Goal: Task Accomplishment & Management: Manage account settings

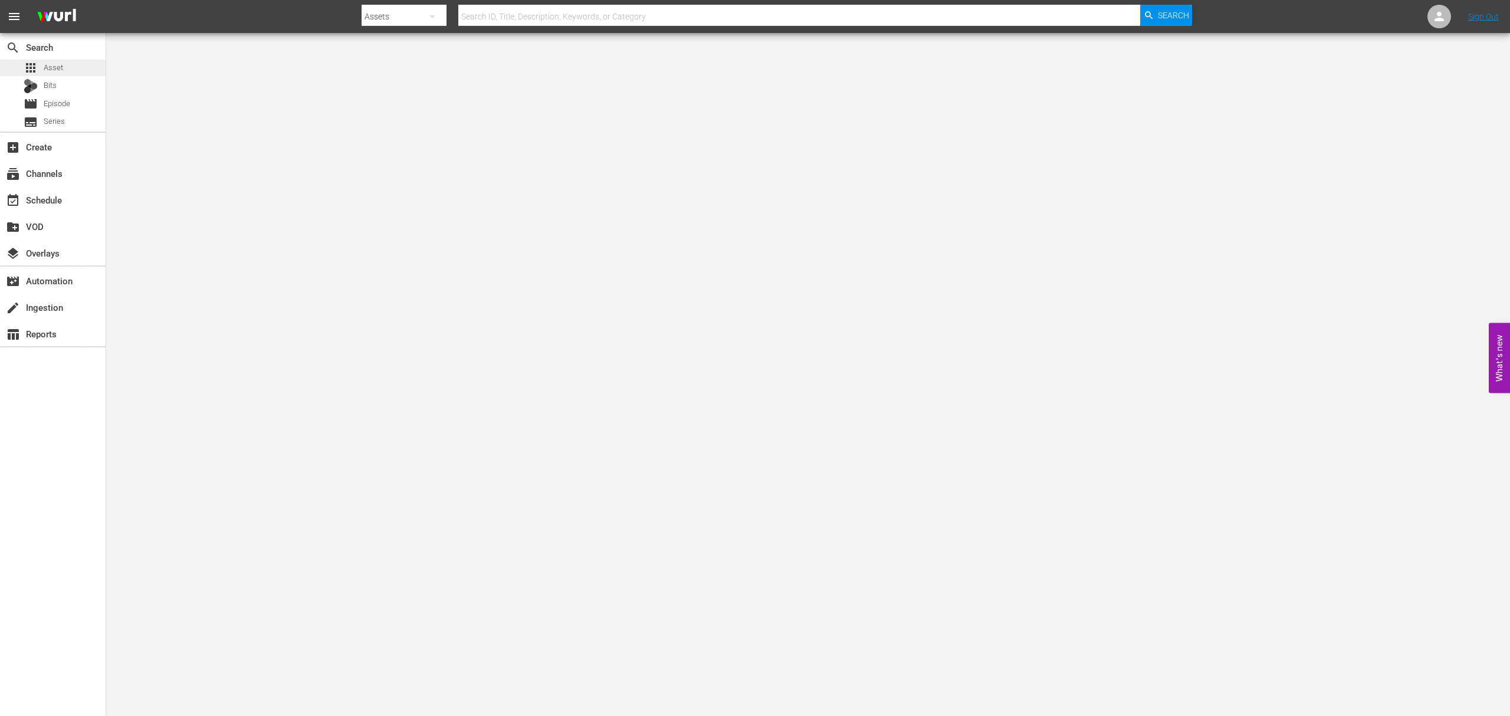
click at [64, 68] on div "apps Asset" at bounding box center [53, 68] width 106 height 17
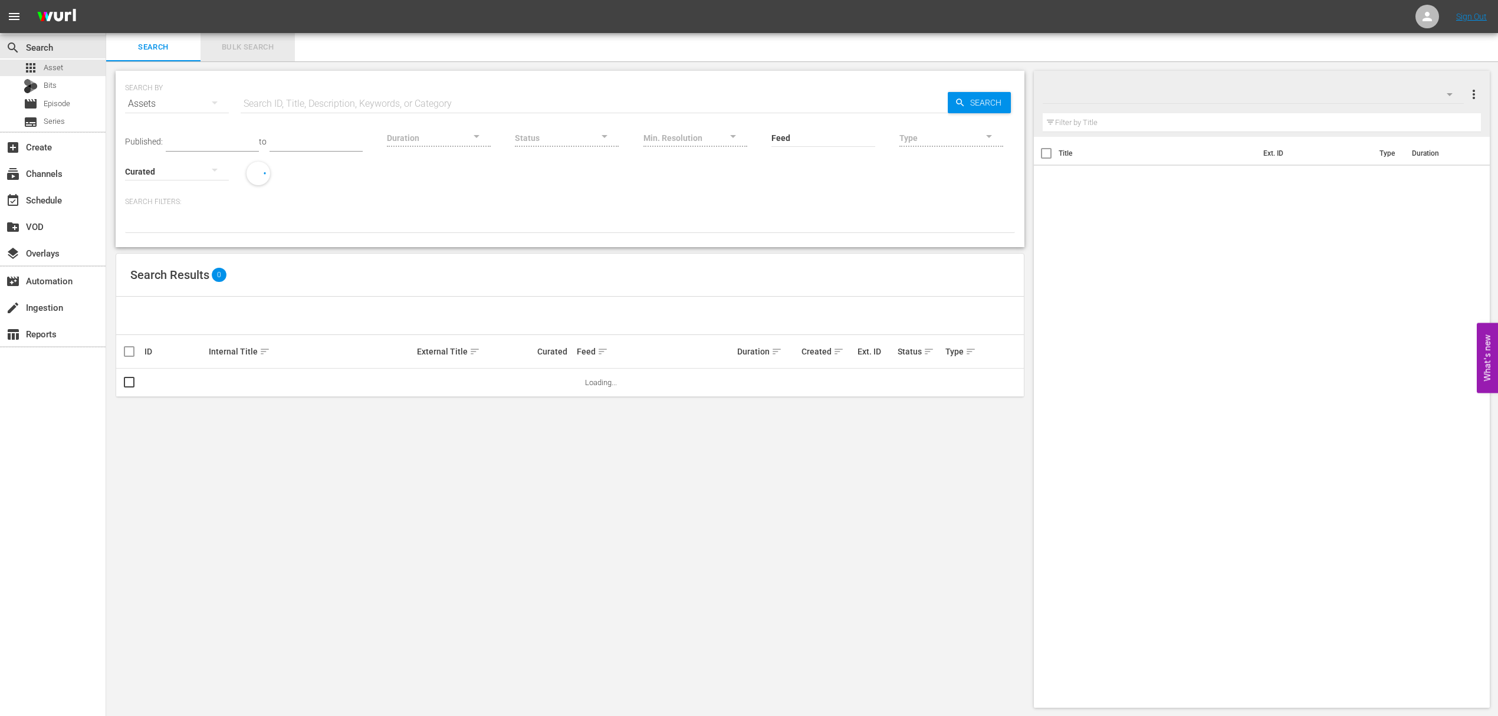
click at [244, 50] on span "Bulk Search" at bounding box center [248, 48] width 80 height 14
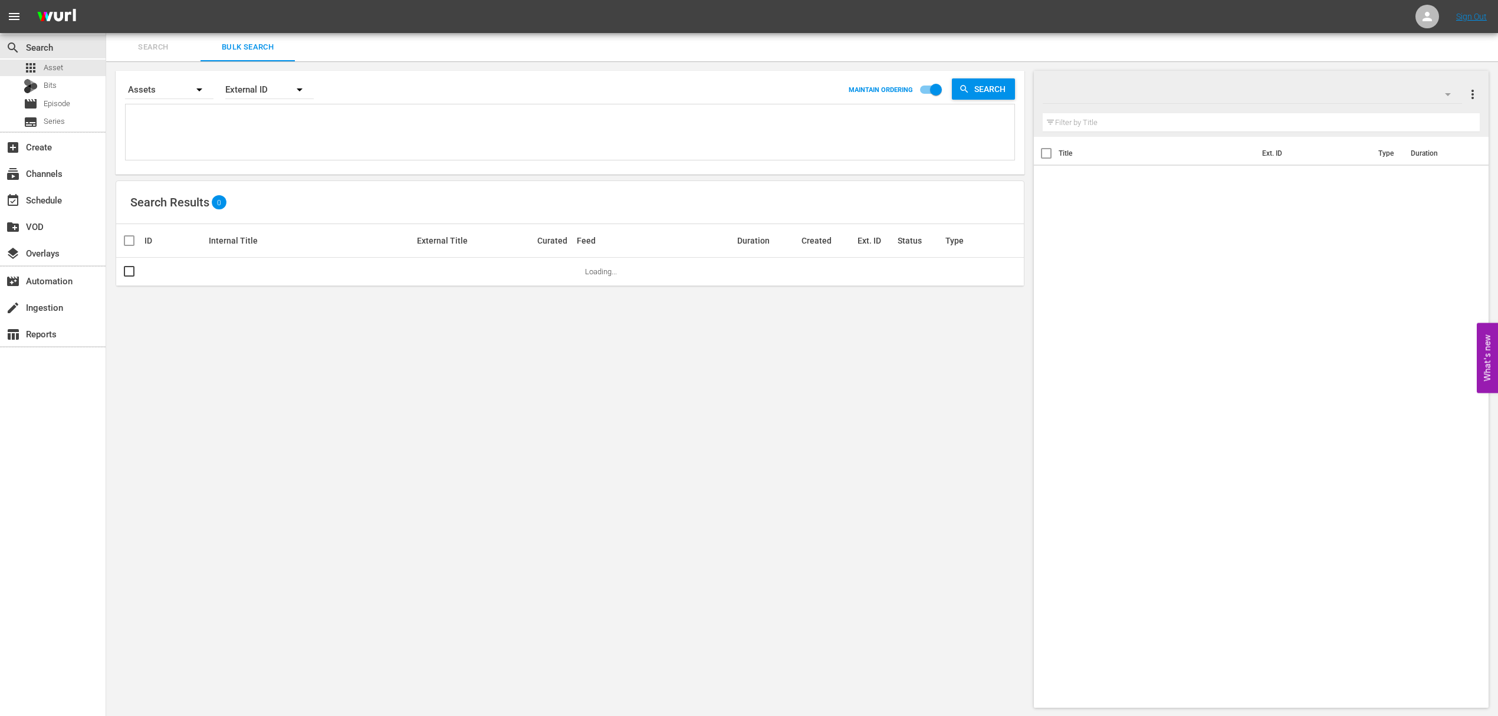
click at [303, 126] on textarea at bounding box center [572, 134] width 886 height 54
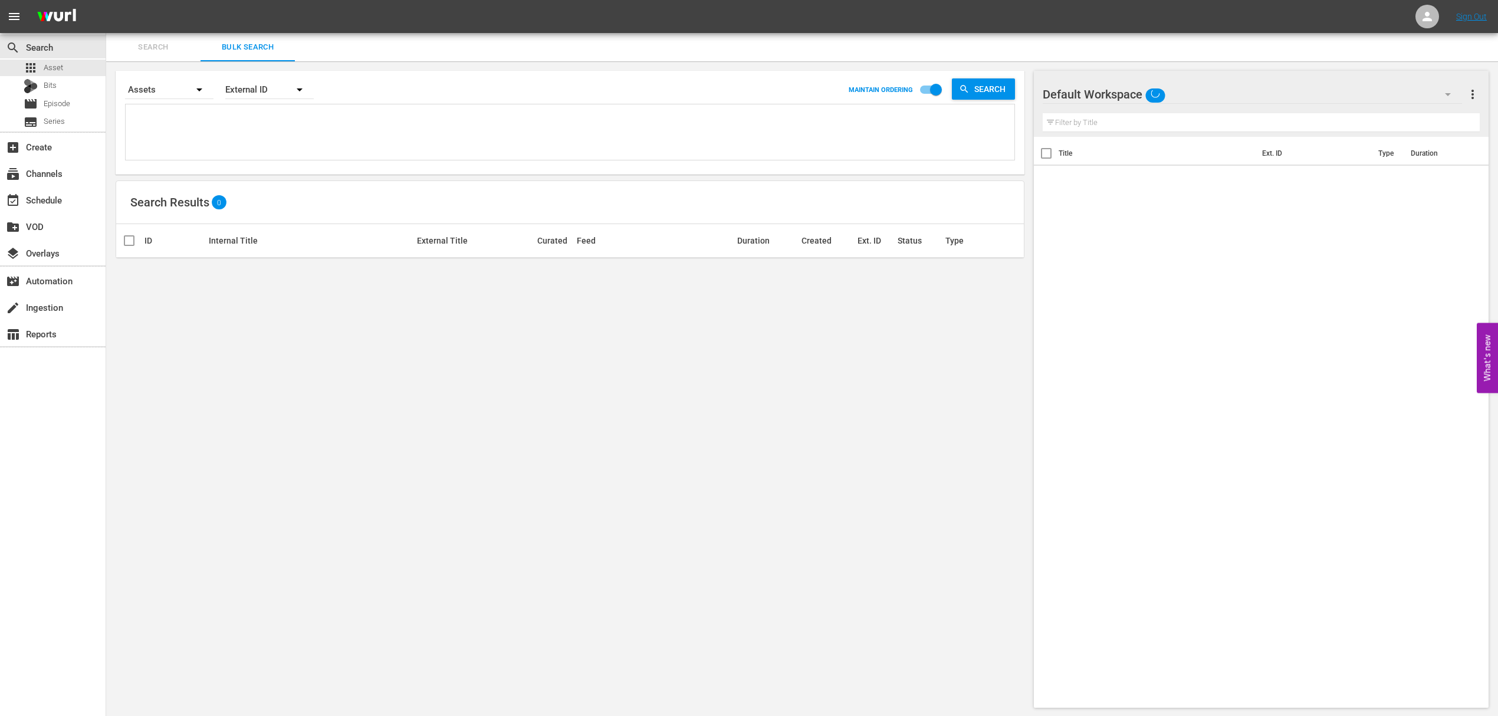
click at [1217, 100] on div "Default Workspace" at bounding box center [1252, 94] width 419 height 33
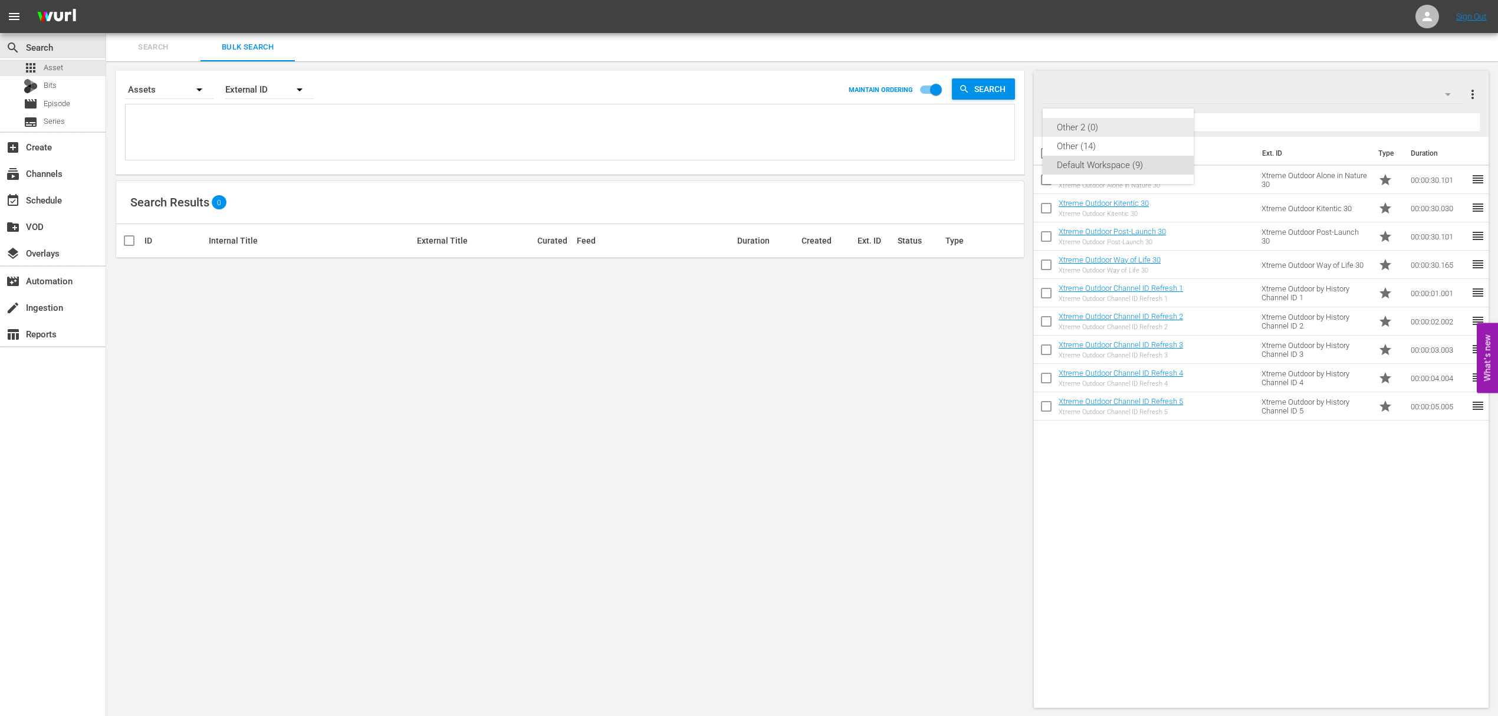
click at [1096, 127] on div "Other 2 (0)" at bounding box center [1118, 127] width 123 height 19
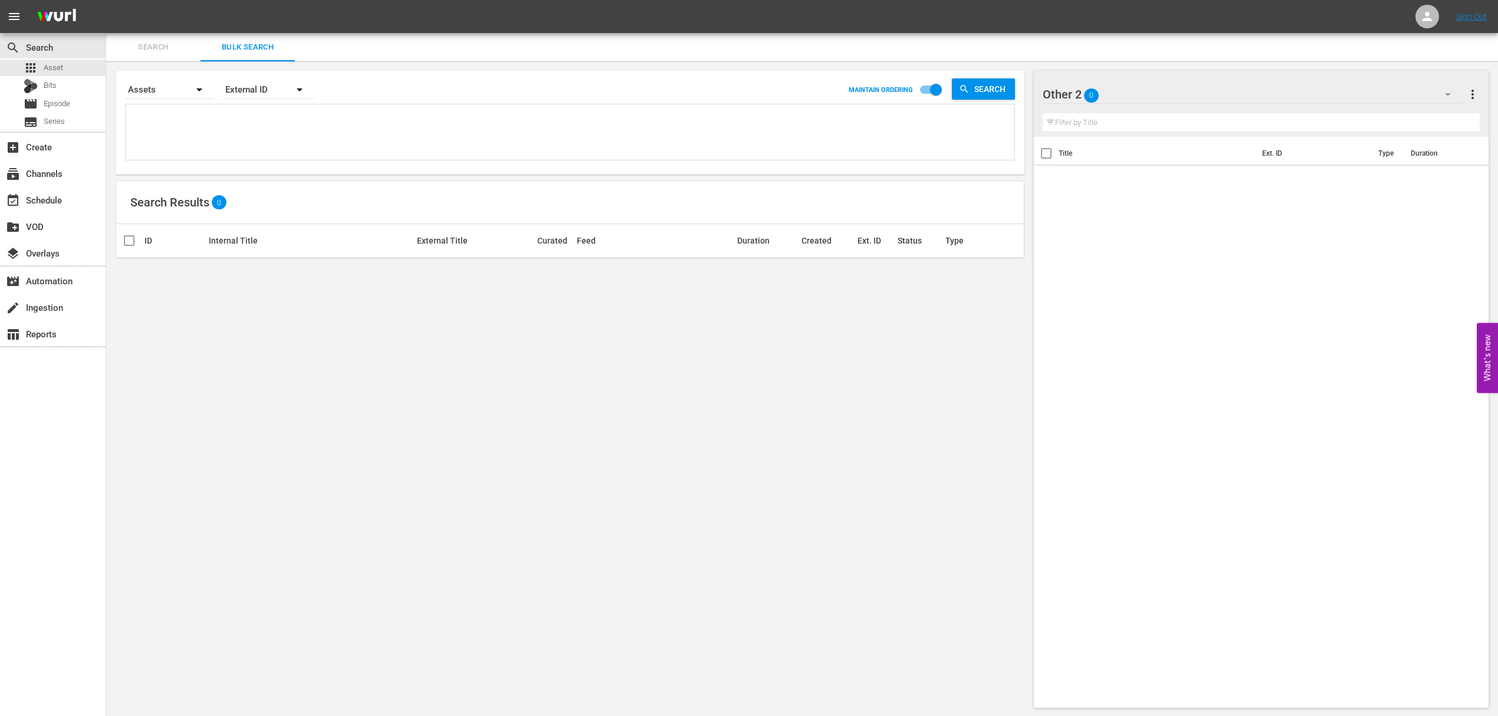
click at [232, 127] on textarea at bounding box center [572, 134] width 886 height 54
paste textarea "189219502 189219503 189219504 189219505 189219506"
type textarea "189219502 189219503 189219504 189219505 189219506"
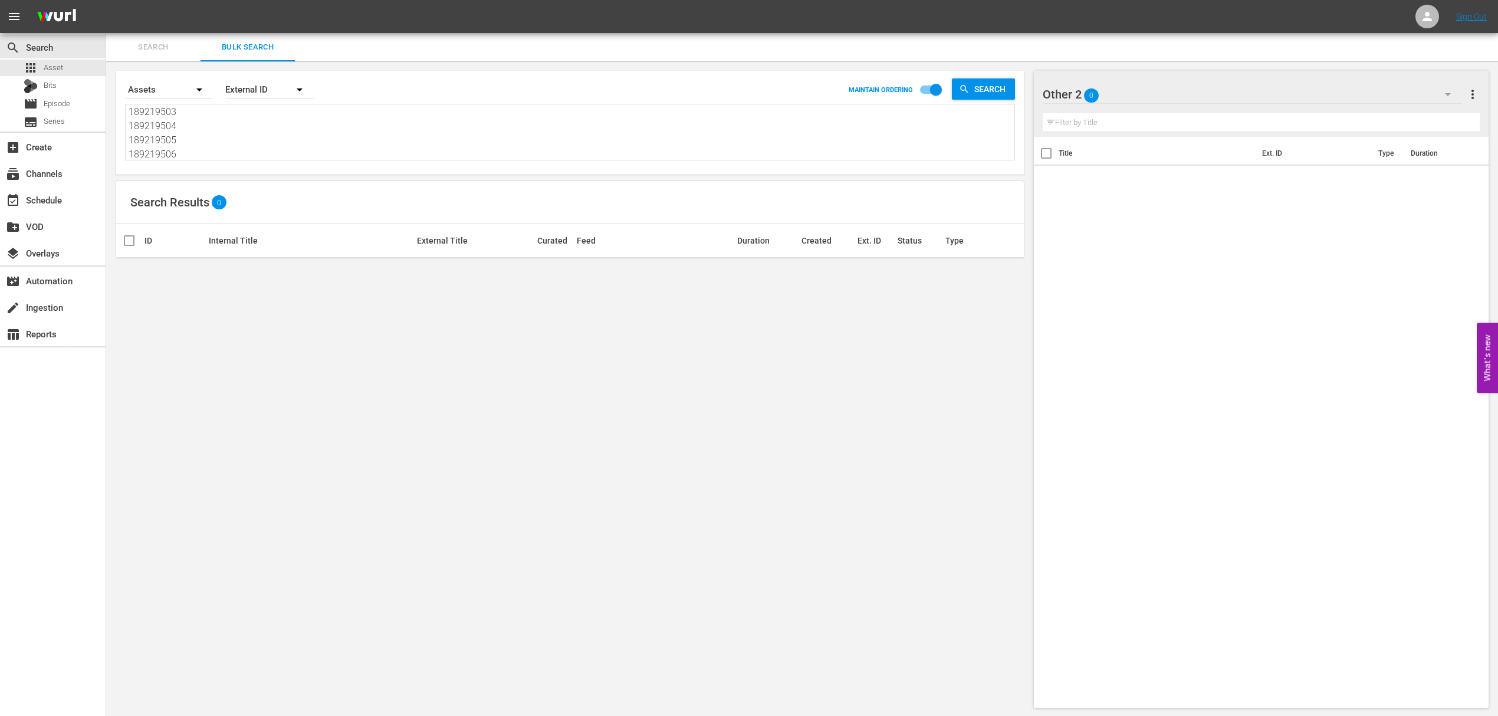
click at [308, 93] on button "button" at bounding box center [299, 89] width 28 height 28
click at [265, 140] on div "Wurl ID" at bounding box center [262, 141] width 47 height 19
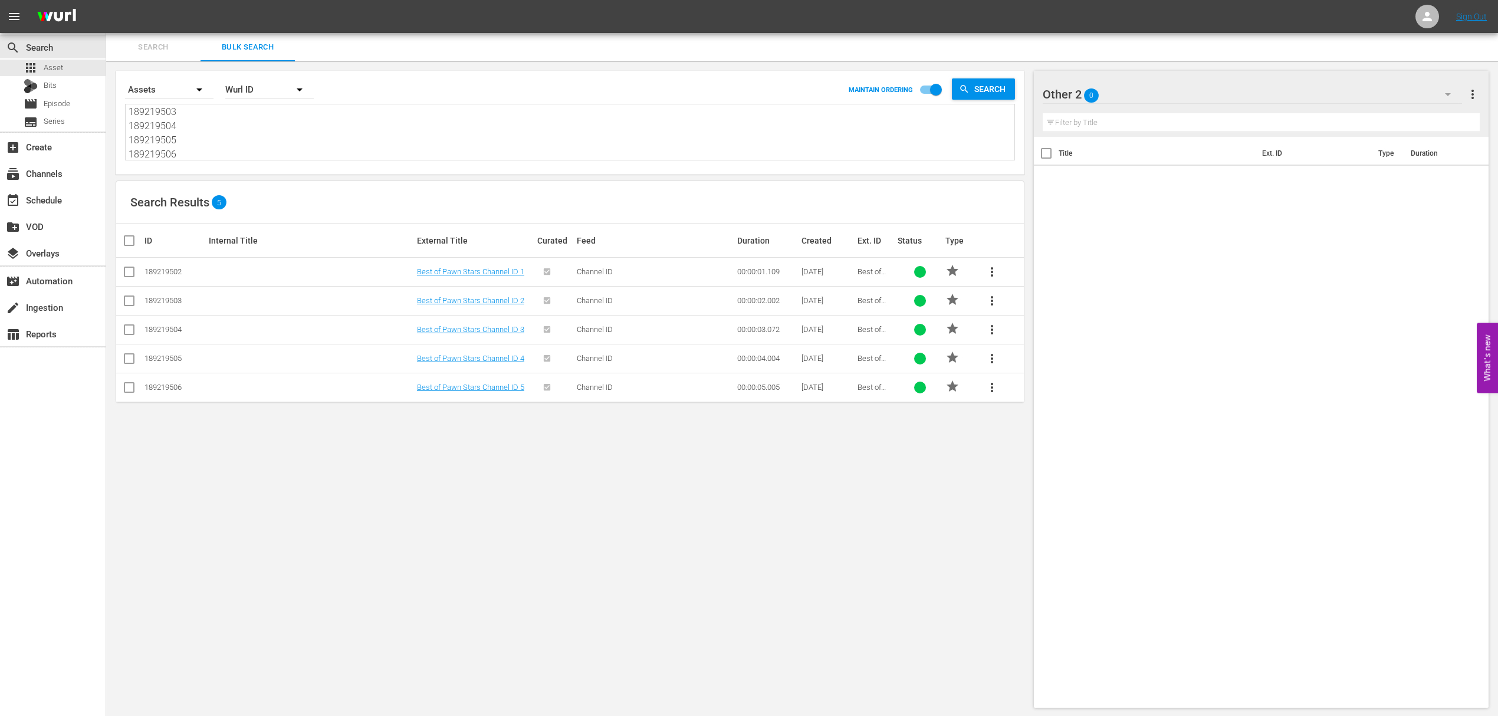
click at [132, 265] on icon at bounding box center [129, 272] width 14 height 14
click at [130, 271] on input "checkbox" at bounding box center [129, 274] width 14 height 14
checkbox input "true"
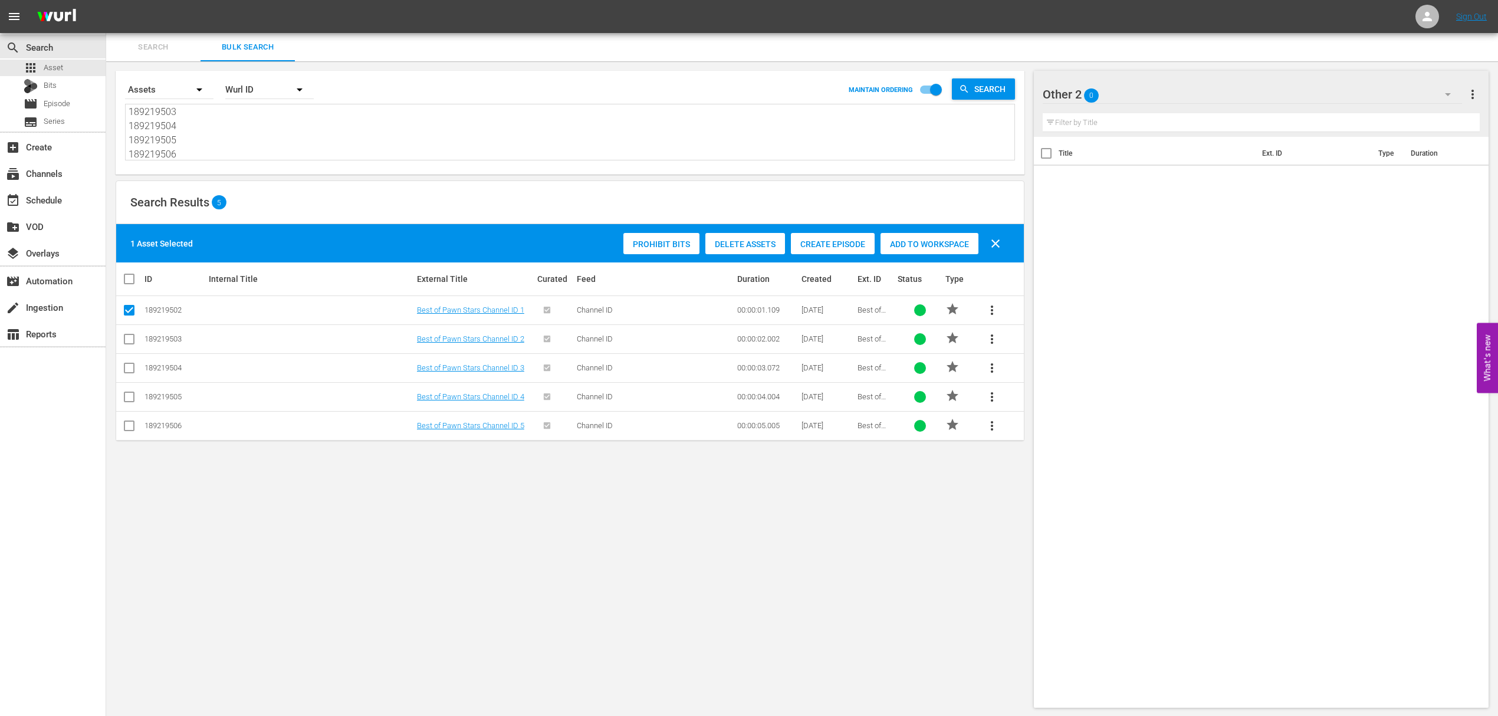
click at [130, 342] on input "checkbox" at bounding box center [129, 341] width 14 height 14
checkbox input "true"
click at [130, 364] on input "checkbox" at bounding box center [129, 370] width 14 height 14
checkbox input "true"
click at [129, 397] on input "checkbox" at bounding box center [129, 399] width 14 height 14
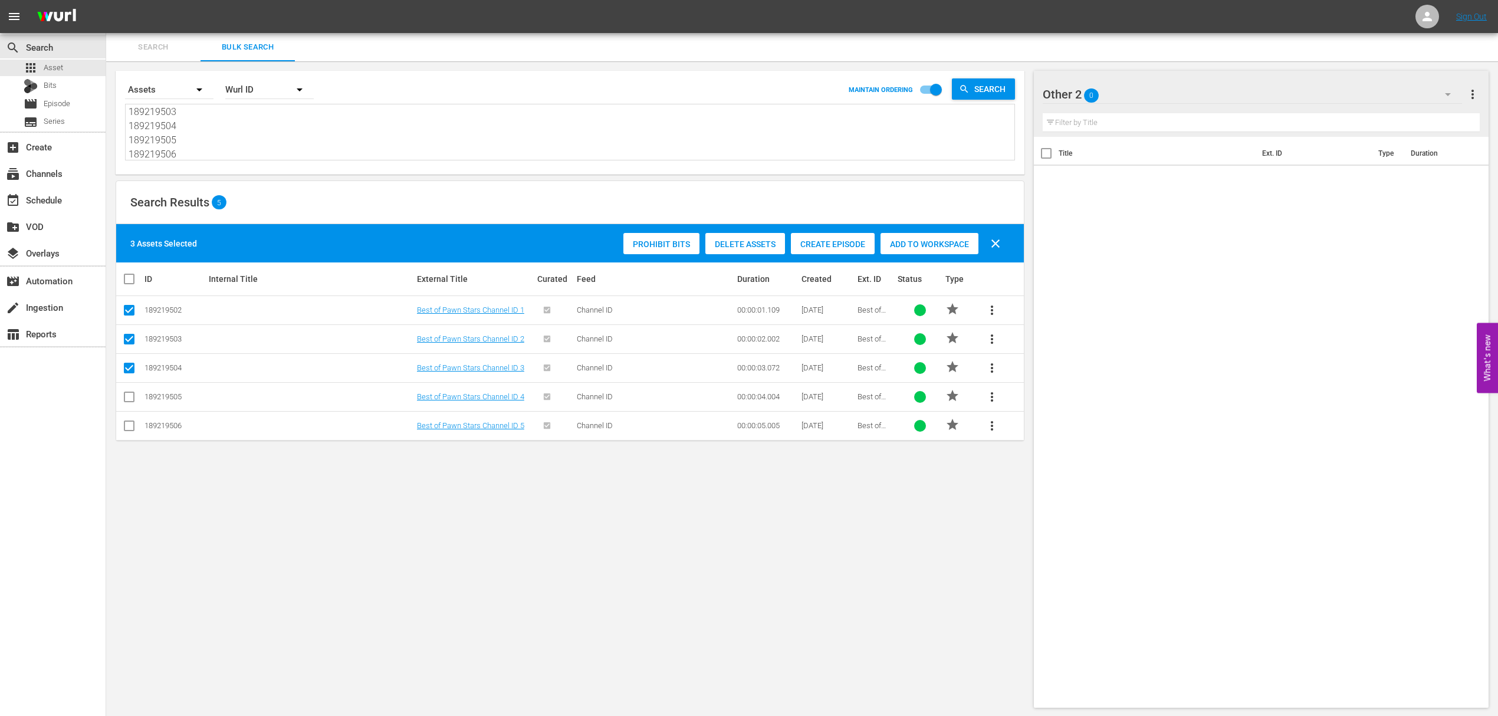
checkbox input "true"
click at [131, 428] on input "checkbox" at bounding box center [129, 428] width 14 height 14
checkbox input "true"
click at [949, 243] on span "Add to Workspace" at bounding box center [958, 243] width 98 height 9
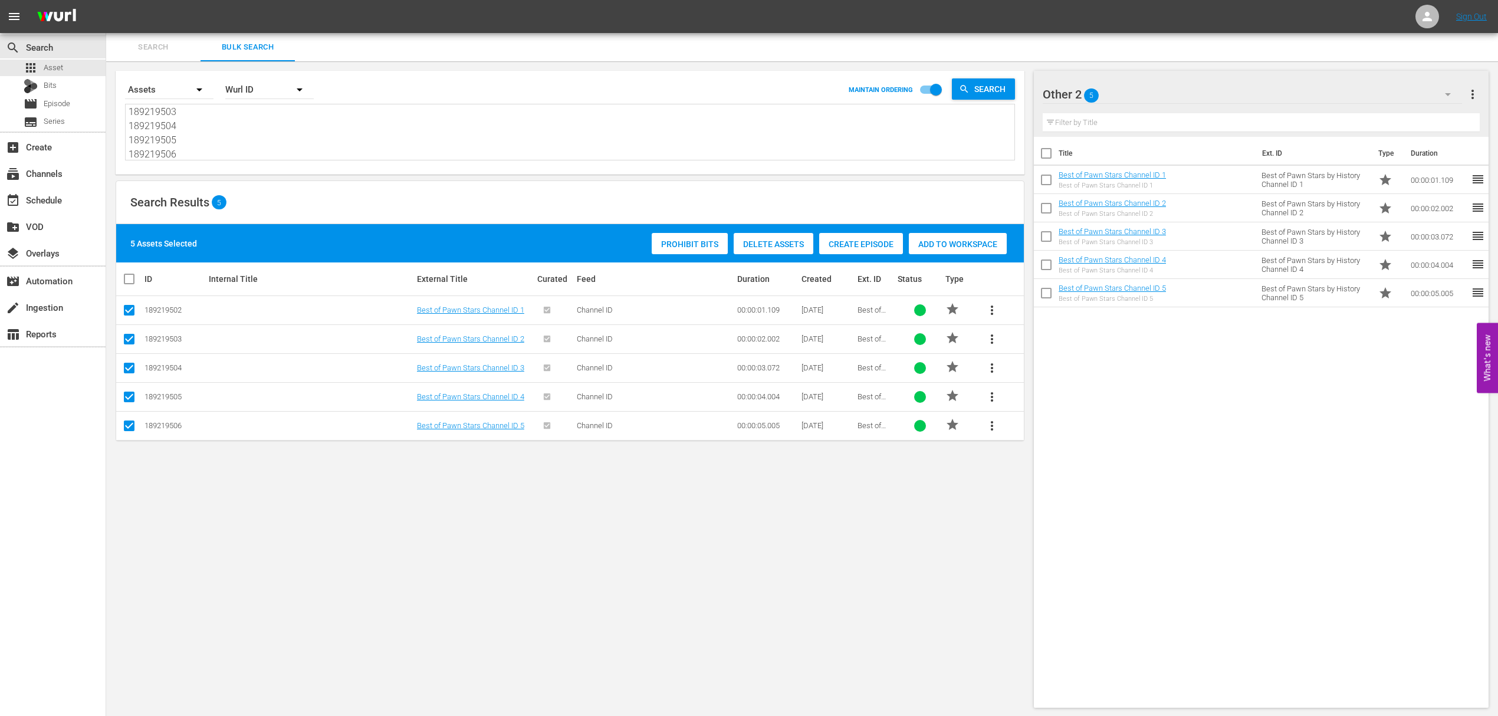
click at [242, 144] on textarea "189219502 189219503 189219504 189219505 189219506" at bounding box center [572, 133] width 886 height 54
click at [235, 134] on textarea "189219502 189219503 189219504 189219505 189219506" at bounding box center [572, 133] width 886 height 54
paste textarea "Best of Pawn Stars Rick Promo 30, Best of Pawn Stars Overview Promo 30, Best of…"
type textarea "Best of Pawn Stars Rick Promo 30, Best of Pawn Stars Overview Promo 30, Best of…"
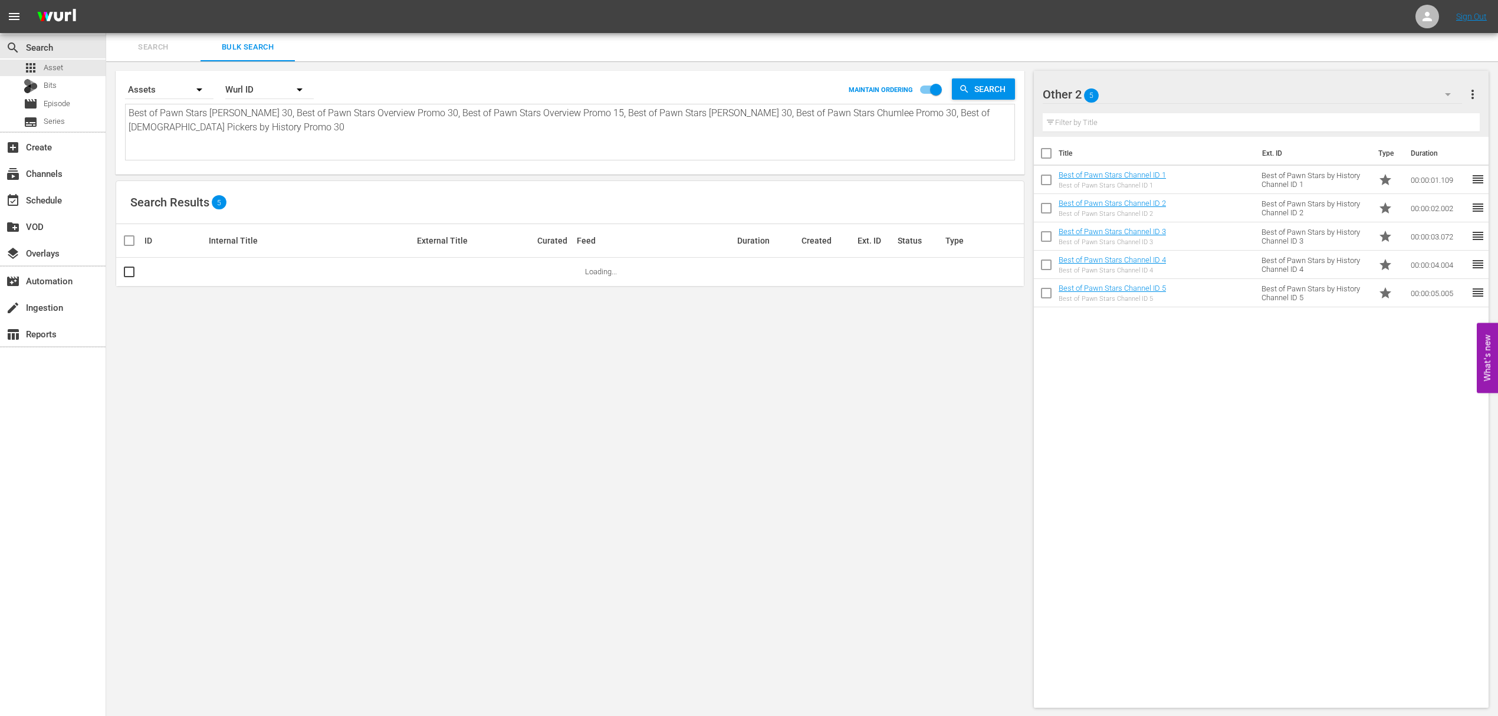
type textarea "Best of Pawn Stars Rick Promo 30, Best of Pawn Stars Overview Promo 30, Best of…"
click at [300, 87] on icon "button" at bounding box center [299, 90] width 14 height 14
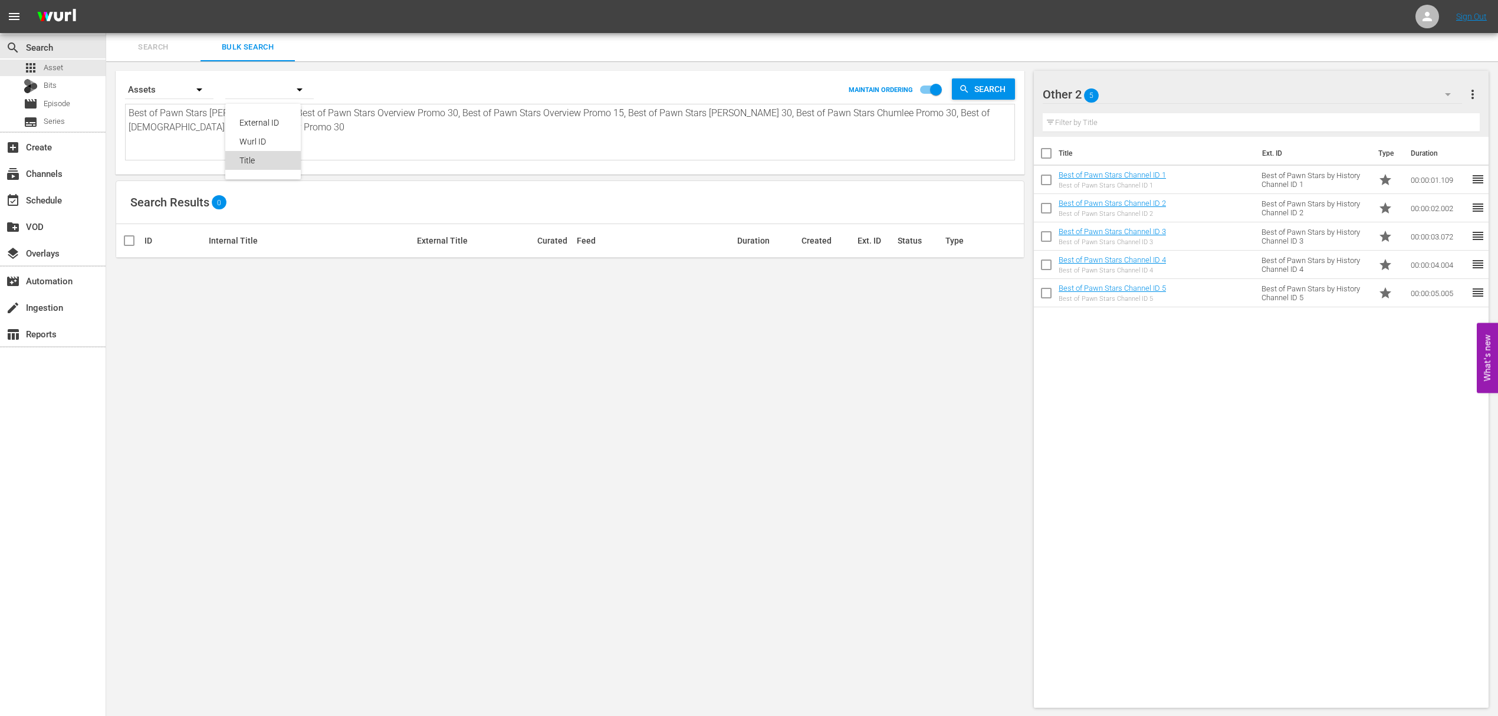
click at [255, 159] on div "Title" at bounding box center [262, 160] width 47 height 19
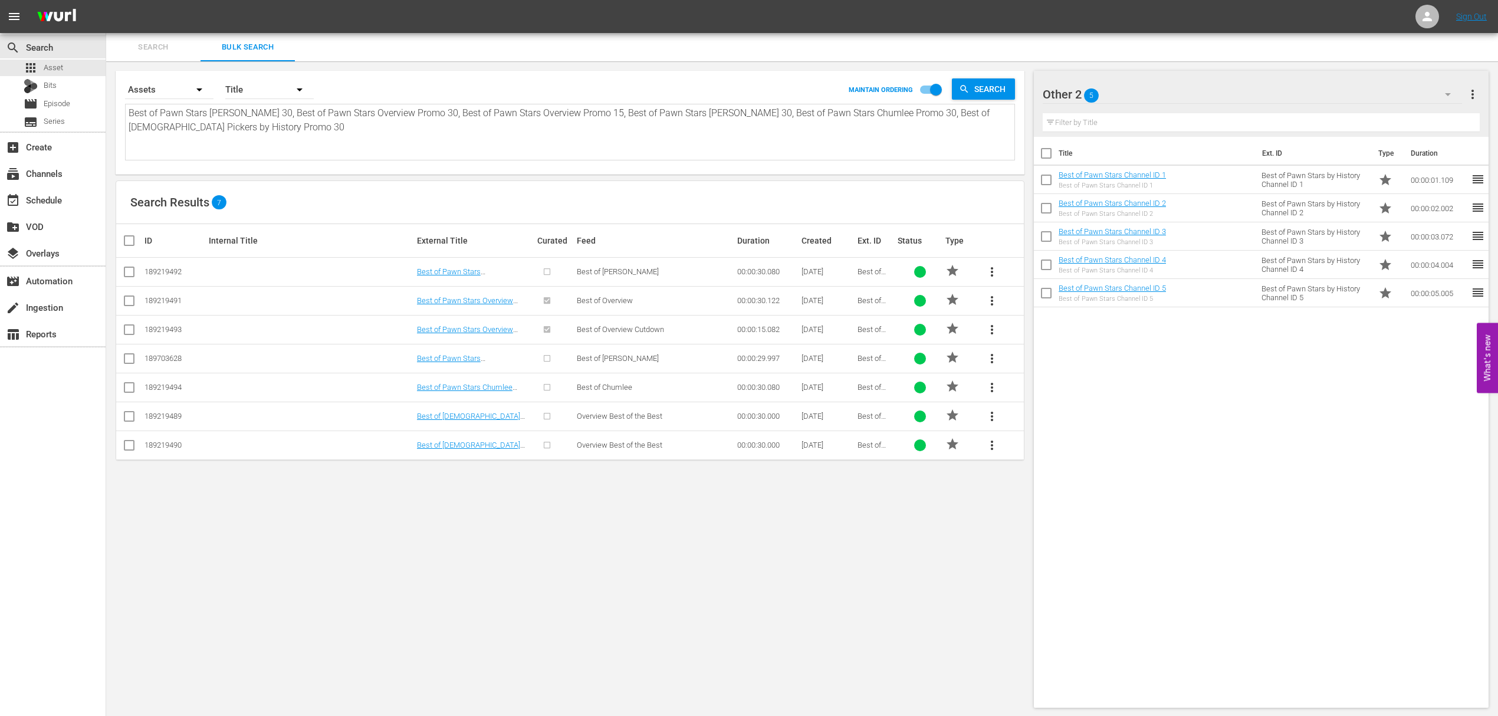
click at [132, 274] on input "checkbox" at bounding box center [129, 274] width 14 height 14
checkbox input "true"
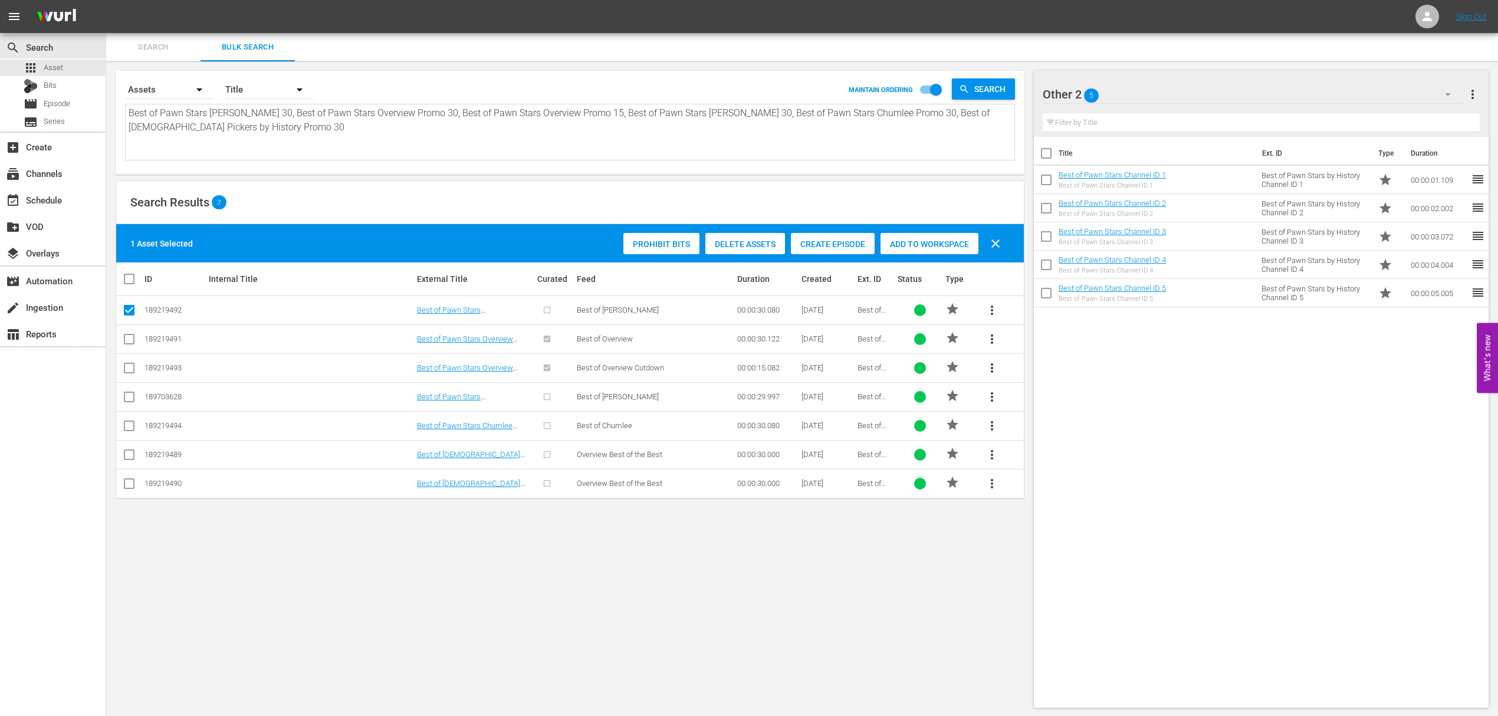
click at [129, 340] on input "checkbox" at bounding box center [129, 341] width 14 height 14
checkbox input "true"
click at [132, 369] on input "checkbox" at bounding box center [129, 370] width 14 height 14
checkbox input "true"
click at [128, 399] on input "checkbox" at bounding box center [129, 399] width 14 height 14
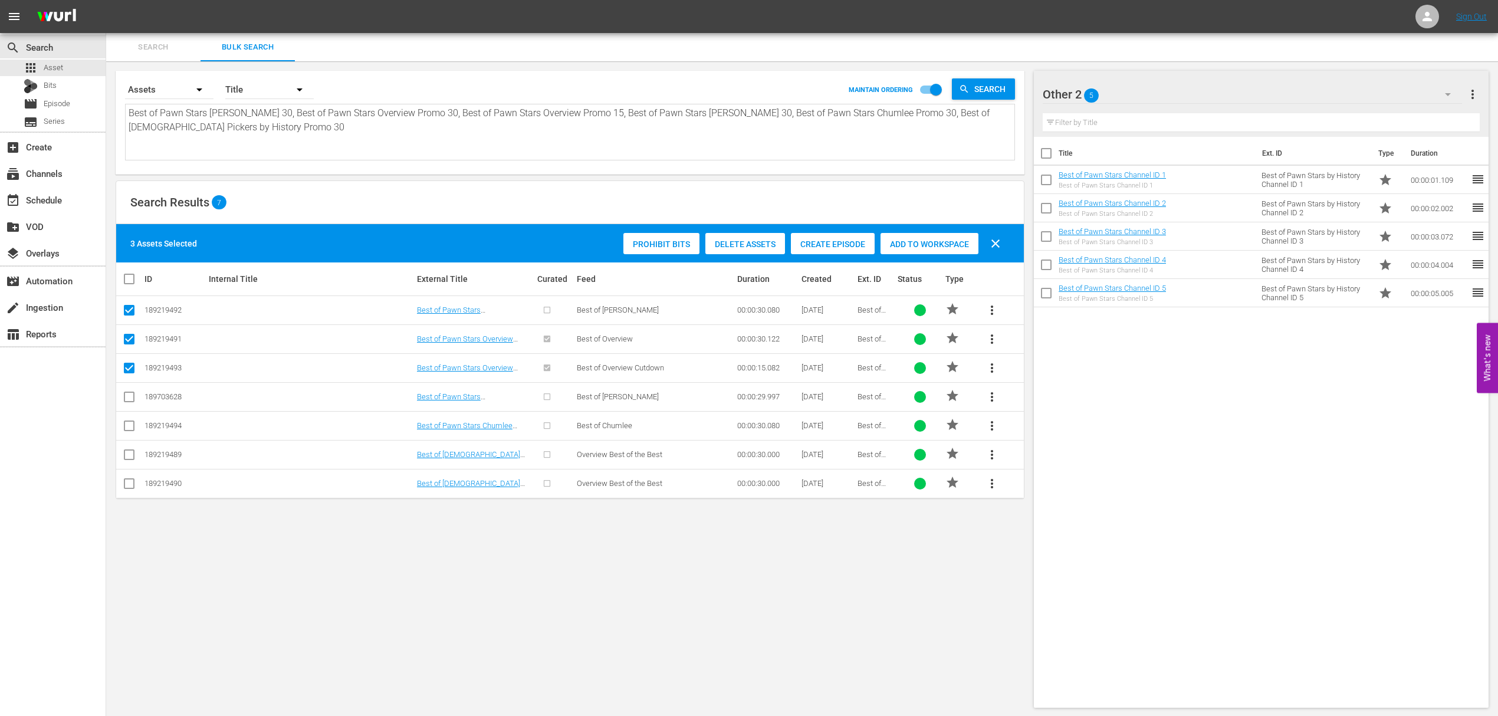
checkbox input "true"
click at [132, 425] on input "checkbox" at bounding box center [129, 428] width 14 height 14
checkbox input "true"
click at [129, 456] on input "checkbox" at bounding box center [129, 457] width 14 height 14
checkbox input "true"
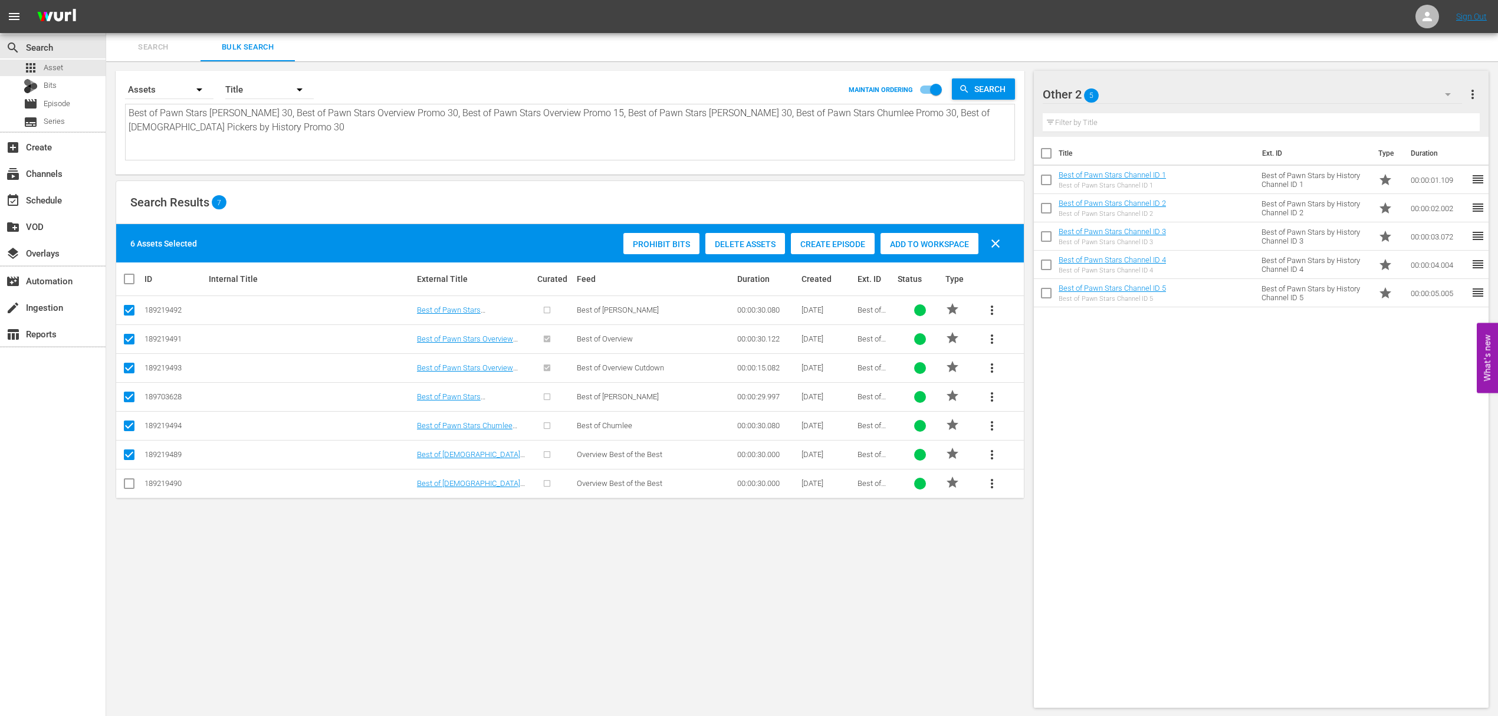
click at [931, 248] on span "Add to Workspace" at bounding box center [929, 243] width 98 height 9
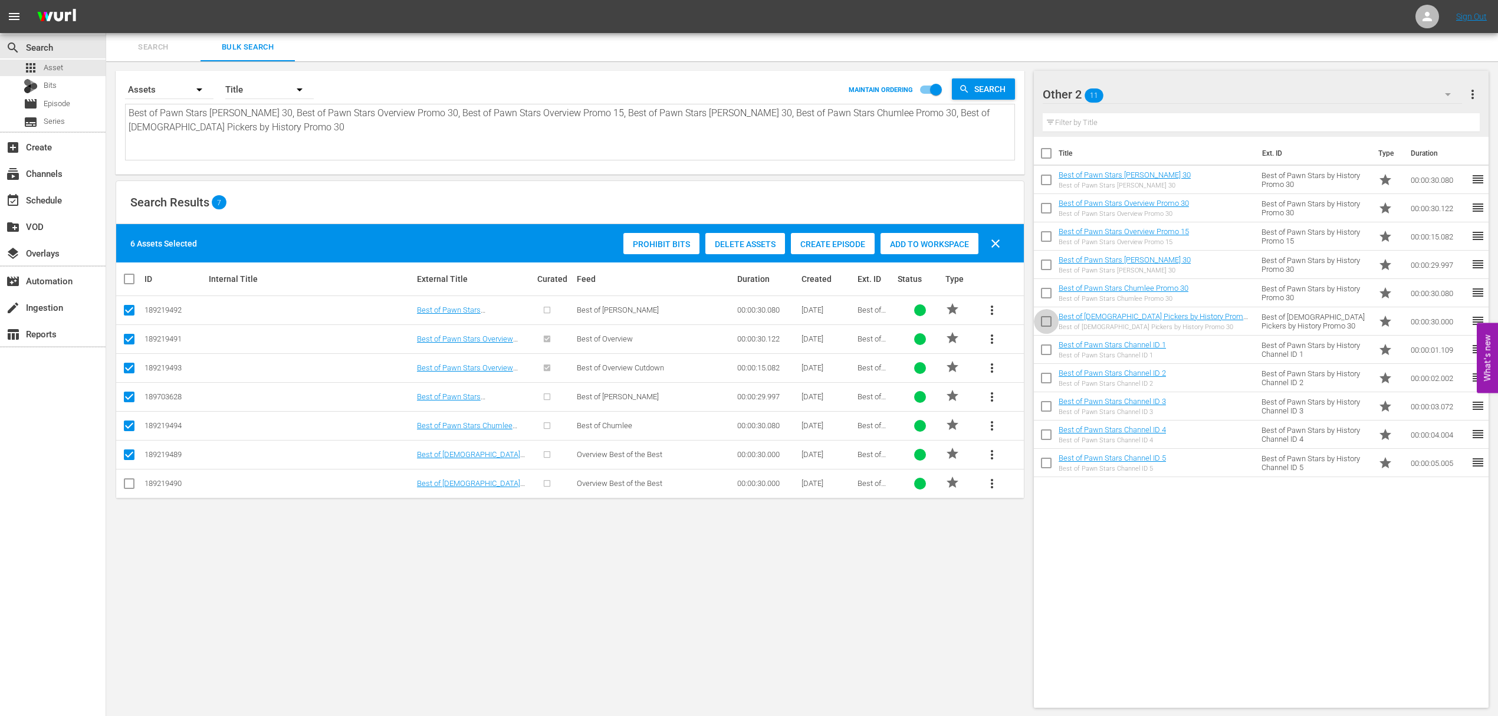
click at [1044, 326] on input "checkbox" at bounding box center [1046, 323] width 25 height 25
checkbox input "true"
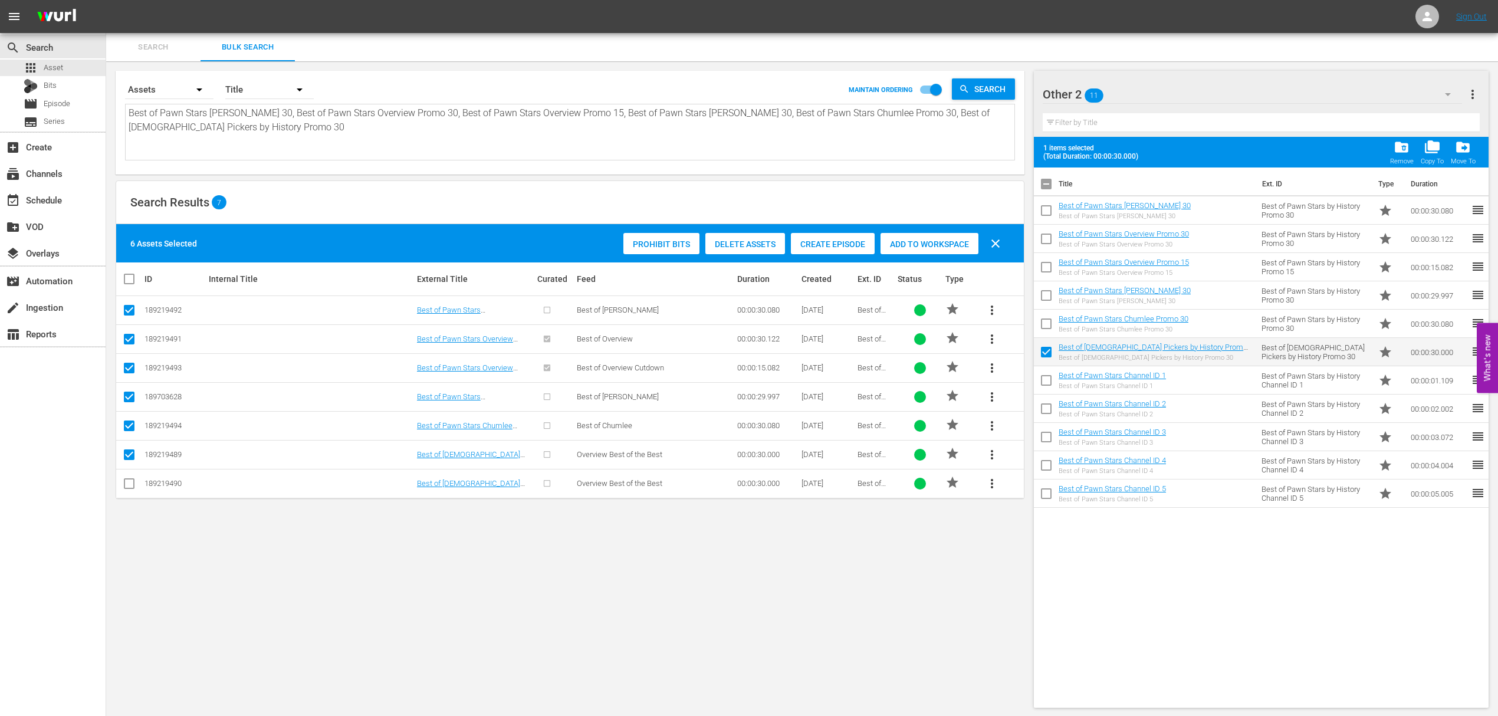
click at [1046, 328] on input "checkbox" at bounding box center [1046, 326] width 25 height 25
checkbox input "true"
click at [1046, 312] on span at bounding box center [1046, 323] width 25 height 25
click at [1049, 294] on input "checkbox" at bounding box center [1046, 297] width 25 height 25
checkbox input "true"
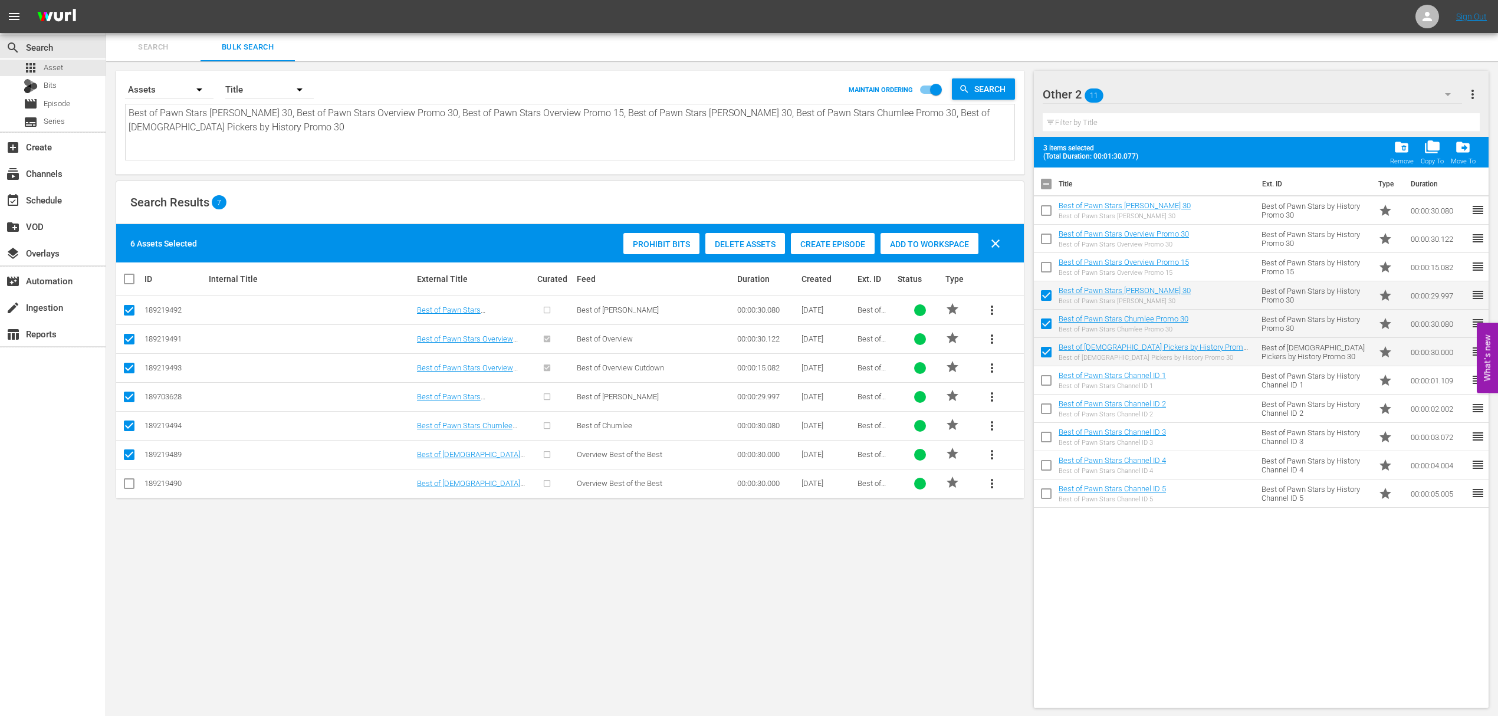
click at [1046, 265] on input "checkbox" at bounding box center [1046, 269] width 25 height 25
checkbox input "true"
click at [1047, 241] on input "checkbox" at bounding box center [1046, 241] width 25 height 25
checkbox input "true"
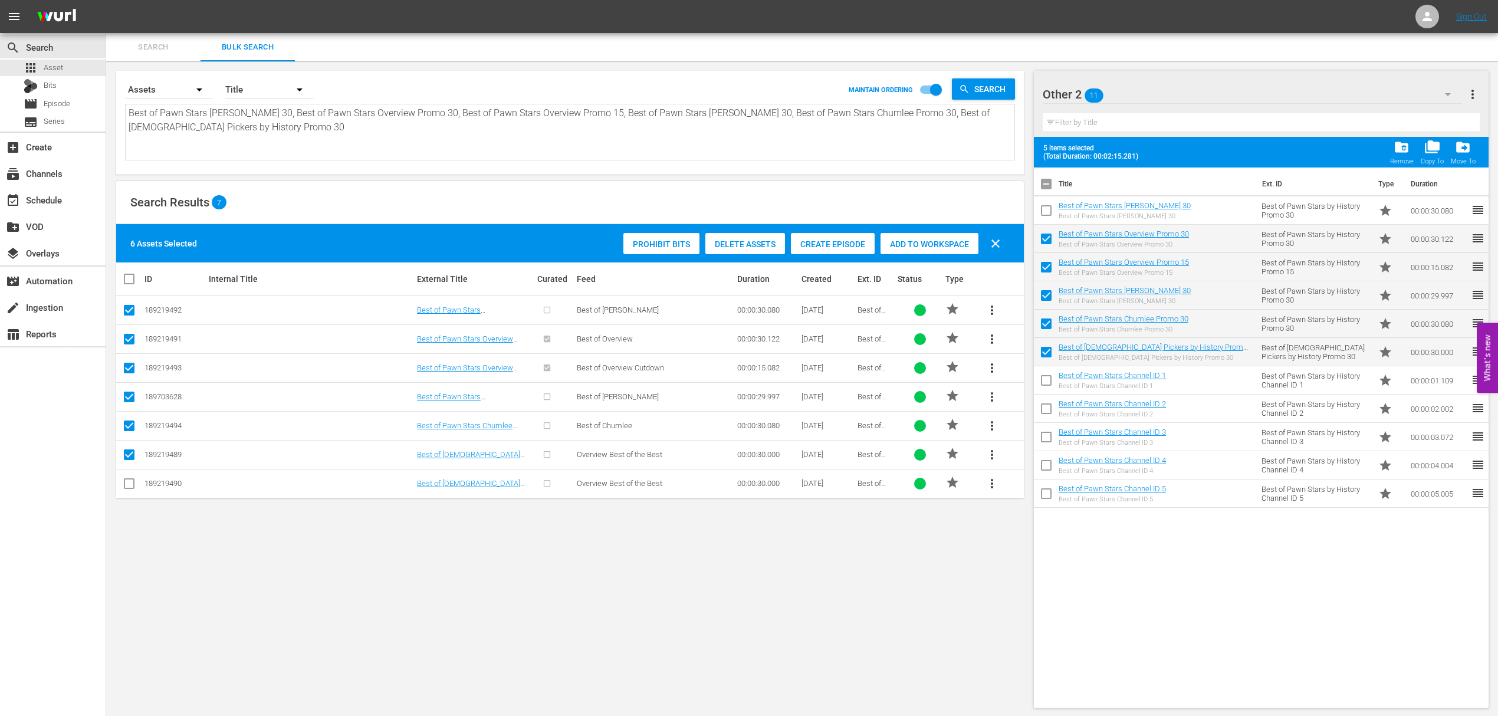
click at [1047, 212] on input "checkbox" at bounding box center [1046, 213] width 25 height 25
click at [1401, 152] on span "folder_delete" at bounding box center [1401, 147] width 16 height 16
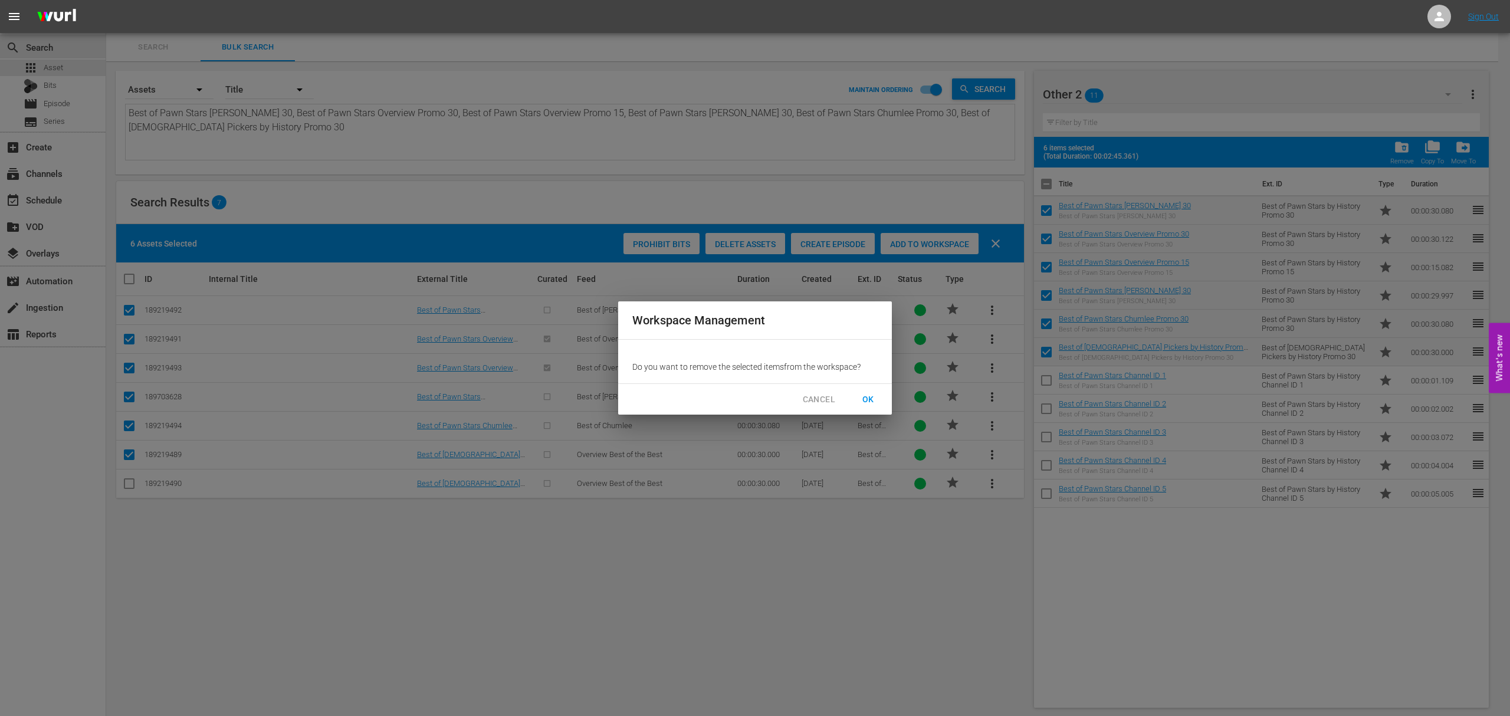
click at [869, 399] on span "OK" at bounding box center [868, 399] width 19 height 15
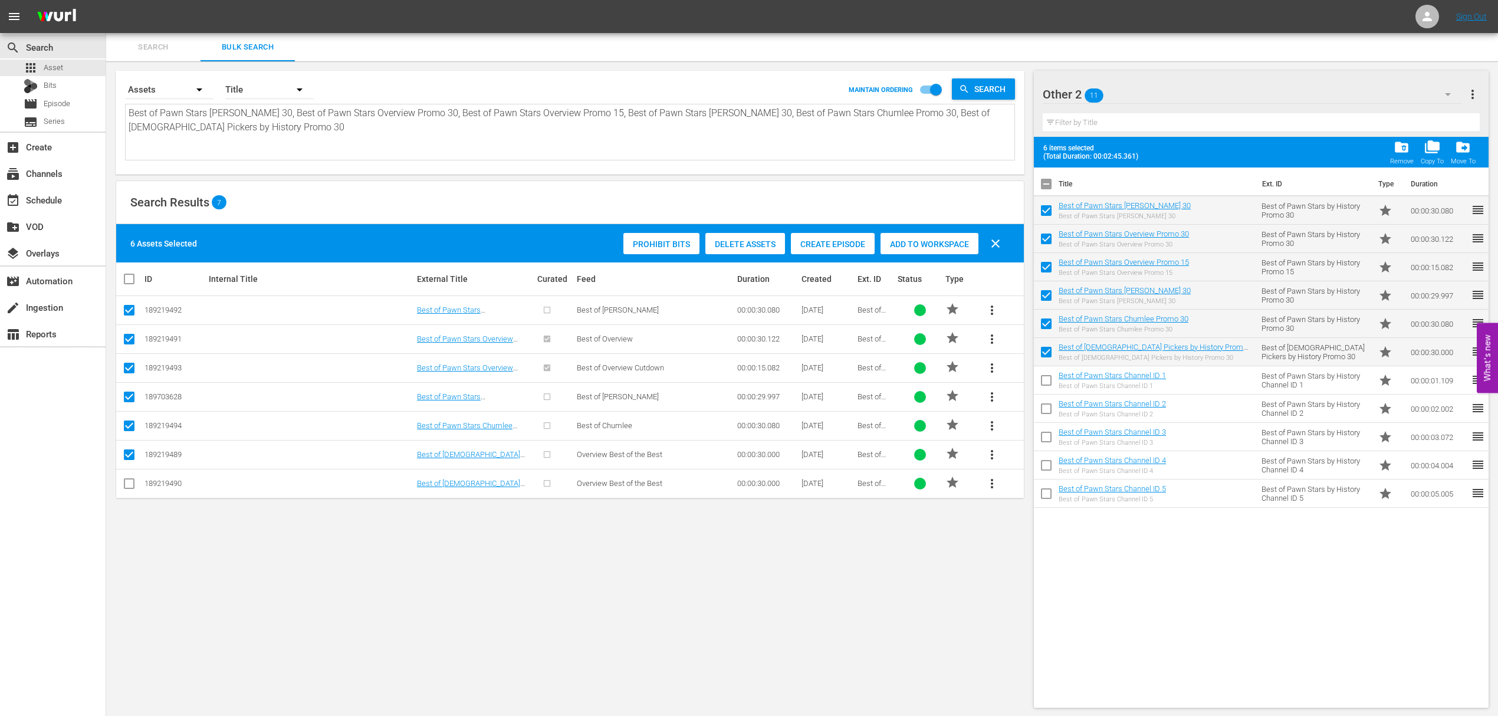
checkbox input "false"
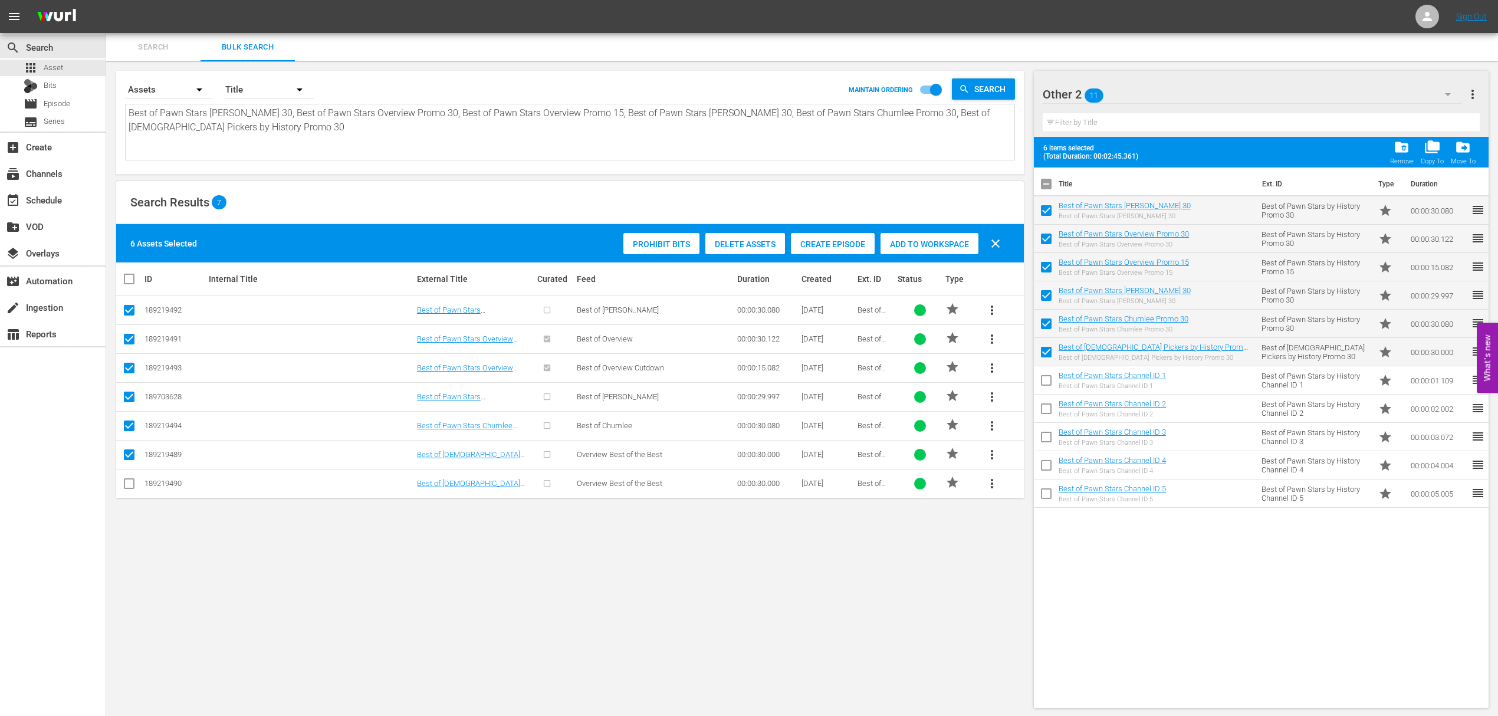
checkbox input "false"
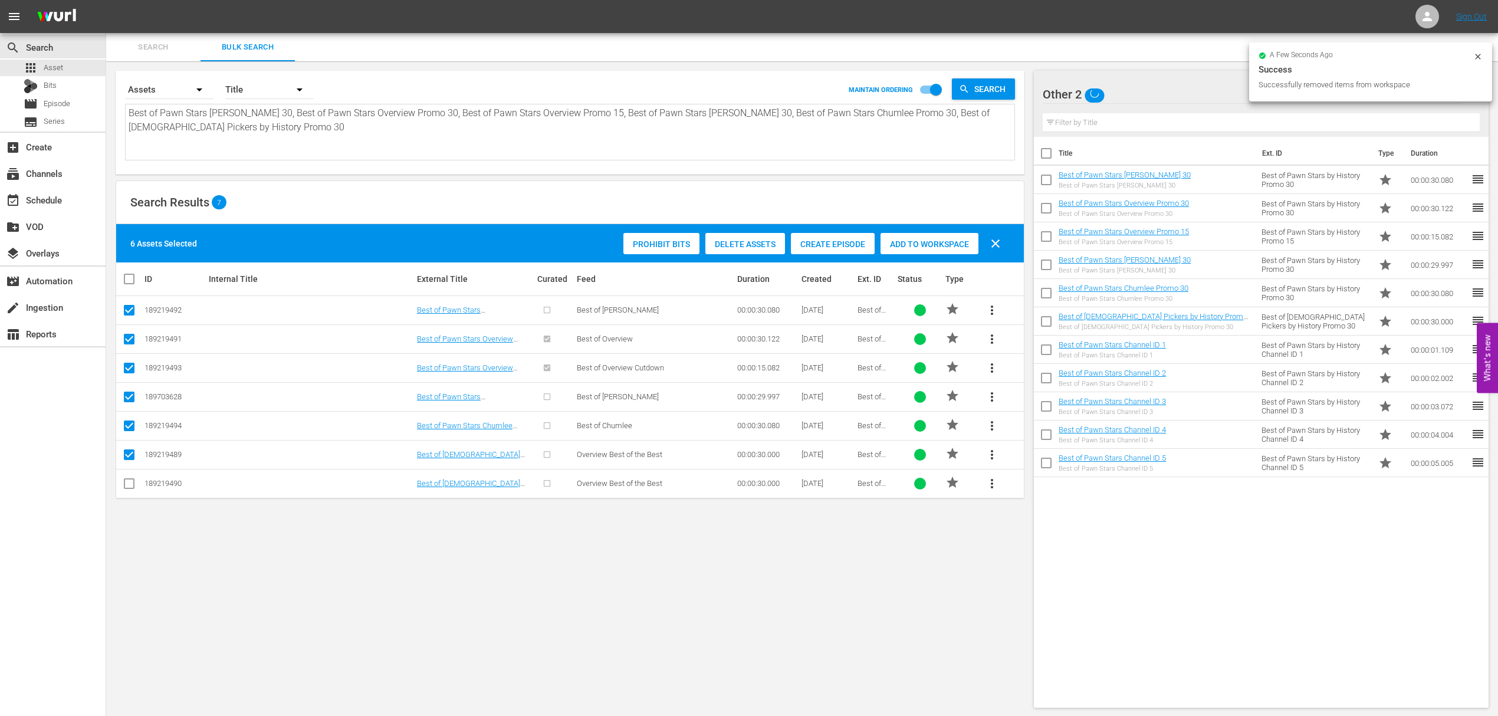
click at [133, 282] on input "checkbox" at bounding box center [134, 279] width 24 height 14
checkbox input "true"
click at [133, 282] on input "checkbox" at bounding box center [134, 279] width 24 height 14
checkbox input "false"
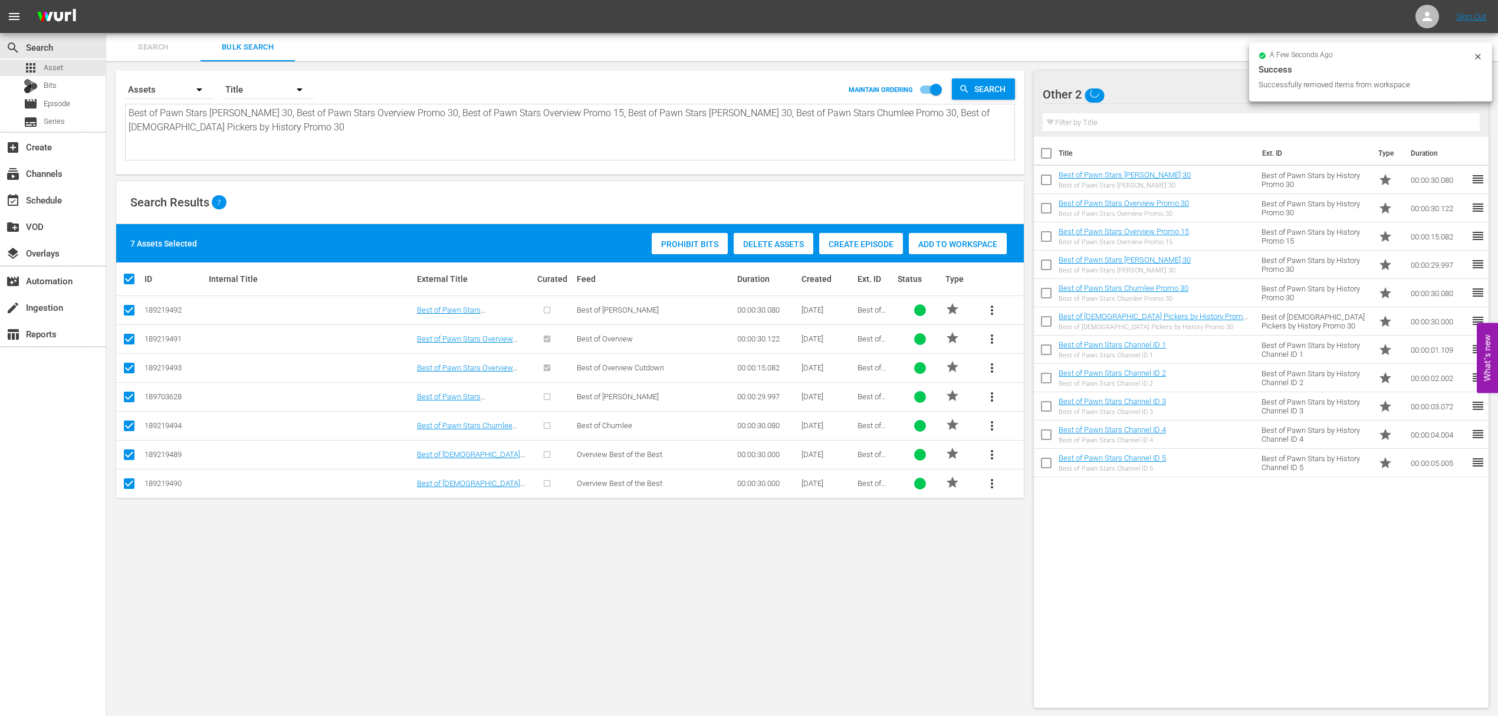
checkbox input "false"
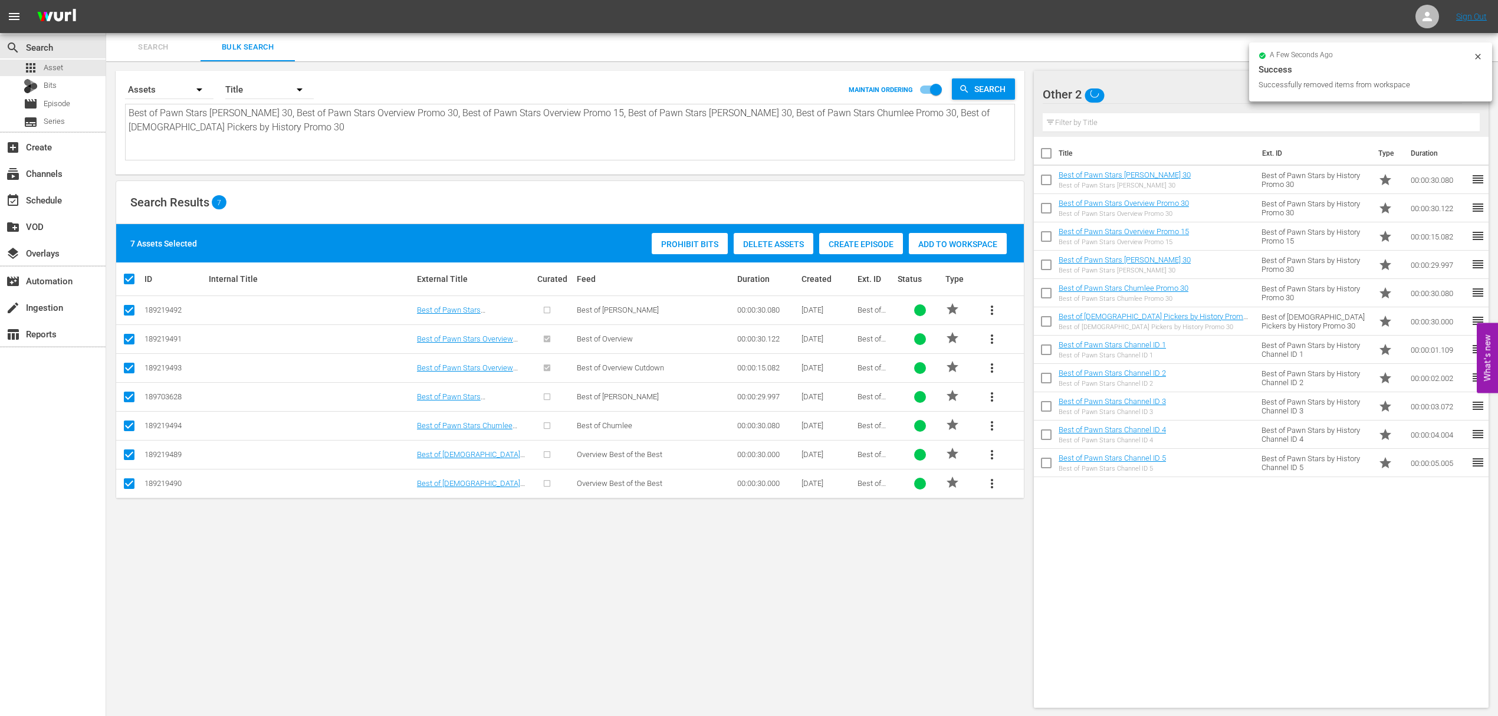
checkbox input "false"
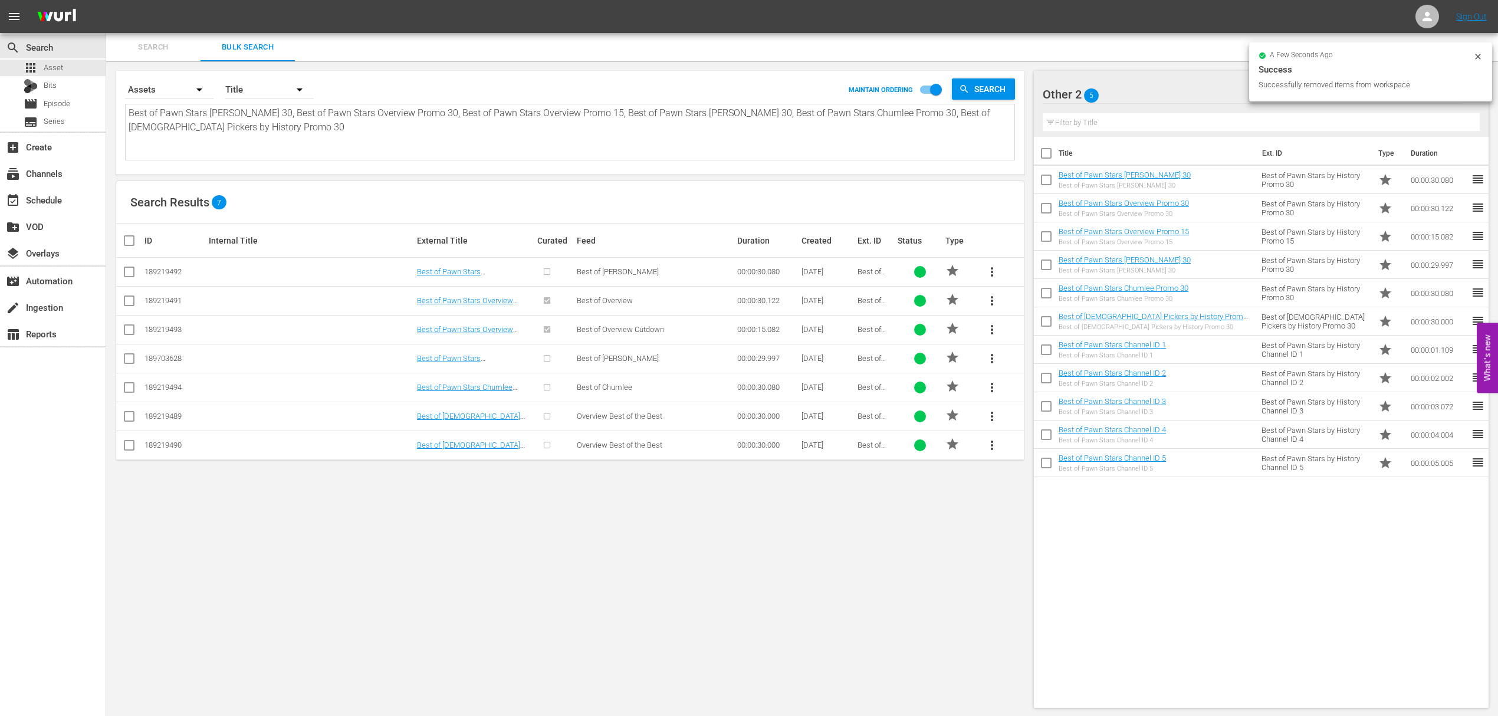
click at [129, 421] on input "checkbox" at bounding box center [129, 419] width 14 height 14
checkbox input "true"
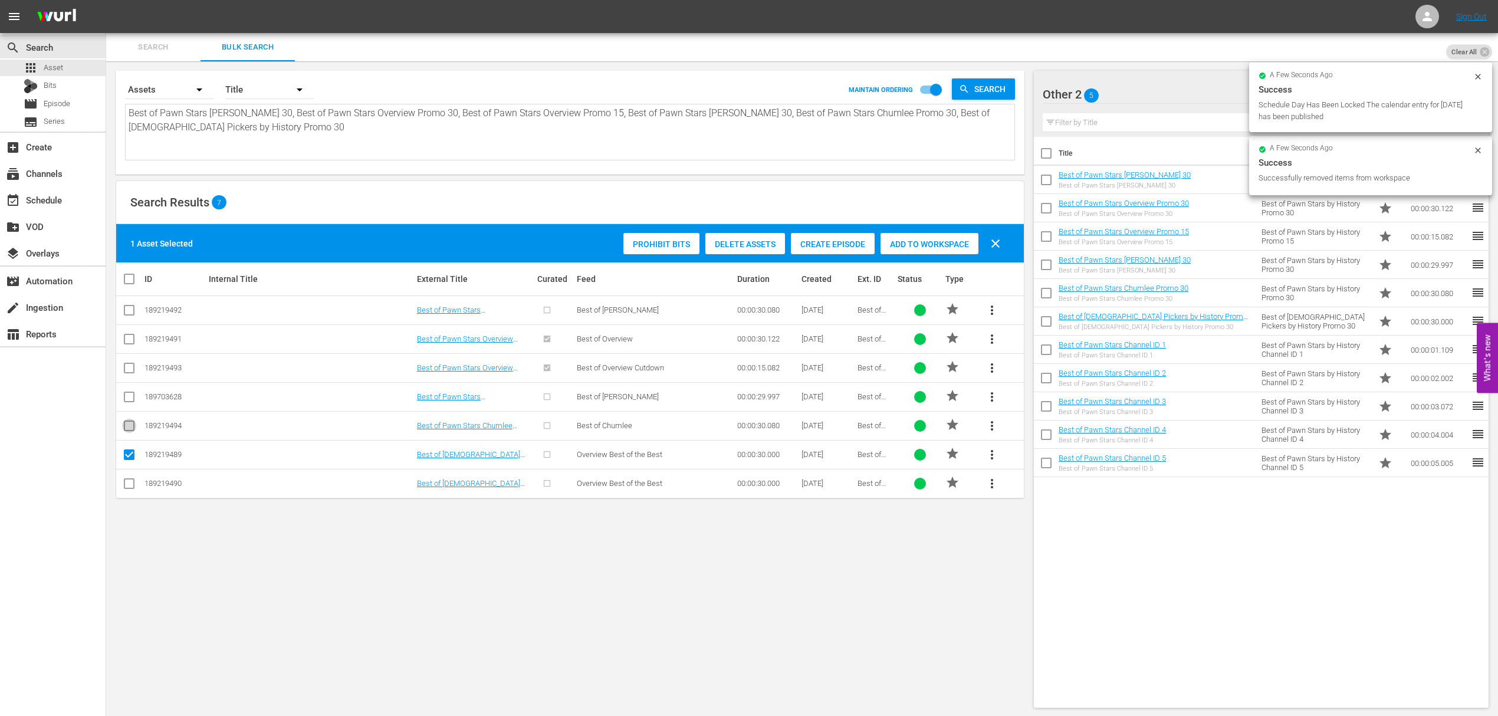
click at [130, 428] on input "checkbox" at bounding box center [129, 428] width 14 height 14
checkbox input "true"
click at [133, 395] on input "checkbox" at bounding box center [129, 399] width 14 height 14
checkbox input "true"
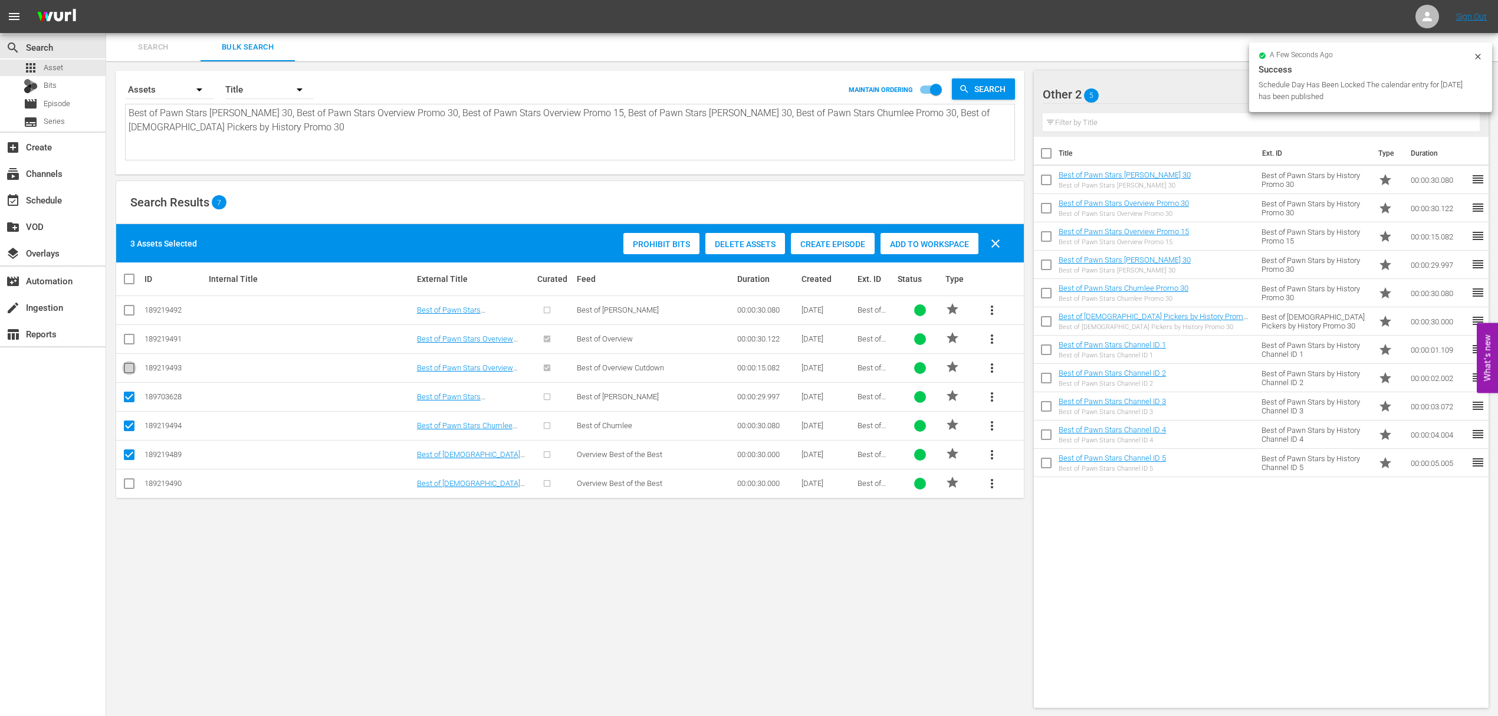
click at [130, 372] on input "checkbox" at bounding box center [129, 370] width 14 height 14
checkbox input "true"
click at [130, 340] on input "checkbox" at bounding box center [129, 341] width 14 height 14
checkbox input "true"
click at [130, 303] on icon at bounding box center [129, 310] width 14 height 14
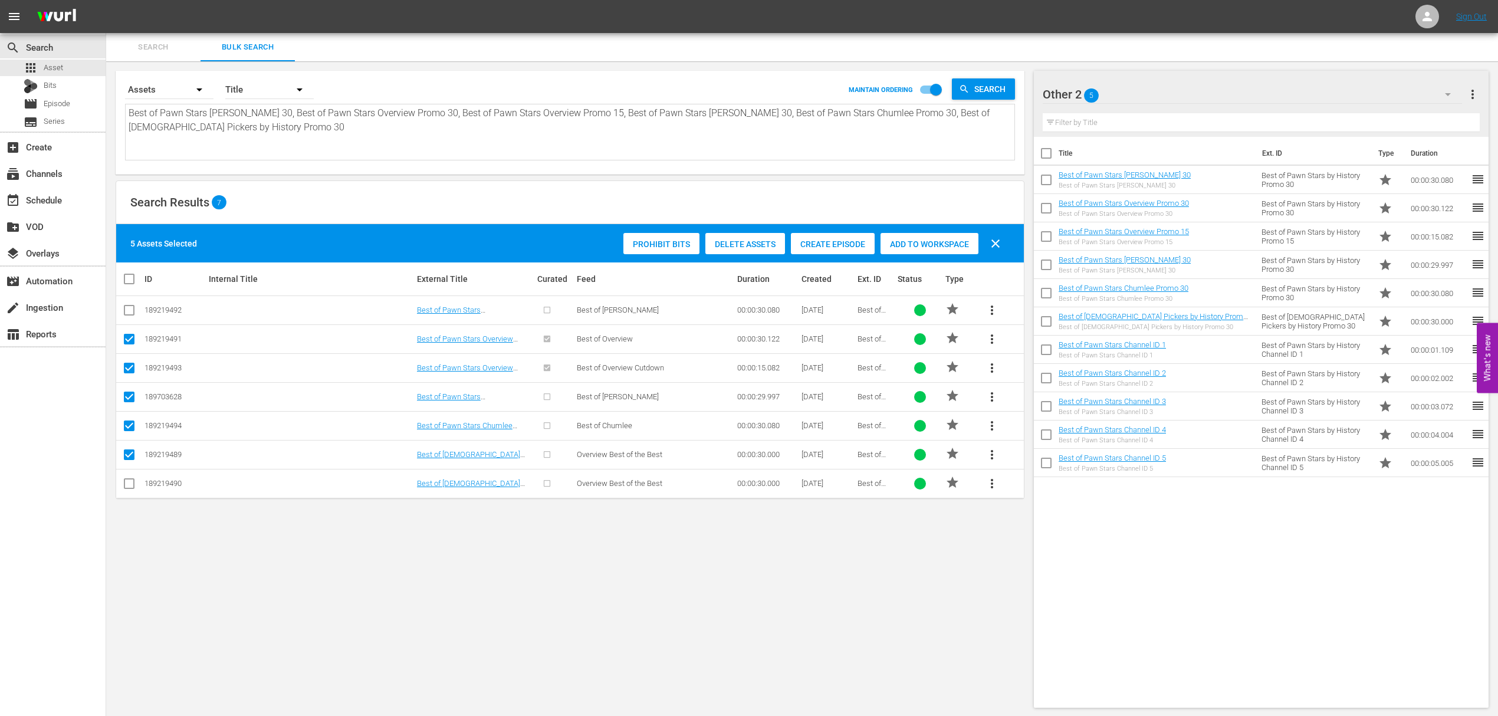
click at [130, 309] on input "checkbox" at bounding box center [129, 312] width 14 height 14
checkbox input "true"
click at [912, 241] on span "Add to Workspace" at bounding box center [929, 243] width 98 height 9
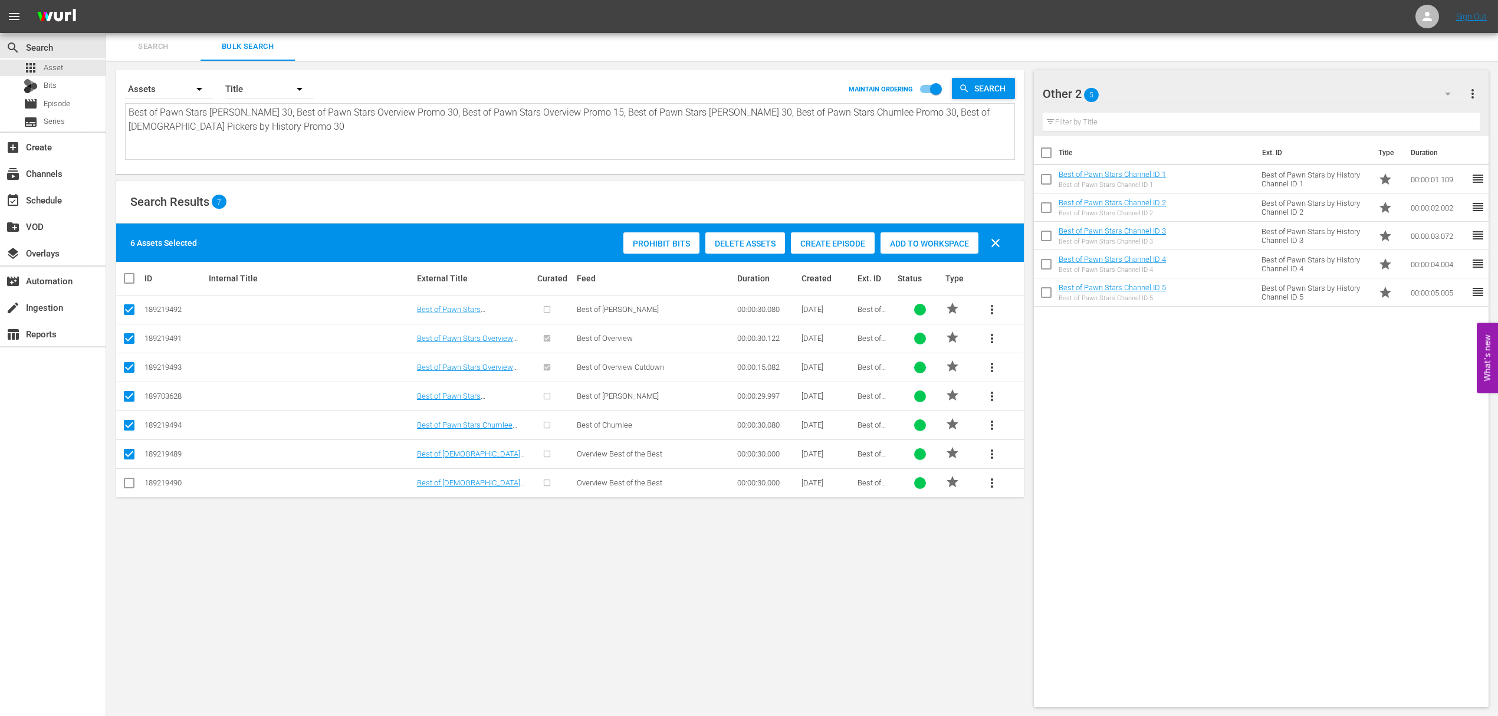
click at [923, 243] on span "Add to Workspace" at bounding box center [929, 243] width 98 height 9
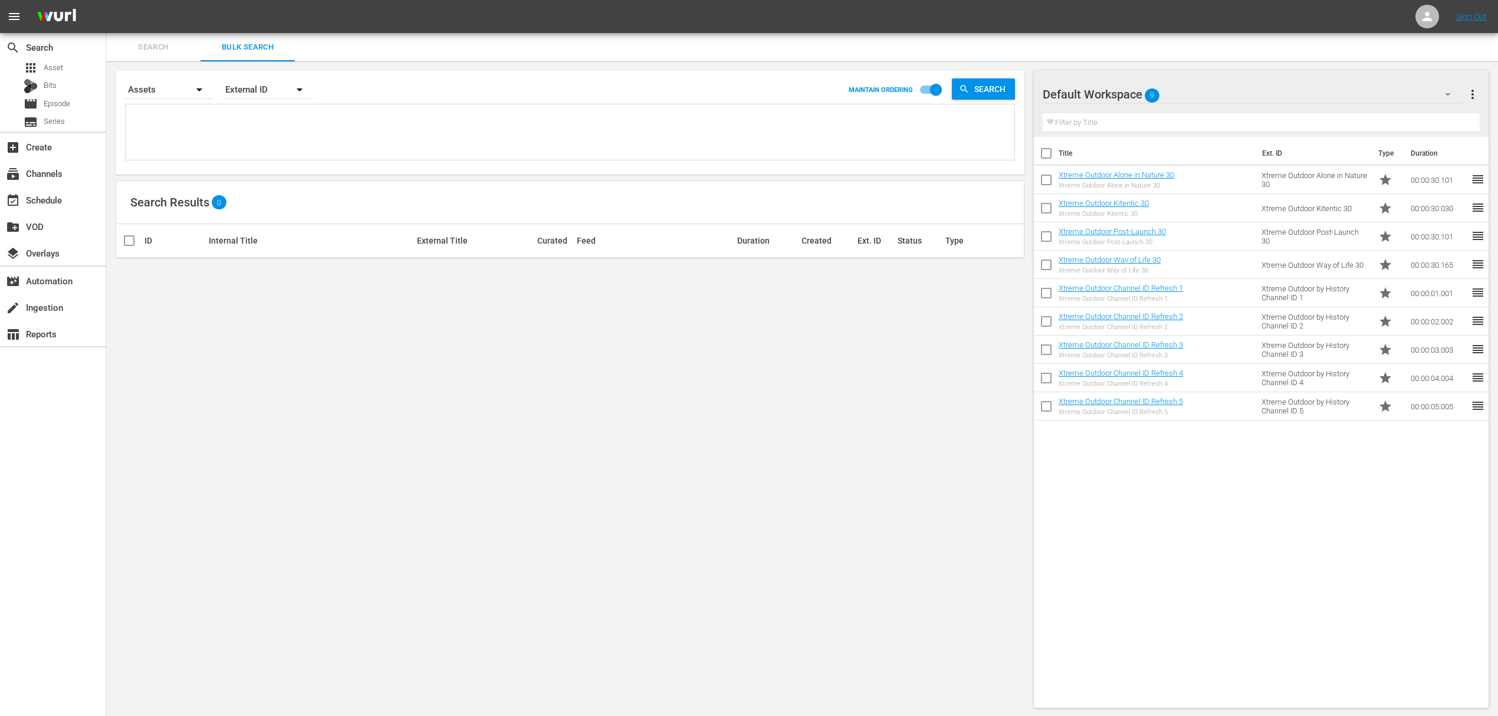
click at [1208, 95] on div "Default Workspace 9" at bounding box center [1252, 94] width 419 height 33
click at [1088, 126] on div "Other 2 (11)" at bounding box center [1118, 127] width 123 height 19
click at [1047, 155] on input "checkbox" at bounding box center [1046, 155] width 25 height 25
checkbox input "true"
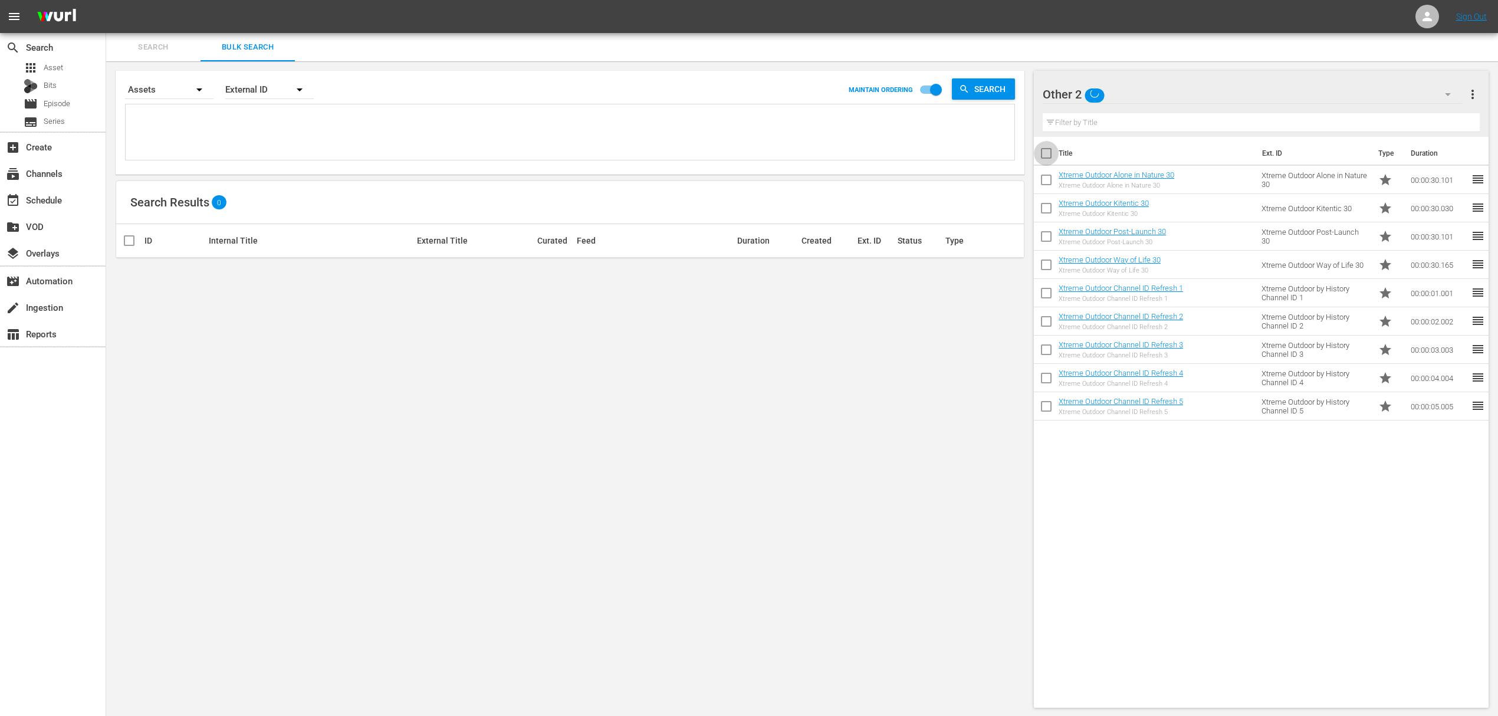
checkbox input "true"
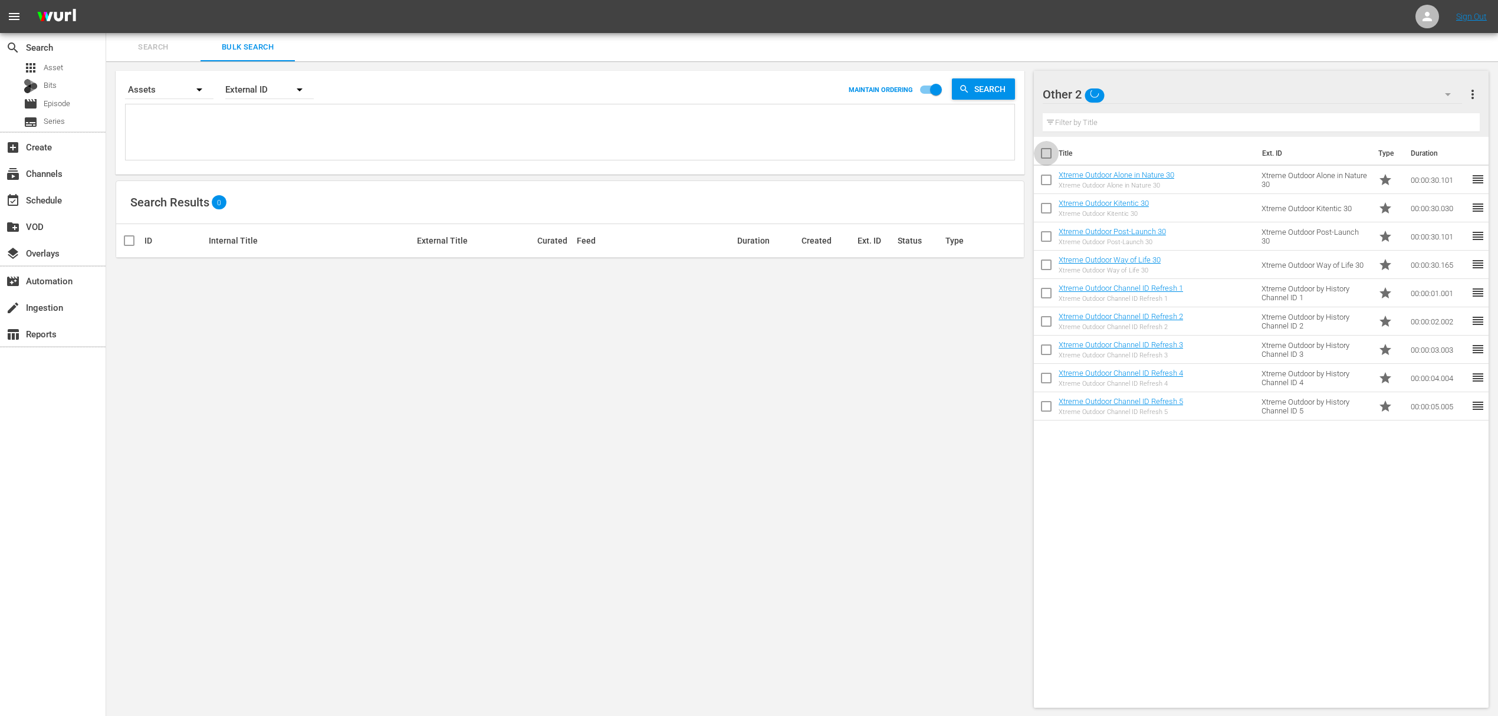
checkbox input "true"
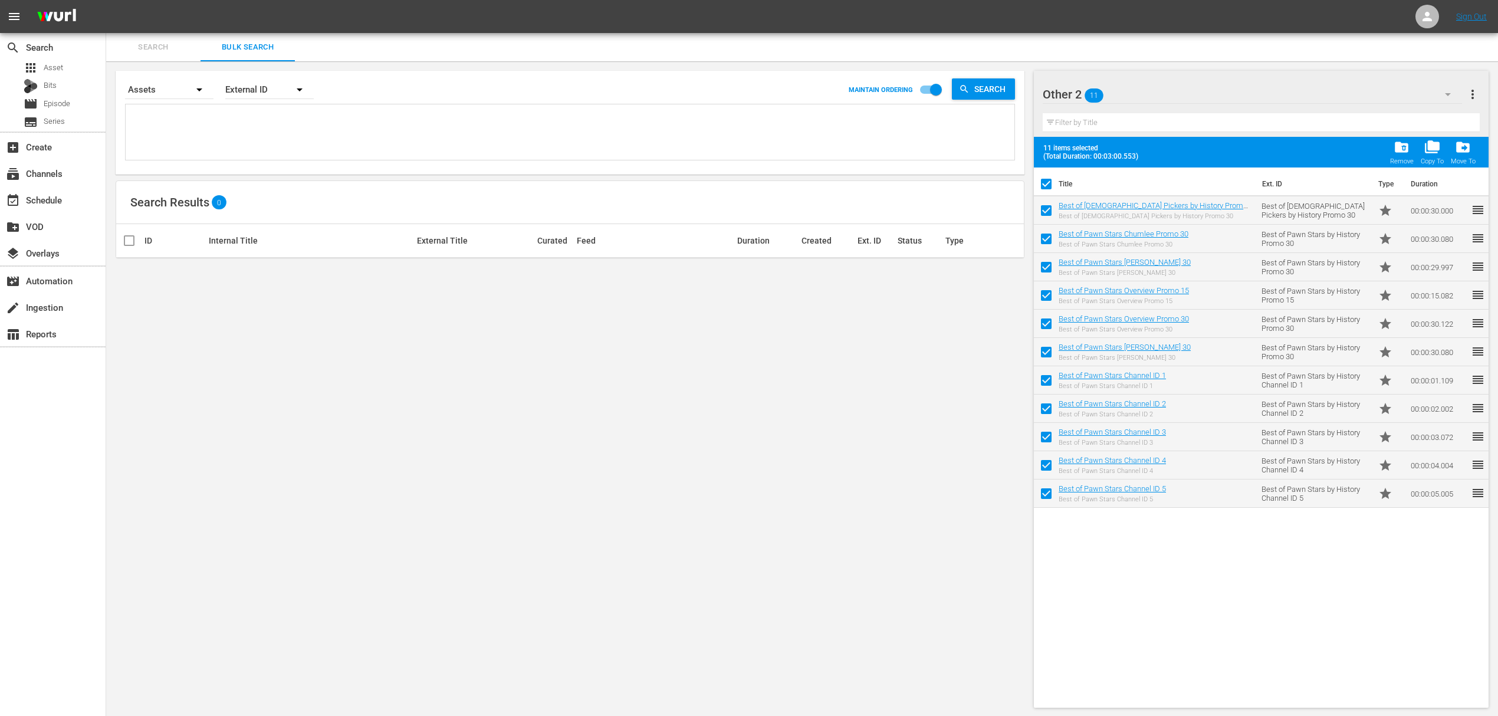
click at [1189, 78] on div "Other 2 11" at bounding box center [1252, 94] width 419 height 33
click at [1084, 166] on div "Default Workspace (9)" at bounding box center [1118, 165] width 123 height 19
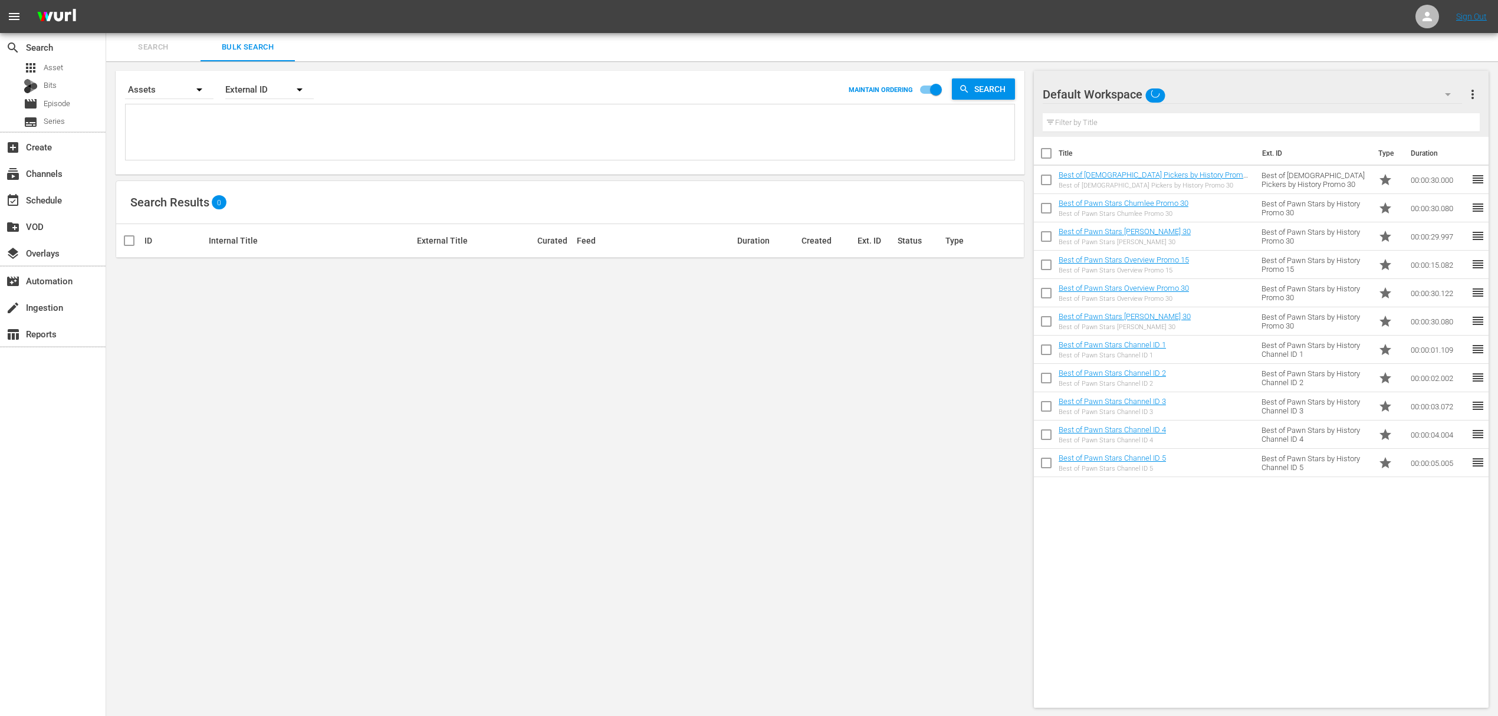
checkbox input "false"
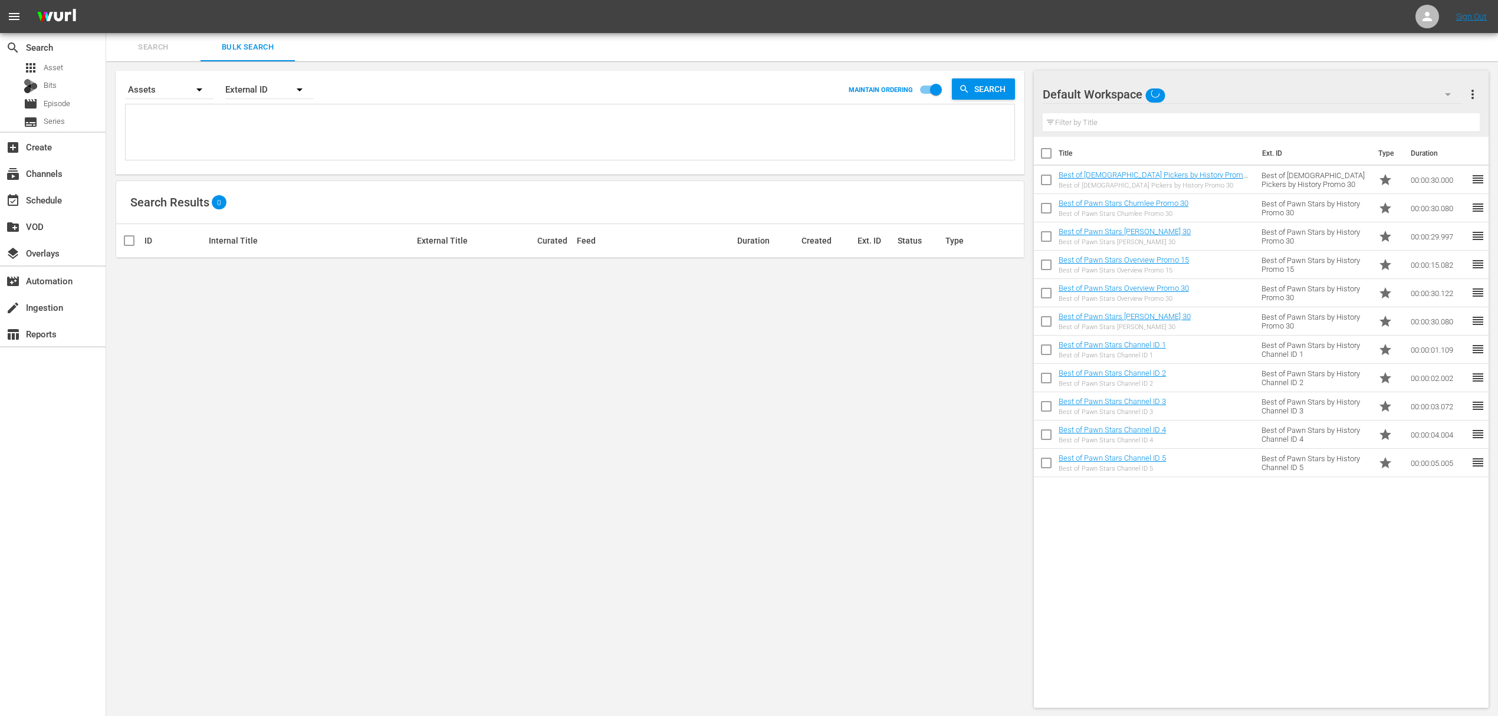
checkbox input "false"
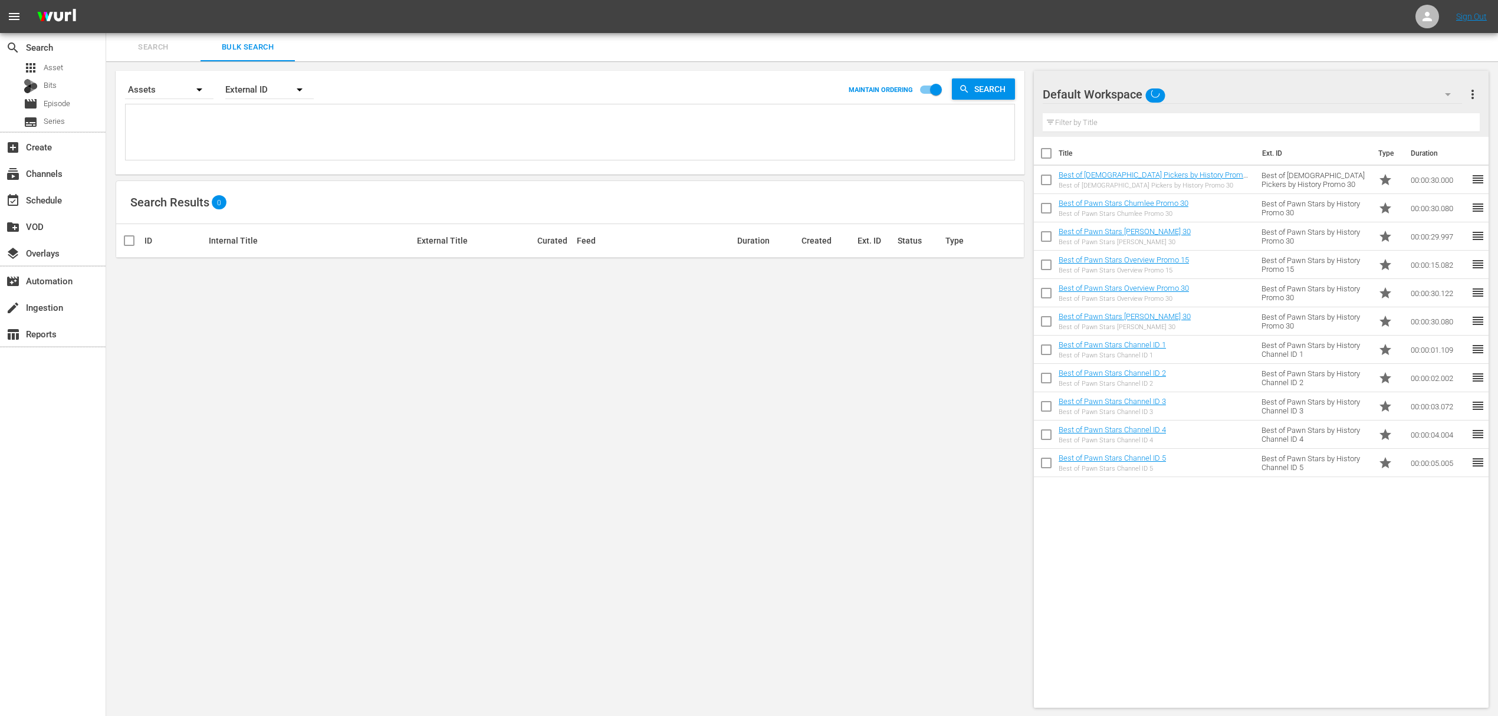
checkbox input "false"
click at [1046, 149] on input "checkbox" at bounding box center [1046, 155] width 25 height 25
checkbox input "true"
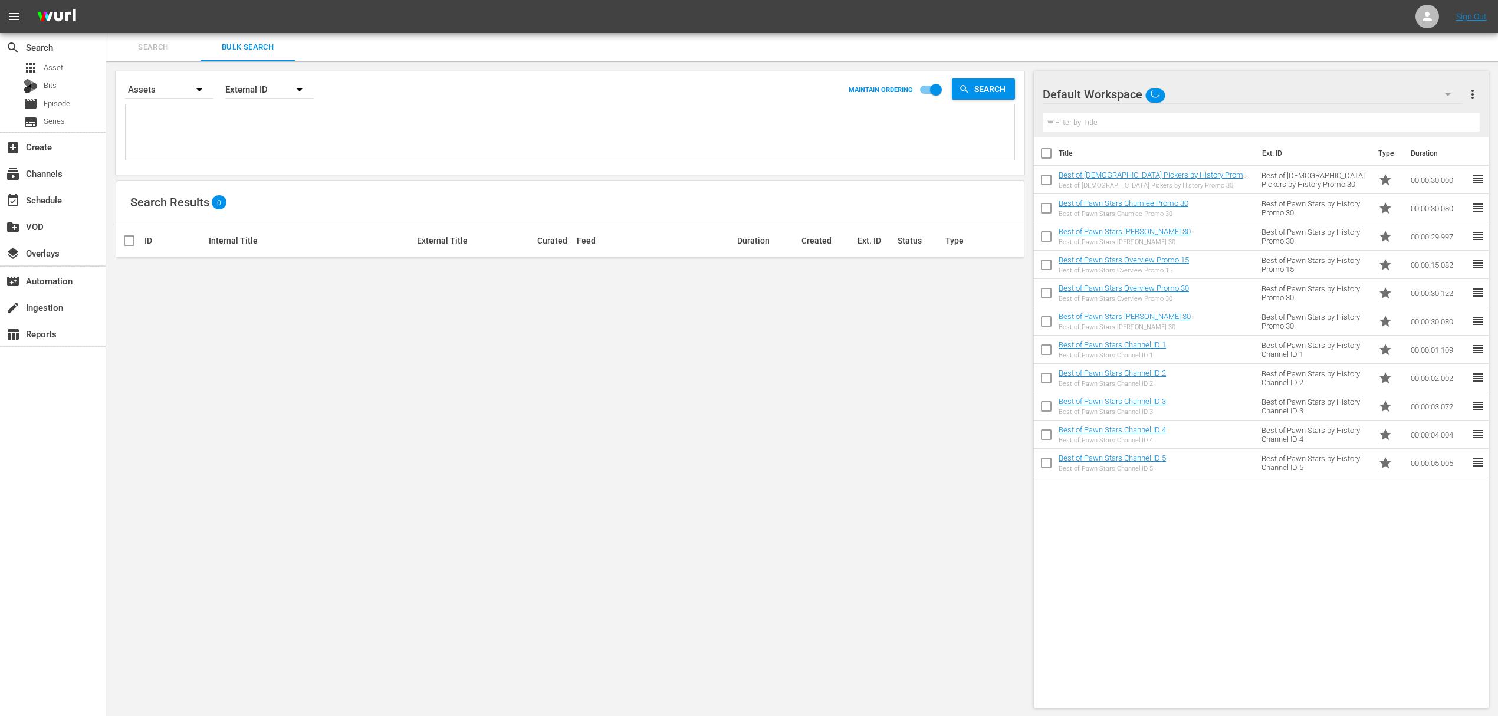
checkbox input "true"
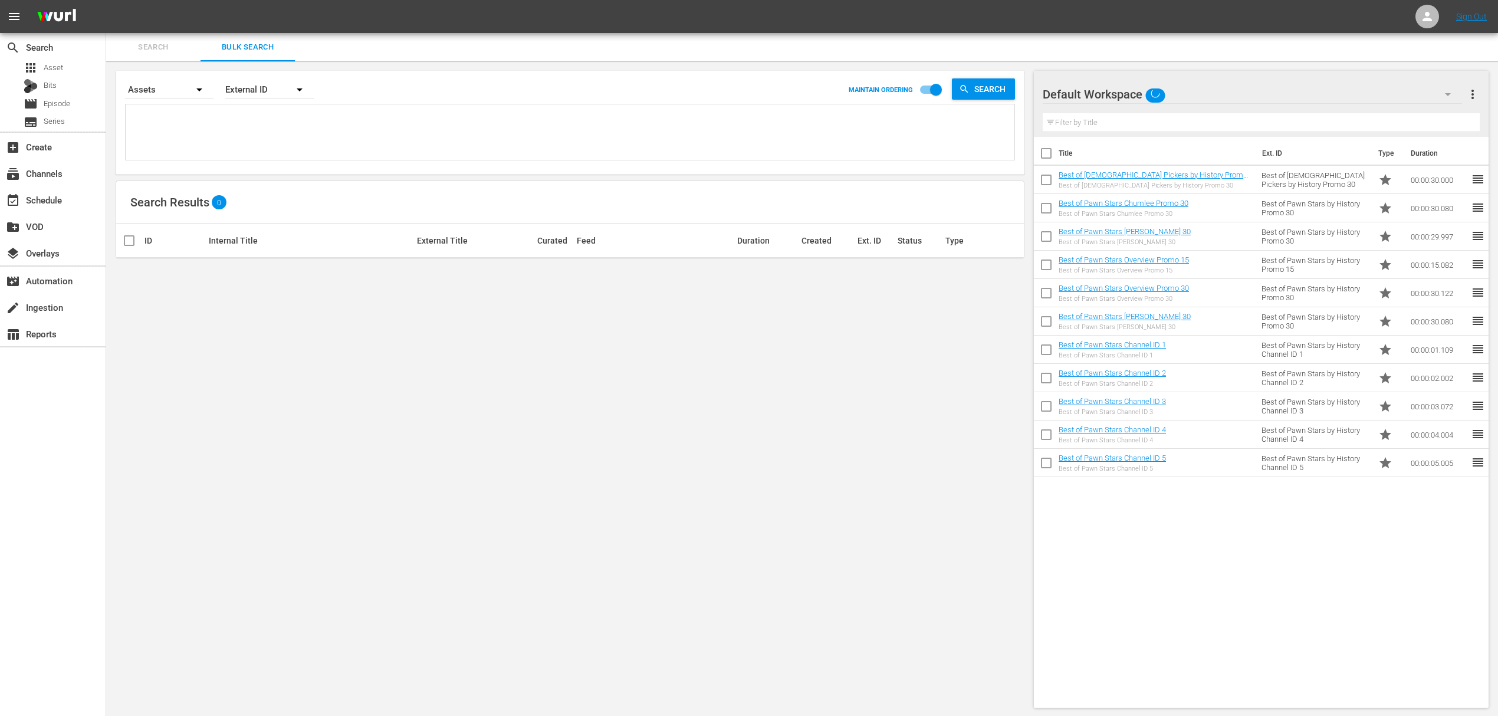
checkbox input "true"
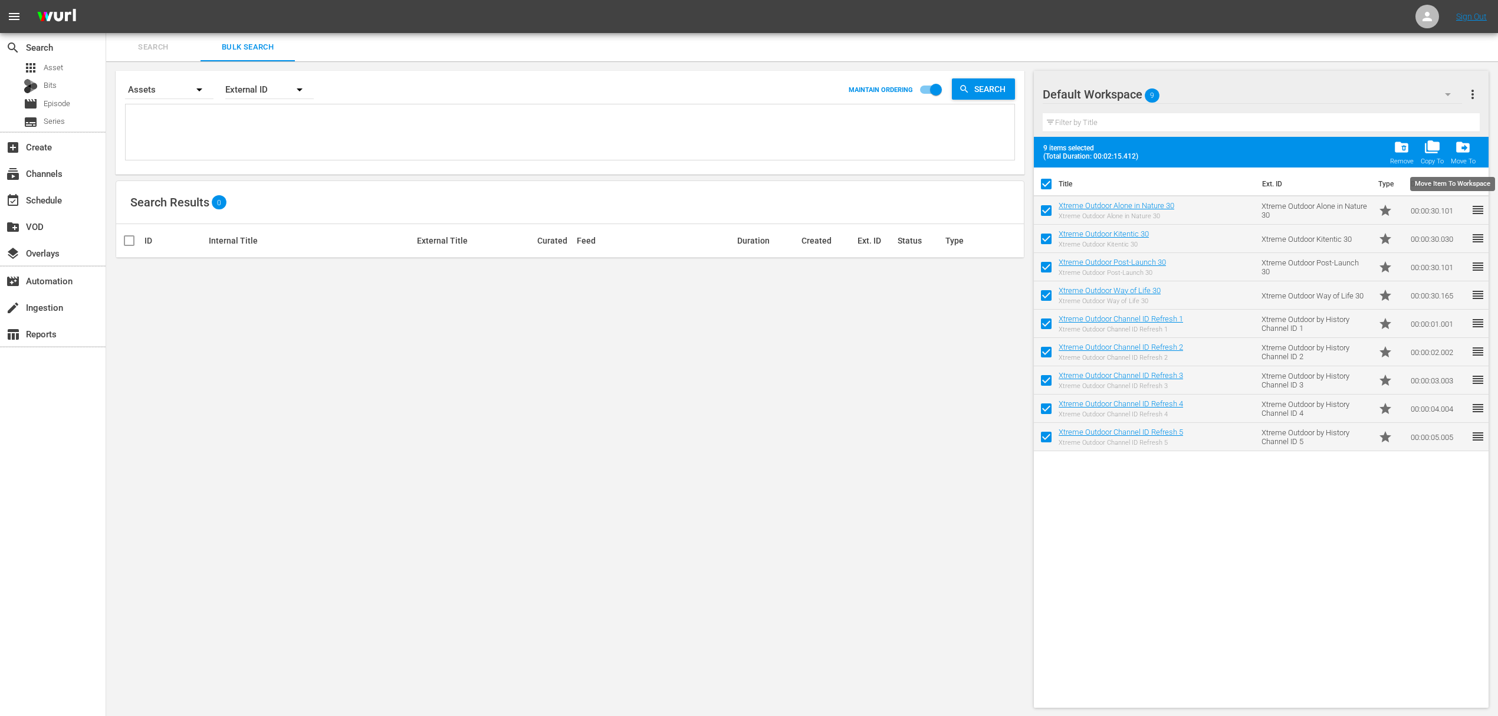
click at [1468, 145] on span "drive_file_move" at bounding box center [1463, 147] width 16 height 16
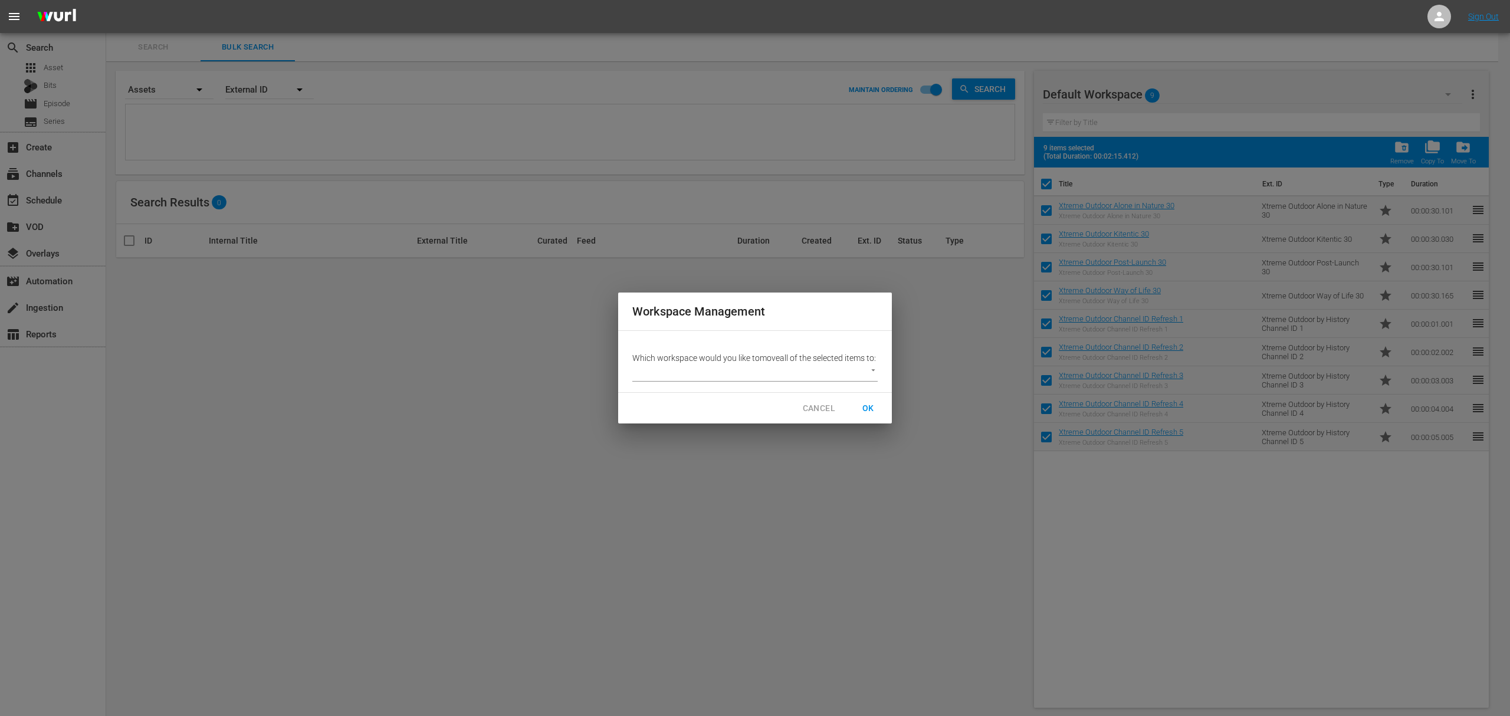
click at [873, 371] on body "menu Sign Out search Search apps Asset Bits movie Episode subtitles Series add_…" at bounding box center [755, 358] width 1510 height 716
click at [670, 380] on li "Other 2 (11)" at bounding box center [663, 378] width 63 height 19
type input "3778"
click at [866, 413] on span "OK" at bounding box center [868, 408] width 19 height 15
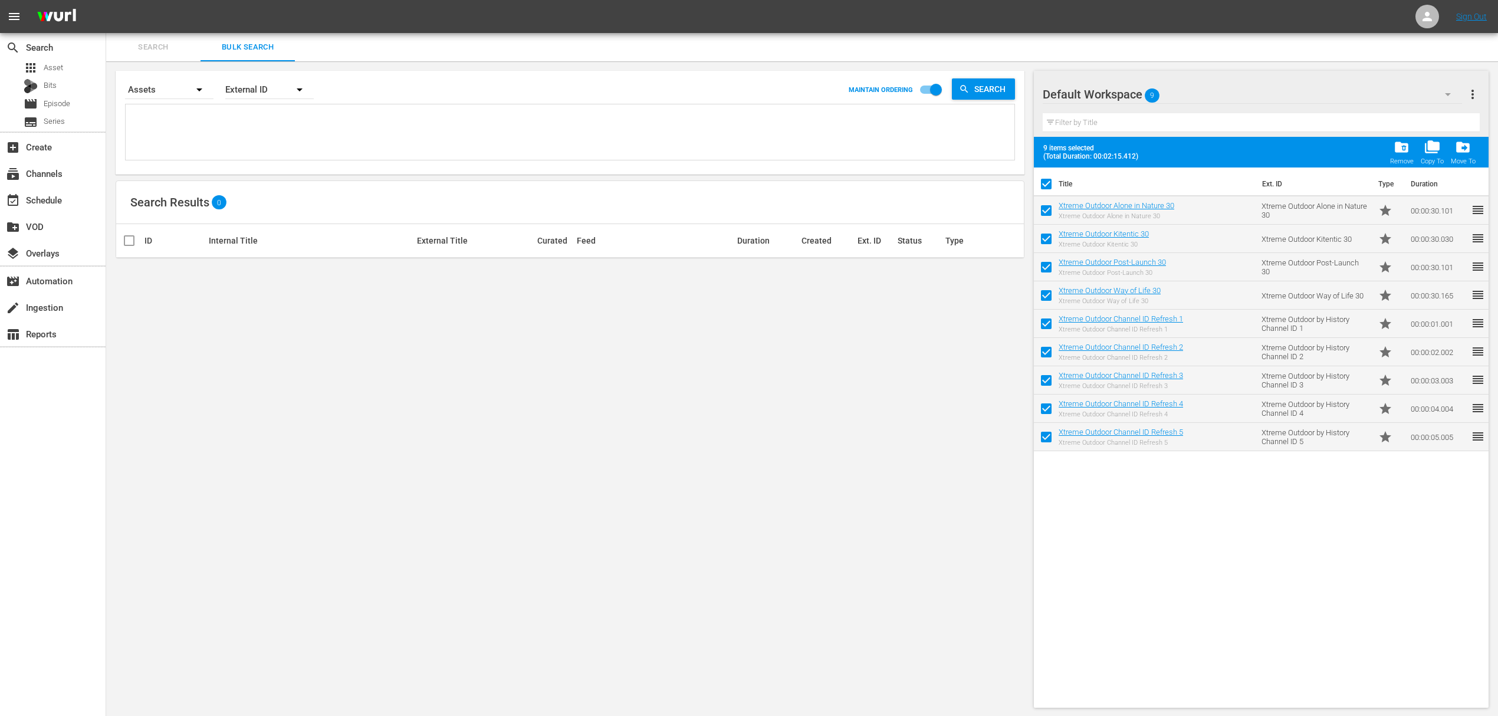
checkbox input "false"
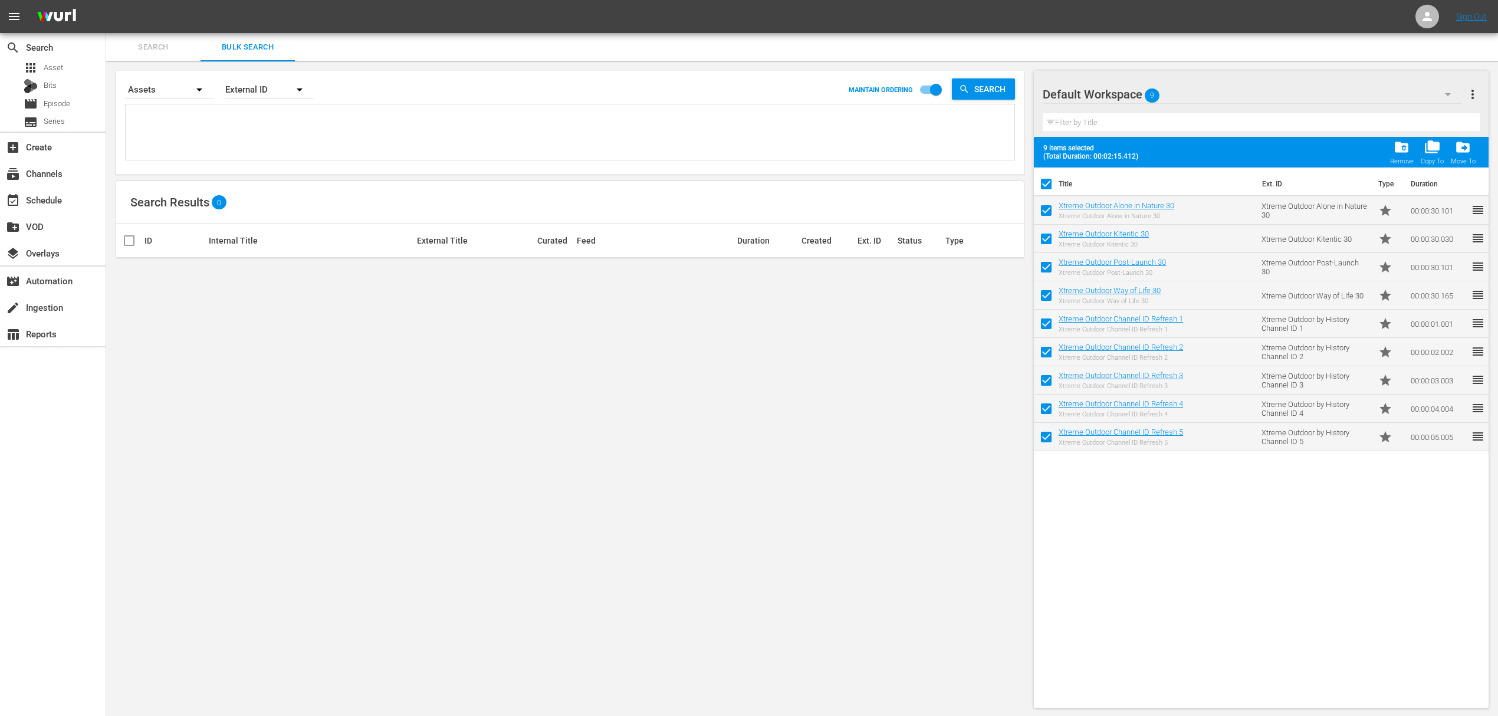
checkbox input "false"
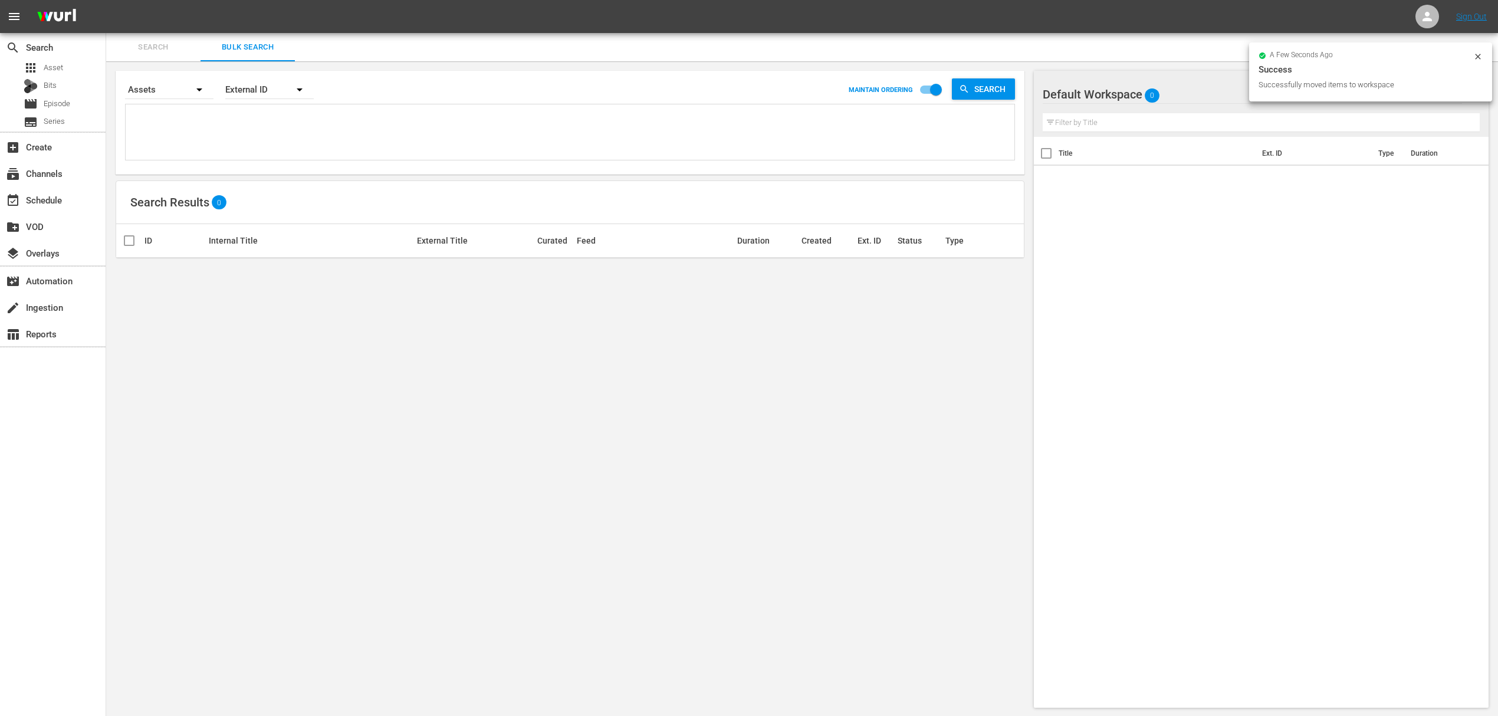
click at [1176, 90] on div "Default Workspace 0" at bounding box center [1252, 94] width 419 height 33
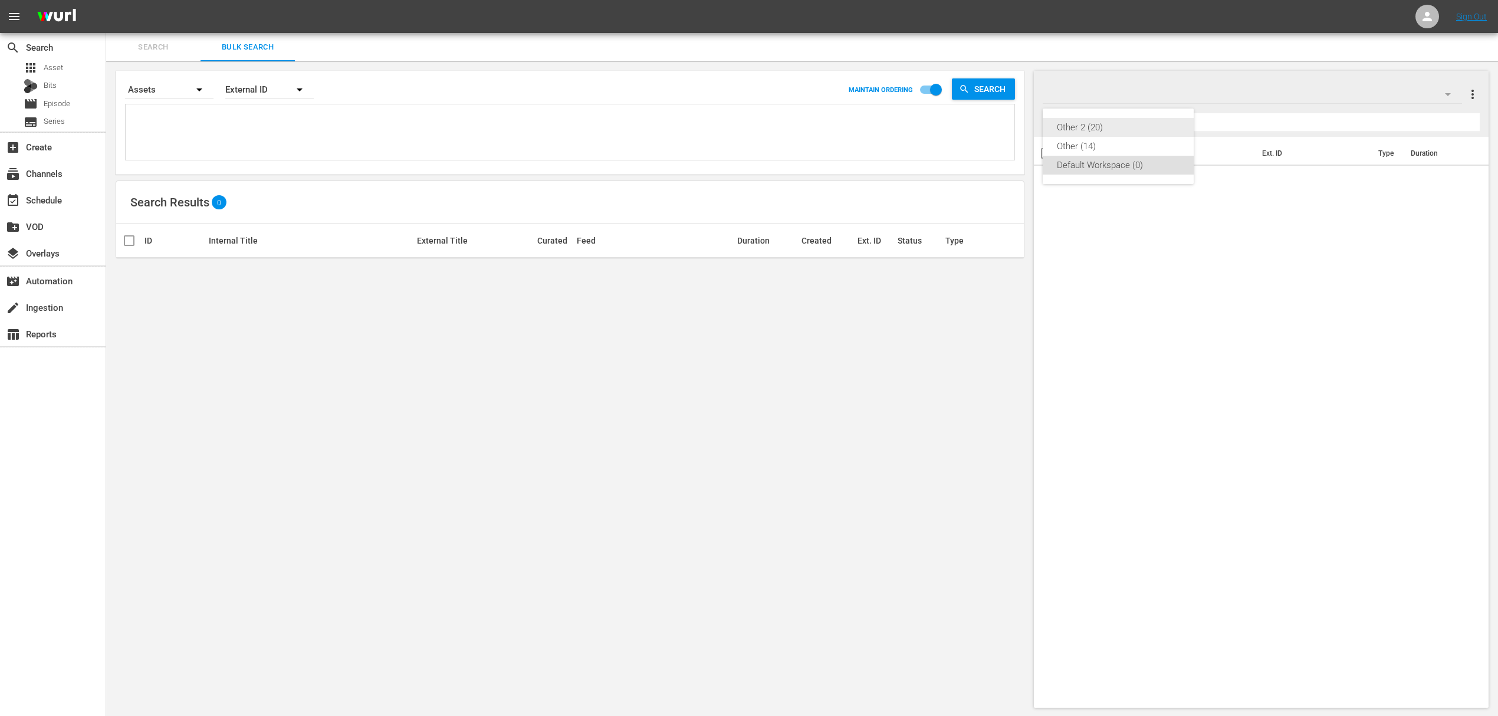
click at [1095, 128] on div "Other 2 (20)" at bounding box center [1118, 127] width 123 height 19
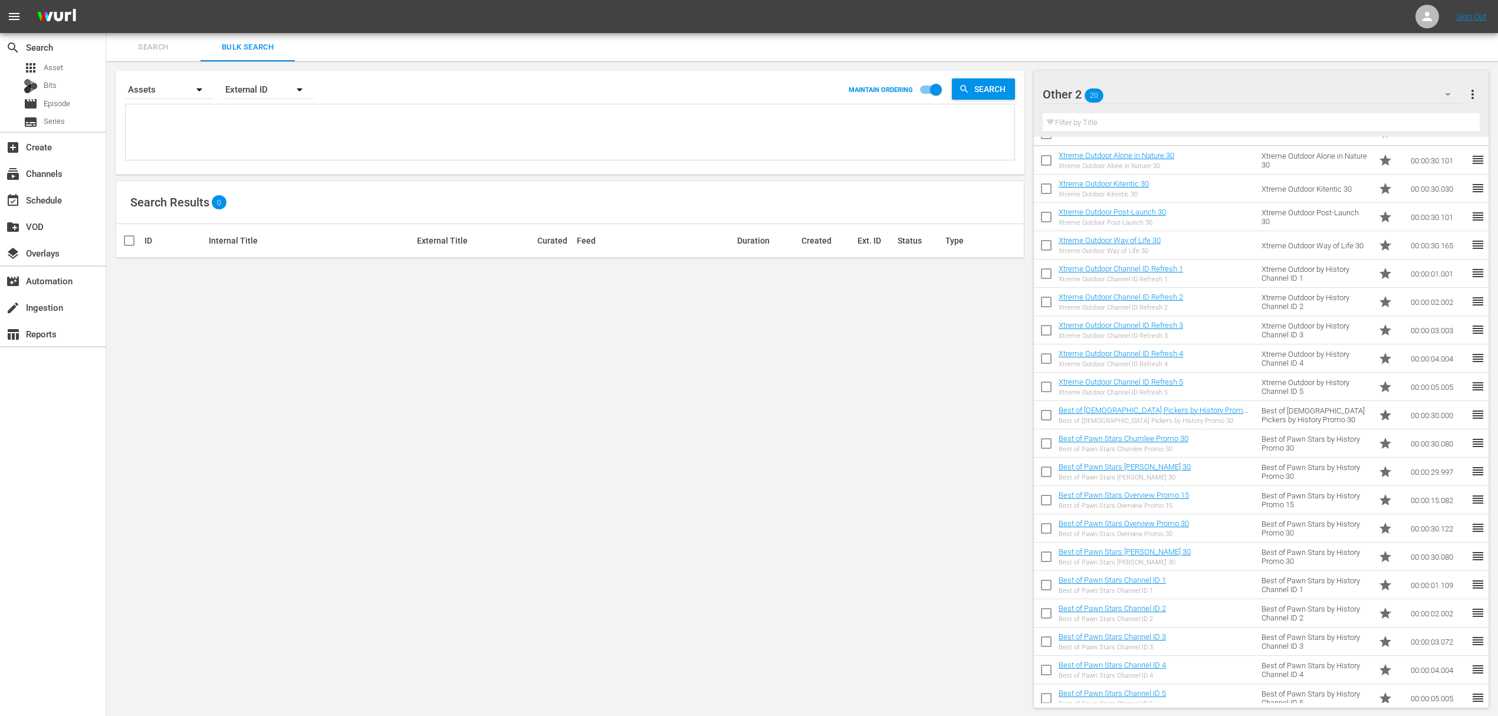
scroll to position [29, 0]
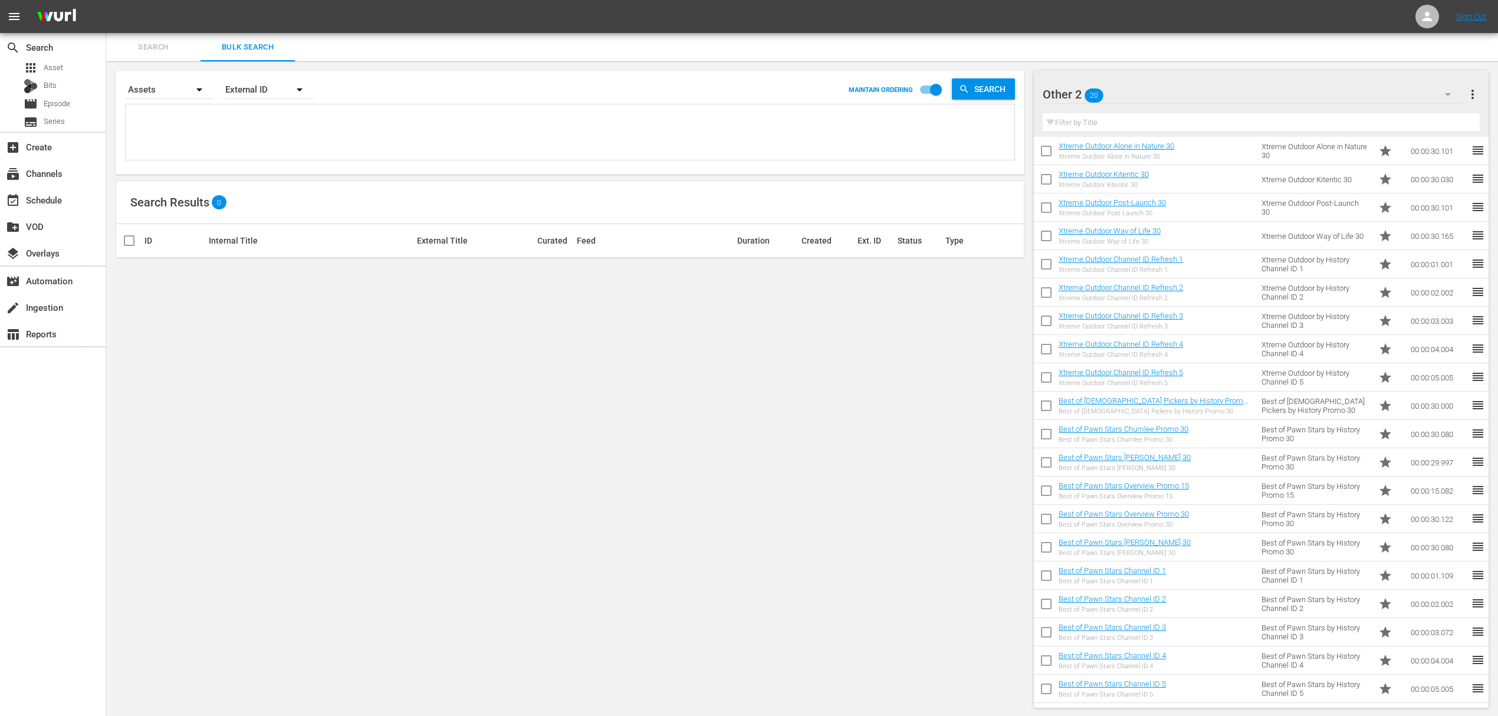
click at [1050, 399] on input "checkbox" at bounding box center [1046, 408] width 25 height 25
checkbox input "true"
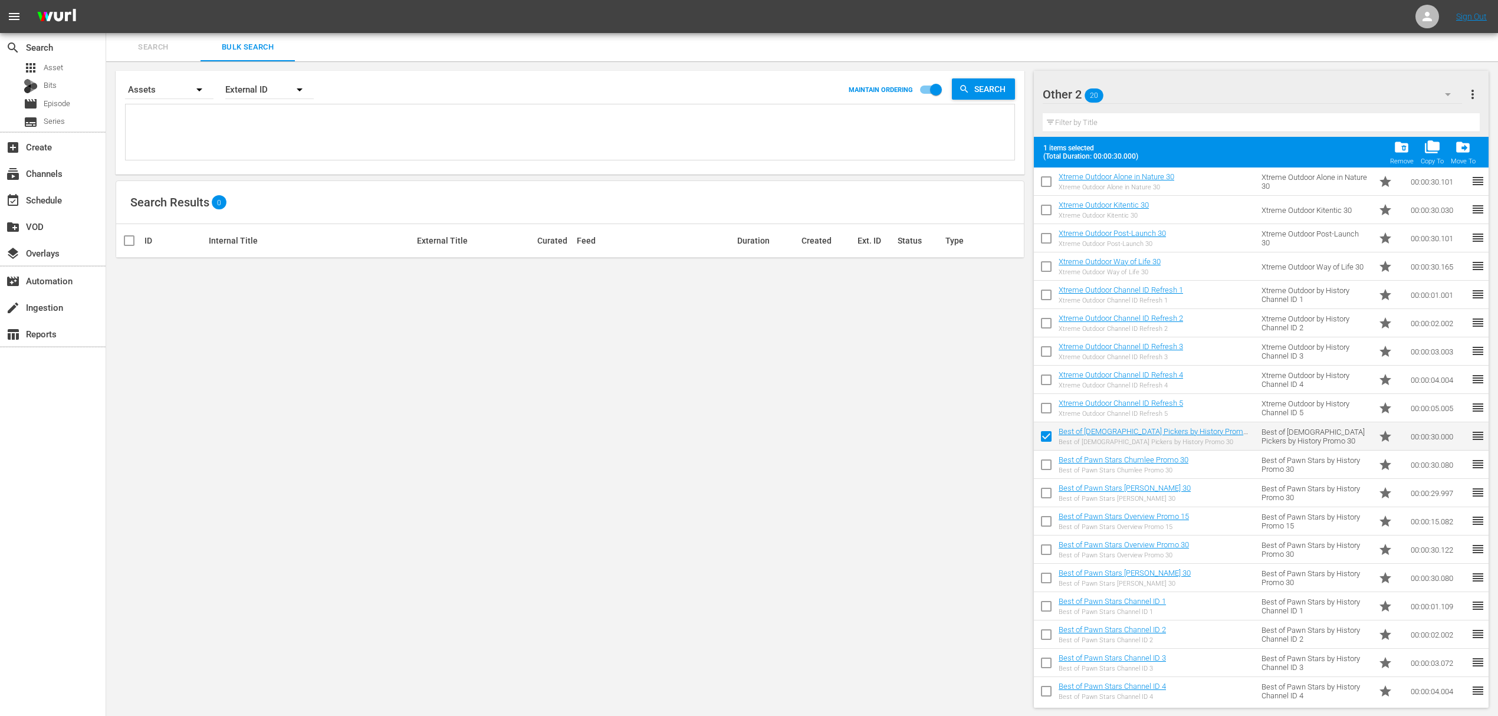
click at [1050, 463] on input "checkbox" at bounding box center [1046, 467] width 25 height 25
checkbox input "true"
click at [1049, 494] on input "checkbox" at bounding box center [1046, 495] width 25 height 25
checkbox input "true"
click at [1046, 522] on input "checkbox" at bounding box center [1046, 523] width 25 height 25
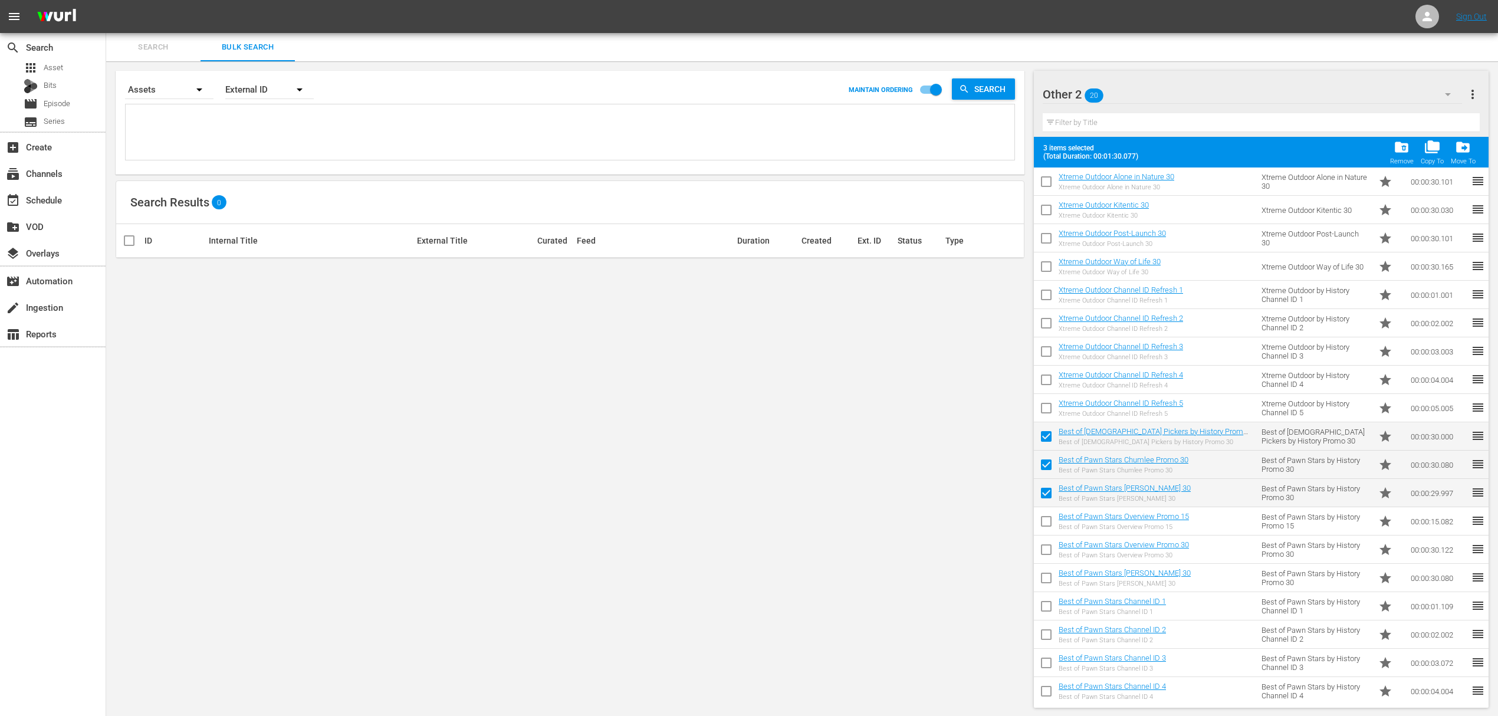
checkbox input "true"
click at [1044, 543] on input "checkbox" at bounding box center [1046, 552] width 25 height 25
checkbox input "true"
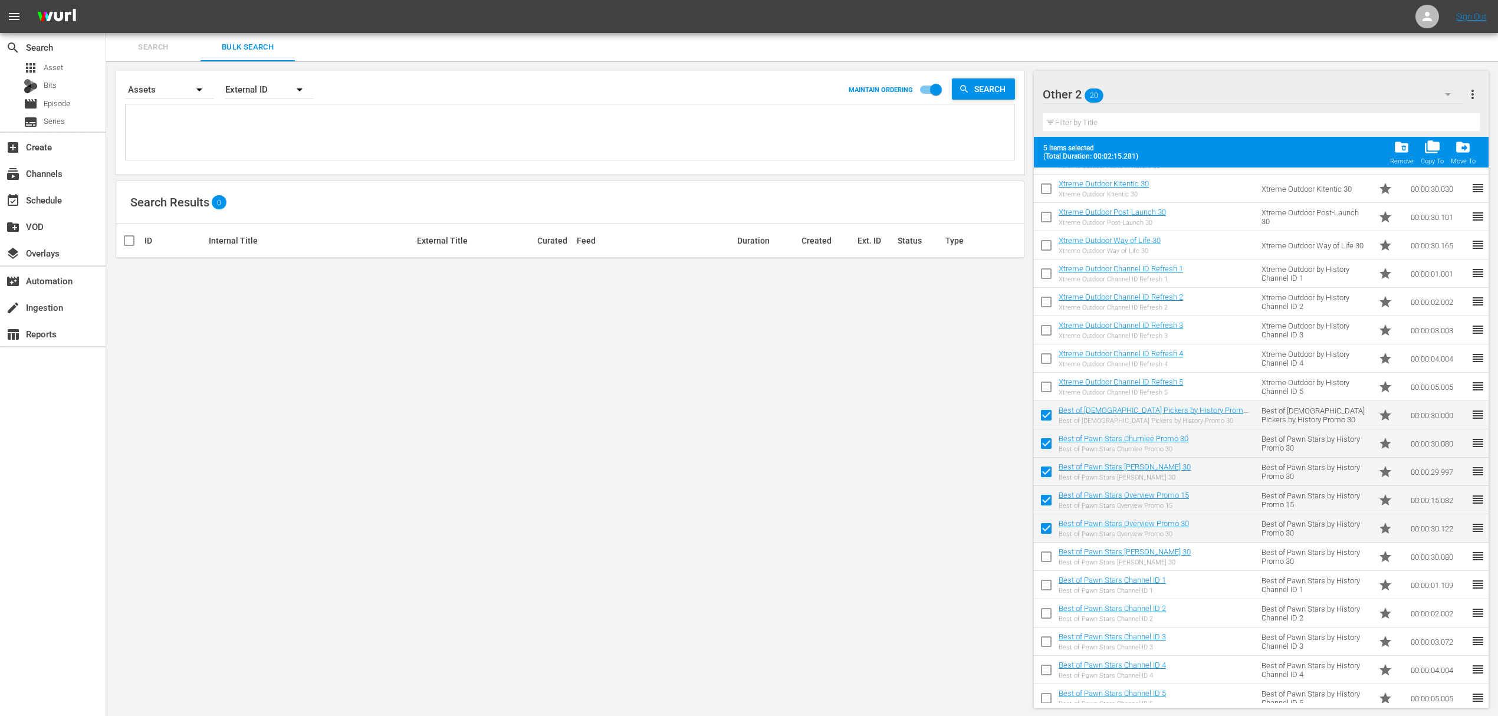
scroll to position [60, 0]
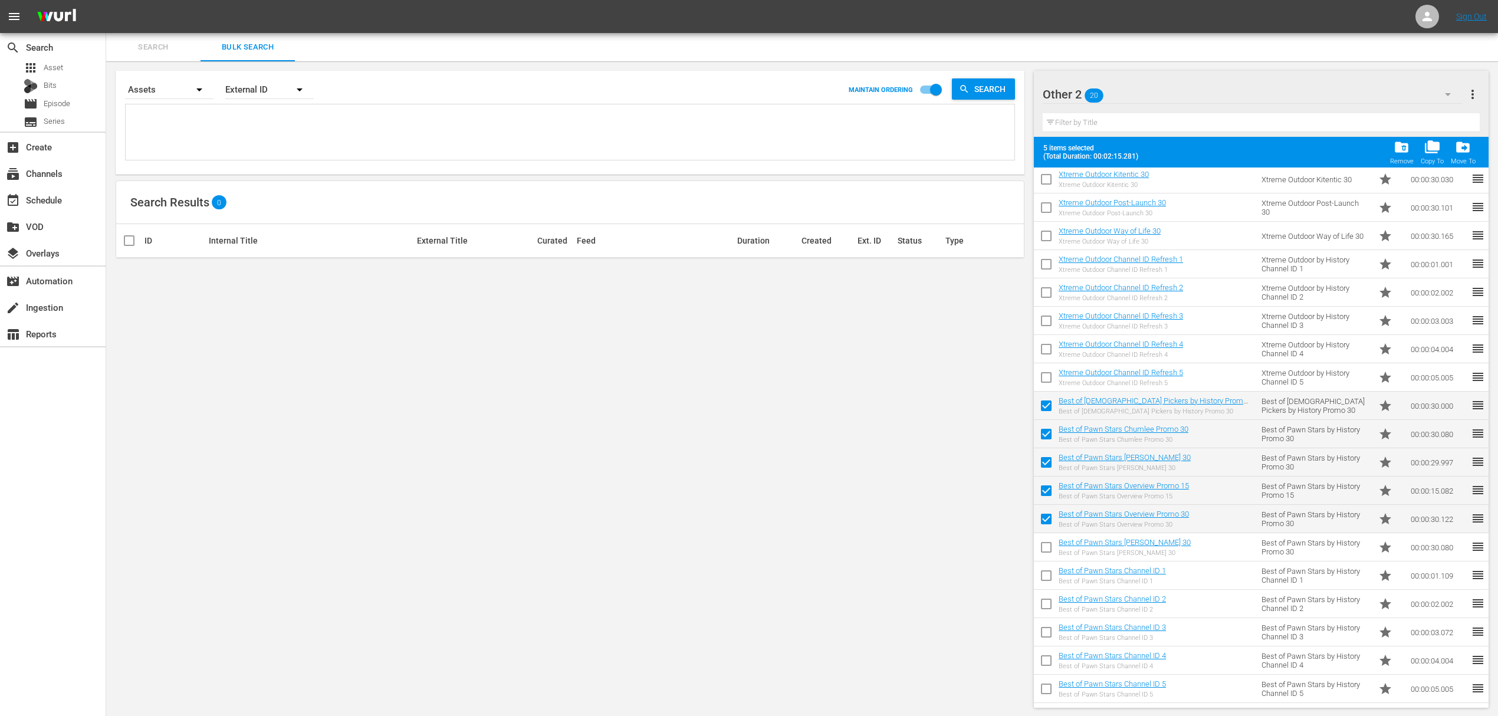
click at [1046, 545] on input "checkbox" at bounding box center [1046, 549] width 25 height 25
checkbox input "true"
click at [1049, 570] on input "checkbox" at bounding box center [1046, 578] width 25 height 25
checkbox input "true"
click at [1048, 604] on input "checkbox" at bounding box center [1046, 606] width 25 height 25
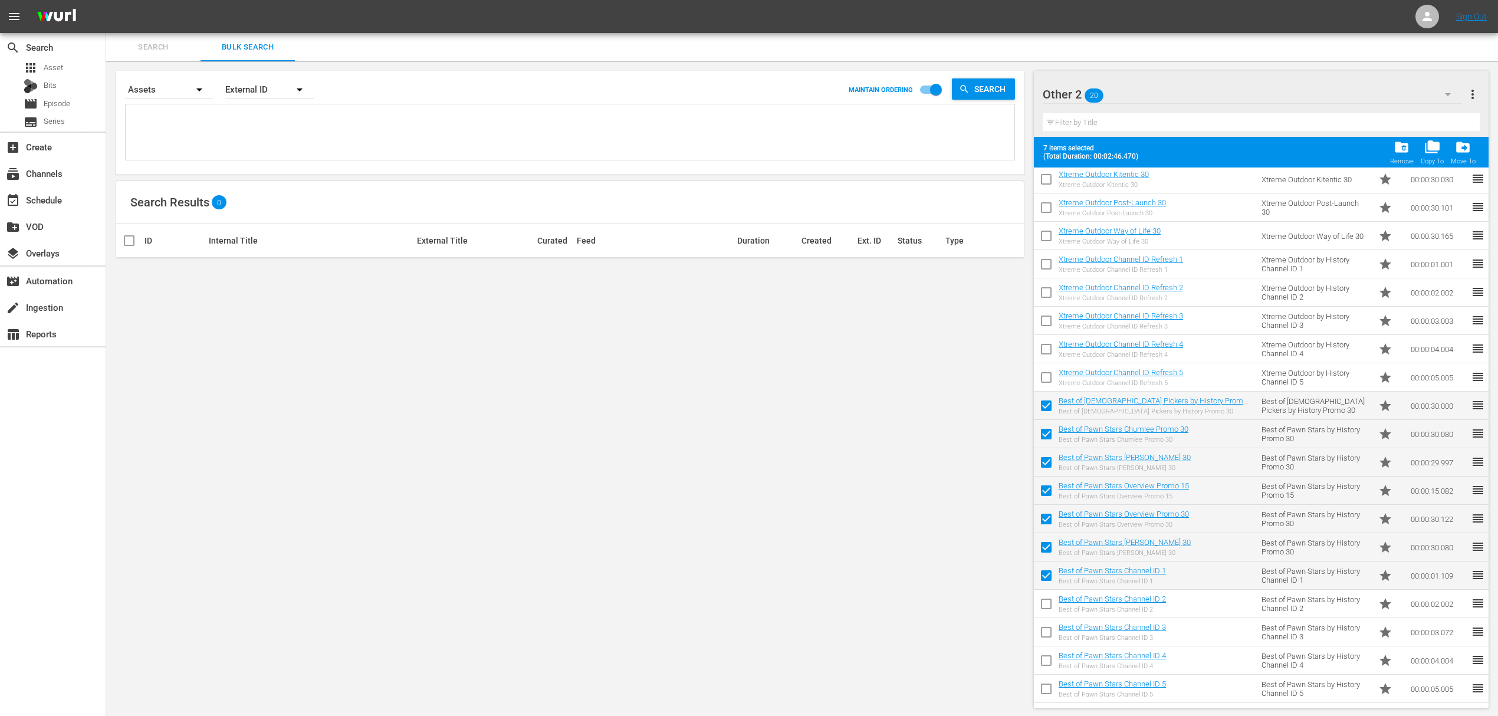
checkbox input "true"
click at [1046, 633] on input "checkbox" at bounding box center [1046, 634] width 25 height 25
checkbox input "true"
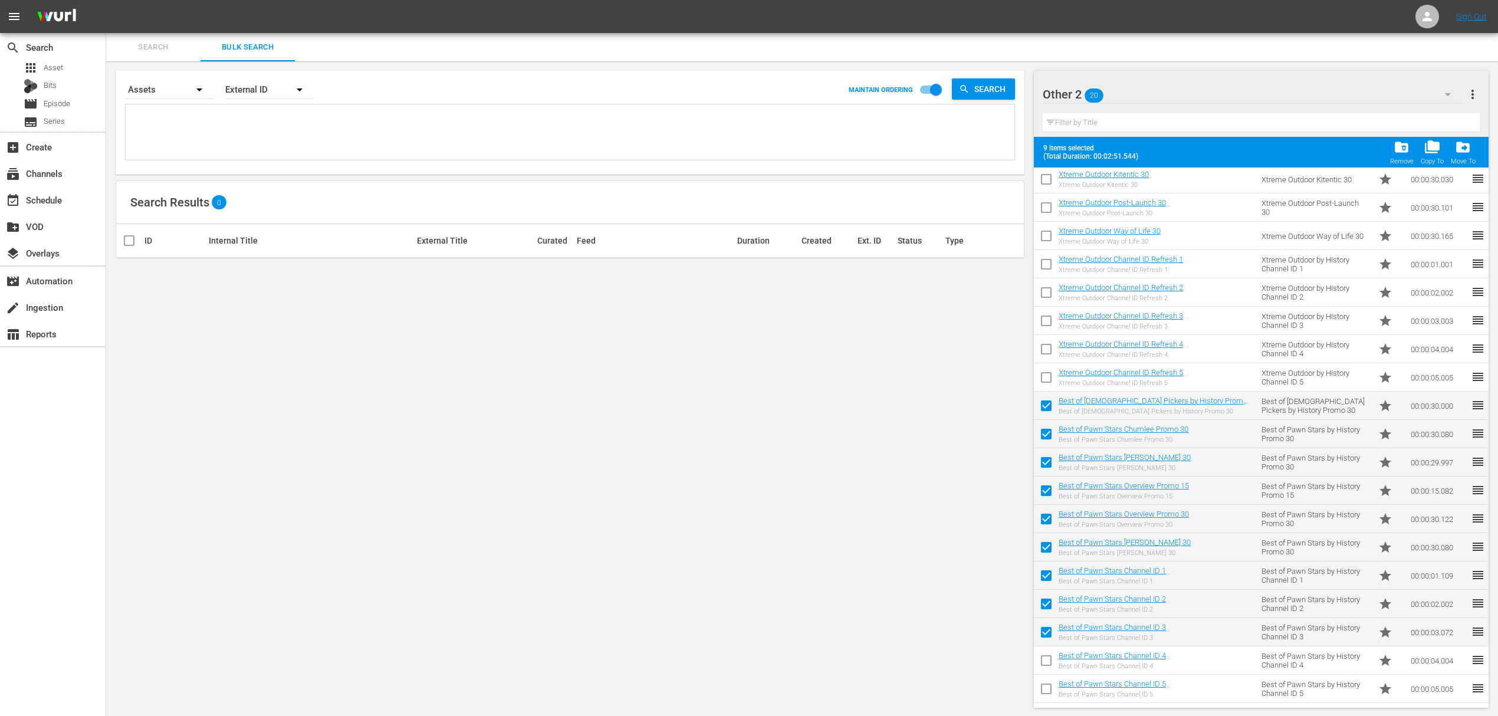
click at [1044, 661] on input "checkbox" at bounding box center [1046, 662] width 25 height 25
checkbox input "true"
click at [1043, 694] on input "checkbox" at bounding box center [1046, 691] width 25 height 25
checkbox input "true"
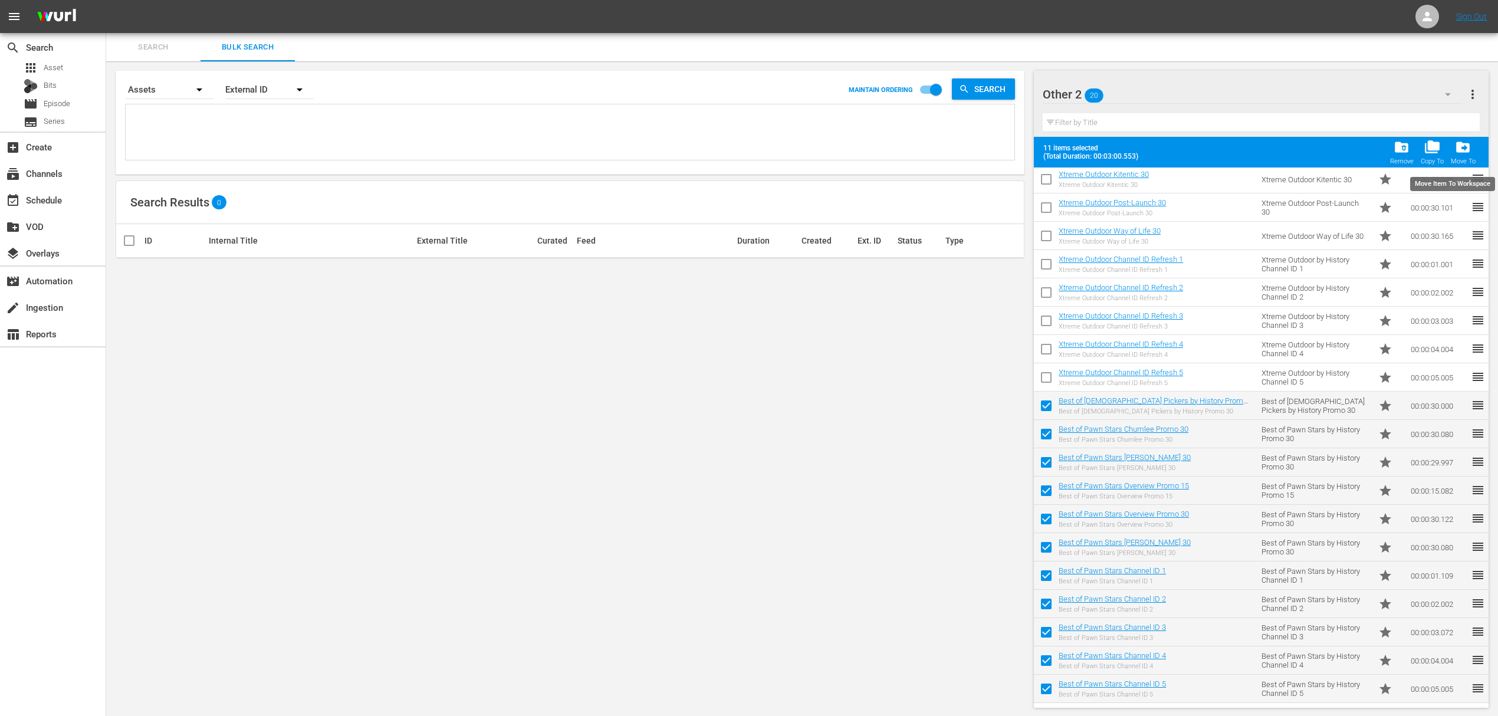
click at [1463, 147] on span "drive_file_move" at bounding box center [1463, 147] width 16 height 16
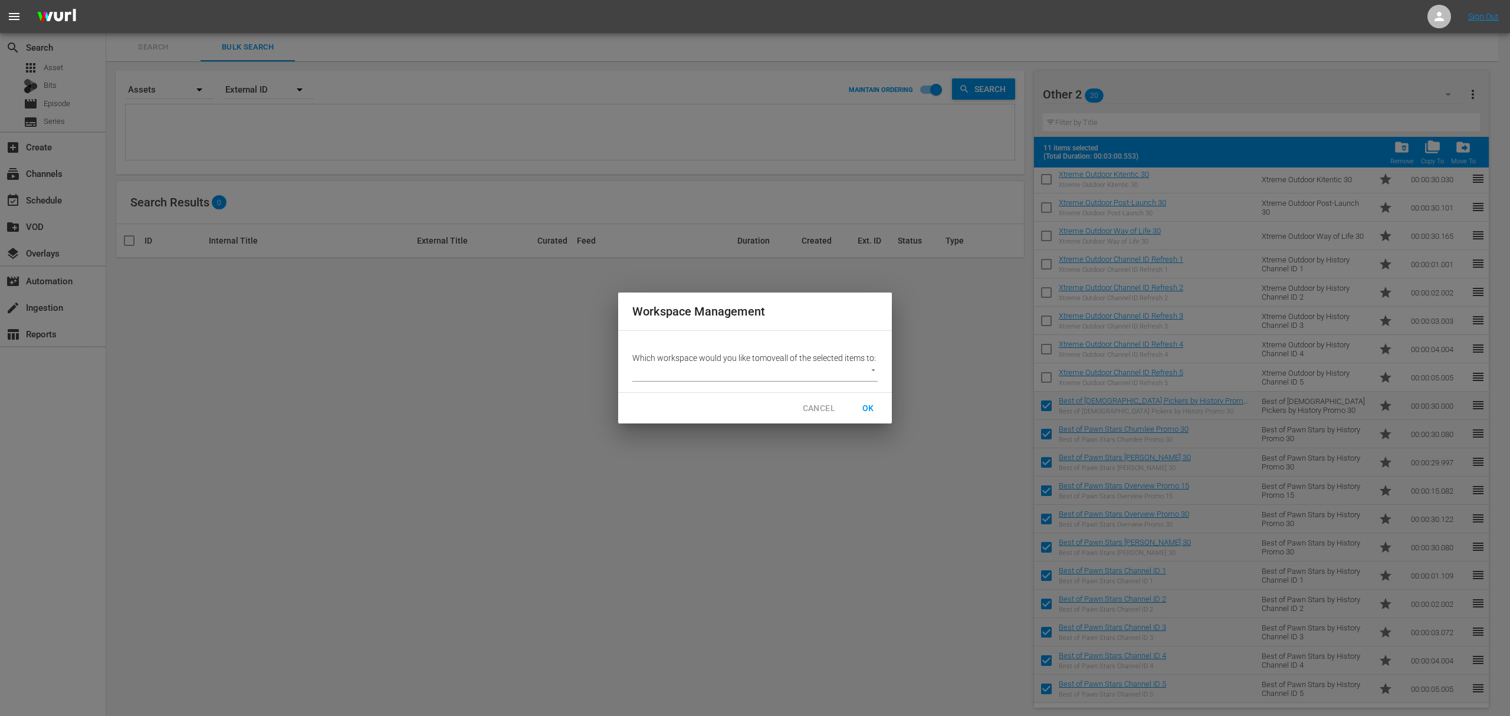
click at [868, 380] on body "menu Sign Out search Search apps Asset Bits movie Episode subtitles Series add_…" at bounding box center [755, 358] width 1510 height 716
click at [687, 399] on li "Default Workspace (0)" at bounding box center [683, 398] width 102 height 19
type input "1410"
click at [873, 409] on span "OK" at bounding box center [868, 408] width 19 height 15
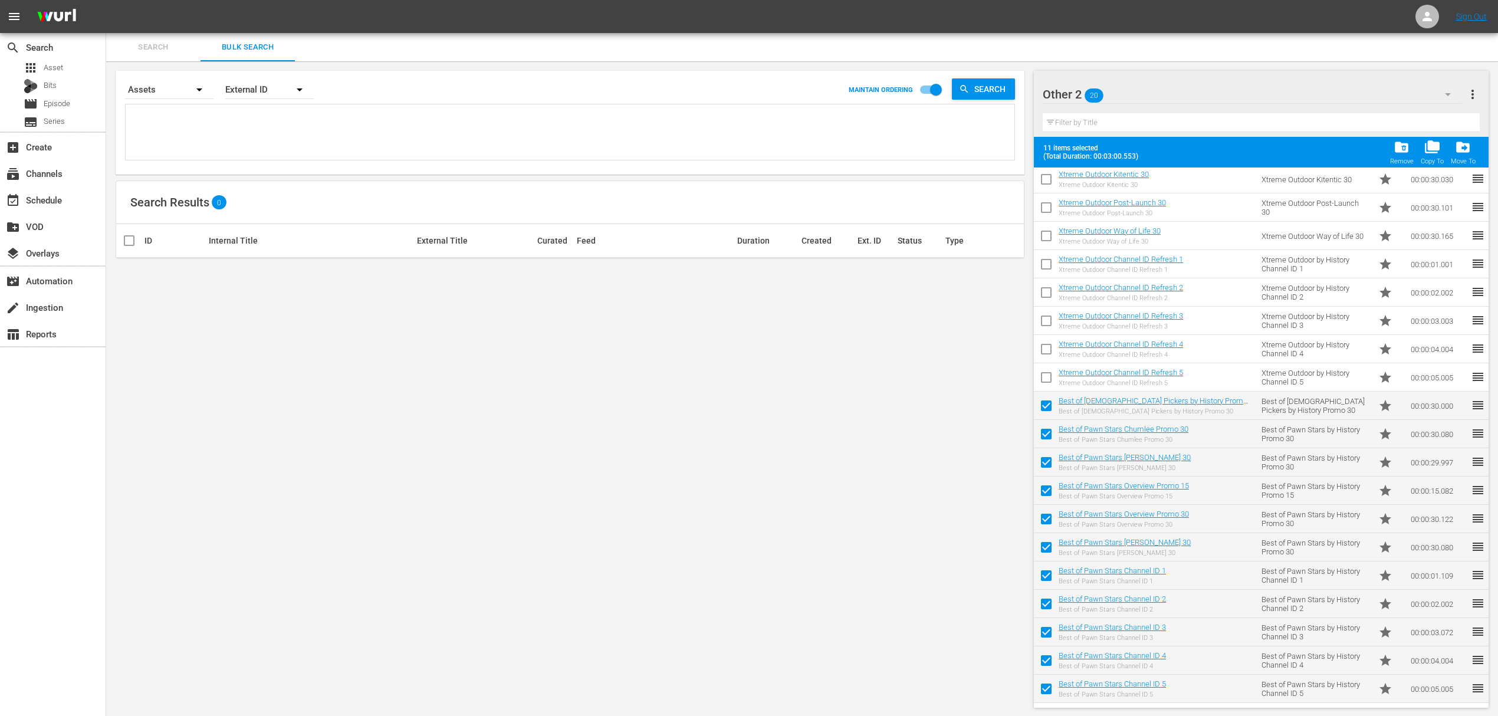
checkbox input "false"
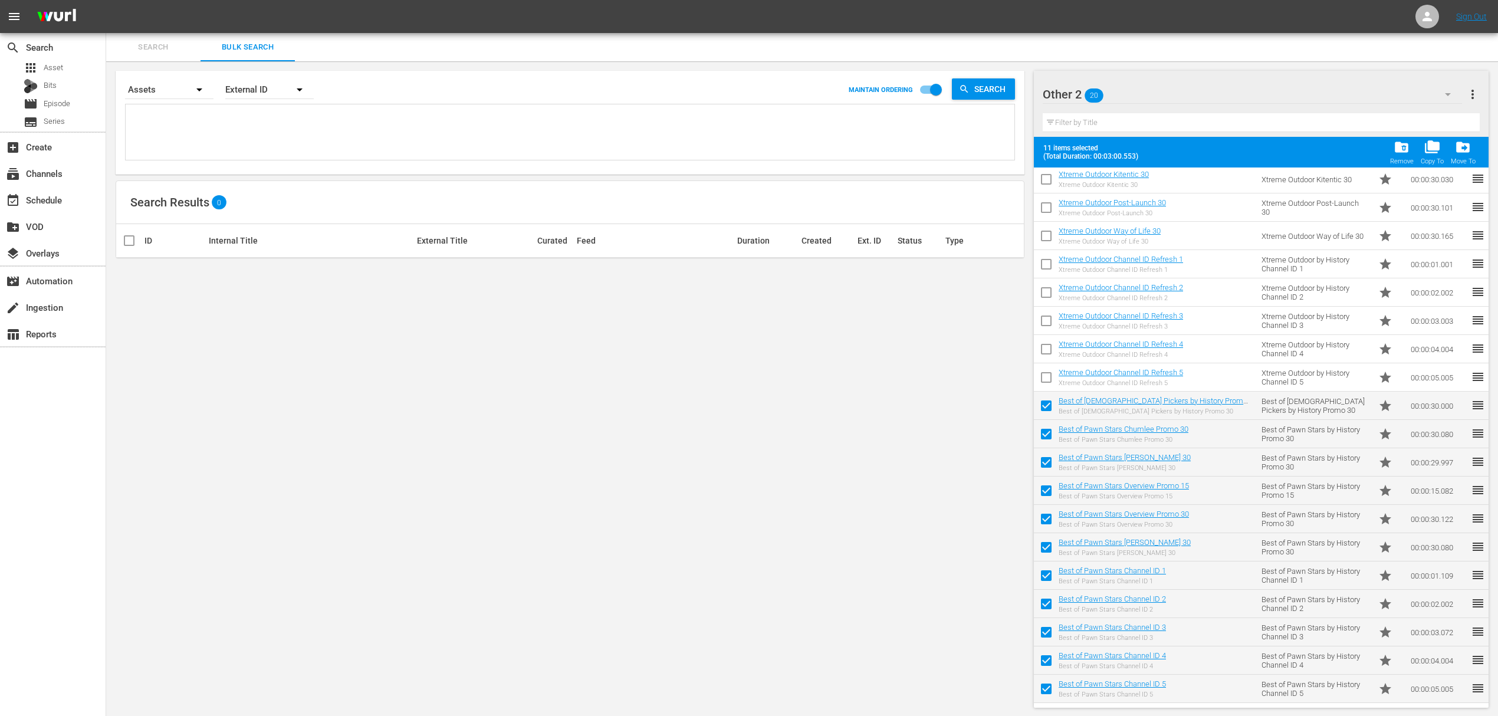
checkbox input "false"
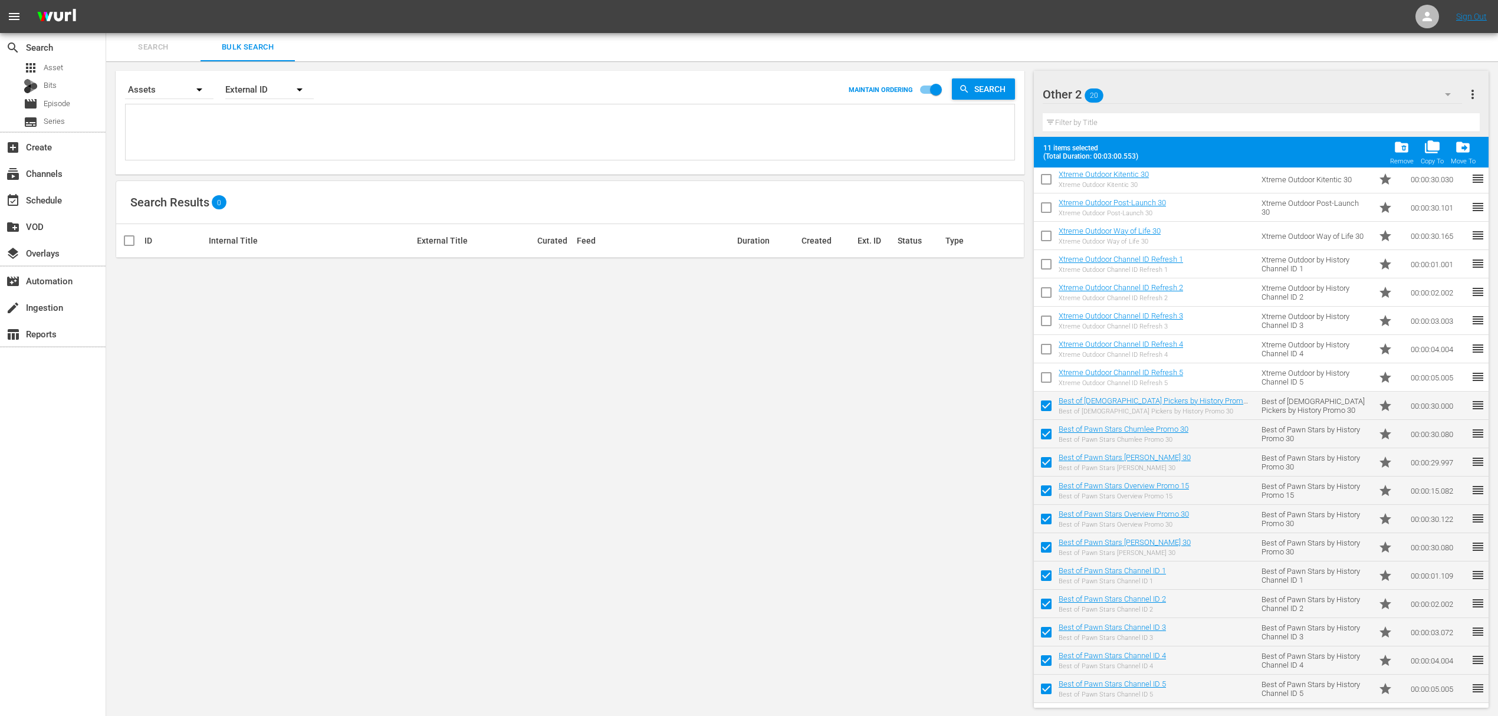
checkbox input "false"
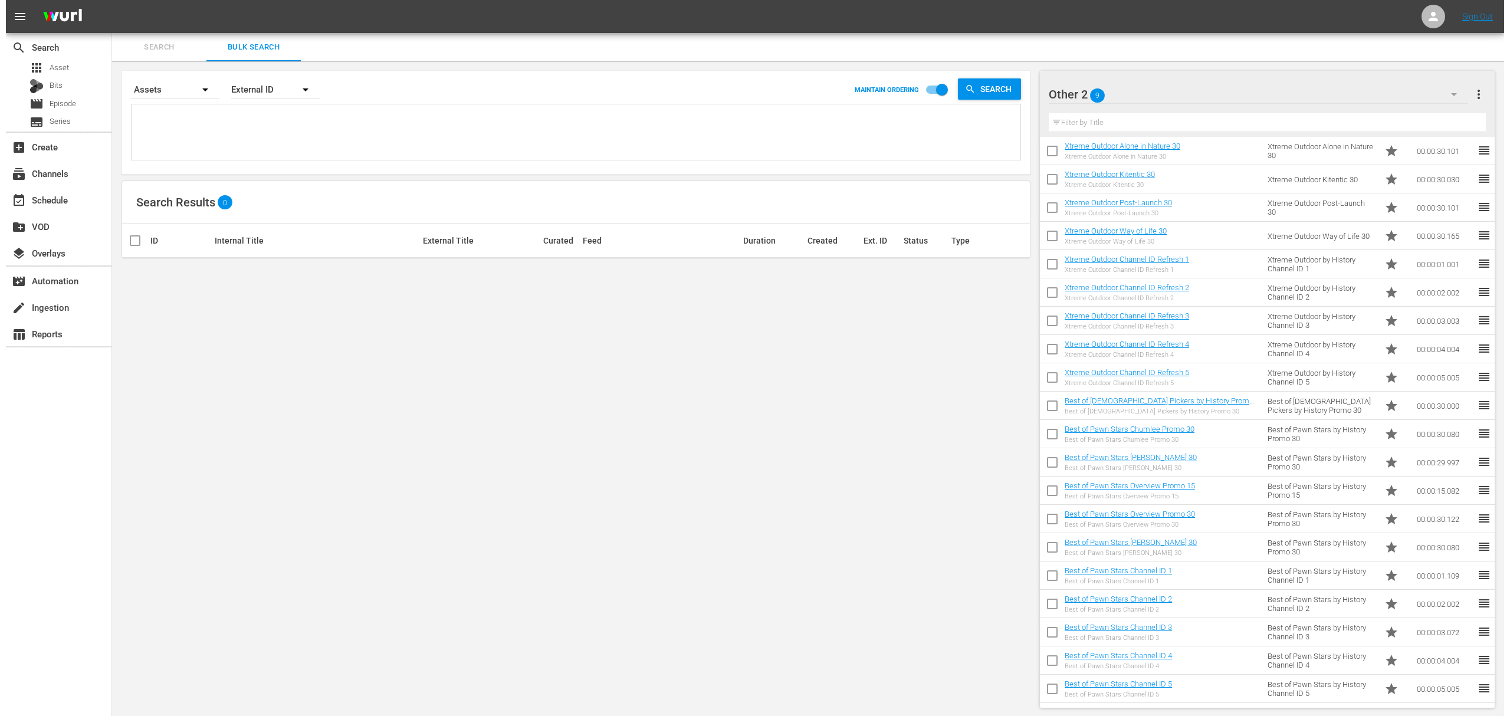
scroll to position [0, 0]
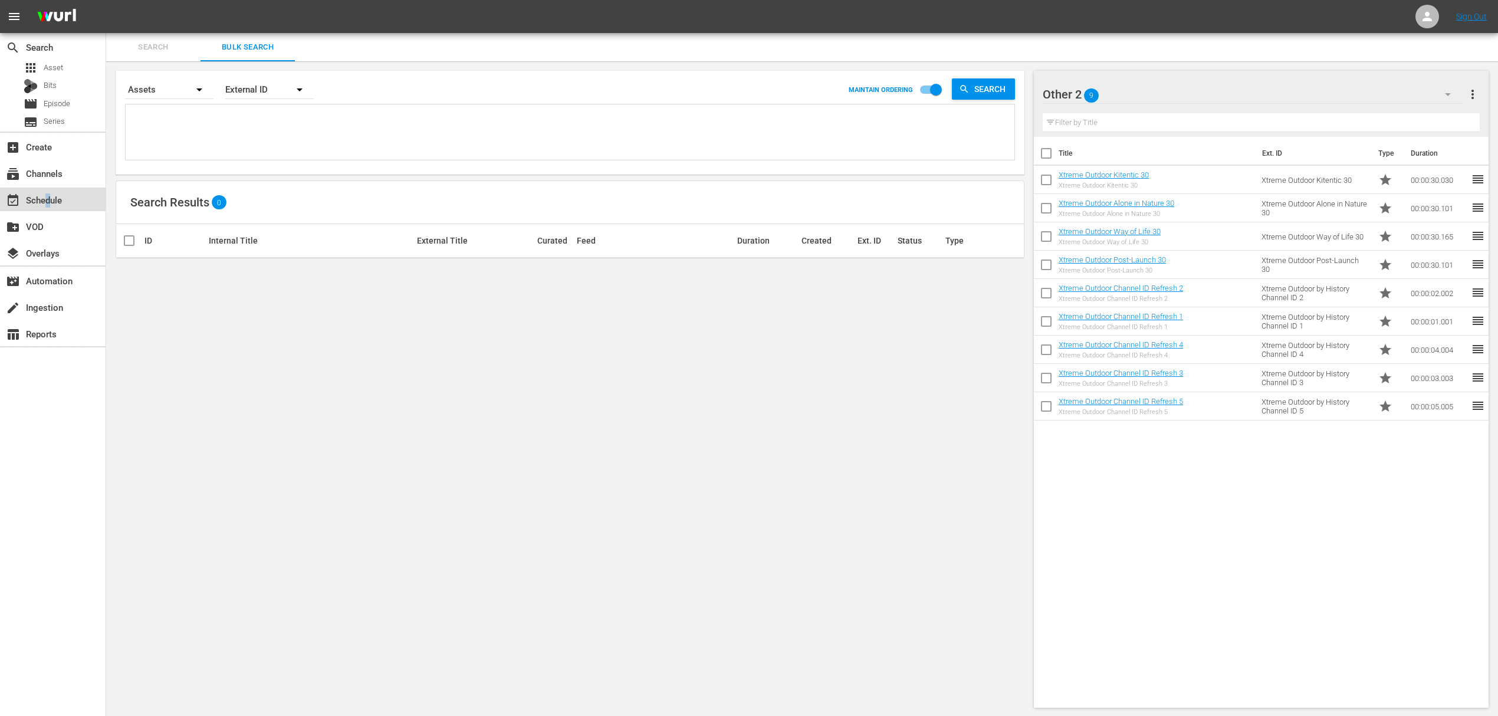
click at [50, 202] on div "event_available Schedule" at bounding box center [33, 198] width 66 height 11
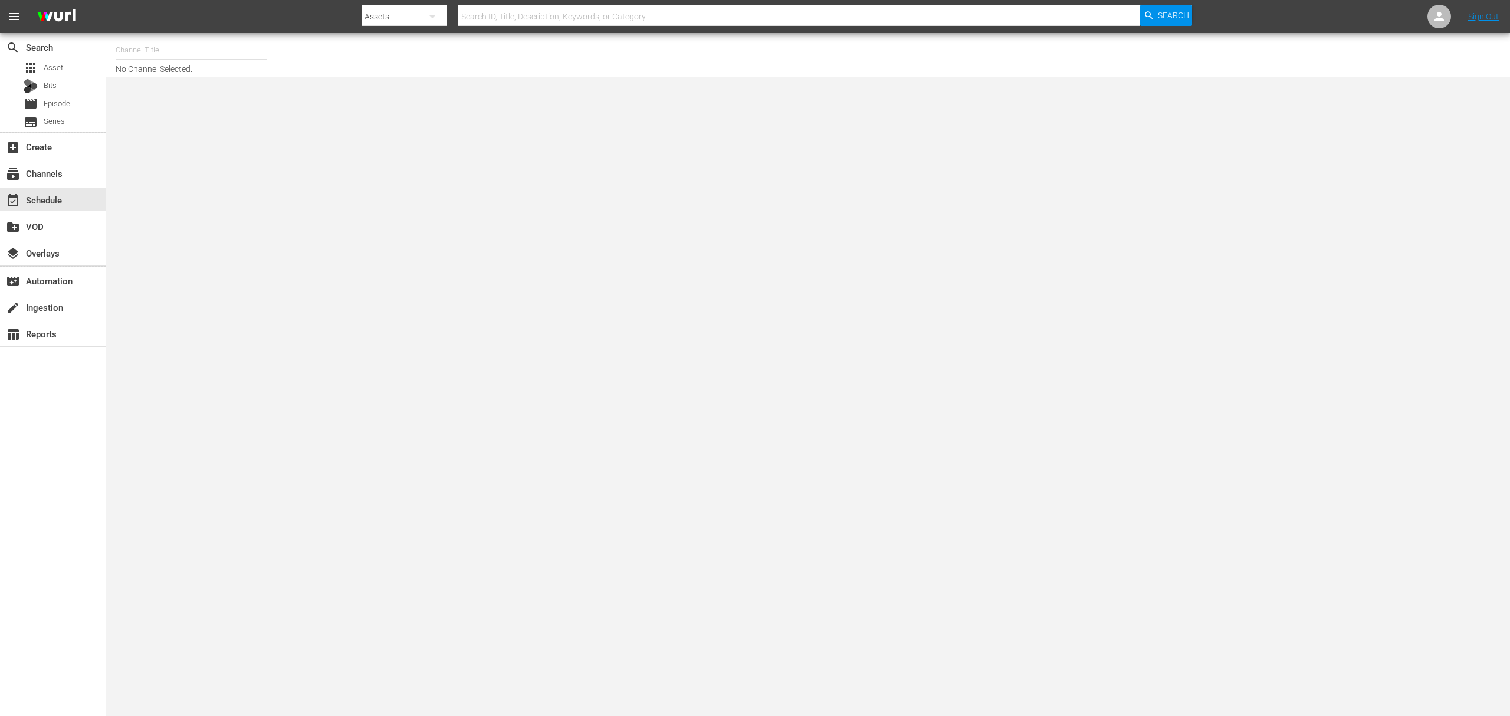
click at [166, 50] on input "text" at bounding box center [191, 50] width 151 height 28
click at [243, 117] on div "Best of Pawn Stars by History (2039 - ae_networks_bestofpawnstarsbyhistory_1)" at bounding box center [277, 111] width 305 height 28
type input "Best of Pawn Stars by History (2039 - ae_networks_bestofpawnstarsbyhistory_1)"
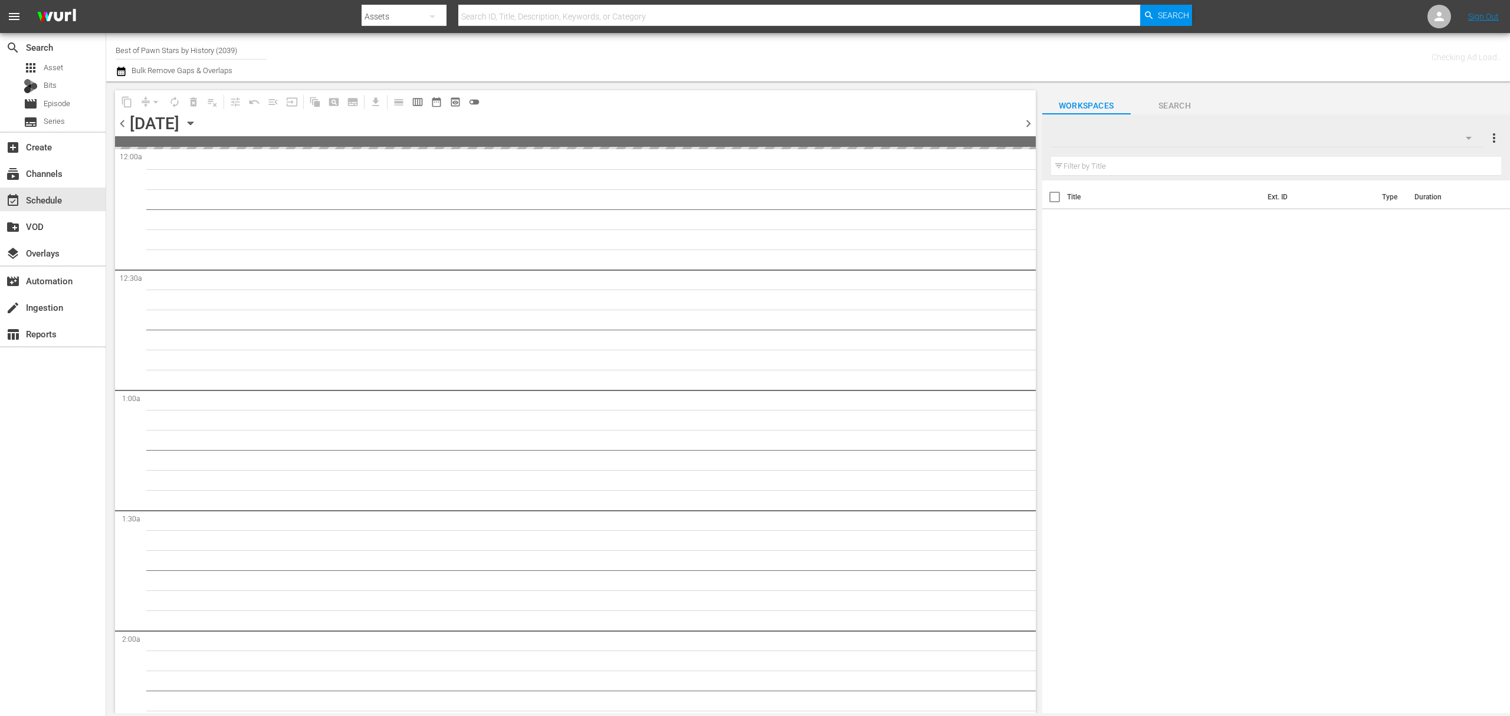
click at [197, 121] on icon "button" at bounding box center [190, 123] width 13 height 13
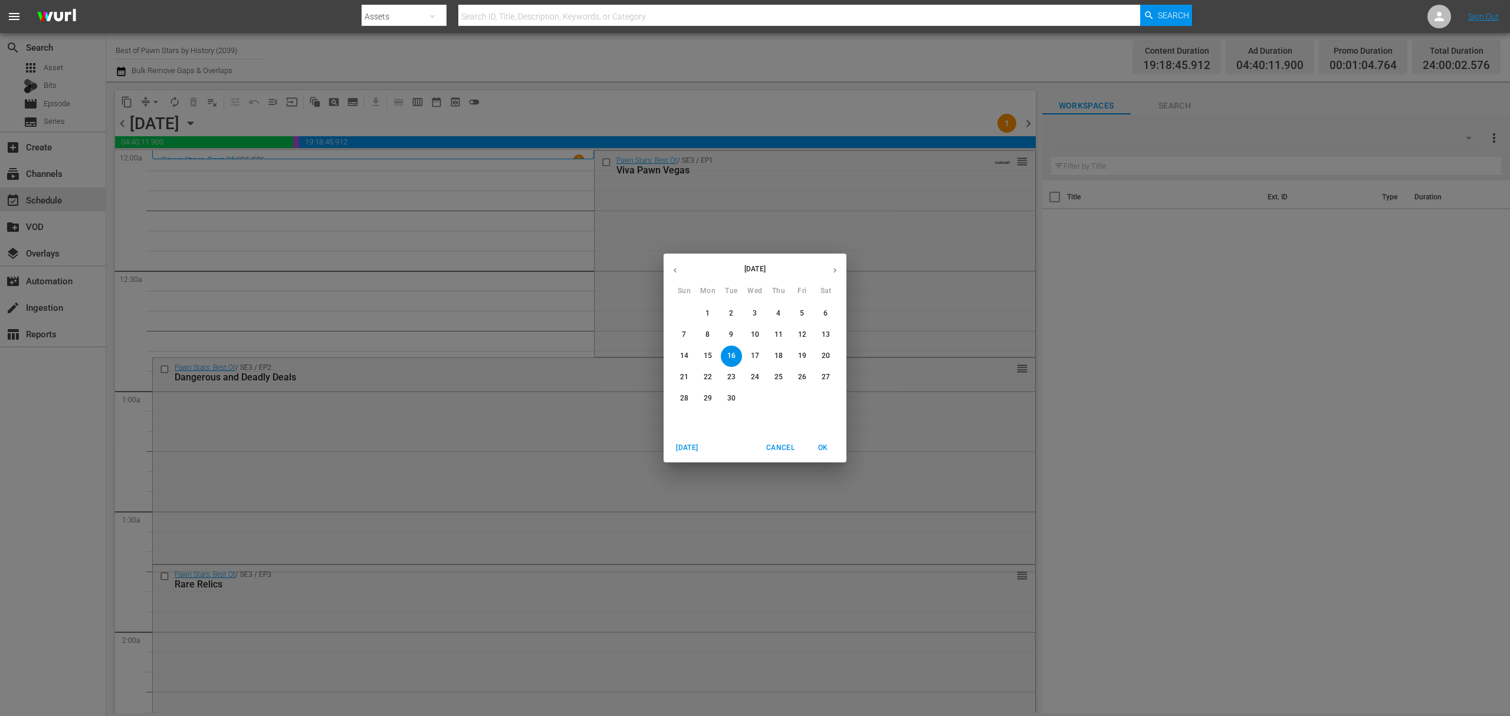
click at [709, 396] on p "29" at bounding box center [708, 398] width 8 height 10
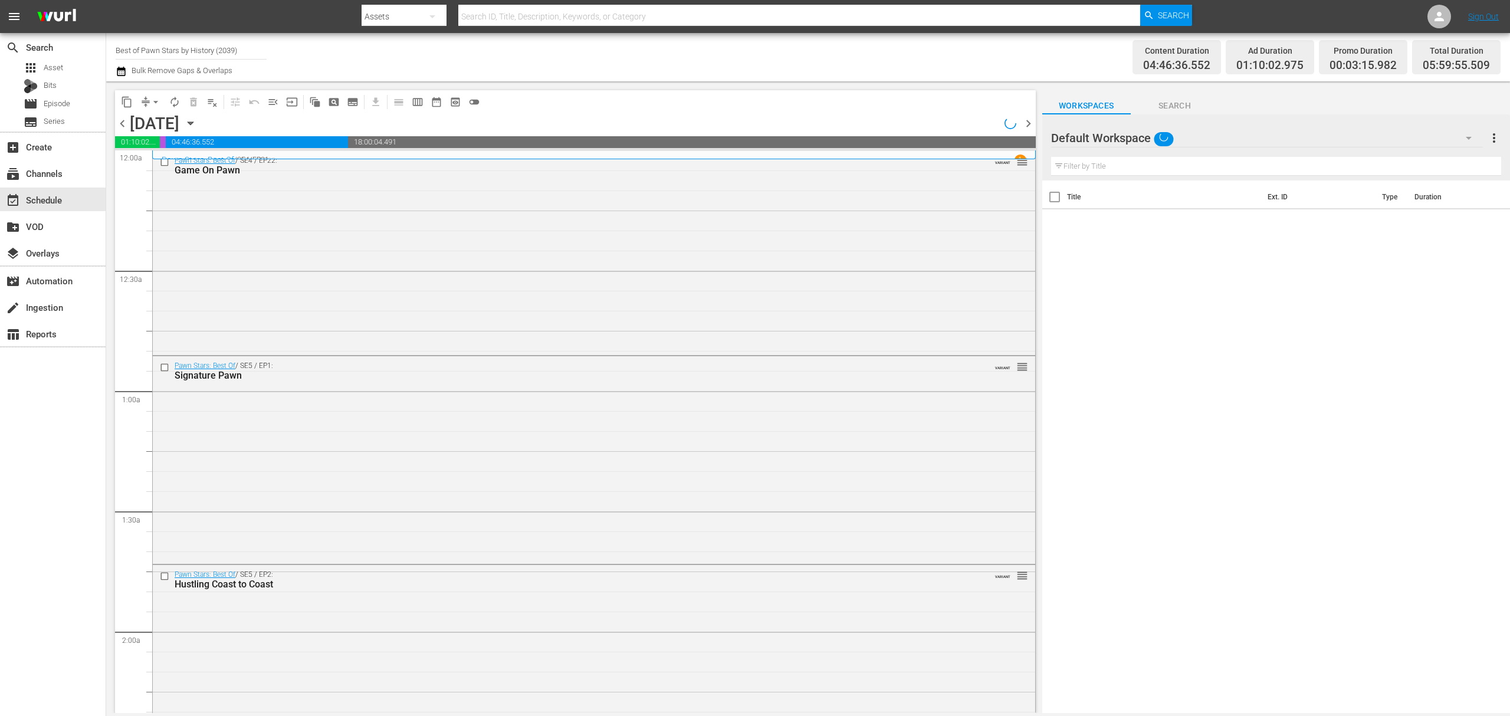
click at [124, 123] on span "chevron_left" at bounding box center [122, 123] width 15 height 15
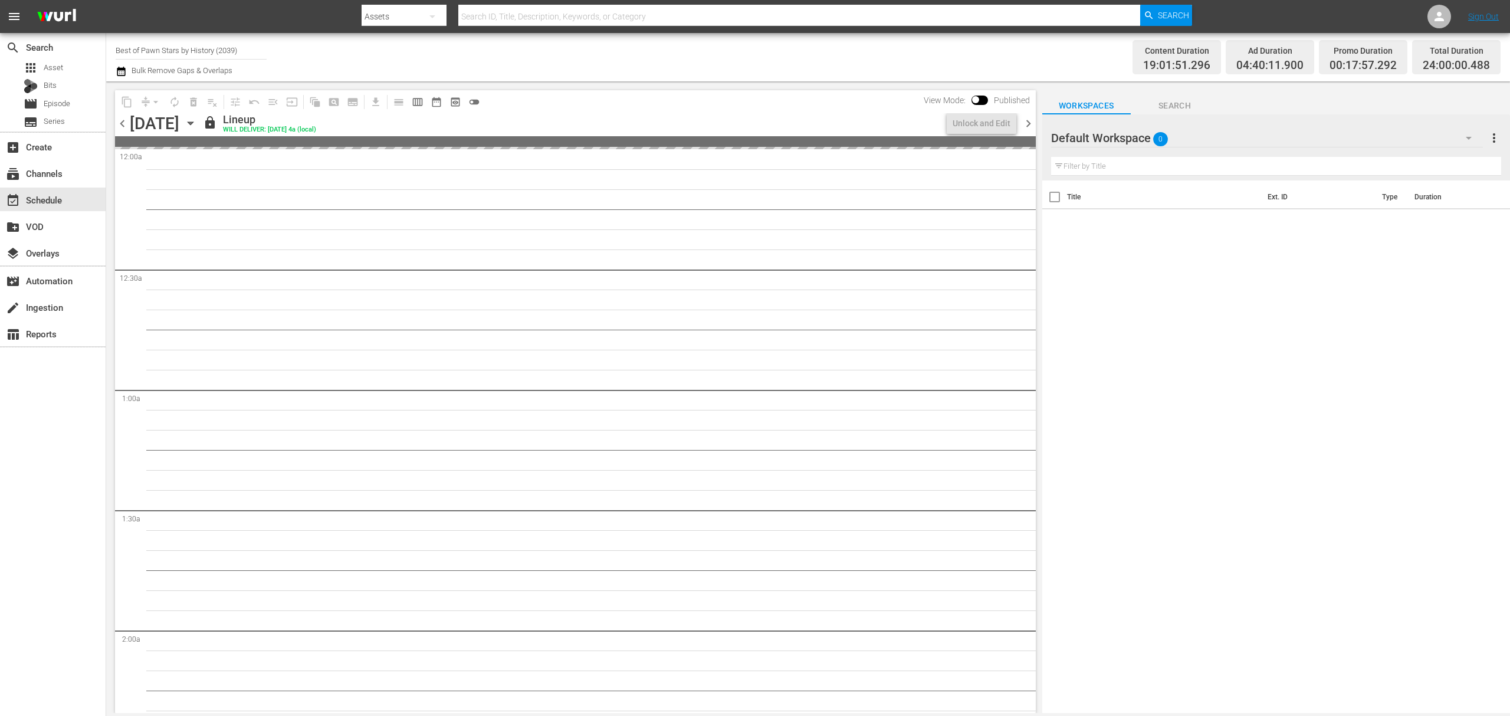
click at [1027, 120] on span "chevron_right" at bounding box center [1028, 123] width 15 height 15
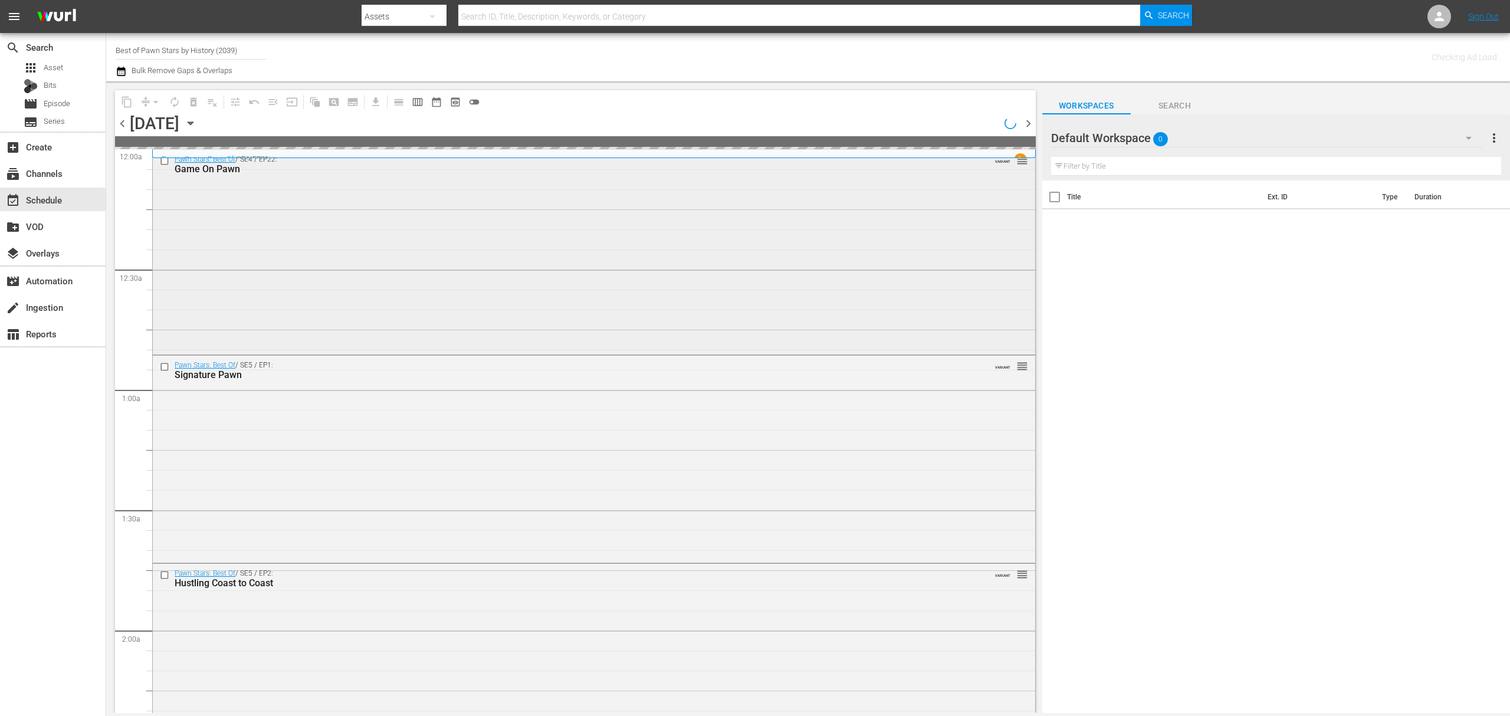
click at [704, 244] on div "Pawn Stars: Best Of / SE4 / EP22: Game On Pawn VARIANT reorder" at bounding box center [594, 251] width 882 height 202
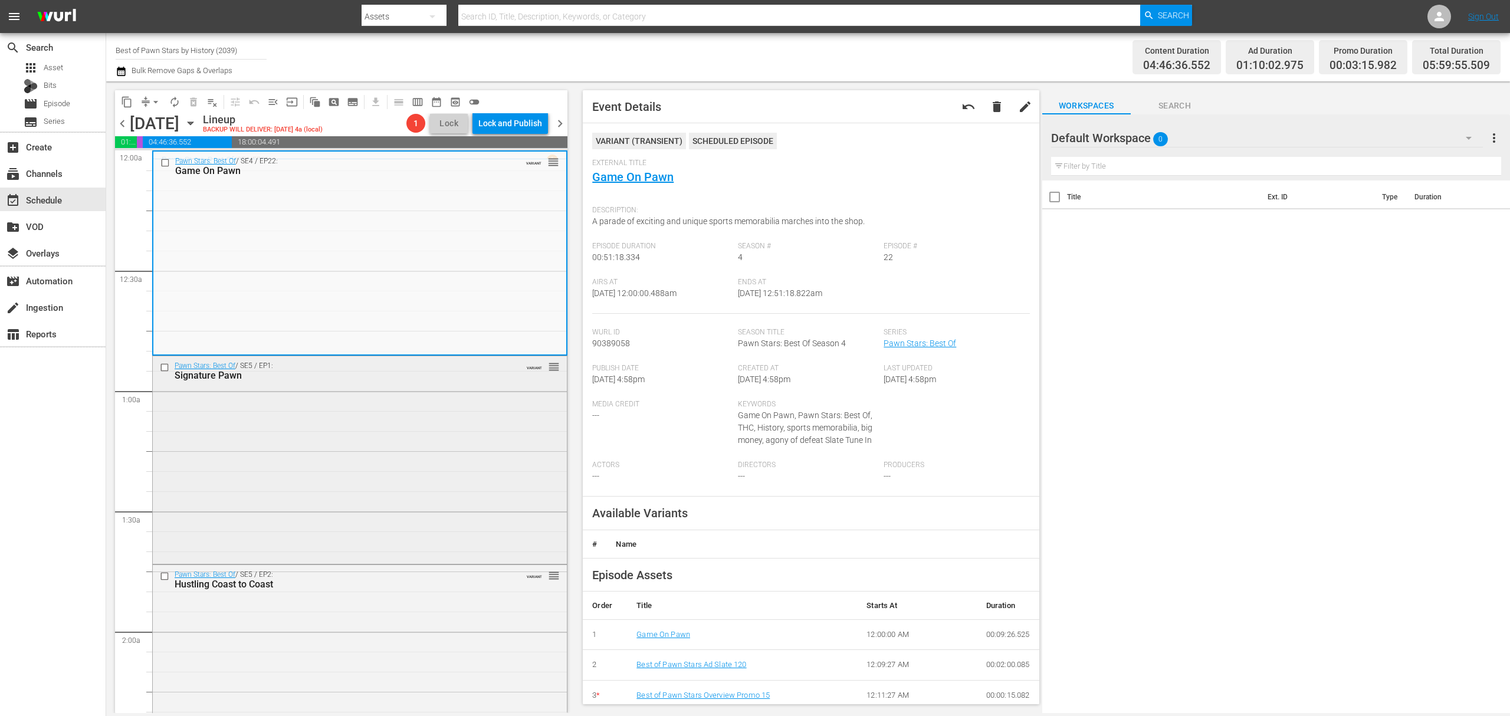
click at [401, 409] on div "Pawn Stars: Best Of / SE5 / EP1: Signature Pawn VARIANT reorder" at bounding box center [360, 458] width 414 height 205
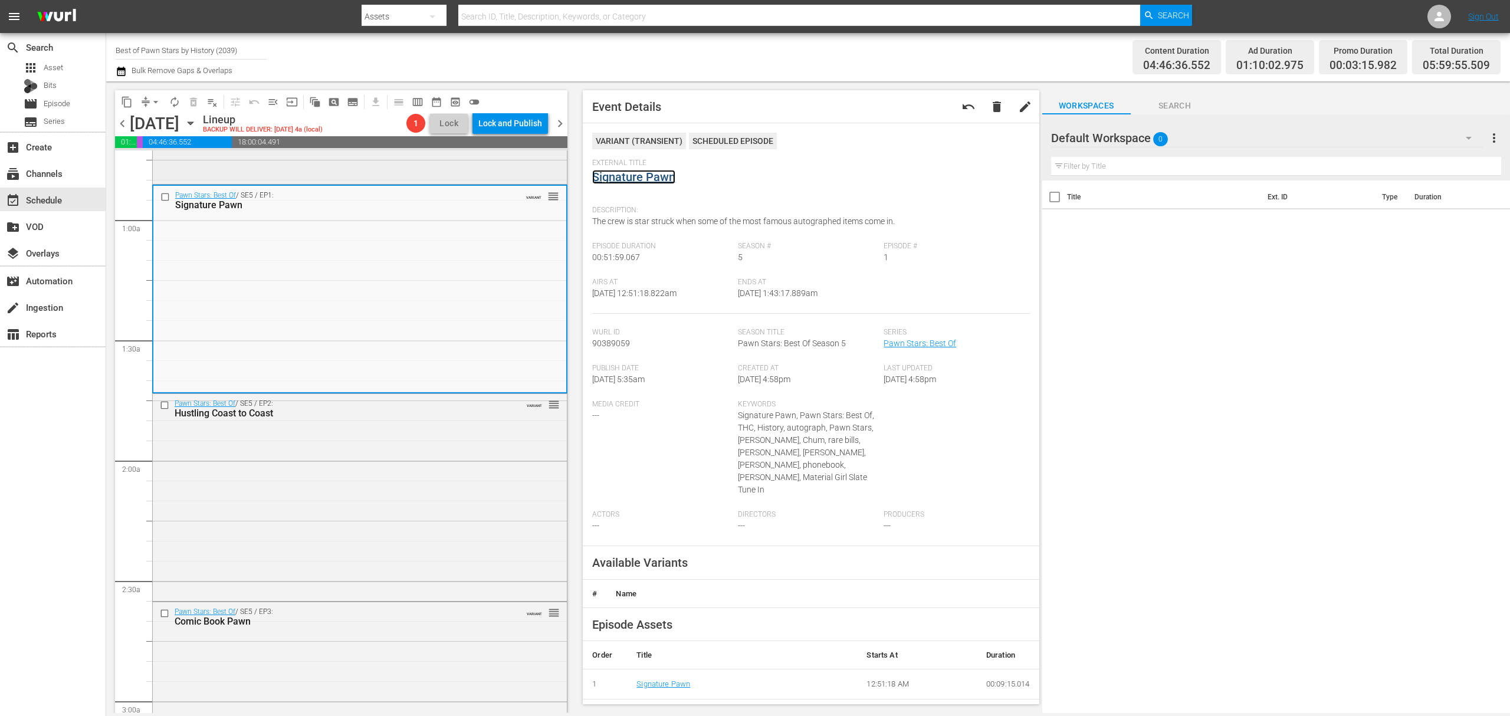
scroll to position [314, 0]
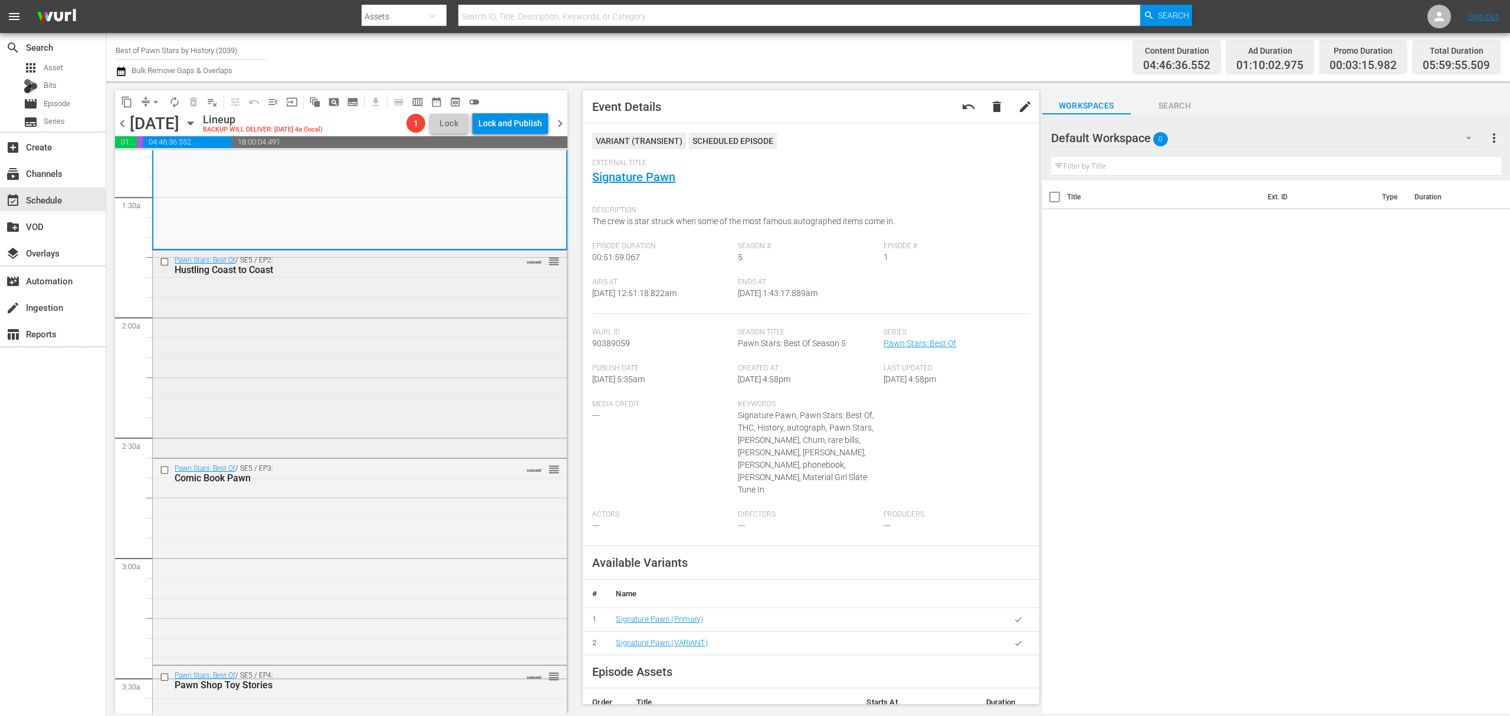
click at [409, 376] on div "Pawn Stars: Best Of / SE5 / EP2: Hustling Coast to Coast VARIANT reorder" at bounding box center [360, 353] width 414 height 205
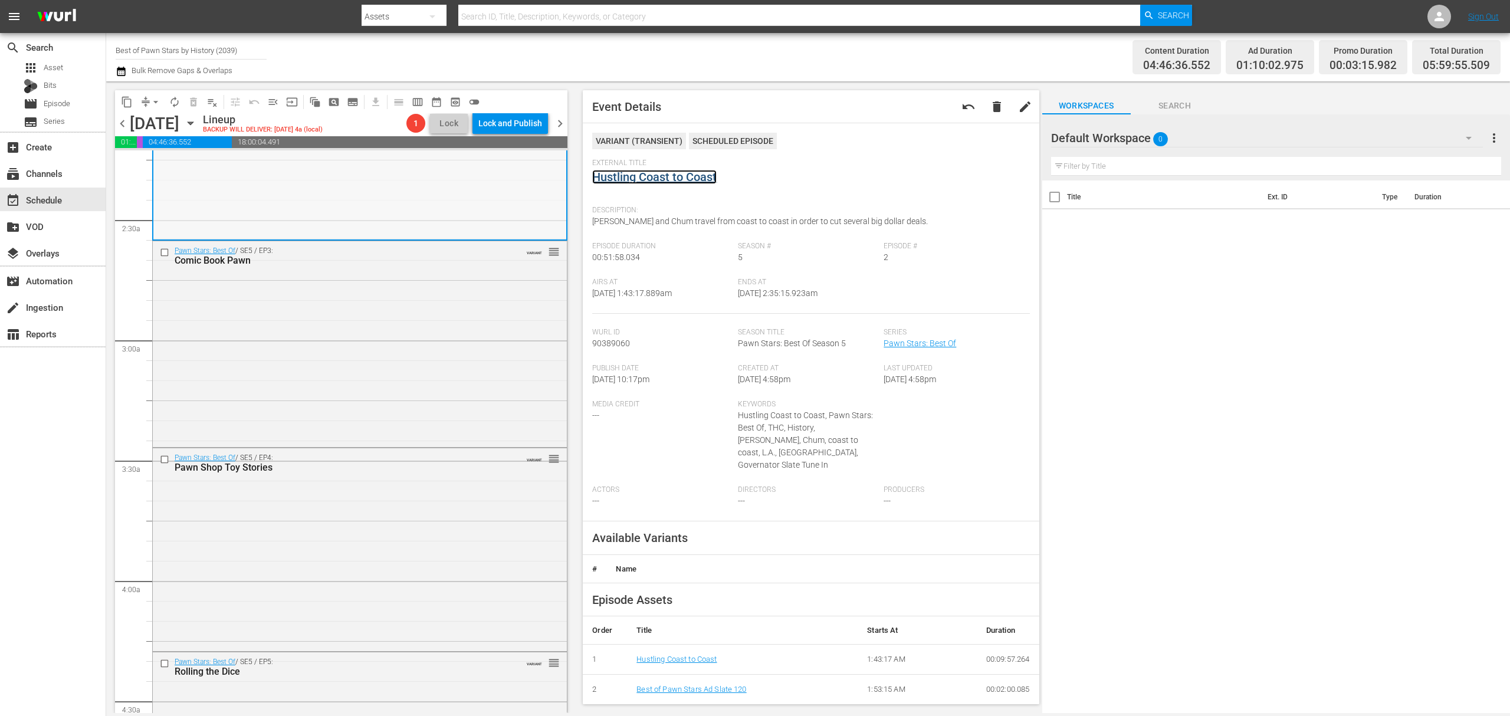
scroll to position [550, 0]
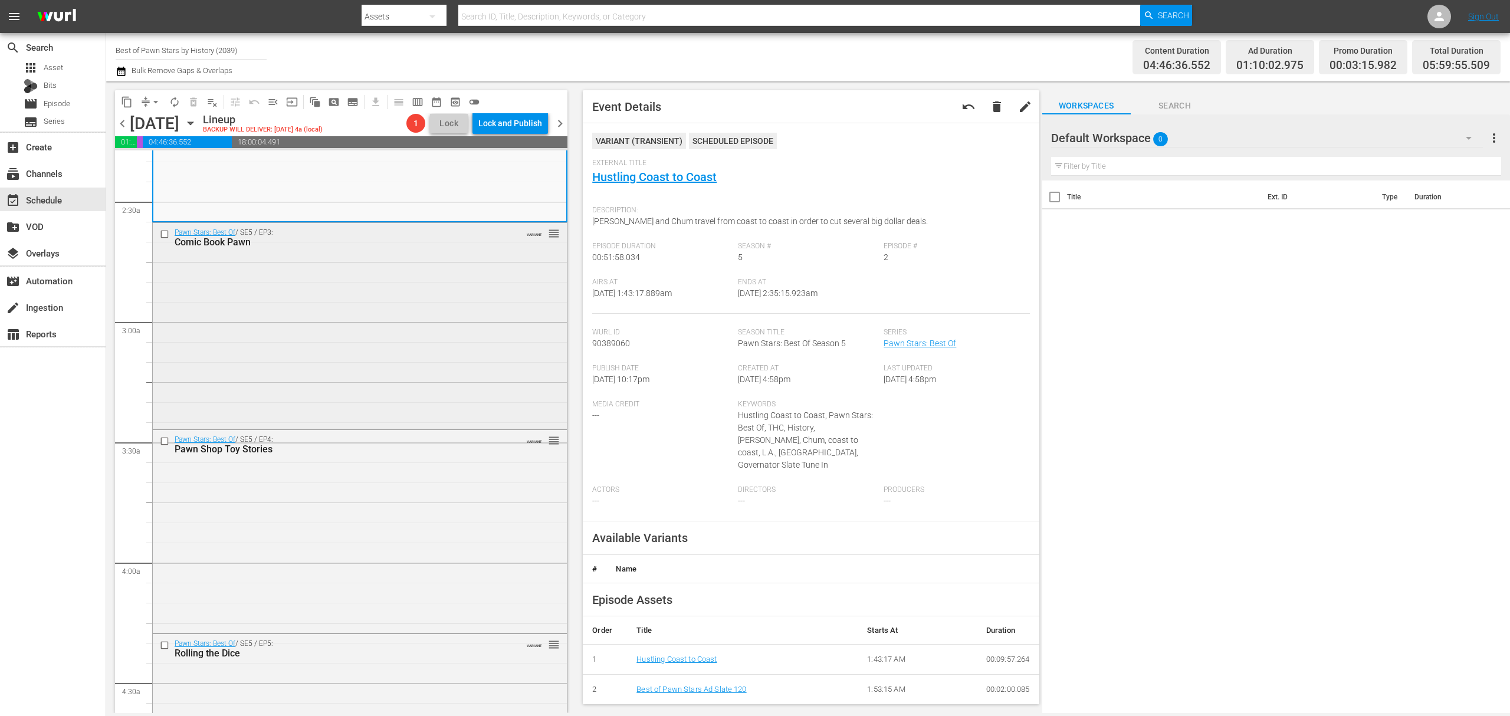
click at [404, 321] on div "Pawn Stars: Best Of / SE5 / EP3: Comic Book Pawn VARIANT reorder" at bounding box center [360, 324] width 414 height 203
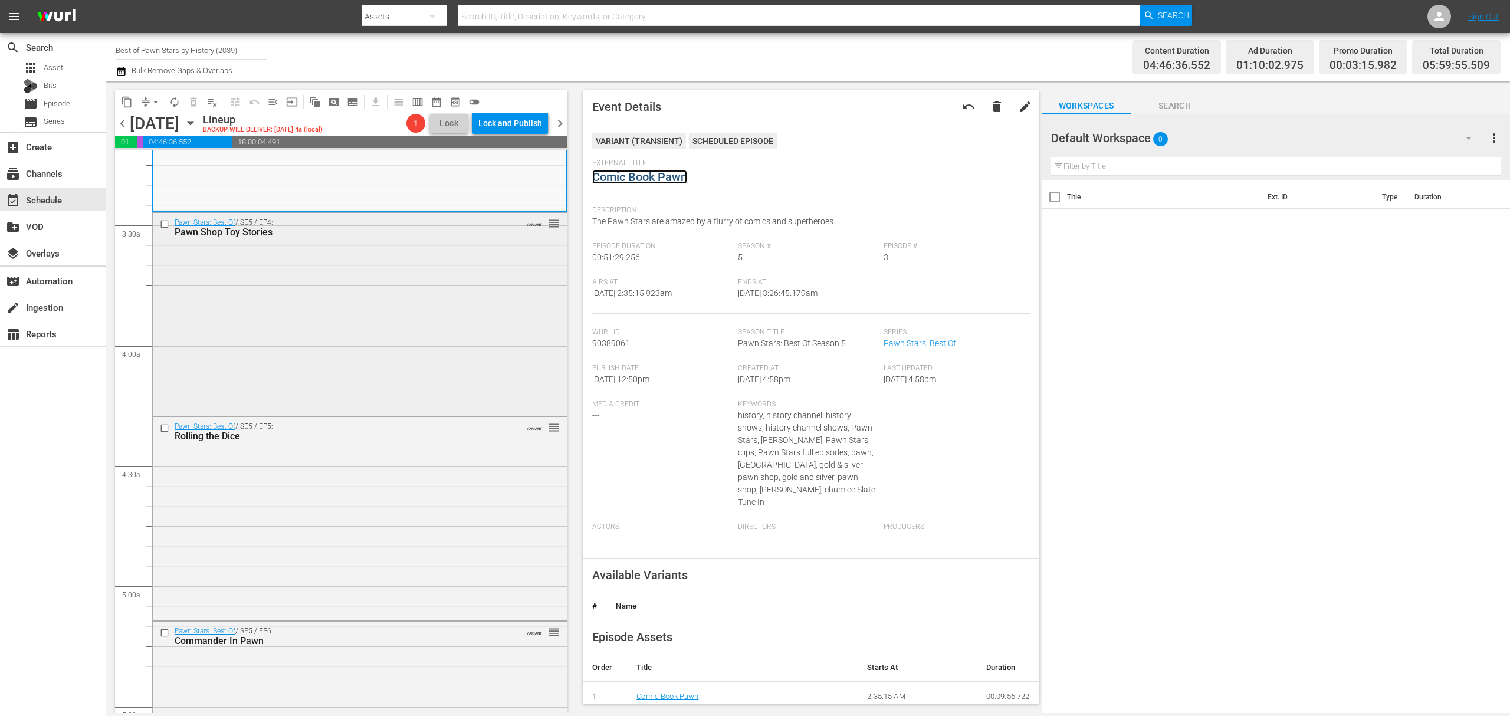
scroll to position [786, 0]
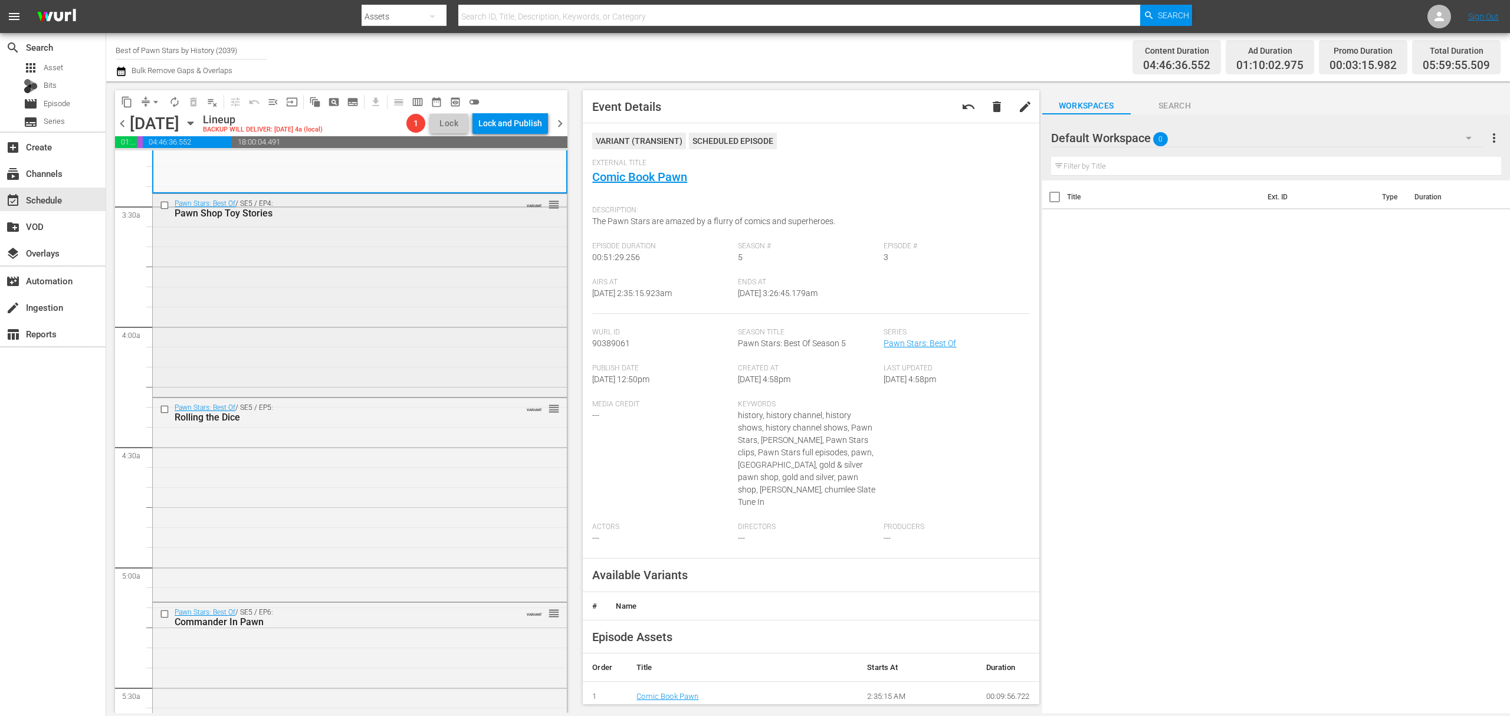
click at [459, 303] on div "Pawn Stars: Best Of / SE5 / EP4: Pawn Shop Toy Stories VARIANT reorder" at bounding box center [360, 294] width 414 height 201
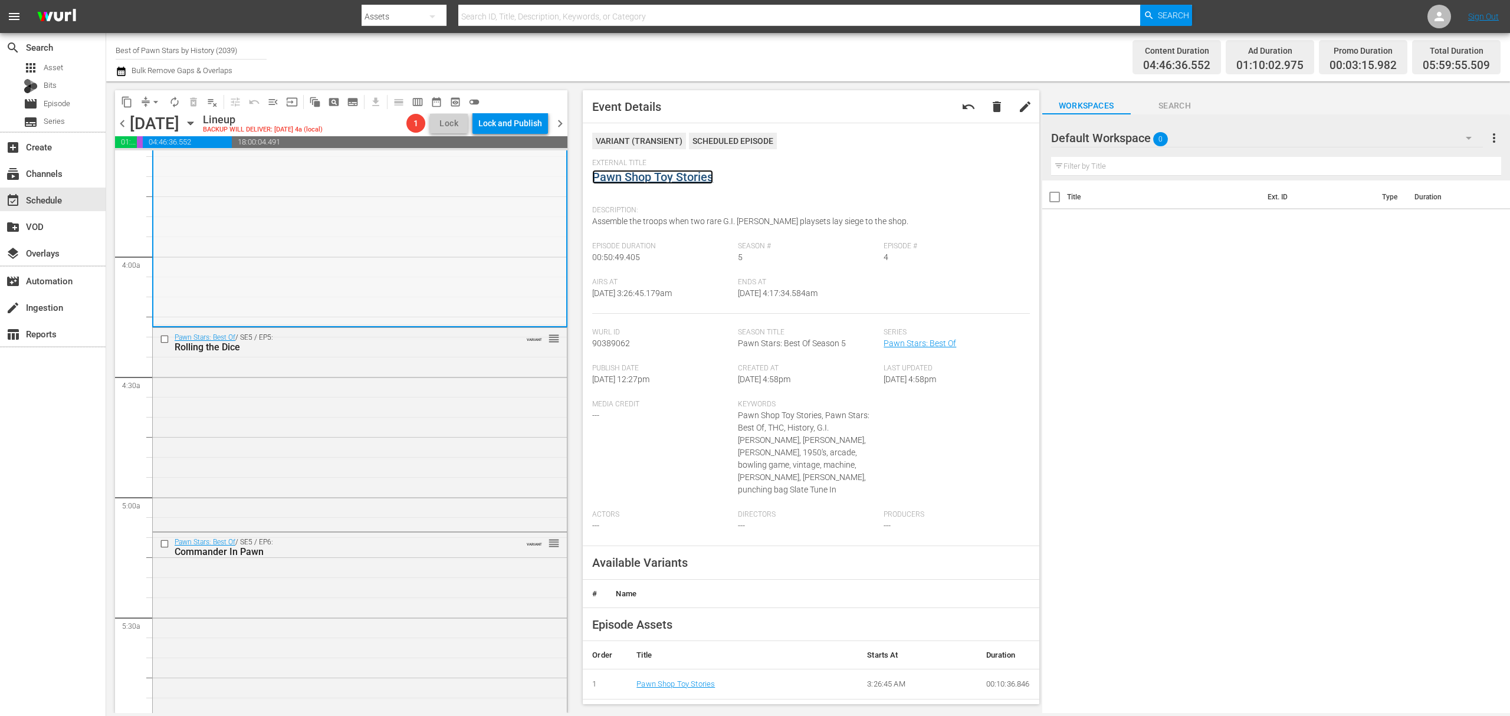
scroll to position [944, 0]
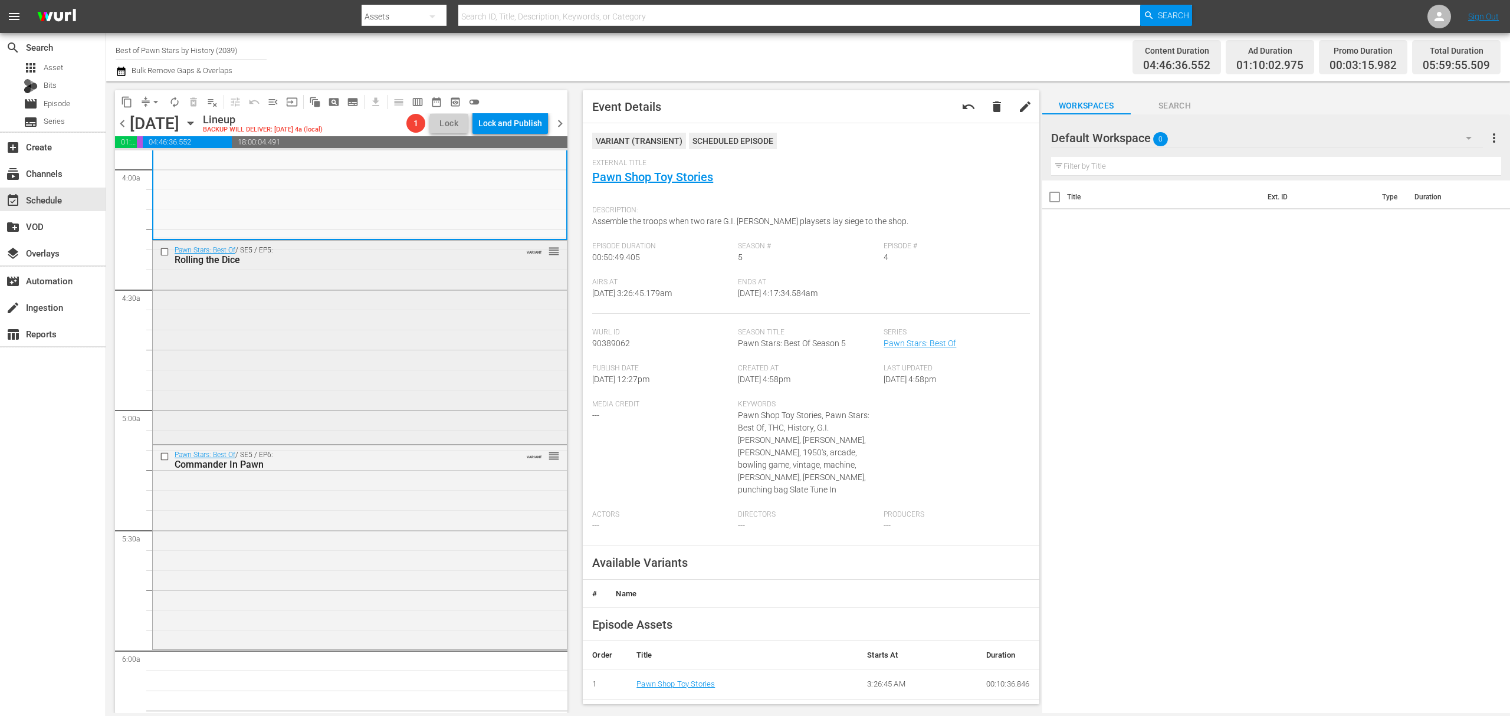
click at [412, 310] on div "Pawn Stars: Best Of / SE5 / EP5: Rolling the Dice VARIANT reorder" at bounding box center [360, 342] width 414 height 202
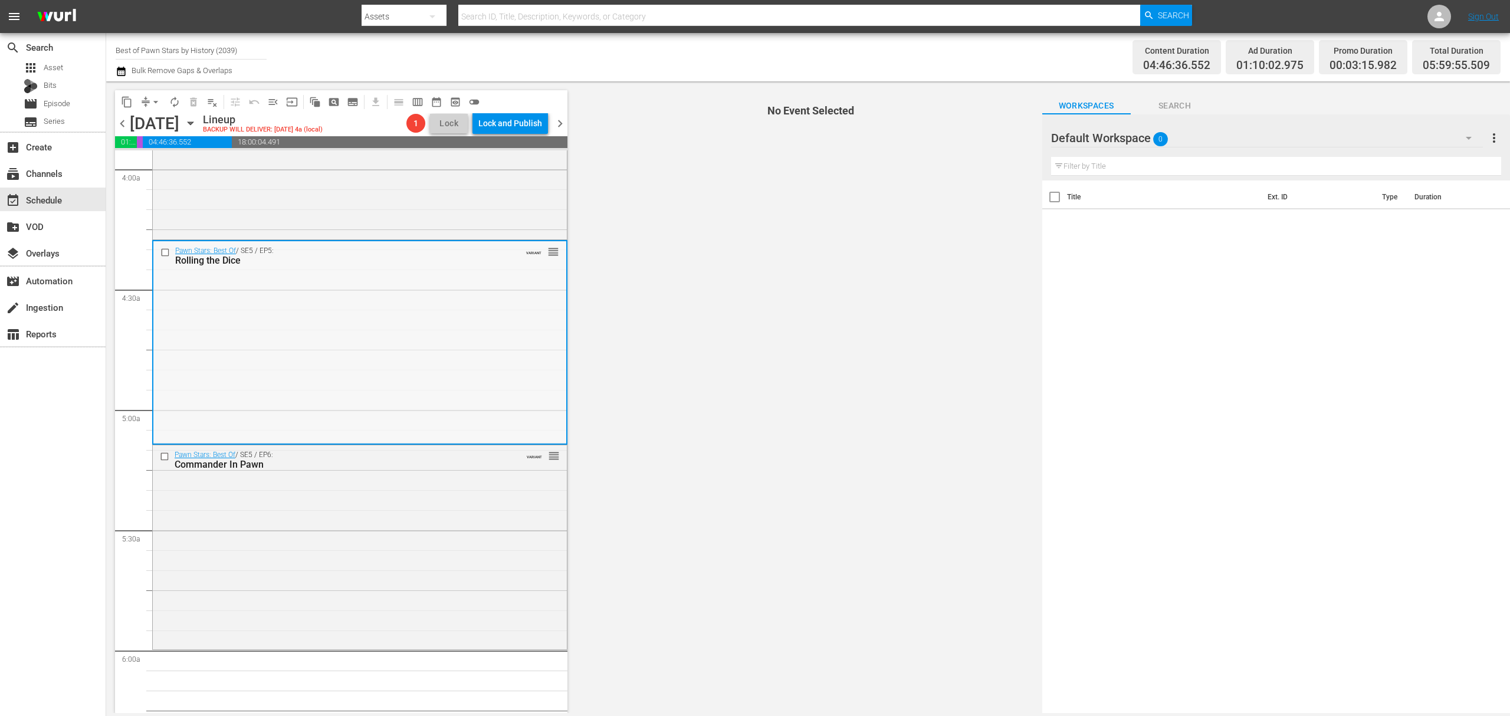
click at [482, 330] on div "Pawn Stars: Best Of / SE5 / EP5: Rolling the Dice VARIANT reorder" at bounding box center [359, 342] width 413 height 202
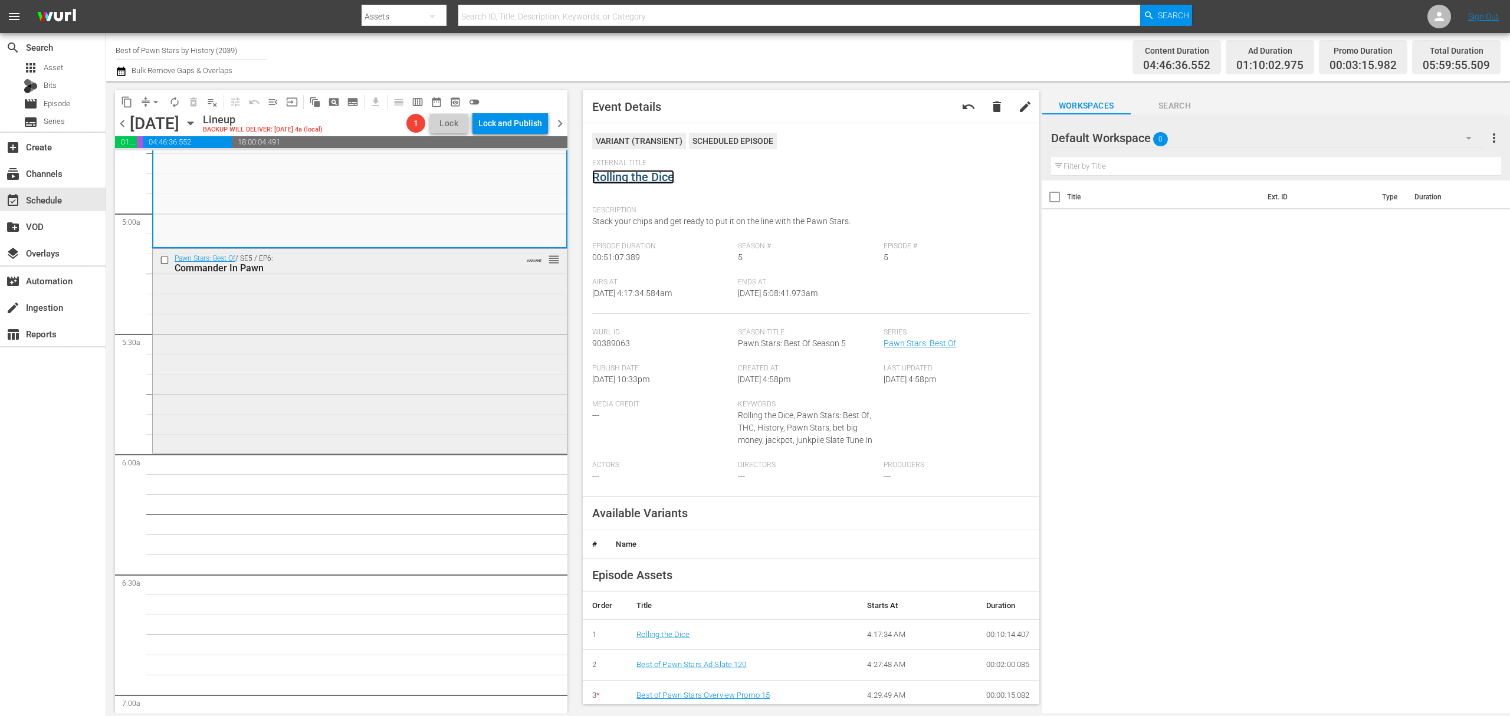
scroll to position [1179, 0]
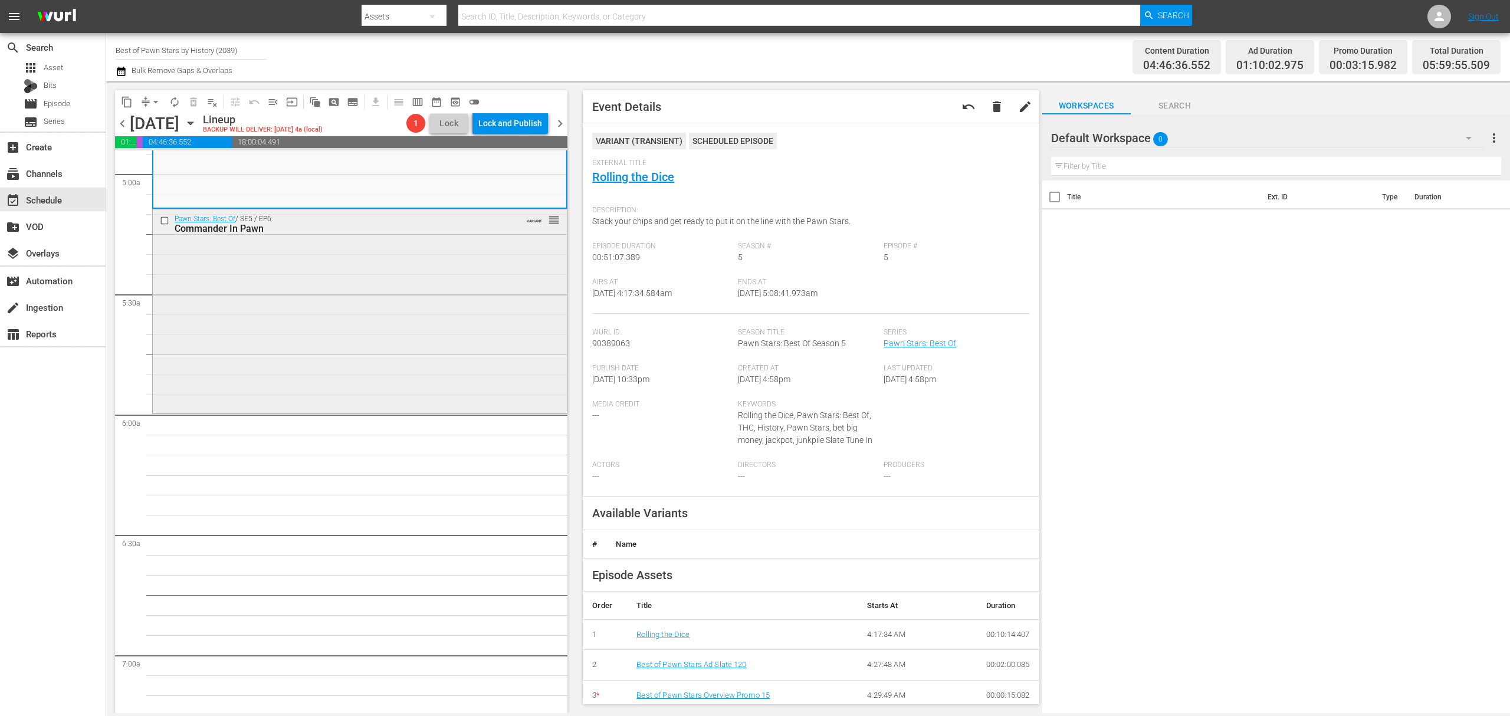
click at [437, 355] on div "Pawn Stars: Best Of / SE5 / EP6: Commander In Pawn VARIANT reorder" at bounding box center [360, 310] width 414 height 202
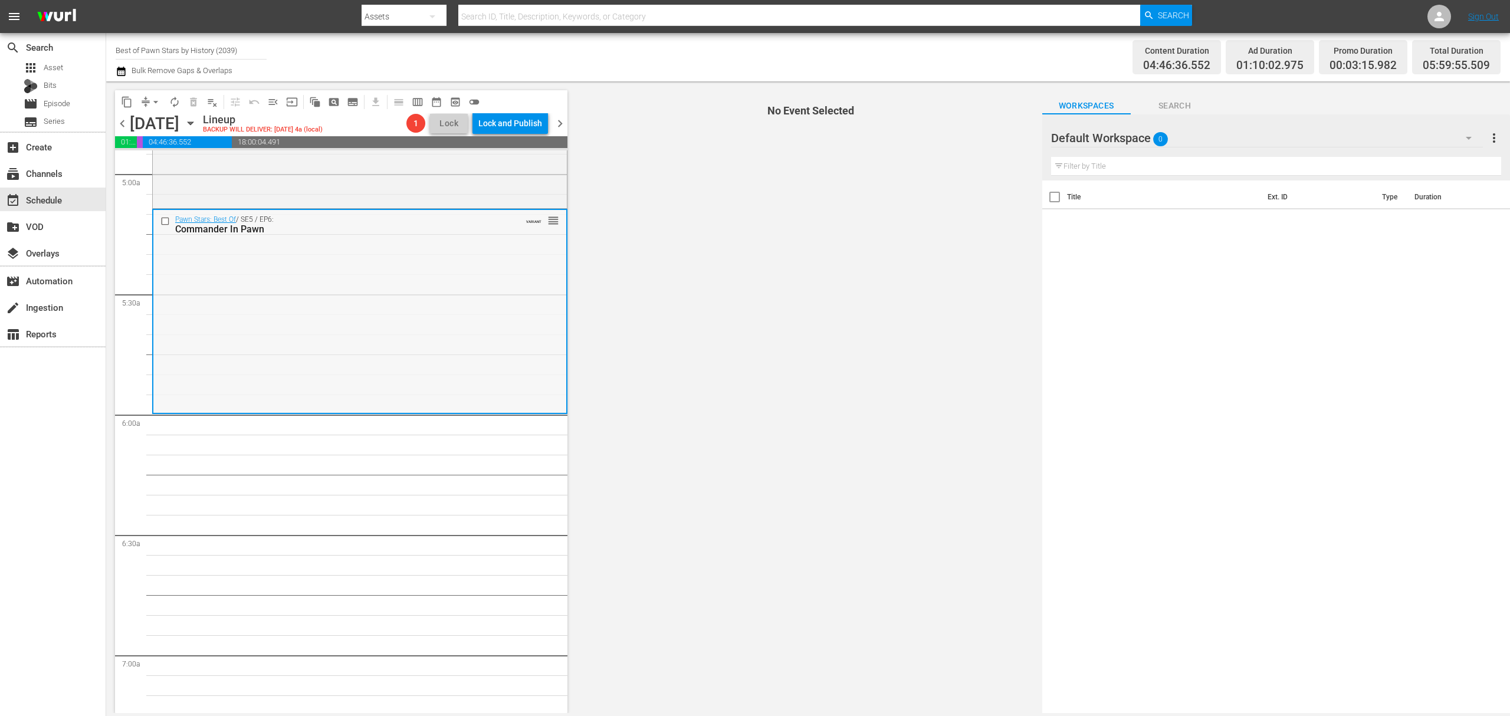
click at [432, 295] on div "Pawn Stars: Best Of / SE5 / EP6: Commander In Pawn VARIANT reorder" at bounding box center [359, 311] width 413 height 202
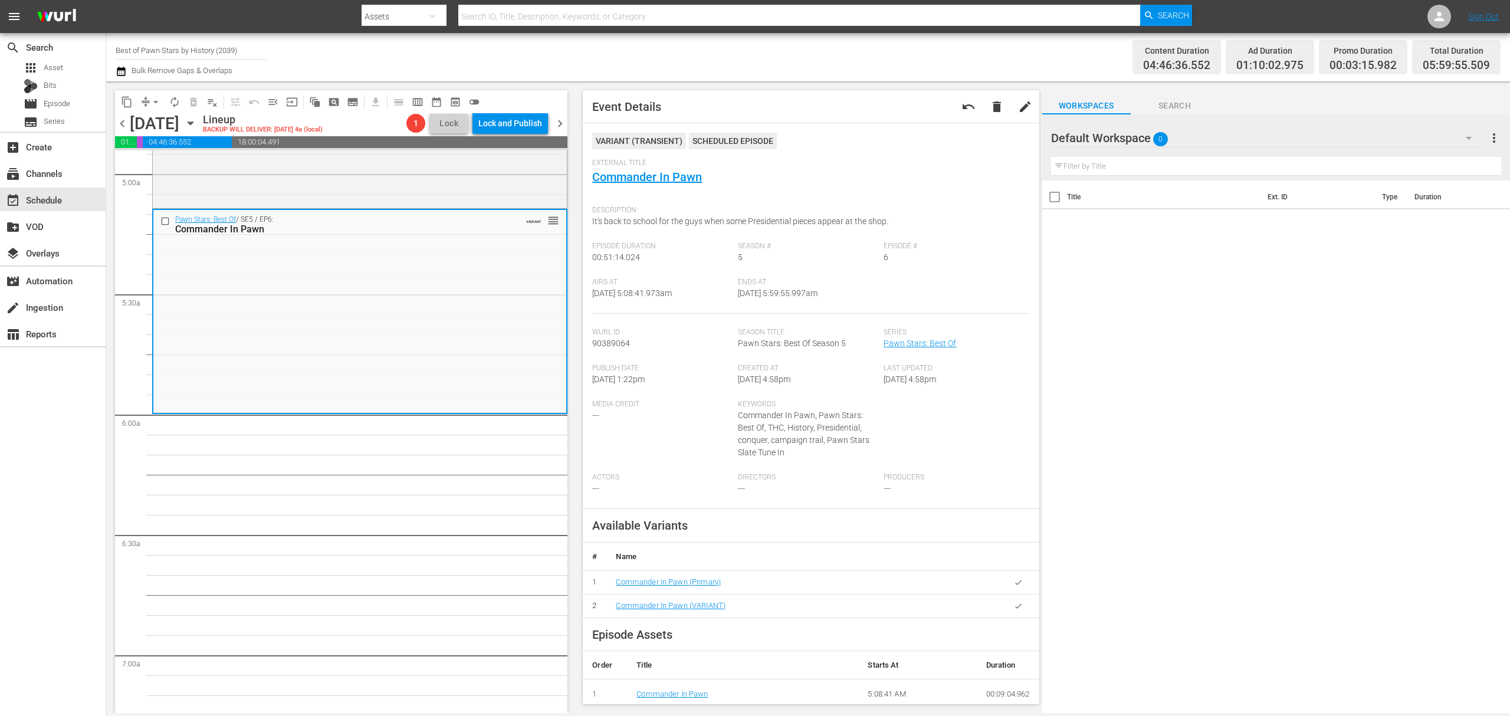
click at [146, 107] on button "compress" at bounding box center [145, 102] width 19 height 19
click at [150, 99] on span "arrow_drop_down" at bounding box center [156, 102] width 12 height 12
click at [142, 124] on li "Align to Midnight" at bounding box center [156, 125] width 124 height 19
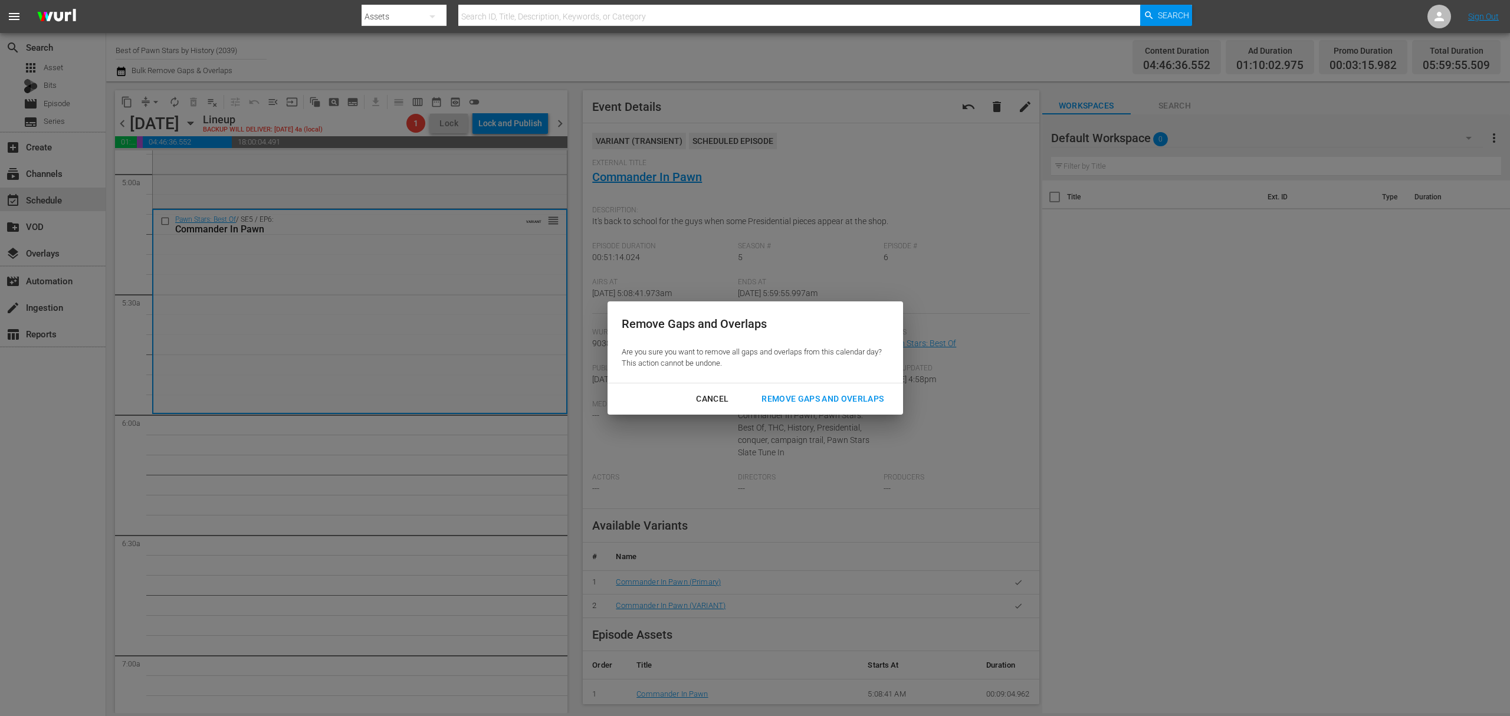
click at [810, 405] on div "Remove Gaps and Overlaps" at bounding box center [822, 399] width 141 height 15
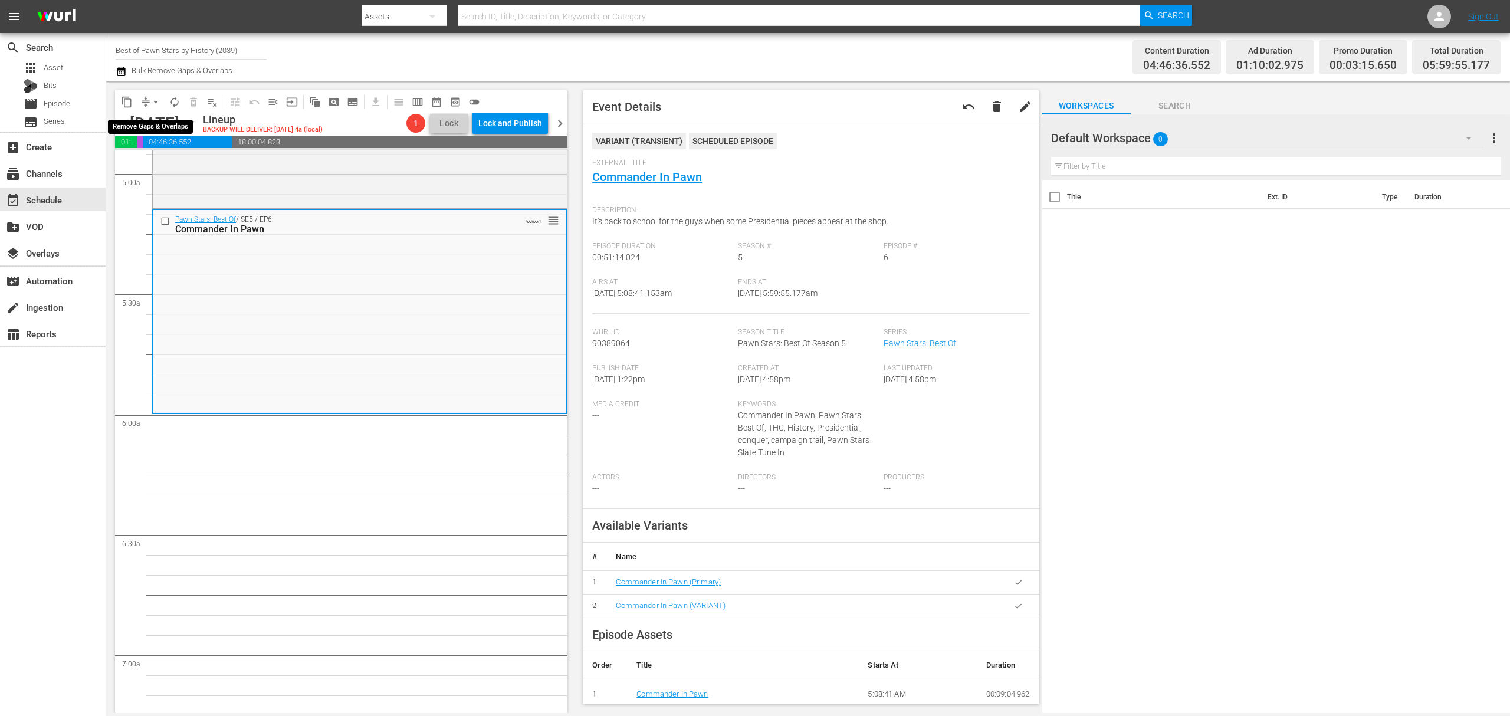
click at [146, 100] on button "arrow_drop_down" at bounding box center [155, 102] width 19 height 19
drag, startPoint x: 146, startPoint y: 110, endPoint x: 146, endPoint y: 126, distance: 15.9
click at [146, 126] on li "Align to Midnight" at bounding box center [156, 125] width 124 height 19
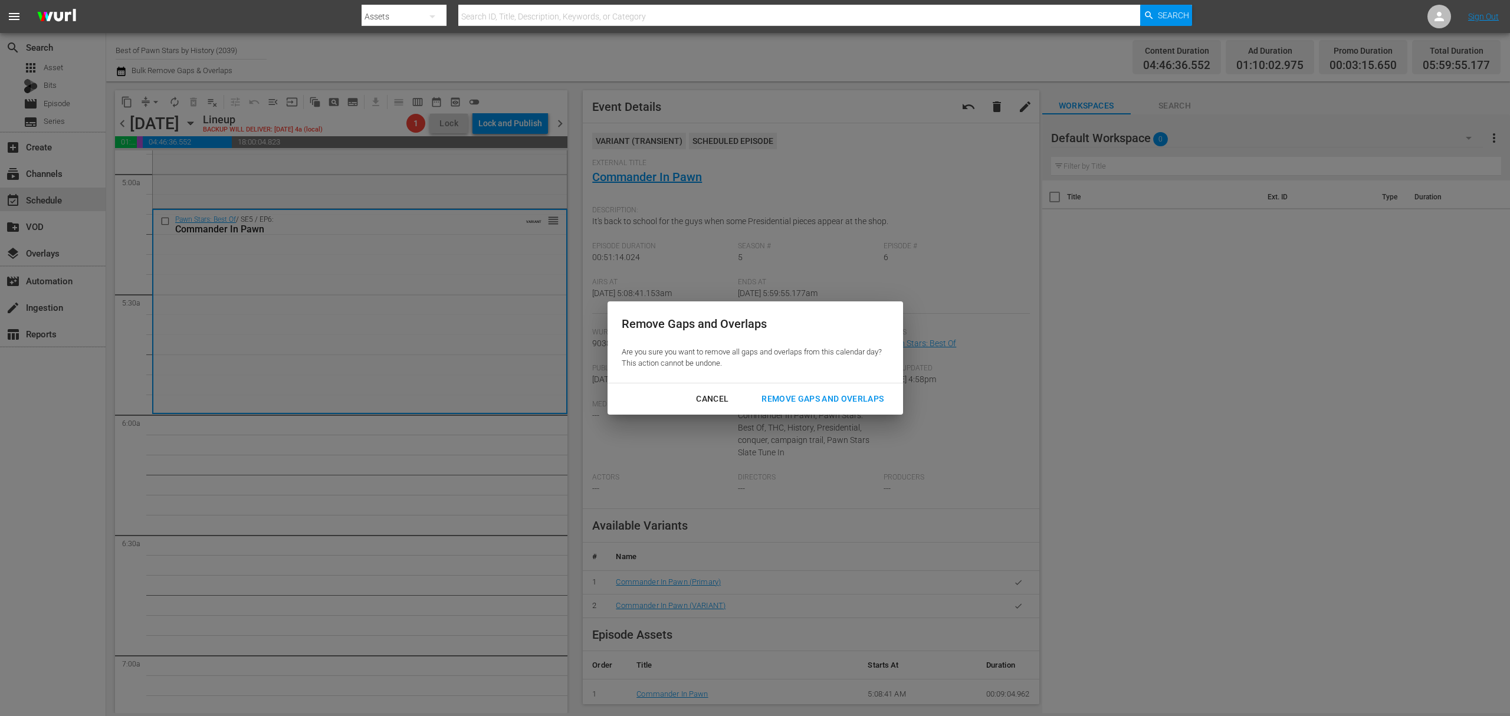
click at [833, 402] on div "Remove Gaps and Overlaps" at bounding box center [822, 399] width 141 height 15
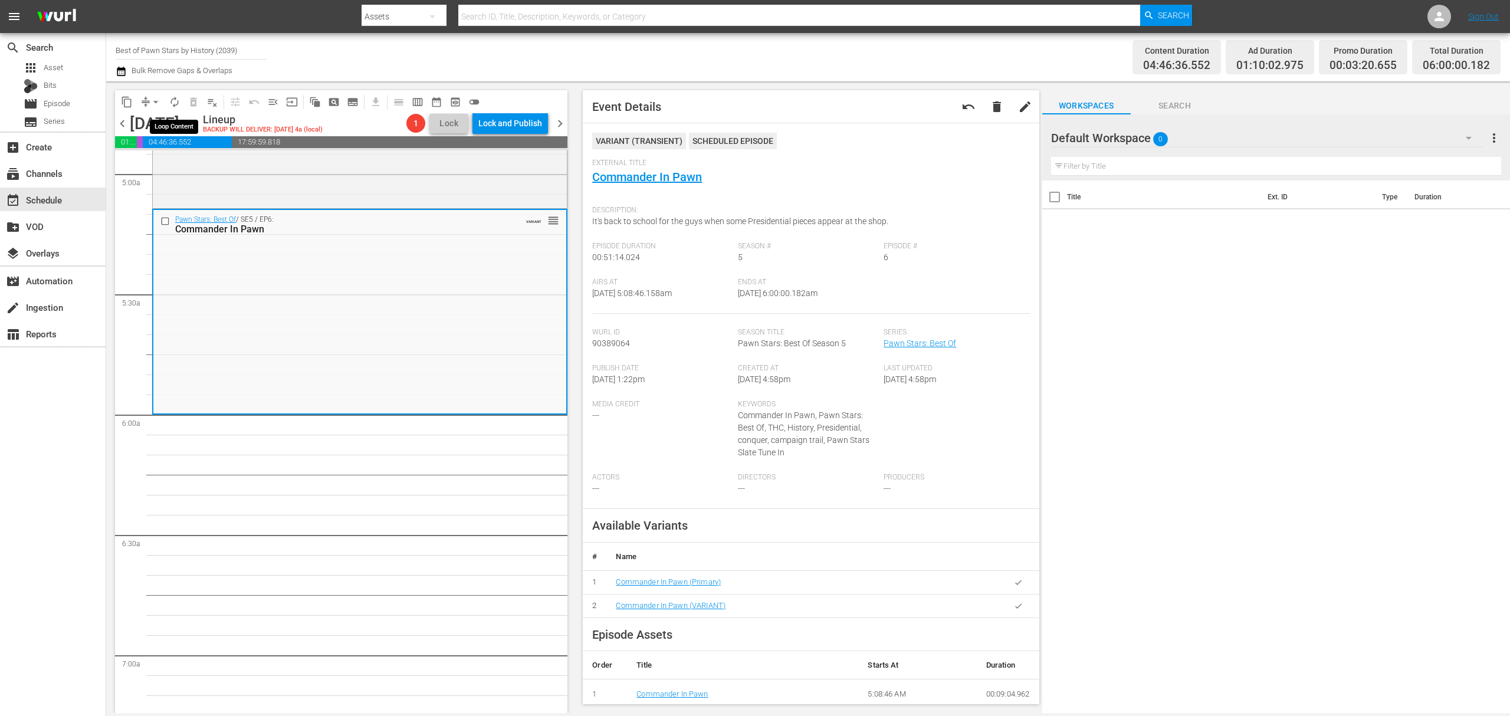
click at [175, 101] on span "autorenew_outlined" at bounding box center [175, 102] width 12 height 12
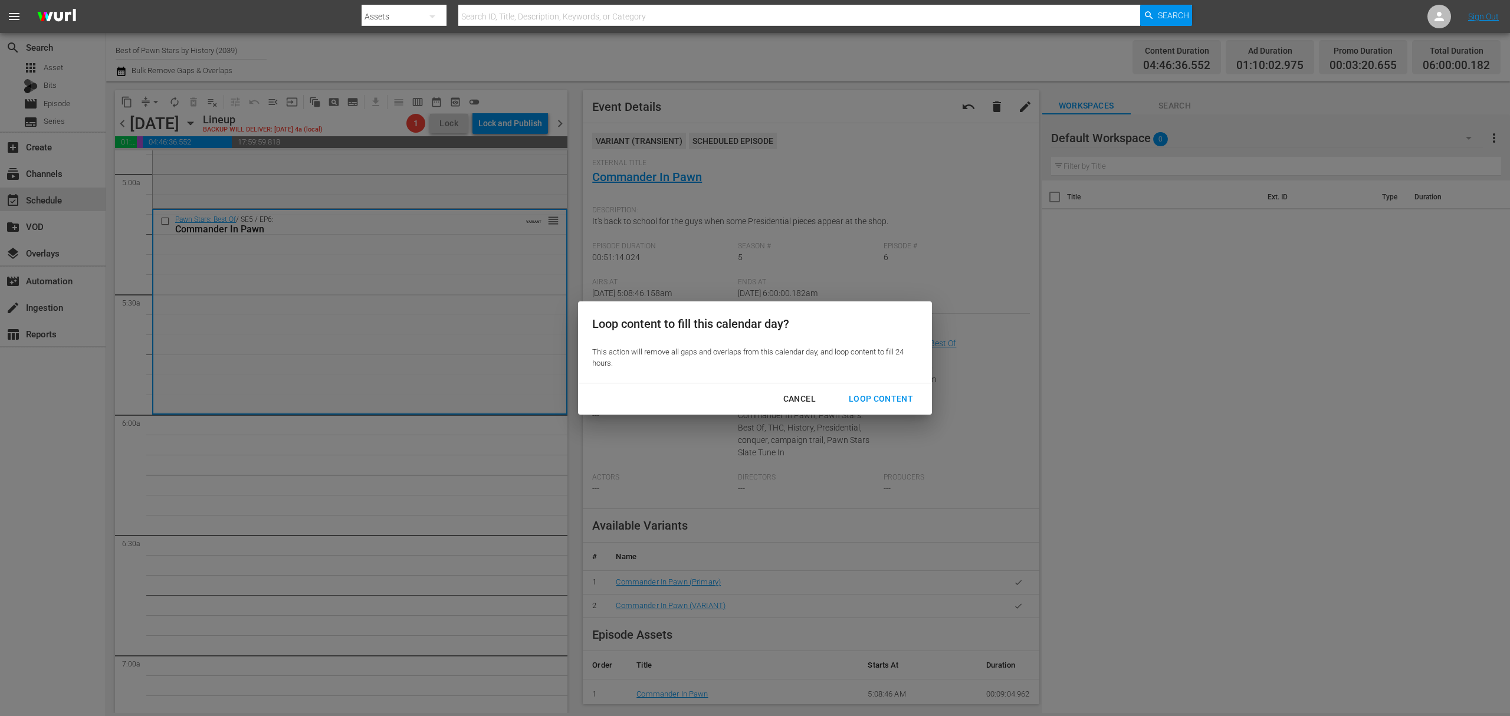
click at [869, 390] on button "Loop Content" at bounding box center [880, 399] width 93 height 22
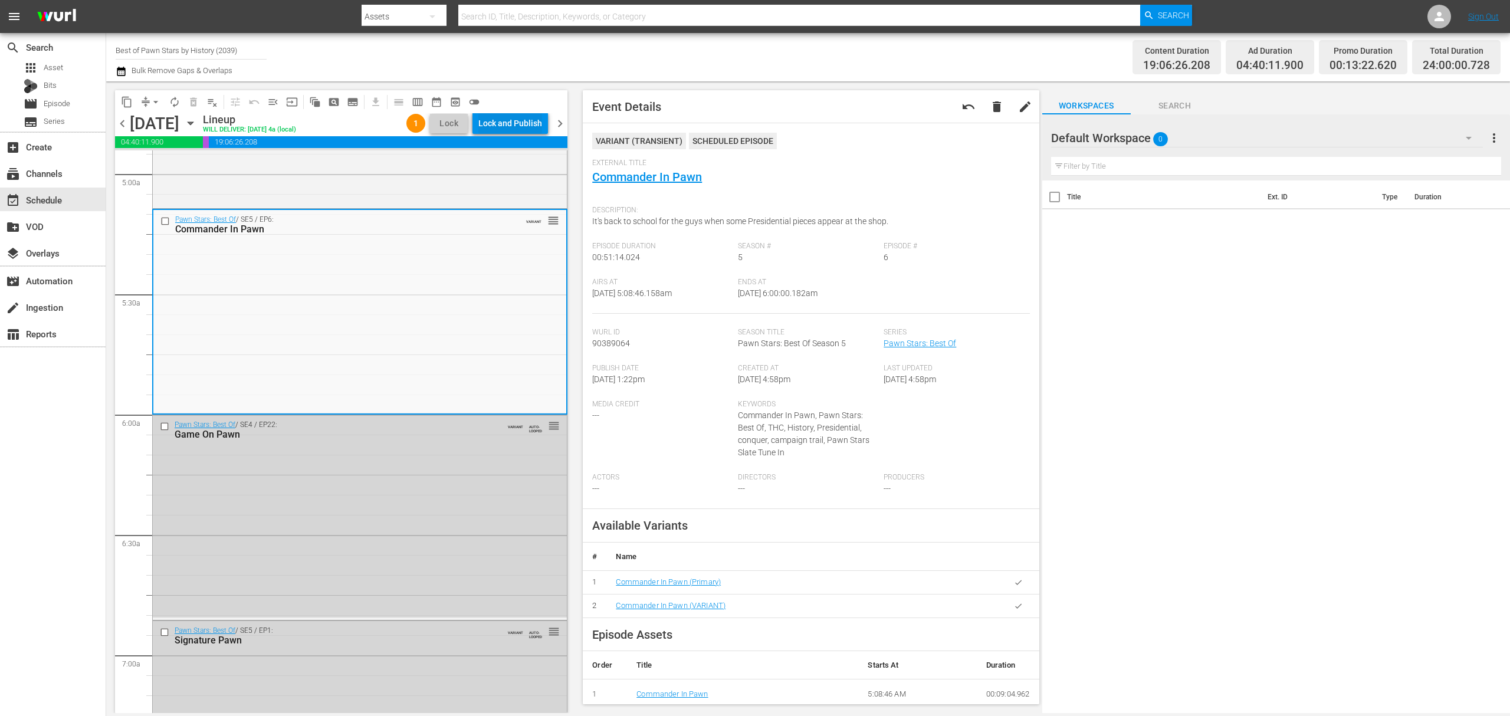
click at [494, 123] on div "Lock and Publish" at bounding box center [510, 123] width 64 height 21
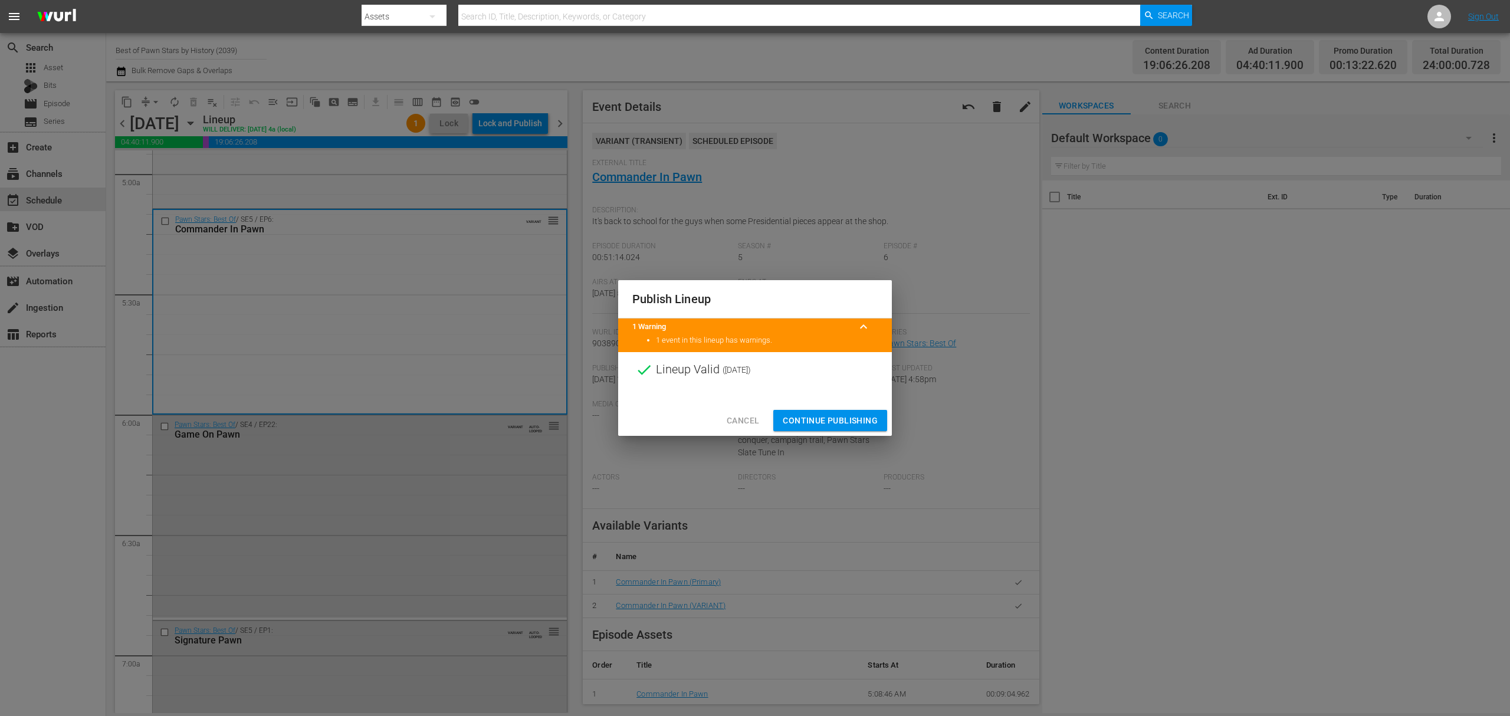
click at [821, 419] on span "Continue Publishing" at bounding box center [830, 420] width 95 height 15
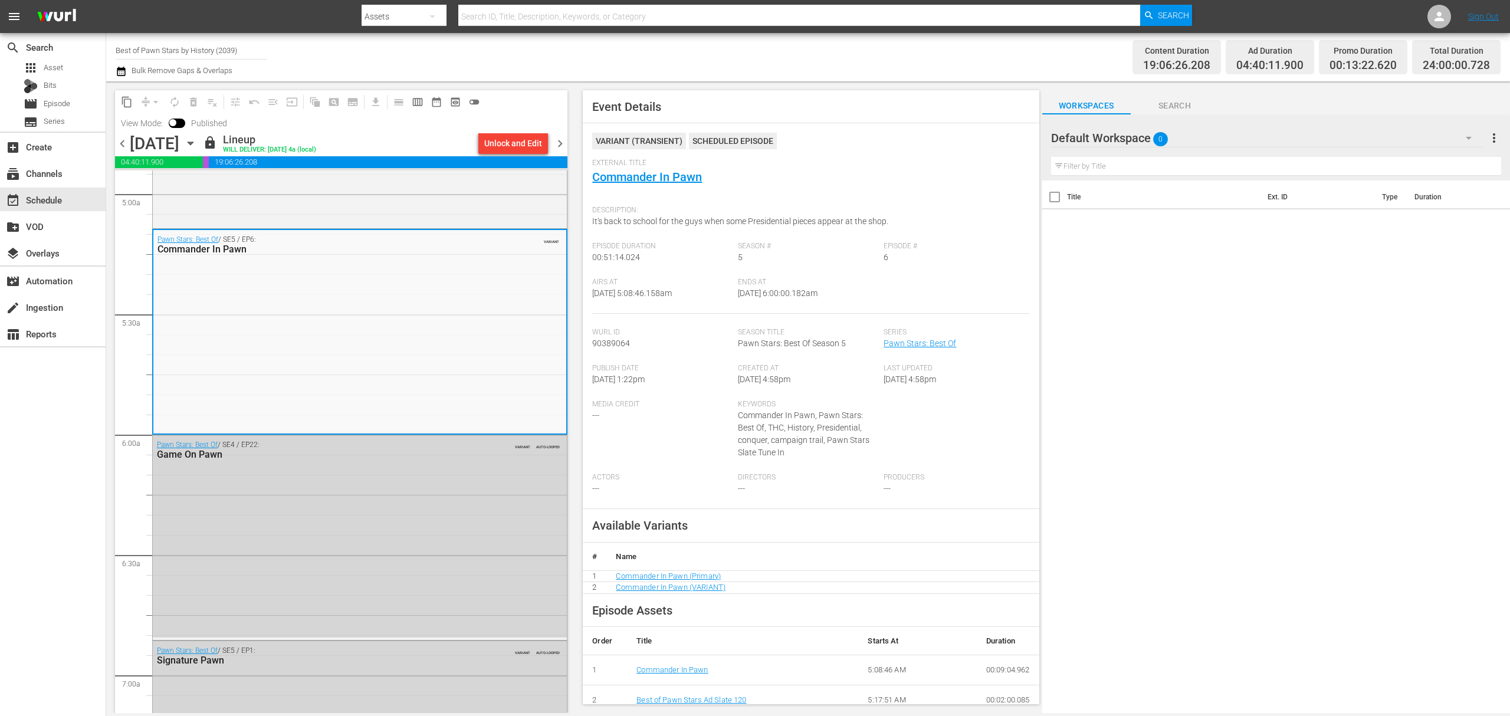
click at [561, 139] on span "chevron_right" at bounding box center [560, 143] width 15 height 15
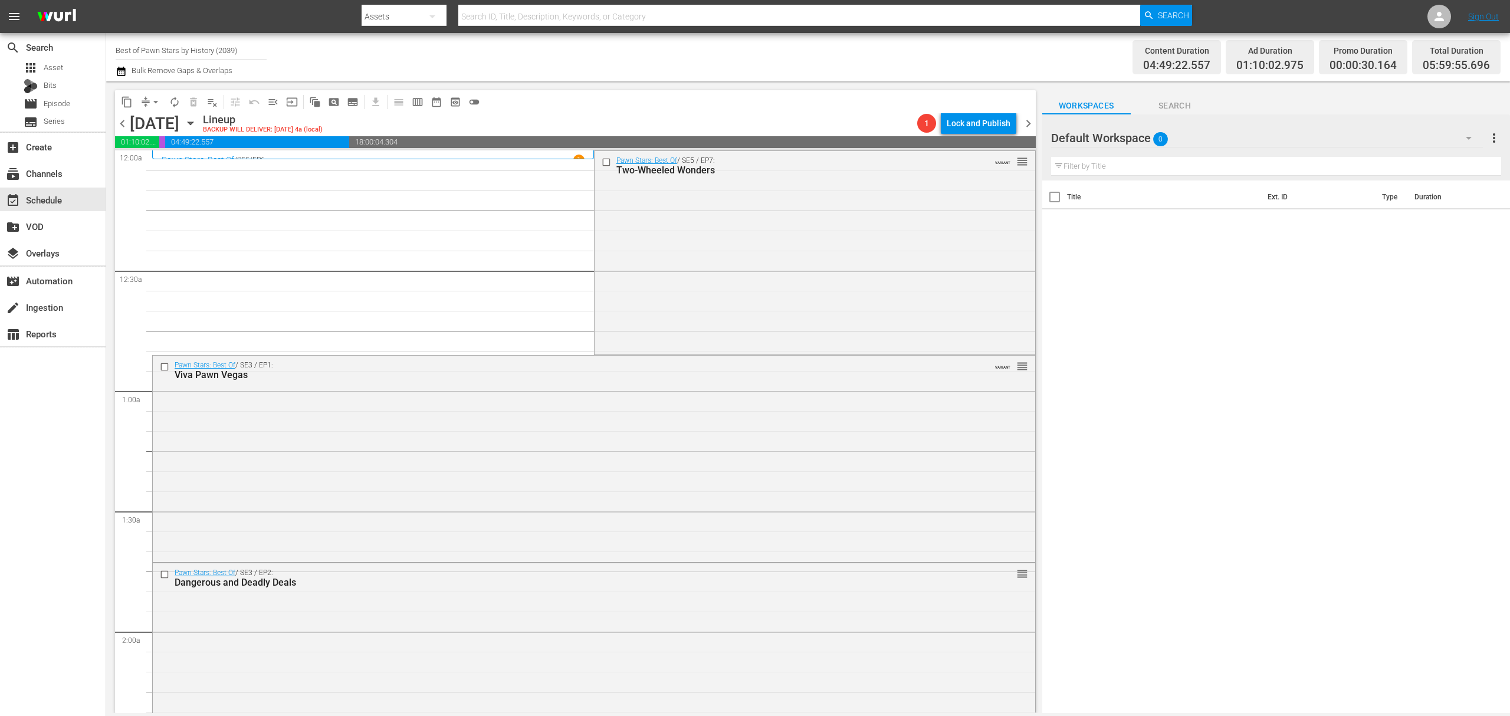
click at [734, 246] on div "Pawn Stars: Best Of / SE5 / EP7: Two-Wheeled Wonders VARIANT reorder" at bounding box center [814, 252] width 441 height 202
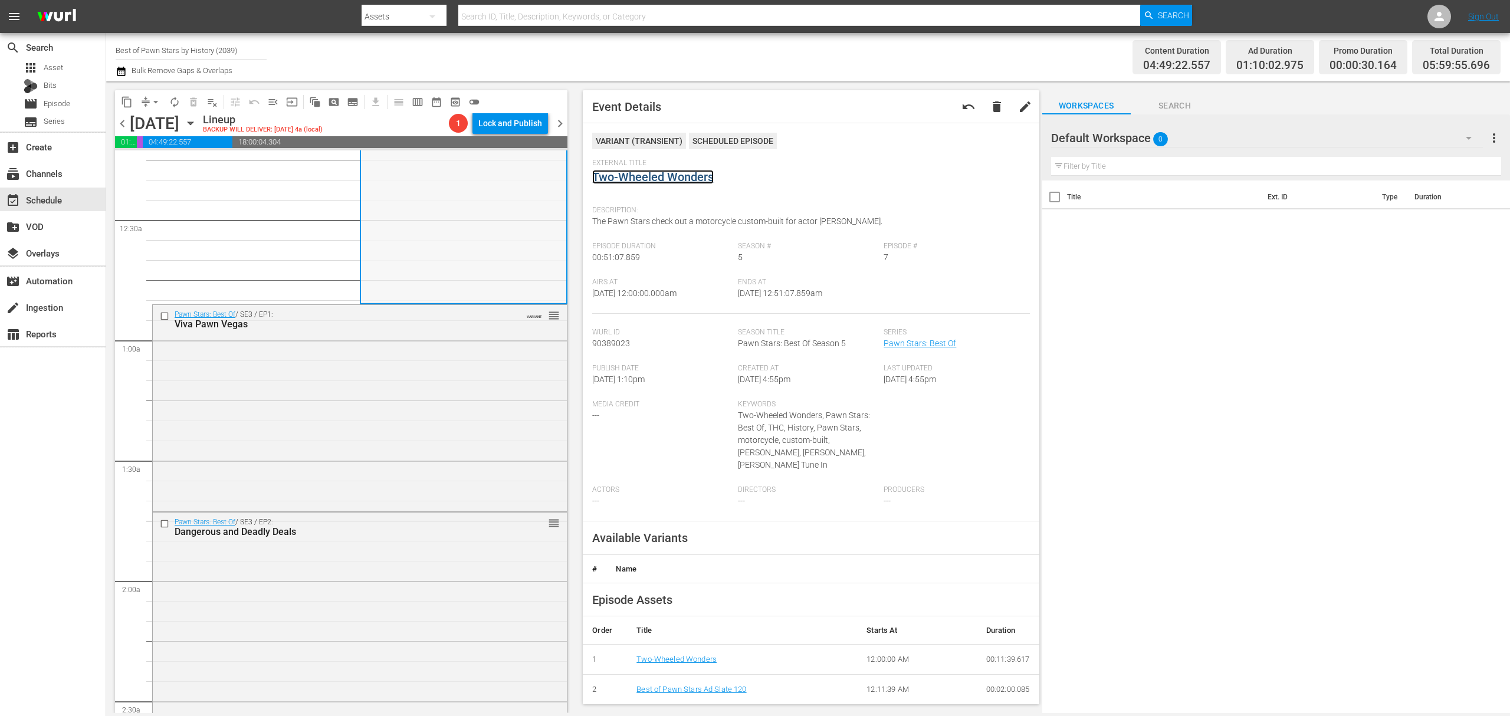
scroll to position [78, 0]
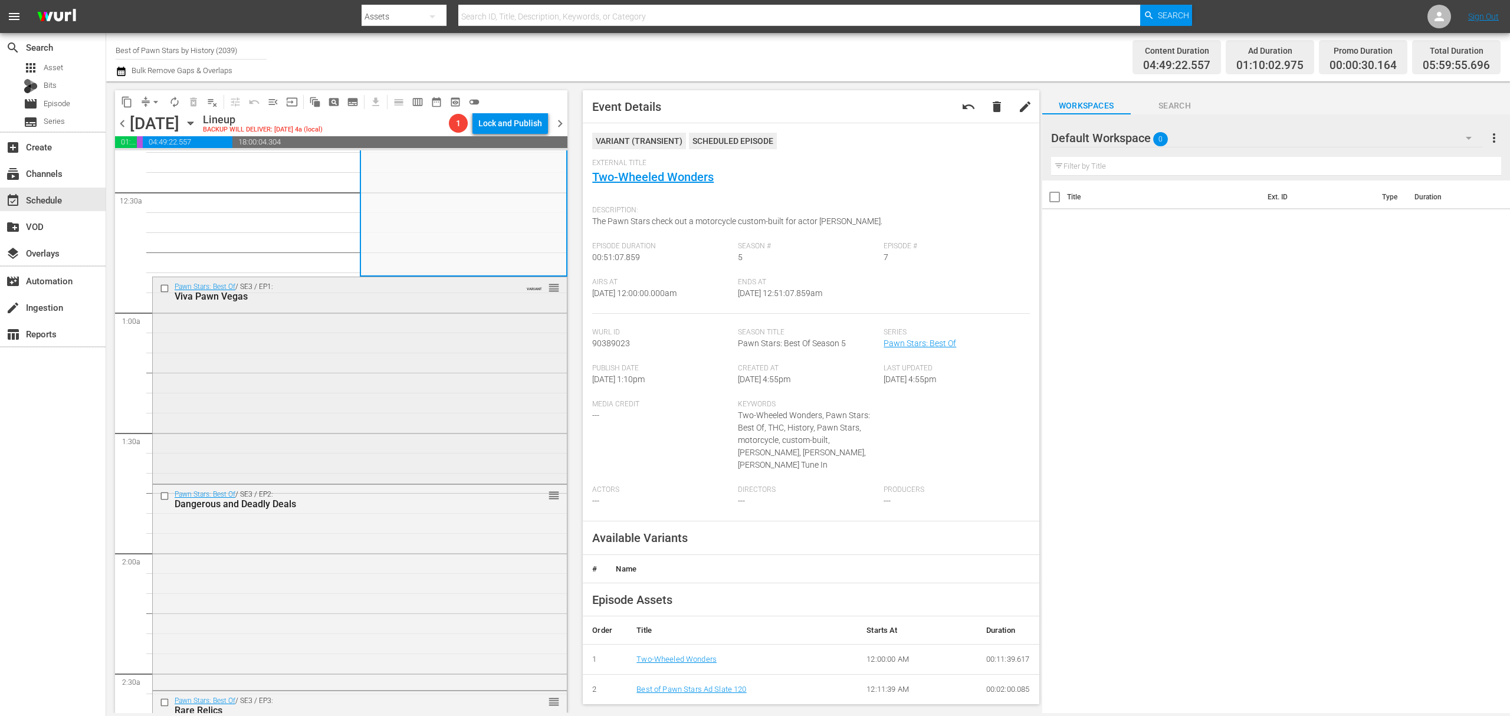
click at [477, 295] on div "Viva Pawn Vegas" at bounding box center [340, 296] width 330 height 11
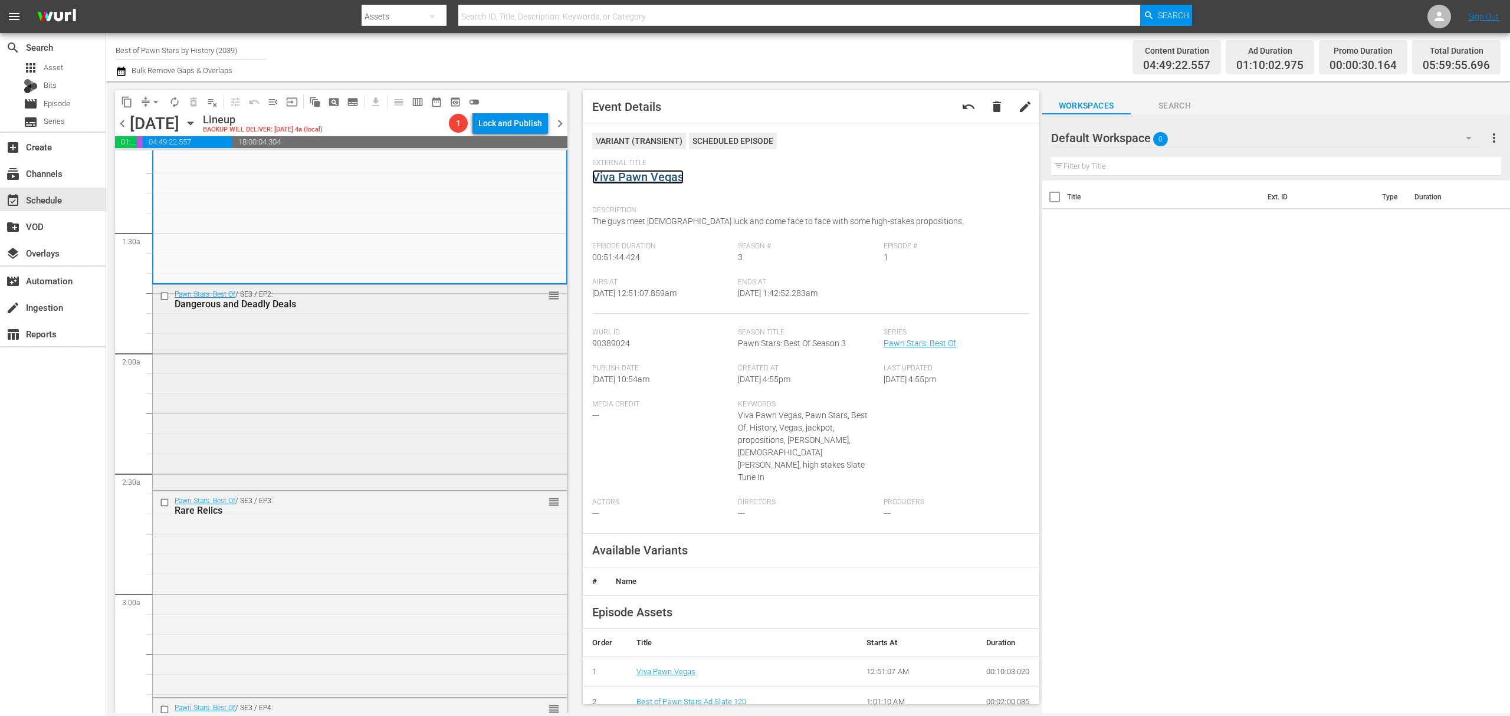
scroll to position [314, 0]
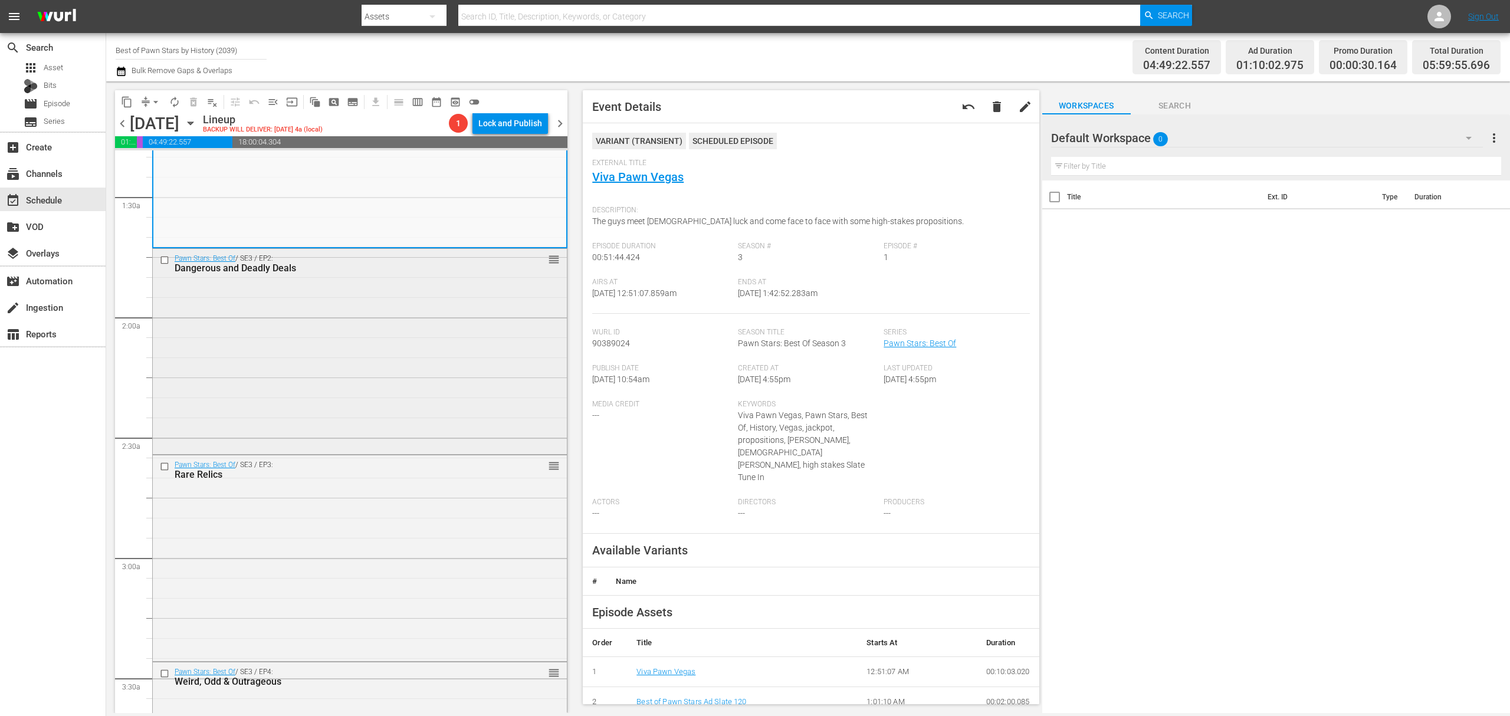
click at [439, 328] on div "Pawn Stars: Best Of / SE3 / EP2: Dangerous and Deadly Deals reorder" at bounding box center [360, 350] width 414 height 203
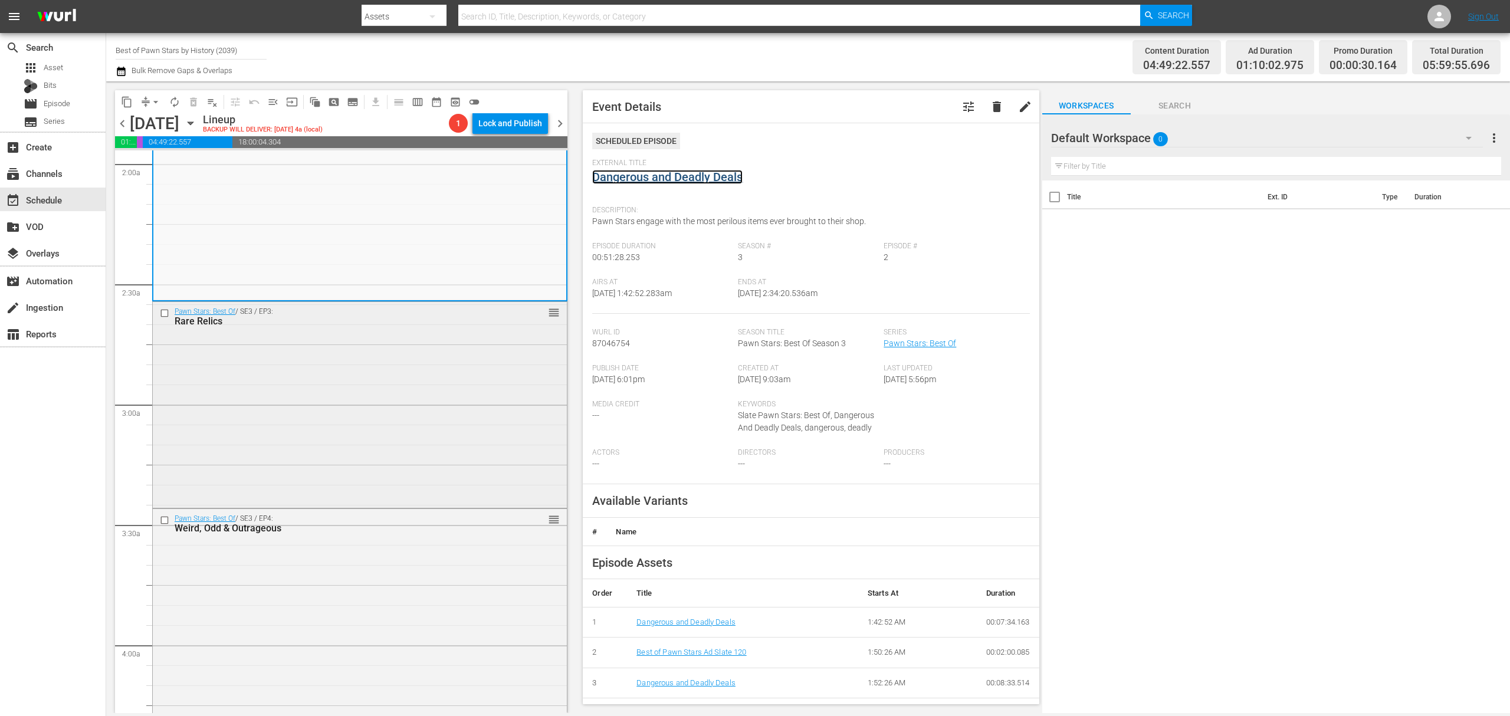
scroll to position [472, 0]
click at [442, 402] on div "Pawn Stars: Best Of / SE3 / EP3: Rare Relics reorder" at bounding box center [360, 399] width 414 height 203
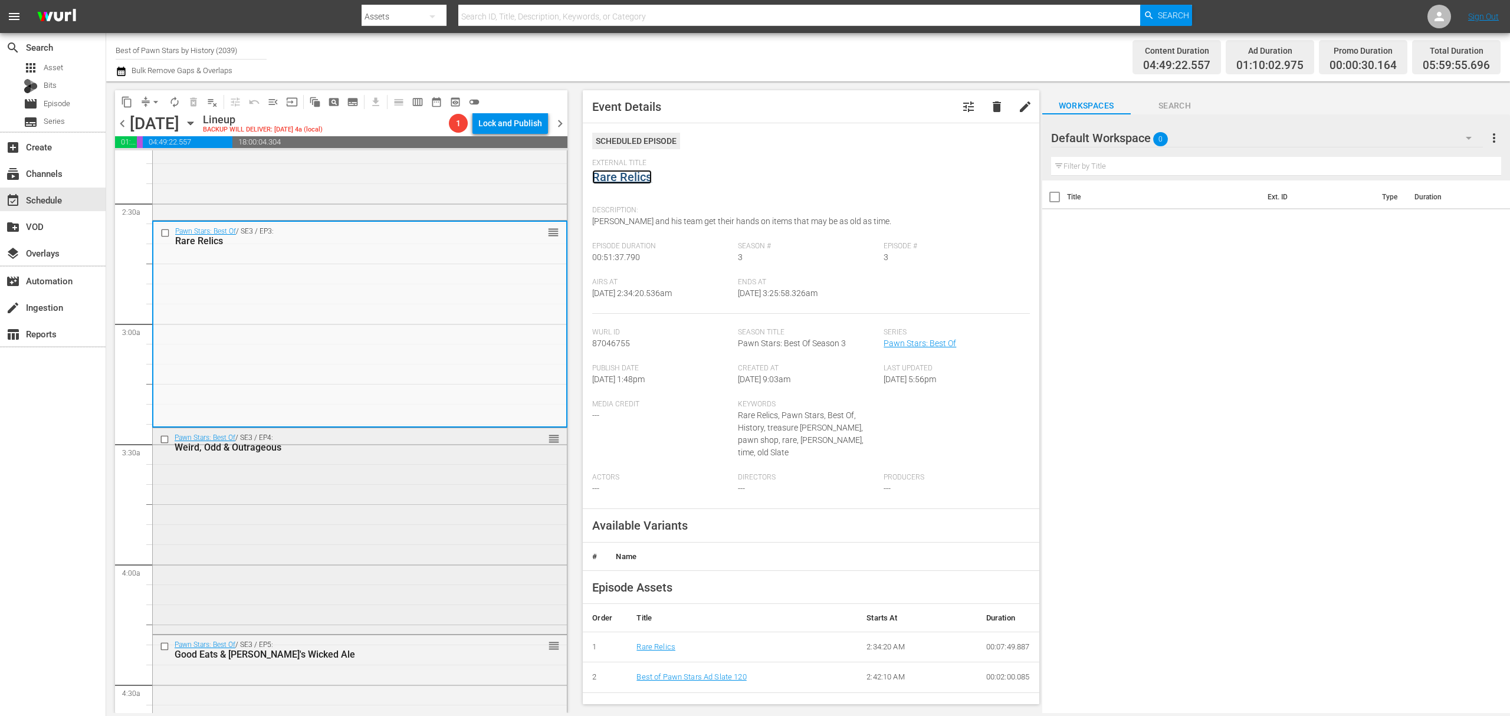
scroll to position [708, 0]
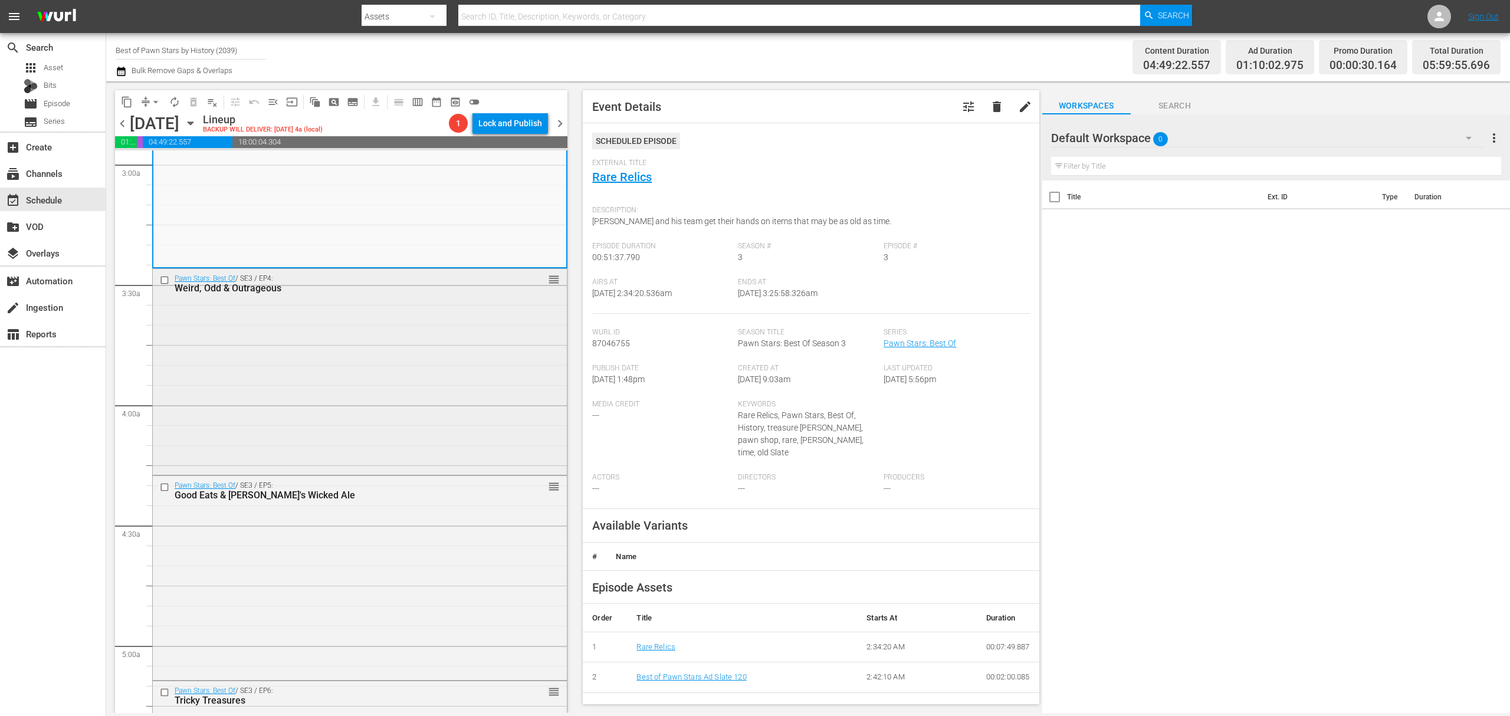
click at [423, 366] on div "Pawn Stars: Best Of / SE3 / EP4: Weird, Odd & Outrageous reorder" at bounding box center [360, 370] width 414 height 203
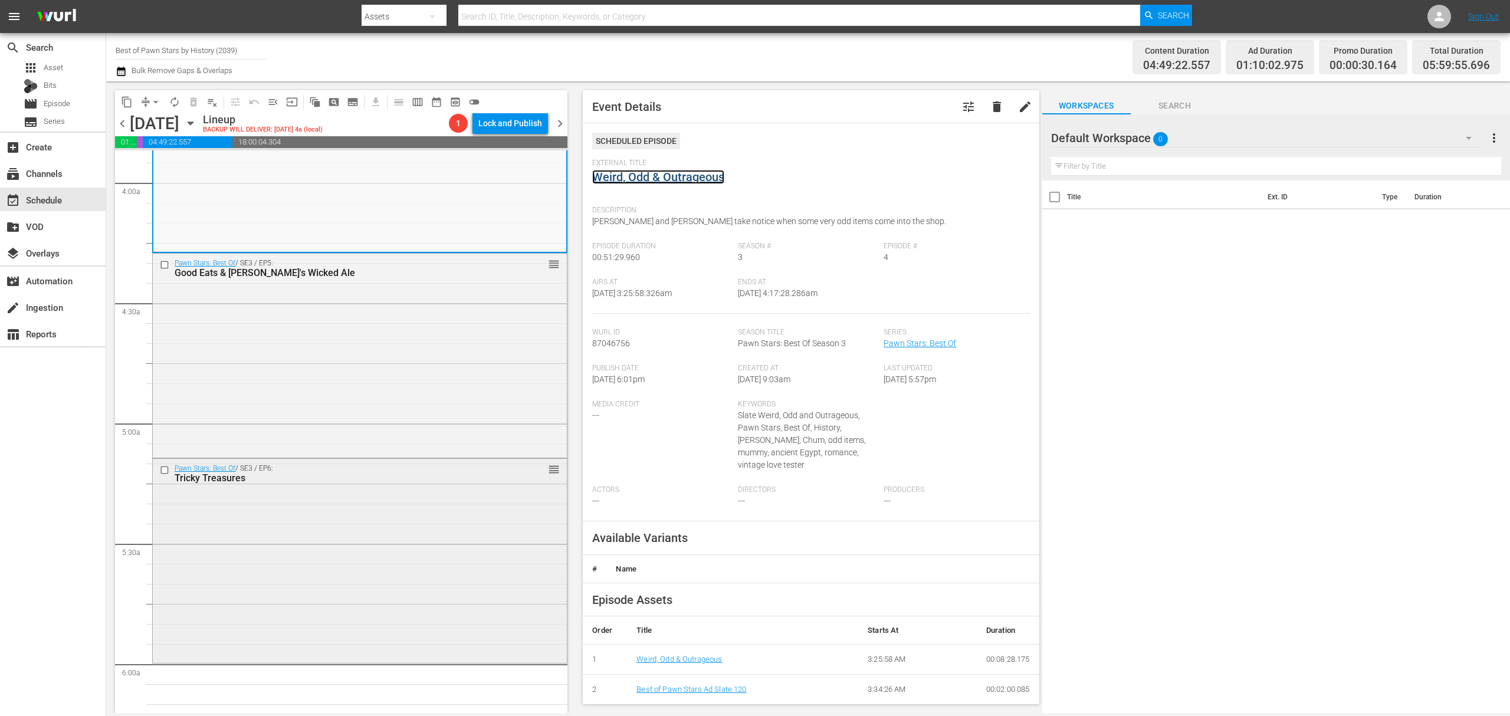
scroll to position [1100, 0]
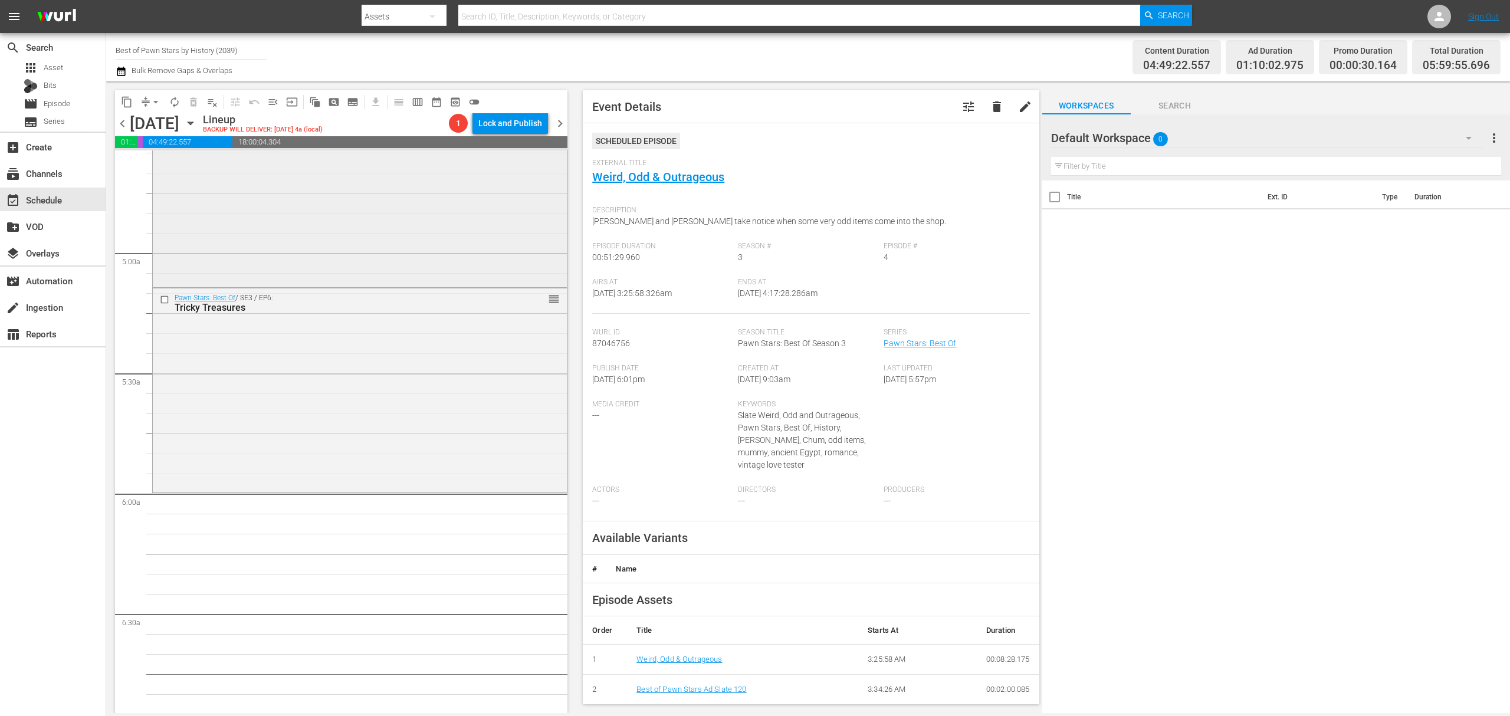
click at [440, 229] on div "Pawn Stars: Best Of / SE3 / EP5: Good Eats & Rick's Wicked Ale reorder" at bounding box center [360, 184] width 414 height 202
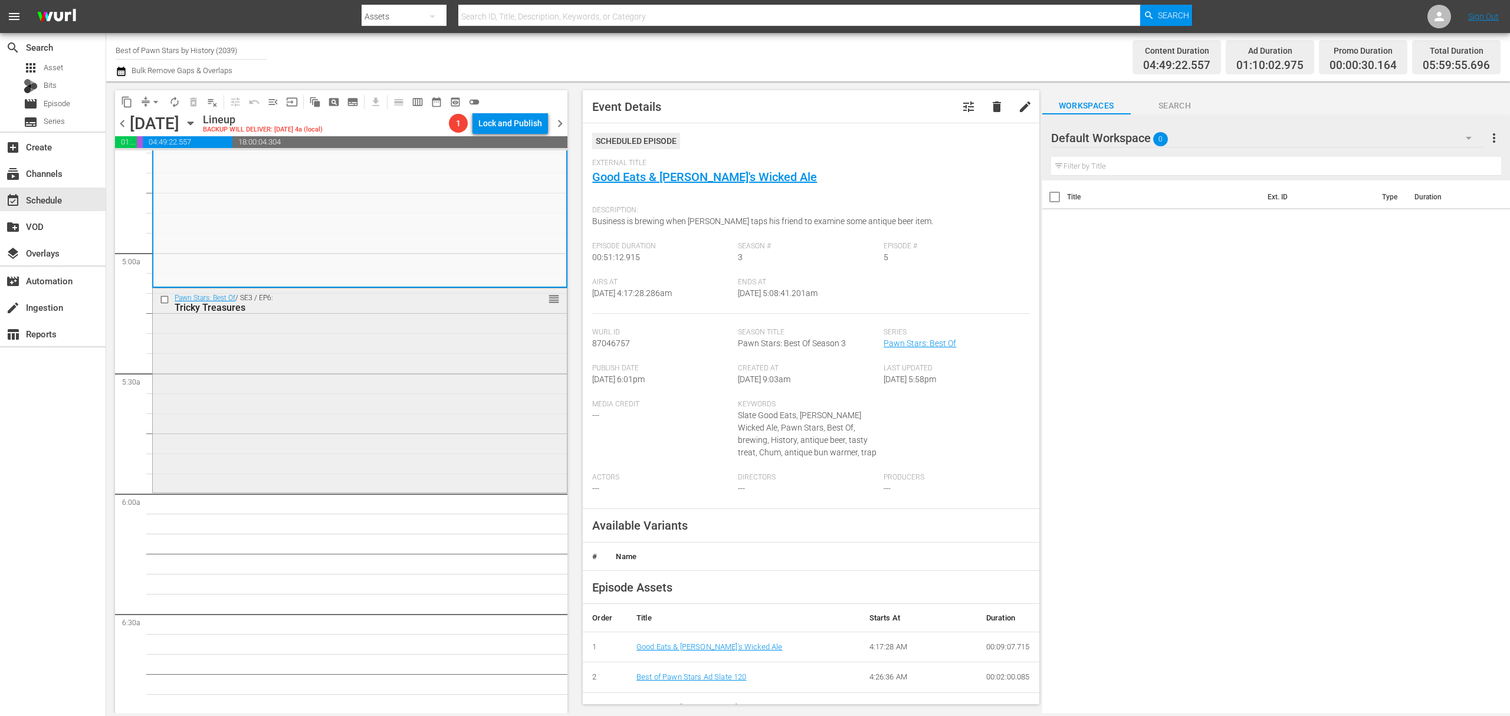
click at [418, 344] on div "Pawn Stars: Best Of / SE3 / EP6: Tricky Treasures reorder" at bounding box center [360, 389] width 414 height 202
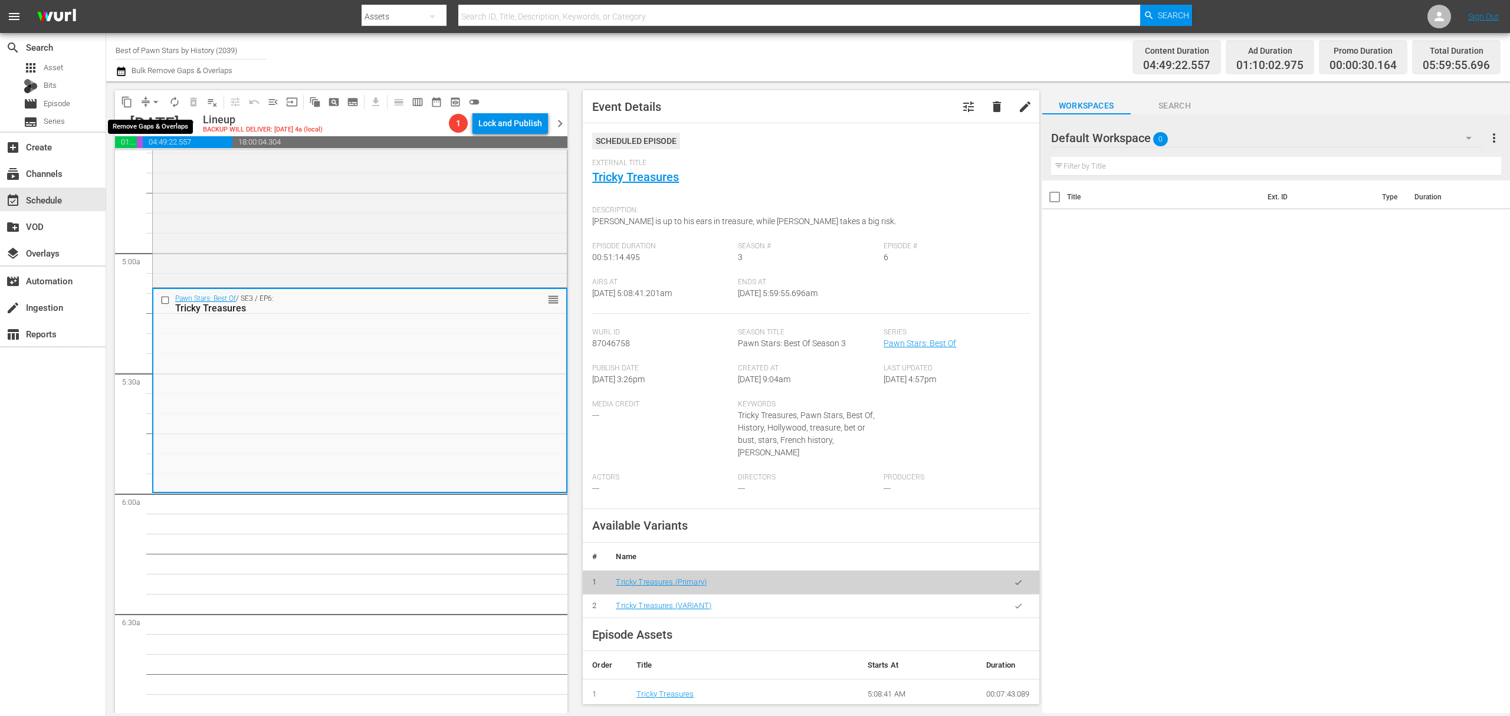
click at [151, 99] on span "arrow_drop_down" at bounding box center [156, 102] width 12 height 12
click at [150, 126] on li "Align to Midnight" at bounding box center [156, 125] width 124 height 19
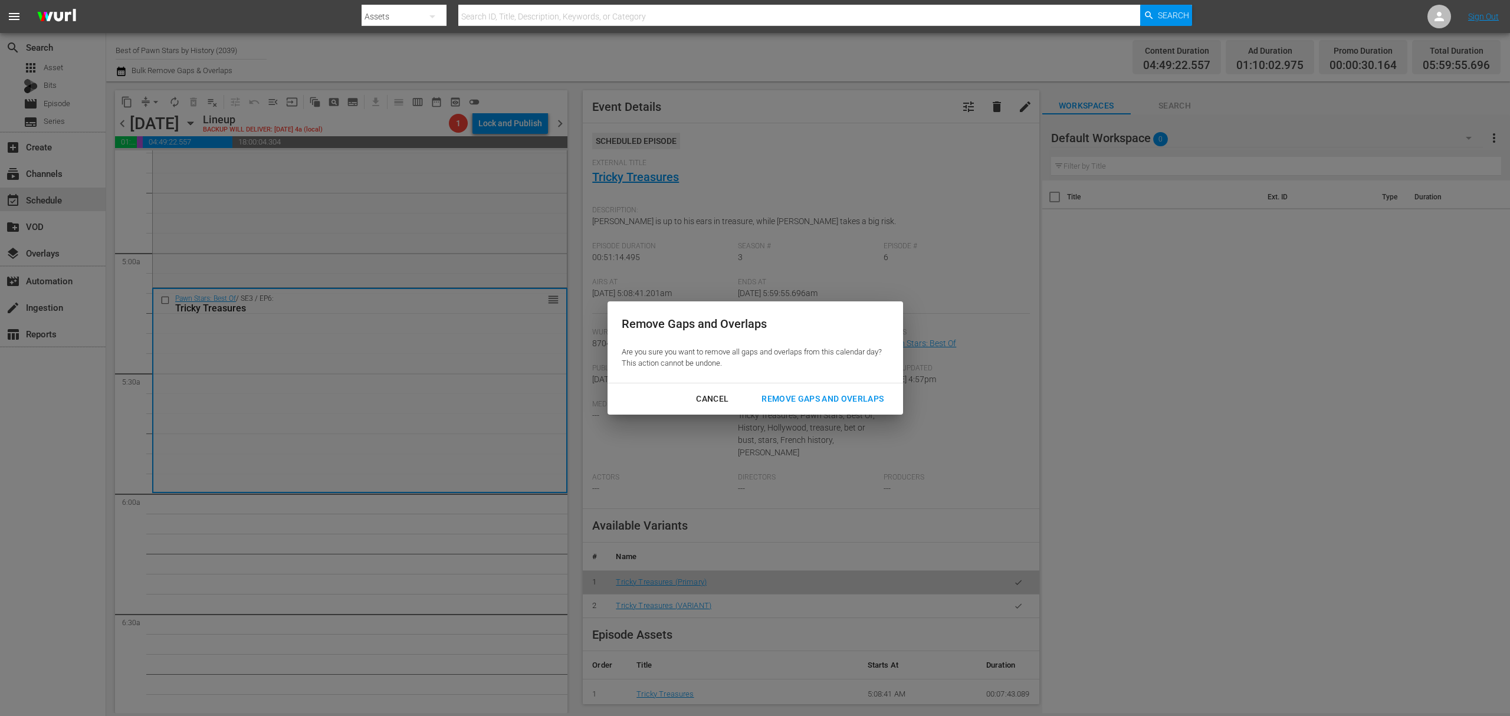
click at [811, 397] on div "Remove Gaps and Overlaps" at bounding box center [822, 399] width 141 height 15
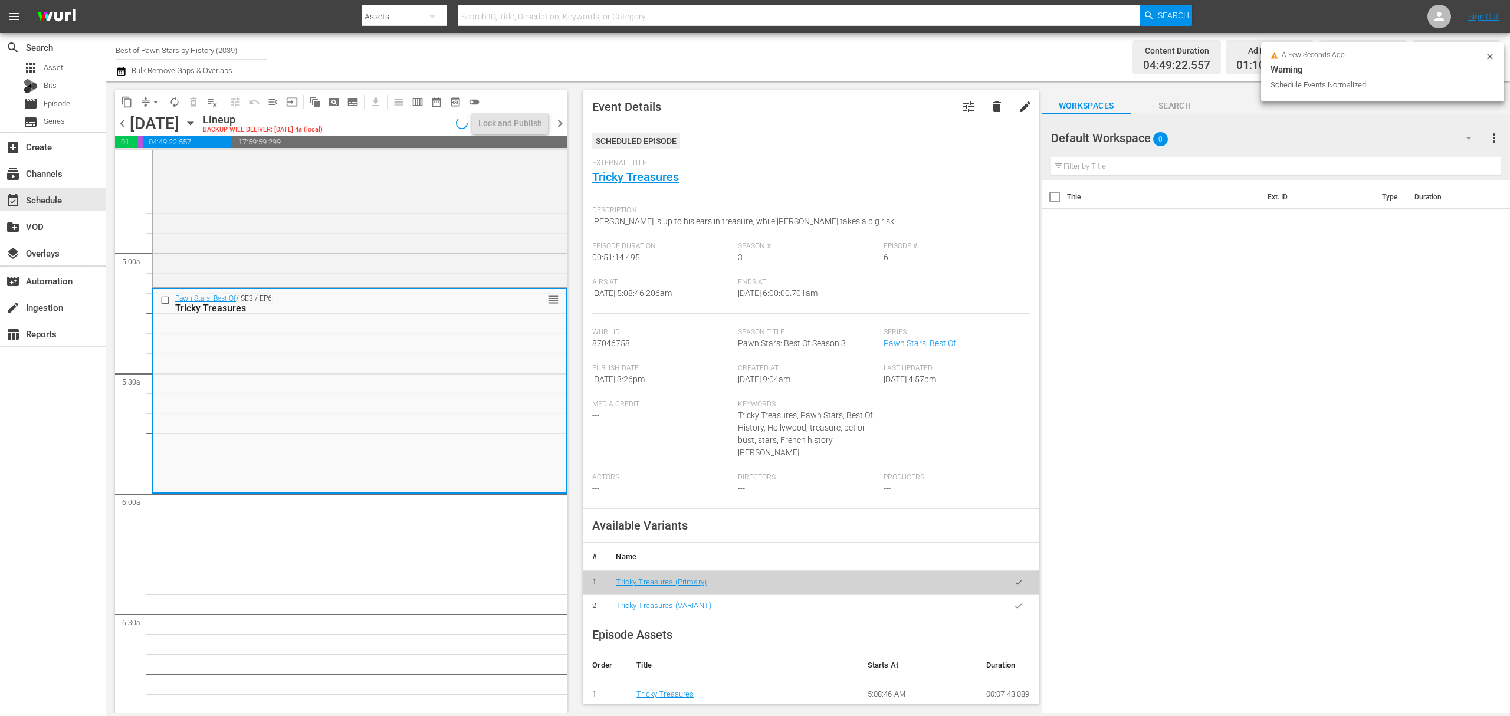
scroll to position [1080, 0]
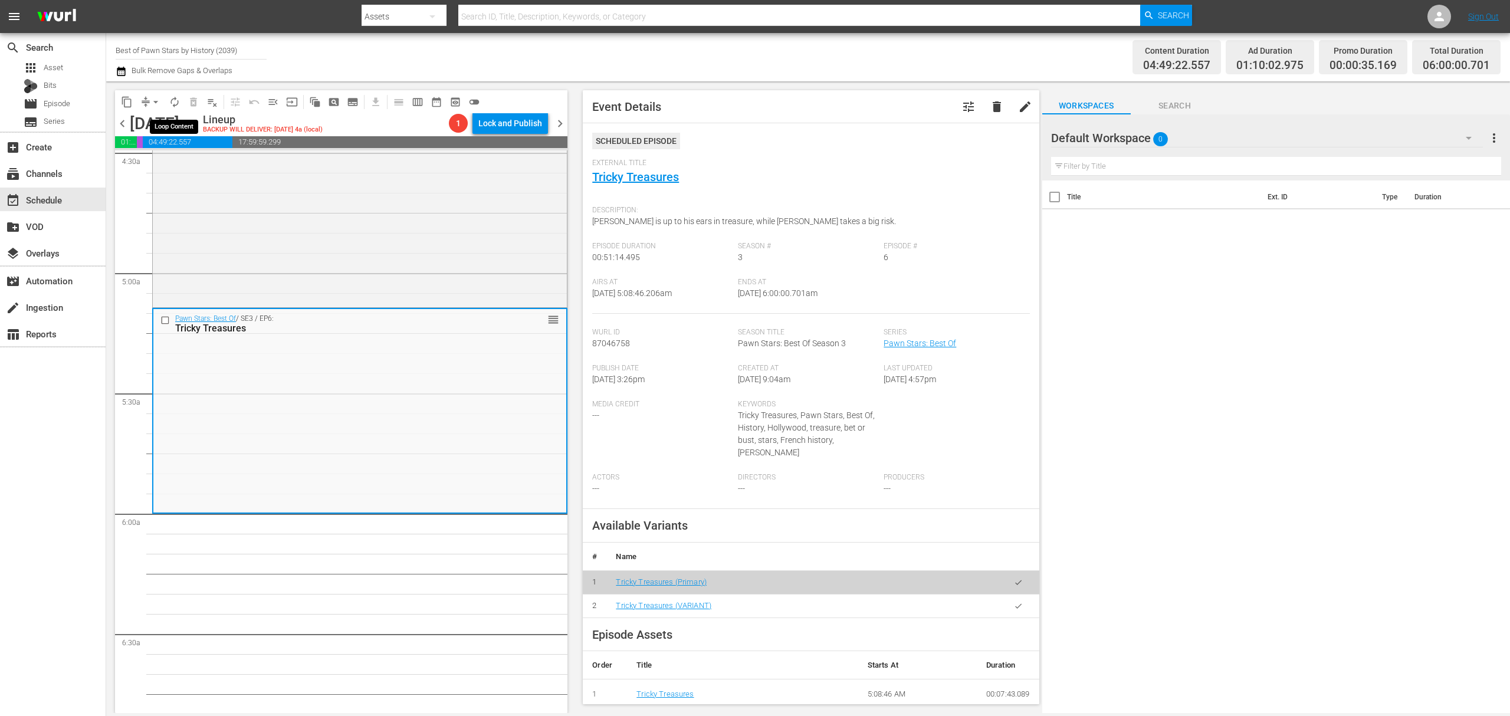
click at [177, 103] on span "autorenew_outlined" at bounding box center [175, 102] width 12 height 12
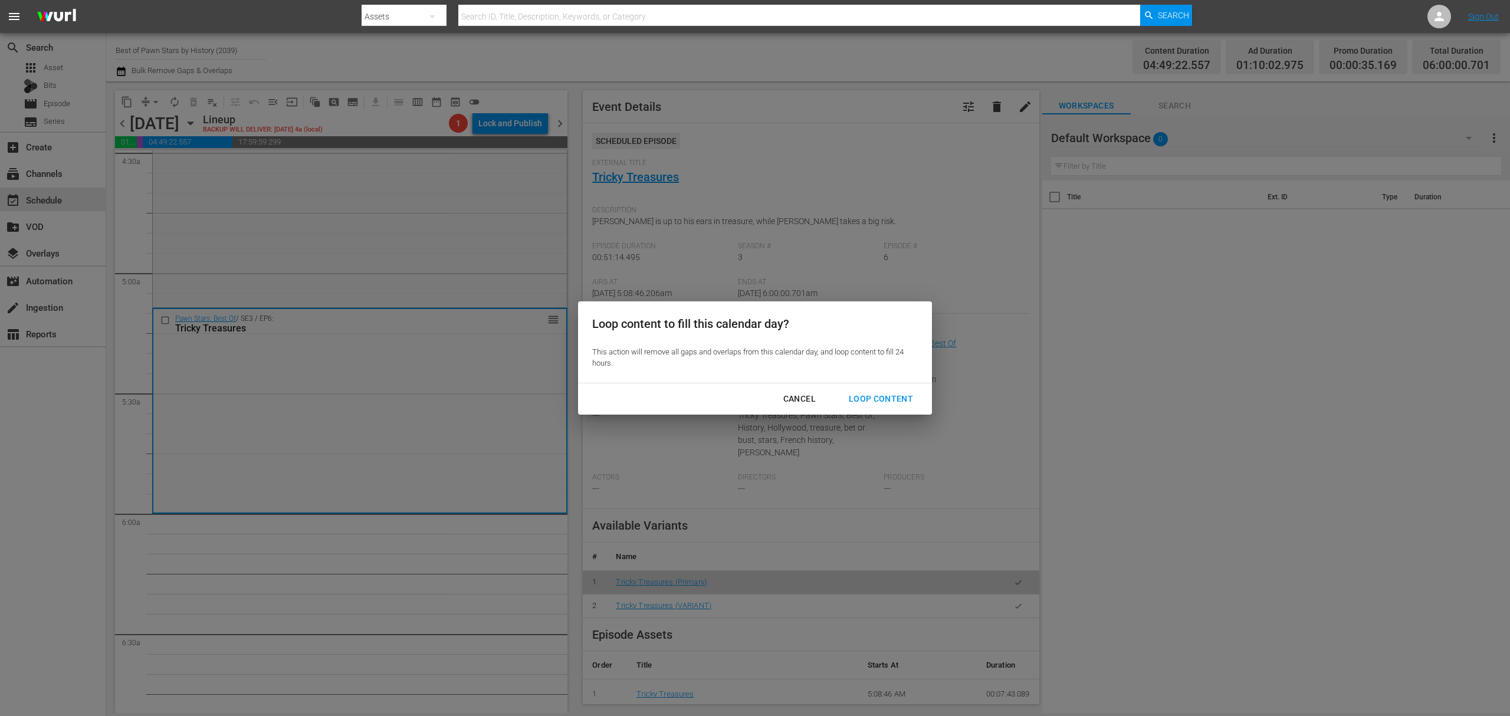
click at [880, 397] on div "Loop Content" at bounding box center [880, 399] width 83 height 15
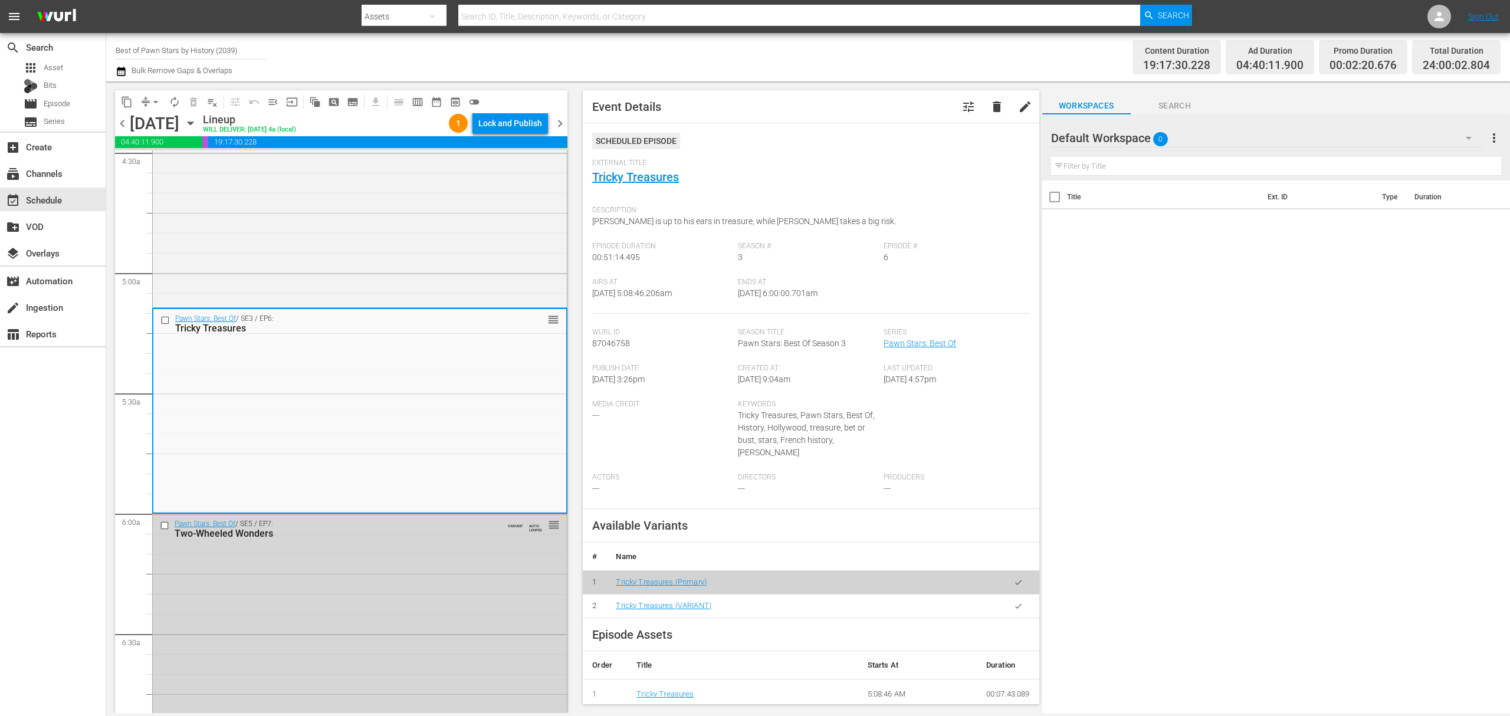
click at [527, 128] on div "Lock and Publish" at bounding box center [510, 123] width 64 height 21
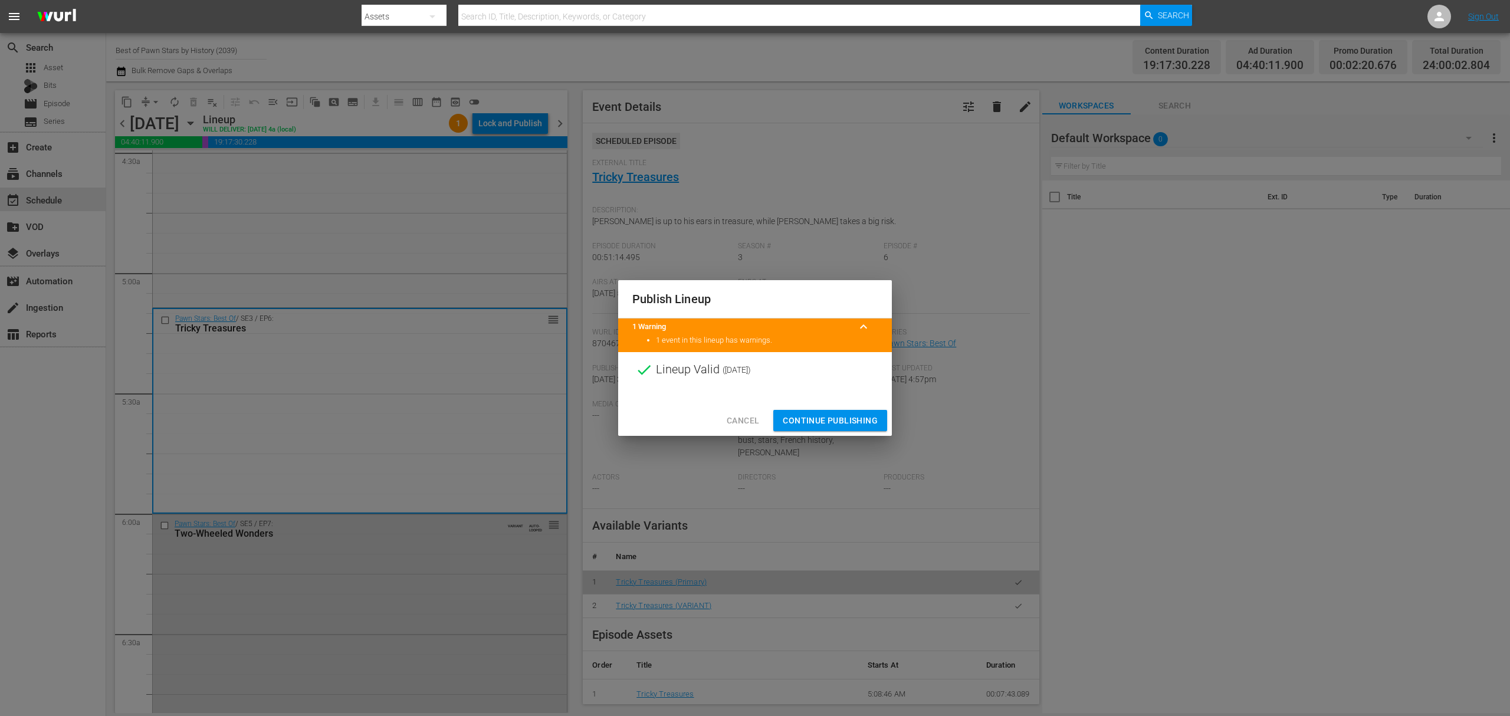
click at [827, 423] on span "Continue Publishing" at bounding box center [830, 420] width 95 height 15
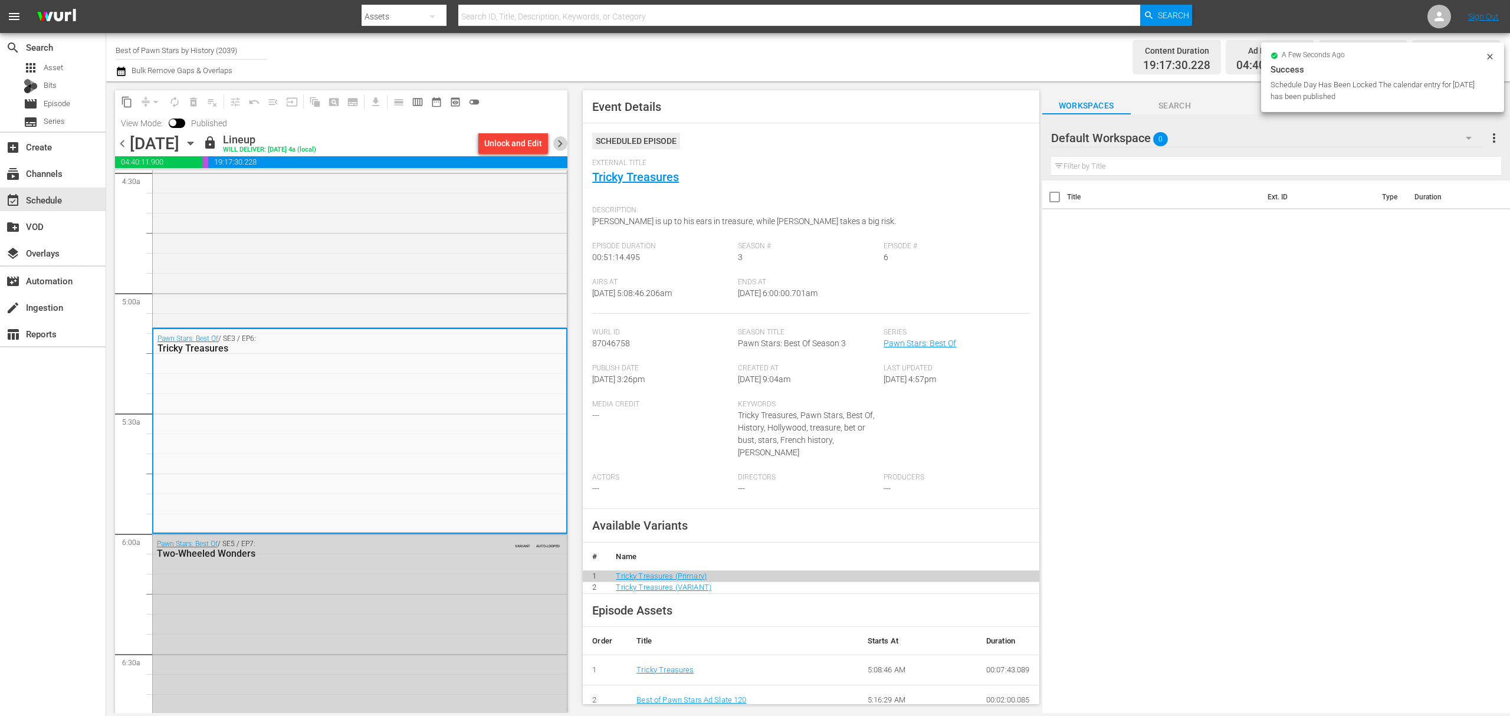
click at [564, 142] on span "chevron_right" at bounding box center [560, 143] width 15 height 15
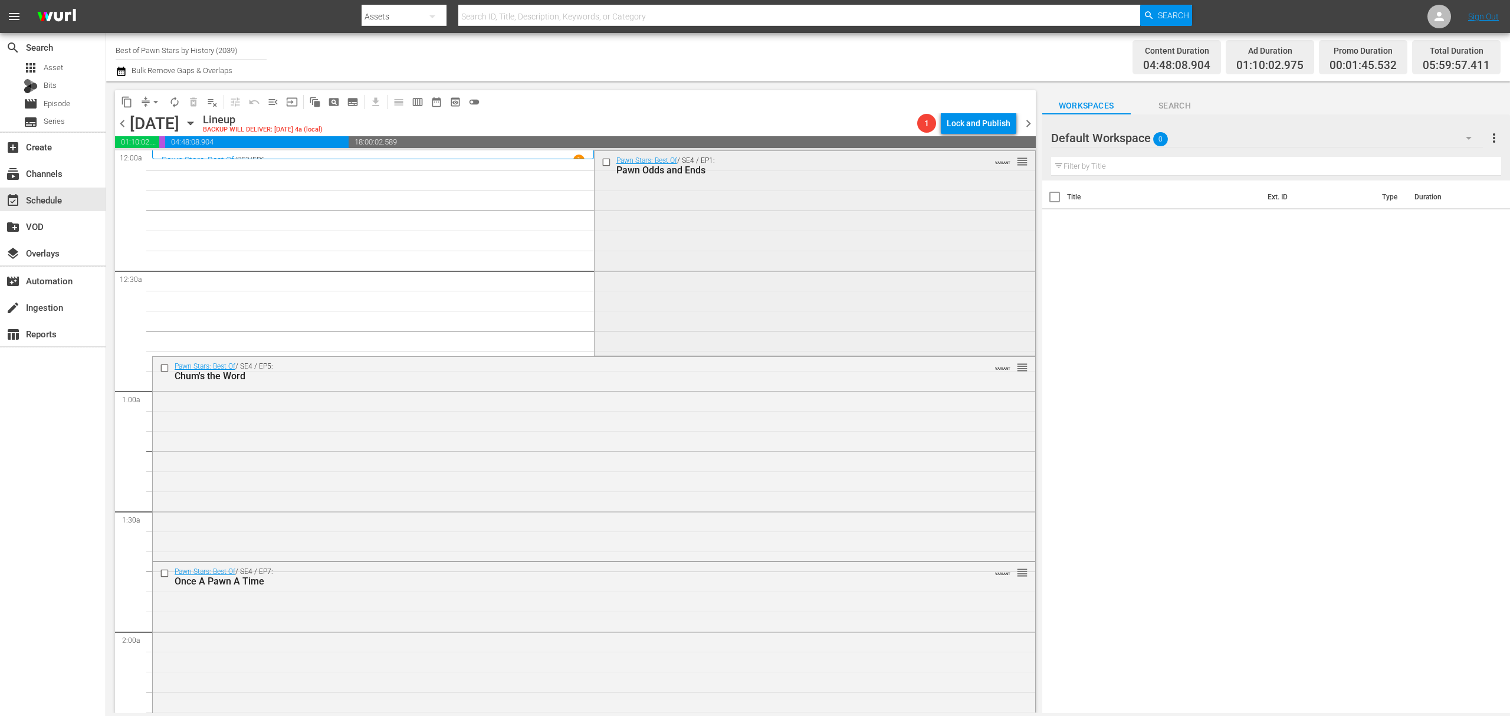
click at [696, 234] on div "Pawn Stars: Best Of / SE4 / EP1: Pawn Odds and Ends VARIANT reorder" at bounding box center [814, 252] width 441 height 203
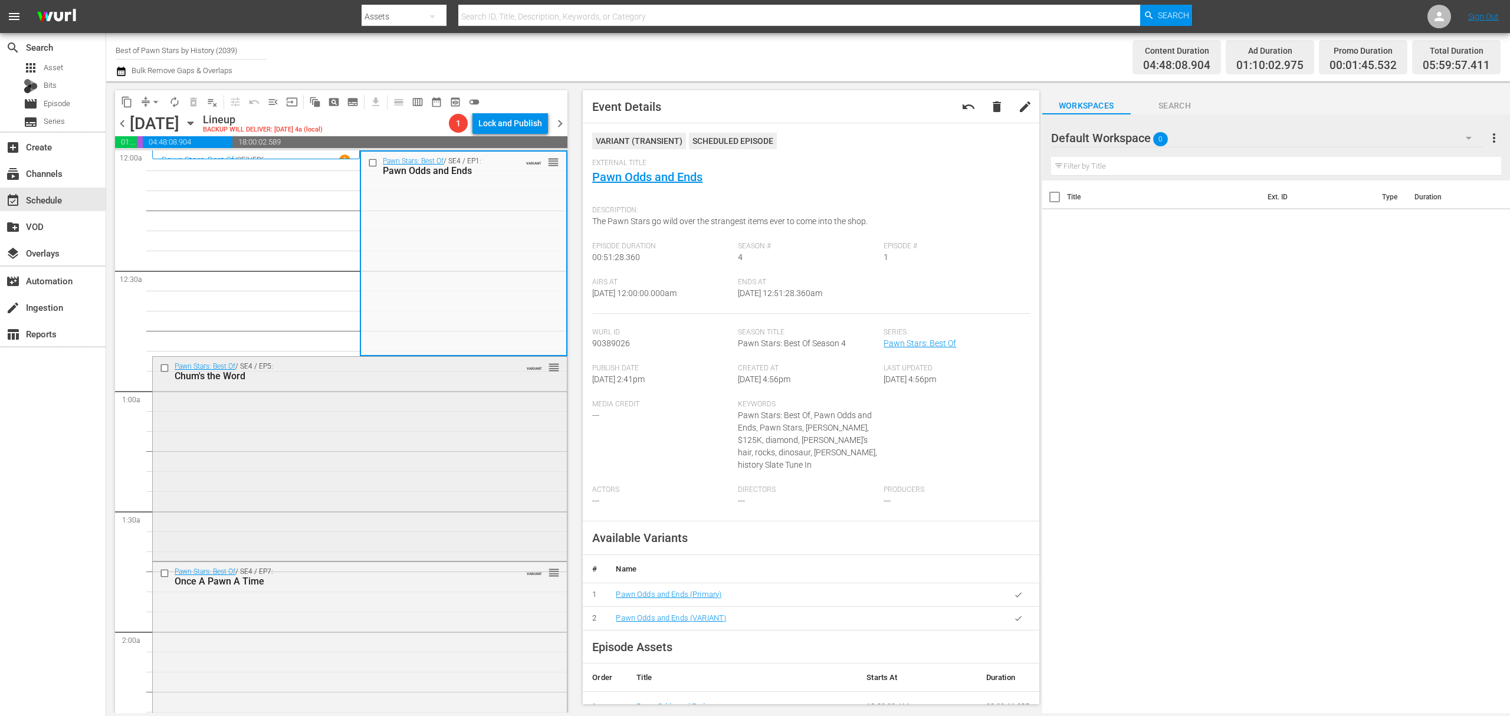
click at [468, 419] on div "Pawn Stars: Best Of / SE4 / EP5: Chum's the Word VARIANT reorder" at bounding box center [360, 457] width 414 height 201
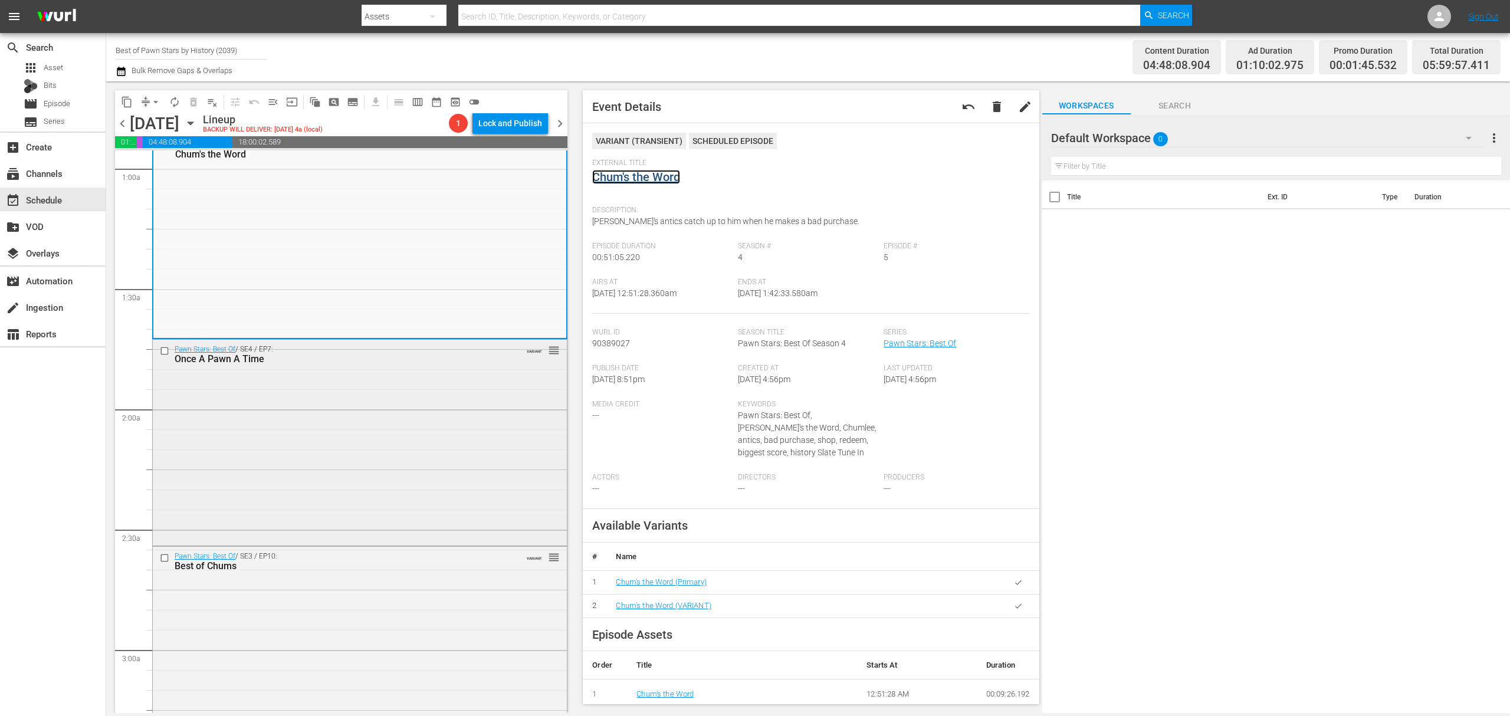
scroll to position [236, 0]
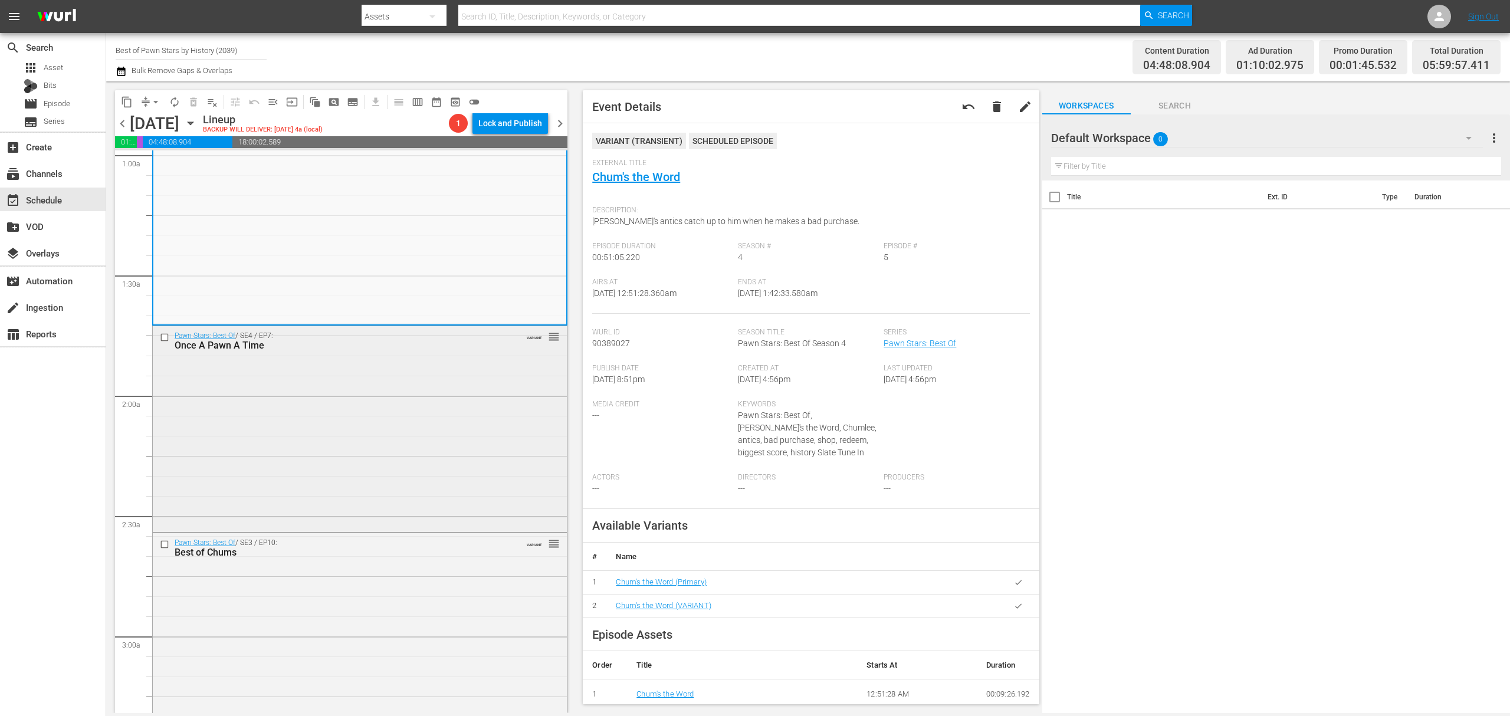
click at [418, 414] on div "Pawn Stars: Best Of / SE4 / EP7: Once A Pawn A Time VARIANT reorder" at bounding box center [360, 427] width 414 height 203
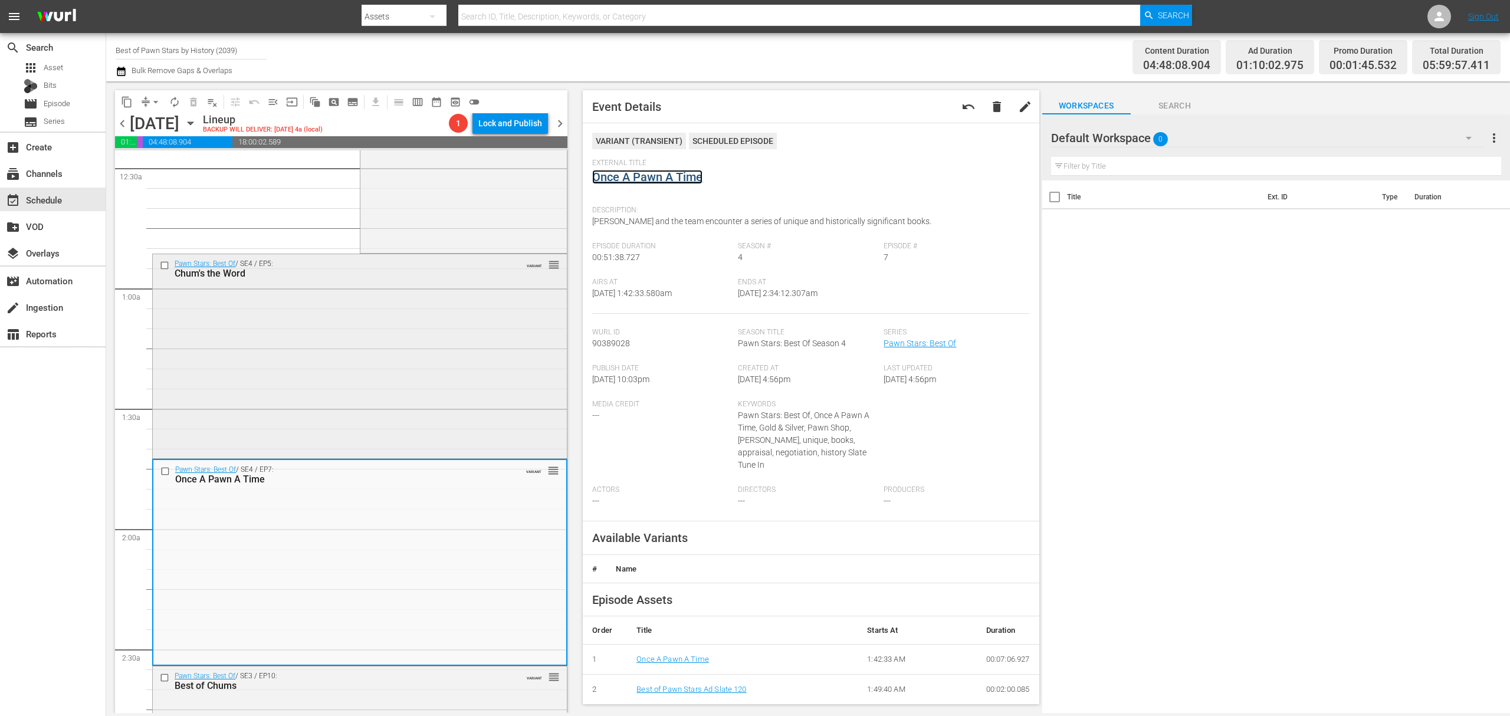
scroll to position [472, 0]
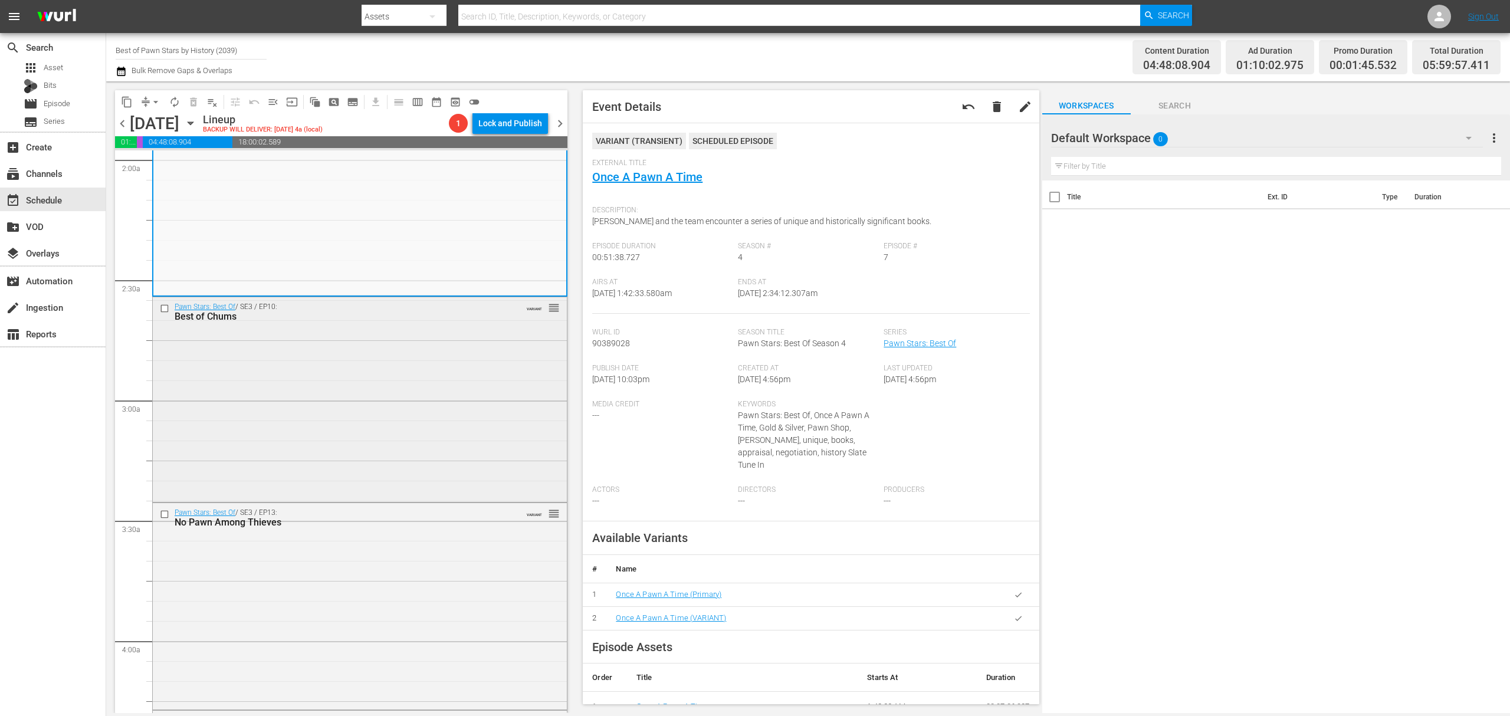
click at [384, 392] on div "Pawn Stars: Best Of / SE3 / EP10: Best of Chums VARIANT reorder" at bounding box center [360, 398] width 414 height 202
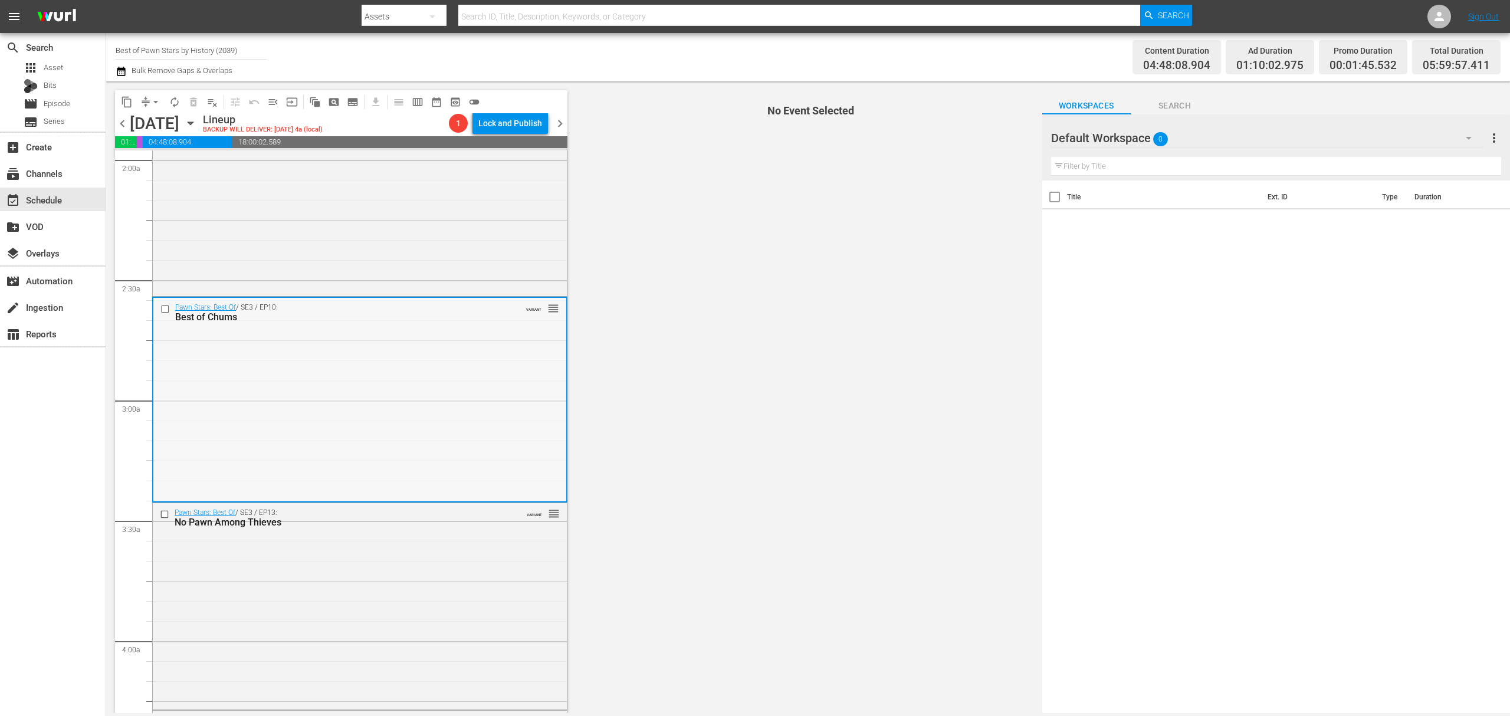
click at [425, 389] on div "Pawn Stars: Best Of / SE3 / EP10: Best of Chums VARIANT reorder" at bounding box center [359, 399] width 413 height 202
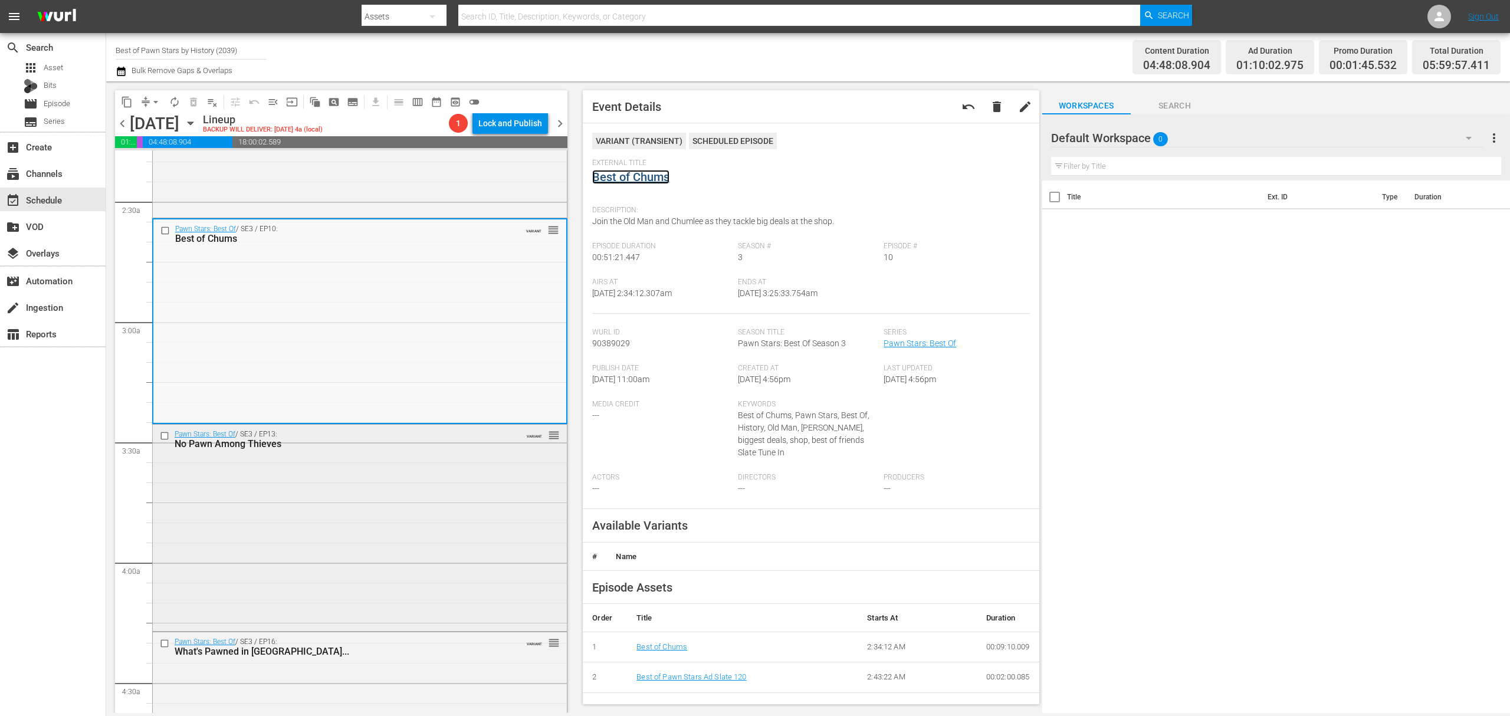
scroll to position [629, 0]
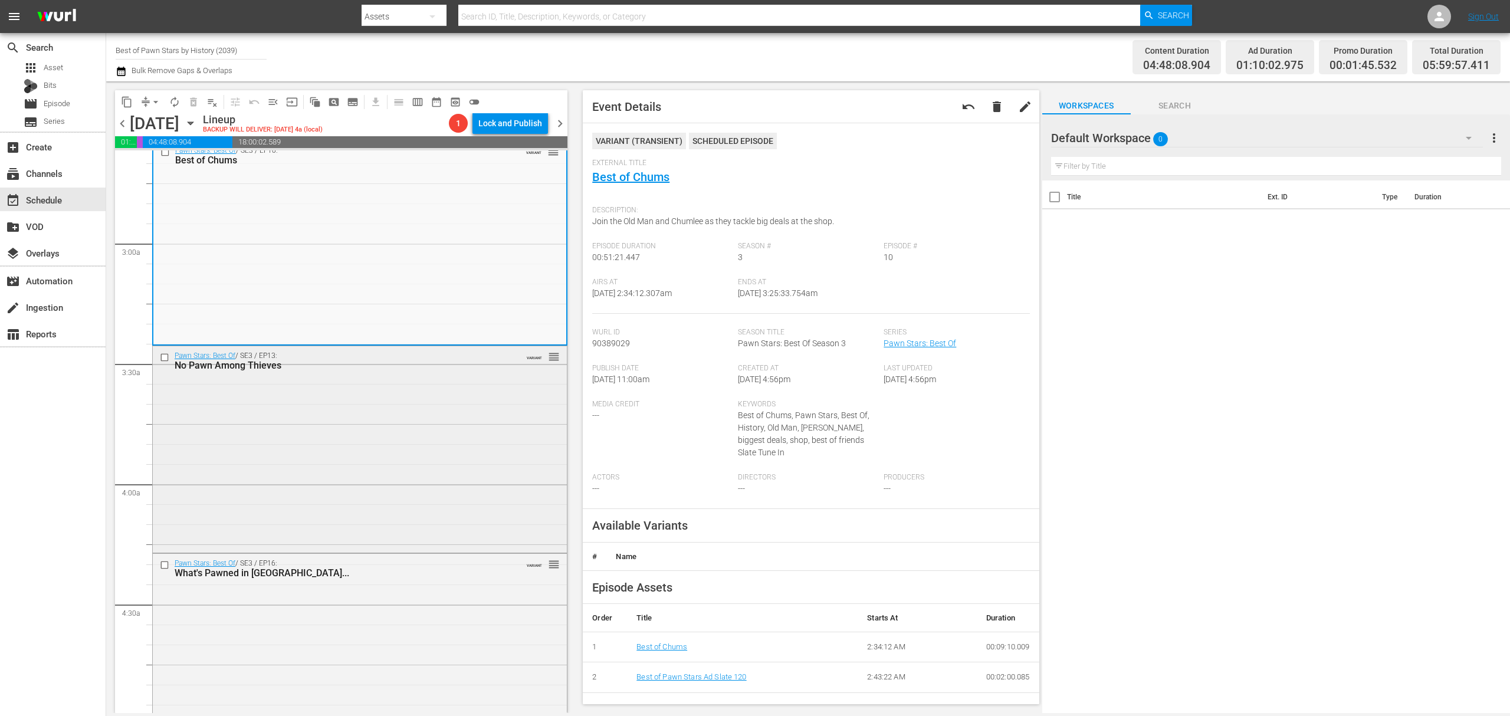
click at [357, 380] on div "Pawn Stars: Best Of / SE3 / EP13: No Pawn Among Thieves VARIANT reorder" at bounding box center [360, 447] width 414 height 203
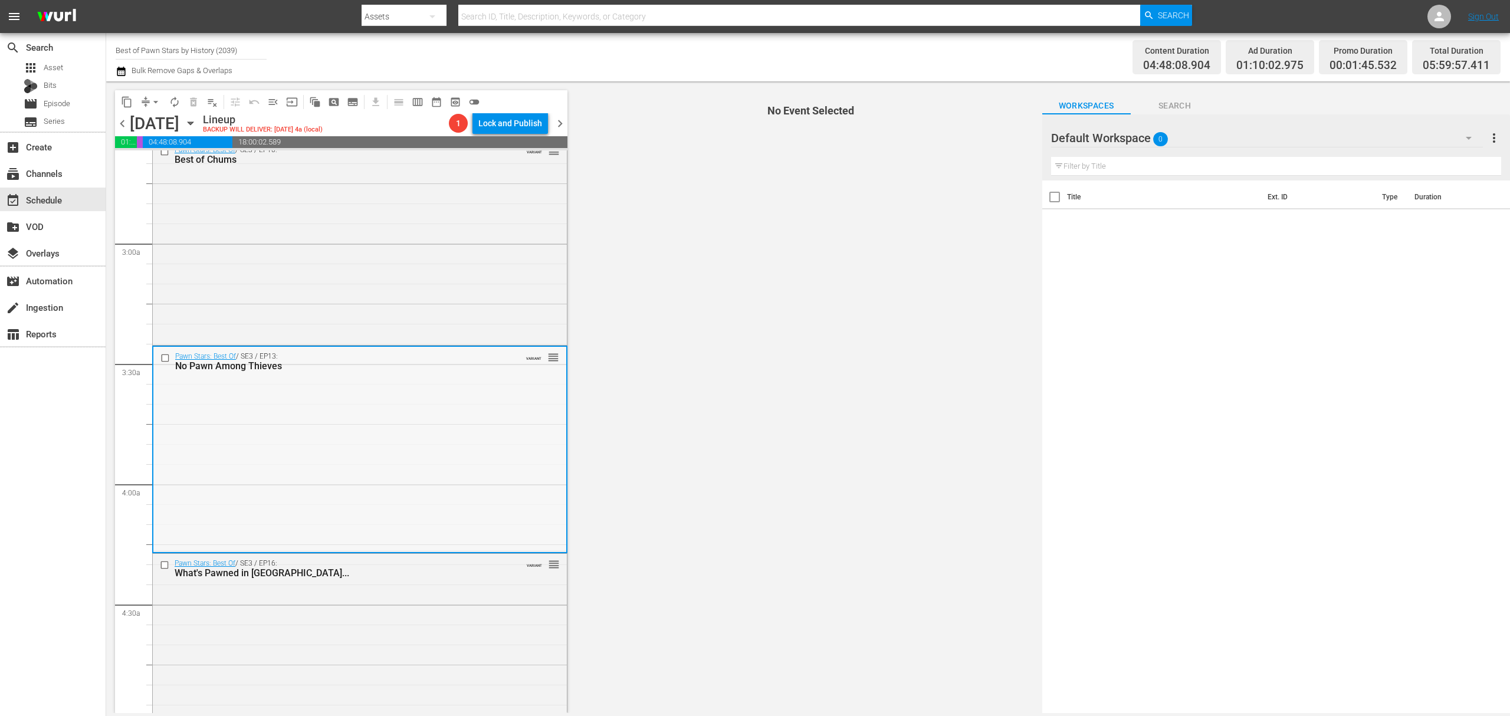
click at [446, 423] on div "Pawn Stars: Best Of / SE3 / EP13: No Pawn Among Thieves VARIANT reorder" at bounding box center [359, 448] width 413 height 203
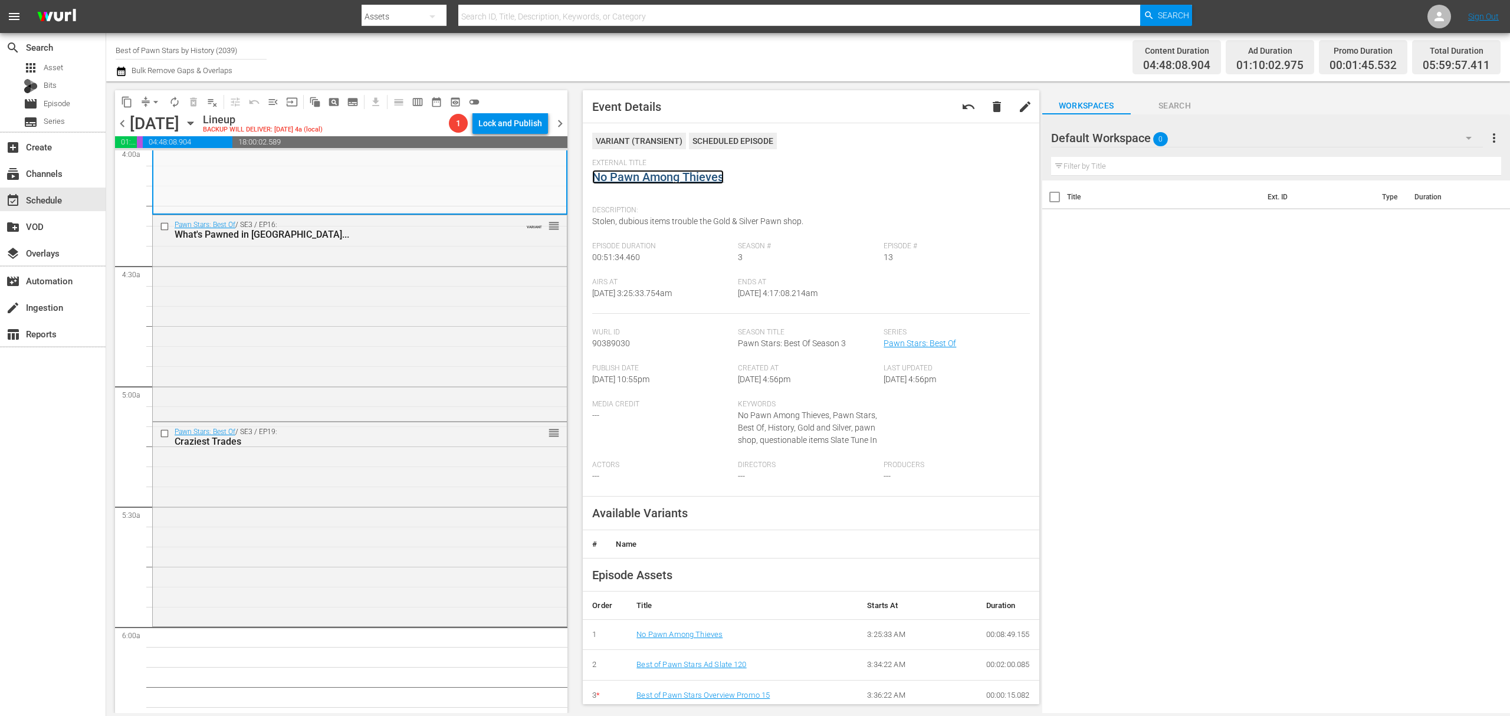
scroll to position [1022, 0]
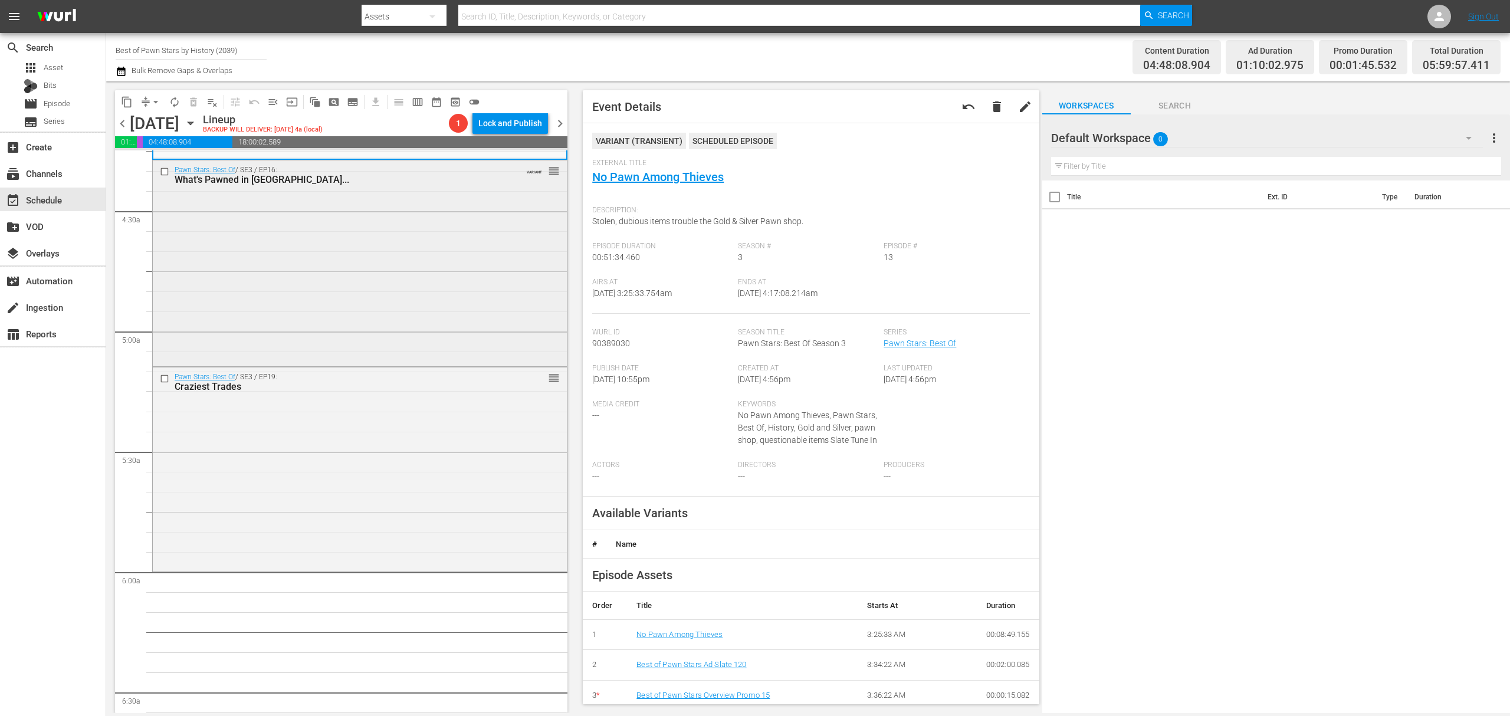
click at [416, 258] on div "Pawn Stars: Best Of / SE3 / EP16: What's Pawned in Vegas... VARIANT reorder" at bounding box center [360, 262] width 414 height 204
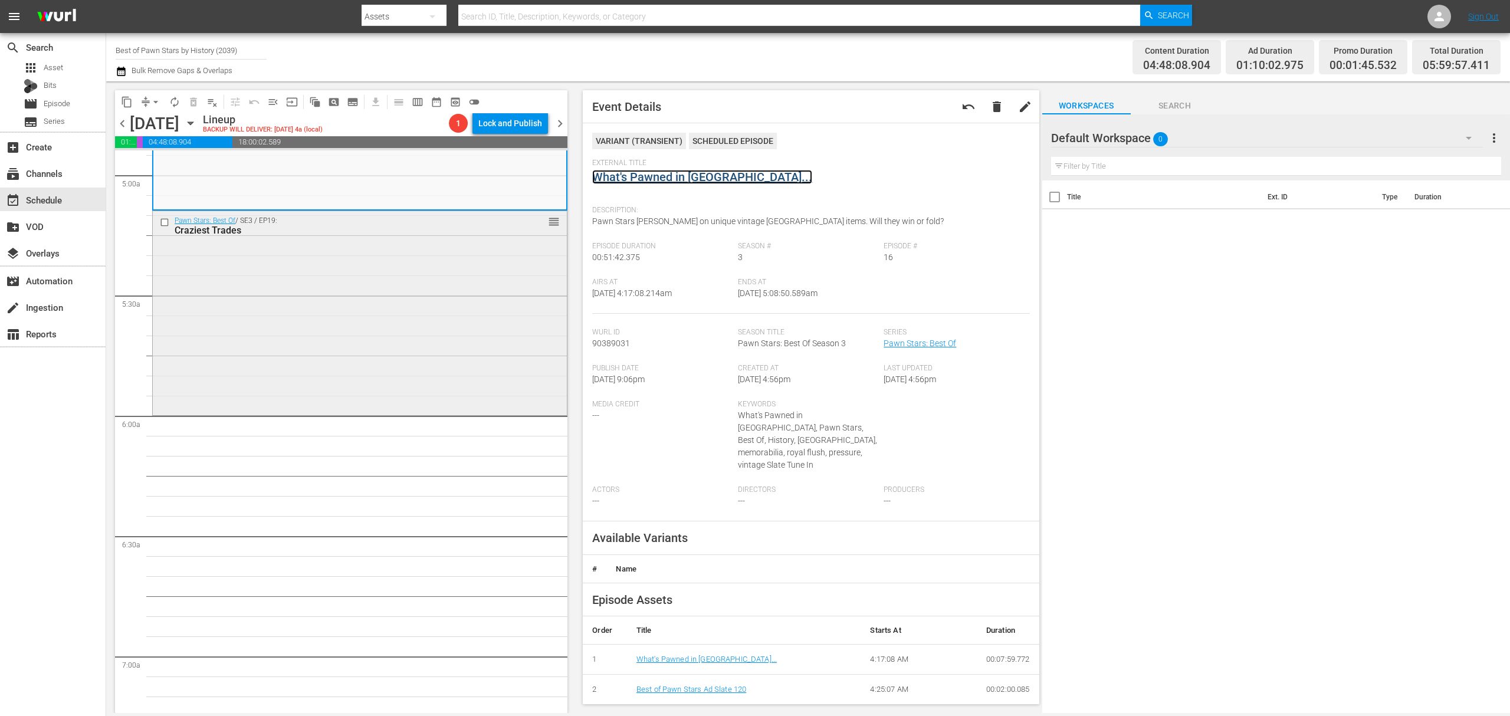
scroll to position [1179, 0]
click at [406, 313] on div "Pawn Stars: Best Of / SE3 / EP19: Craziest Trades reorder" at bounding box center [360, 311] width 414 height 202
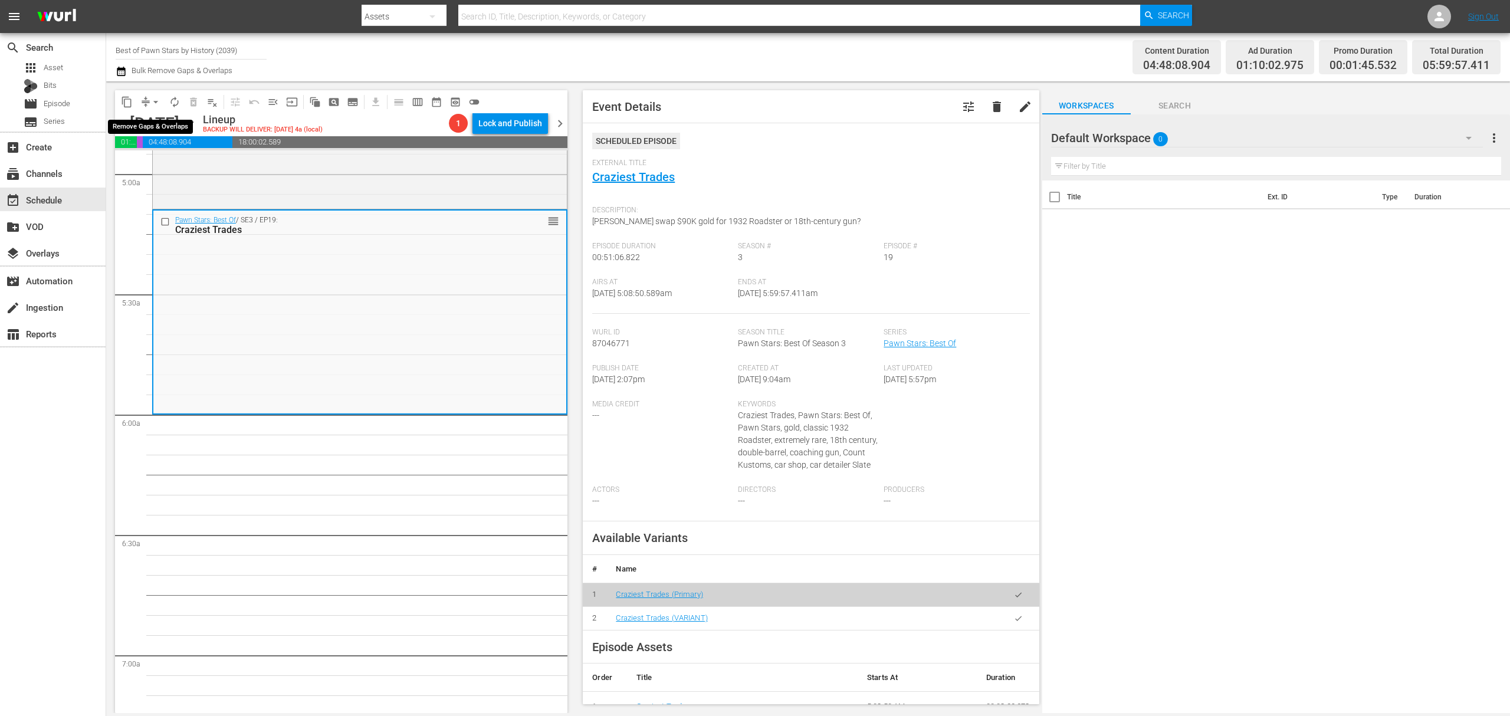
click at [152, 103] on span "arrow_drop_down" at bounding box center [156, 102] width 12 height 12
click at [152, 130] on li "Align to Midnight" at bounding box center [156, 125] width 124 height 19
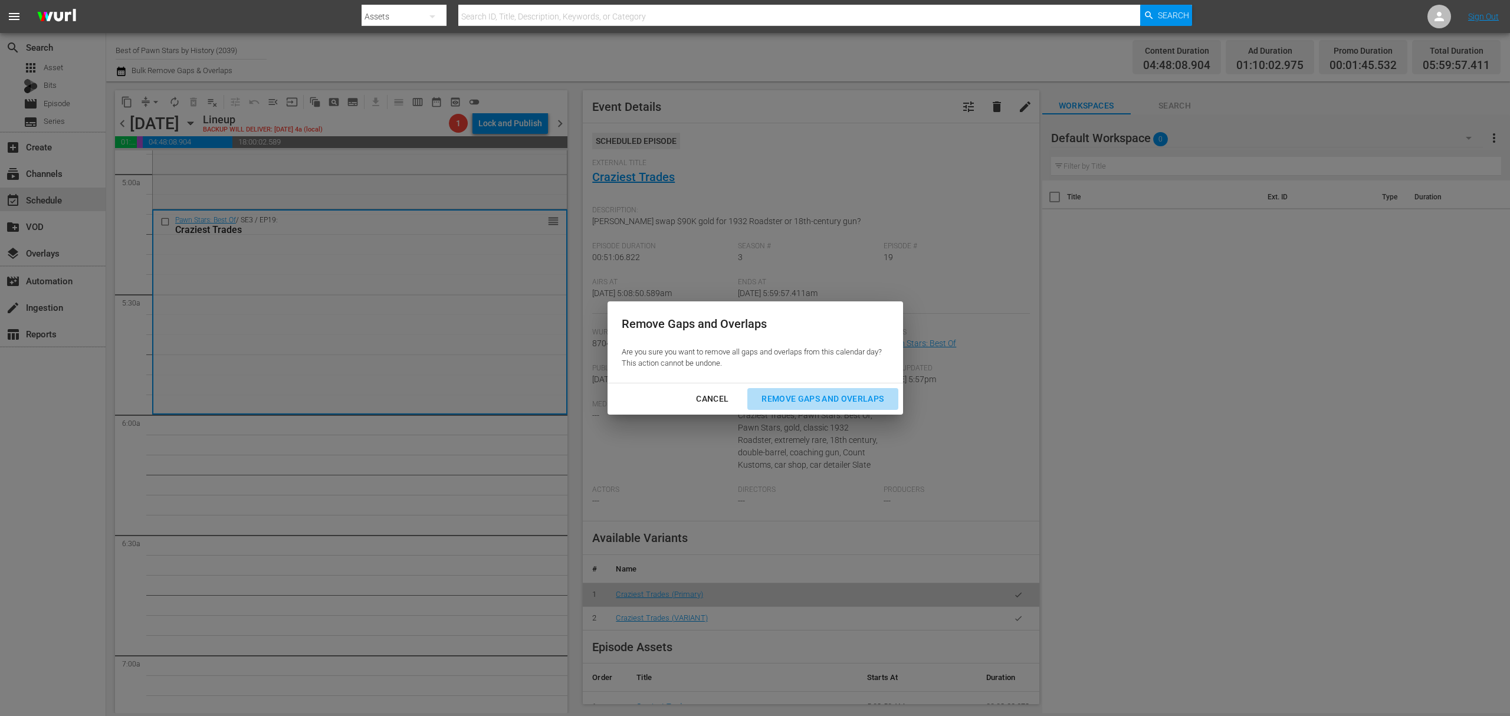
click at [820, 397] on div "Remove Gaps and Overlaps" at bounding box center [822, 399] width 141 height 15
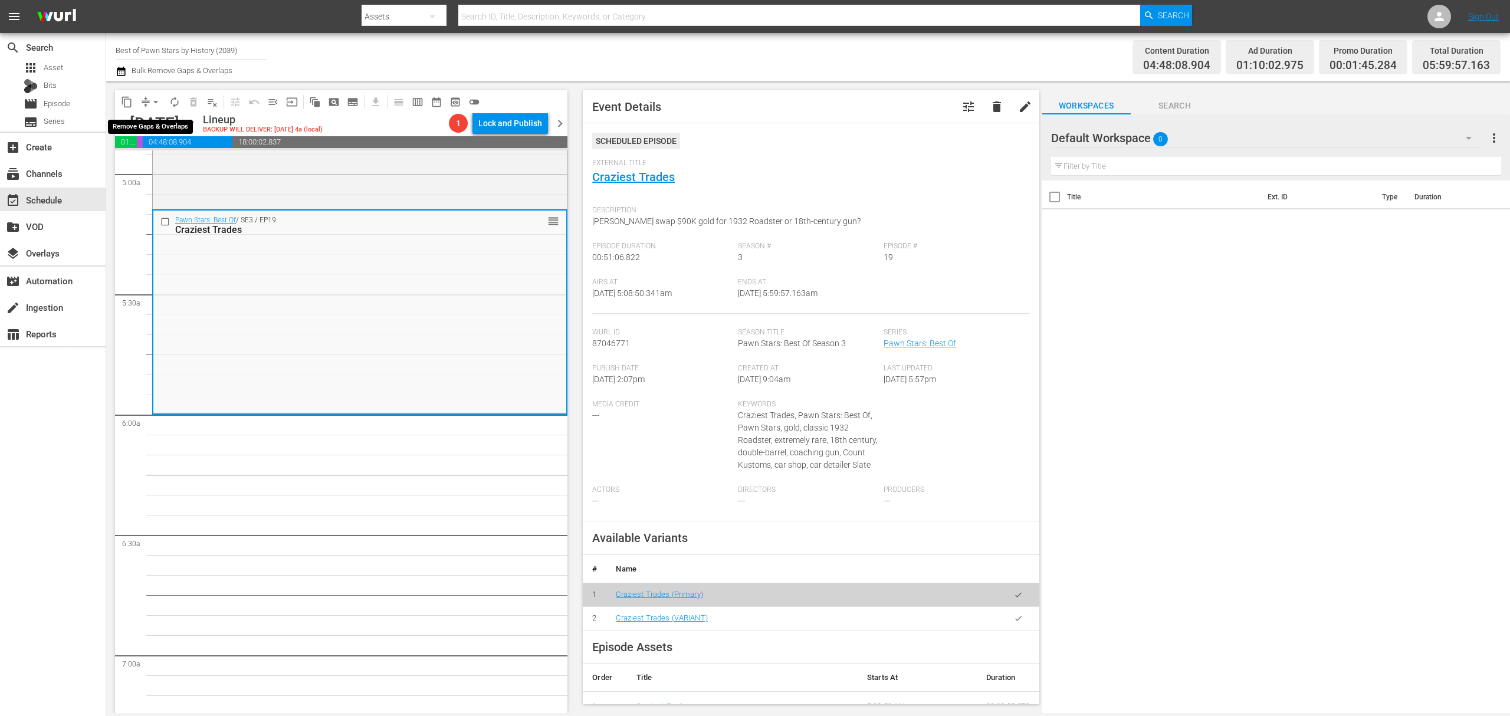
click at [150, 101] on span "arrow_drop_down" at bounding box center [156, 102] width 12 height 12
click at [151, 118] on li "Align to Midnight" at bounding box center [156, 125] width 124 height 19
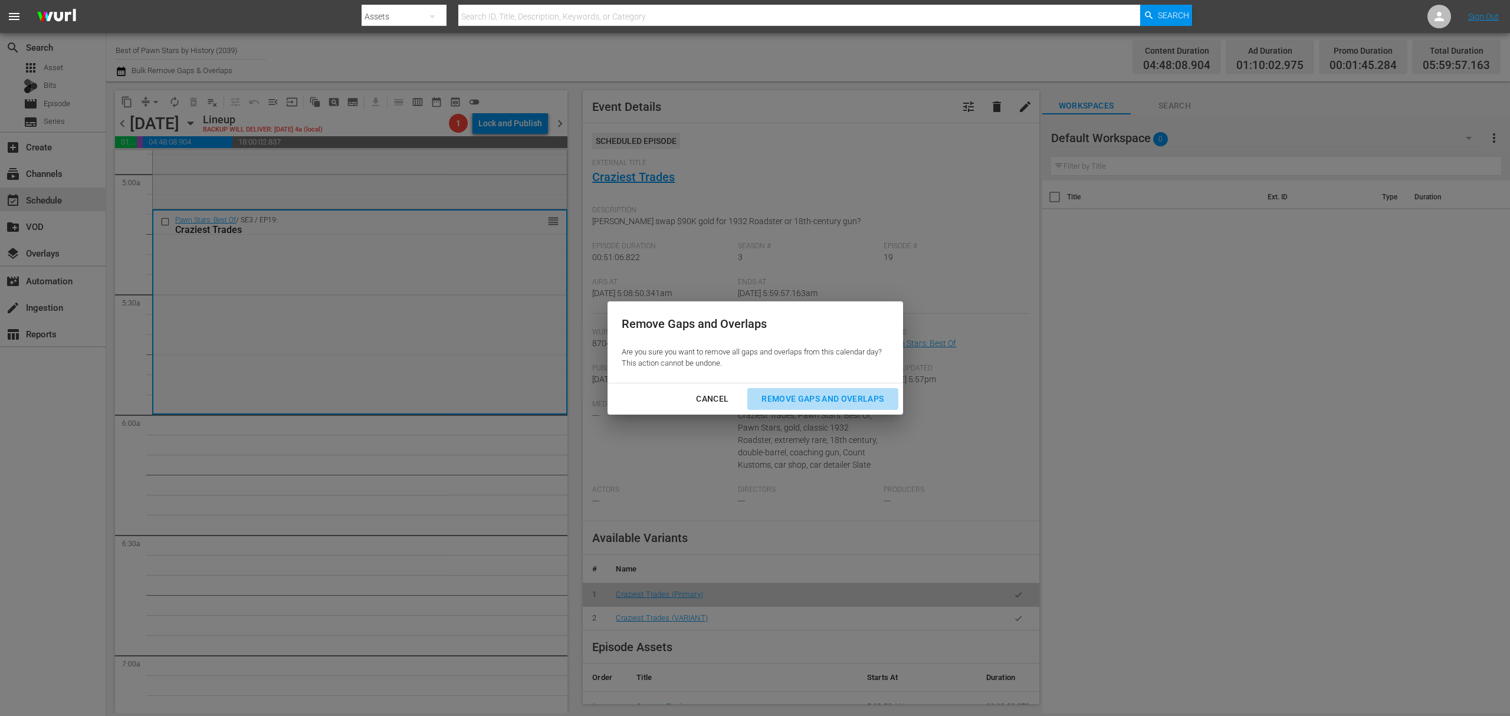
click at [794, 392] on div "Remove Gaps and Overlaps" at bounding box center [822, 399] width 141 height 15
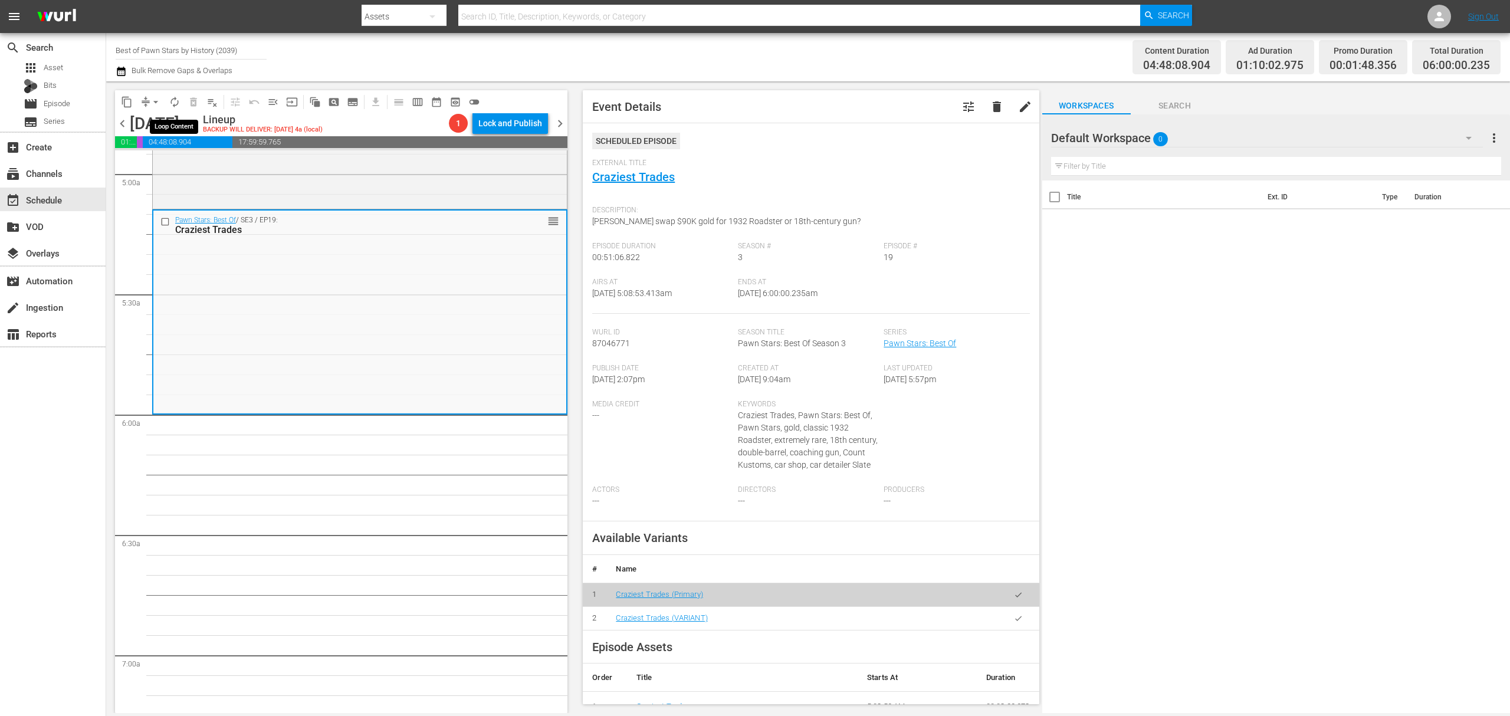
click at [178, 100] on span "autorenew_outlined" at bounding box center [175, 102] width 12 height 12
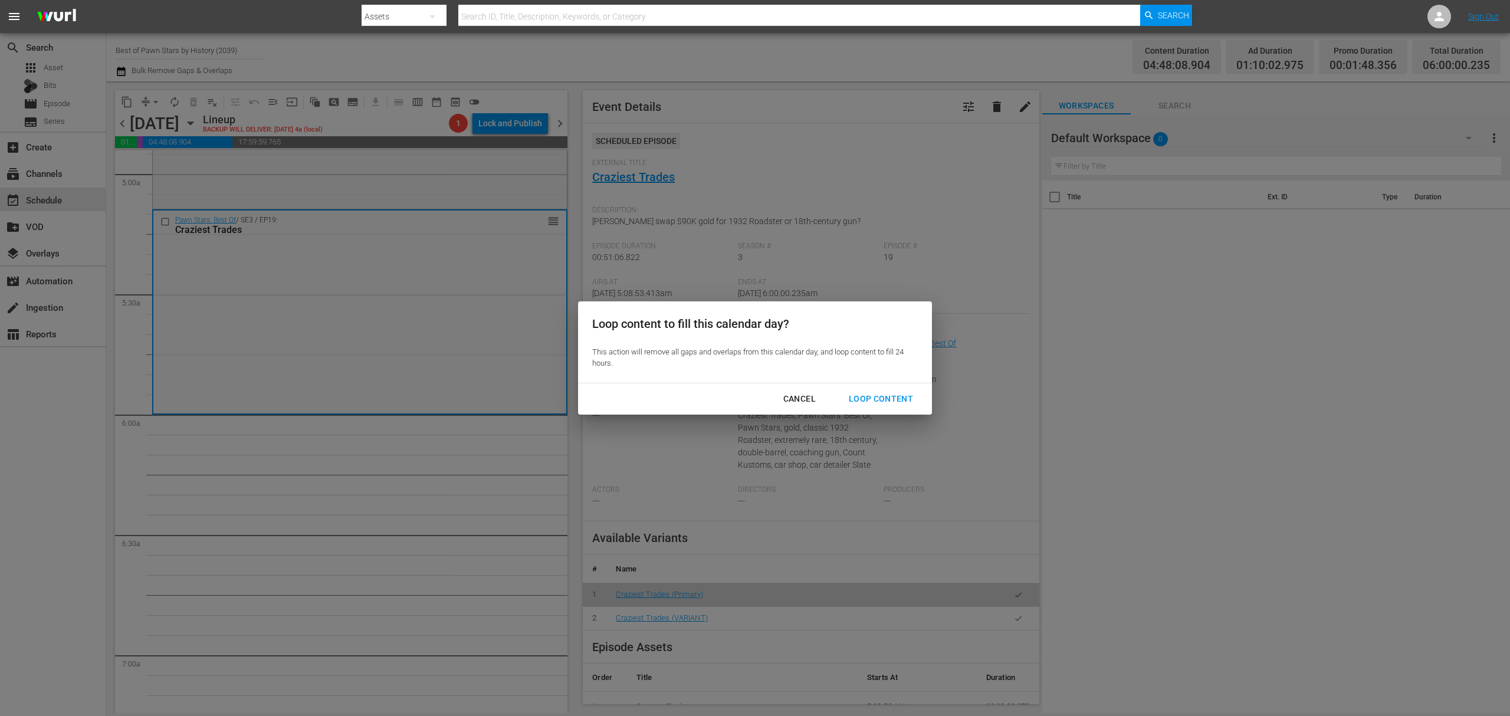
click at [878, 396] on div "Loop Content" at bounding box center [880, 399] width 83 height 15
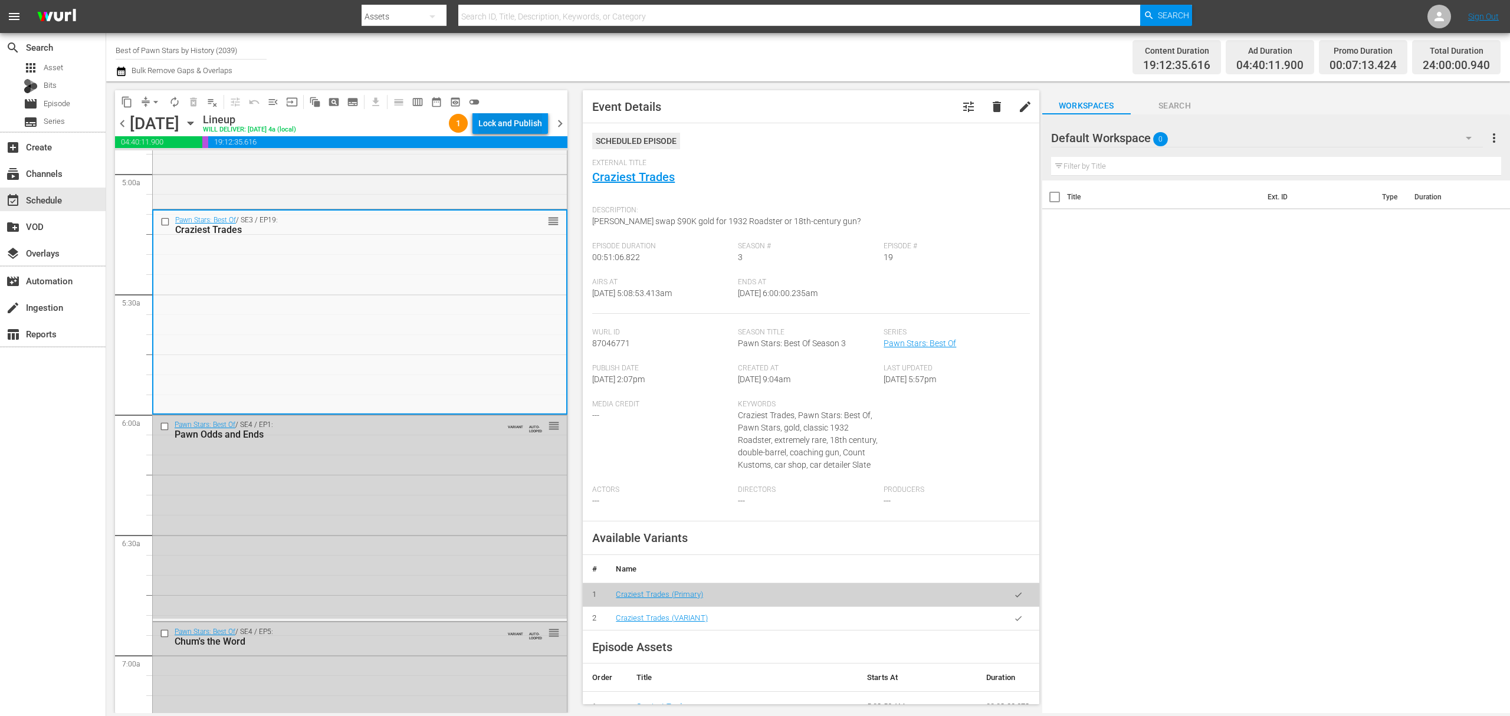
click at [527, 121] on div "Lock and Publish" at bounding box center [510, 123] width 64 height 21
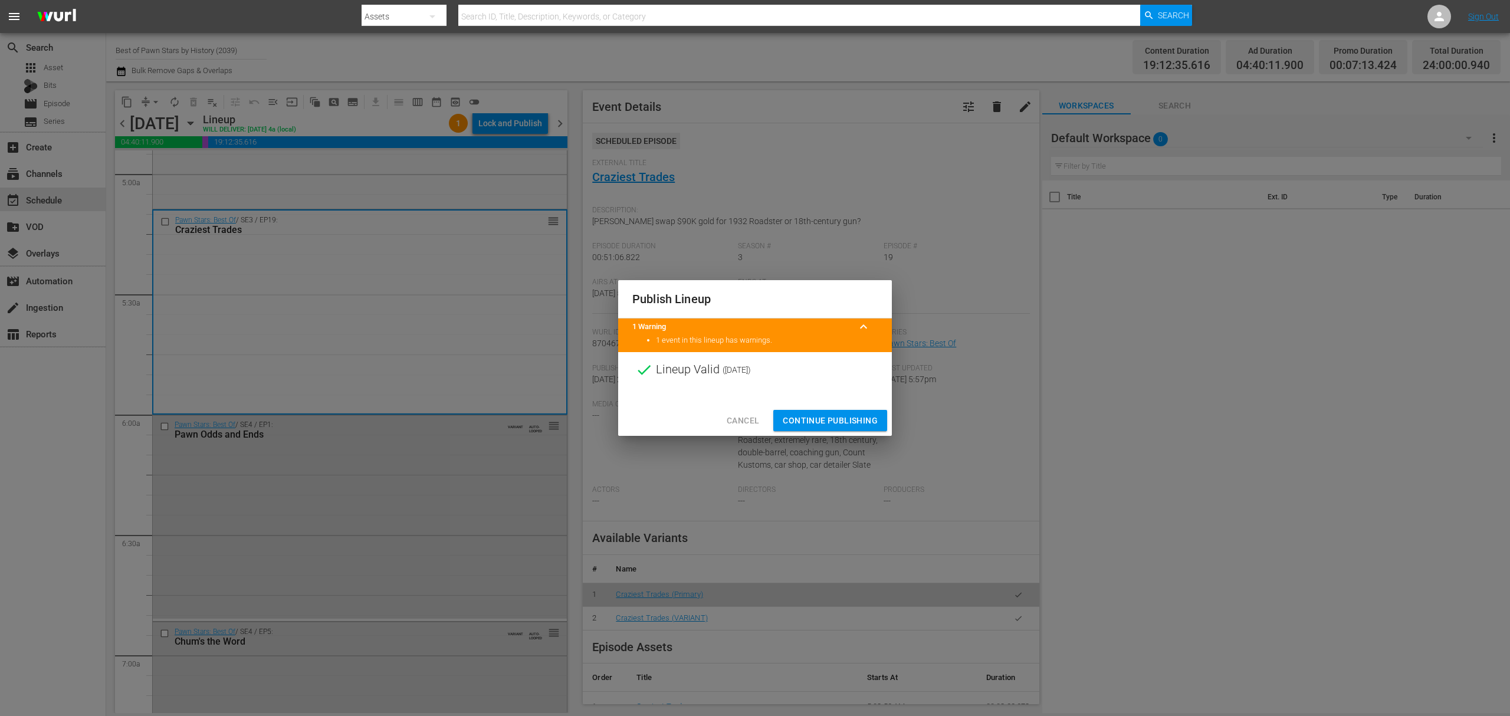
click at [827, 418] on span "Continue Publishing" at bounding box center [830, 420] width 95 height 15
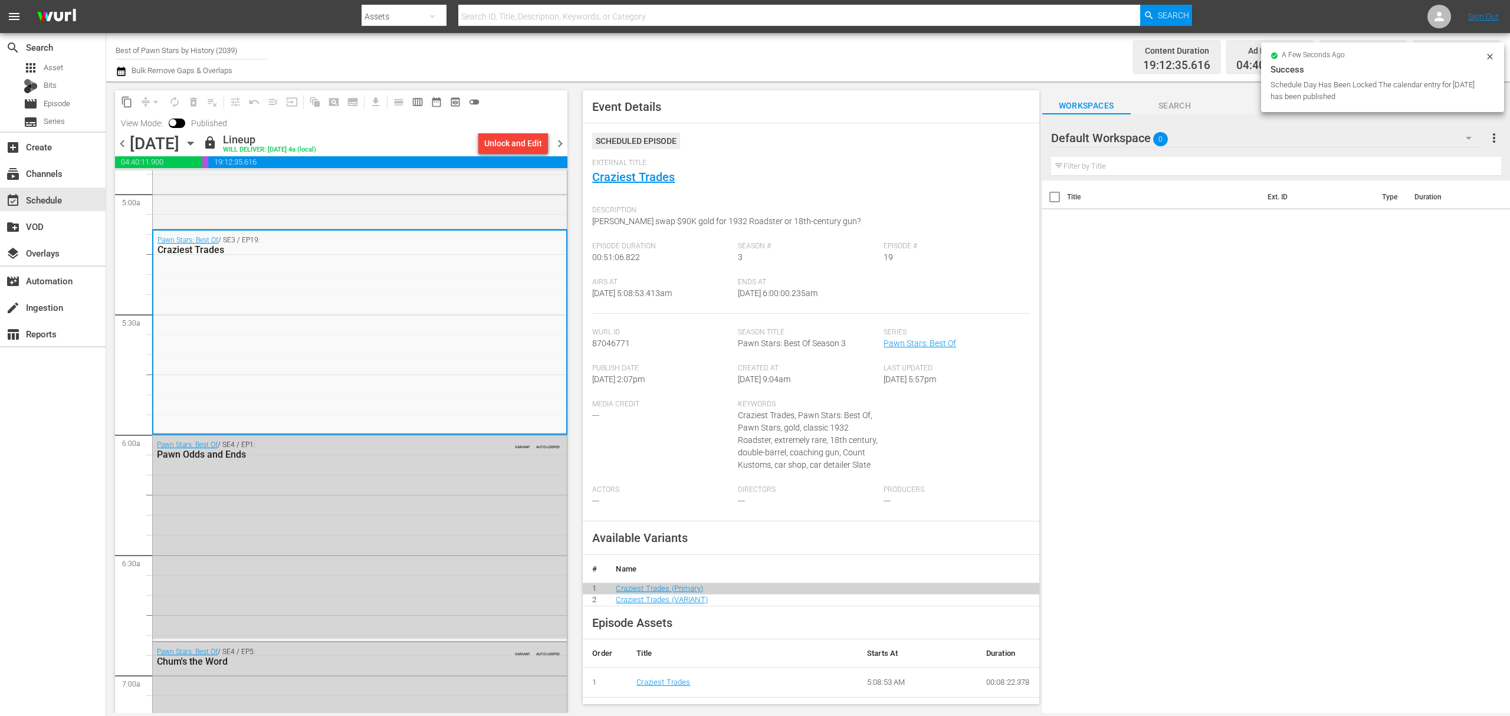
click at [557, 140] on span "chevron_right" at bounding box center [560, 143] width 15 height 15
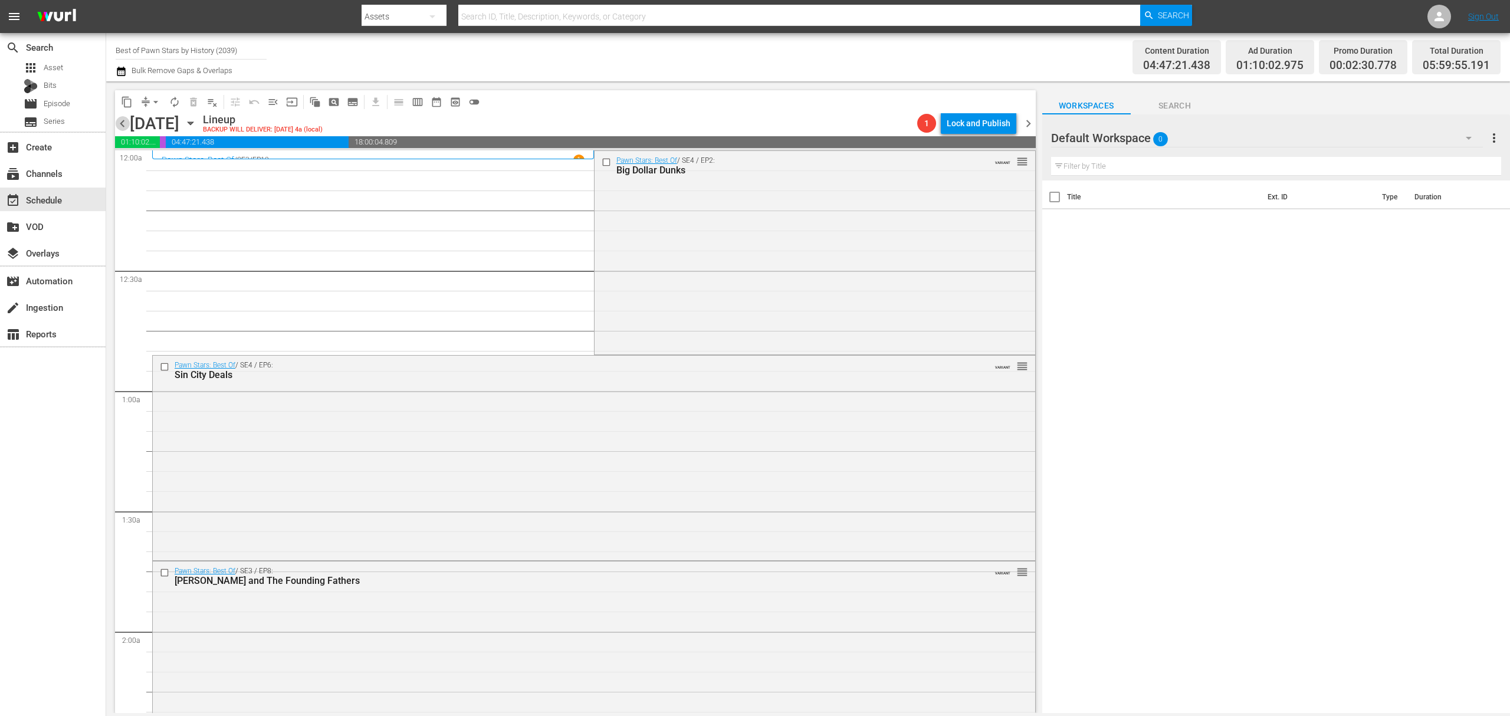
click at [127, 125] on span "chevron_left" at bounding box center [122, 123] width 15 height 15
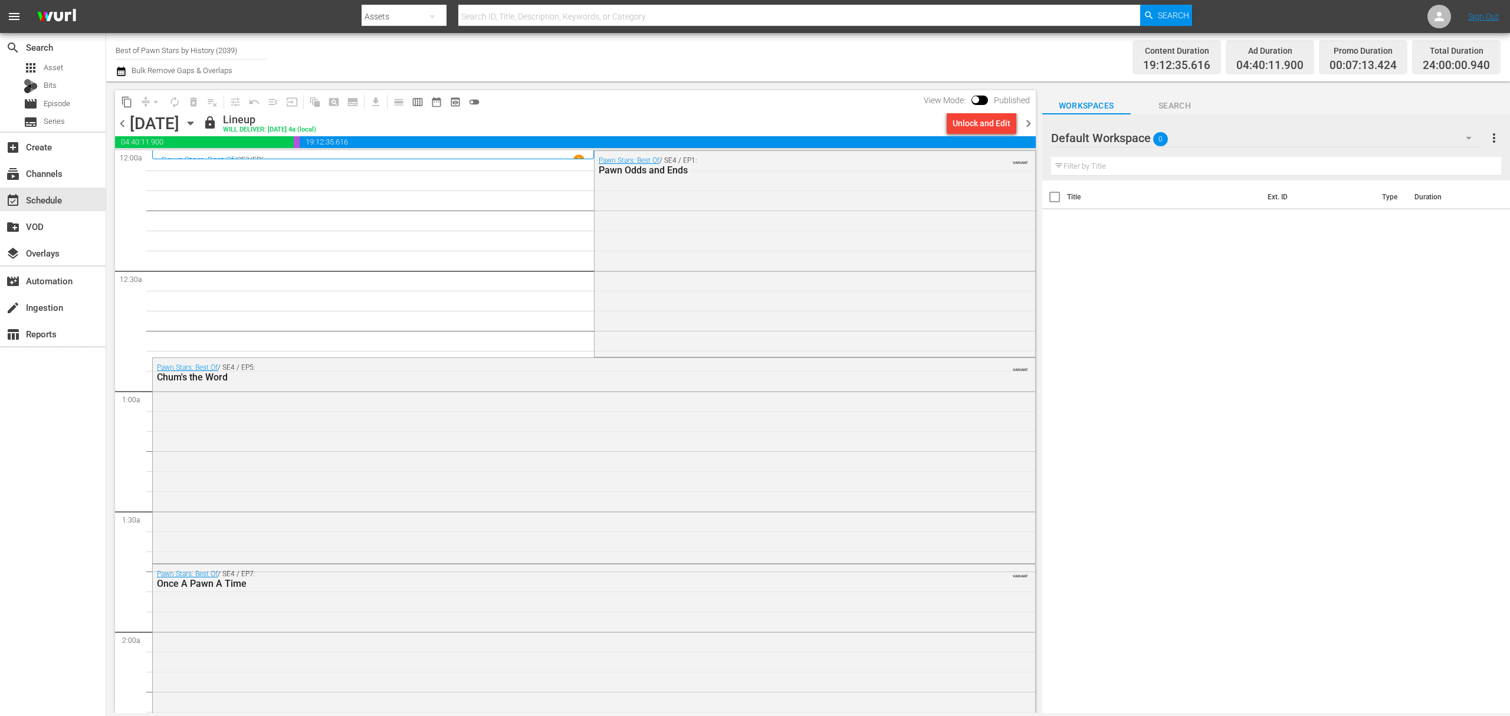
click at [1025, 125] on span "chevron_right" at bounding box center [1028, 123] width 15 height 15
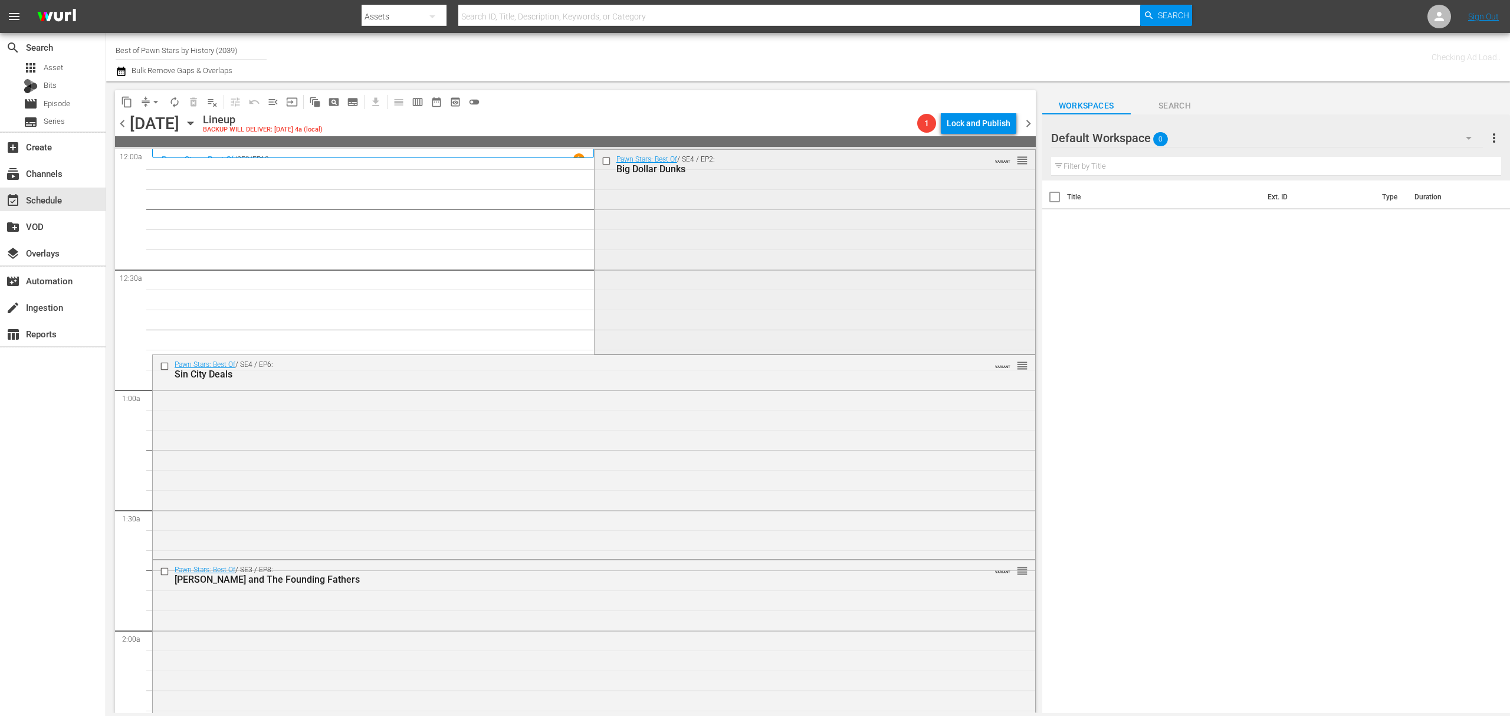
click at [653, 255] on div "Pawn Stars: Best Of / SE4 / EP2: Big Dollar Dunks VARIANT reorder" at bounding box center [814, 250] width 441 height 201
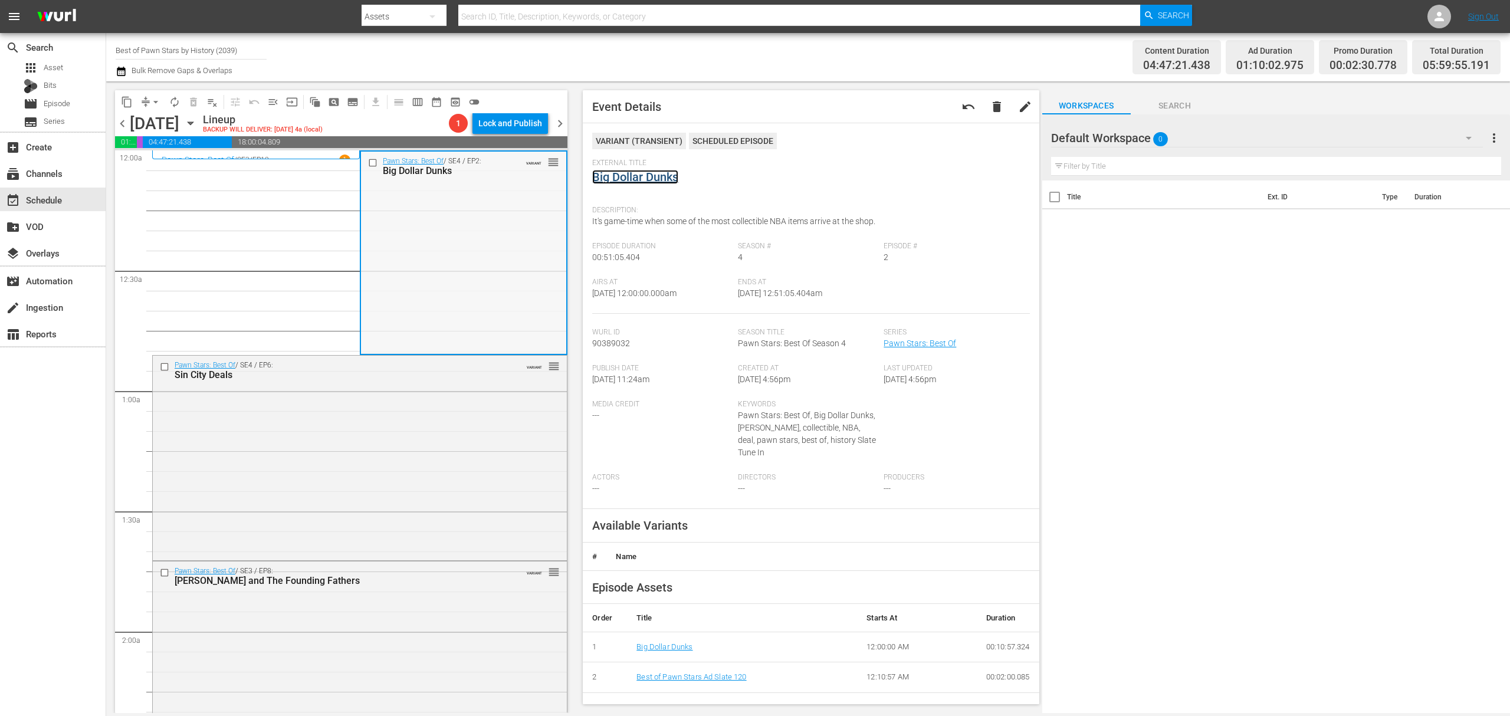
scroll to position [78, 0]
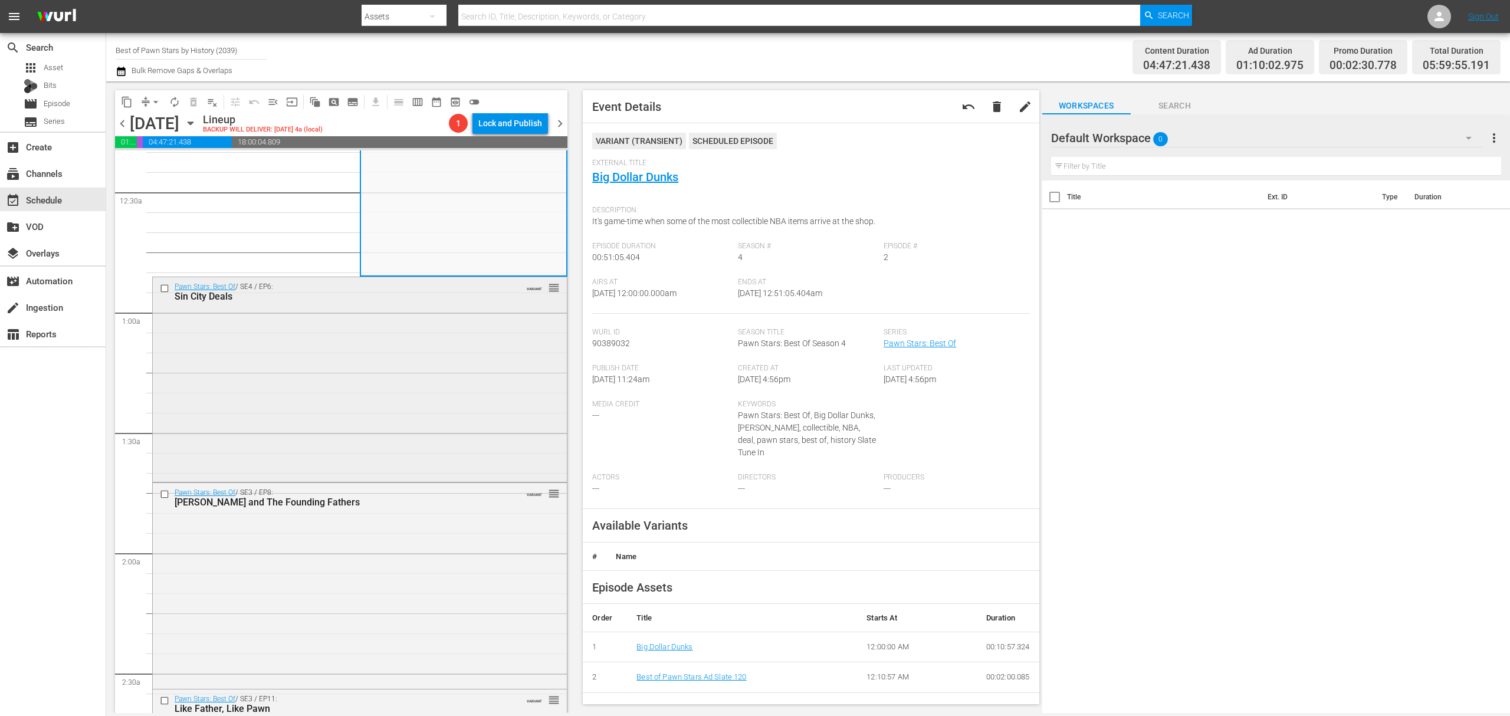
click at [429, 331] on div "Pawn Stars: Best Of / SE4 / EP6: Sin City Deals VARIANT reorder" at bounding box center [360, 378] width 414 height 202
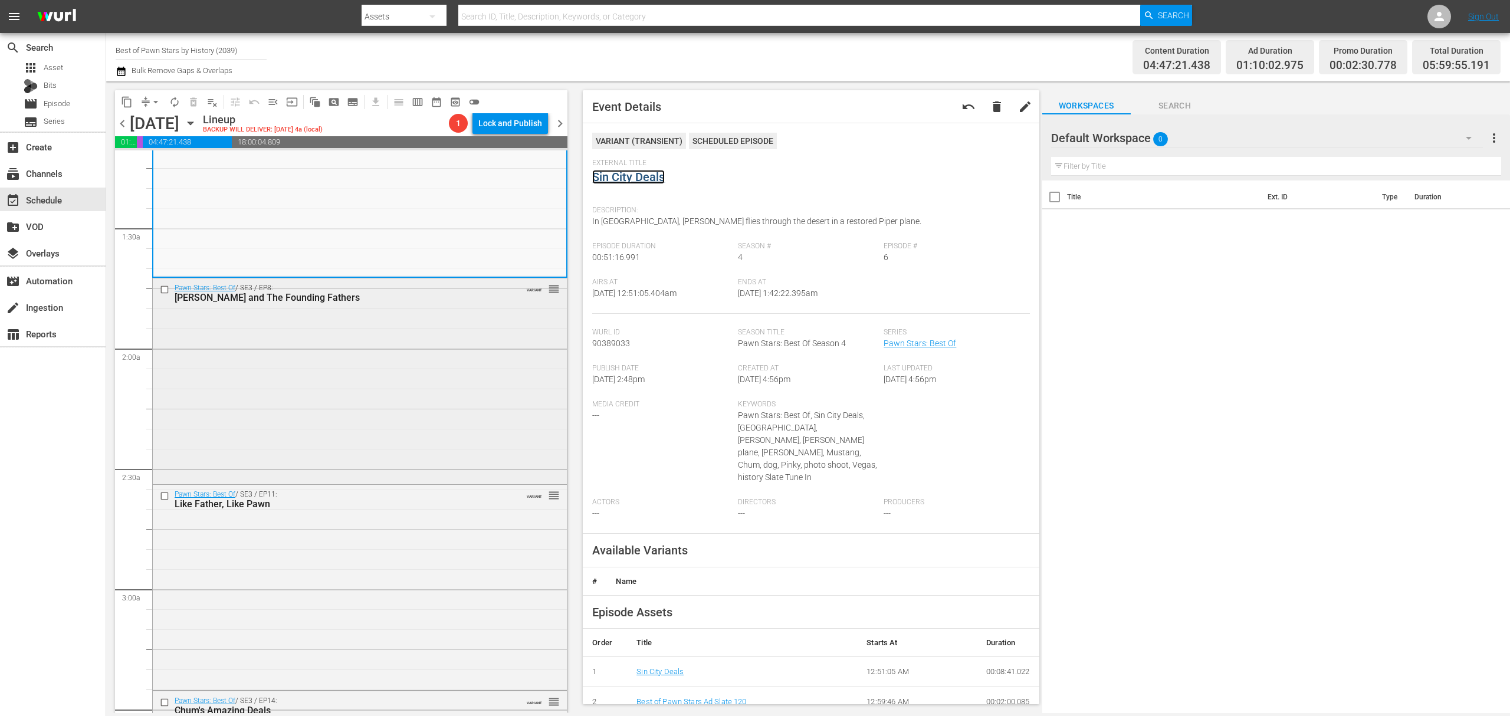
scroll to position [314, 0]
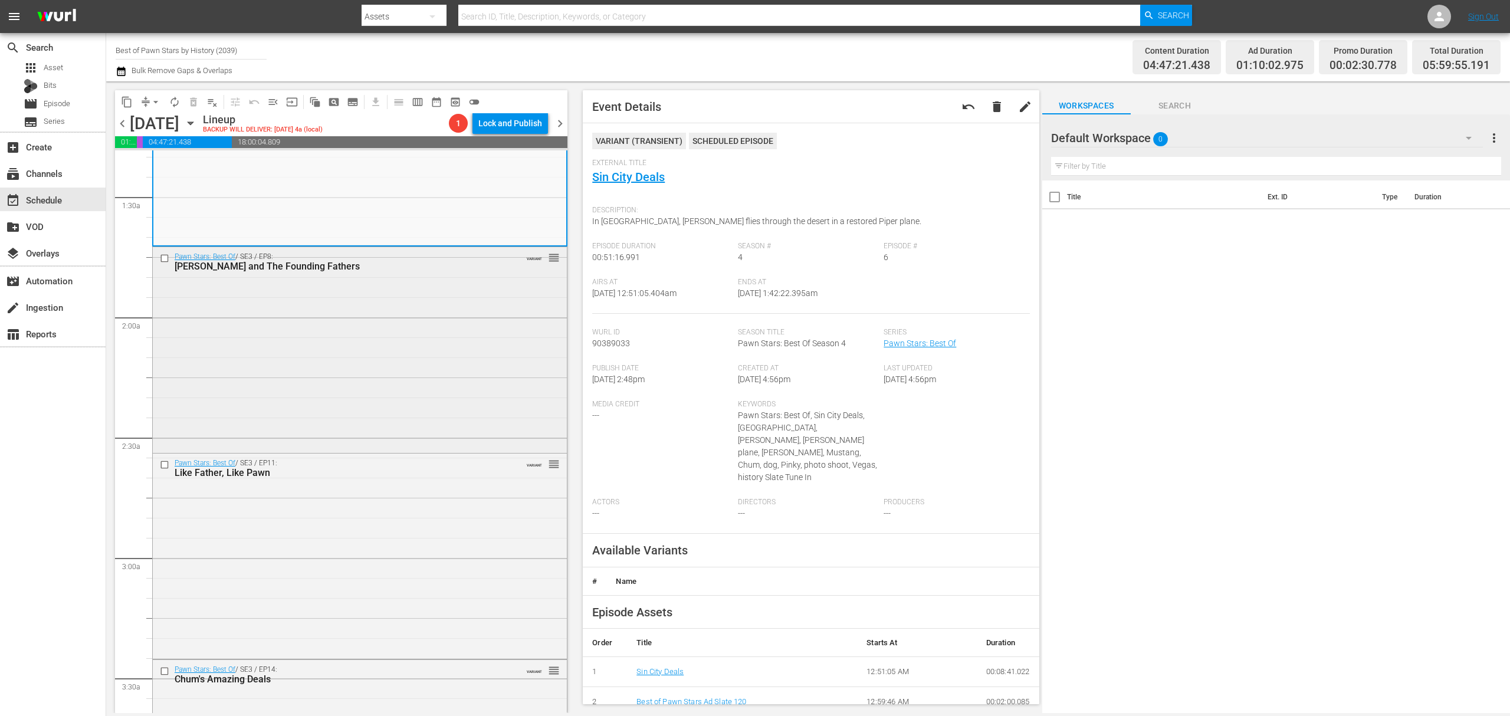
click at [448, 338] on div "Pawn Stars: Best Of / SE3 / EP8: Rick and The Founding Fathers VARIANT reorder" at bounding box center [360, 348] width 414 height 203
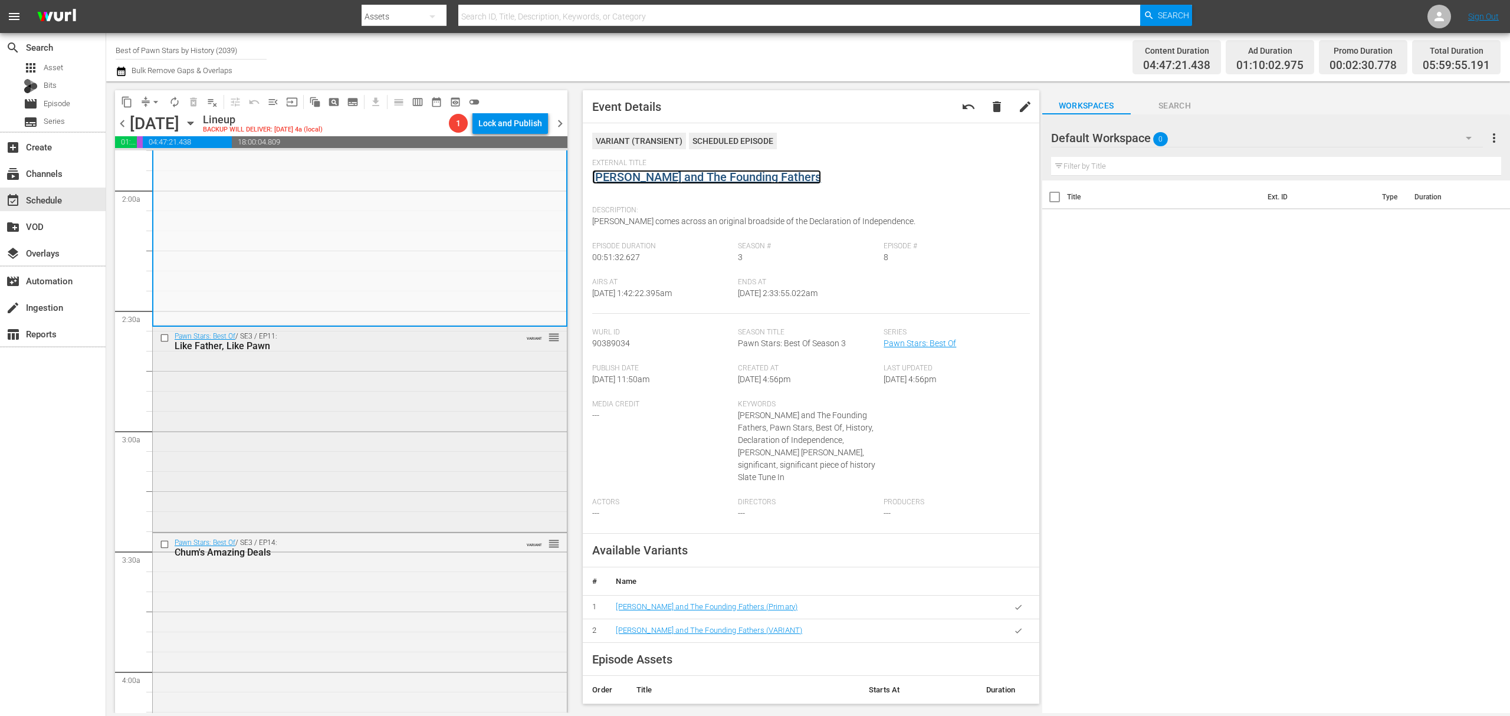
scroll to position [472, 0]
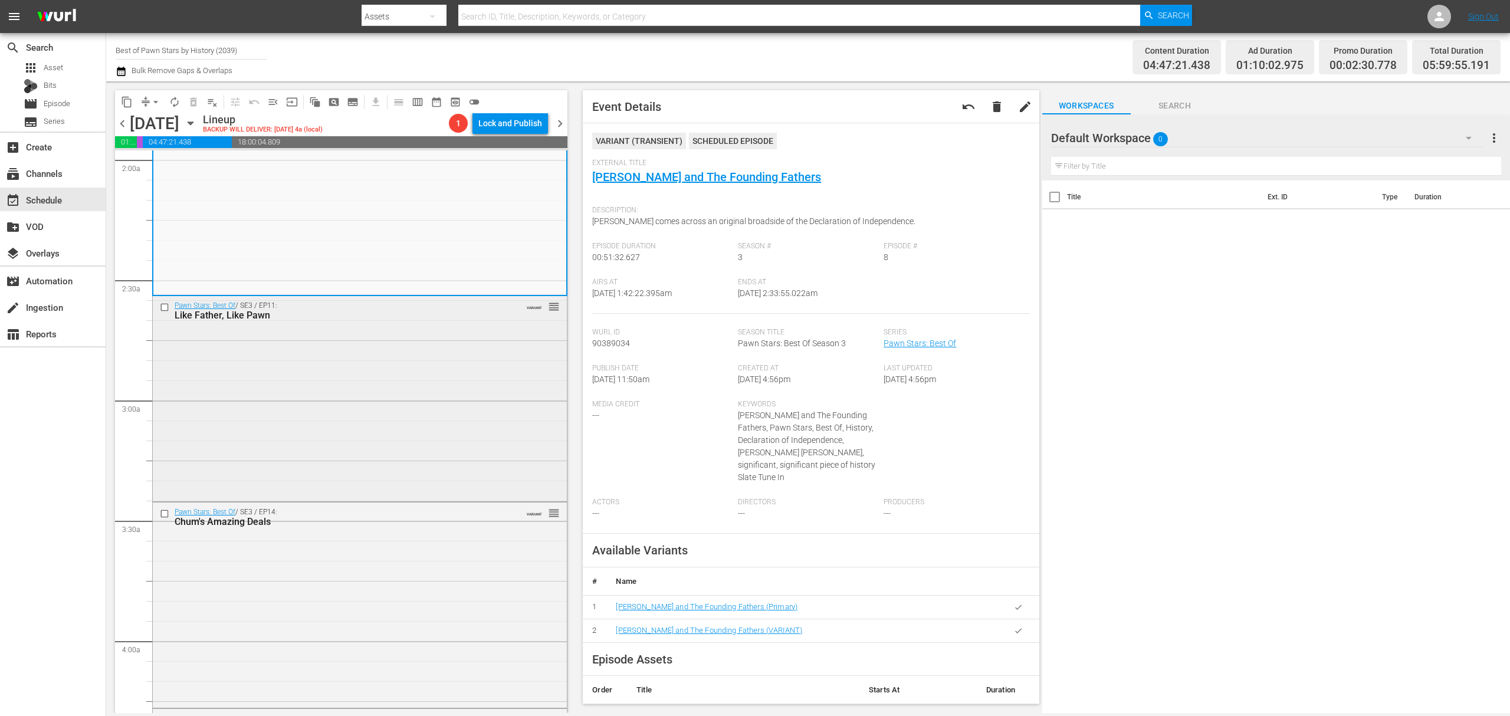
click at [376, 364] on div "Pawn Stars: Best Of / SE3 / EP11: Like Father, Like Pawn VARIANT reorder" at bounding box center [360, 397] width 414 height 203
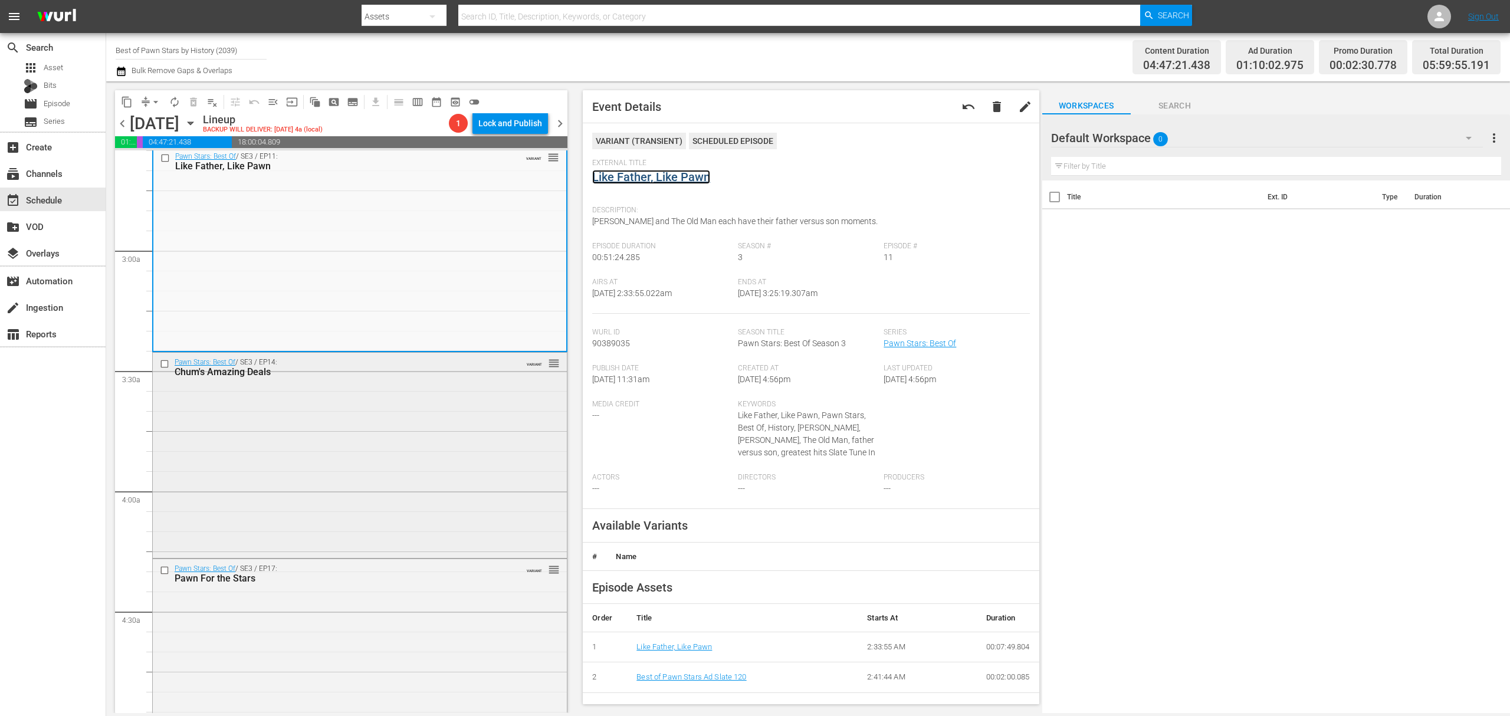
scroll to position [629, 0]
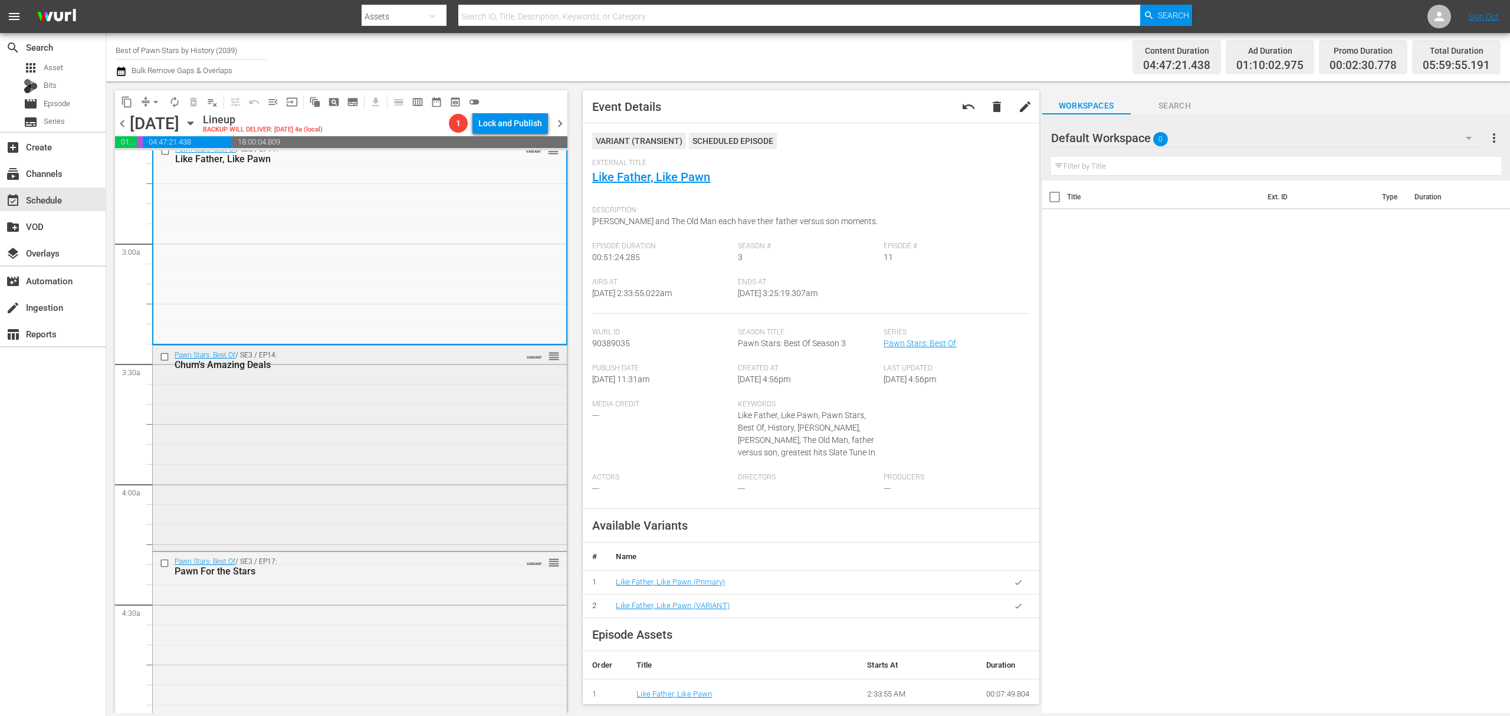
click at [356, 406] on div "Pawn Stars: Best Of / SE3 / EP14: Chum's Amazing Deals VARIANT reorder" at bounding box center [360, 447] width 414 height 202
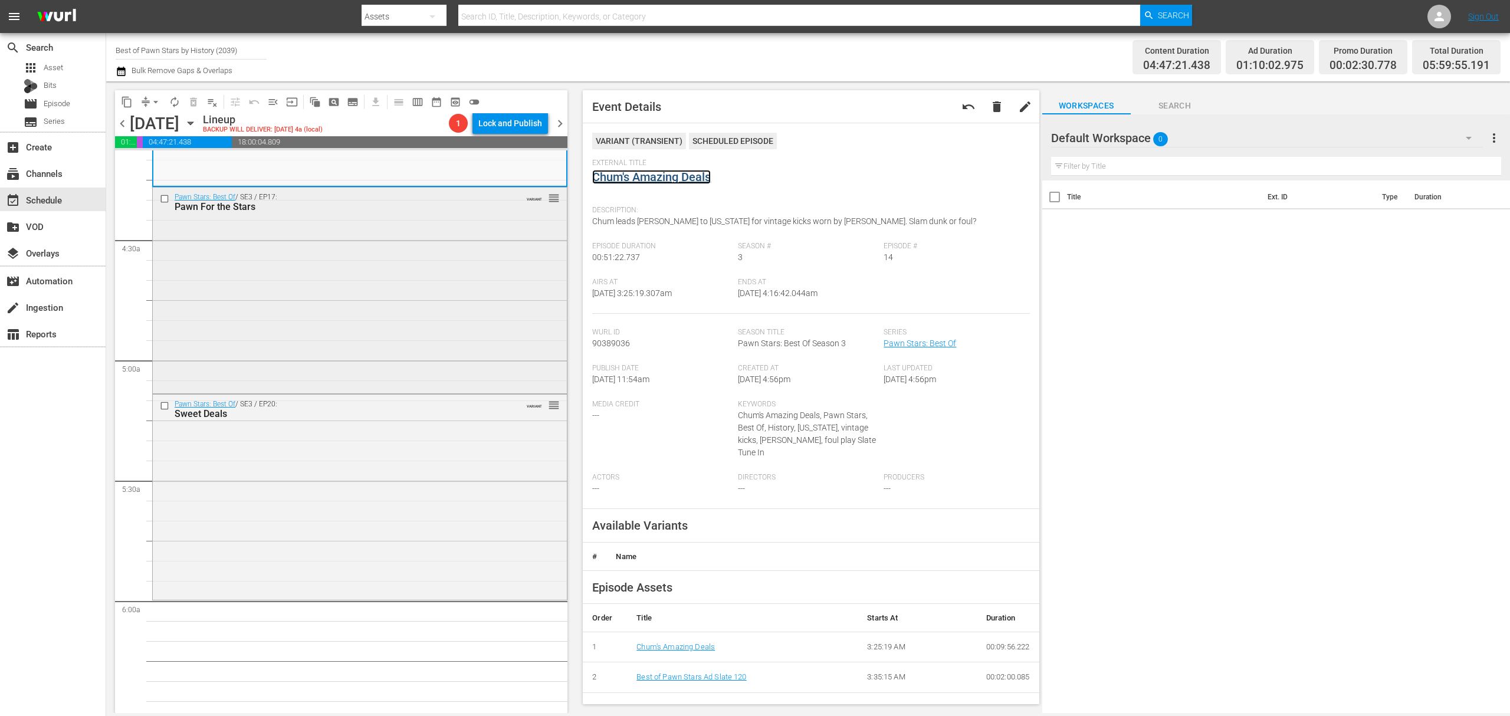
scroll to position [1022, 0]
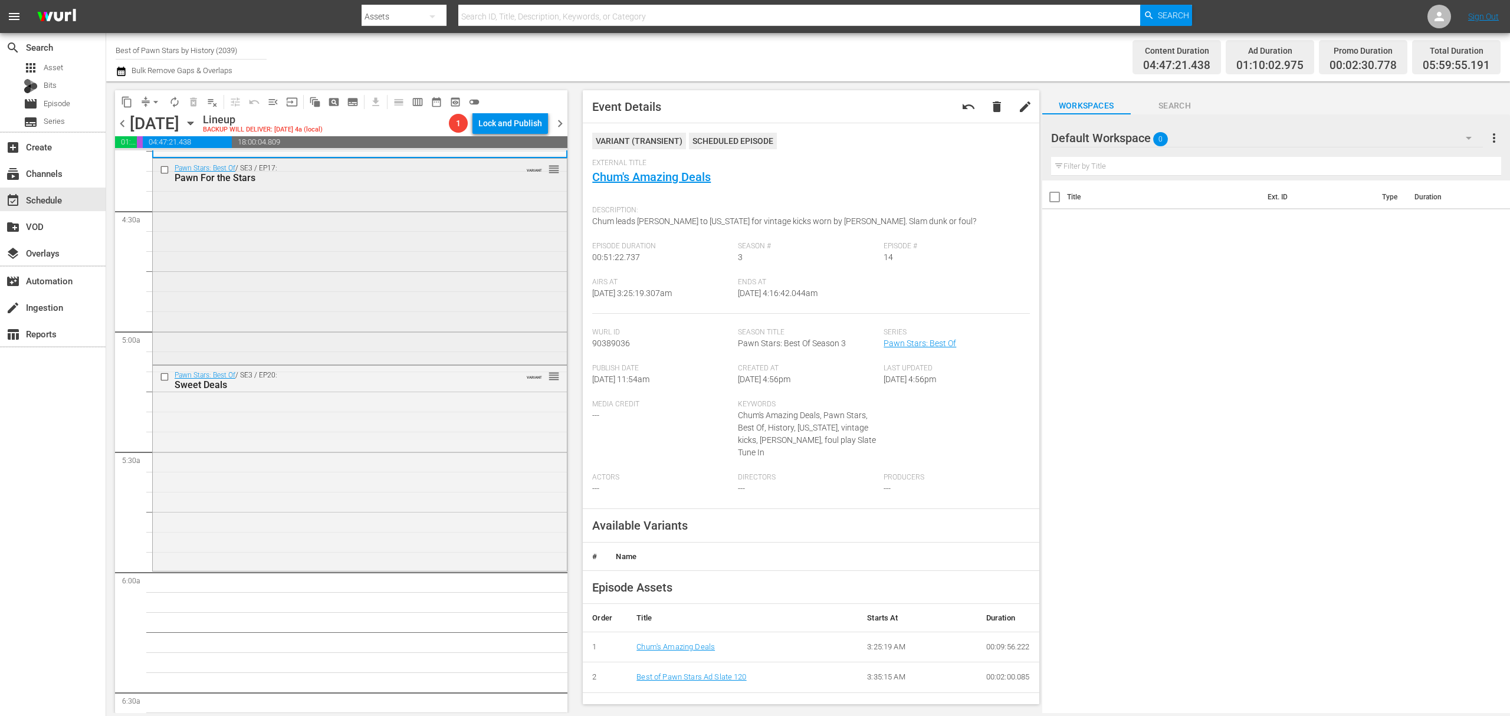
click at [444, 301] on div "Pawn Stars: Best Of / SE3 / EP17: Pawn For the Stars VARIANT reorder" at bounding box center [360, 261] width 414 height 204
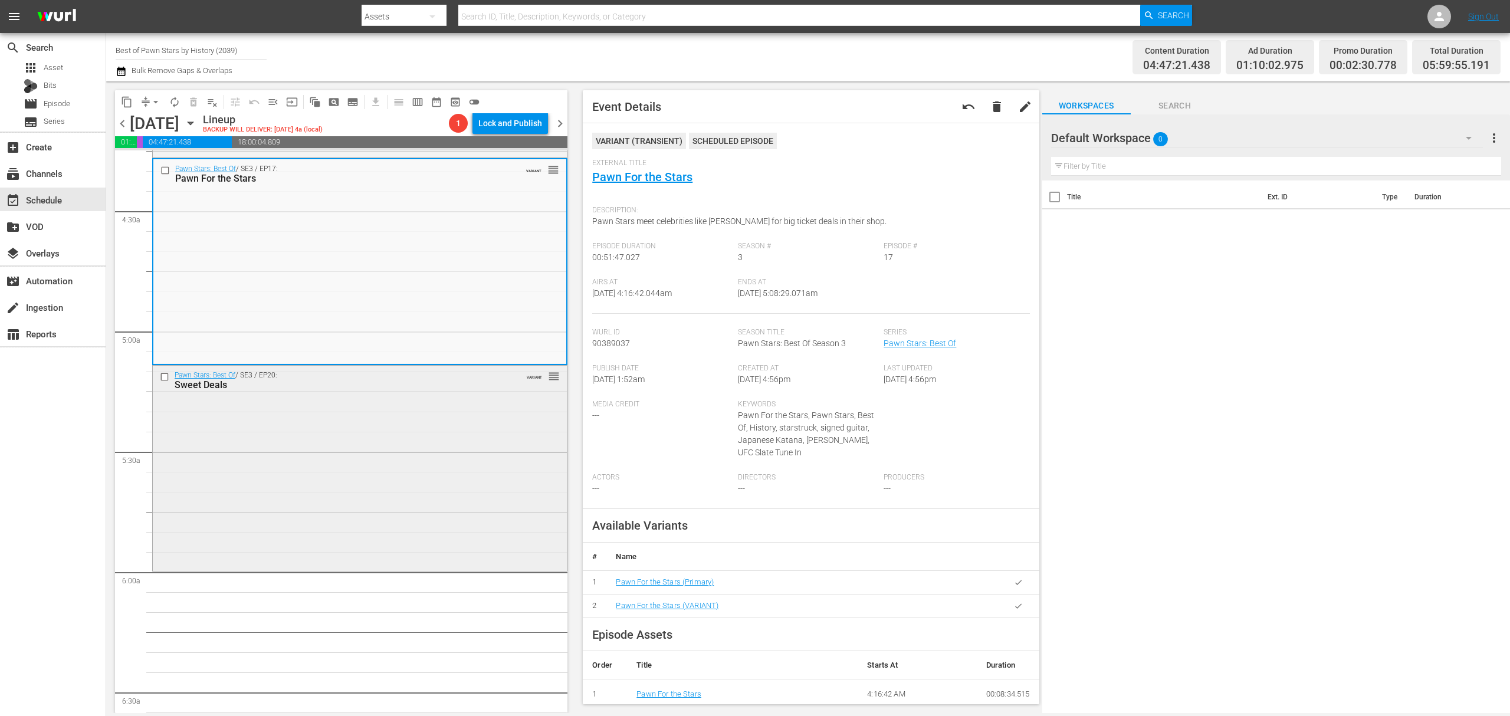
click at [487, 497] on div "Pawn Stars: Best Of / SE3 / EP20: Sweet Deals VARIANT reorder" at bounding box center [360, 467] width 414 height 203
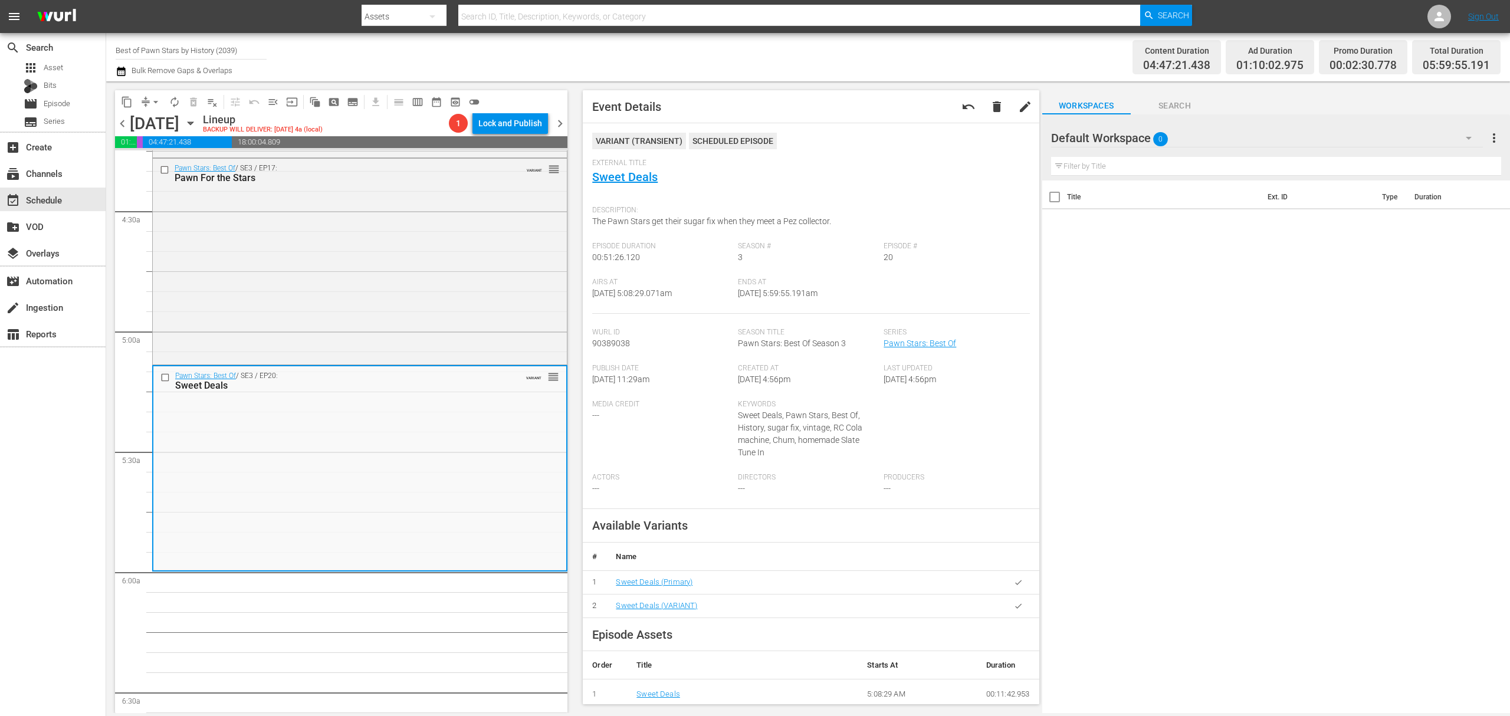
click at [147, 97] on button "arrow_drop_down" at bounding box center [155, 102] width 19 height 19
click at [149, 124] on li "Align to Midnight" at bounding box center [156, 125] width 124 height 19
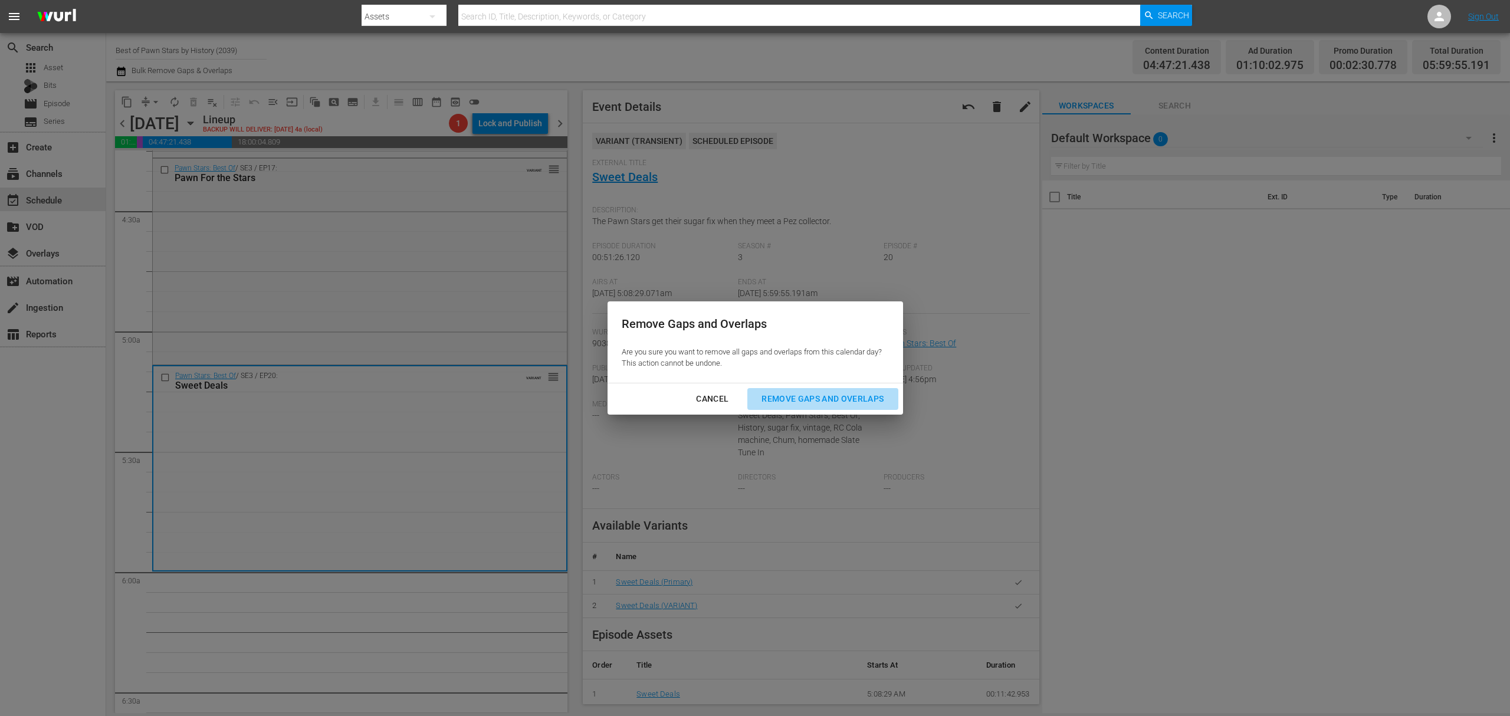
click at [834, 406] on div "Remove Gaps and Overlaps" at bounding box center [822, 399] width 141 height 15
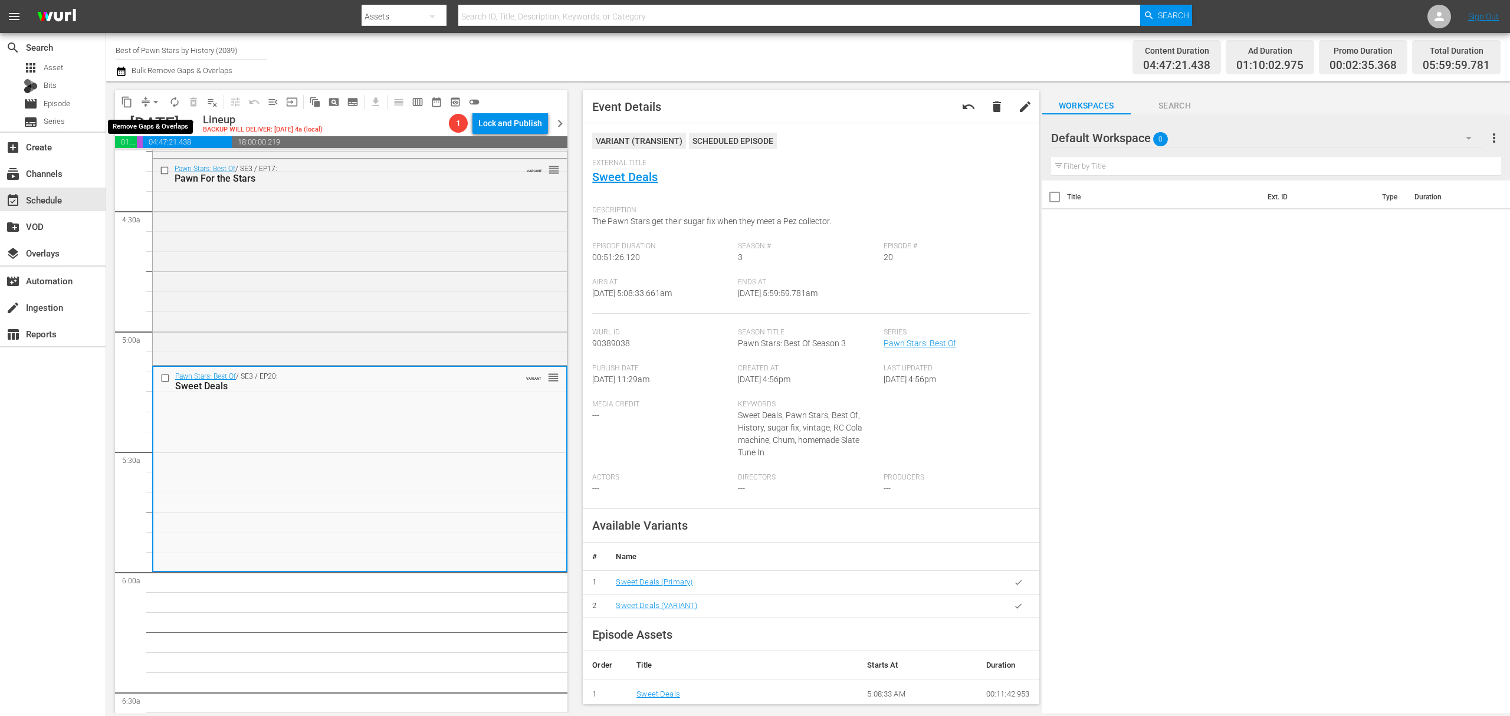
click at [147, 101] on button "arrow_drop_down" at bounding box center [155, 102] width 19 height 19
click at [155, 127] on li "Align to Midnight" at bounding box center [156, 125] width 124 height 19
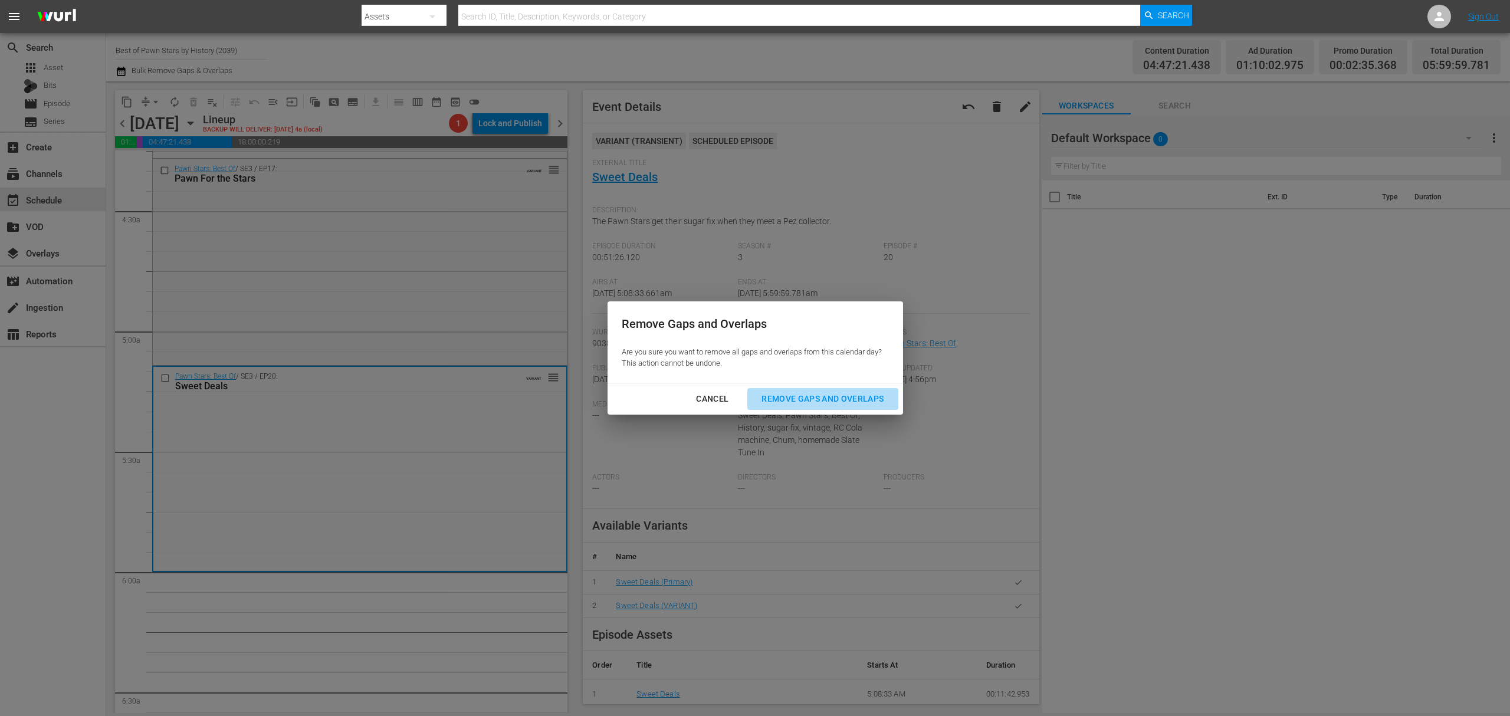
click at [828, 390] on button "Remove Gaps and Overlaps" at bounding box center [822, 399] width 150 height 22
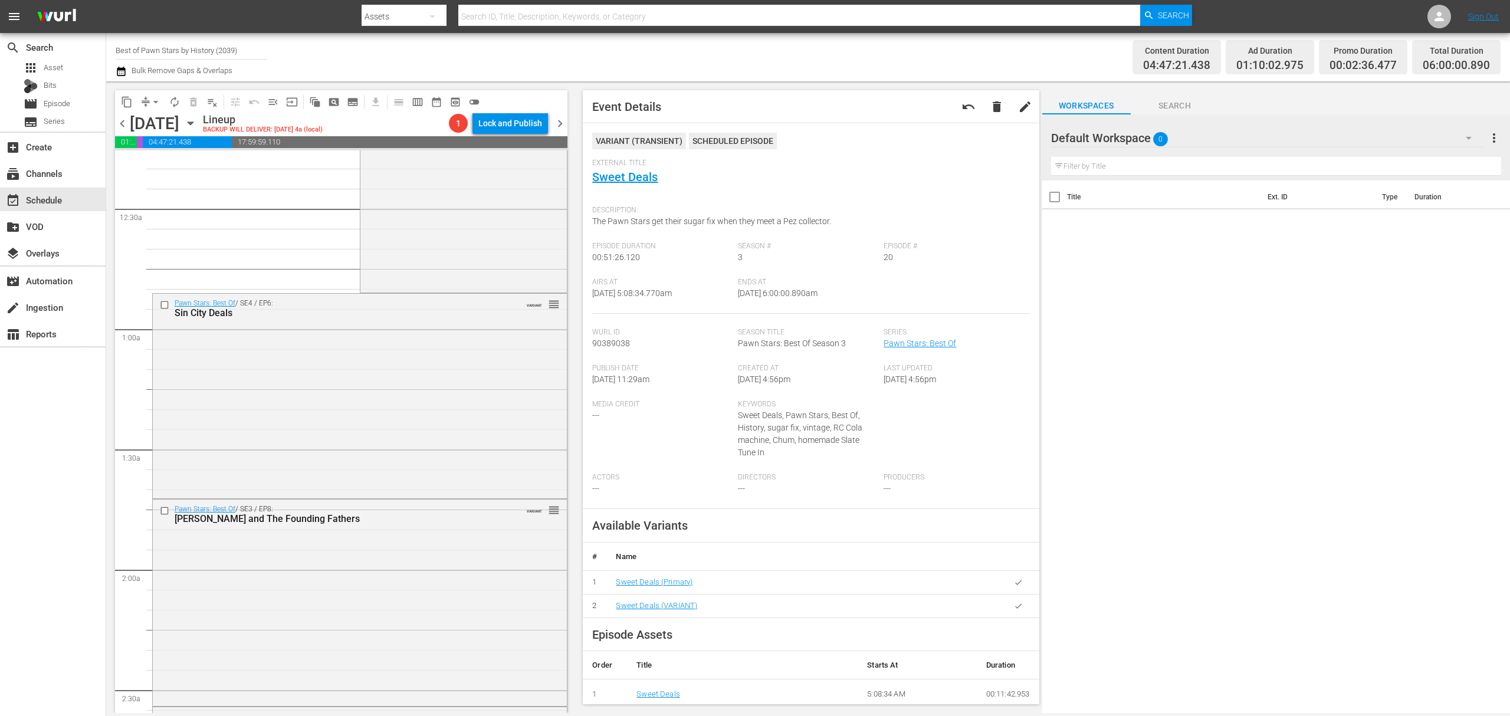
scroll to position [0, 0]
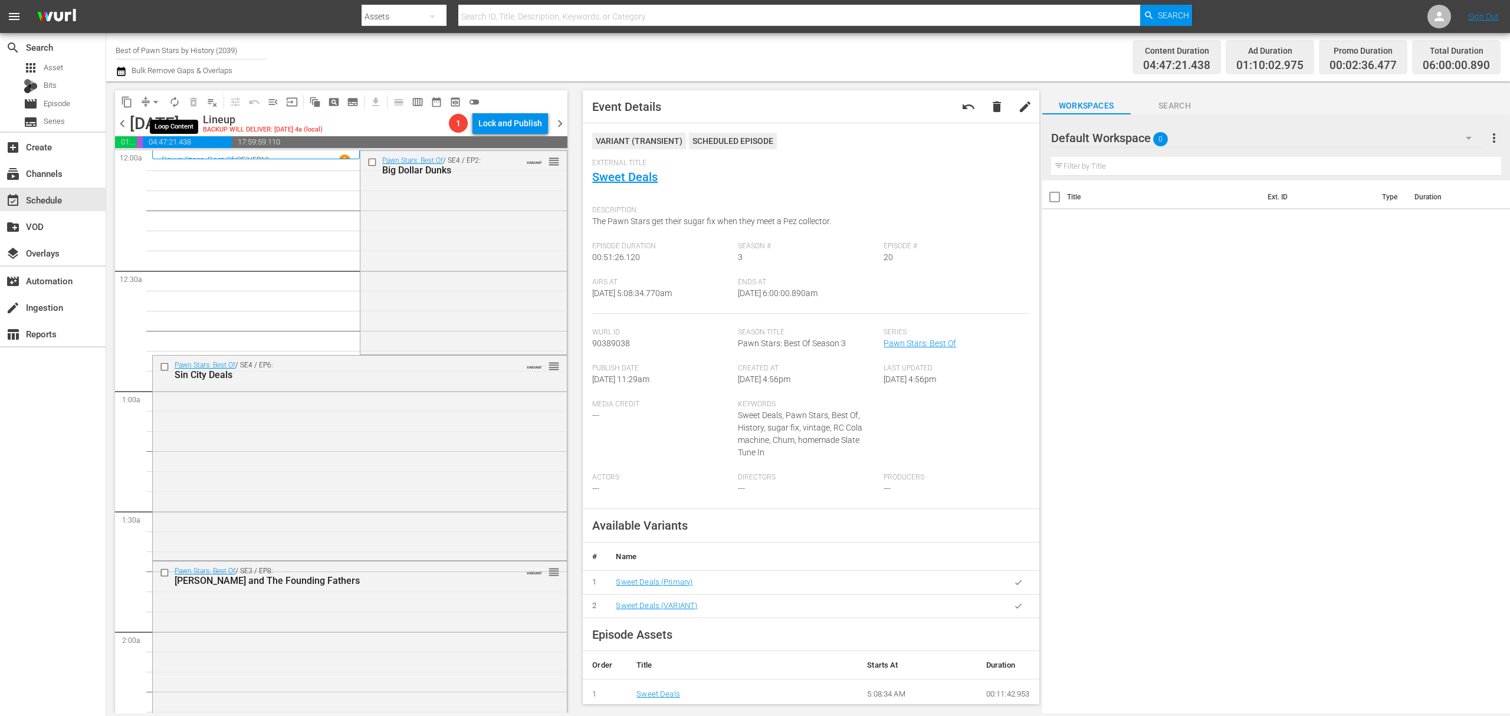
click at [179, 104] on span "autorenew_outlined" at bounding box center [175, 102] width 12 height 12
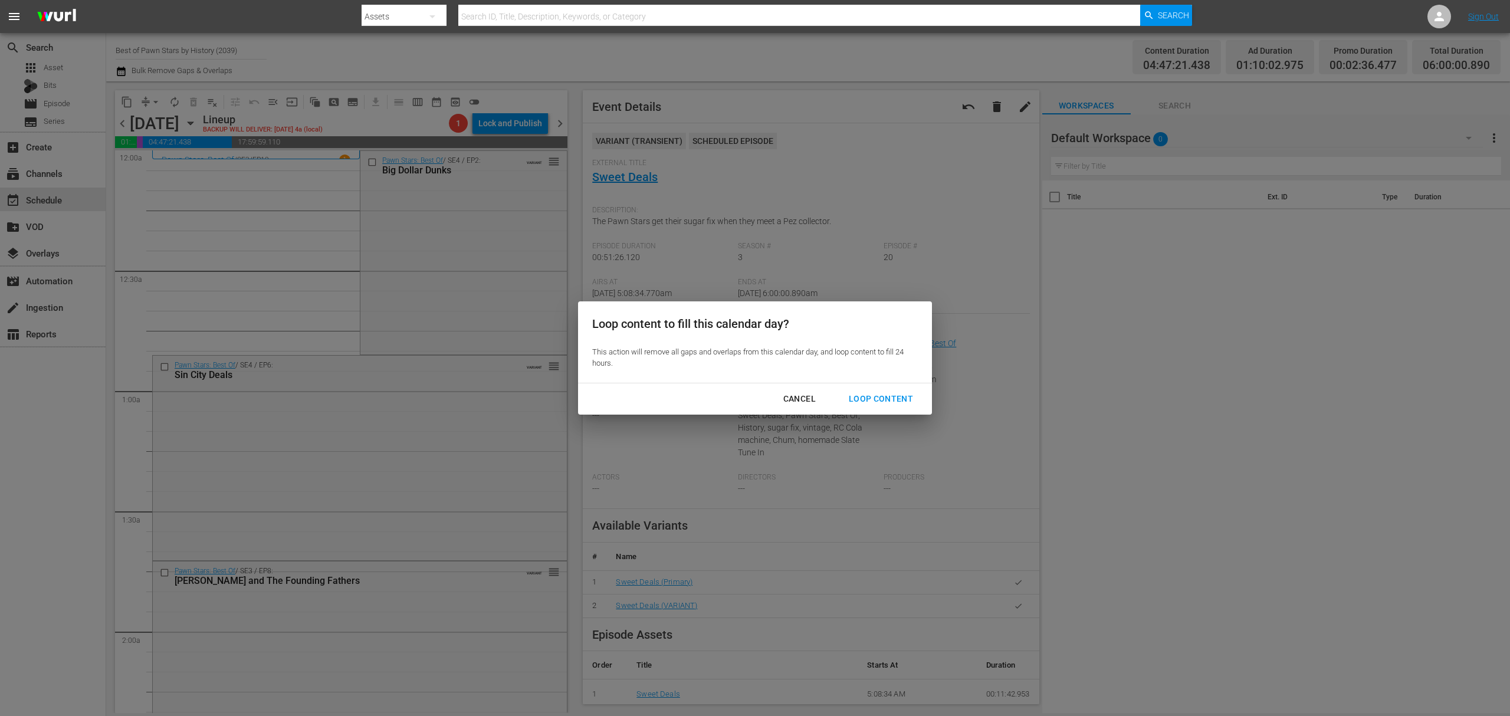
click at [902, 400] on div "Loop Content" at bounding box center [880, 399] width 83 height 15
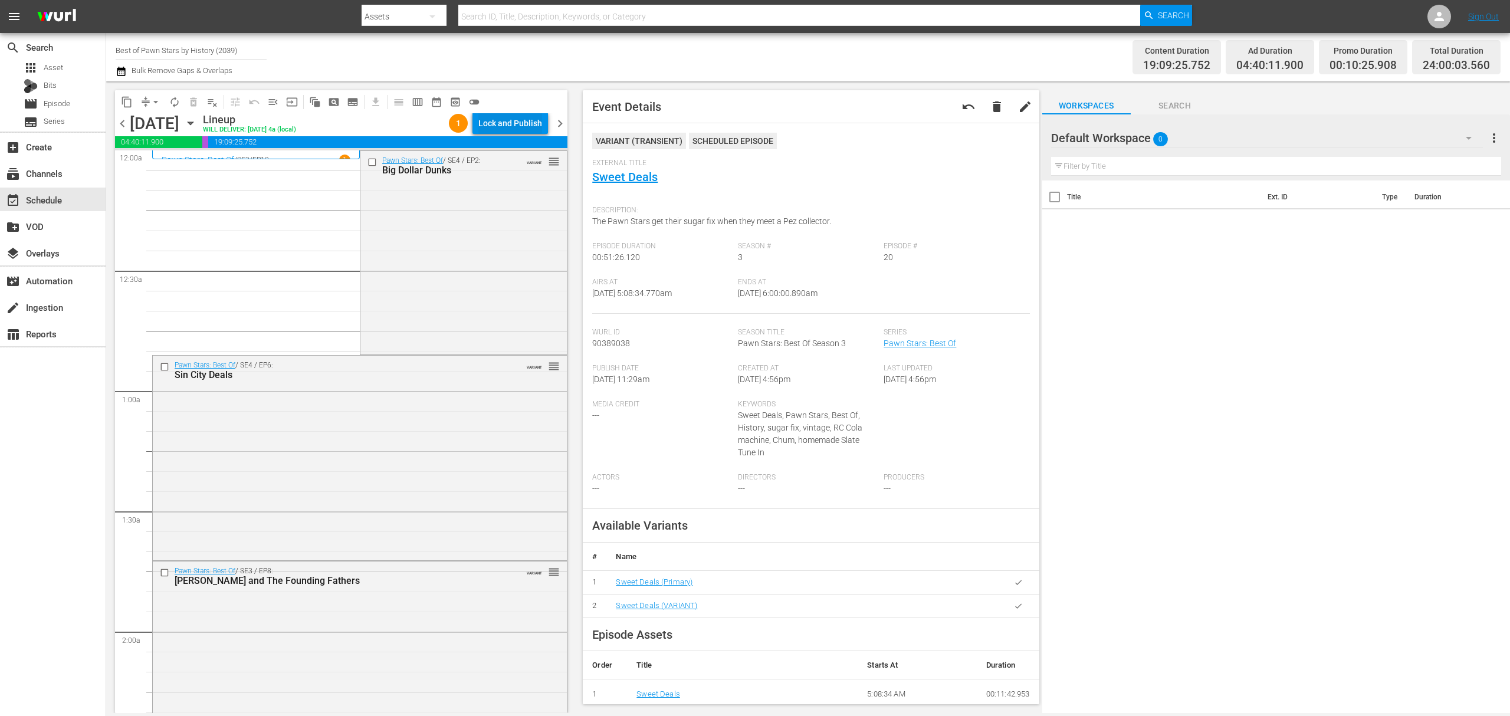
click at [506, 127] on div "Lock and Publish" at bounding box center [510, 123] width 64 height 21
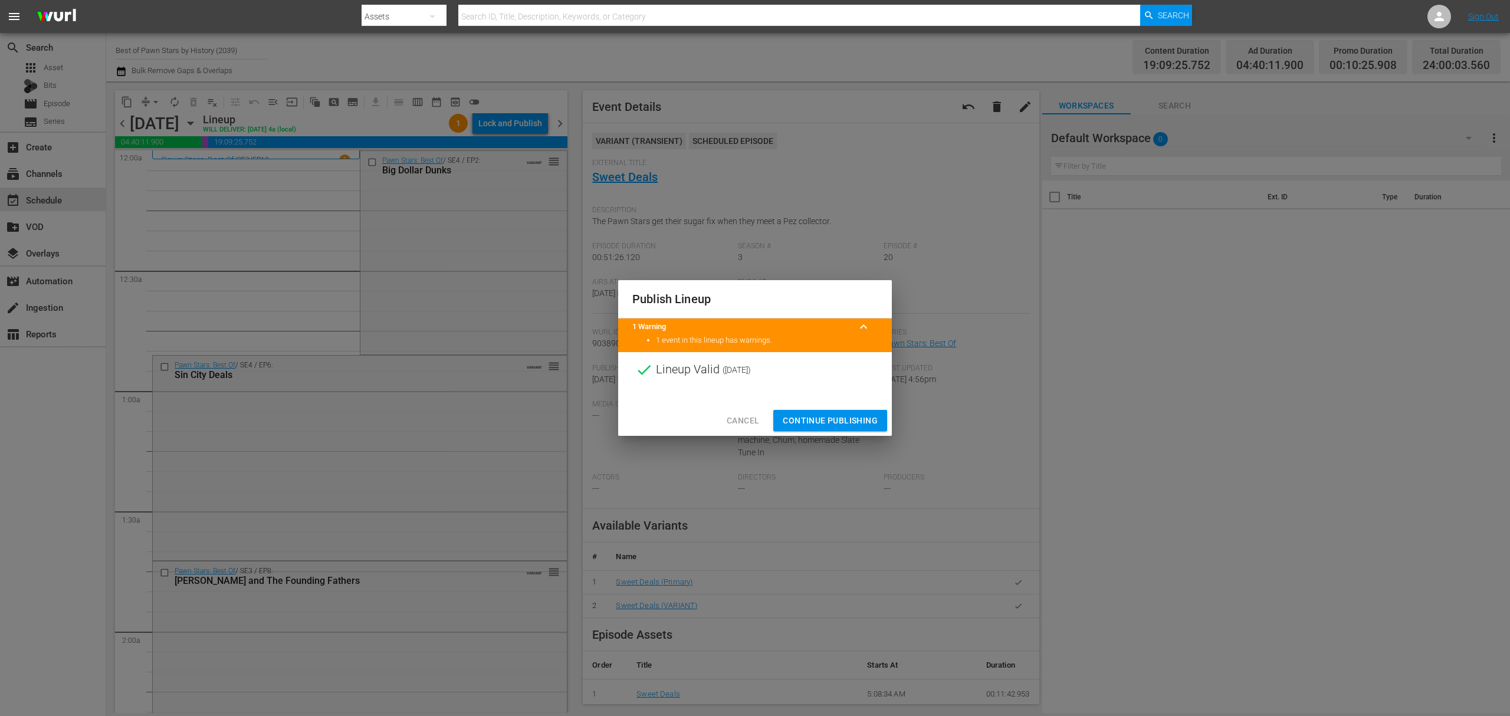
click at [819, 419] on span "Continue Publishing" at bounding box center [830, 420] width 95 height 15
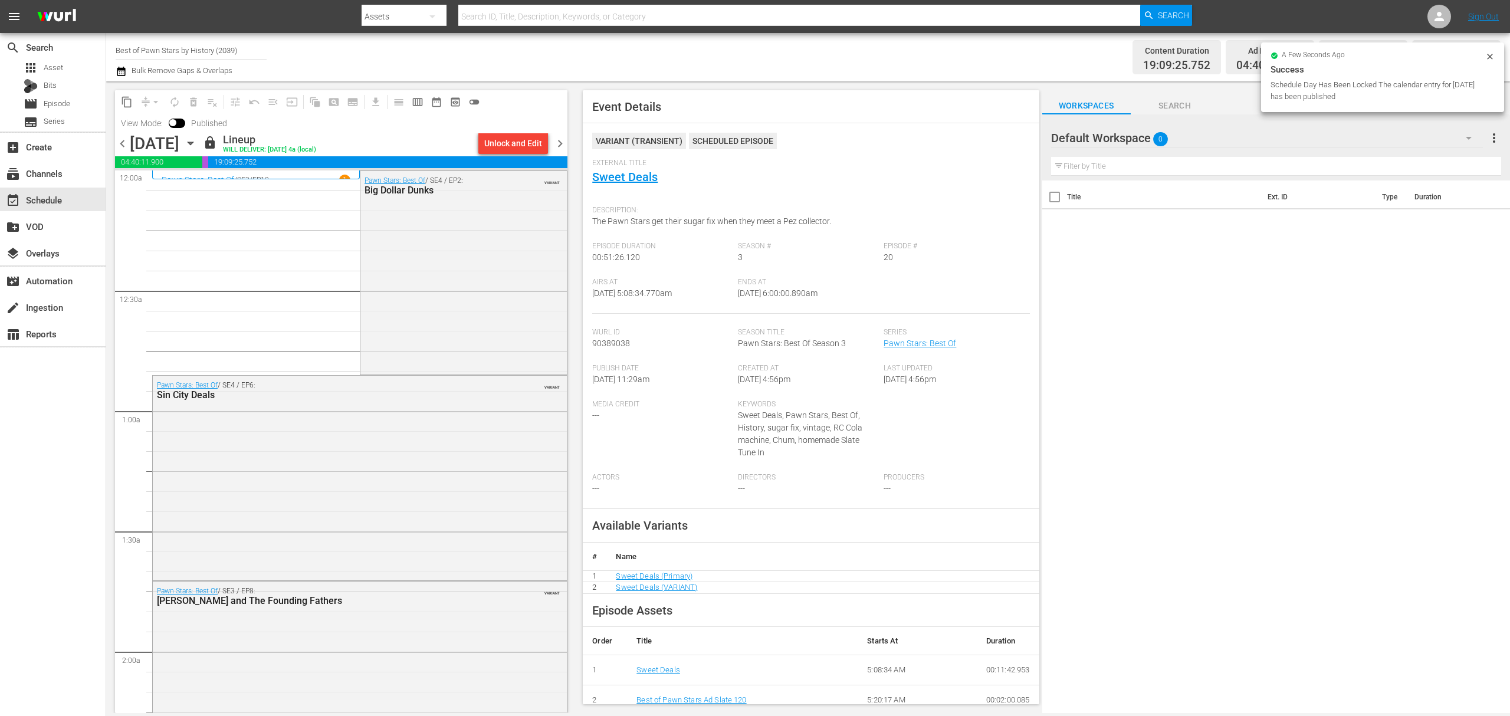
click at [559, 137] on span "chevron_right" at bounding box center [560, 143] width 15 height 15
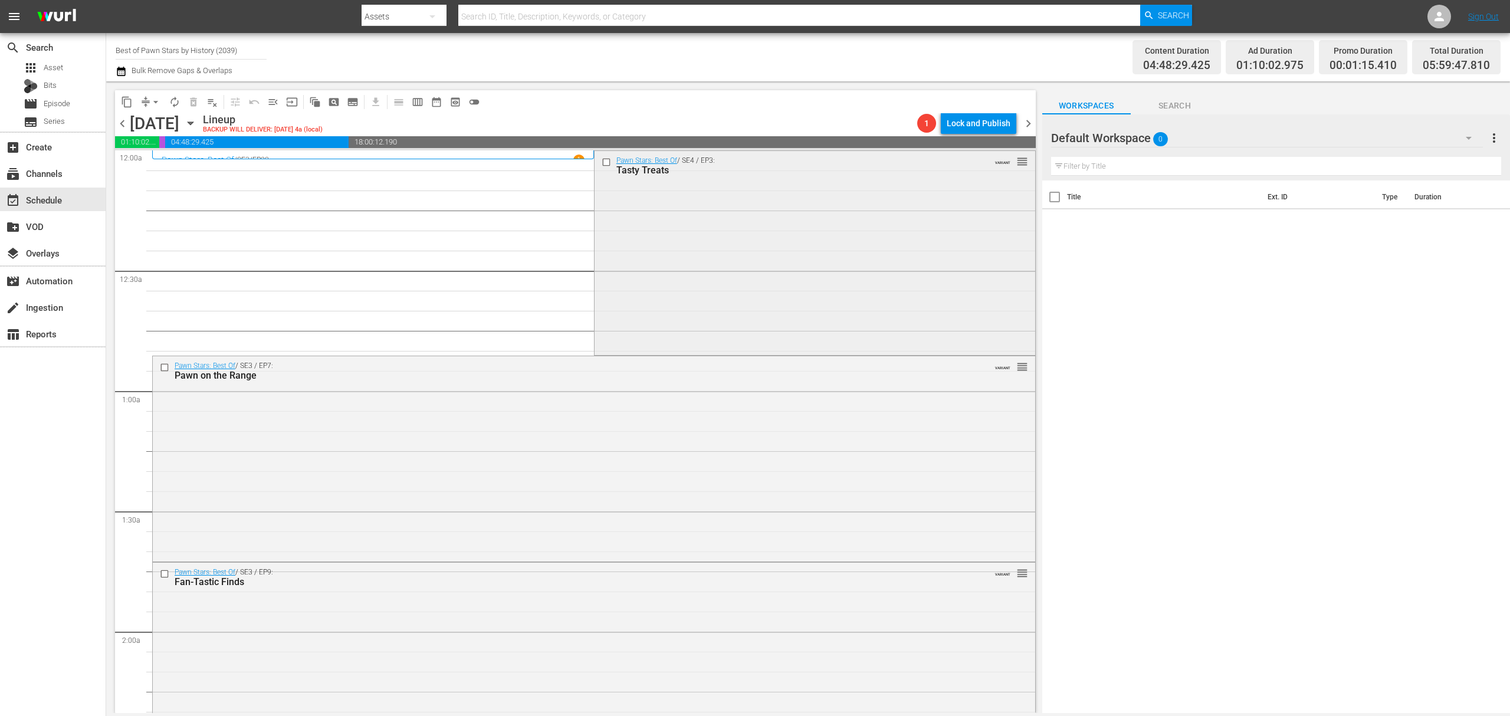
click at [682, 219] on div "Pawn Stars: Best Of / SE4 / EP3: Tasty Treats VARIANT reorder" at bounding box center [814, 252] width 441 height 202
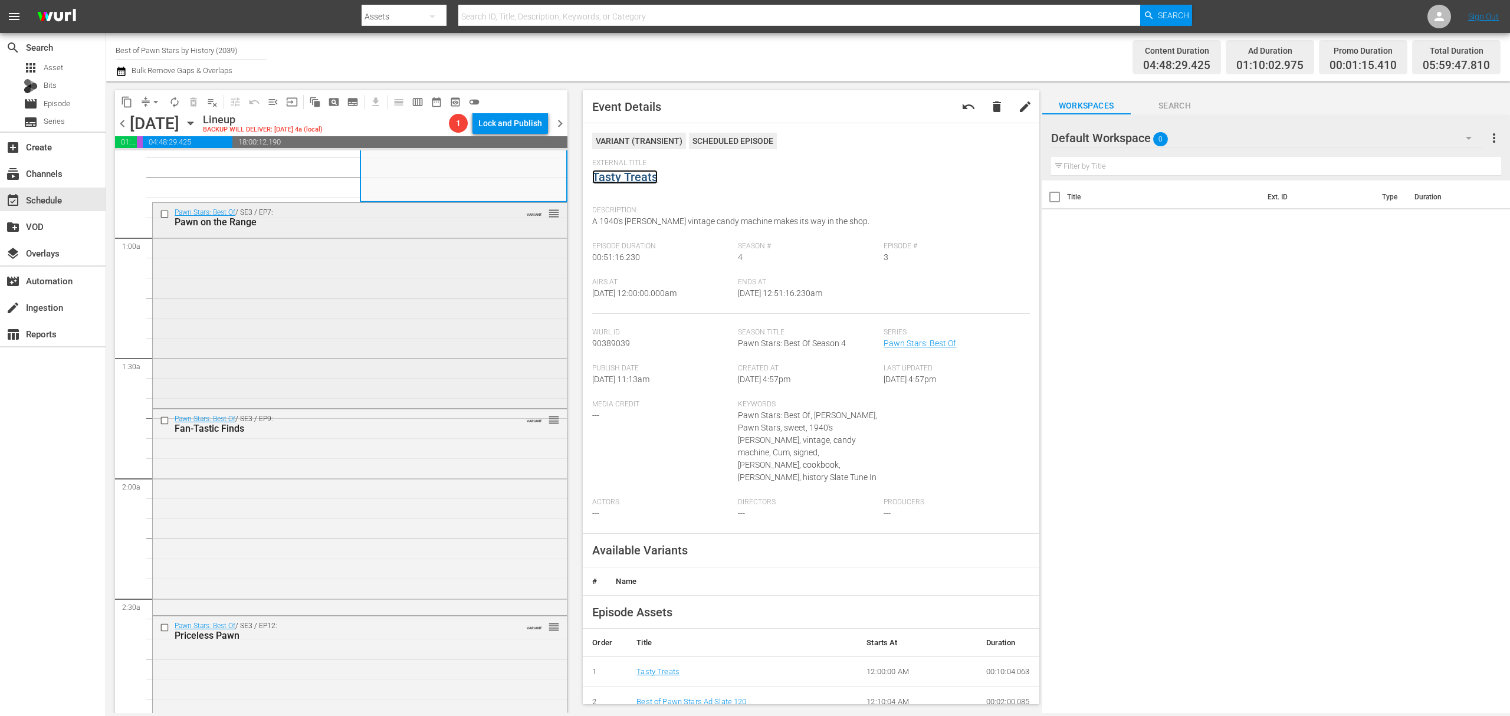
scroll to position [157, 0]
click at [486, 288] on div "Pawn Stars: Best Of / SE3 / EP7: Pawn on the Range VARIANT reorder" at bounding box center [360, 300] width 414 height 203
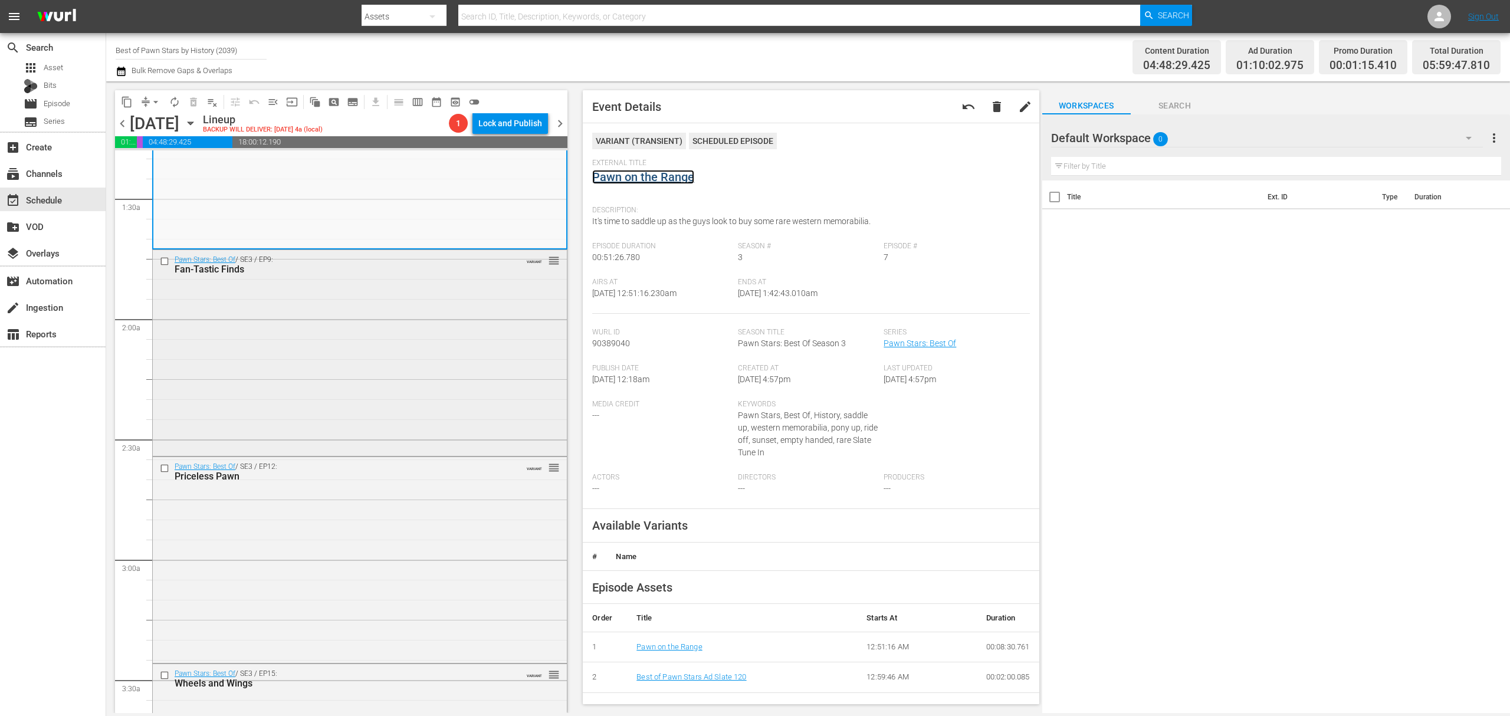
scroll to position [314, 0]
click at [415, 342] on div "Pawn Stars: Best Of / SE3 / EP9: Fan-Tastic Finds VARIANT reorder" at bounding box center [360, 349] width 414 height 203
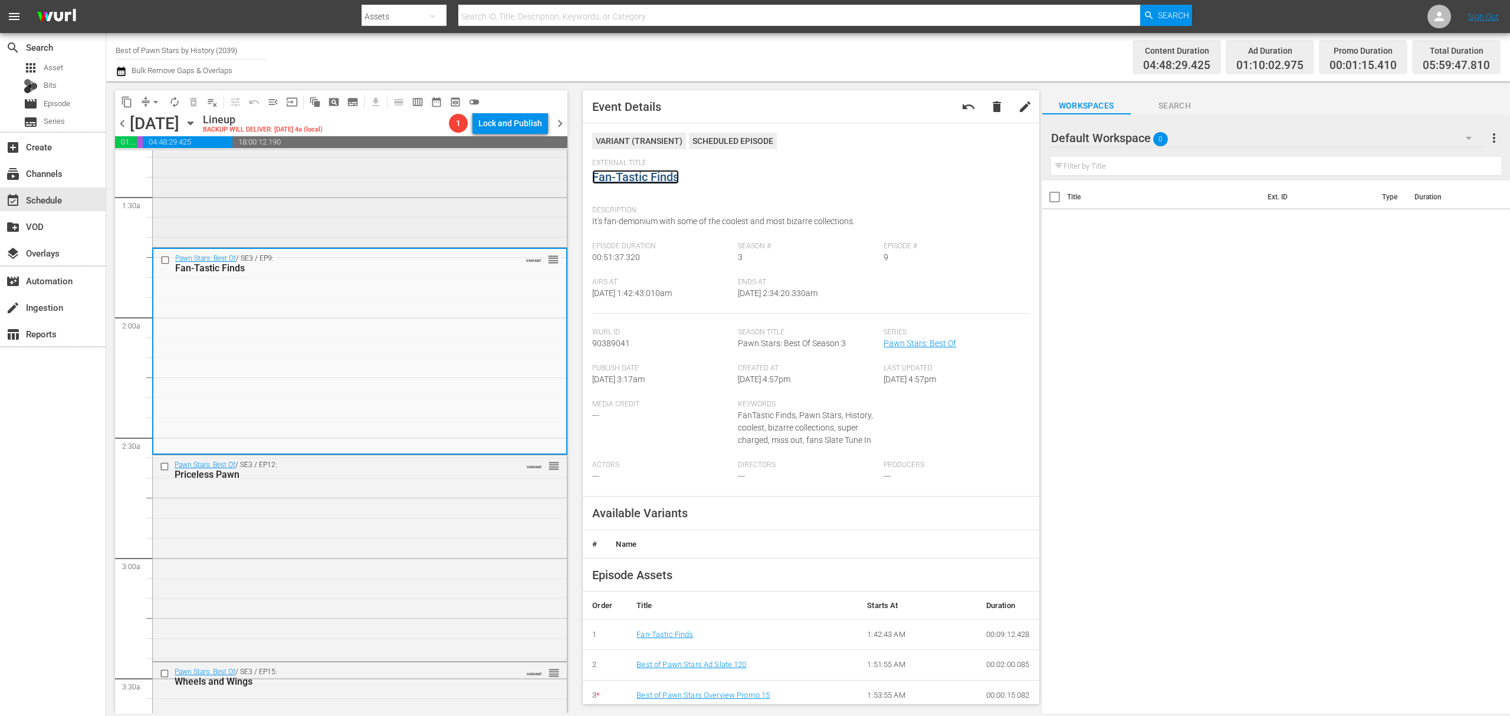
scroll to position [472, 0]
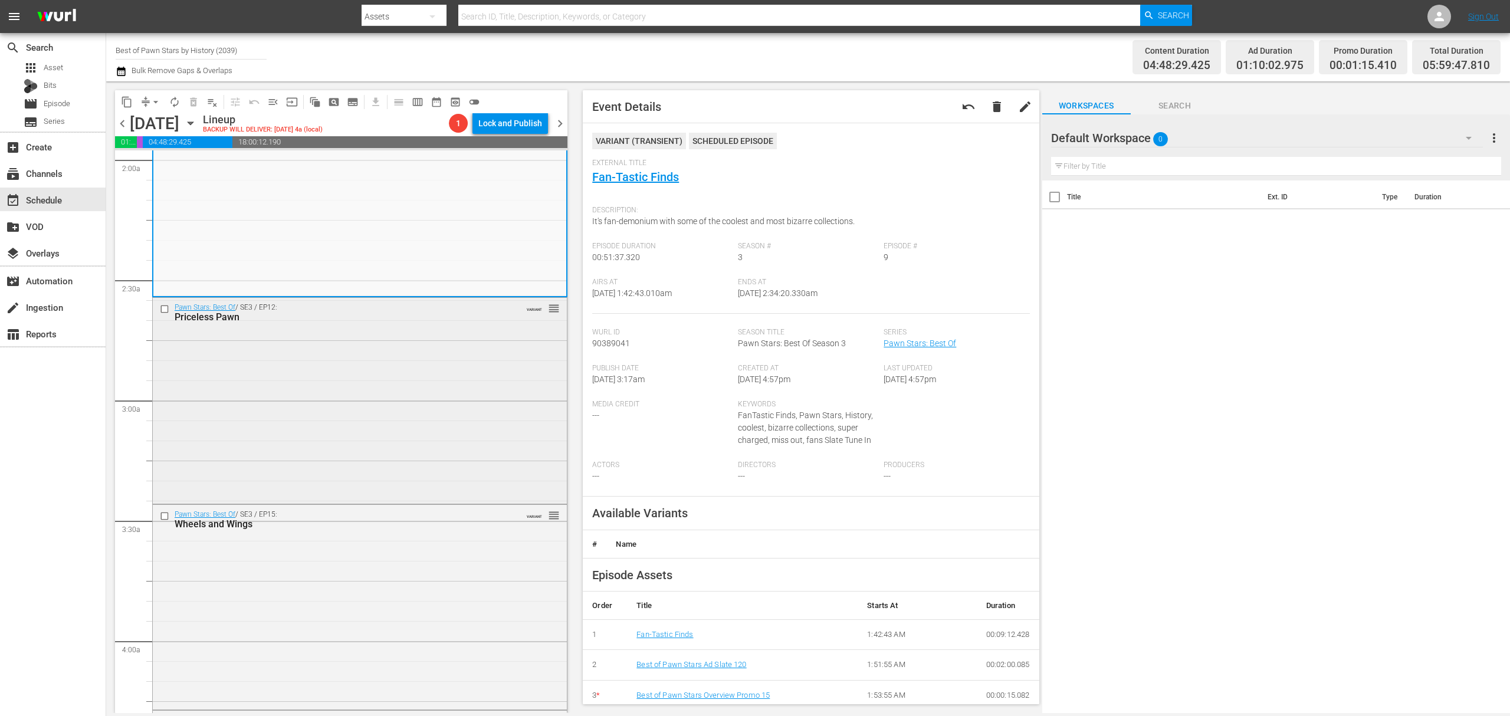
click at [395, 380] on div "Pawn Stars: Best Of / SE3 / EP12: Priceless Pawn VARIANT reorder" at bounding box center [360, 399] width 414 height 203
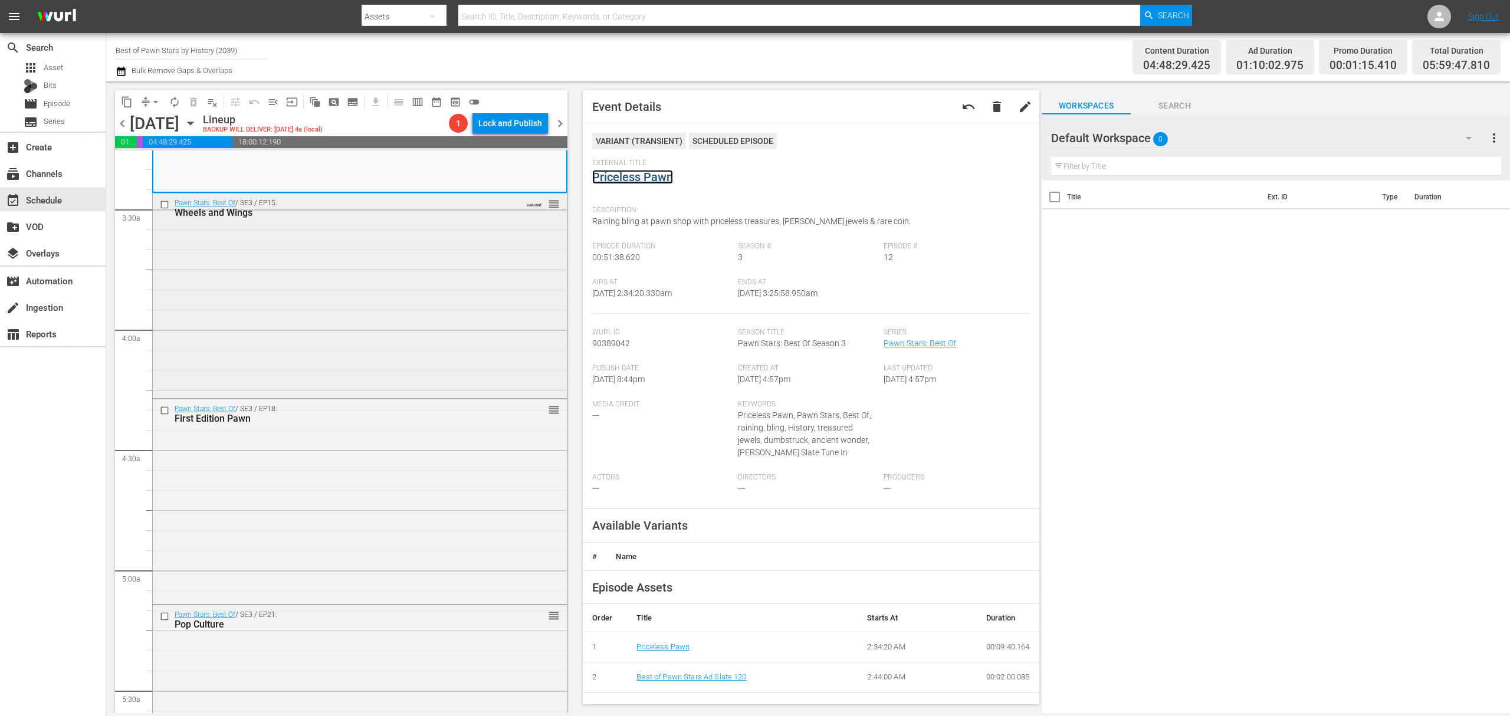
scroll to position [786, 0]
click at [434, 278] on div "Pawn Stars: Best Of / SE3 / EP15: Wheels and Wings VARIANT reorder" at bounding box center [360, 291] width 414 height 202
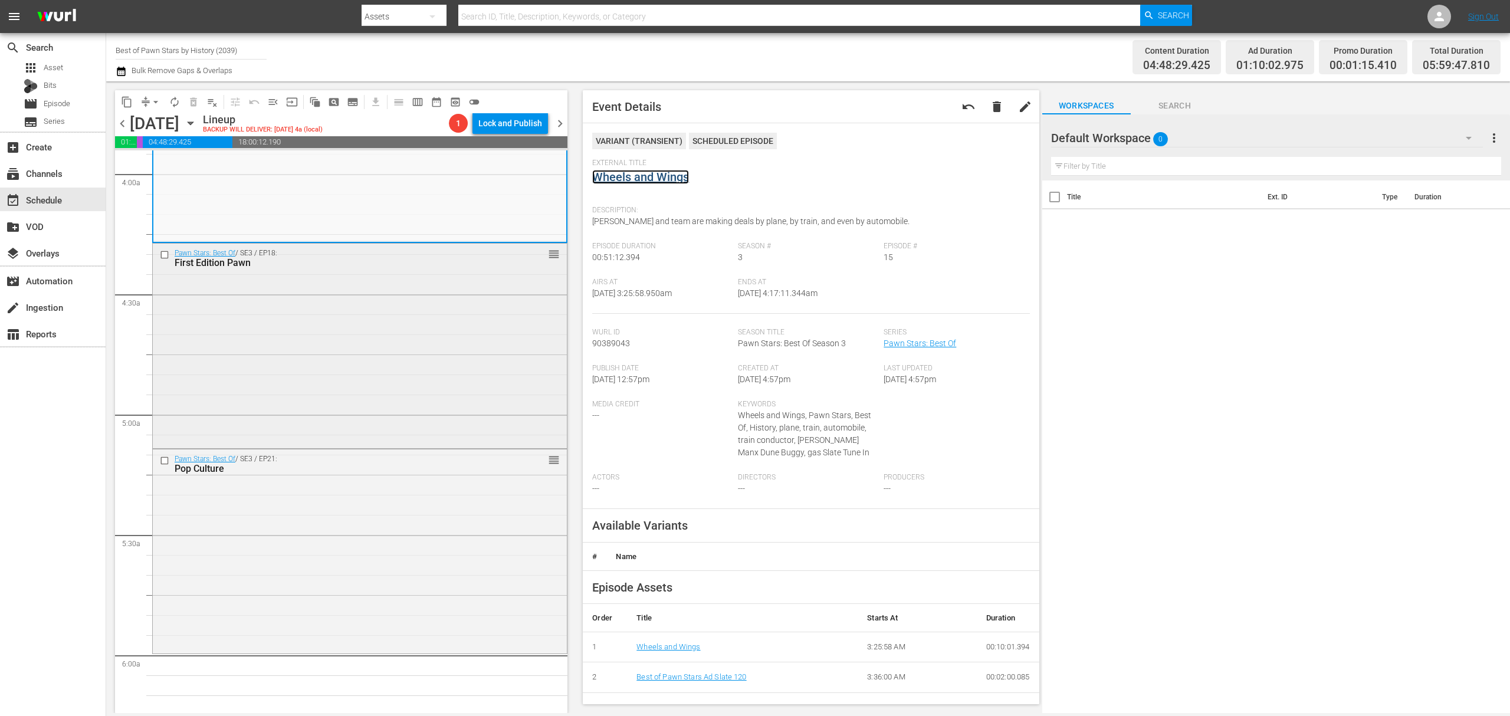
scroll to position [944, 0]
click at [469, 347] on div "Pawn Stars: Best Of / SE3 / EP18: First Edition Pawn reorder" at bounding box center [360, 340] width 414 height 202
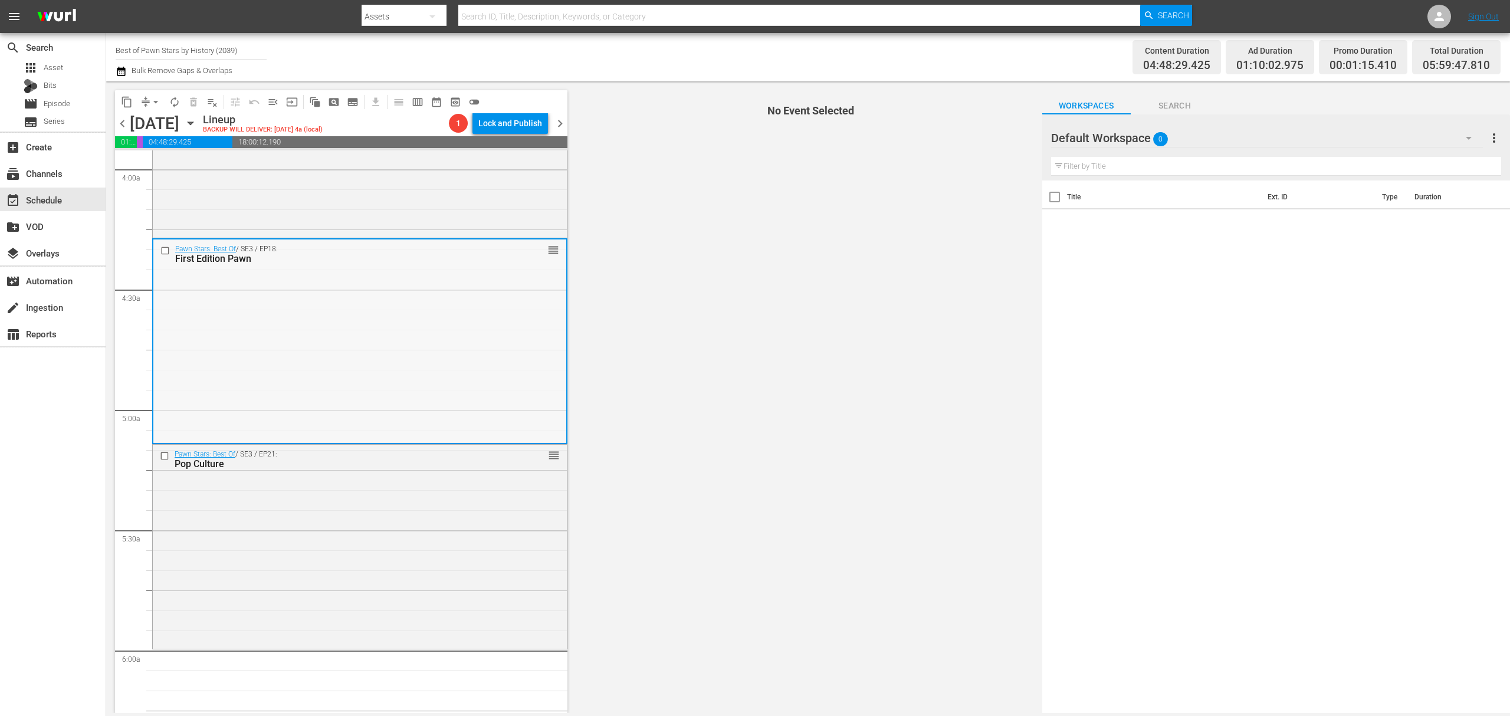
click at [469, 318] on div "Pawn Stars: Best Of / SE3 / EP18: First Edition Pawn reorder" at bounding box center [359, 340] width 413 height 202
click at [498, 196] on div "Pawn Stars: Best Of / SE3 / EP15: Wheels and Wings VARIANT reorder" at bounding box center [360, 134] width 414 height 202
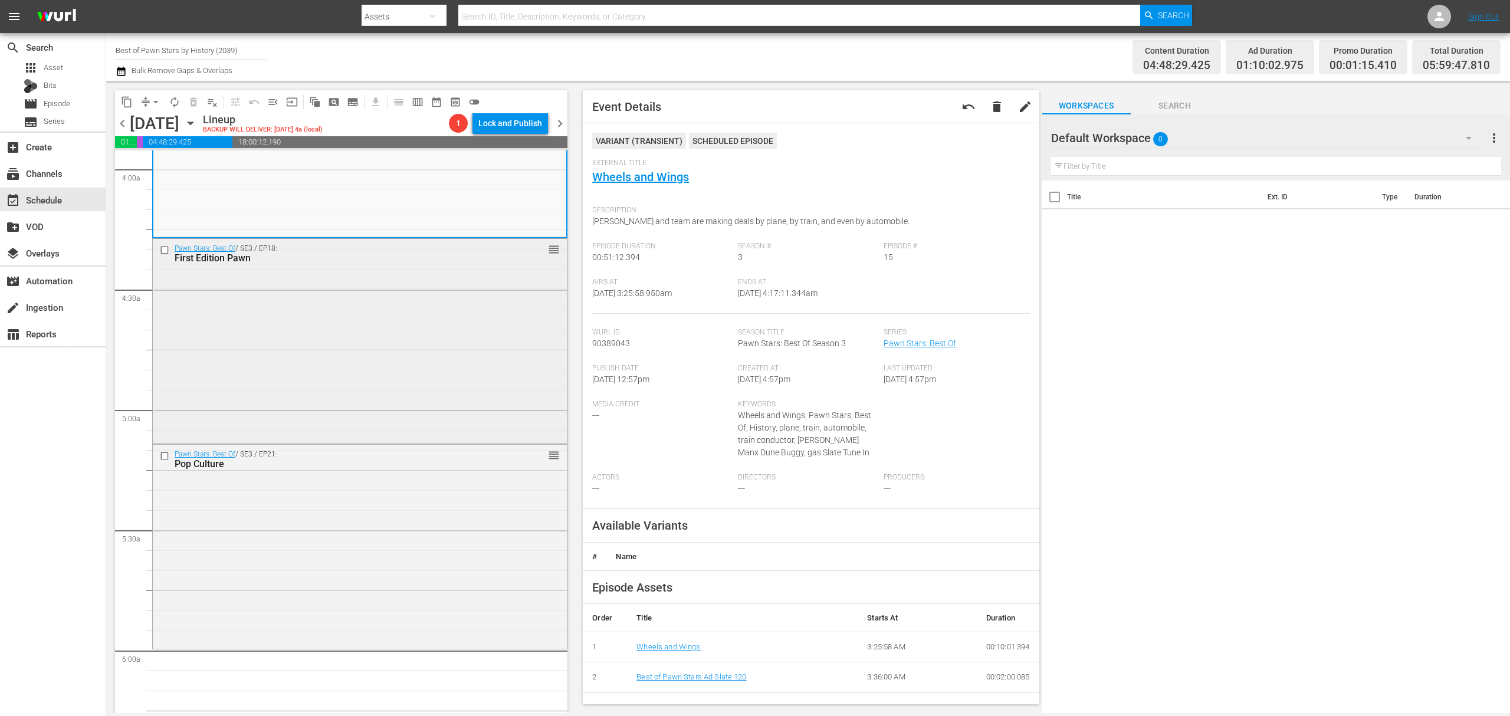
click at [465, 284] on div "Pawn Stars: Best Of / SE3 / EP18: First Edition Pawn reorder" at bounding box center [360, 340] width 414 height 202
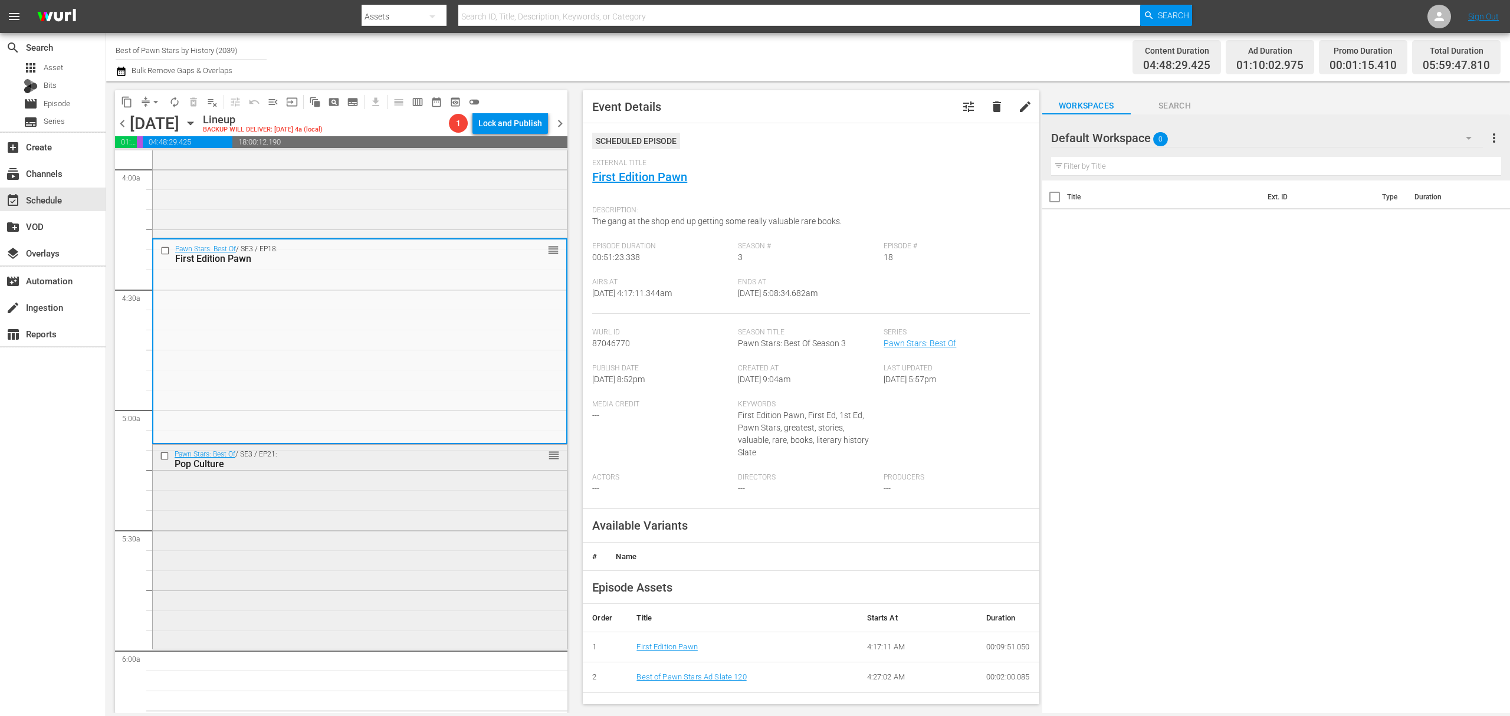
click at [418, 515] on div "Pawn Stars: Best Of / SE3 / EP21: Pop Culture reorder" at bounding box center [360, 546] width 414 height 202
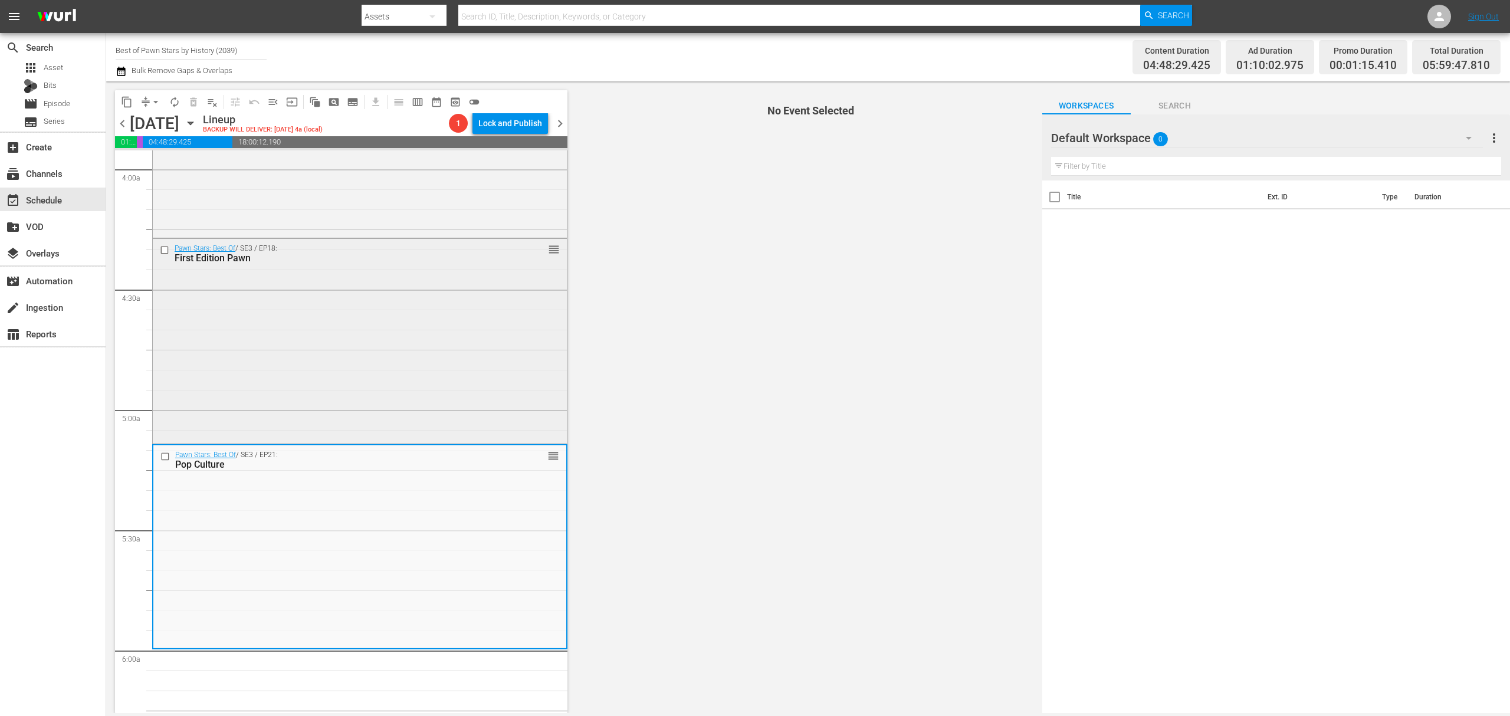
click at [491, 377] on div "Pawn Stars: Best Of / SE3 / EP18: First Edition Pawn reorder" at bounding box center [360, 340] width 414 height 202
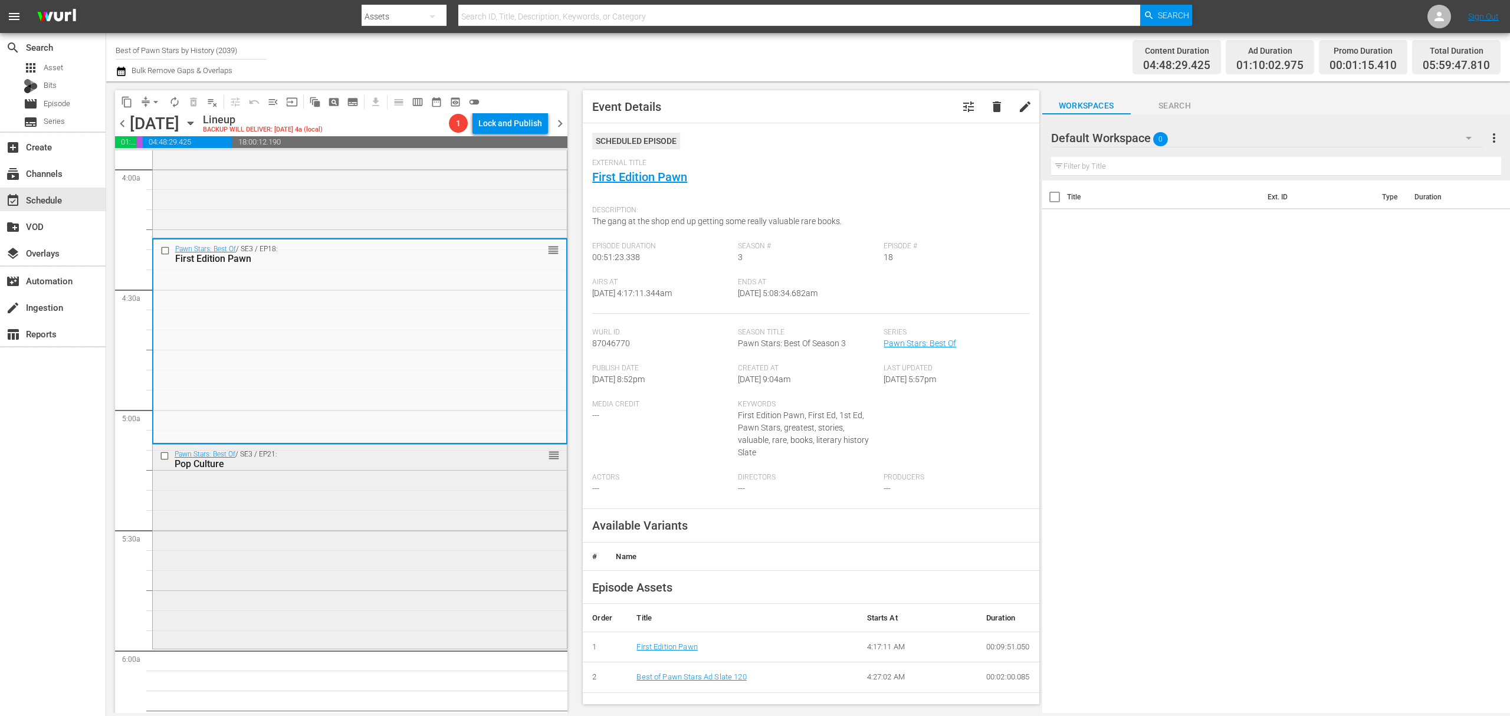
click at [434, 506] on div "Pawn Stars: Best Of / SE3 / EP21: Pop Culture reorder" at bounding box center [360, 546] width 414 height 202
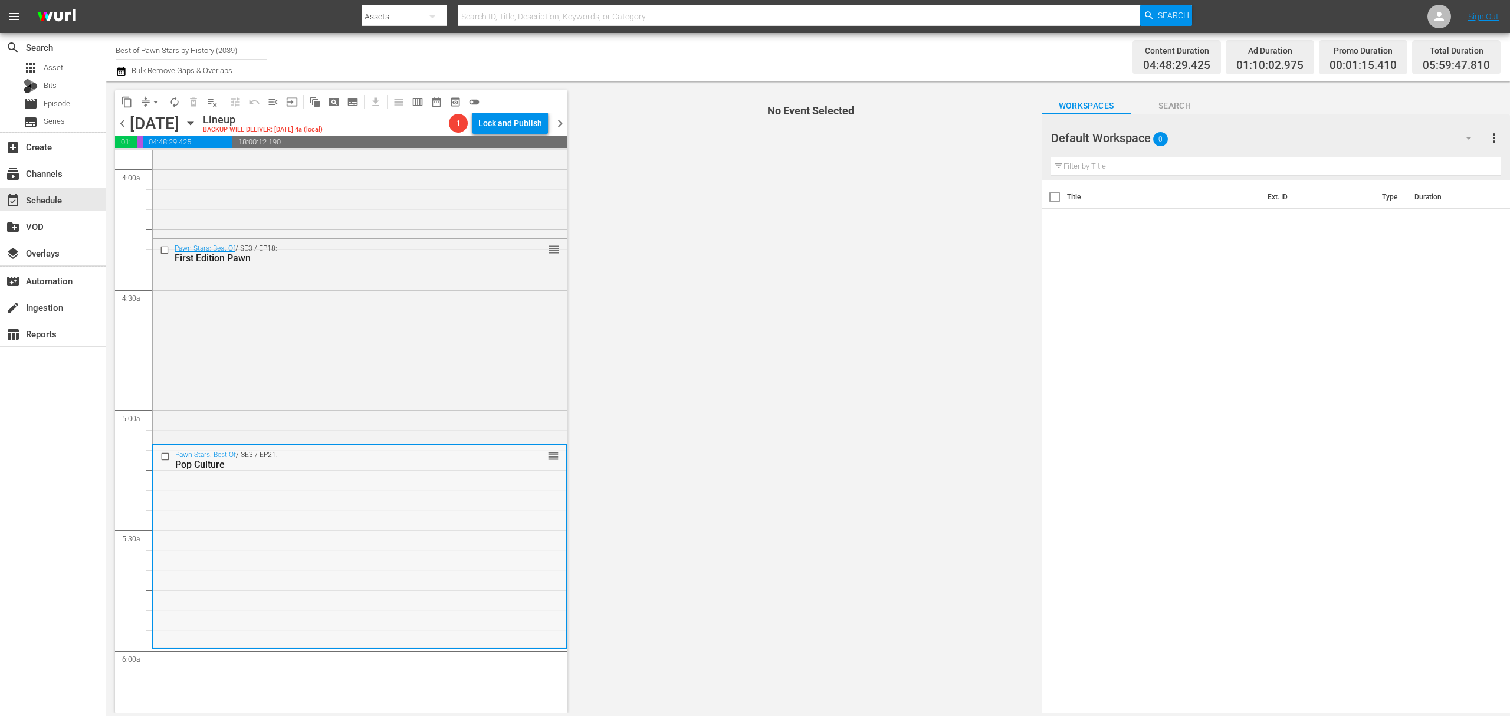
click at [455, 513] on div "Pawn Stars: Best Of / SE3 / EP21: Pop Culture reorder" at bounding box center [359, 546] width 413 height 202
click at [456, 338] on div "Pawn Stars: Best Of / SE3 / EP18: First Edition Pawn reorder" at bounding box center [360, 340] width 414 height 202
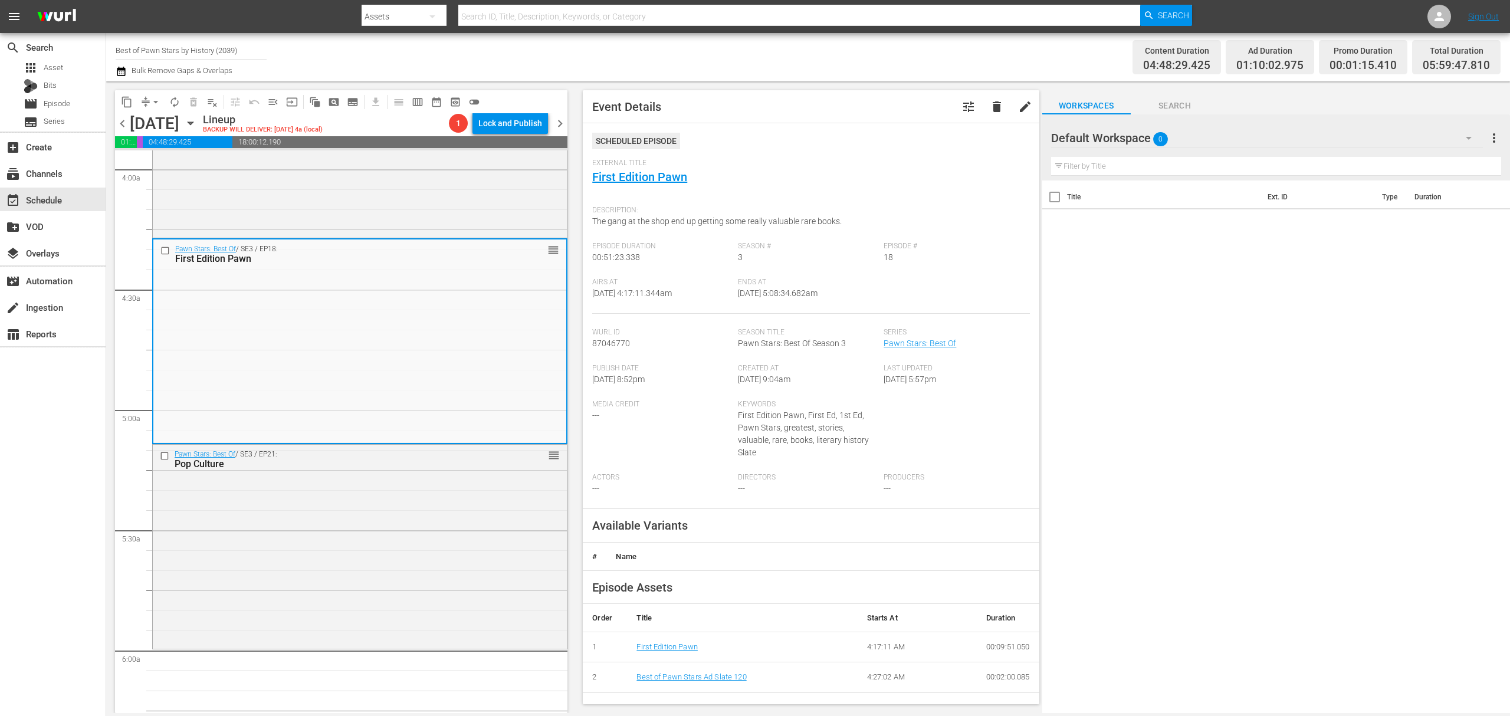
click at [472, 489] on div "Pawn Stars: Best Of / SE3 / EP21: Pop Culture reorder" at bounding box center [360, 546] width 414 height 202
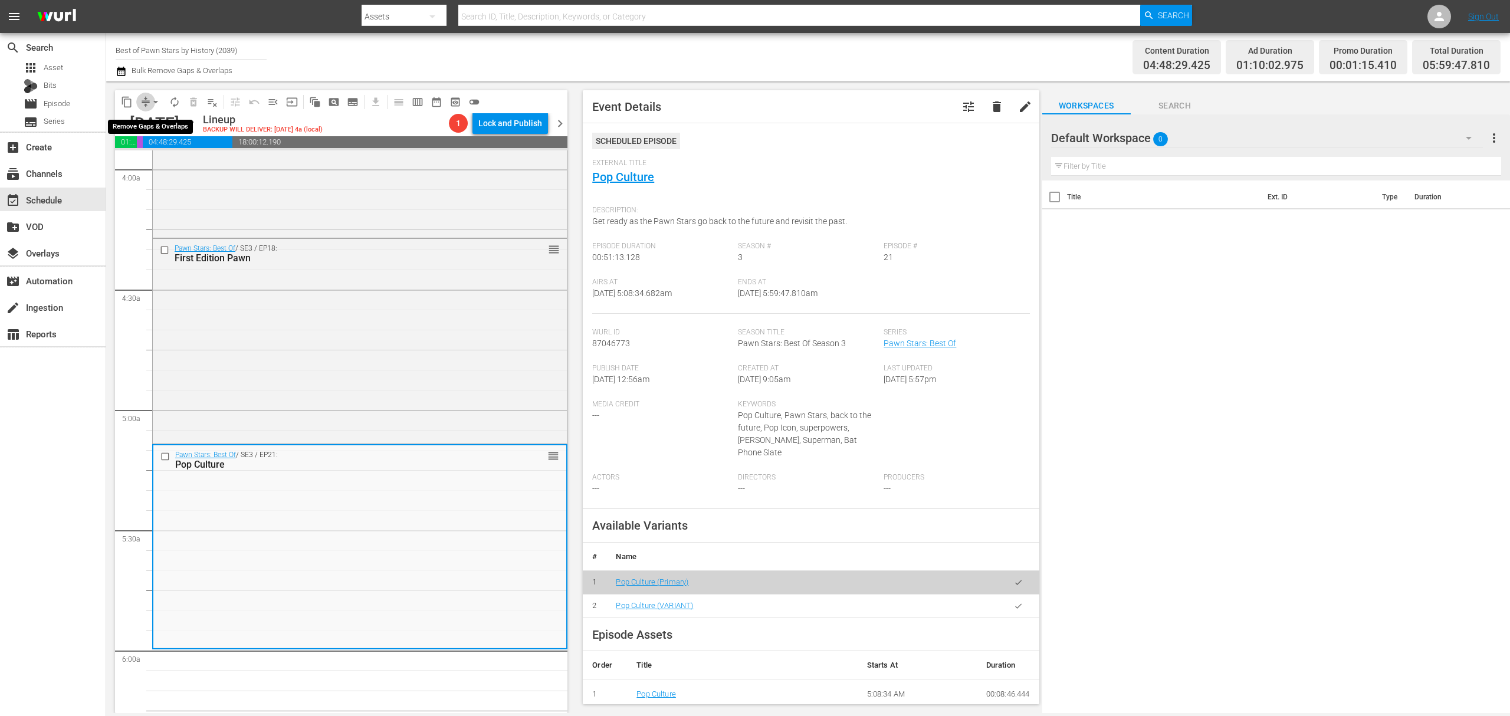
click at [143, 97] on span "compress" at bounding box center [146, 102] width 12 height 12
click at [151, 102] on span "arrow_drop_down" at bounding box center [156, 102] width 12 height 12
click at [146, 121] on li "Align to Midnight" at bounding box center [156, 125] width 124 height 19
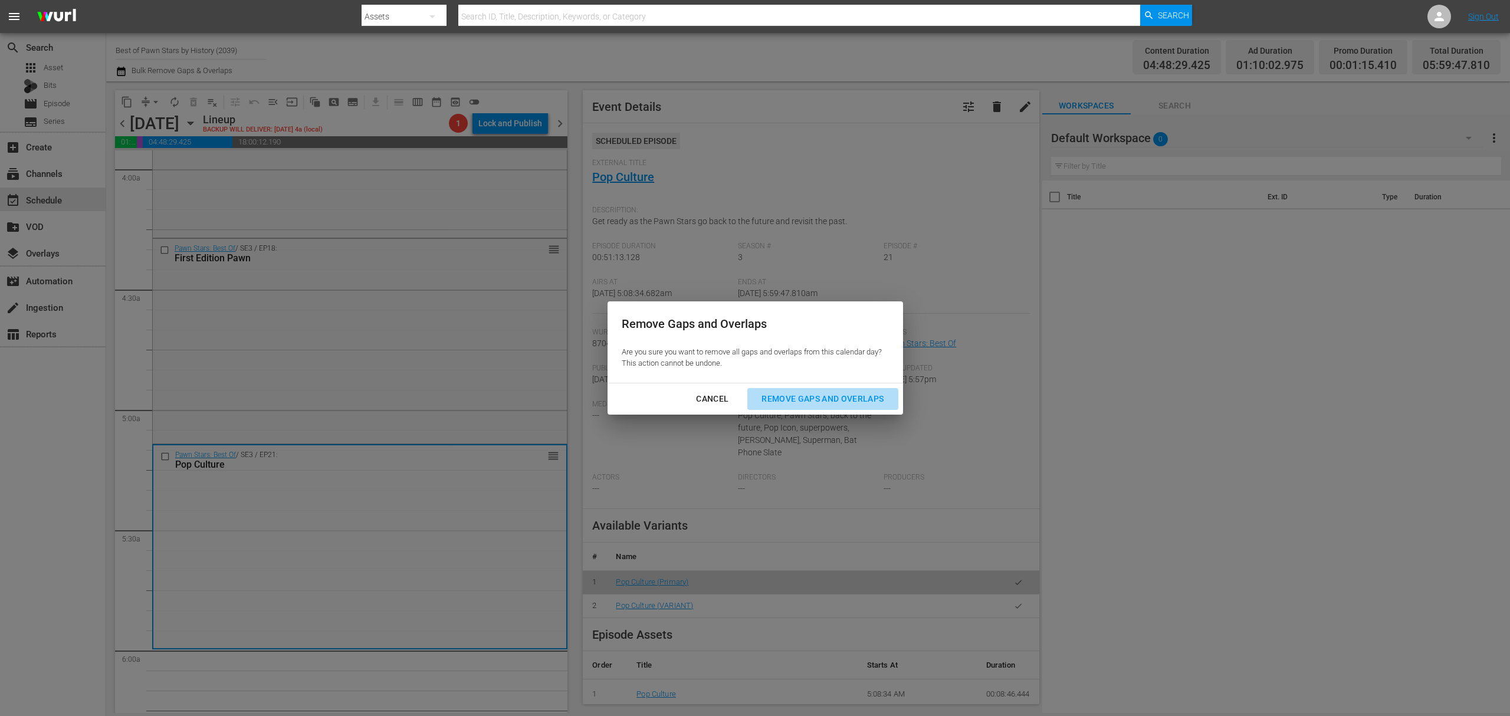
click at [839, 405] on div "Remove Gaps and Overlaps" at bounding box center [822, 399] width 141 height 15
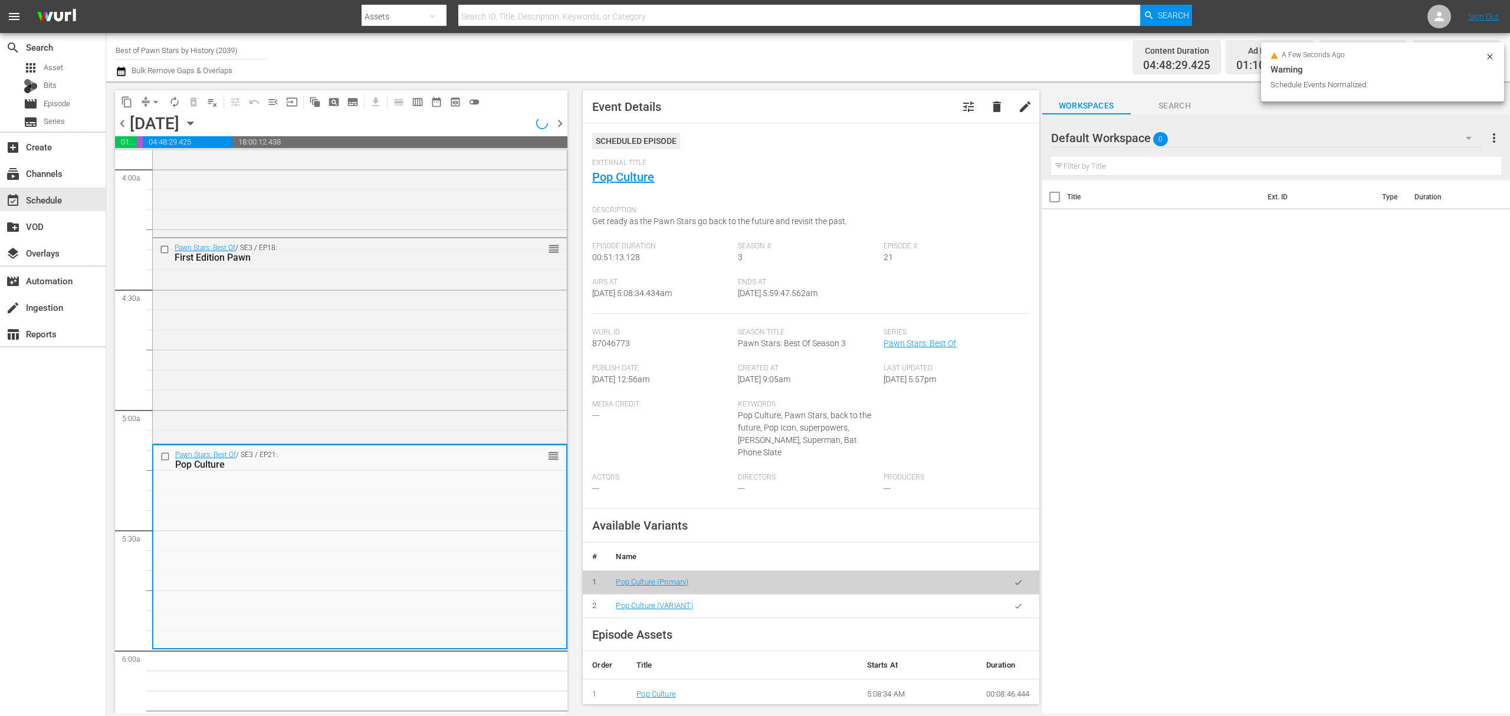
scroll to position [923, 0]
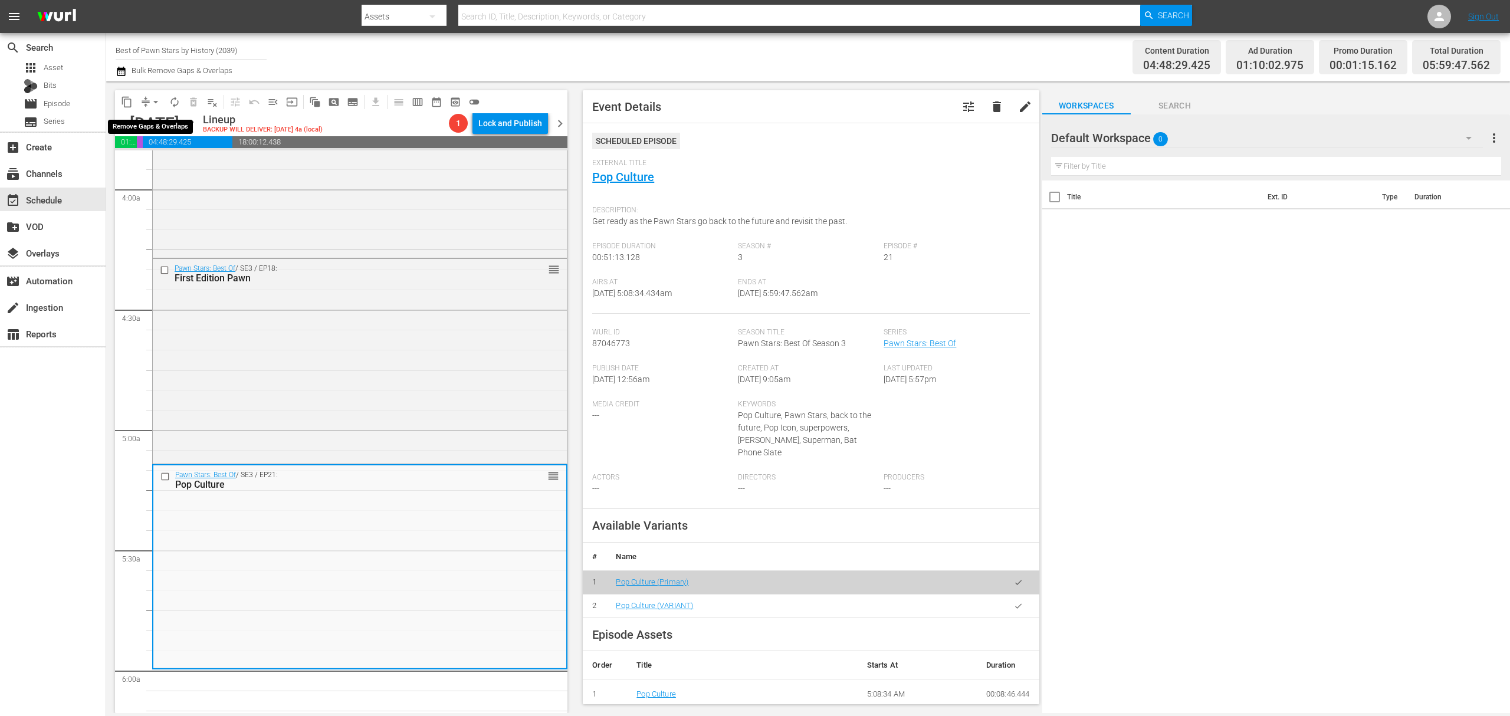
click at [152, 100] on span "arrow_drop_down" at bounding box center [156, 102] width 12 height 12
click at [149, 123] on li "Align to Midnight" at bounding box center [156, 125] width 124 height 19
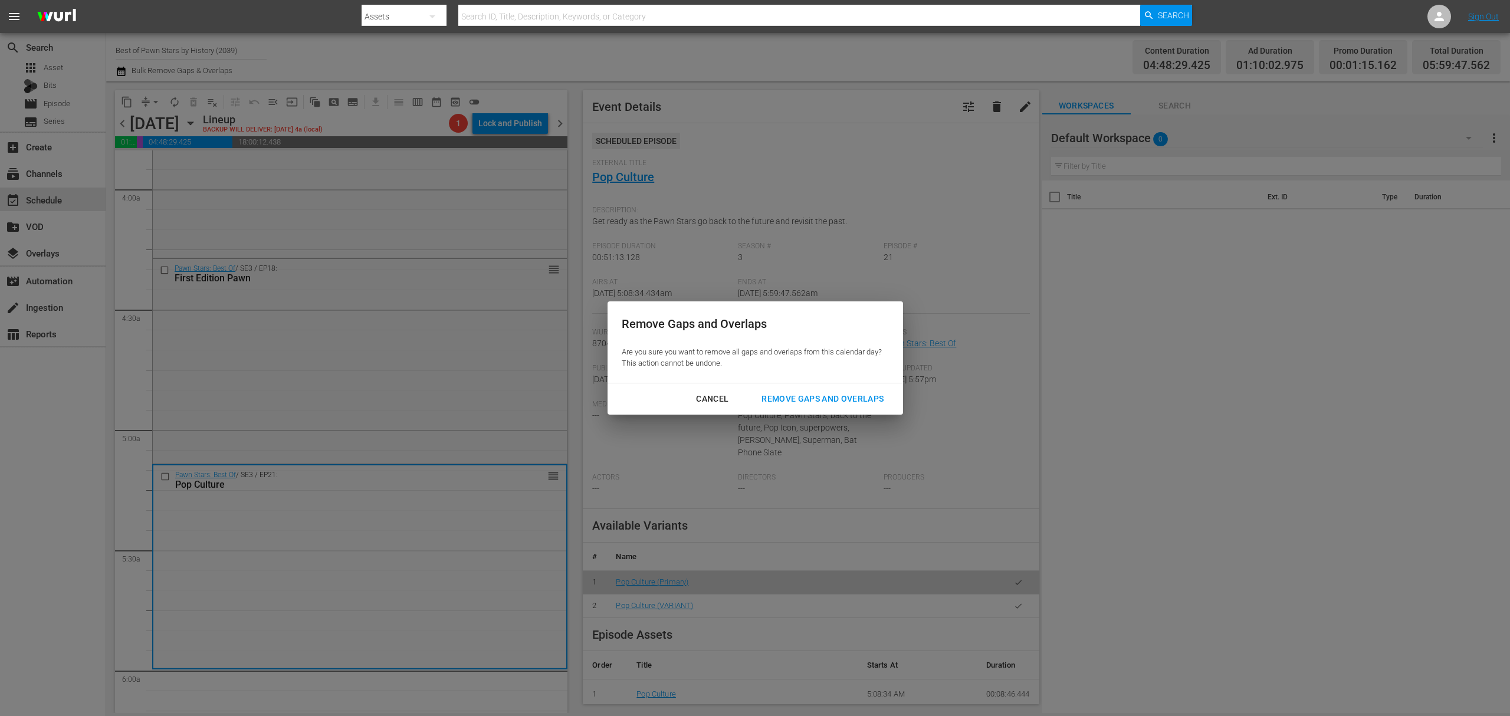
click at [807, 399] on div "Remove Gaps and Overlaps" at bounding box center [822, 399] width 141 height 15
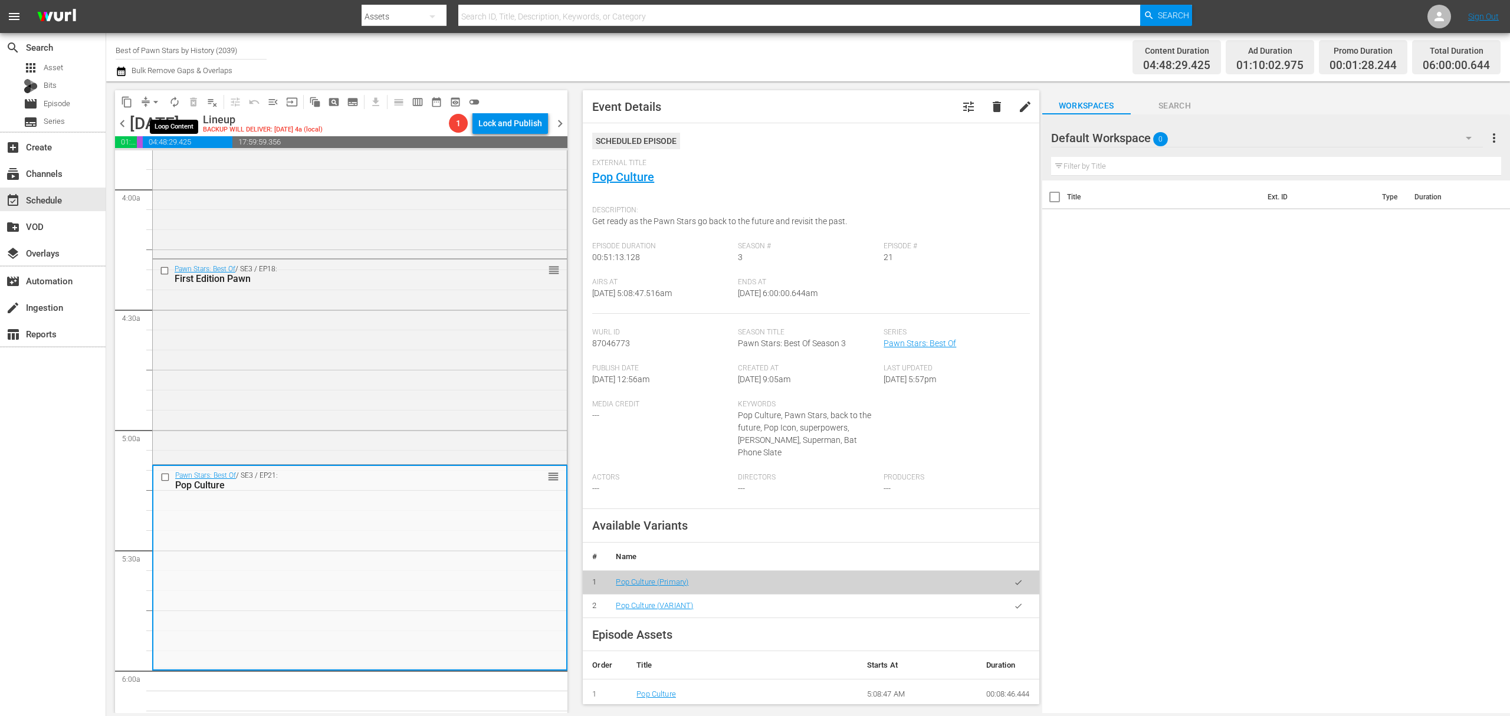
click at [173, 103] on span "autorenew_outlined" at bounding box center [175, 102] width 12 height 12
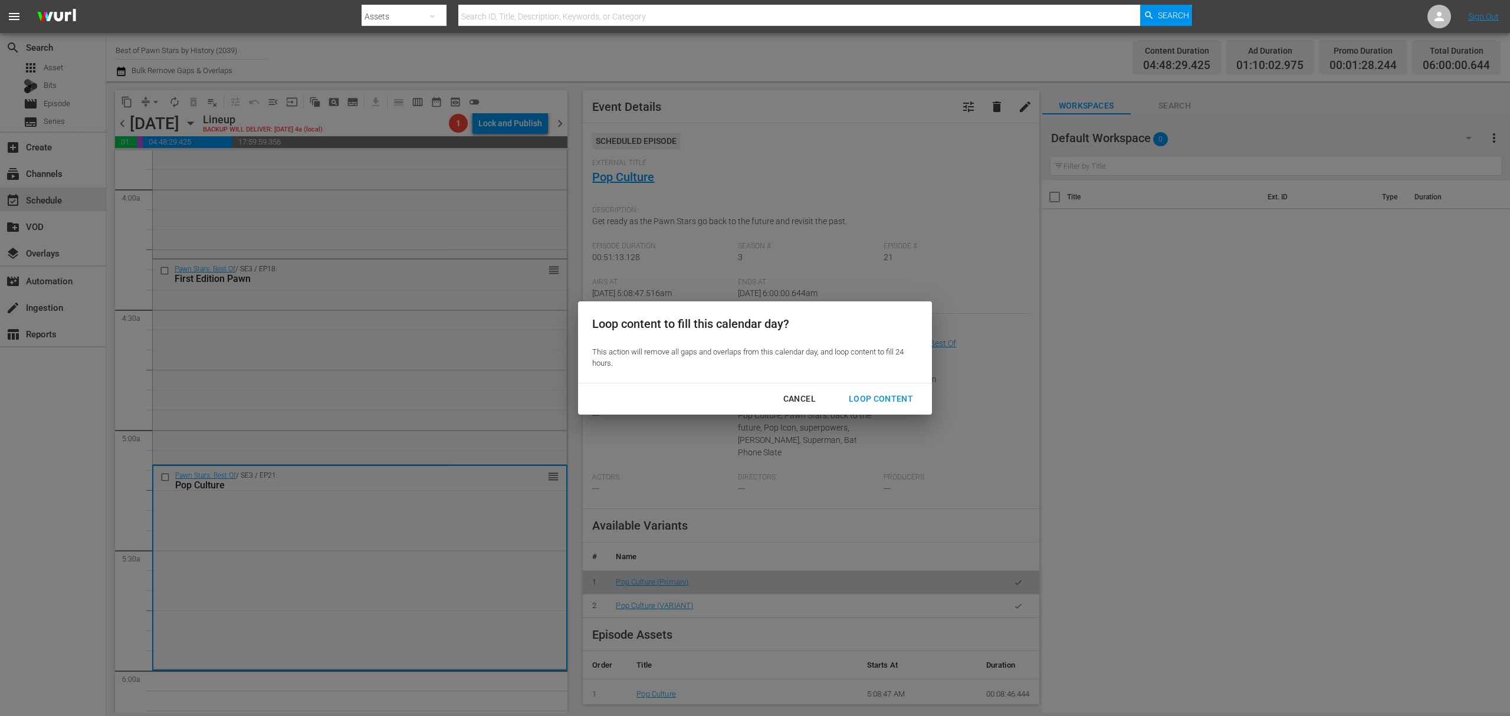
click at [879, 397] on div "Loop Content" at bounding box center [880, 399] width 83 height 15
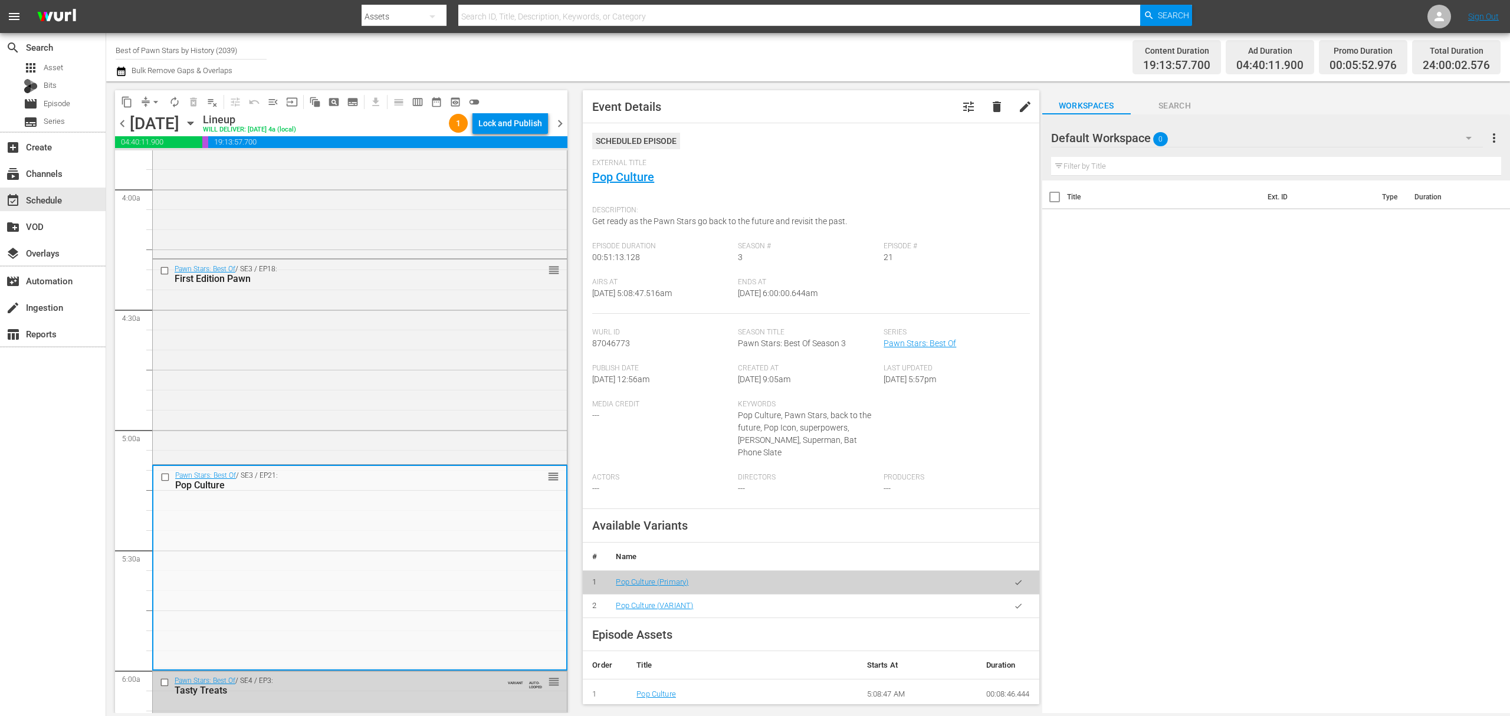
click at [521, 123] on div "Lock and Publish" at bounding box center [510, 123] width 64 height 21
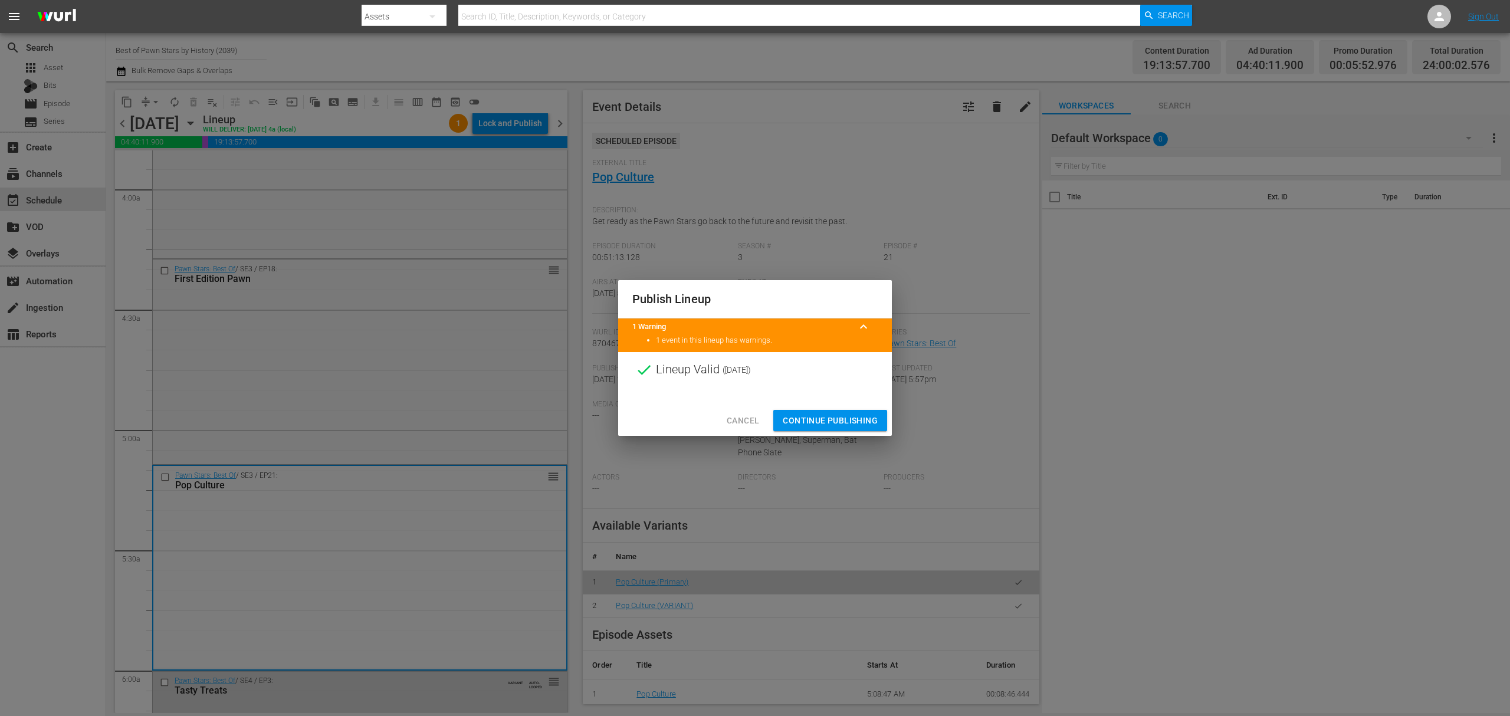
click at [842, 416] on span "Continue Publishing" at bounding box center [830, 420] width 95 height 15
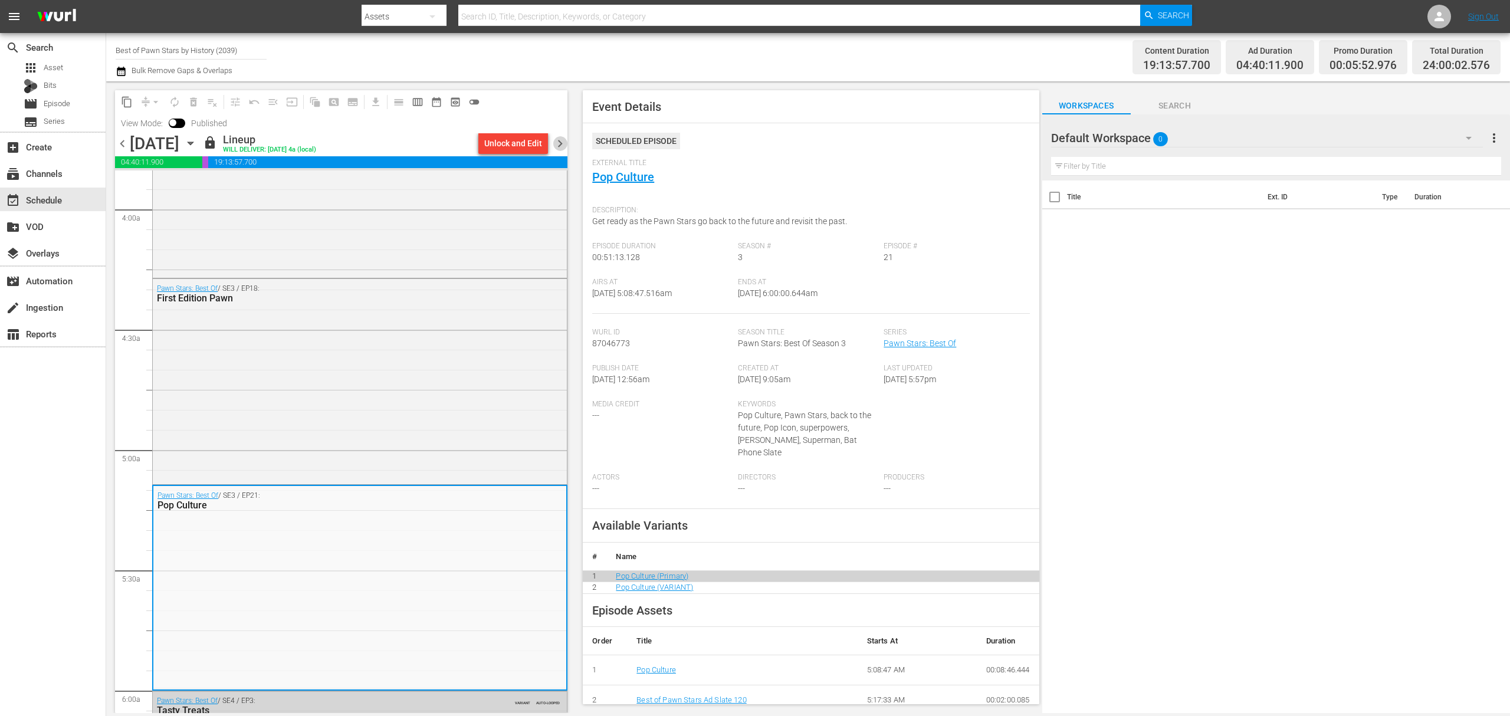
click at [563, 142] on span "chevron_right" at bounding box center [560, 143] width 15 height 15
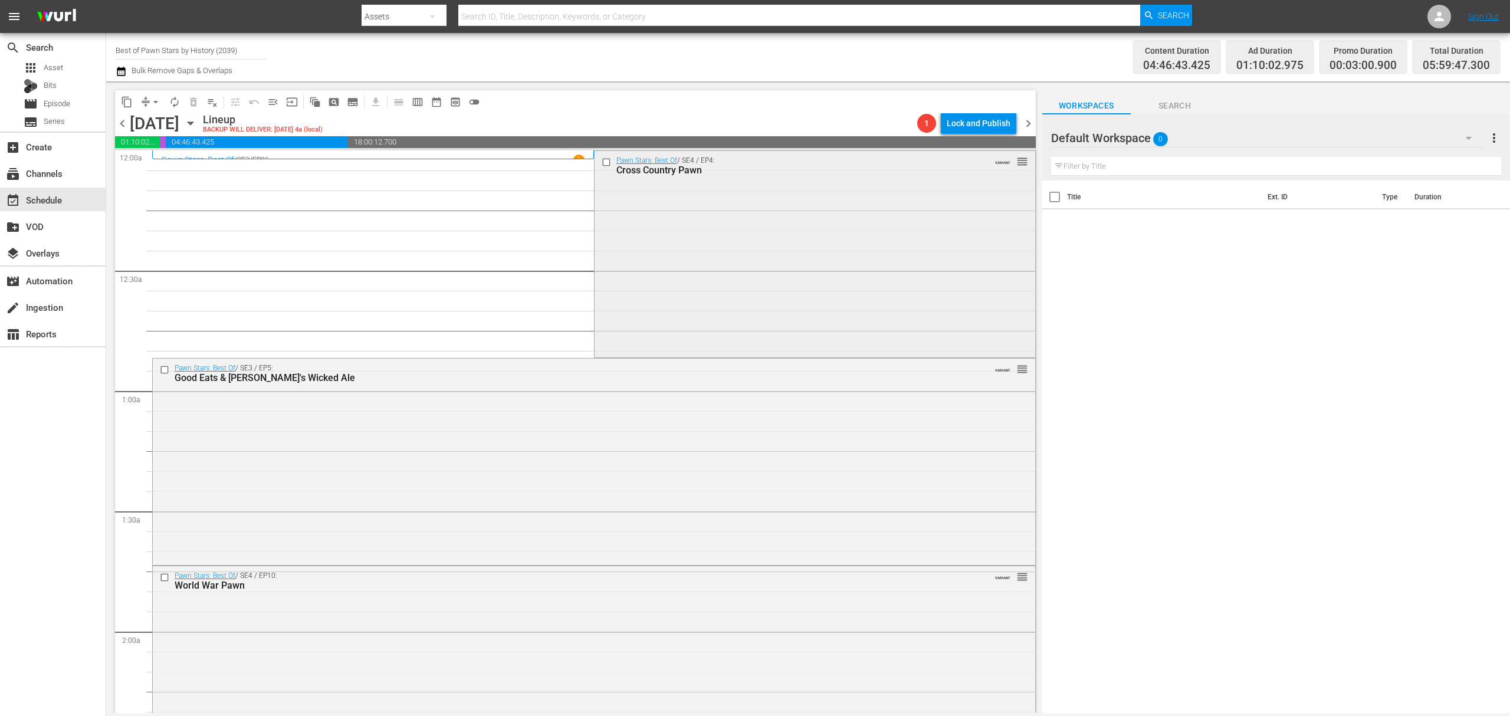
click at [802, 208] on div "Pawn Stars: Best Of / SE4 / EP4: Cross Country Pawn VARIANT reorder" at bounding box center [814, 253] width 441 height 205
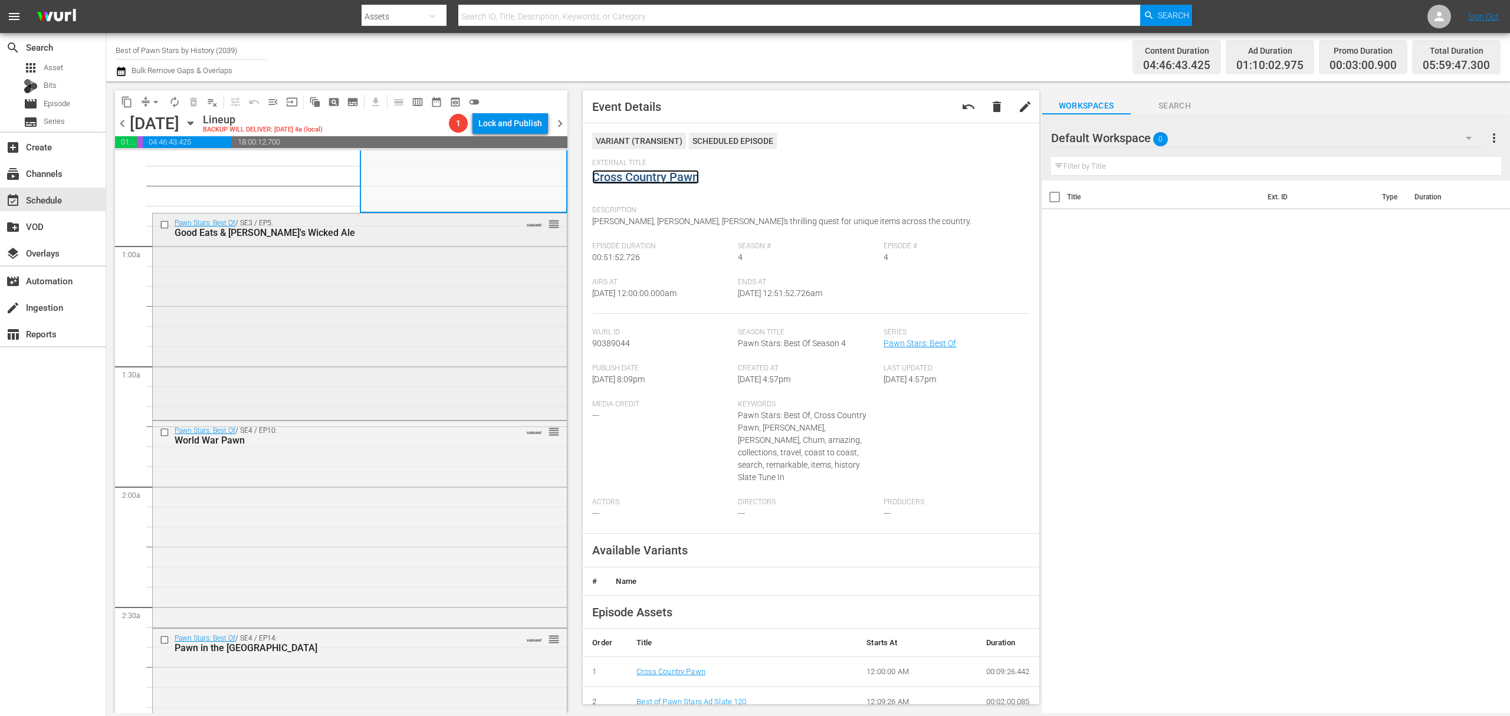
scroll to position [157, 0]
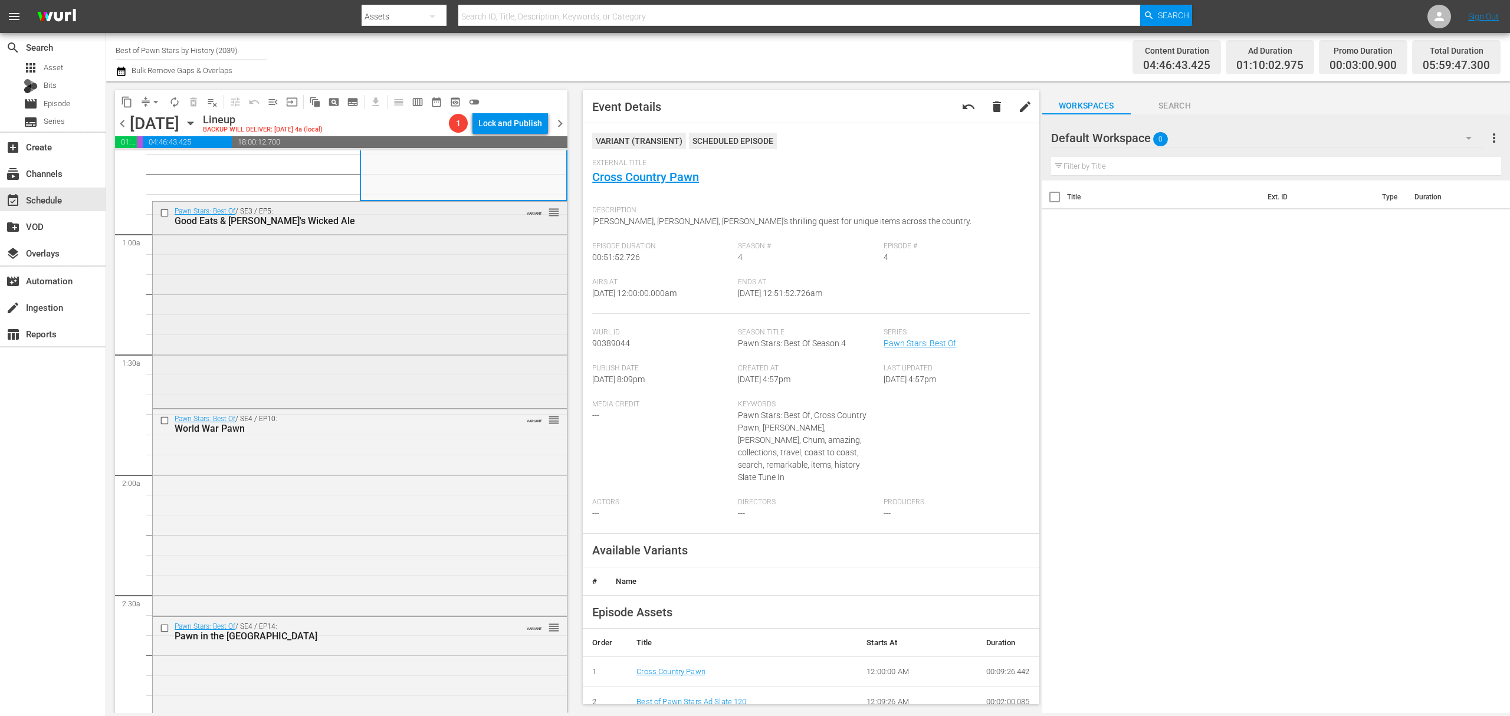
click at [451, 291] on div "Pawn Stars: Best Of / SE3 / EP5: Good Eats & Rick's Wicked Ale VARIANT reorder" at bounding box center [360, 304] width 414 height 204
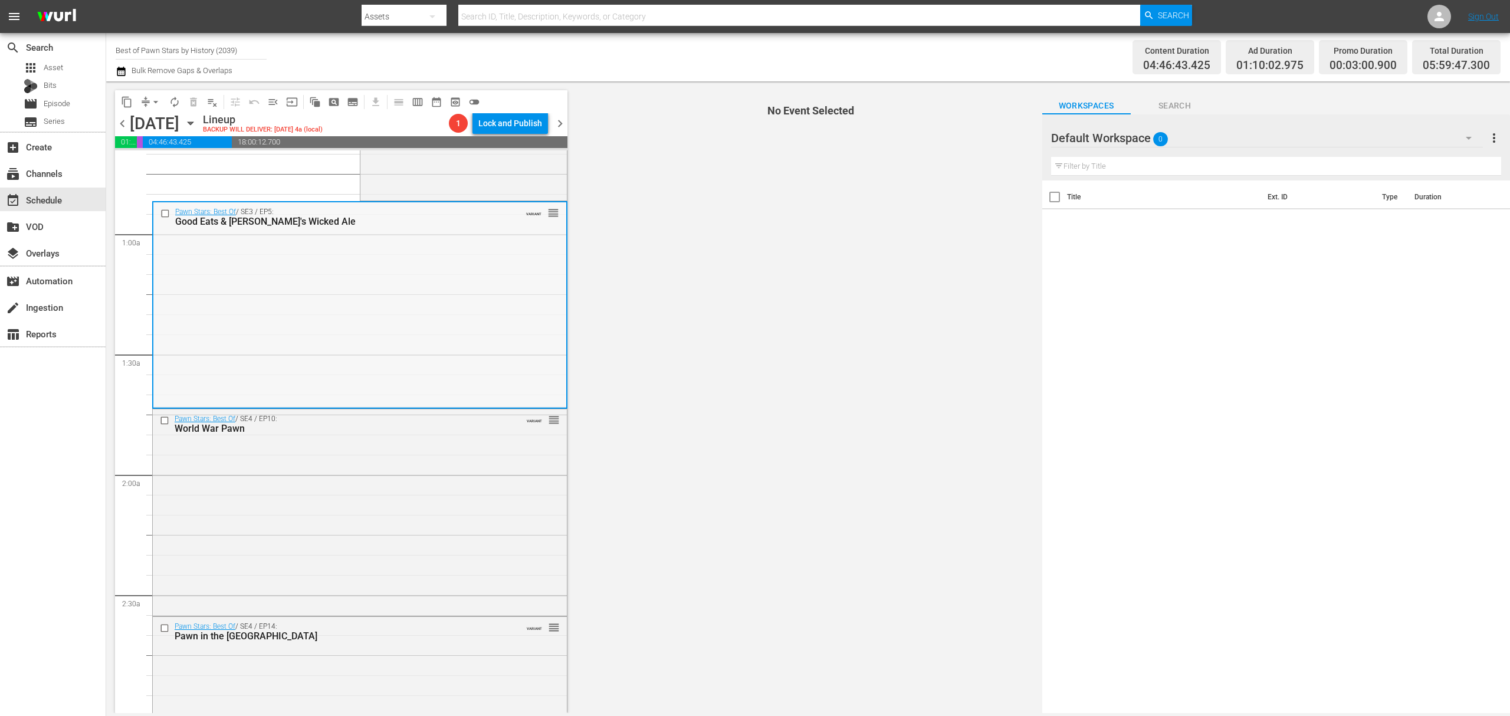
click at [486, 264] on div "Pawn Stars: Best Of / SE3 / EP5: Good Eats & Rick's Wicked Ale VARIANT reorder" at bounding box center [359, 304] width 413 height 204
click at [448, 274] on div "Pawn Stars: Best Of / SE3 / EP5: Good Eats & Rick's Wicked Ale VARIANT reorder" at bounding box center [359, 304] width 413 height 204
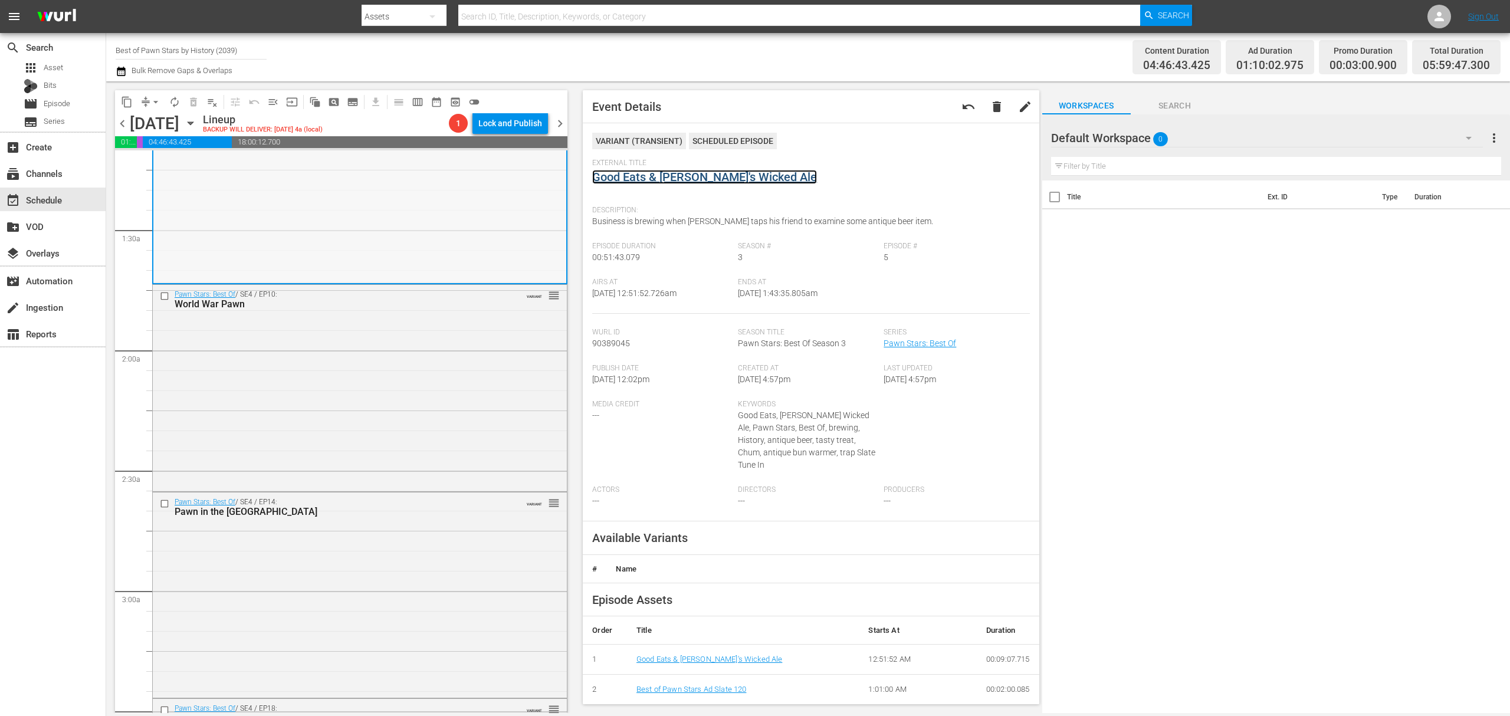
scroll to position [314, 0]
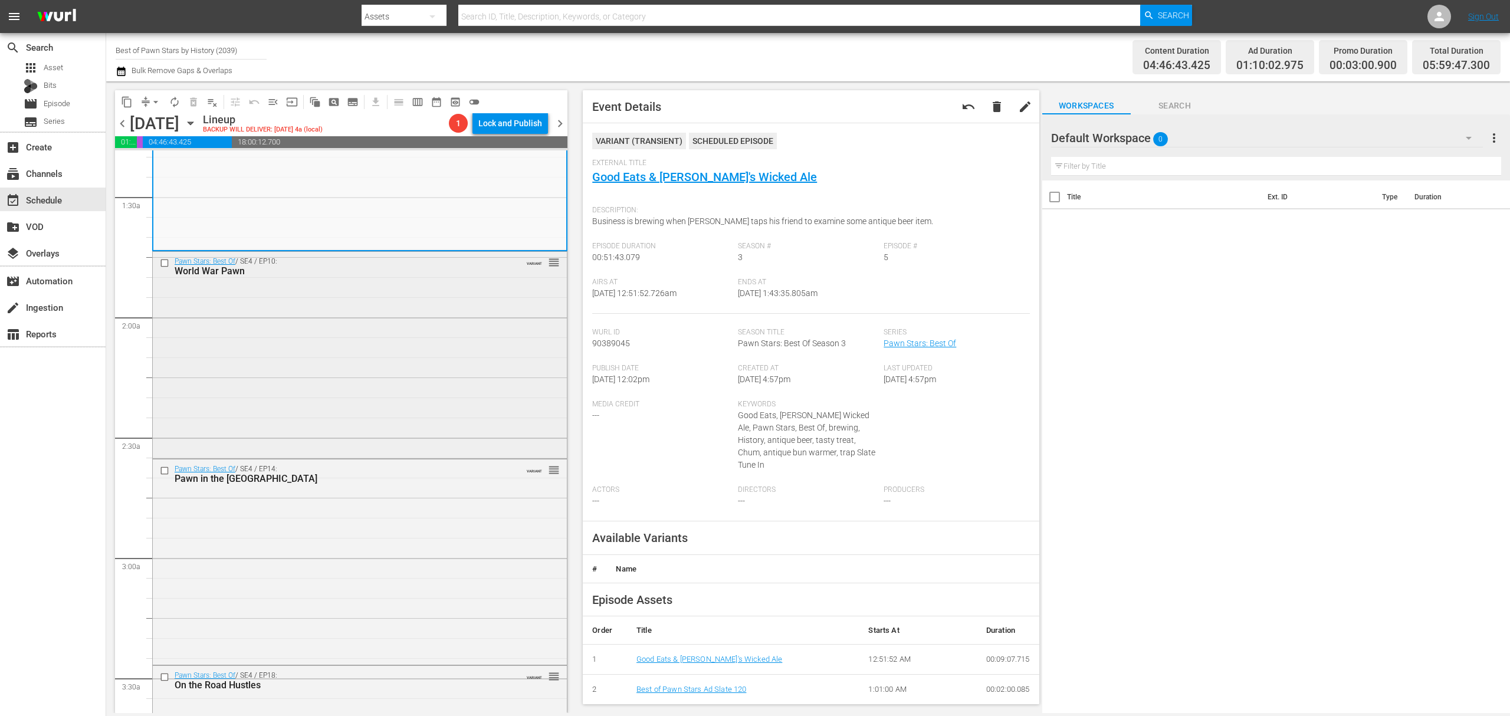
click at [412, 351] on div "Pawn Stars: Best Of / SE4 / EP10: World War Pawn VARIANT reorder" at bounding box center [360, 354] width 414 height 204
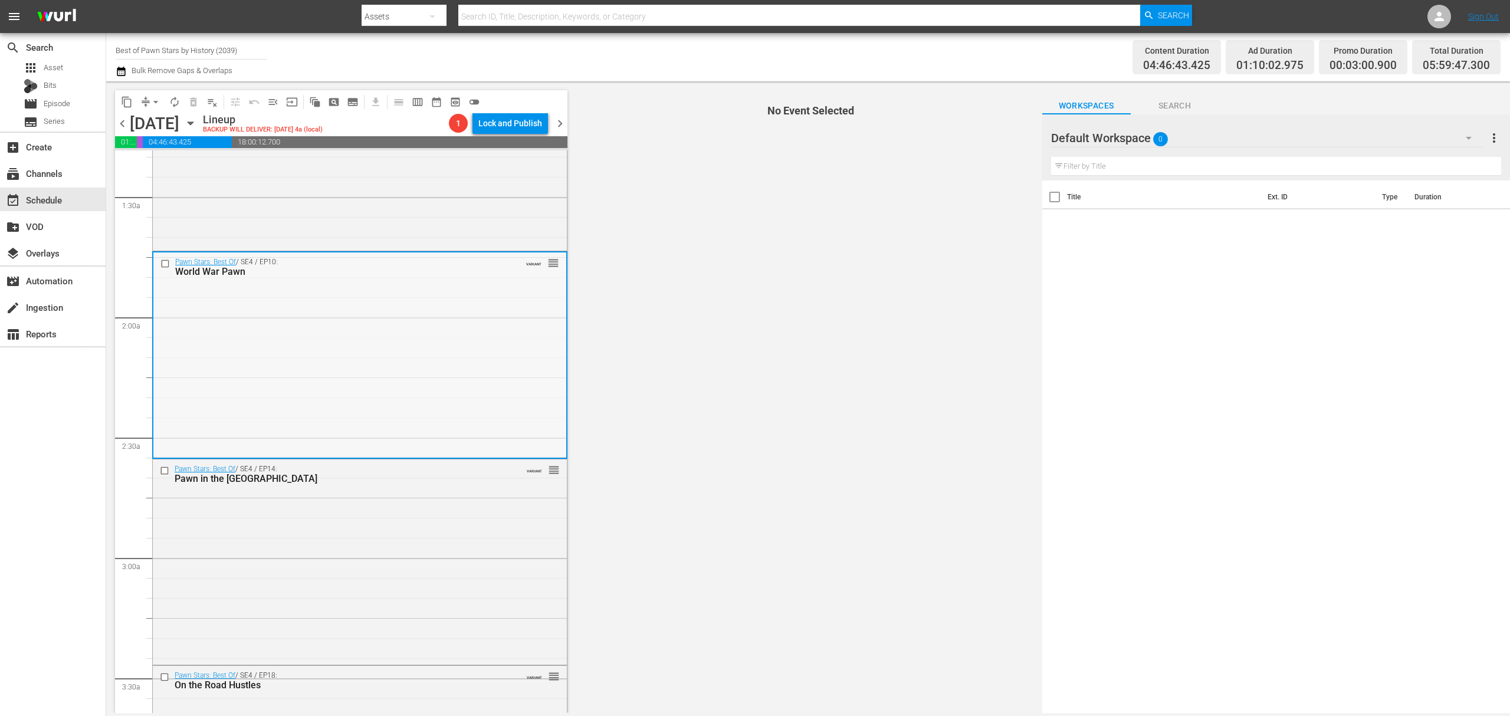
click at [343, 350] on div "Pawn Stars: Best Of / SE4 / EP10: World War Pawn VARIANT reorder" at bounding box center [359, 354] width 413 height 204
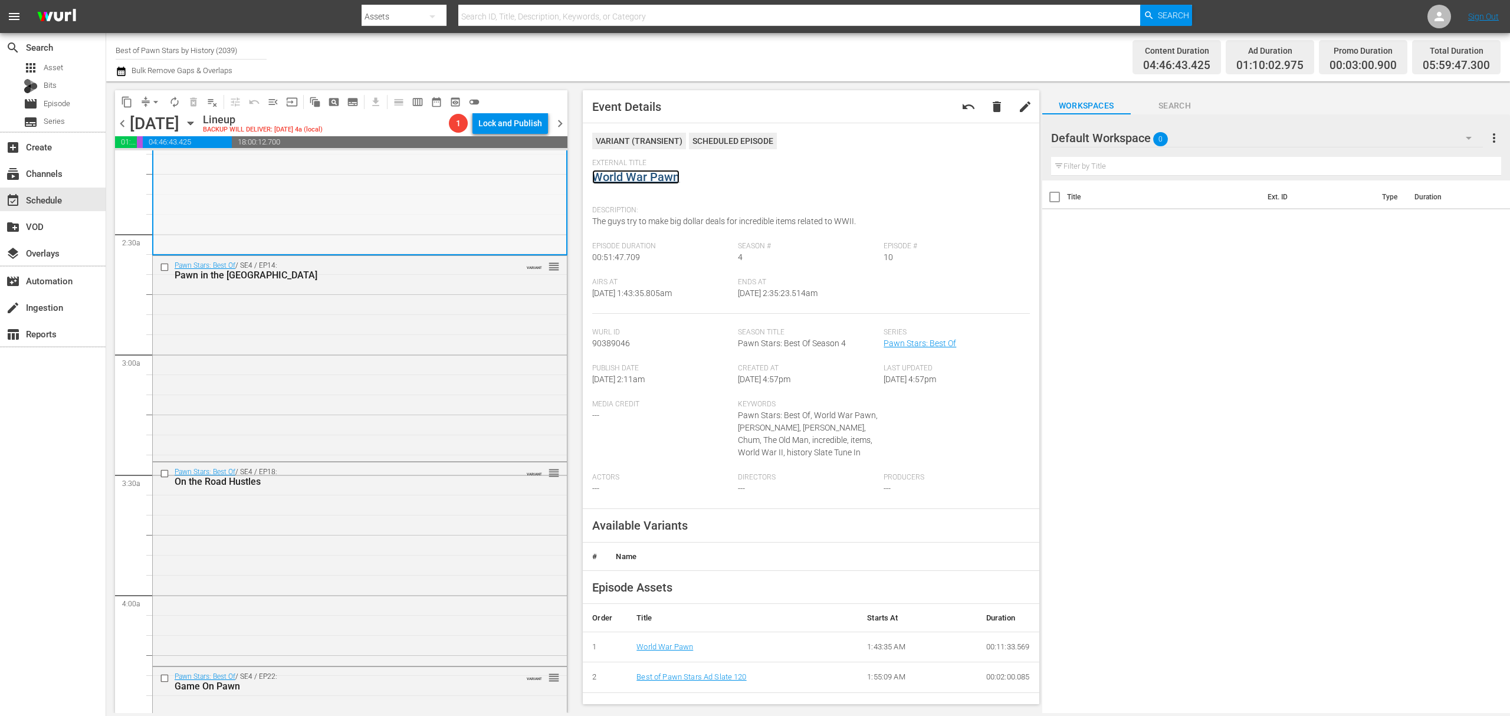
scroll to position [550, 0]
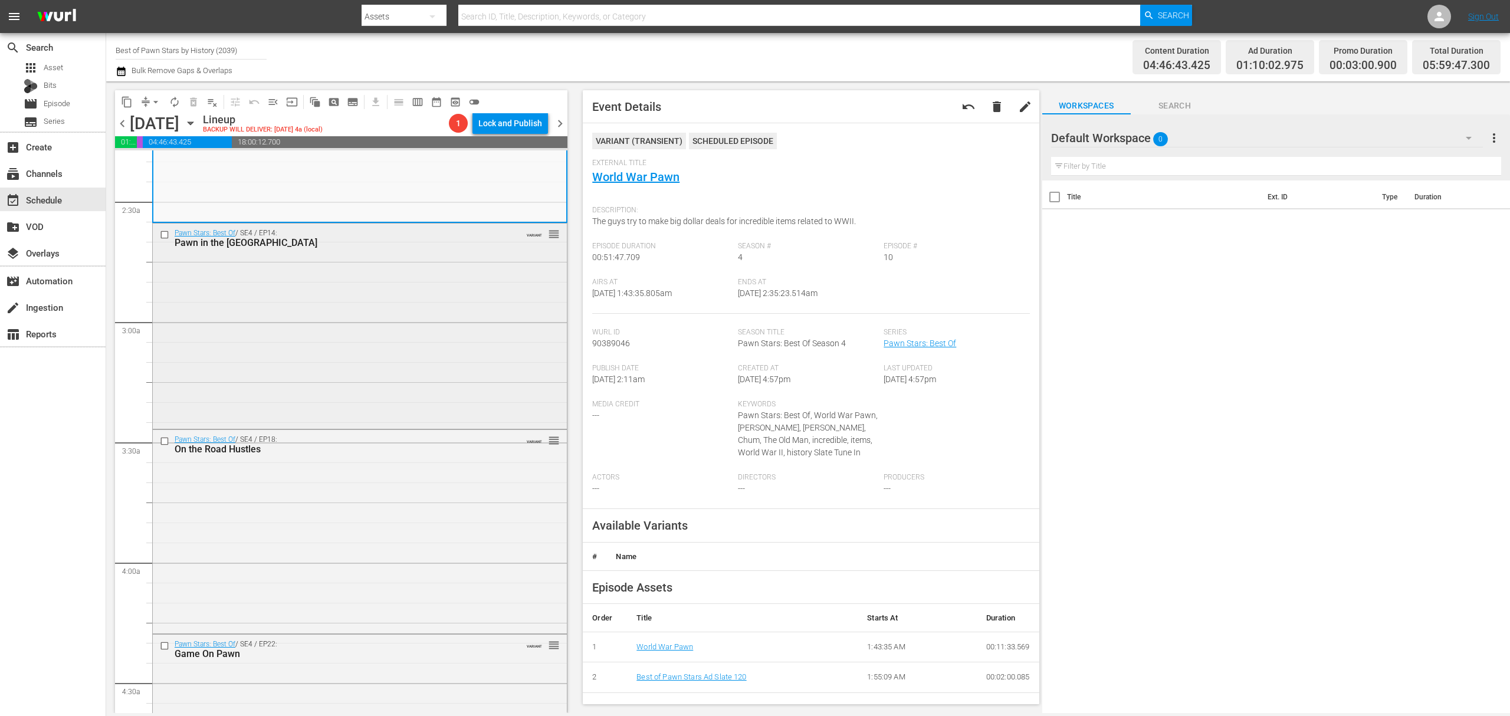
click at [397, 295] on div "Pawn Stars: Best Of / SE4 / EP14: Pawn in the USA VARIANT reorder" at bounding box center [360, 325] width 414 height 202
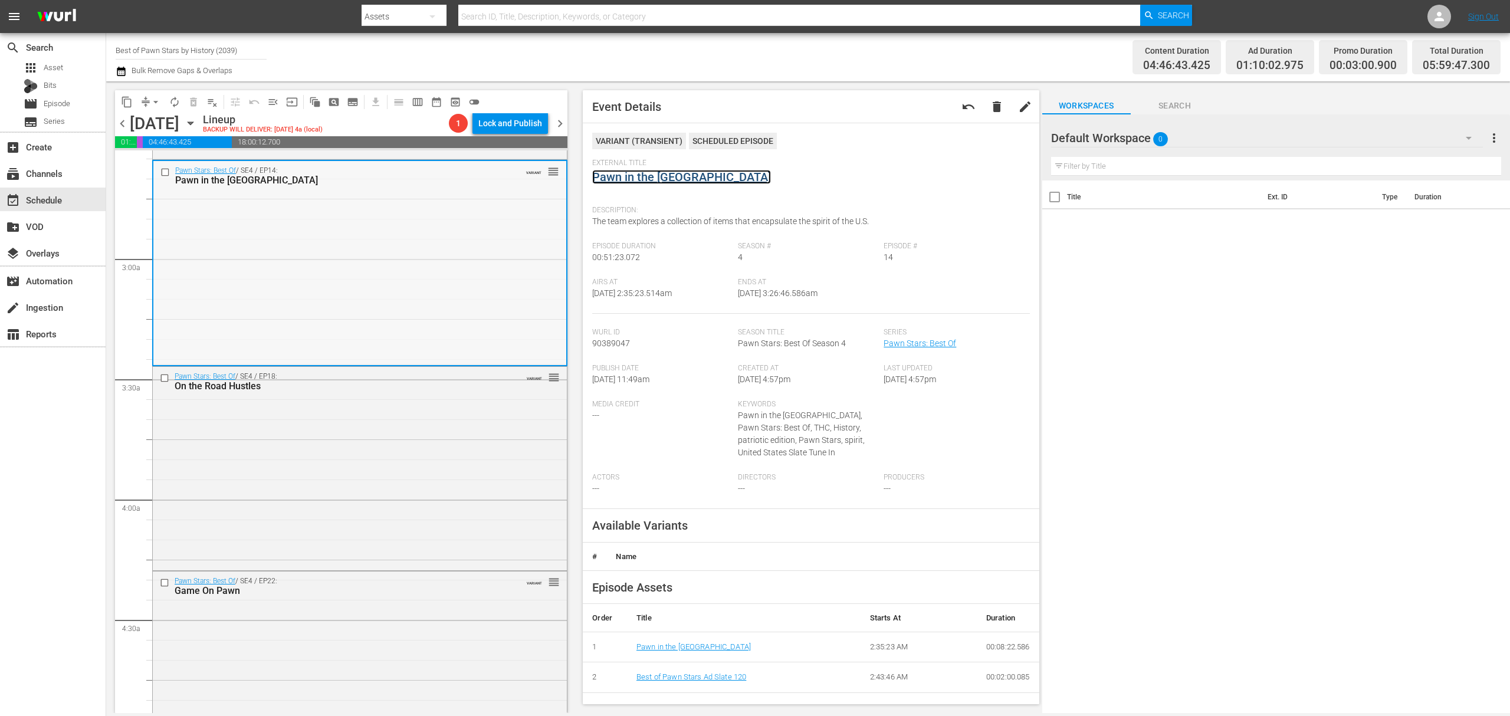
scroll to position [708, 0]
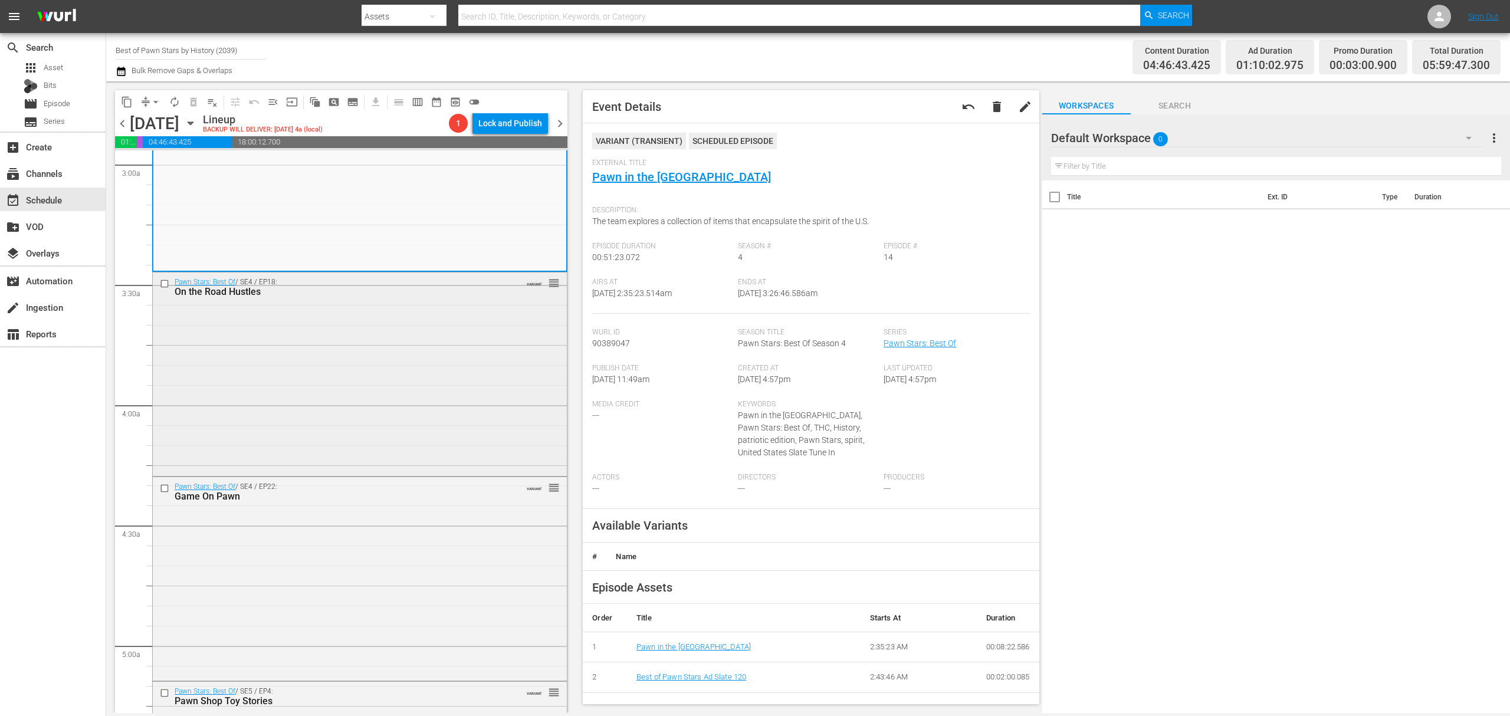
click at [383, 328] on div "Pawn Stars: Best Of / SE4 / EP18: On the Road Hustles VARIANT reorder" at bounding box center [360, 373] width 414 height 202
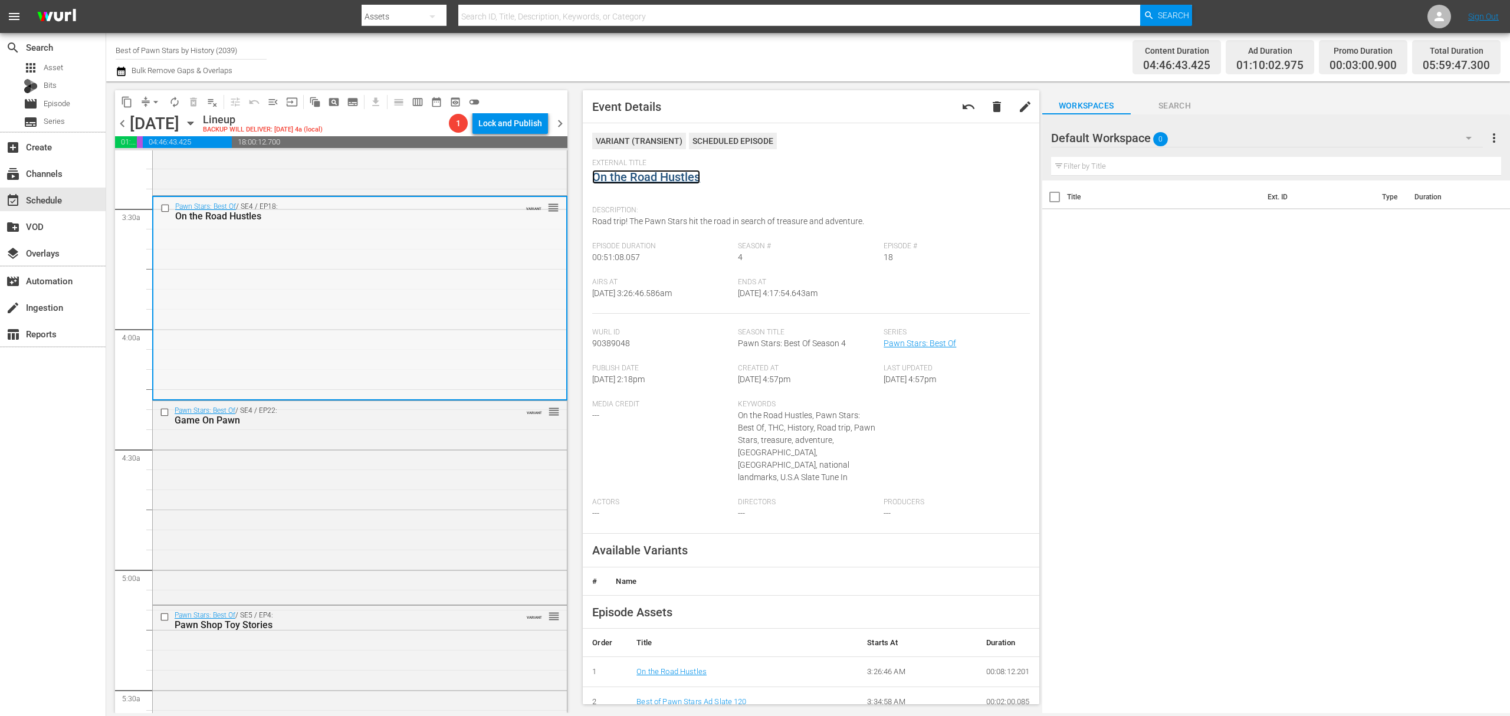
scroll to position [1022, 0]
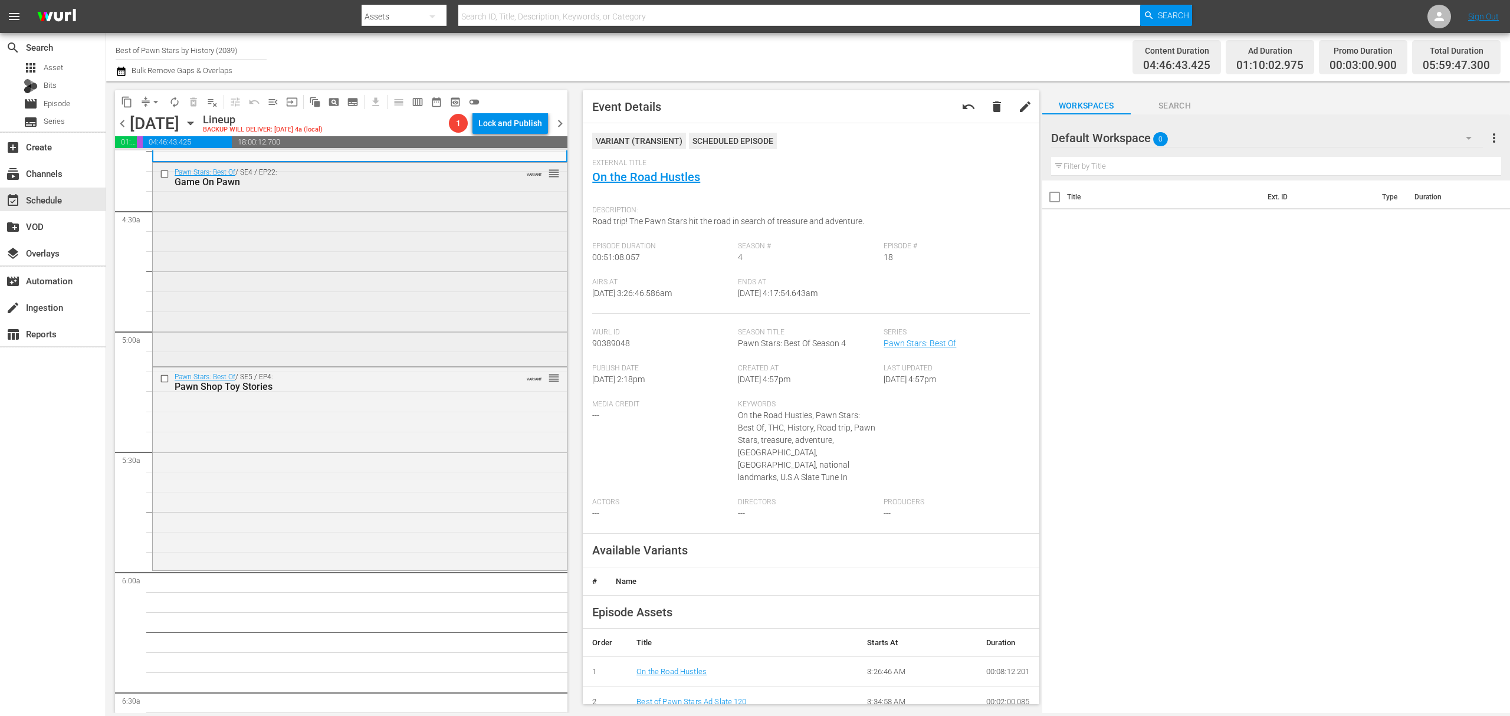
click at [401, 241] on div "Pawn Stars: Best Of / SE4 / EP22: Game On Pawn VARIANT reorder" at bounding box center [360, 263] width 414 height 201
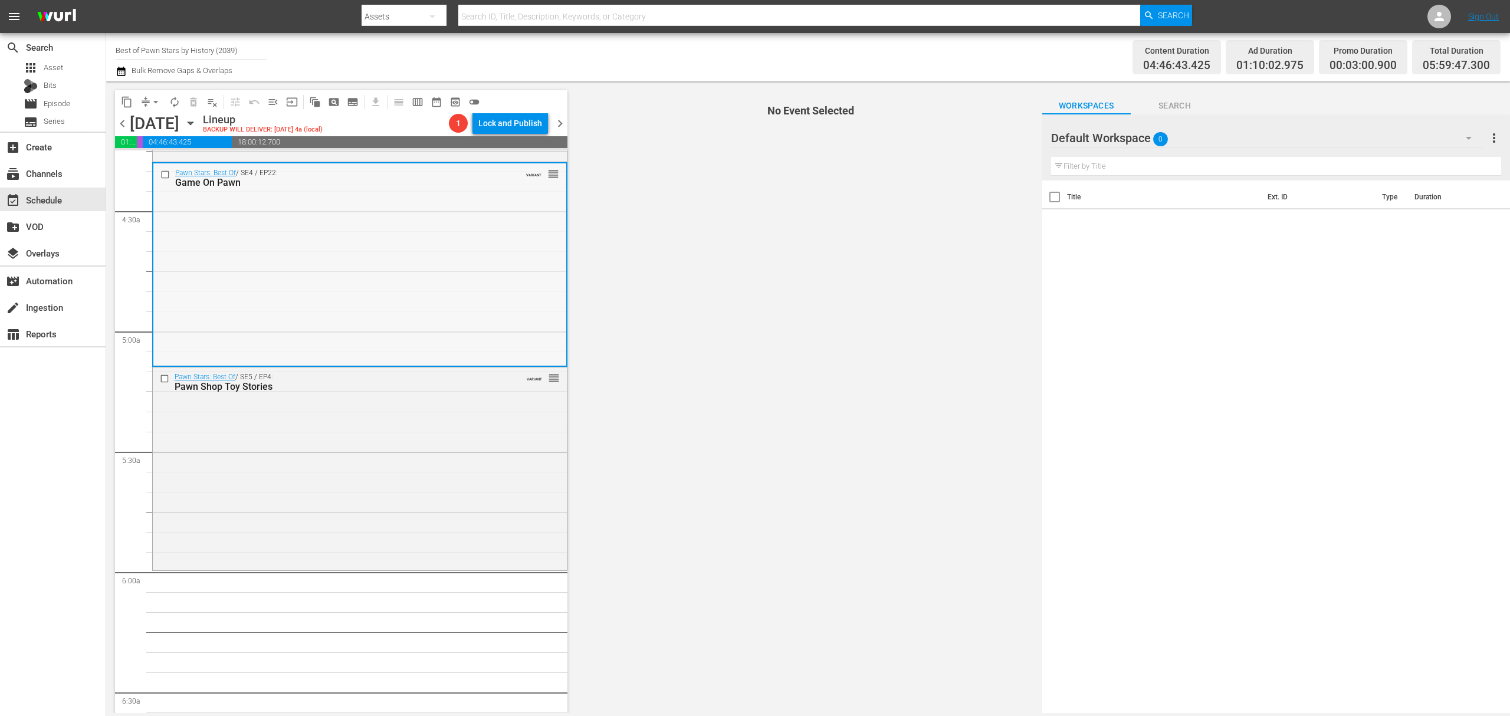
click at [437, 241] on div "Pawn Stars: Best Of / SE4 / EP22: Game On Pawn VARIANT reorder" at bounding box center [359, 263] width 413 height 201
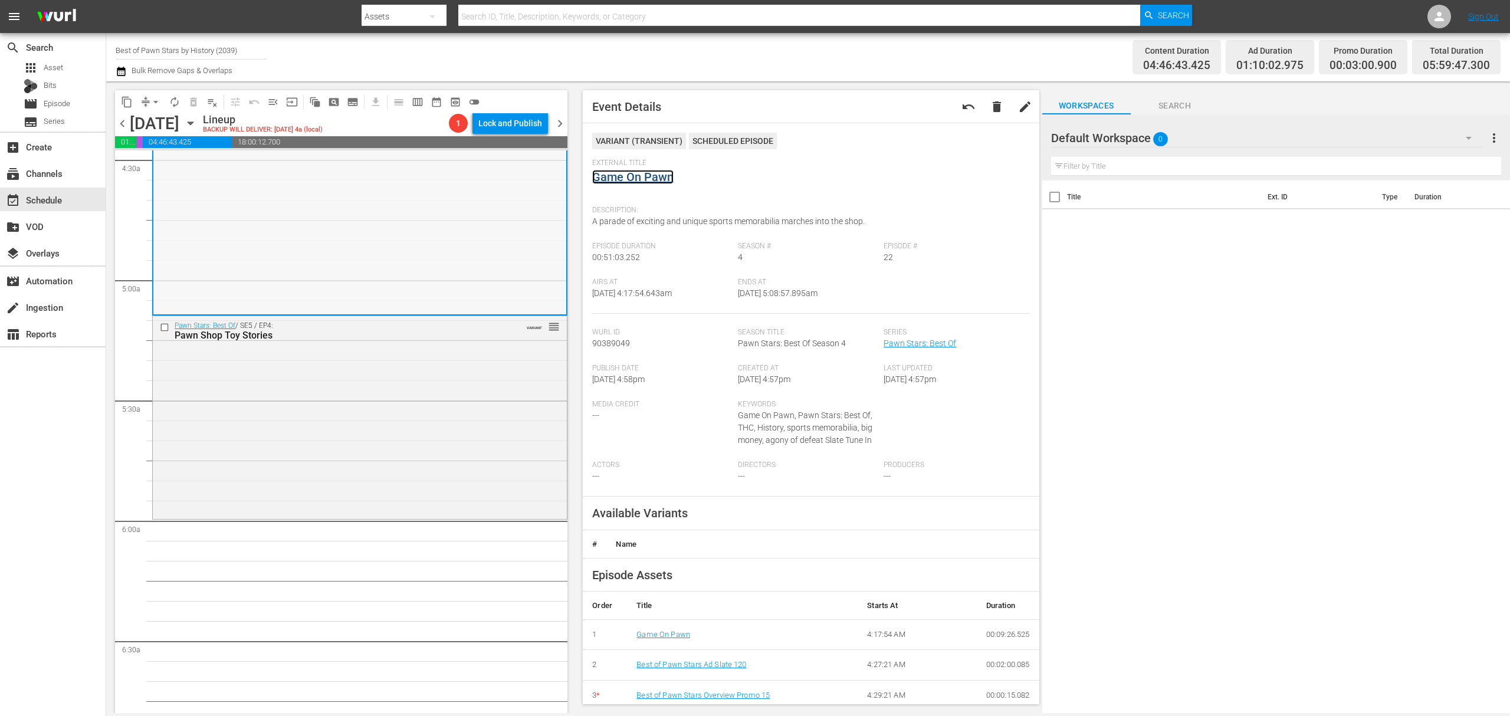
scroll to position [1100, 0]
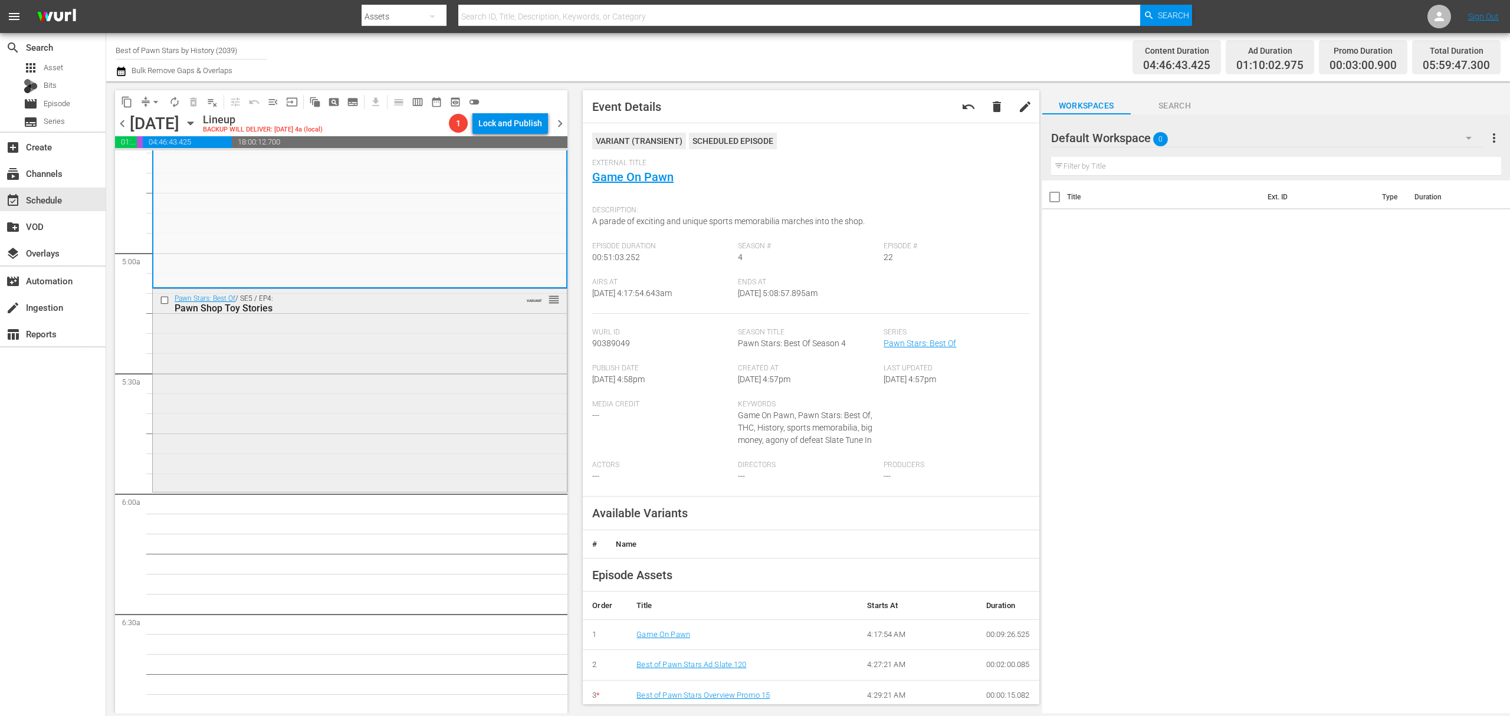
click at [413, 373] on div "Pawn Stars: Best Of / SE5 / EP4: Pawn Shop Toy Stories VARIANT reorder" at bounding box center [360, 389] width 414 height 201
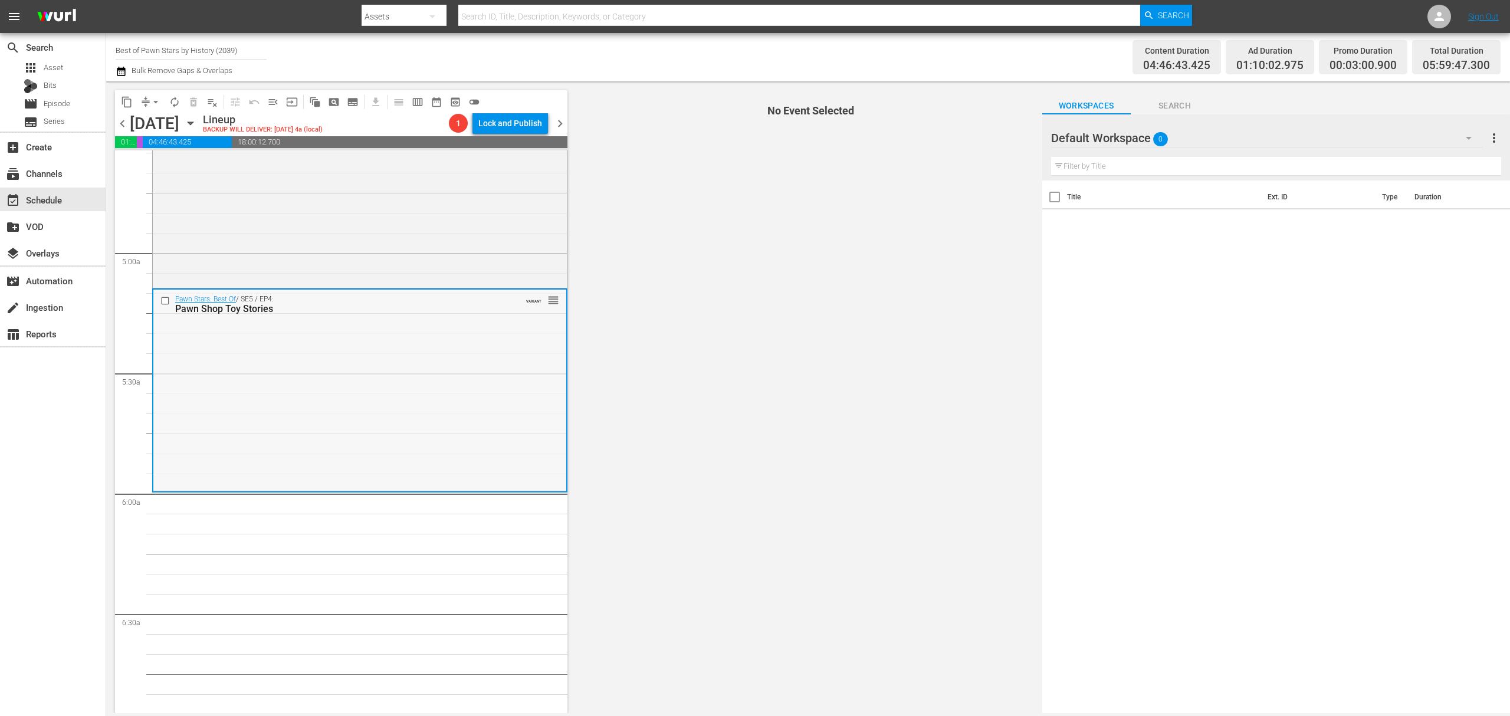
click at [423, 350] on div "Pawn Stars: Best Of / SE5 / EP4: Pawn Shop Toy Stories VARIANT reorder" at bounding box center [359, 390] width 413 height 201
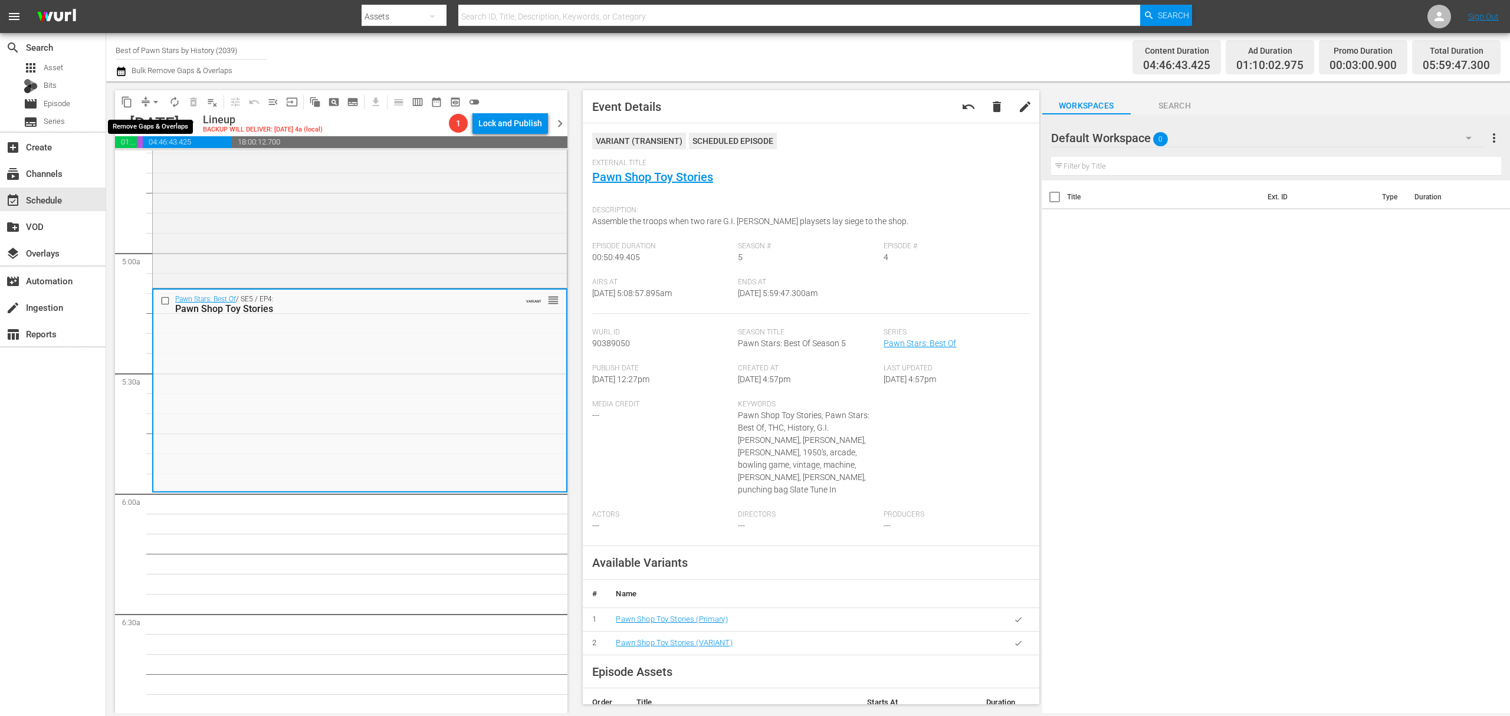
click at [152, 102] on span "arrow_drop_down" at bounding box center [156, 102] width 12 height 12
click at [171, 121] on li "Align to Midnight" at bounding box center [156, 125] width 124 height 19
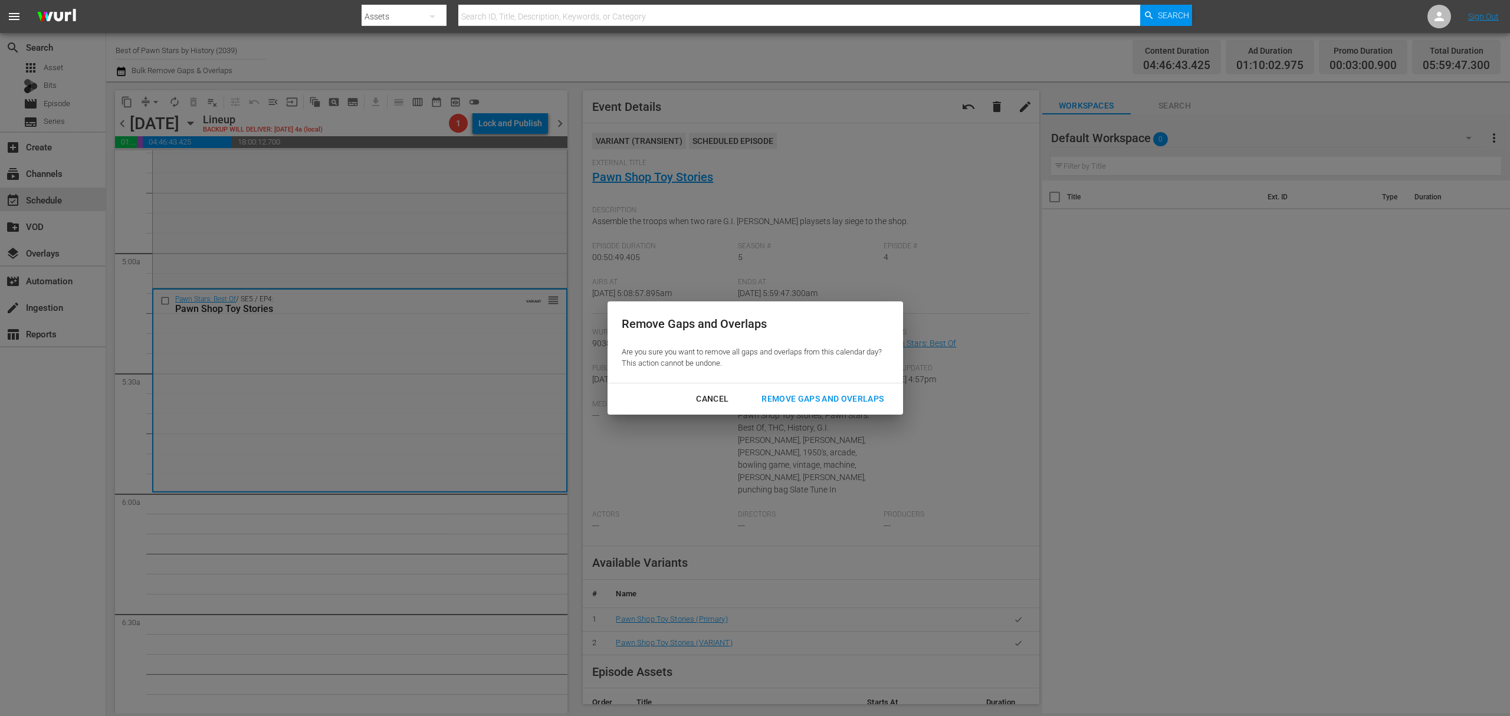
click at [807, 394] on div "Remove Gaps and Overlaps" at bounding box center [822, 399] width 141 height 15
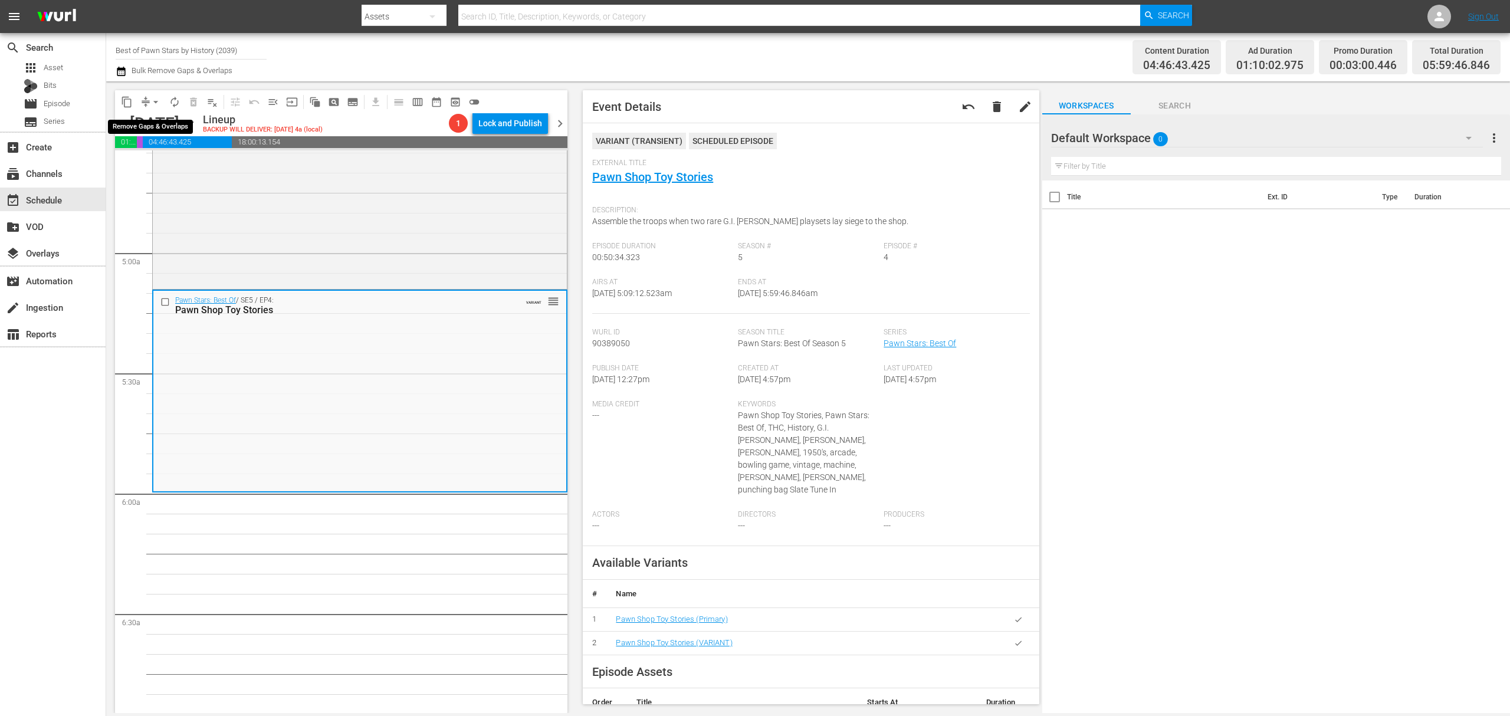
click at [152, 100] on span "arrow_drop_down" at bounding box center [156, 102] width 12 height 12
click at [152, 124] on li "Align to Midnight" at bounding box center [156, 125] width 124 height 19
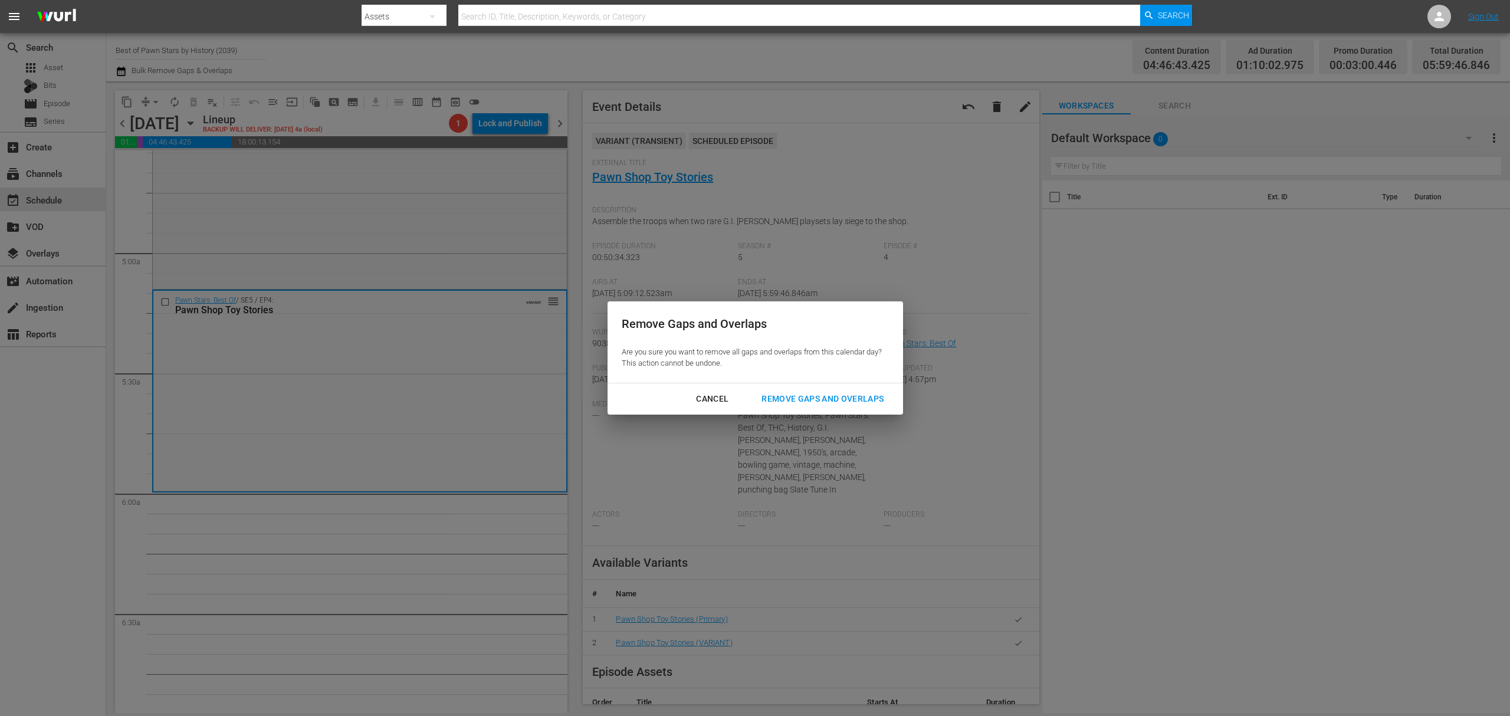
click at [836, 390] on button "Remove Gaps and Overlaps" at bounding box center [822, 399] width 150 height 22
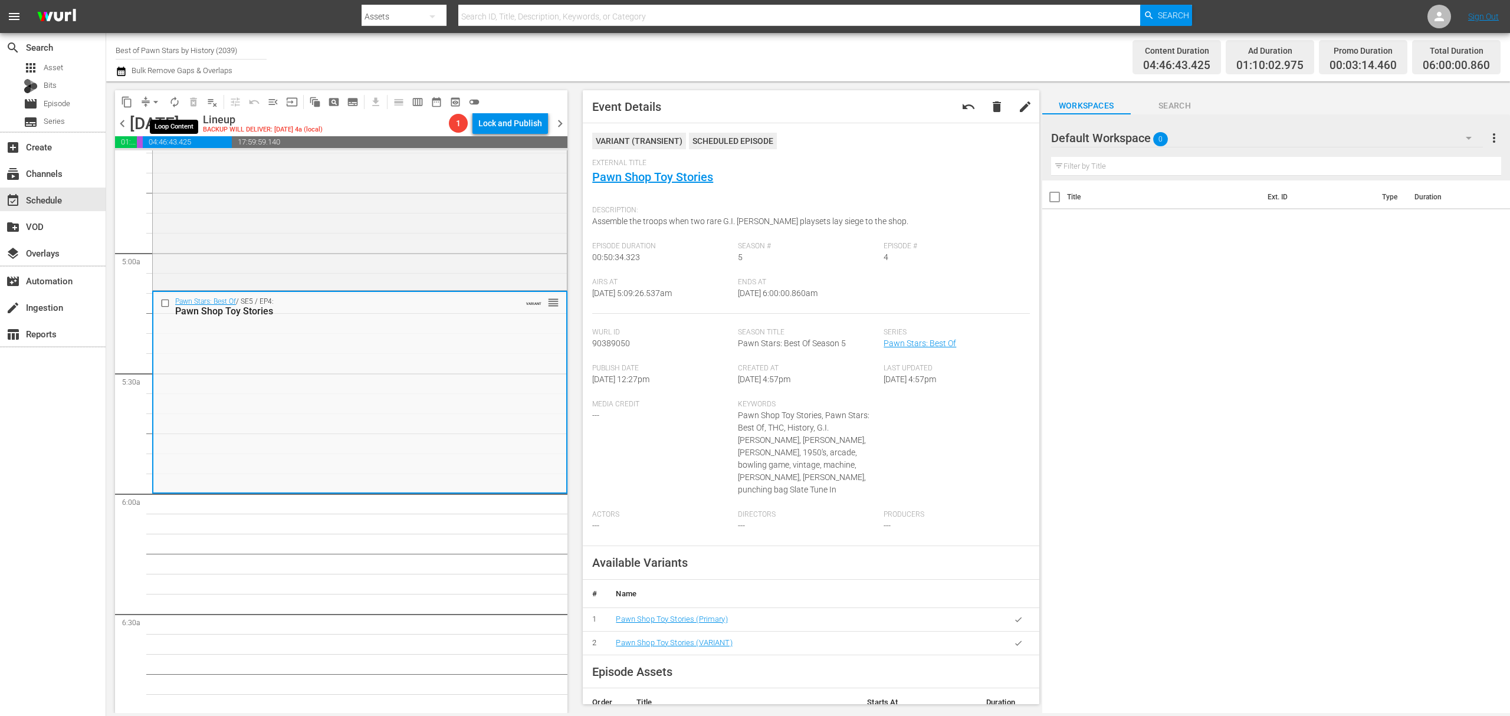
click at [169, 100] on span "autorenew_outlined" at bounding box center [175, 102] width 12 height 12
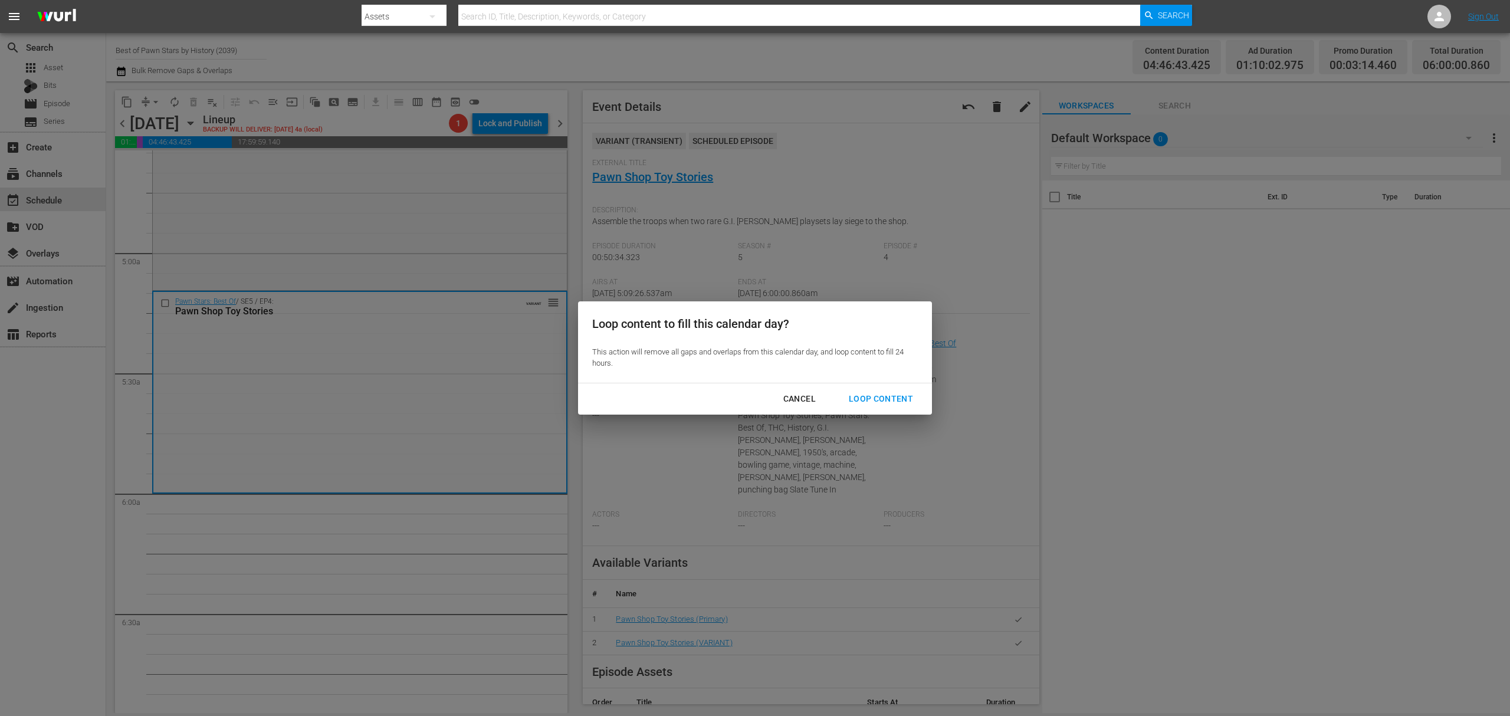
click at [890, 396] on div "Loop Content" at bounding box center [880, 399] width 83 height 15
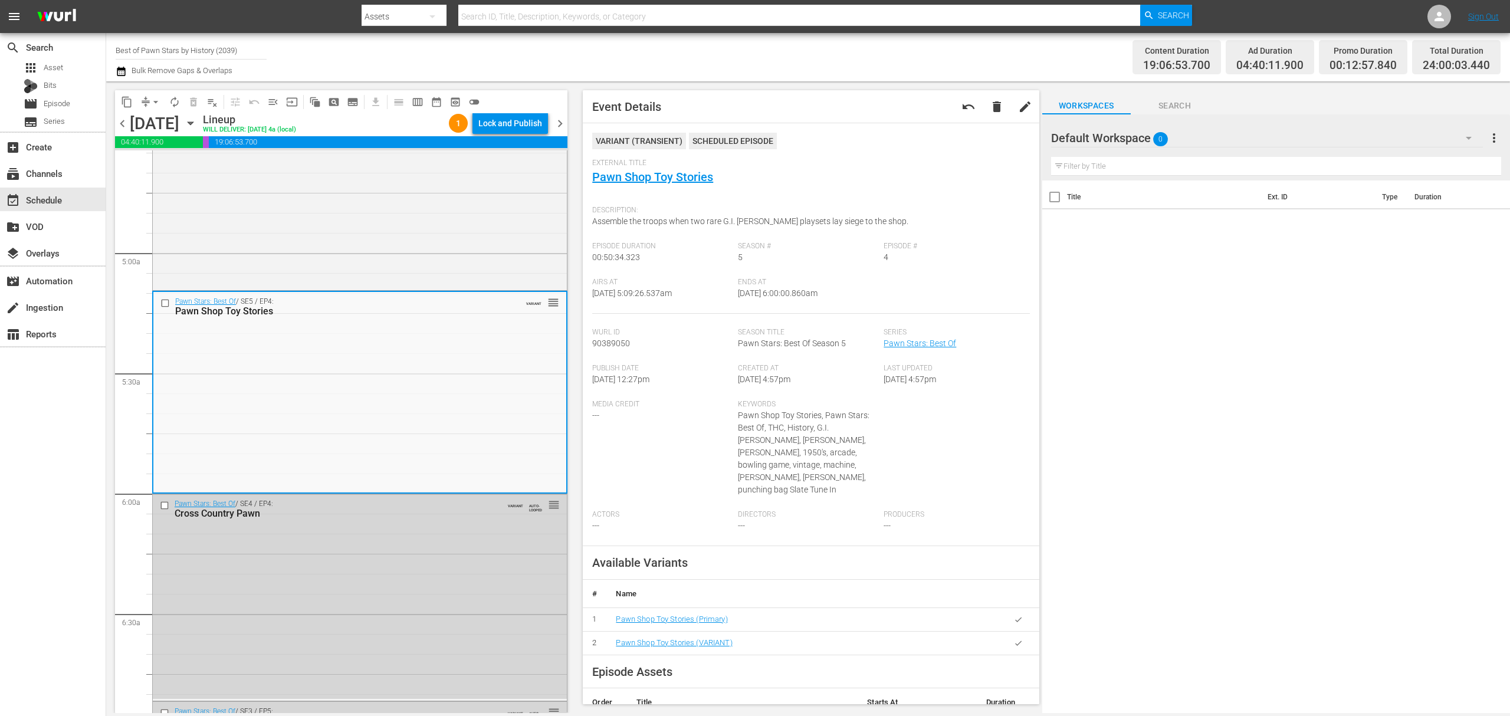
click at [517, 119] on div "Lock and Publish" at bounding box center [510, 123] width 64 height 21
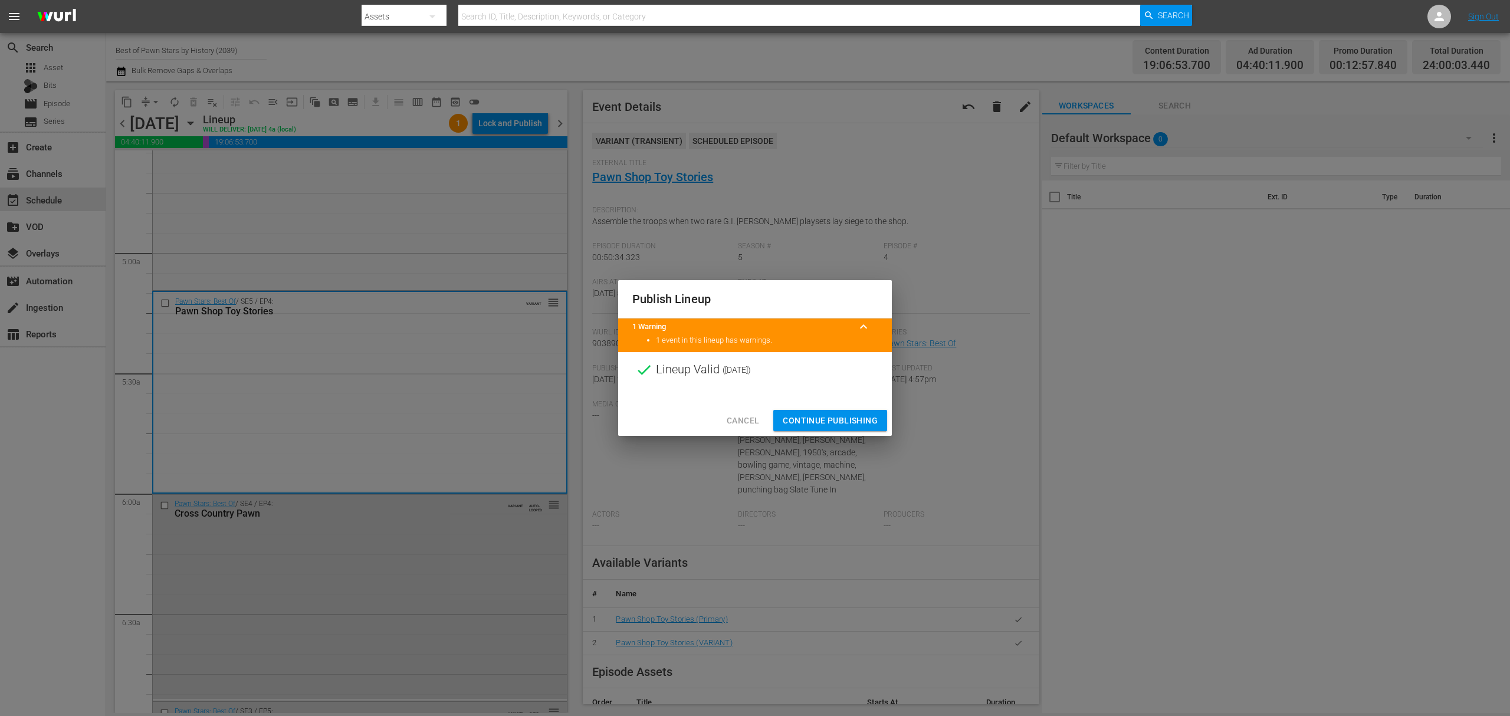
click at [819, 419] on span "Continue Publishing" at bounding box center [830, 420] width 95 height 15
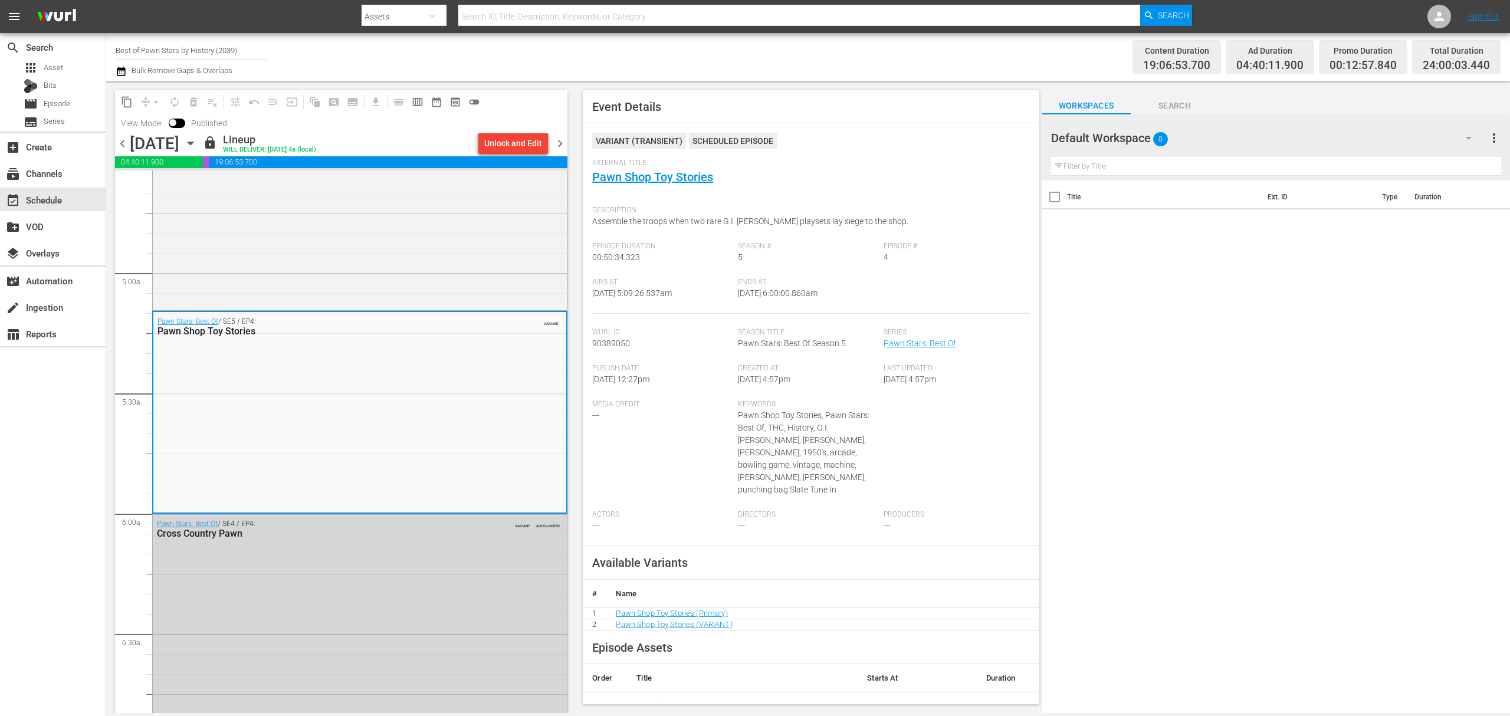
click at [565, 147] on span "chevron_right" at bounding box center [560, 143] width 15 height 15
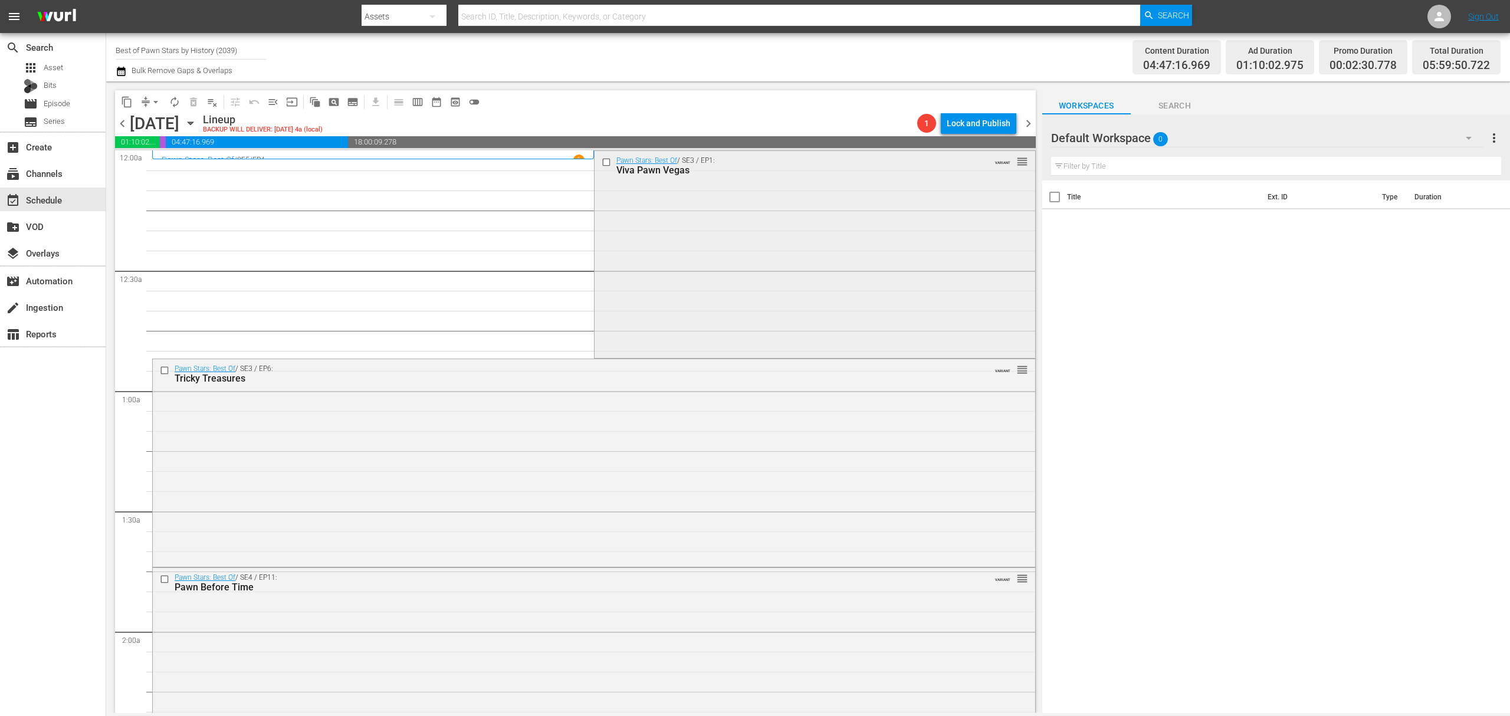
click at [718, 236] on div "Pawn Stars: Best Of / SE3 / EP1: Viva Pawn Vegas VARIANT reorder" at bounding box center [814, 253] width 441 height 205
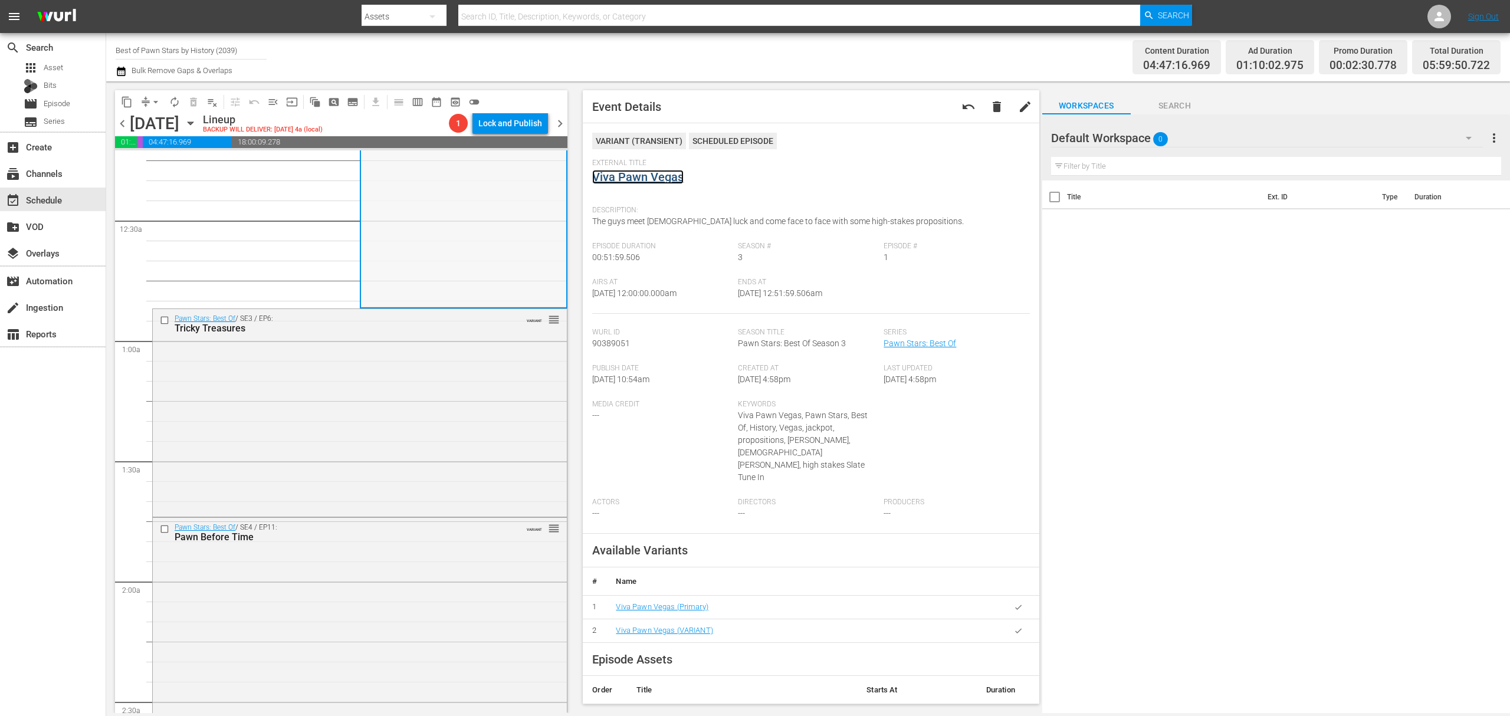
scroll to position [78, 0]
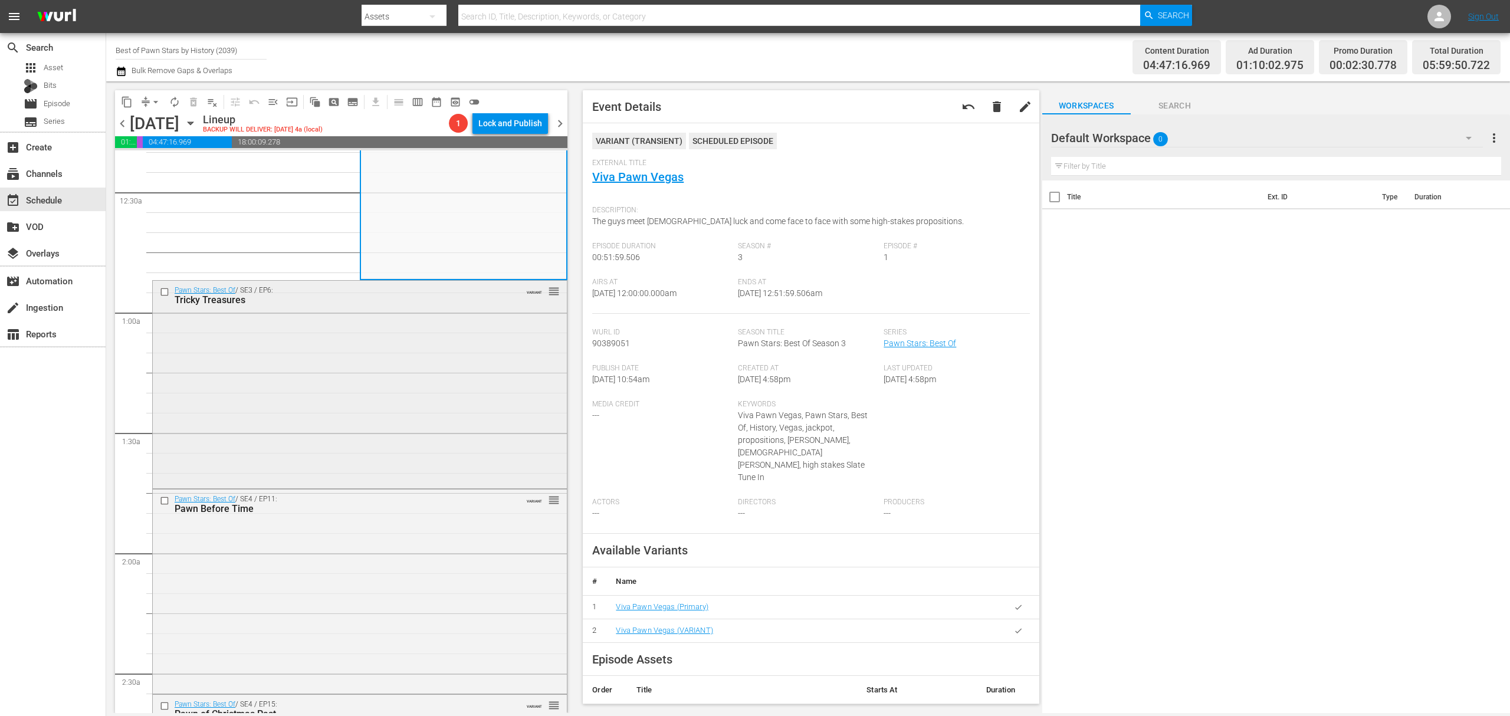
click at [438, 364] on div "Pawn Stars: Best Of / SE3 / EP6: Tricky Treasures VARIANT reorder" at bounding box center [360, 383] width 414 height 205
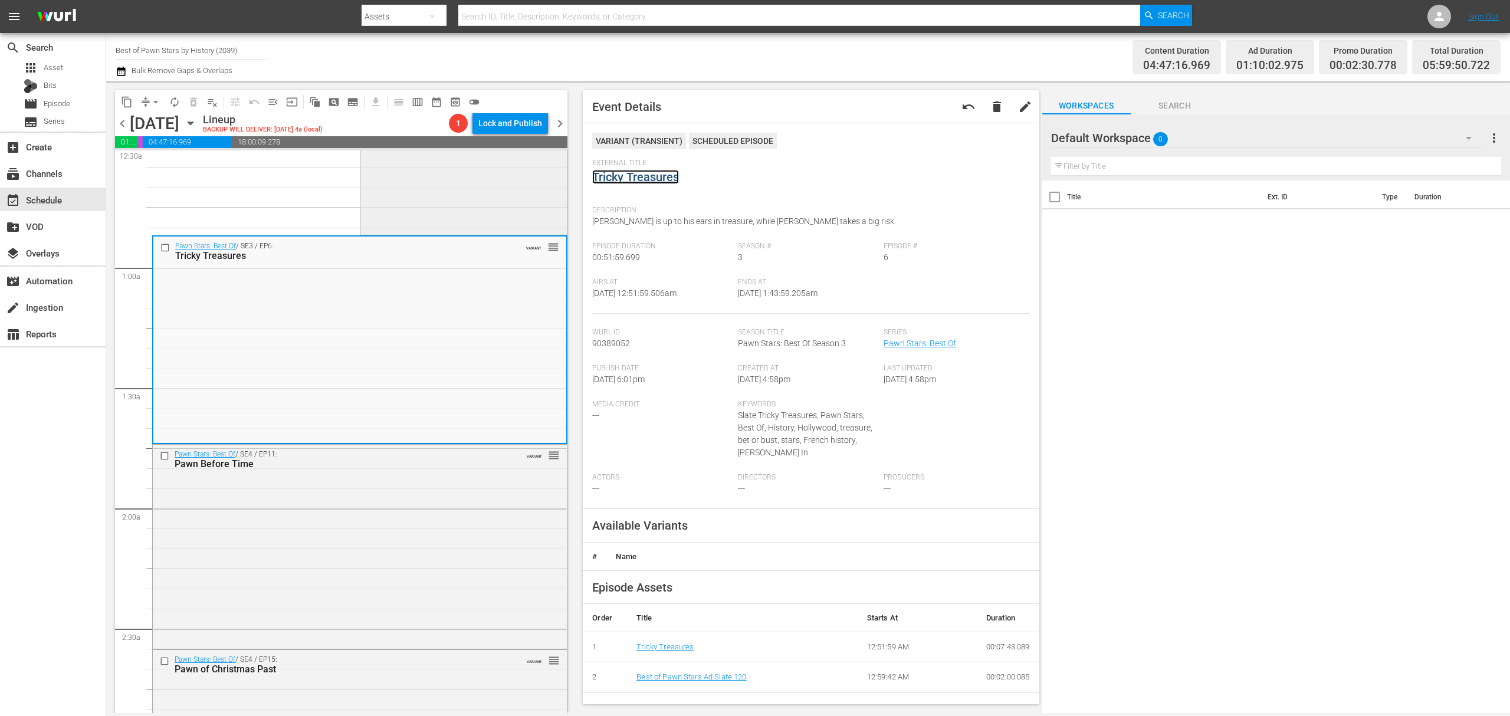
scroll to position [236, 0]
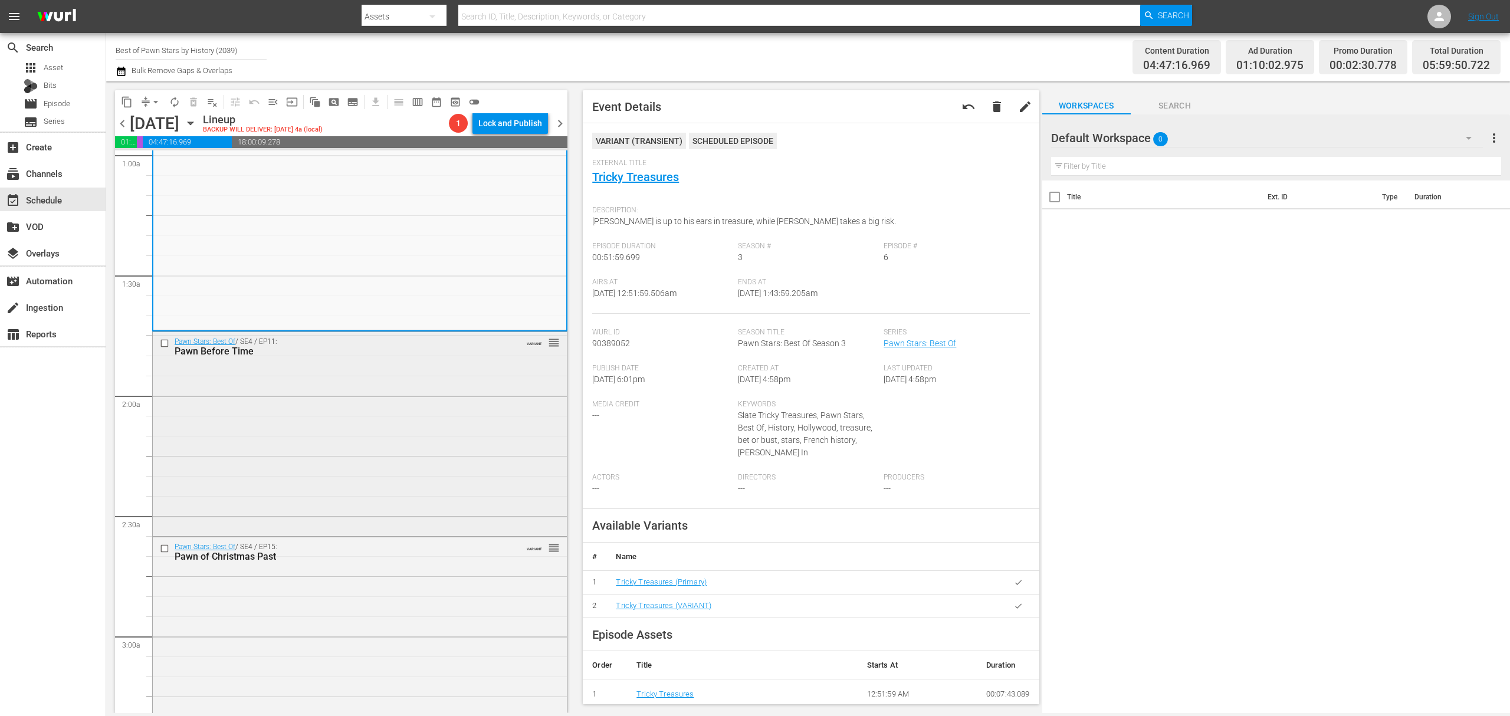
click at [432, 419] on div "Pawn Stars: Best Of / SE4 / EP11: Pawn Before Time VARIANT reorder" at bounding box center [360, 433] width 414 height 202
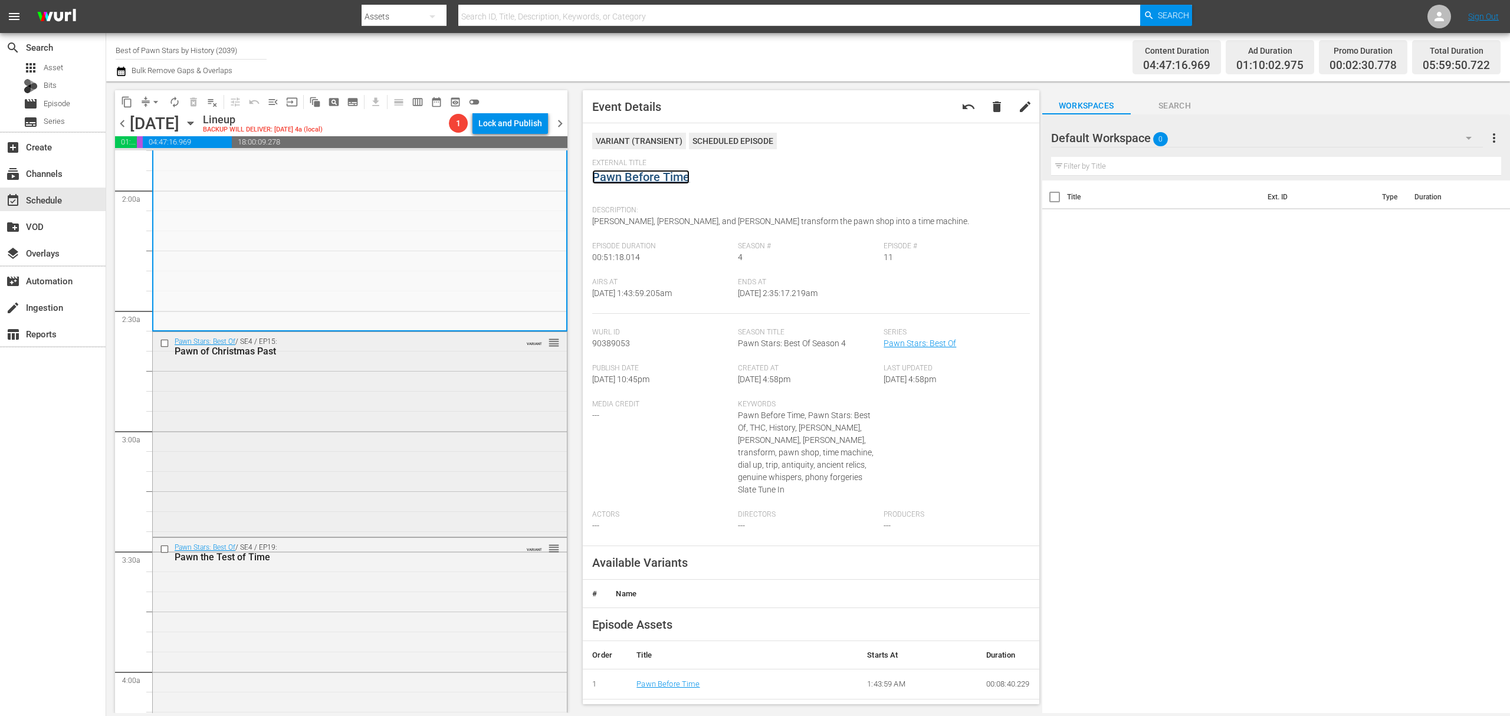
scroll to position [472, 0]
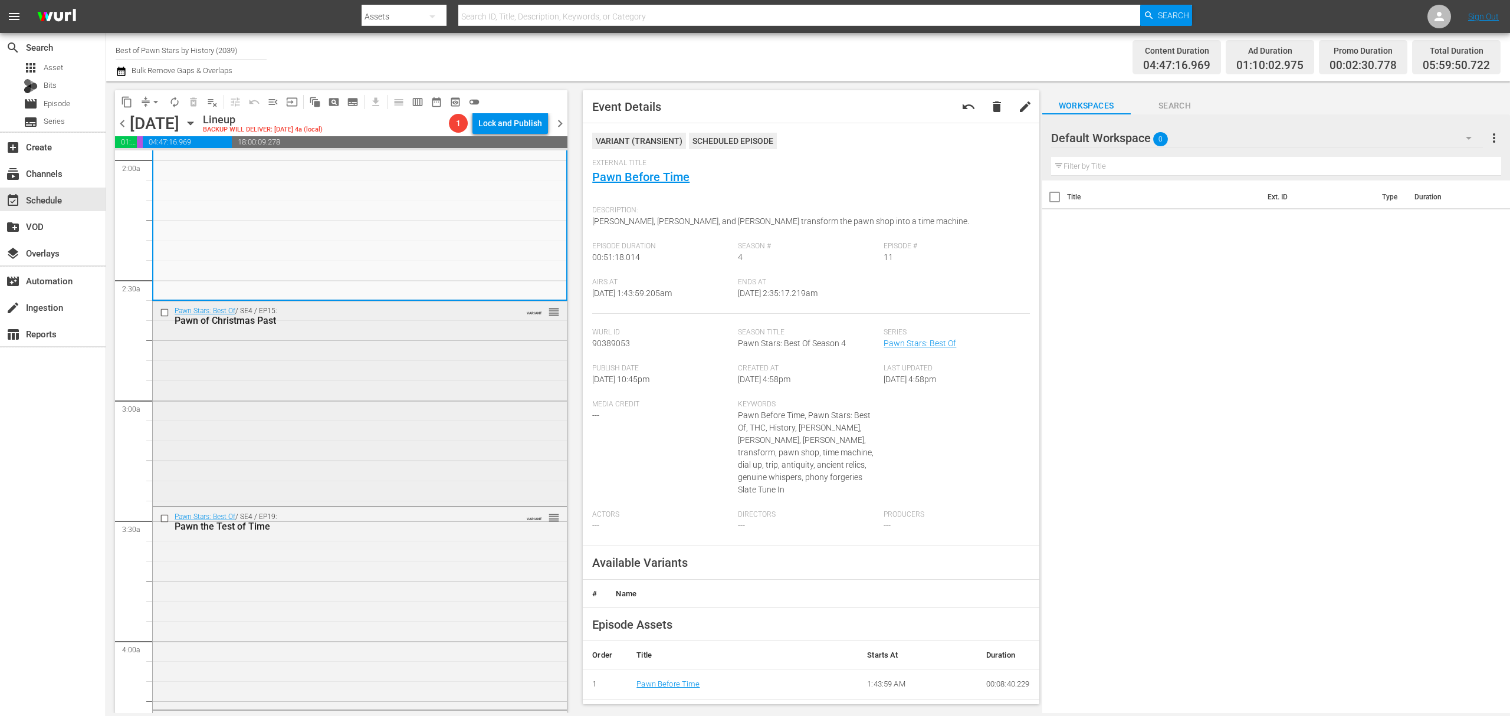
click at [399, 383] on div "Pawn Stars: Best Of / SE4 / EP15: Pawn of Christmas Past VARIANT reorder" at bounding box center [360, 402] width 414 height 202
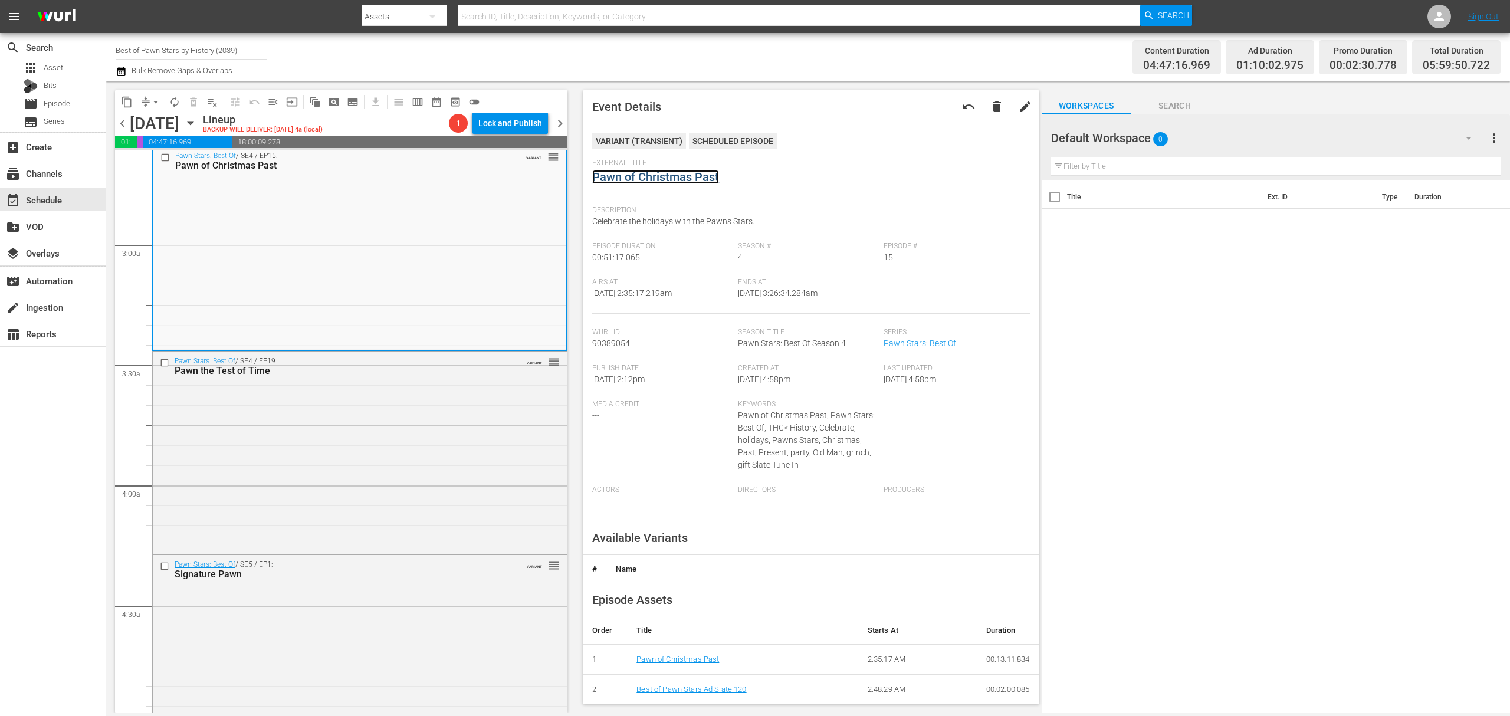
scroll to position [629, 0]
click at [413, 421] on div "Pawn Stars: Best Of / SE4 / EP19: Pawn the Test of Time VARIANT reorder" at bounding box center [360, 450] width 414 height 200
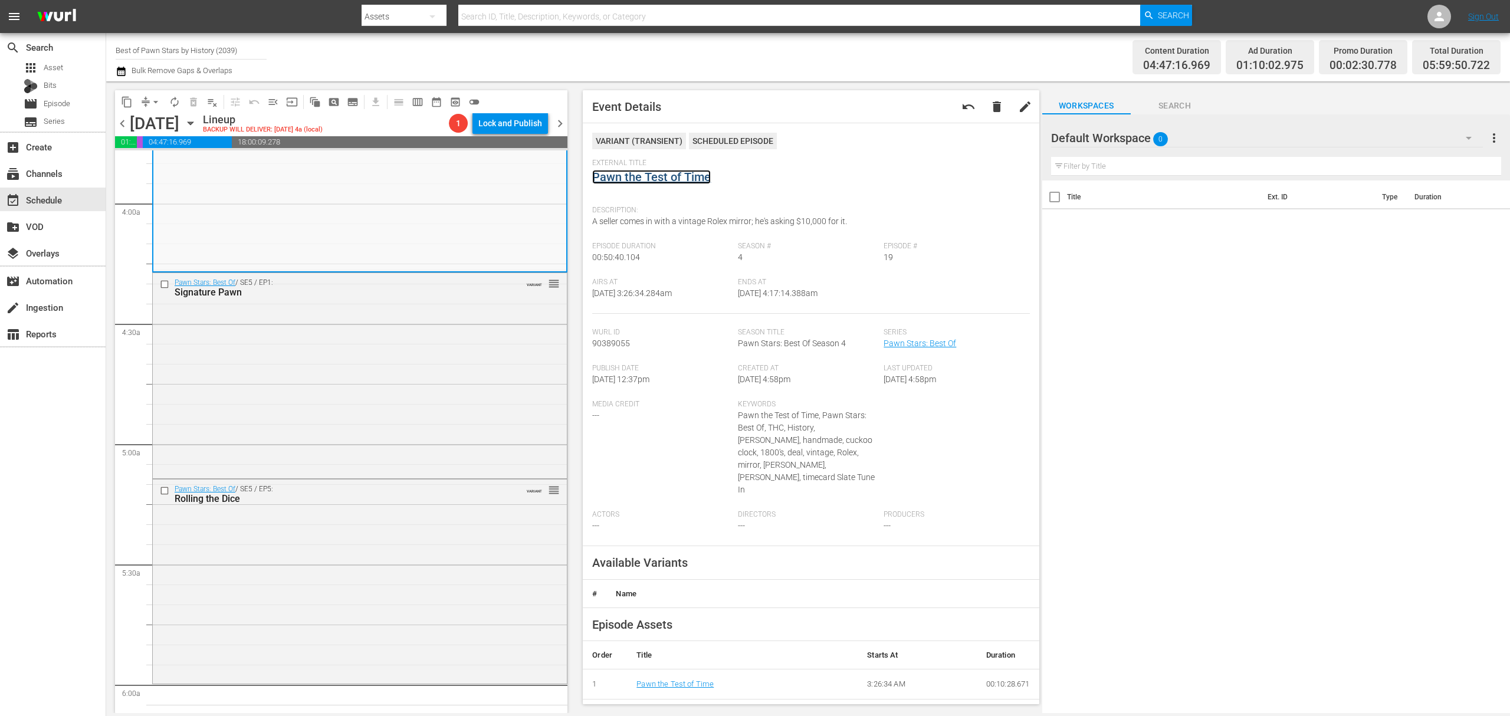
scroll to position [944, 0]
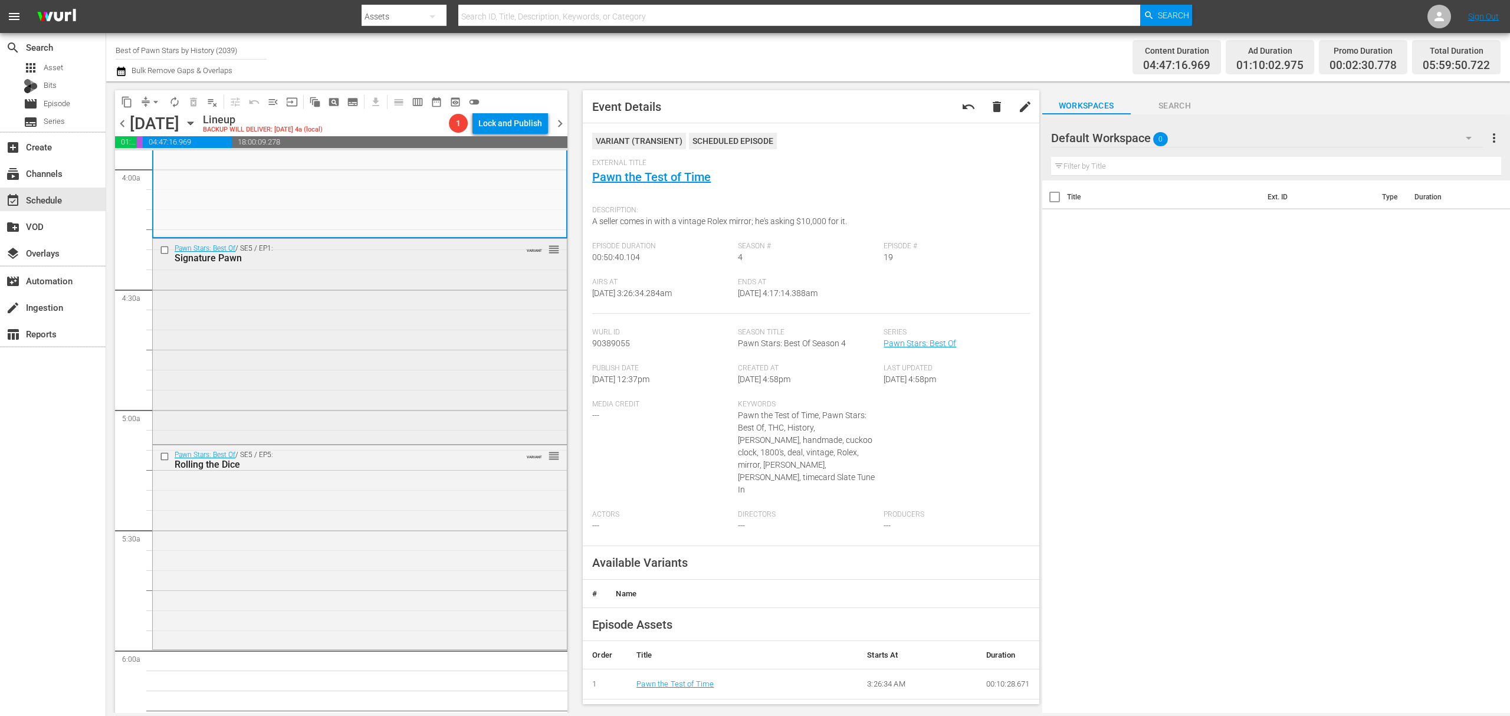
click at [434, 319] on div "Pawn Stars: Best Of / SE5 / EP1: Signature Pawn VARIANT reorder" at bounding box center [360, 340] width 414 height 203
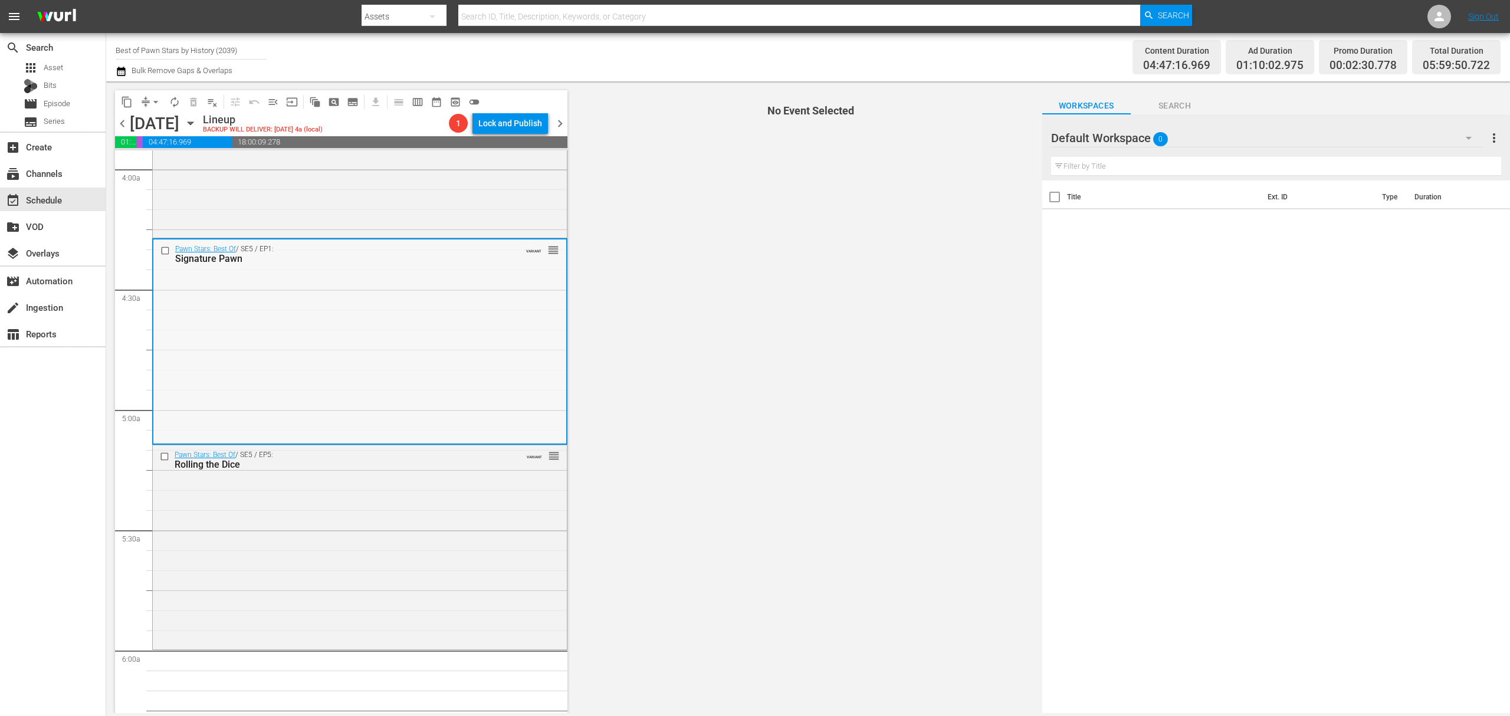
click at [432, 331] on div "Pawn Stars: Best Of / SE5 / EP1: Signature Pawn VARIANT reorder" at bounding box center [359, 340] width 413 height 203
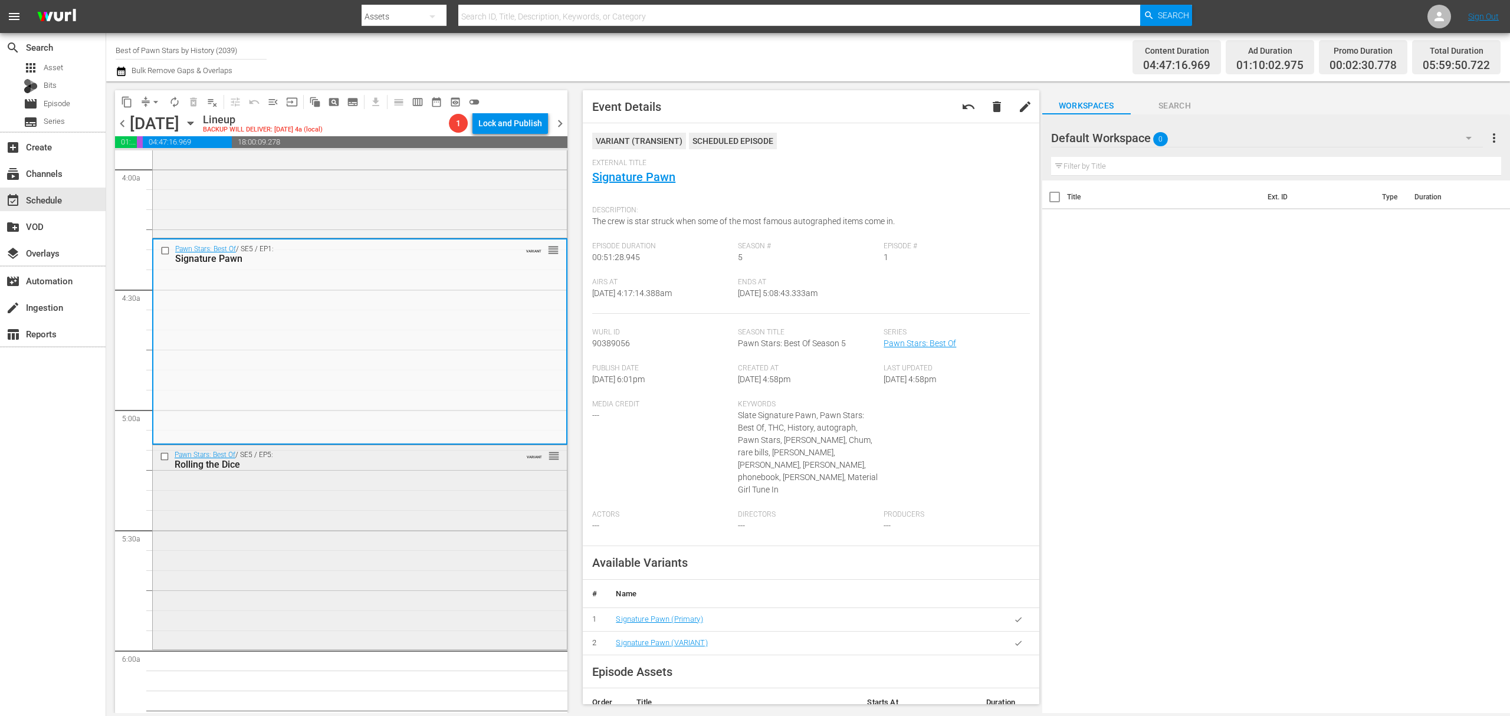
click at [396, 522] on div "Pawn Stars: Best Of / SE5 / EP5: Rolling the Dice VARIANT reorder" at bounding box center [360, 546] width 414 height 202
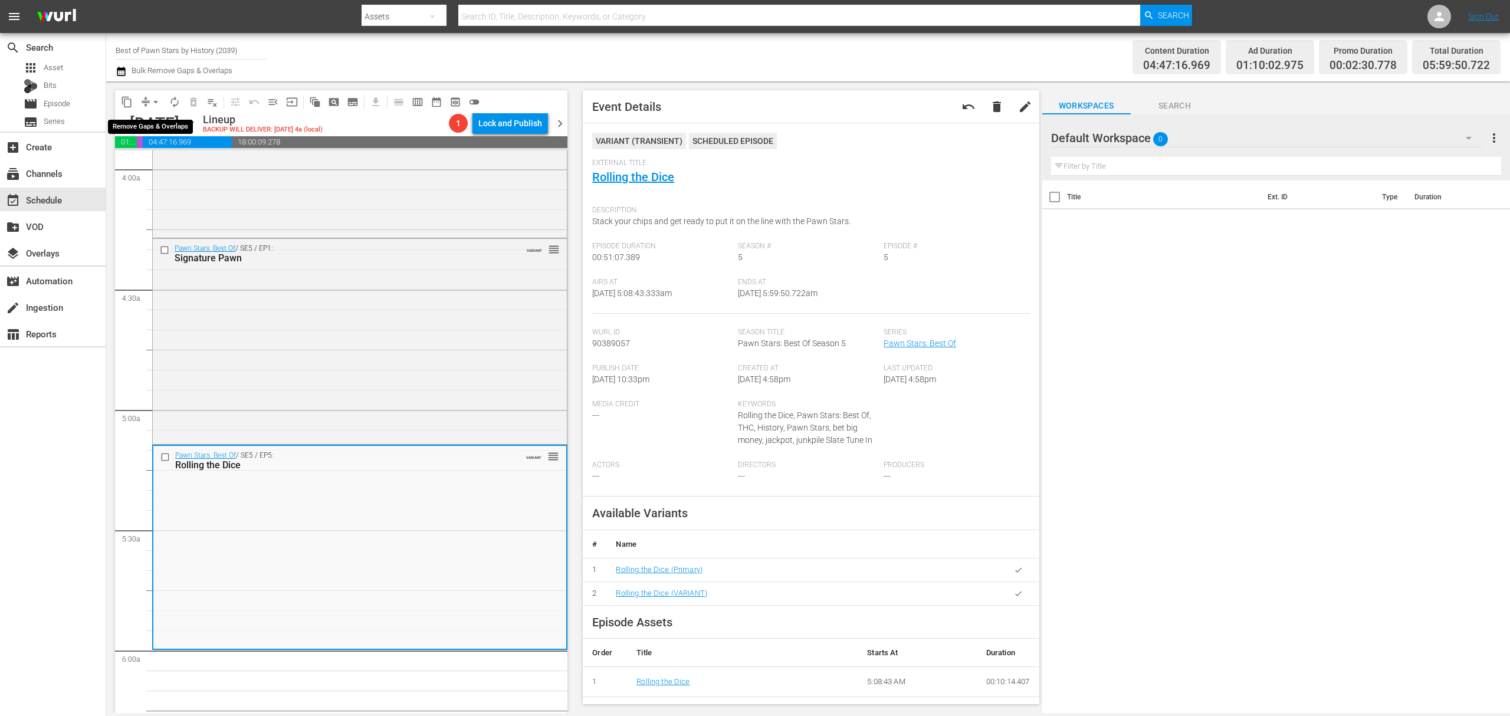
click at [147, 100] on button "arrow_drop_down" at bounding box center [155, 102] width 19 height 19
click at [149, 116] on li "Align to Midnight" at bounding box center [156, 125] width 124 height 19
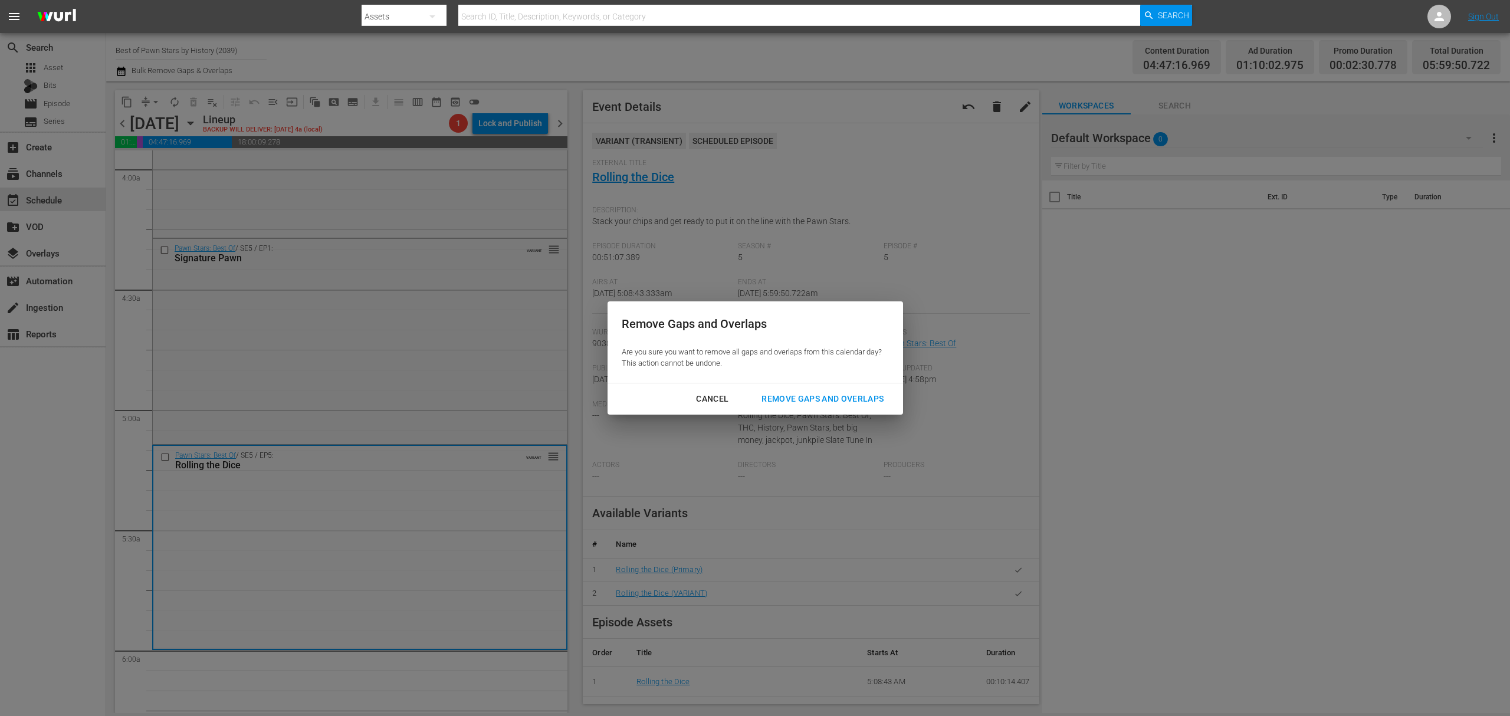
click at [813, 399] on div "Remove Gaps and Overlaps" at bounding box center [822, 399] width 141 height 15
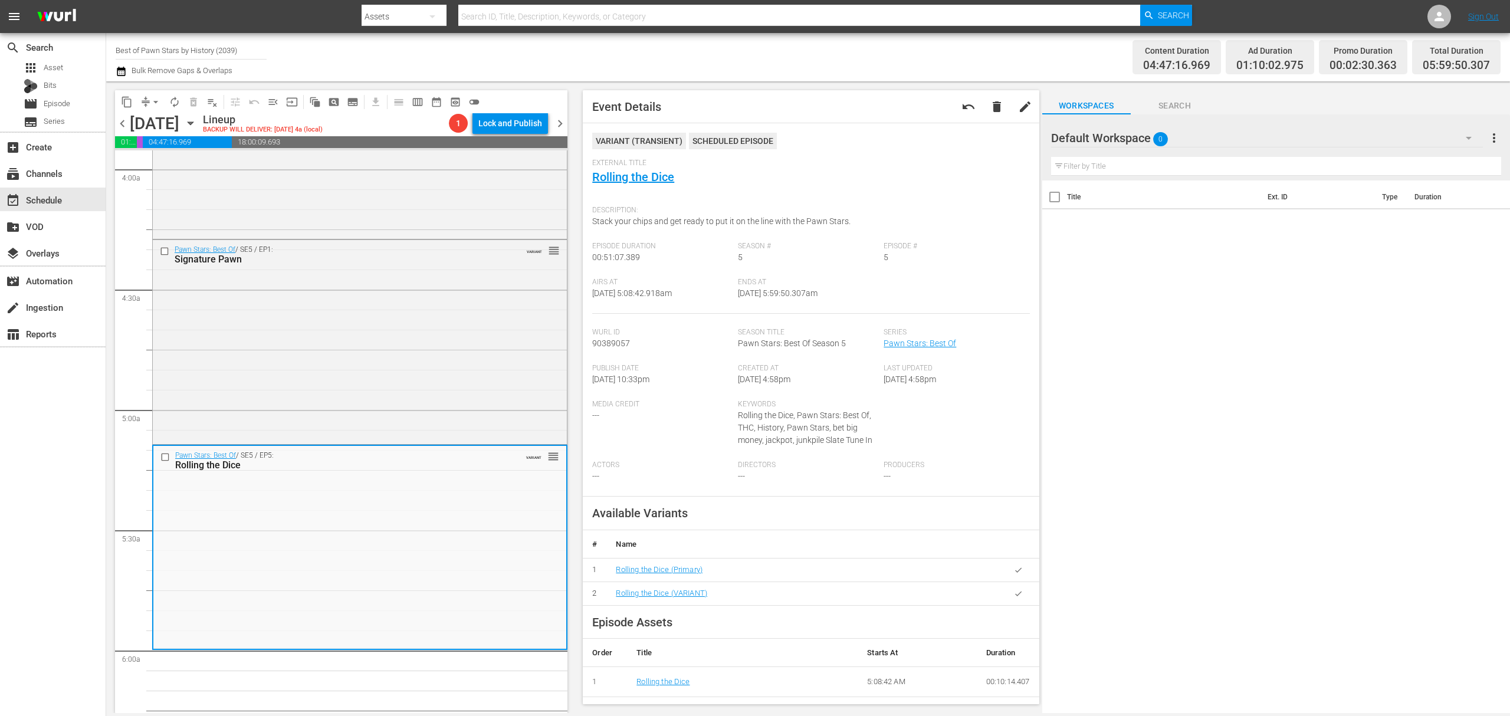
click at [137, 94] on span "compress arrow_drop_down" at bounding box center [150, 102] width 29 height 19
click at [151, 99] on span "arrow_drop_down" at bounding box center [156, 102] width 12 height 12
click at [155, 123] on li "Align to Midnight" at bounding box center [156, 125] width 124 height 19
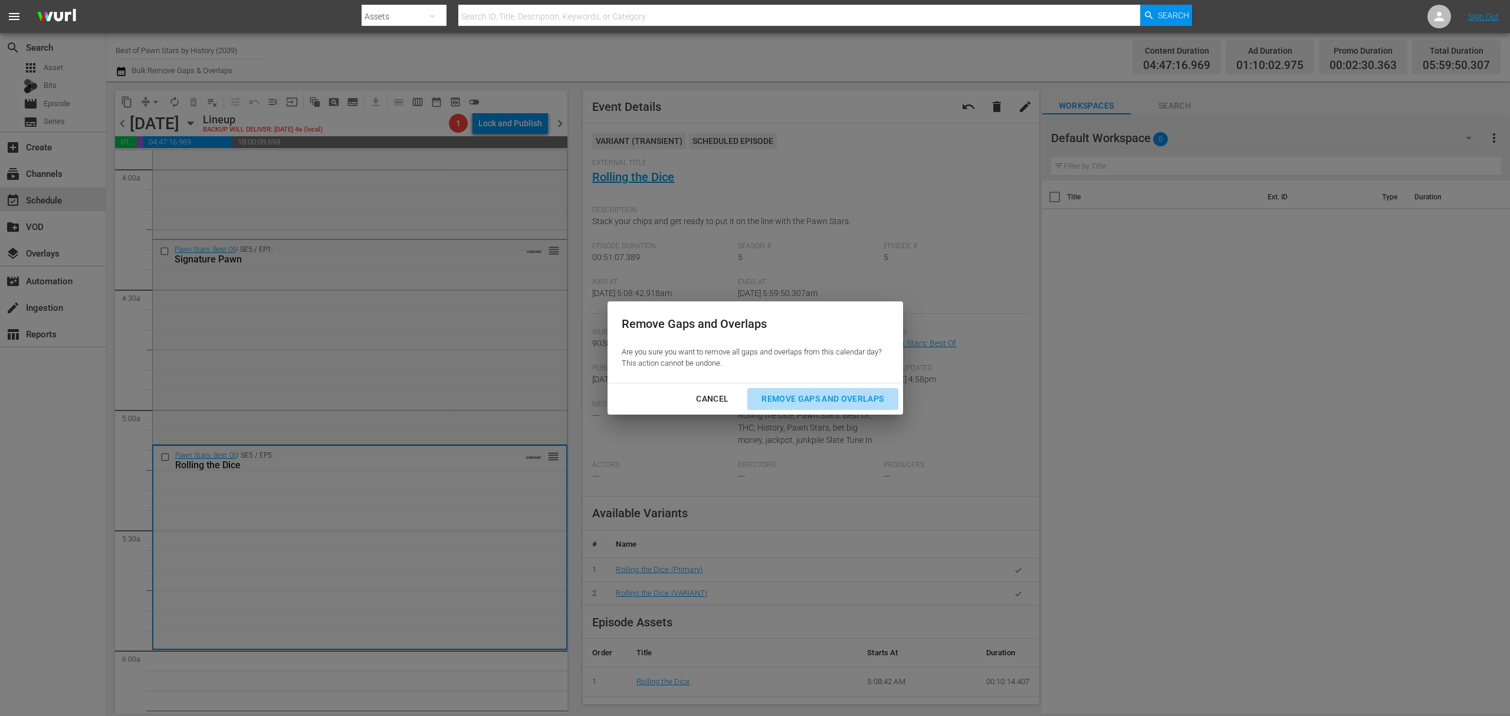
click at [811, 399] on div "Remove Gaps and Overlaps" at bounding box center [822, 399] width 141 height 15
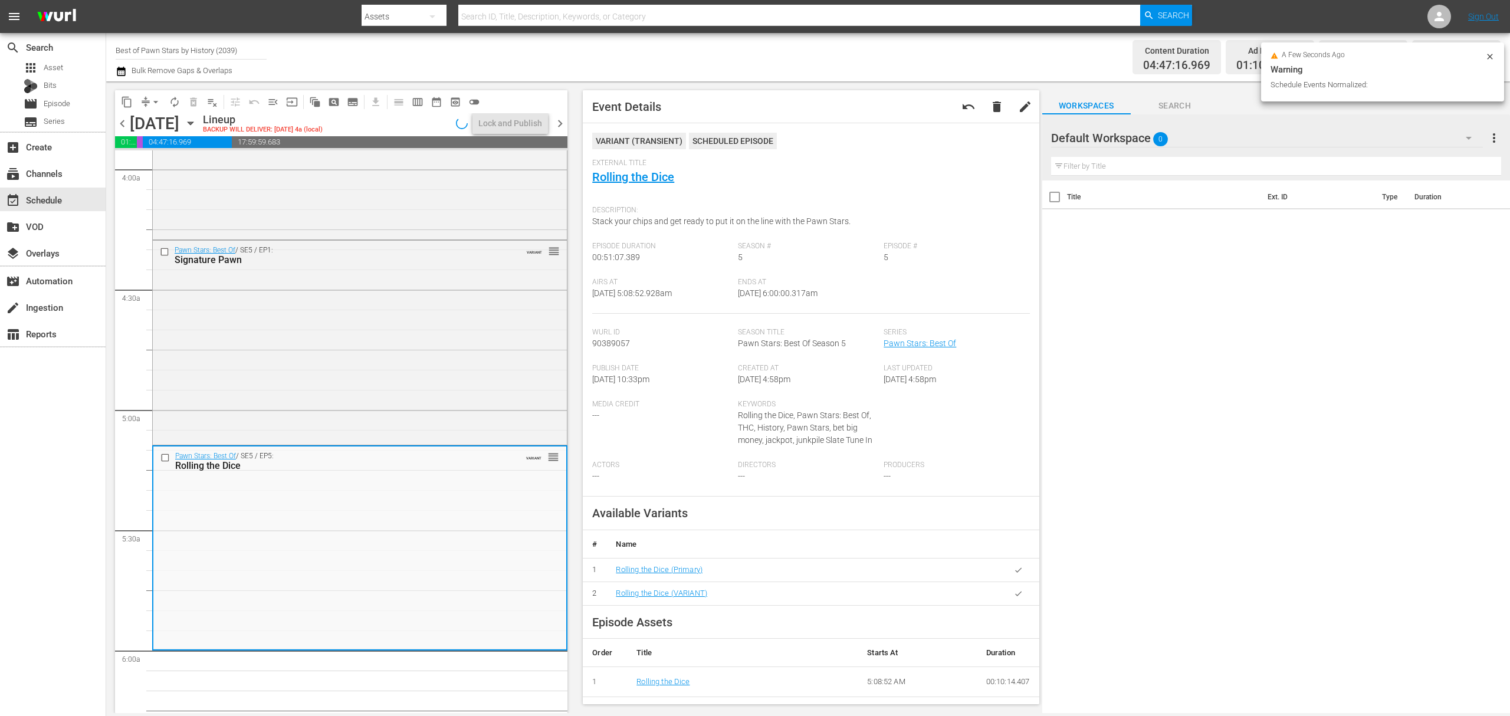
scroll to position [964, 0]
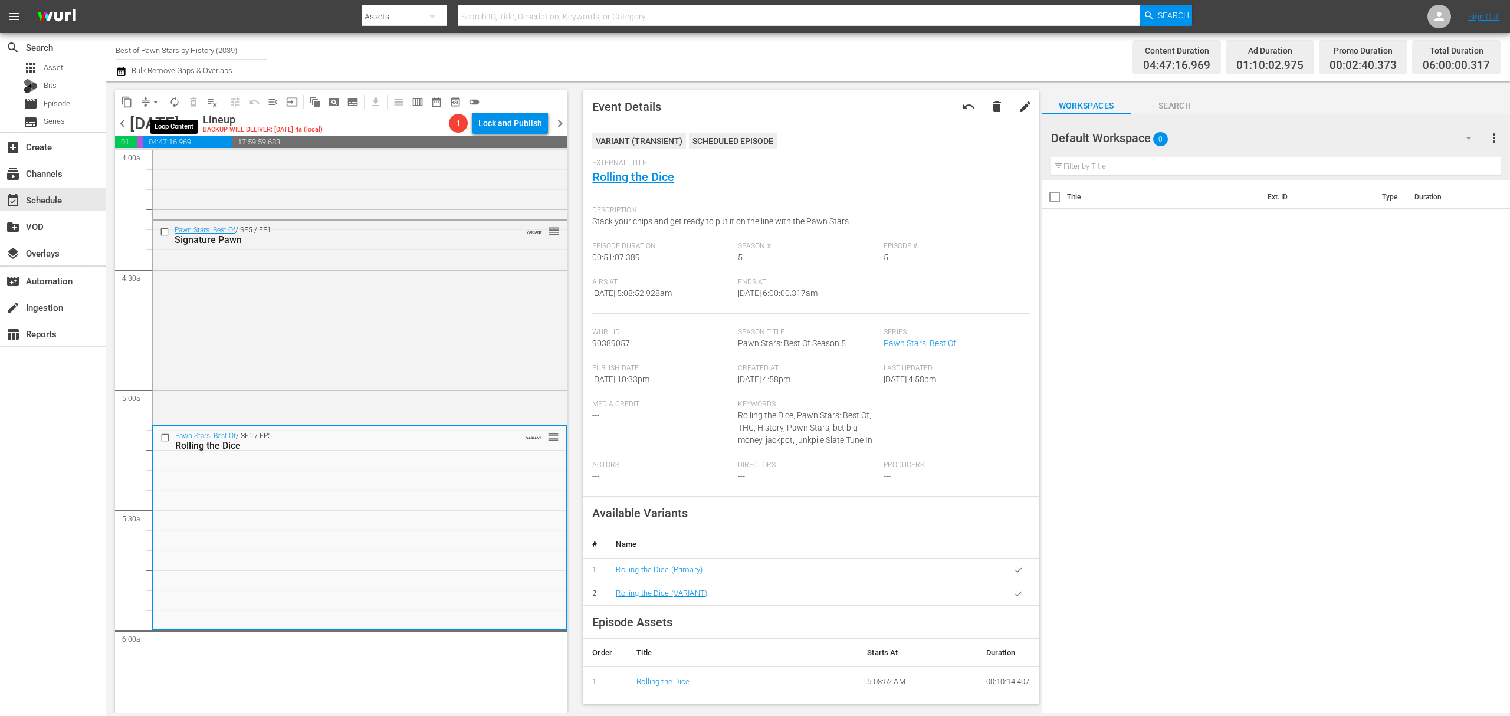
click at [173, 100] on span "autorenew_outlined" at bounding box center [175, 102] width 12 height 12
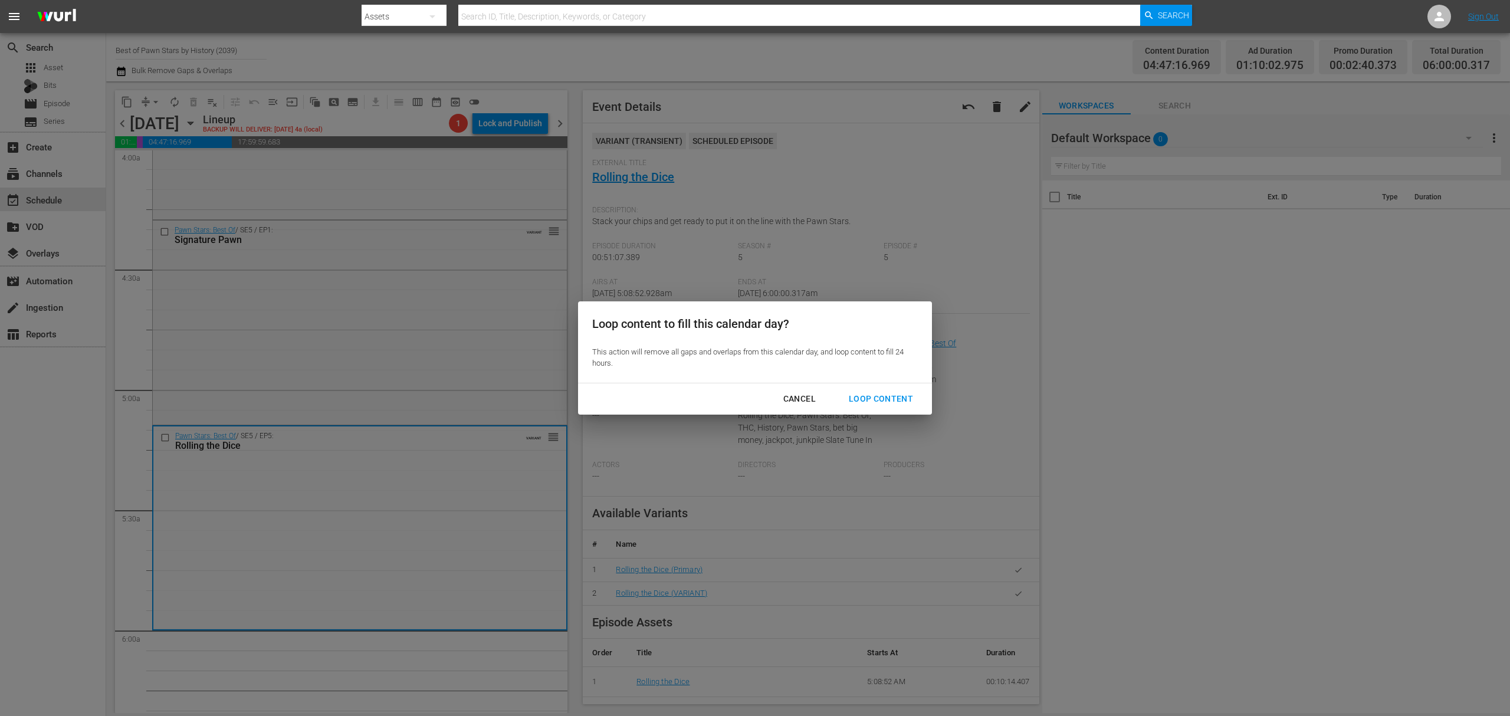
click at [880, 401] on div "Loop Content" at bounding box center [880, 399] width 83 height 15
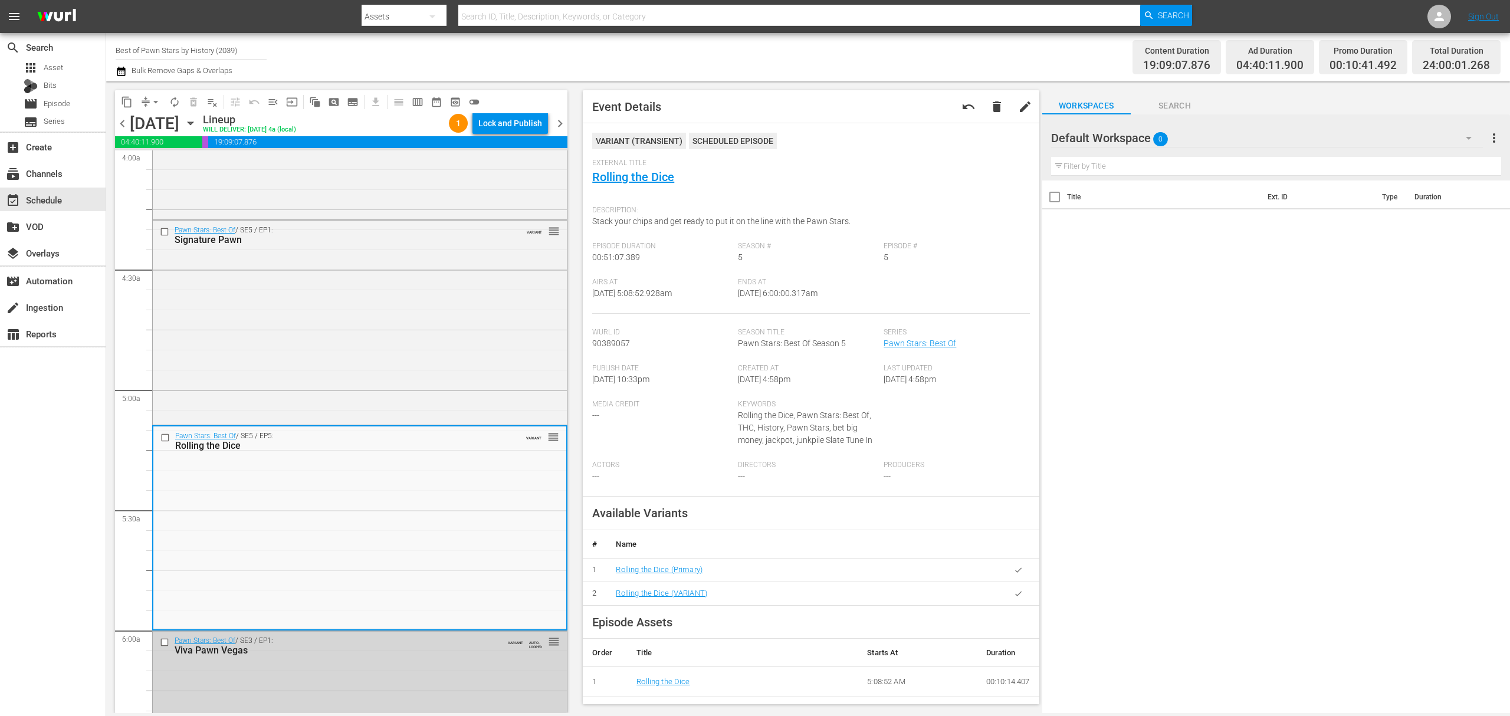
click at [510, 125] on div "Lock and Publish" at bounding box center [510, 123] width 64 height 21
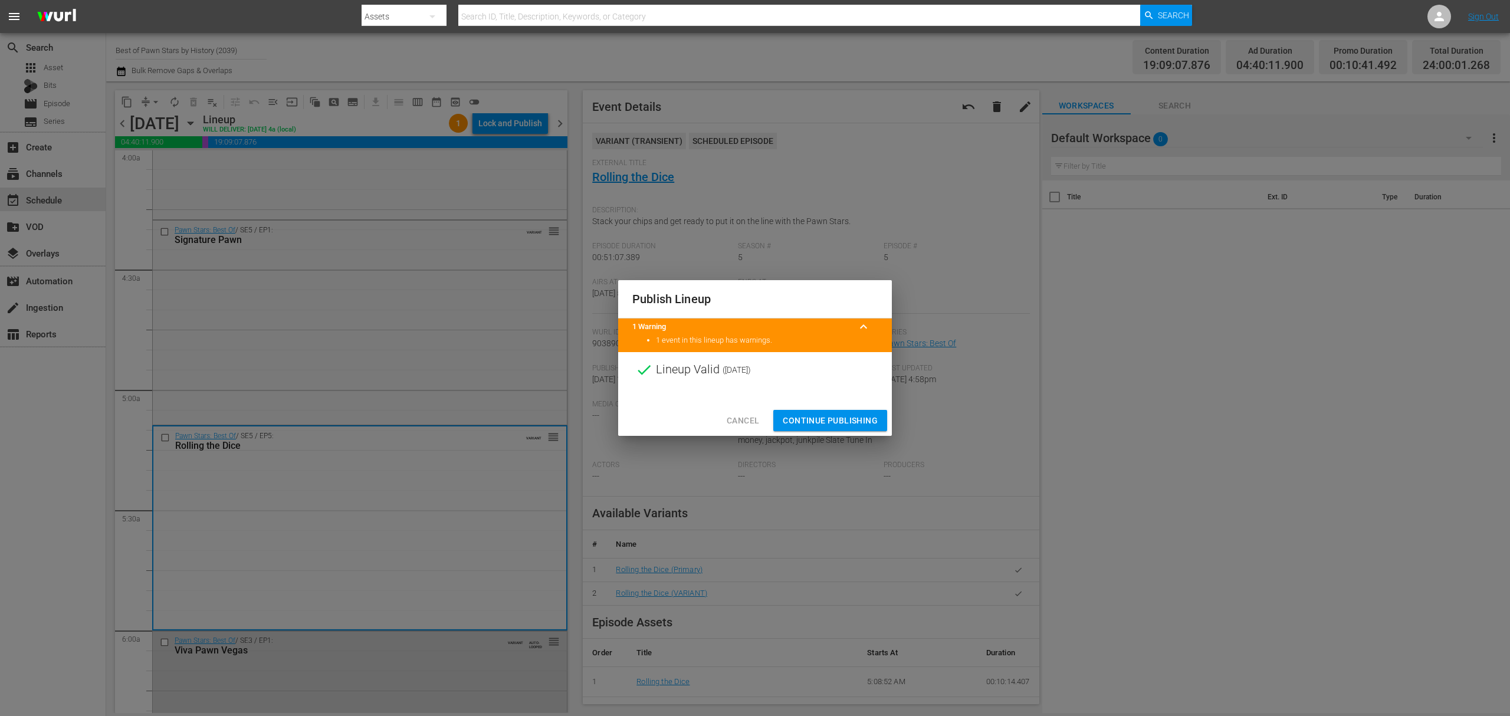
click at [808, 416] on span "Continue Publishing" at bounding box center [830, 420] width 95 height 15
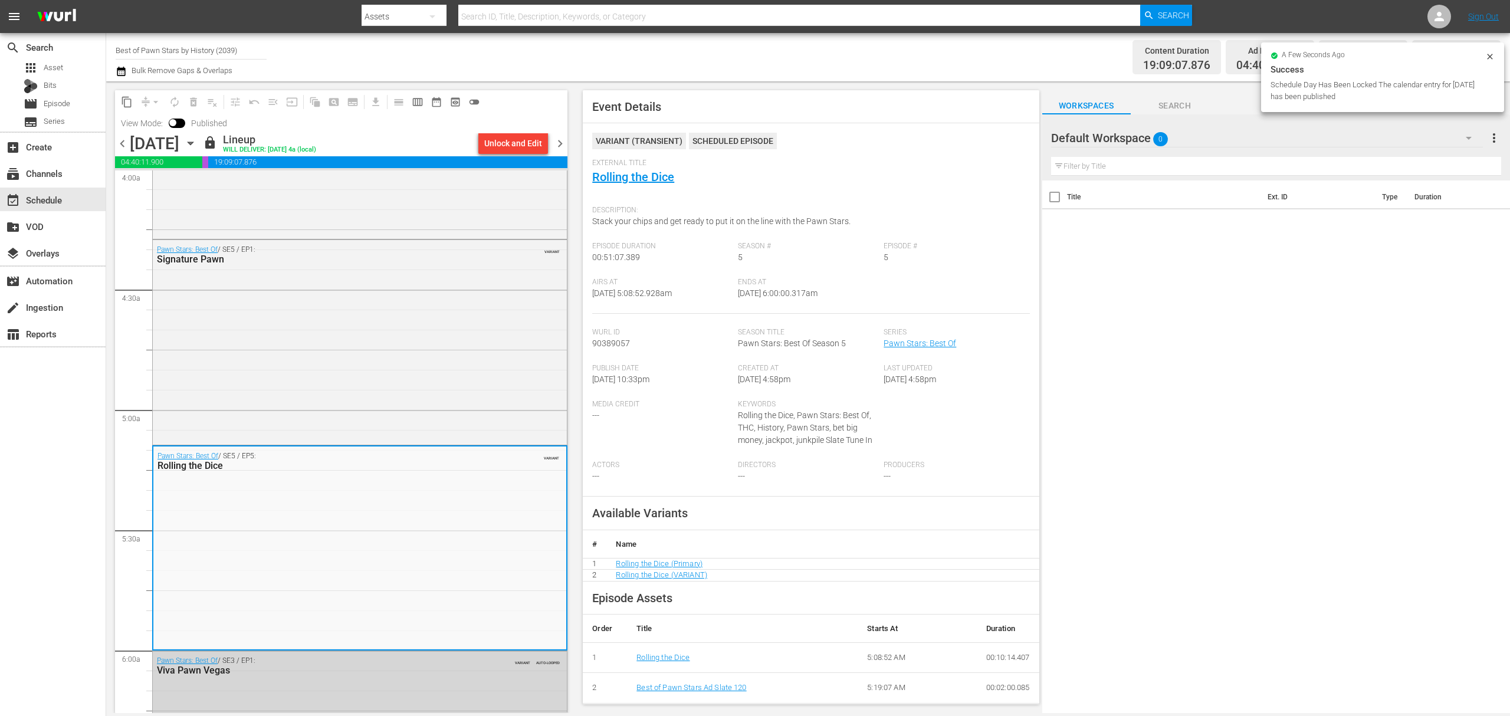
click at [468, 67] on div "Channel Title Best of Pawn Stars by History (2039) Bulk Remove Gaps & Overlaps" at bounding box center [493, 57] width 755 height 42
click at [197, 142] on icon "button" at bounding box center [190, 143] width 13 height 13
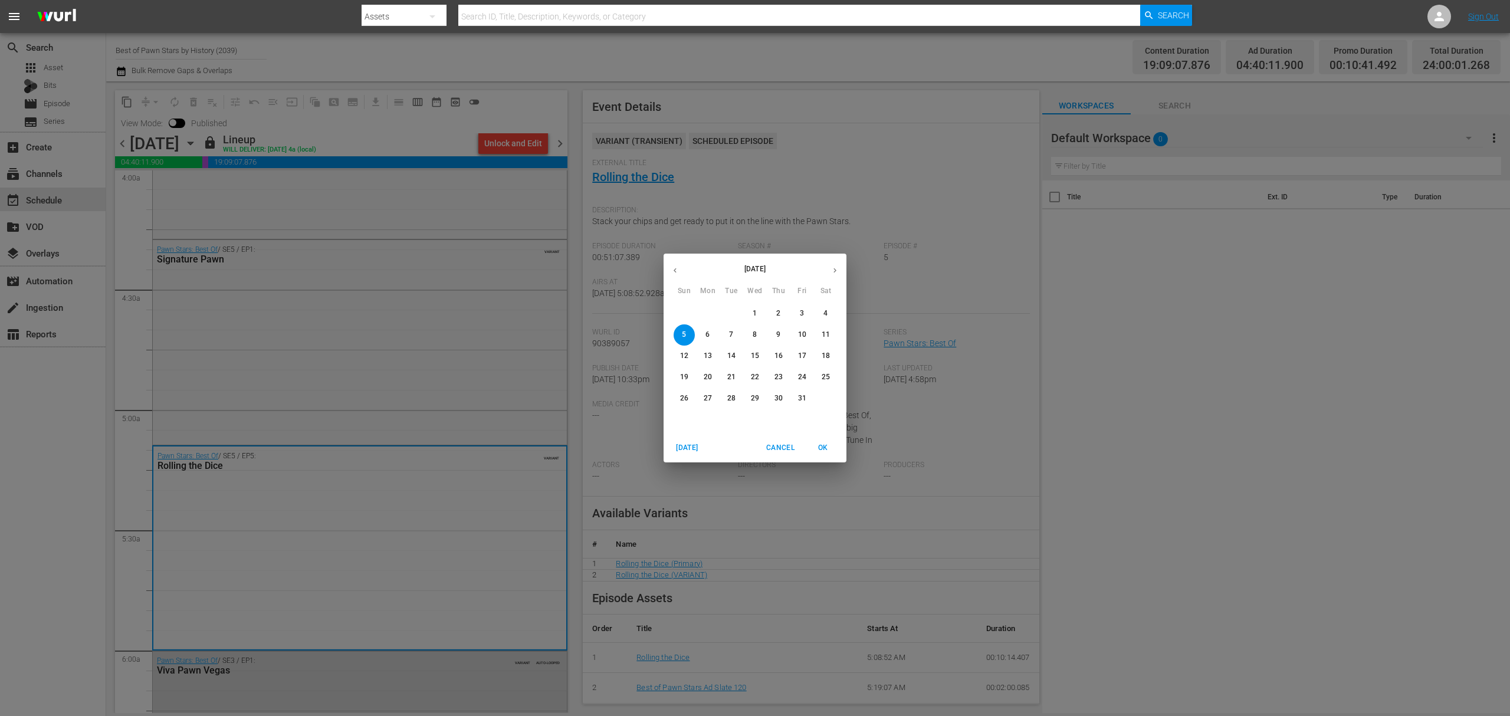
click at [675, 272] on icon "button" at bounding box center [674, 270] width 3 height 5
click at [710, 397] on p "29" at bounding box center [708, 398] width 8 height 10
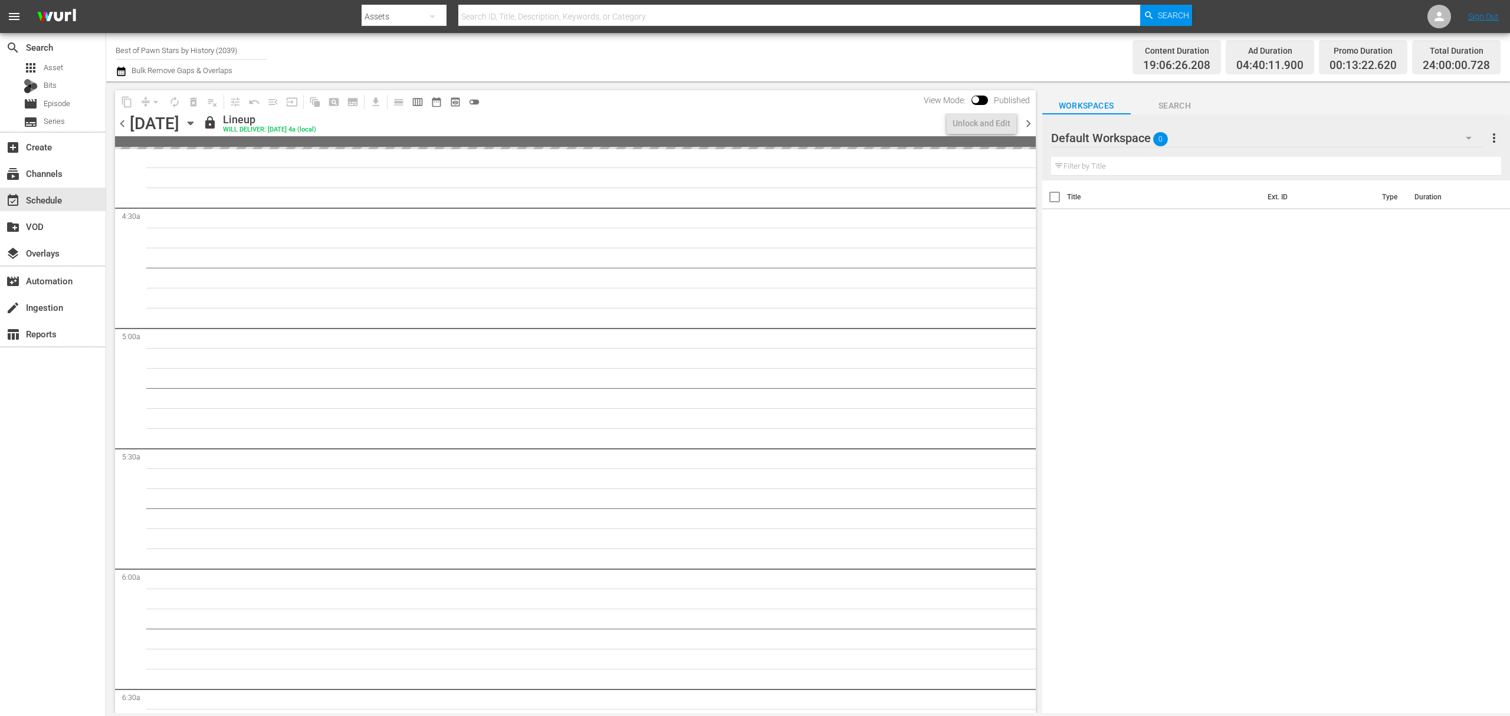
scroll to position [944, 0]
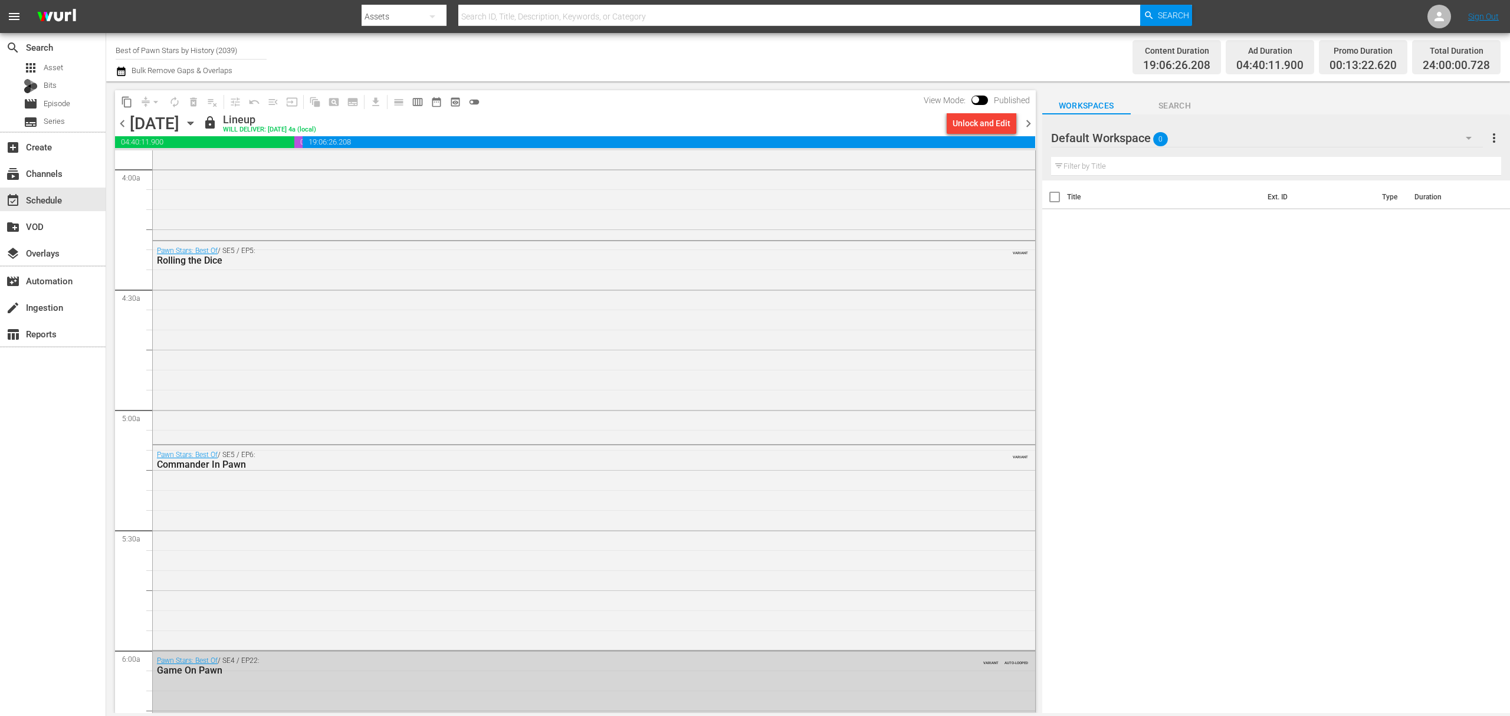
click at [1026, 126] on span "chevron_right" at bounding box center [1028, 123] width 15 height 15
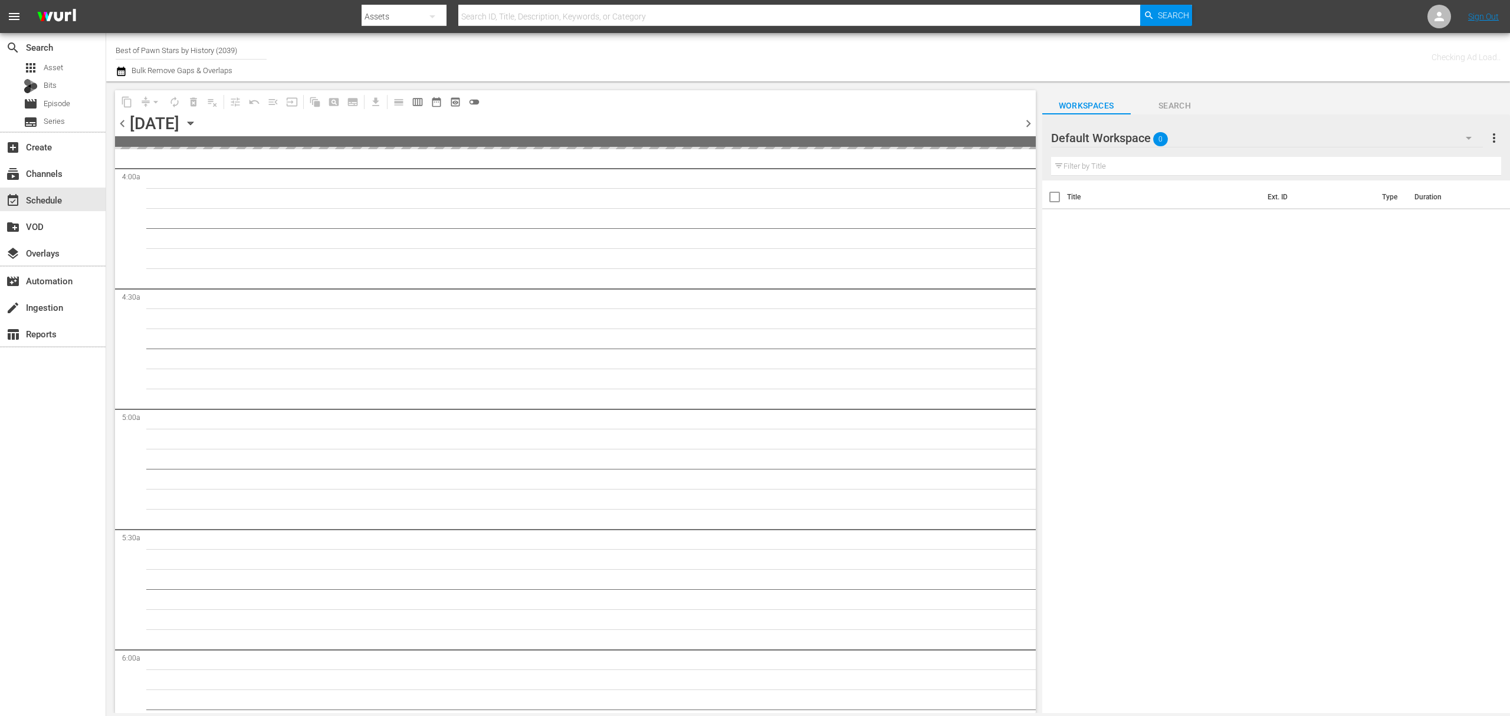
scroll to position [1024, 0]
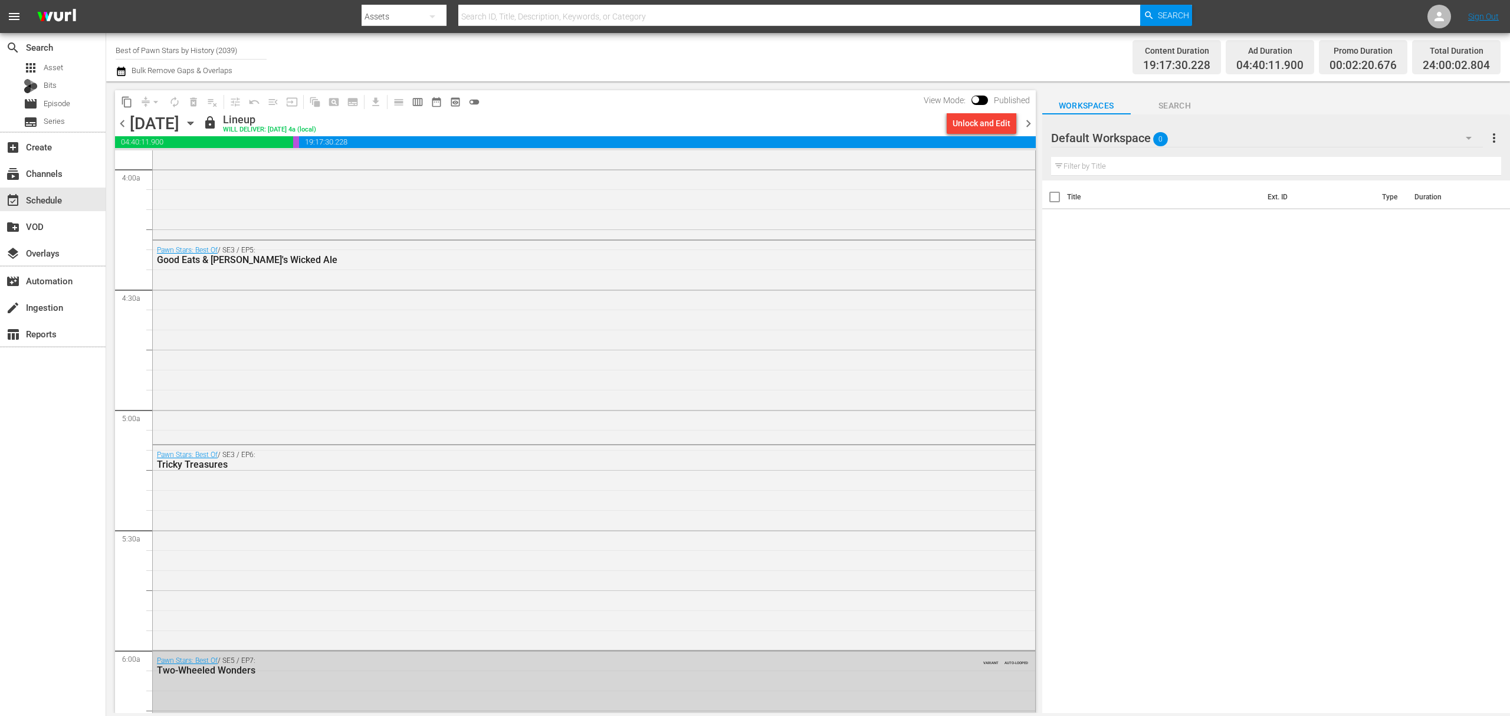
click at [1026, 126] on span "chevron_right" at bounding box center [1028, 123] width 15 height 15
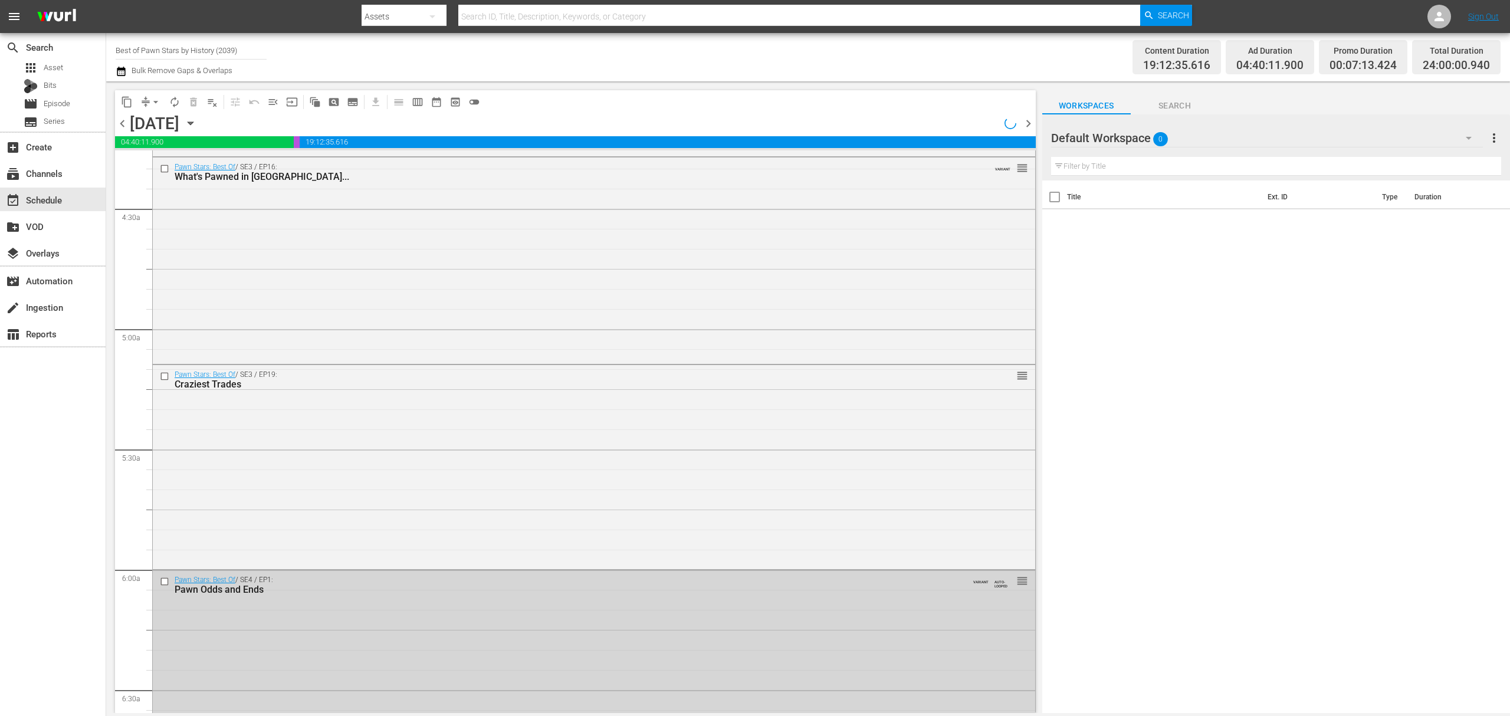
scroll to position [964, 0]
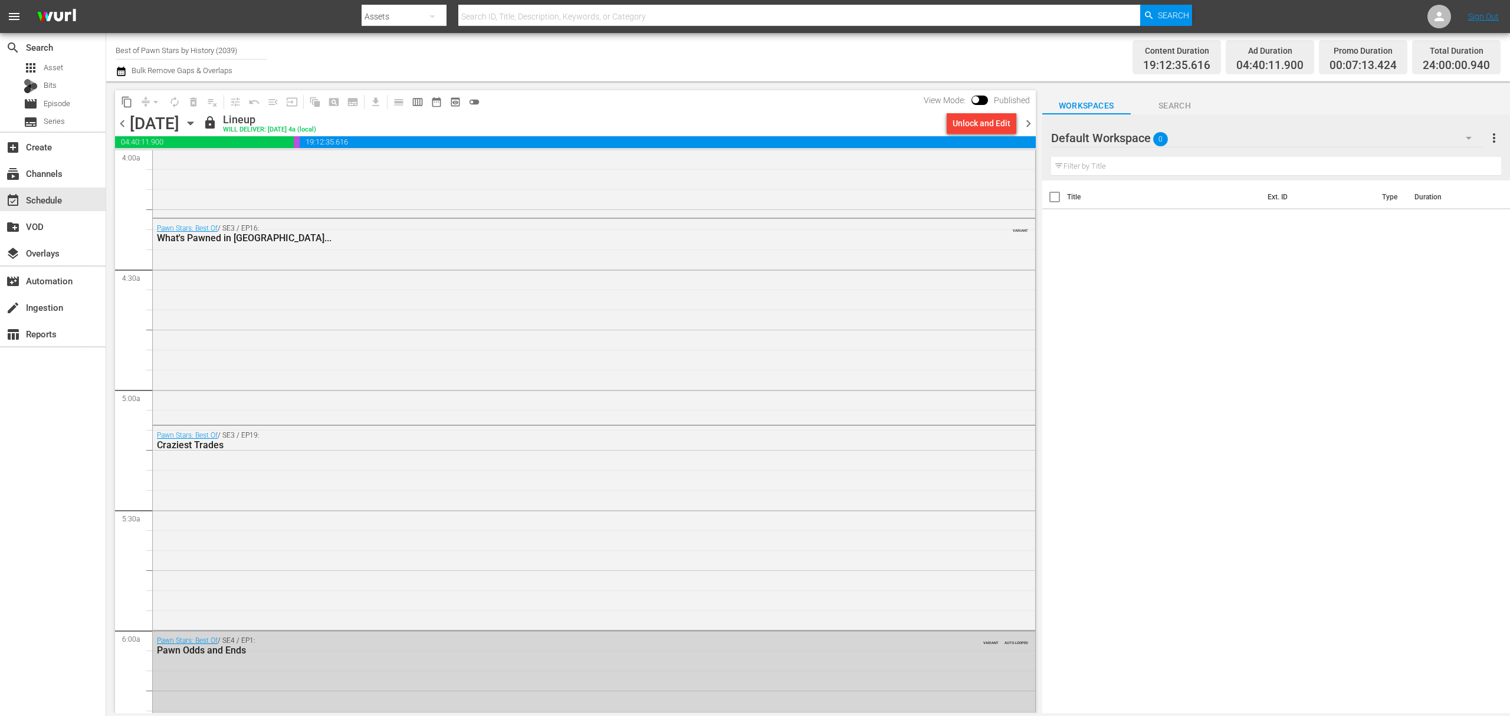
click at [1026, 126] on span "chevron_right" at bounding box center [1028, 123] width 15 height 15
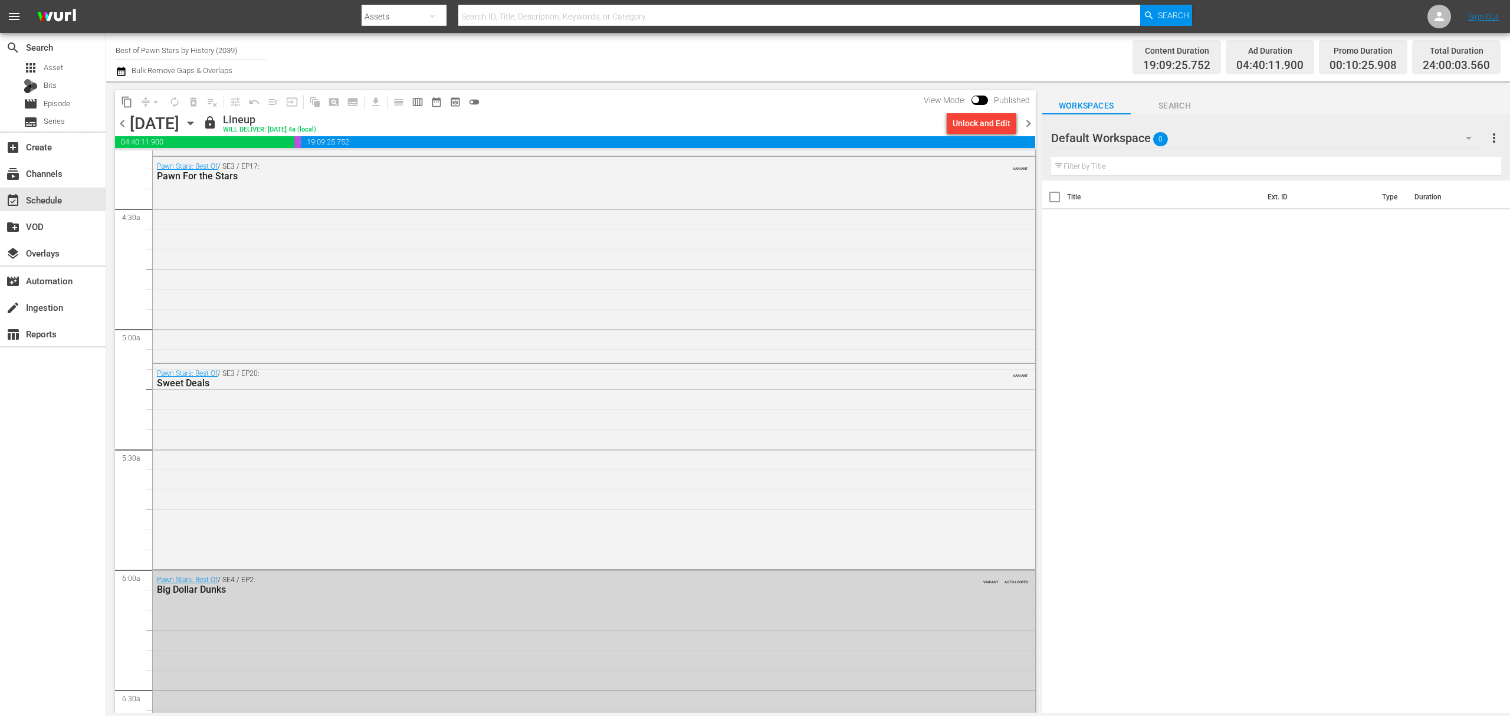
scroll to position [964, 0]
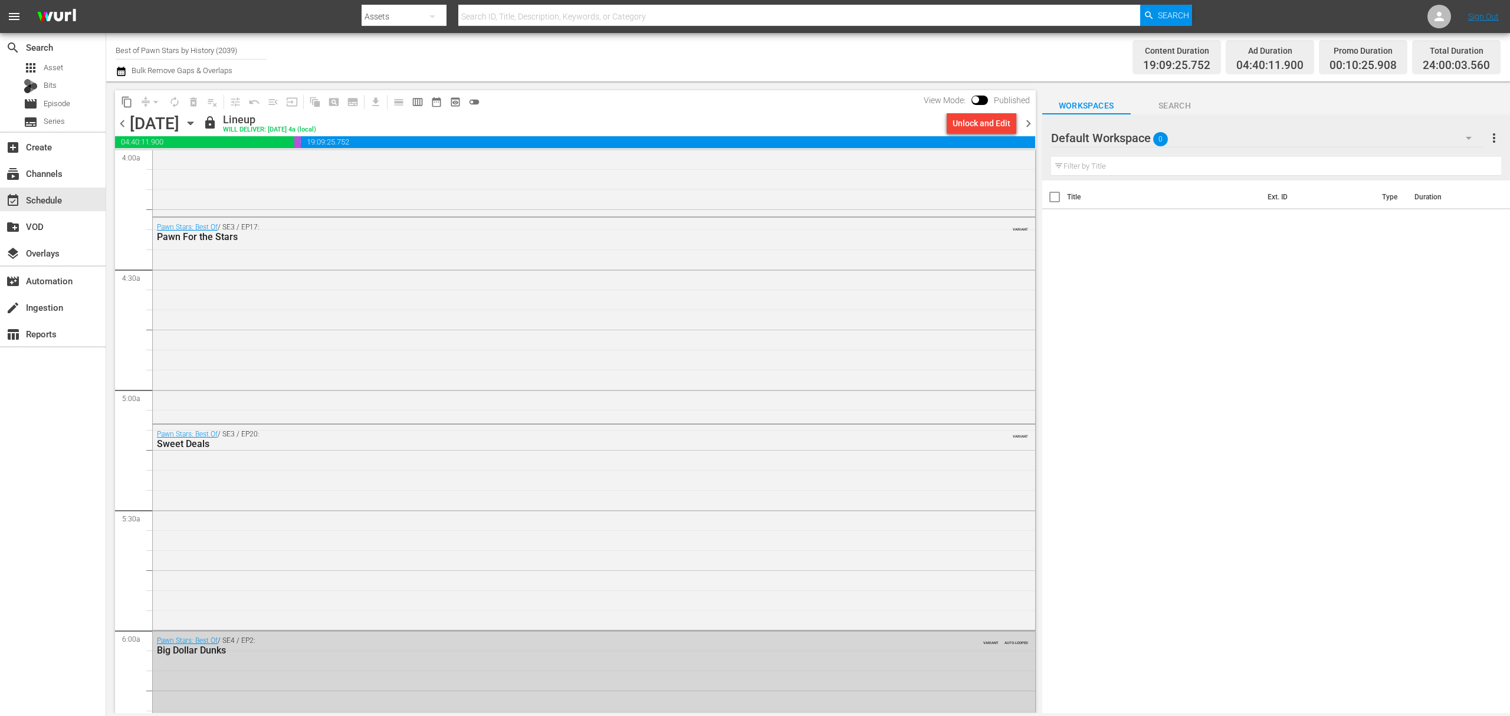
click at [1026, 126] on span "chevron_right" at bounding box center [1028, 123] width 15 height 15
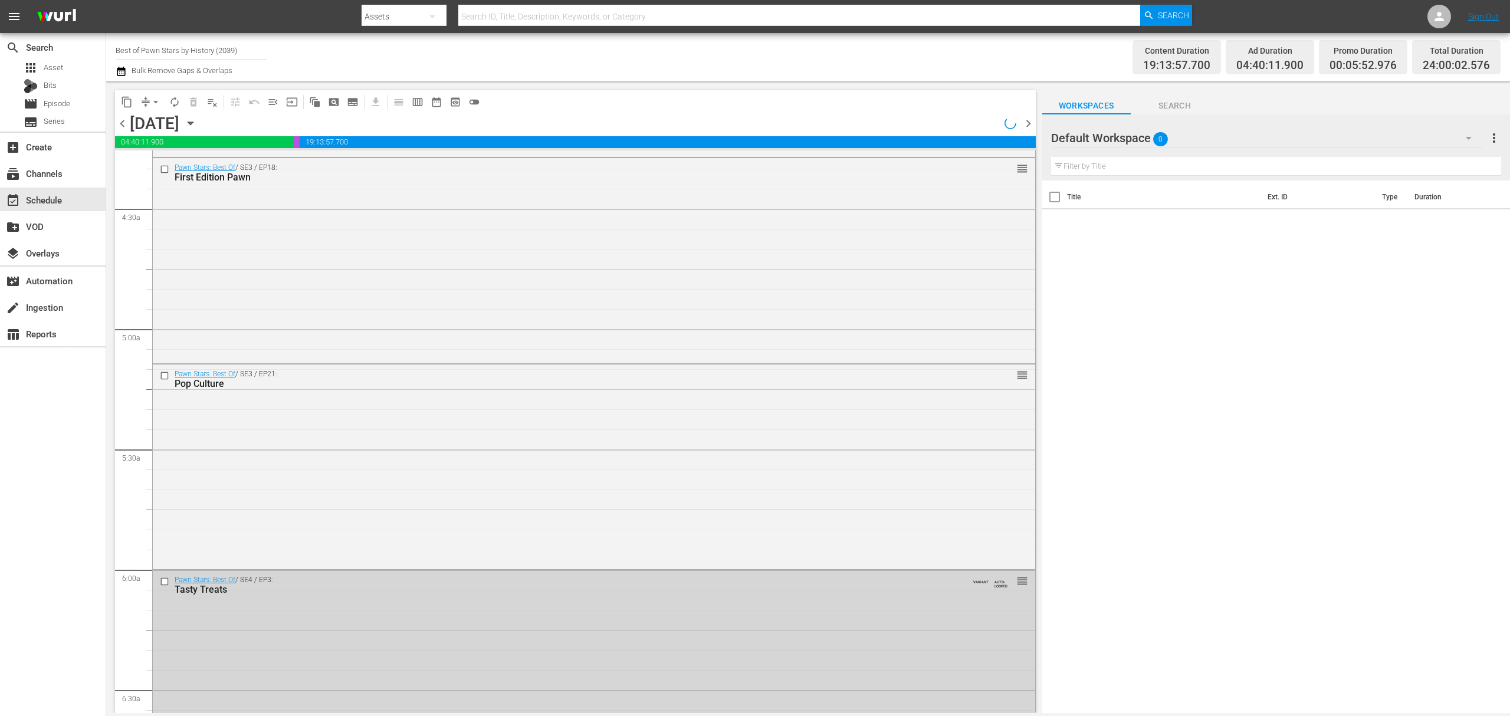
scroll to position [944, 0]
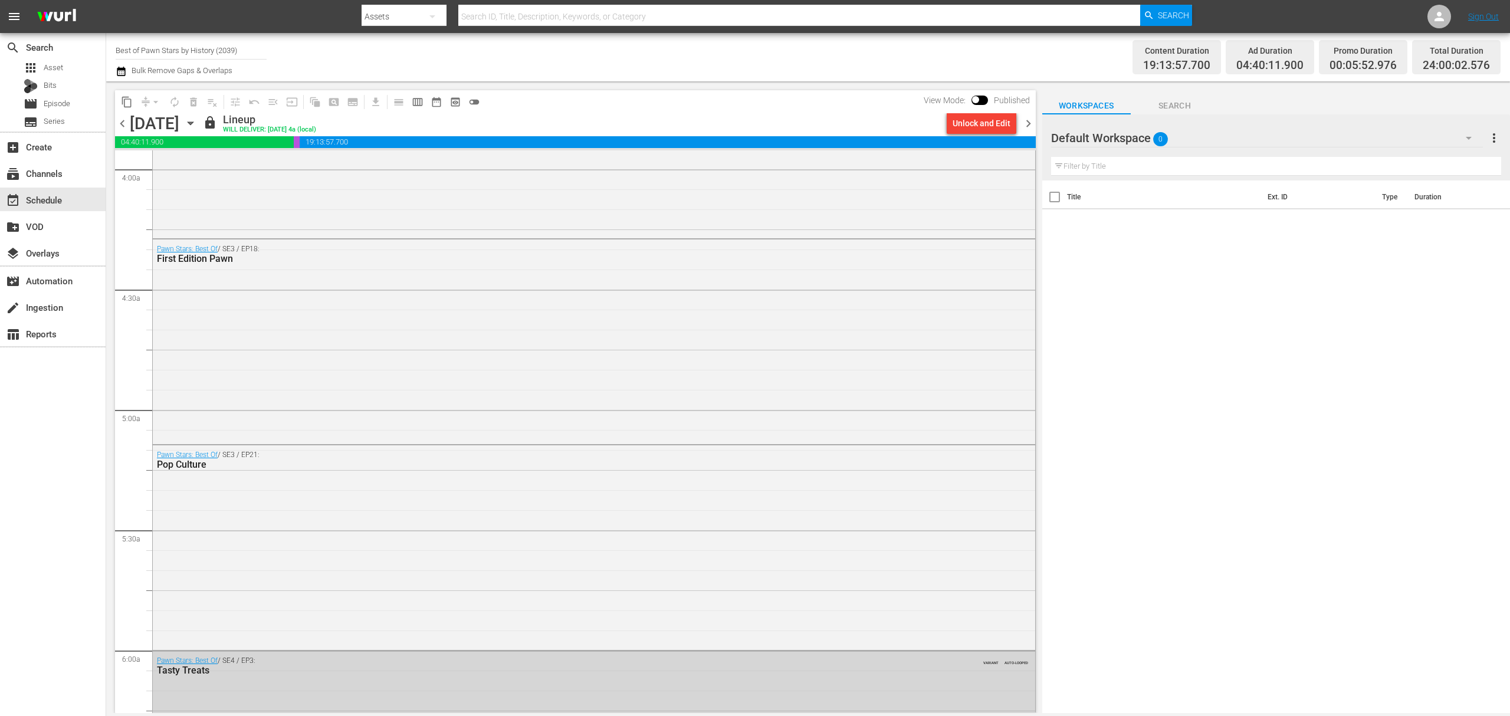
click at [1026, 126] on span "chevron_right" at bounding box center [1028, 123] width 15 height 15
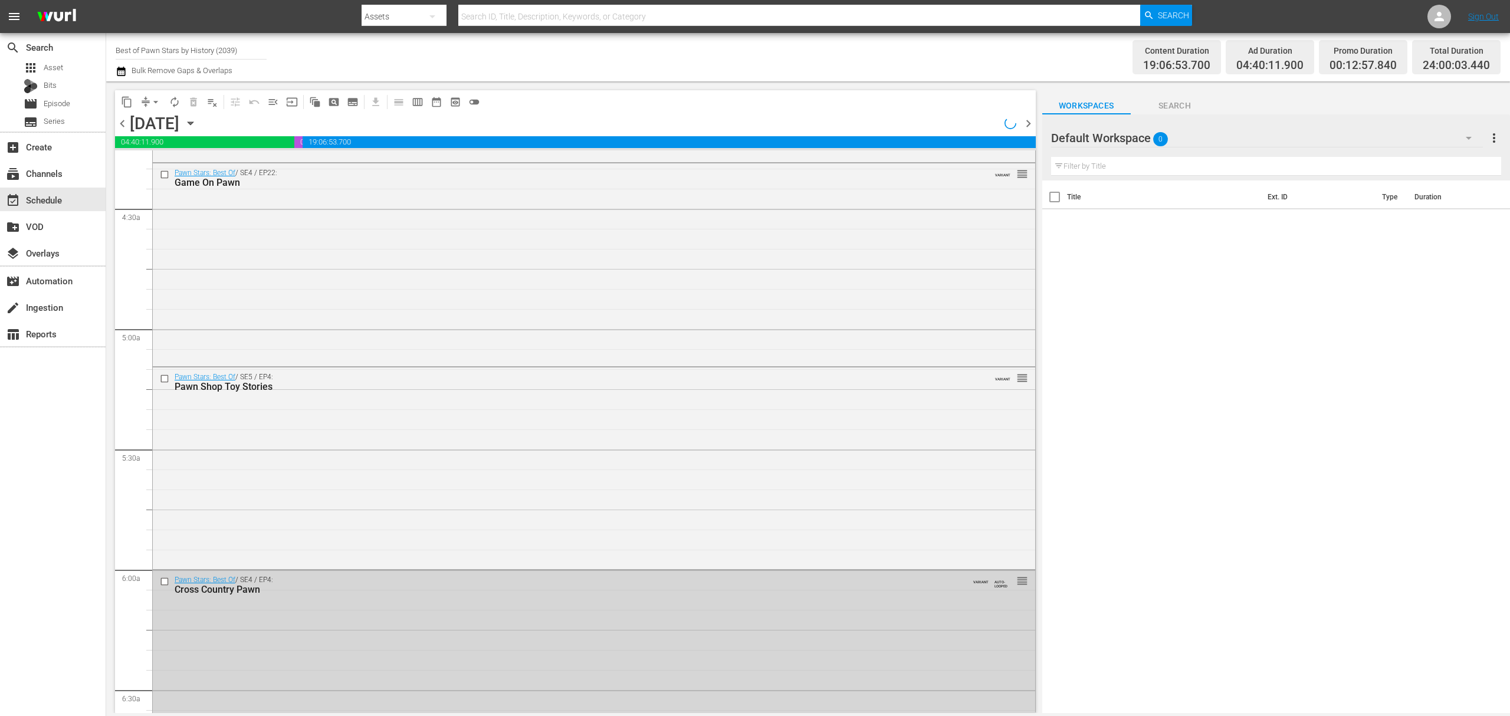
scroll to position [944, 0]
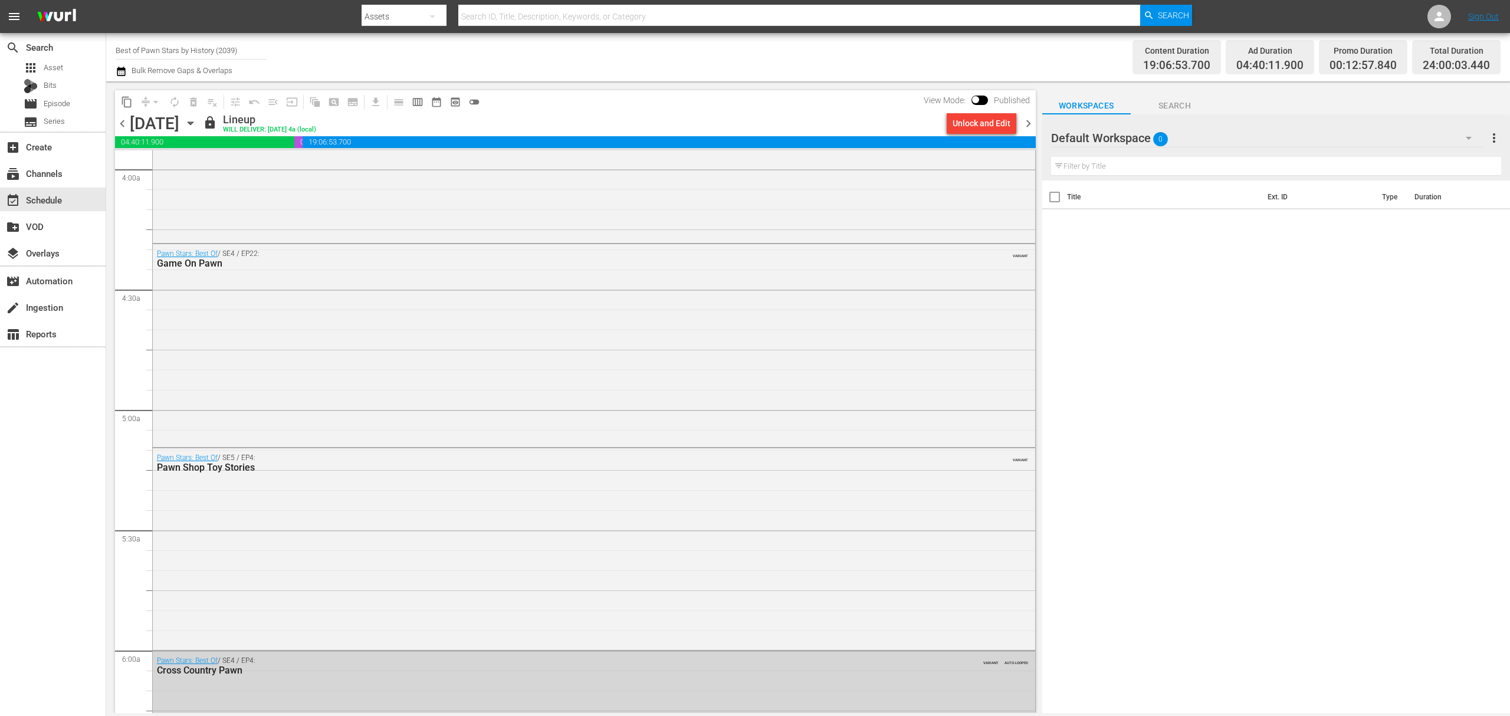
click at [1026, 126] on span "chevron_right" at bounding box center [1028, 123] width 15 height 15
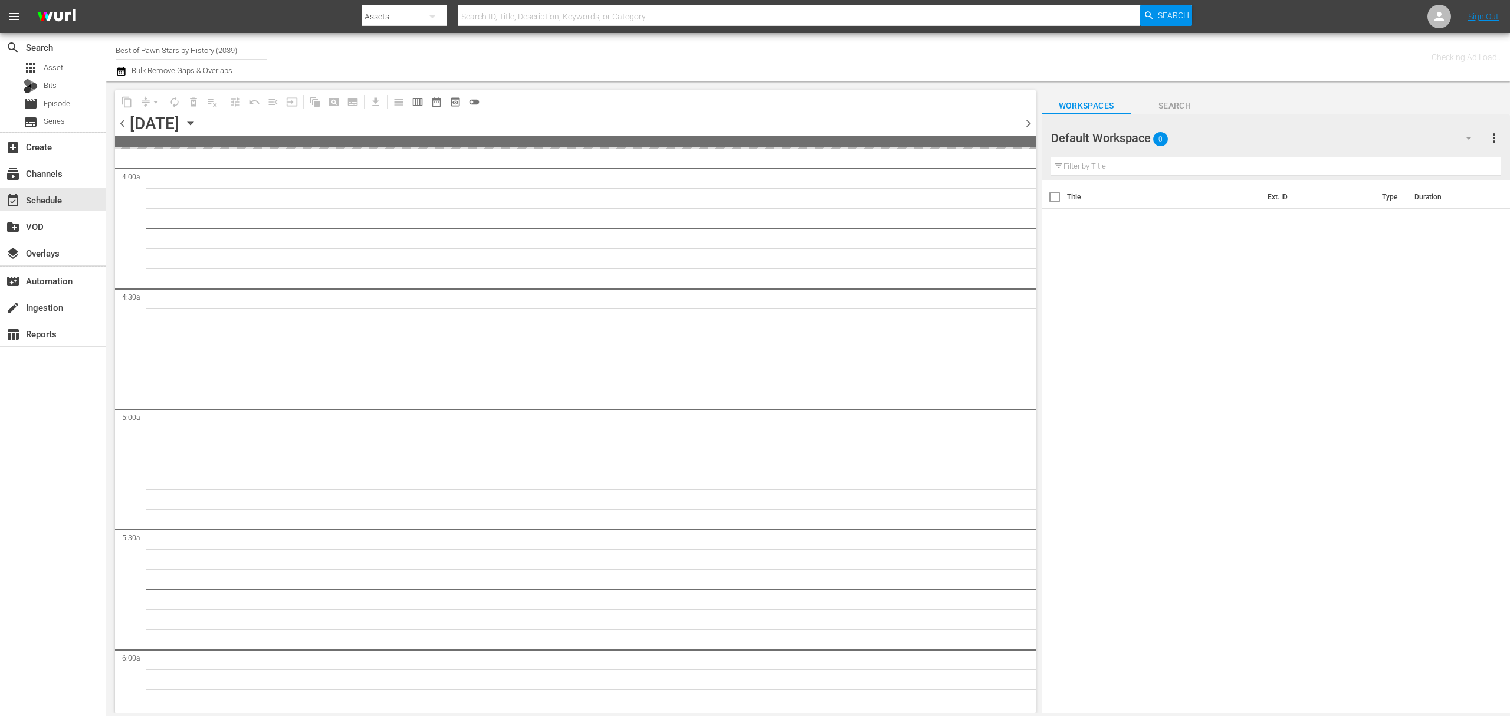
scroll to position [1024, 0]
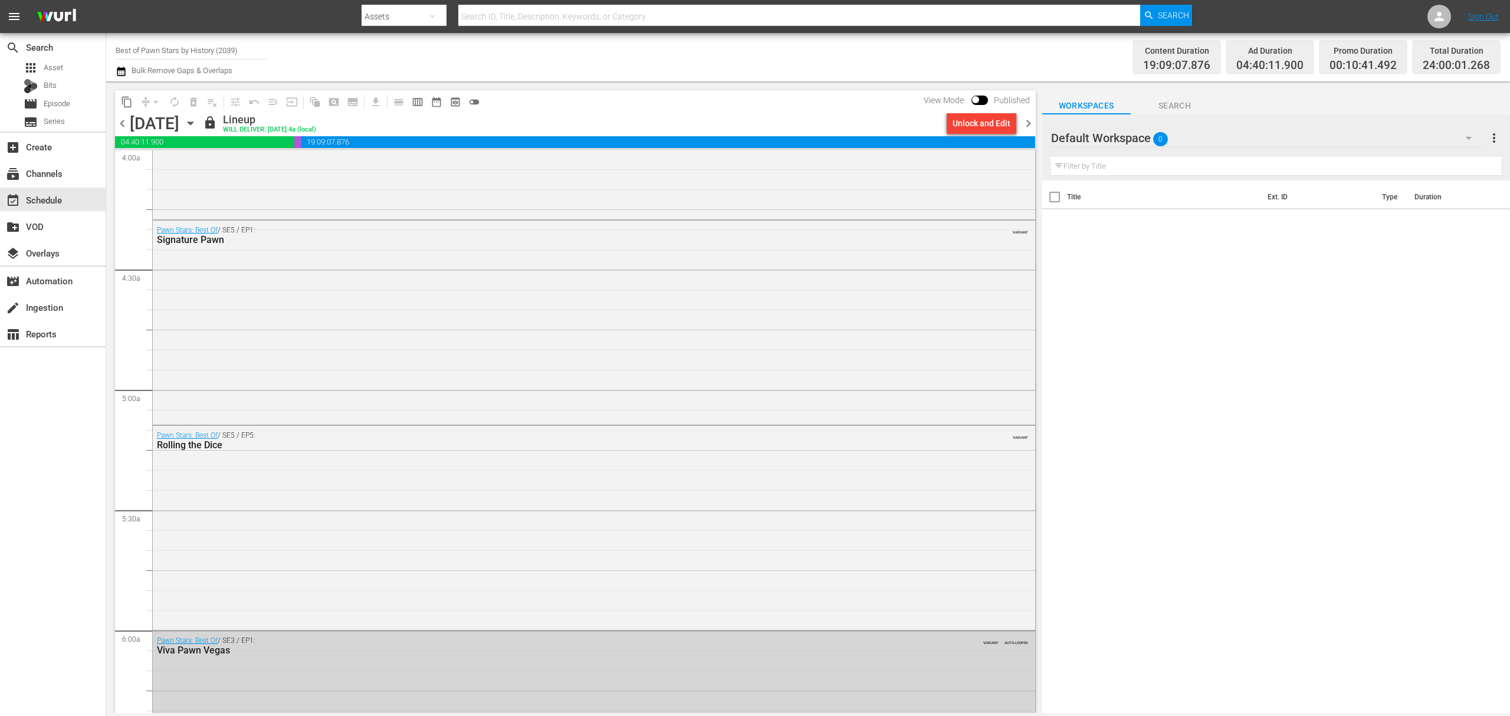
click at [1026, 126] on span "chevron_right" at bounding box center [1028, 123] width 15 height 15
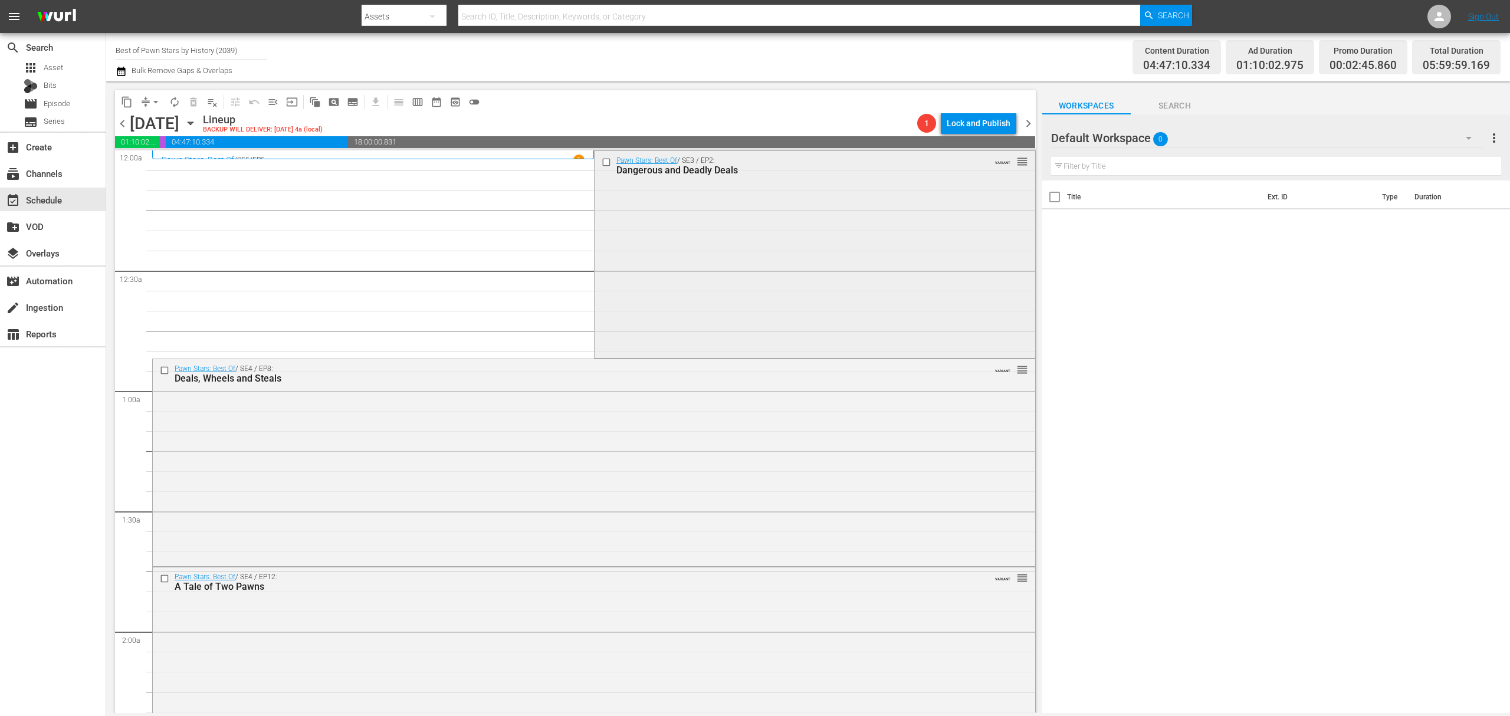
click at [704, 239] on div "Pawn Stars: Best Of / SE3 / EP2: Dangerous and Deadly Deals VARIANT reorder" at bounding box center [814, 253] width 441 height 205
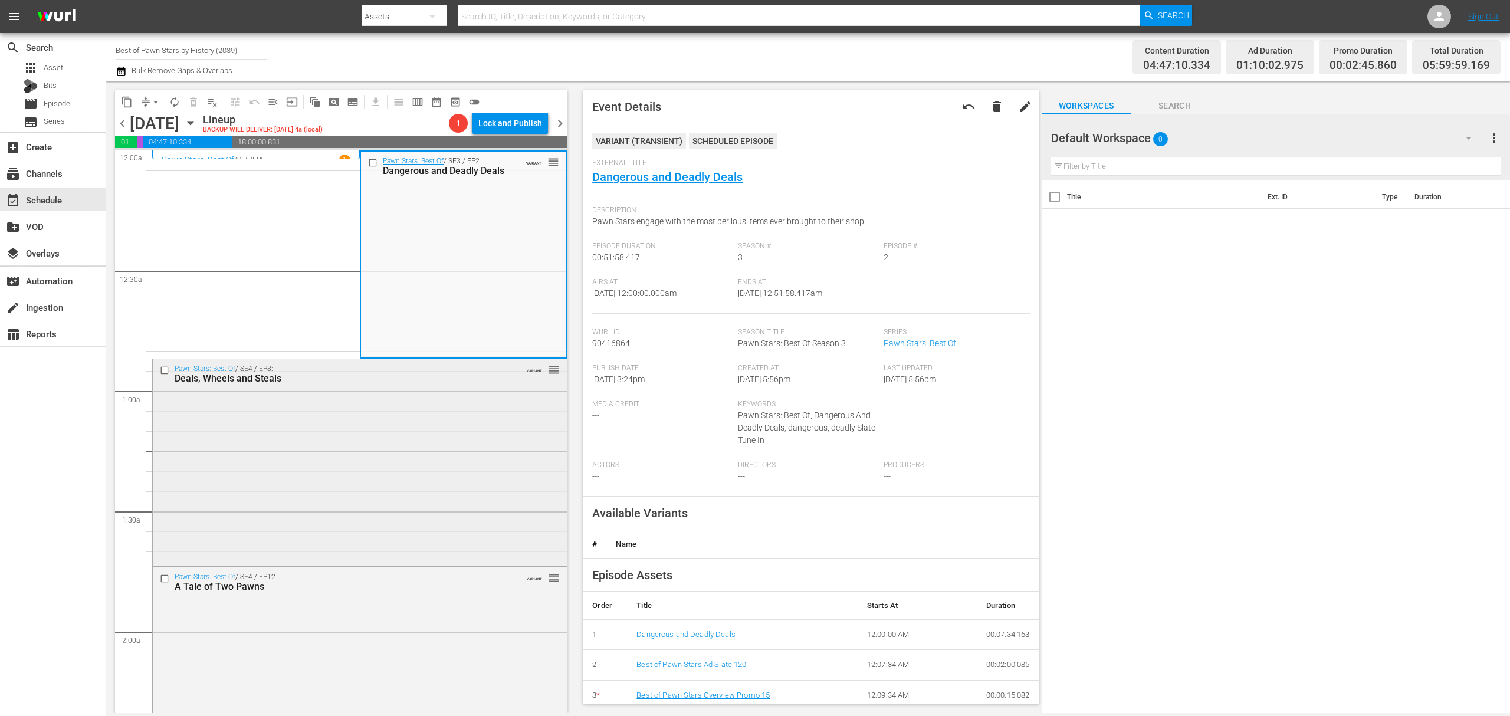
click at [408, 449] on div "Pawn Stars: Best Of / SE4 / EP8: Deals, Wheels and Steals VARIANT reorder" at bounding box center [360, 461] width 414 height 204
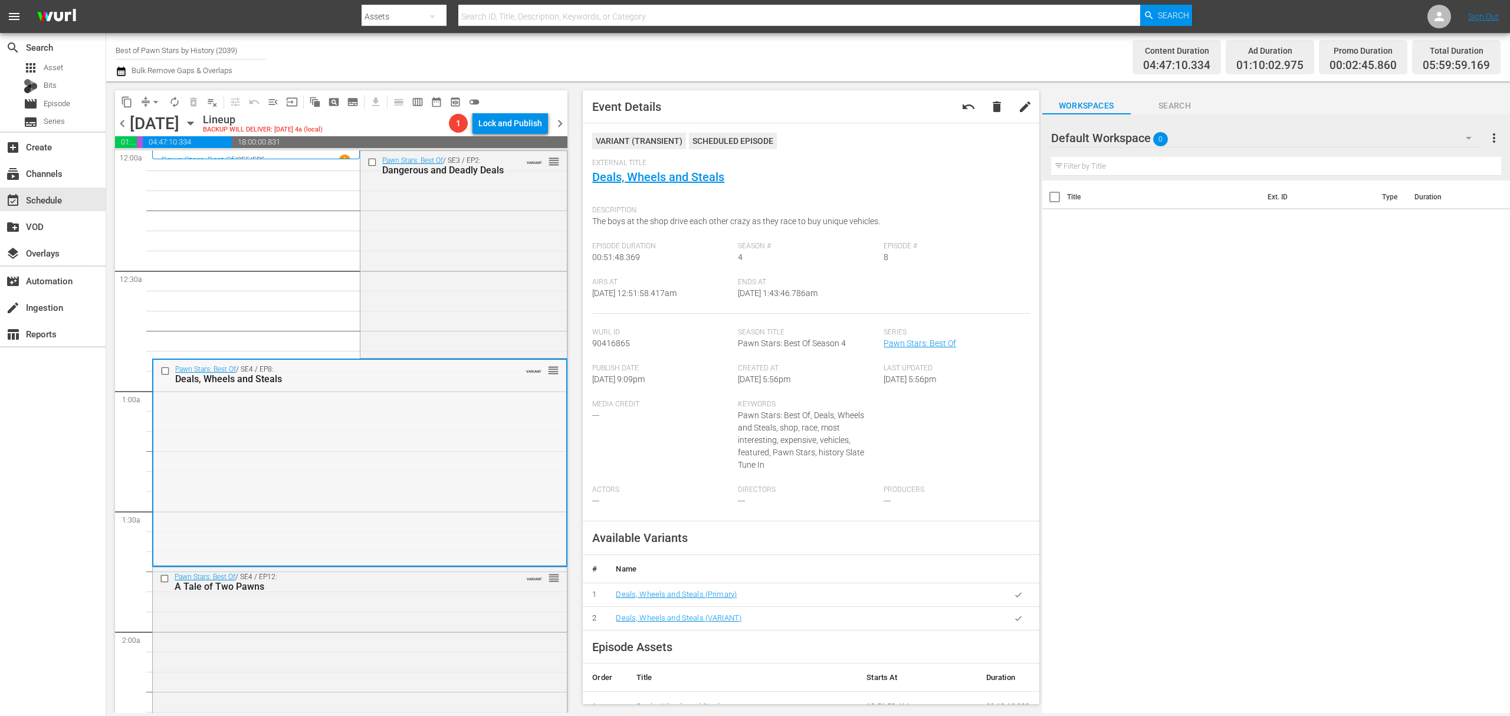
click at [439, 458] on div "Pawn Stars: Best Of / SE4 / EP8: Deals, Wheels and Steals VARIANT reorder" at bounding box center [359, 462] width 413 height 204
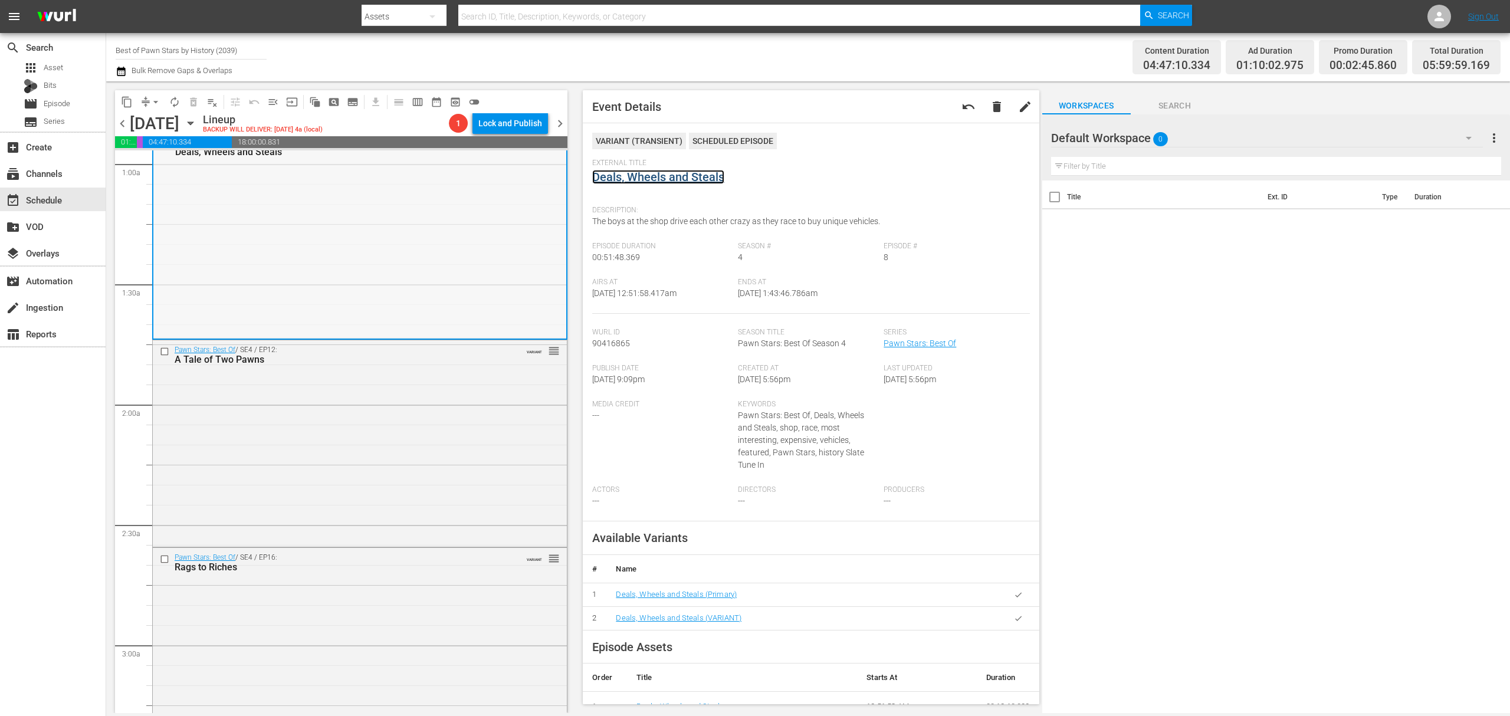
scroll to position [236, 0]
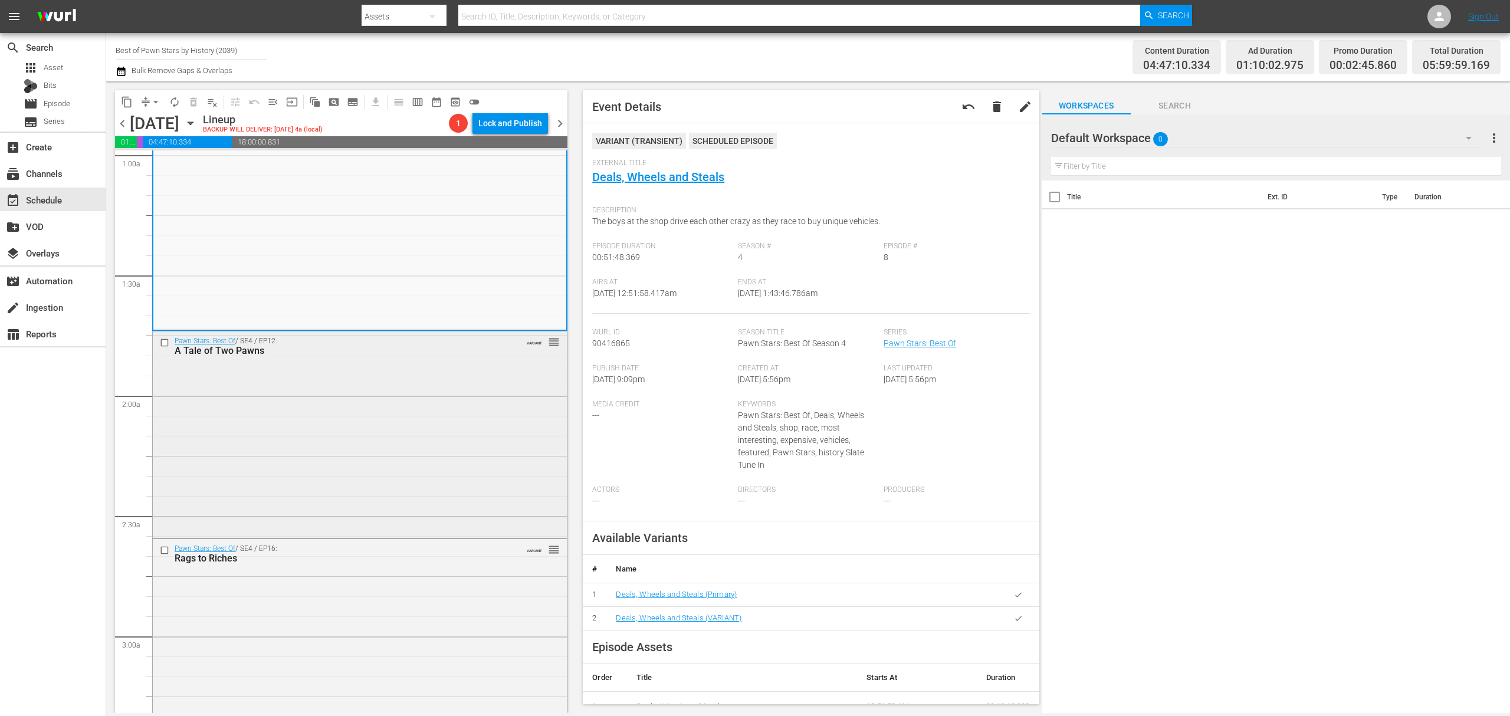
click at [407, 410] on div "Pawn Stars: Best Of / SE4 / EP12: A Tale of Two Pawns VARIANT reorder" at bounding box center [360, 433] width 414 height 205
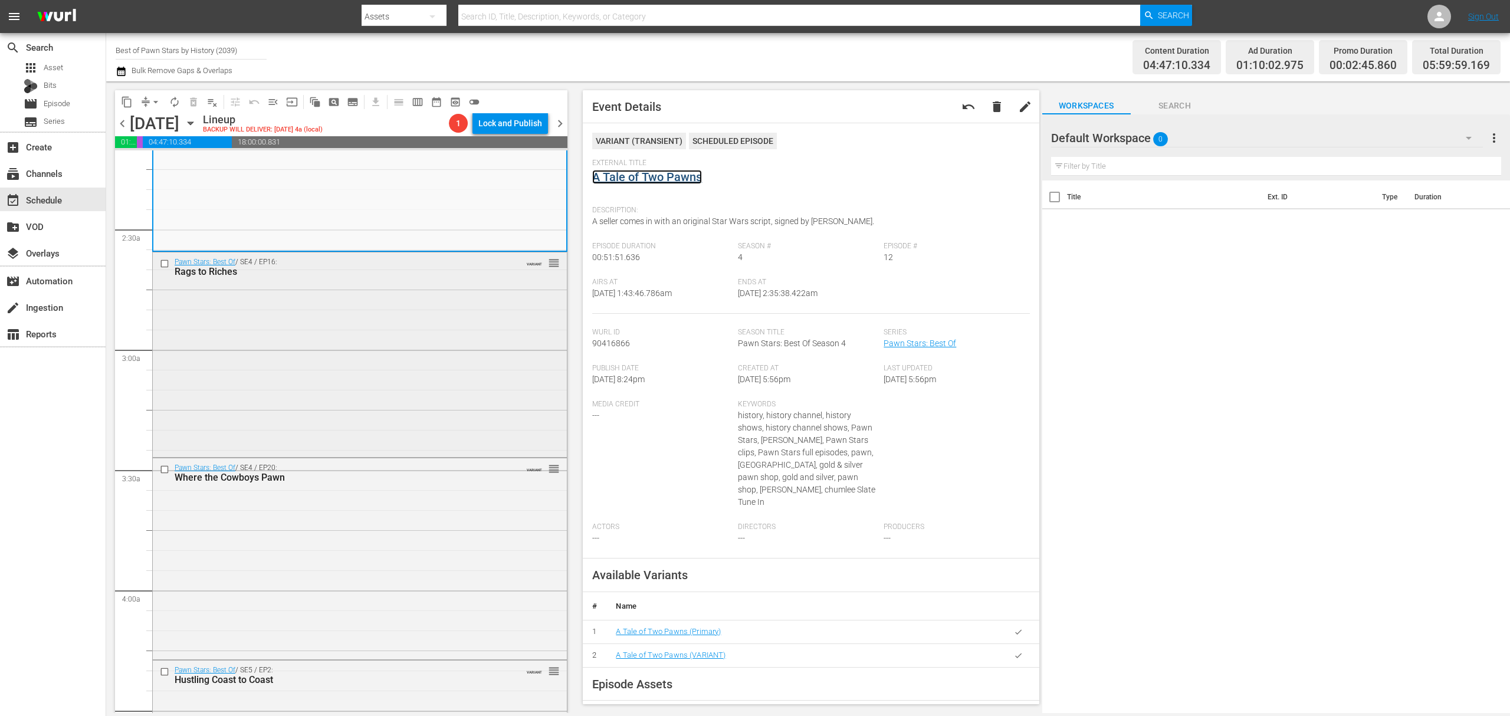
scroll to position [550, 0]
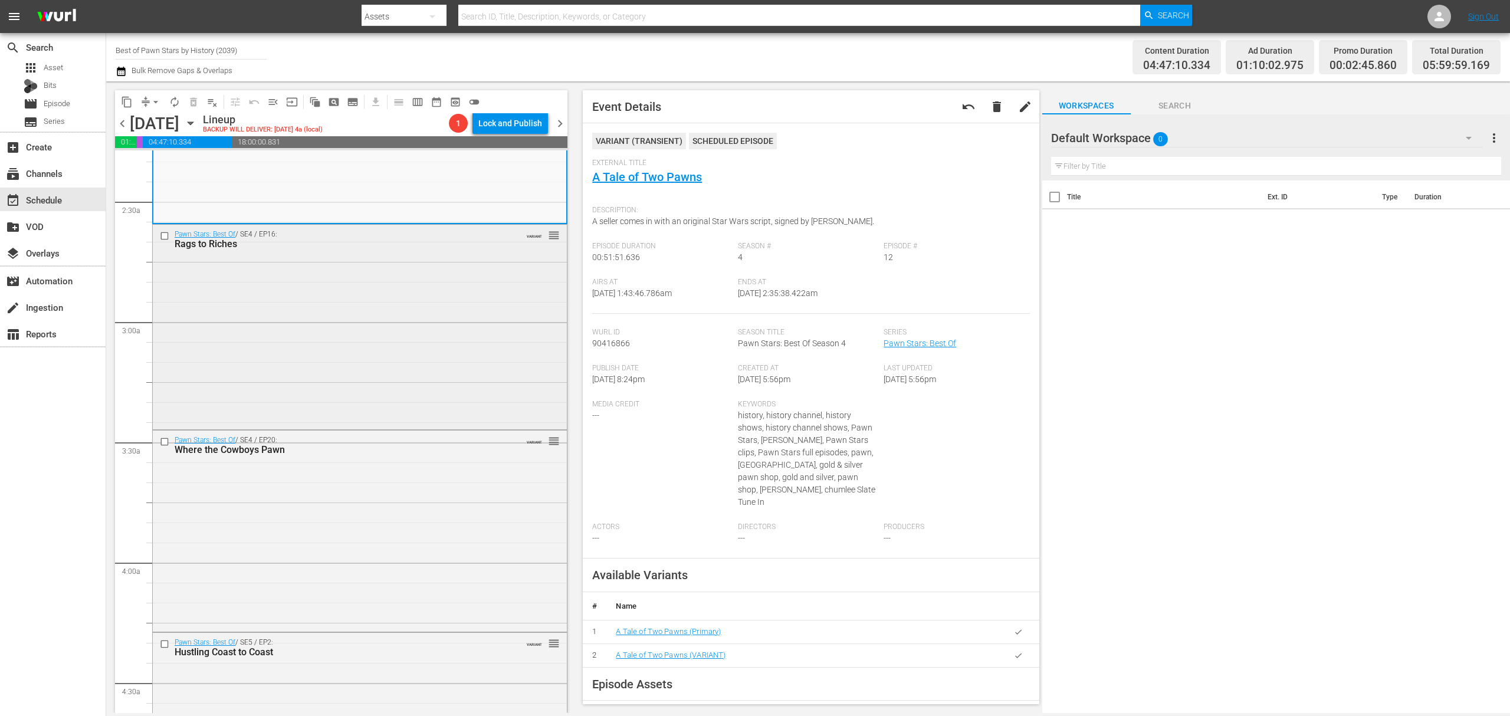
click at [436, 372] on div "Pawn Stars: Best Of / SE4 / EP16: Rags to Riches VARIANT reorder" at bounding box center [360, 326] width 414 height 202
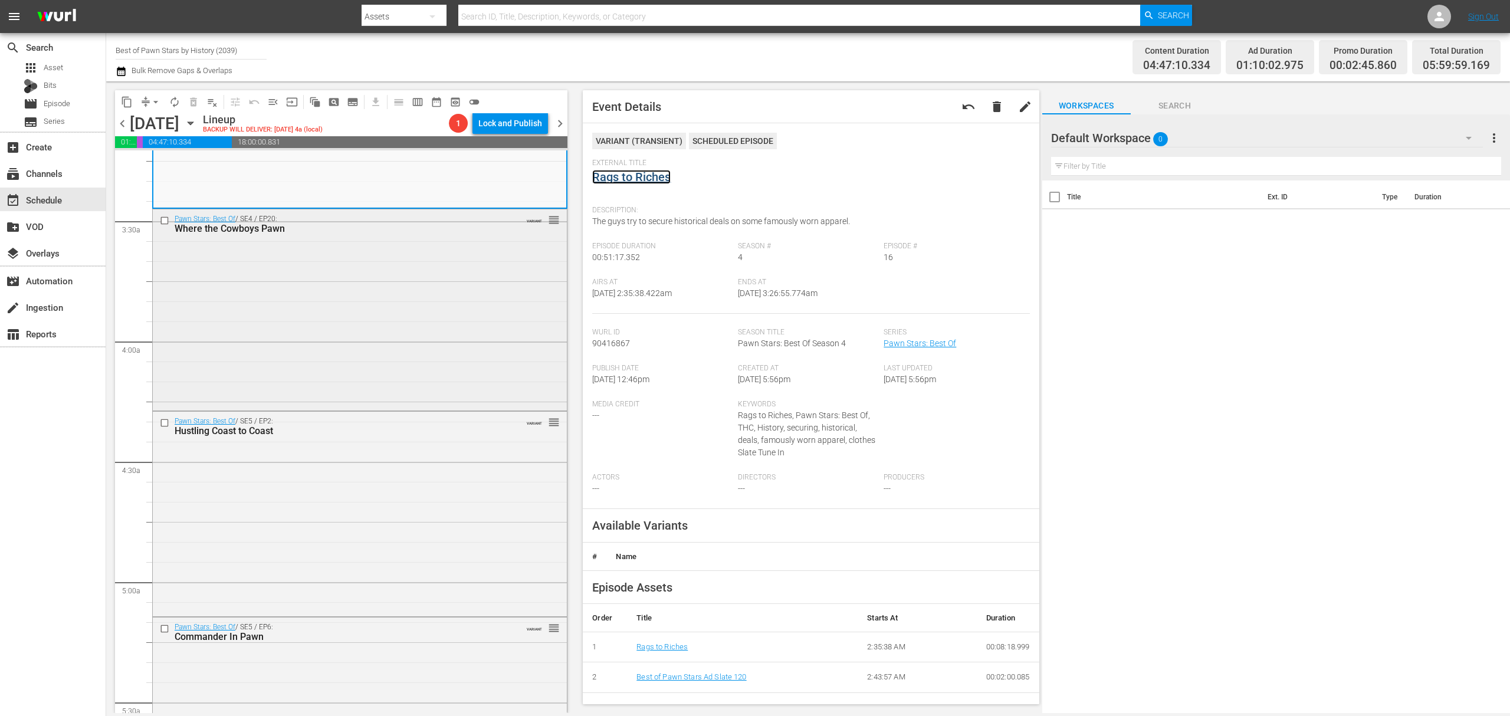
scroll to position [786, 0]
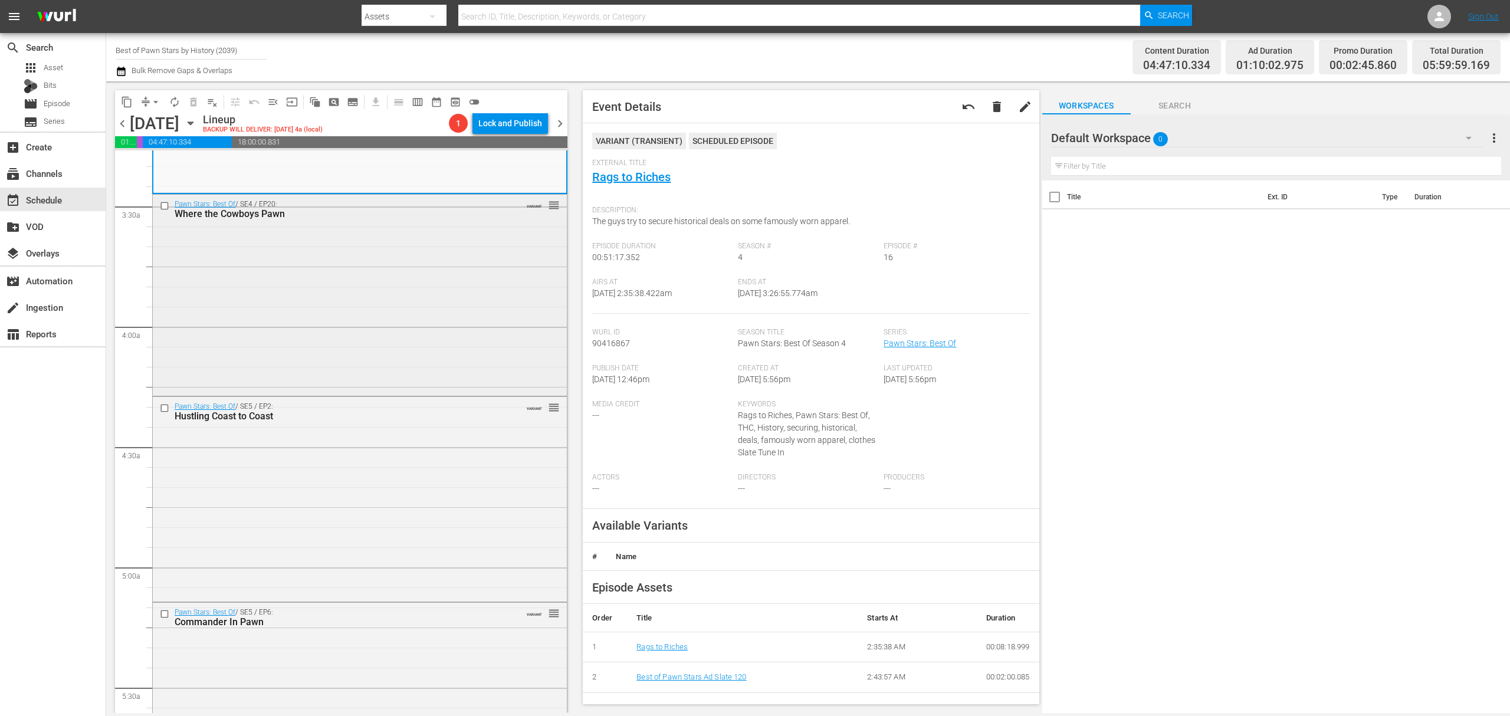
click at [429, 281] on div "Pawn Stars: Best Of / SE4 / EP20: Where the Cowboys Pawn VARIANT reorder" at bounding box center [360, 294] width 414 height 198
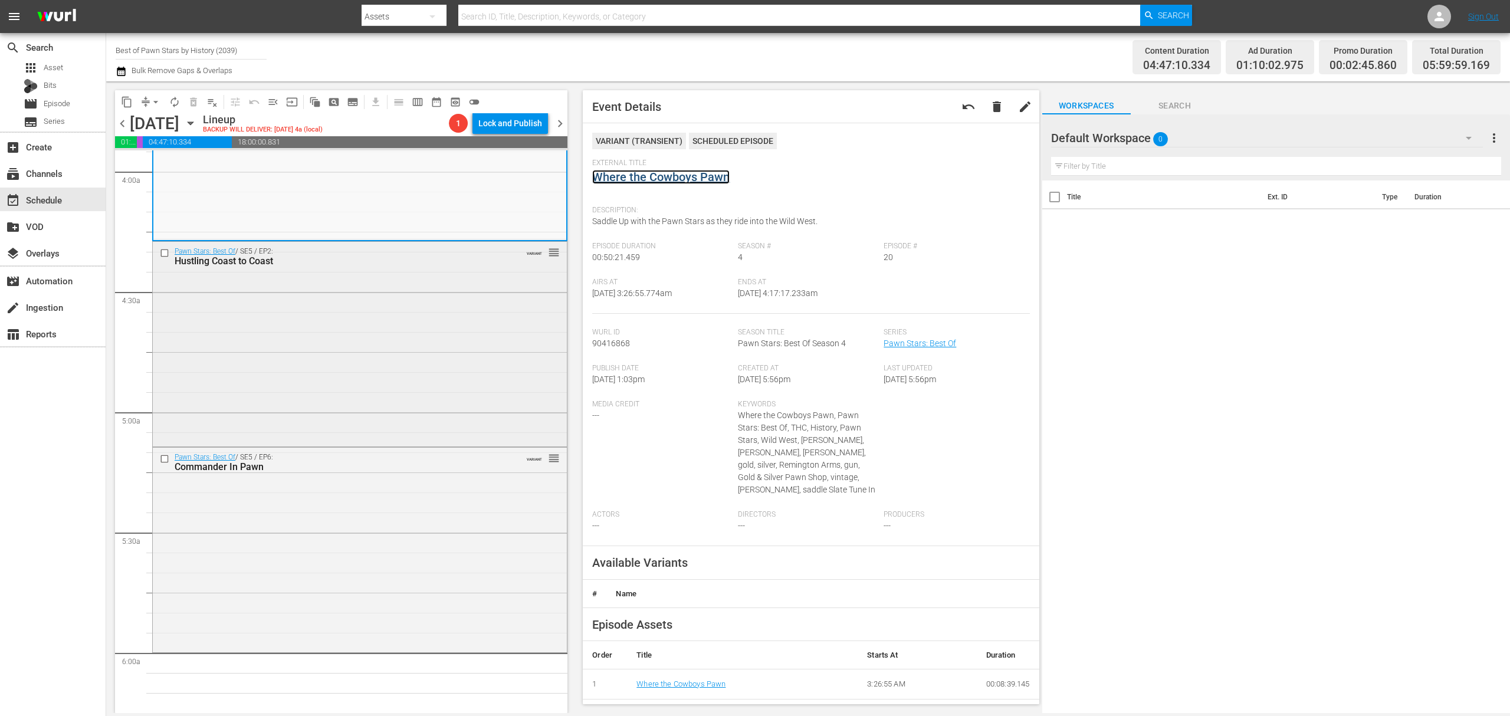
scroll to position [944, 0]
click at [419, 315] on div "Pawn Stars: Best Of / SE5 / EP2: Hustling Coast to Coast VARIANT reorder" at bounding box center [360, 340] width 414 height 203
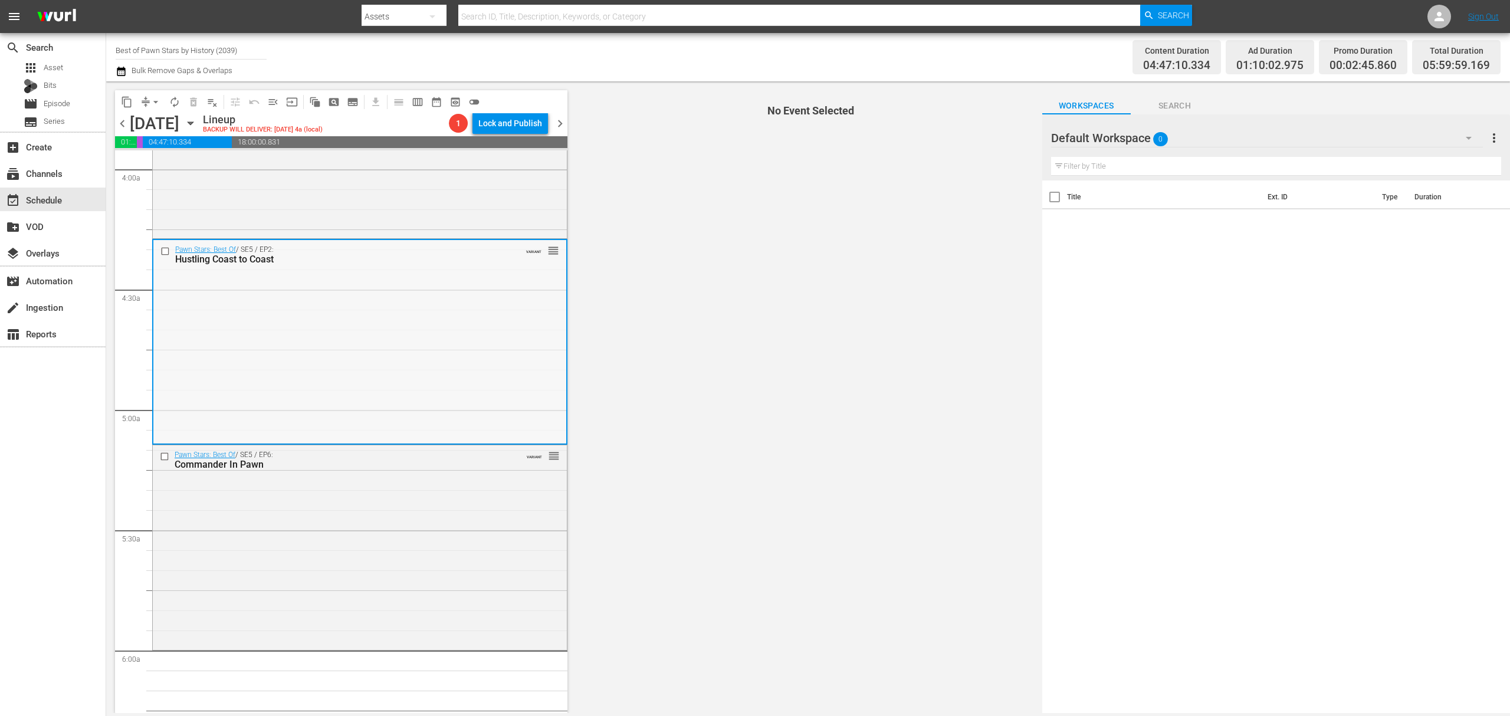
click at [372, 333] on div "Pawn Stars: Best Of / SE5 / EP2: Hustling Coast to Coast VARIANT reorder" at bounding box center [359, 341] width 413 height 203
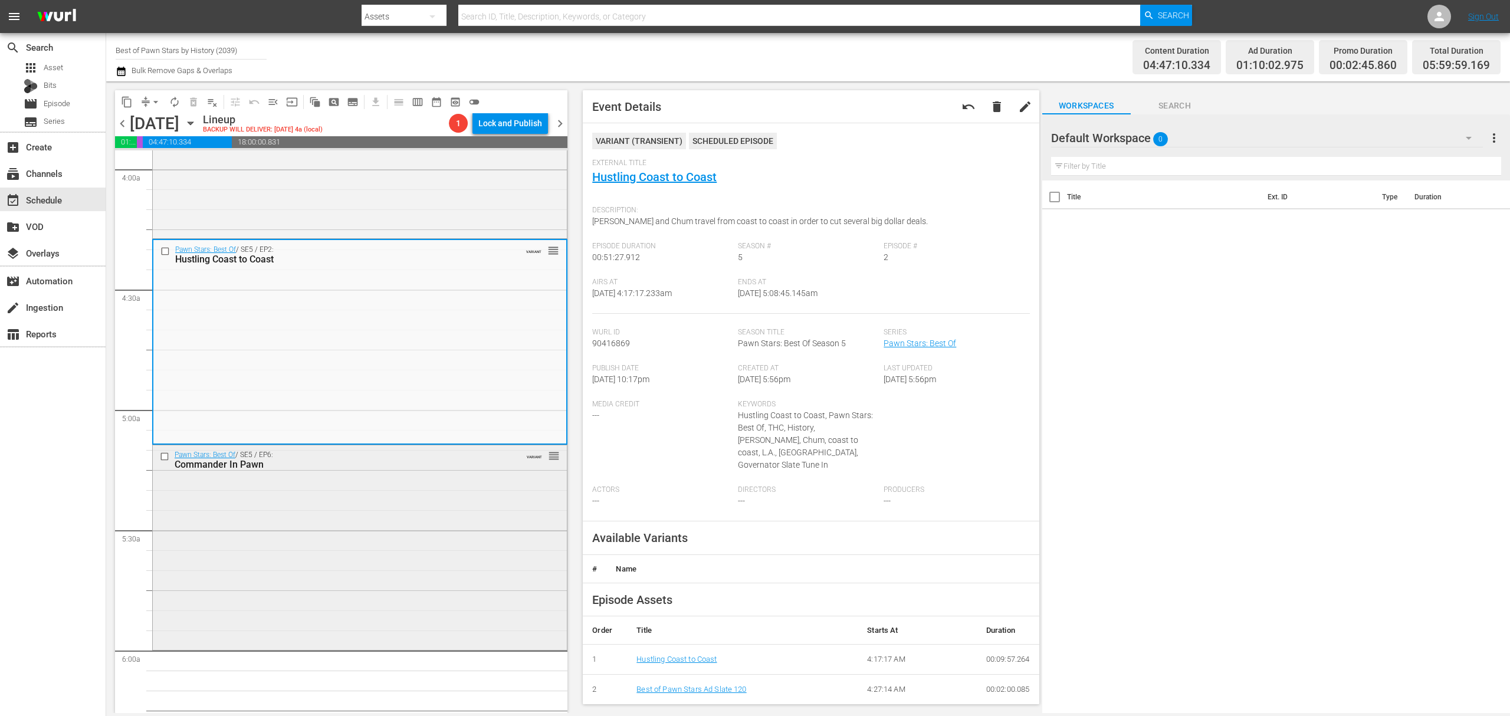
click at [380, 496] on div "Pawn Stars: Best Of / SE5 / EP6: Commander In Pawn VARIANT reorder" at bounding box center [360, 546] width 414 height 202
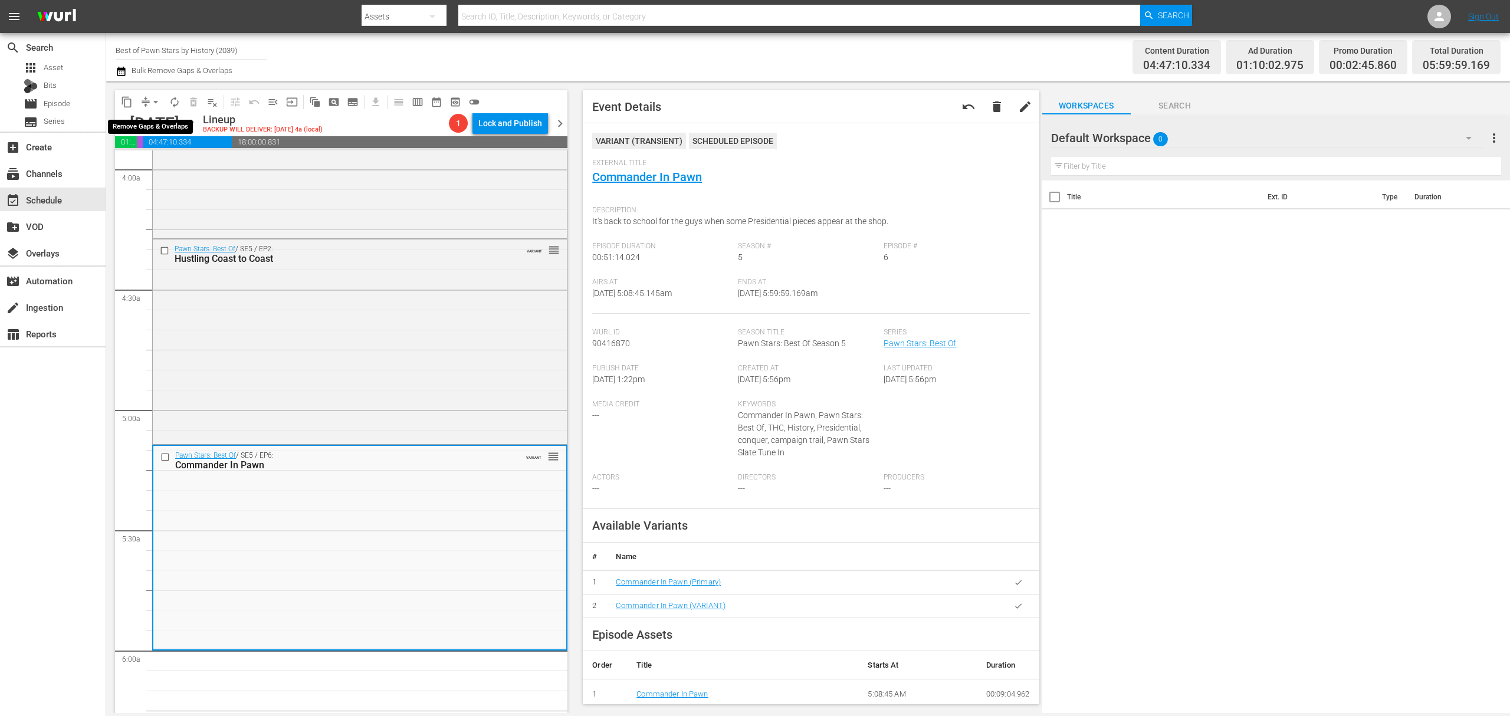
click at [149, 101] on button "arrow_drop_down" at bounding box center [155, 102] width 19 height 19
click at [149, 127] on li "Align to Midnight" at bounding box center [156, 125] width 124 height 19
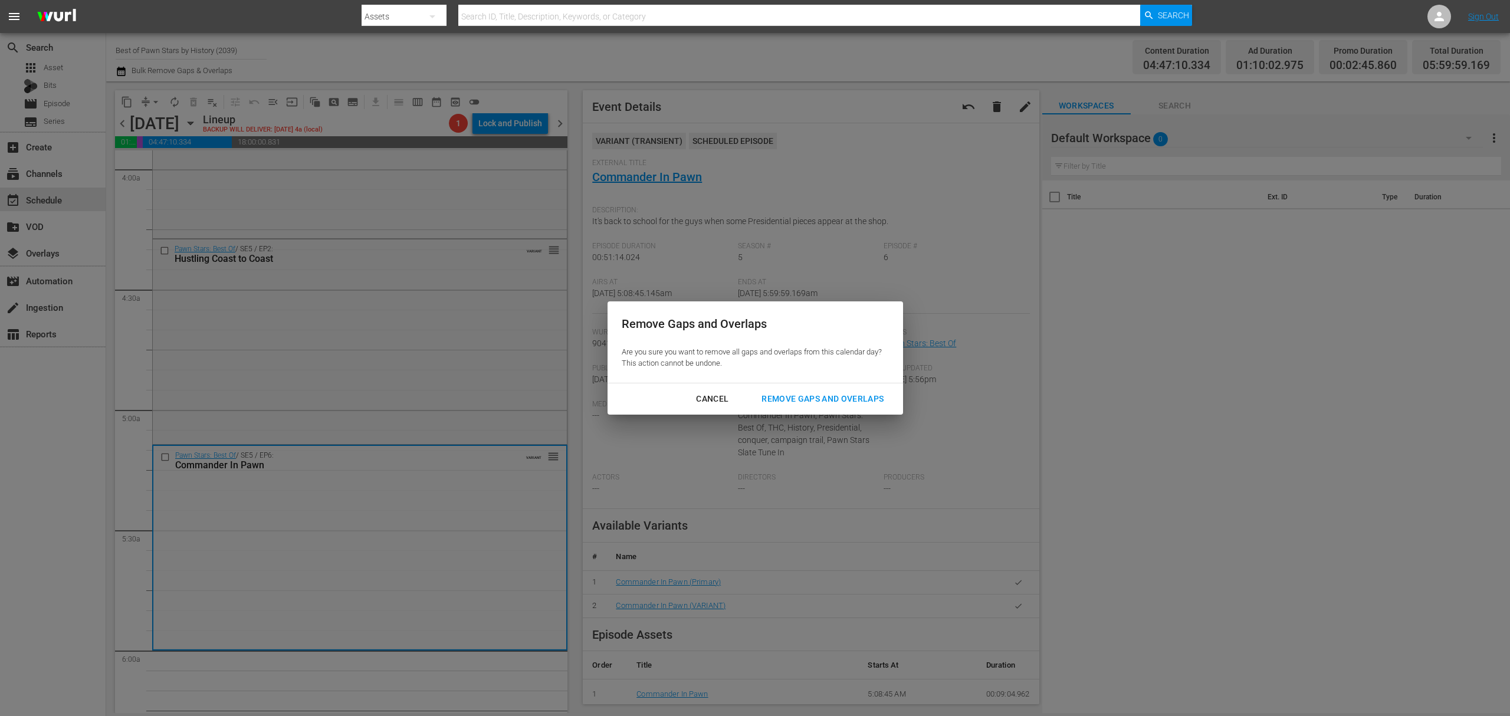
click at [837, 400] on div "Remove Gaps and Overlaps" at bounding box center [822, 399] width 141 height 15
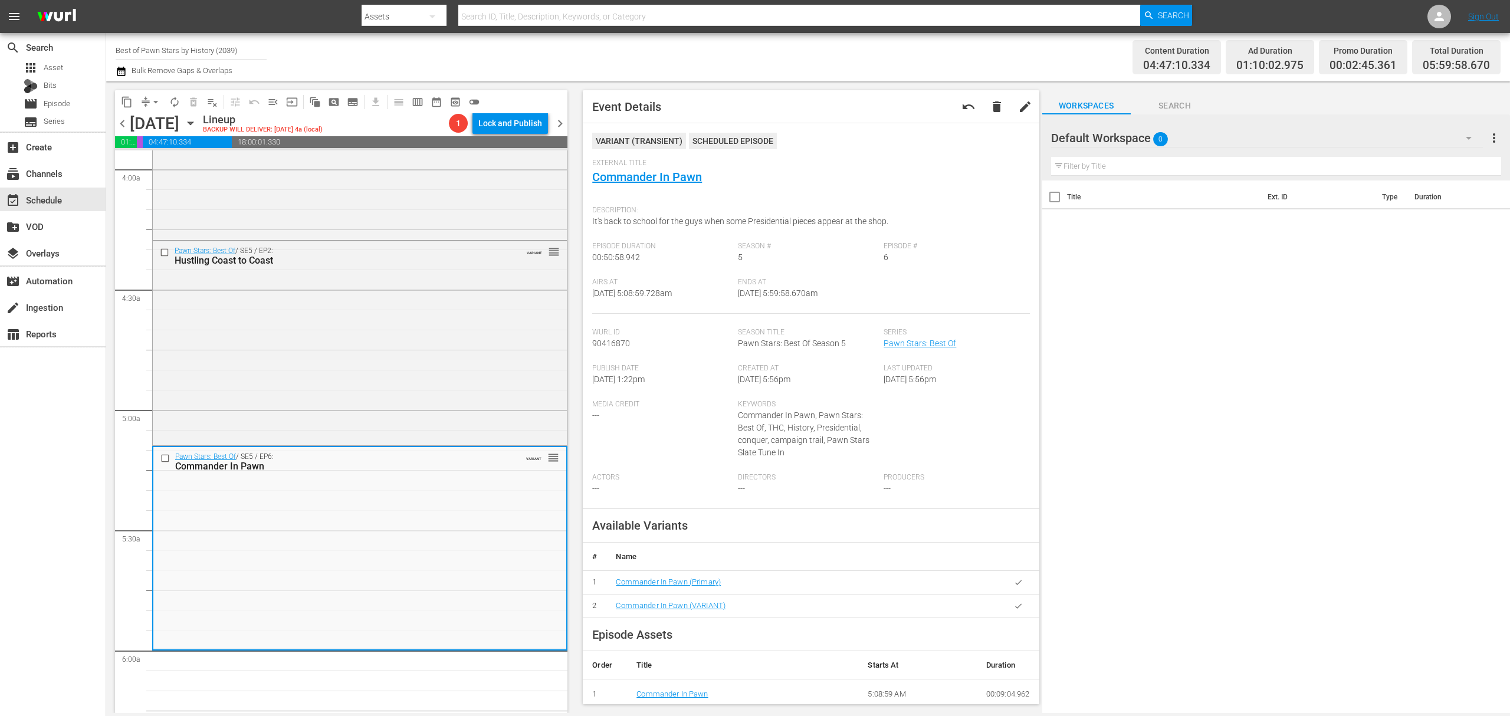
click at [152, 93] on button "arrow_drop_down" at bounding box center [155, 102] width 19 height 19
click at [138, 121] on li "Align to Midnight" at bounding box center [156, 125] width 124 height 19
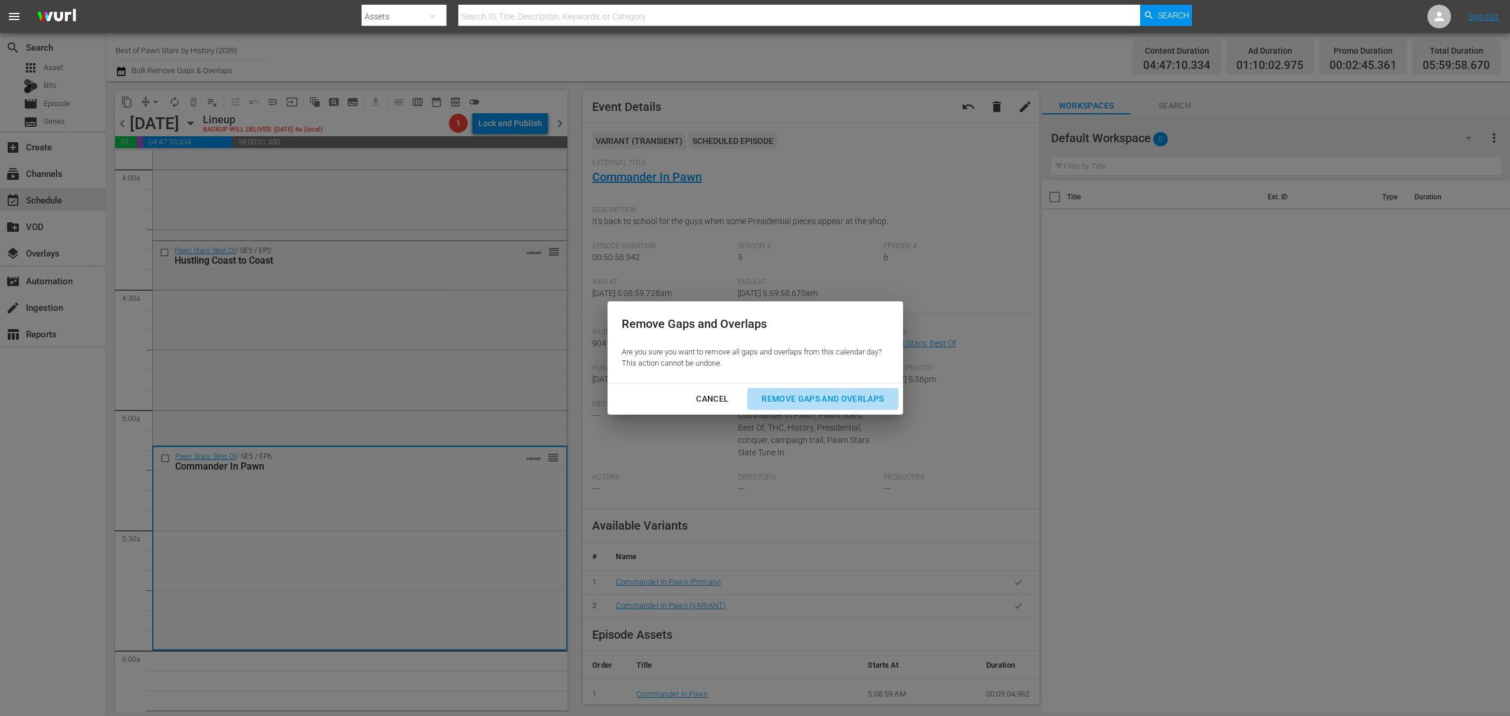
click at [853, 397] on div "Remove Gaps and Overlaps" at bounding box center [822, 399] width 141 height 15
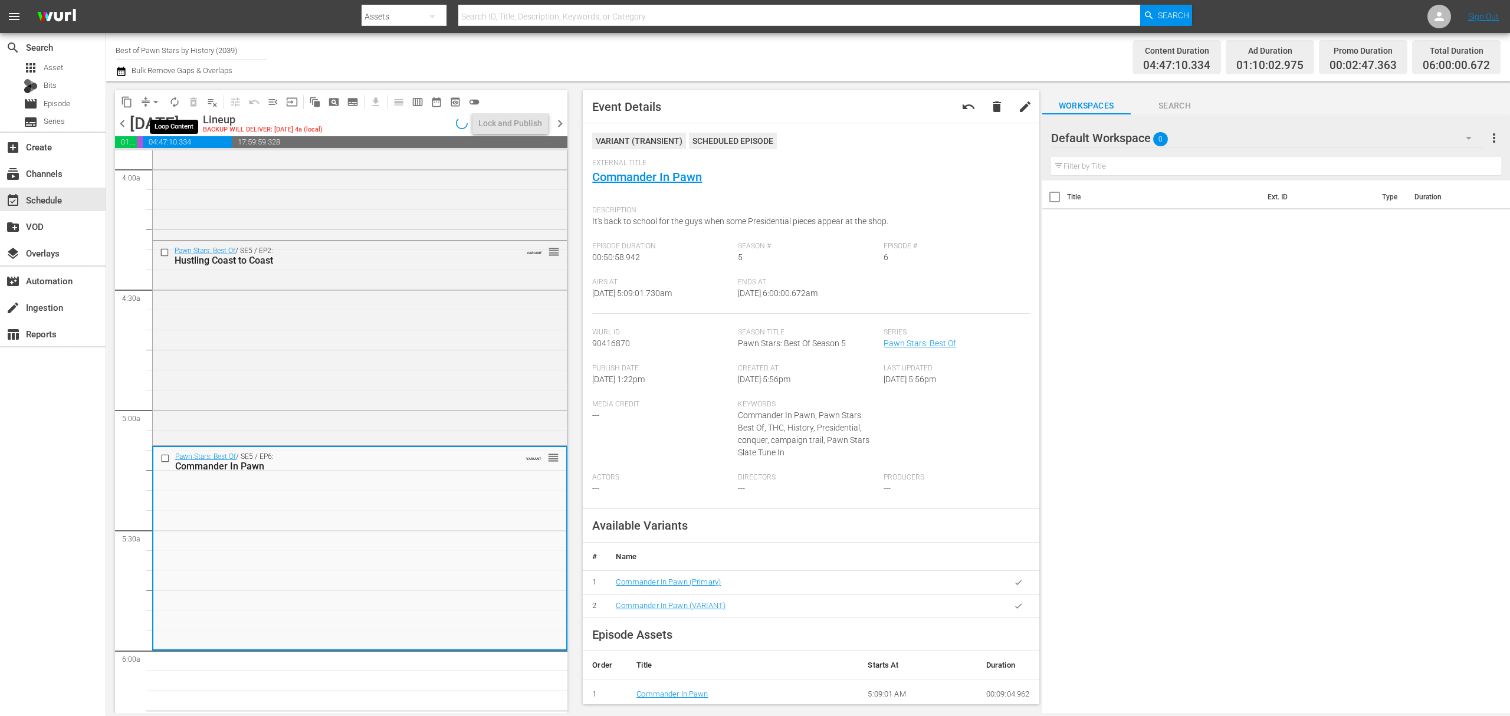
click at [173, 104] on span "autorenew_outlined" at bounding box center [175, 102] width 12 height 12
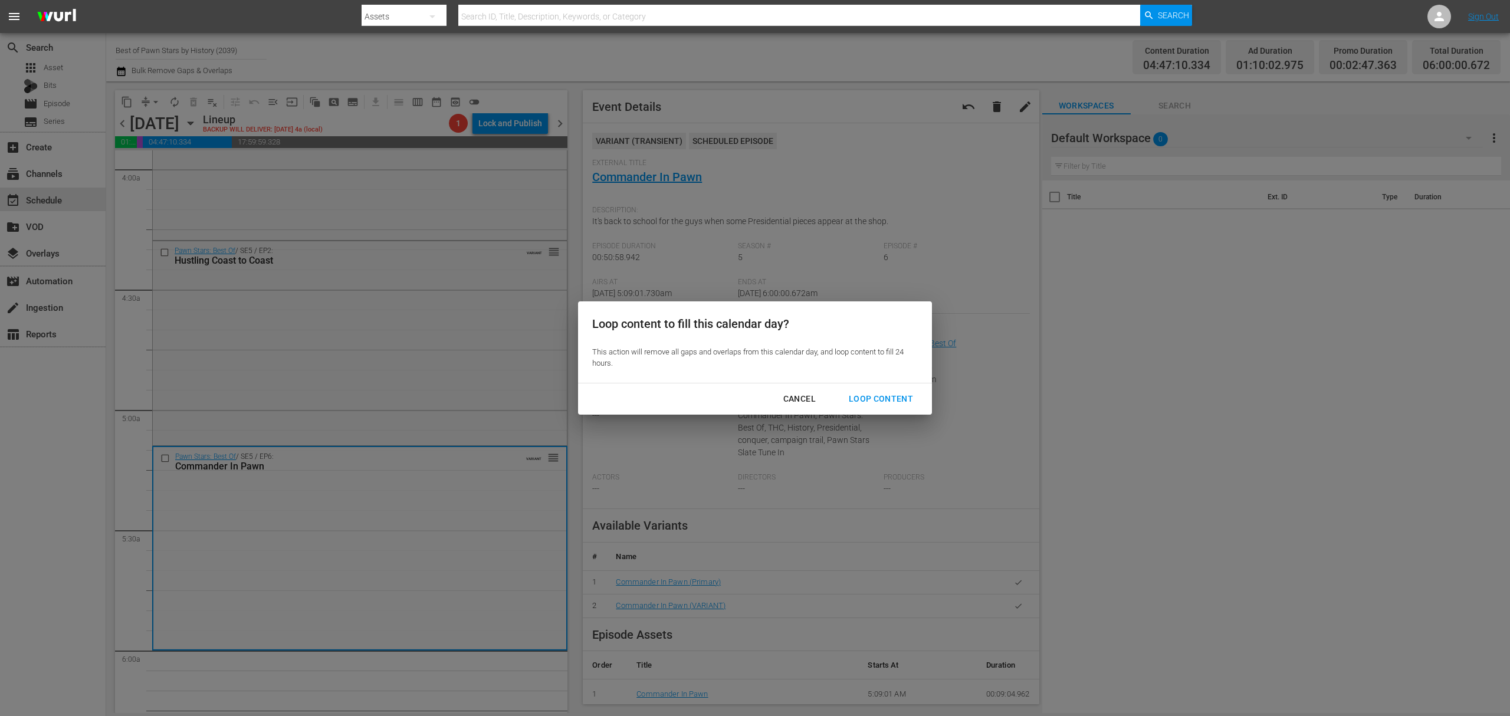
click at [892, 390] on button "Loop Content" at bounding box center [880, 399] width 93 height 22
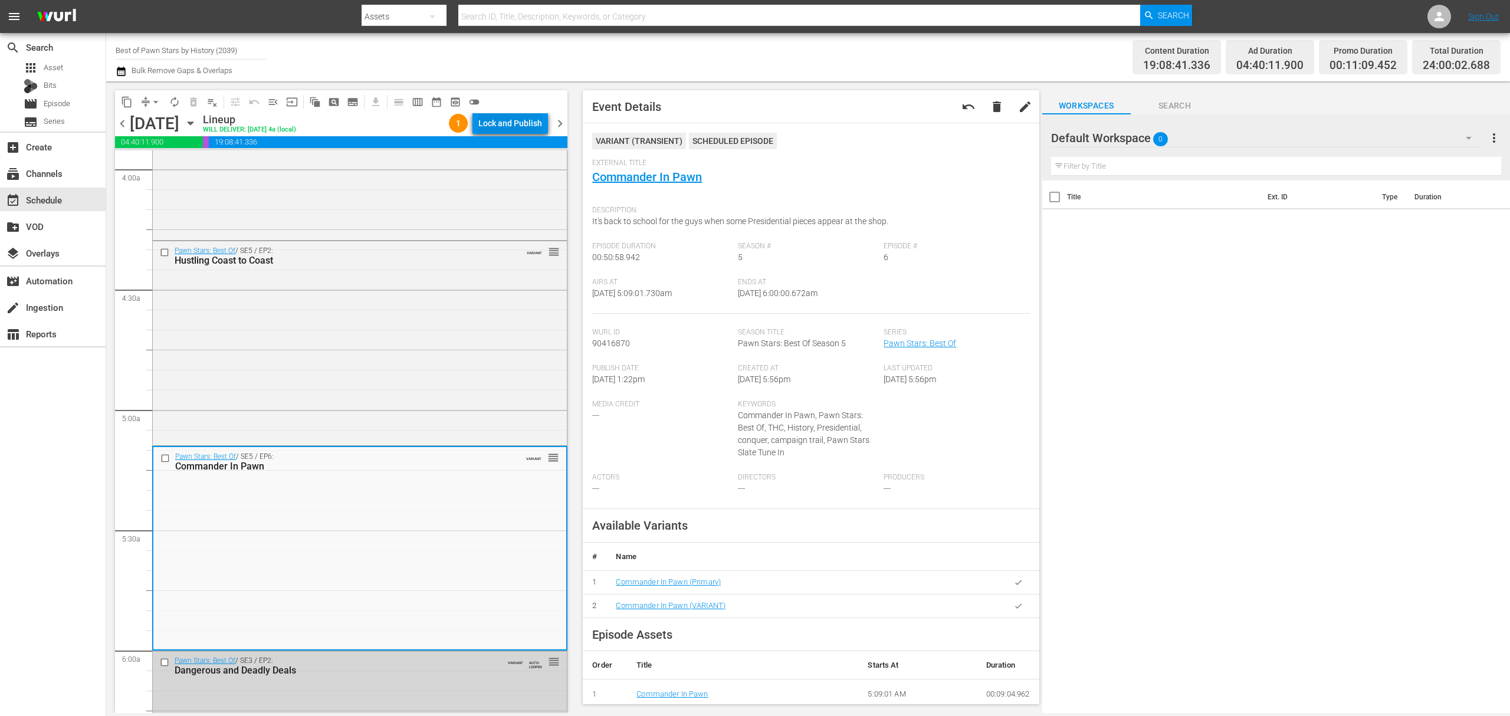
click at [487, 119] on div "Lock and Publish" at bounding box center [510, 123] width 64 height 21
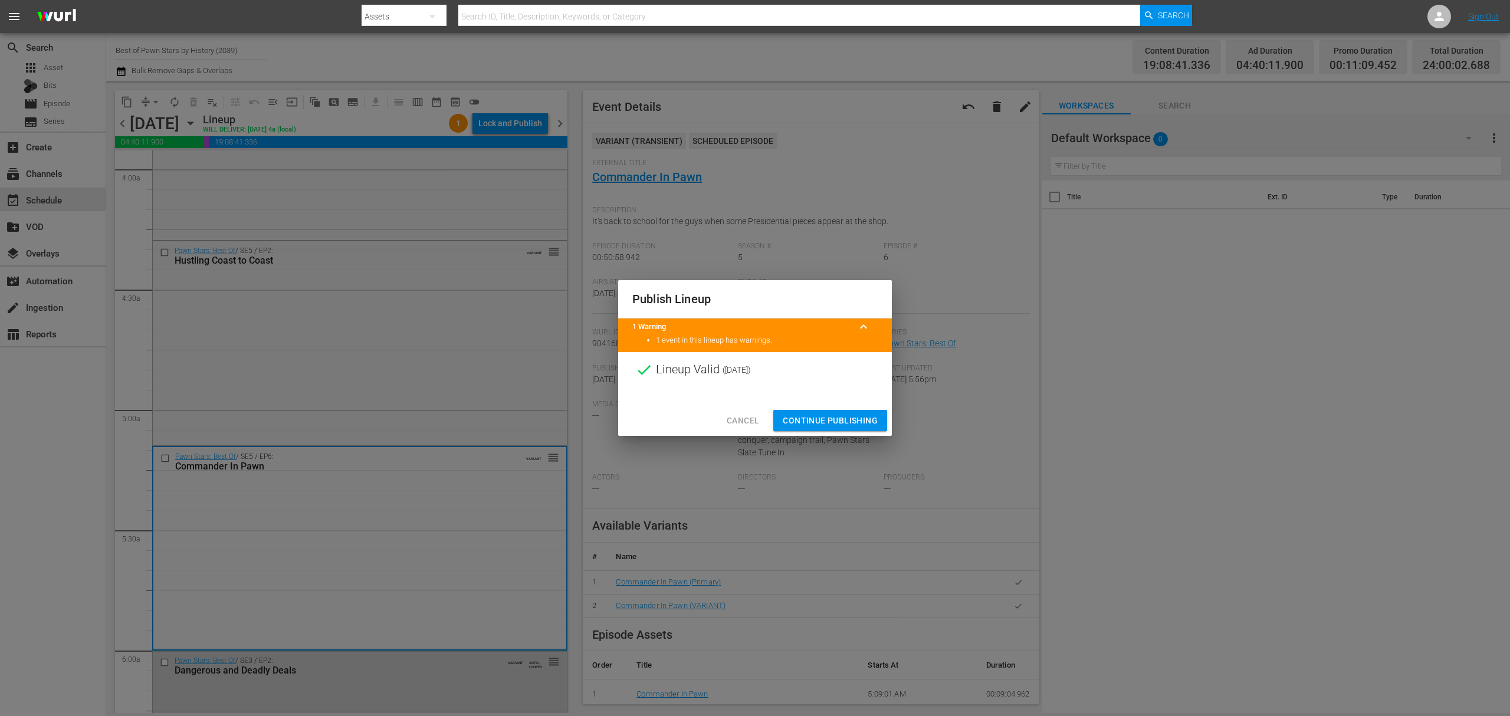
click at [847, 413] on span "Continue Publishing" at bounding box center [830, 420] width 95 height 15
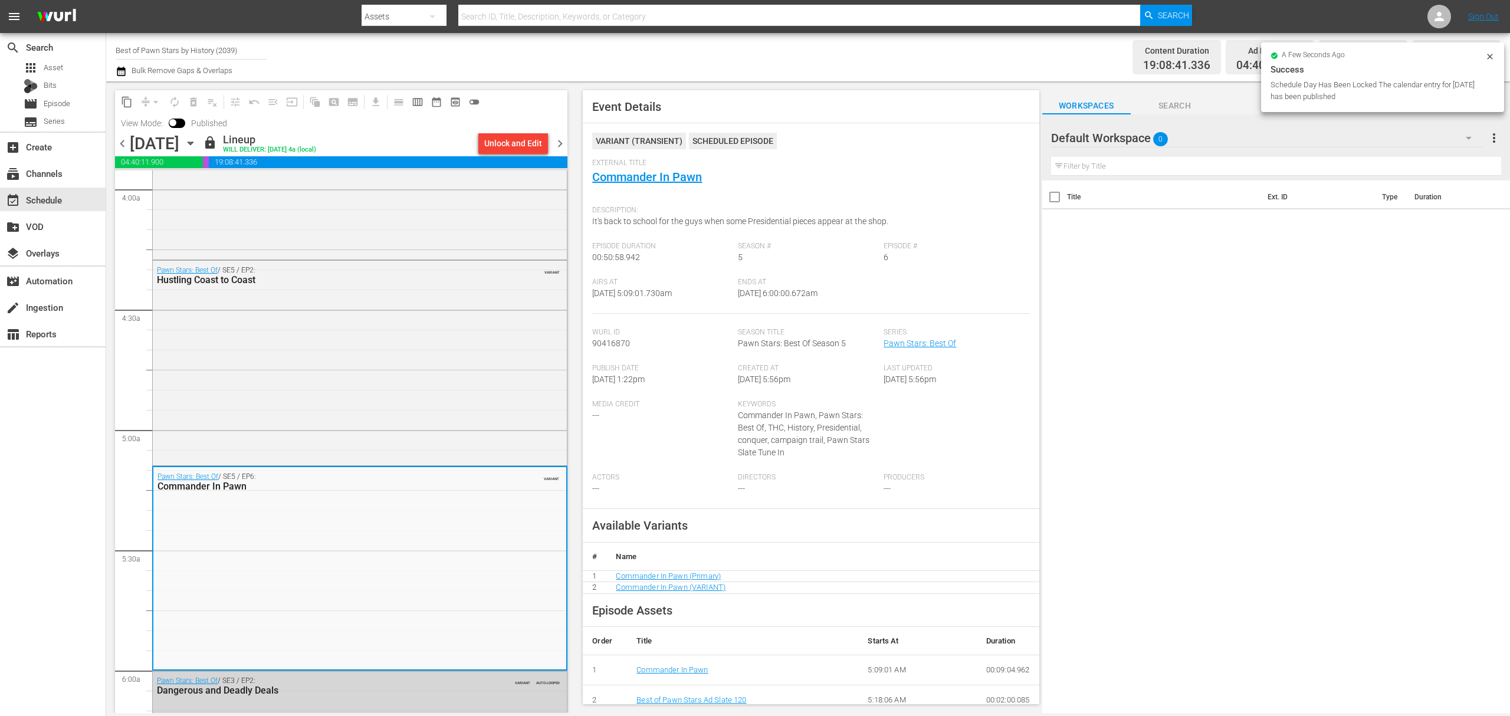
click at [562, 144] on span "chevron_right" at bounding box center [560, 143] width 15 height 15
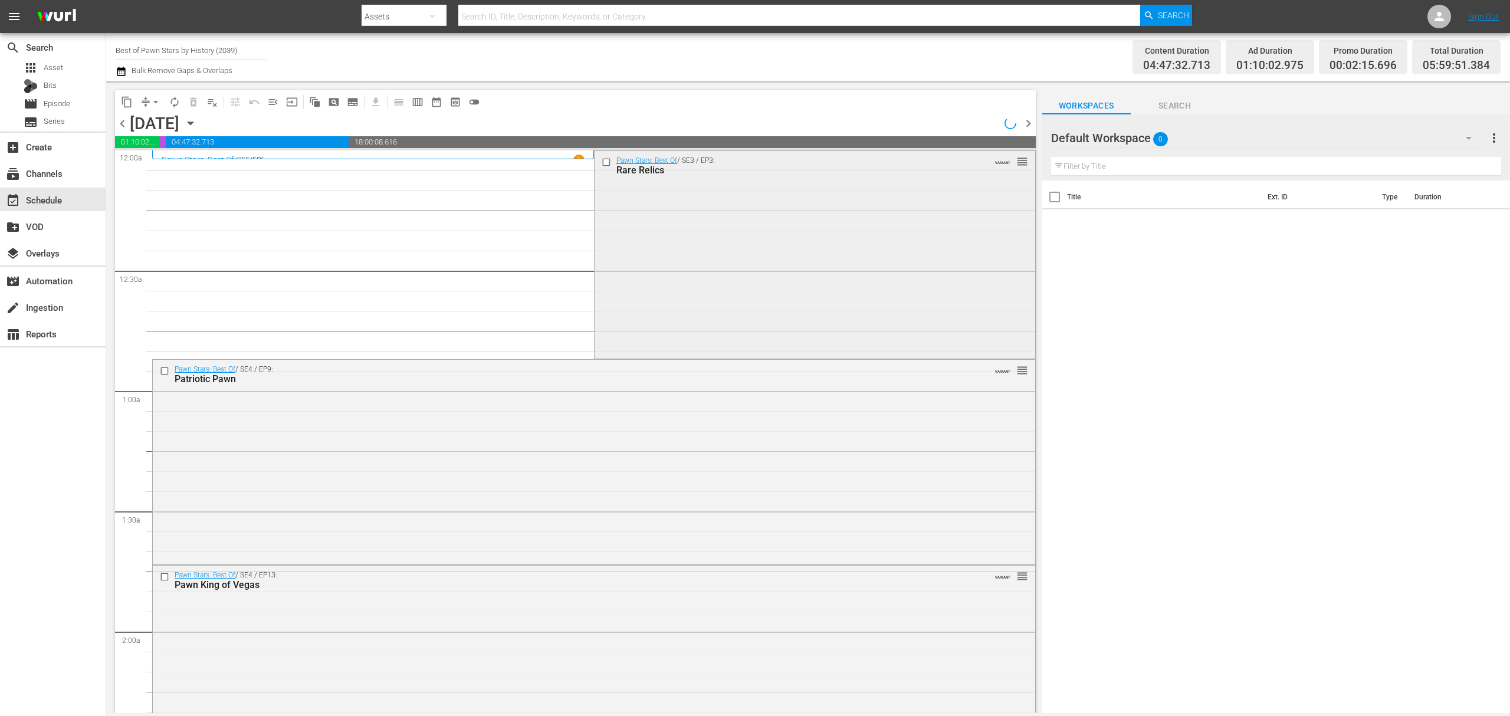
click at [927, 246] on div "Pawn Stars: Best Of / SE3 / EP3: Rare Relics VARIANT reorder" at bounding box center [814, 254] width 441 height 206
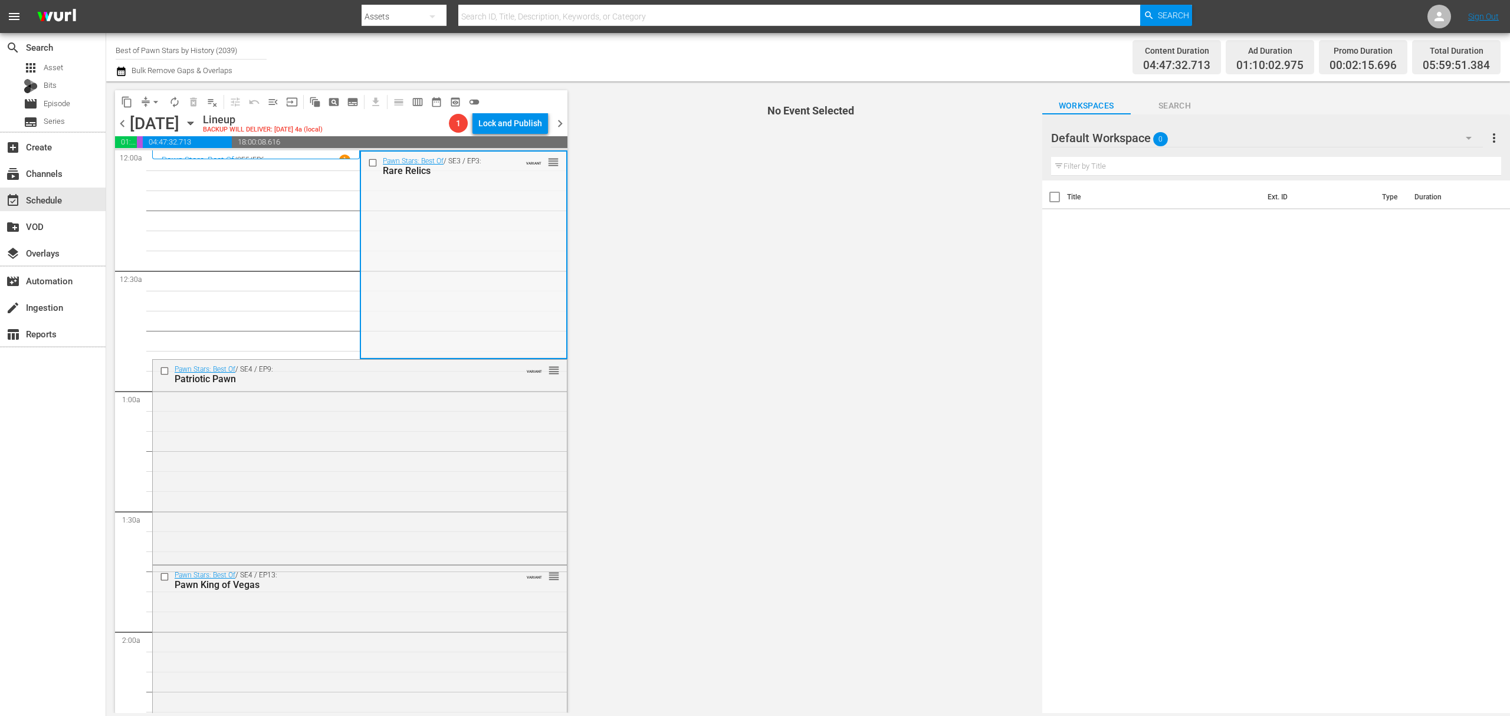
click at [515, 267] on div "Pawn Stars: Best Of / SE3 / EP3: Rare Relics VARIANT reorder" at bounding box center [463, 255] width 205 height 206
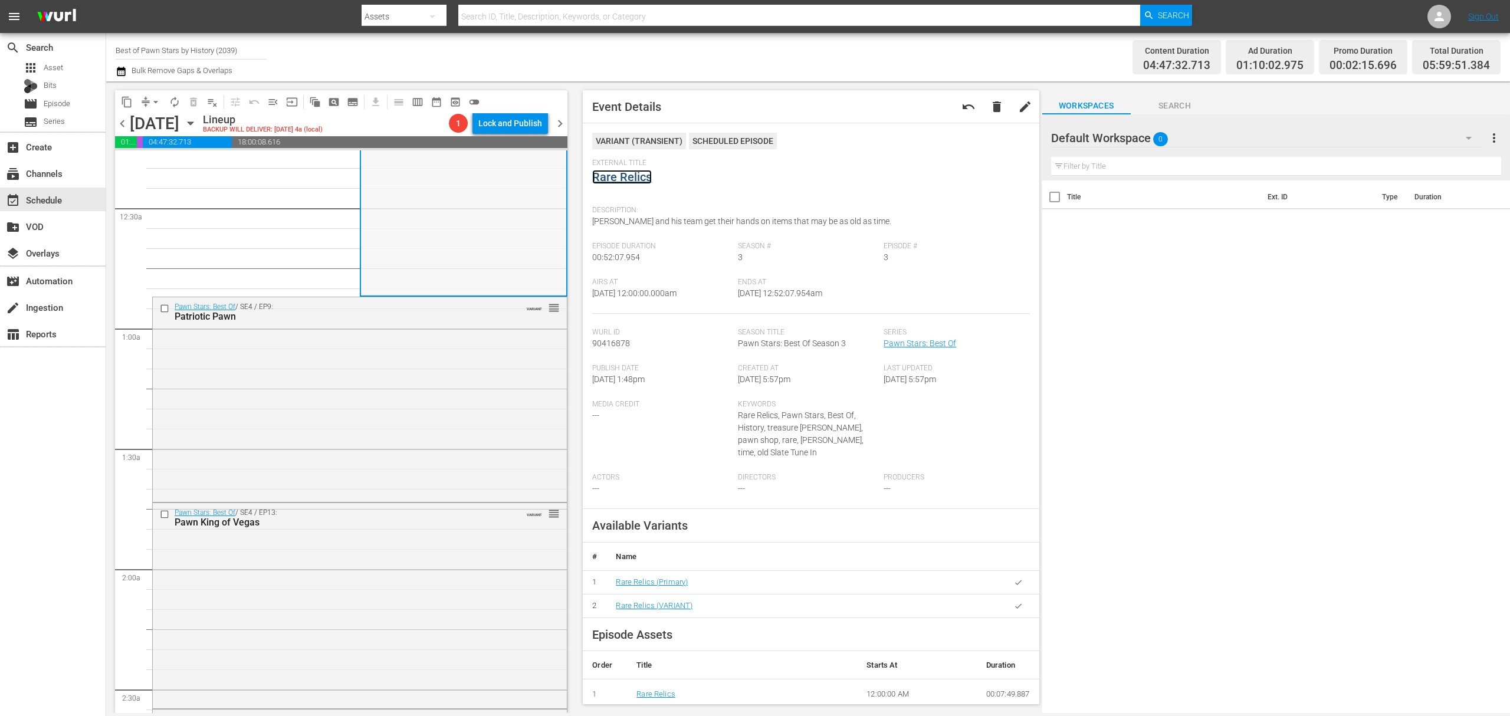
scroll to position [157, 0]
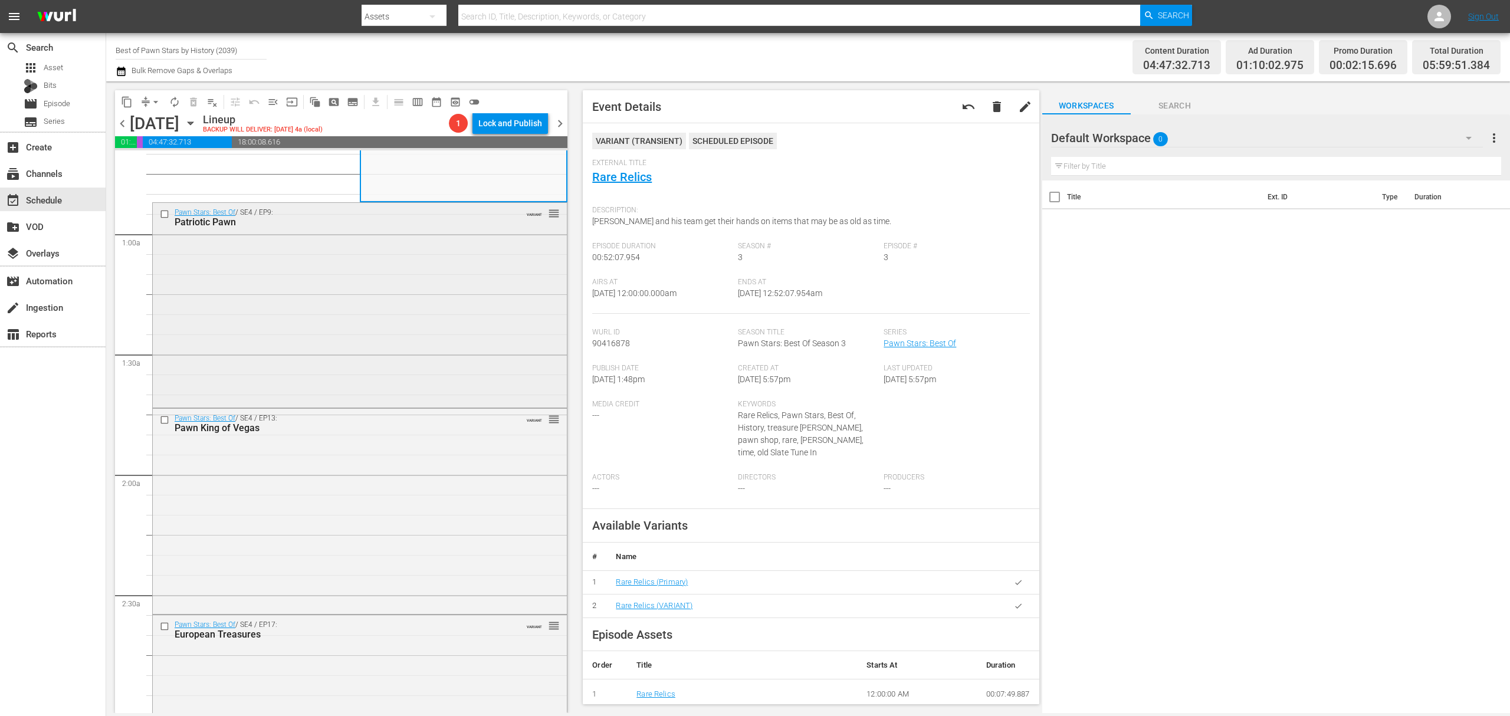
click at [461, 310] on div "Pawn Stars: Best Of / SE4 / EP9: Patriotic Pawn VARIANT reorder" at bounding box center [360, 304] width 414 height 202
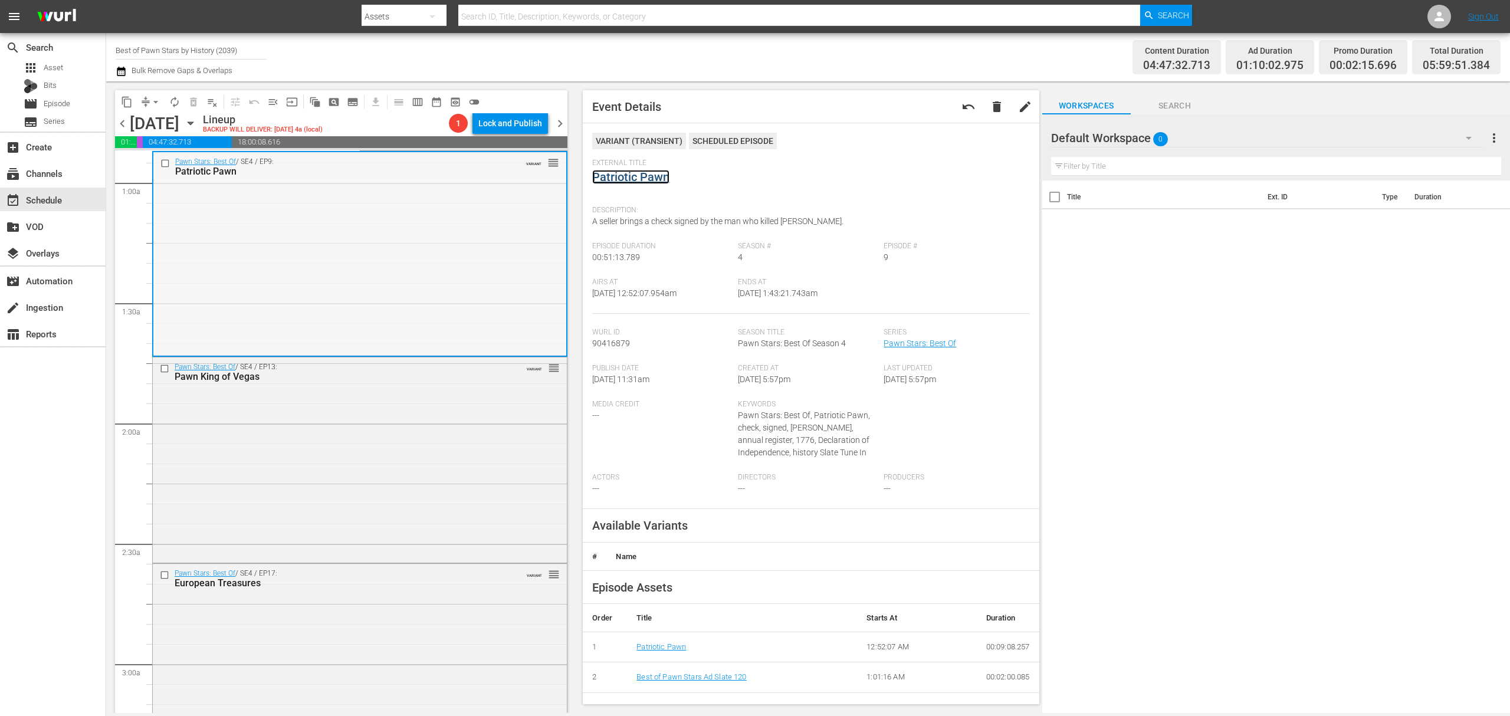
scroll to position [236, 0]
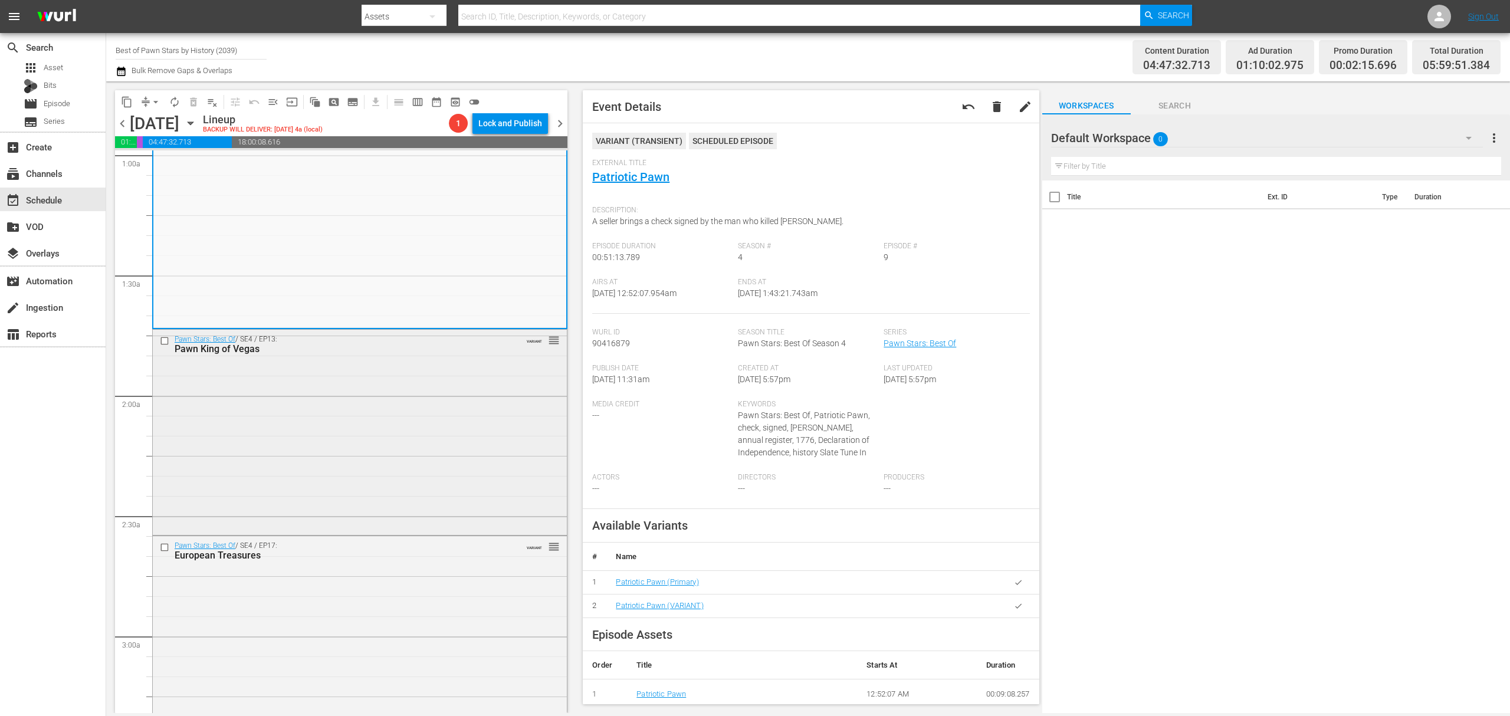
click at [430, 433] on div "Pawn Stars: Best Of / SE4 / EP13: Pawn King of Vegas VARIANT reorder" at bounding box center [360, 431] width 414 height 203
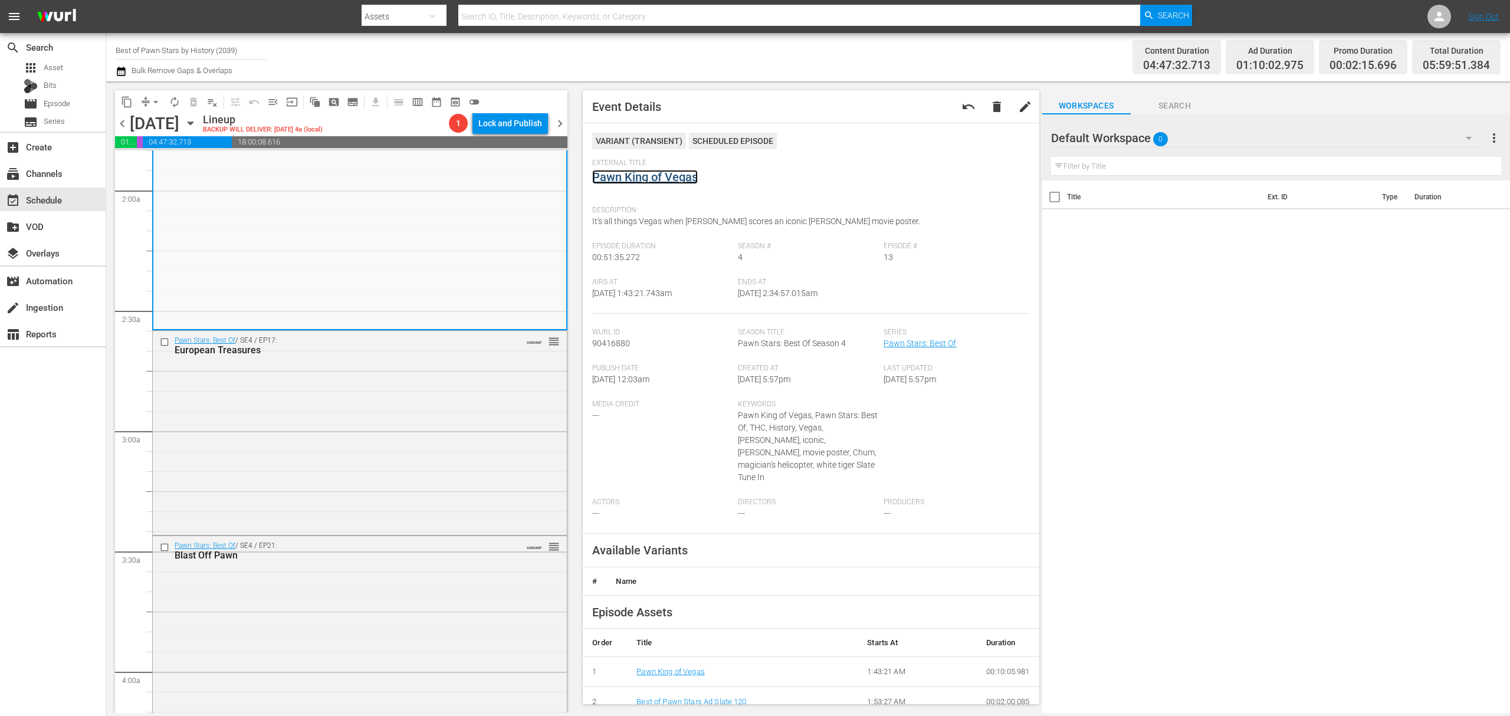
scroll to position [550, 0]
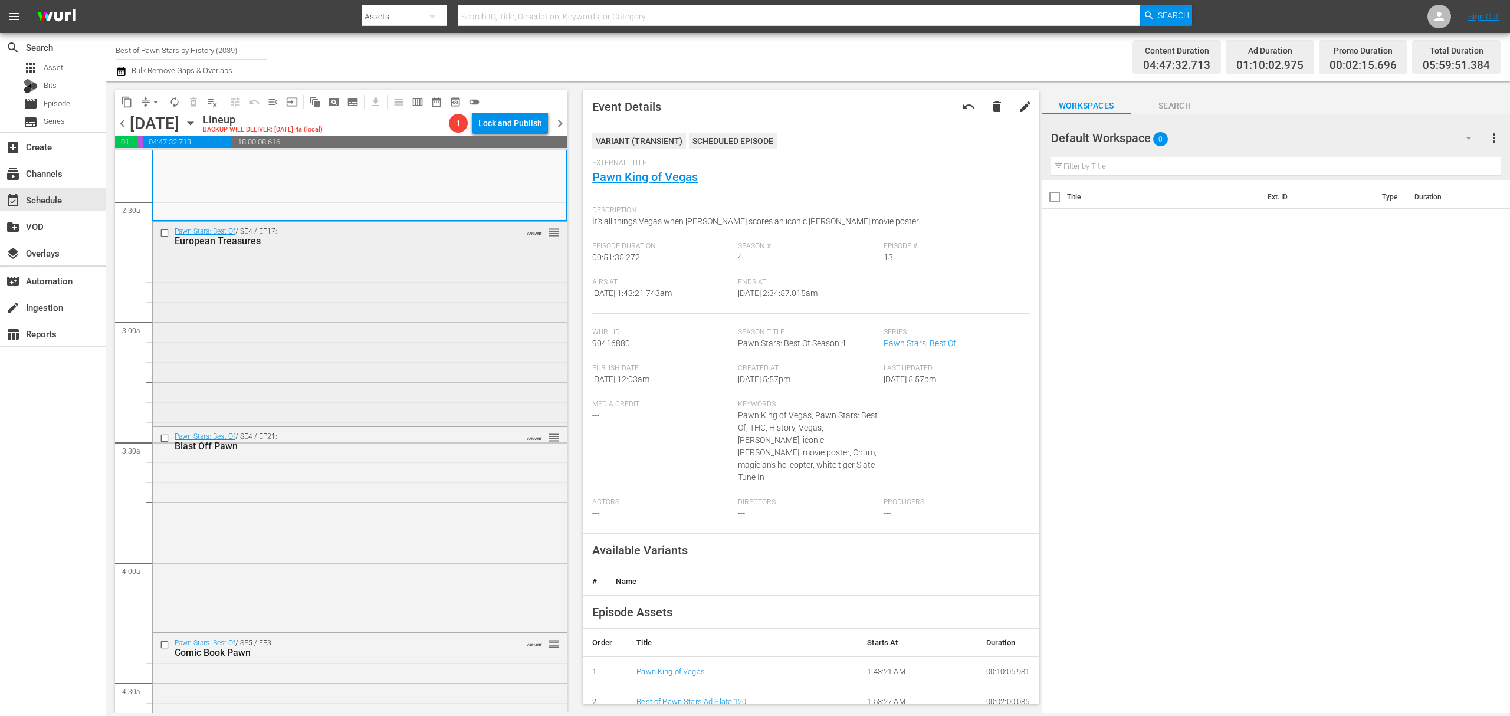
click at [422, 330] on div "Pawn Stars: Best Of / SE4 / EP17: European Treasures VARIANT reorder" at bounding box center [360, 323] width 414 height 202
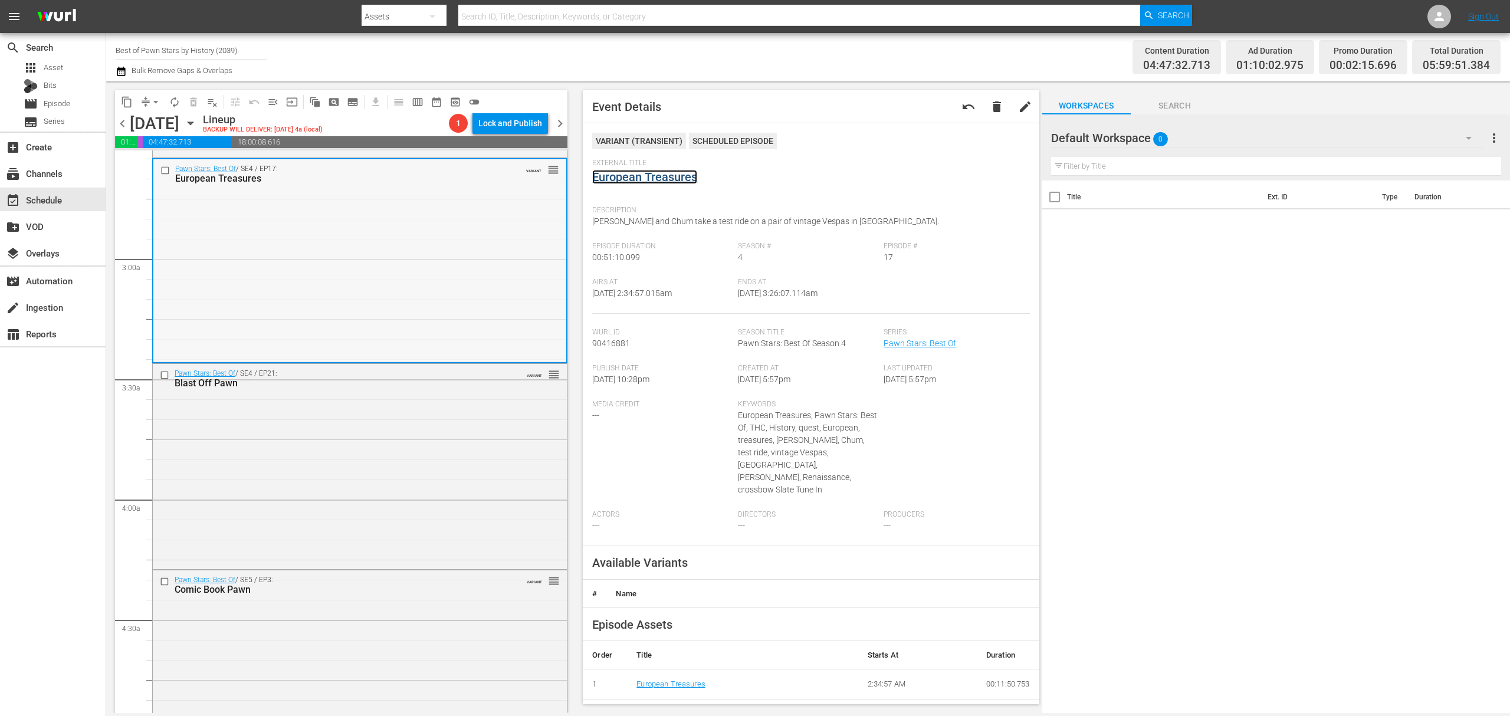
scroll to position [708, 0]
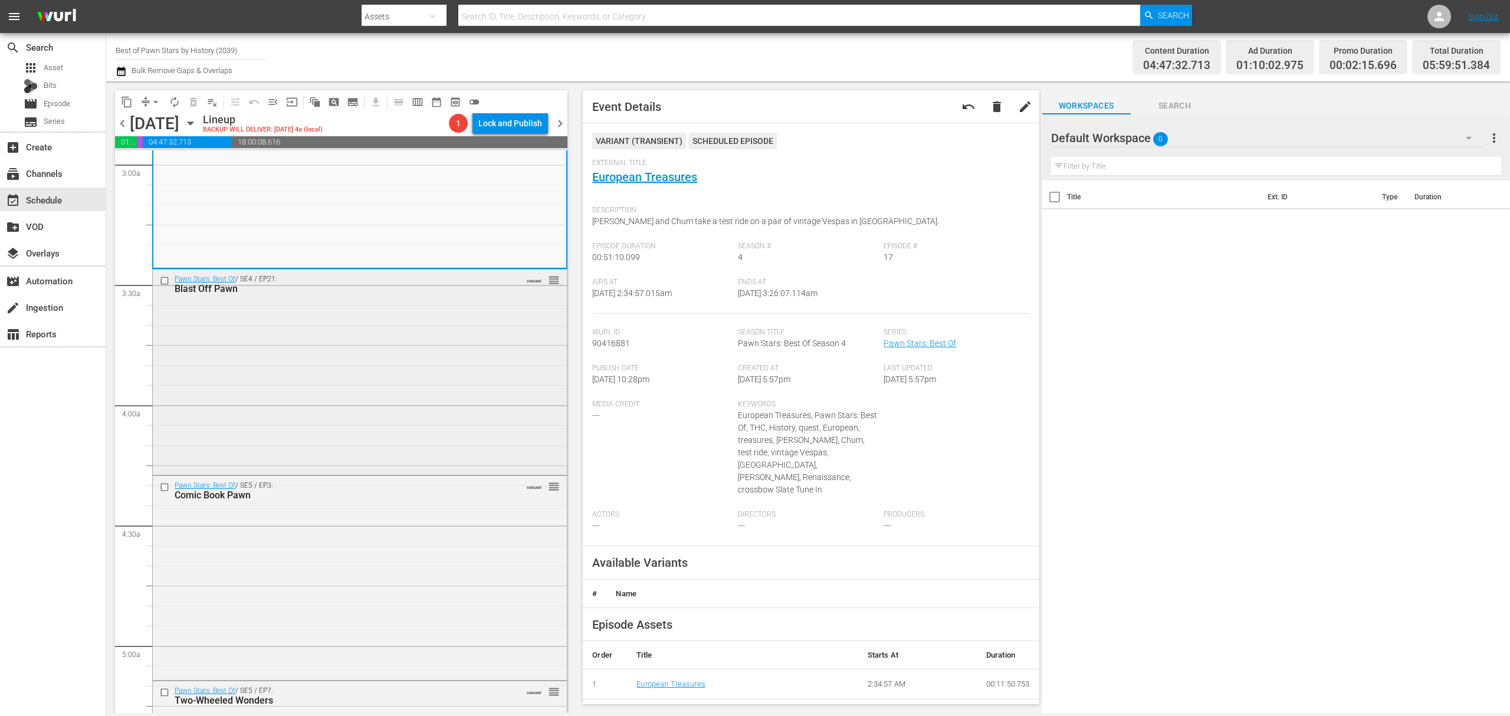
click at [407, 342] on div "Pawn Stars: Best Of / SE4 / EP21: Blast Off Pawn VARIANT reorder" at bounding box center [360, 370] width 414 height 202
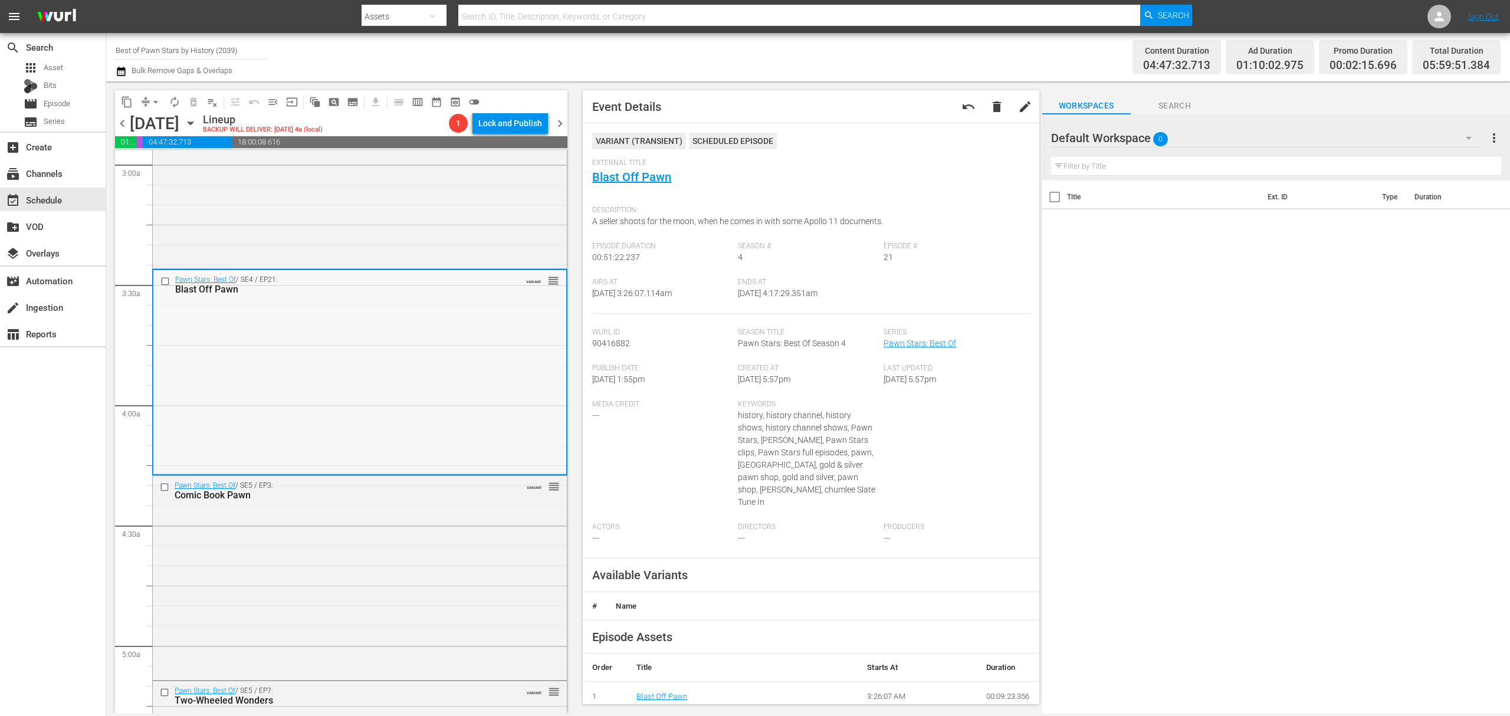
click at [471, 343] on div "Pawn Stars: Best Of / SE4 / EP21: Blast Off Pawn VARIANT reorder" at bounding box center [359, 371] width 413 height 202
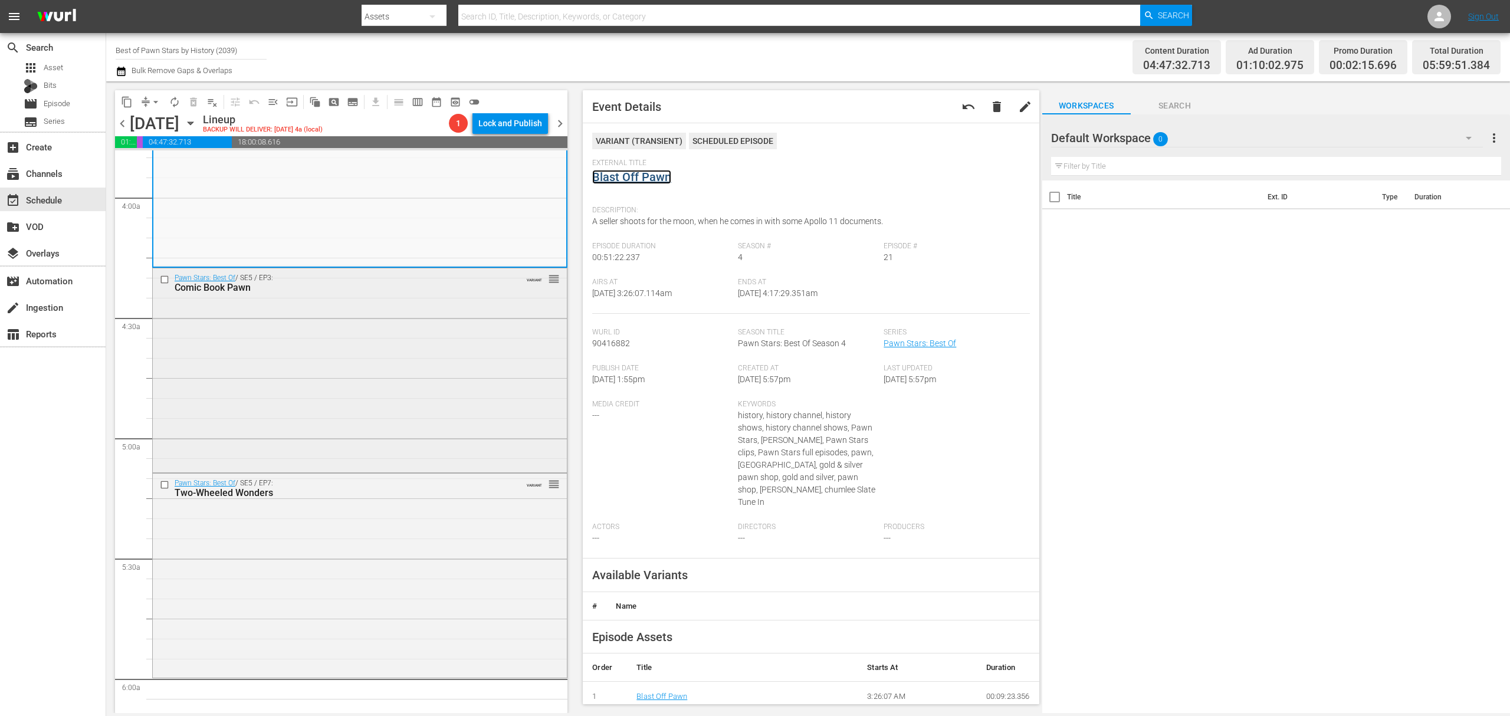
scroll to position [944, 0]
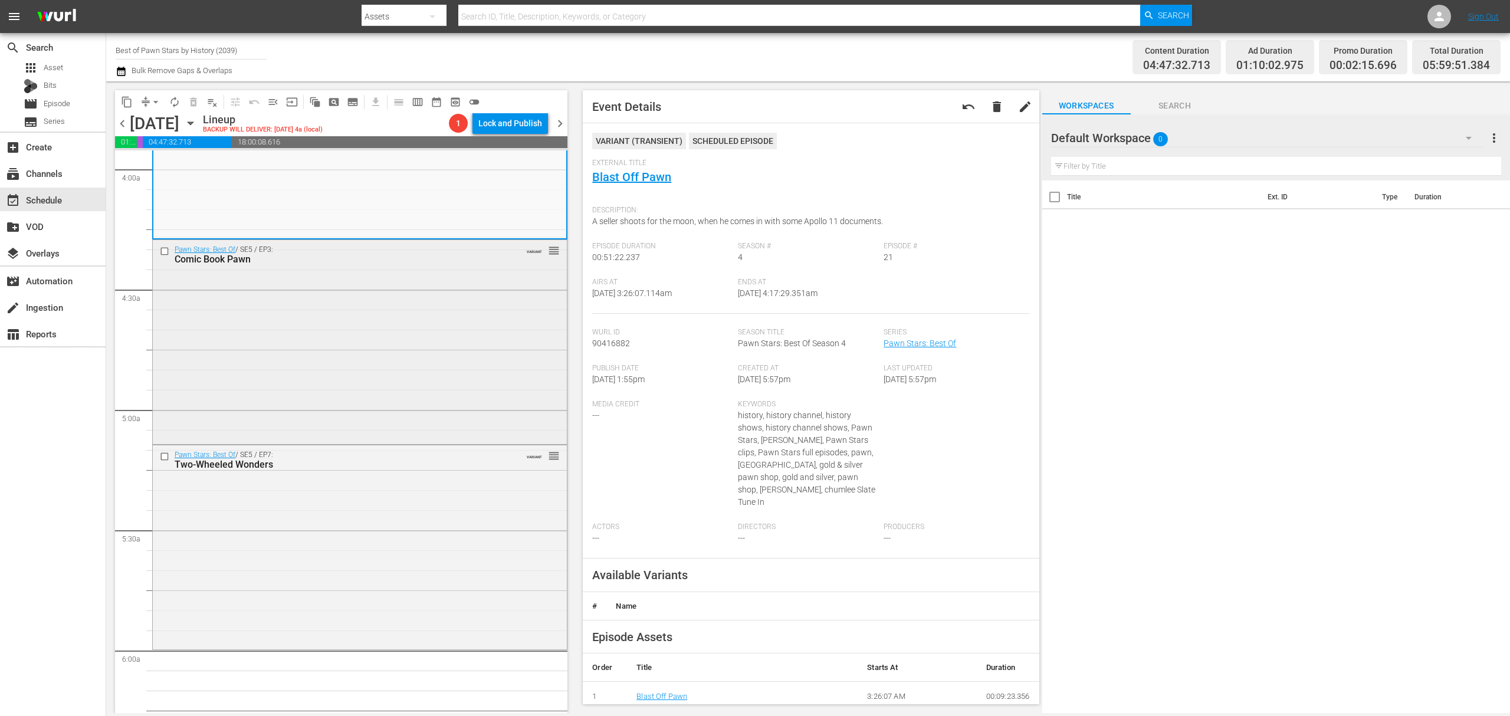
click at [420, 335] on div "Pawn Stars: Best Of / SE5 / EP3: Comic Book Pawn VARIANT reorder" at bounding box center [360, 341] width 414 height 202
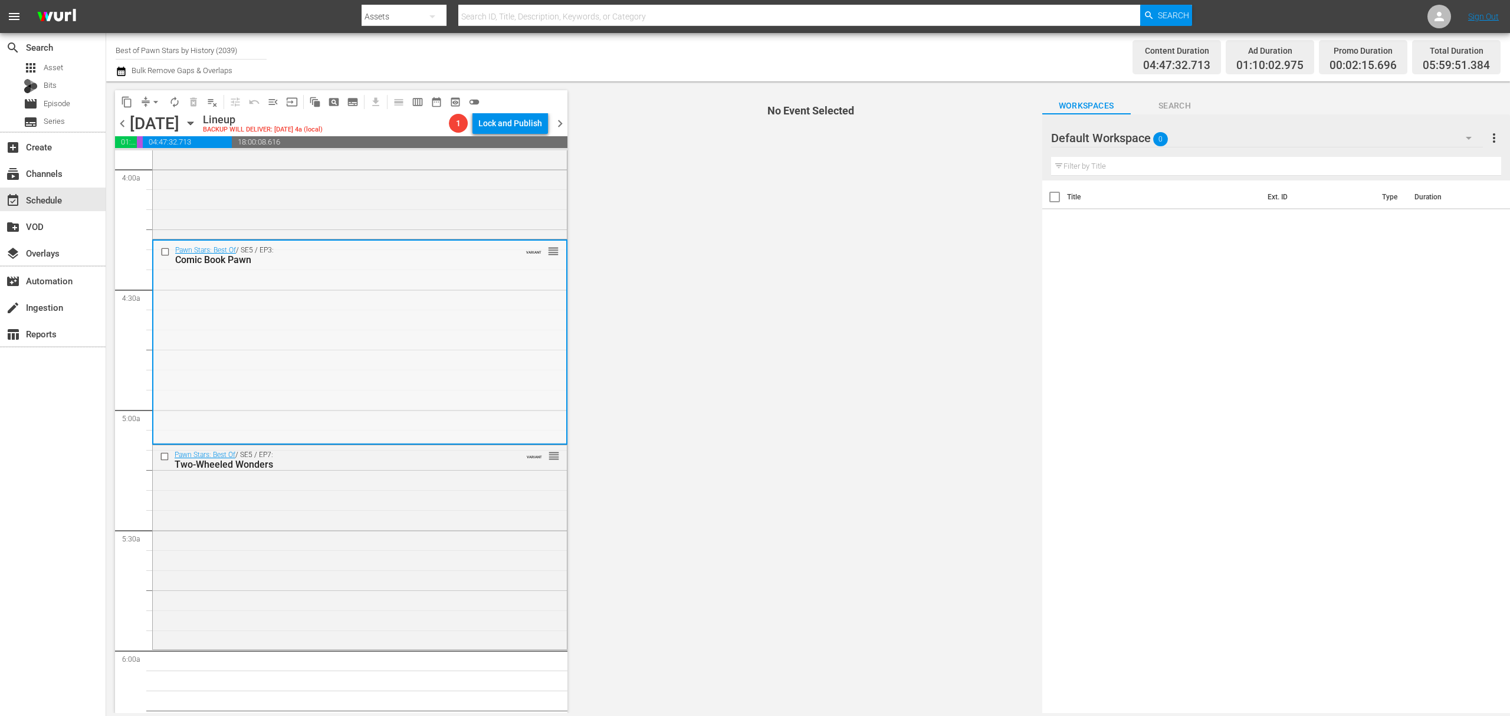
click at [475, 315] on div "Pawn Stars: Best Of / SE5 / EP3: Comic Book Pawn VARIANT reorder" at bounding box center [359, 342] width 413 height 202
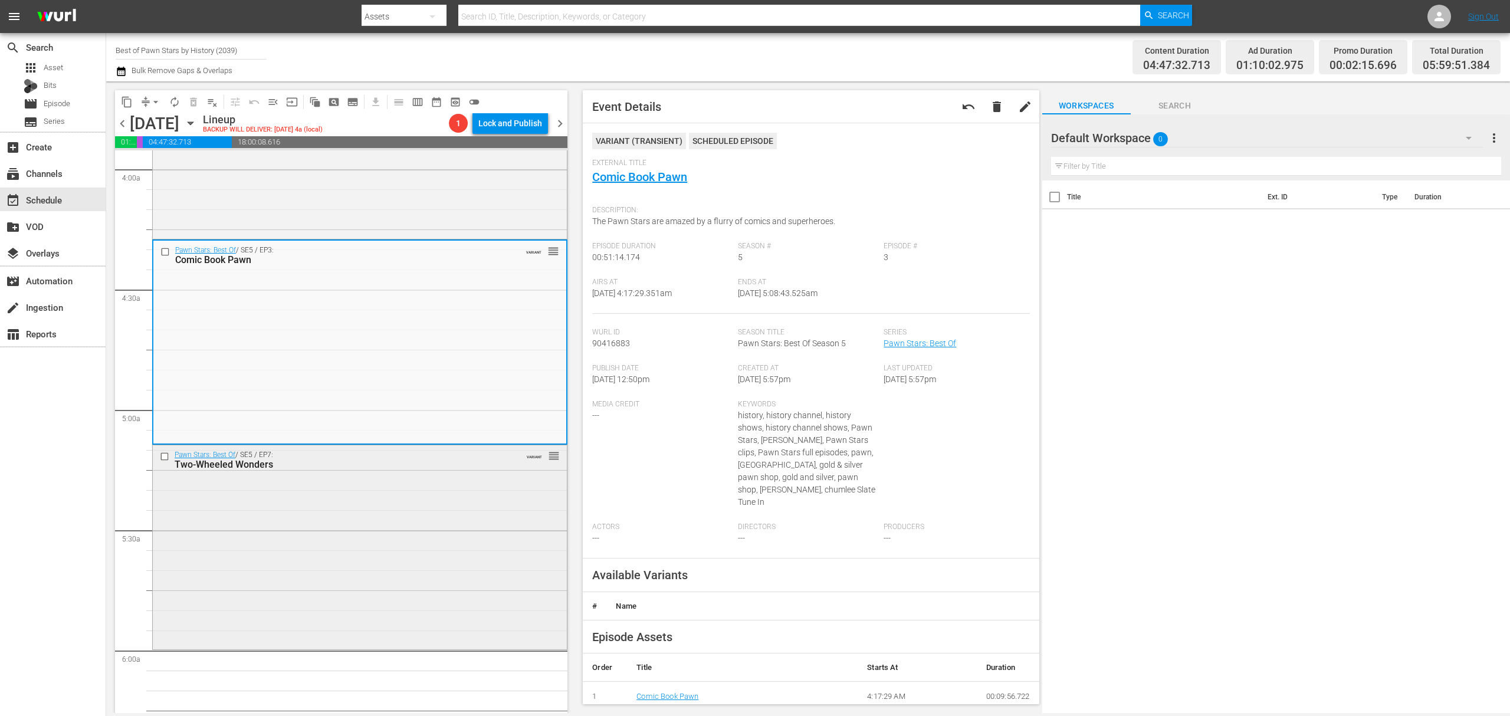
click at [381, 495] on div "Pawn Stars: Best Of / SE5 / EP7: Two-Wheeled Wonders VARIANT reorder" at bounding box center [360, 546] width 414 height 202
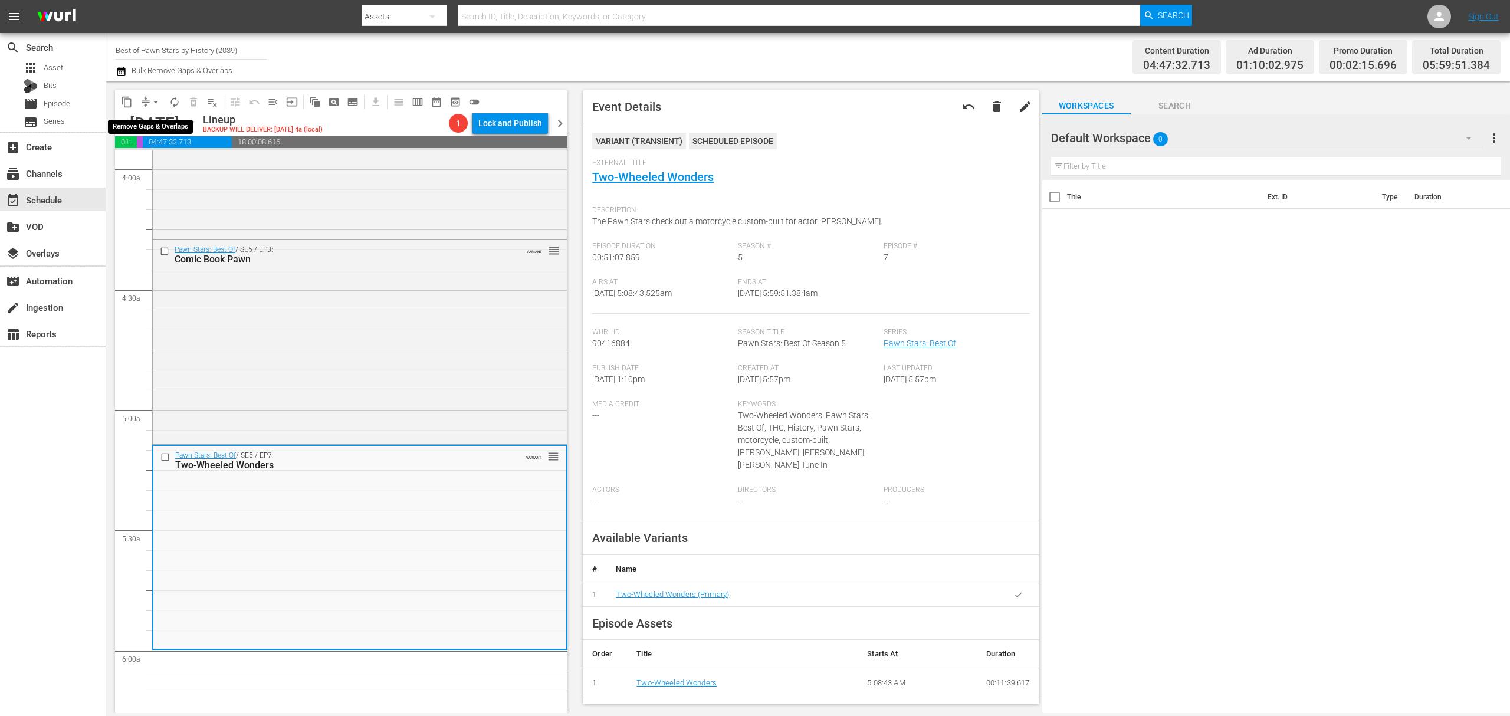
click at [150, 102] on span "arrow_drop_down" at bounding box center [156, 102] width 12 height 12
click at [145, 118] on li "Align to Midnight" at bounding box center [156, 125] width 124 height 19
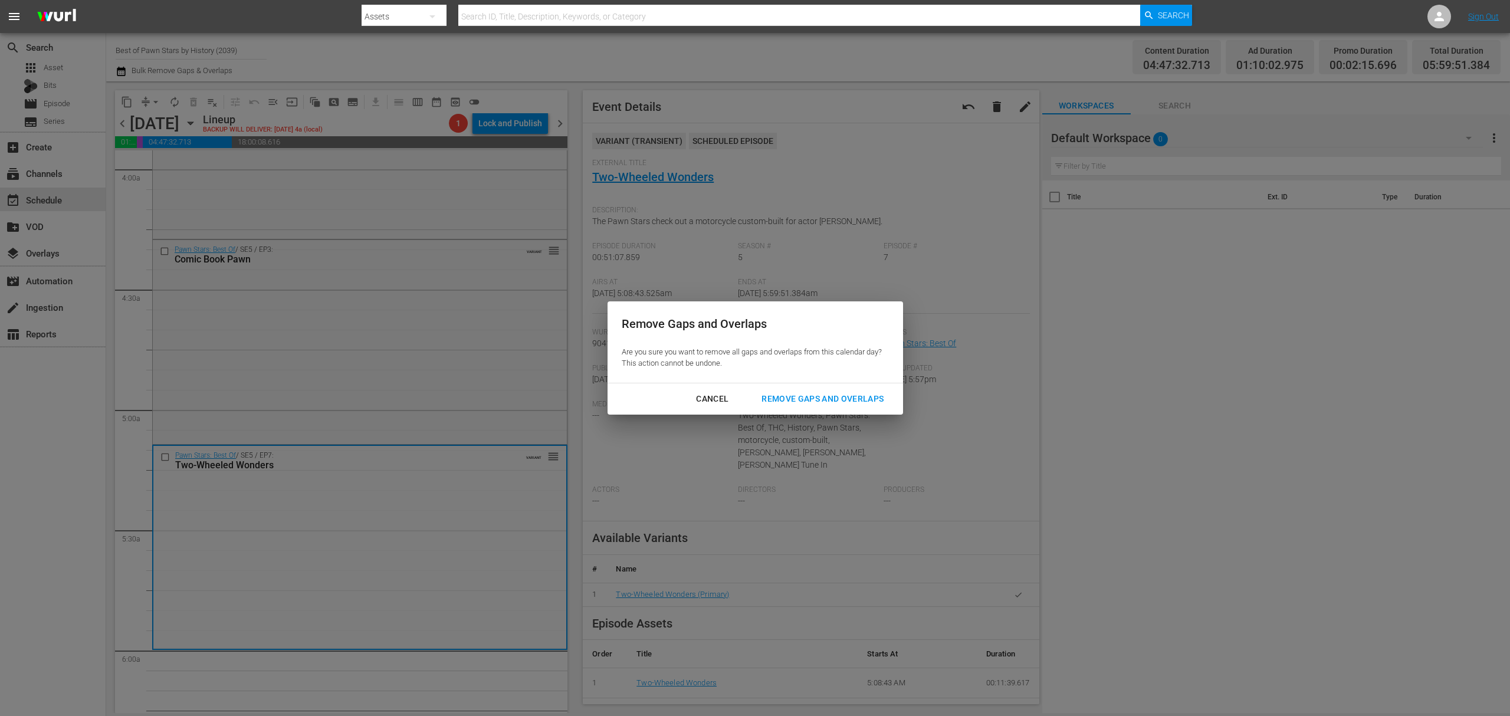
click at [840, 395] on div "Remove Gaps and Overlaps" at bounding box center [822, 399] width 141 height 15
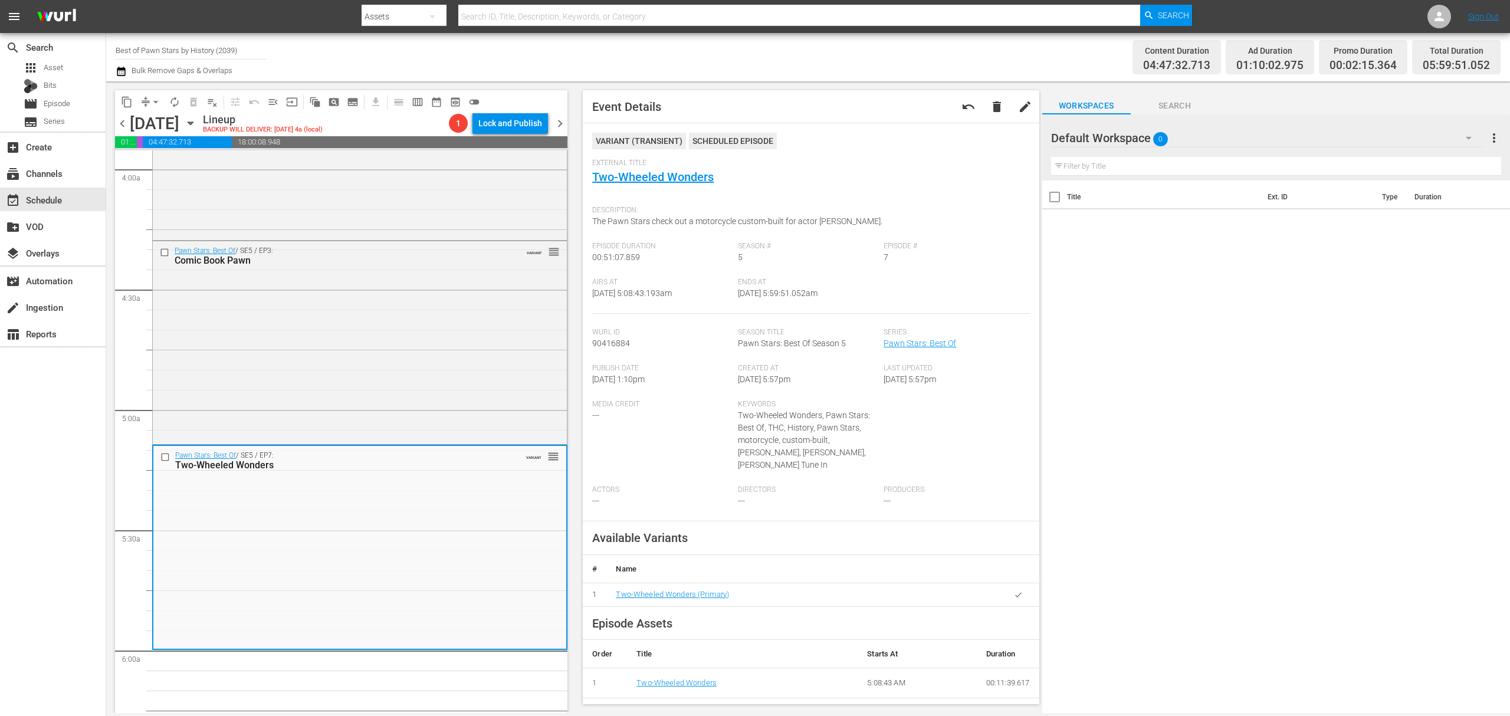
click at [154, 100] on span "arrow_drop_down" at bounding box center [156, 102] width 12 height 12
click at [155, 121] on li "Align to Midnight" at bounding box center [156, 125] width 124 height 19
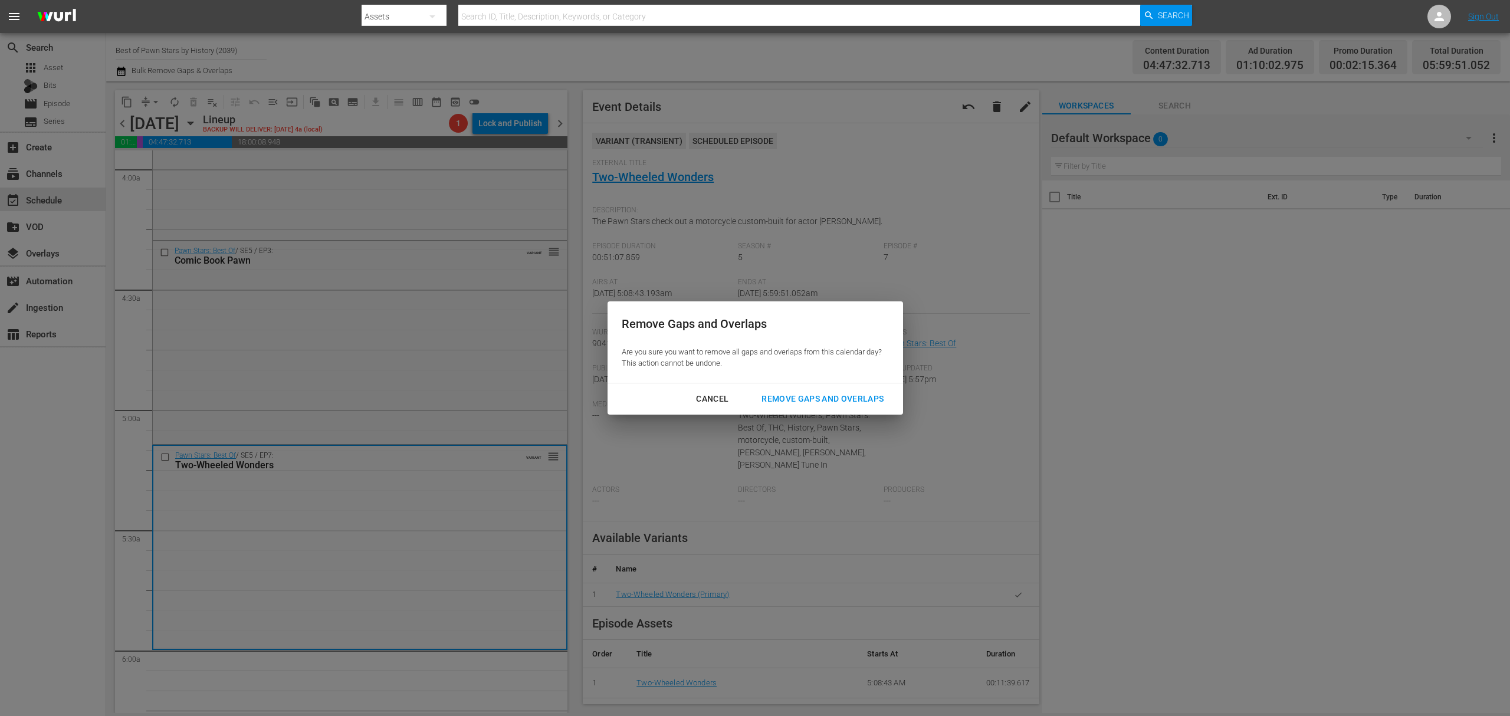
click at [828, 403] on div "Remove Gaps and Overlaps" at bounding box center [822, 399] width 141 height 15
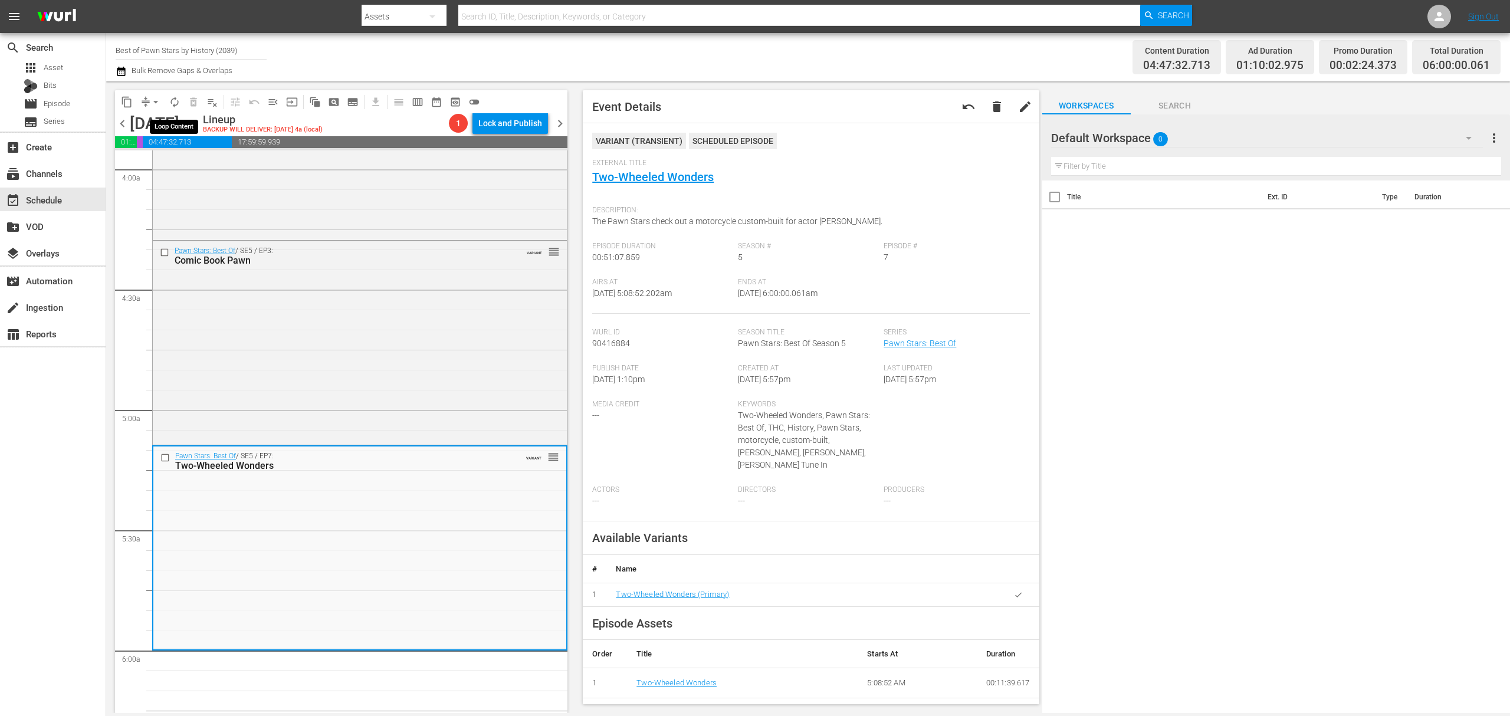
click at [178, 106] on span "autorenew_outlined" at bounding box center [175, 102] width 12 height 12
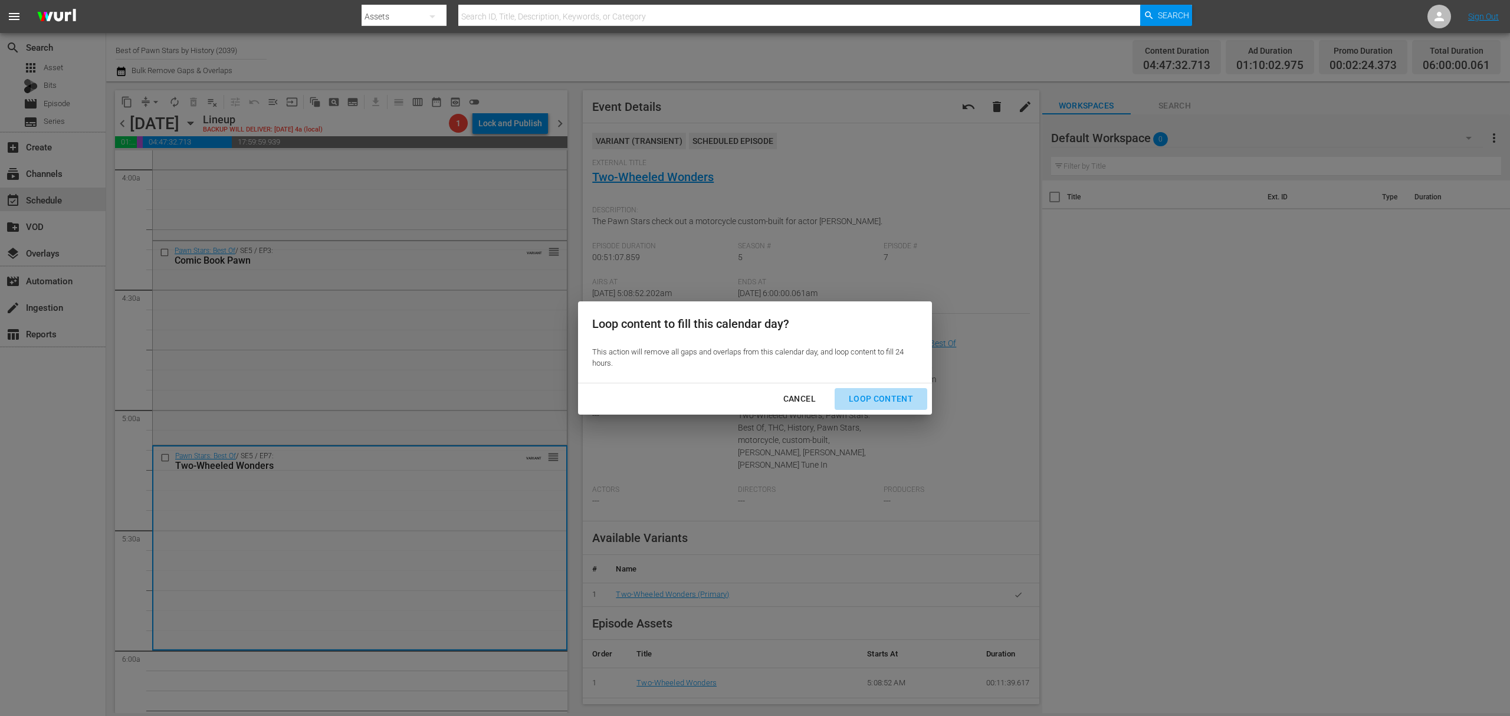
click at [890, 399] on div "Loop Content" at bounding box center [880, 399] width 83 height 15
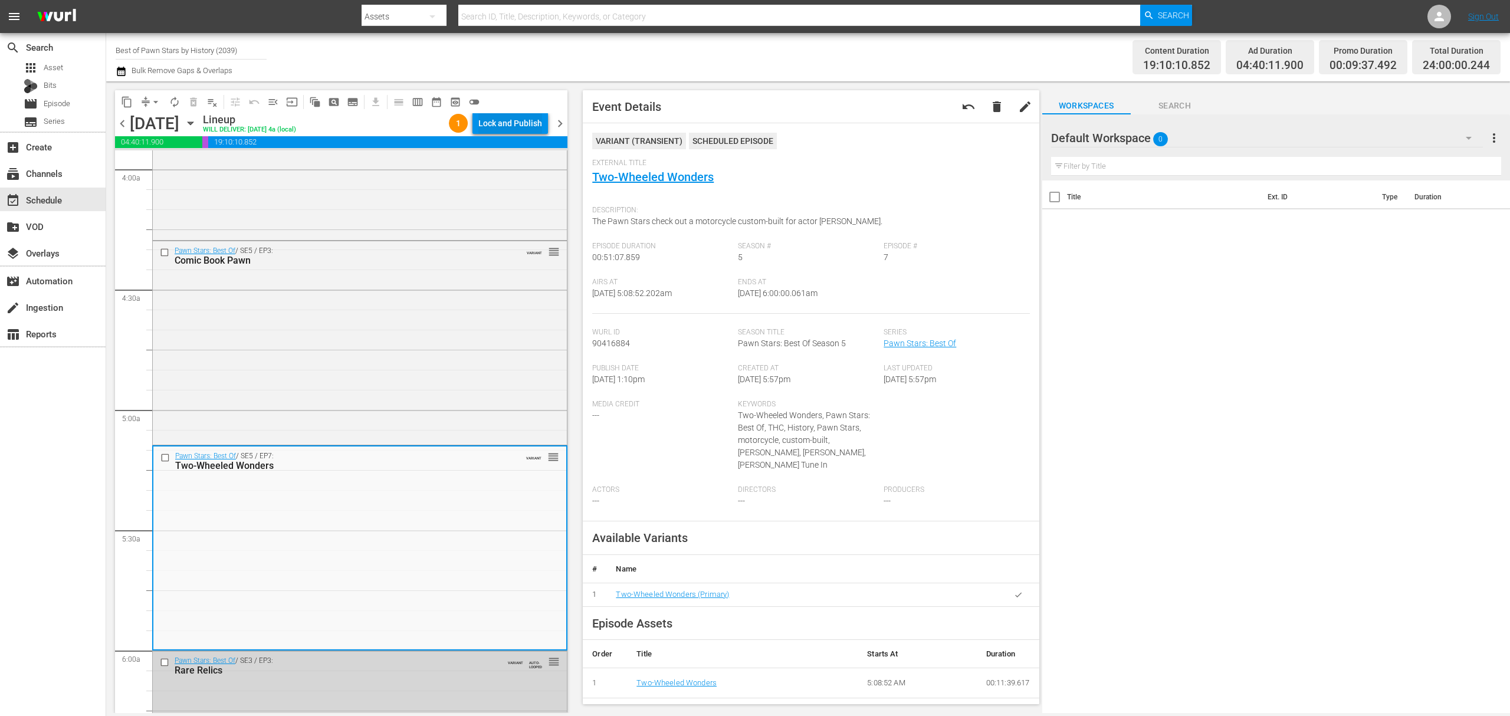
click at [508, 119] on div "Lock and Publish" at bounding box center [510, 123] width 64 height 21
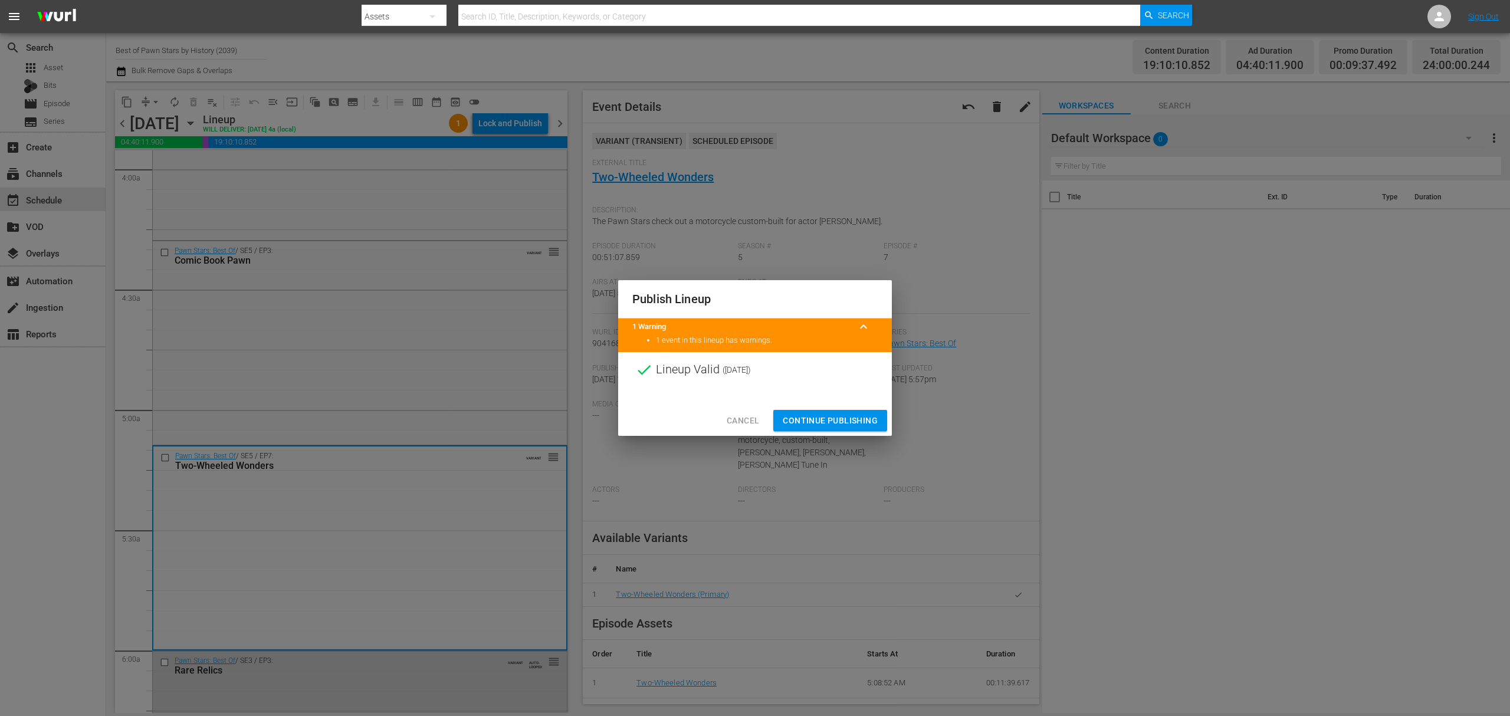
click at [820, 413] on span "Continue Publishing" at bounding box center [830, 420] width 95 height 15
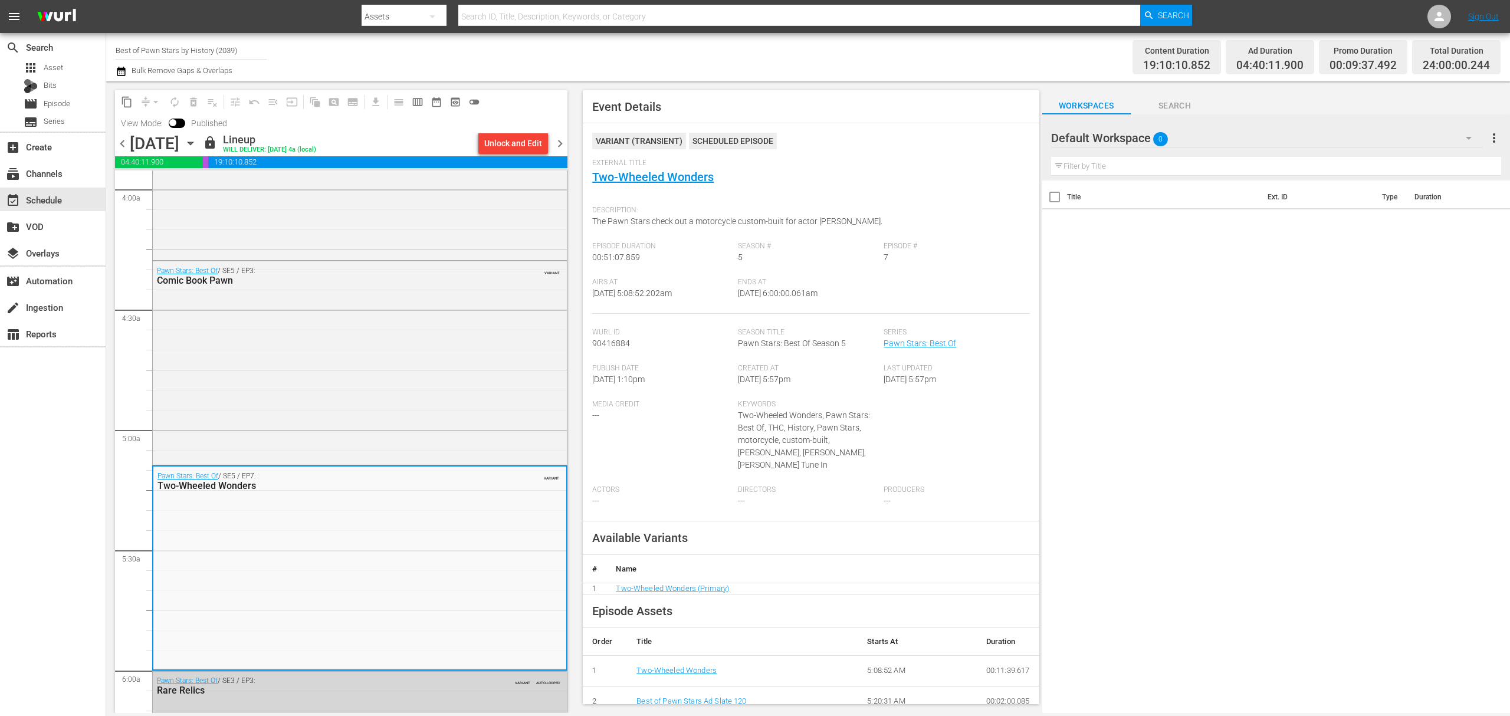
click at [558, 138] on span "chevron_right" at bounding box center [560, 143] width 15 height 15
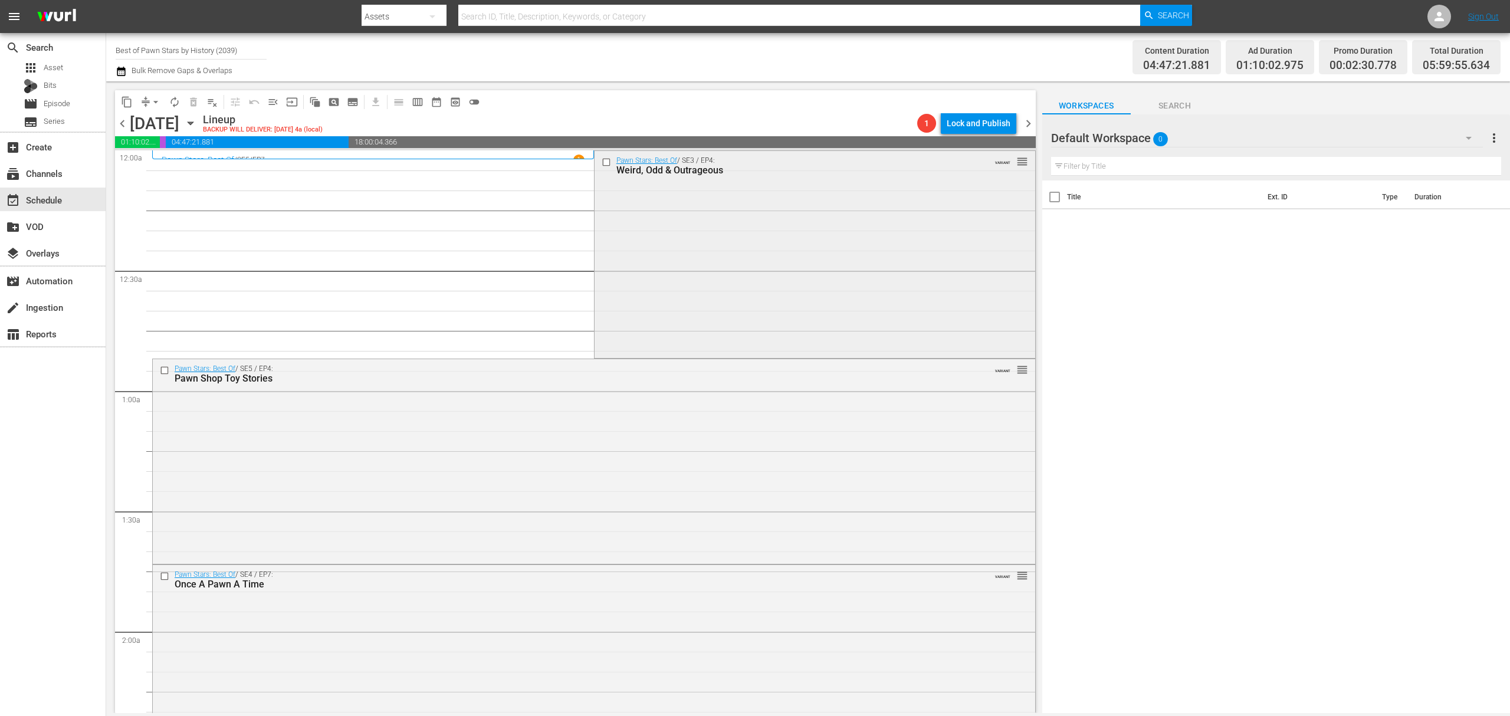
click at [871, 239] on div "Pawn Stars: Best Of / SE3 / EP4: Weird, Odd & Outrageous VARIANT reorder" at bounding box center [814, 253] width 441 height 205
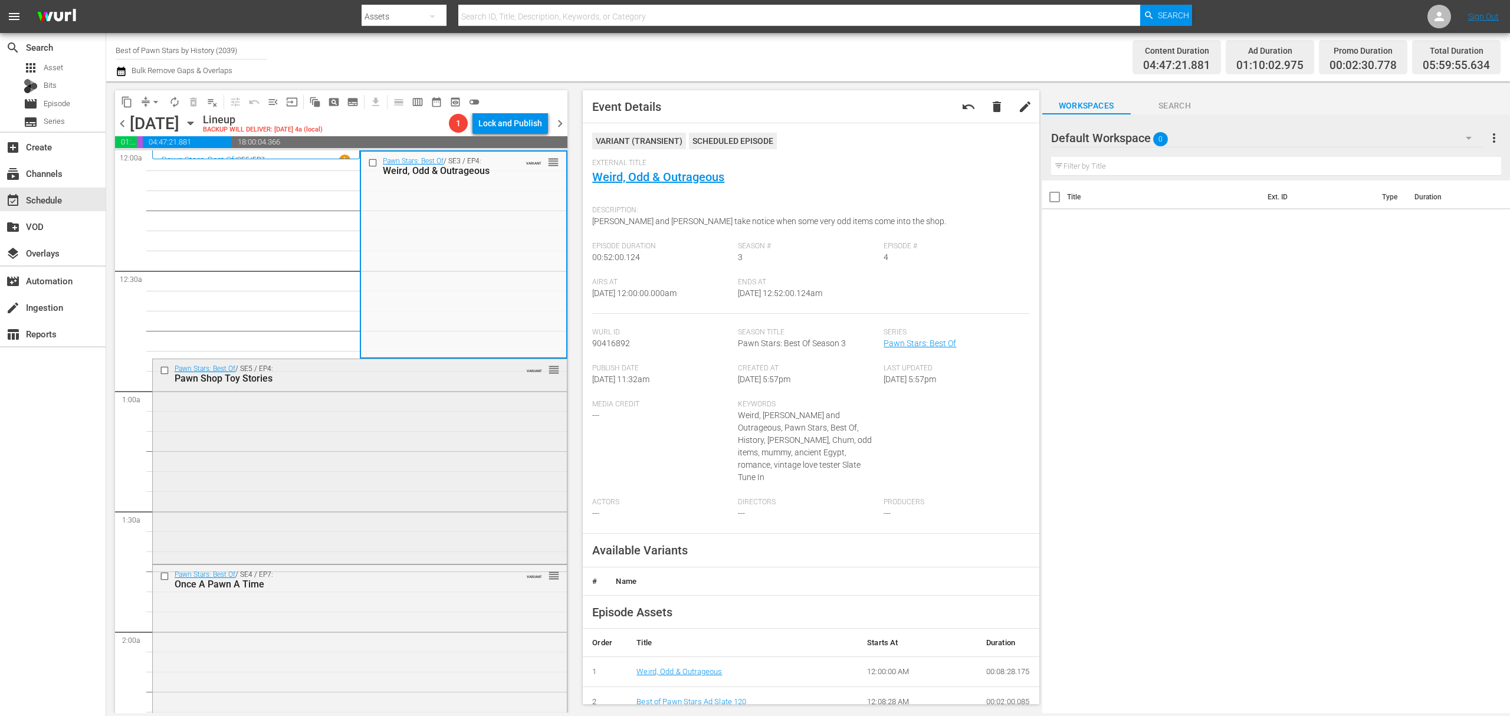
click at [384, 406] on div "Pawn Stars: Best Of / SE5 / EP4: Pawn Shop Toy Stories VARIANT reorder" at bounding box center [360, 460] width 414 height 202
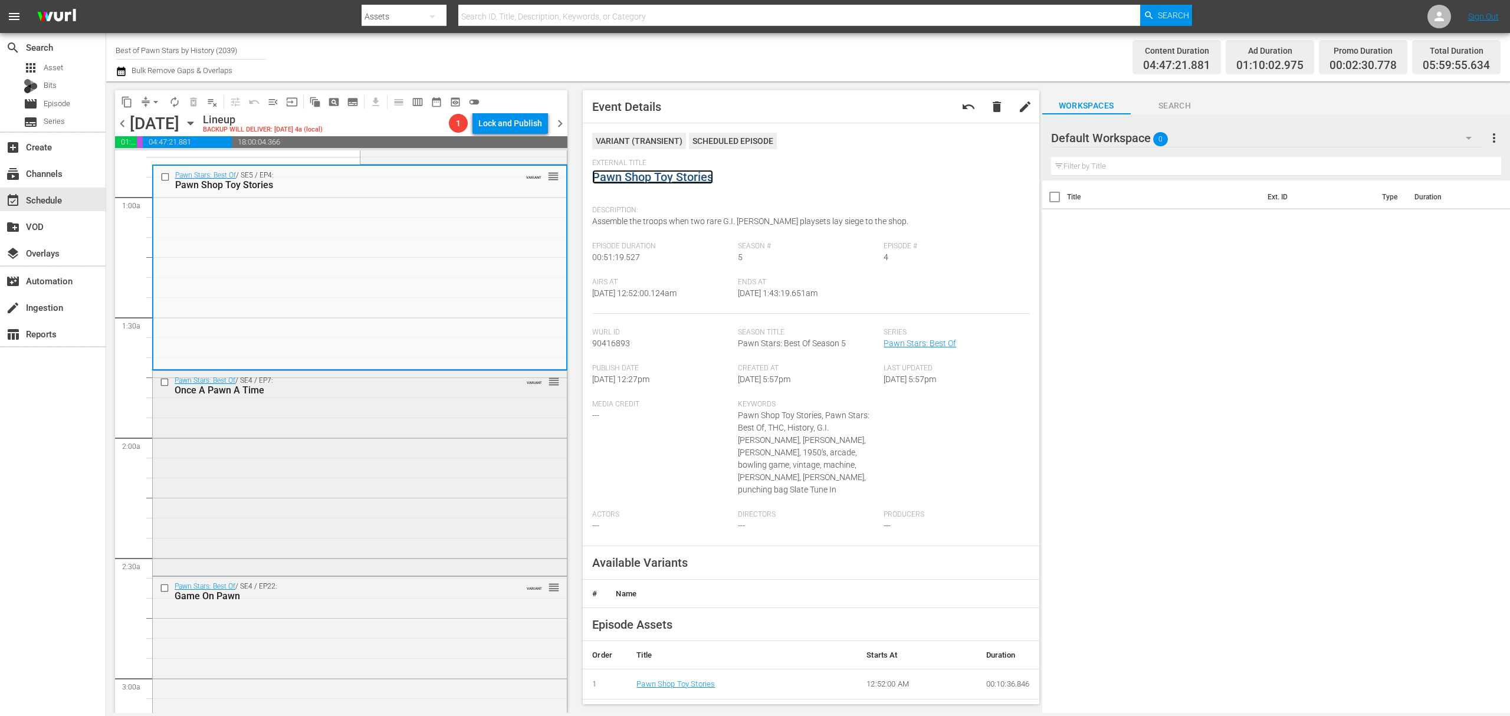
scroll to position [236, 0]
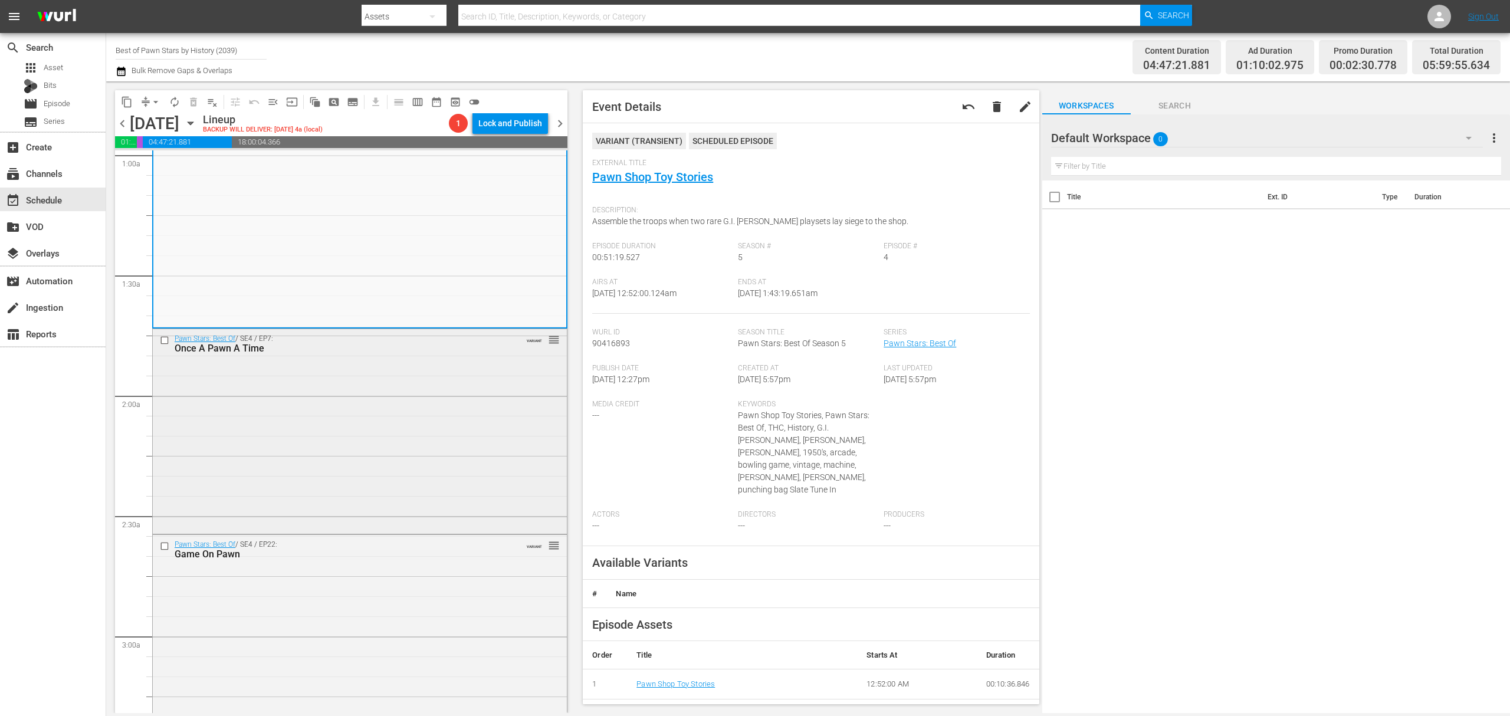
click at [393, 397] on div "Pawn Stars: Best Of / SE4 / EP7: Once A Pawn A Time VARIANT reorder" at bounding box center [360, 430] width 414 height 202
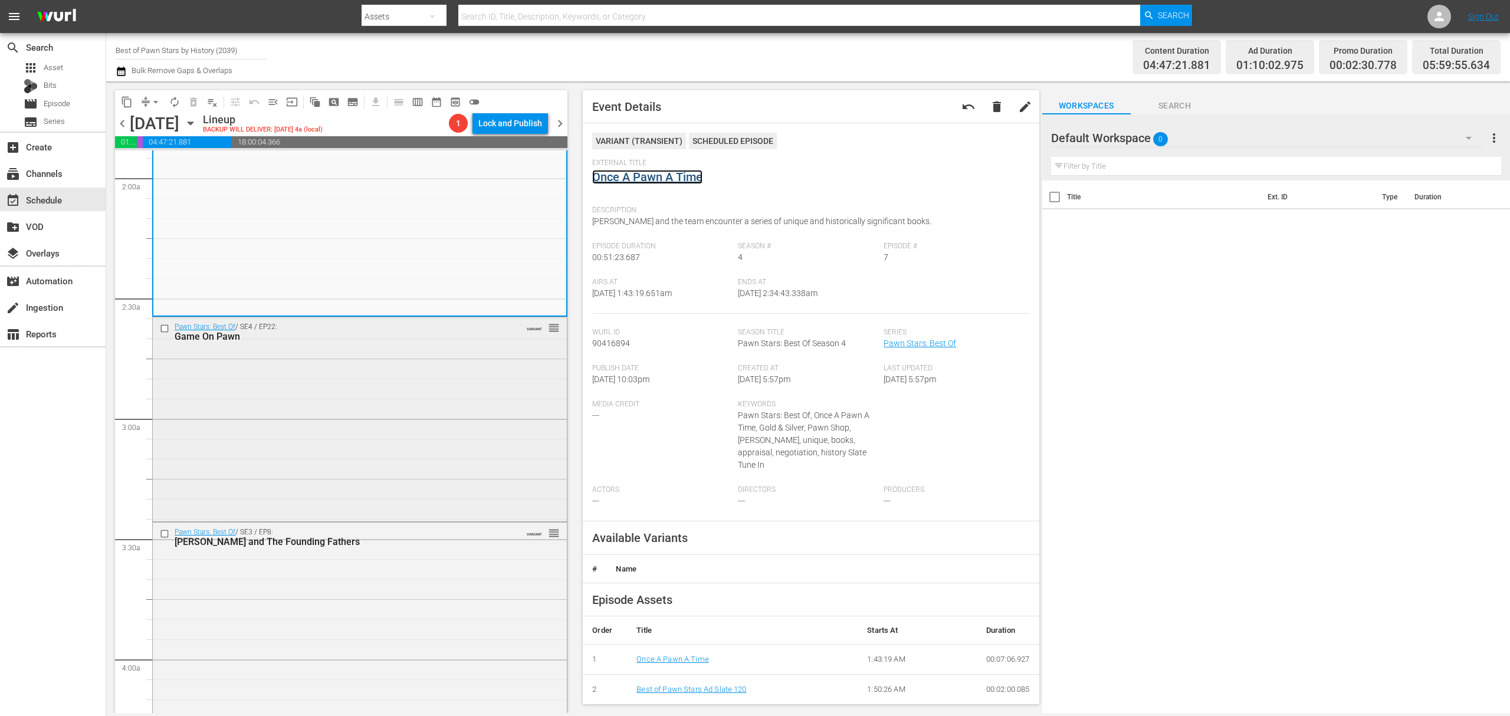
scroll to position [472, 0]
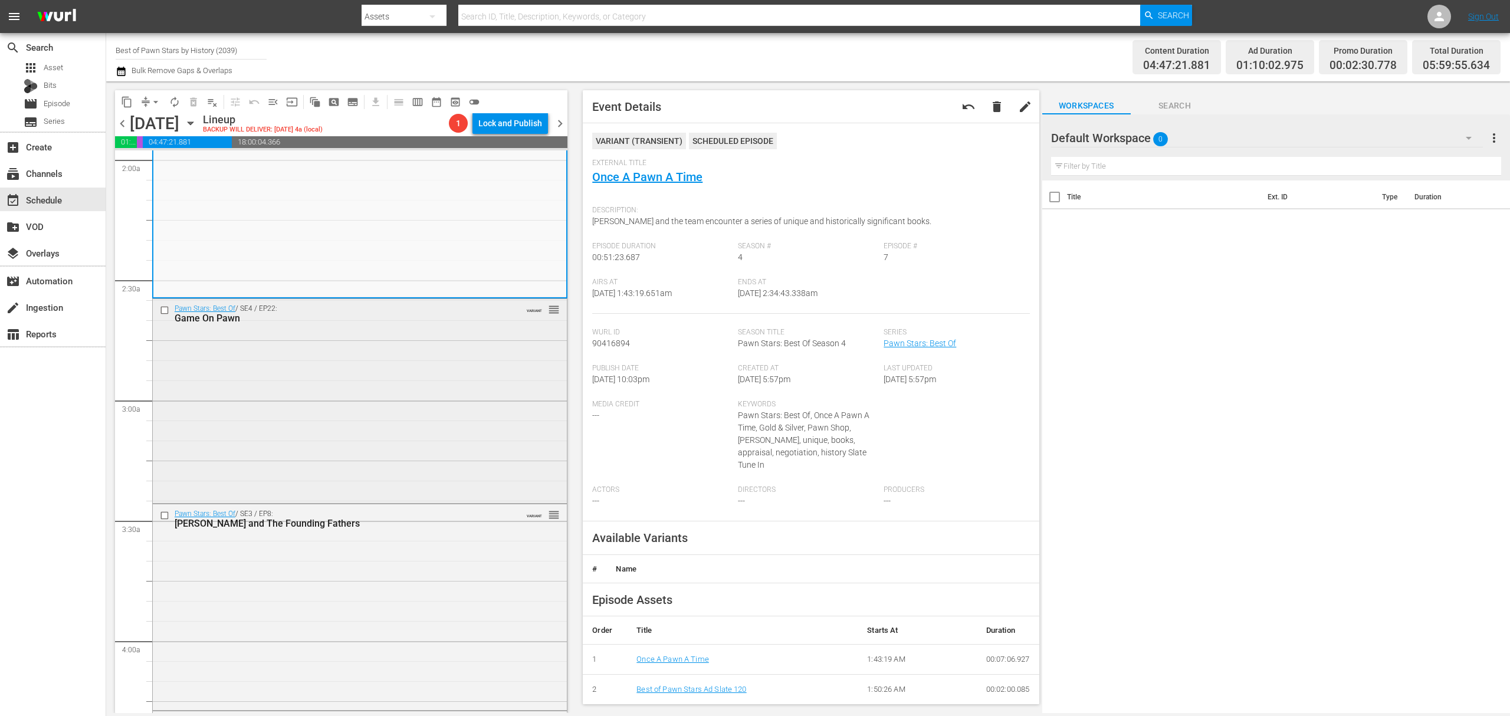
click at [413, 350] on div "Pawn Stars: Best Of / SE4 / EP22: Game On Pawn VARIANT reorder" at bounding box center [360, 399] width 414 height 201
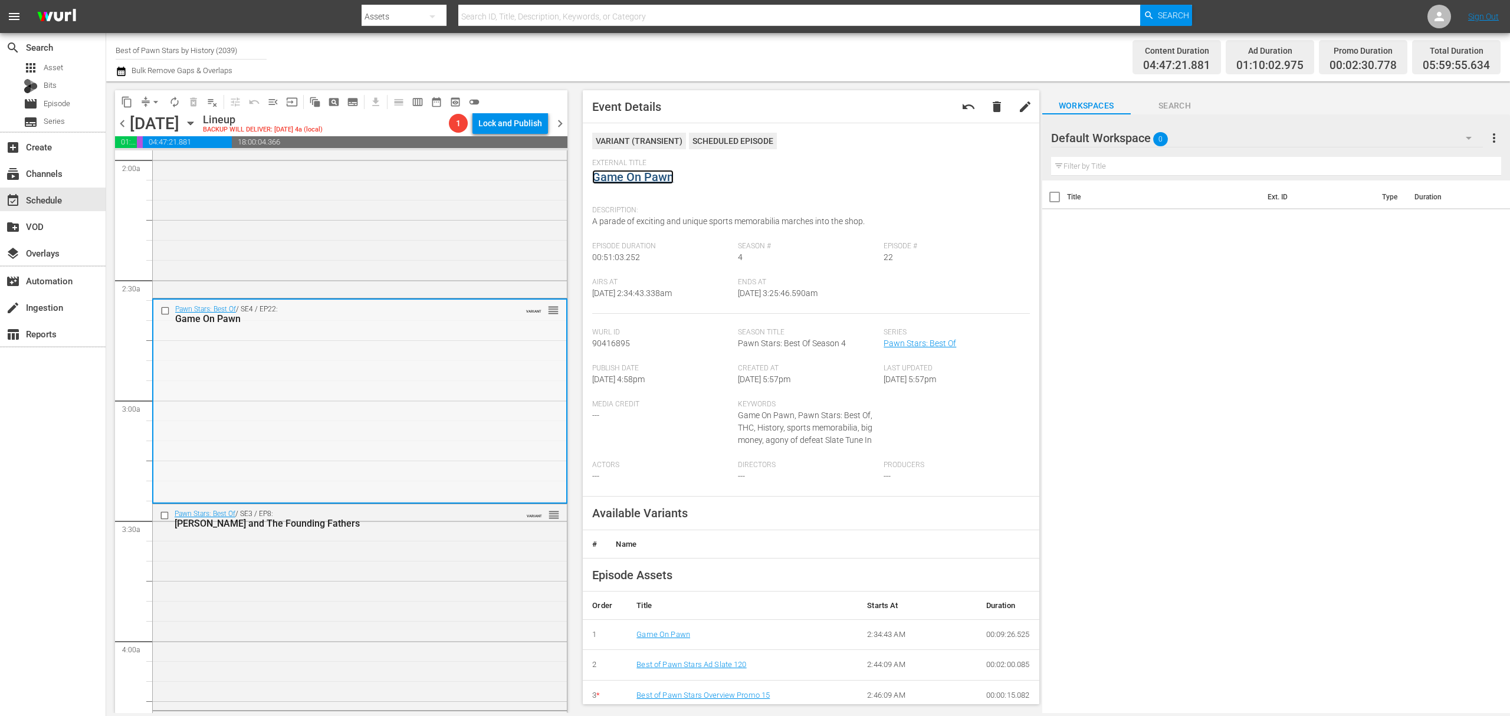
scroll to position [629, 0]
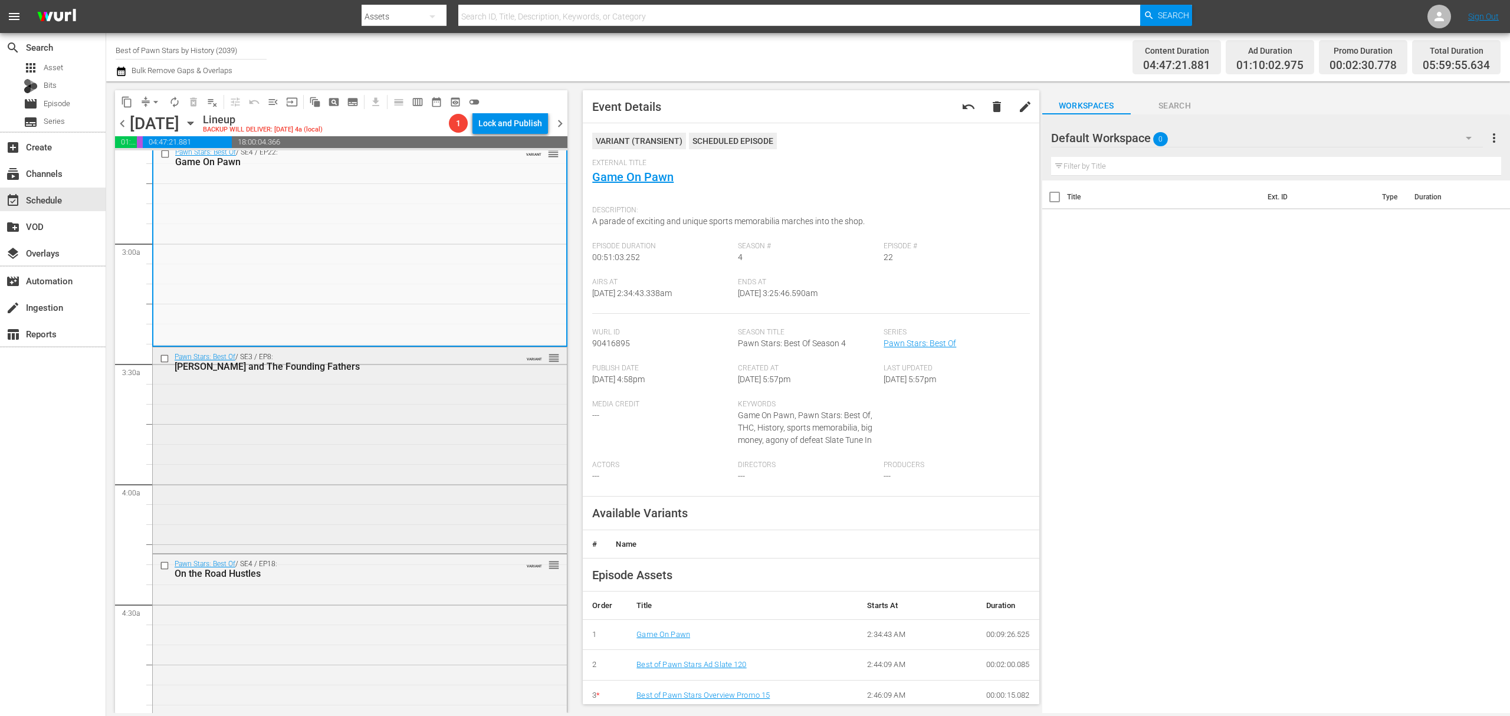
click at [399, 404] on div "Pawn Stars: Best Of / SE3 / EP8: Rick and The Founding Fathers VARIANT reorder" at bounding box center [360, 448] width 414 height 203
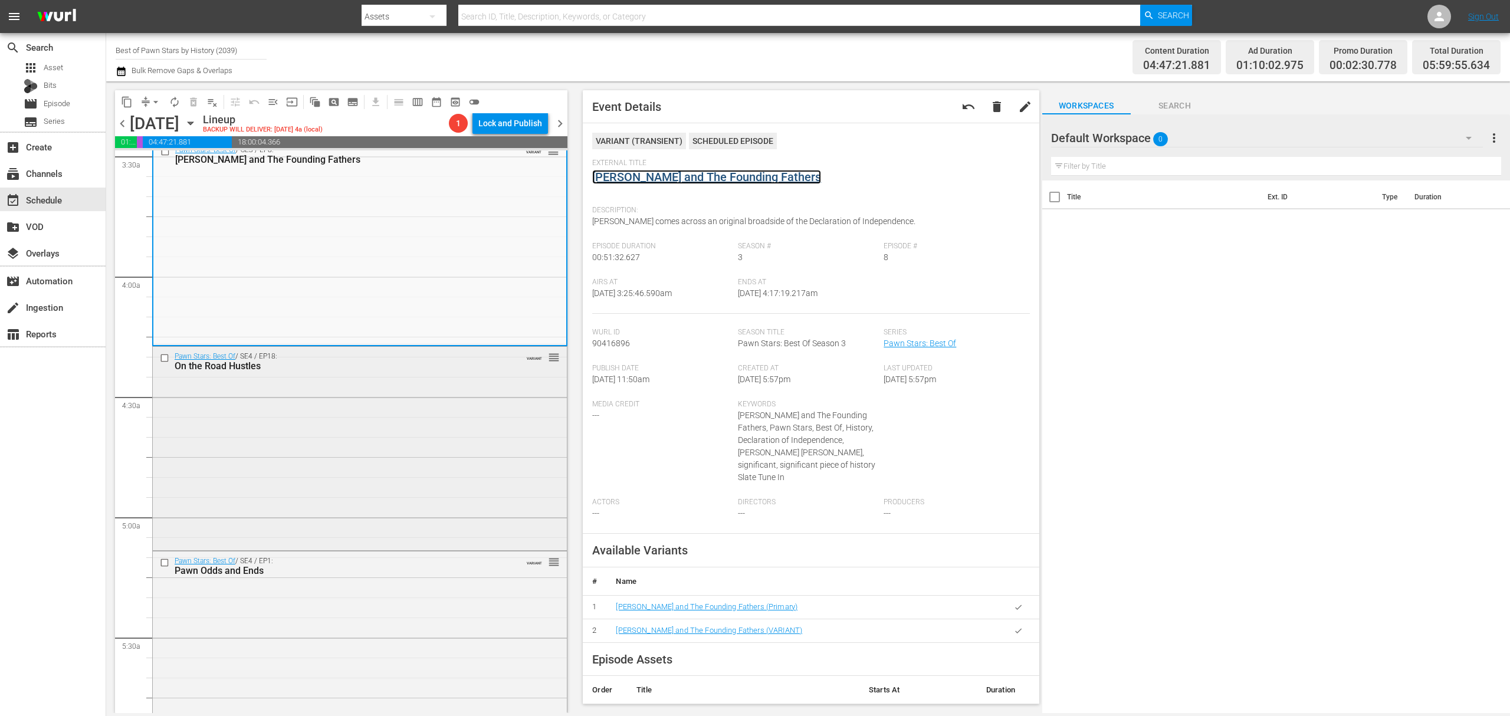
scroll to position [865, 0]
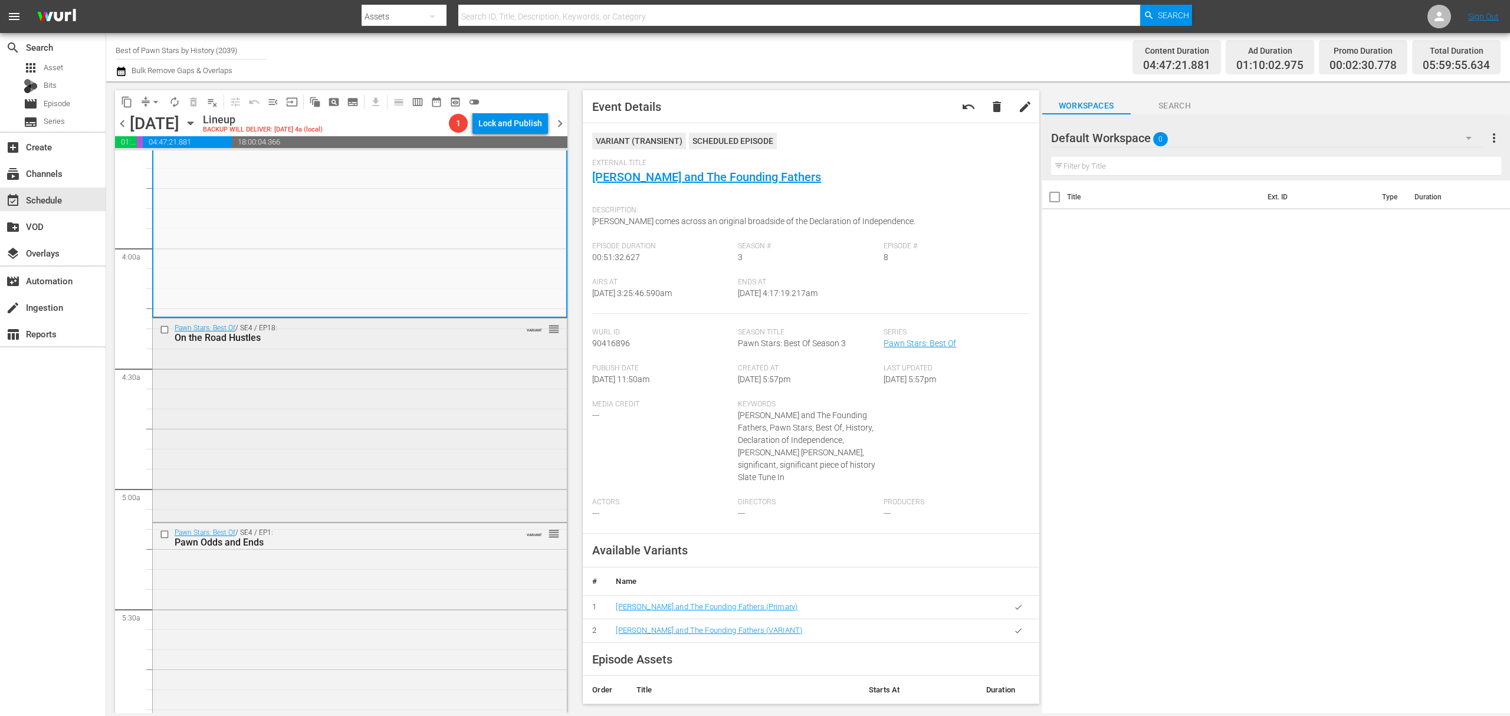
click at [409, 491] on div "Pawn Stars: Best Of / SE4 / EP18: On the Road Hustles VARIANT reorder" at bounding box center [360, 419] width 414 height 202
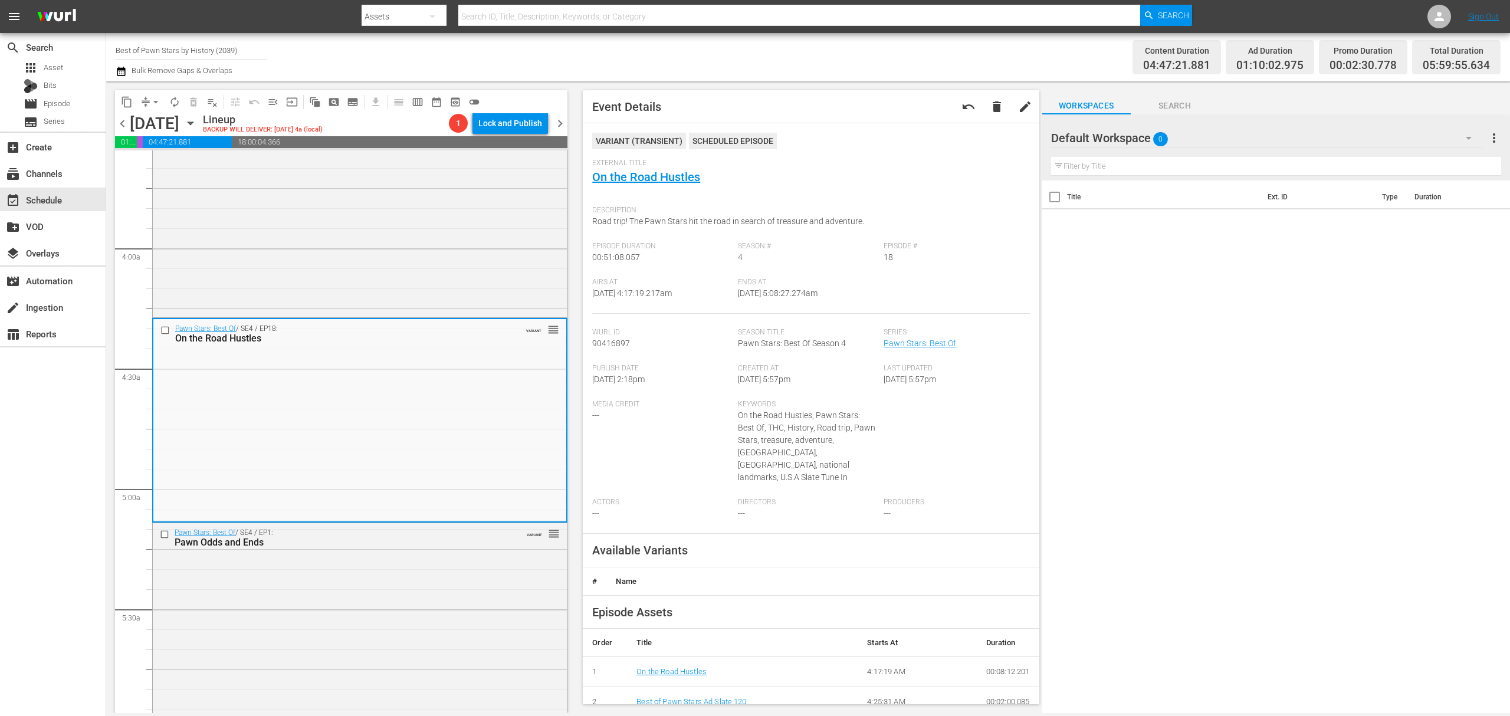
click at [446, 395] on div "Pawn Stars: Best Of / SE4 / EP18: On the Road Hustles VARIANT reorder" at bounding box center [359, 420] width 413 height 202
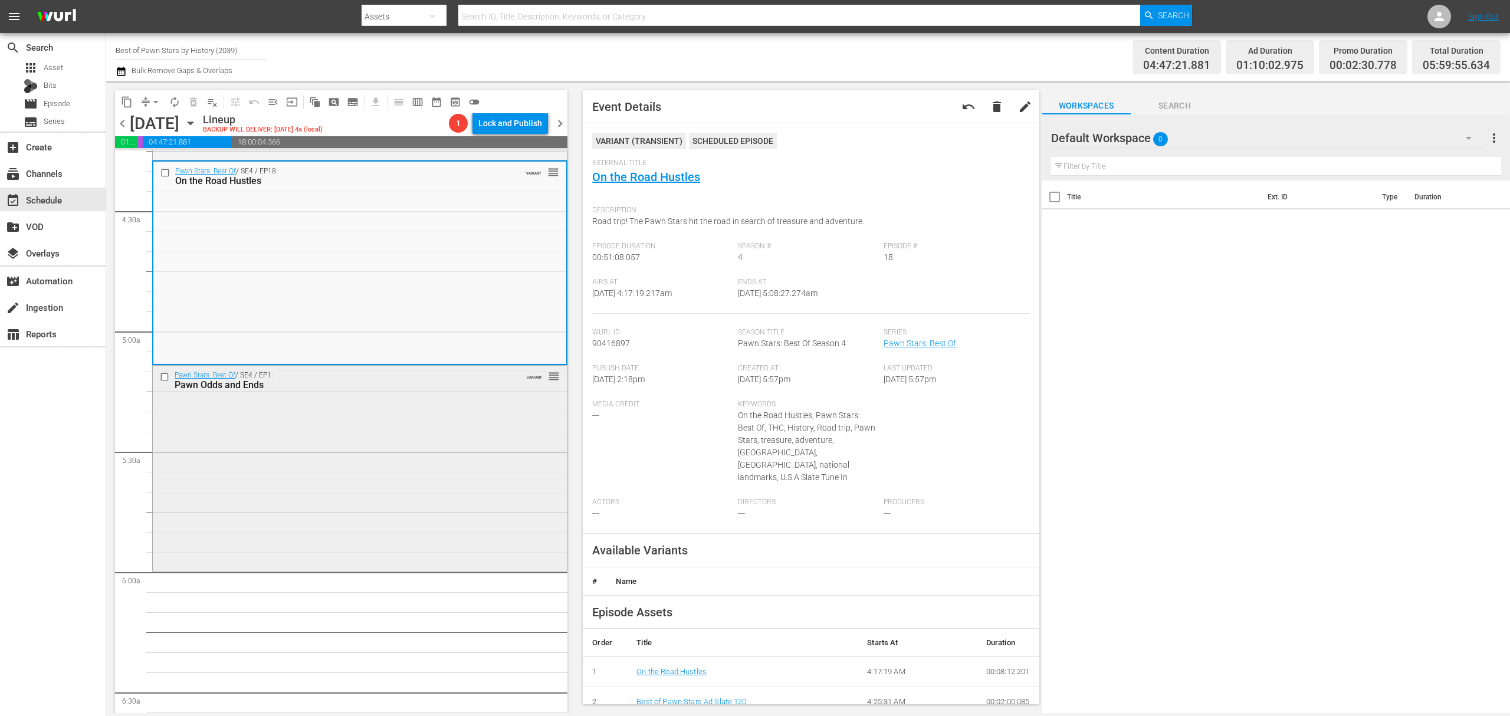
click at [405, 463] on div "Pawn Stars: Best Of / SE4 / EP1: Pawn Odds and Ends VARIANT reorder" at bounding box center [360, 467] width 414 height 203
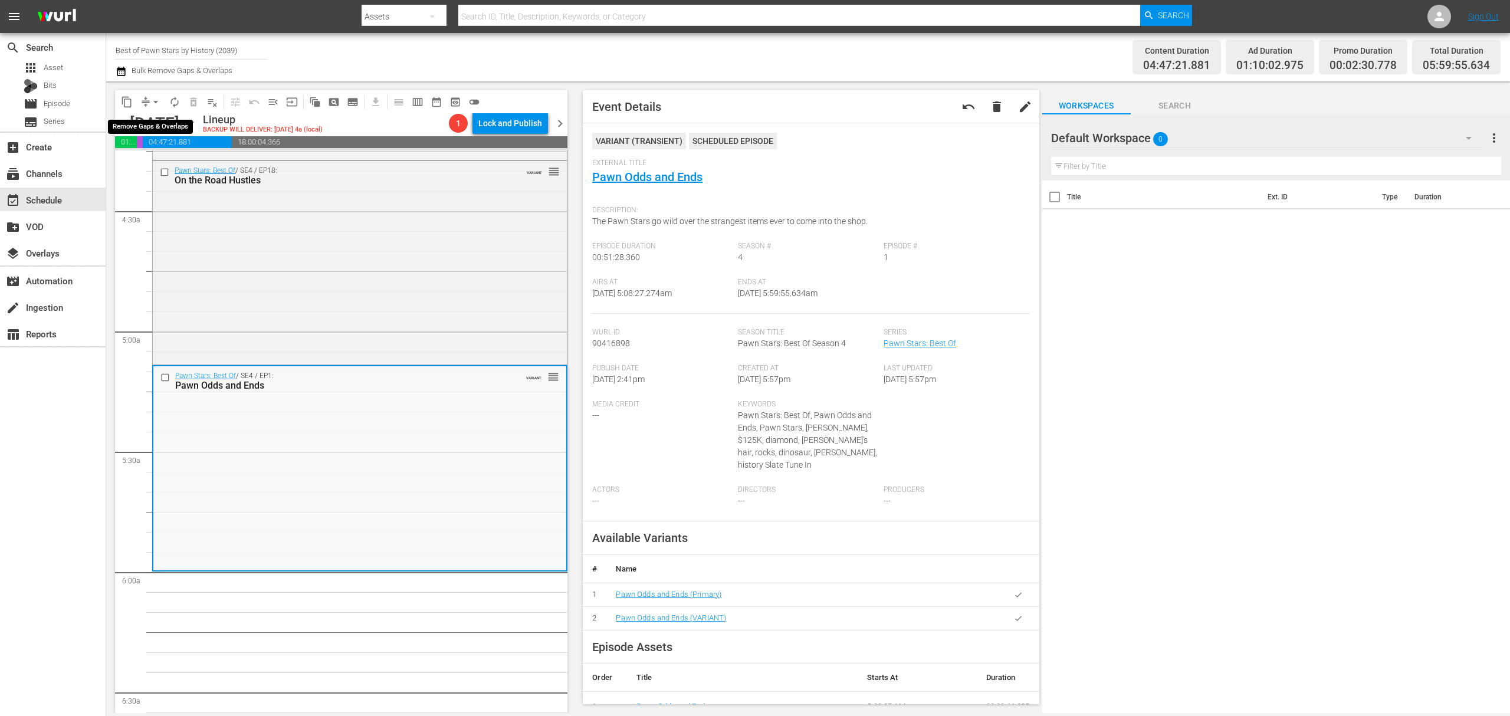
click at [152, 104] on span "arrow_drop_down" at bounding box center [156, 102] width 12 height 12
click at [146, 127] on li "Align to Midnight" at bounding box center [156, 125] width 124 height 19
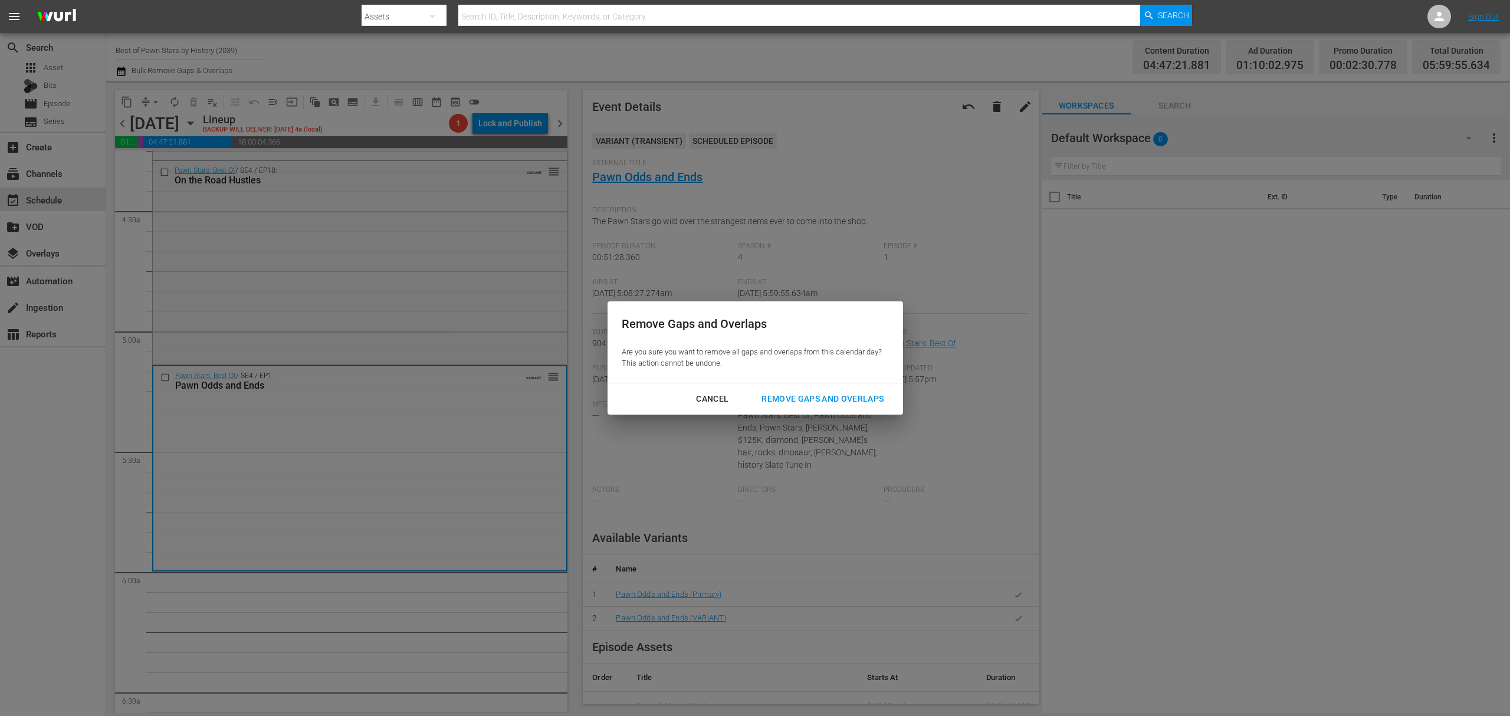
click at [847, 403] on div "Remove Gaps and Overlaps" at bounding box center [822, 399] width 141 height 15
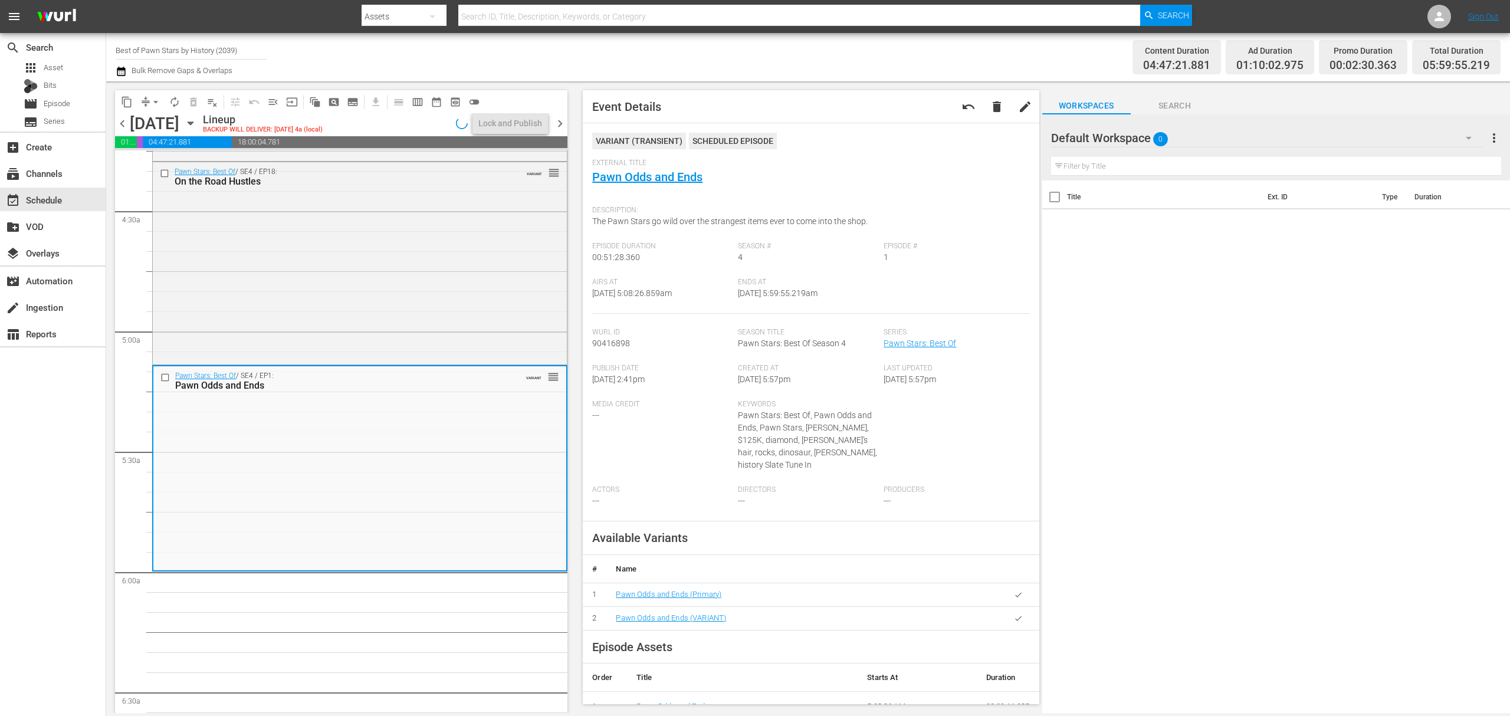
scroll to position [1001, 0]
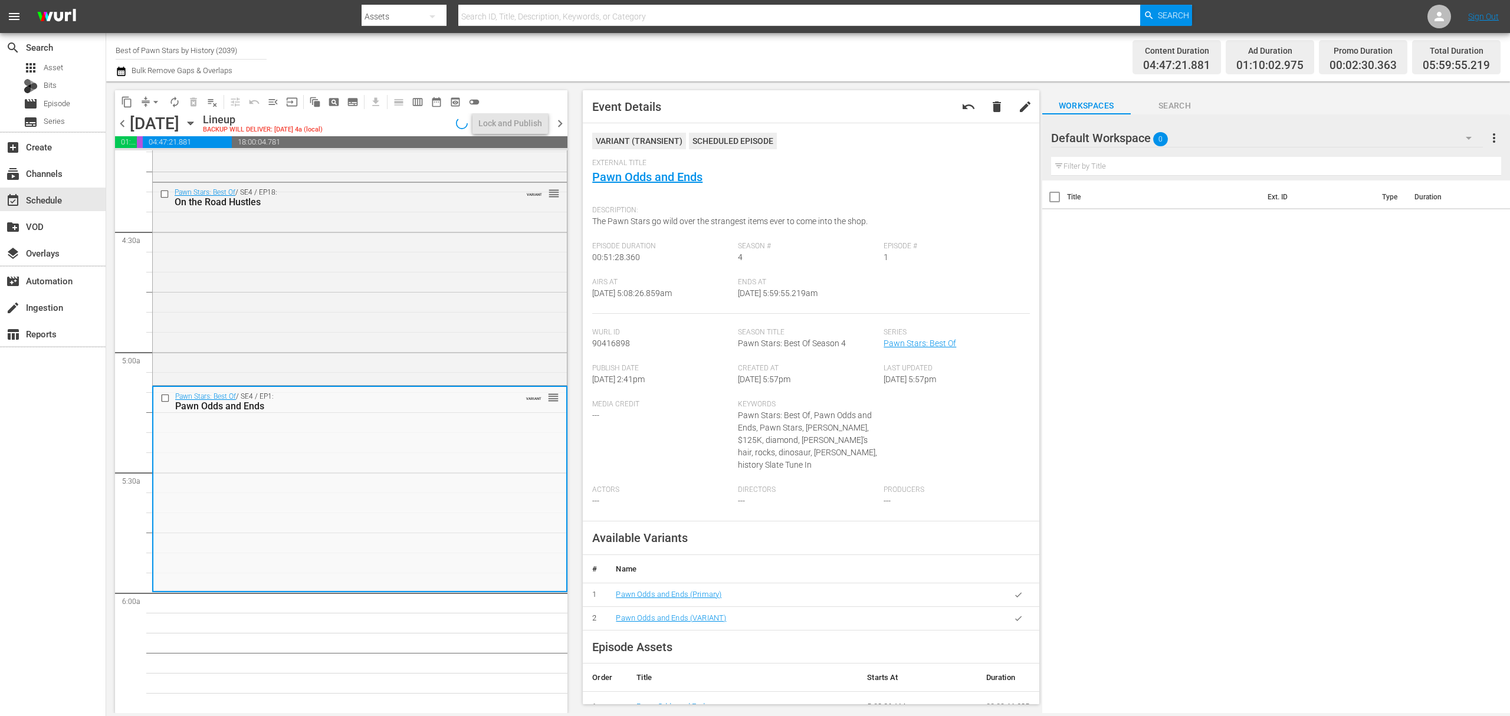
click at [149, 98] on button "arrow_drop_down" at bounding box center [155, 102] width 19 height 19
click at [146, 121] on li "Align to Midnight" at bounding box center [156, 125] width 124 height 19
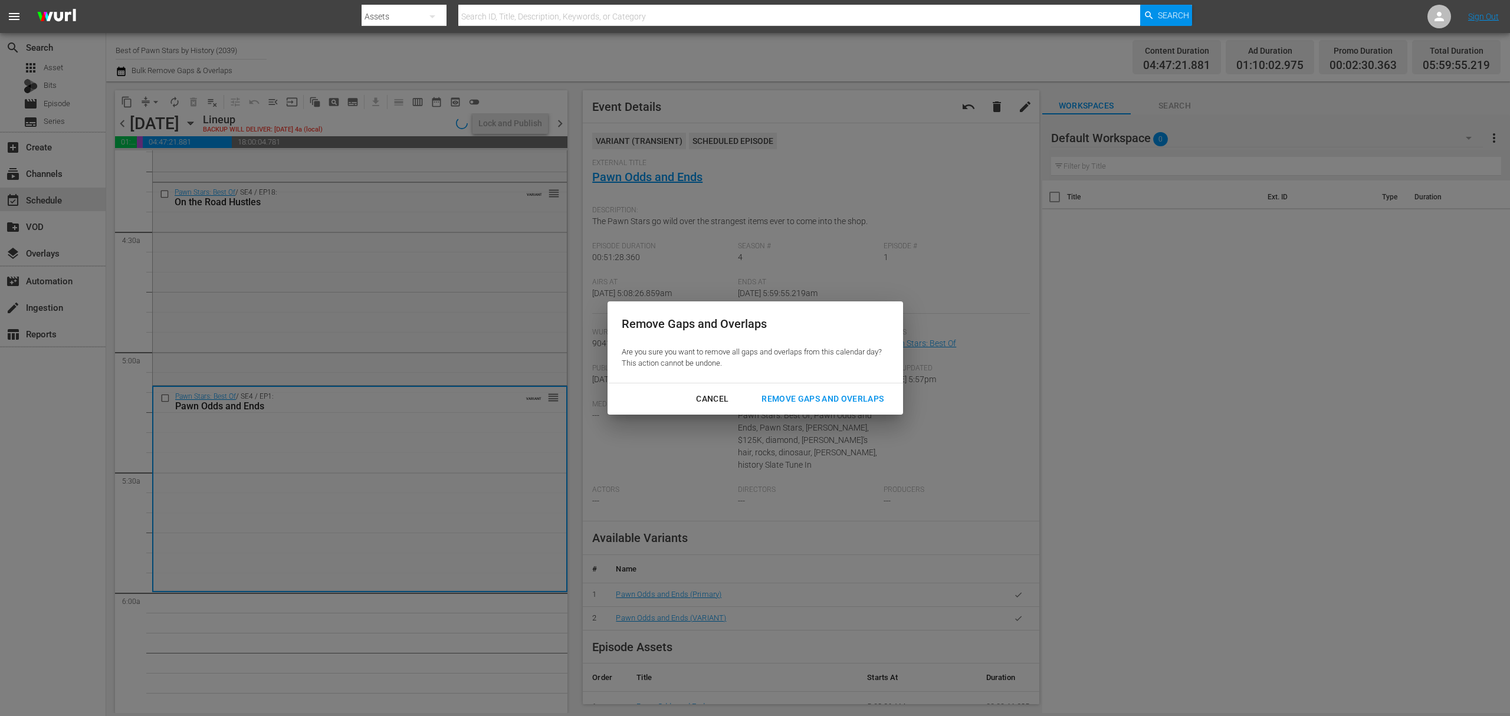
click at [857, 395] on div "Remove Gaps and Overlaps" at bounding box center [822, 399] width 141 height 15
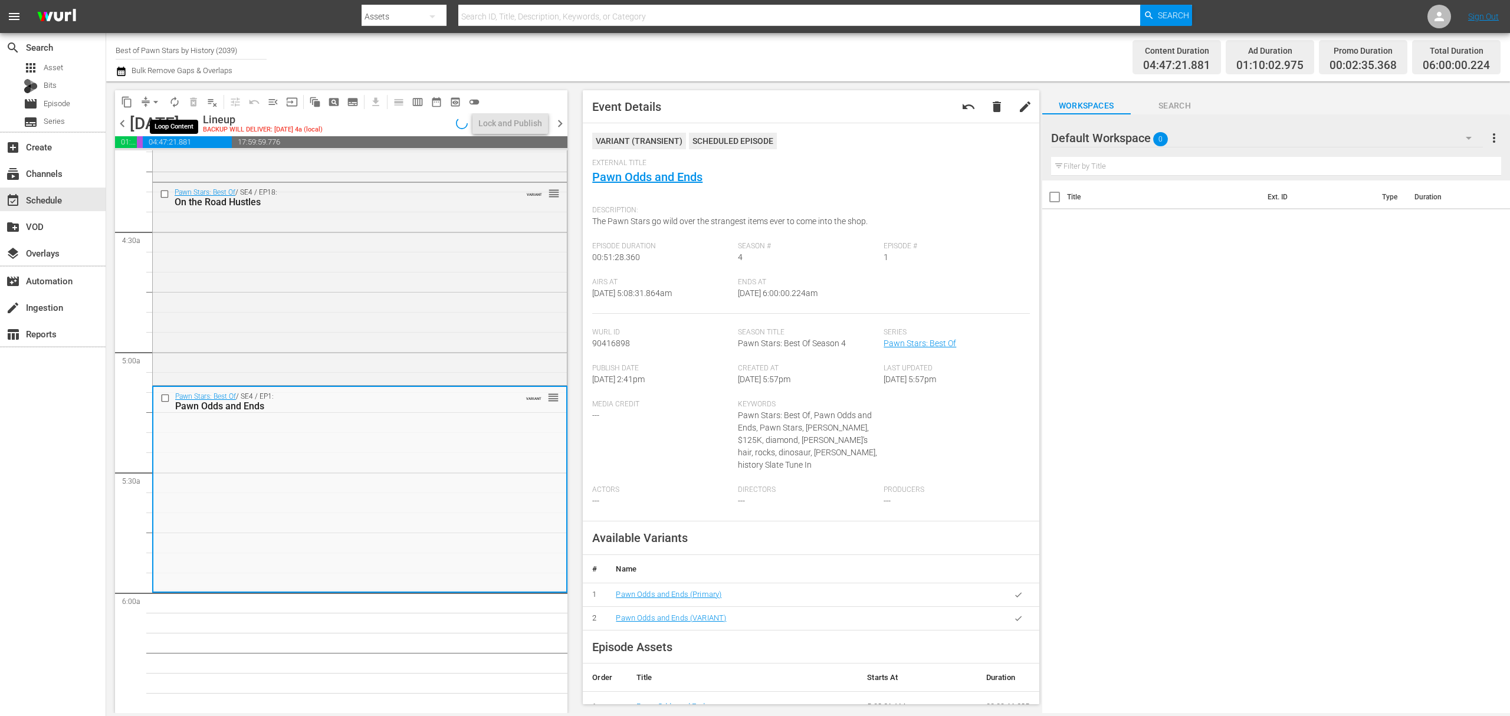
click at [179, 99] on span "autorenew_outlined" at bounding box center [175, 102] width 12 height 12
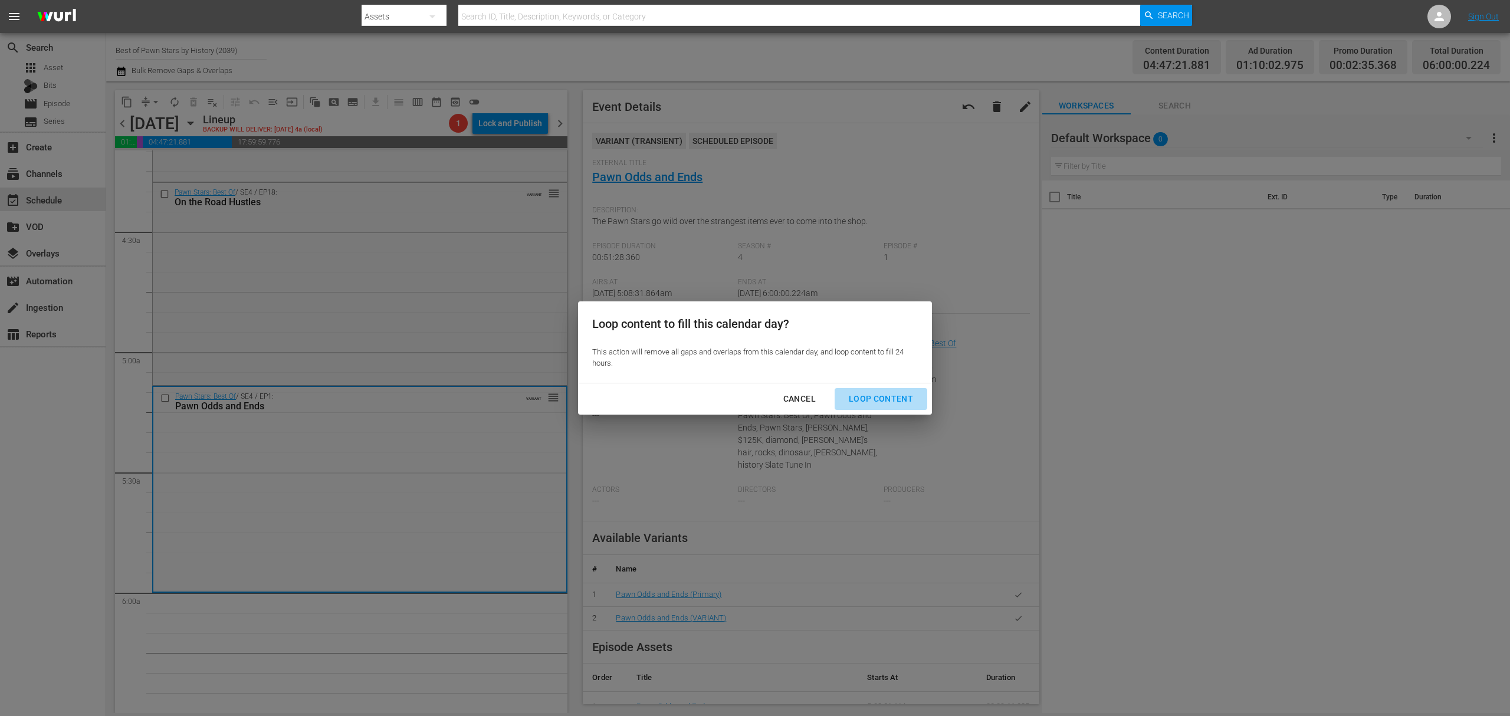
click at [879, 390] on button "Loop Content" at bounding box center [880, 399] width 93 height 22
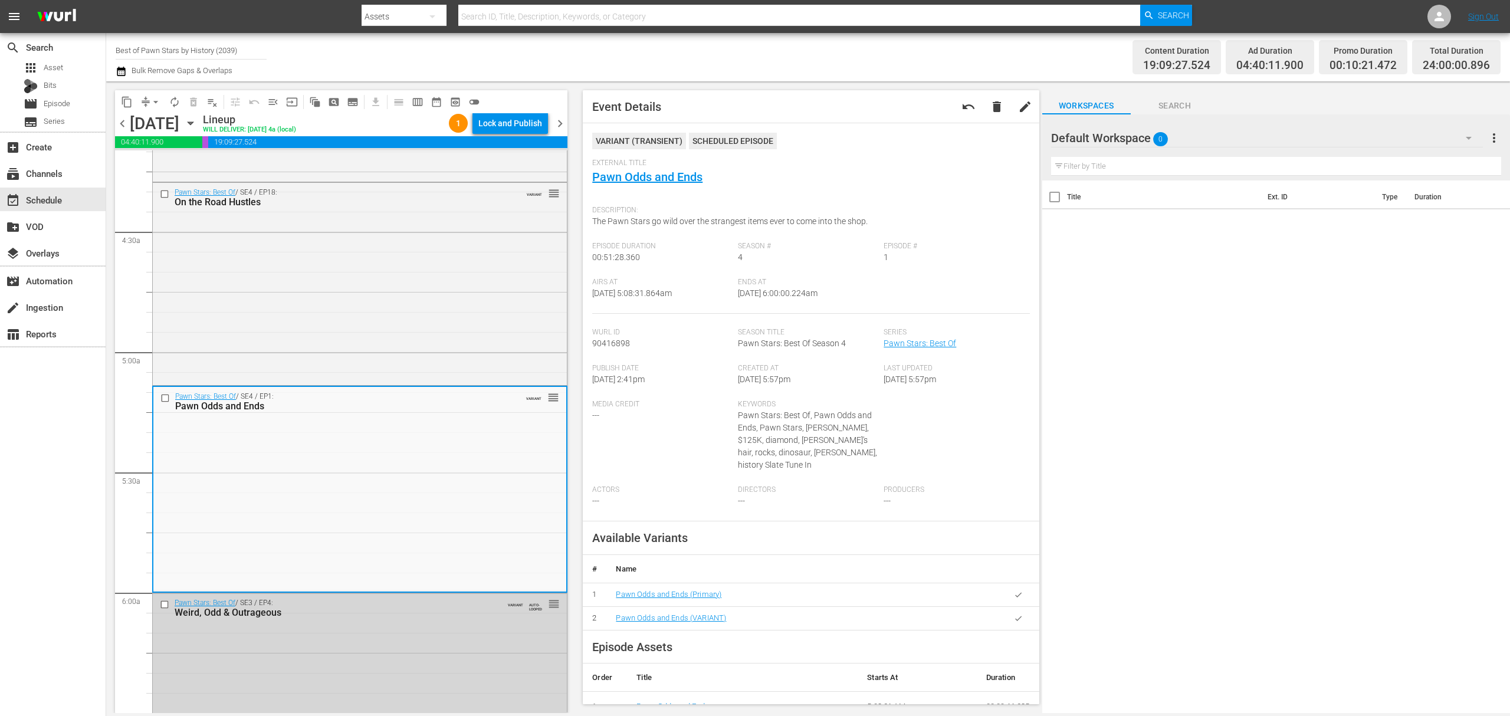
drag, startPoint x: 1270, startPoint y: 336, endPoint x: 1279, endPoint y: 96, distance: 240.8
click at [1270, 336] on div "Title Ext. ID Type Duration" at bounding box center [1276, 447] width 468 height 534
click at [501, 125] on div "Lock and Publish" at bounding box center [510, 123] width 64 height 21
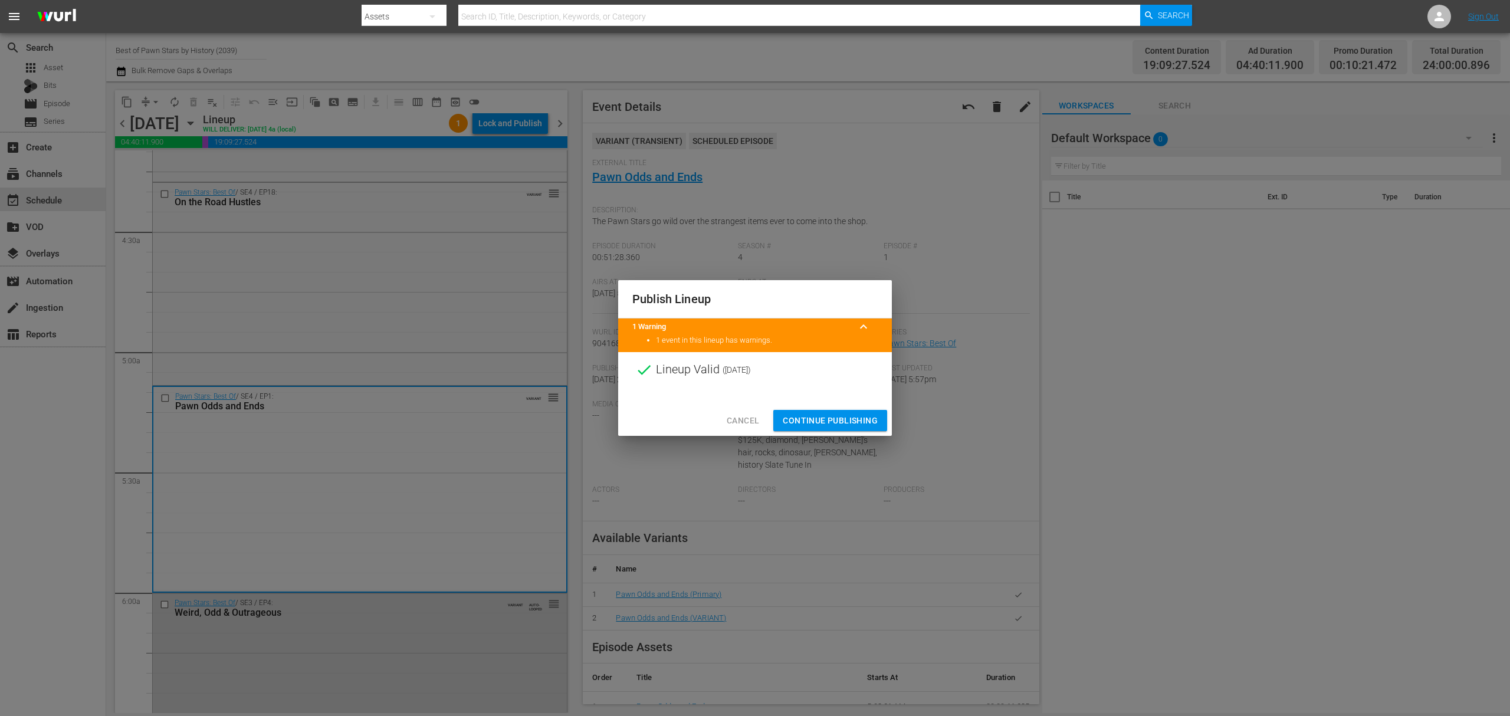
click at [837, 416] on span "Continue Publishing" at bounding box center [830, 420] width 95 height 15
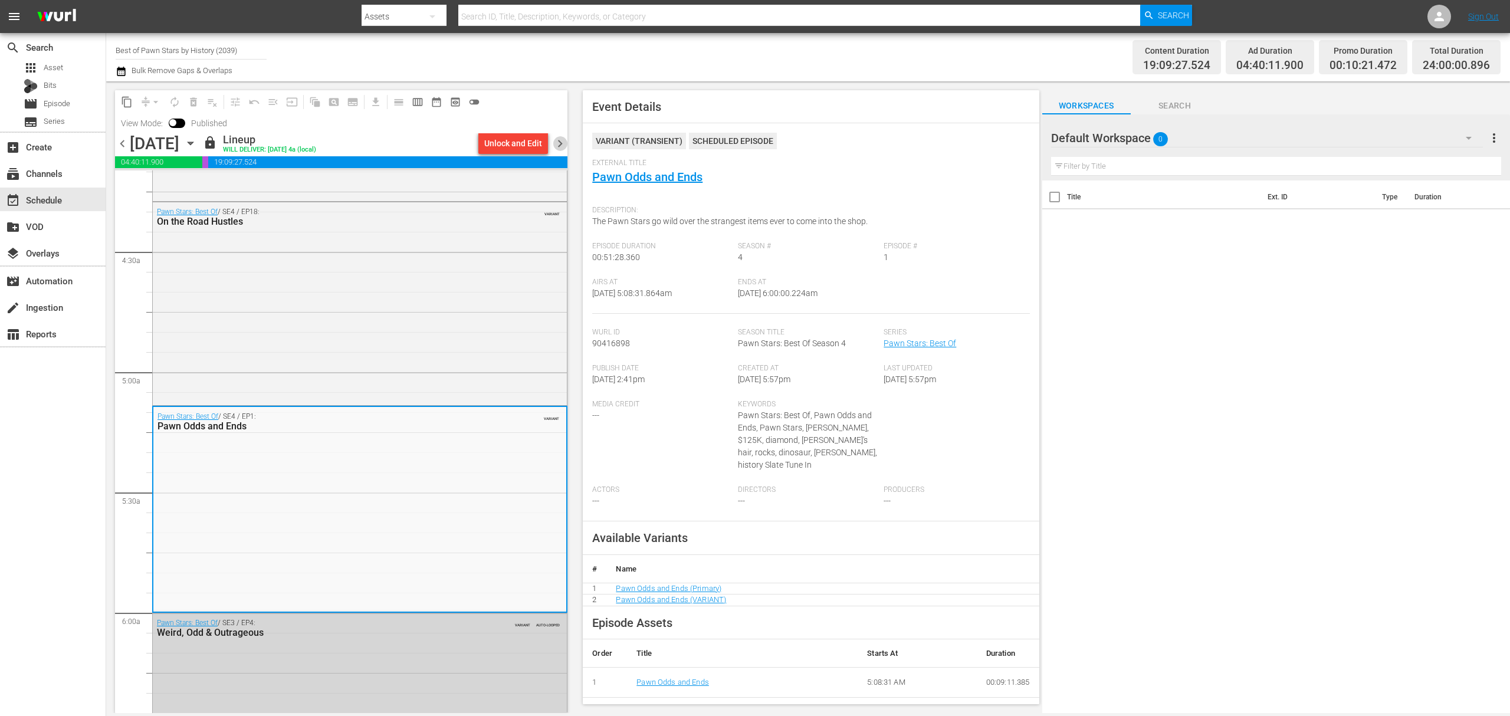
click at [559, 142] on span "chevron_right" at bounding box center [560, 143] width 15 height 15
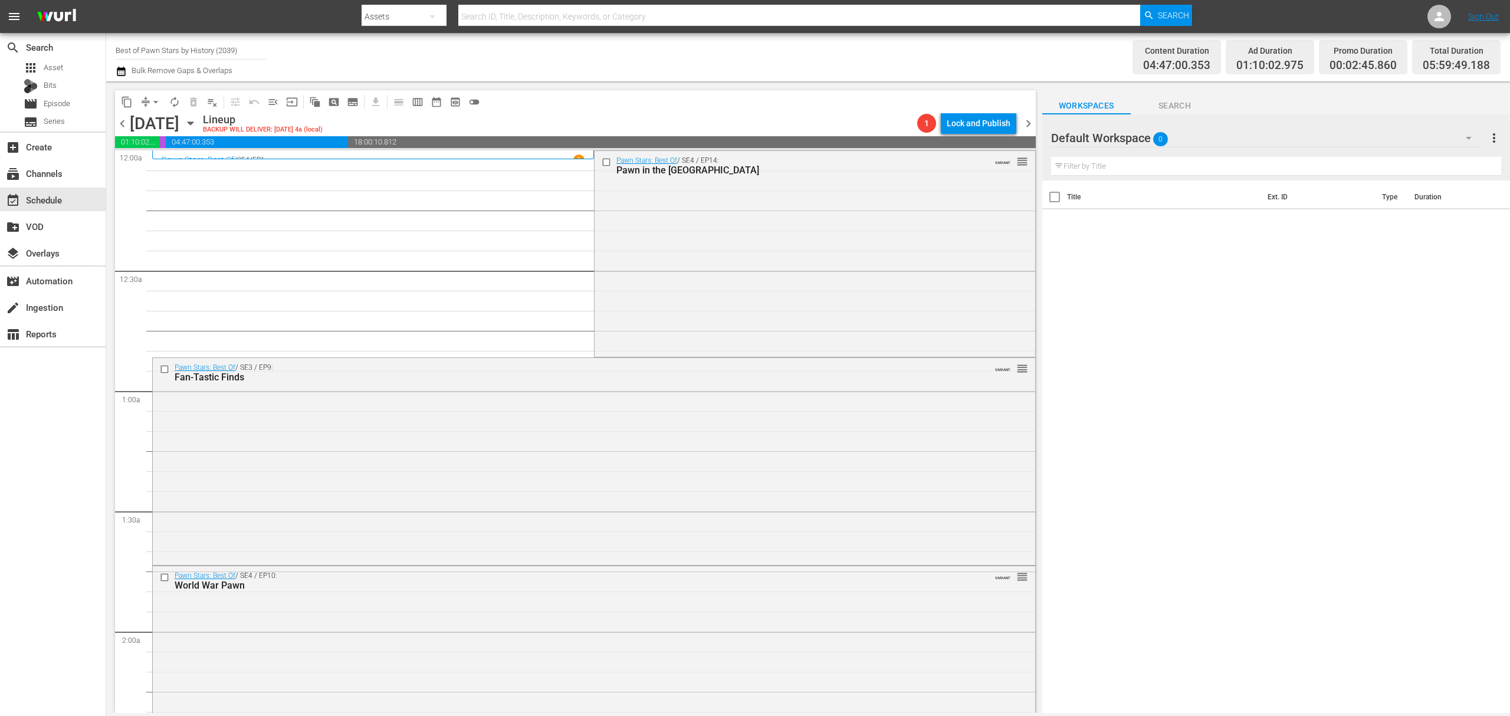
click at [706, 254] on div "Pawn Stars: Best Of / SE4 / EP14: Pawn in the USA VARIANT reorder" at bounding box center [814, 252] width 441 height 203
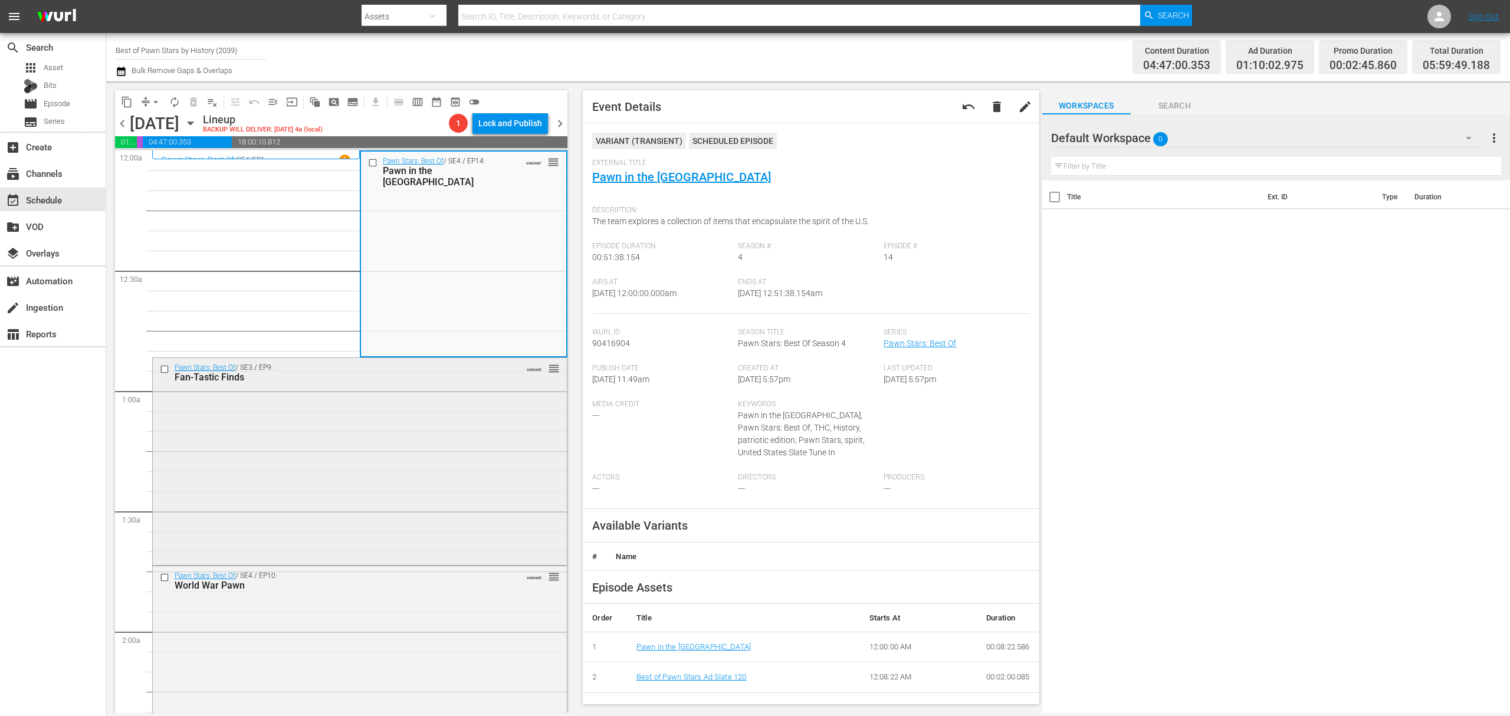
click at [350, 449] on div "Pawn Stars: Best Of / SE3 / EP9: Fan-Tastic Finds VARIANT reorder" at bounding box center [360, 460] width 414 height 205
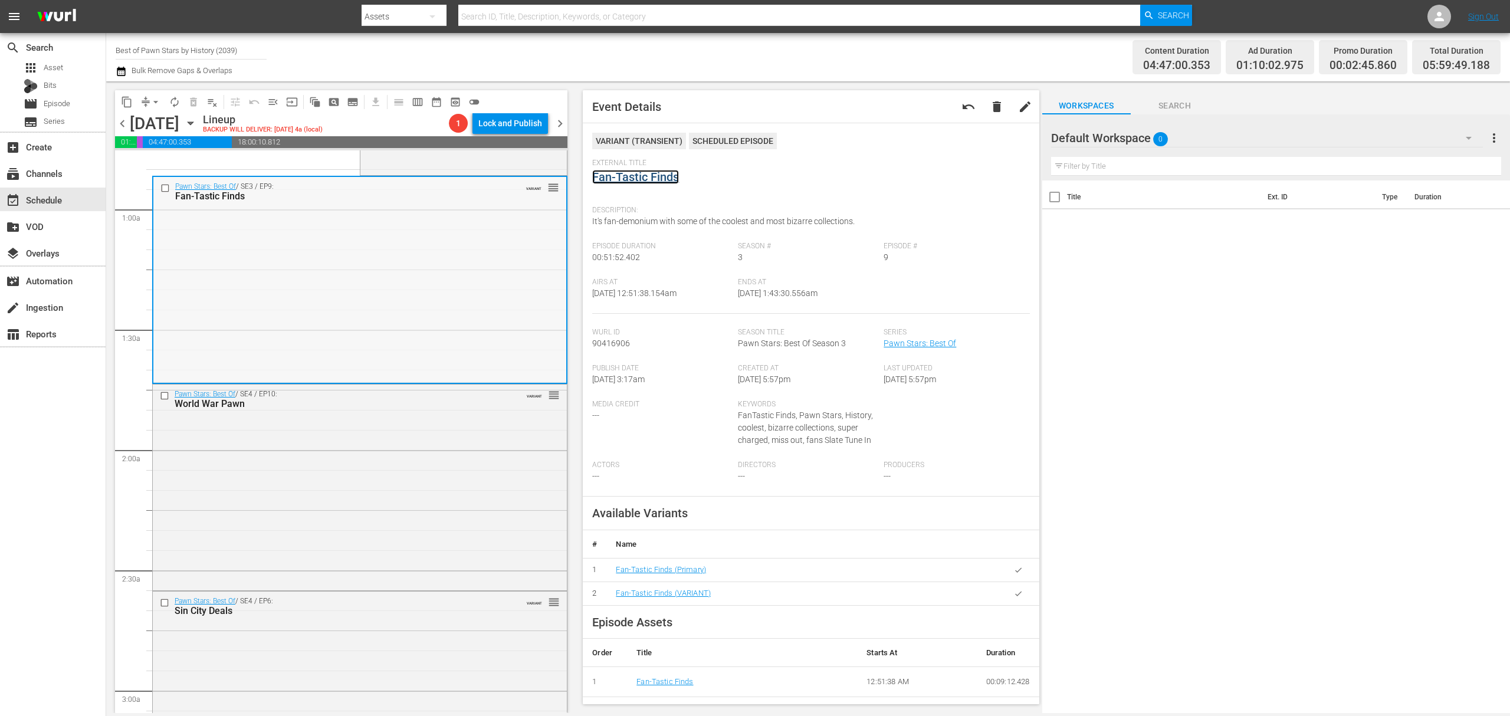
scroll to position [236, 0]
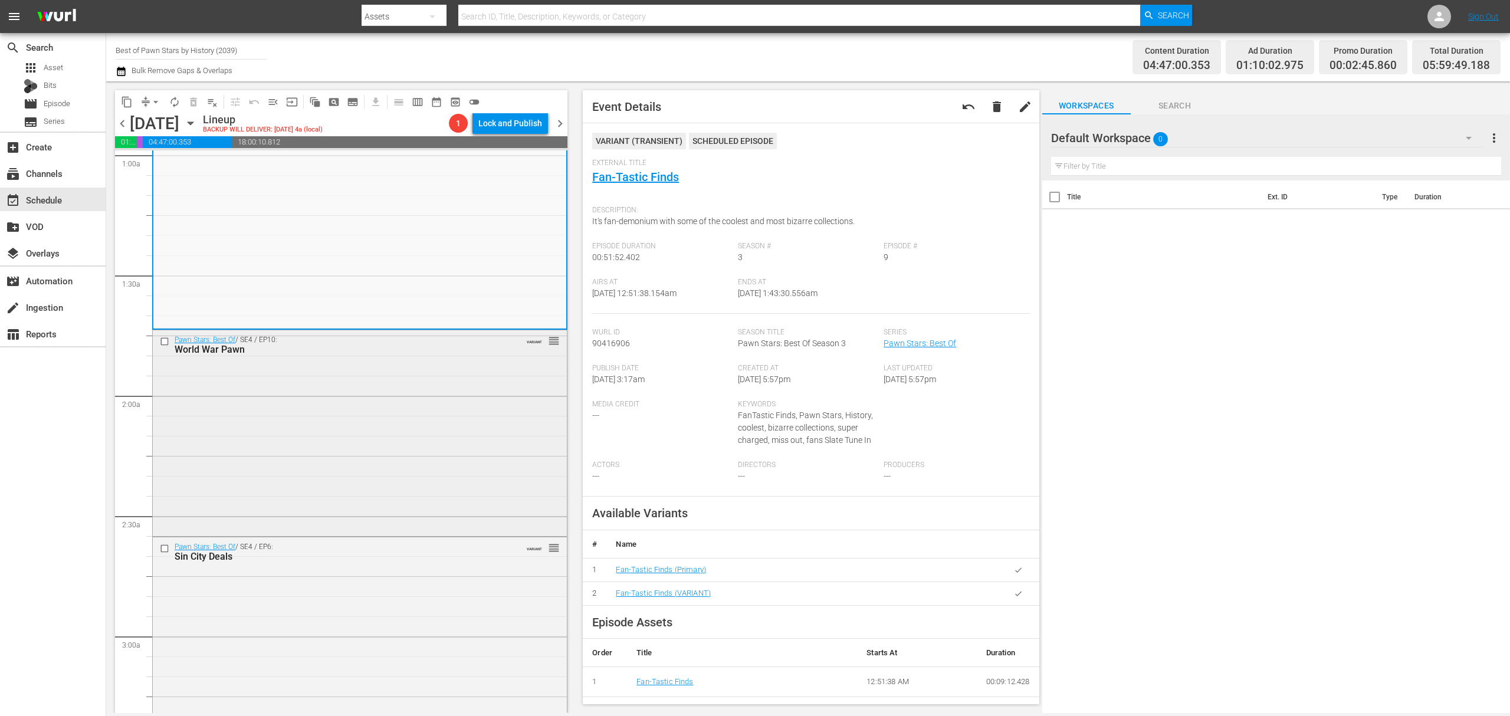
click at [416, 441] on div "Pawn Stars: Best Of / SE4 / EP10: World War Pawn VARIANT reorder" at bounding box center [360, 432] width 414 height 204
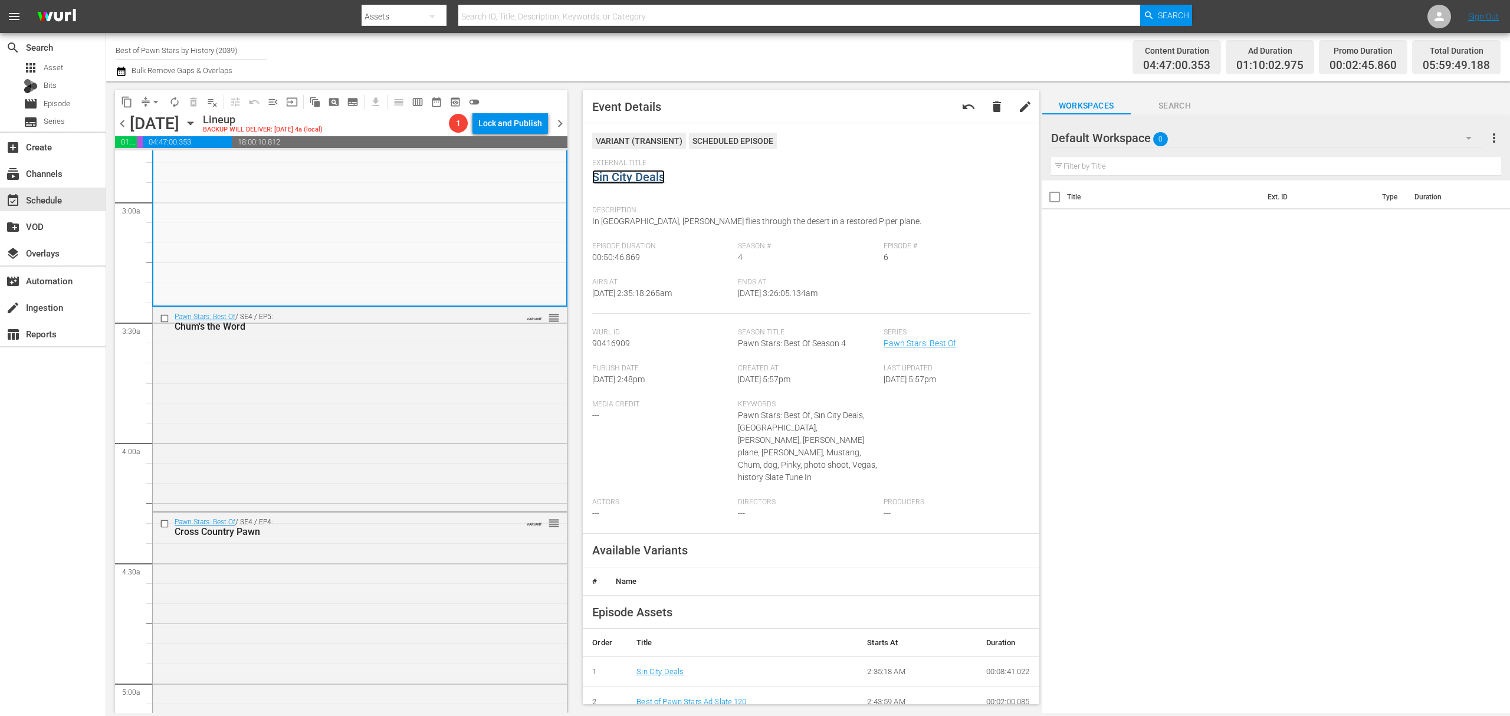
scroll to position [708, 0]
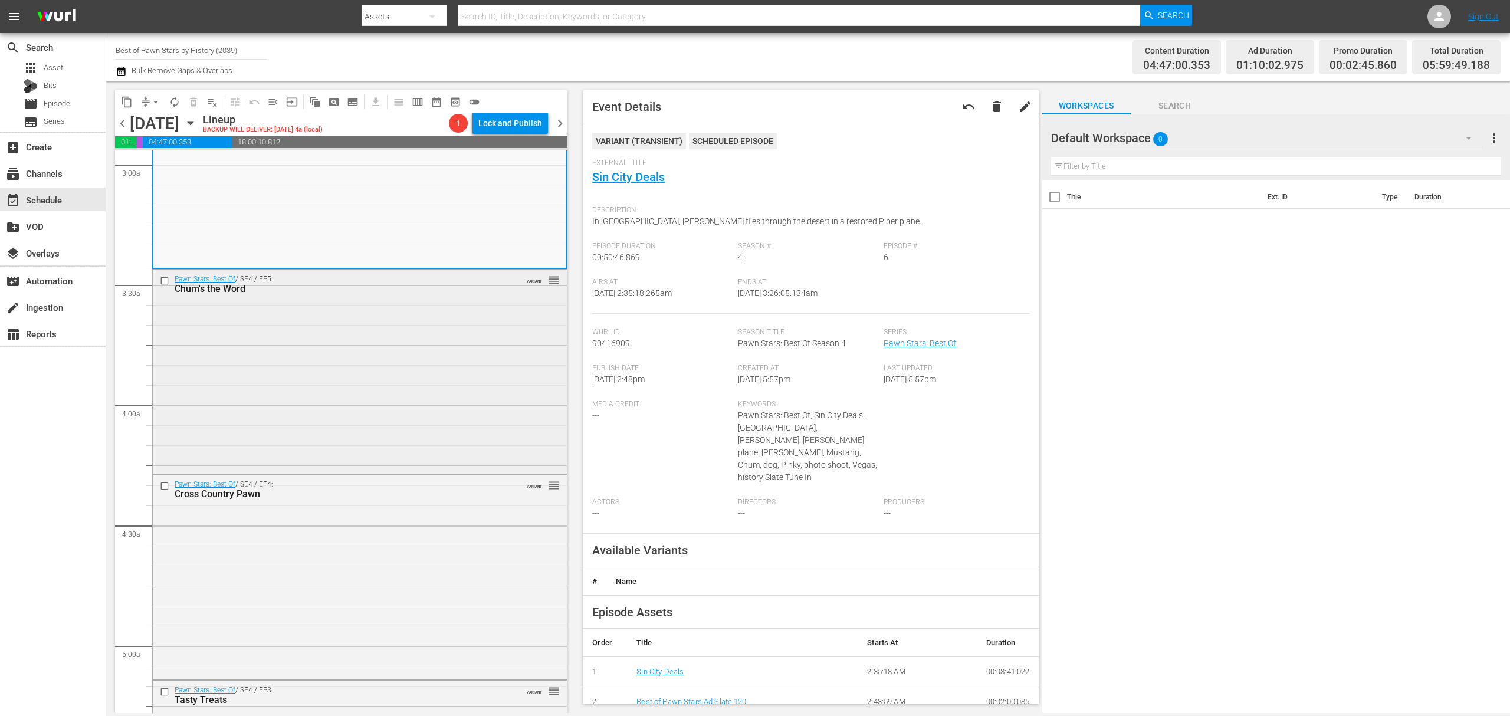
click at [412, 379] on div "Pawn Stars: Best Of / SE4 / EP5: Chum's the Word VARIANT reorder" at bounding box center [360, 369] width 414 height 201
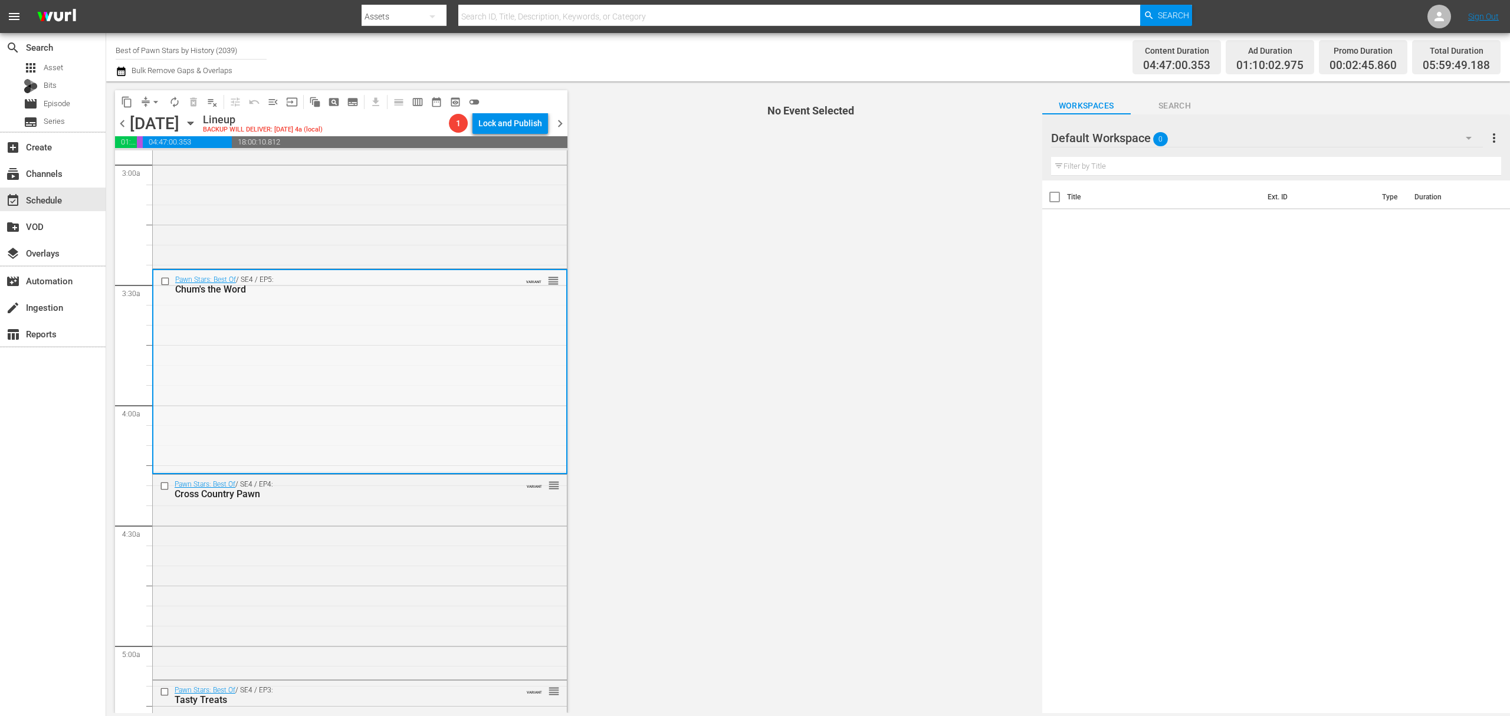
click at [441, 340] on div "Pawn Stars: Best Of / SE4 / EP5: Chum's the Word VARIANT reorder" at bounding box center [359, 370] width 413 height 201
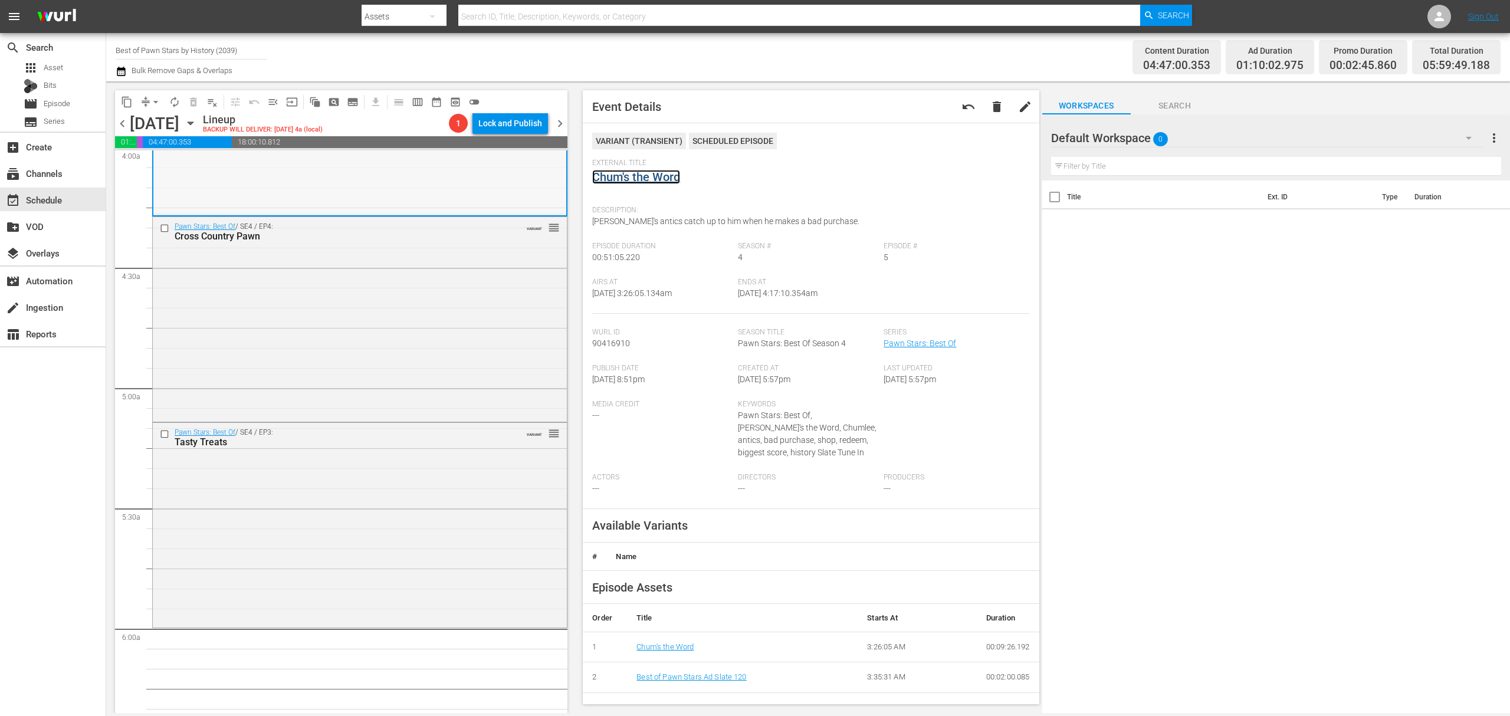
scroll to position [1022, 0]
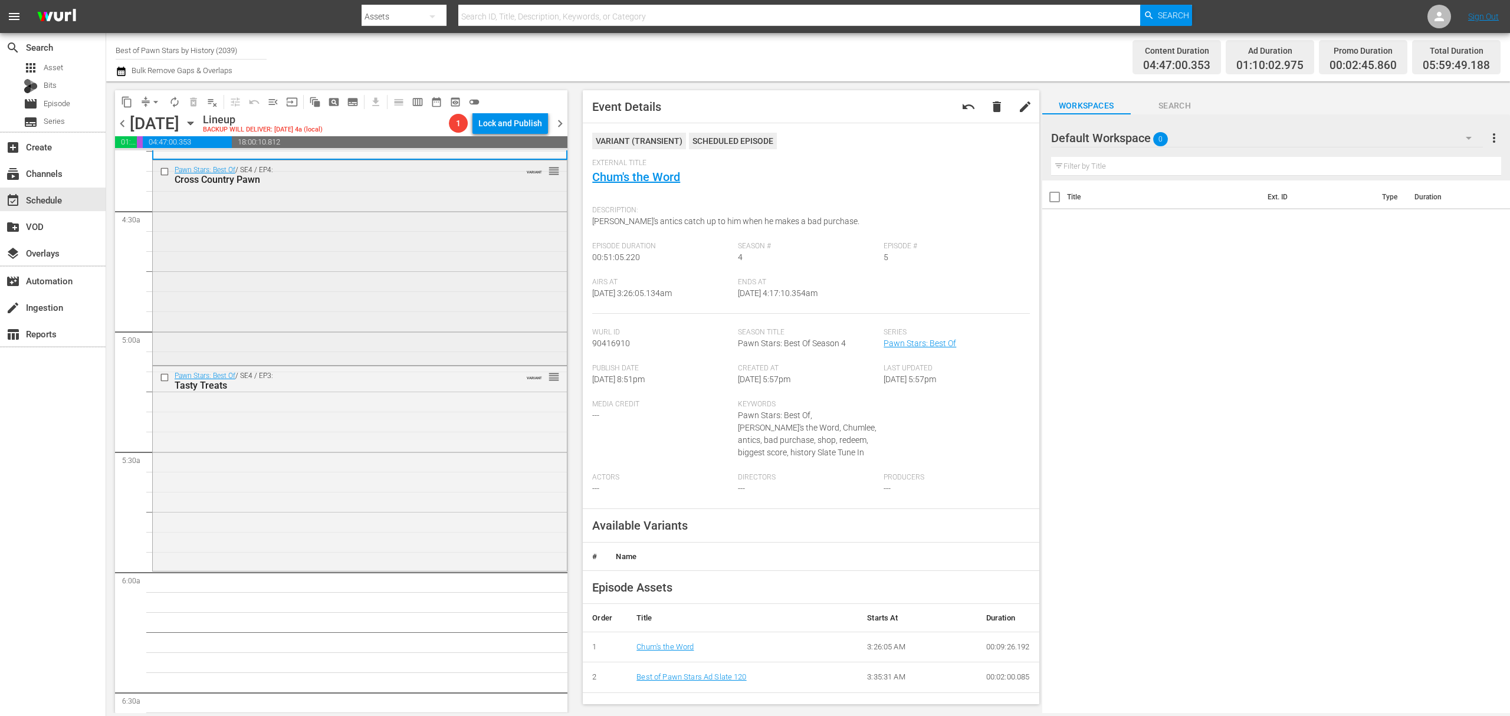
click at [440, 274] on div "Pawn Stars: Best Of / SE4 / EP4: Cross Country Pawn VARIANT reorder" at bounding box center [360, 261] width 414 height 202
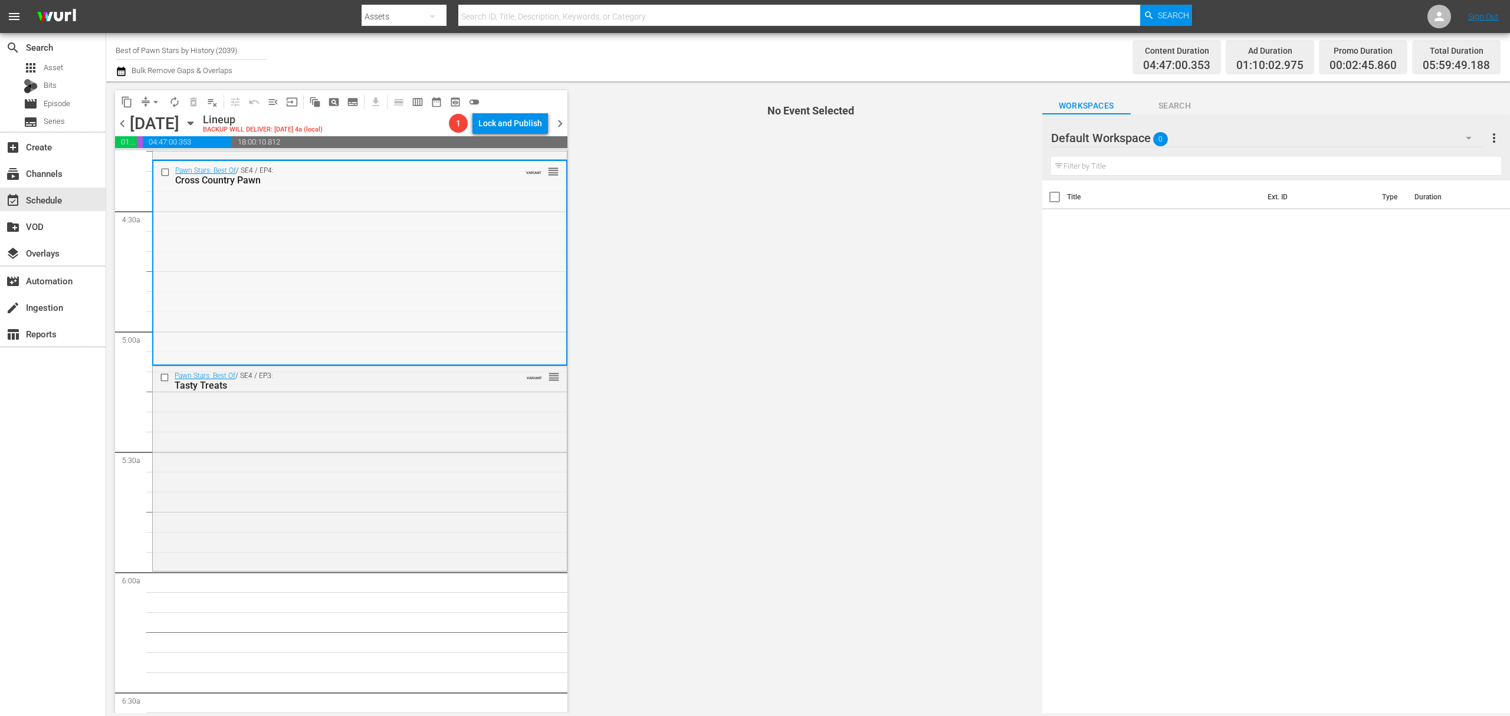
click at [438, 219] on div "Pawn Stars: Best Of / SE4 / EP4: Cross Country Pawn VARIANT reorder" at bounding box center [359, 262] width 413 height 202
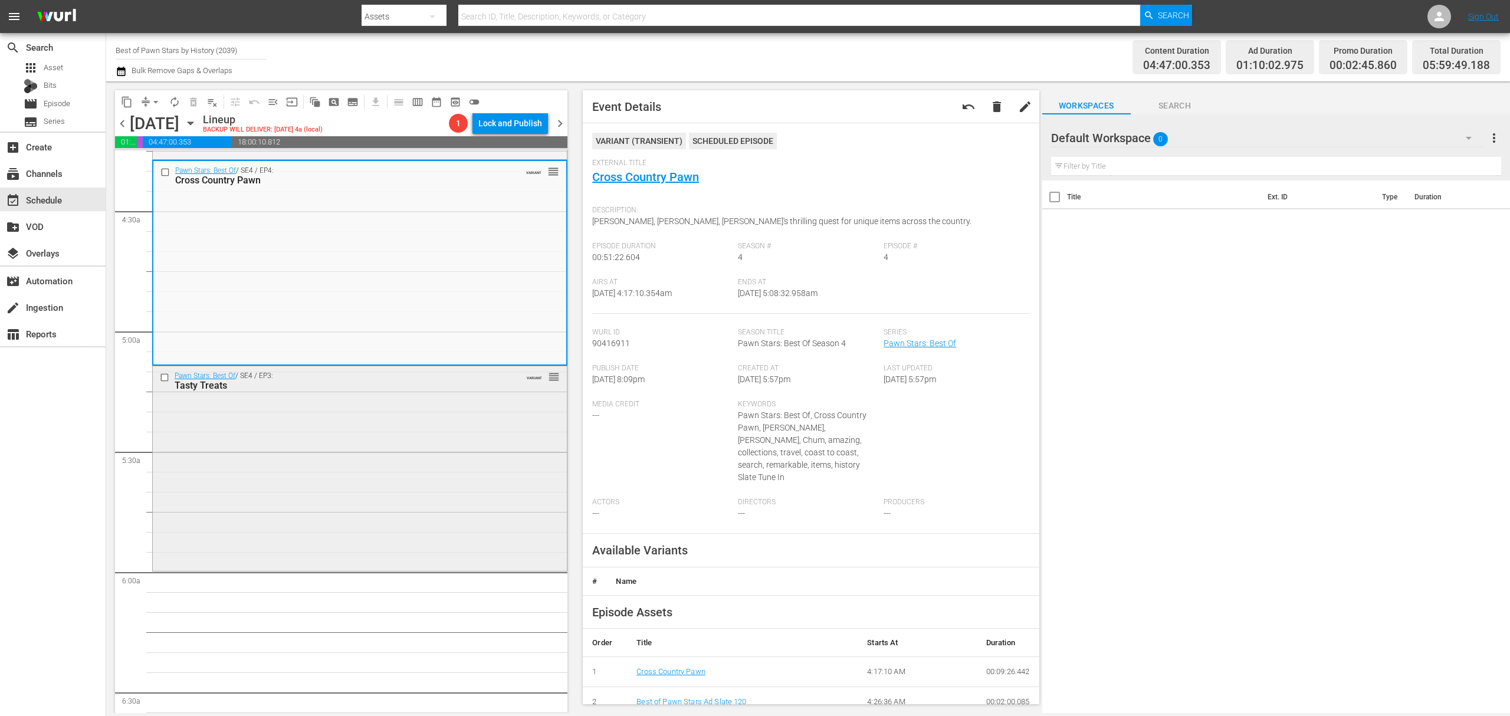
click at [390, 427] on div "Pawn Stars: Best Of / SE4 / EP3: Tasty Treats VARIANT reorder" at bounding box center [360, 467] width 414 height 202
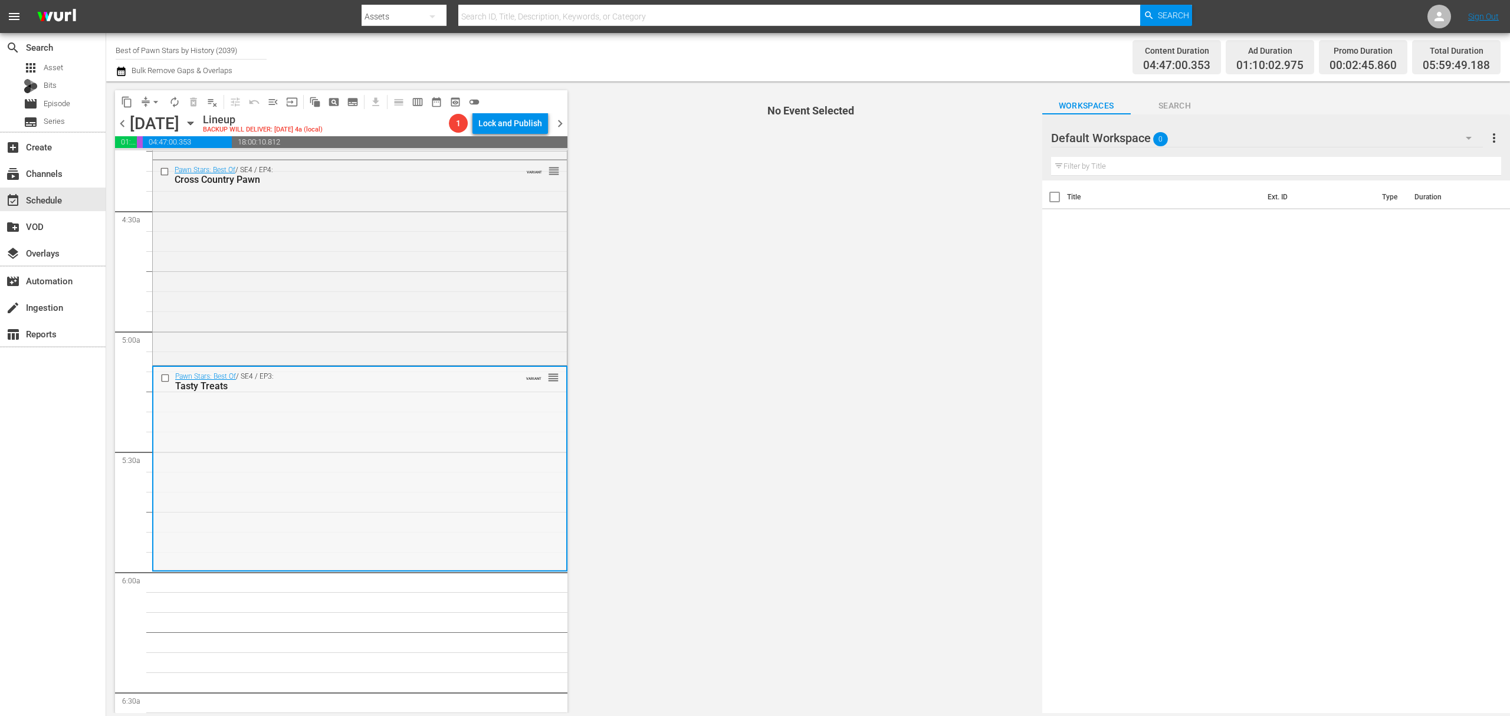
click at [488, 409] on div "Pawn Stars: Best Of / SE4 / EP3: Tasty Treats VARIANT reorder" at bounding box center [359, 468] width 413 height 202
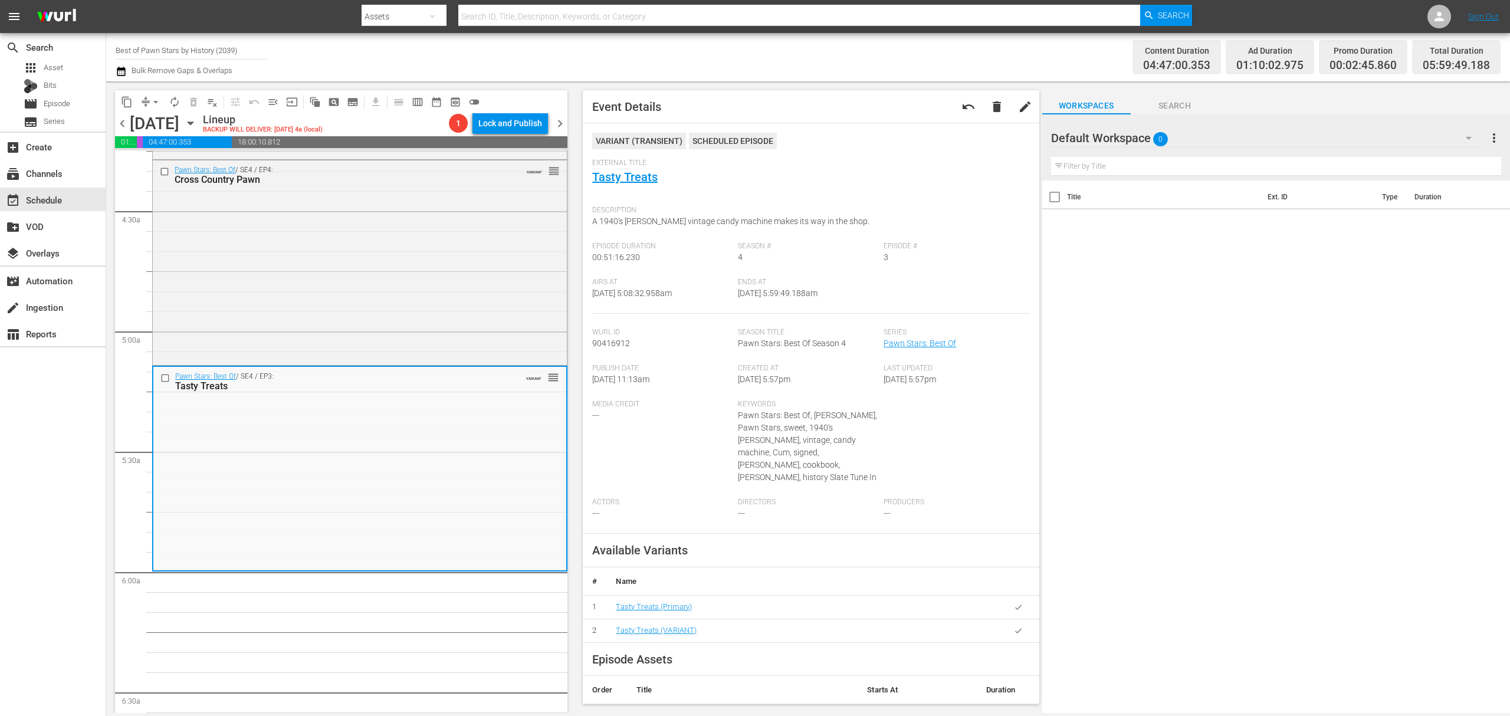
click at [152, 102] on span "arrow_drop_down" at bounding box center [156, 102] width 12 height 12
click at [152, 118] on li "Align to Midnight" at bounding box center [156, 125] width 124 height 19
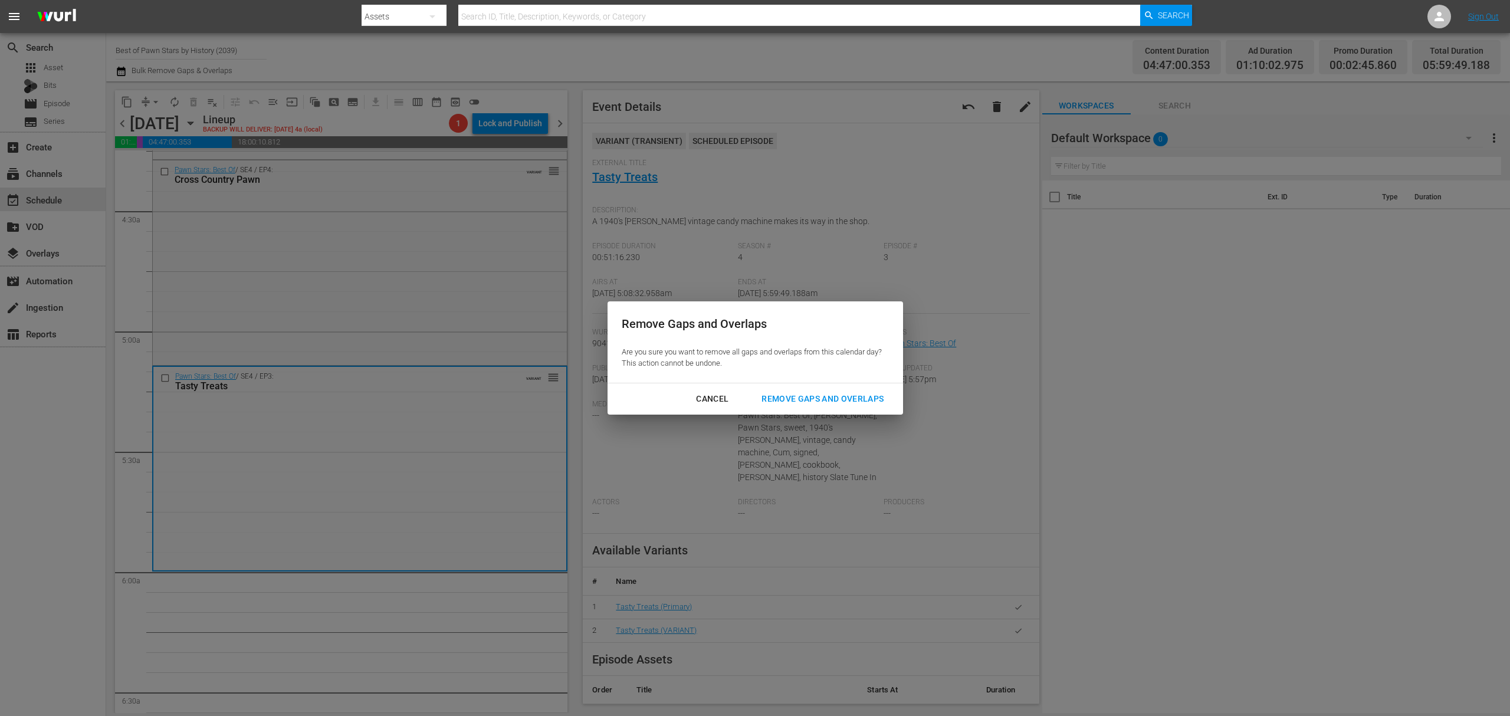
click at [831, 392] on div "Remove Gaps and Overlaps" at bounding box center [822, 399] width 141 height 15
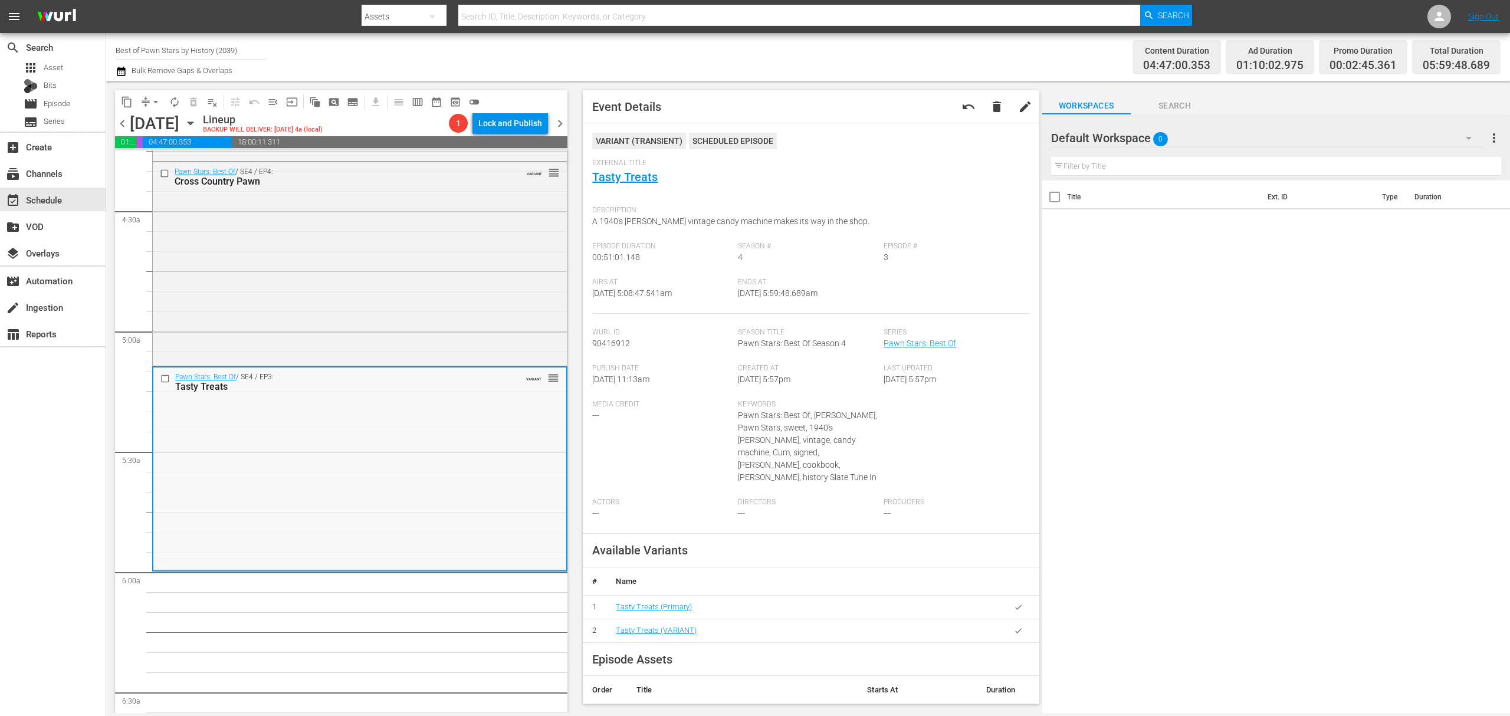
click at [156, 102] on span "arrow_drop_down" at bounding box center [156, 102] width 12 height 12
click at [151, 121] on li "Align to Midnight" at bounding box center [156, 125] width 124 height 19
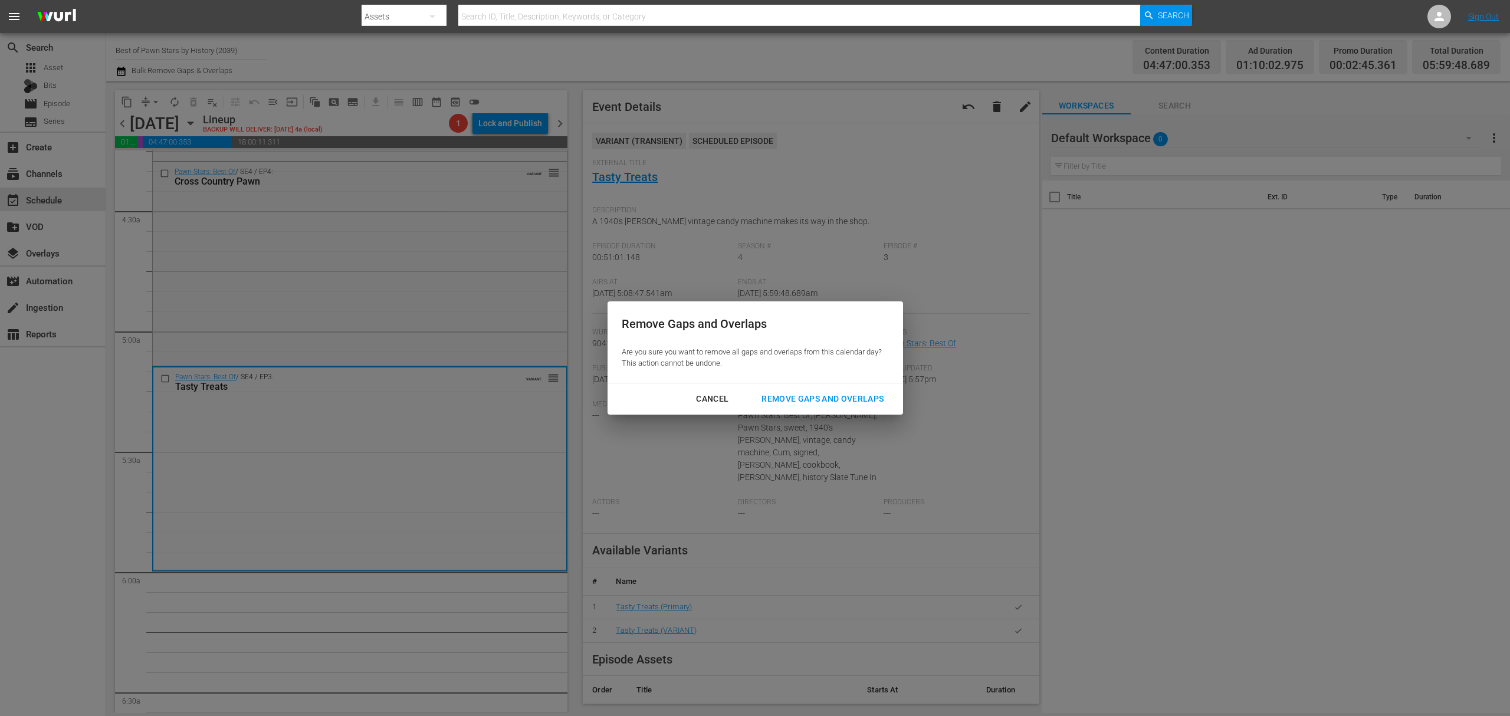
click at [805, 390] on button "Remove Gaps and Overlaps" at bounding box center [822, 399] width 150 height 22
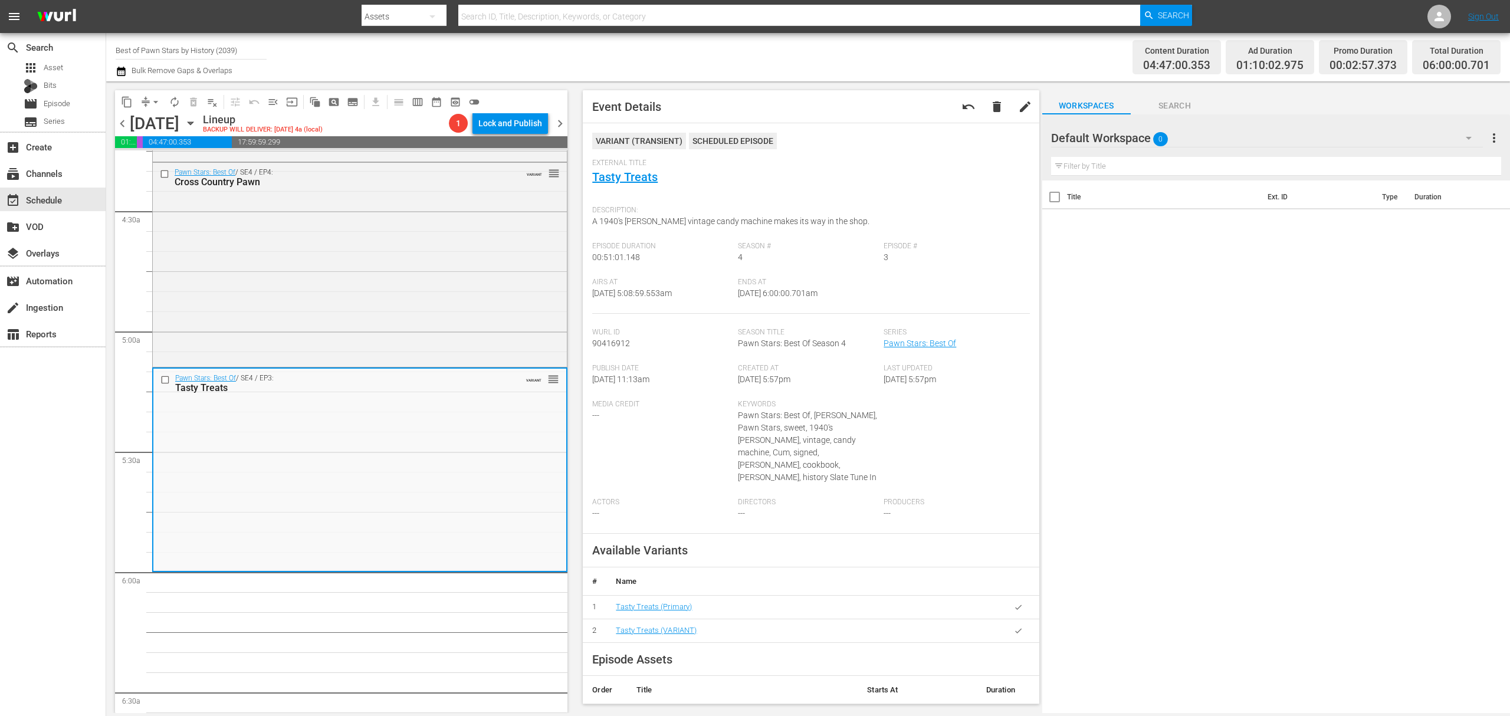
click at [175, 102] on span "autorenew_outlined" at bounding box center [175, 102] width 12 height 12
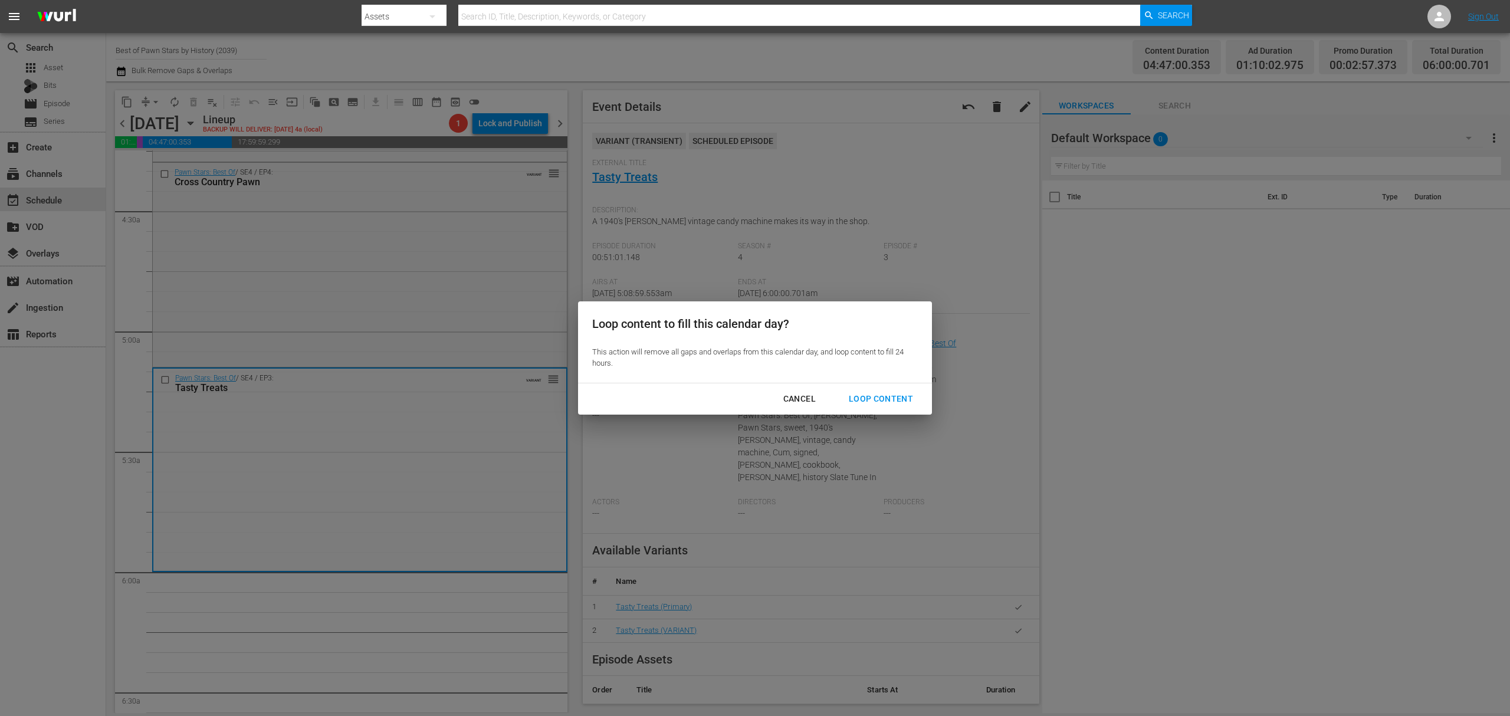
click at [878, 397] on div "Loop Content" at bounding box center [880, 399] width 83 height 15
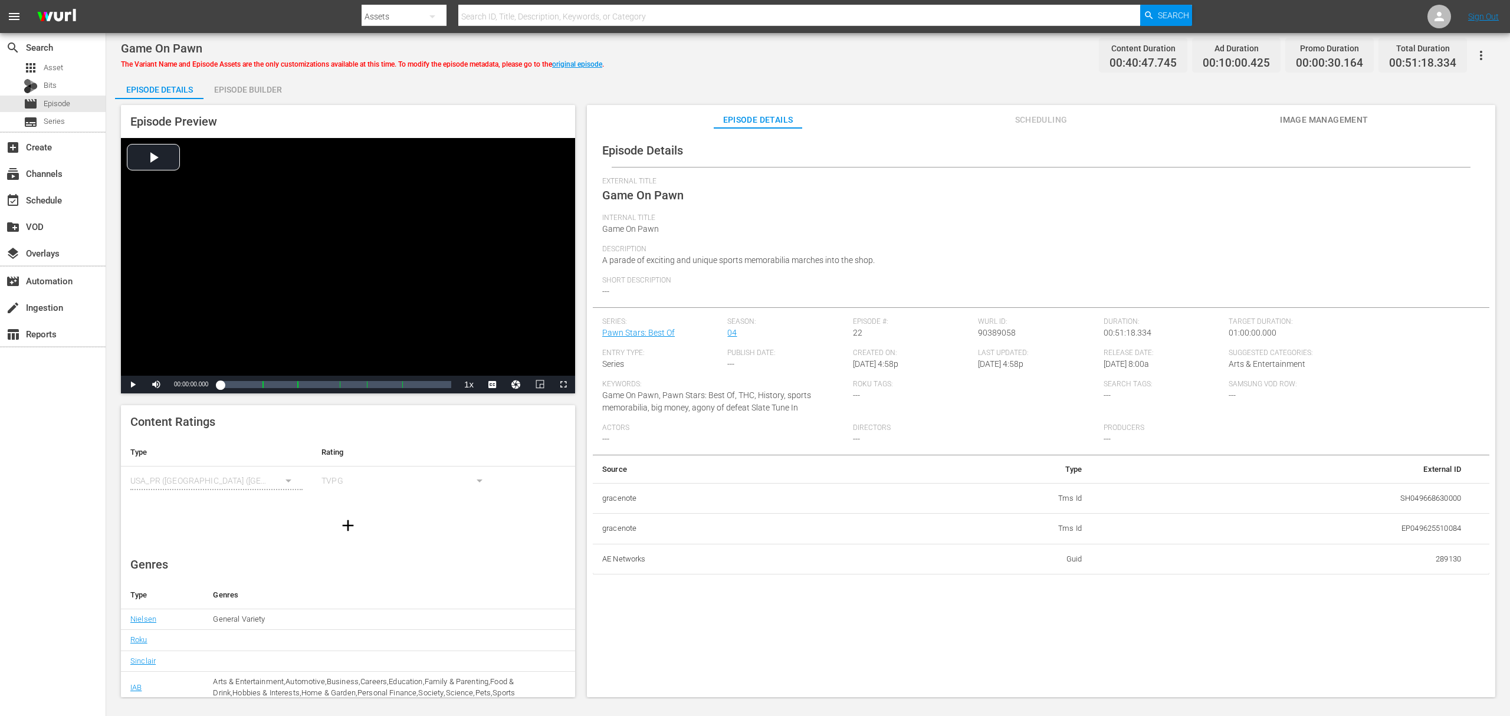
click at [245, 86] on div "Episode Builder" at bounding box center [247, 89] width 88 height 28
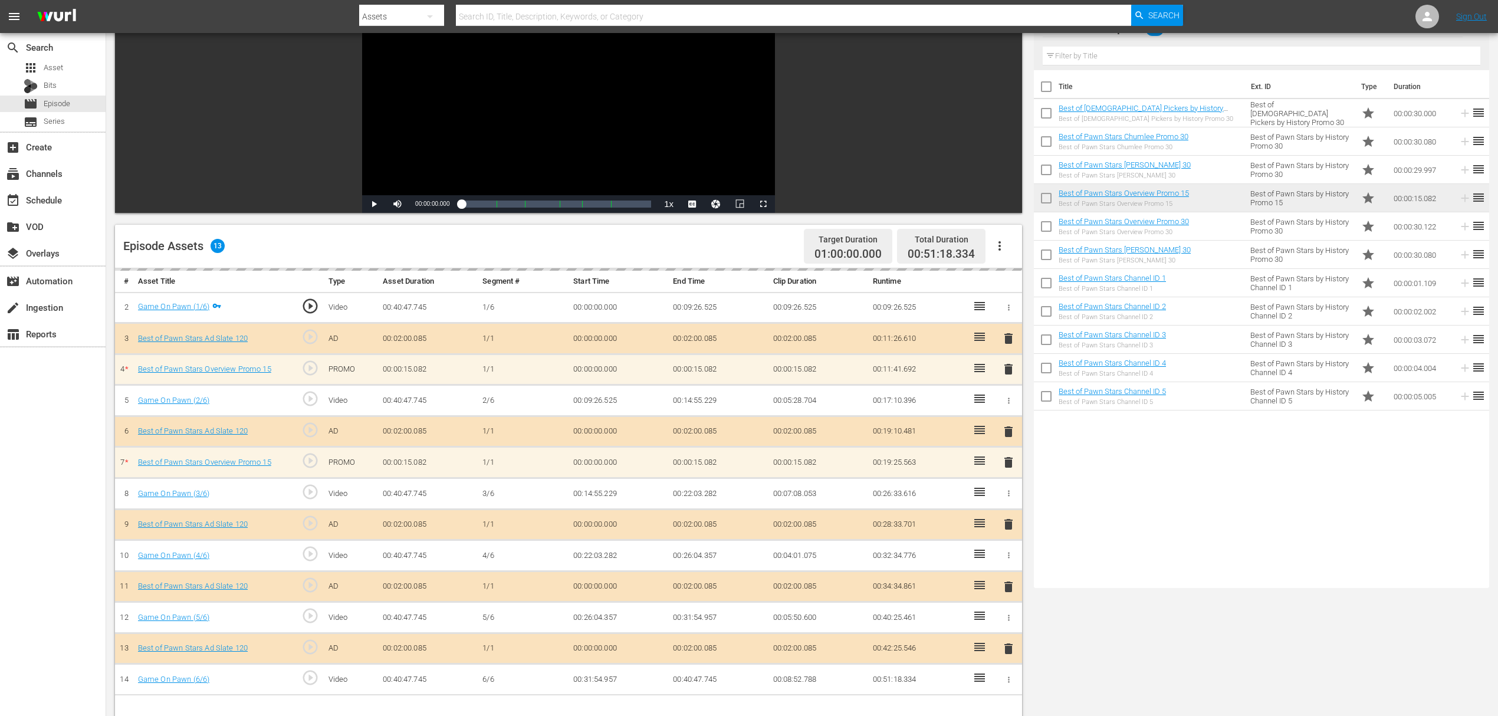
scroll to position [157, 0]
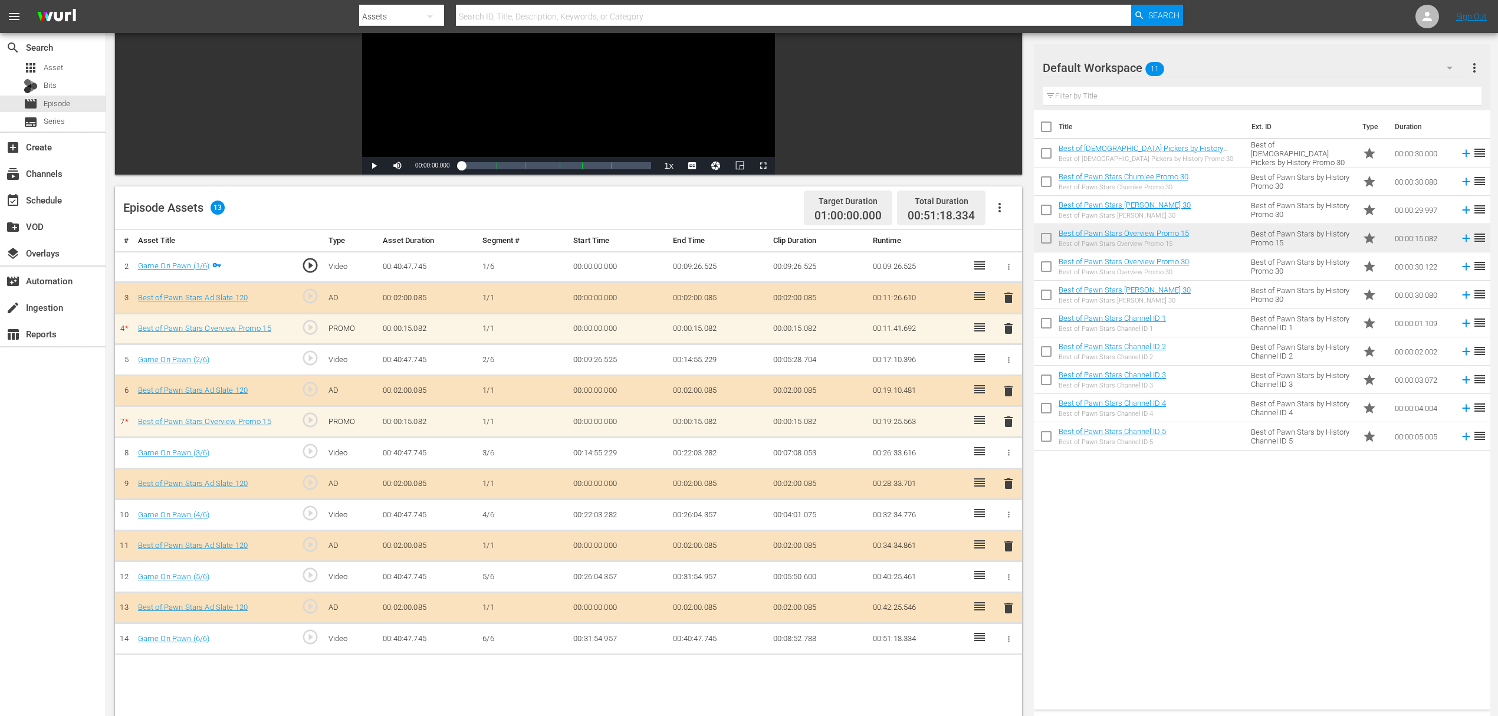
click at [1005, 421] on span "delete" at bounding box center [1008, 422] width 14 height 14
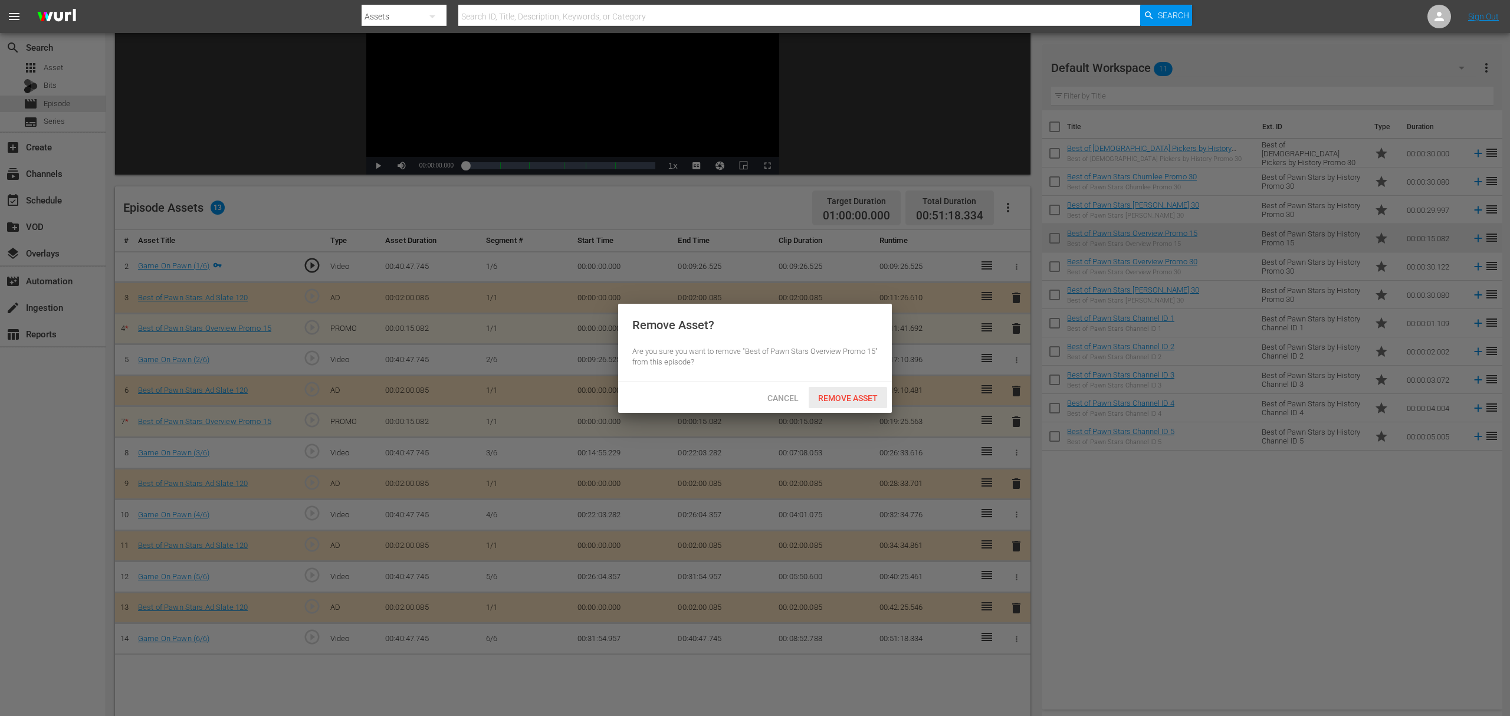
click at [866, 395] on span "Remove Asset" at bounding box center [847, 397] width 78 height 9
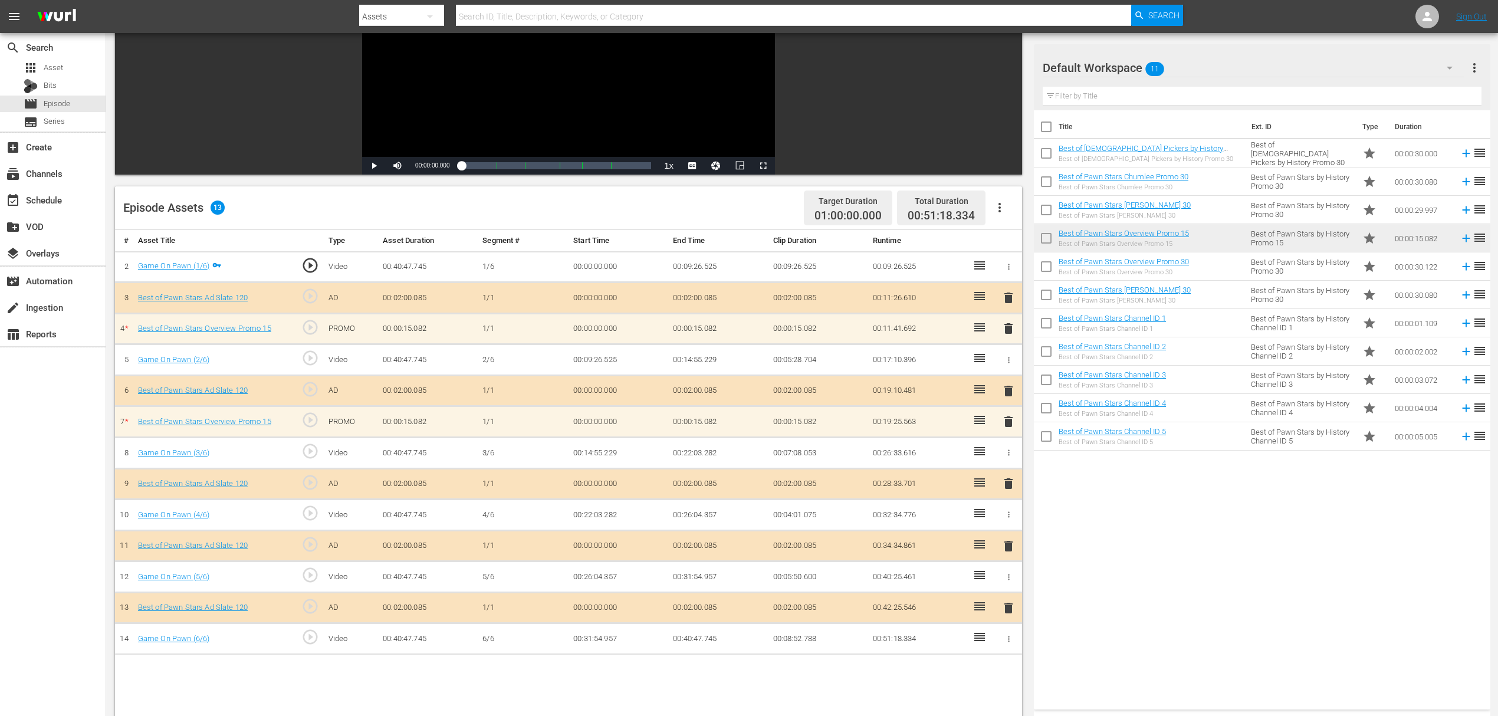
click at [1011, 324] on span "delete" at bounding box center [1008, 328] width 14 height 14
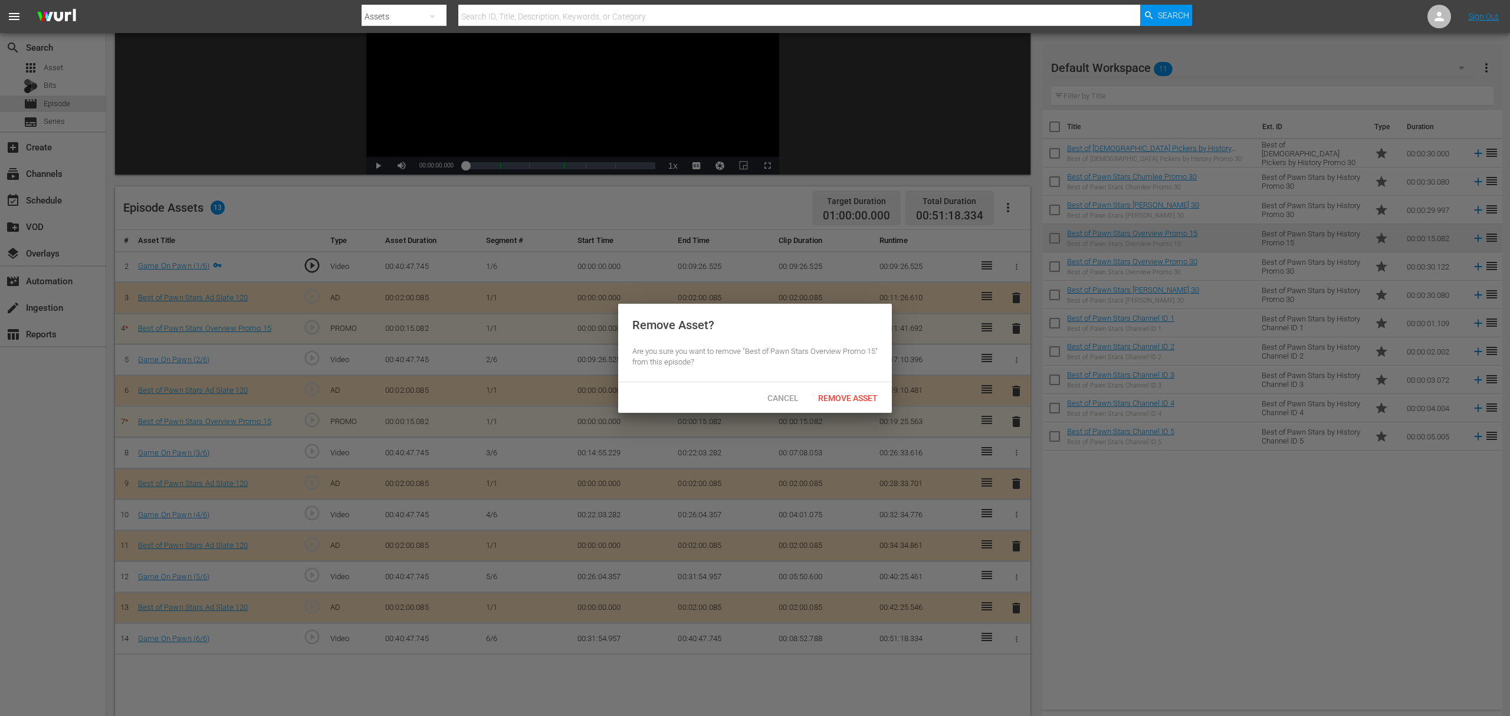
click at [874, 395] on span "Remove Asset" at bounding box center [847, 397] width 78 height 9
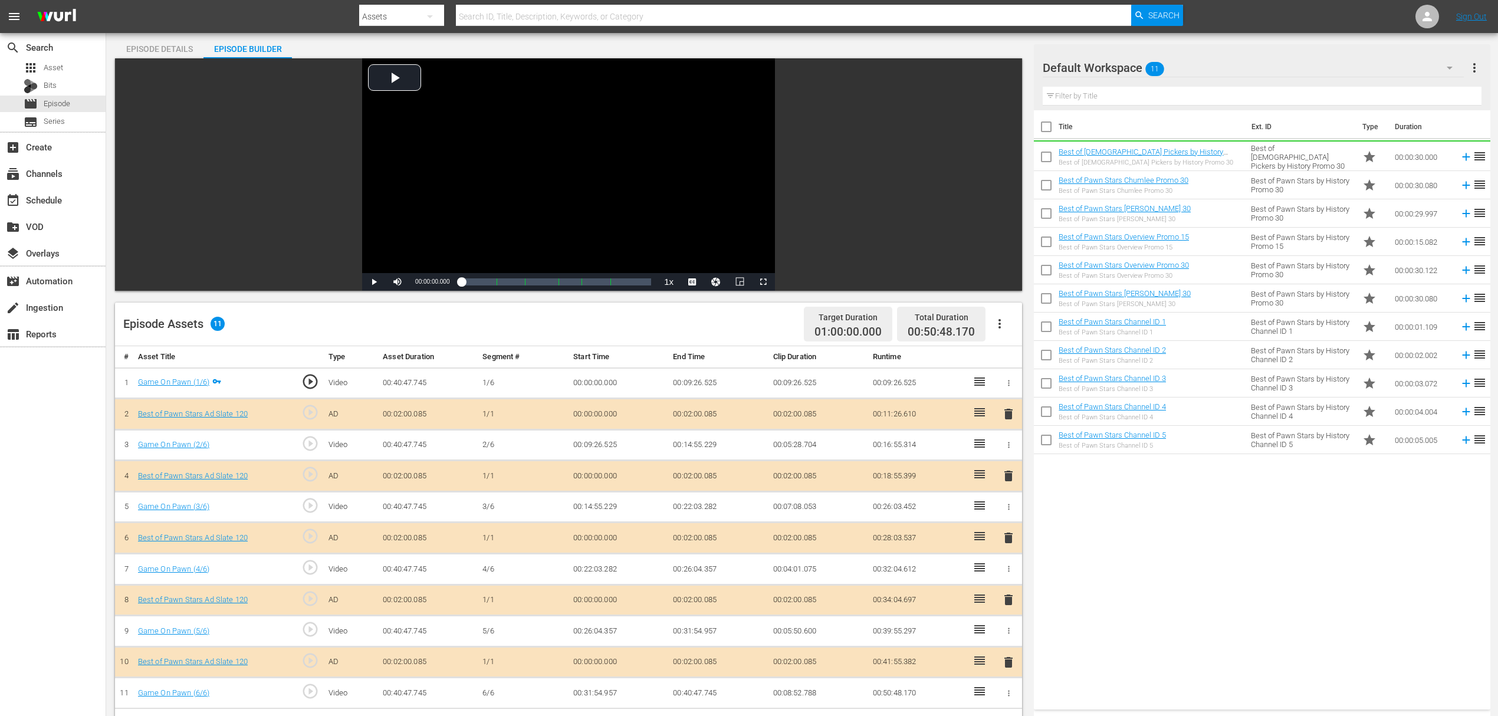
scroll to position [78, 0]
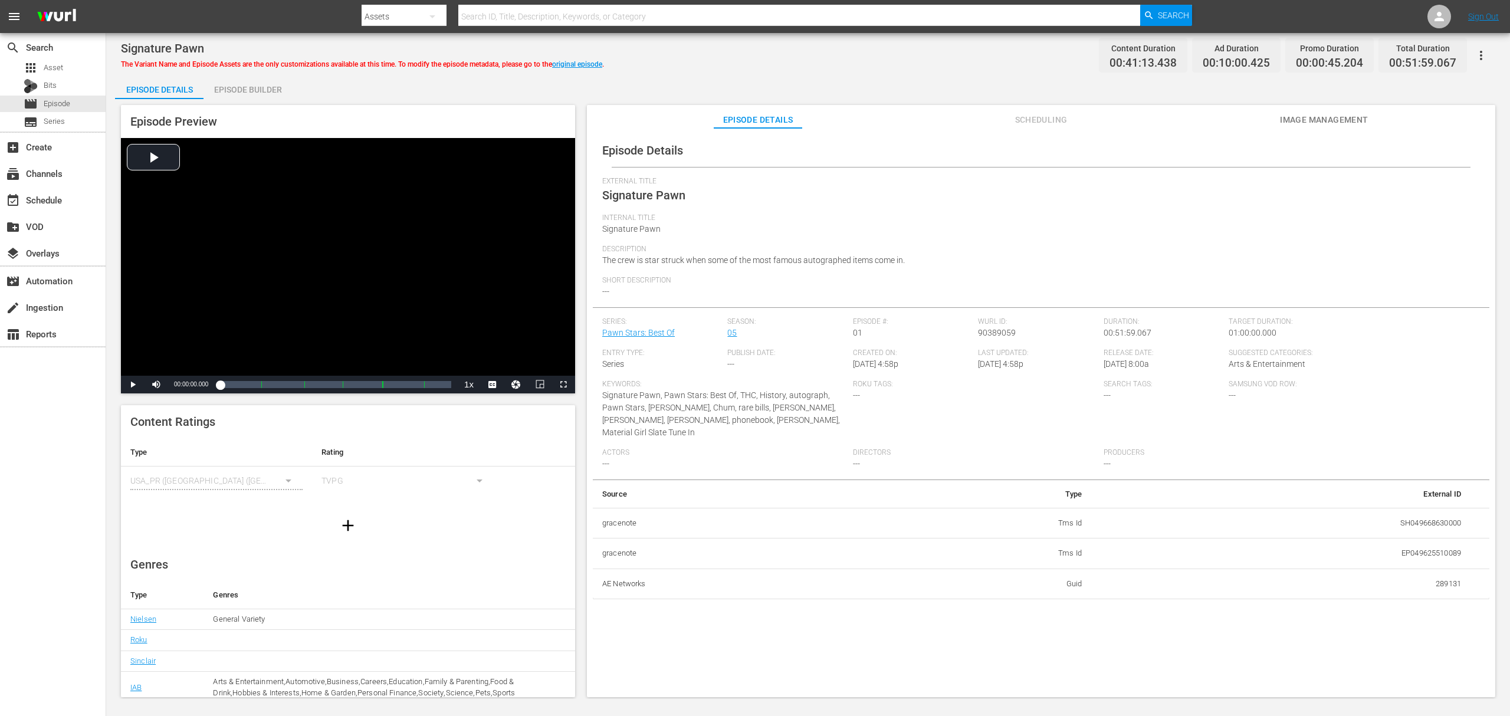
click at [251, 100] on div "Episode Preview Video Player is loading. Play Video Play Mute Current Time 00:0…" at bounding box center [808, 402] width 1386 height 607
click at [255, 90] on div "Episode Builder" at bounding box center [247, 89] width 88 height 28
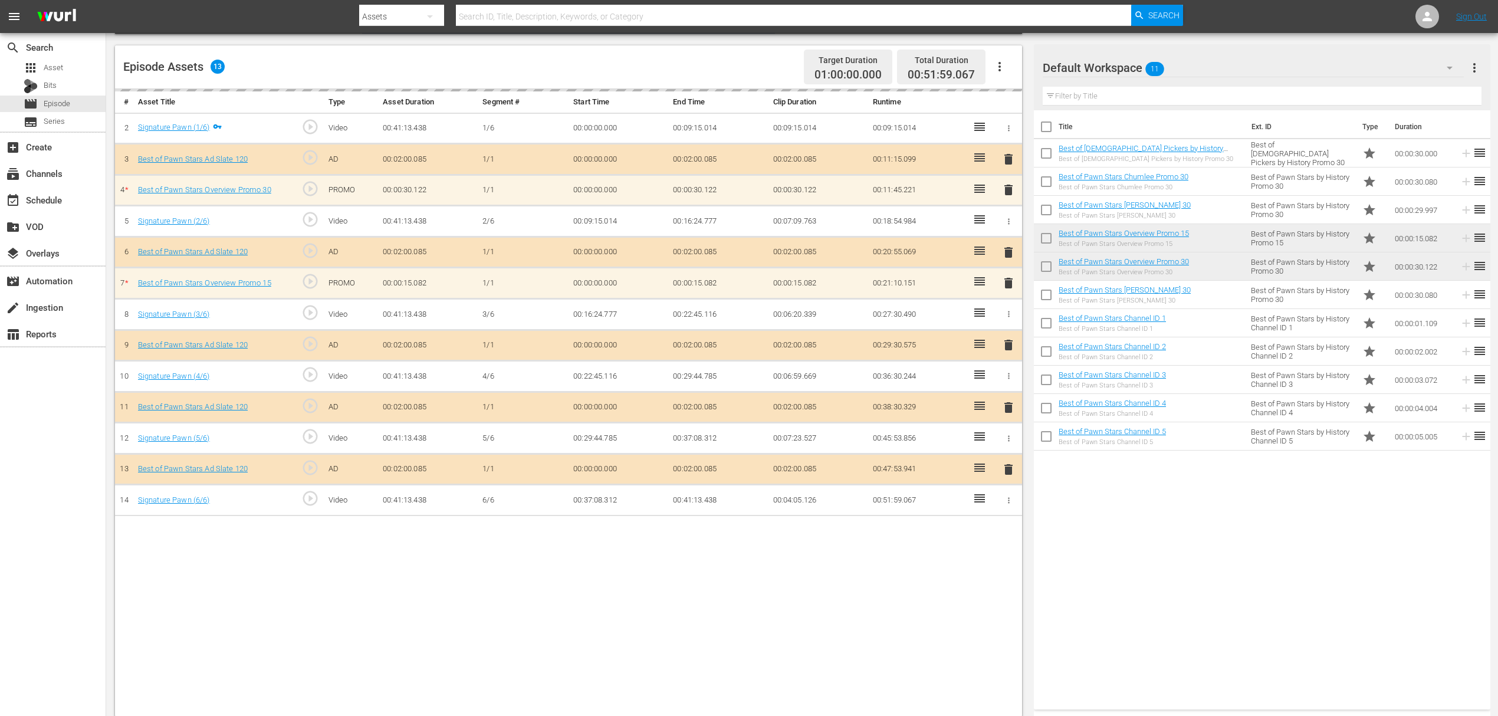
scroll to position [307, 0]
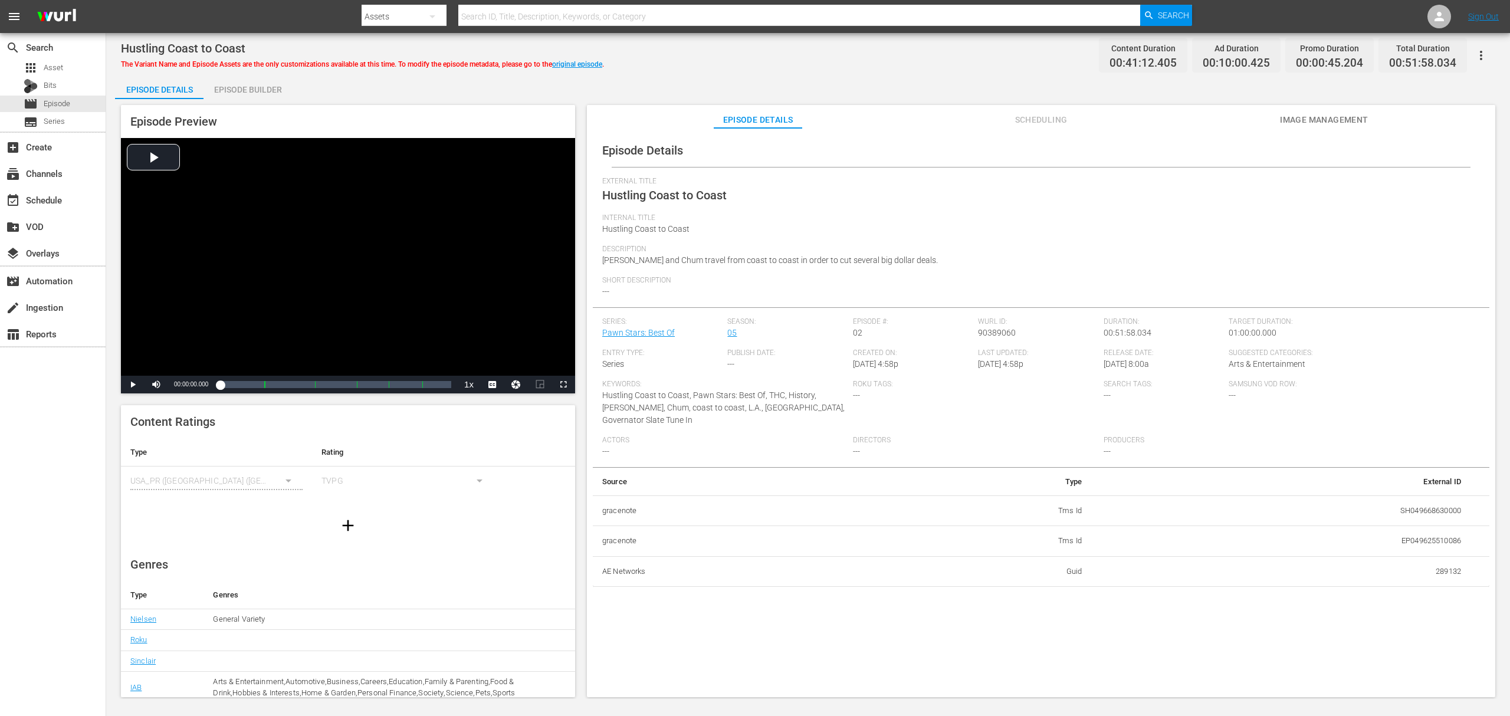
click at [228, 87] on div "Episode Builder" at bounding box center [247, 89] width 88 height 28
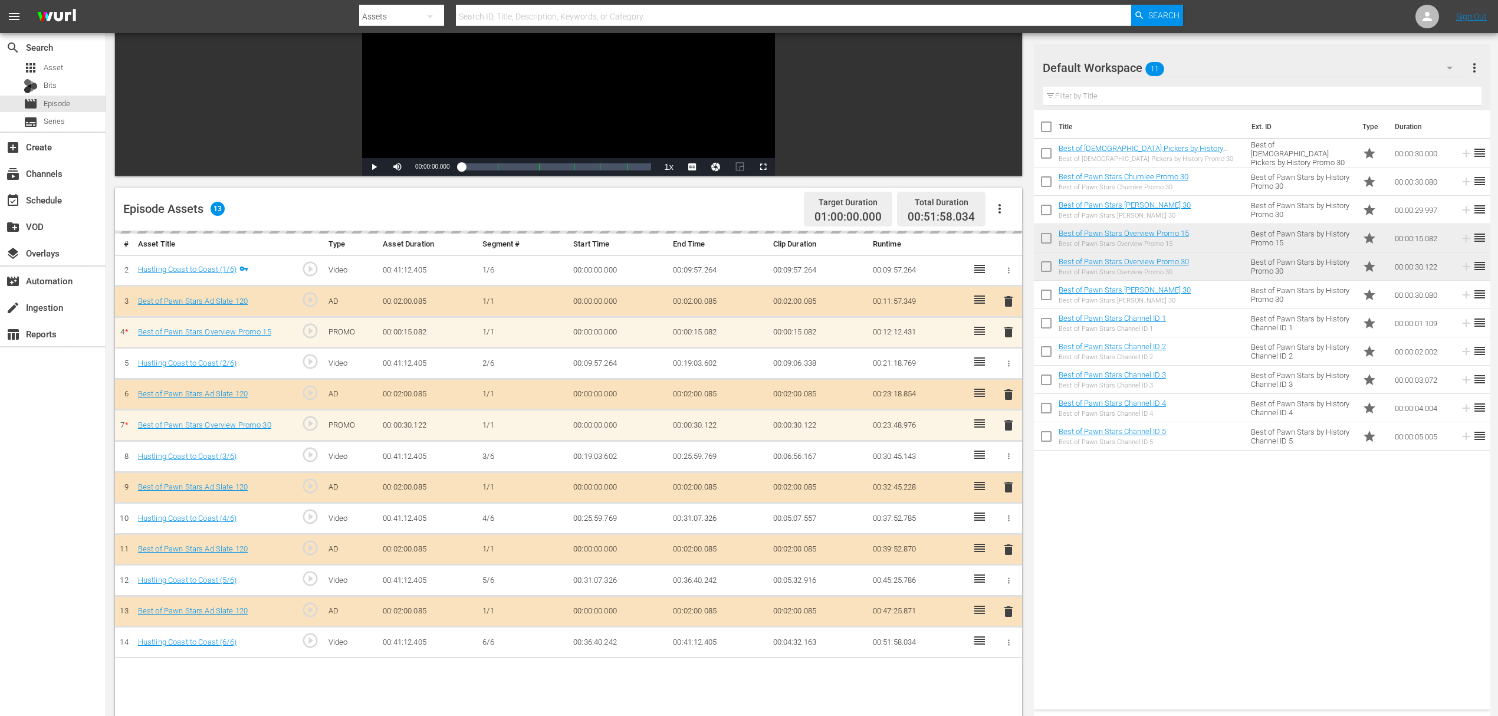
scroll to position [157, 0]
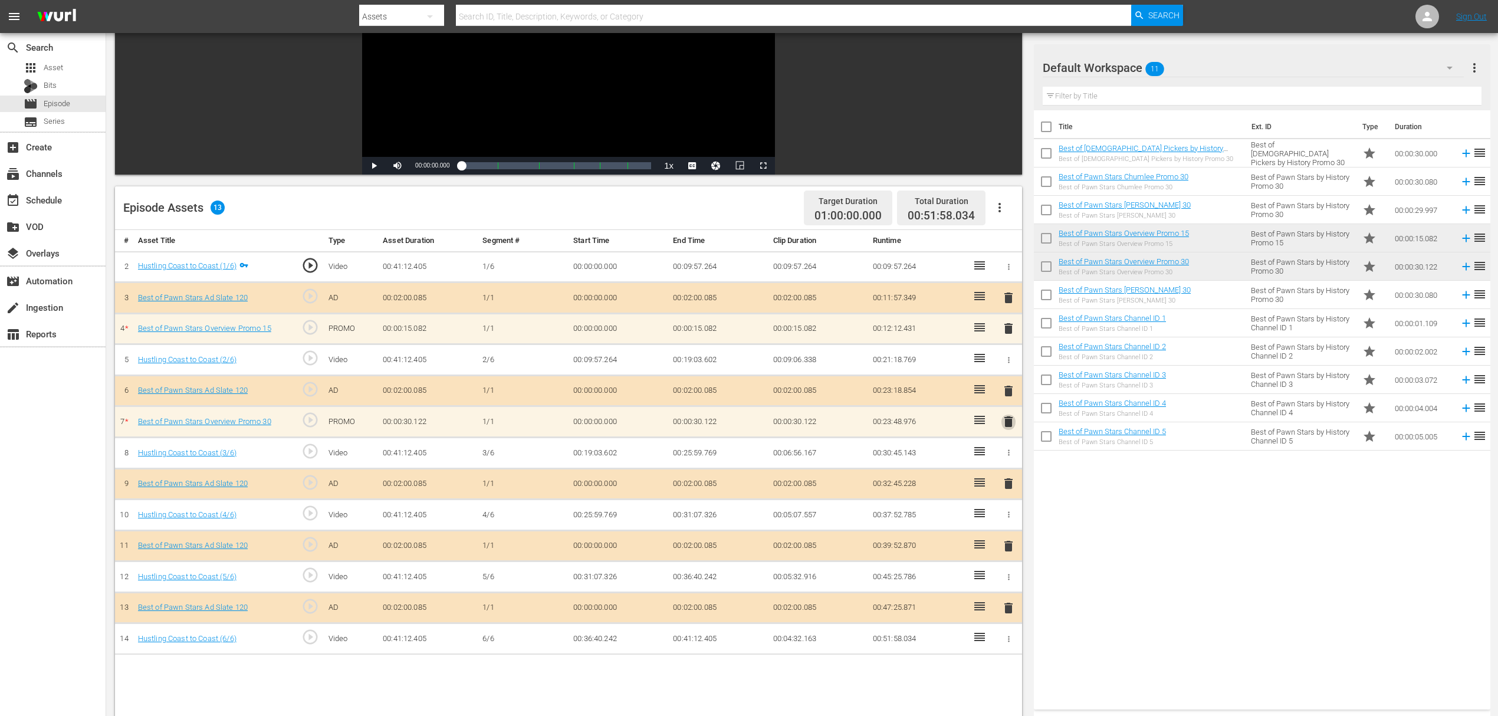
click at [1007, 418] on span "delete" at bounding box center [1008, 422] width 14 height 14
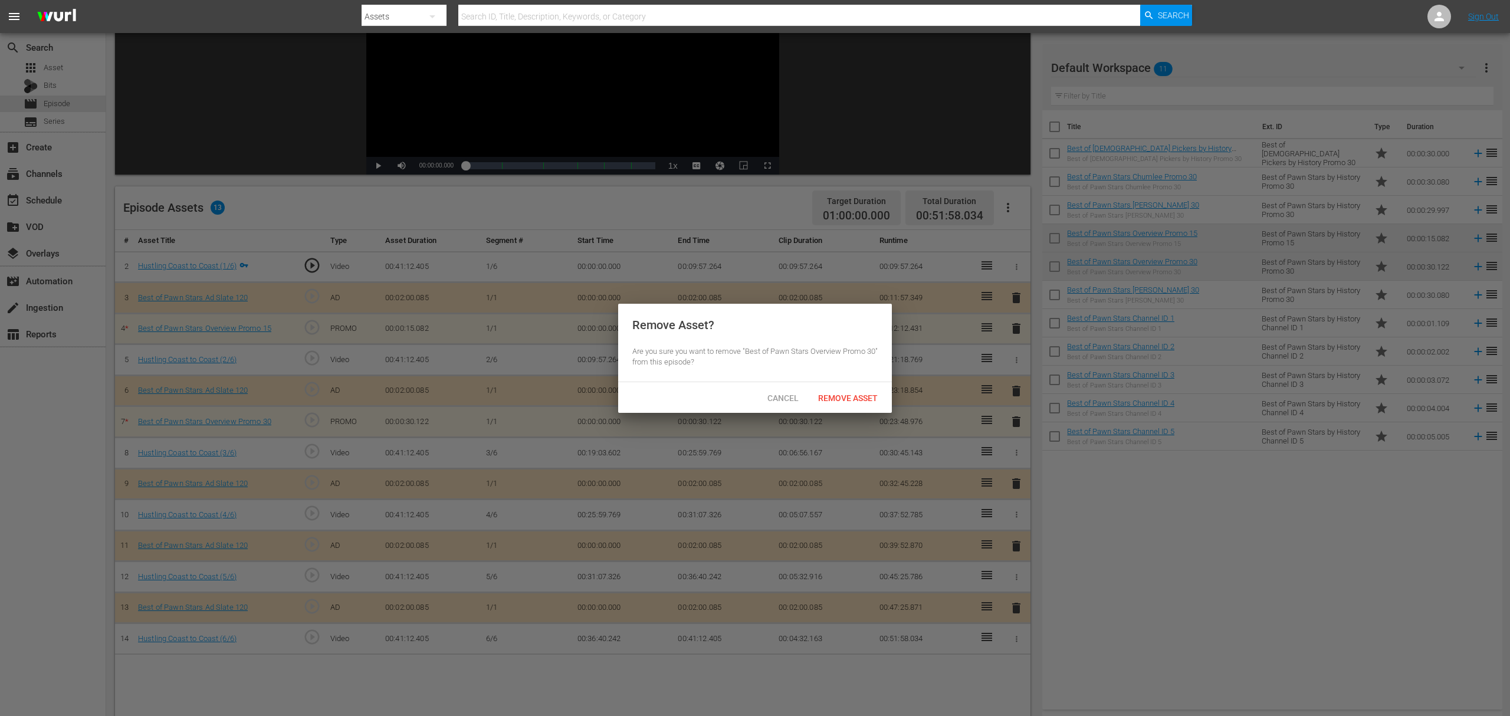
click at [850, 389] on div "Remove Asset" at bounding box center [847, 398] width 78 height 22
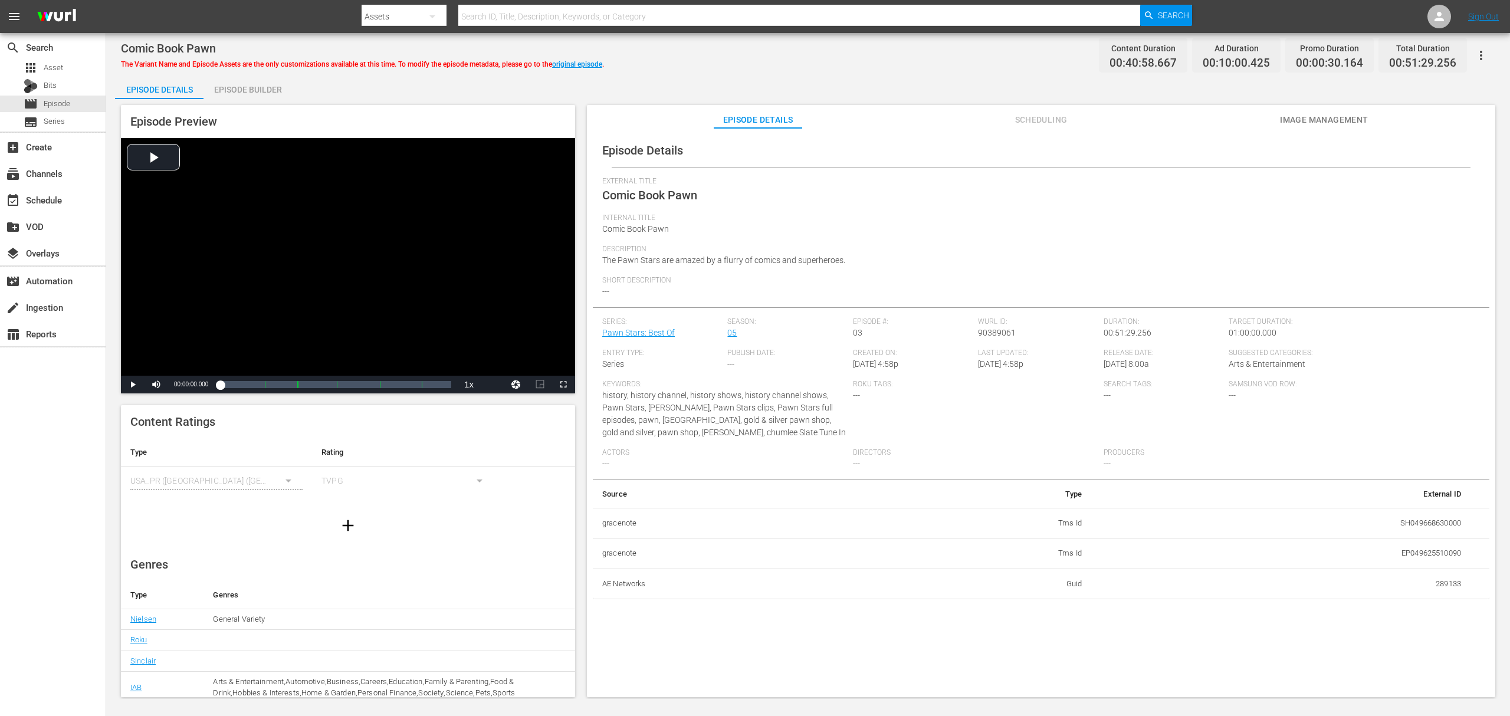
click at [257, 97] on div "Episode Builder" at bounding box center [247, 89] width 88 height 28
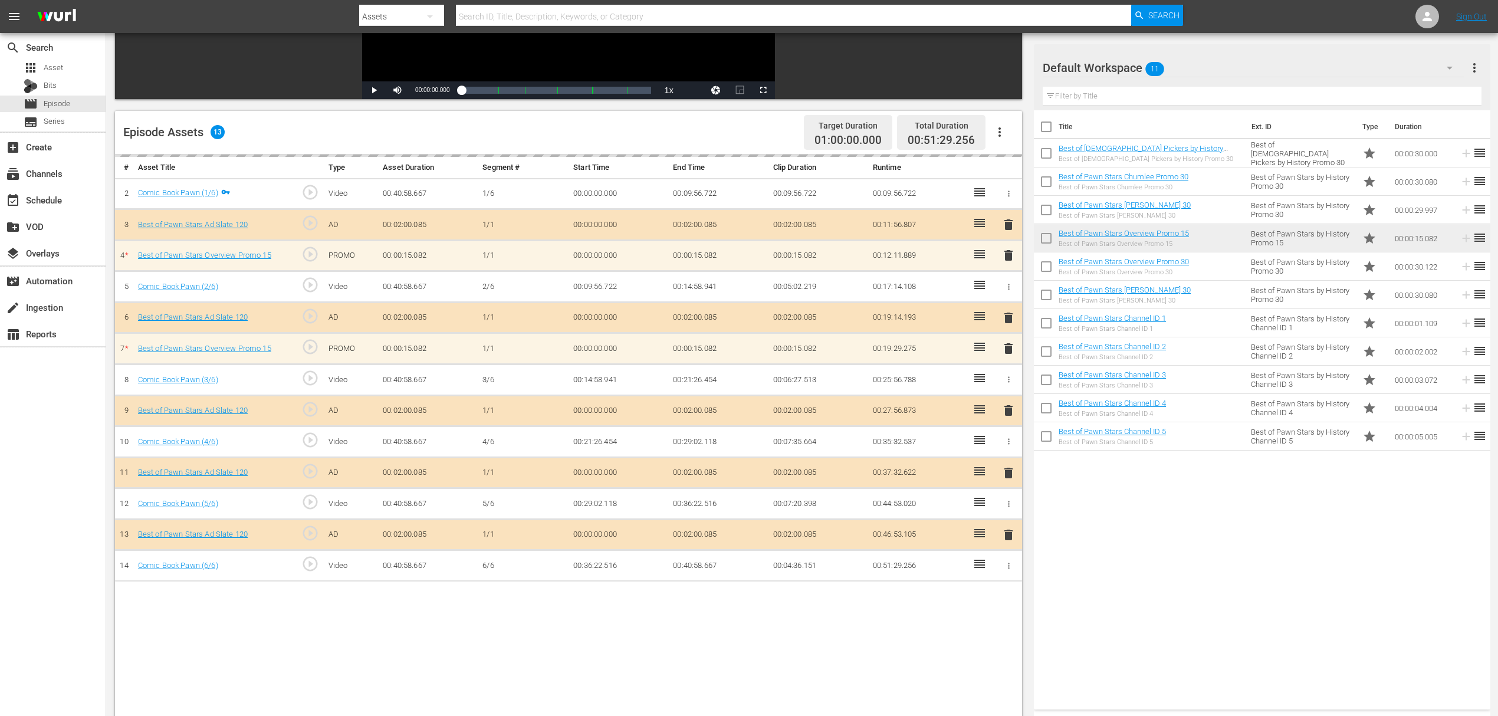
scroll to position [236, 0]
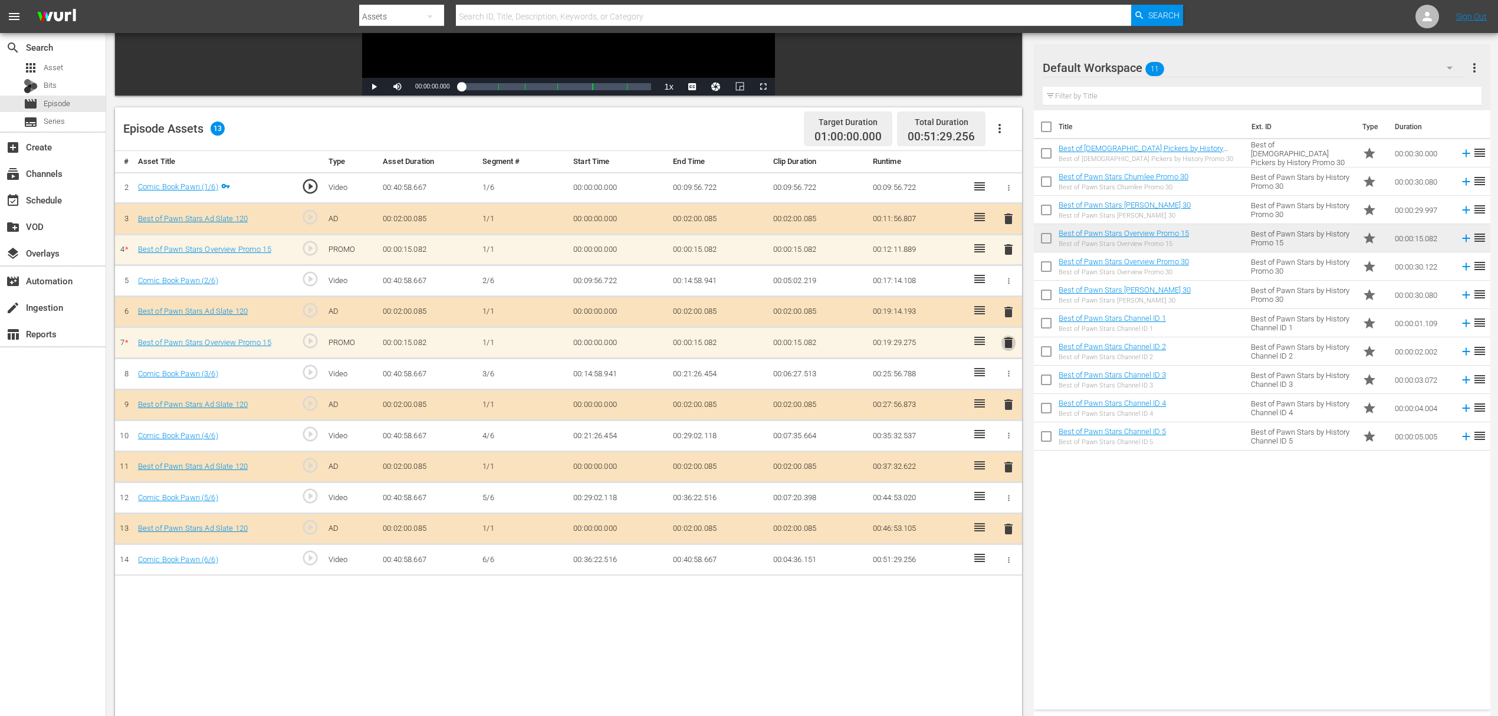
click at [1010, 340] on span "delete" at bounding box center [1008, 343] width 14 height 14
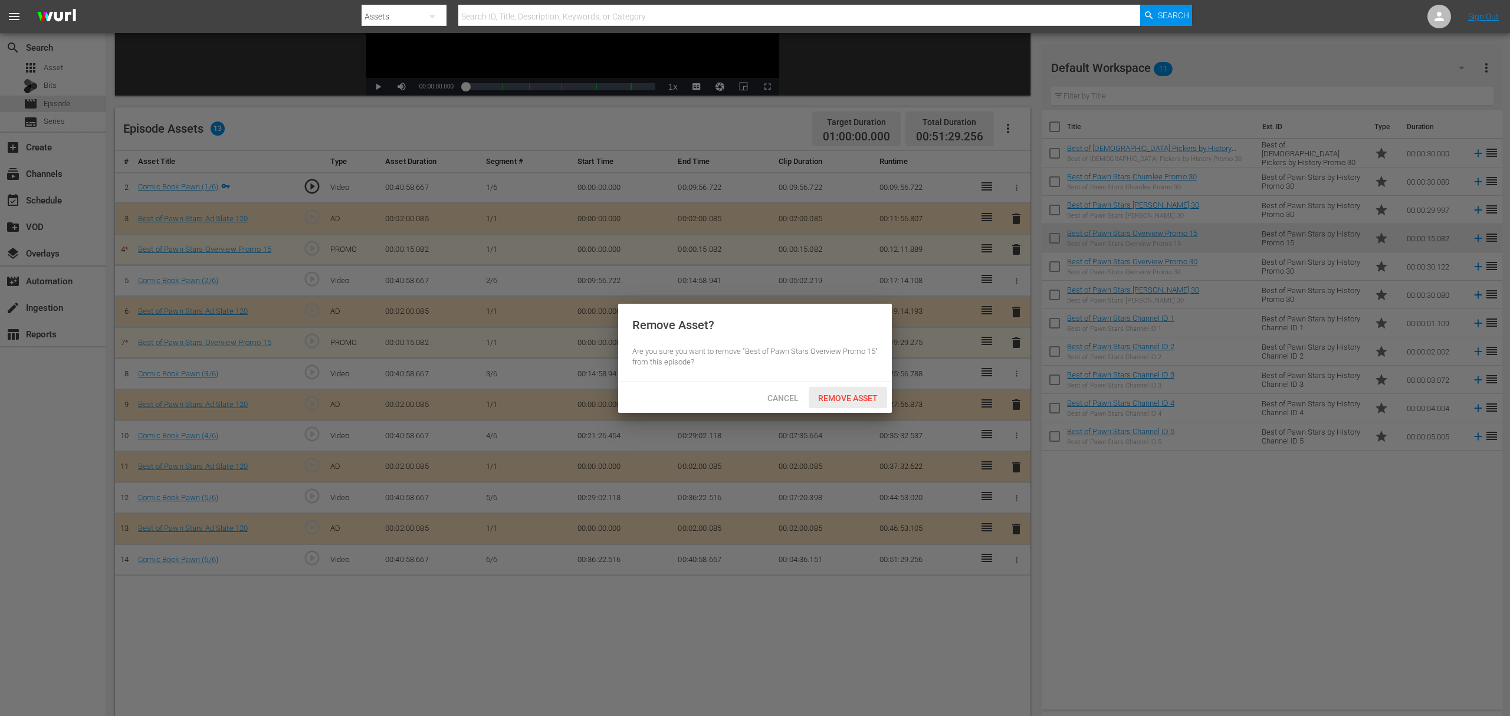
click at [854, 403] on div "Remove Asset" at bounding box center [847, 398] width 78 height 22
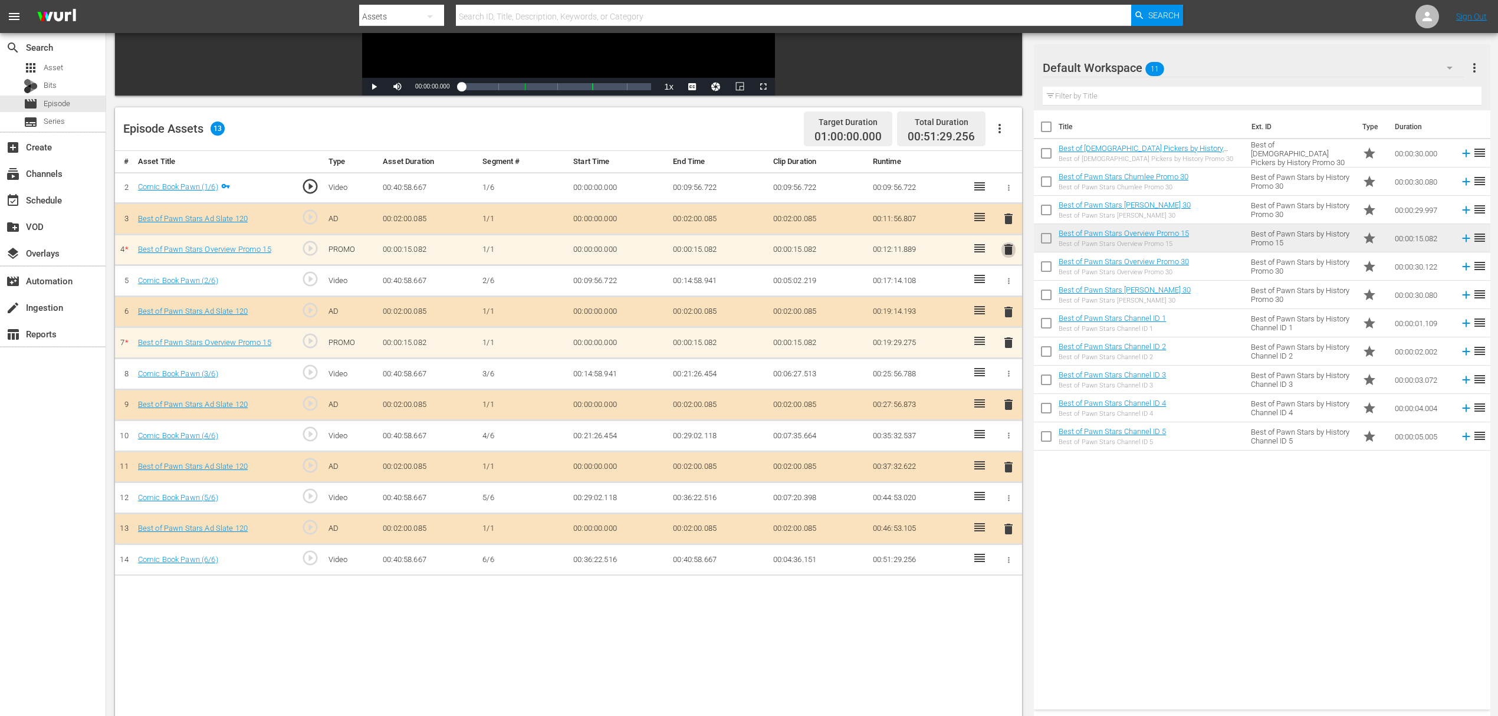
click at [1013, 247] on span "delete" at bounding box center [1008, 249] width 14 height 14
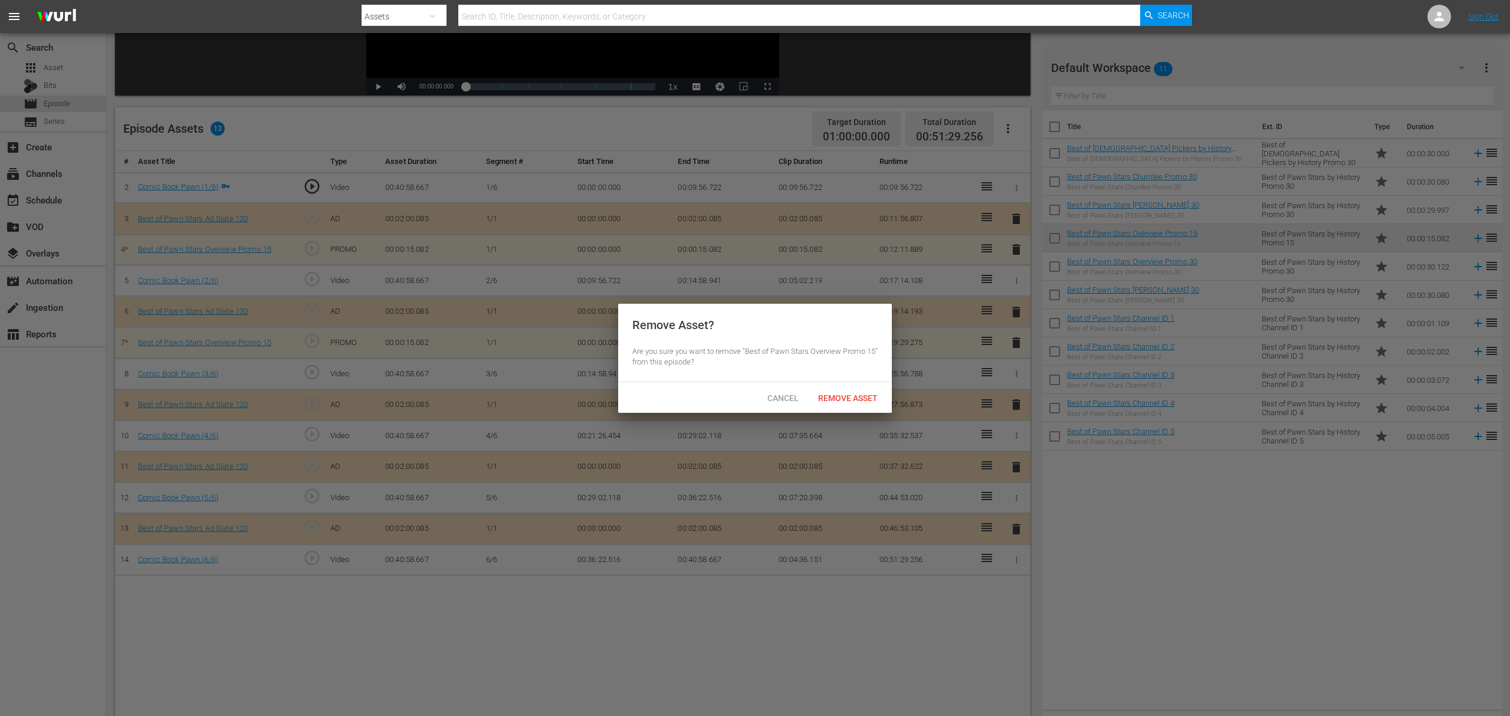
click at [852, 376] on div "Remove Asset? Are you sure you want to remove "Best of Pawn Stars Overview Prom…" at bounding box center [755, 343] width 274 height 78
click at [849, 387] on div "Remove Asset" at bounding box center [847, 398] width 78 height 22
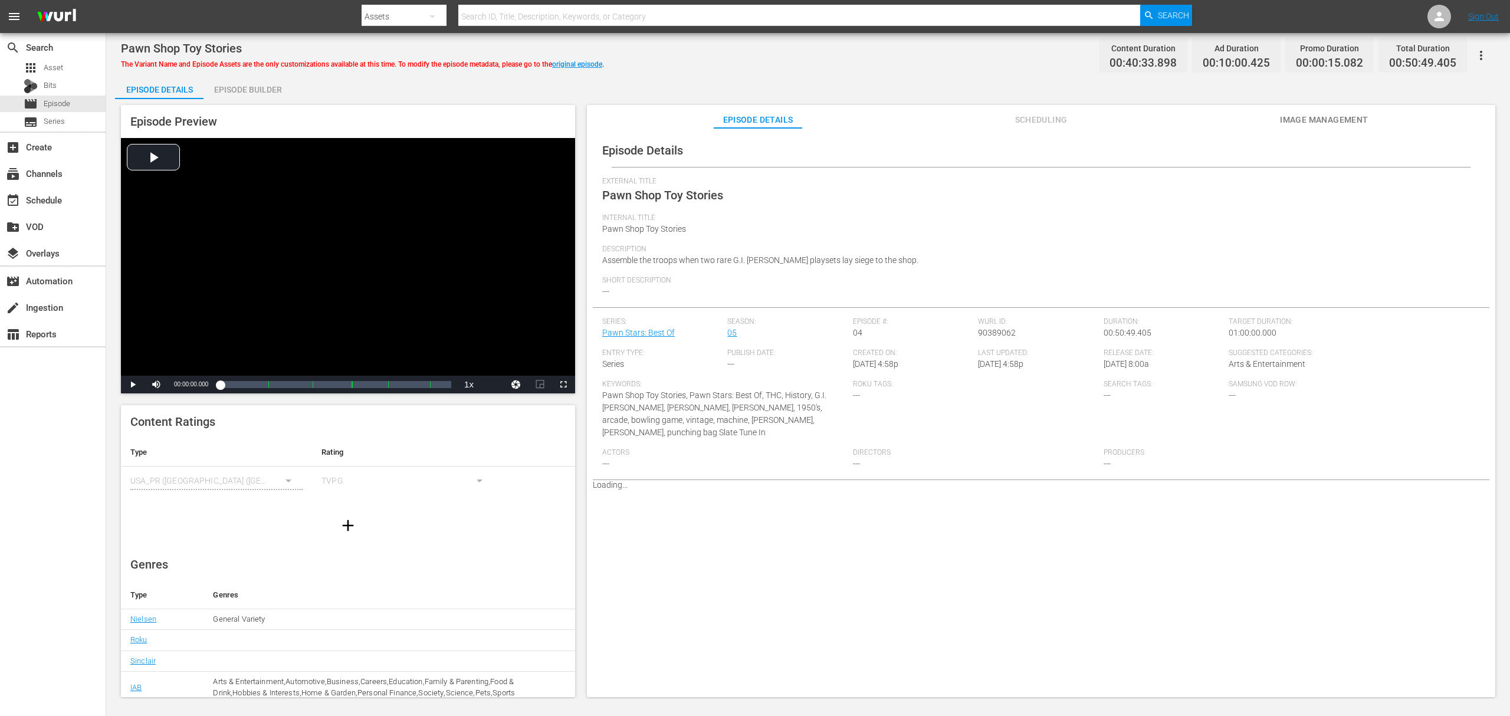
click at [244, 83] on div "Episode Builder" at bounding box center [247, 89] width 88 height 28
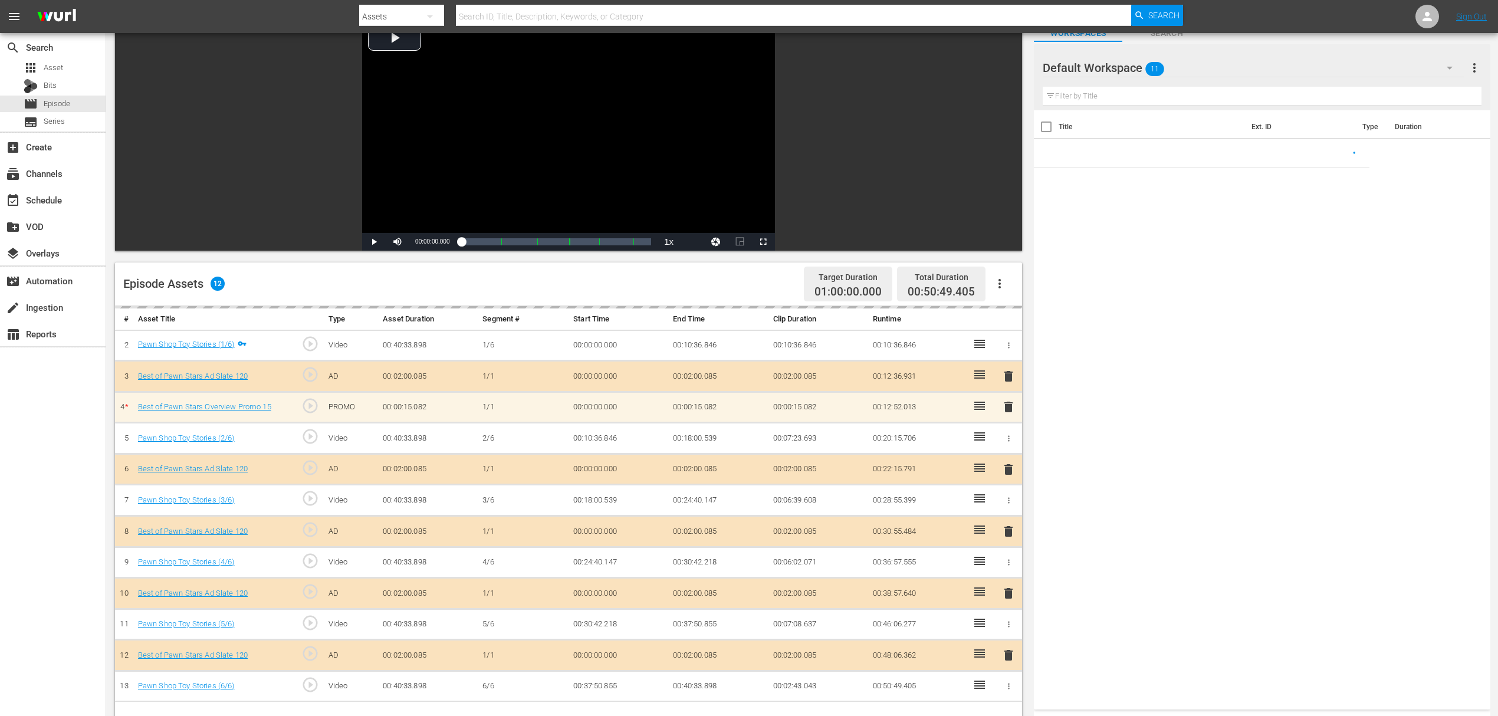
scroll to position [236, 0]
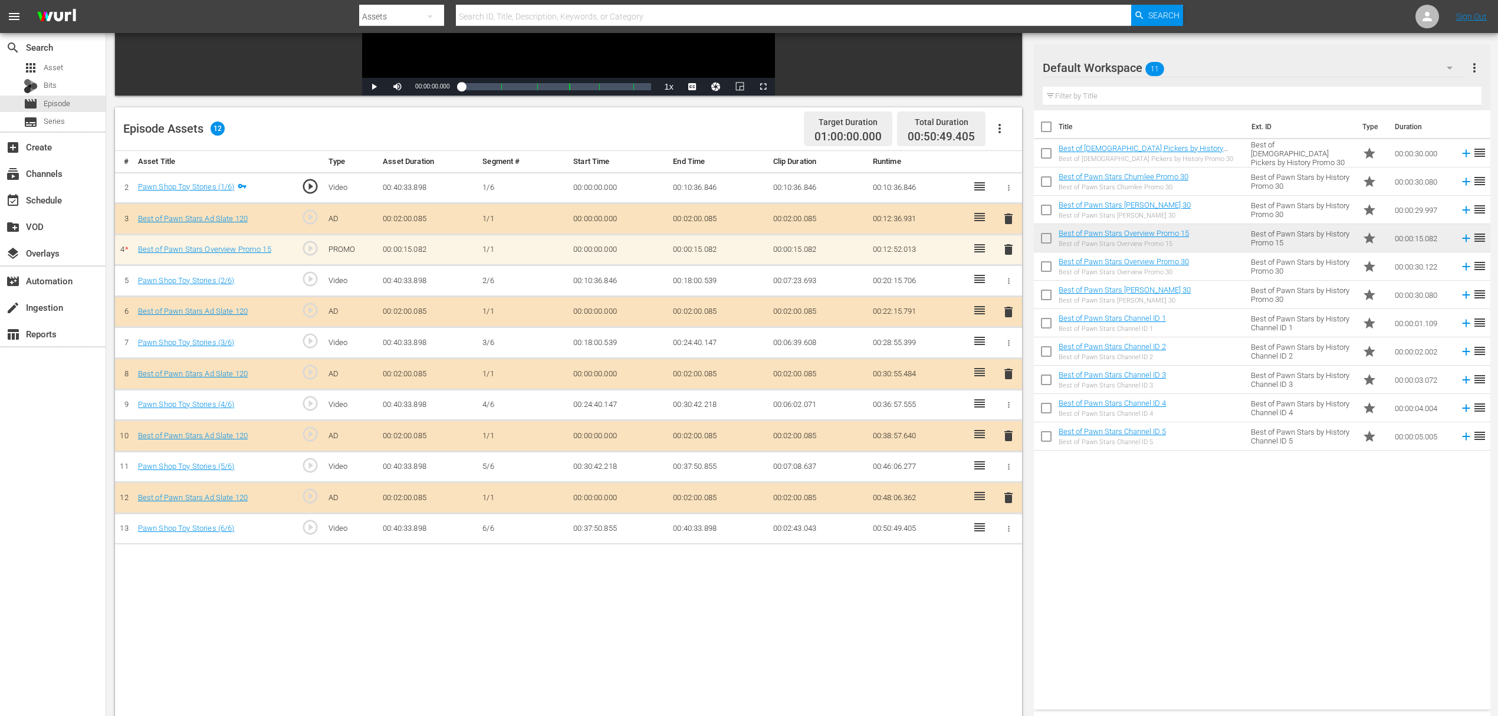
click at [1008, 243] on span "delete" at bounding box center [1008, 249] width 14 height 14
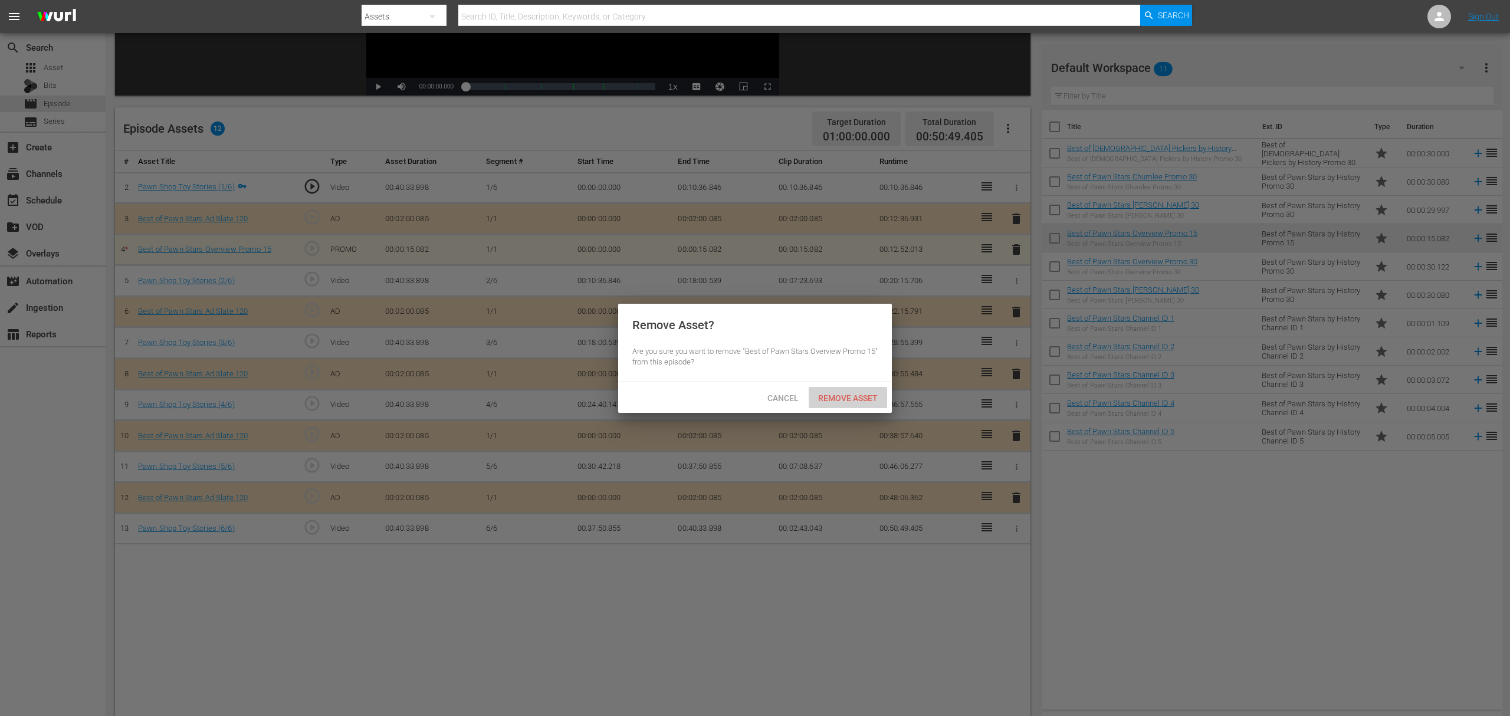
click at [861, 397] on span "Remove Asset" at bounding box center [847, 397] width 78 height 9
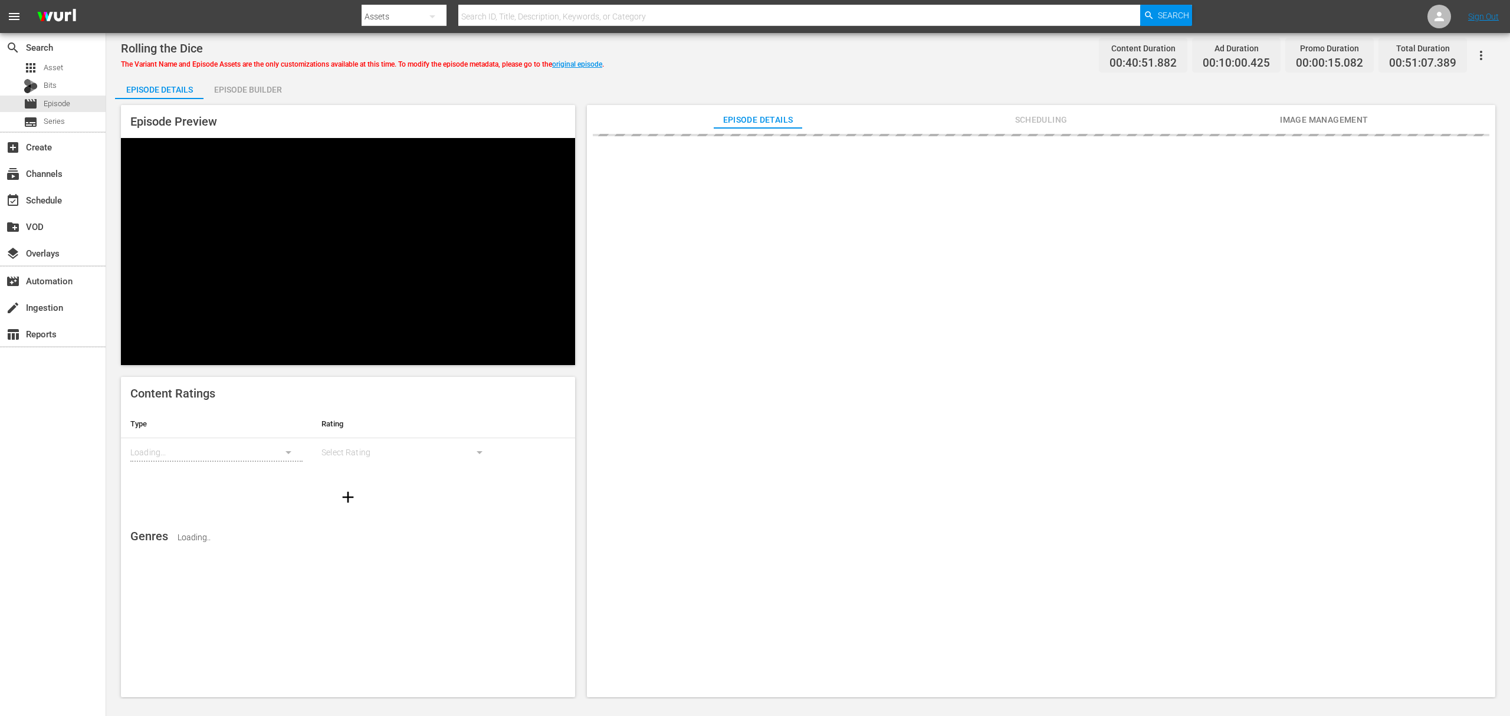
click at [255, 86] on div "Episode Builder" at bounding box center [247, 89] width 88 height 28
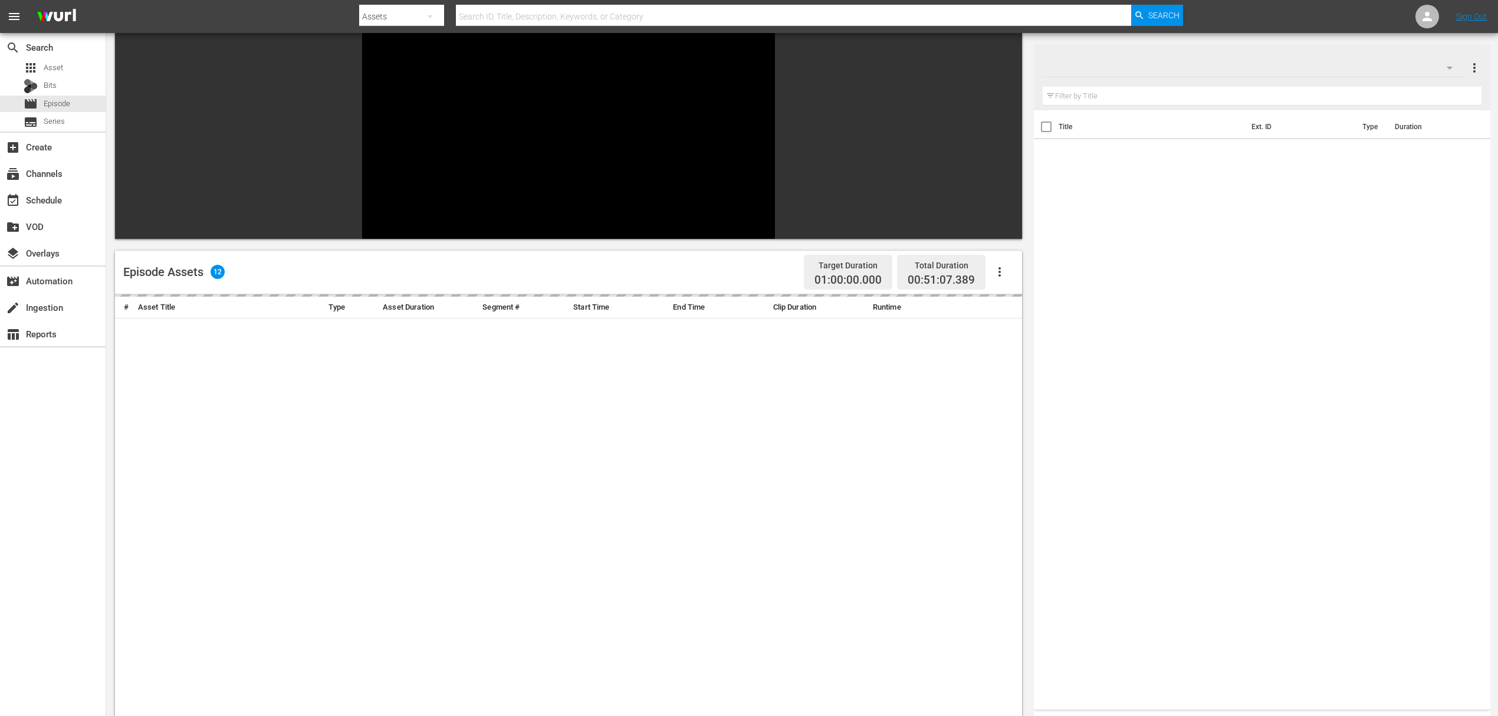
scroll to position [163, 0]
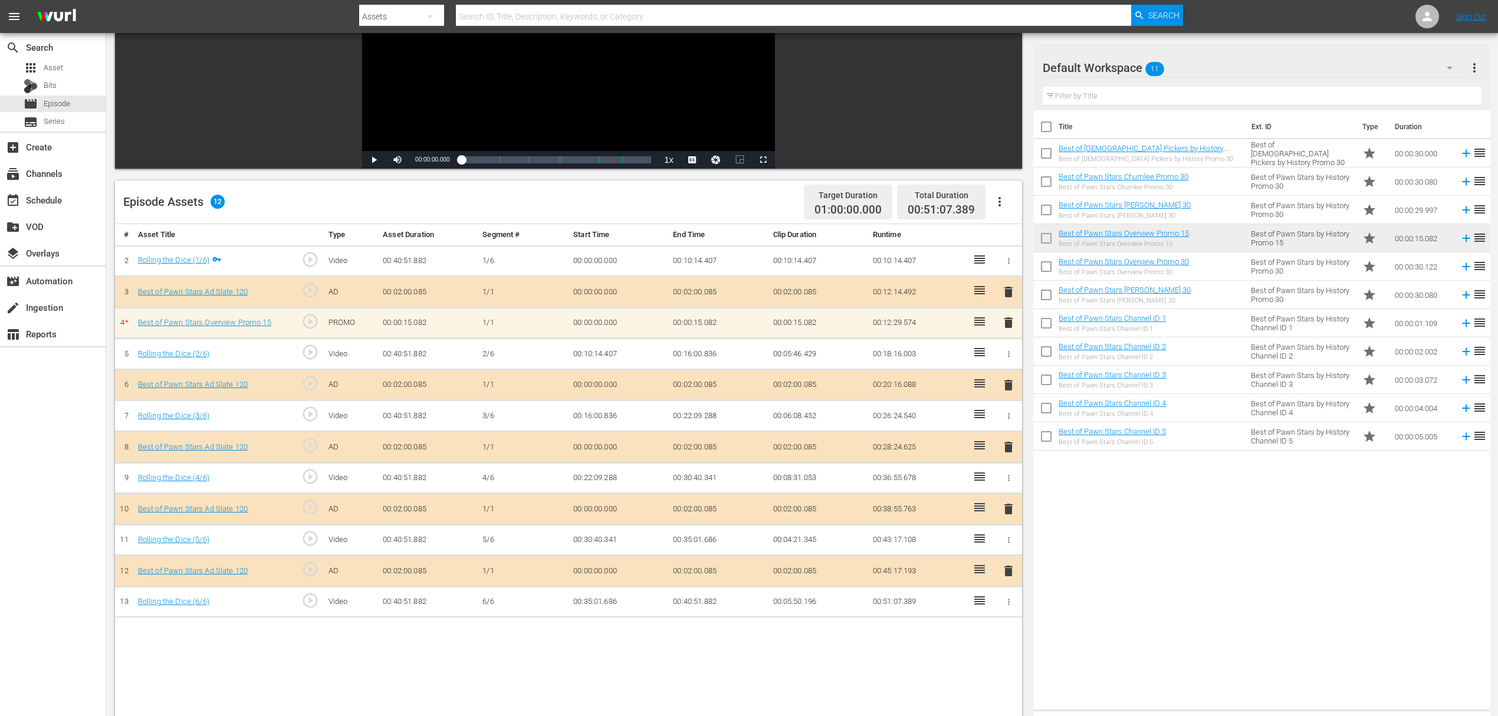
click at [1005, 321] on span "delete" at bounding box center [1008, 322] width 14 height 14
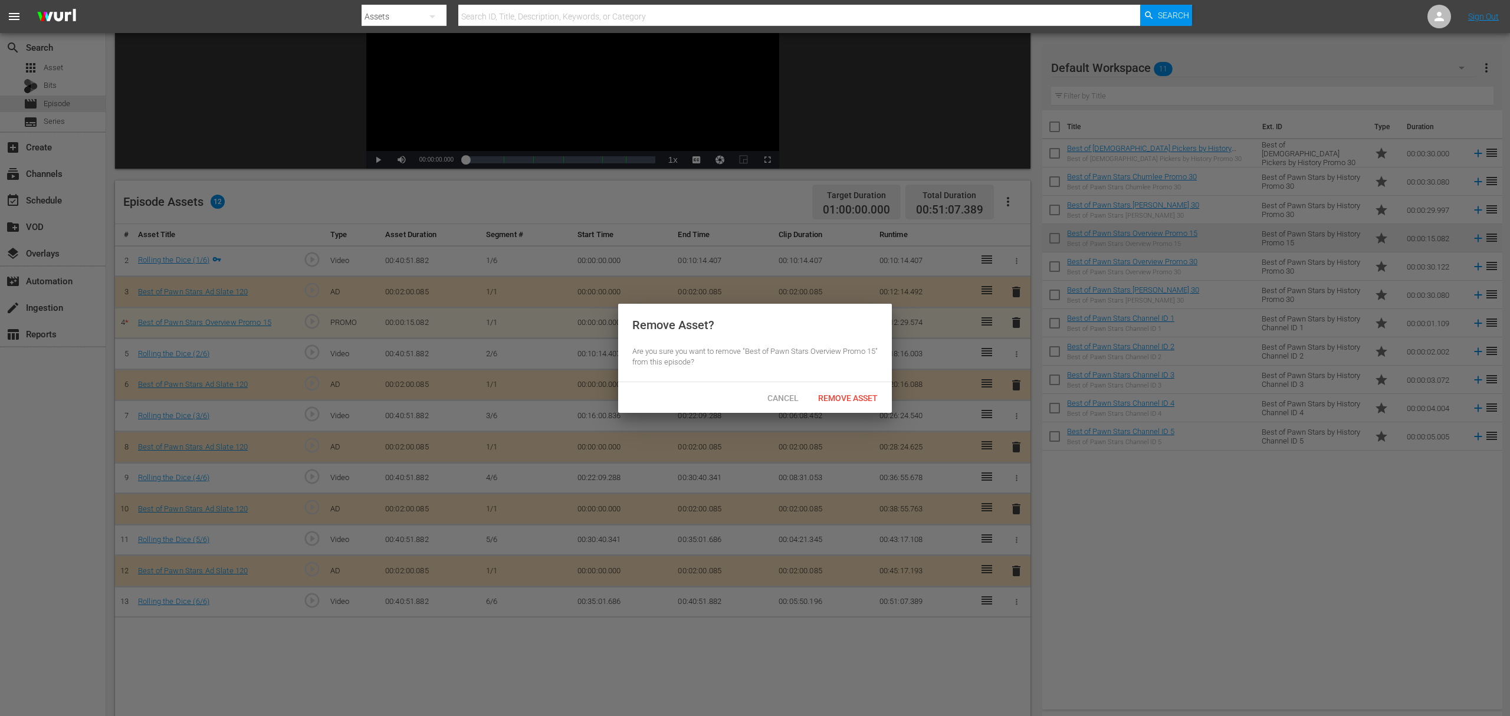
click at [862, 382] on hr at bounding box center [755, 382] width 274 height 1
click at [867, 402] on span "Remove Asset" at bounding box center [847, 397] width 78 height 9
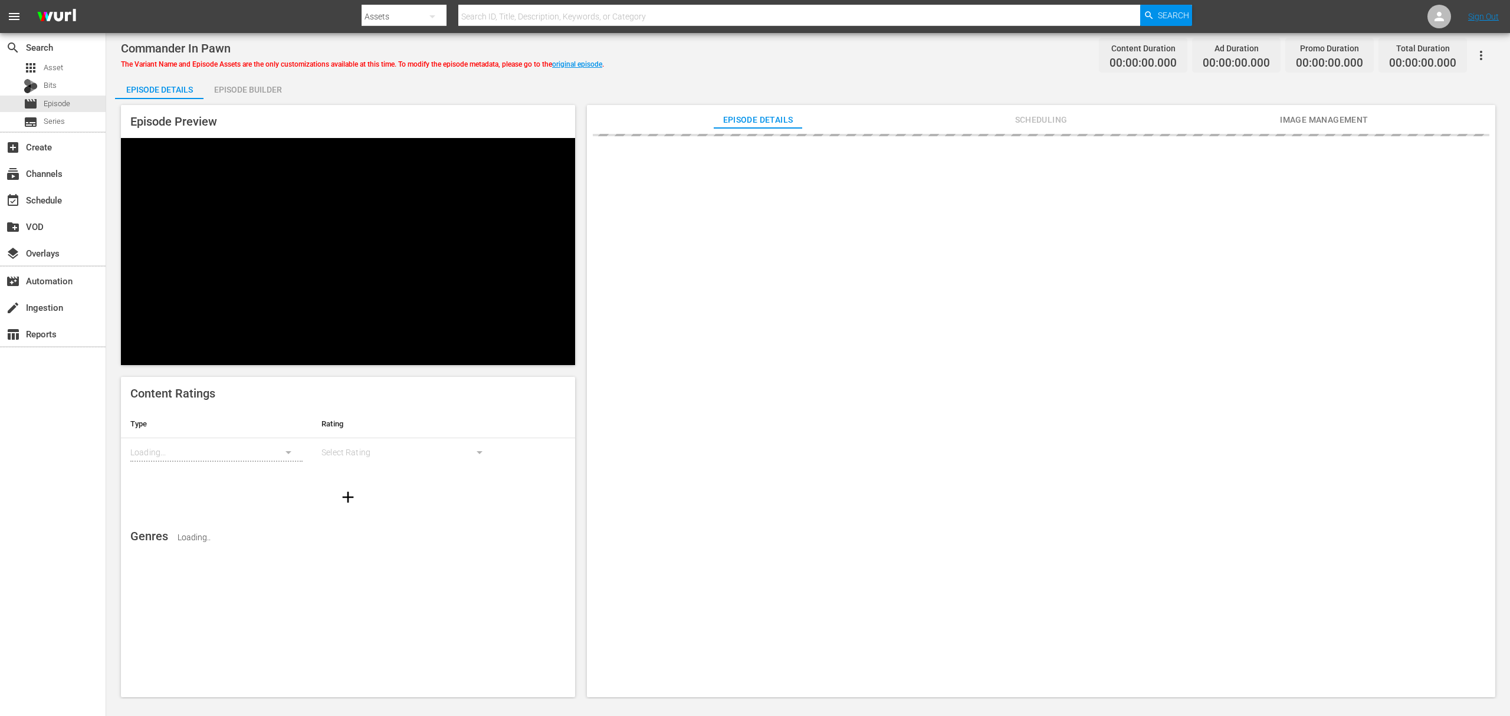
click at [239, 94] on div "Episode Builder" at bounding box center [247, 89] width 88 height 28
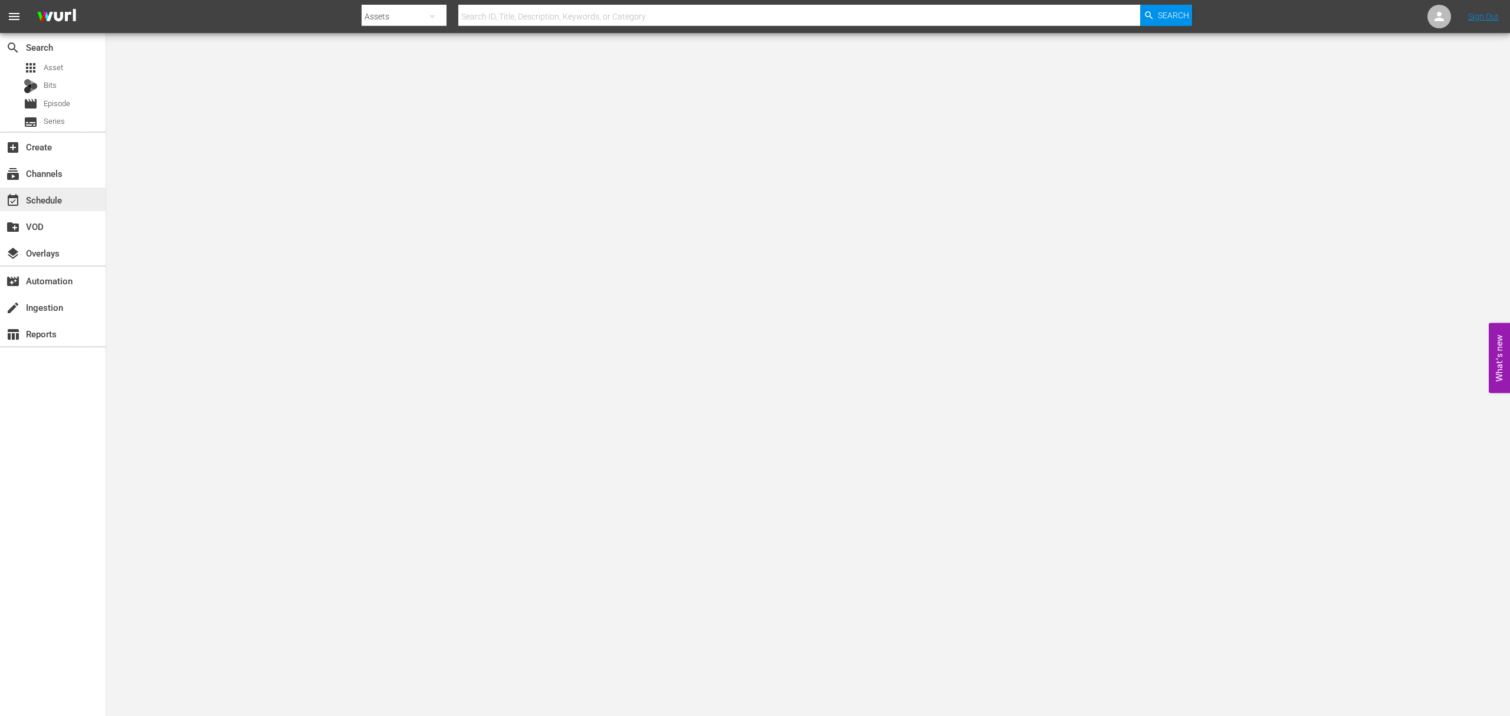
click at [52, 203] on div "event_available Schedule" at bounding box center [33, 198] width 66 height 11
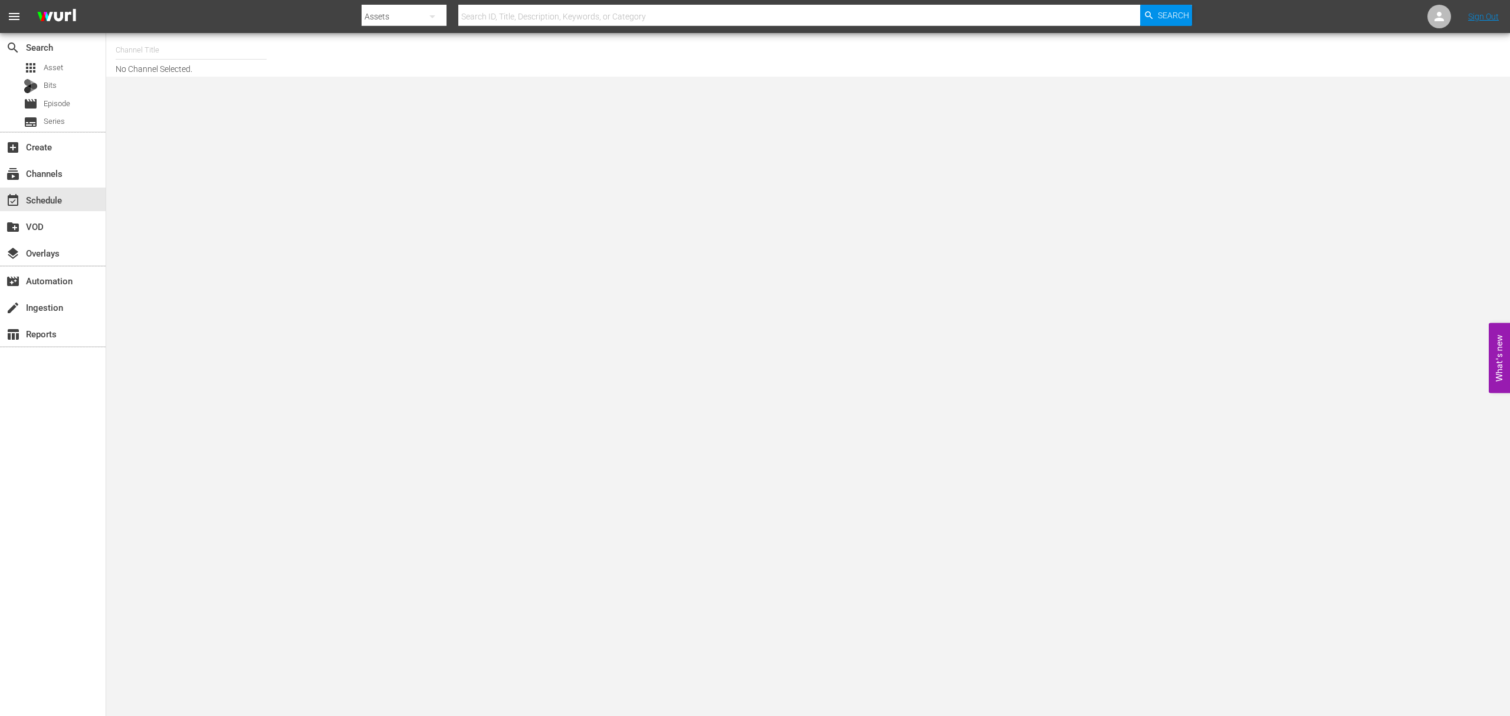
click at [170, 50] on input "text" at bounding box center [191, 50] width 151 height 28
click at [258, 107] on div "Best of Pawn Stars by History (2039 - ae_networks_bestofpawnstarsbyhistory_1)" at bounding box center [277, 111] width 305 height 28
type input "Best of Pawn Stars by History (2039 - ae_networks_bestofpawnstarsbyhistory_1)"
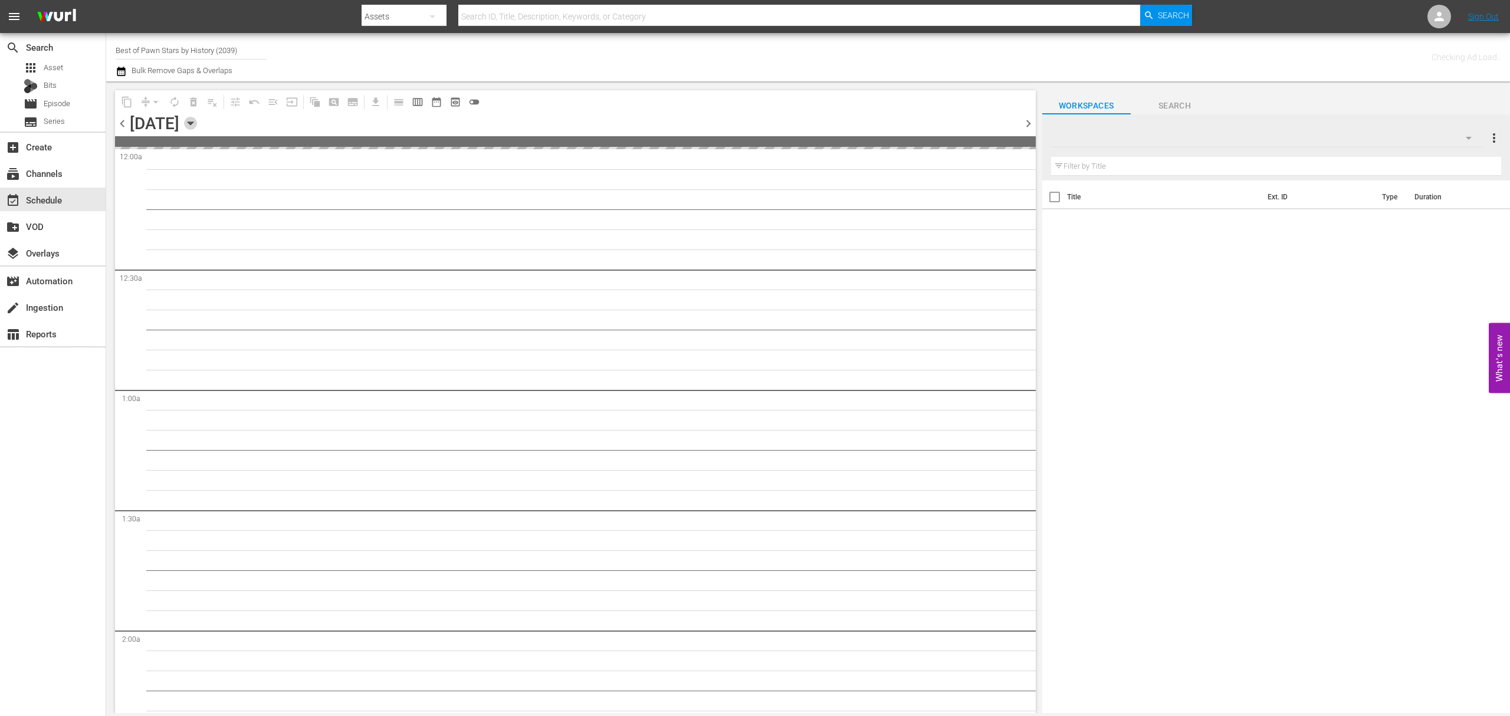
click at [197, 126] on icon "button" at bounding box center [190, 123] width 13 height 13
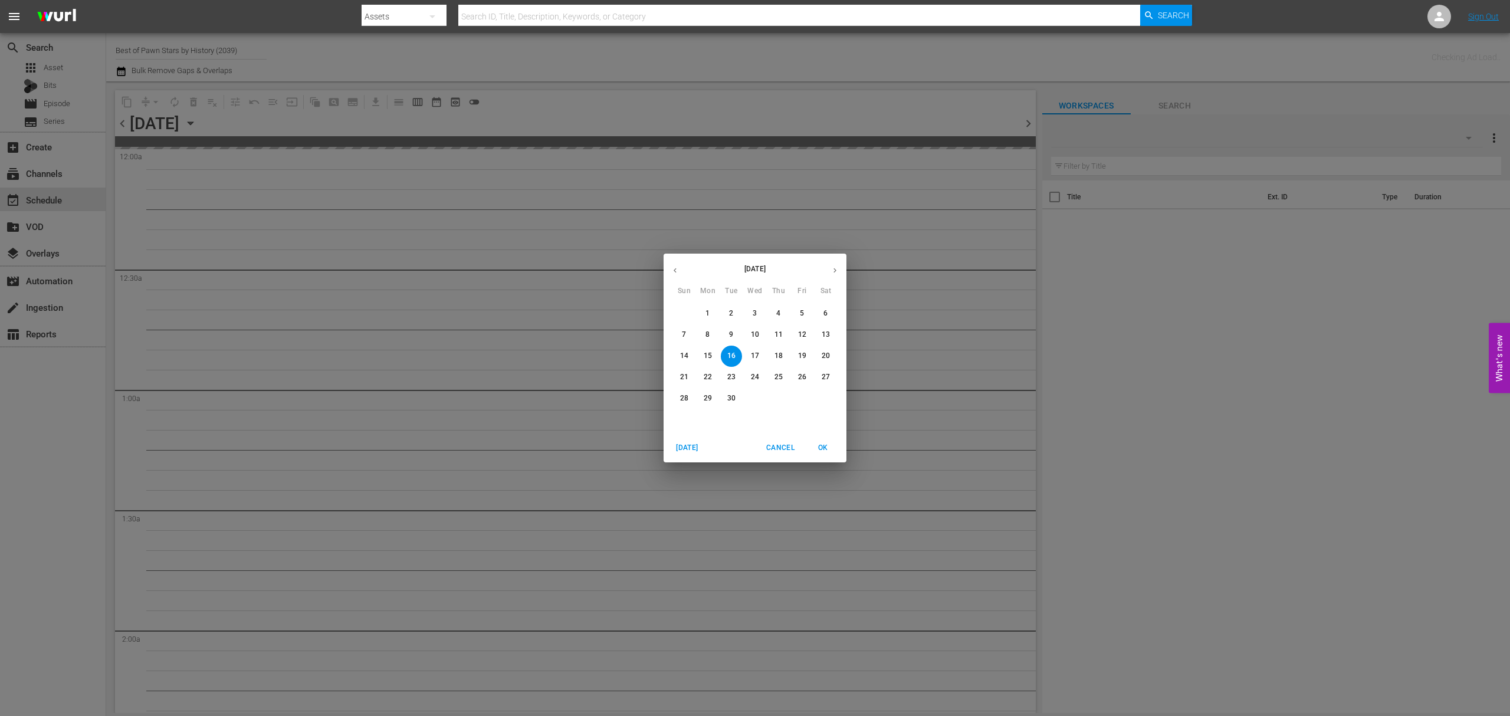
click at [748, 274] on icon "button" at bounding box center [834, 270] width 9 height 9
click at [675, 270] on icon "button" at bounding box center [675, 270] width 9 height 9
click at [737, 402] on span "30" at bounding box center [731, 398] width 21 height 10
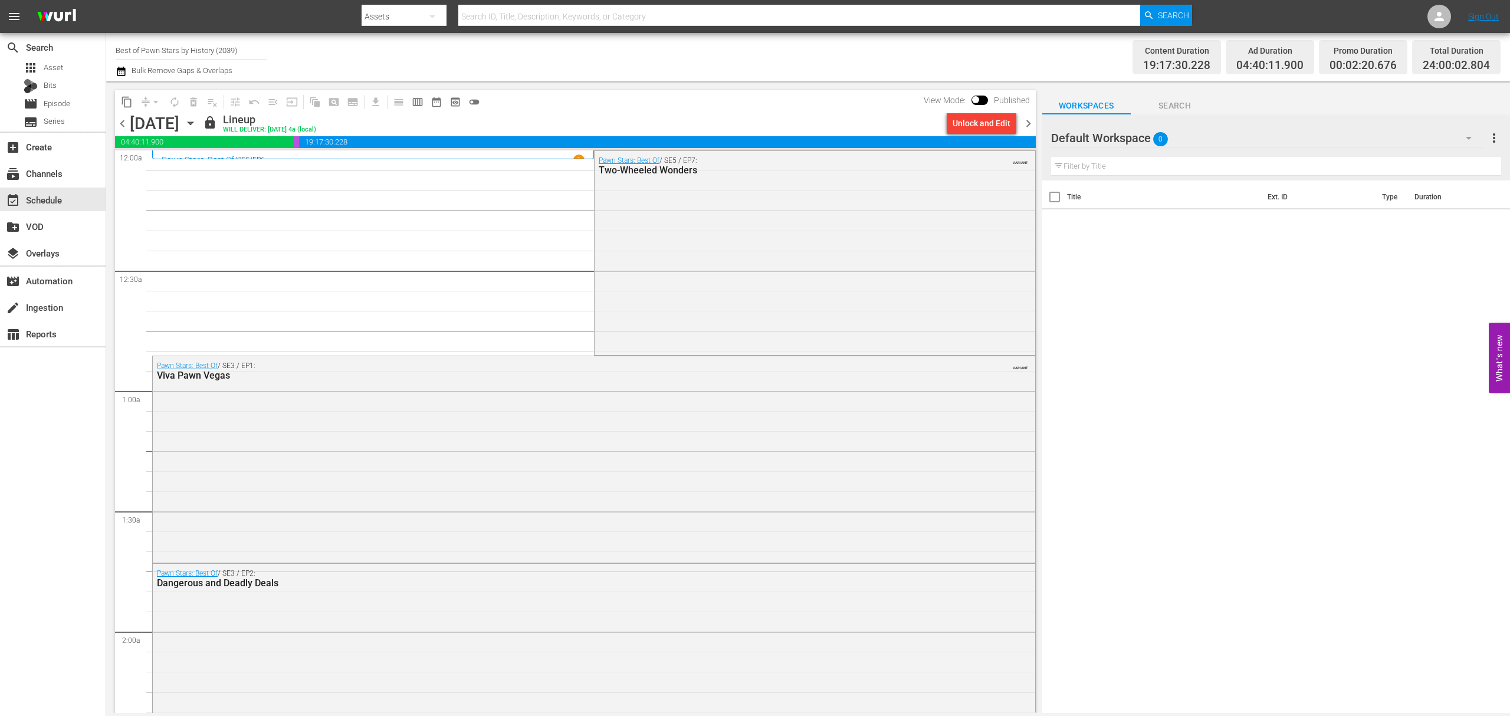
click at [193, 123] on icon "button" at bounding box center [190, 123] width 5 height 3
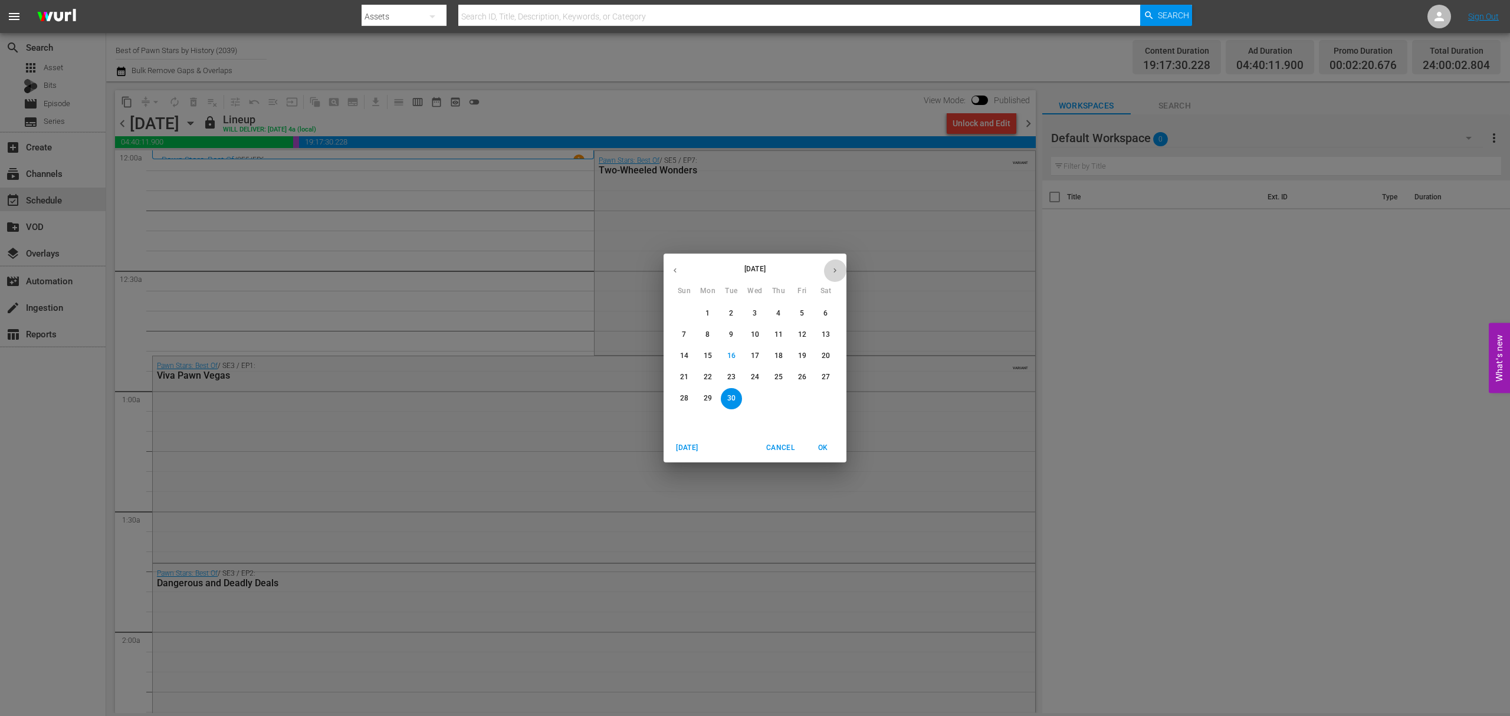
click at [748, 263] on button "button" at bounding box center [834, 270] width 23 height 23
click at [675, 269] on icon "button" at bounding box center [675, 270] width 9 height 9
click at [748, 268] on icon "button" at bounding box center [834, 270] width 9 height 9
click at [748, 314] on span "2" at bounding box center [778, 313] width 21 height 10
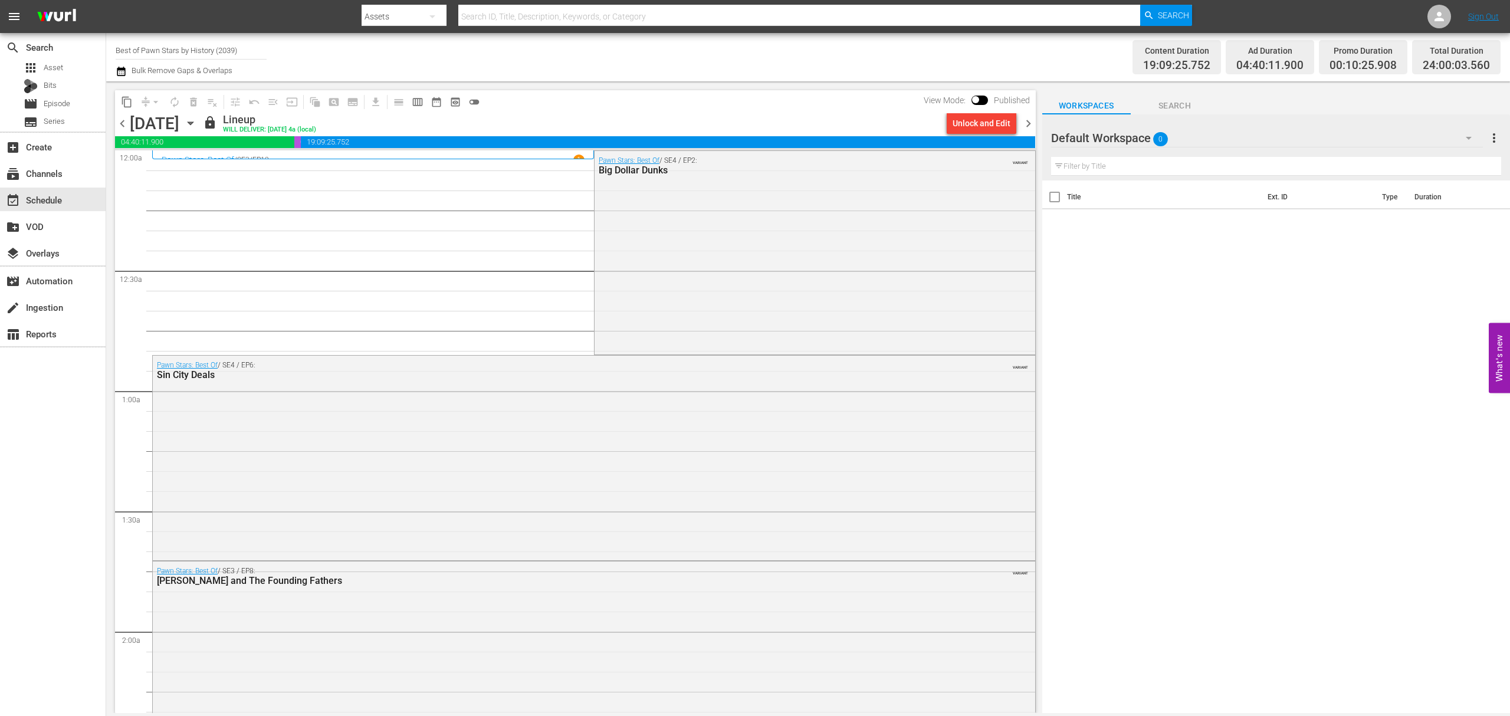
click at [748, 124] on span "chevron_right" at bounding box center [1028, 123] width 15 height 15
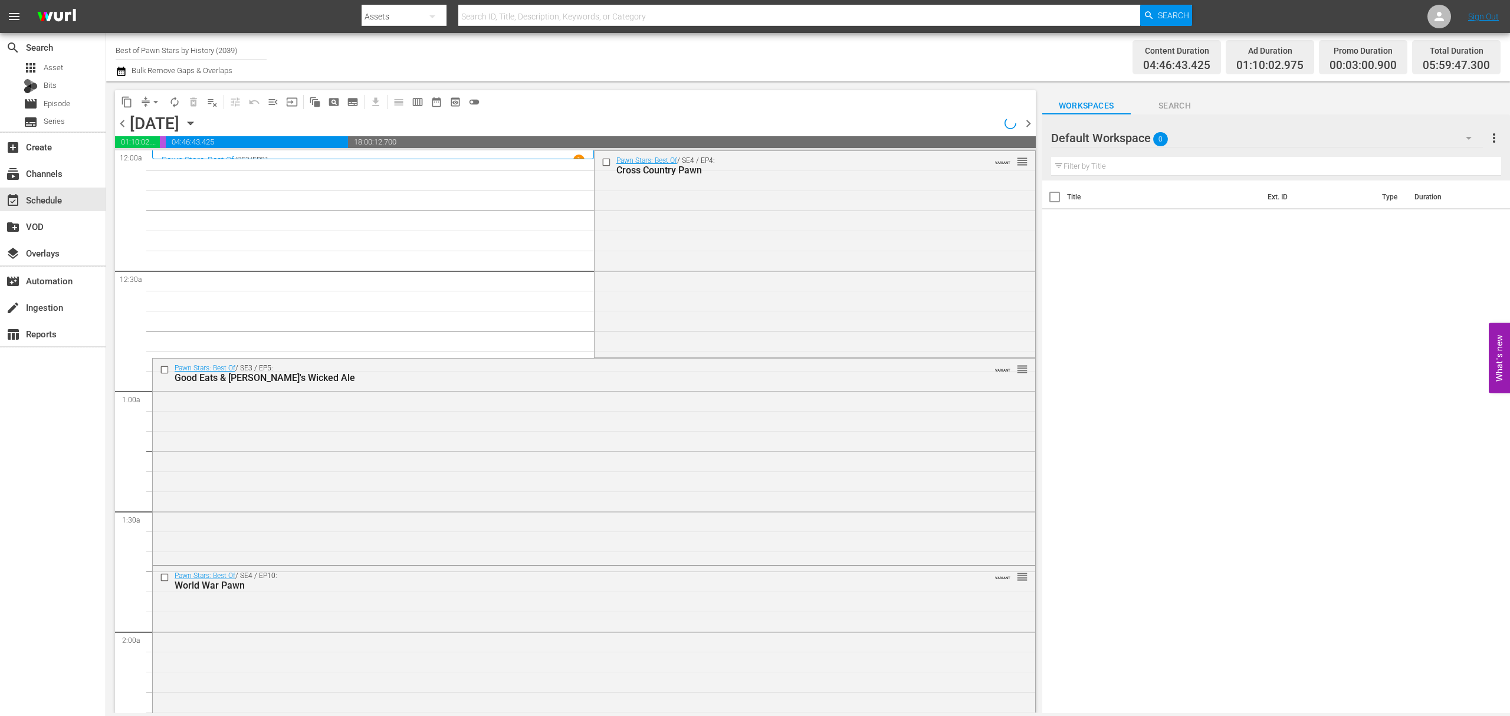
click at [748, 124] on span "chevron_right" at bounding box center [1028, 123] width 15 height 15
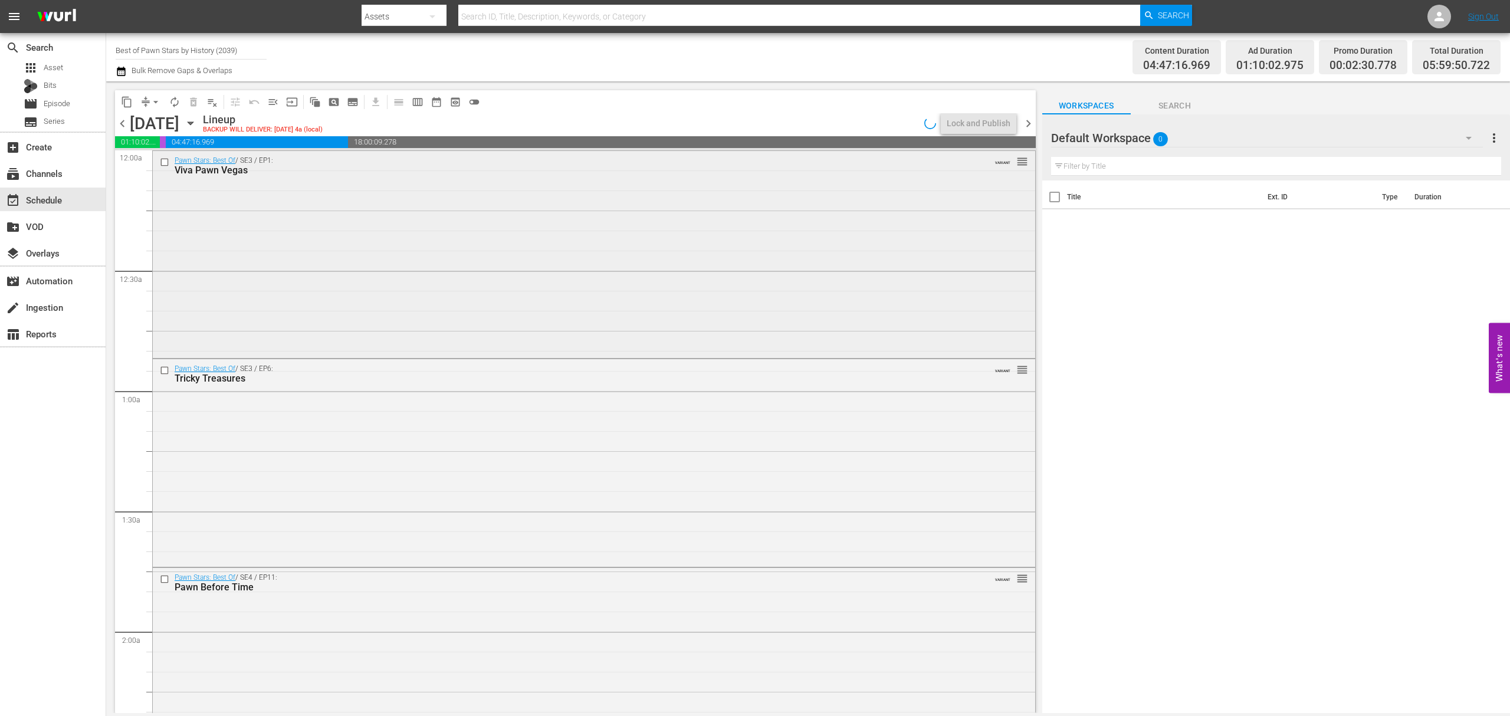
click at [635, 238] on div "Pawn Stars: Best Of / SE3 / EP1: Viva Pawn Vegas VARIANT reorder" at bounding box center [594, 253] width 882 height 205
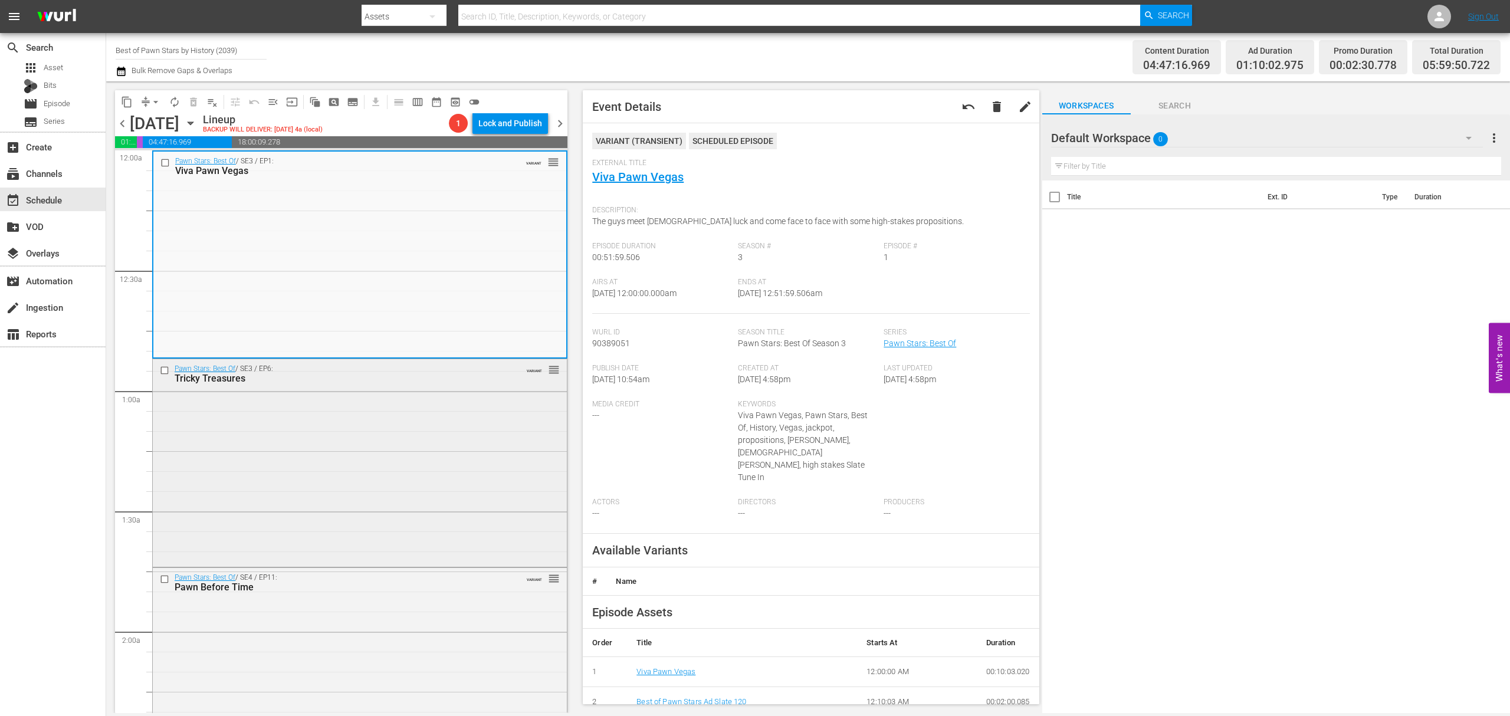
click at [381, 454] on div "Pawn Stars: Best Of / SE3 / EP6: Tricky Treasures VARIANT reorder" at bounding box center [360, 461] width 414 height 205
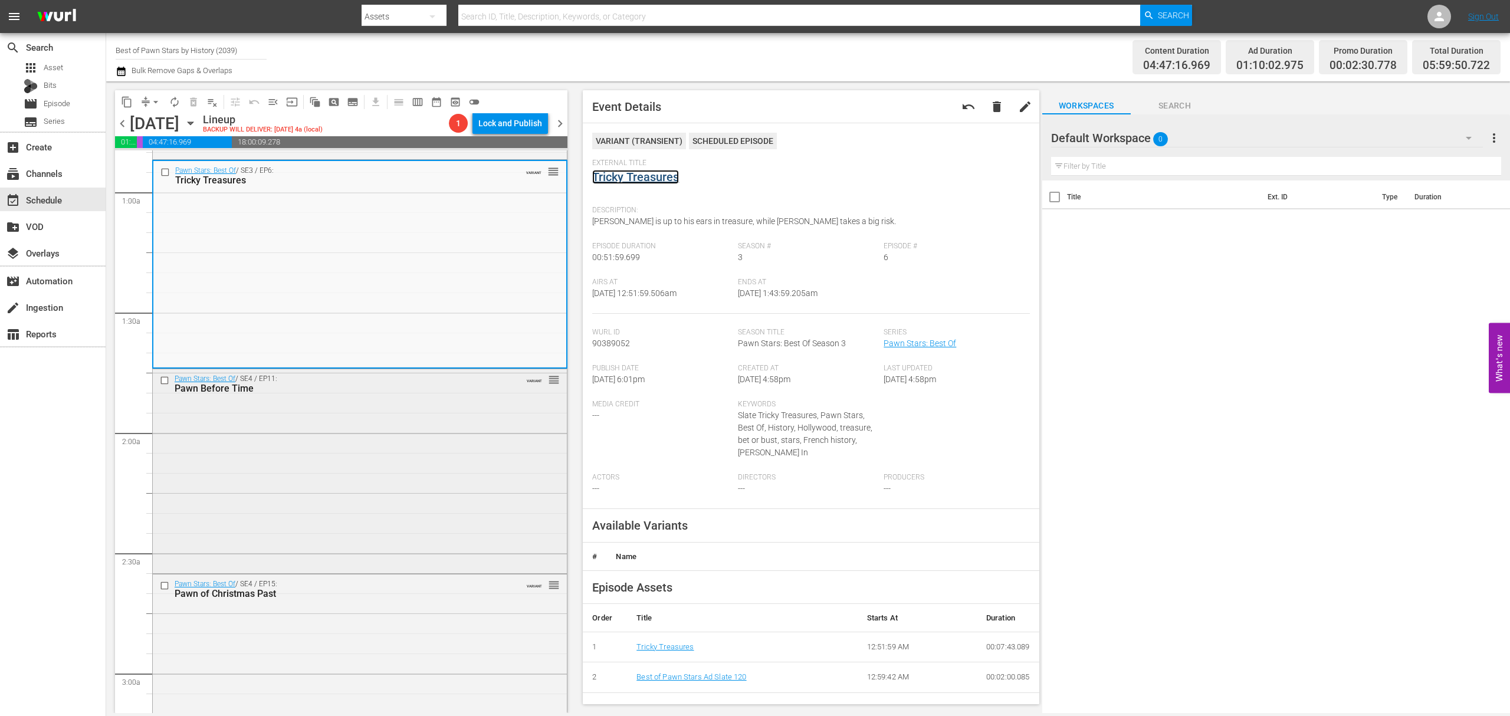
scroll to position [236, 0]
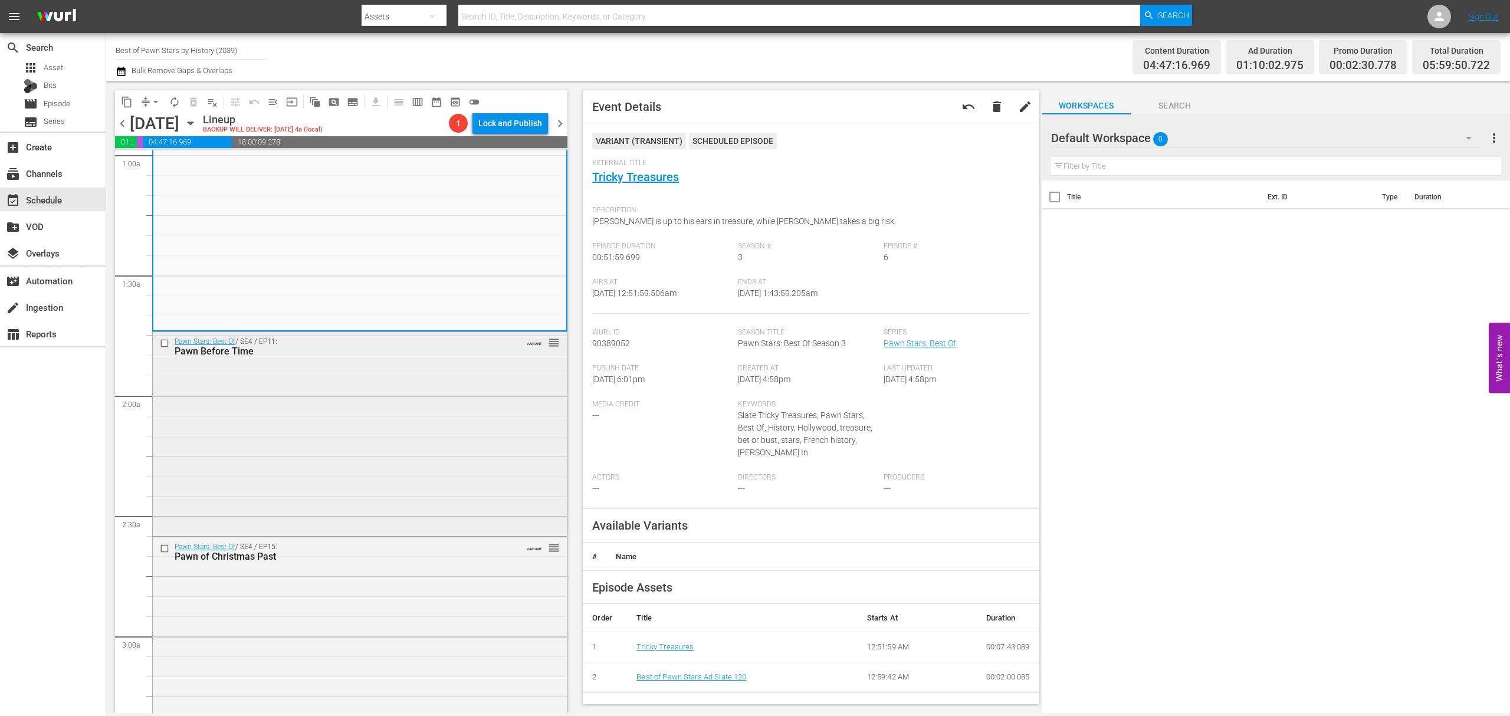
click at [404, 446] on div "Pawn Stars: Best Of / SE4 / EP11: Pawn Before Time VARIANT reorder" at bounding box center [360, 433] width 414 height 202
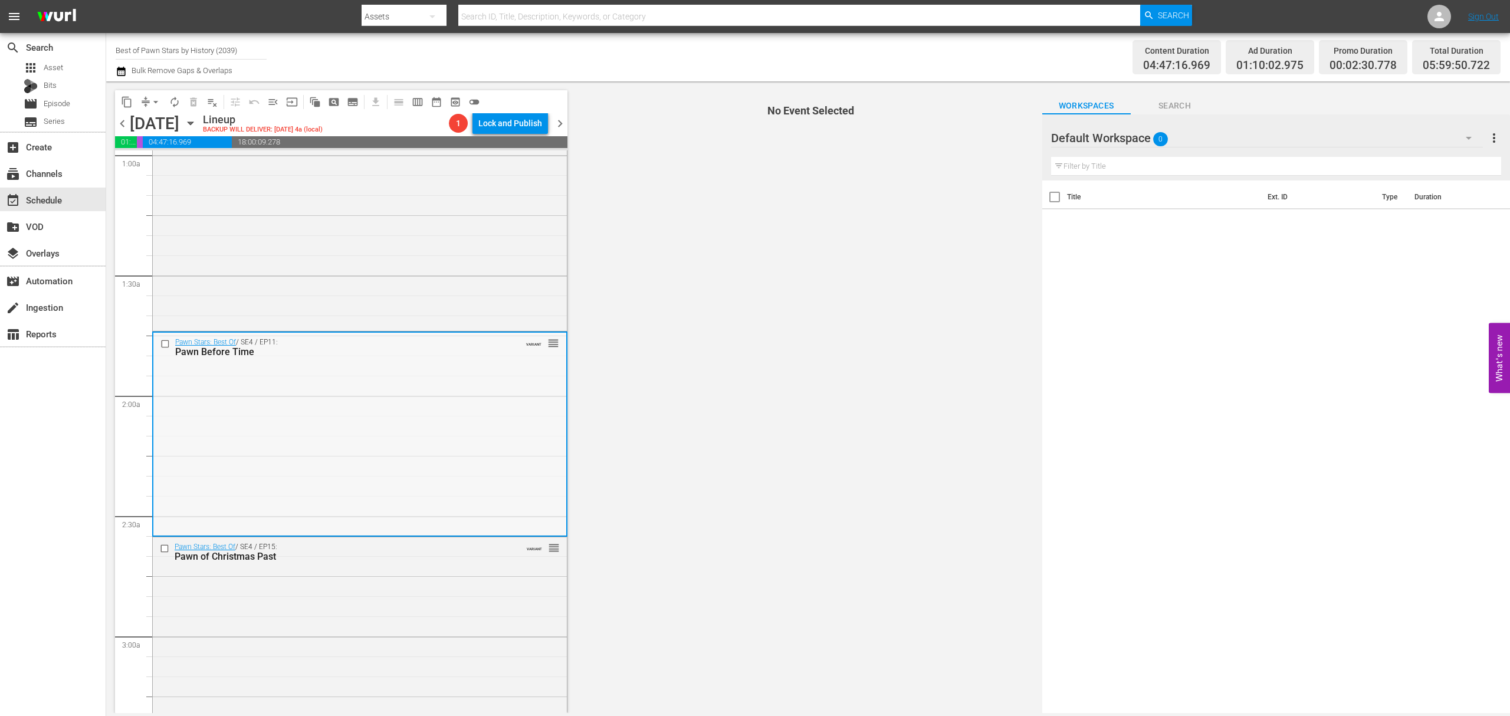
click at [460, 372] on div "Pawn Stars: Best Of / SE4 / EP11: Pawn Before Time VARIANT reorder" at bounding box center [359, 434] width 413 height 202
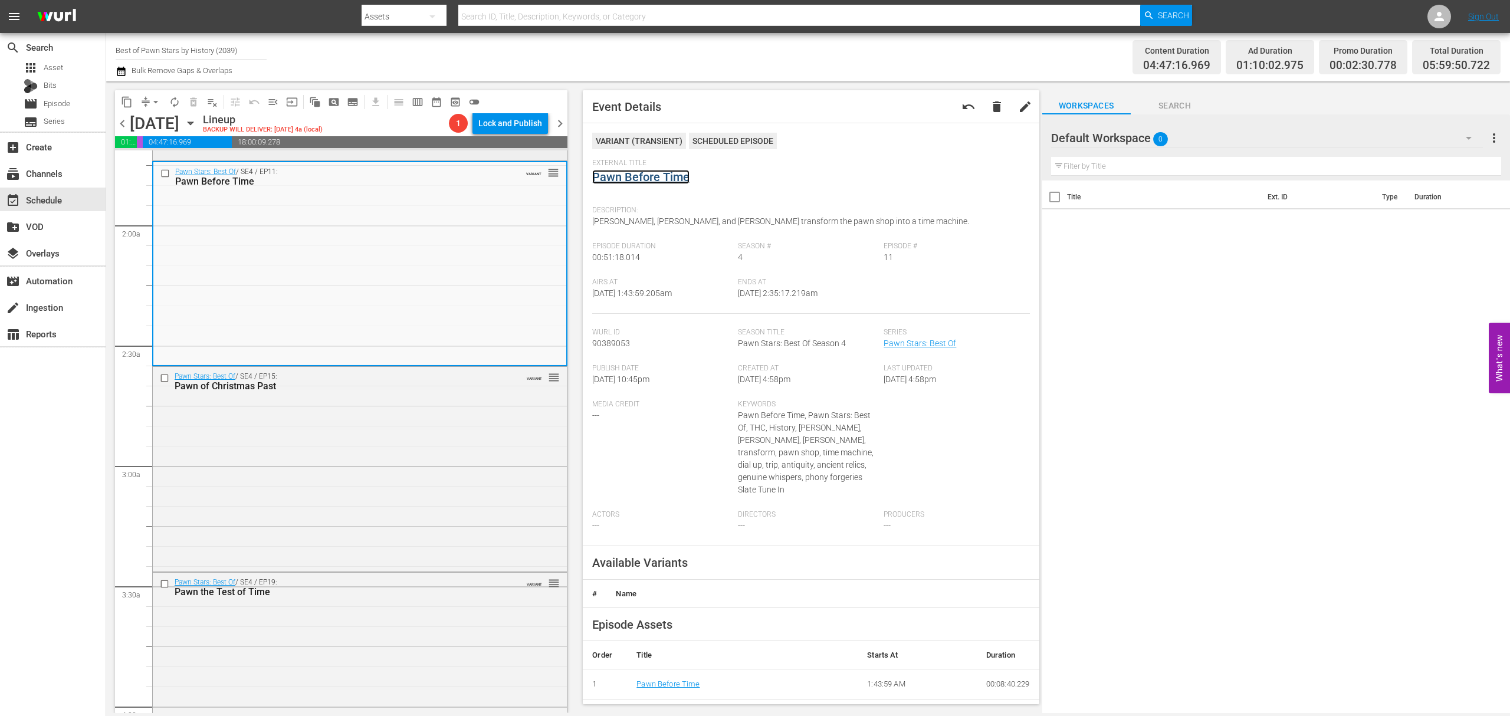
scroll to position [472, 0]
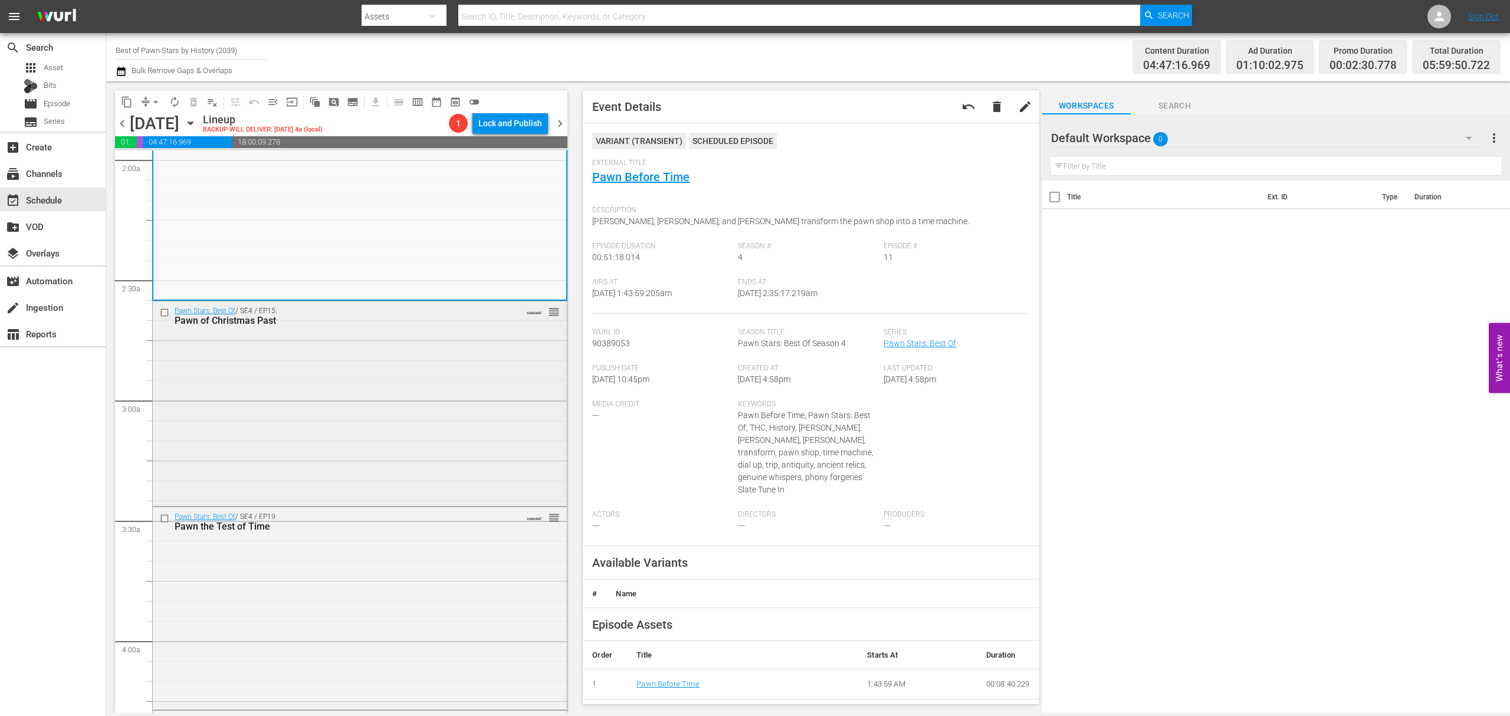
click at [402, 387] on div "Pawn Stars: Best Of / SE4 / EP15: Pawn of Christmas Past VARIANT reorder" at bounding box center [360, 402] width 414 height 202
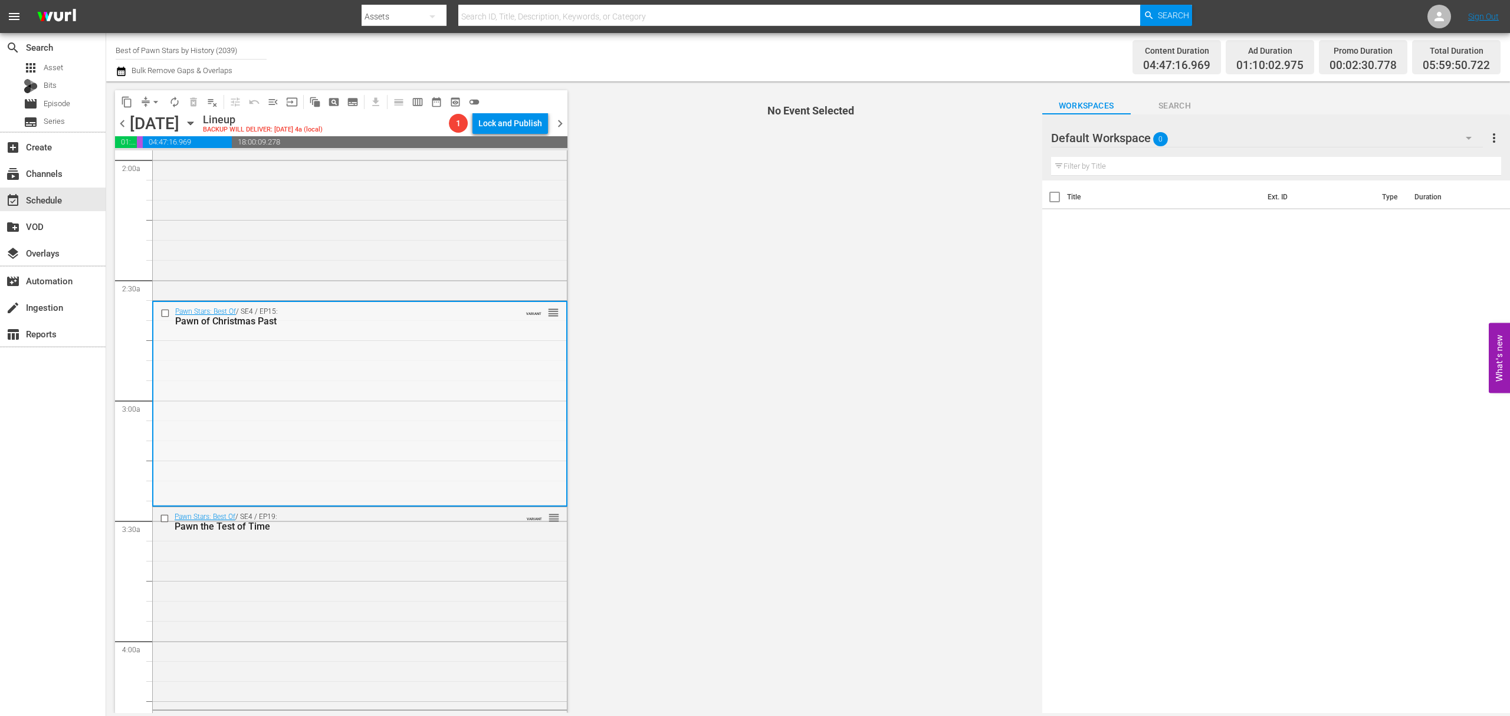
click at [476, 366] on div "Pawn Stars: Best Of / SE4 / EP15: Pawn of Christmas Past VARIANT reorder" at bounding box center [359, 403] width 413 height 202
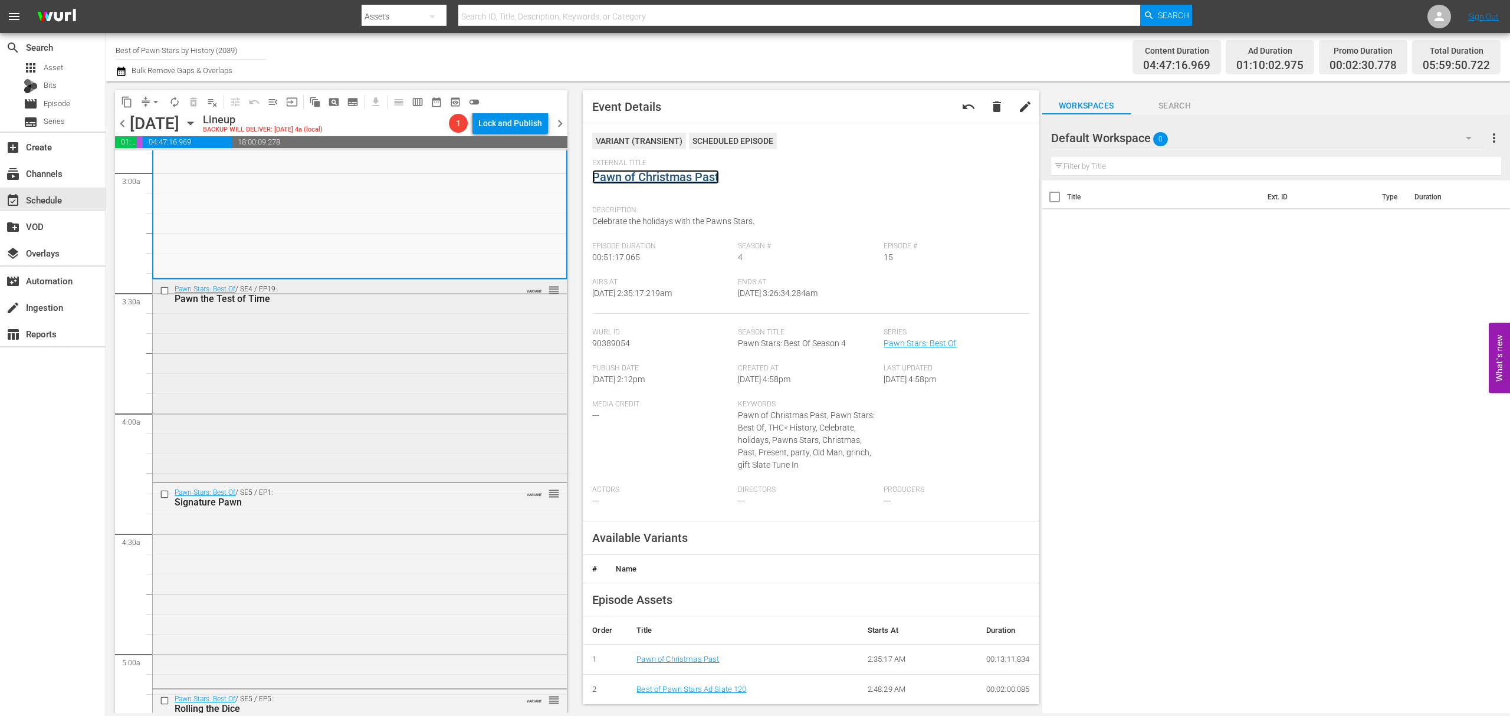
scroll to position [708, 0]
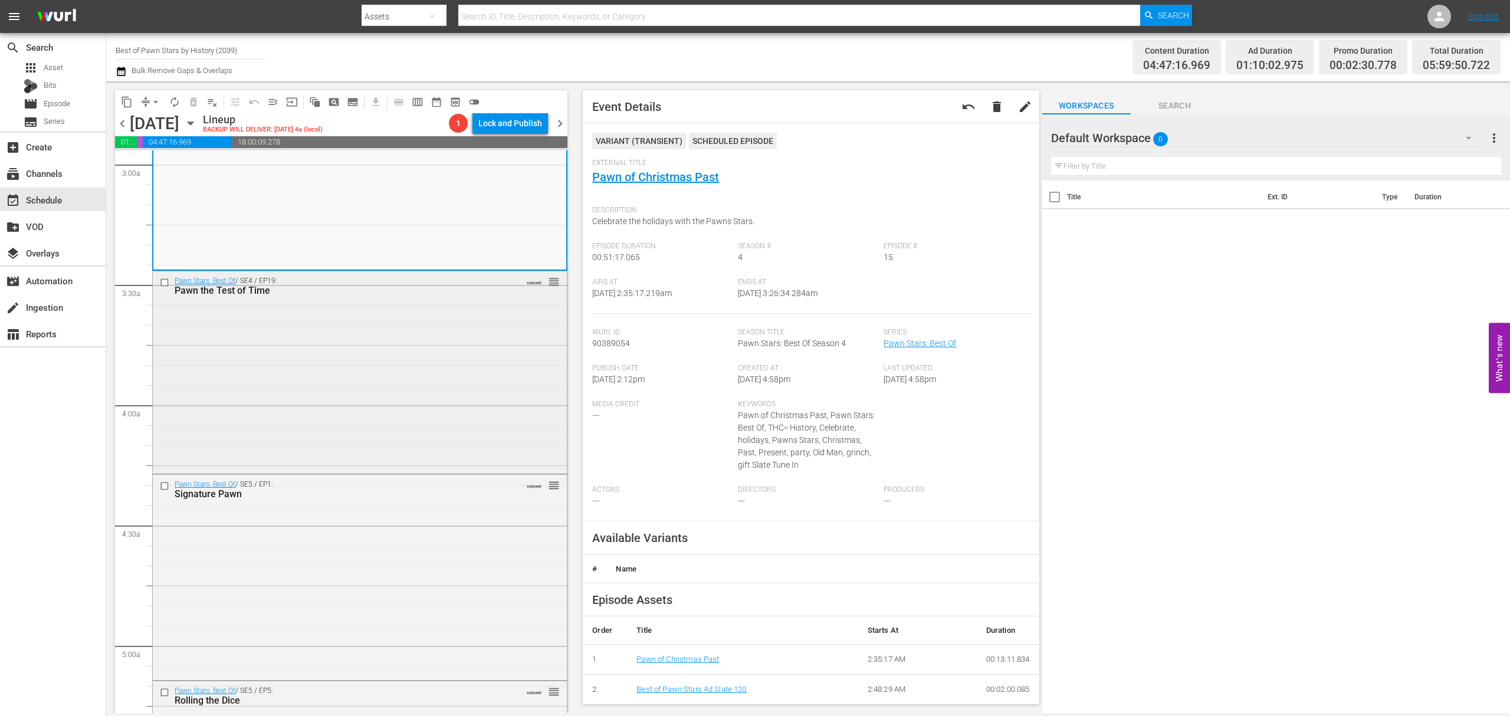
click at [401, 386] on div "Pawn Stars: Best Of / SE4 / EP19: Pawn the Test of Time VARIANT reorder" at bounding box center [360, 371] width 414 height 200
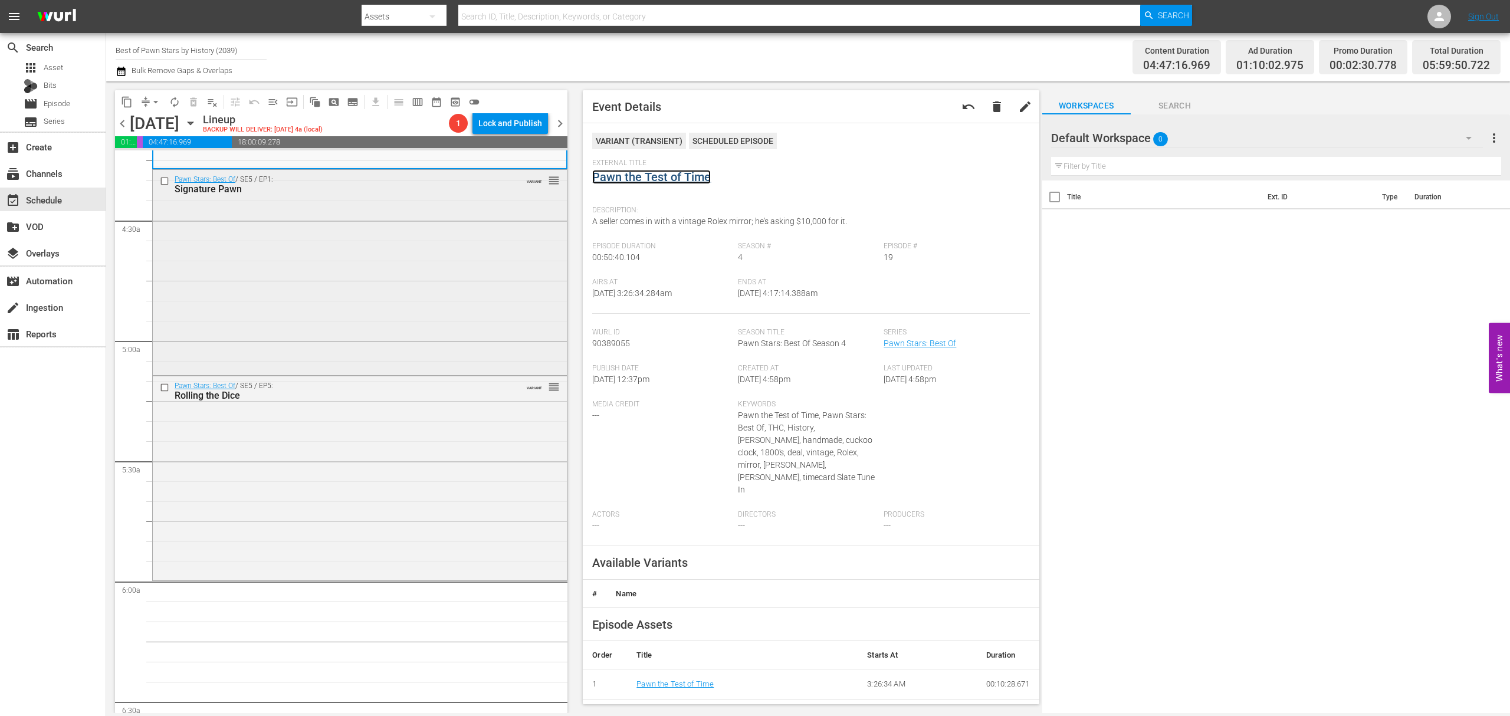
scroll to position [1022, 0]
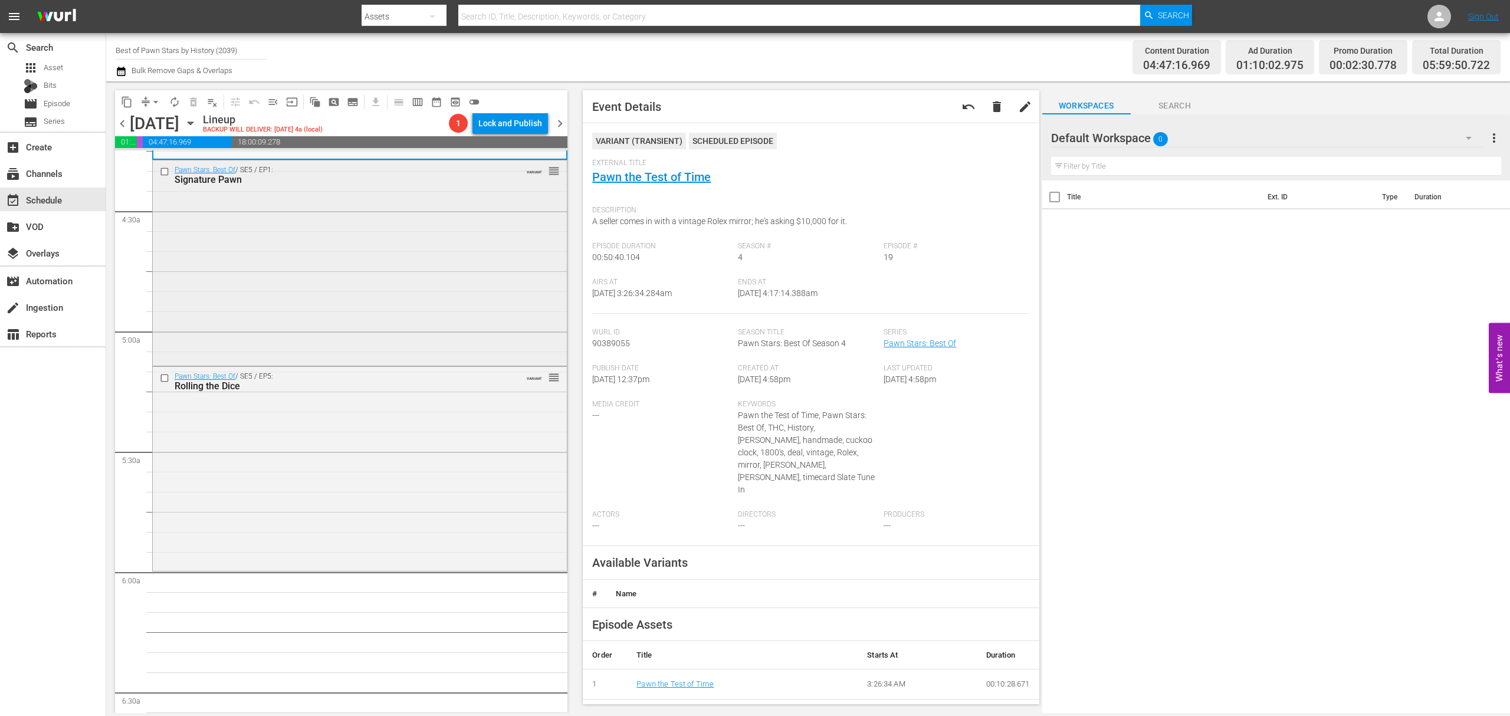
click at [432, 267] on div "Pawn Stars: Best Of / SE5 / EP1: Signature Pawn VARIANT reorder" at bounding box center [360, 261] width 414 height 203
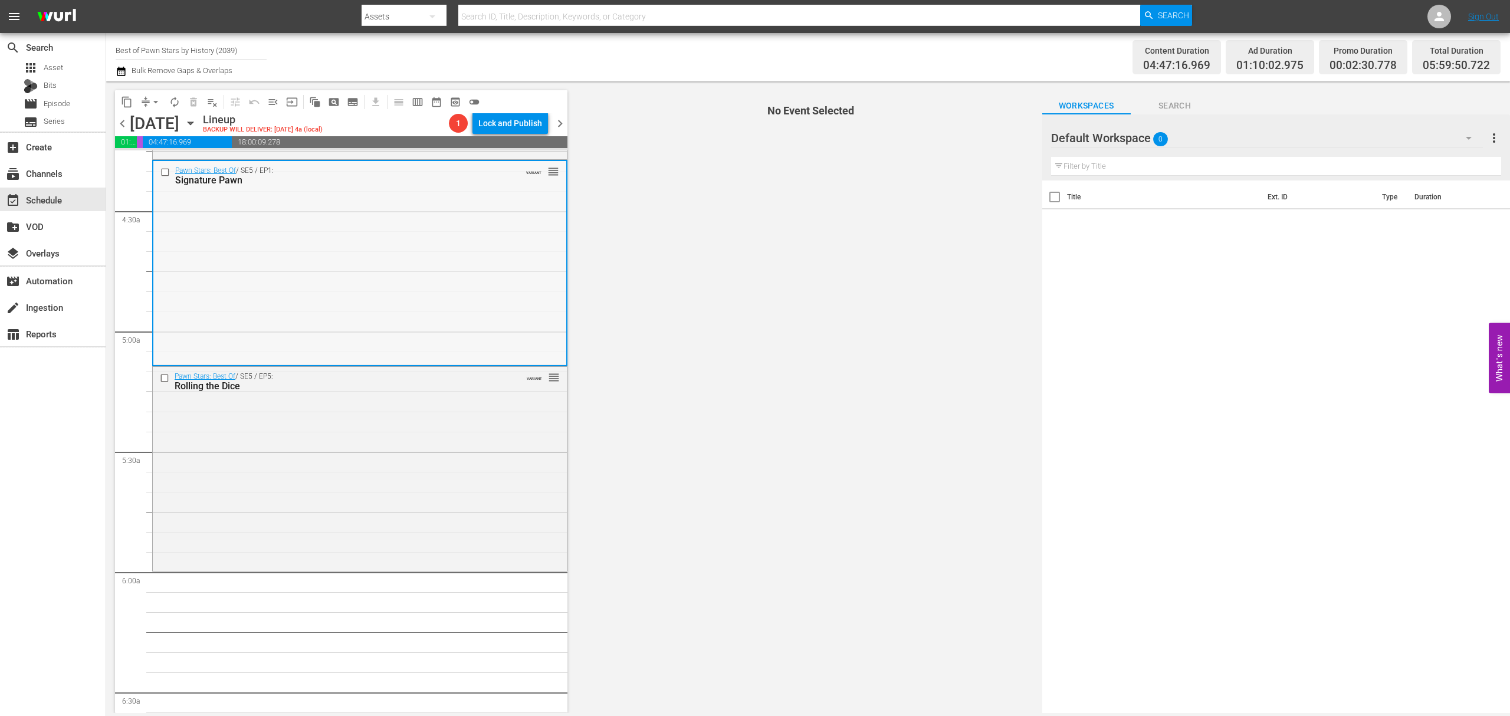
click at [441, 241] on div "Pawn Stars: Best Of / SE5 / EP1: Signature Pawn VARIANT reorder" at bounding box center [359, 262] width 413 height 203
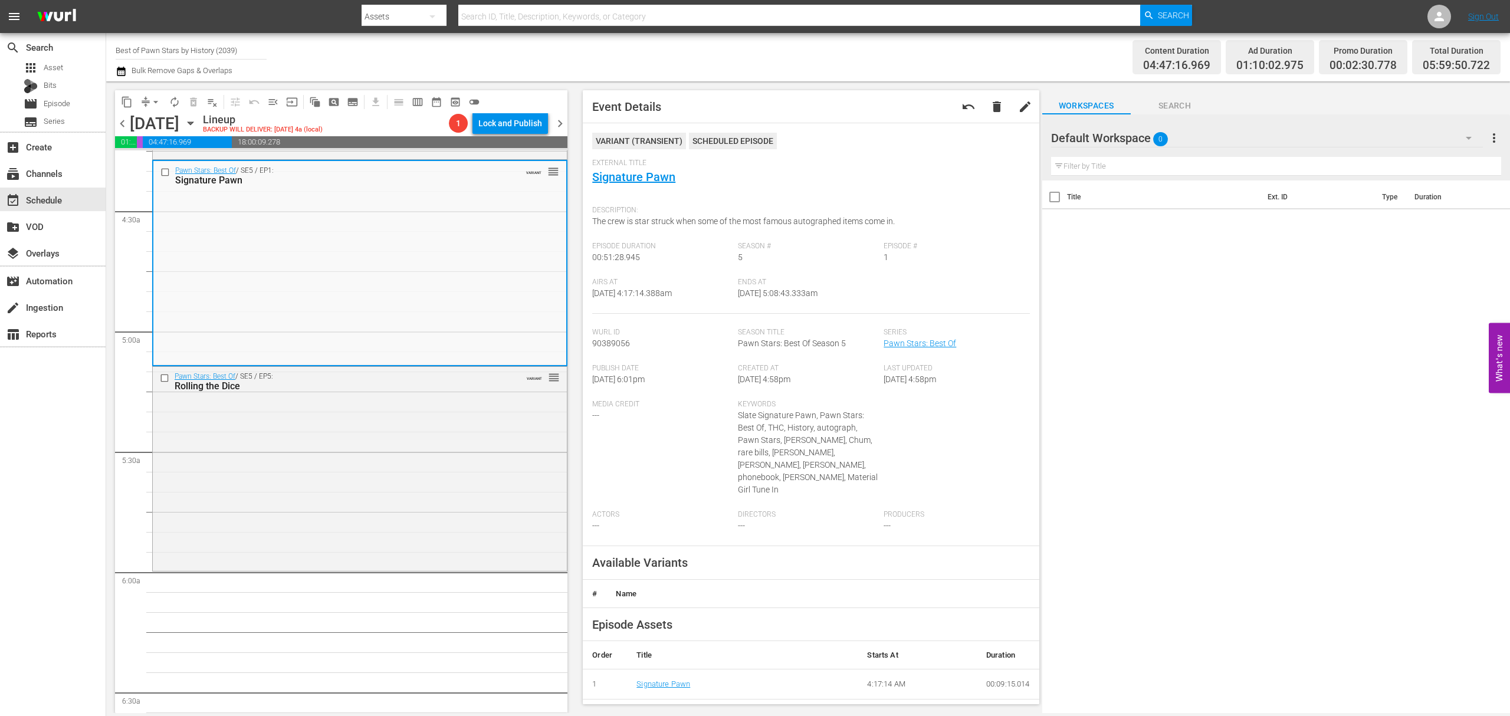
click at [416, 445] on div "Pawn Stars: Best Of / SE5 / EP5: Rolling the Dice VARIANT reorder" at bounding box center [360, 468] width 414 height 202
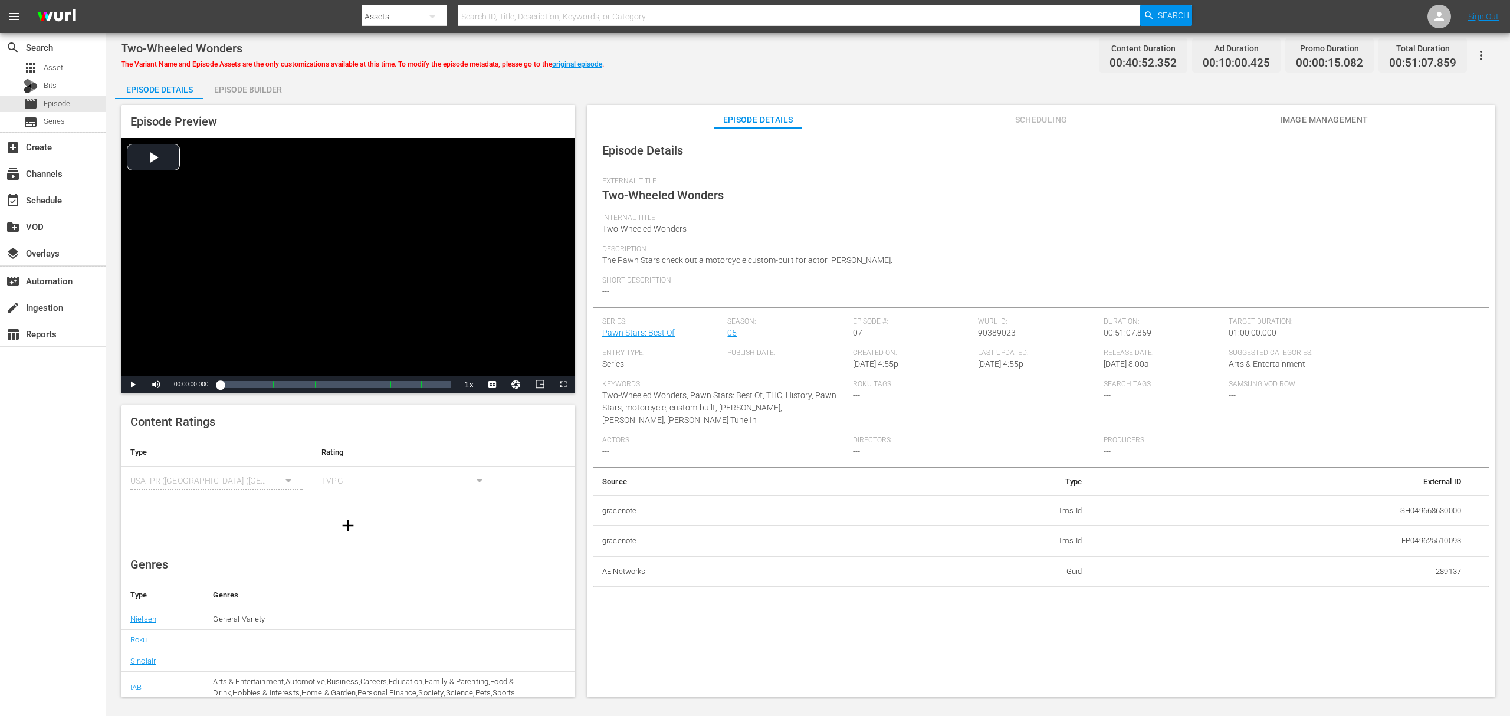
click at [242, 84] on div "Episode Builder" at bounding box center [247, 89] width 88 height 28
click at [245, 85] on div "Episode Builder" at bounding box center [247, 89] width 88 height 28
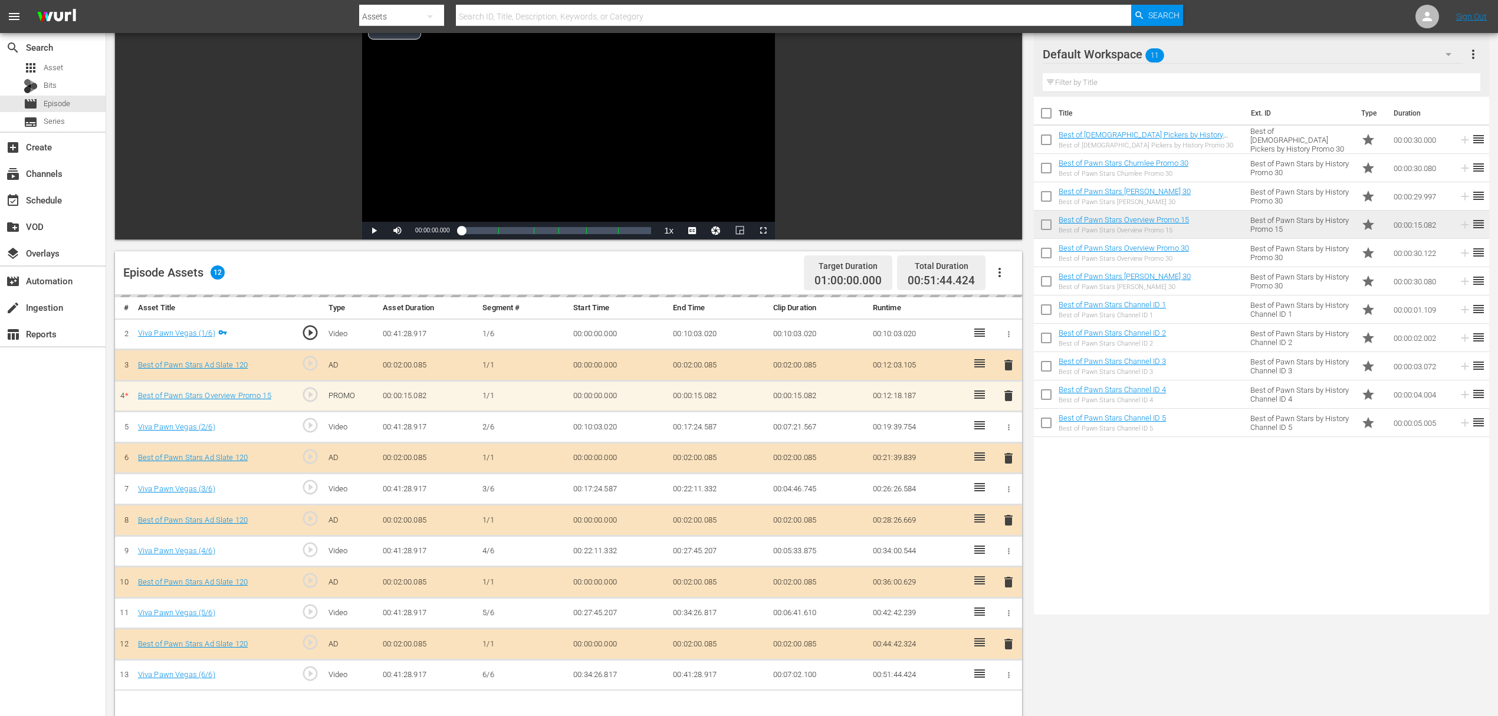
scroll to position [236, 0]
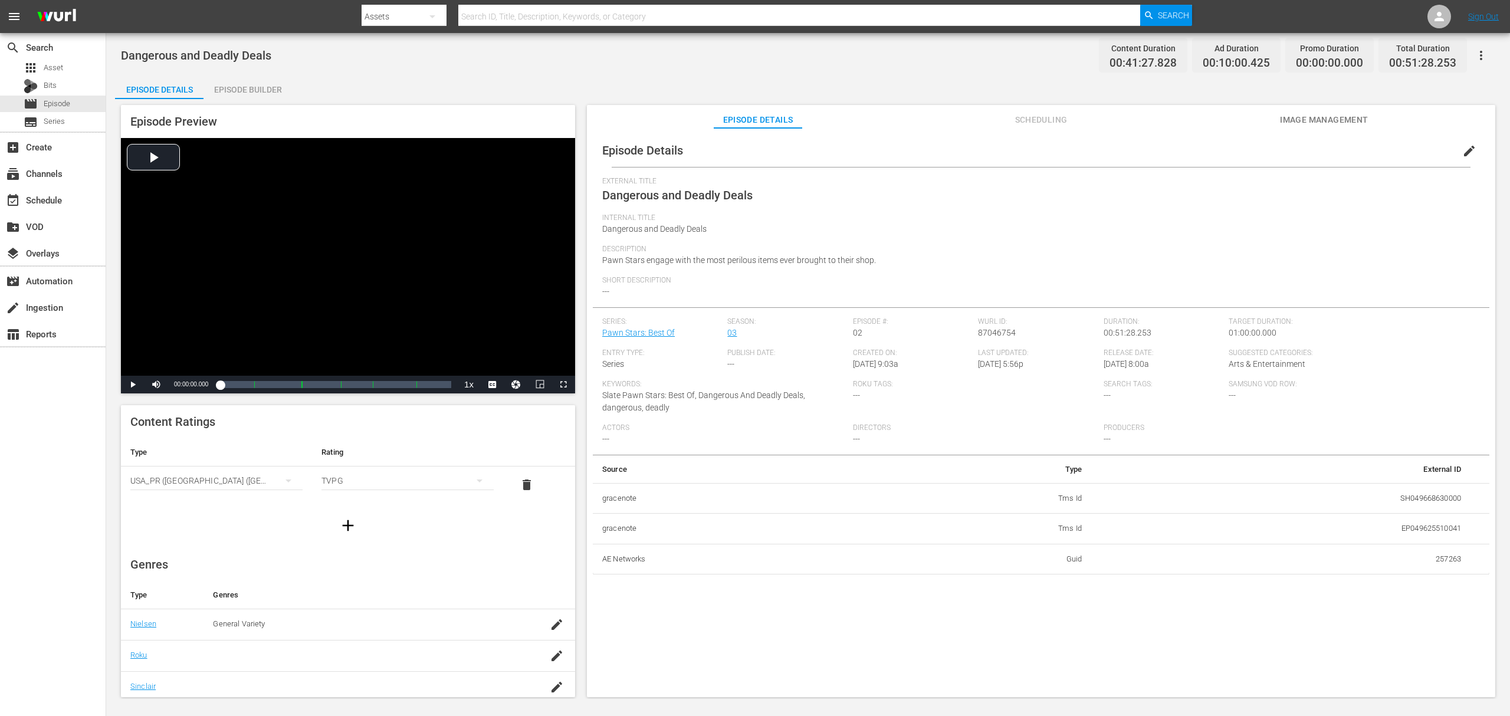
click at [274, 85] on div "Episode Builder" at bounding box center [247, 89] width 88 height 28
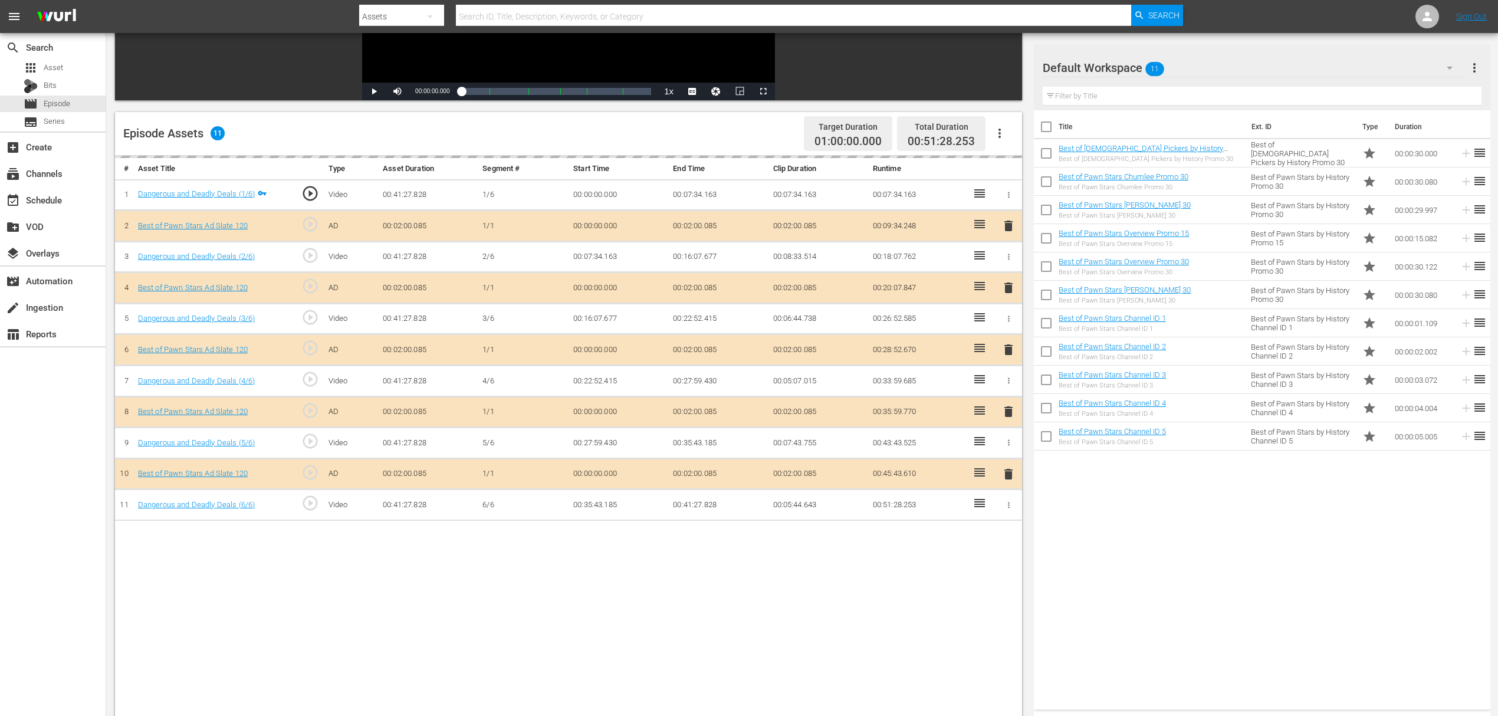
scroll to position [236, 0]
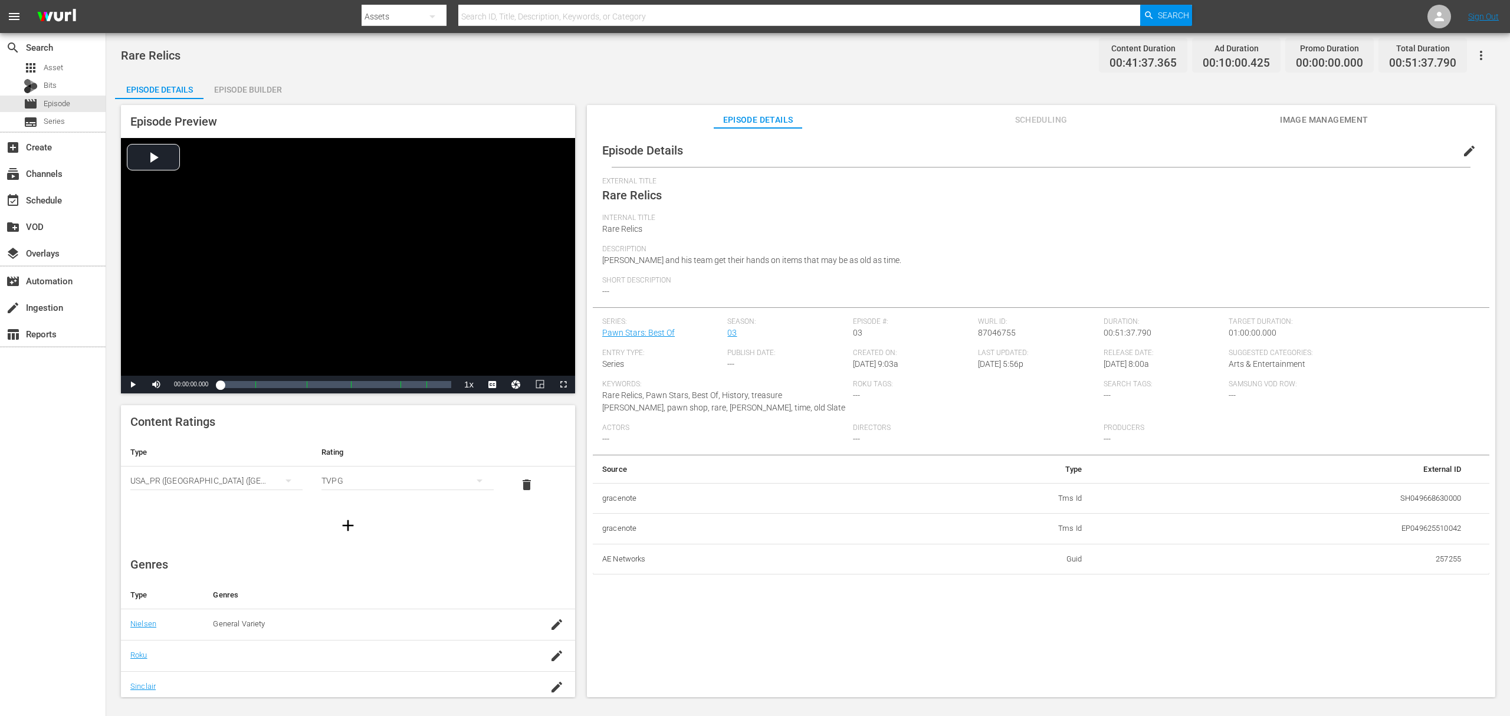
click at [255, 77] on div "Episode Builder" at bounding box center [247, 89] width 88 height 28
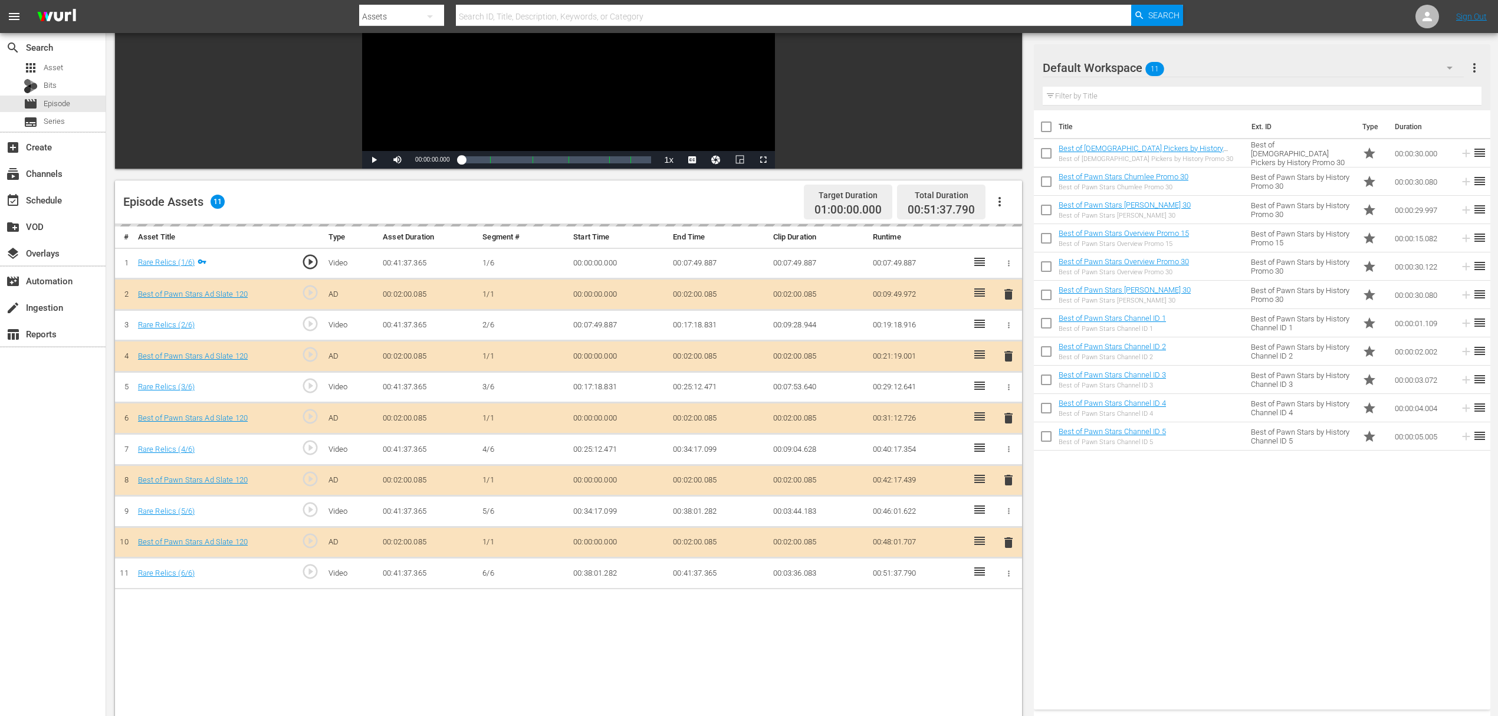
scroll to position [236, 0]
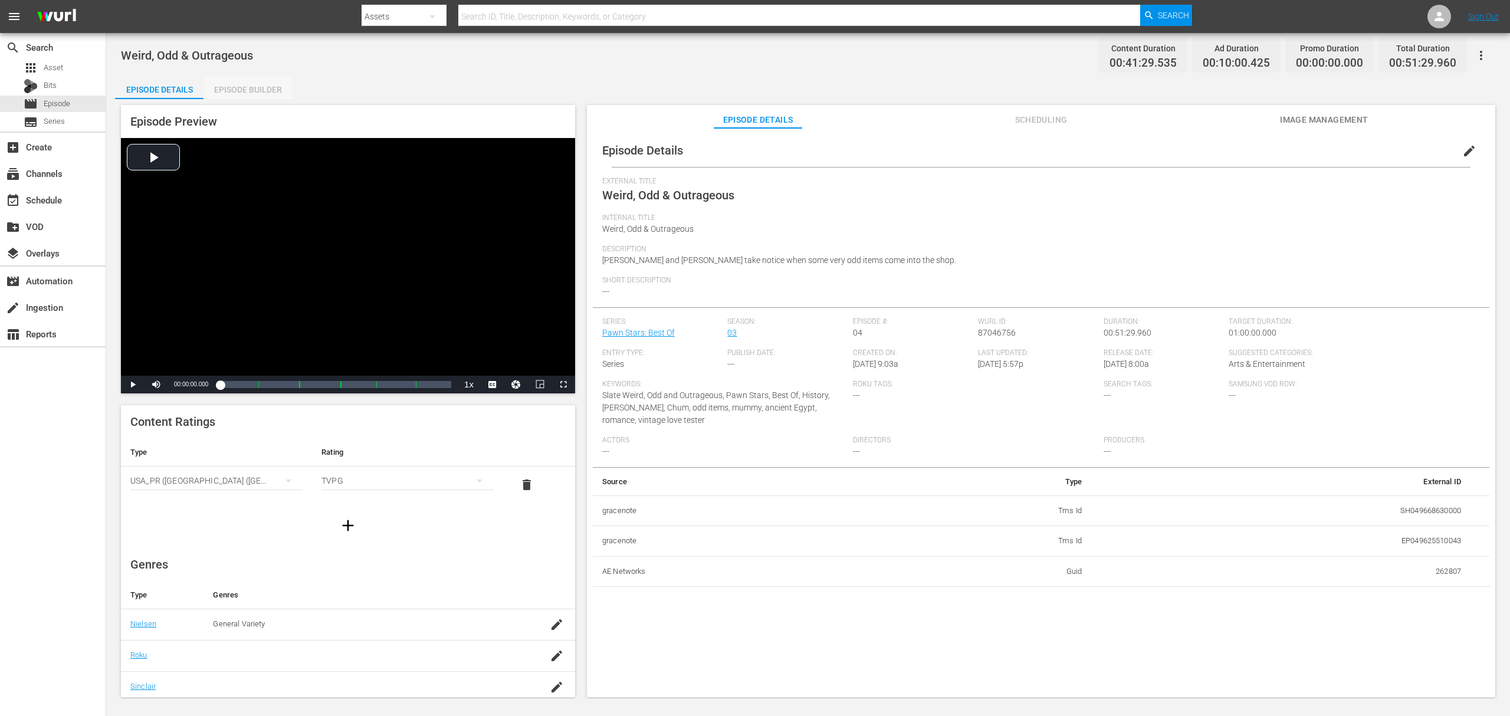
click at [254, 90] on div "Episode Builder" at bounding box center [247, 89] width 88 height 28
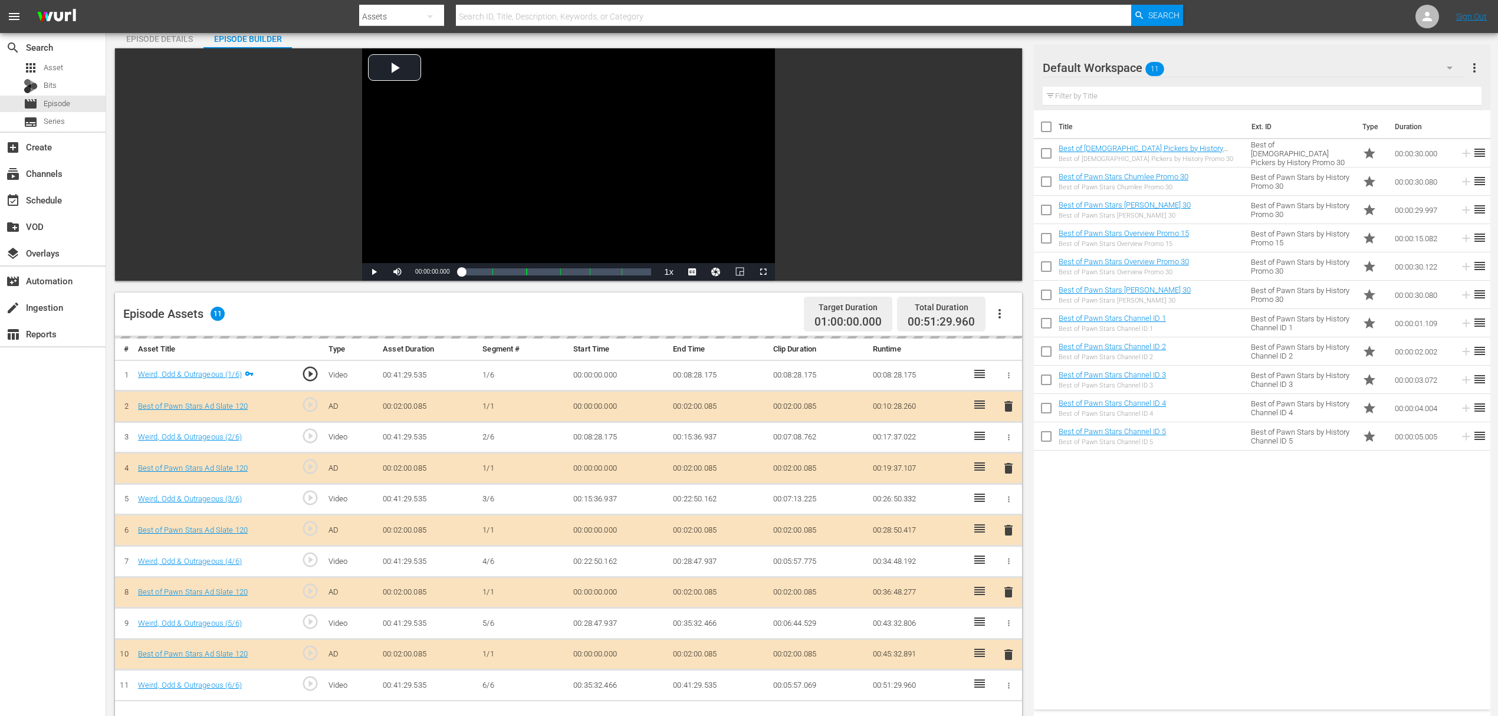
scroll to position [78, 0]
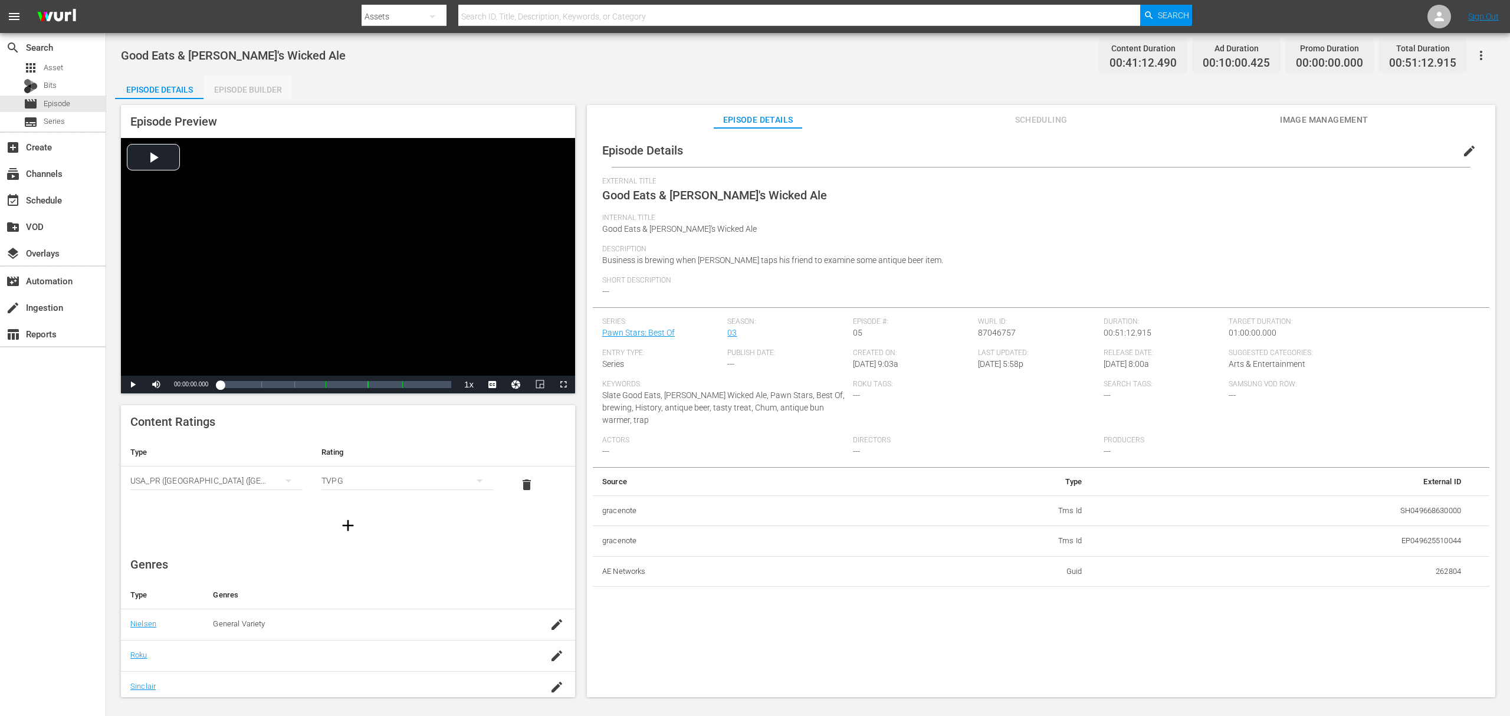
click at [284, 94] on div "Episode Builder" at bounding box center [247, 89] width 88 height 28
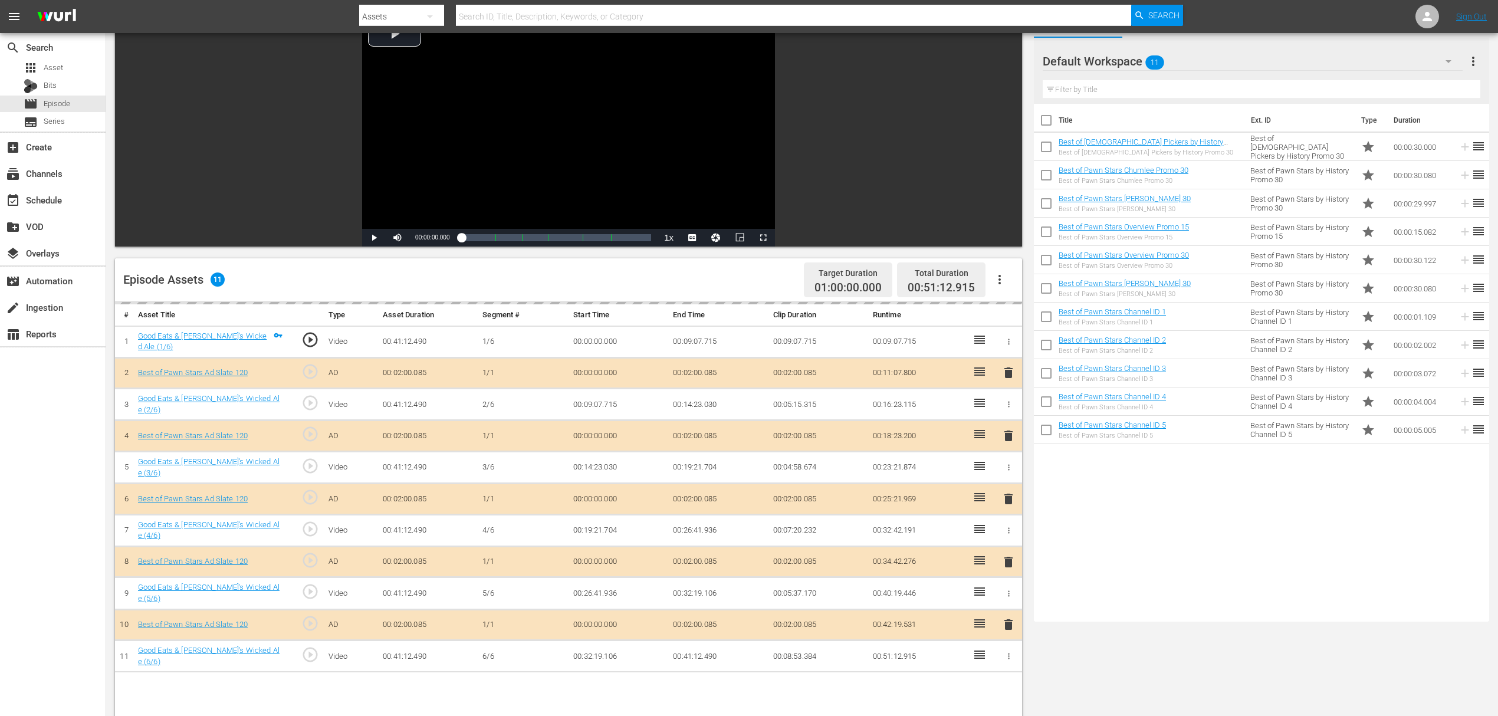
scroll to position [307, 0]
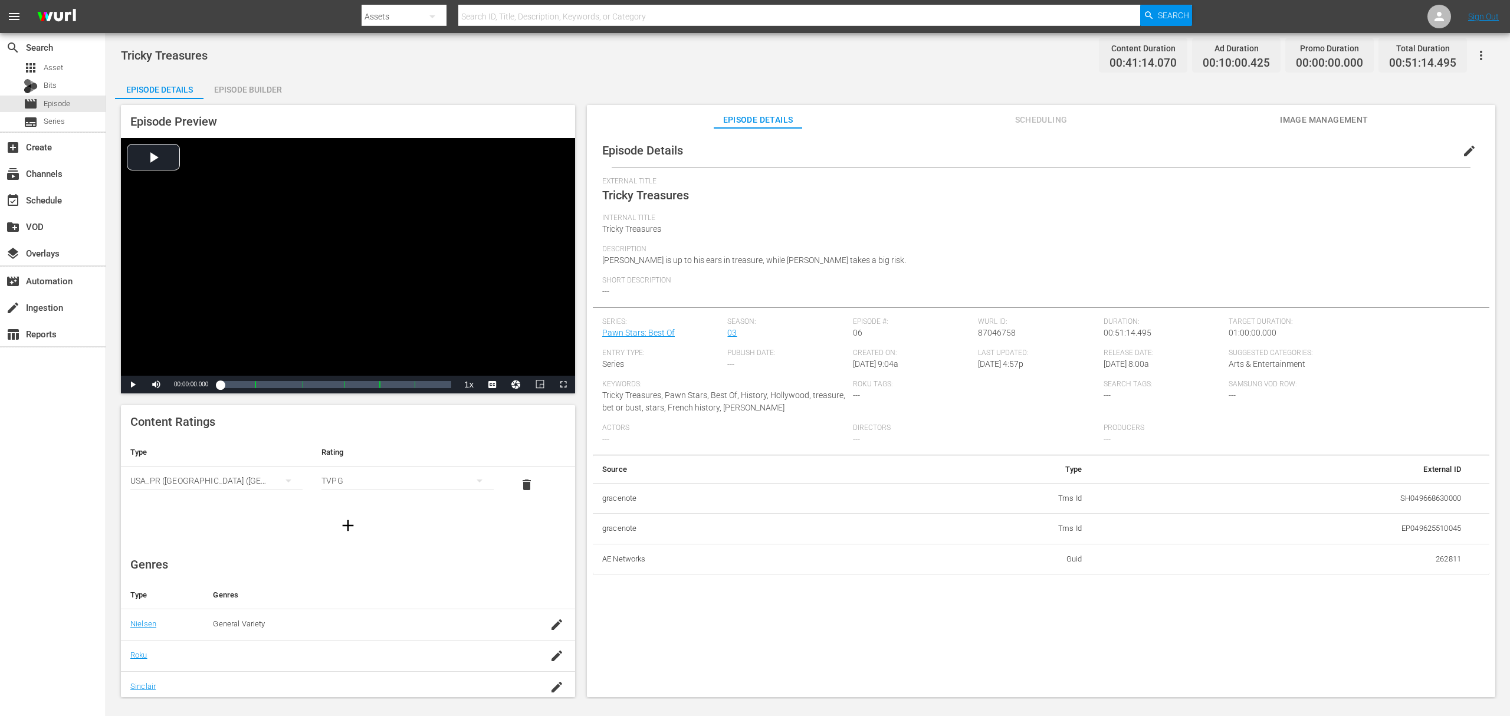
click at [278, 76] on div "Episode Builder" at bounding box center [247, 89] width 88 height 28
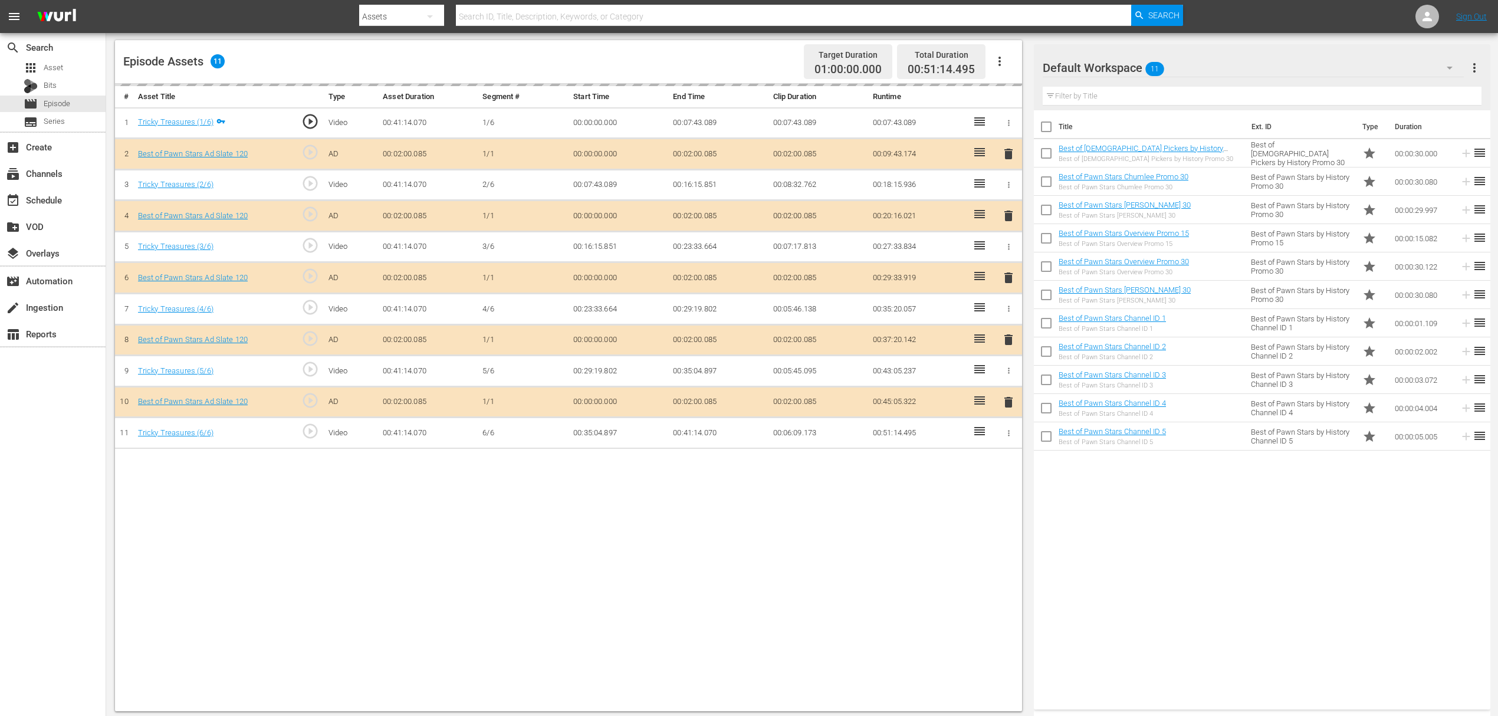
scroll to position [307, 0]
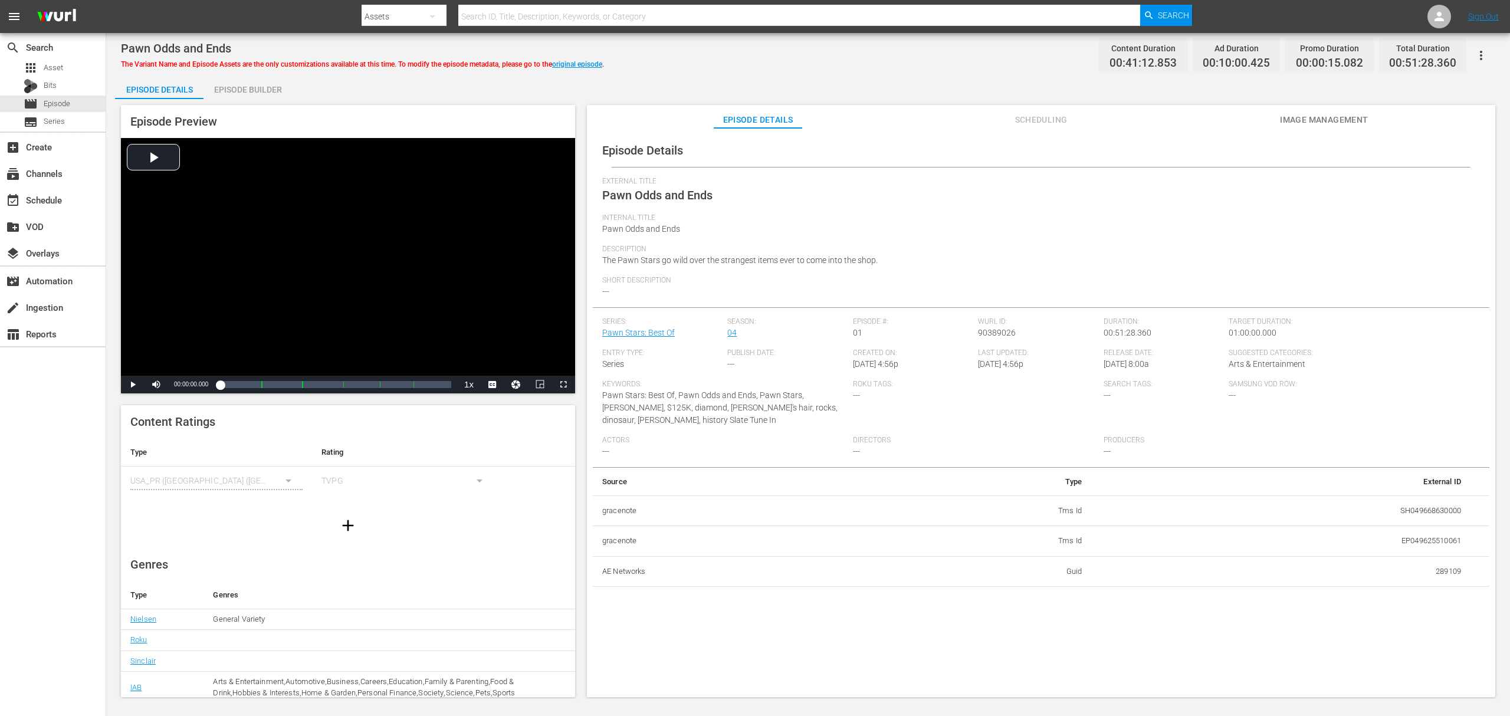
click at [244, 74] on div "Pawn Odds and Ends The Variant Name and Episode Assets are the only customizati…" at bounding box center [808, 366] width 1404 height 666
click at [244, 78] on div "Episode Builder" at bounding box center [247, 89] width 88 height 28
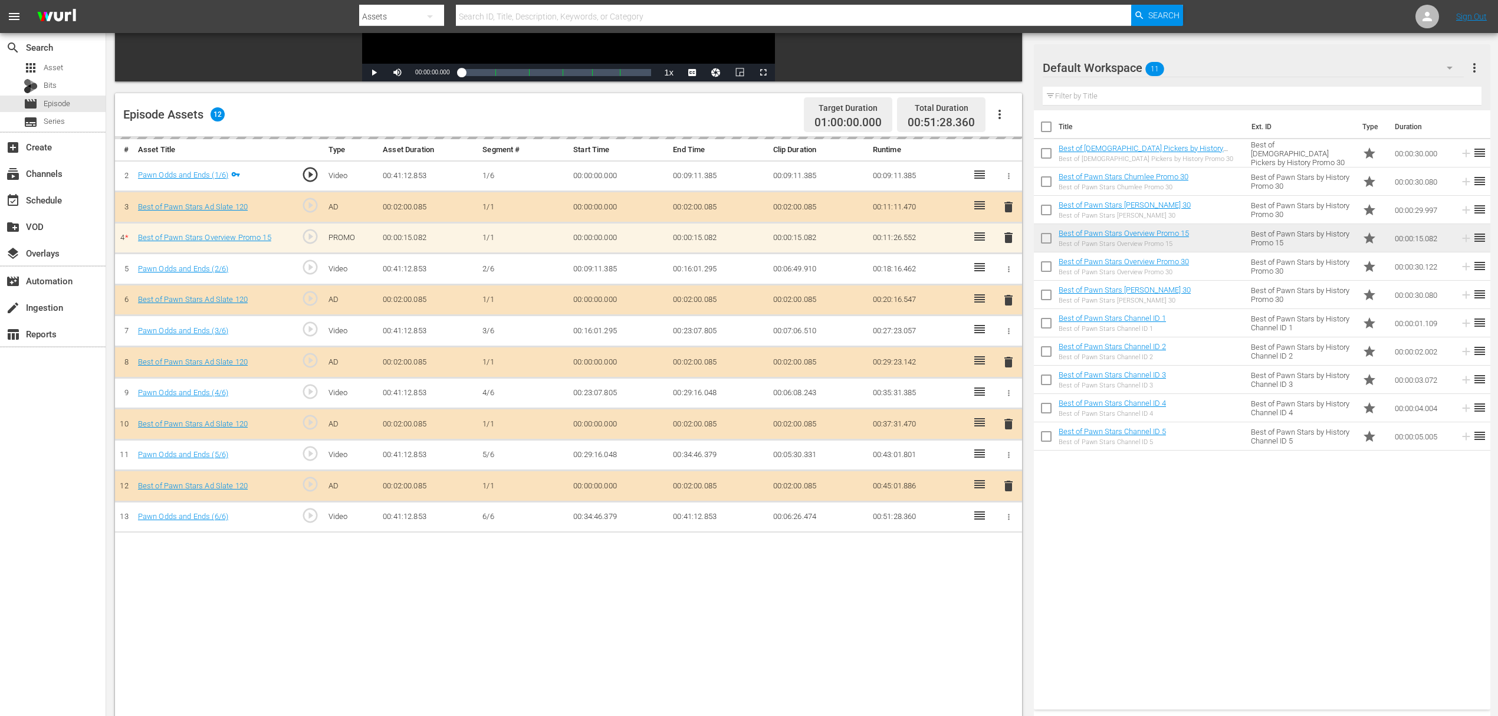
scroll to position [307, 0]
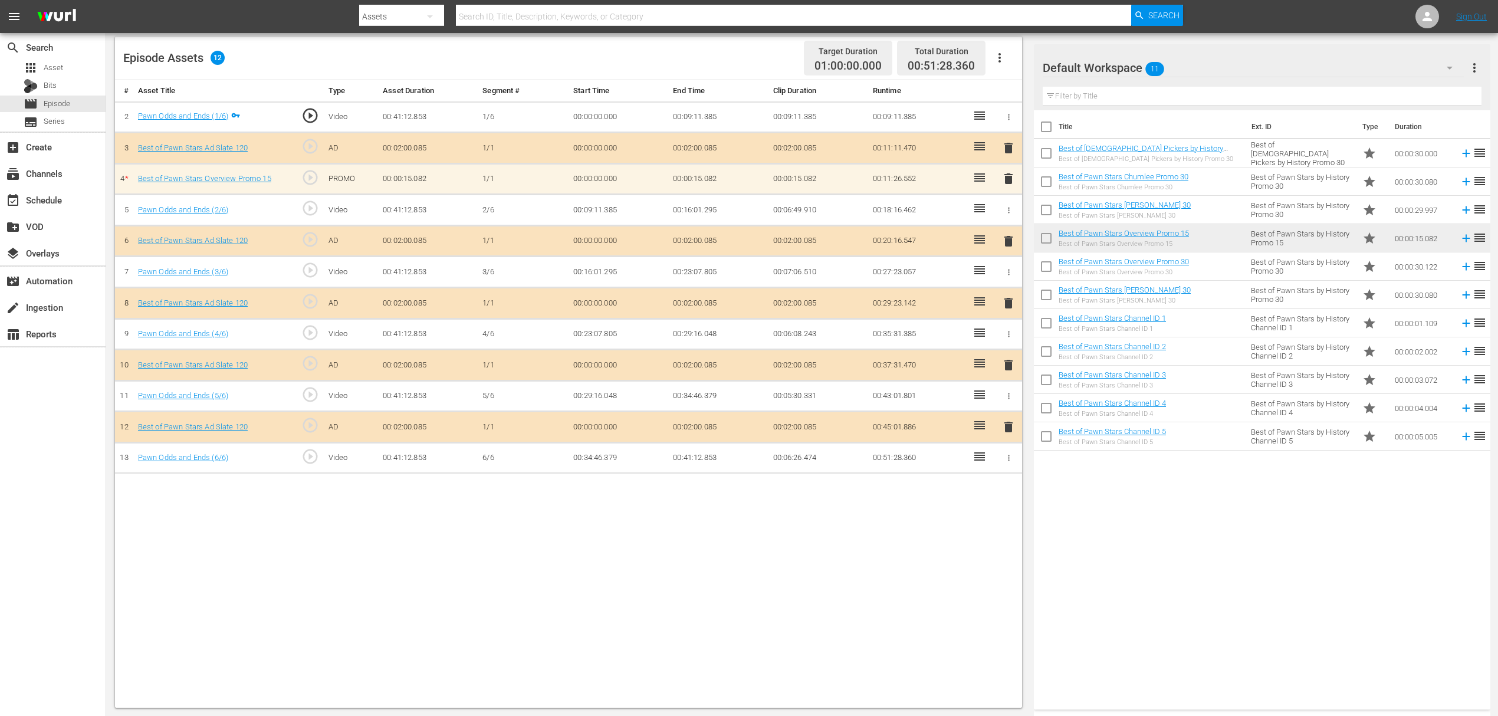
click at [1013, 182] on span "delete" at bounding box center [1008, 179] width 14 height 14
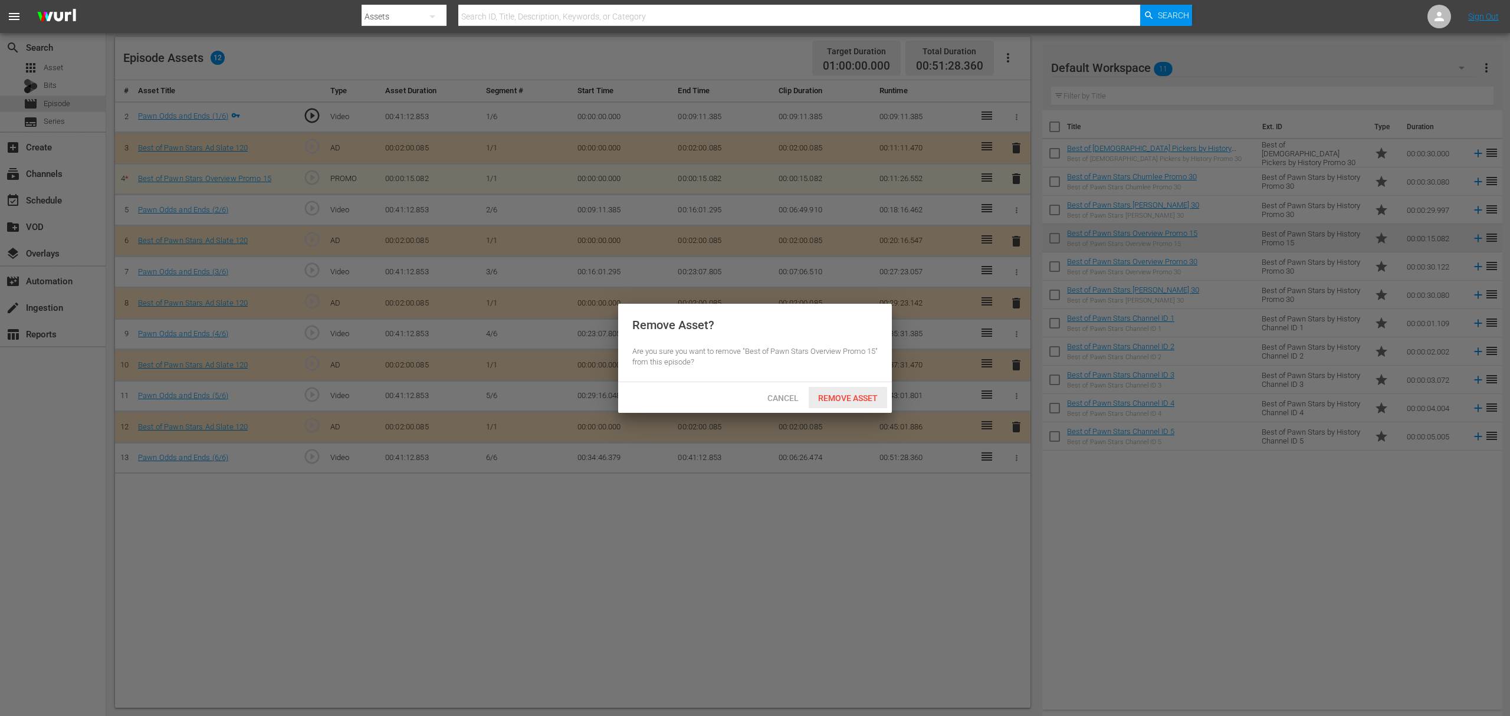
click at [850, 402] on span "Remove Asset" at bounding box center [847, 397] width 78 height 9
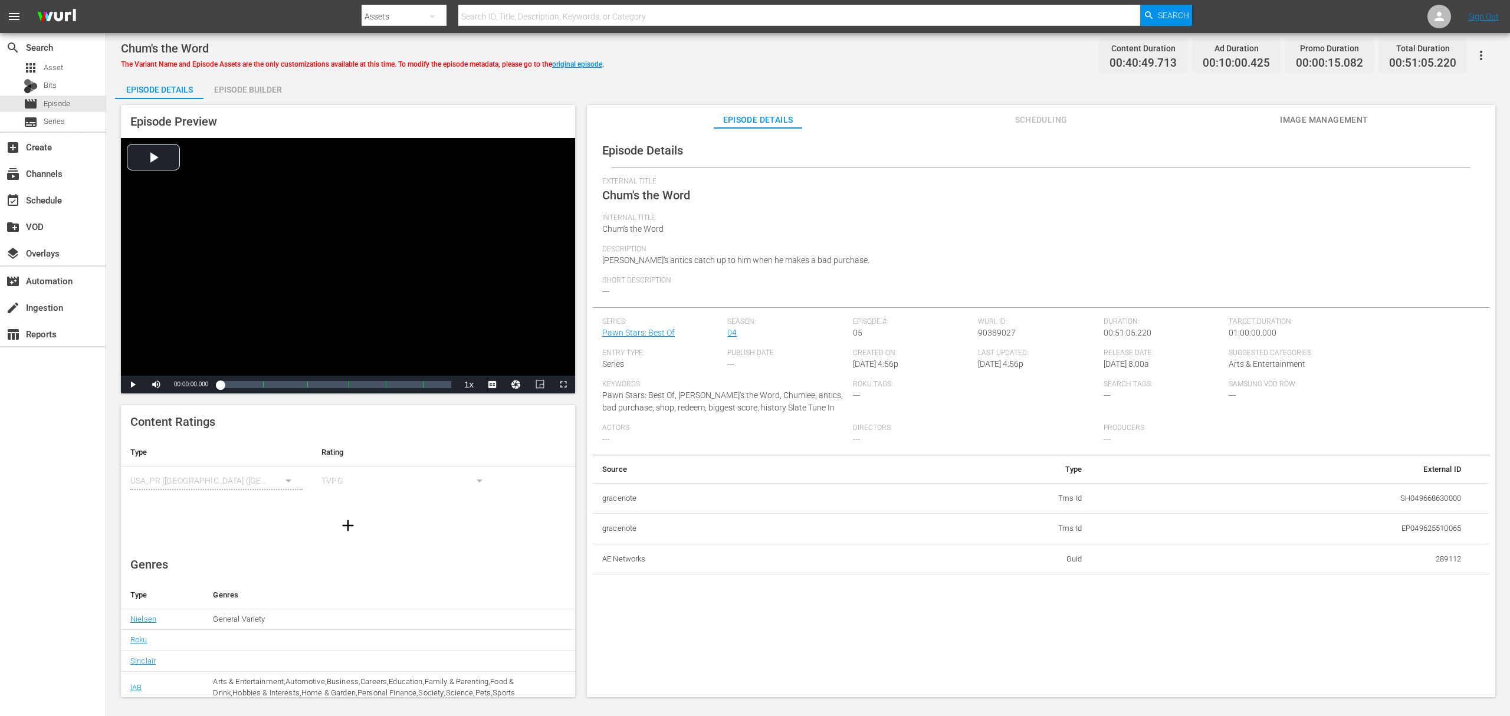
click at [270, 88] on div "Episode Builder" at bounding box center [247, 89] width 88 height 28
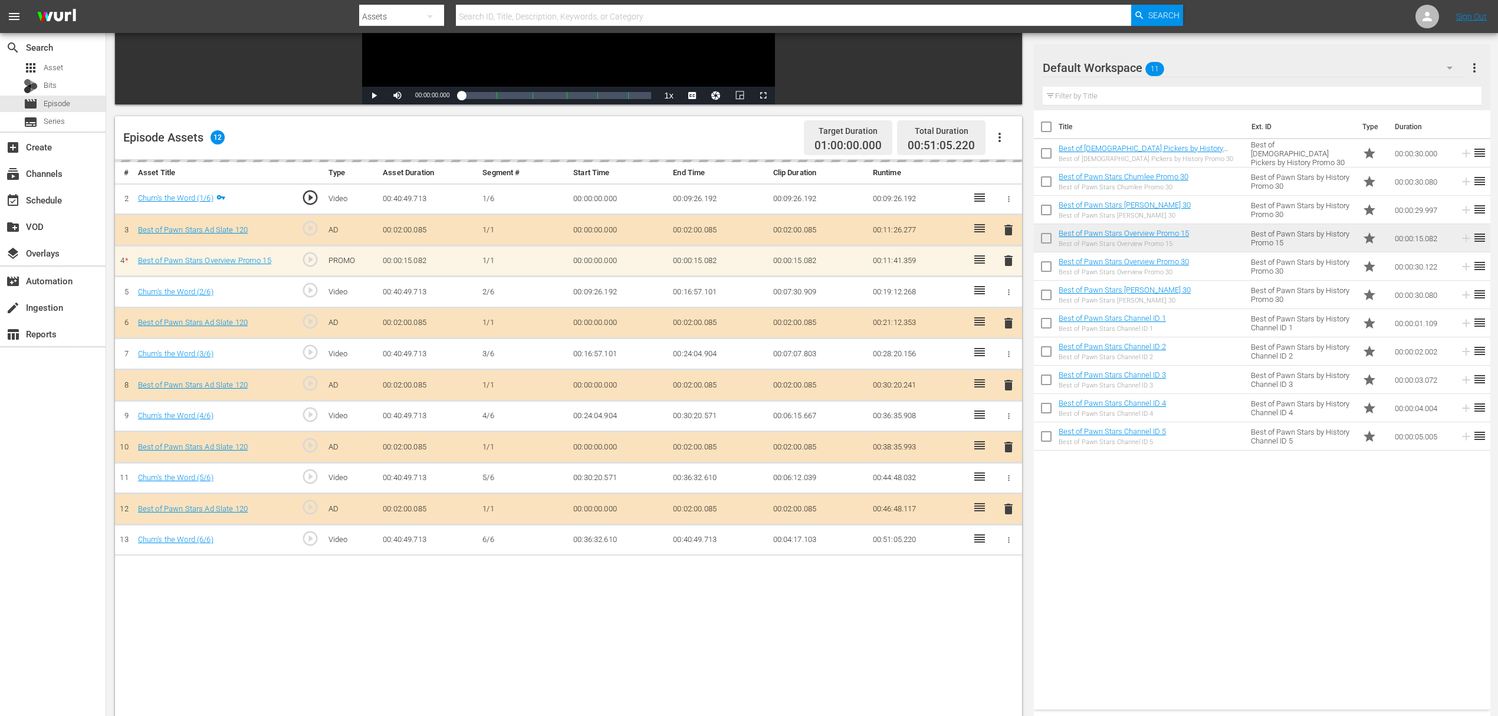
scroll to position [236, 0]
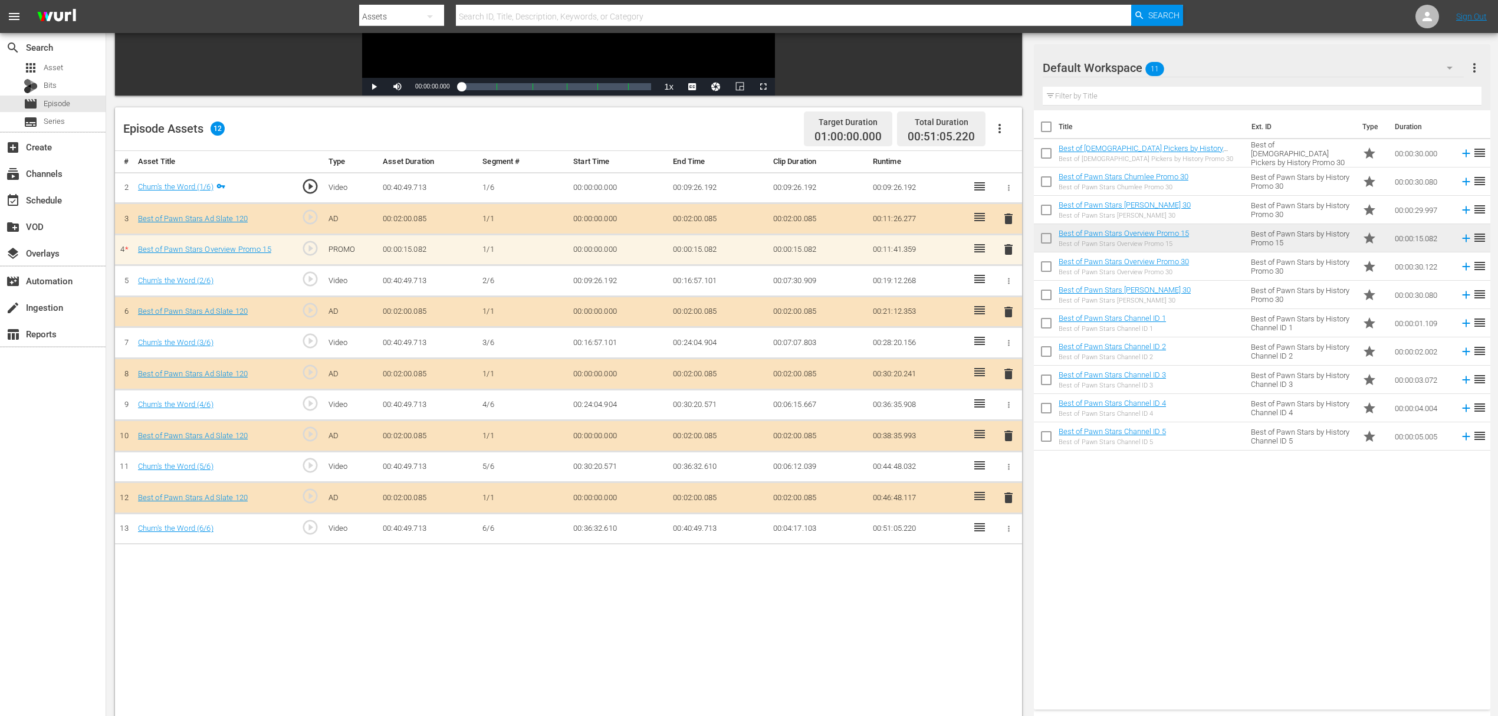
click at [1007, 248] on span "delete" at bounding box center [1008, 249] width 14 height 14
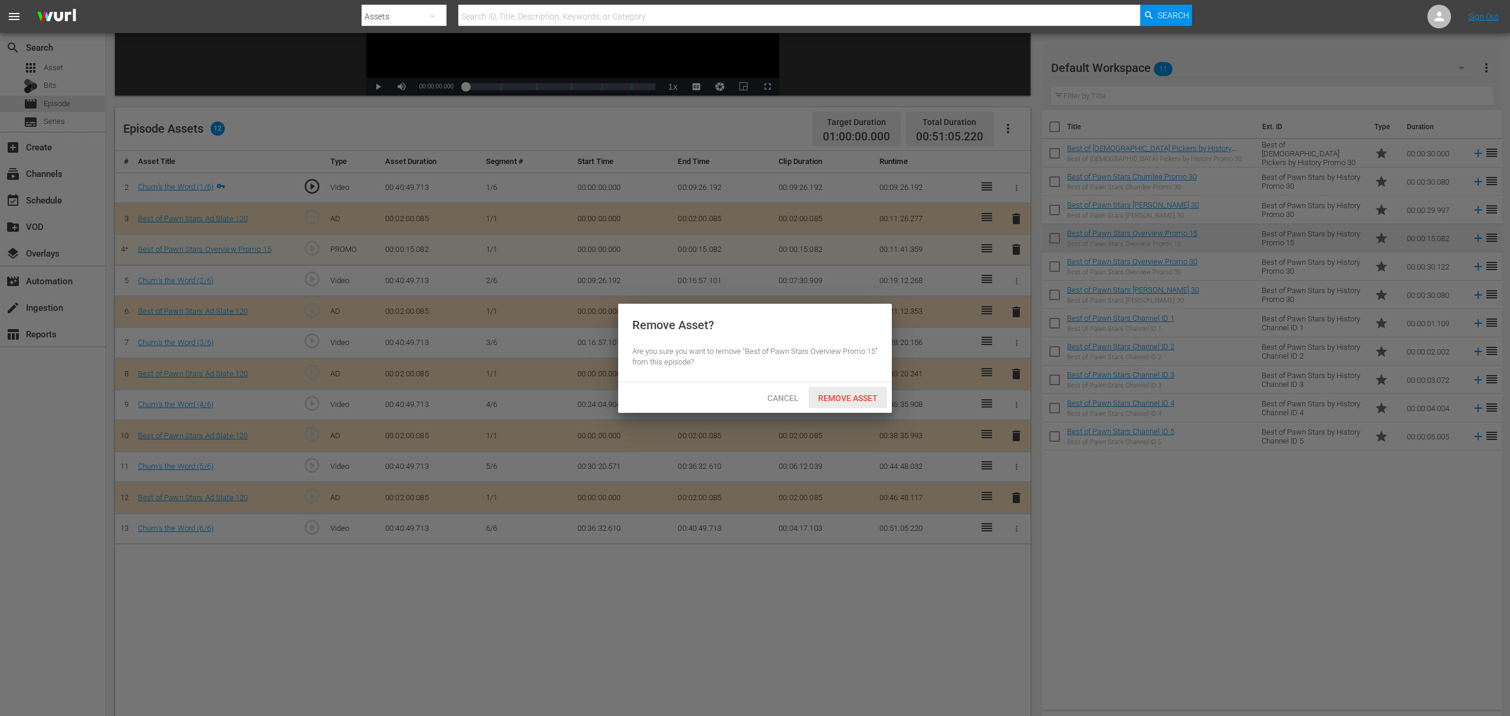
click at [847, 393] on span "Remove Asset" at bounding box center [847, 397] width 78 height 9
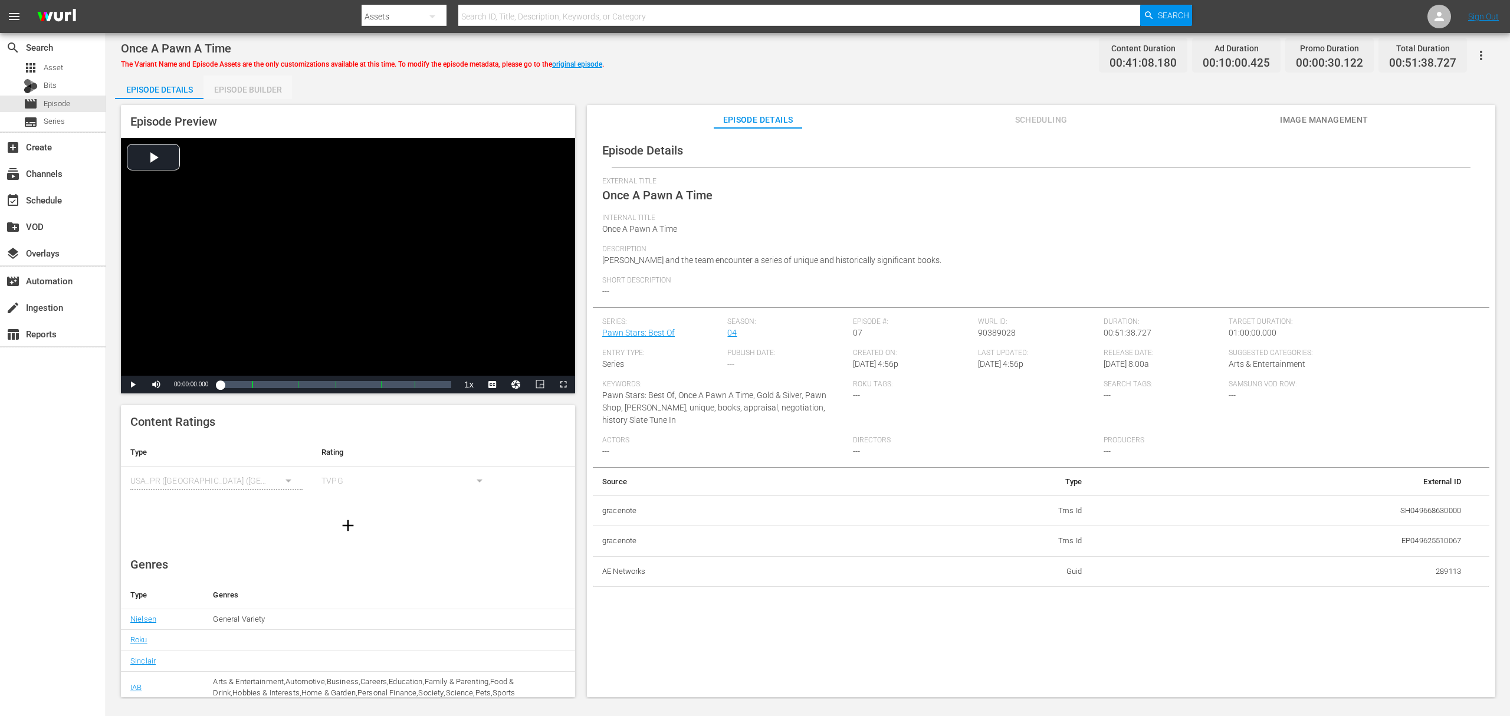
click at [272, 81] on div "Episode Builder" at bounding box center [247, 89] width 88 height 28
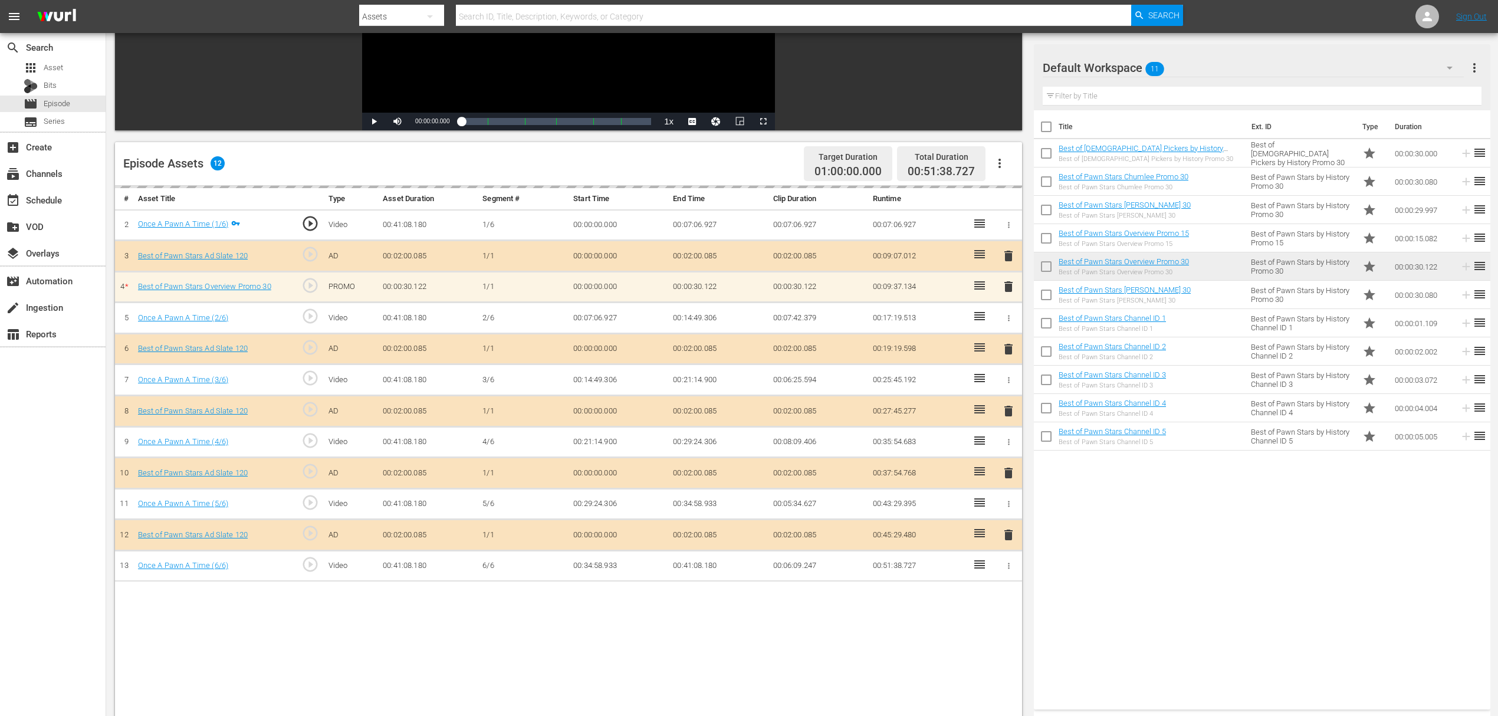
scroll to position [236, 0]
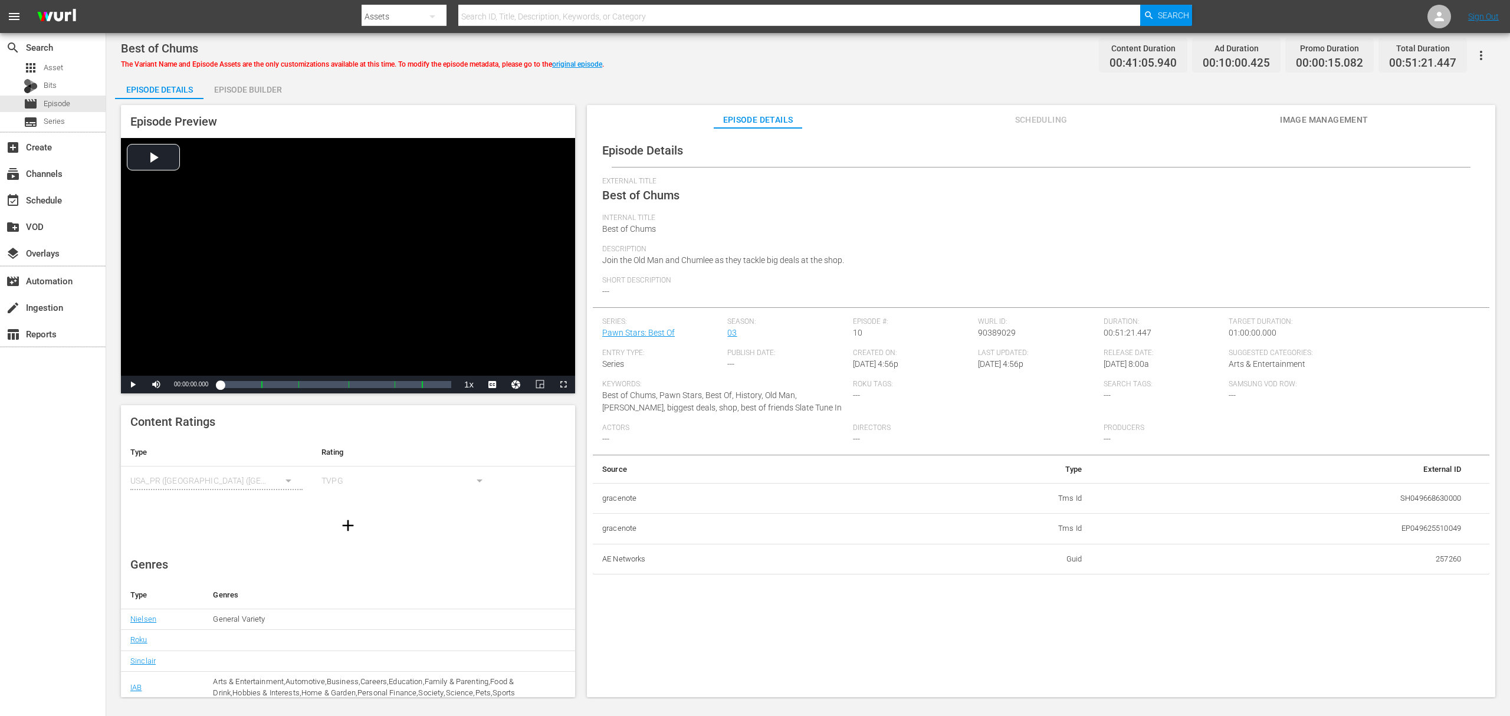
click at [251, 97] on div "Episode Builder" at bounding box center [247, 89] width 88 height 28
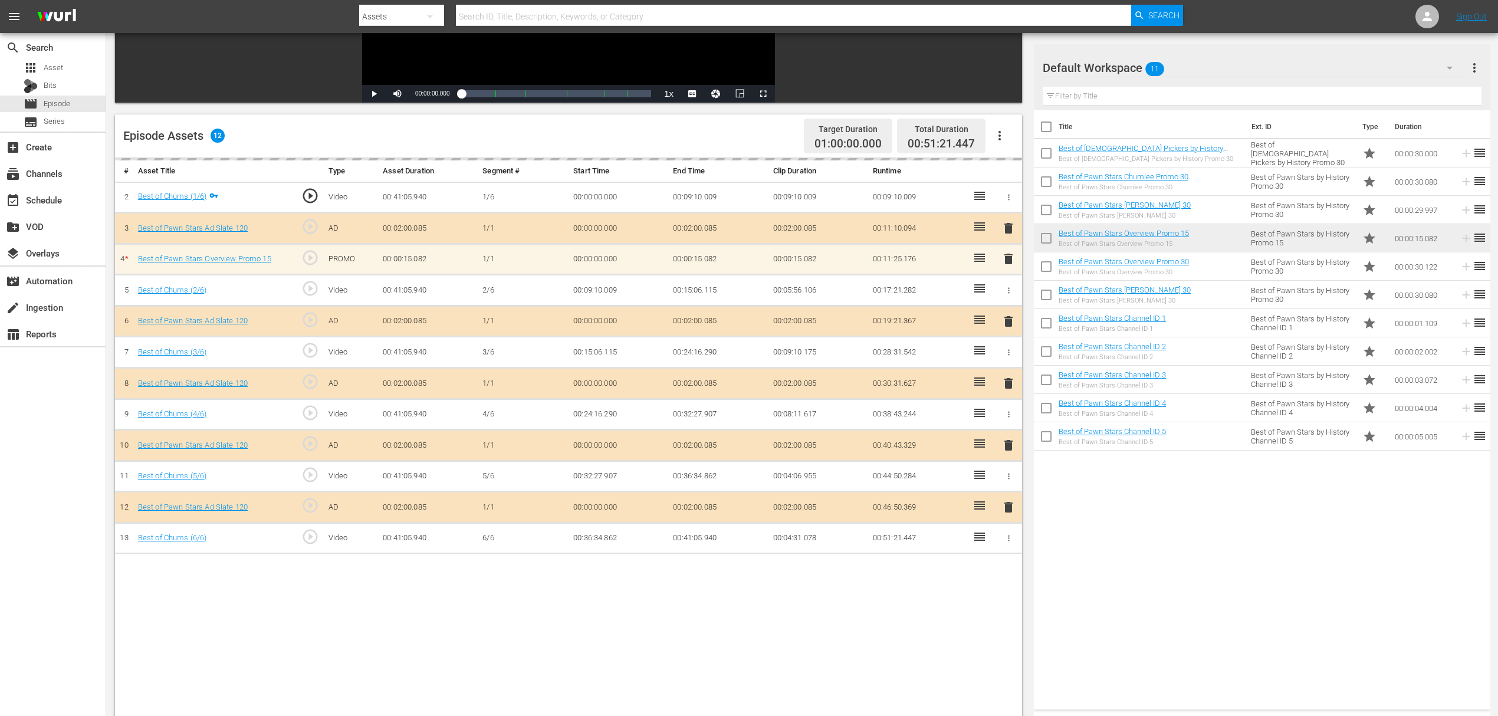
scroll to position [236, 0]
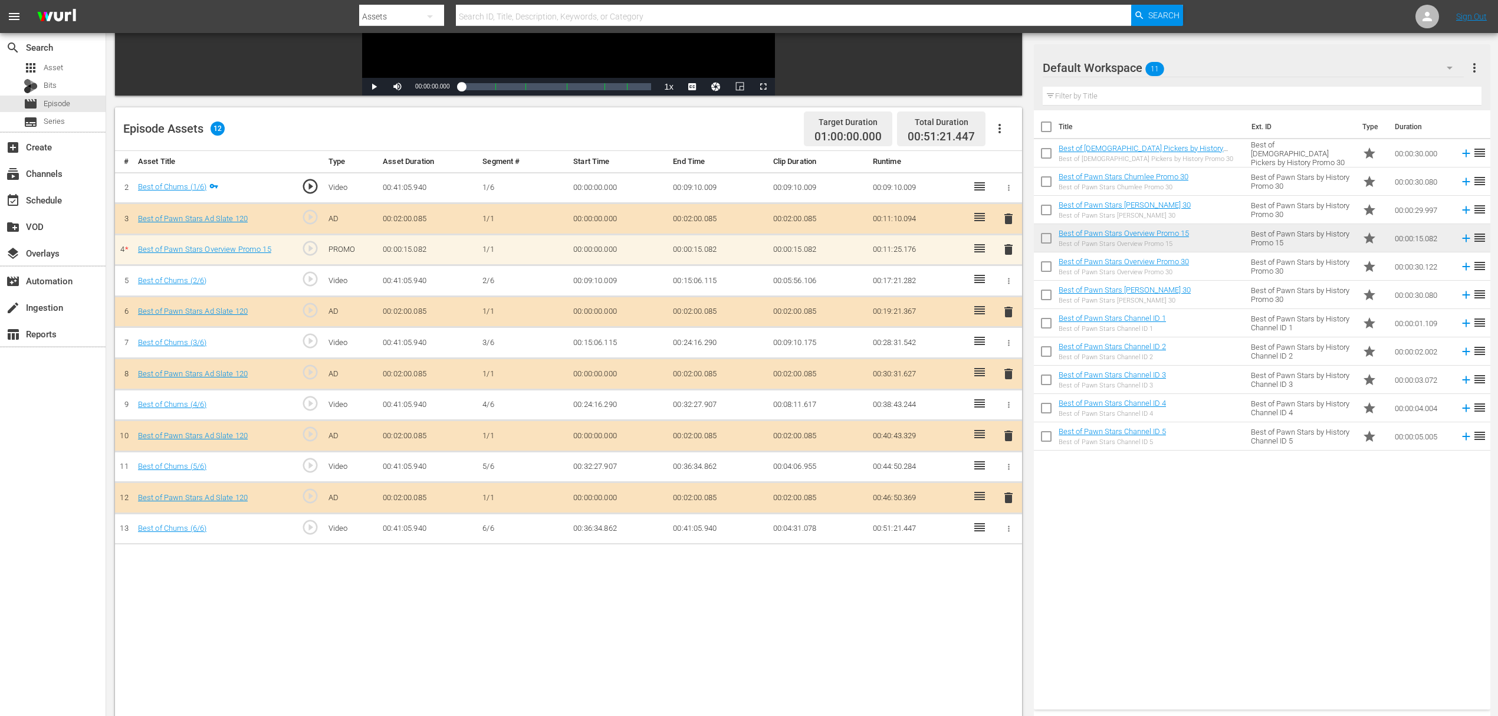
click at [1004, 252] on span "delete" at bounding box center [1008, 249] width 14 height 14
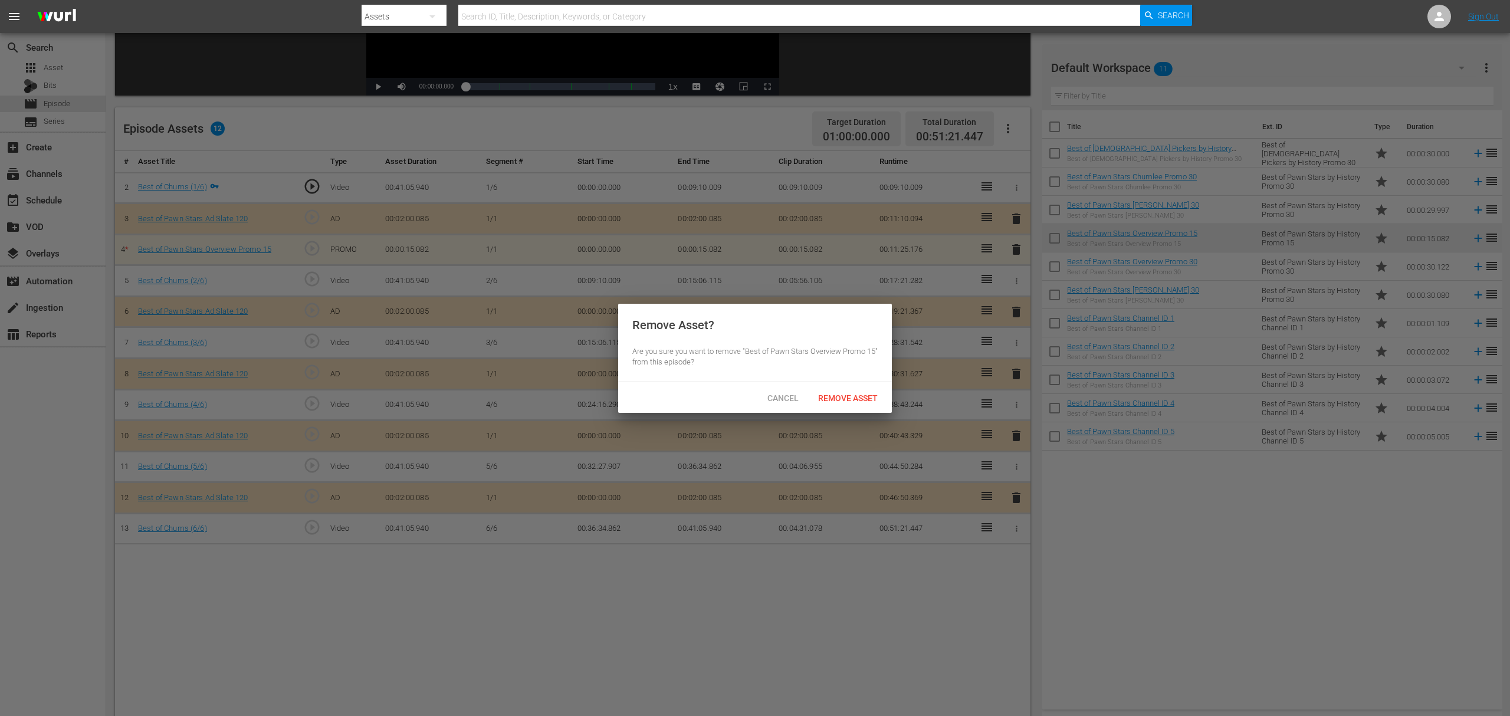
click at [863, 395] on span "Remove Asset" at bounding box center [847, 397] width 78 height 9
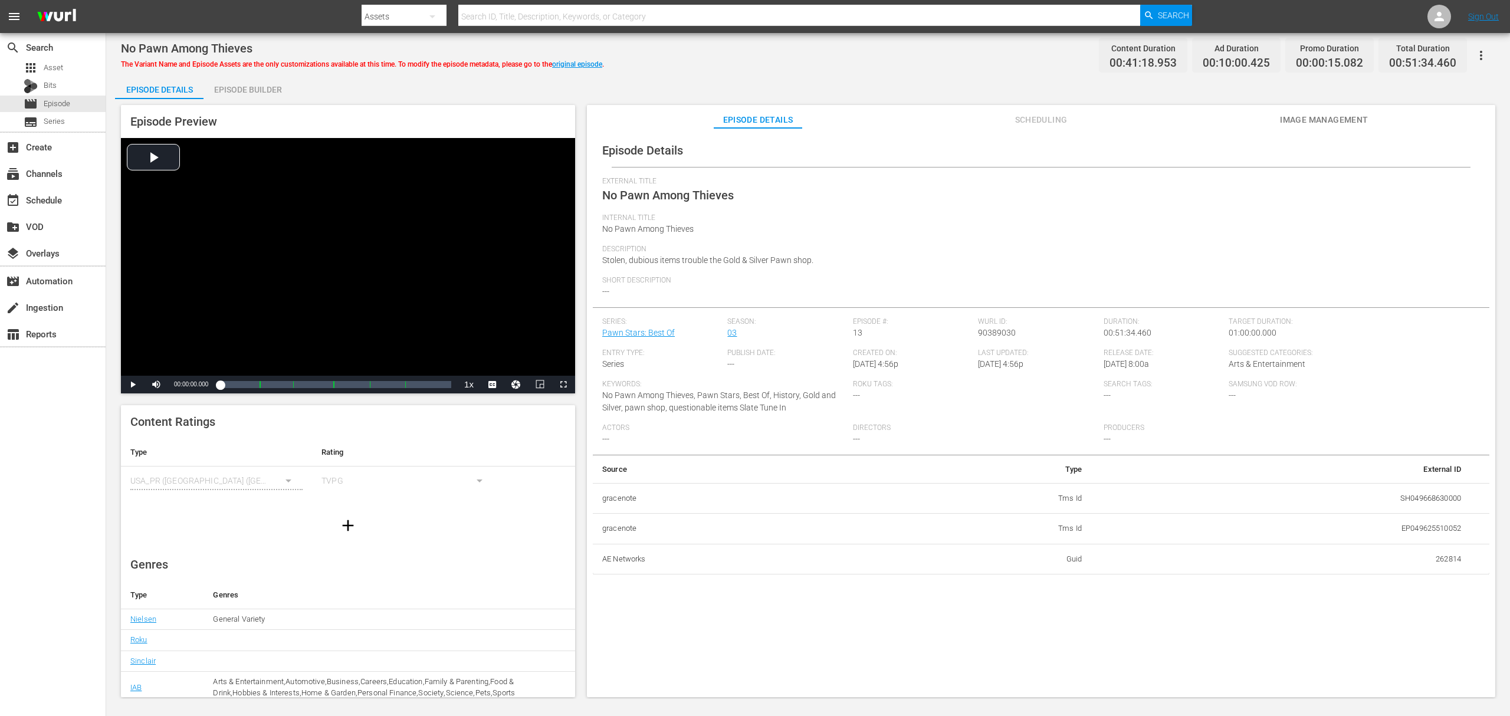
click at [251, 99] on div "Episode Preview Video Player is loading. Play Video Play Mute Current Time 00:0…" at bounding box center [808, 402] width 1386 height 607
click at [255, 93] on div "Episode Builder" at bounding box center [247, 89] width 88 height 28
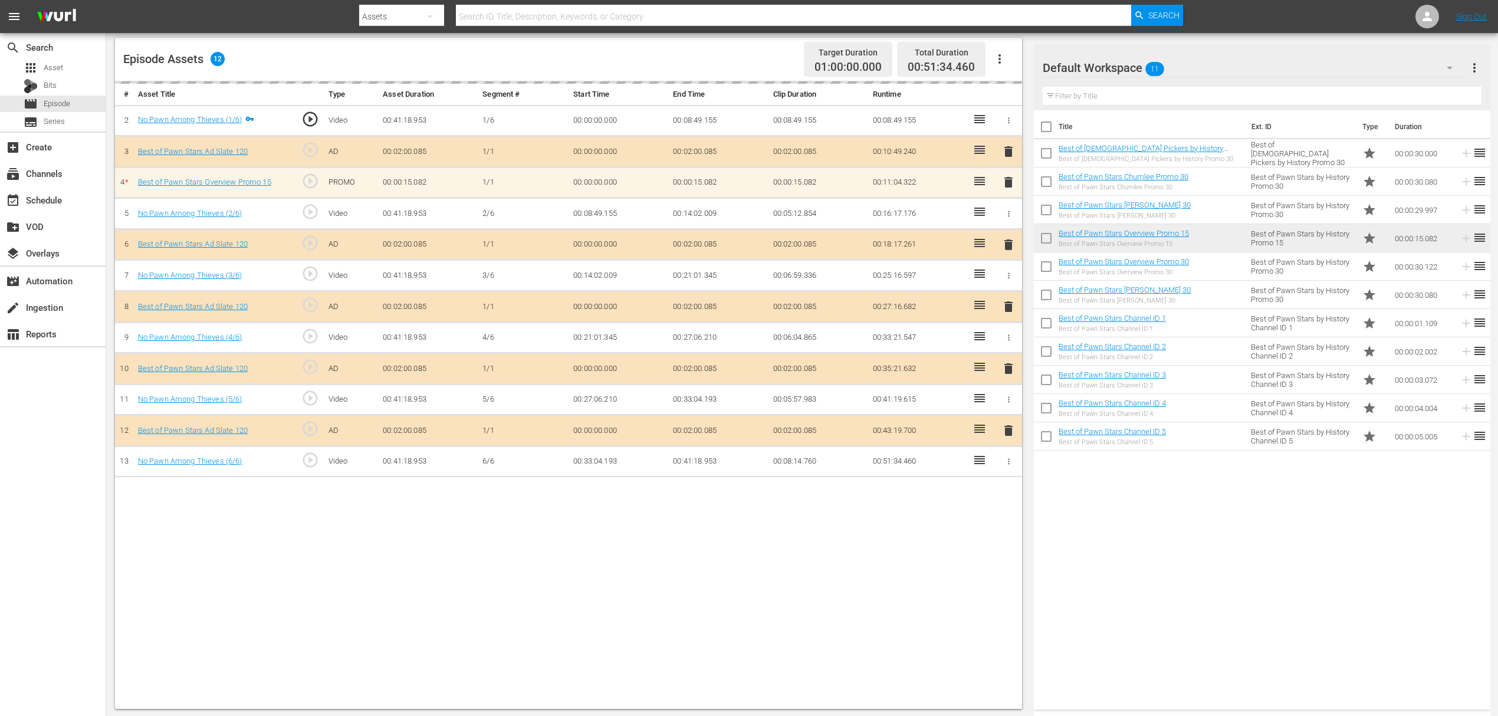
scroll to position [307, 0]
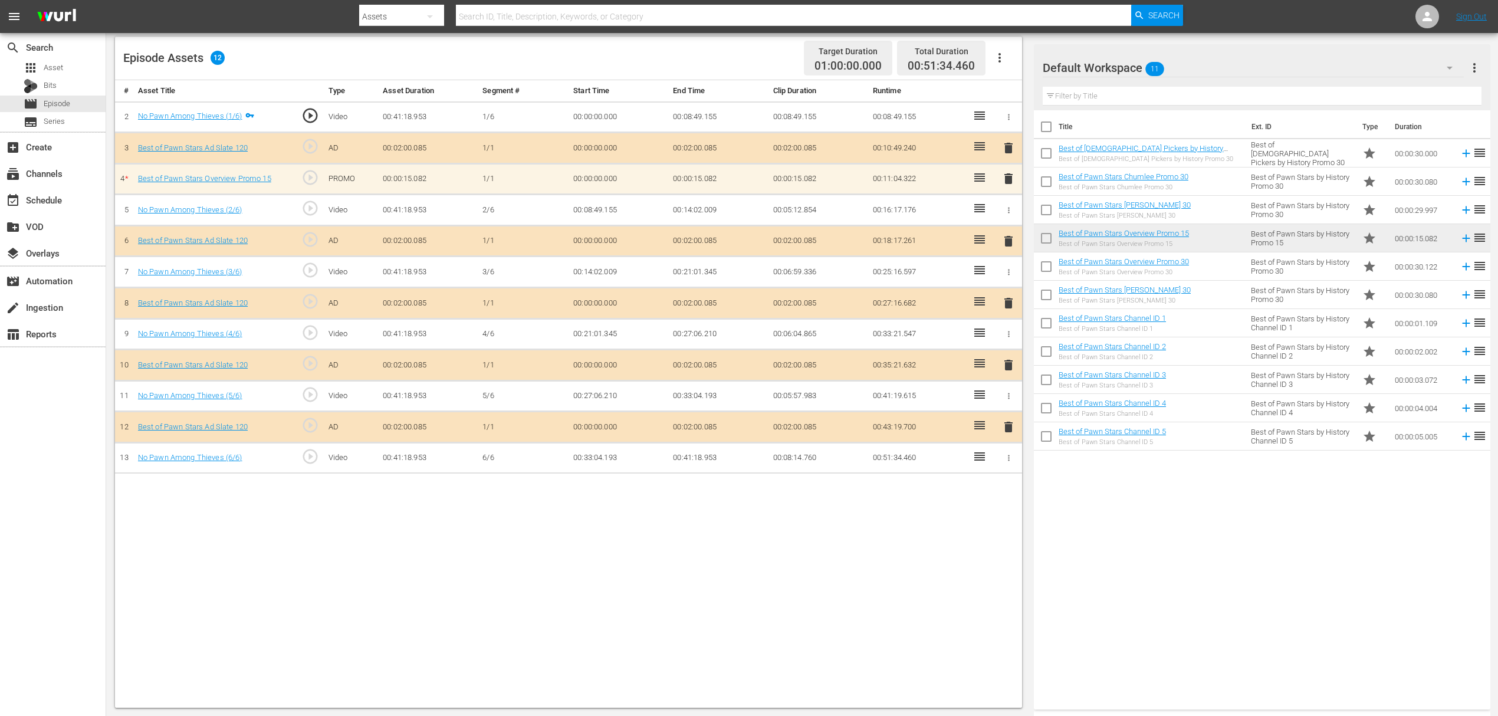
click at [1010, 175] on span "delete" at bounding box center [1008, 179] width 14 height 14
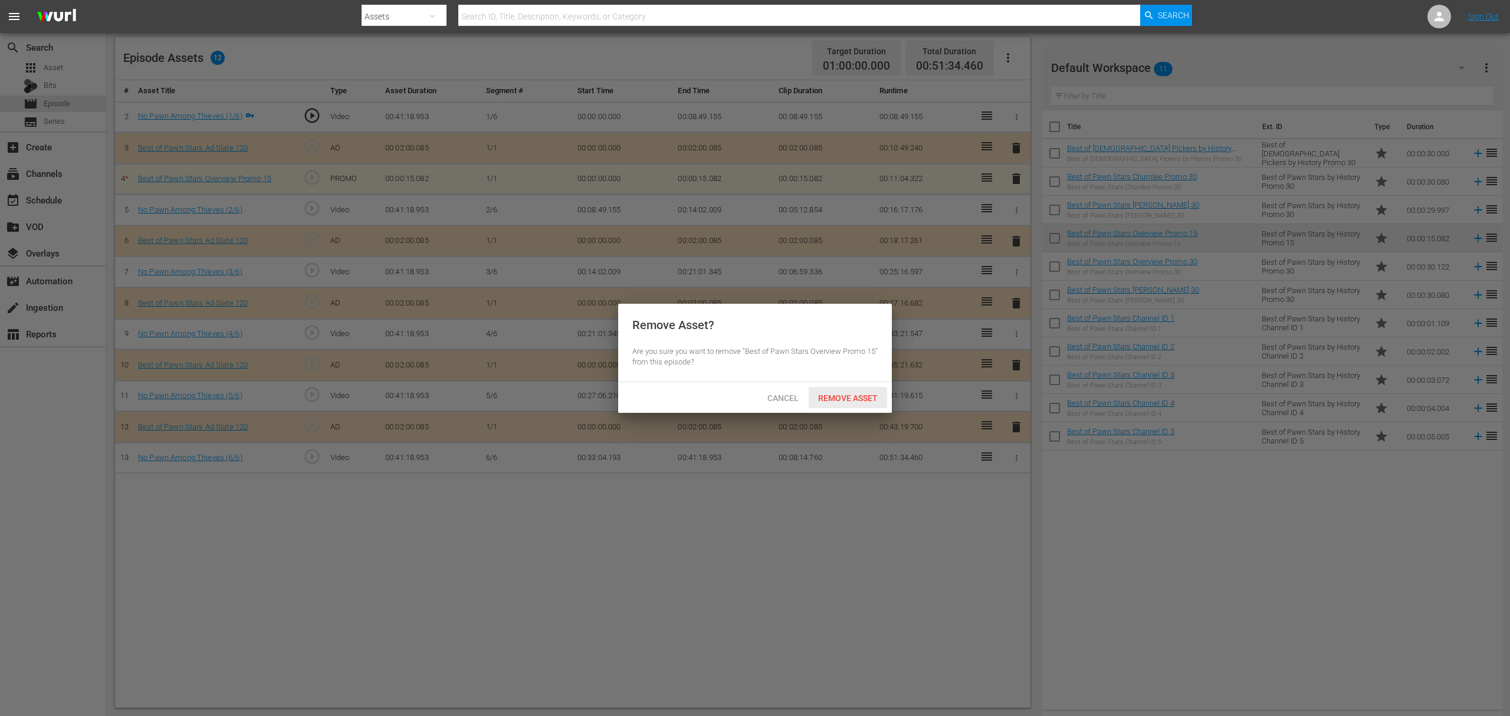
click at [845, 395] on span "Remove Asset" at bounding box center [847, 397] width 78 height 9
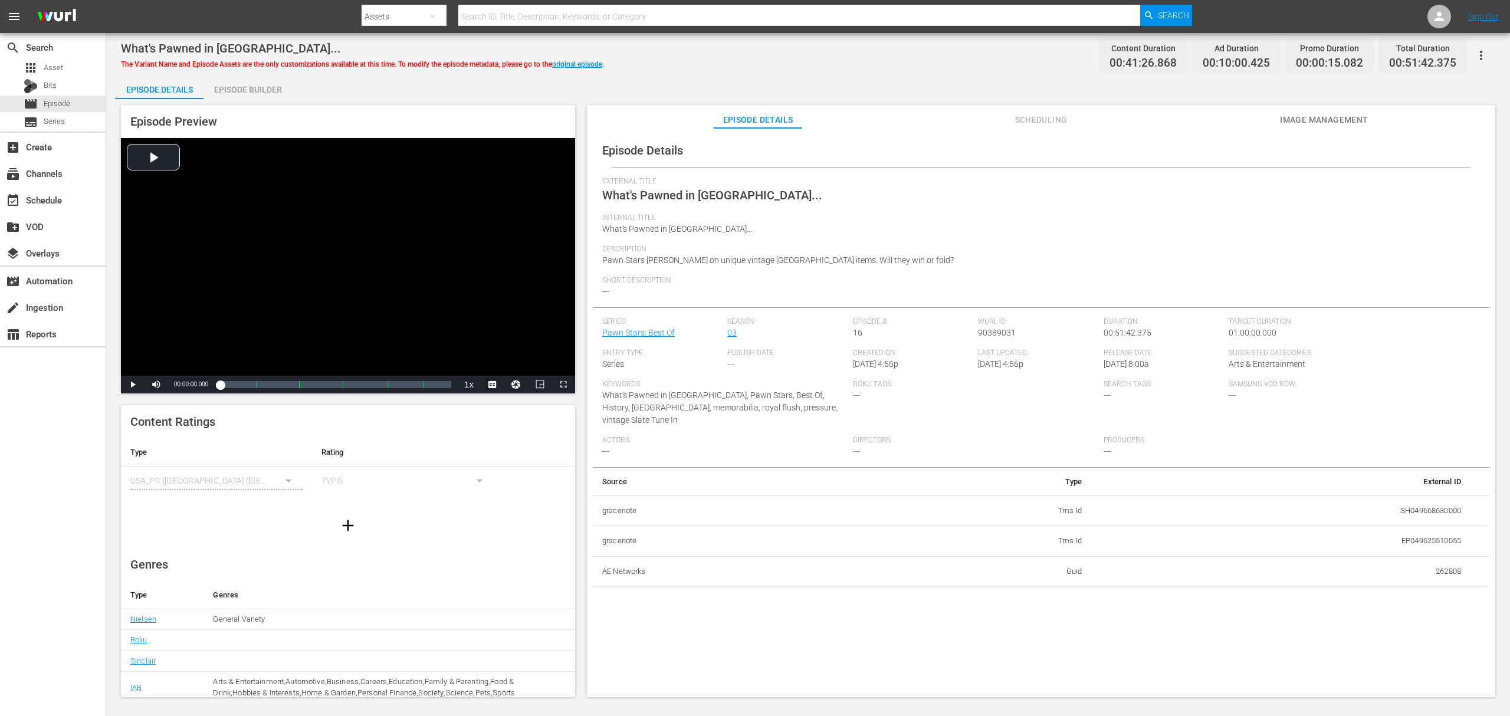
click at [248, 97] on div "Episode Builder" at bounding box center [247, 89] width 88 height 28
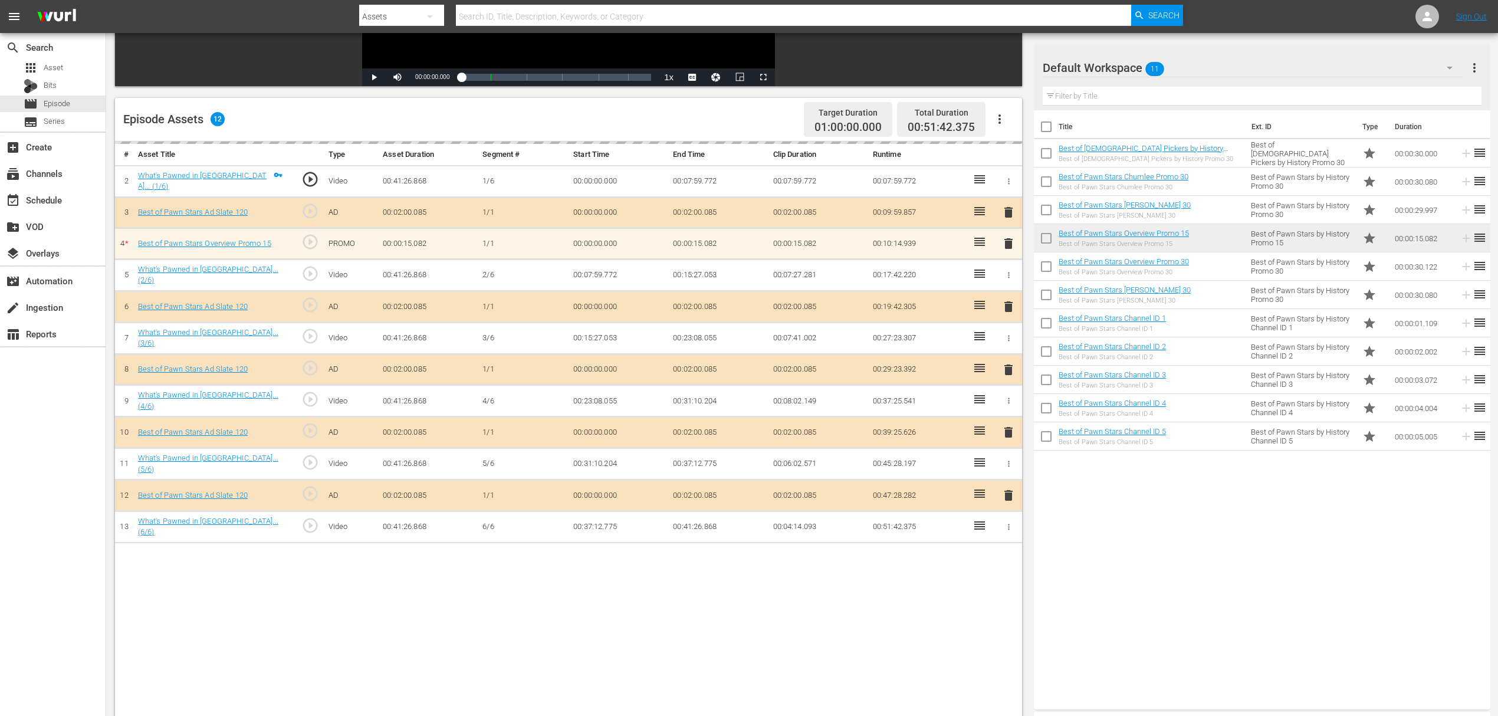
scroll to position [307, 0]
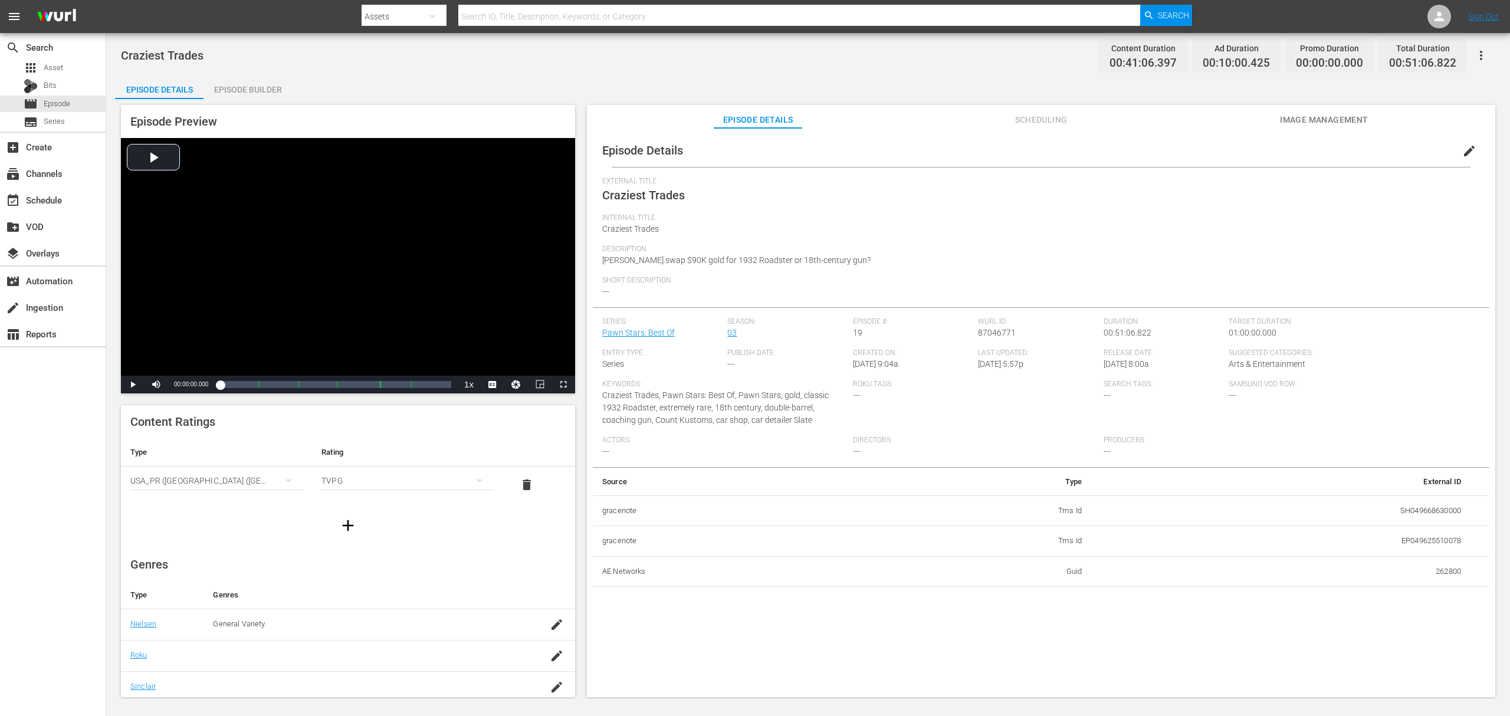
click at [238, 83] on div "Episode Builder" at bounding box center [247, 89] width 88 height 28
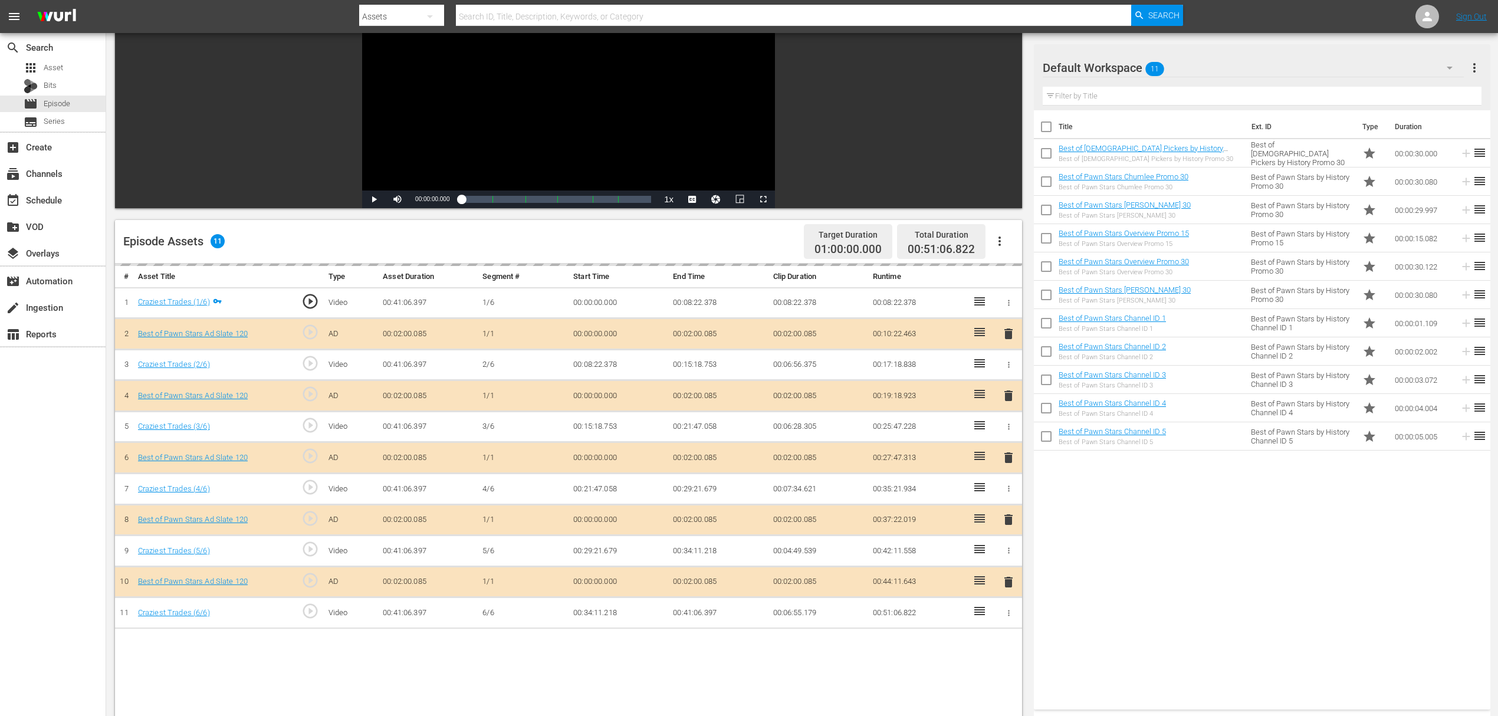
scroll to position [307, 0]
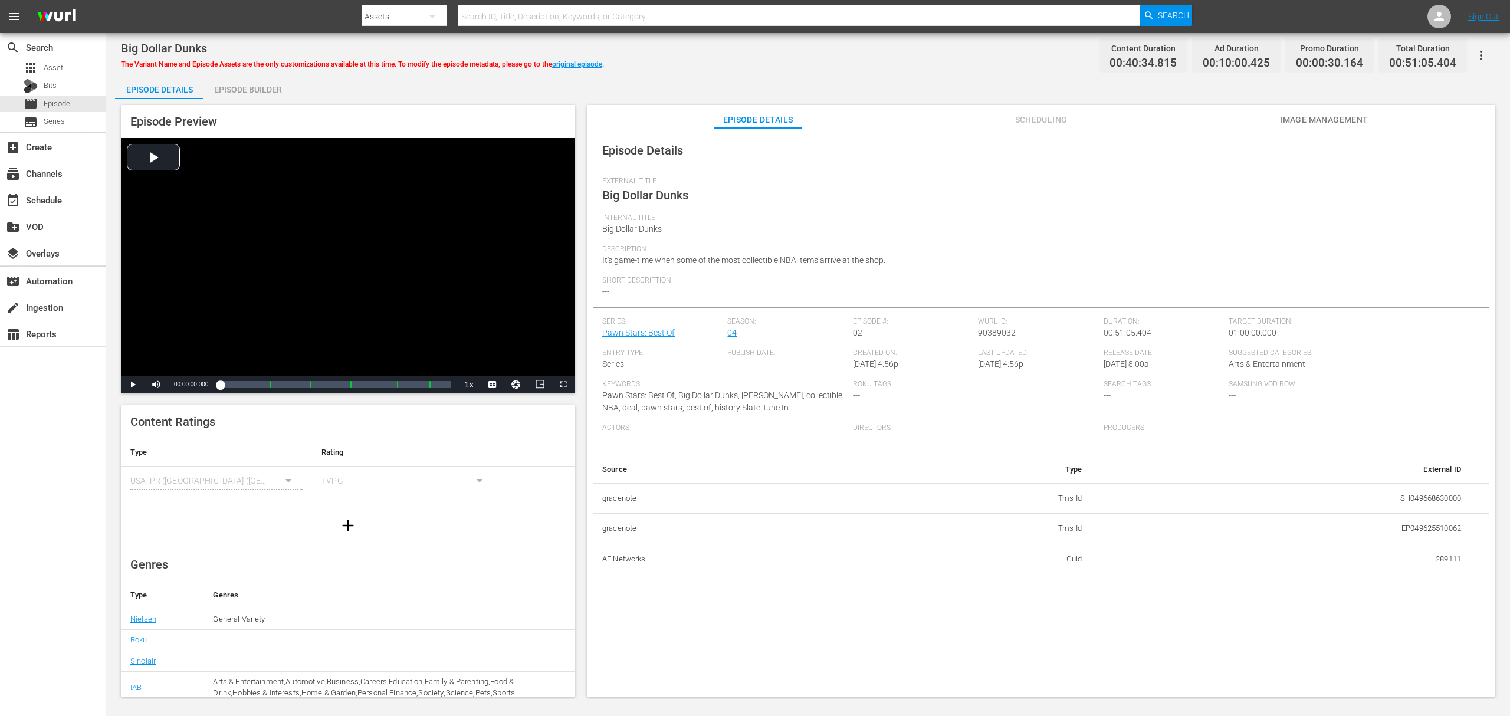
click at [298, 101] on div "Episode Preview Video Player is loading. Play Video Play Mute Current Time 00:0…" at bounding box center [808, 402] width 1386 height 607
click at [258, 88] on div "Episode Builder" at bounding box center [247, 89] width 88 height 28
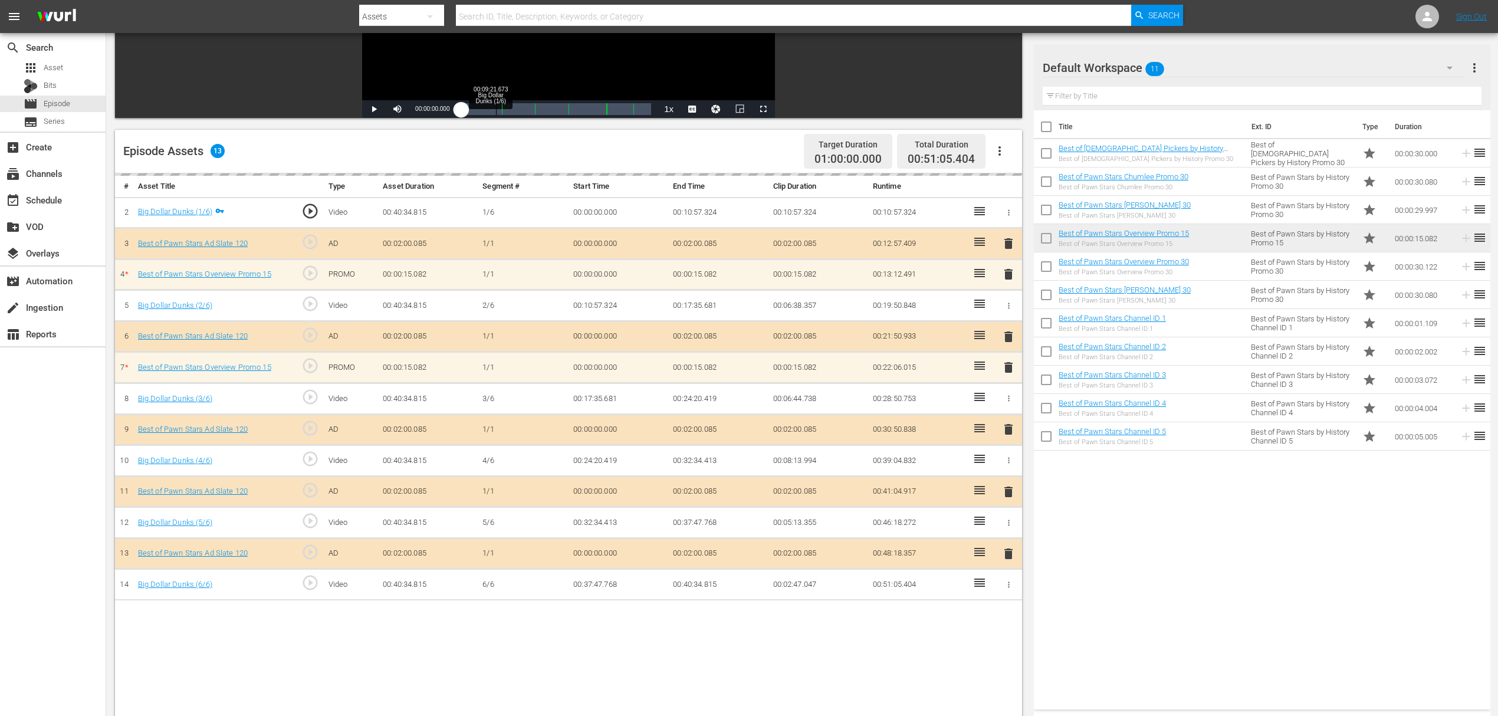
scroll to position [236, 0]
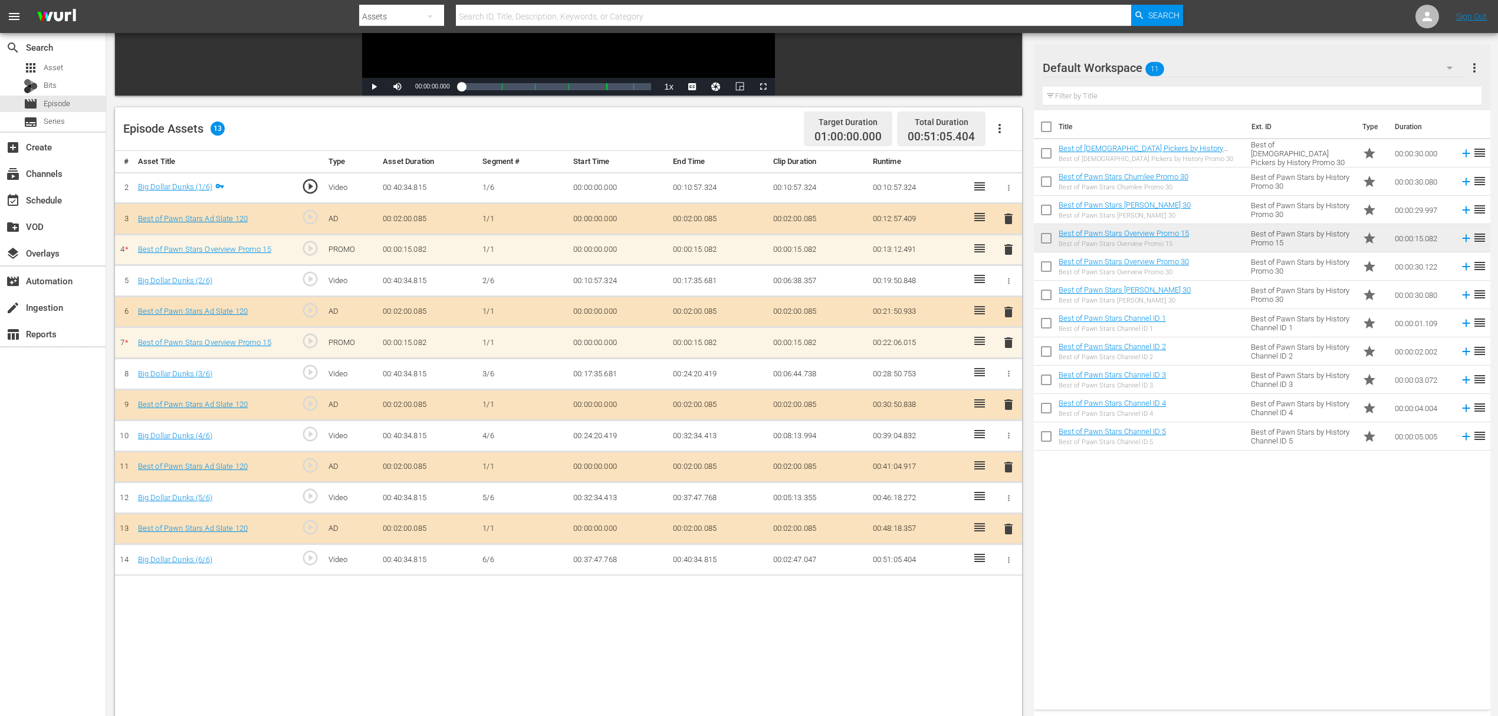
click at [1010, 338] on span "delete" at bounding box center [1008, 343] width 14 height 14
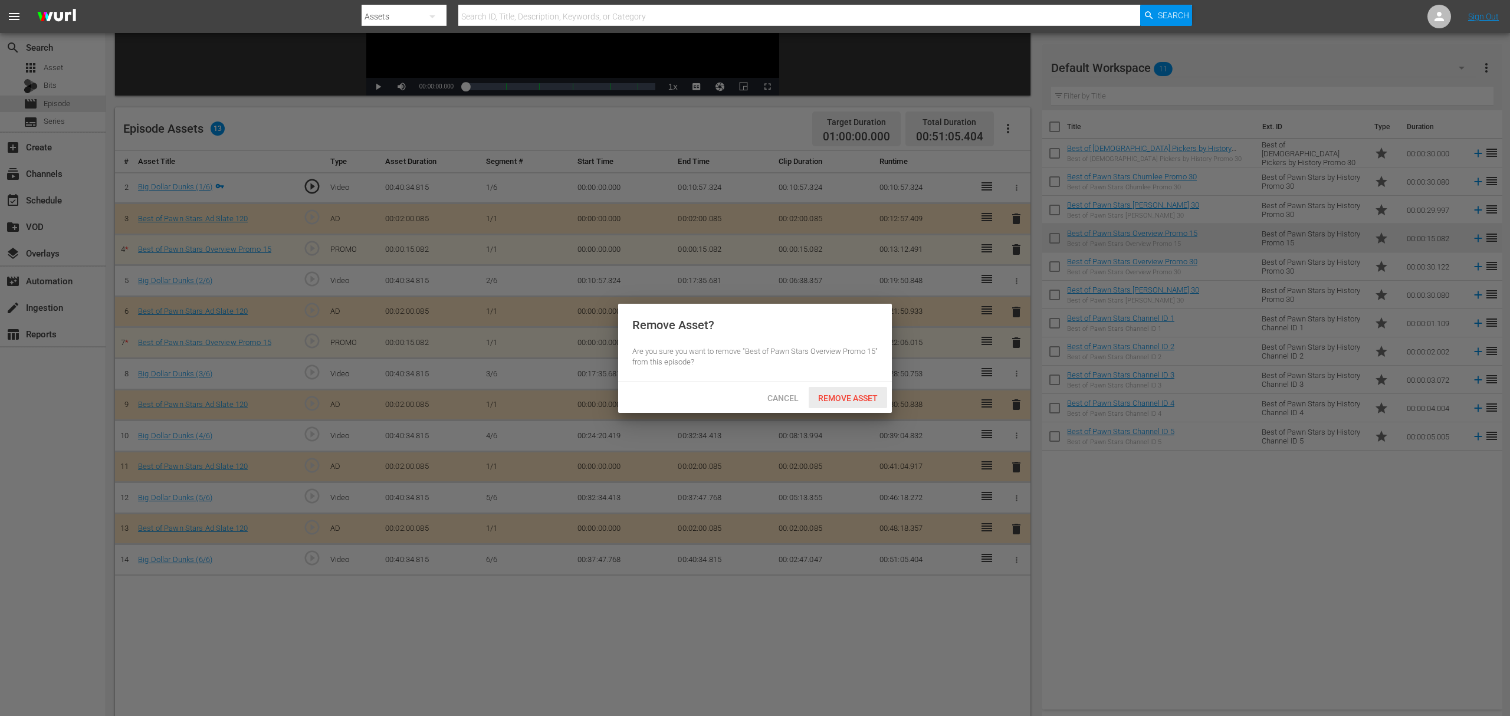
click at [836, 399] on span "Remove Asset" at bounding box center [847, 397] width 78 height 9
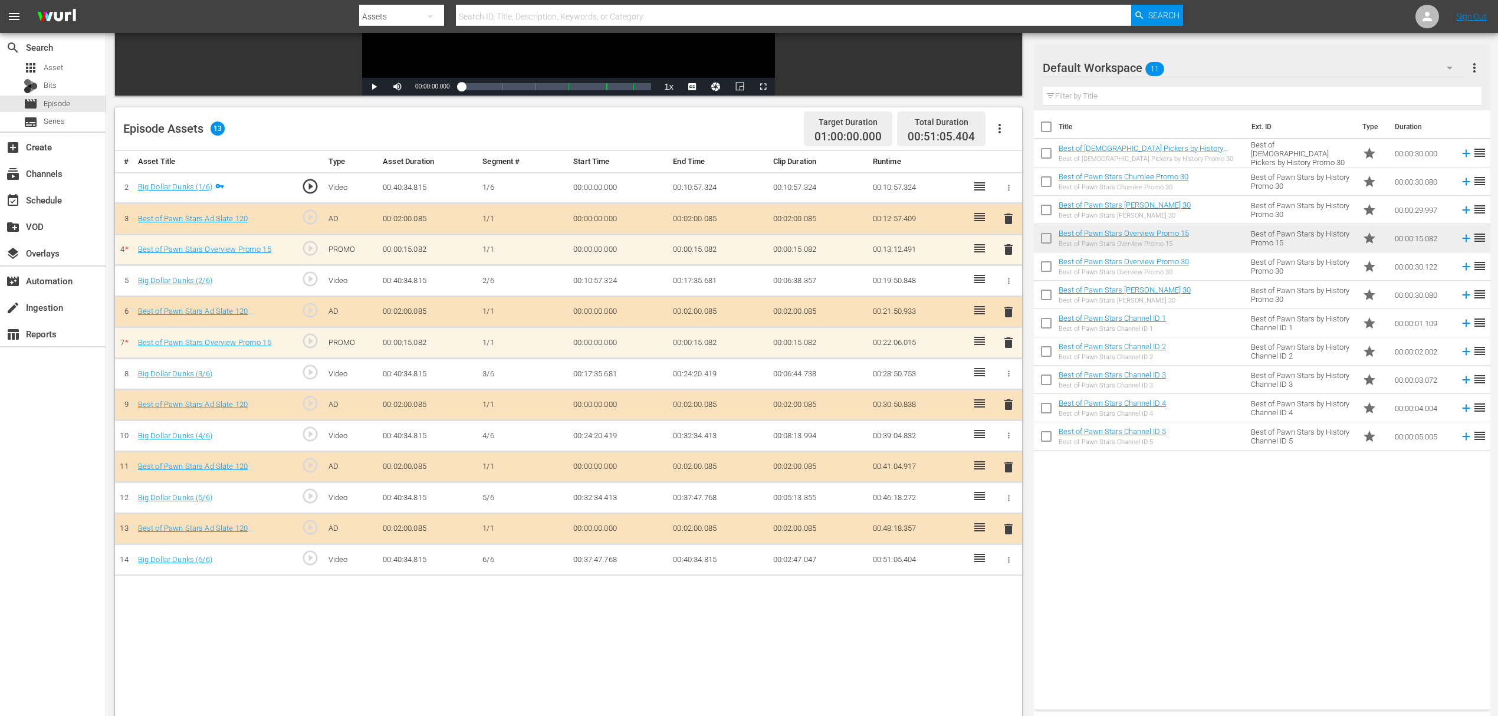
click at [1007, 247] on span "delete" at bounding box center [1008, 249] width 14 height 14
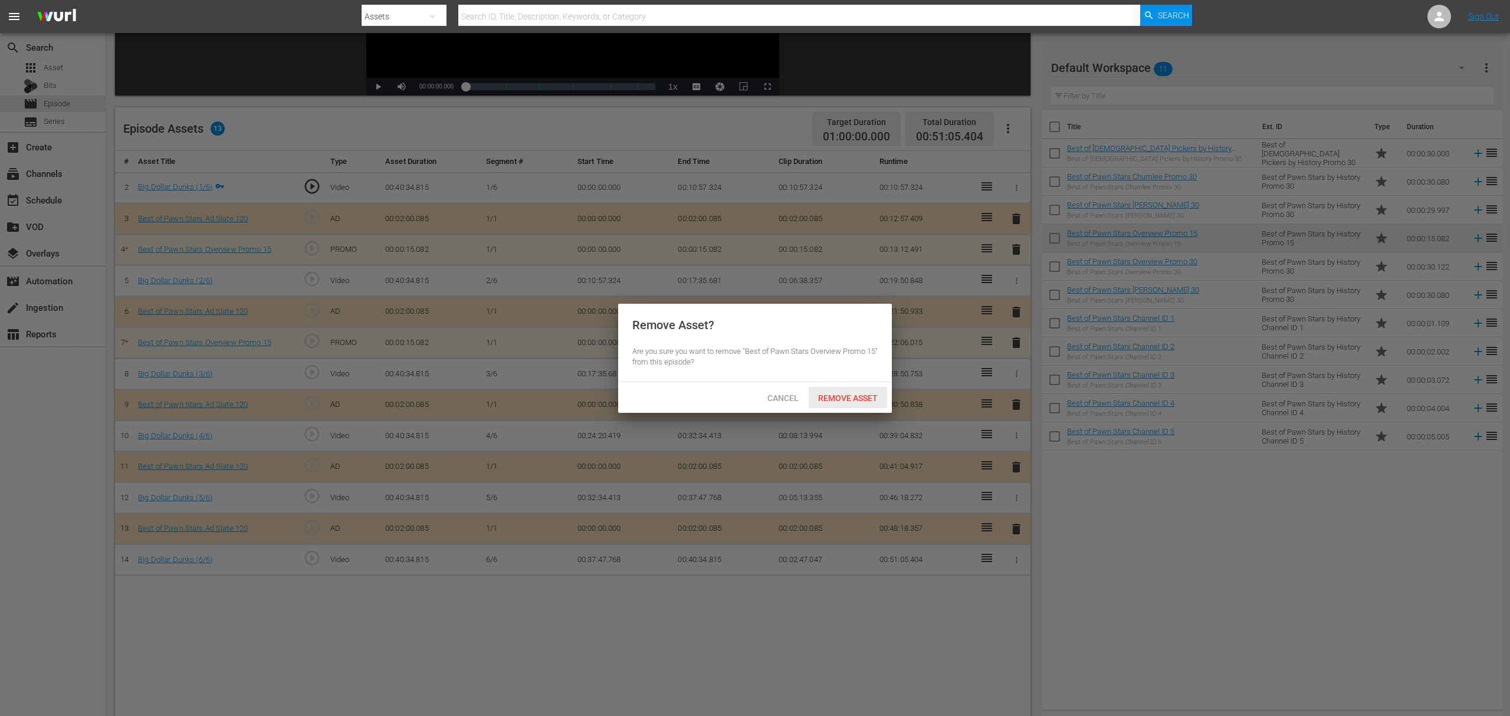
click at [852, 396] on span "Remove Asset" at bounding box center [847, 397] width 78 height 9
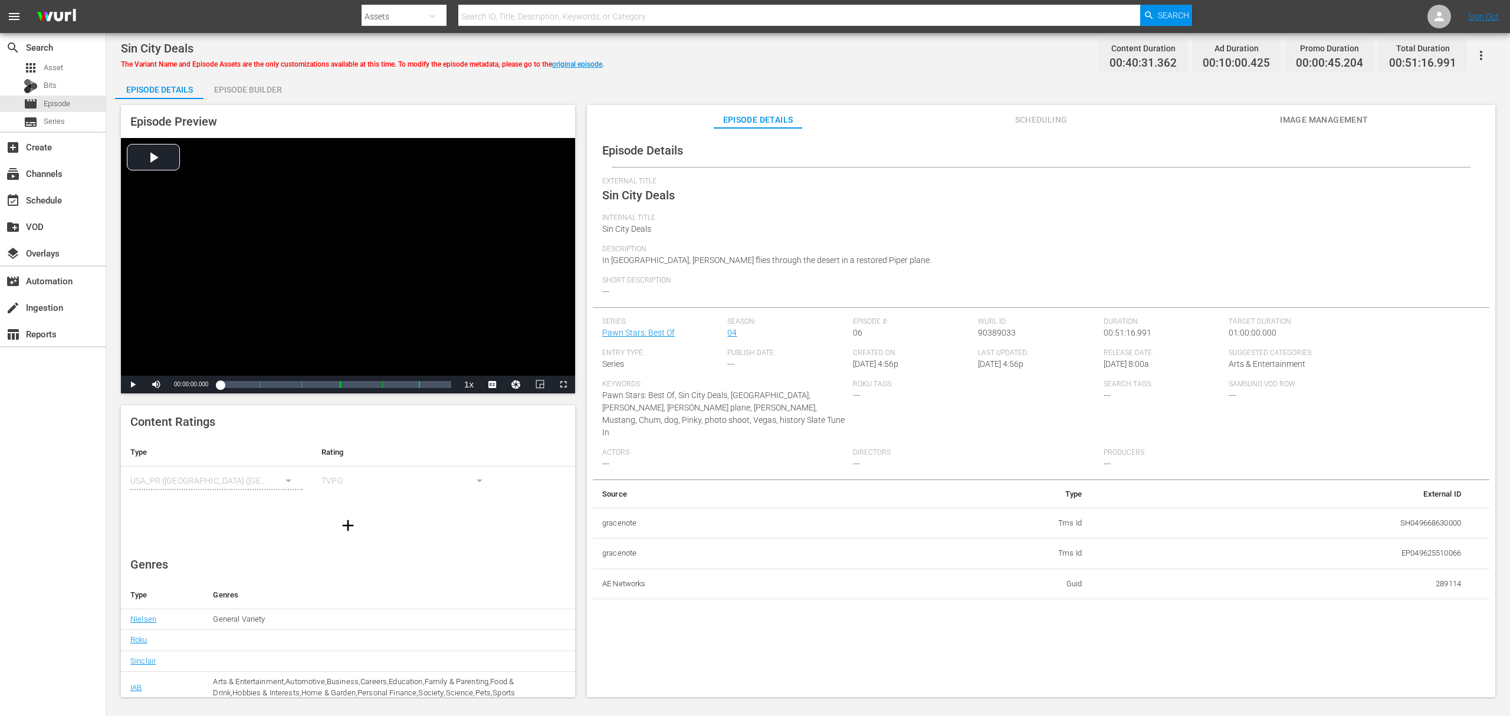
click at [276, 83] on div "Episode Builder" at bounding box center [247, 89] width 88 height 28
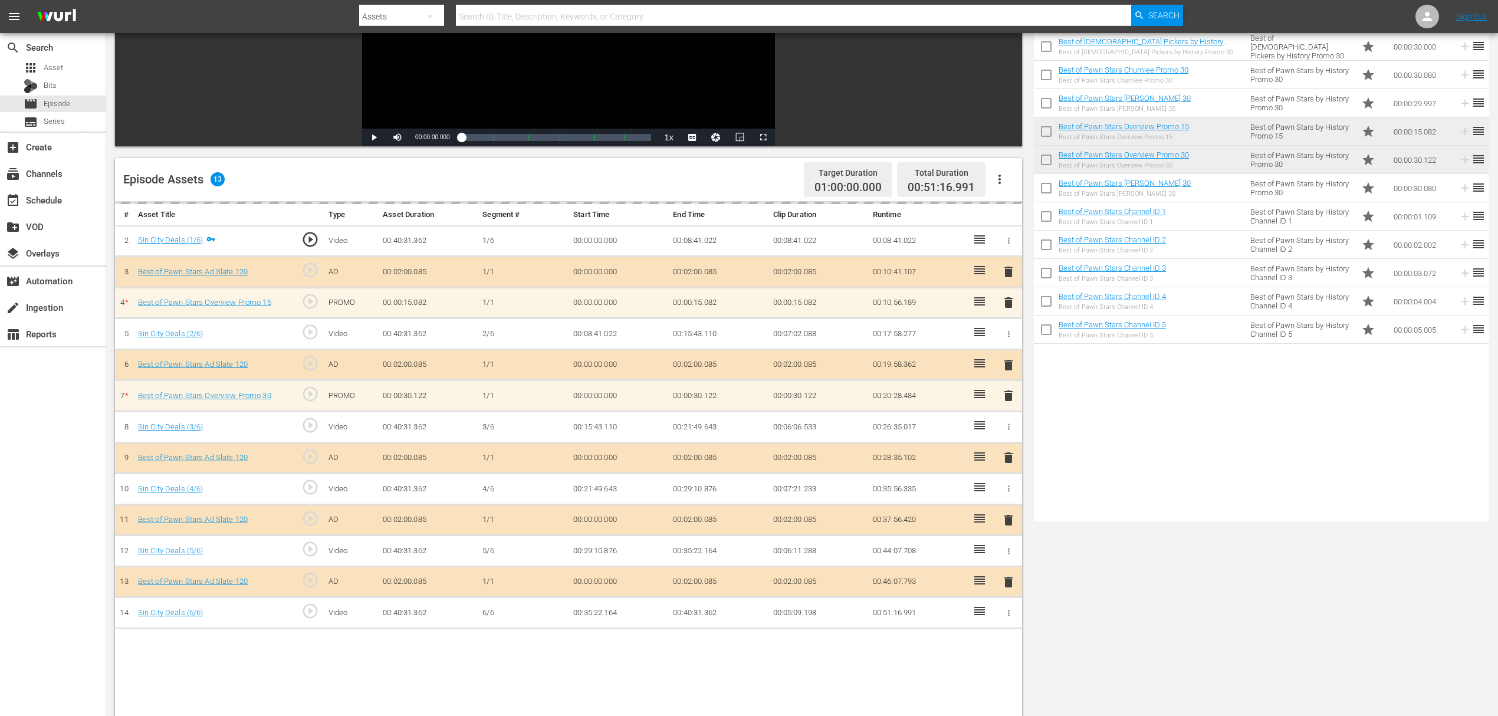
scroll to position [236, 0]
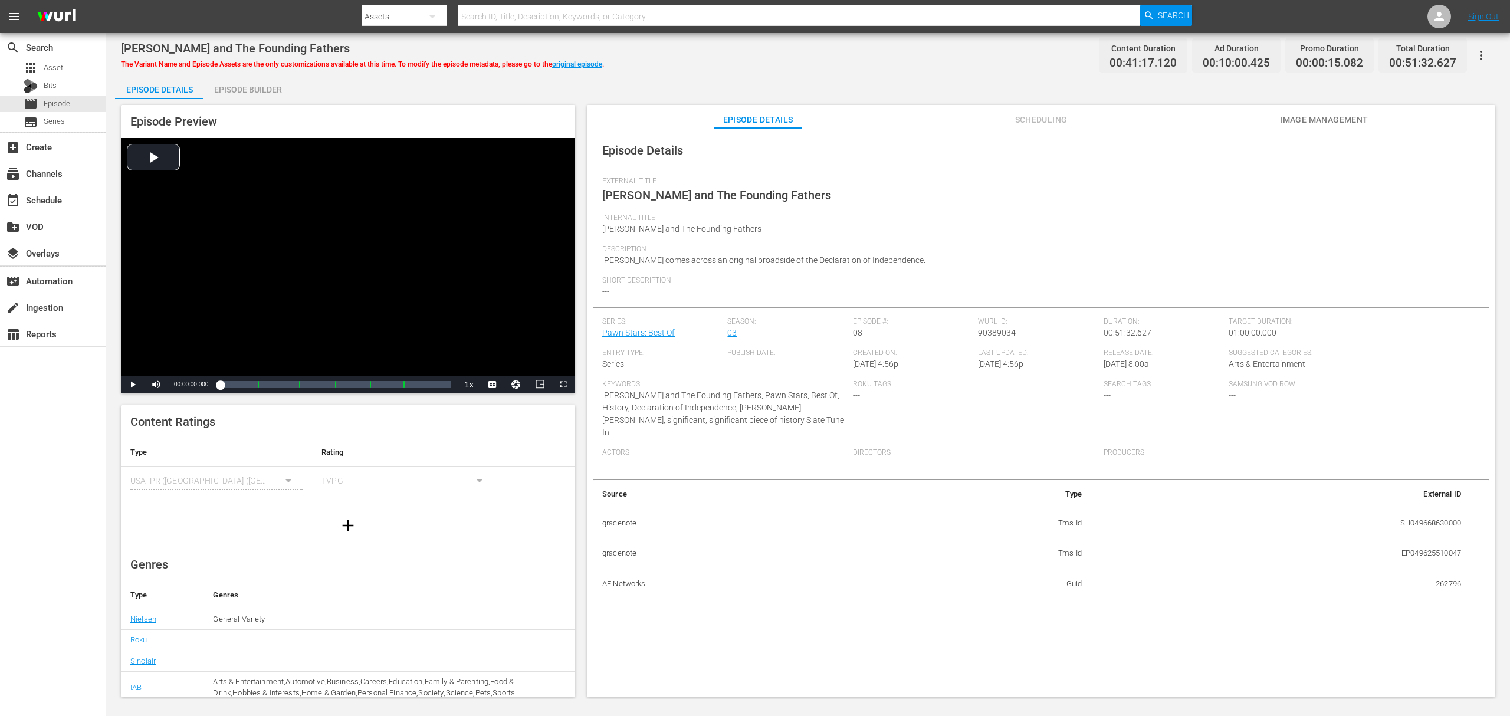
click at [280, 103] on div "Episode Preview Video Player is loading. Play Video Play Mute Current Time 00:0…" at bounding box center [808, 402] width 1386 height 607
click at [267, 92] on div "Episode Builder" at bounding box center [247, 89] width 88 height 28
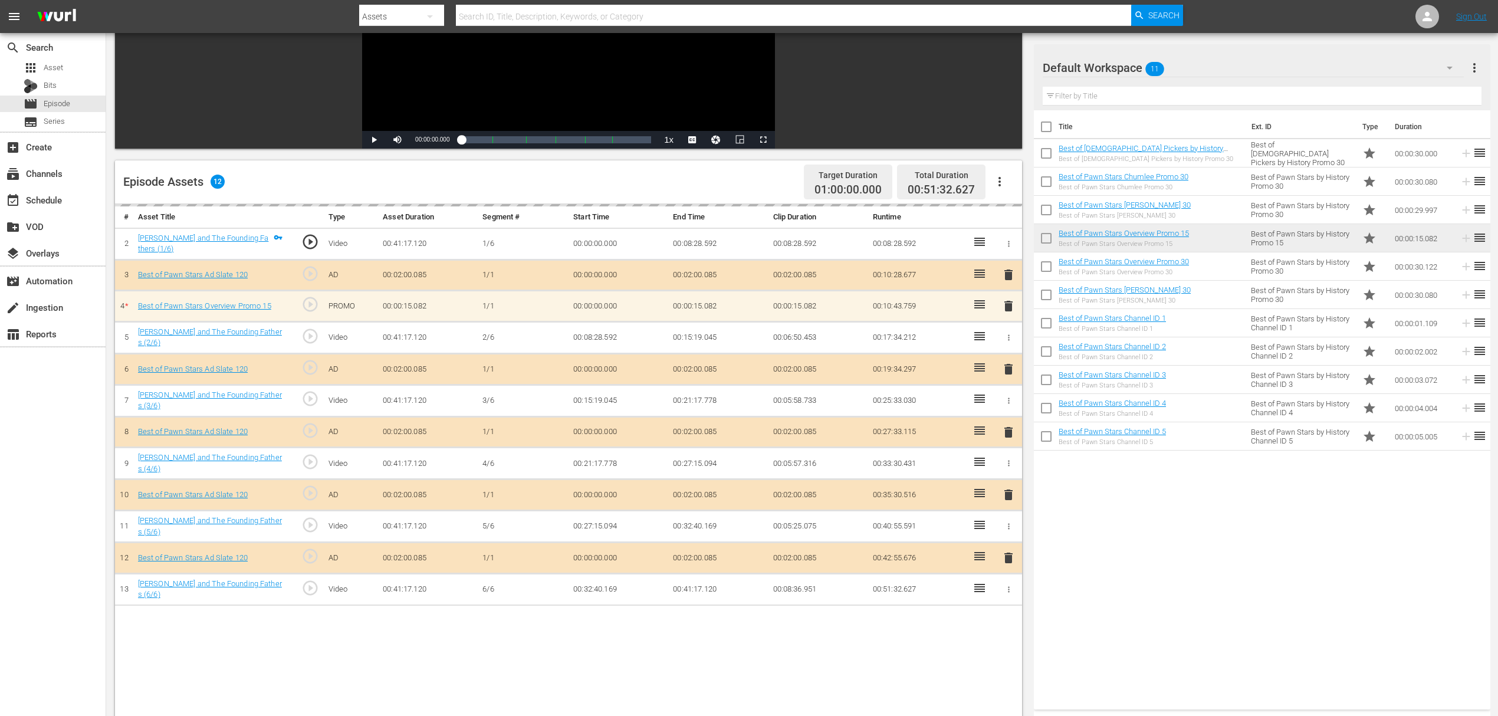
scroll to position [236, 0]
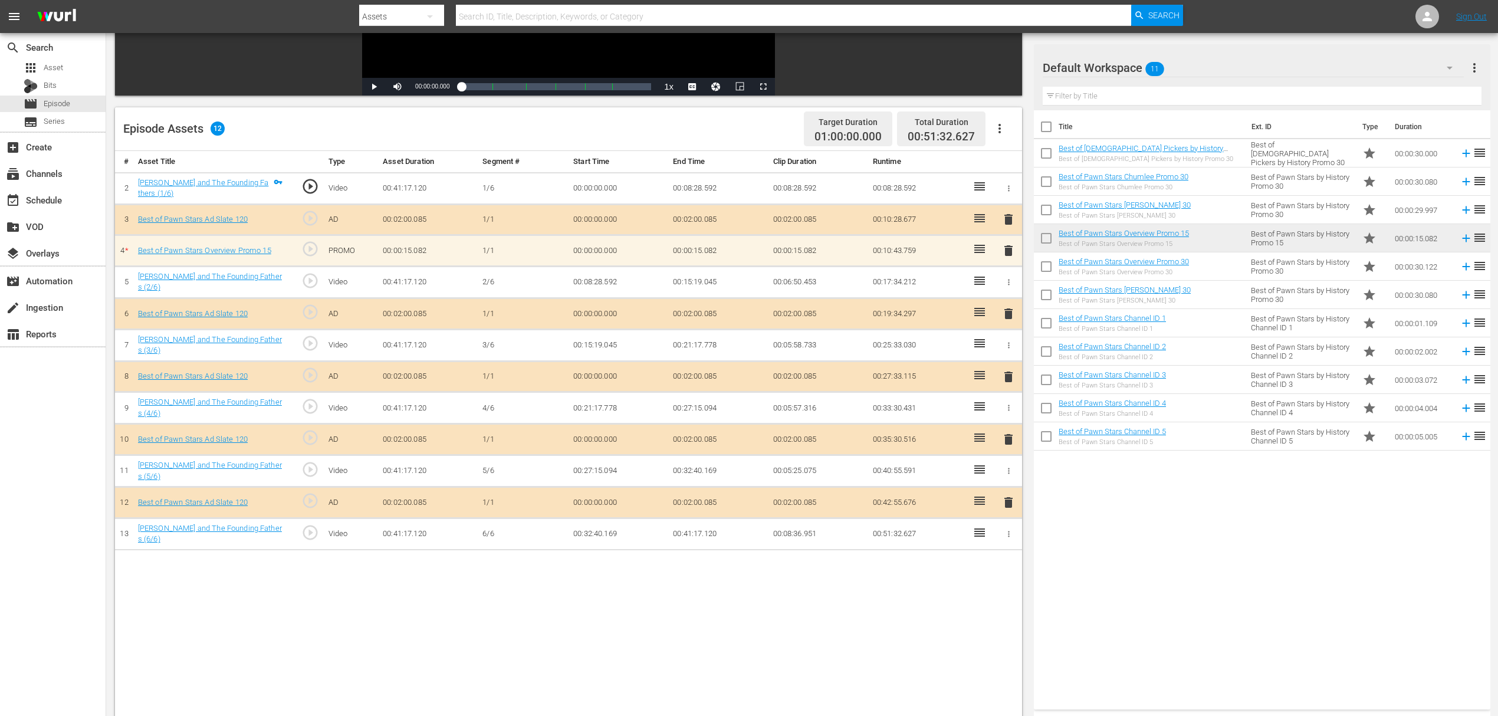
click at [1008, 251] on span "delete" at bounding box center [1008, 251] width 14 height 14
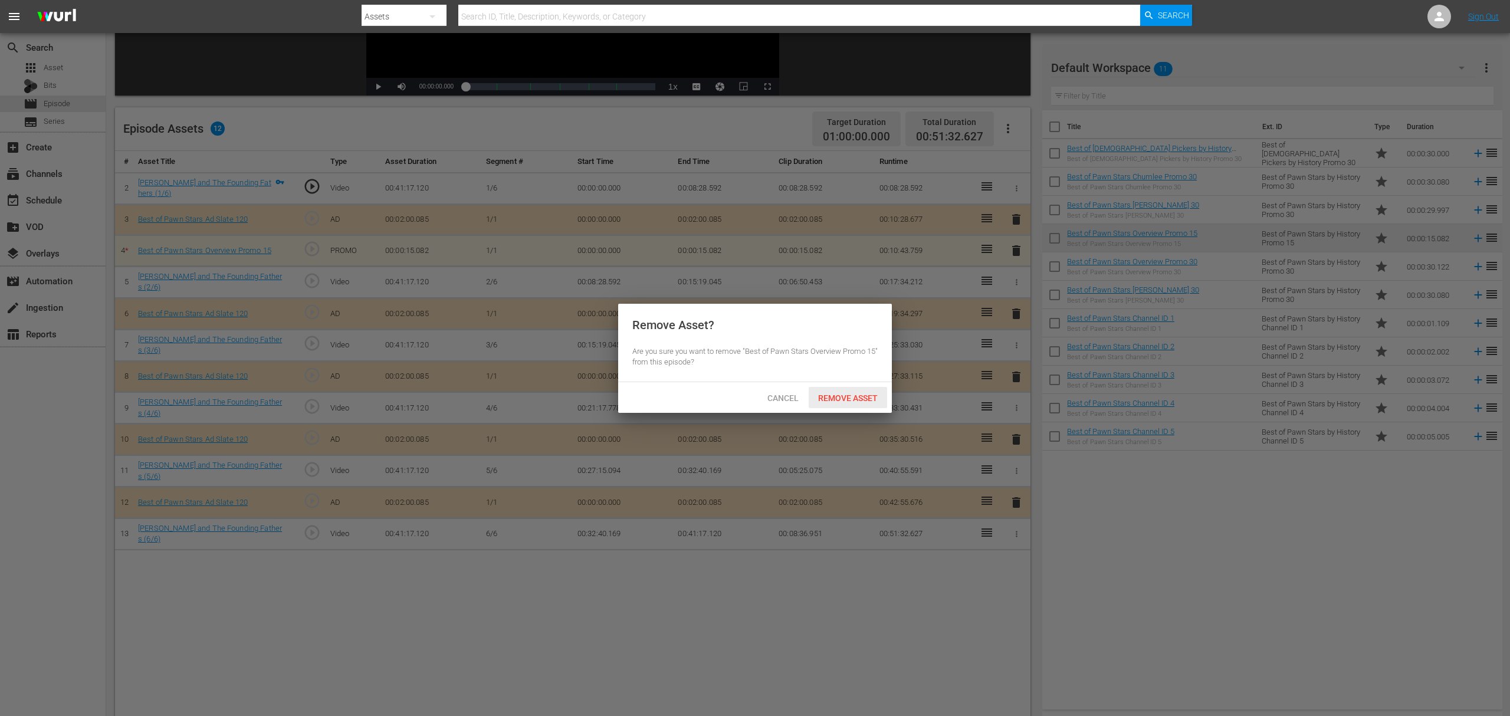
click at [846, 395] on span "Remove Asset" at bounding box center [847, 397] width 78 height 9
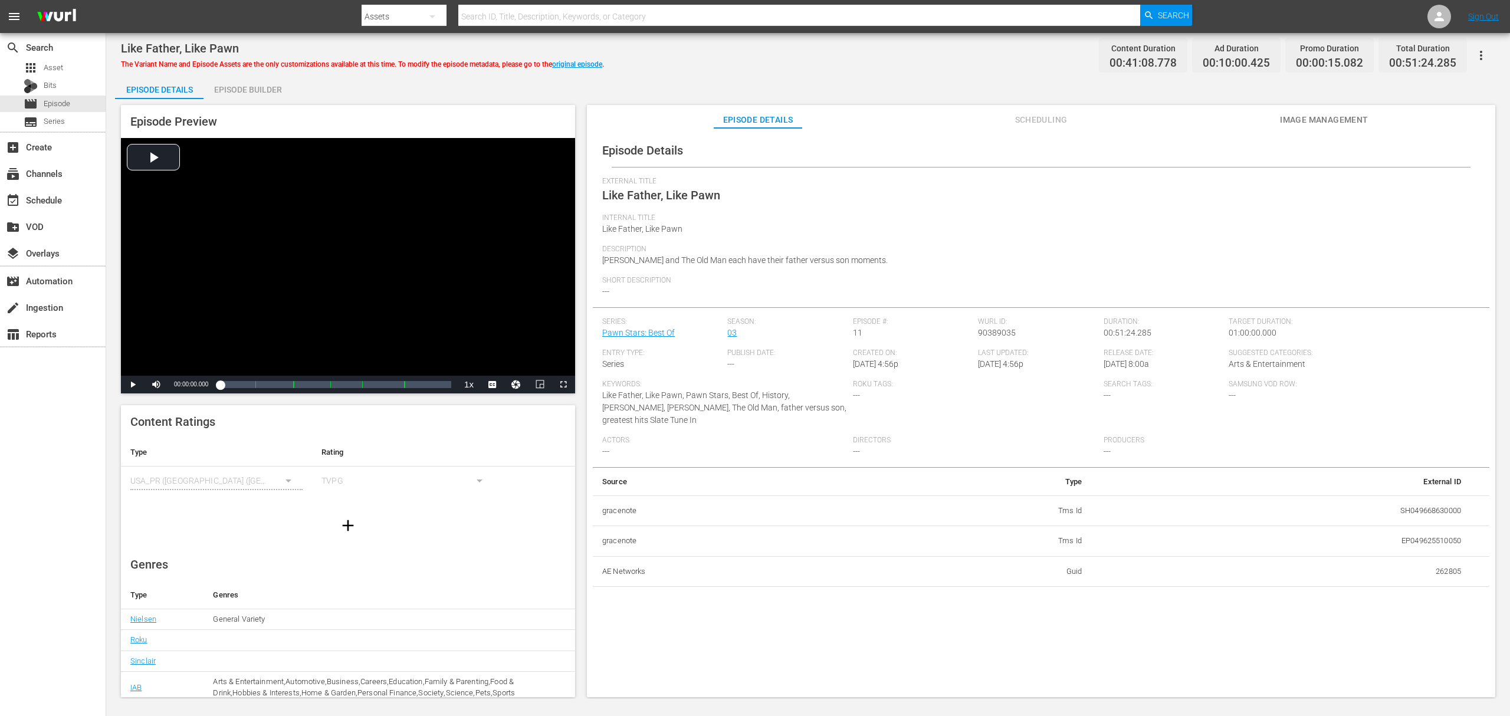
click at [251, 85] on div "Episode Builder" at bounding box center [247, 89] width 88 height 28
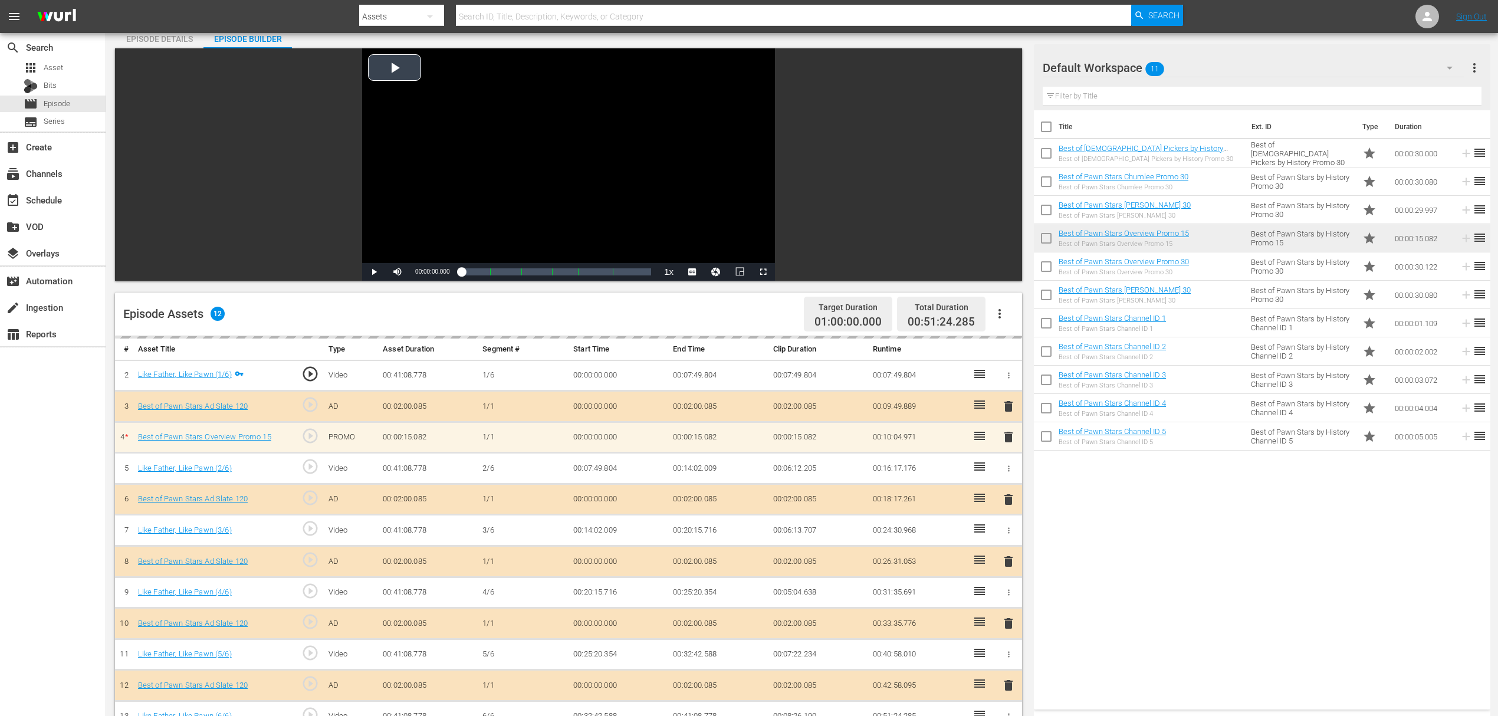
scroll to position [78, 0]
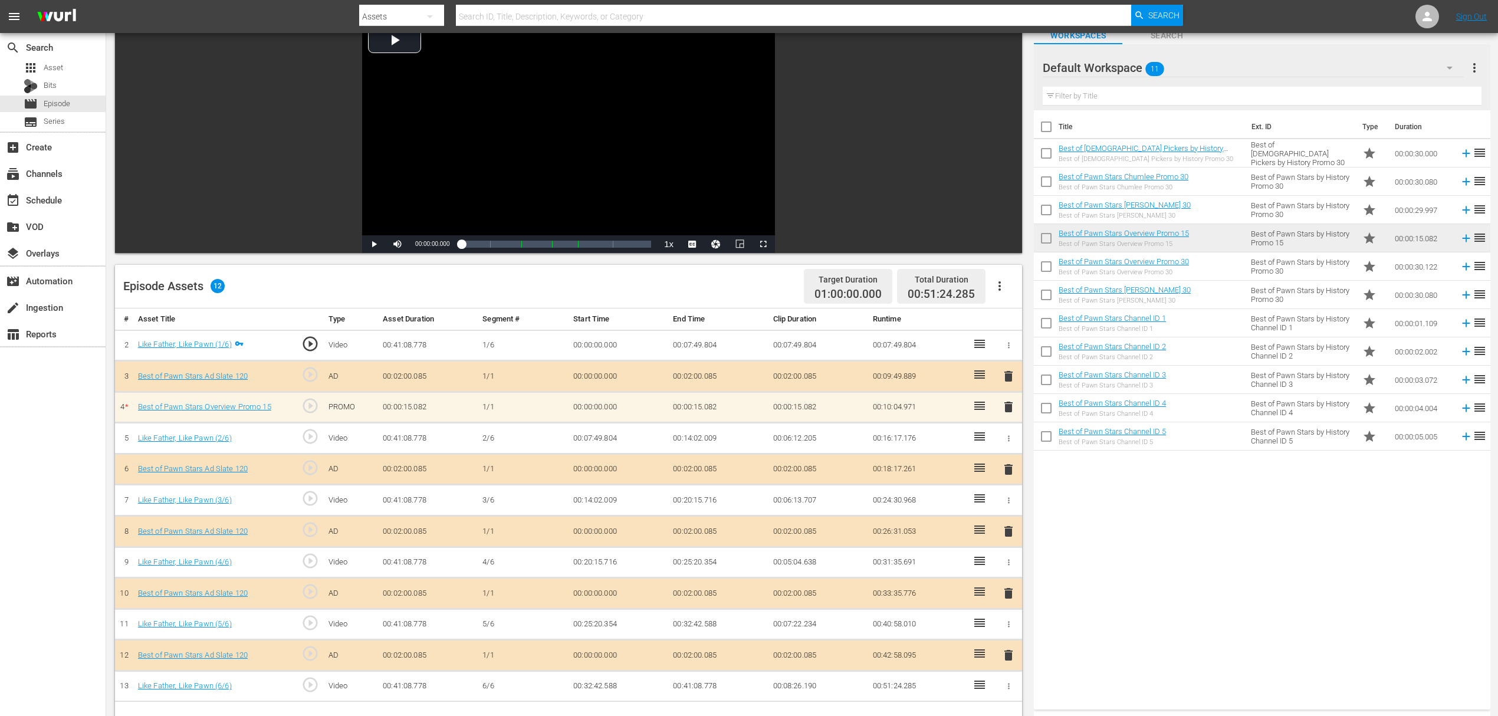
click at [1008, 404] on span "delete" at bounding box center [1008, 407] width 14 height 14
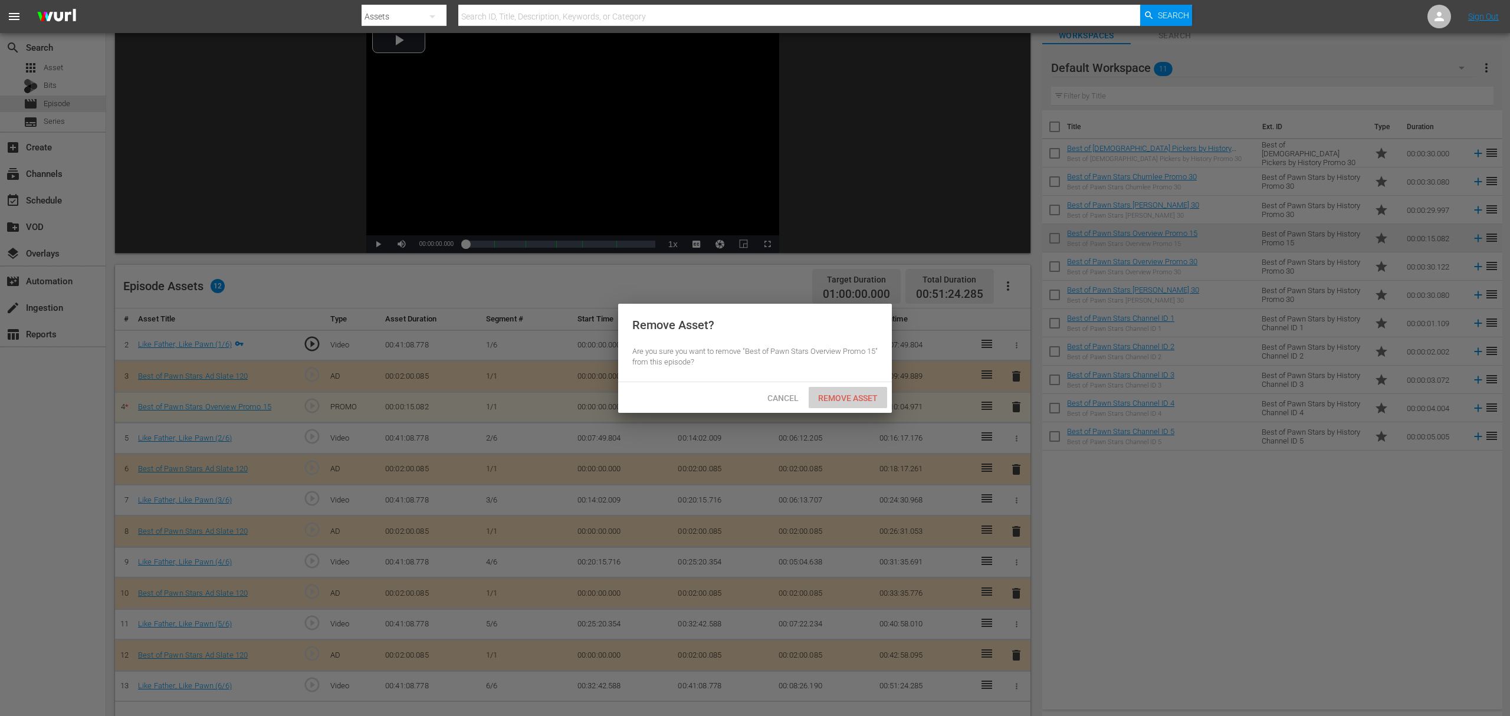
click at [838, 397] on span "Remove Asset" at bounding box center [847, 397] width 78 height 9
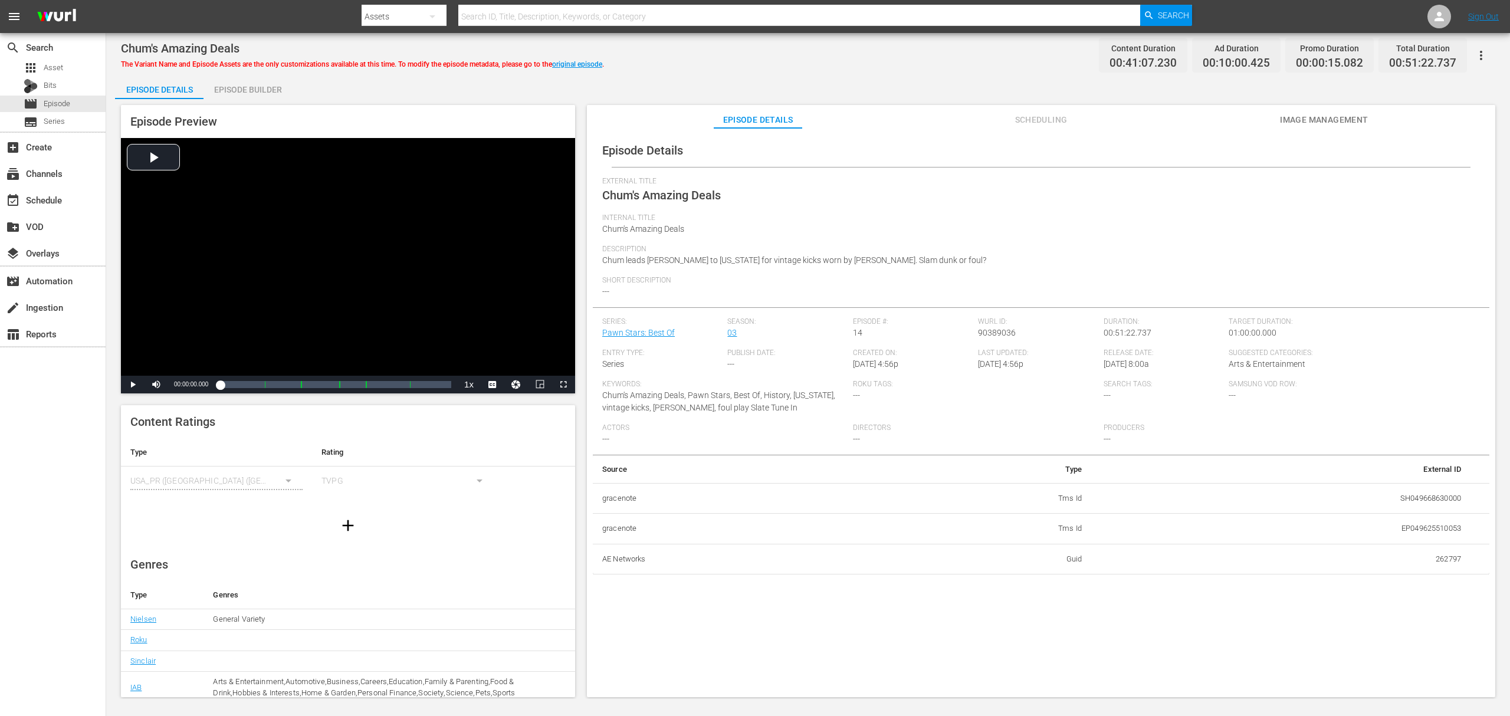
click at [277, 81] on div "Episode Builder" at bounding box center [247, 89] width 88 height 28
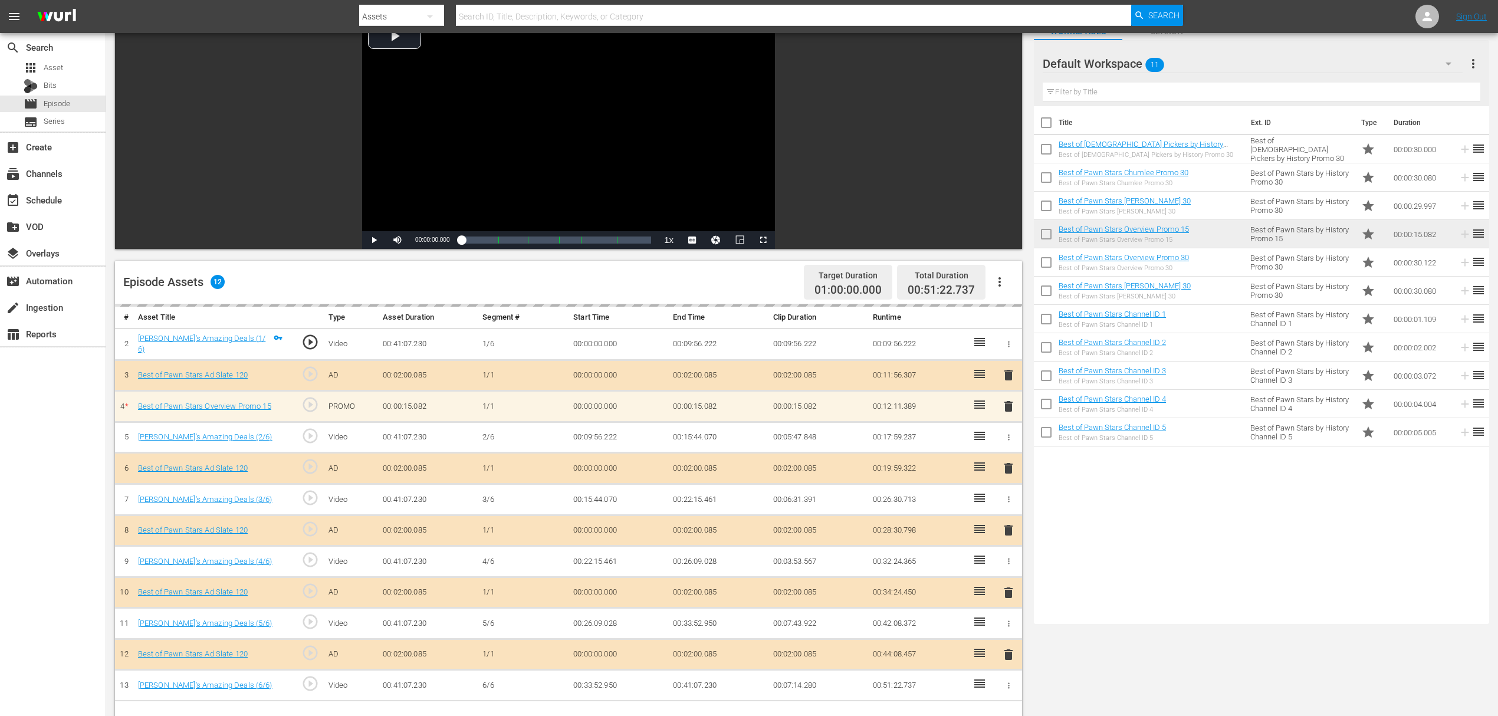
scroll to position [157, 0]
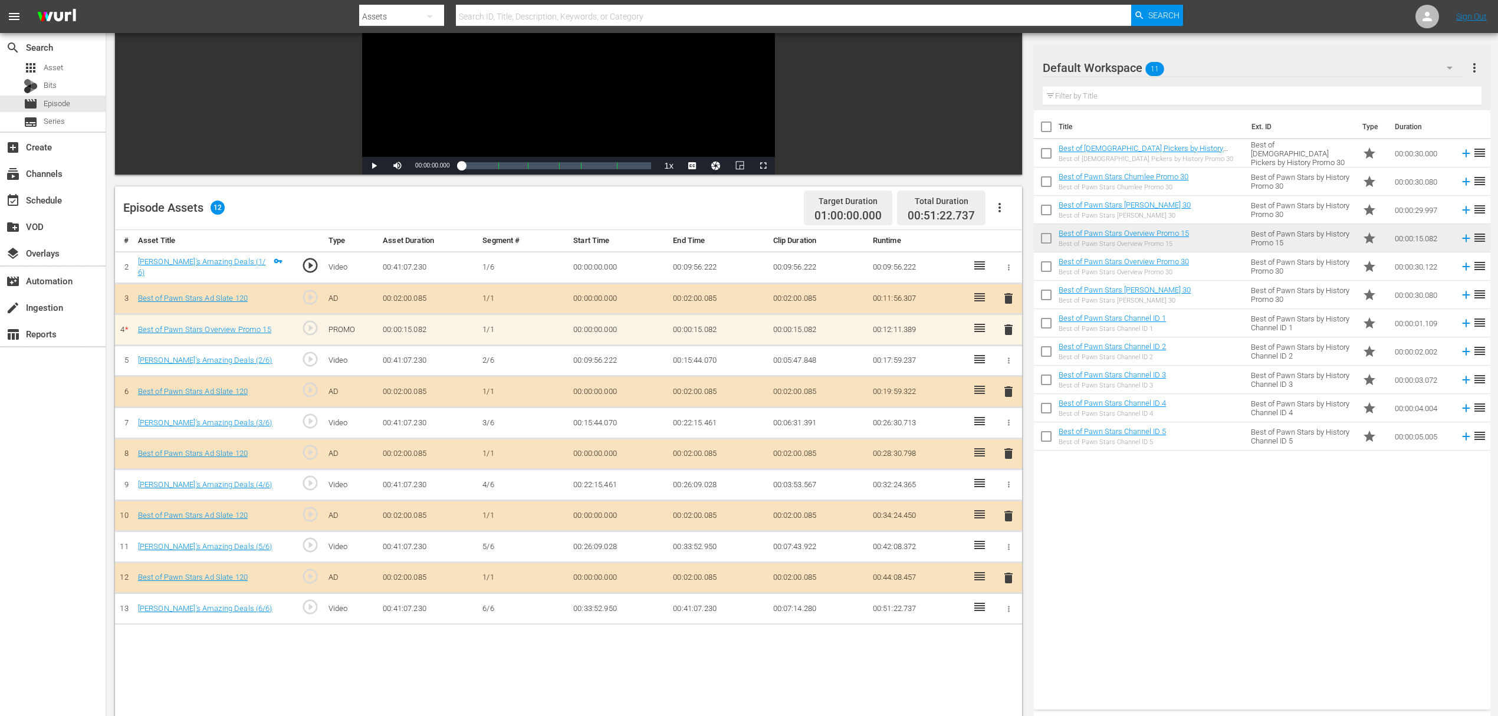
click at [1008, 324] on span "delete" at bounding box center [1008, 330] width 14 height 14
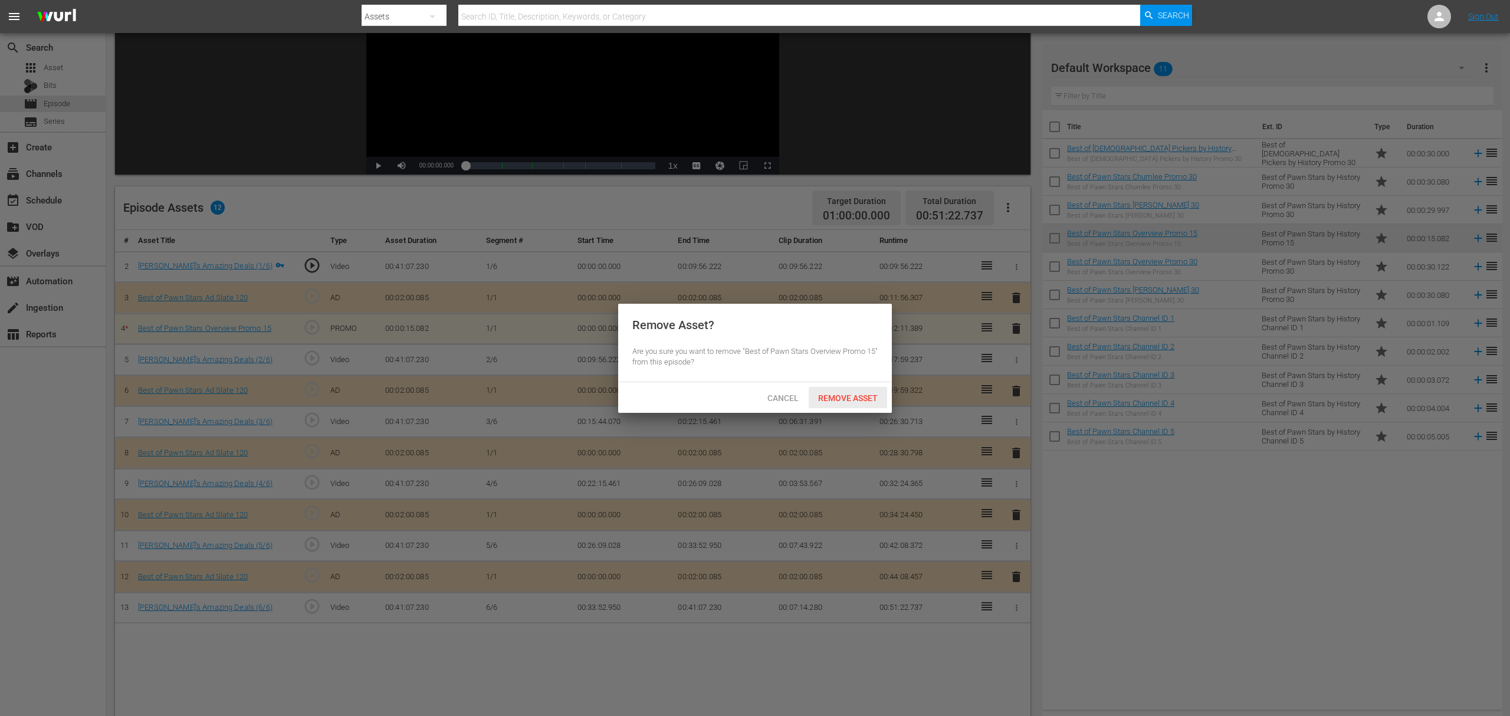
click at [833, 400] on span "Remove Asset" at bounding box center [847, 397] width 78 height 9
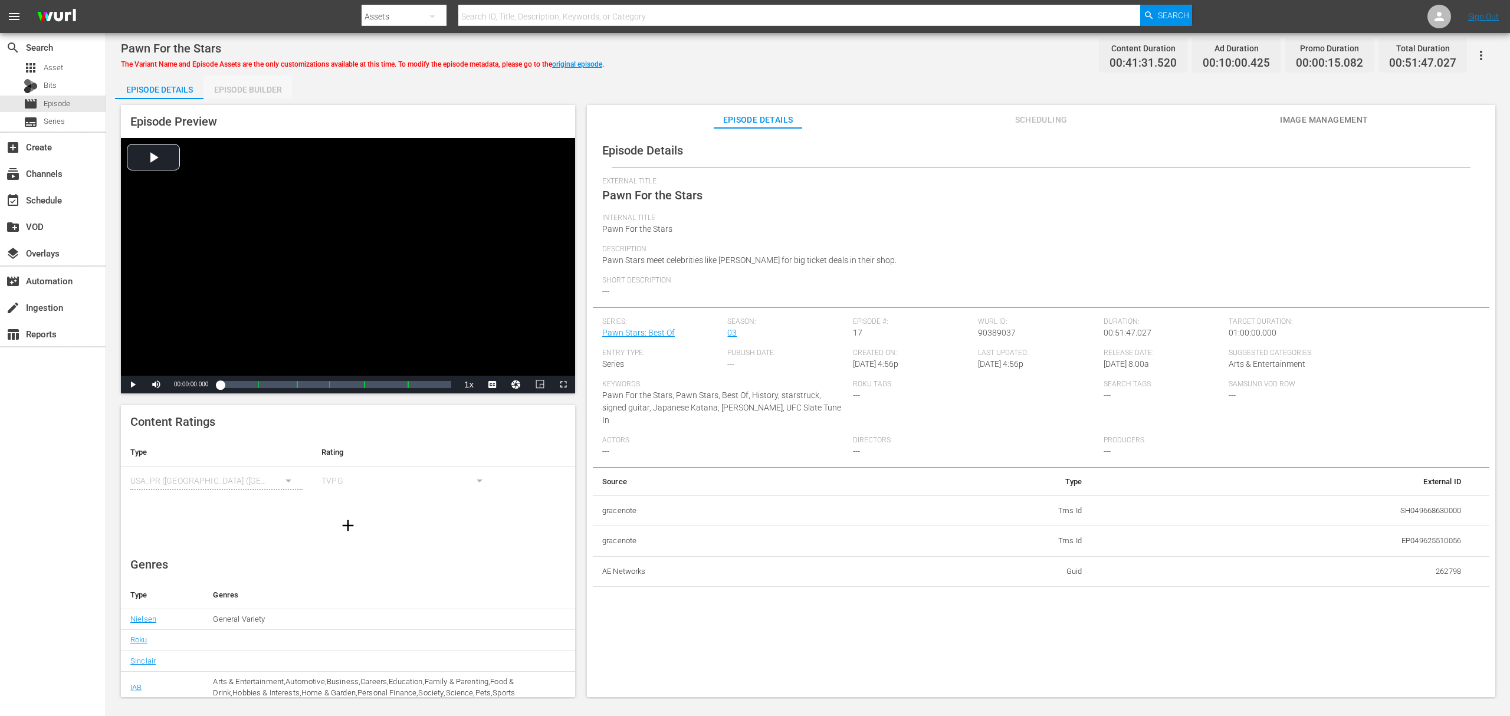
click at [267, 83] on div "Episode Builder" at bounding box center [247, 89] width 88 height 28
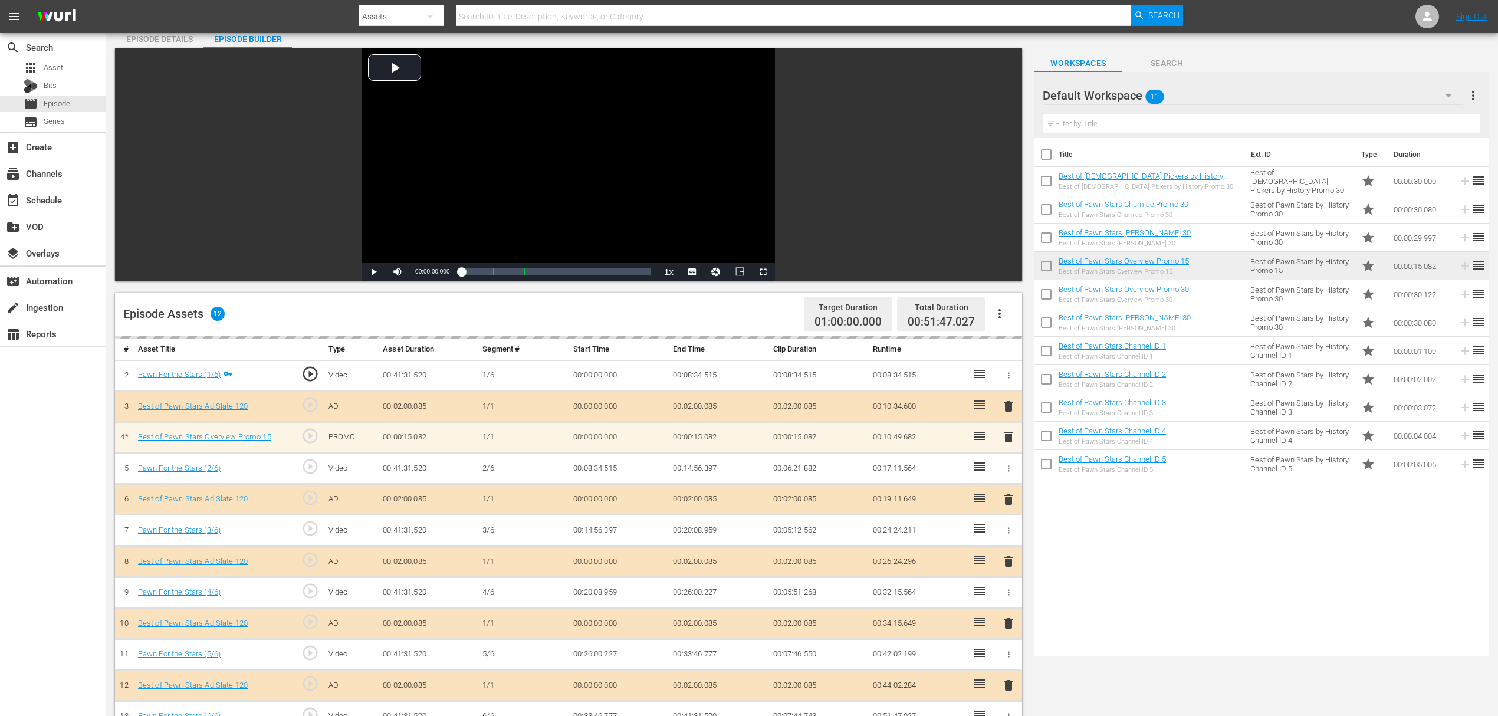
scroll to position [78, 0]
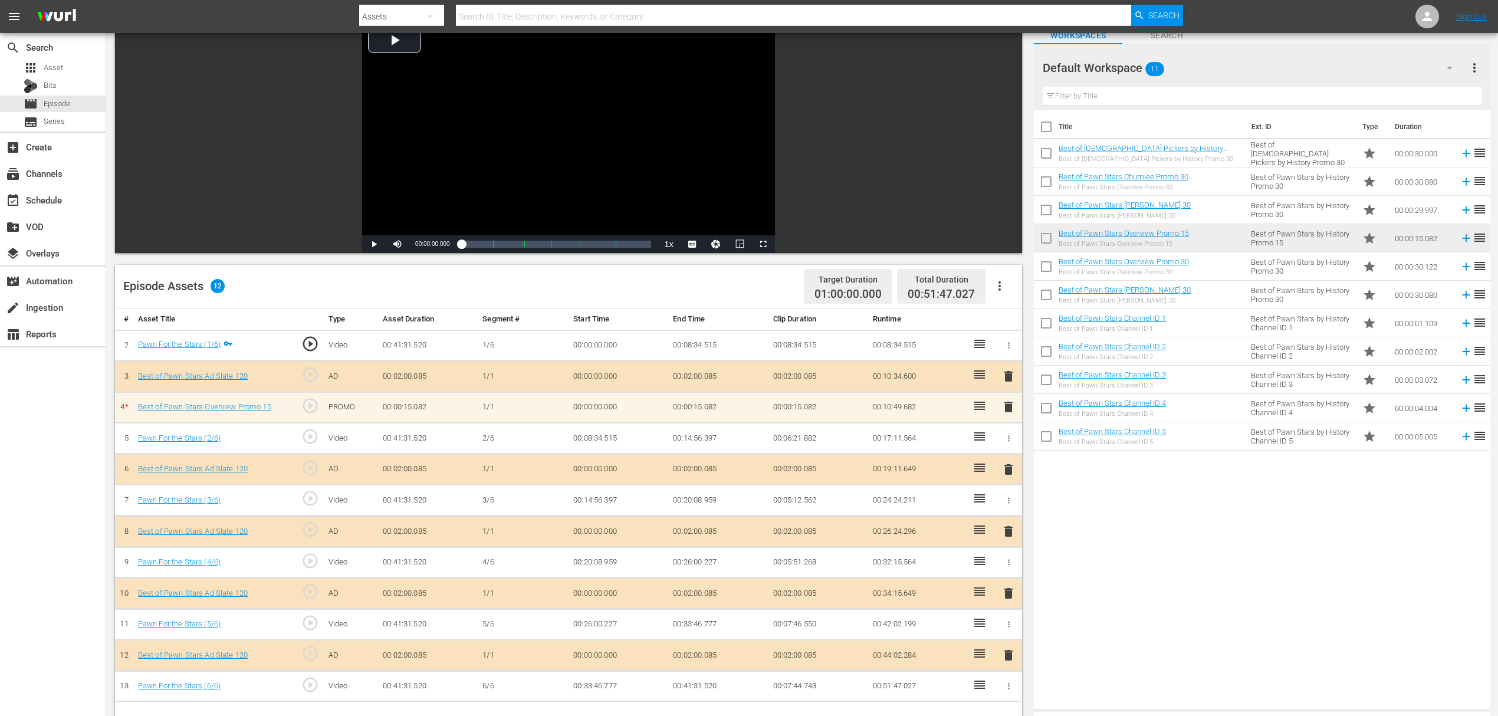
click at [1005, 408] on span "delete" at bounding box center [1008, 407] width 14 height 14
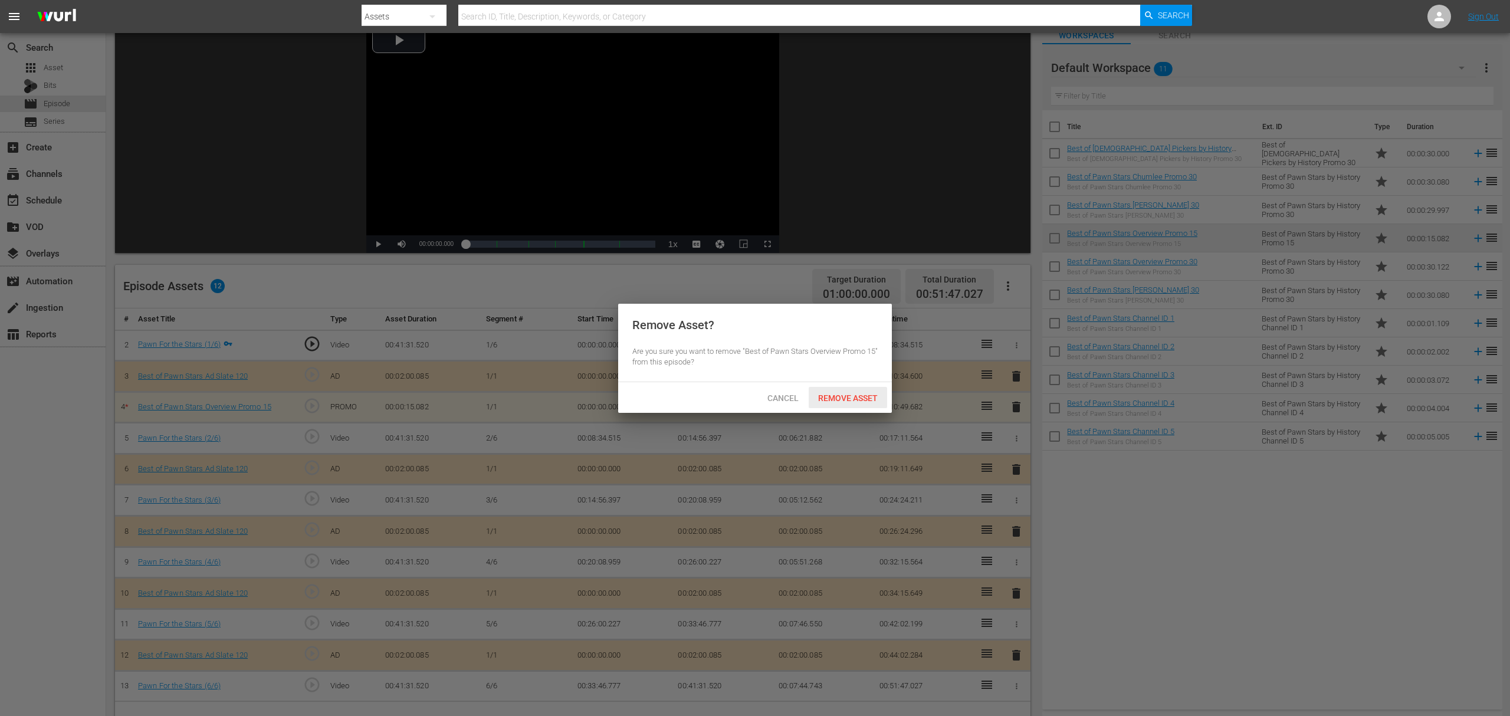
click at [849, 390] on div "Remove Asset" at bounding box center [847, 398] width 78 height 22
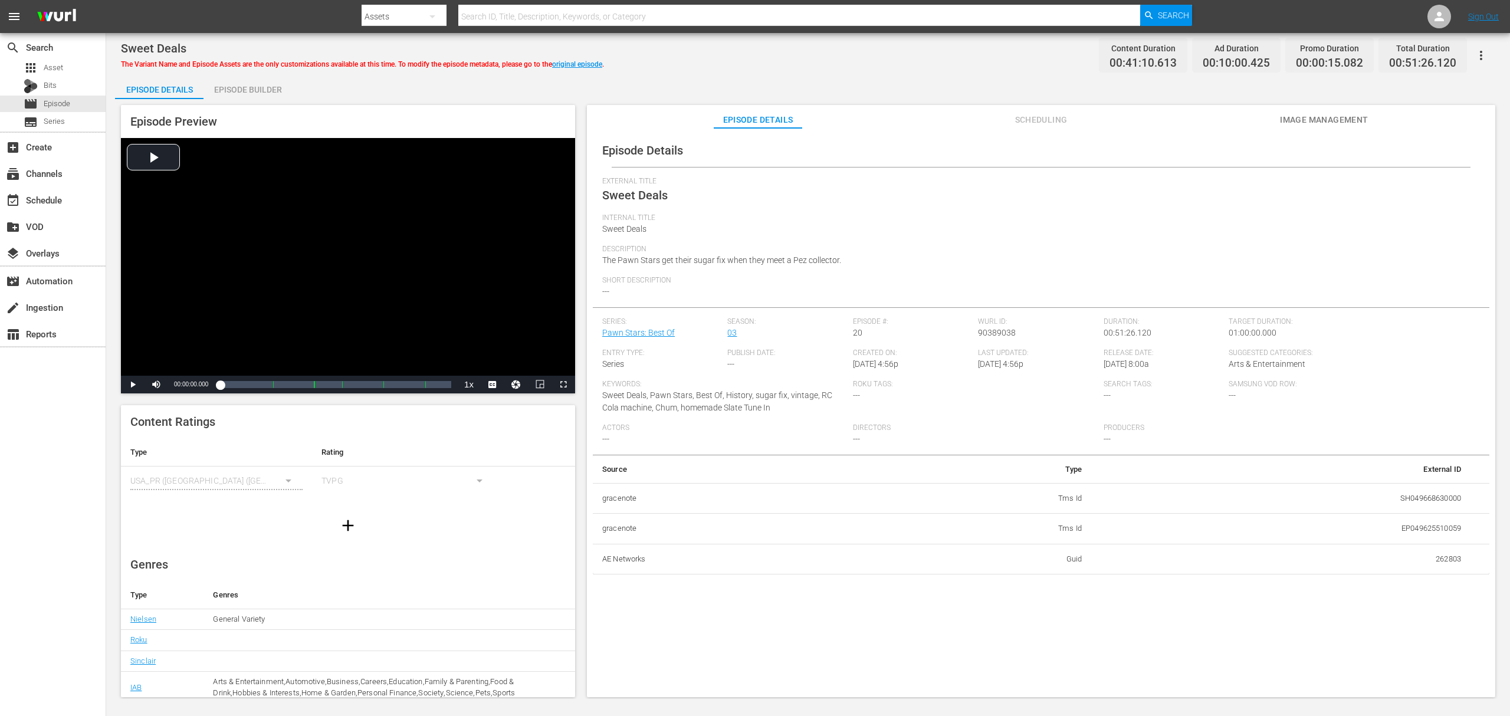
drag, startPoint x: 270, startPoint y: 77, endPoint x: 275, endPoint y: 84, distance: 8.5
click at [270, 77] on div "Episode Builder" at bounding box center [247, 89] width 88 height 28
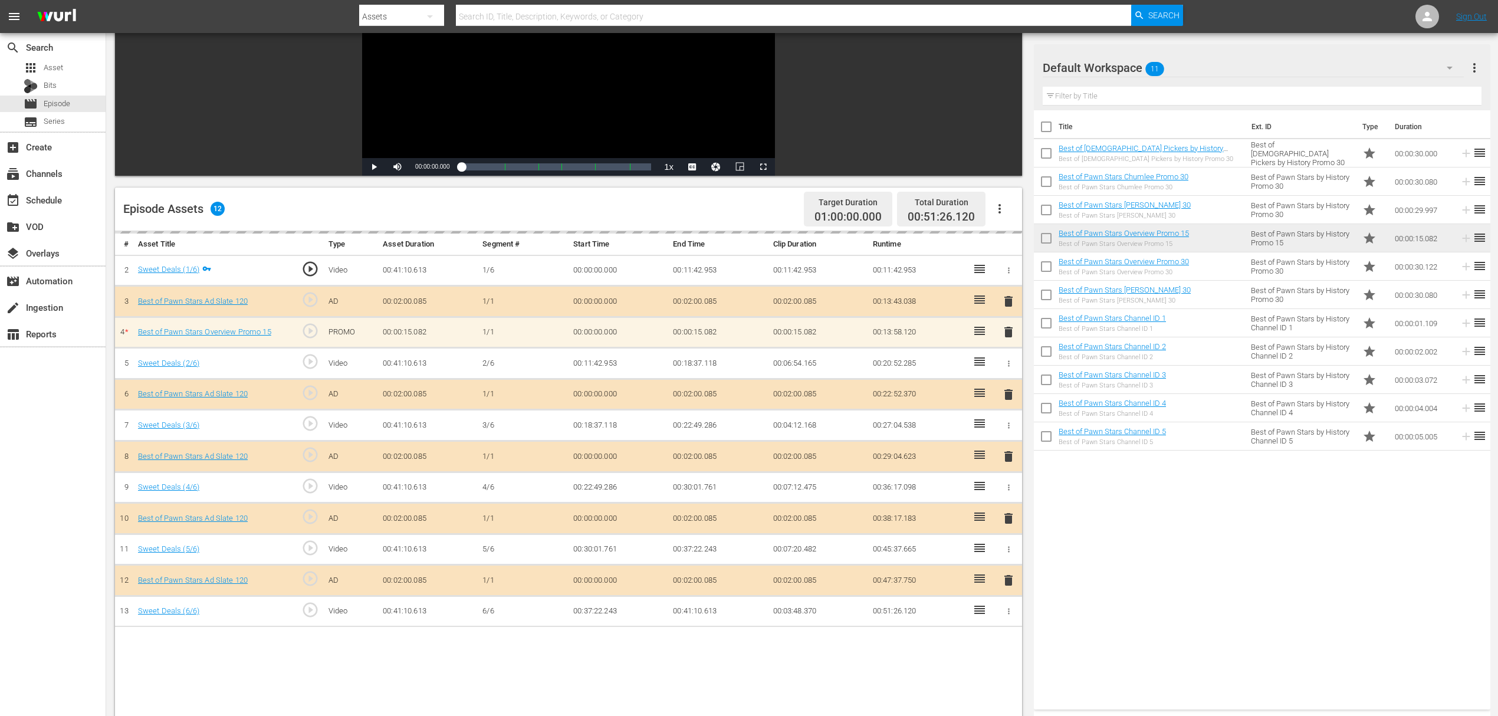
scroll to position [157, 0]
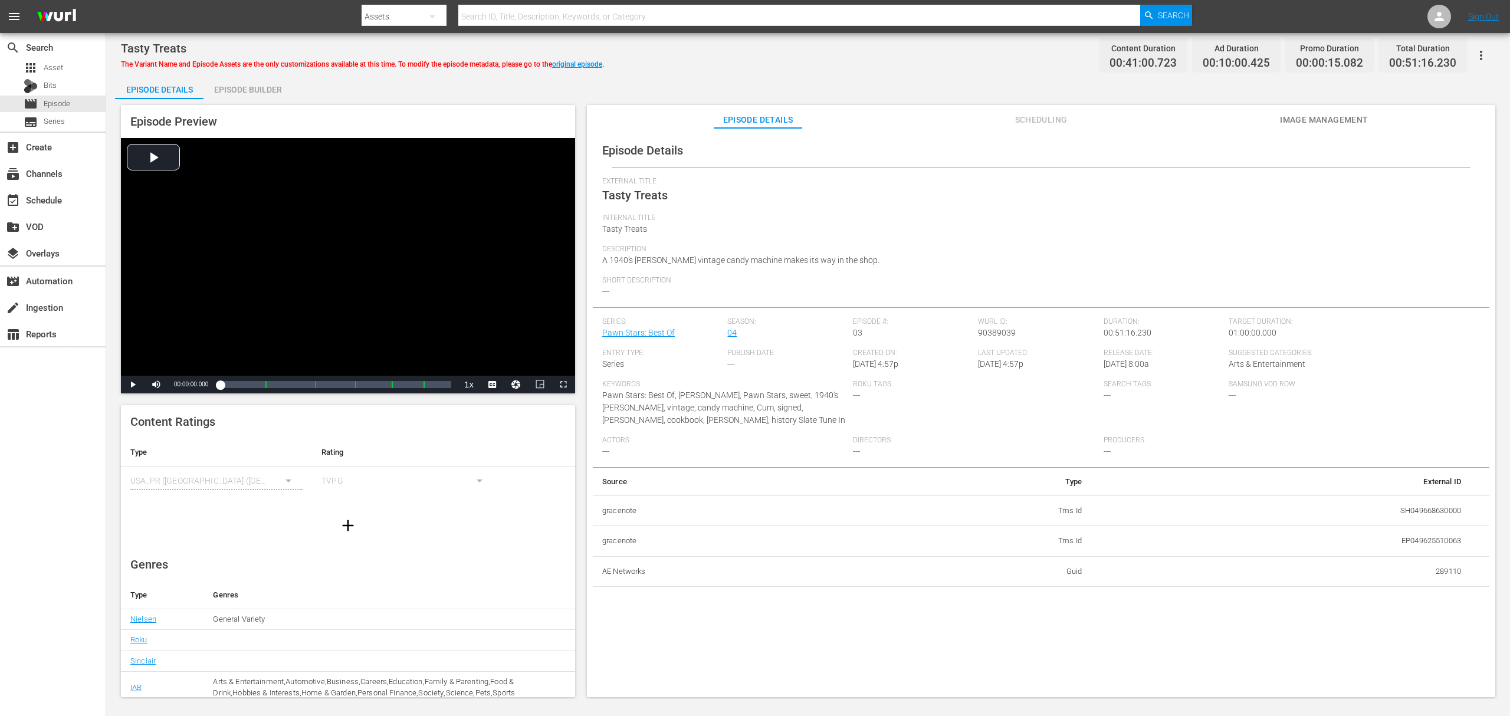
click at [259, 90] on div "Episode Builder" at bounding box center [247, 89] width 88 height 28
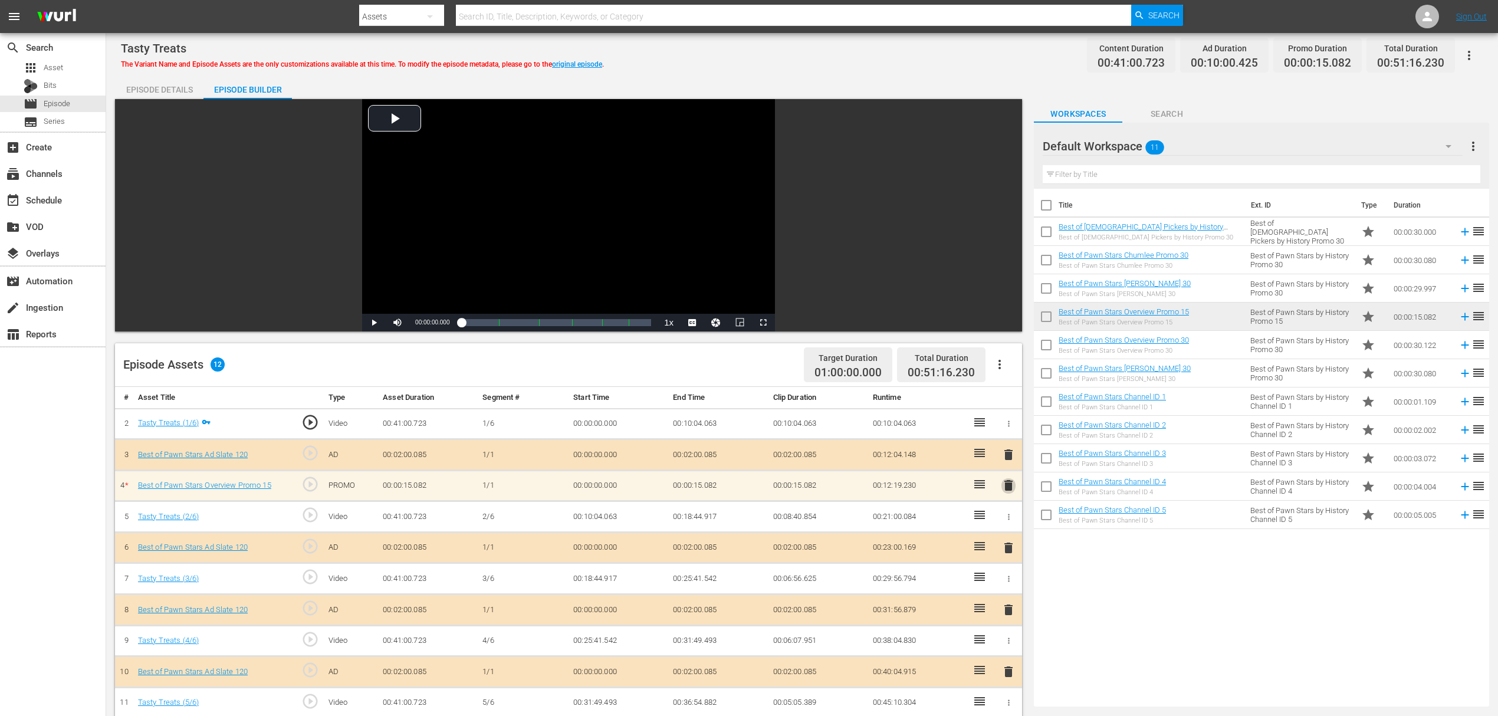
click at [1004, 487] on span "delete" at bounding box center [1008, 485] width 14 height 14
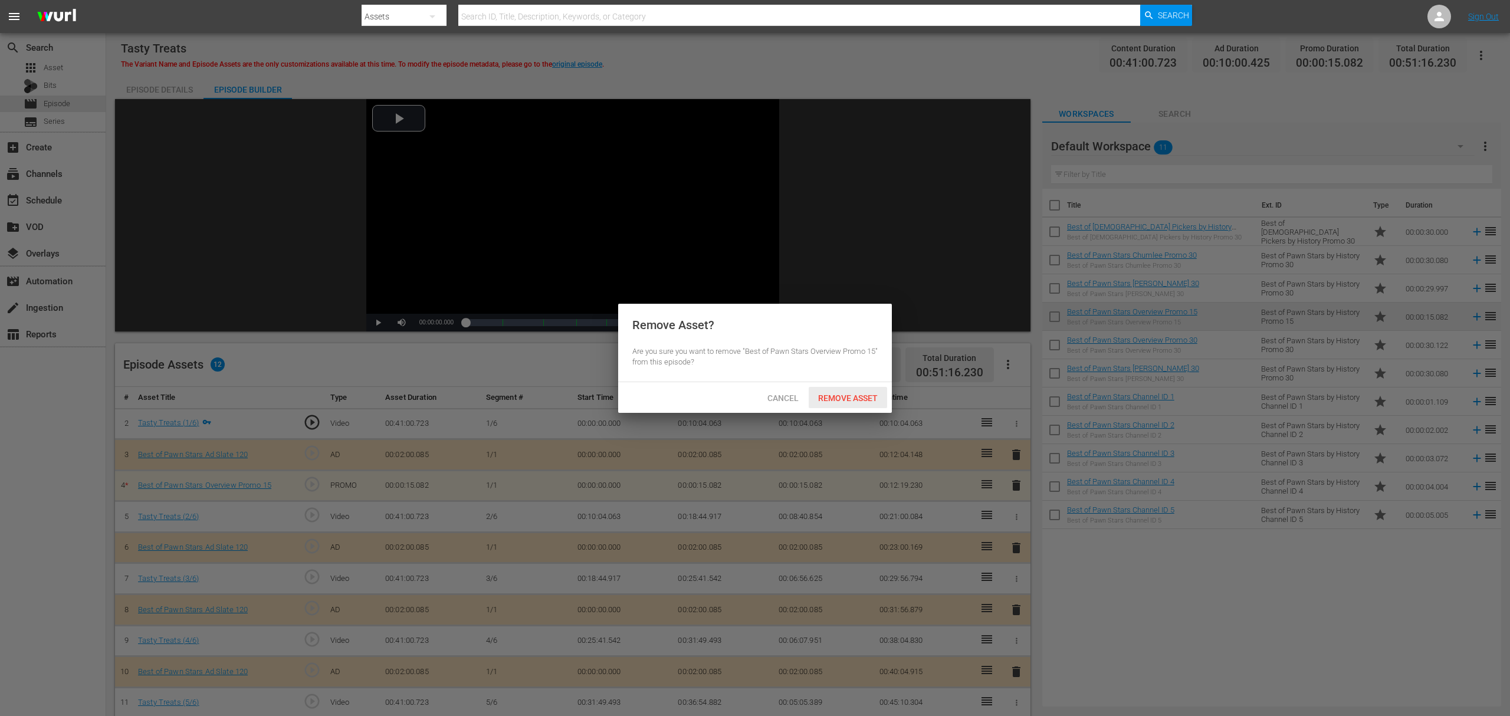
click at [846, 395] on span "Remove Asset" at bounding box center [847, 397] width 78 height 9
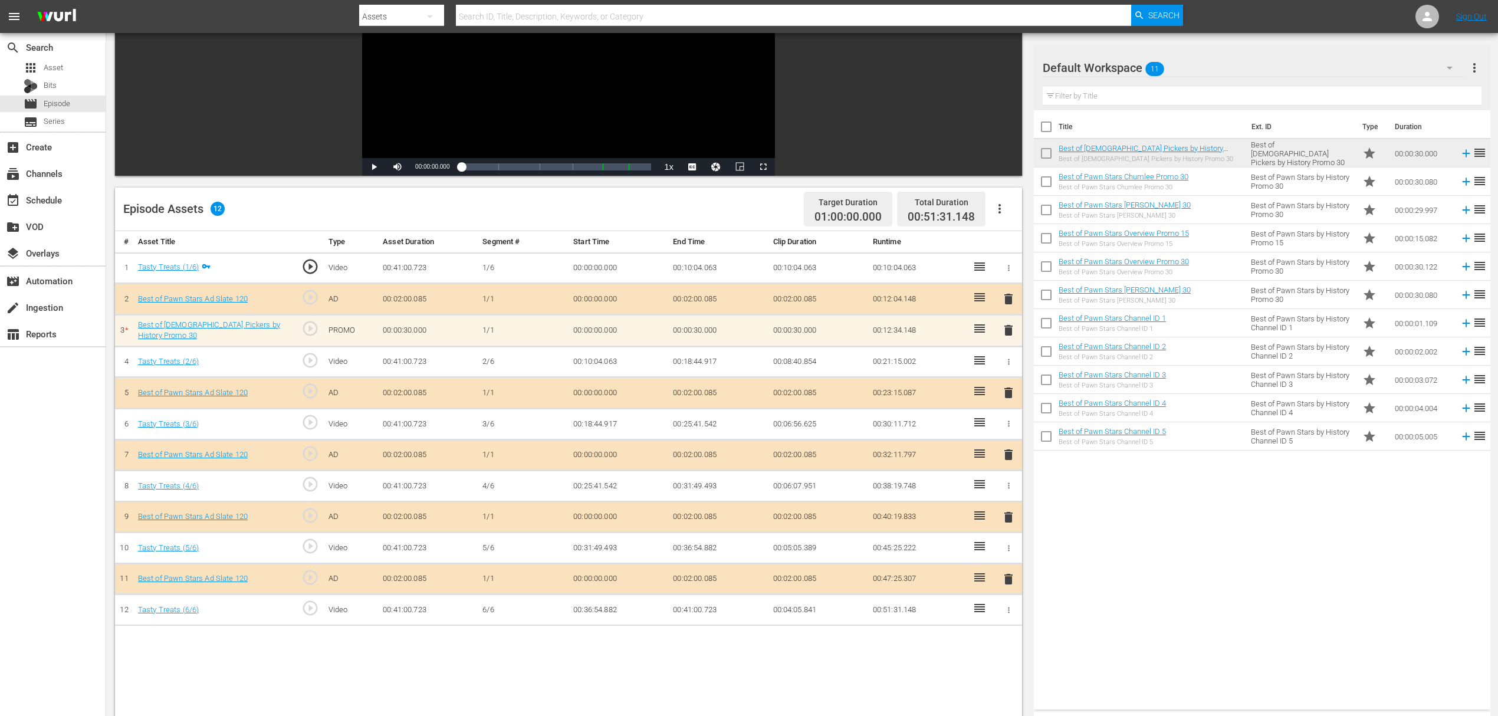
scroll to position [157, 0]
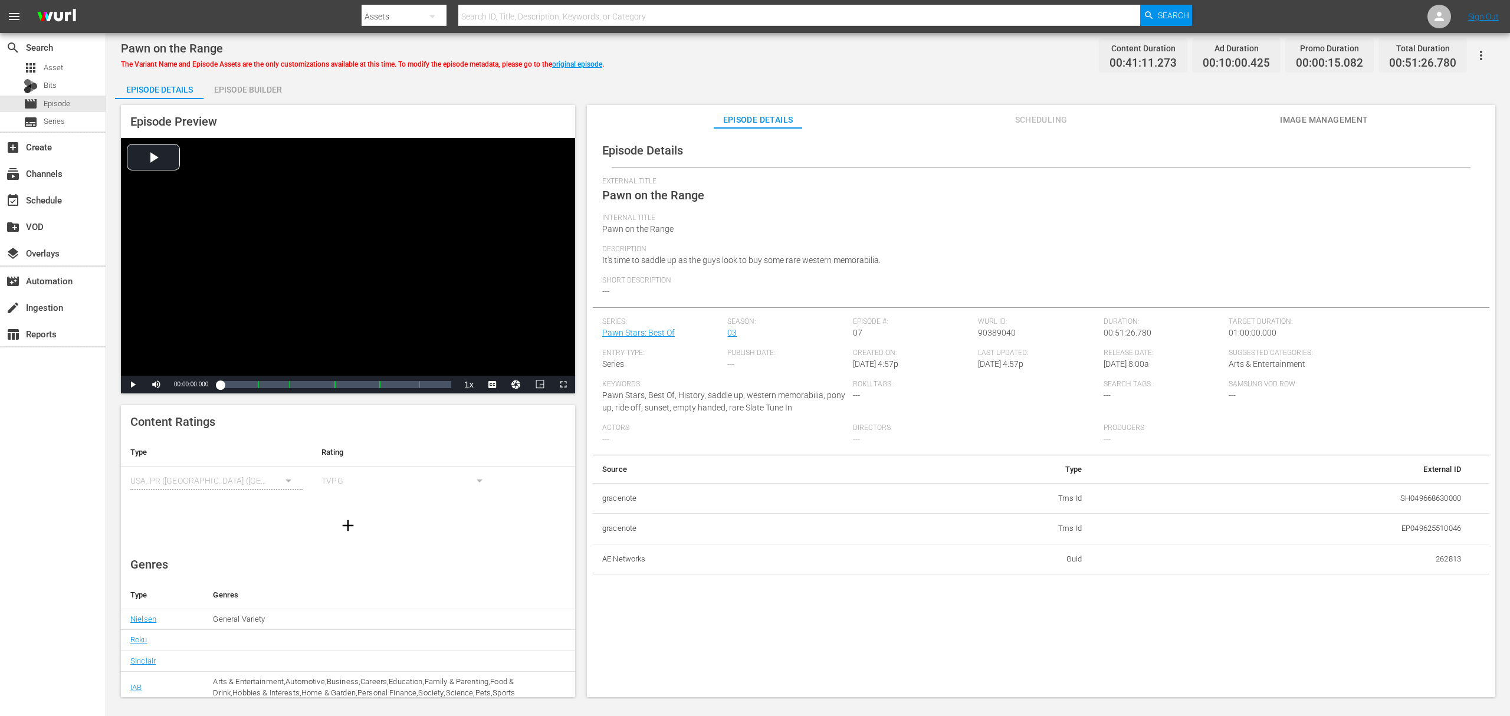
click at [268, 93] on div "Episode Builder" at bounding box center [247, 89] width 88 height 28
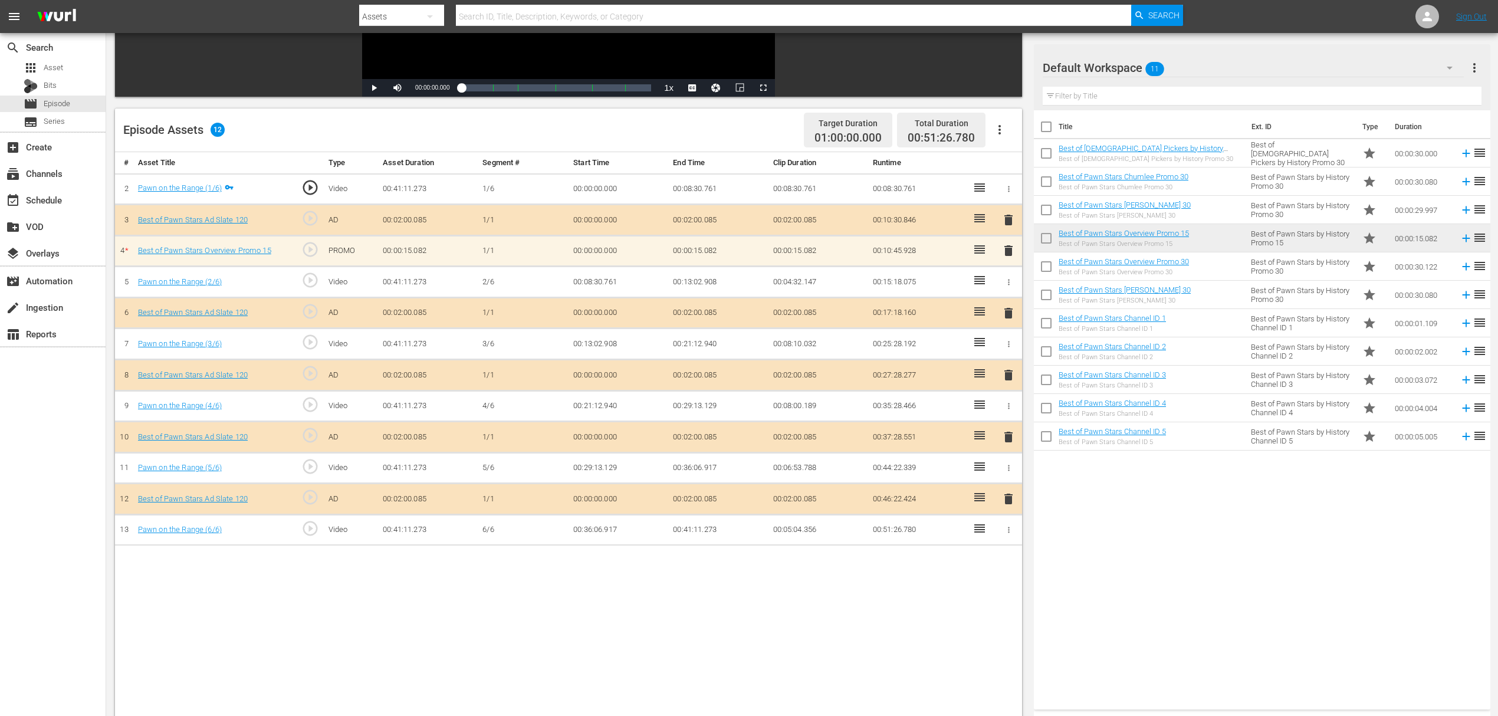
scroll to position [236, 0]
click at [1007, 251] on span "delete" at bounding box center [1008, 249] width 14 height 14
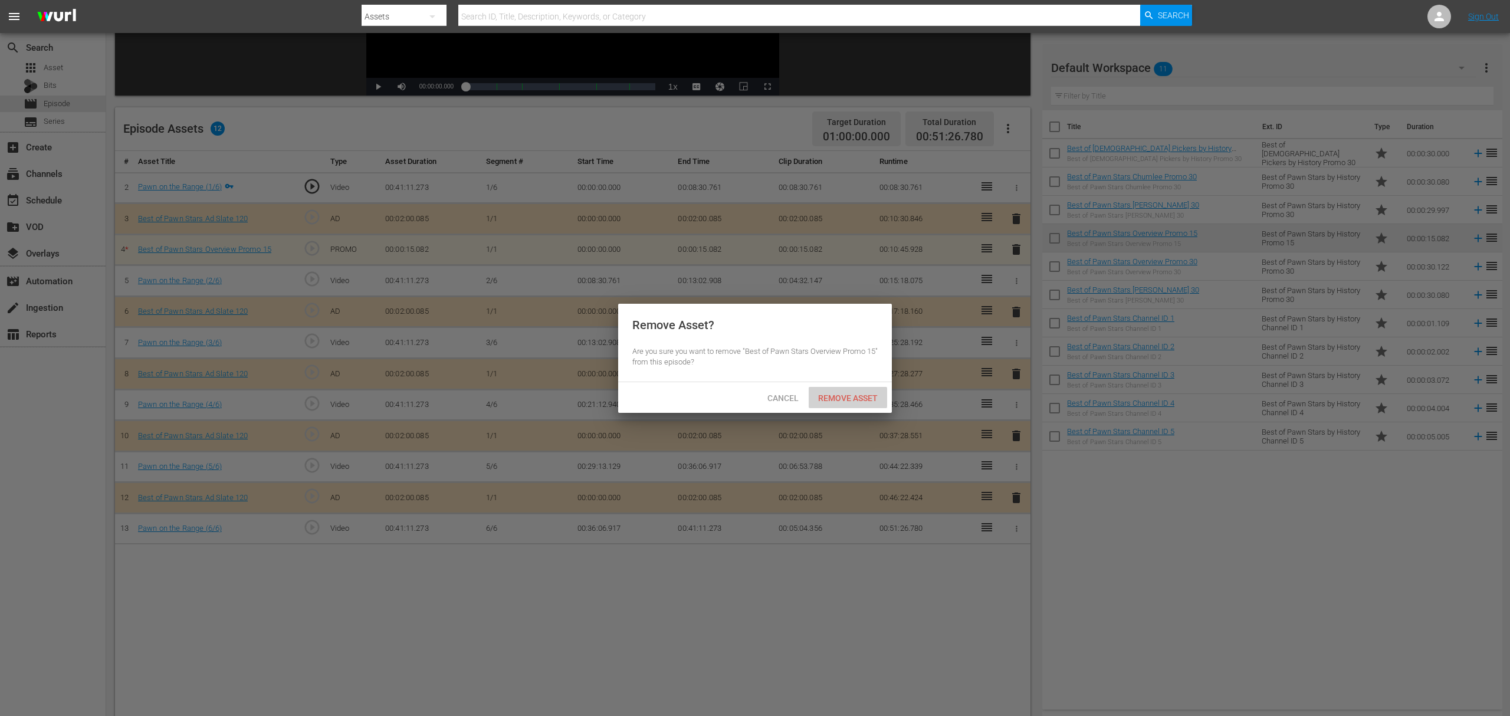
click at [842, 402] on span "Remove Asset" at bounding box center [847, 397] width 78 height 9
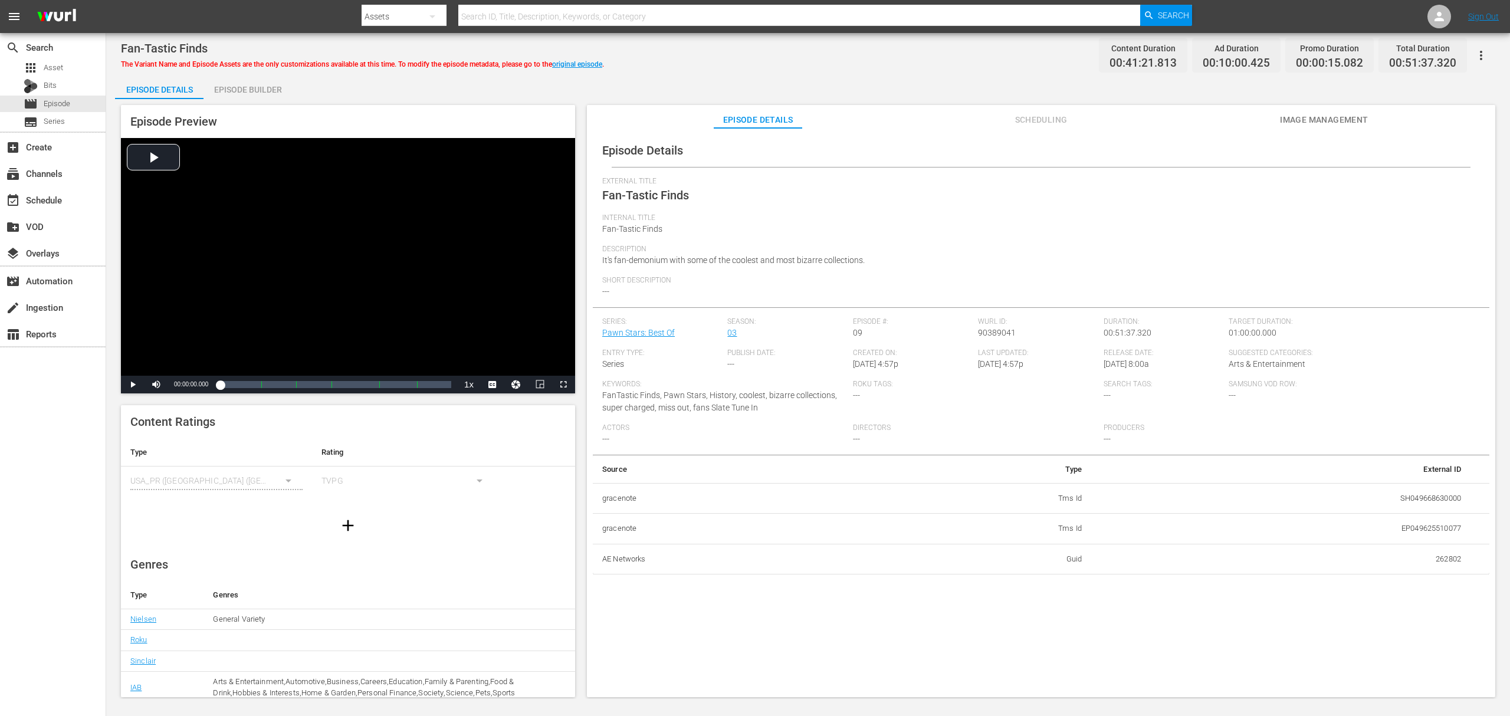
click at [251, 93] on div "Episode Builder" at bounding box center [247, 89] width 88 height 28
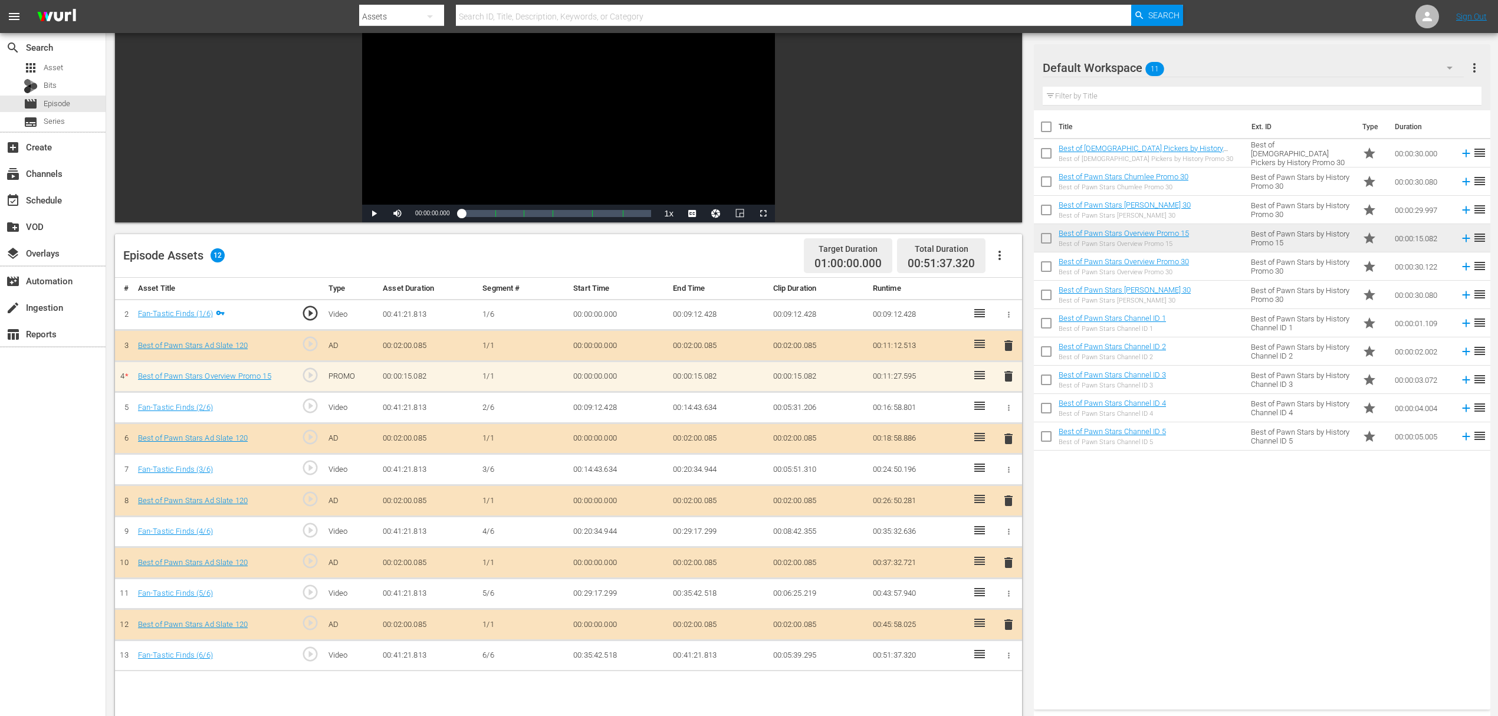
scroll to position [157, 0]
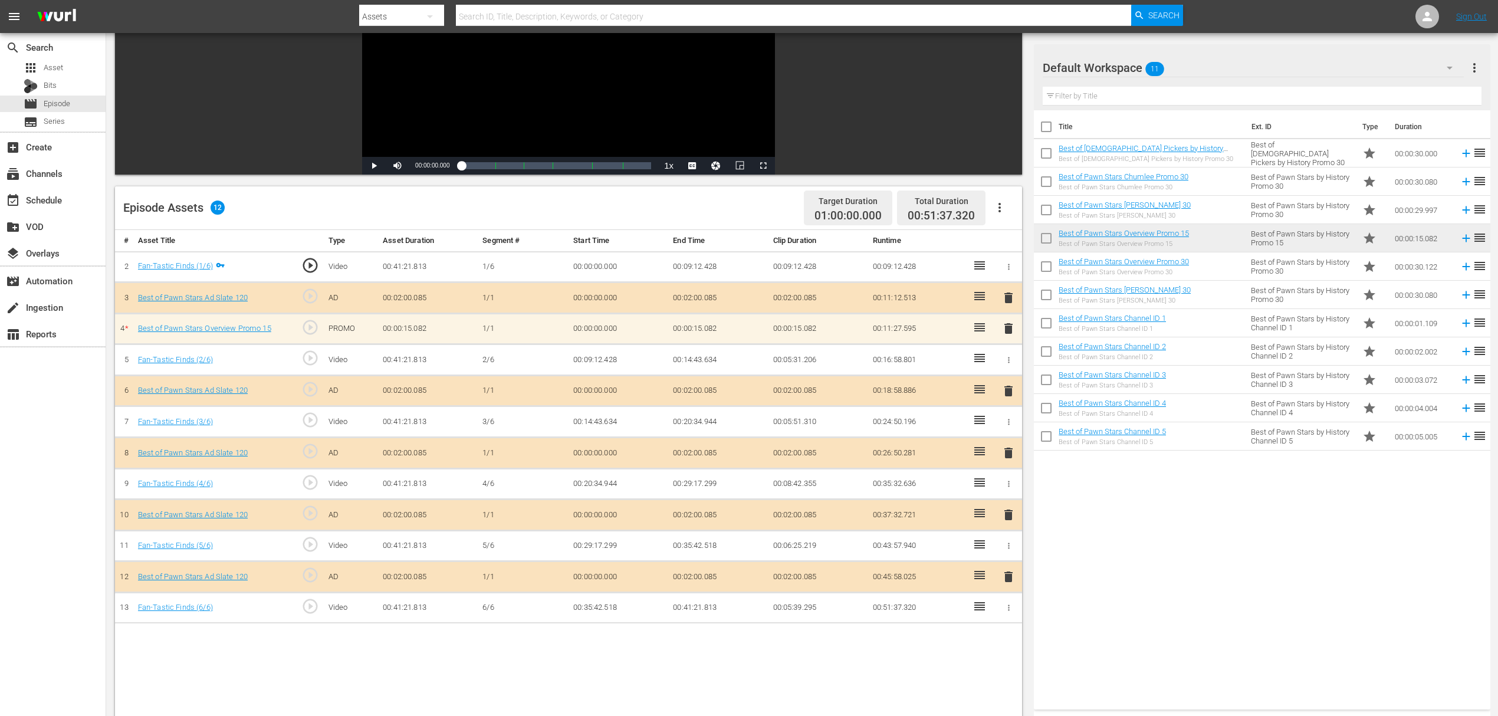
click at [1010, 329] on span "delete" at bounding box center [1008, 328] width 14 height 14
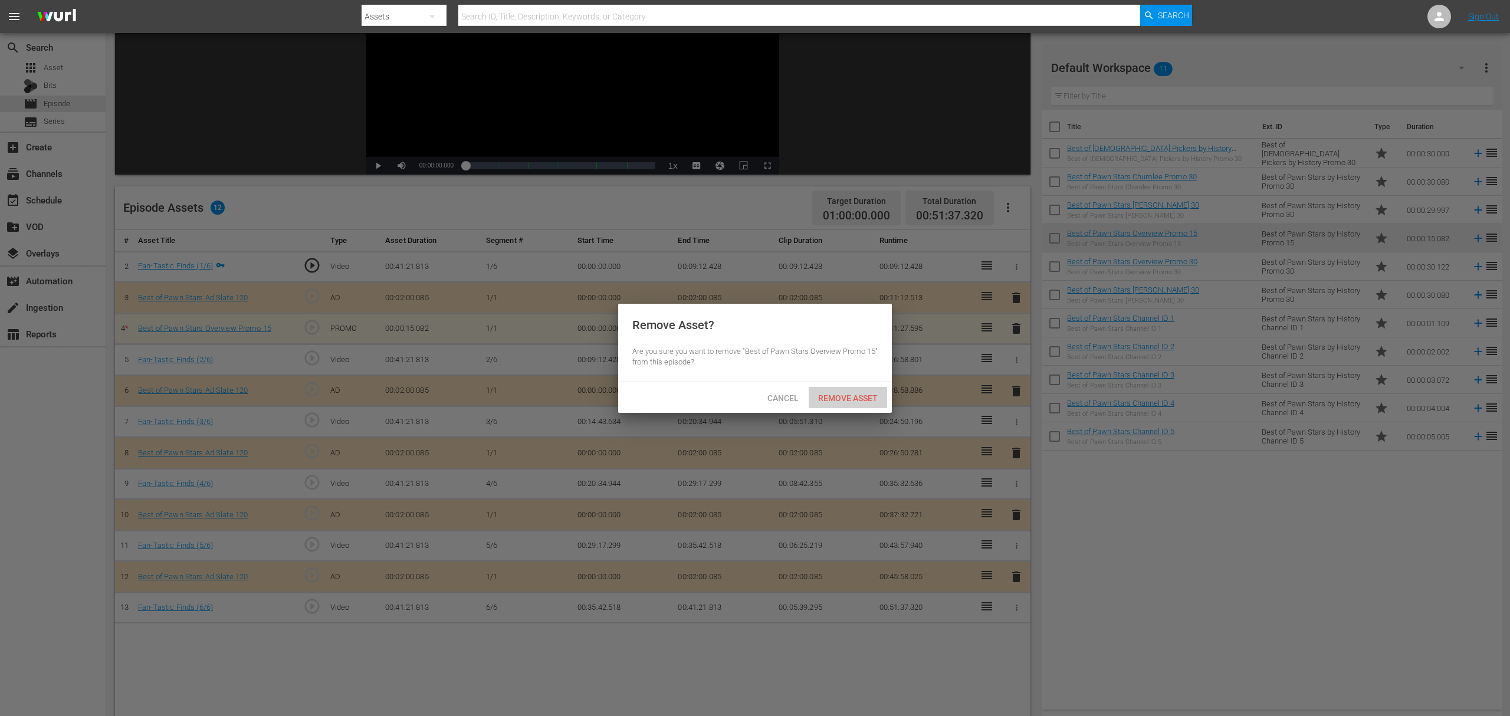
click at [866, 401] on span "Remove Asset" at bounding box center [847, 397] width 78 height 9
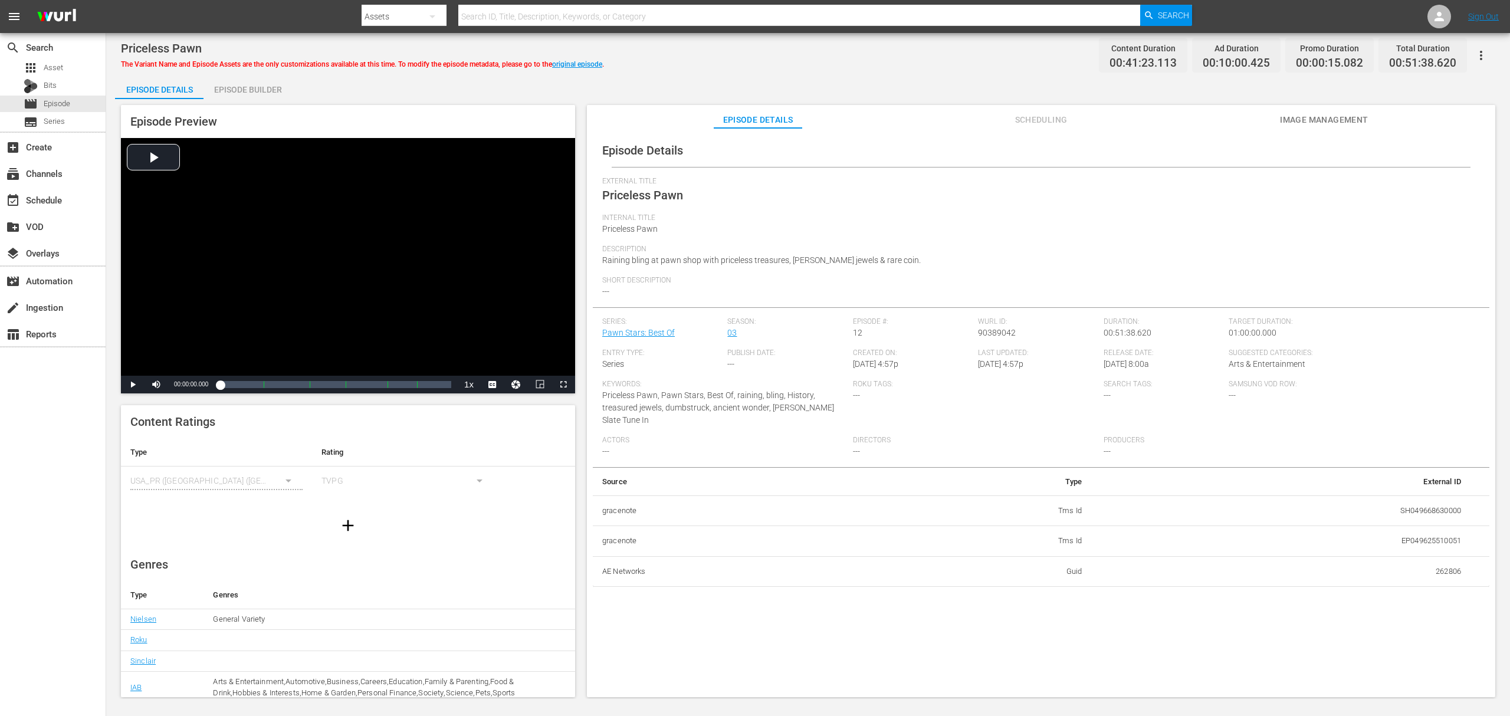
click at [271, 93] on div "Episode Builder" at bounding box center [247, 89] width 88 height 28
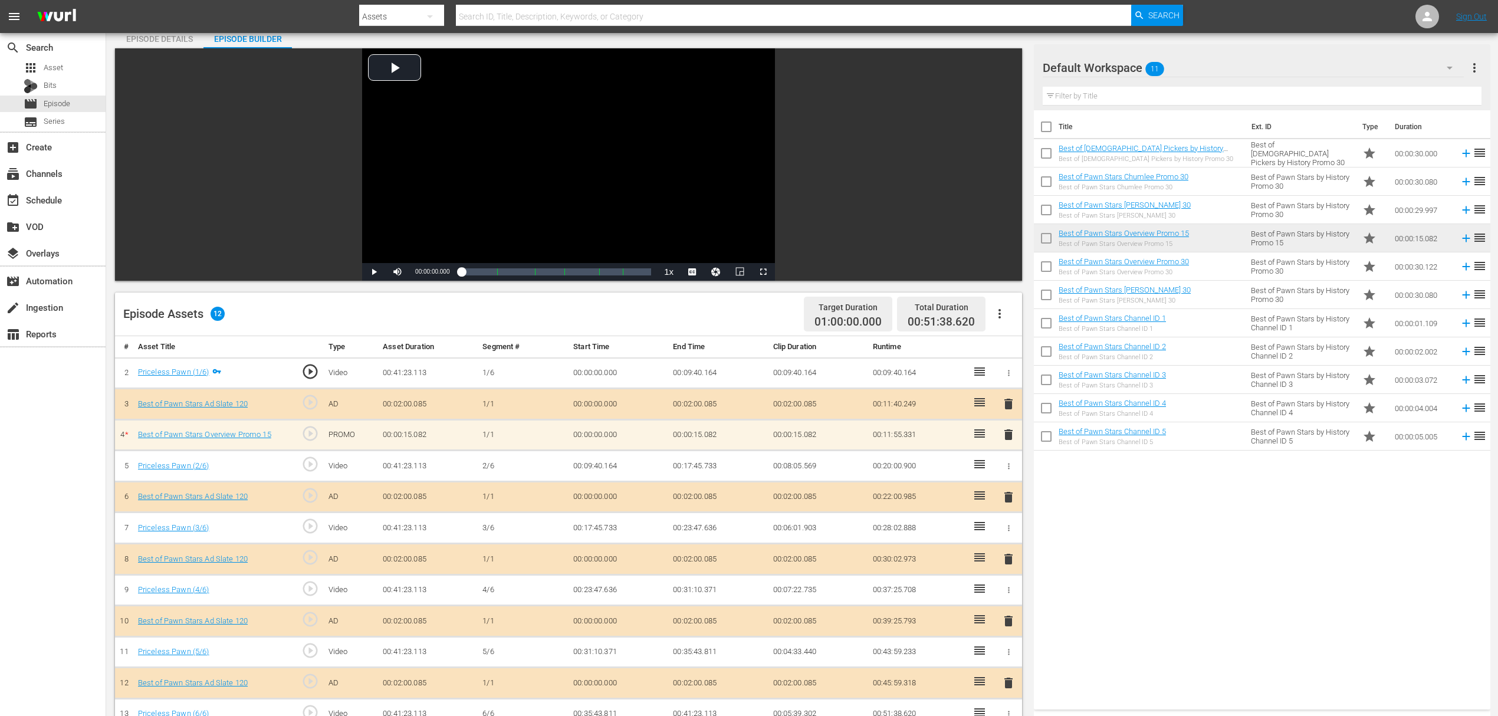
scroll to position [78, 0]
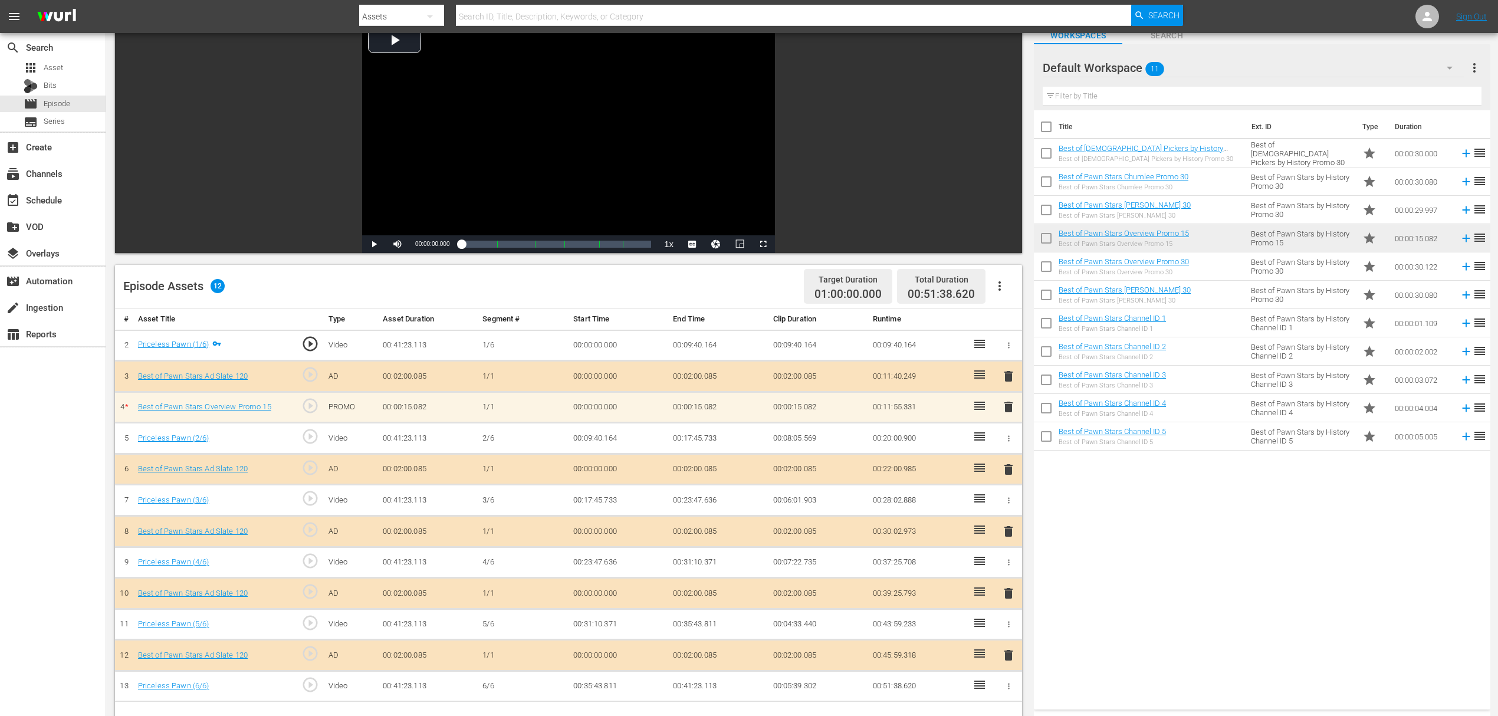
click at [1011, 410] on span "delete" at bounding box center [1008, 407] width 14 height 14
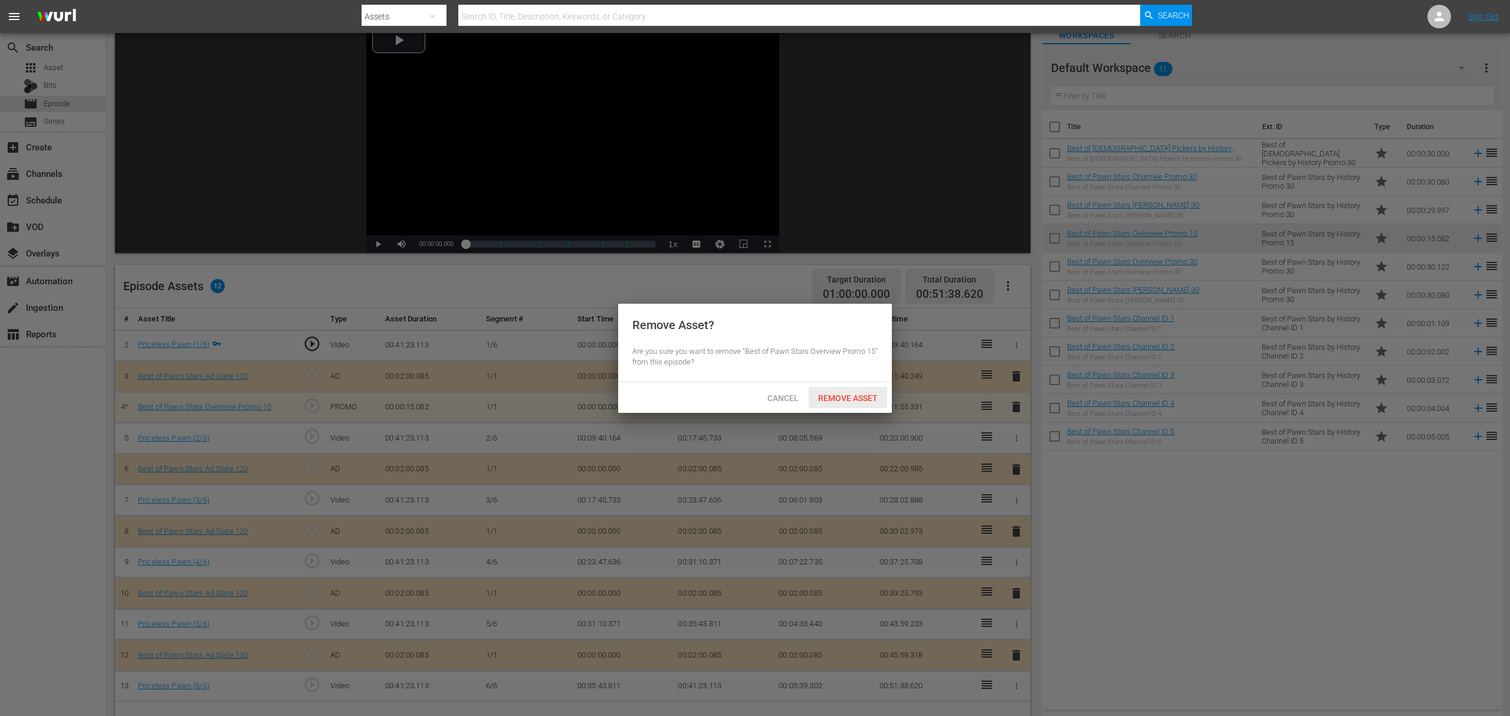
click at [852, 397] on span "Remove Asset" at bounding box center [847, 397] width 78 height 9
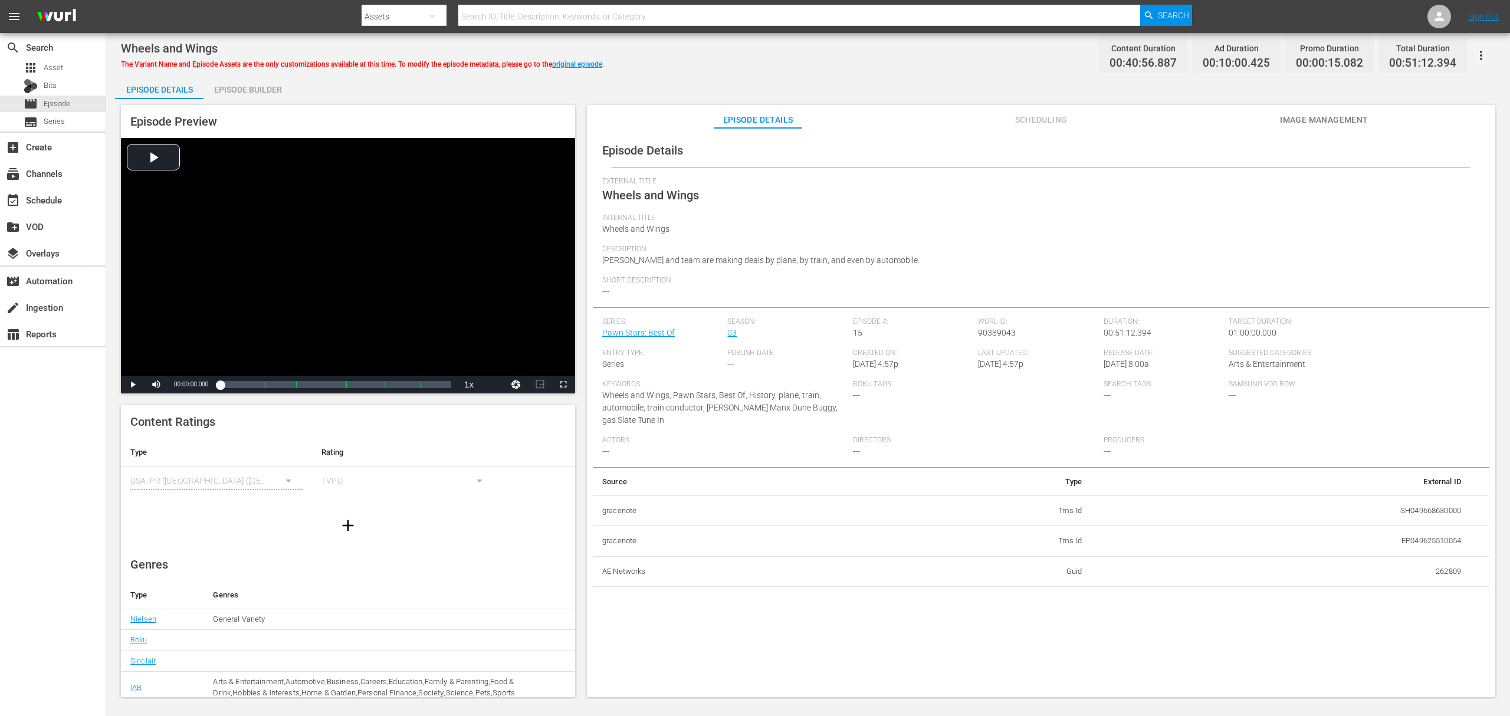
click at [254, 93] on div "Episode Builder" at bounding box center [247, 89] width 88 height 28
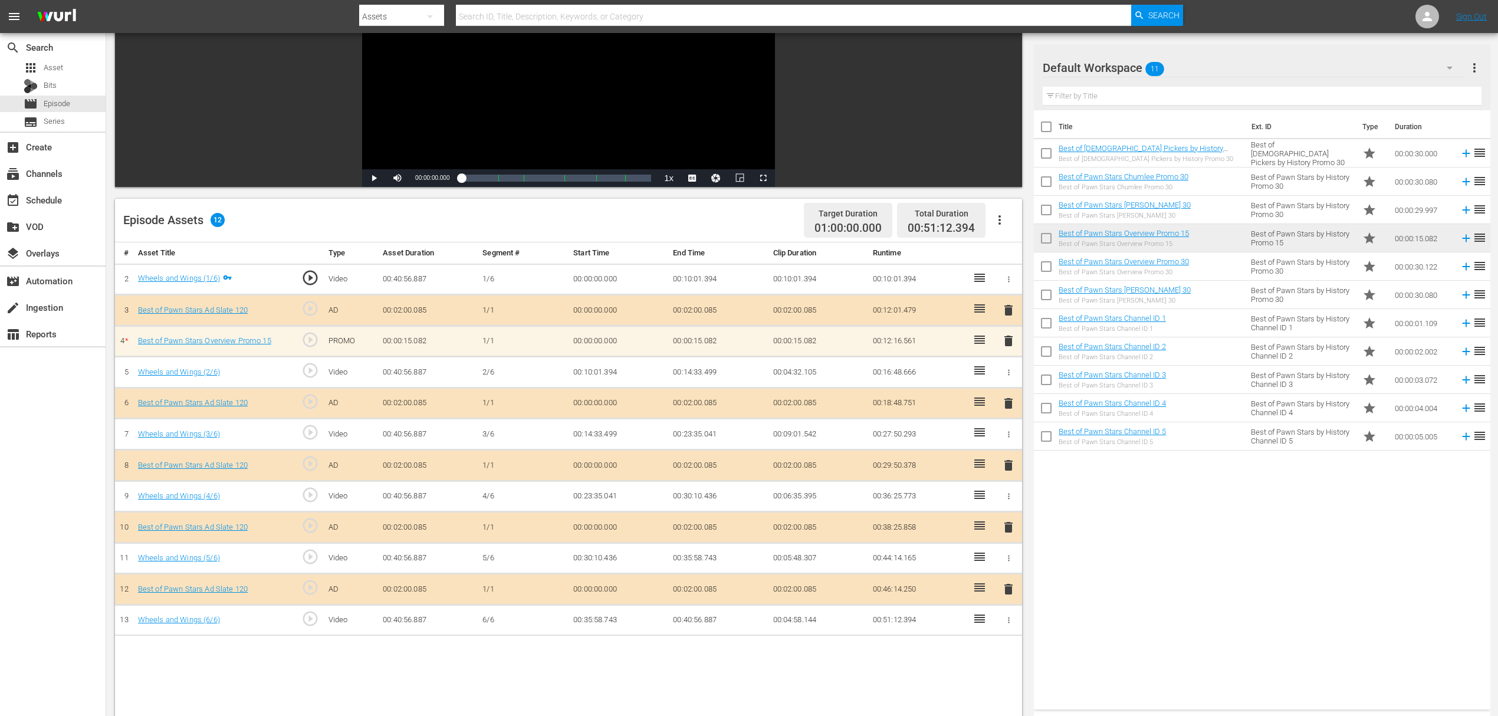
scroll to position [157, 0]
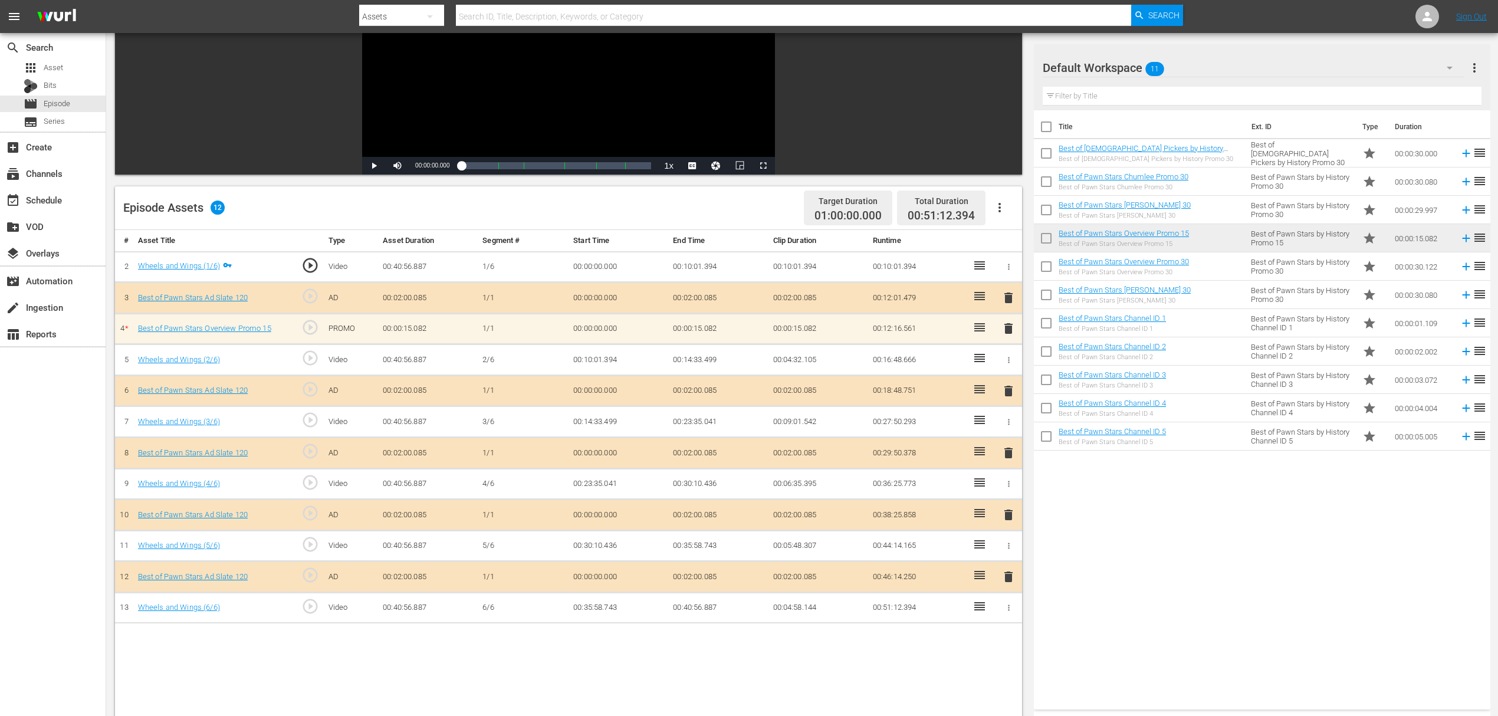
click at [1010, 330] on span "delete" at bounding box center [1008, 328] width 14 height 14
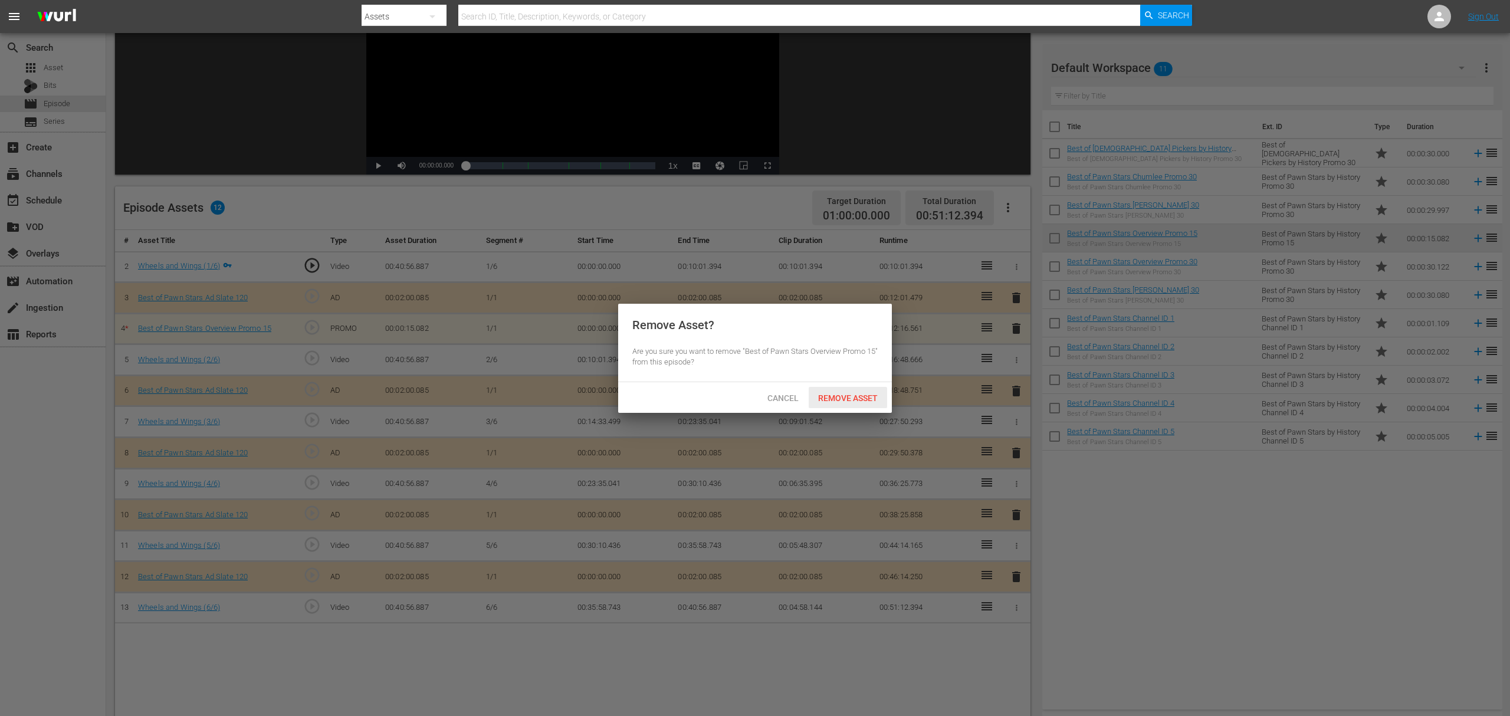
click at [843, 393] on span "Remove Asset" at bounding box center [847, 397] width 78 height 9
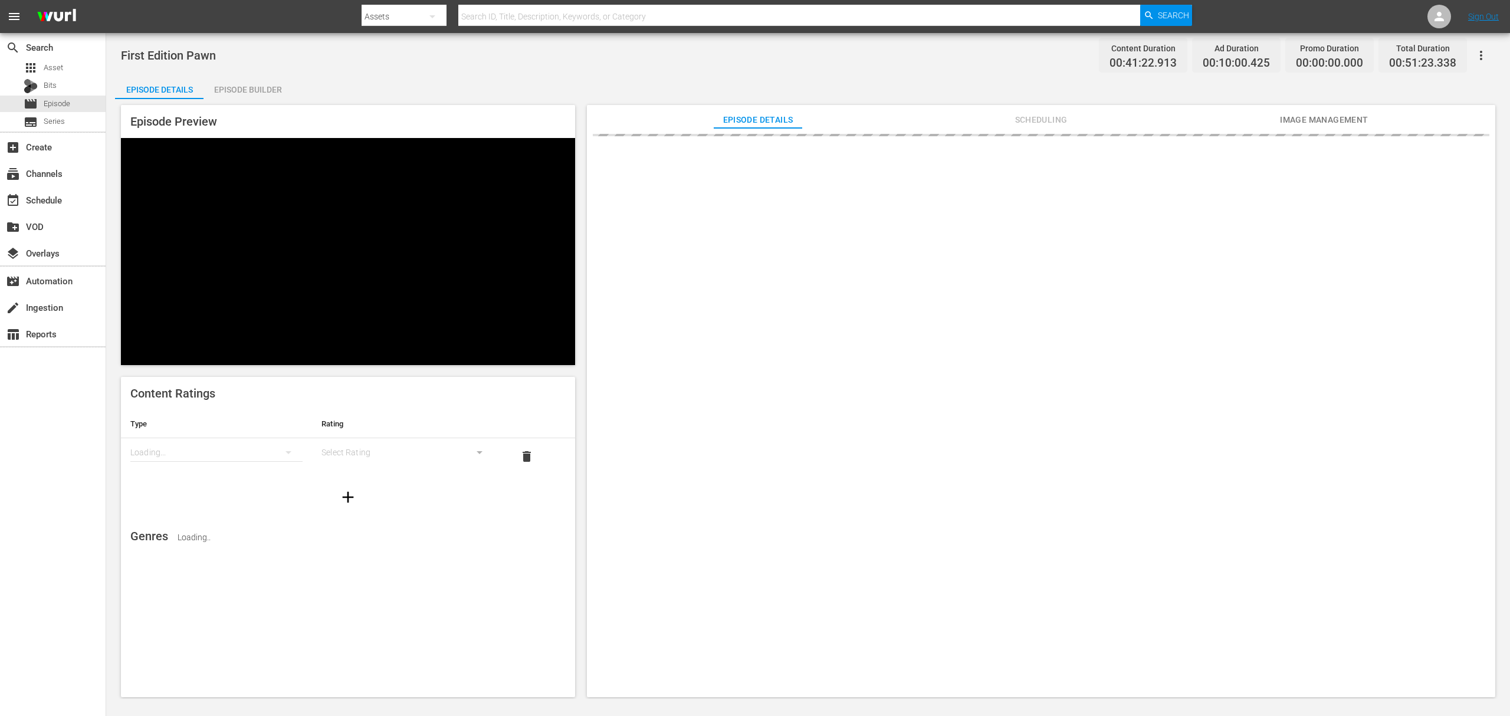
click at [244, 86] on div "Episode Builder" at bounding box center [247, 89] width 88 height 28
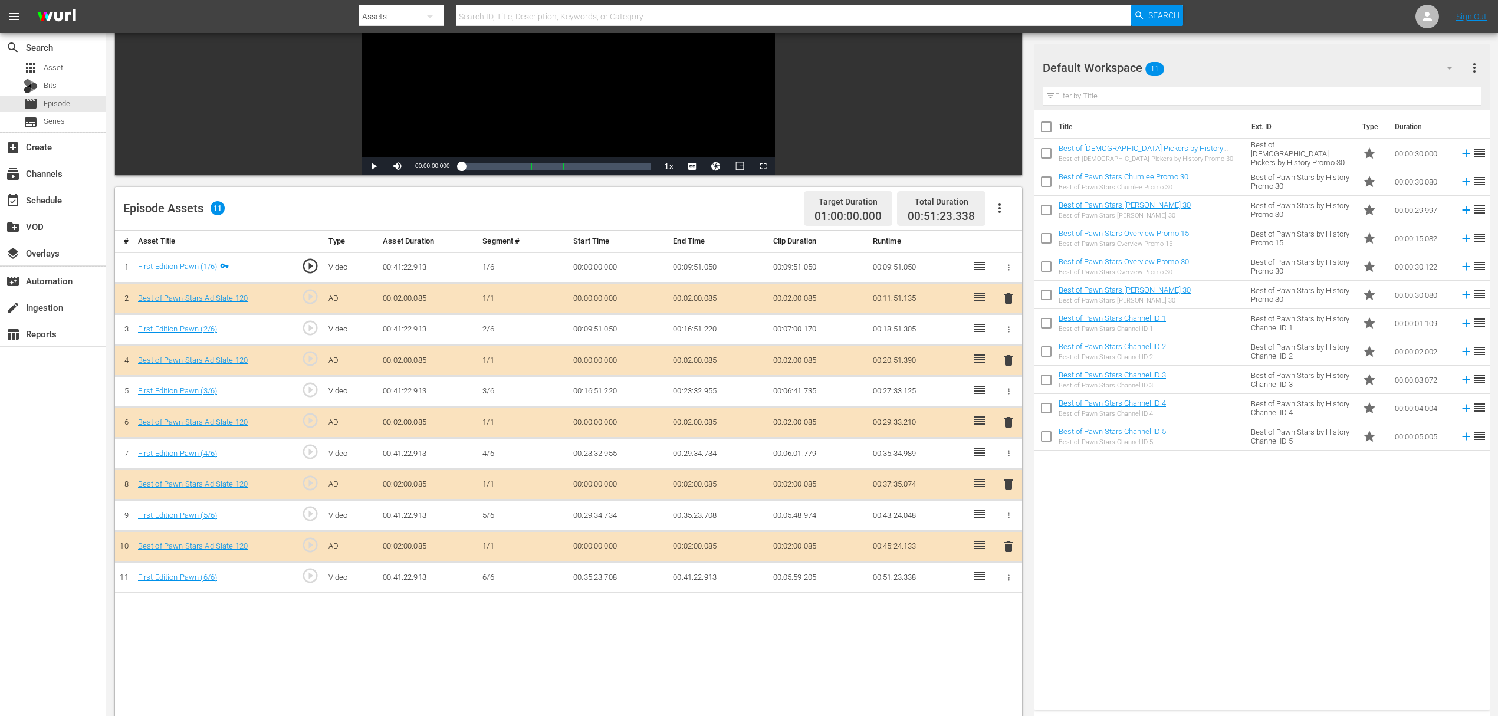
scroll to position [157, 0]
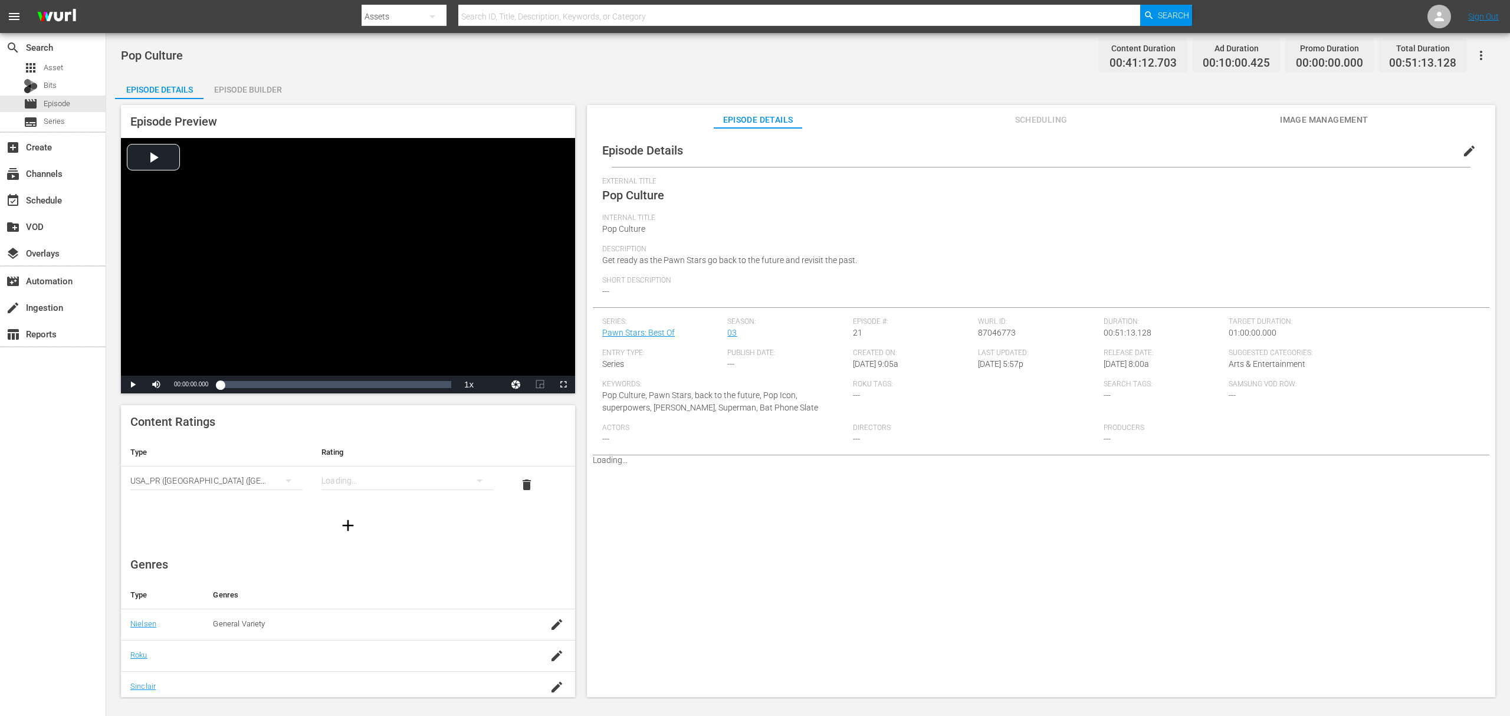
click at [241, 88] on div "Episode Builder" at bounding box center [247, 89] width 88 height 28
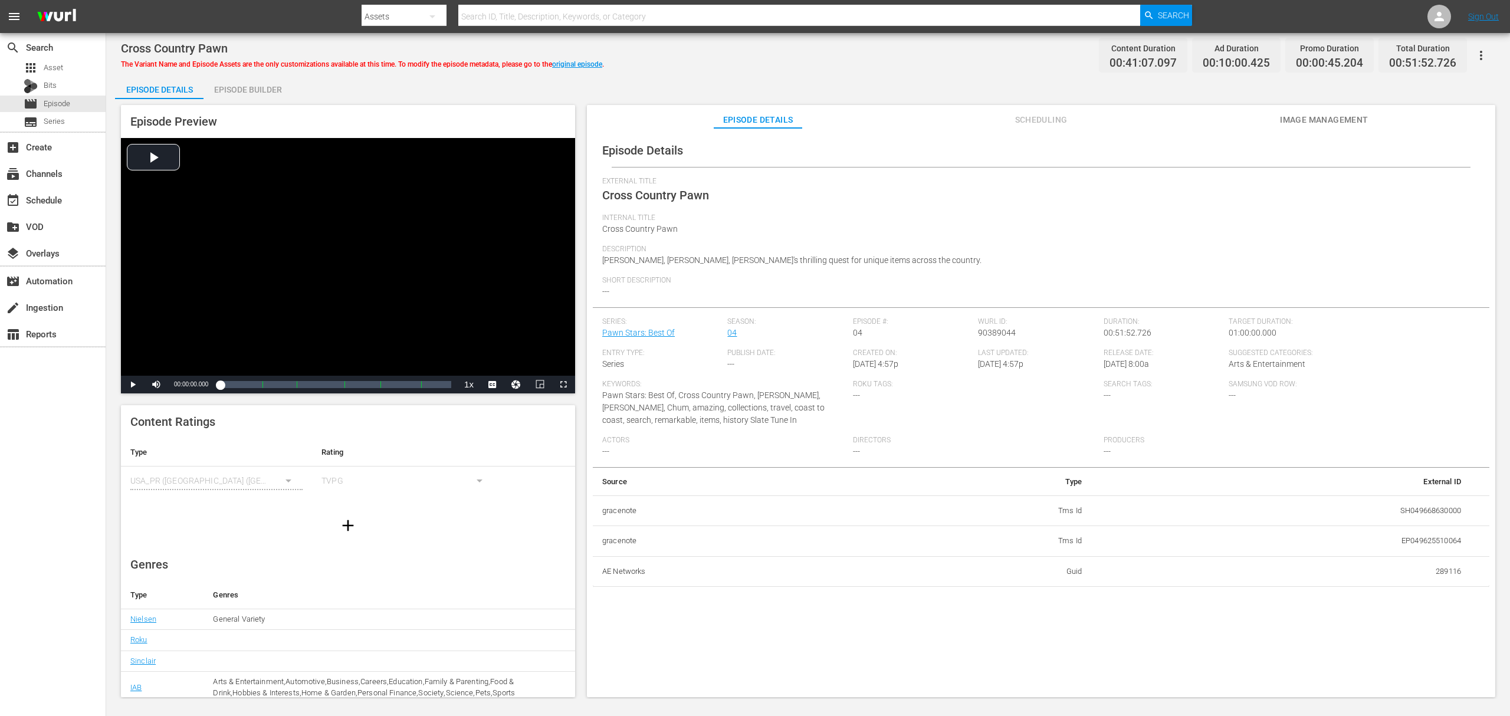
click at [251, 96] on div "Episode Builder" at bounding box center [247, 89] width 88 height 28
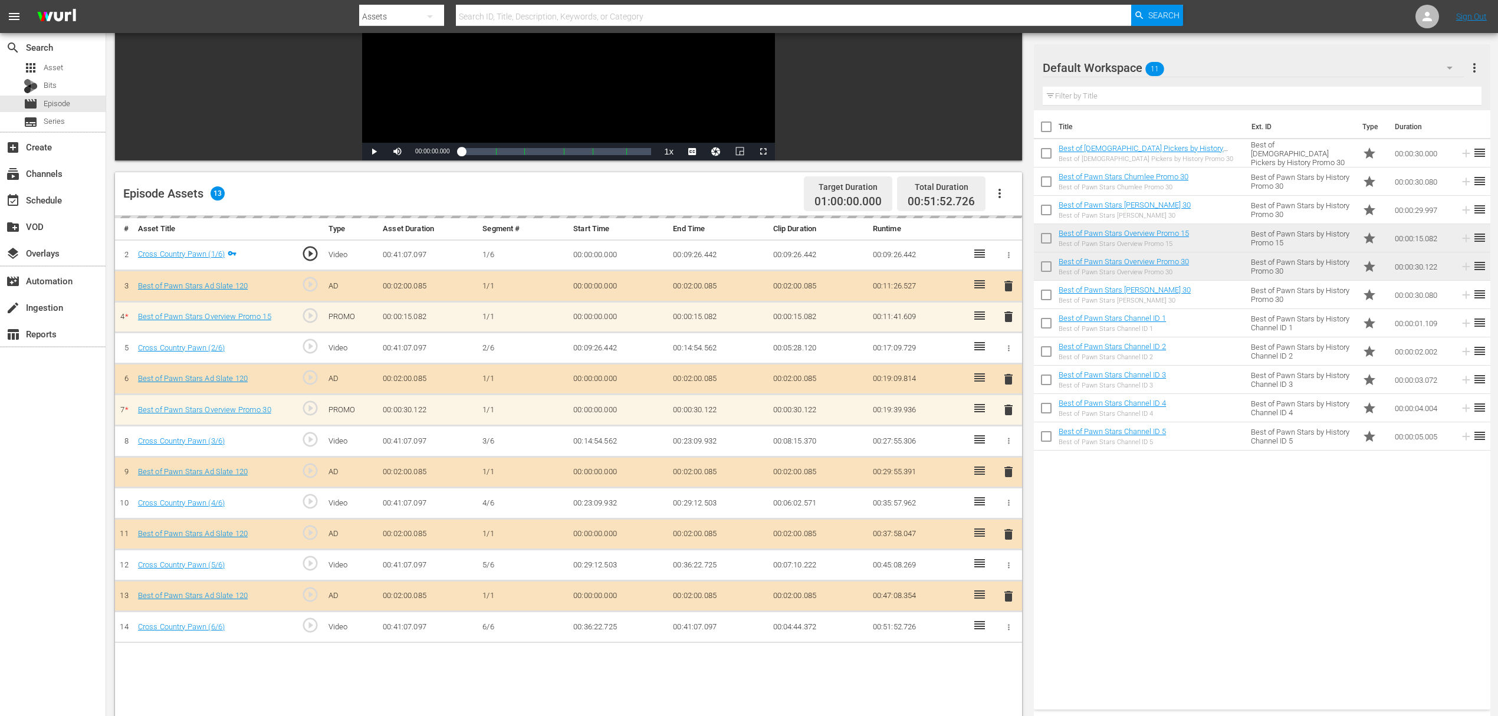
scroll to position [236, 0]
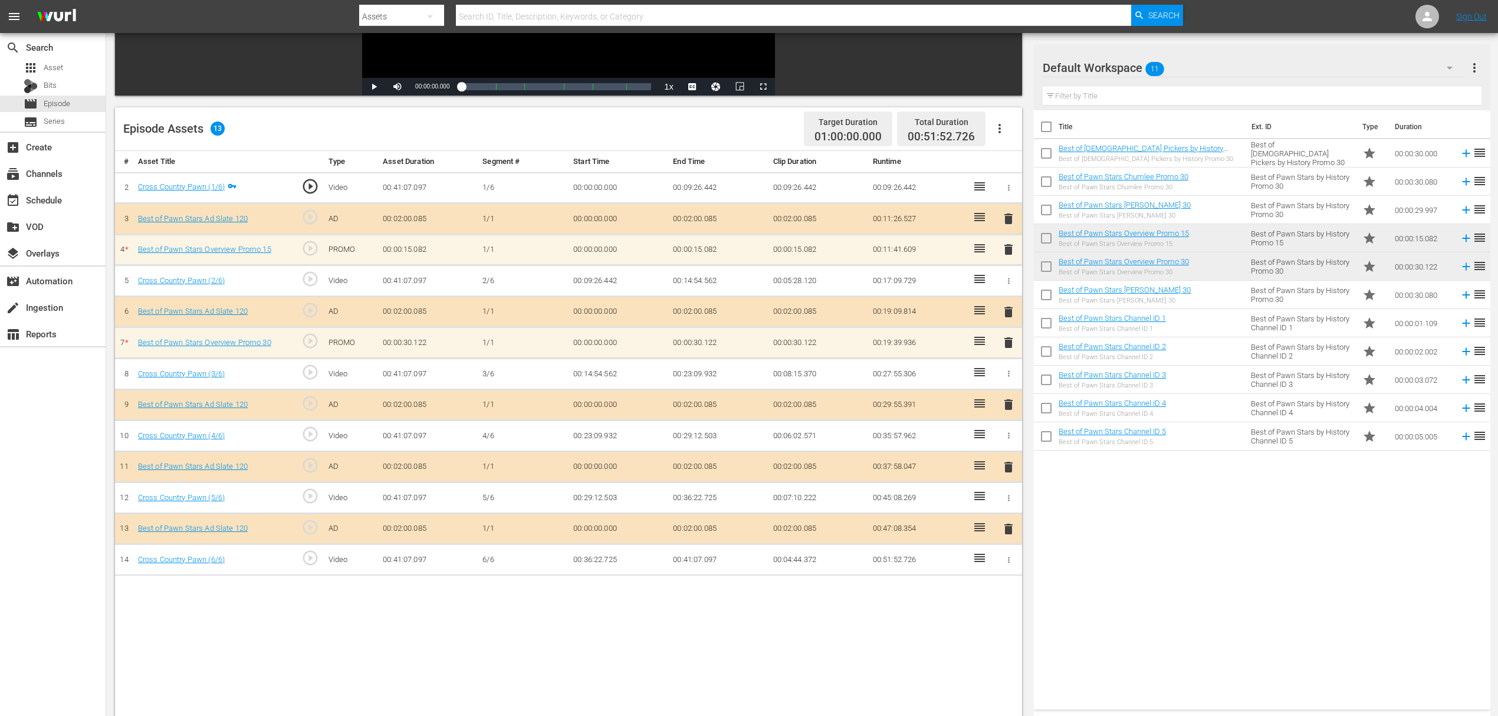
click at [1005, 342] on span "delete" at bounding box center [1008, 343] width 14 height 14
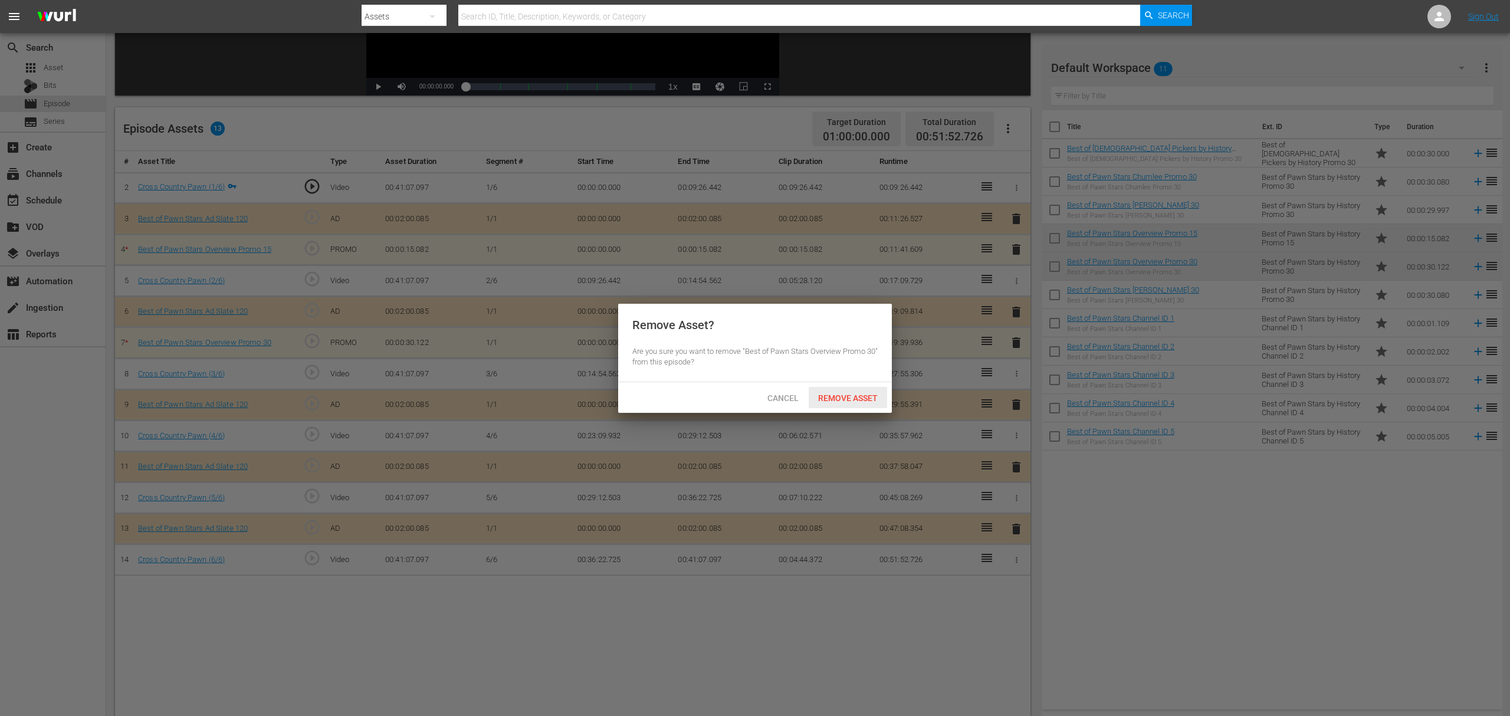
click at [862, 394] on span "Remove Asset" at bounding box center [847, 397] width 78 height 9
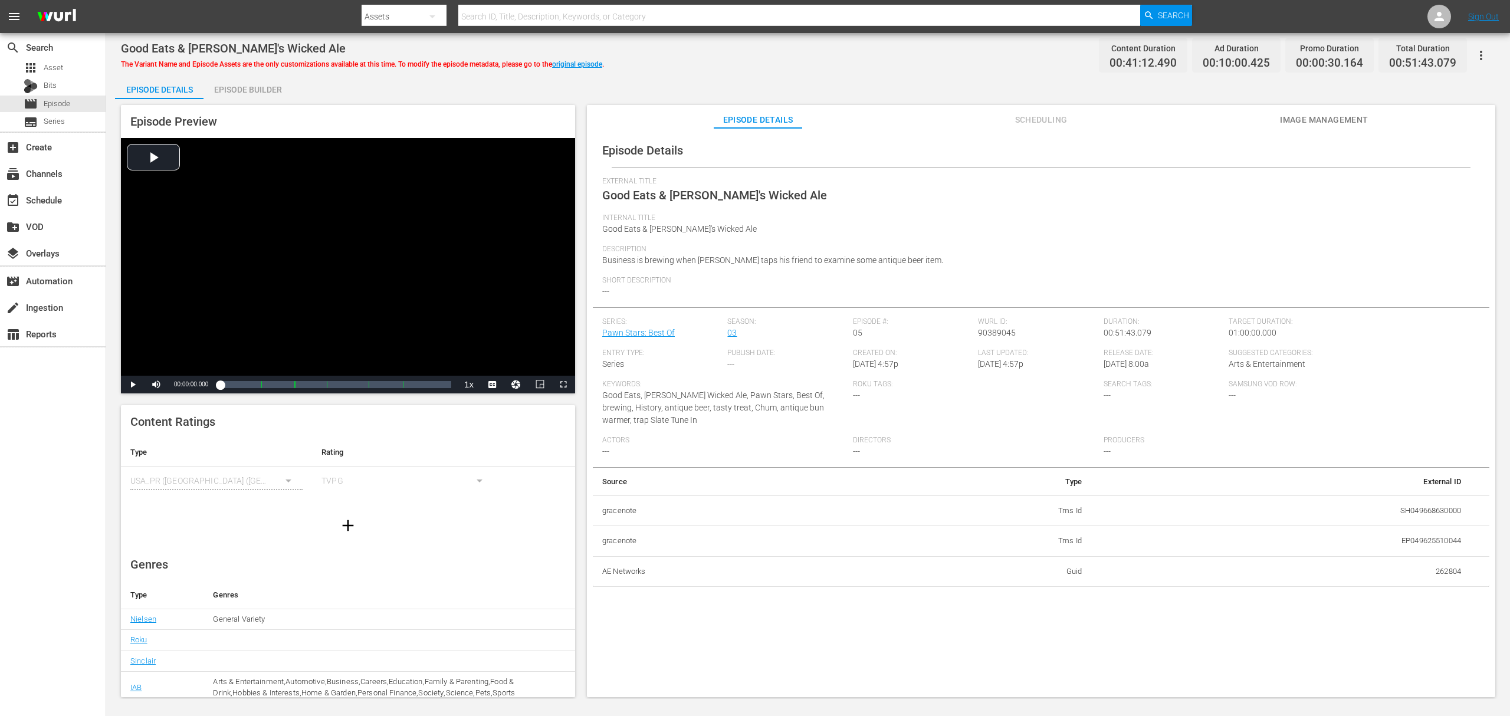
click at [265, 88] on div "Episode Builder" at bounding box center [247, 89] width 88 height 28
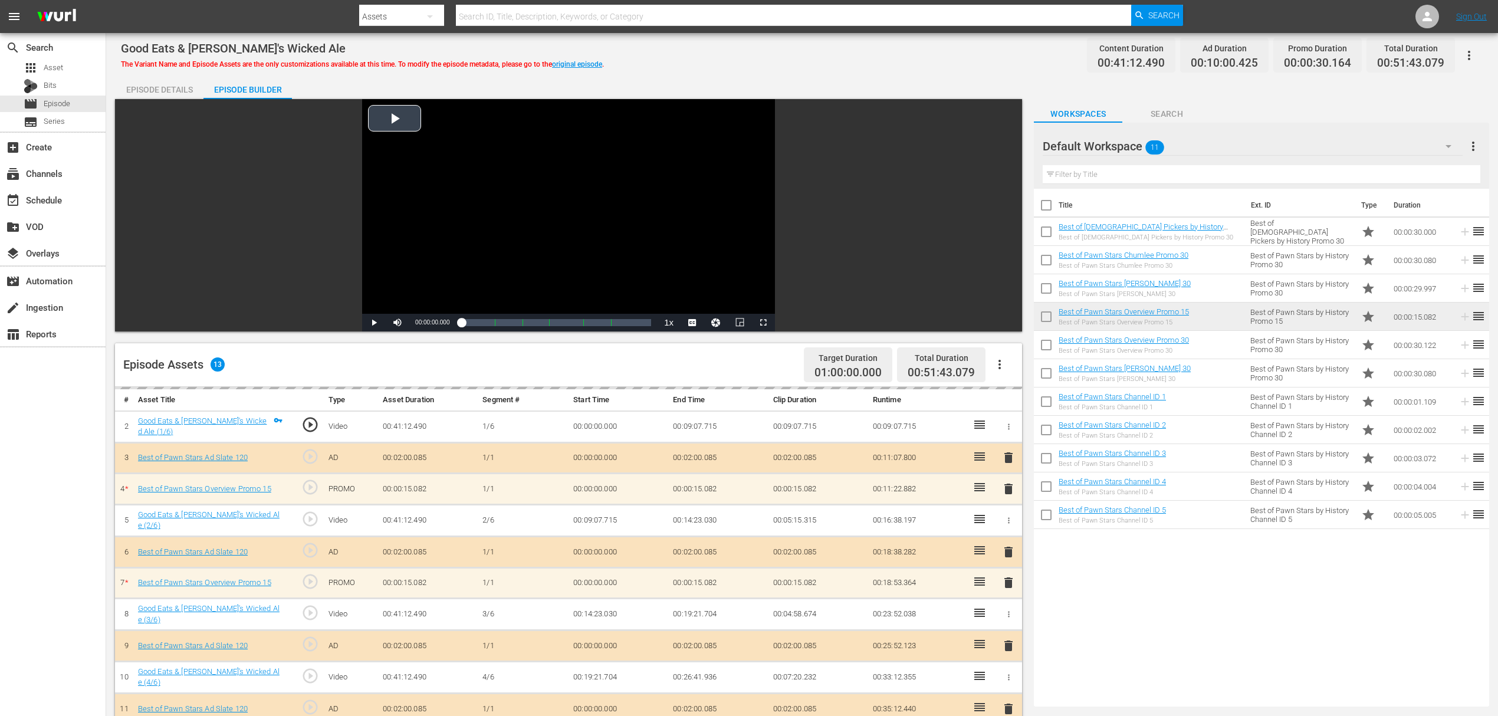
scroll to position [157, 0]
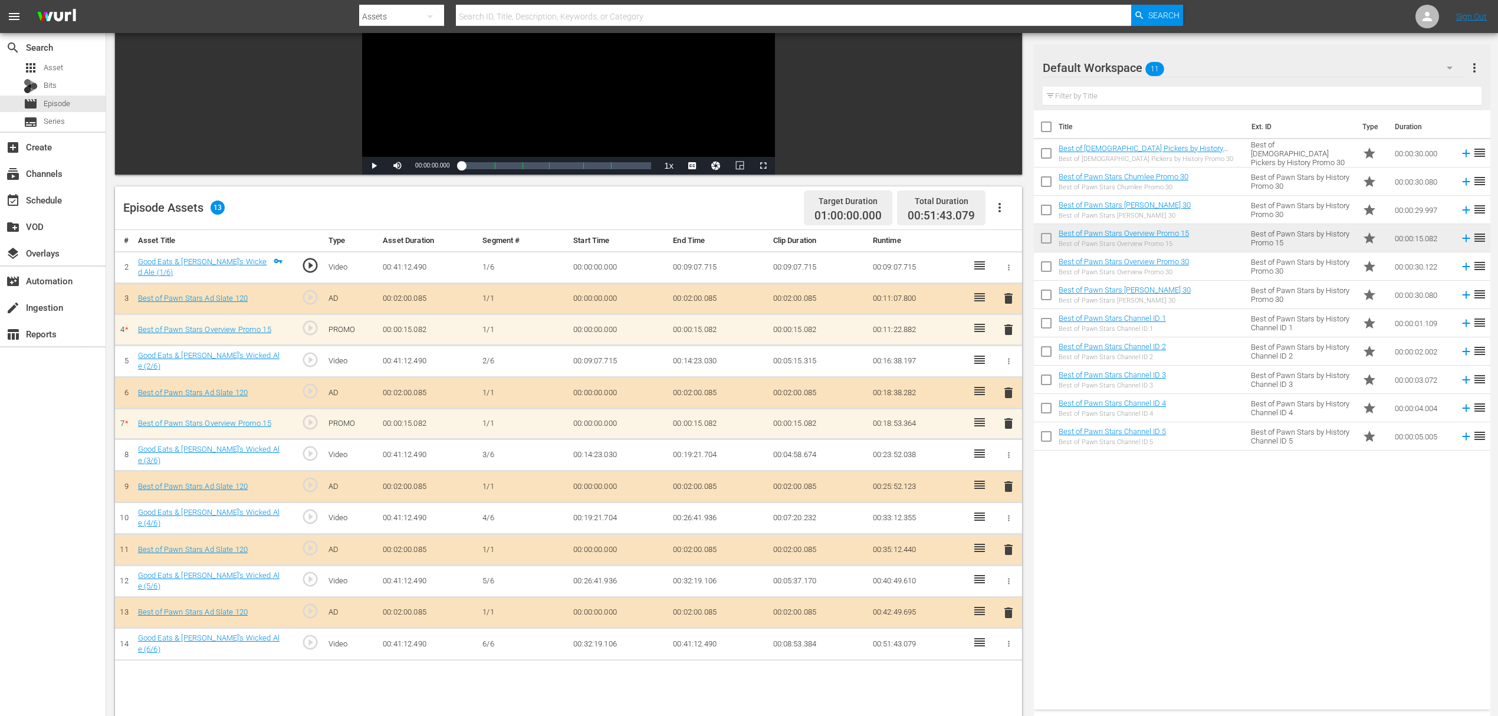
click at [1006, 327] on span "delete" at bounding box center [1008, 330] width 14 height 14
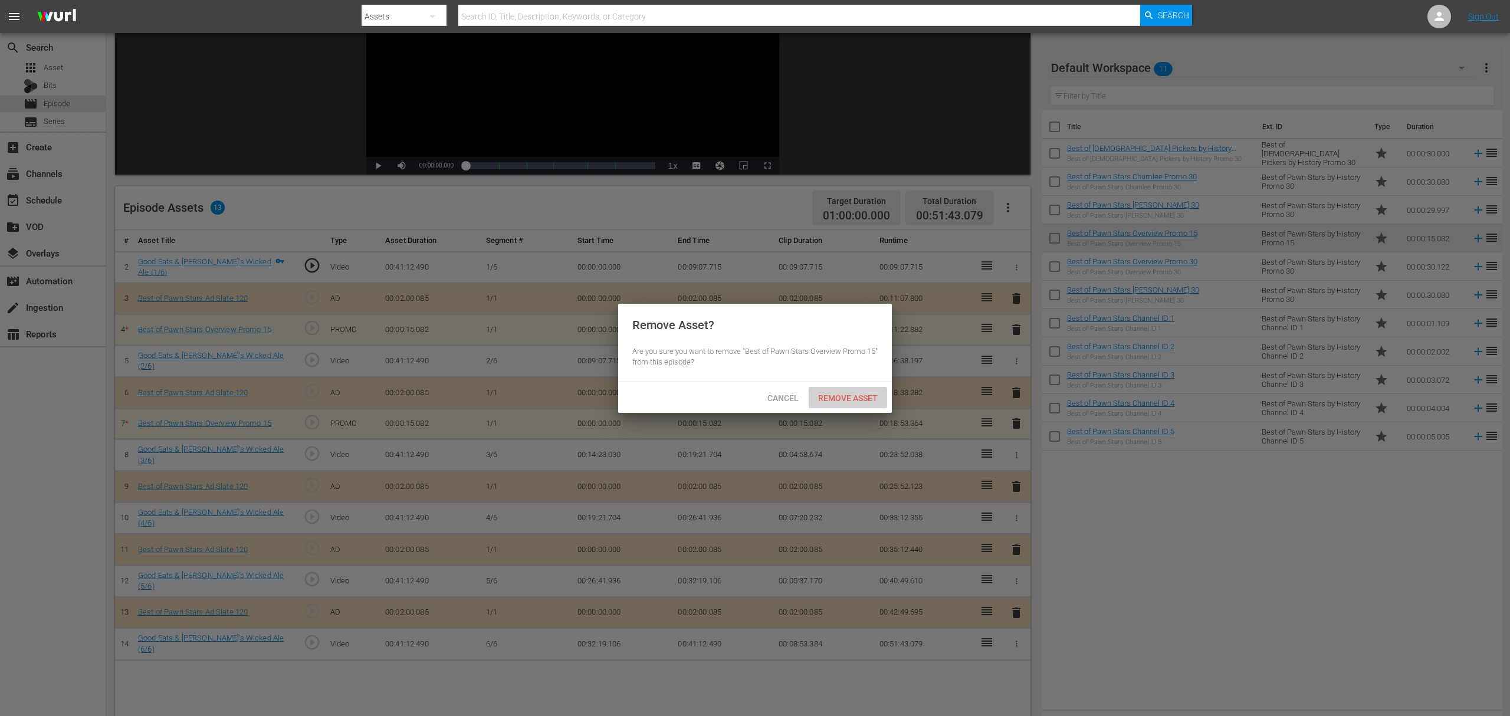
click at [862, 400] on span "Remove Asset" at bounding box center [847, 397] width 78 height 9
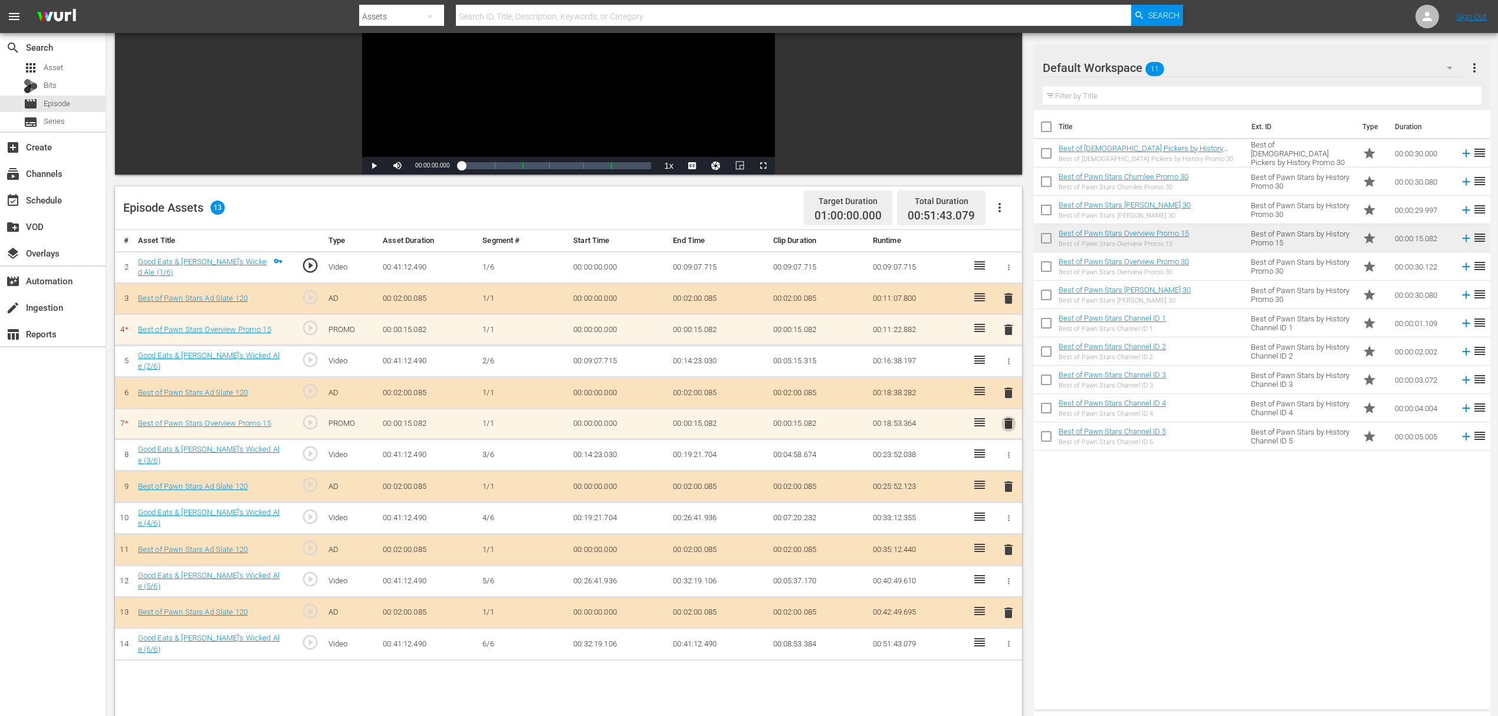
click at [1004, 420] on span "delete" at bounding box center [1008, 423] width 14 height 14
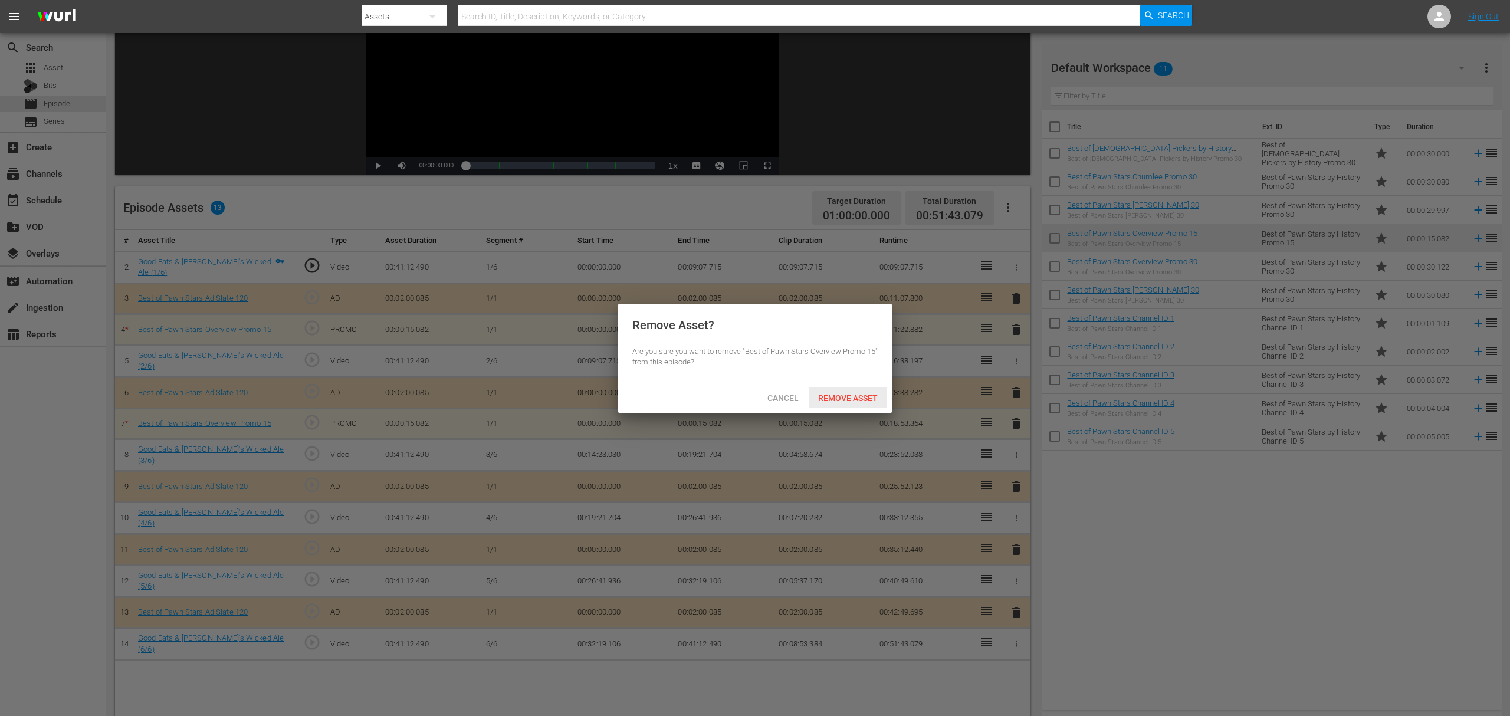
click at [864, 399] on span "Remove Asset" at bounding box center [847, 397] width 78 height 9
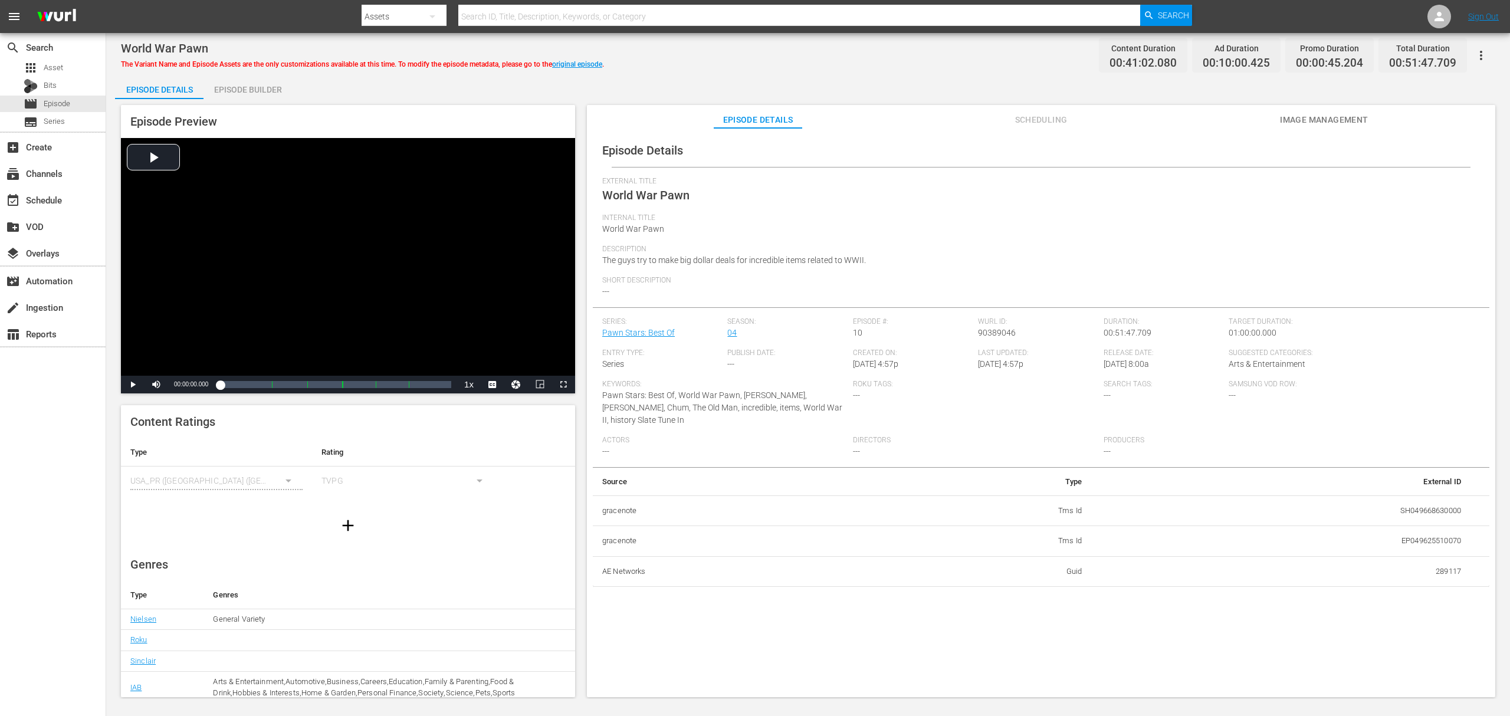
click at [276, 87] on div "Episode Builder" at bounding box center [247, 89] width 88 height 28
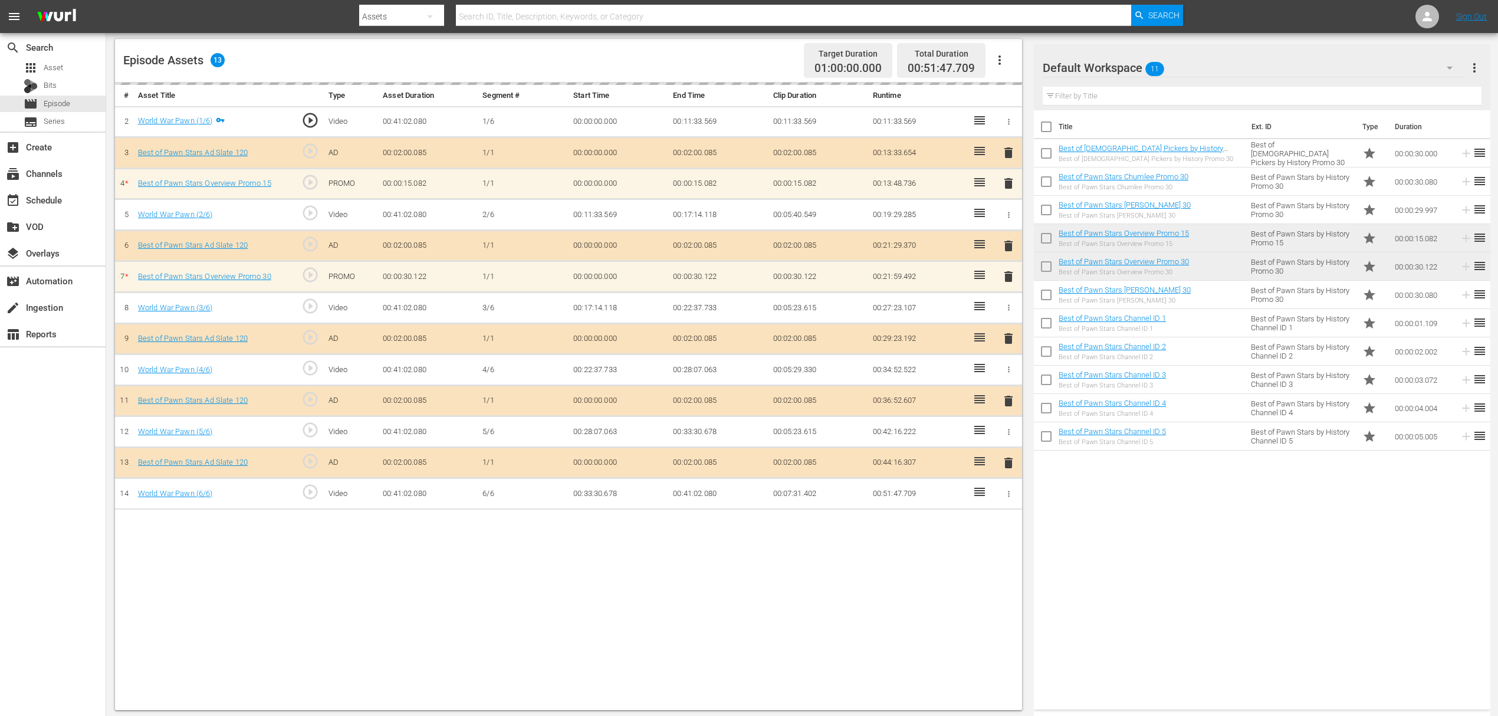
scroll to position [307, 0]
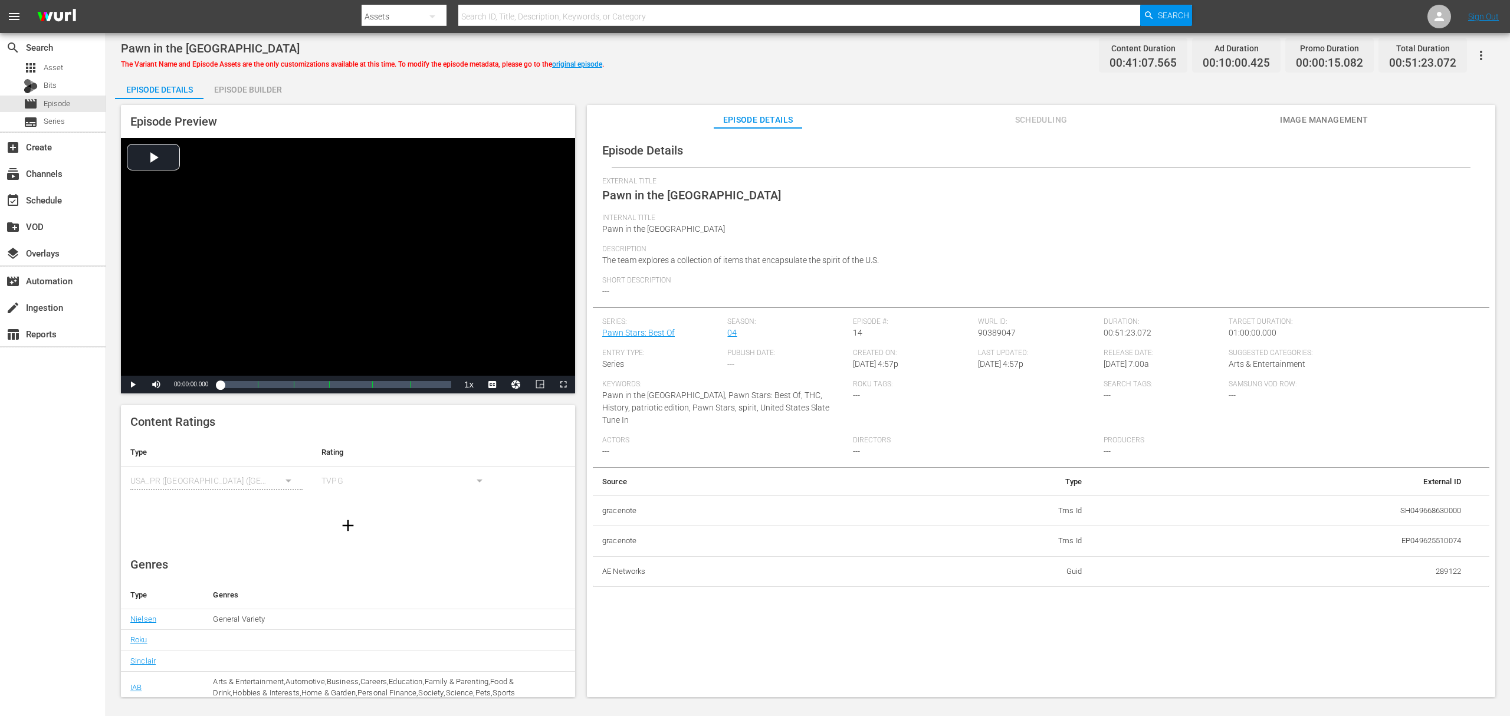
click at [254, 90] on div "Episode Builder" at bounding box center [247, 89] width 88 height 28
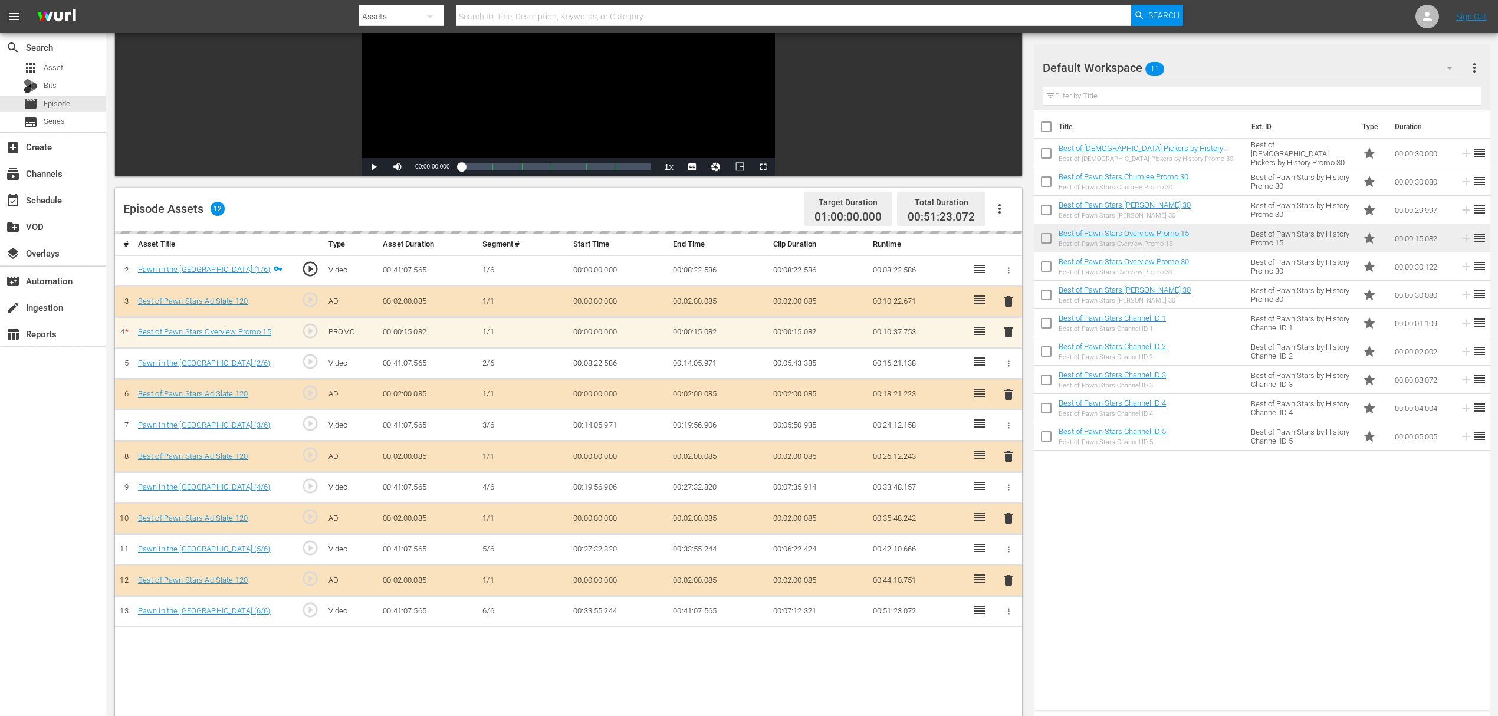
scroll to position [157, 0]
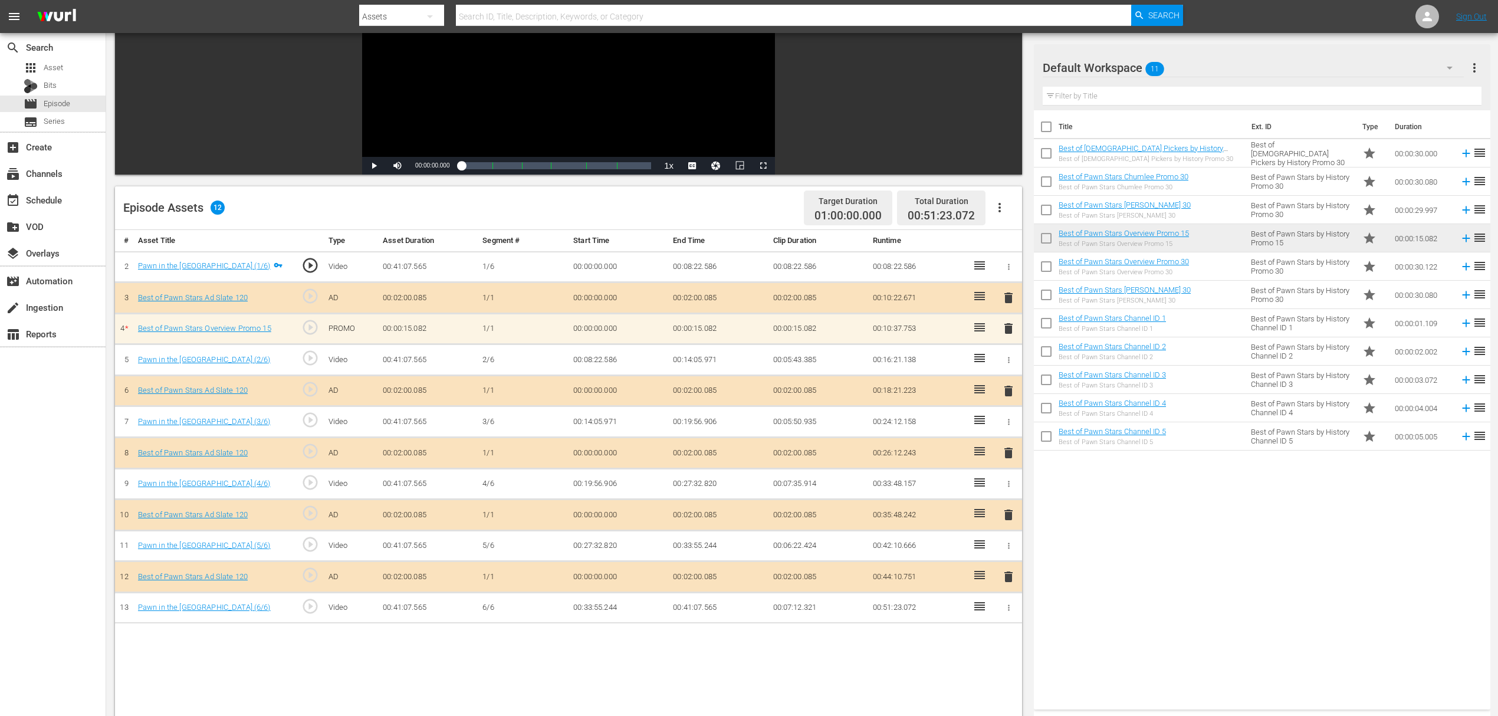
click at [1003, 329] on span "delete" at bounding box center [1008, 328] width 14 height 14
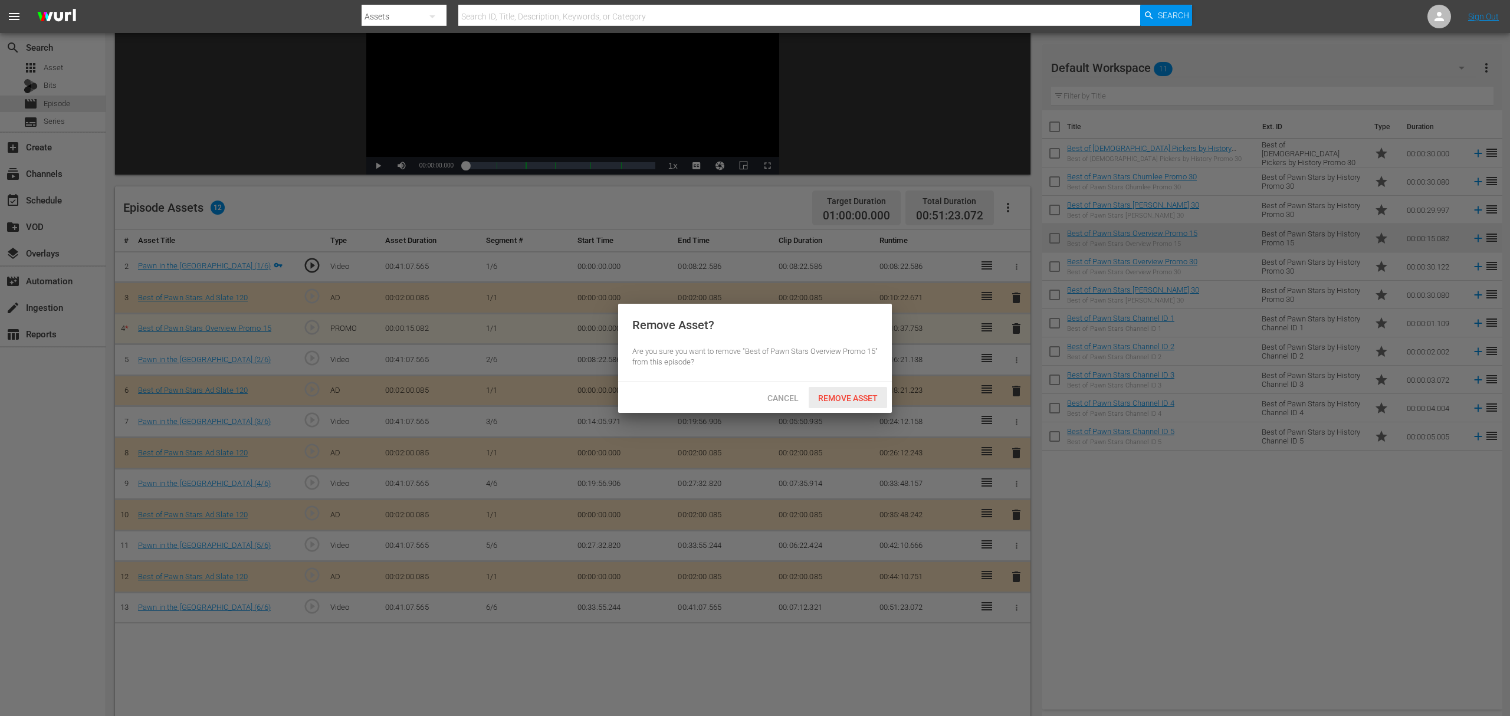
click at [845, 395] on span "Remove Asset" at bounding box center [847, 397] width 78 height 9
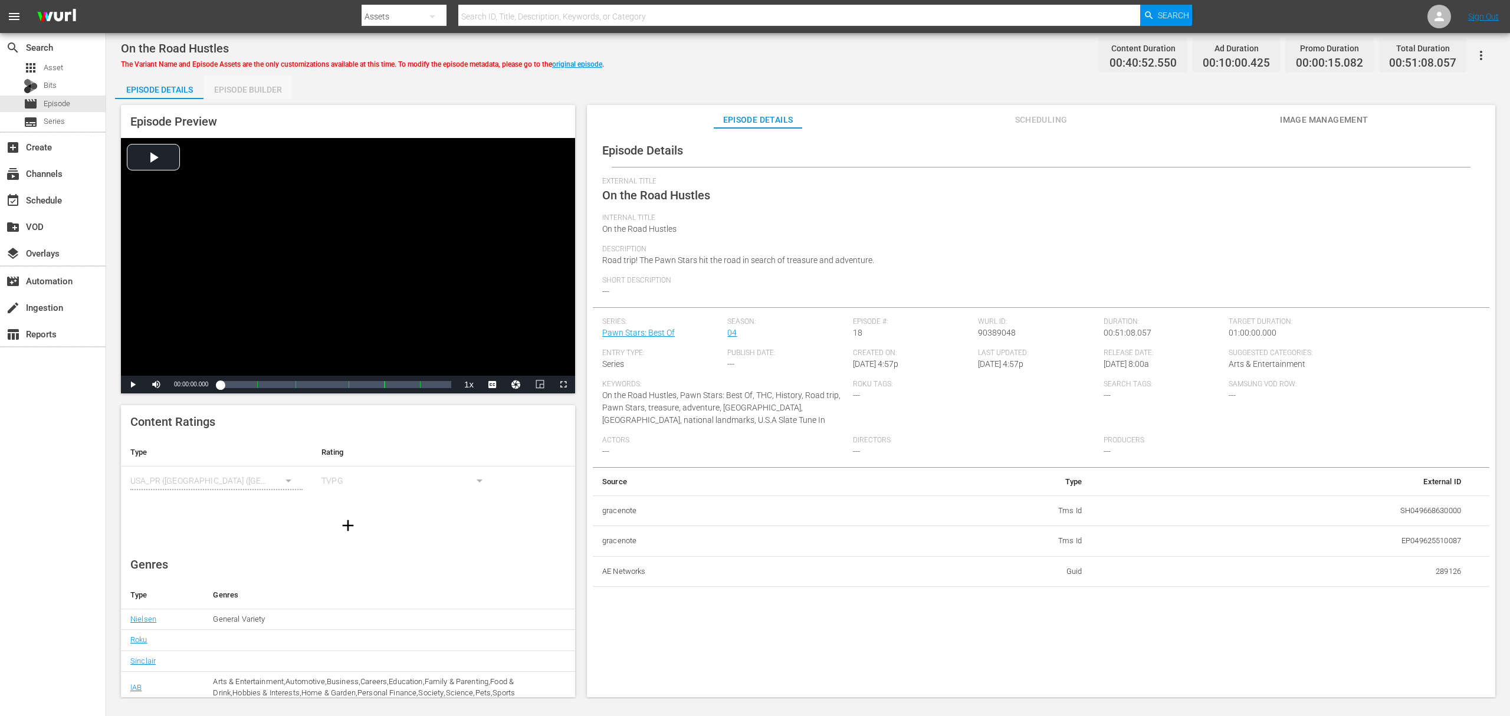
click at [264, 90] on div "Episode Builder" at bounding box center [247, 89] width 88 height 28
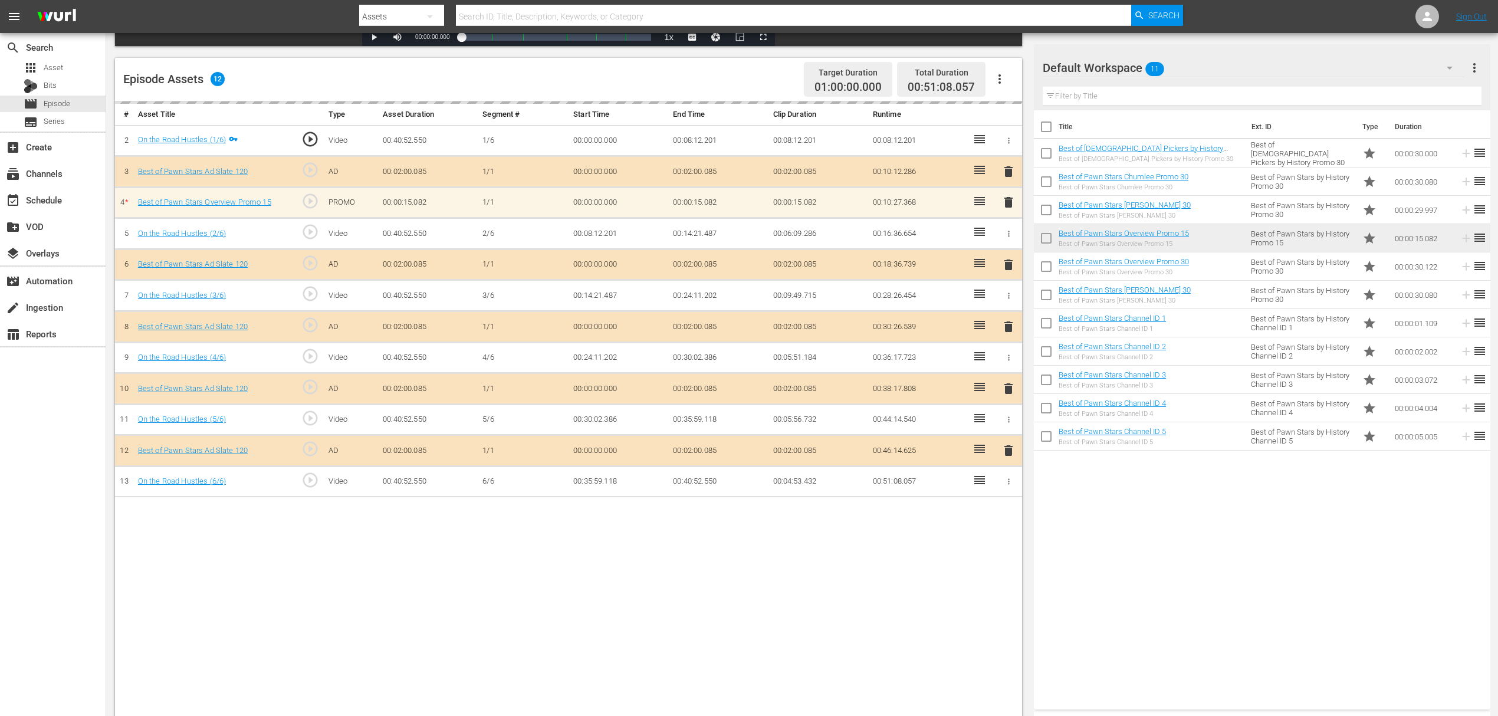
scroll to position [307, 0]
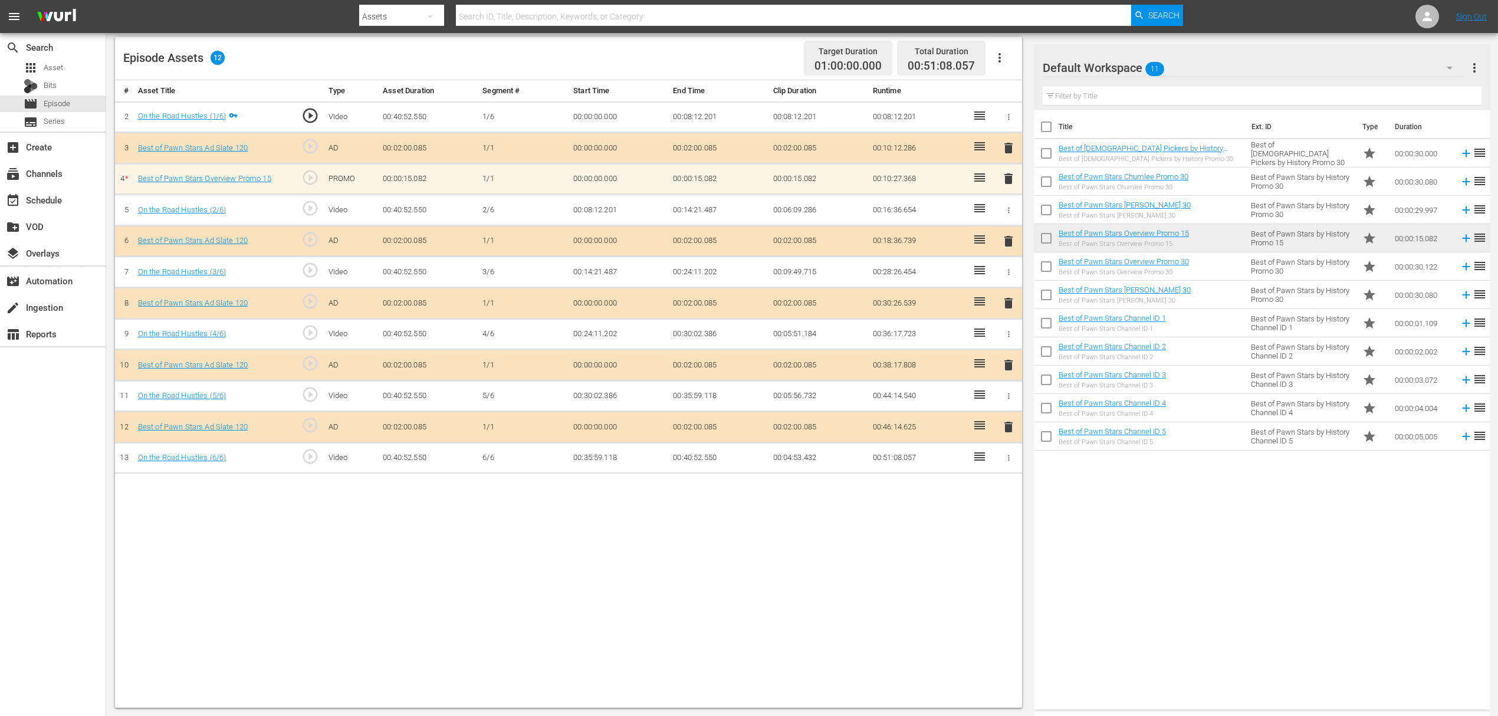
click at [1006, 177] on span "delete" at bounding box center [1008, 179] width 14 height 14
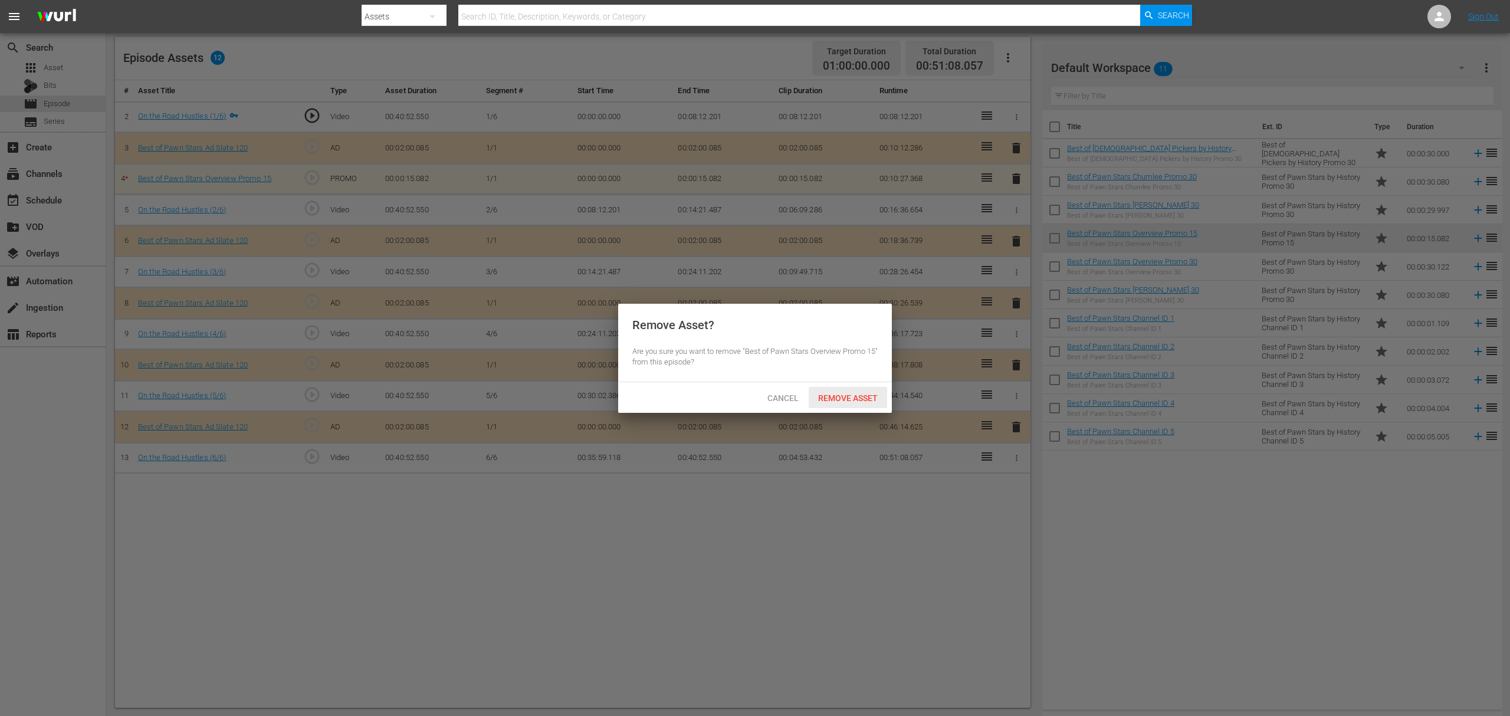
click at [861, 399] on span "Remove Asset" at bounding box center [847, 397] width 78 height 9
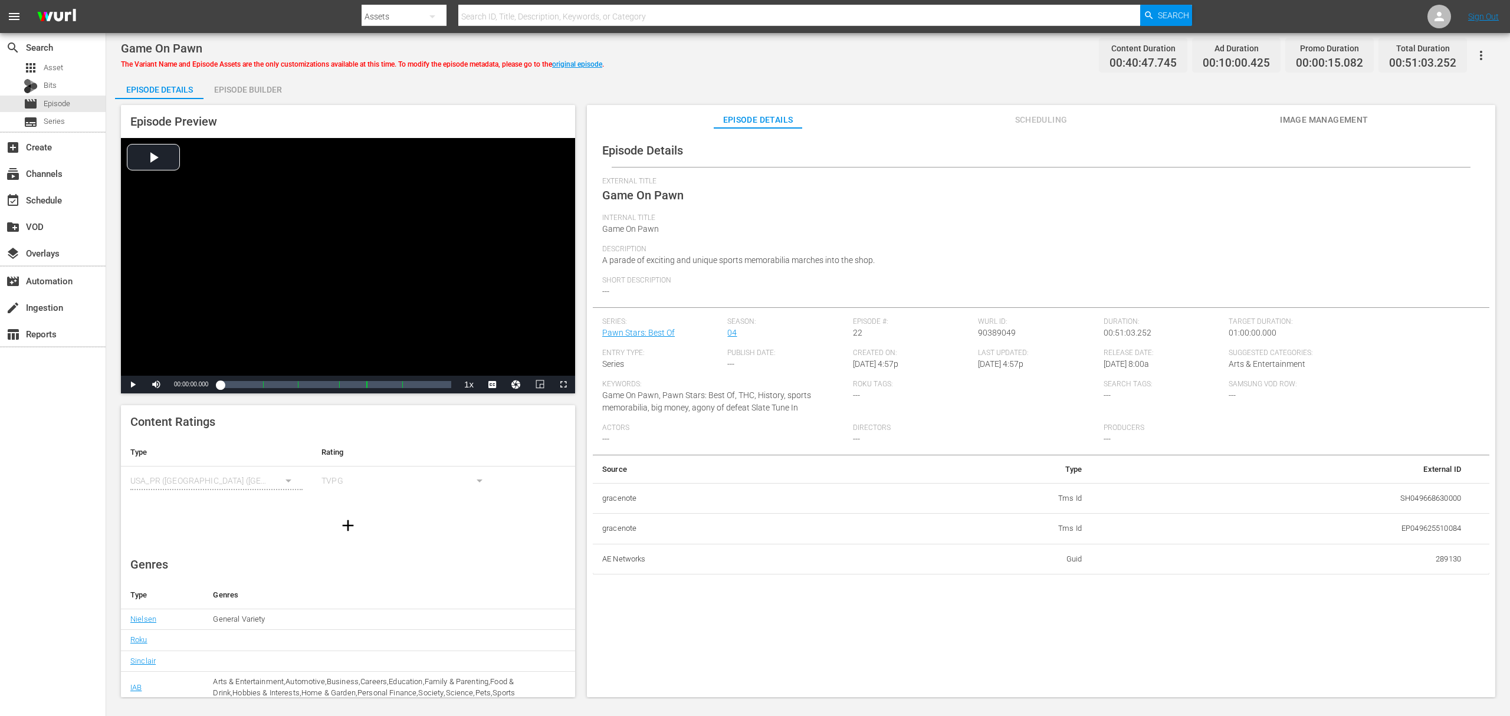
click at [271, 87] on div "Episode Builder" at bounding box center [247, 89] width 88 height 28
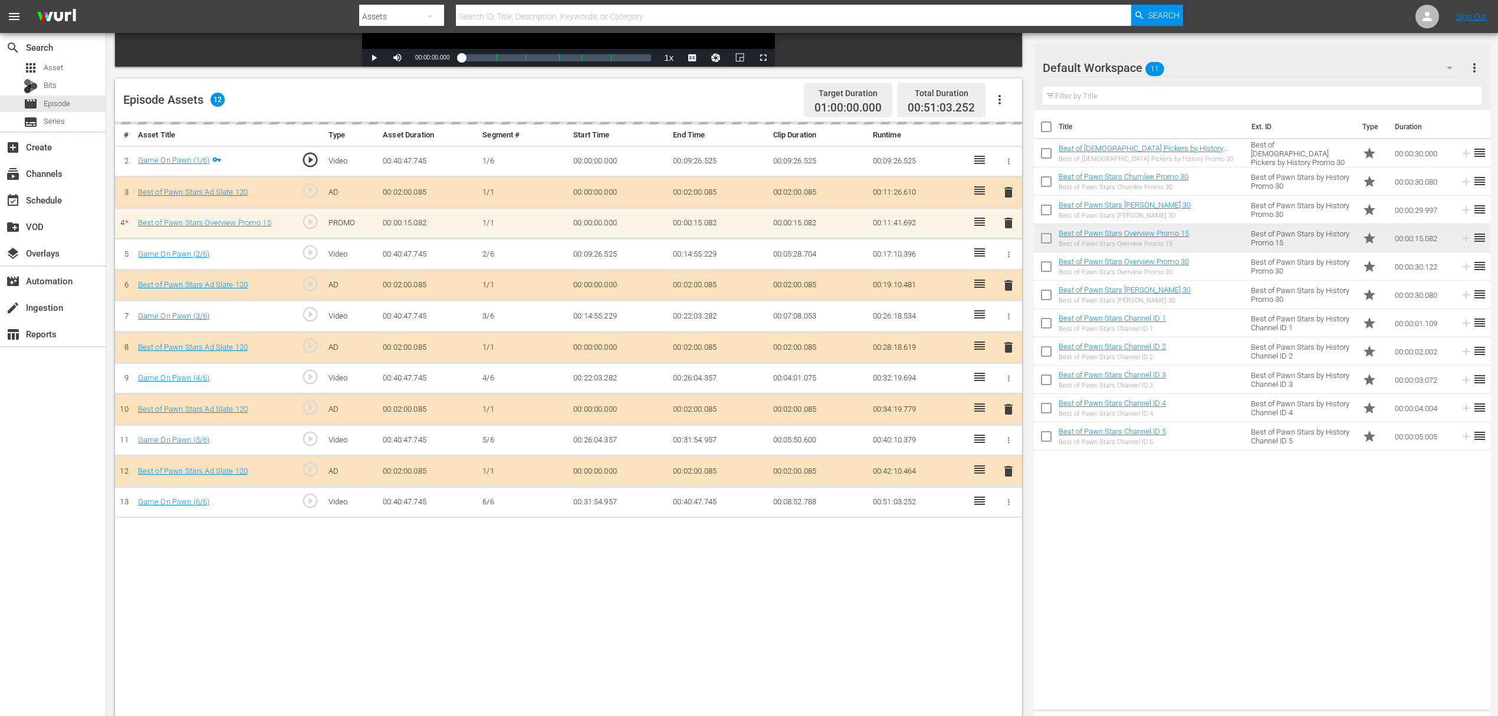
scroll to position [307, 0]
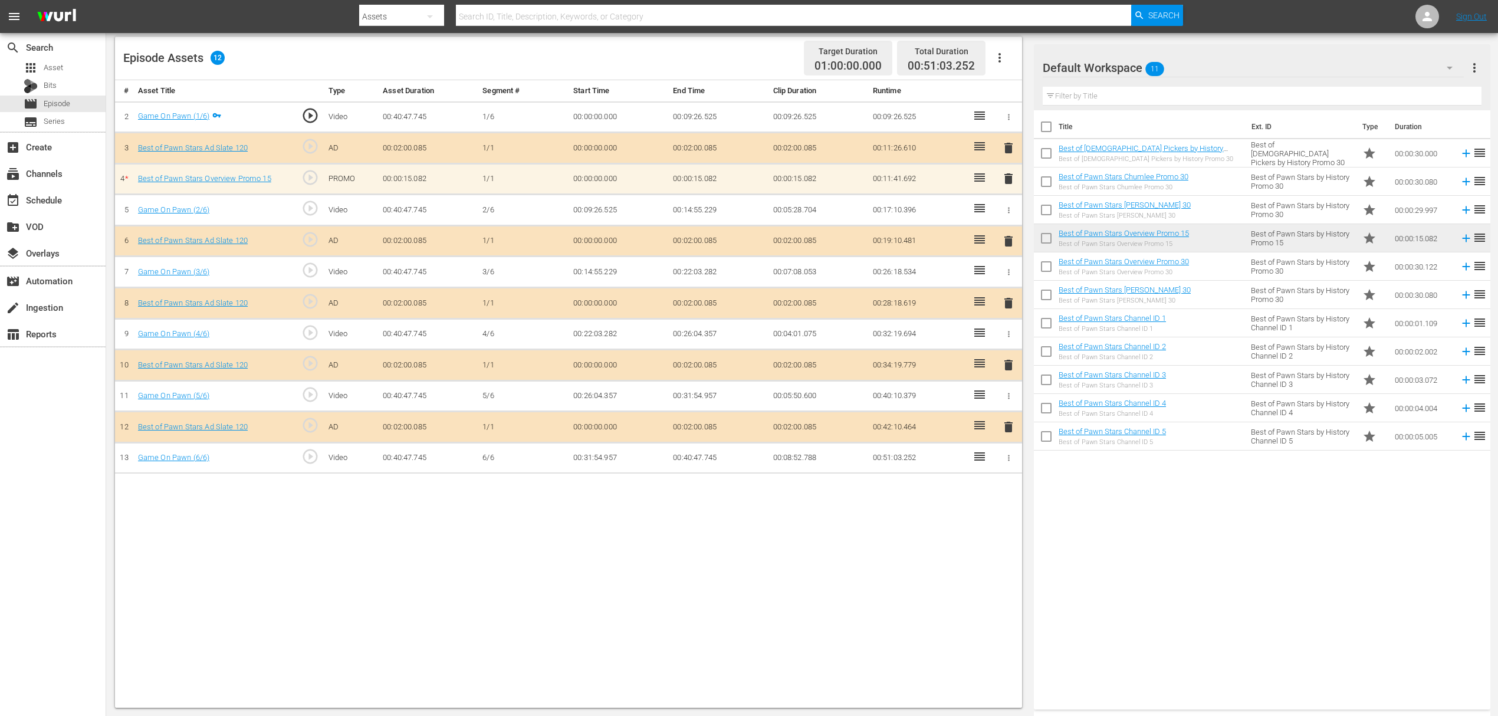
click at [1005, 184] on span "delete" at bounding box center [1008, 179] width 14 height 14
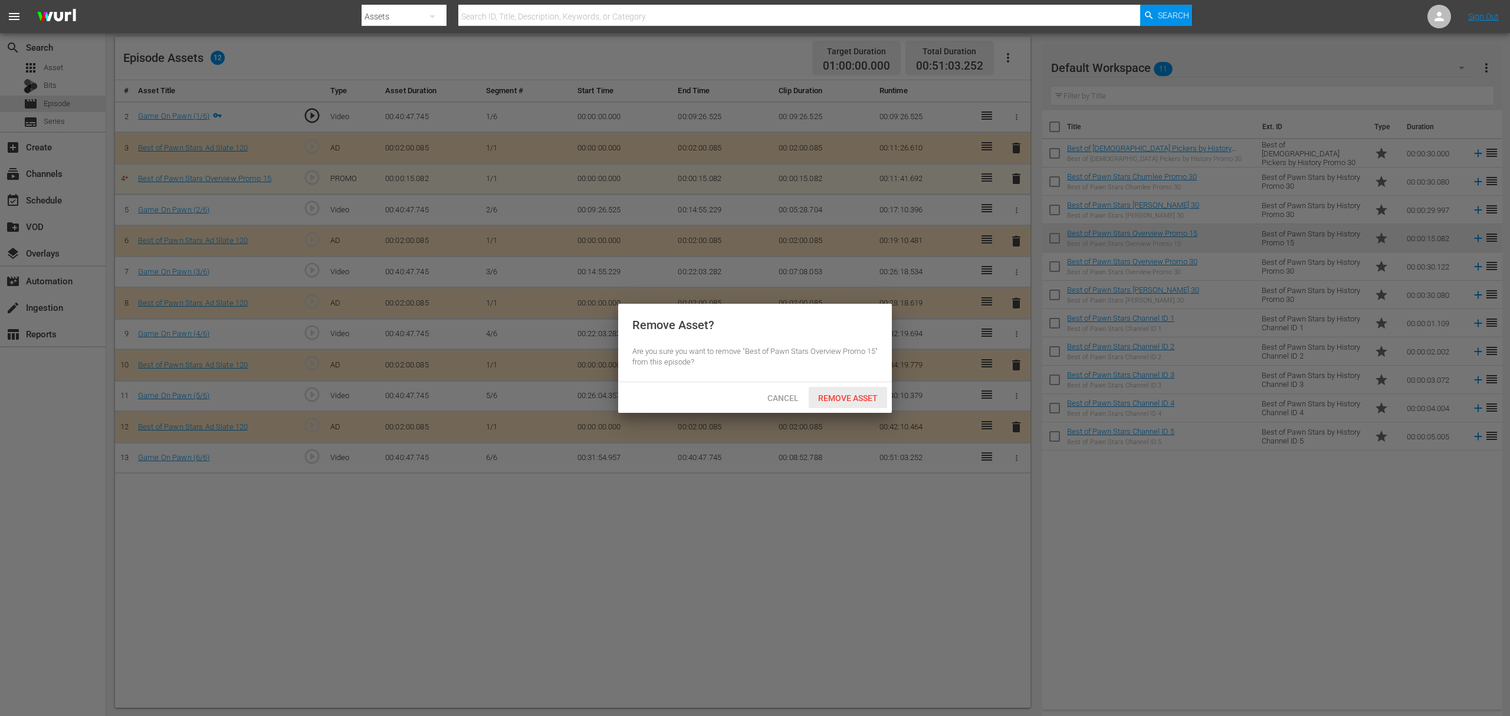
drag, startPoint x: 850, startPoint y: 392, endPoint x: 1057, endPoint y: 121, distance: 341.2
click at [852, 393] on span "Remove Asset" at bounding box center [847, 397] width 78 height 9
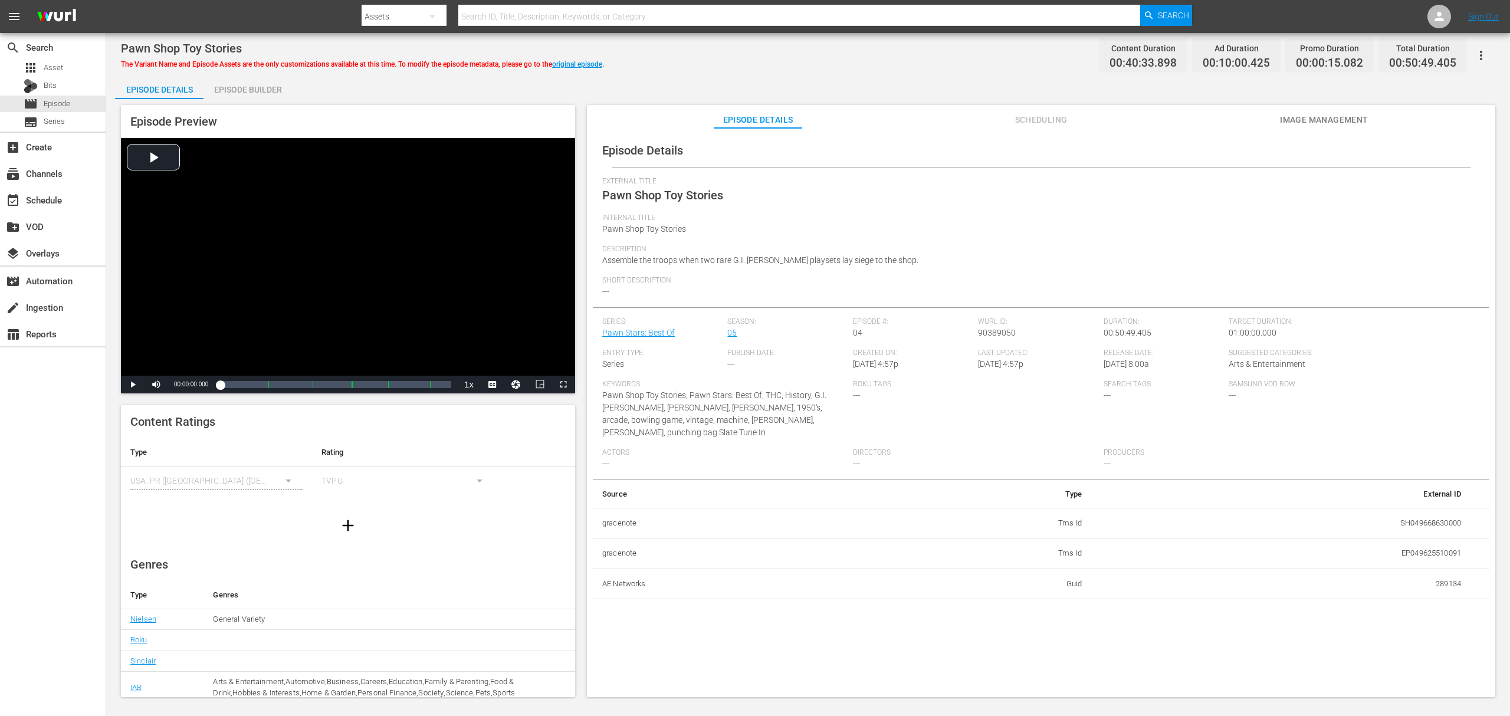
click at [253, 88] on div "Episode Builder" at bounding box center [247, 89] width 88 height 28
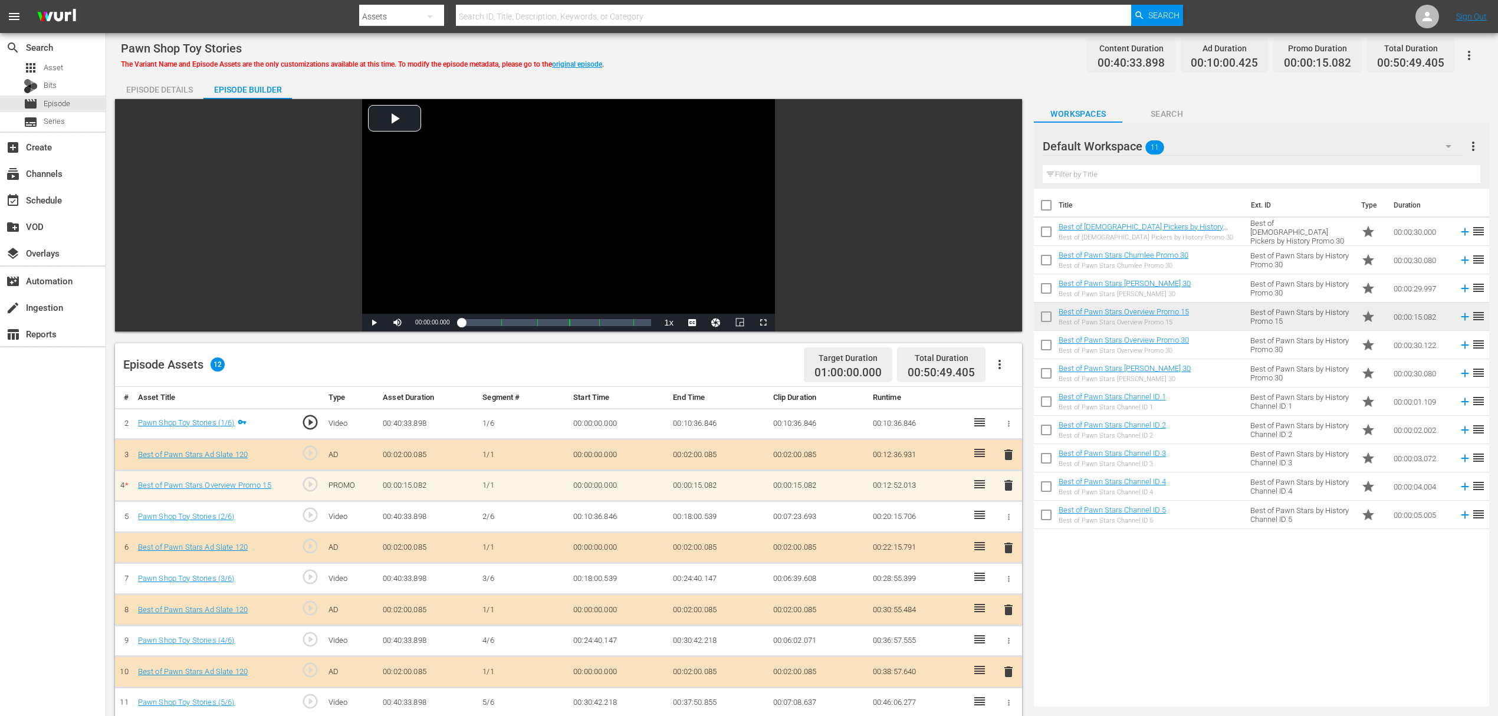
click at [1010, 480] on span "delete" at bounding box center [1008, 485] width 14 height 14
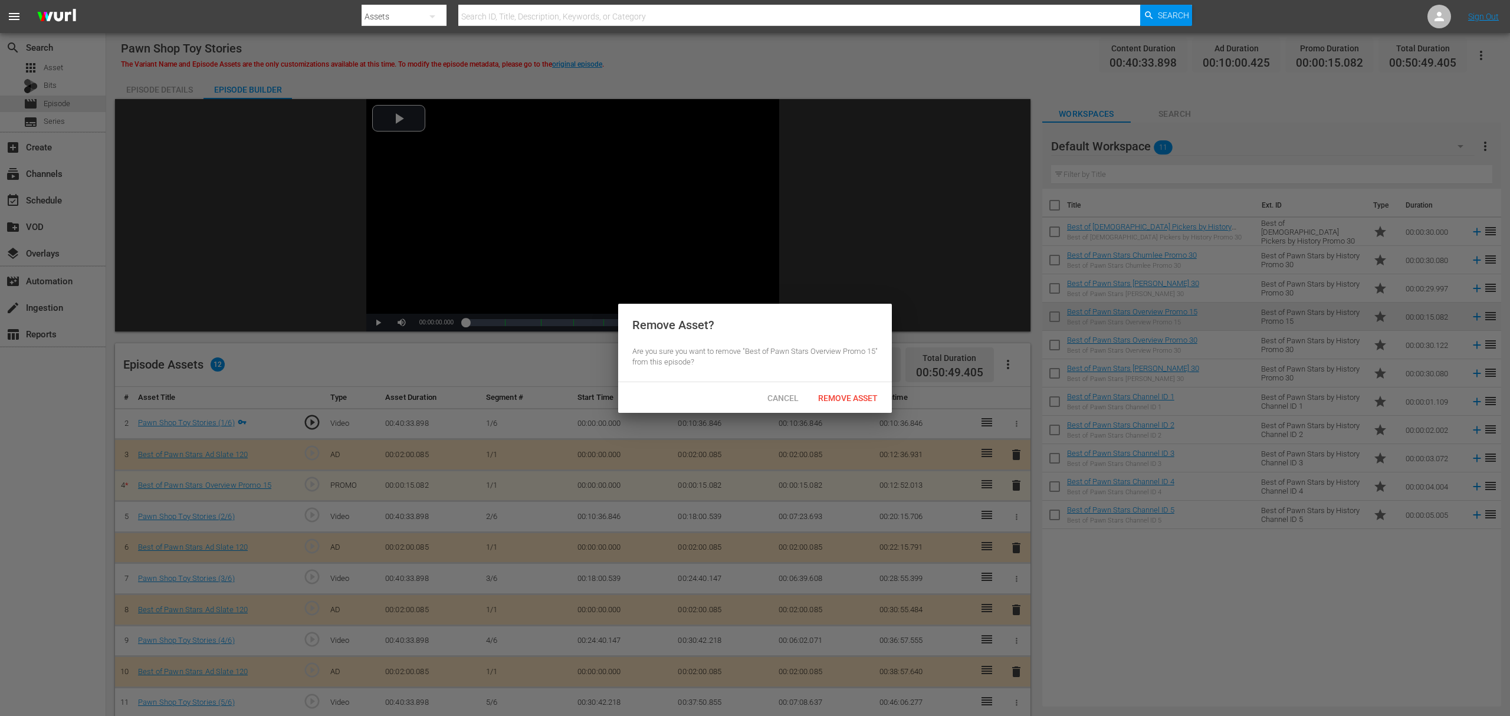
click at [854, 401] on span "Remove Asset" at bounding box center [847, 397] width 78 height 9
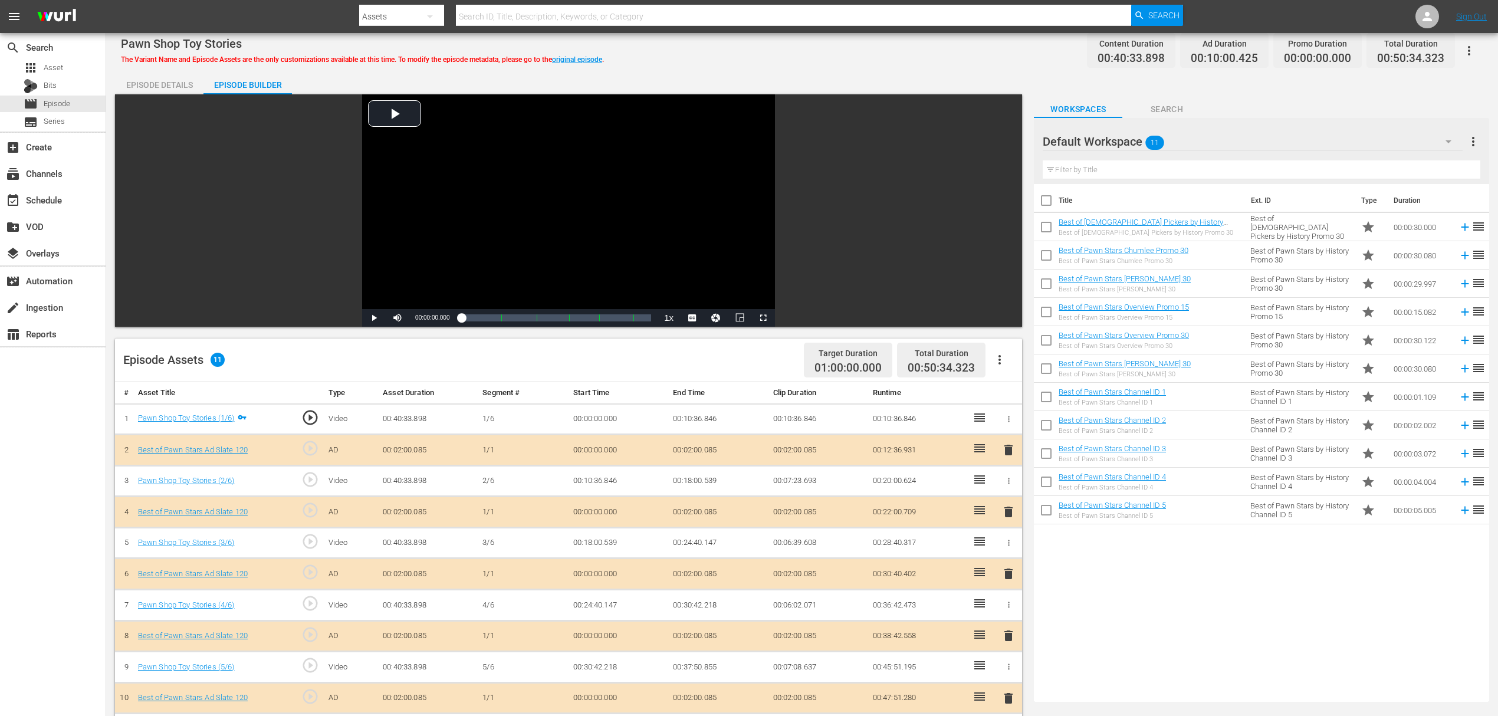
scroll to position [307, 0]
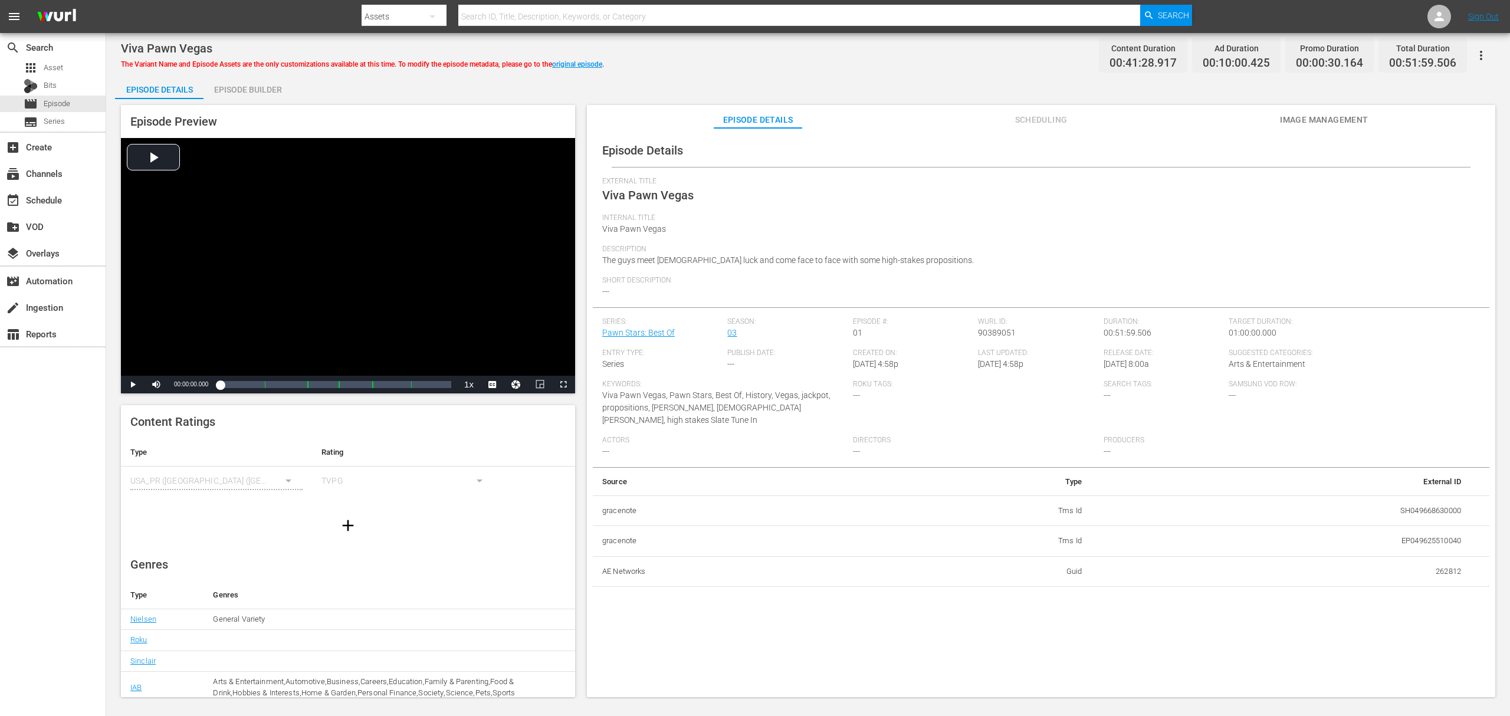
click at [244, 86] on div "Episode Builder" at bounding box center [247, 89] width 88 height 28
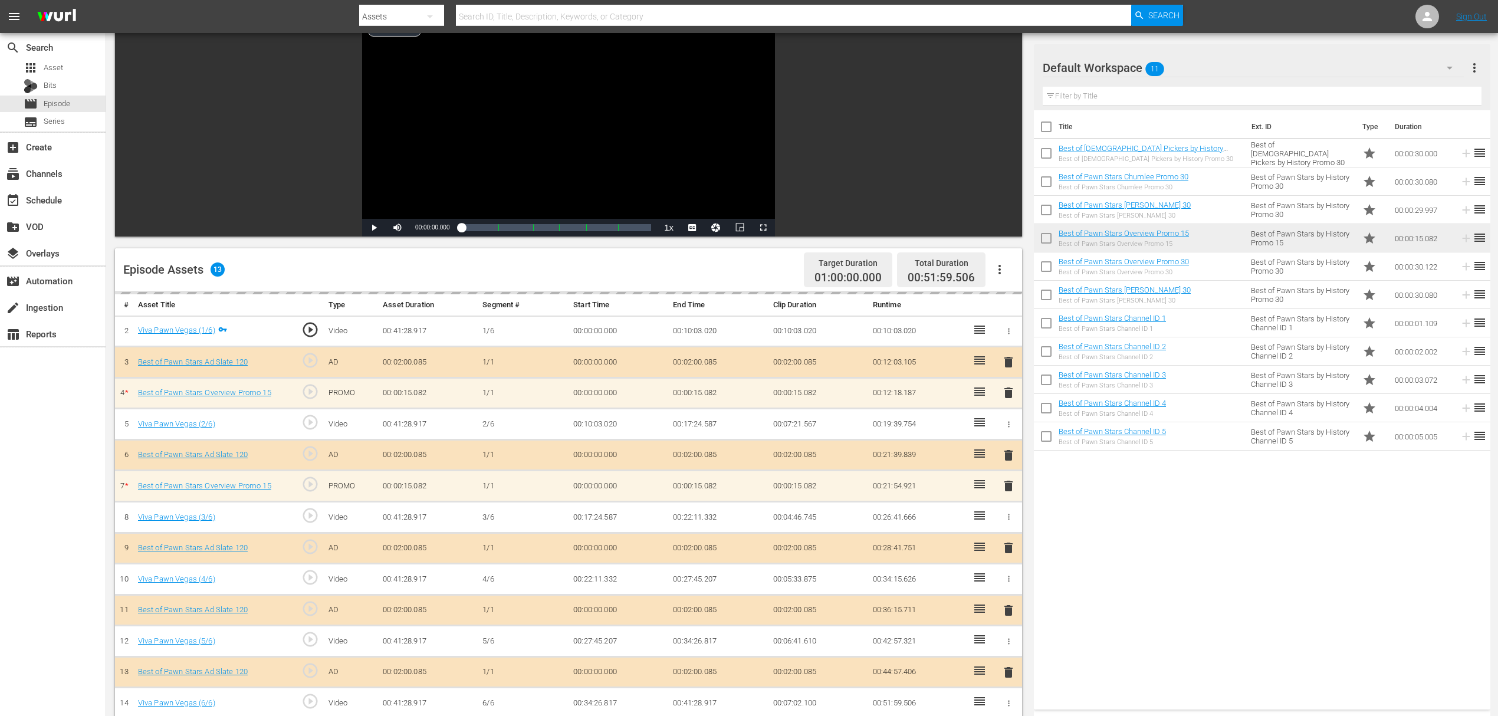
scroll to position [307, 0]
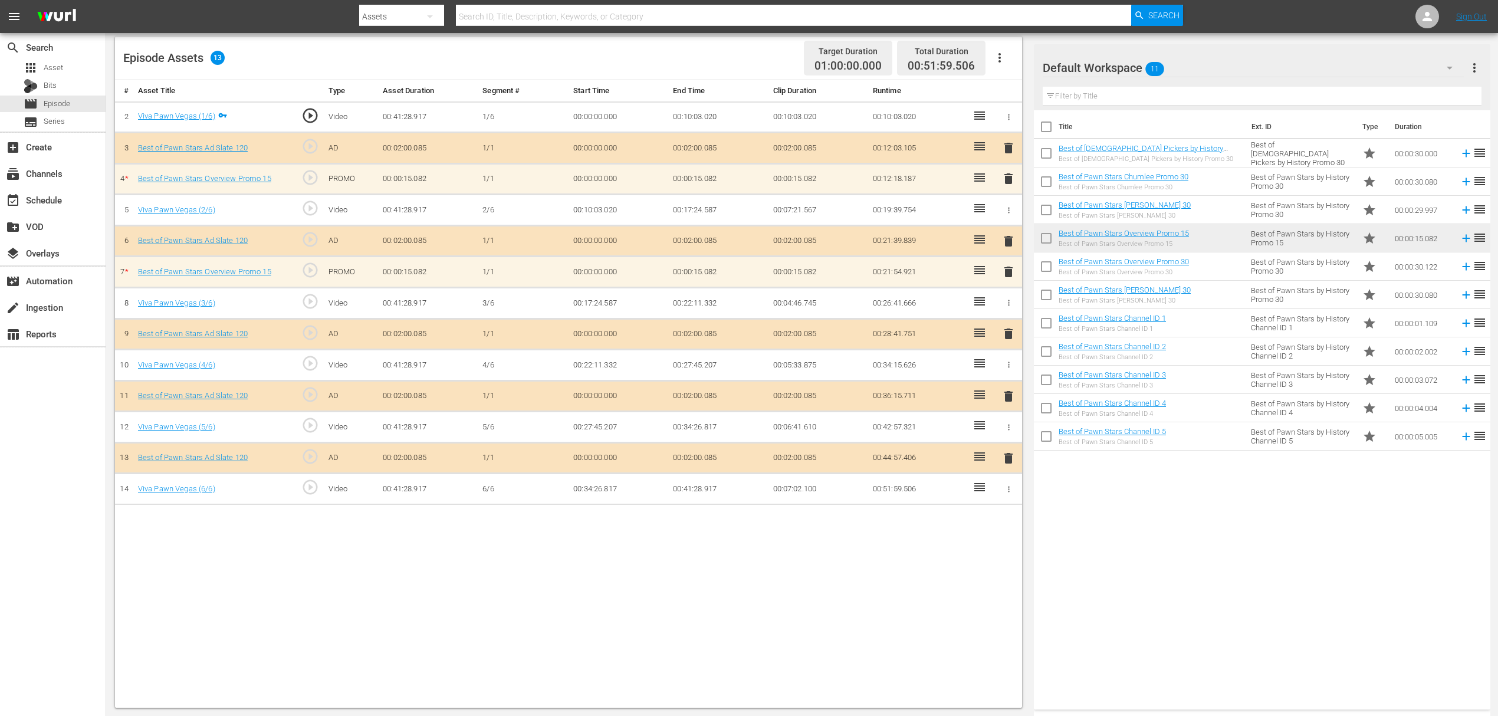
click at [1004, 180] on span "delete" at bounding box center [1008, 179] width 14 height 14
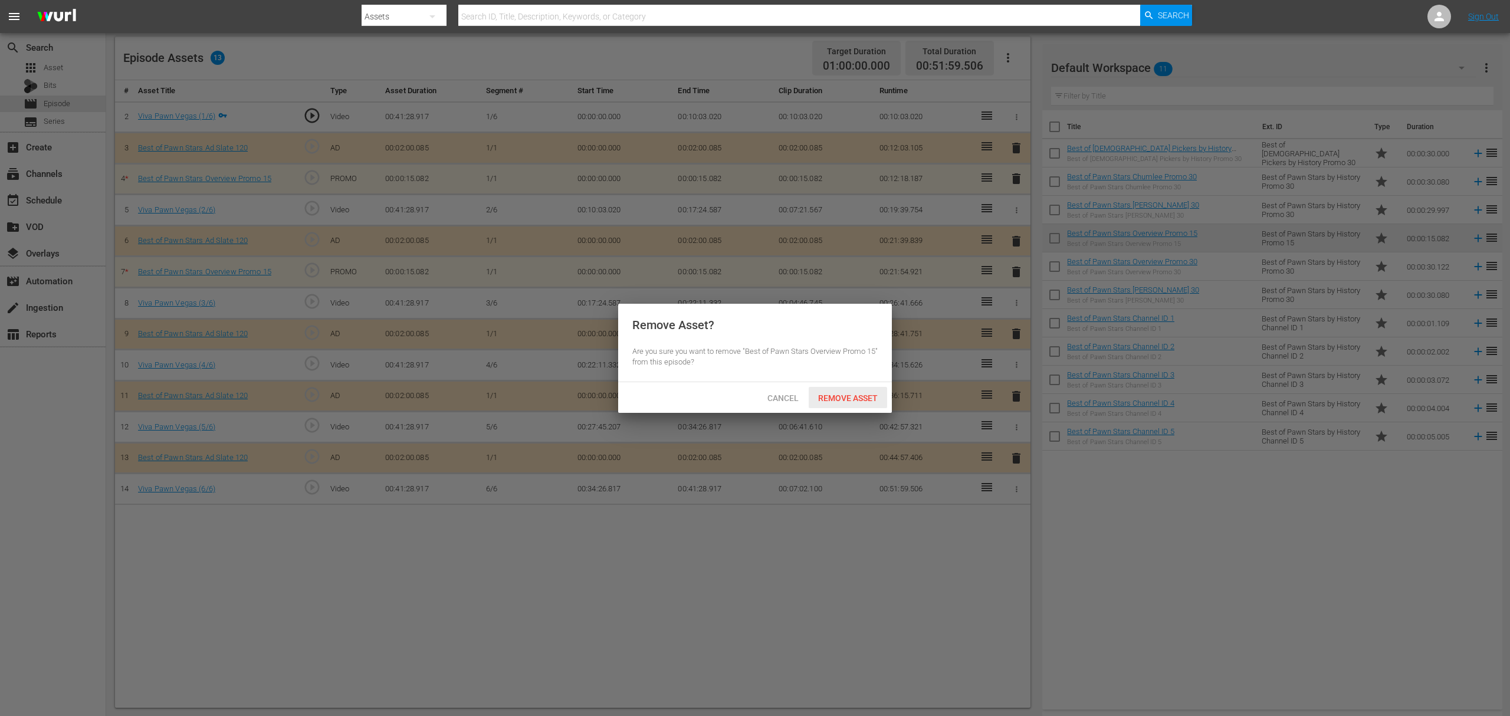
click at [845, 403] on div "Remove Asset" at bounding box center [847, 398] width 78 height 22
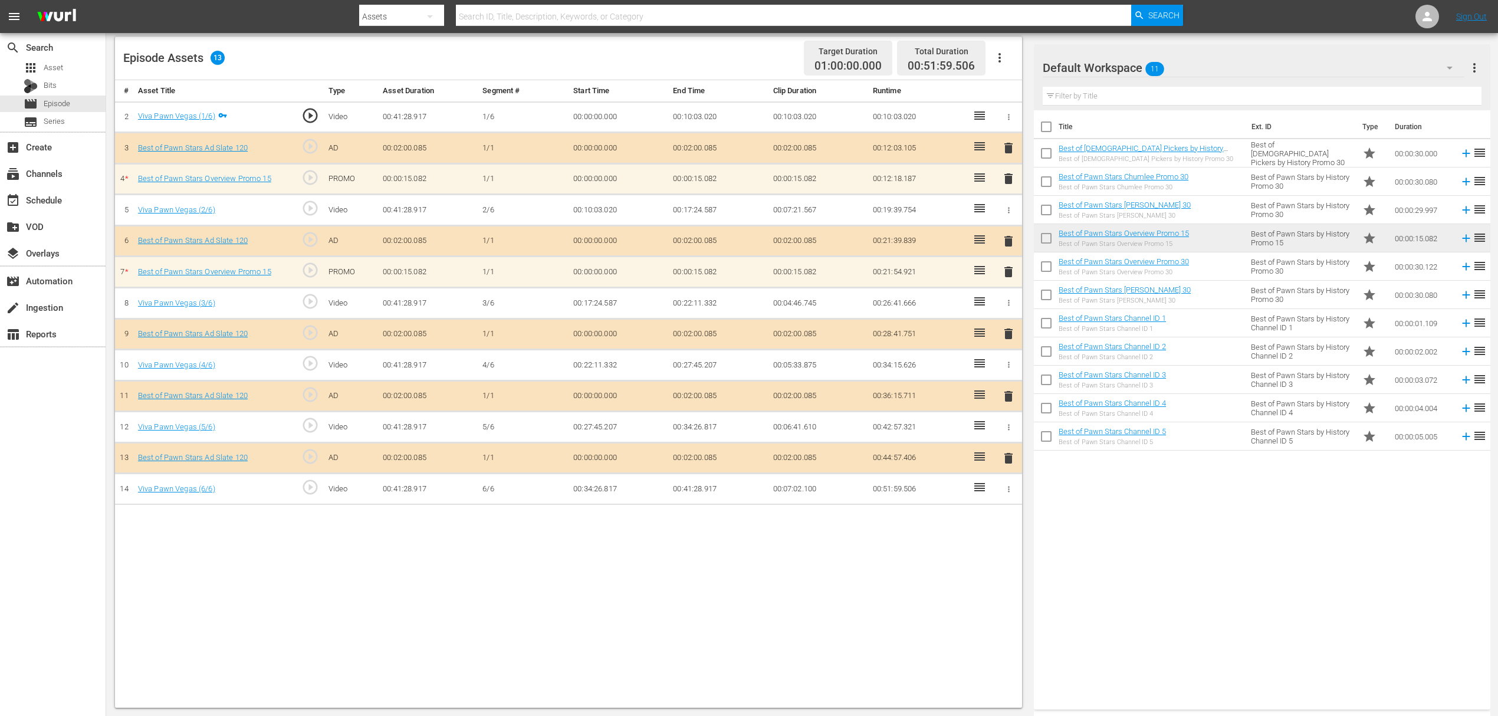
click at [1003, 271] on span "delete" at bounding box center [1008, 272] width 14 height 14
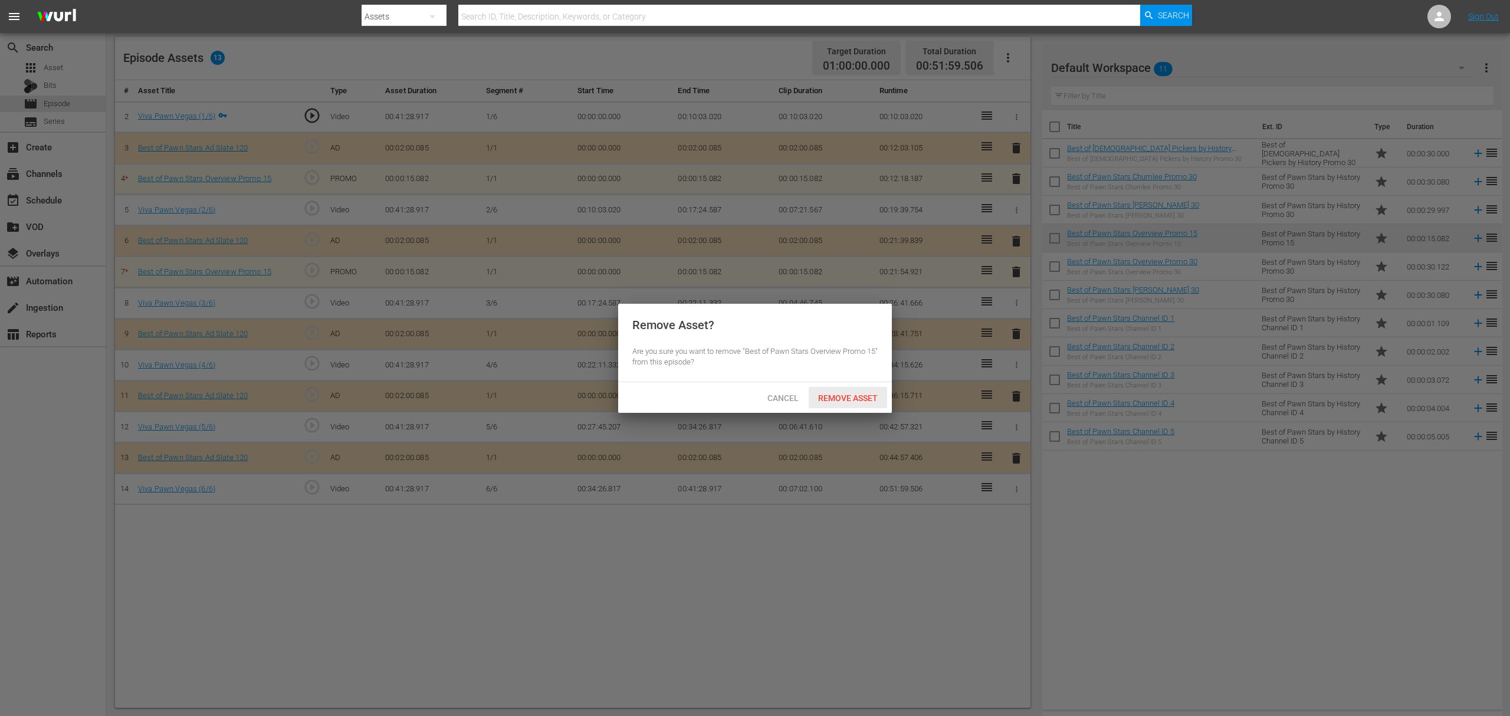
click at [843, 397] on span "Remove Asset" at bounding box center [847, 397] width 78 height 9
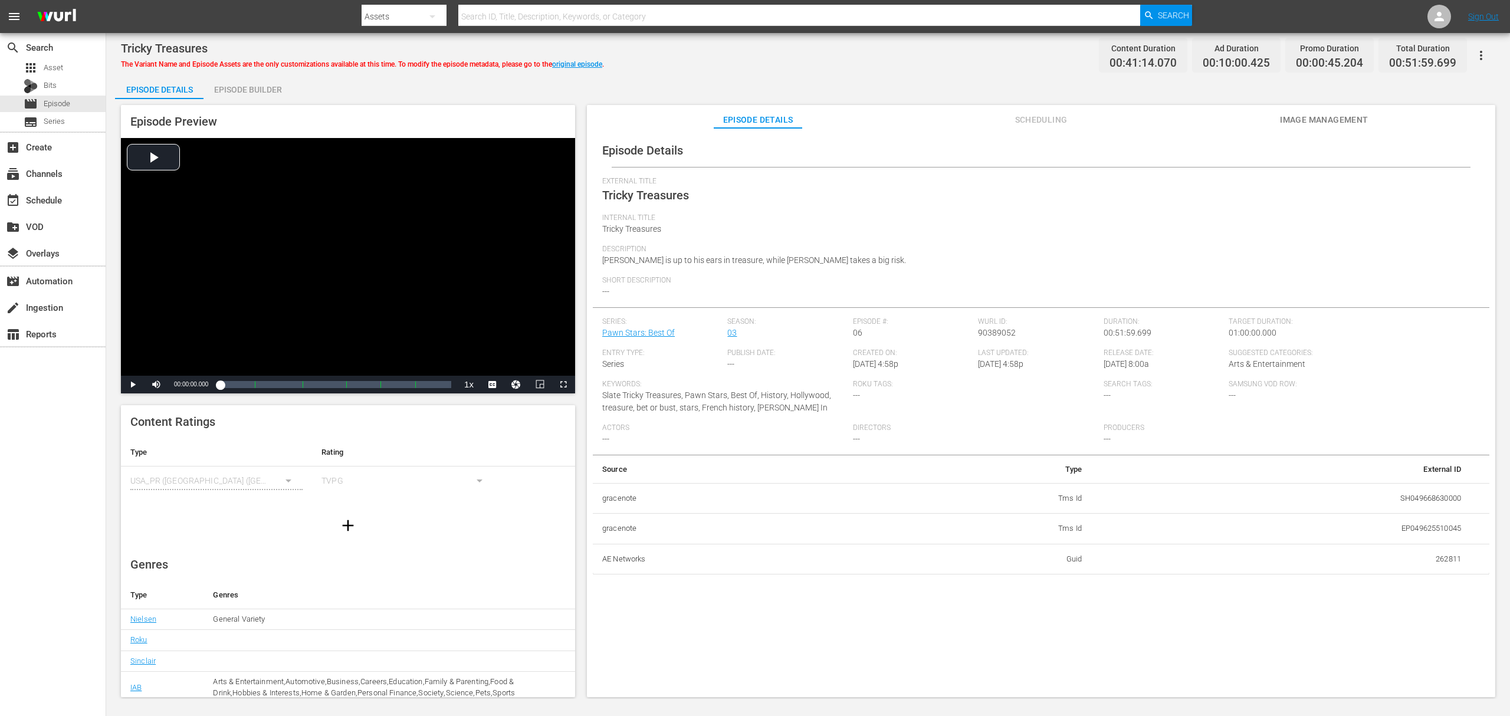
click at [252, 91] on div "Episode Builder" at bounding box center [247, 89] width 88 height 28
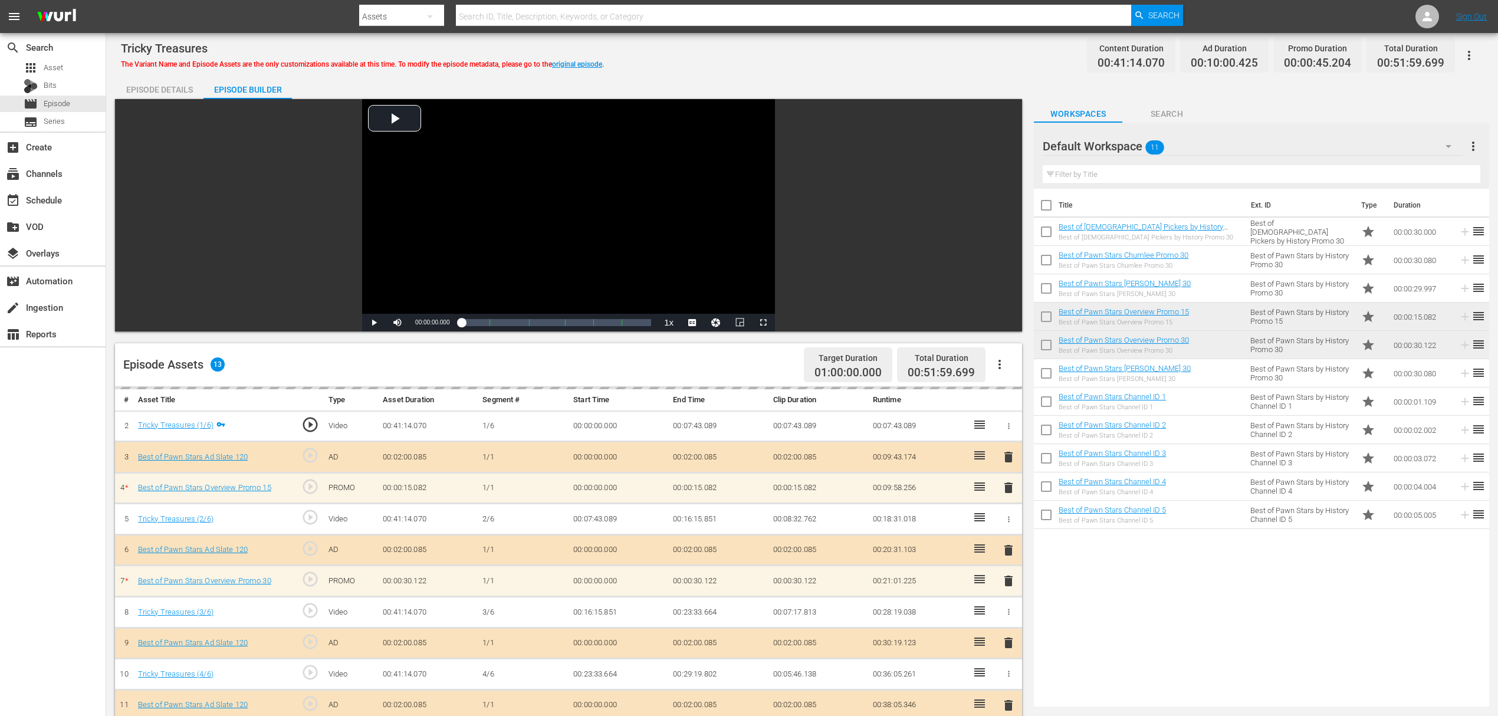
scroll to position [307, 0]
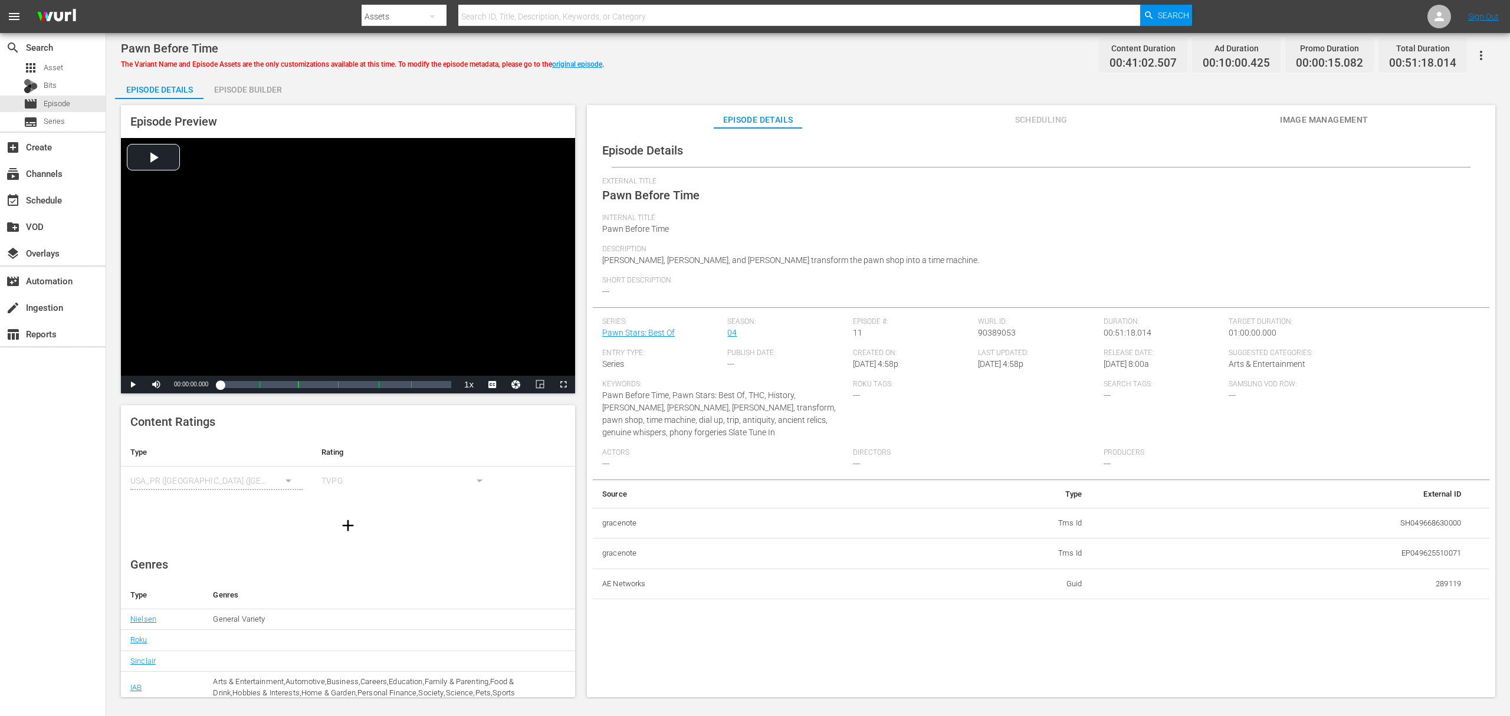
click at [244, 88] on div "Episode Builder" at bounding box center [247, 89] width 88 height 28
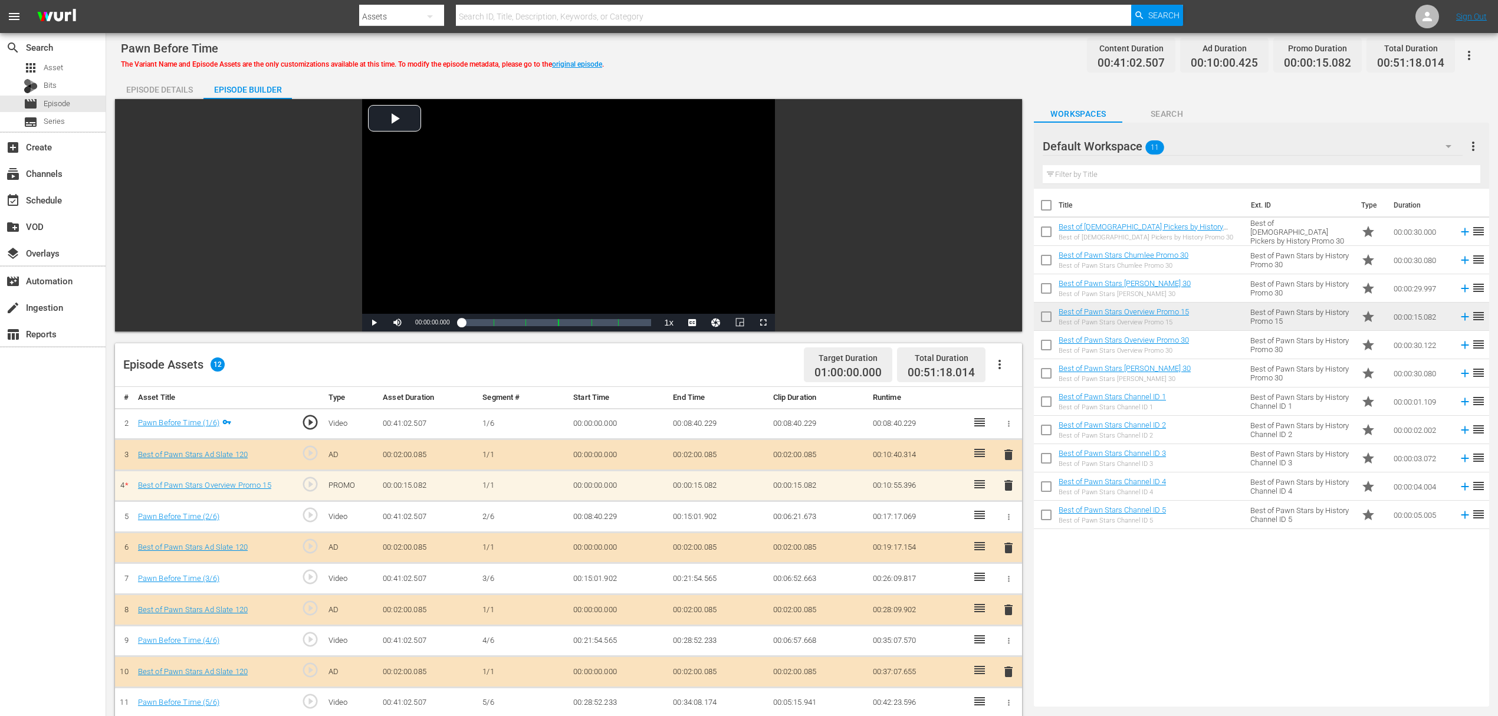
scroll to position [157, 0]
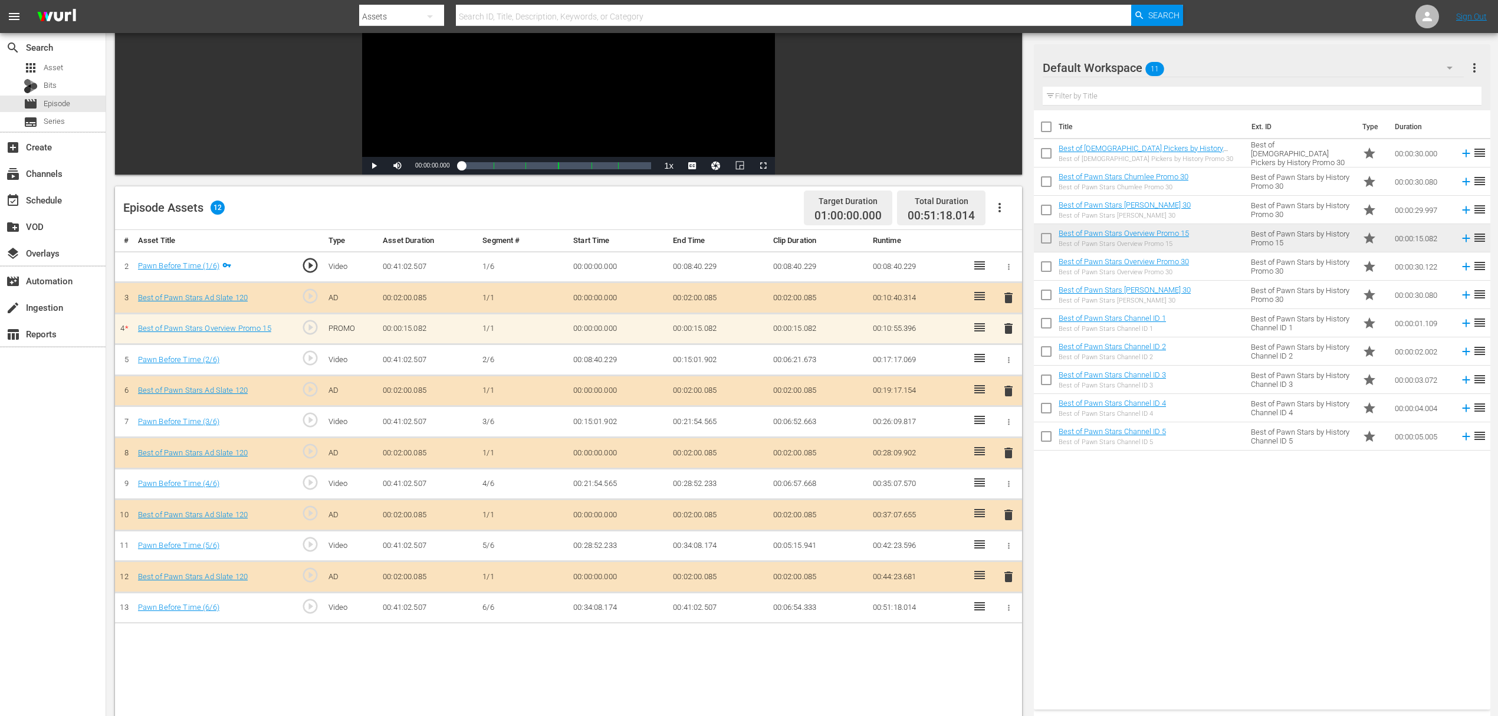
click at [1005, 328] on span "delete" at bounding box center [1008, 328] width 14 height 14
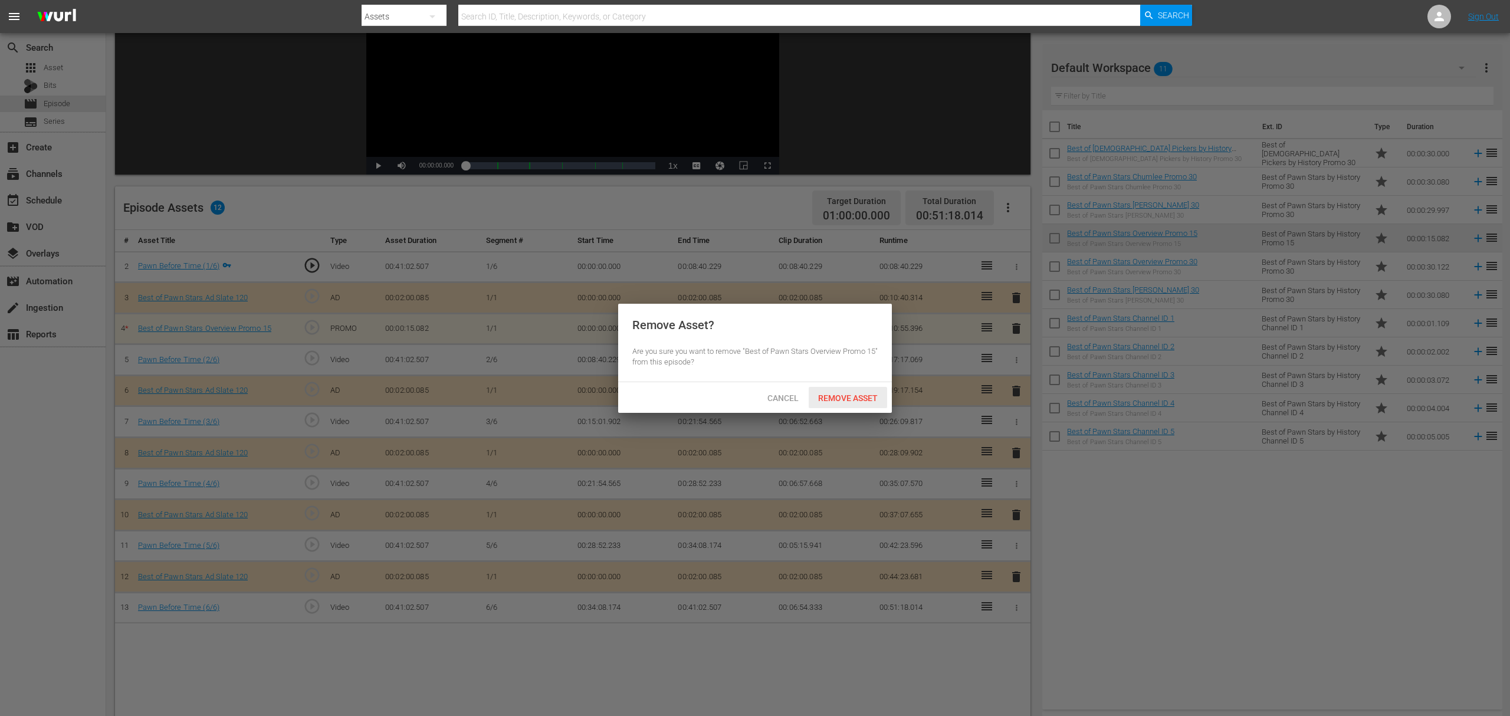
click at [835, 393] on span "Remove Asset" at bounding box center [847, 397] width 78 height 9
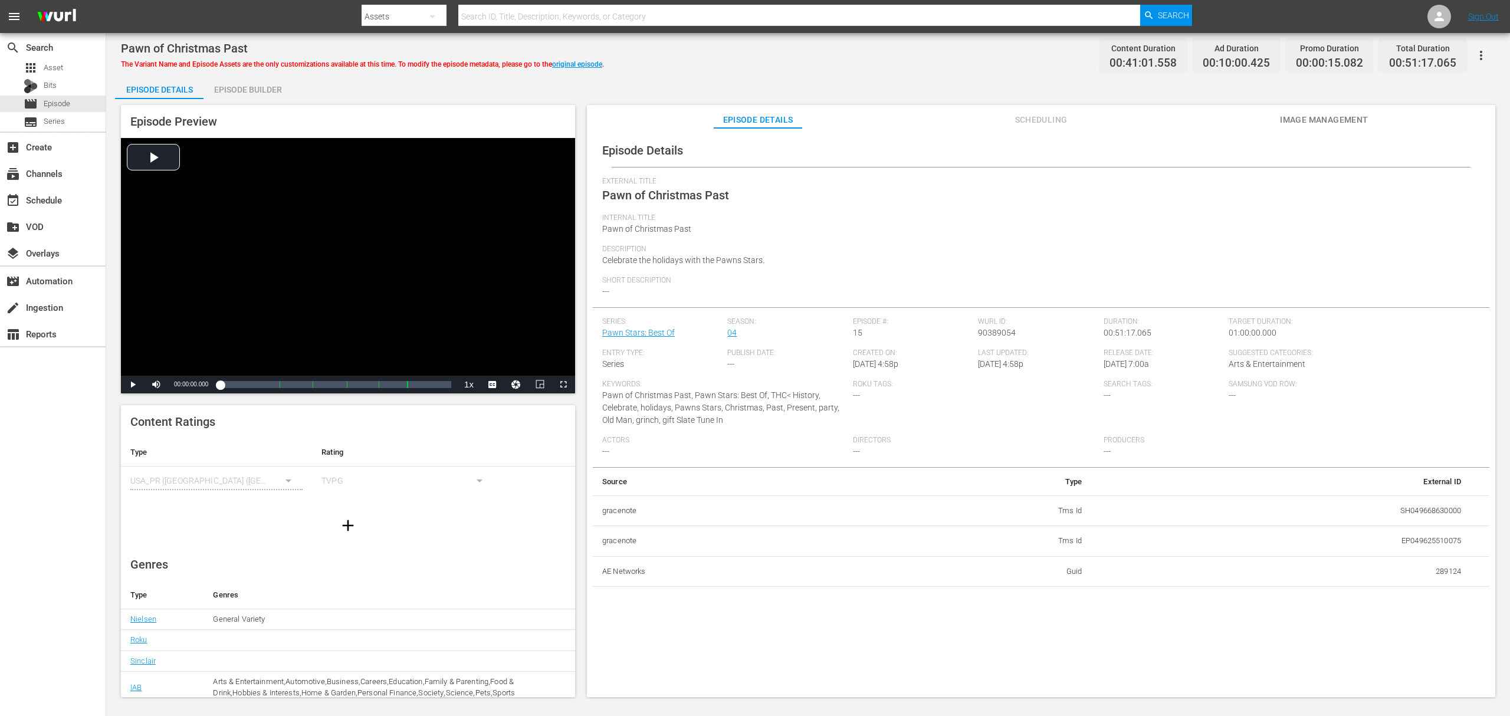
click at [278, 91] on div "Episode Builder" at bounding box center [247, 89] width 88 height 28
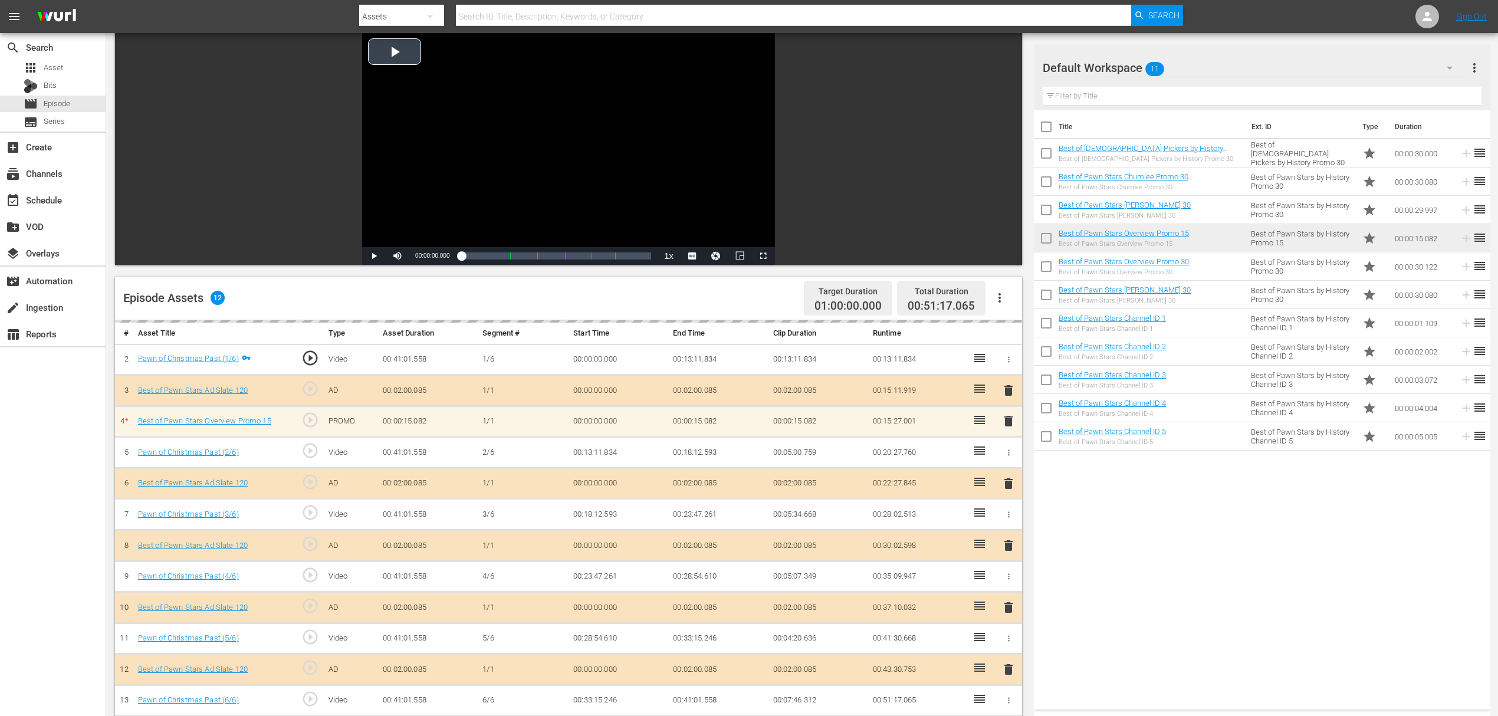
scroll to position [157, 0]
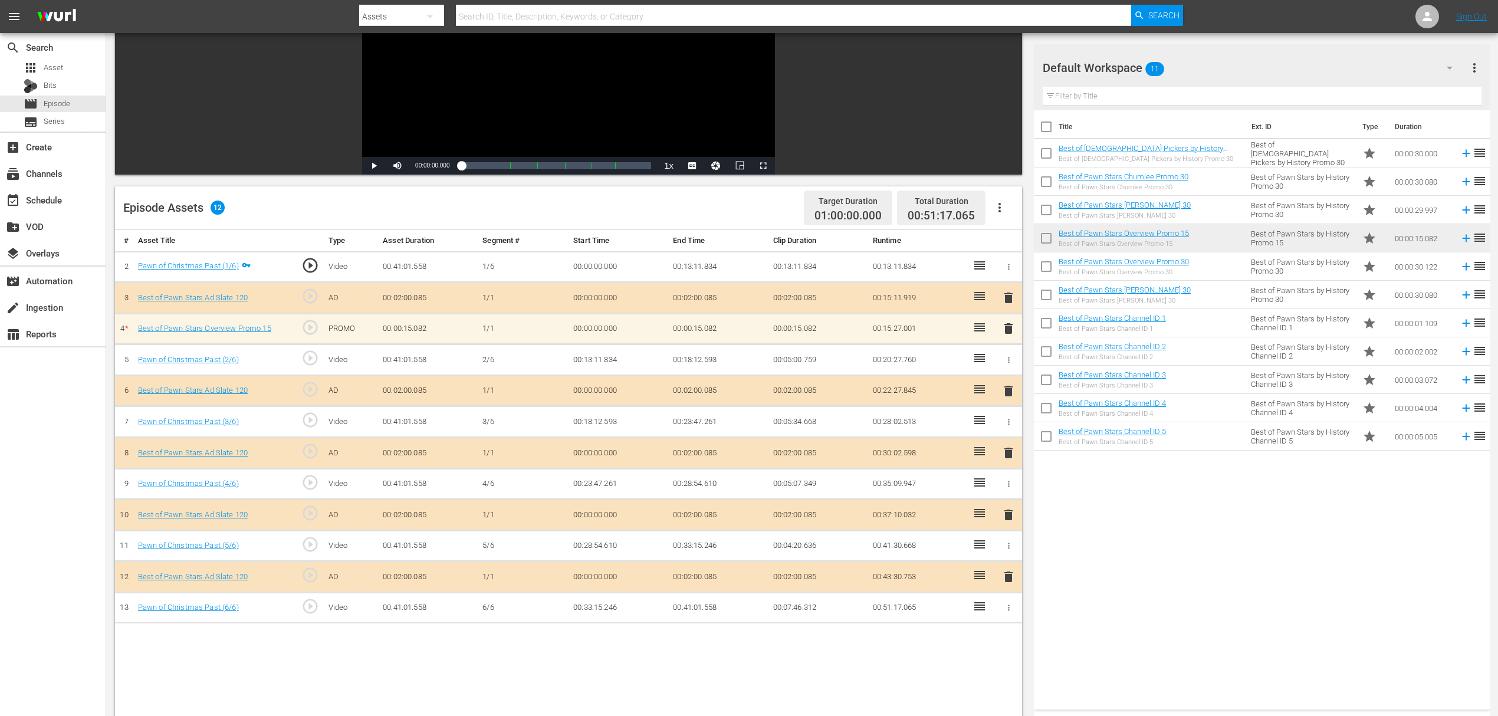
click at [1005, 327] on span "delete" at bounding box center [1008, 328] width 14 height 14
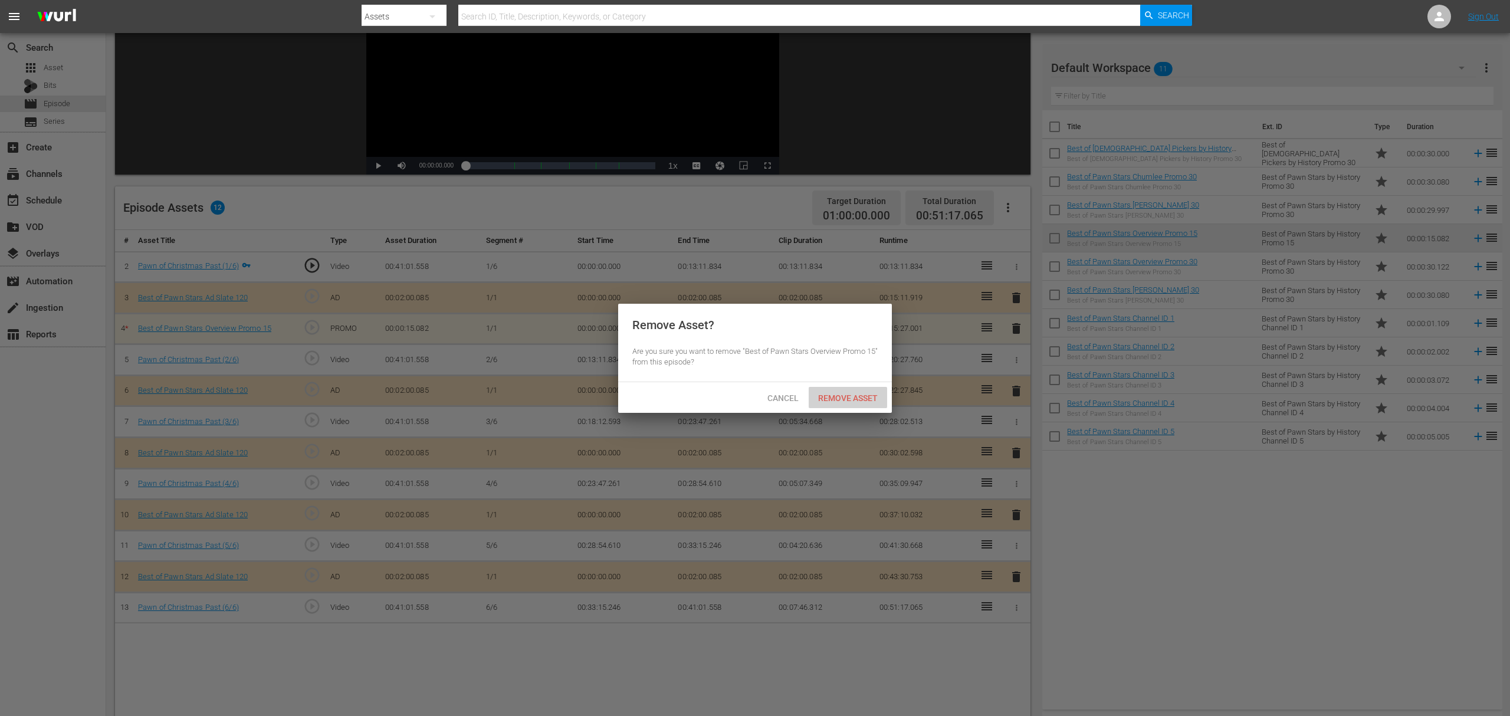
click at [859, 399] on span "Remove Asset" at bounding box center [847, 397] width 78 height 9
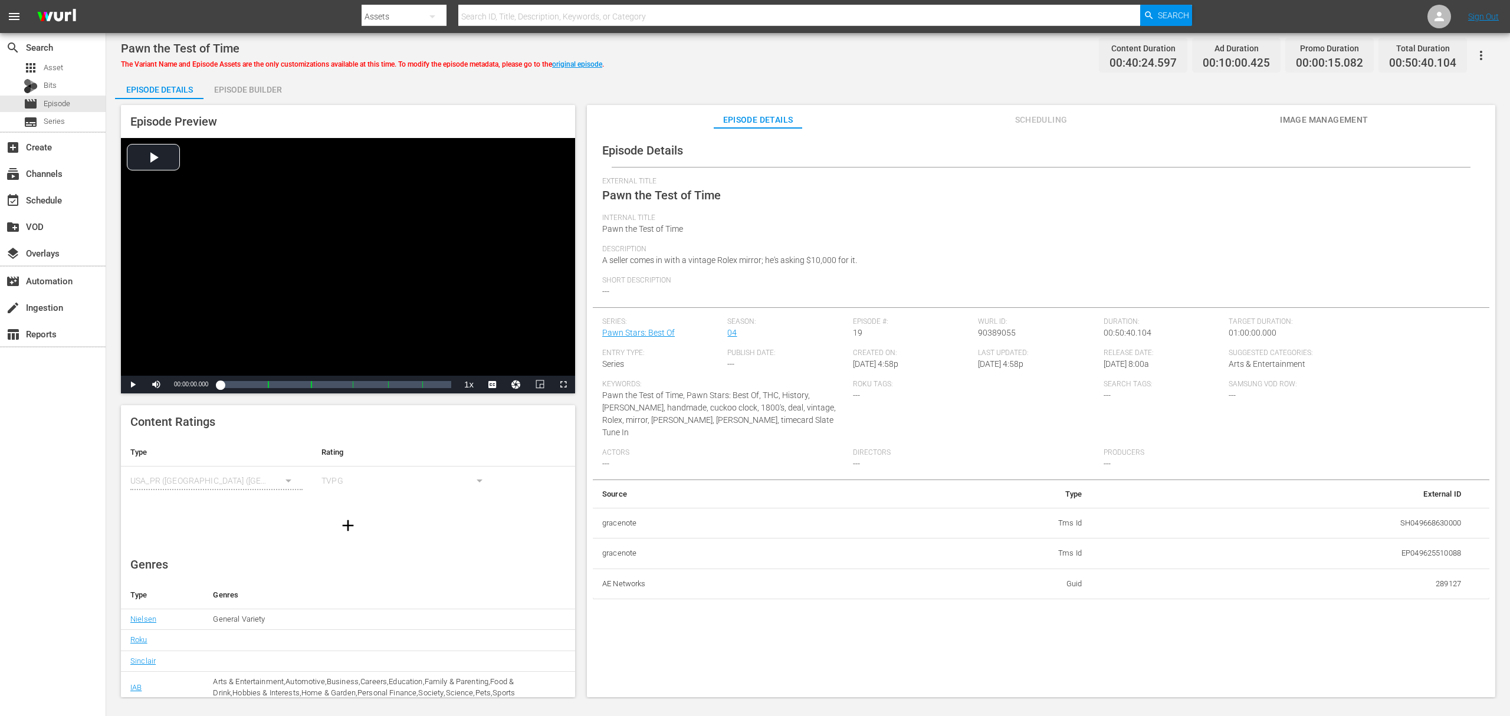
click at [255, 90] on div "Episode Builder" at bounding box center [247, 89] width 88 height 28
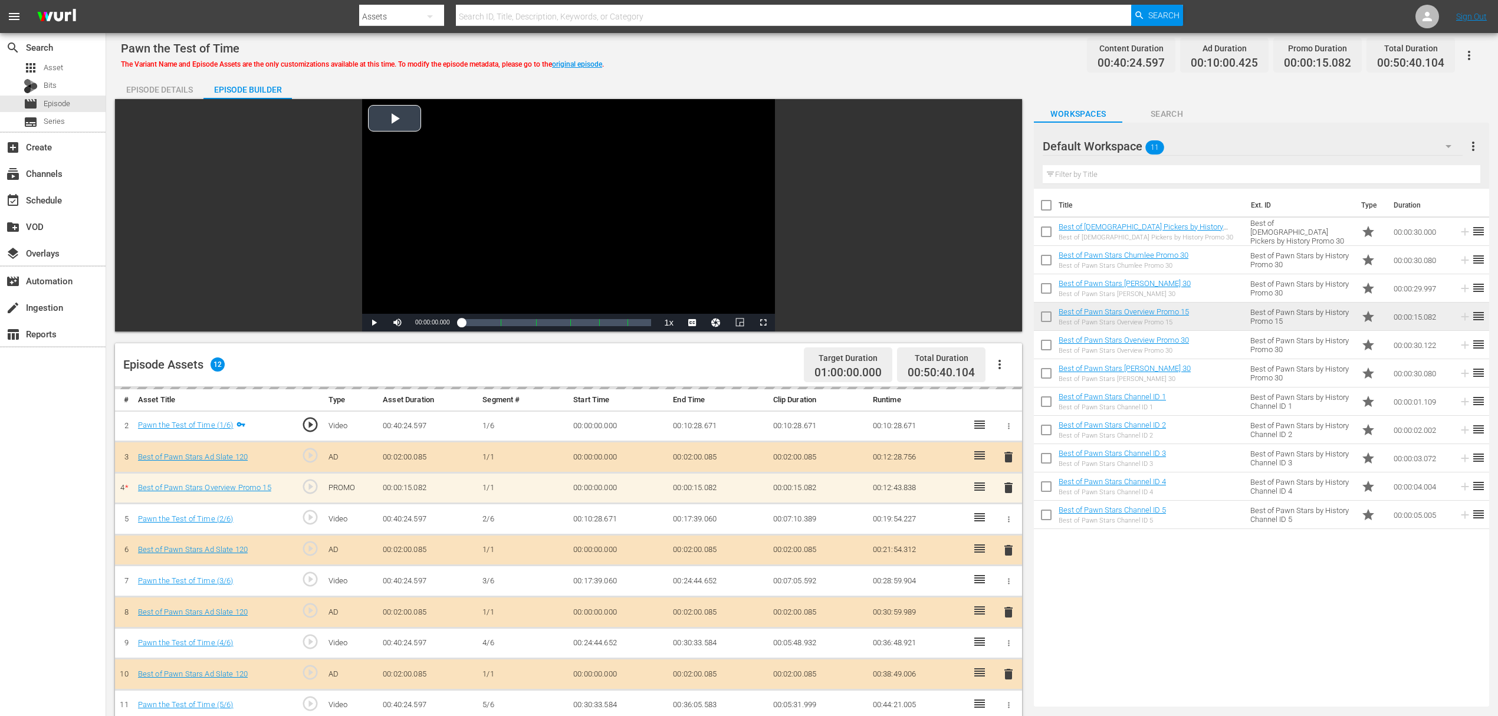
scroll to position [236, 0]
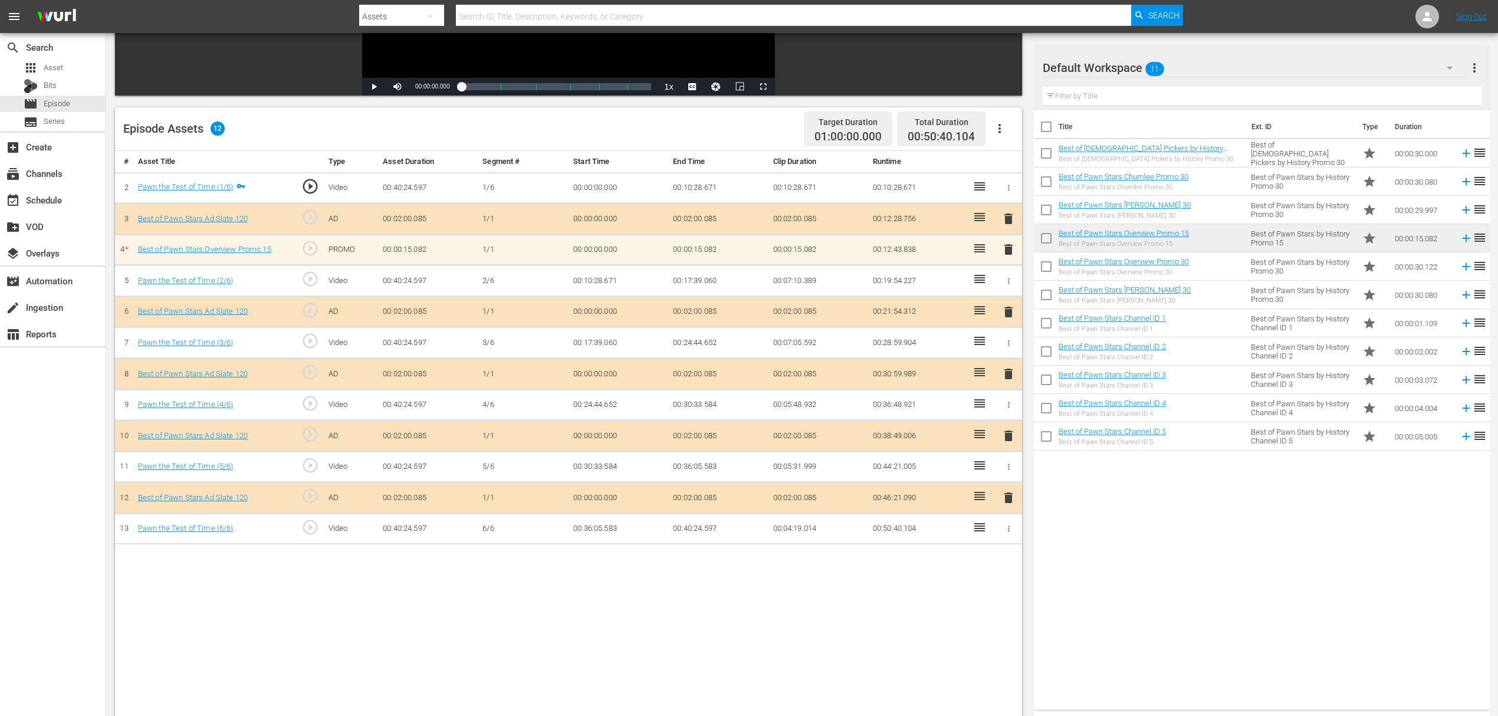
click at [1008, 250] on span "delete" at bounding box center [1008, 249] width 14 height 14
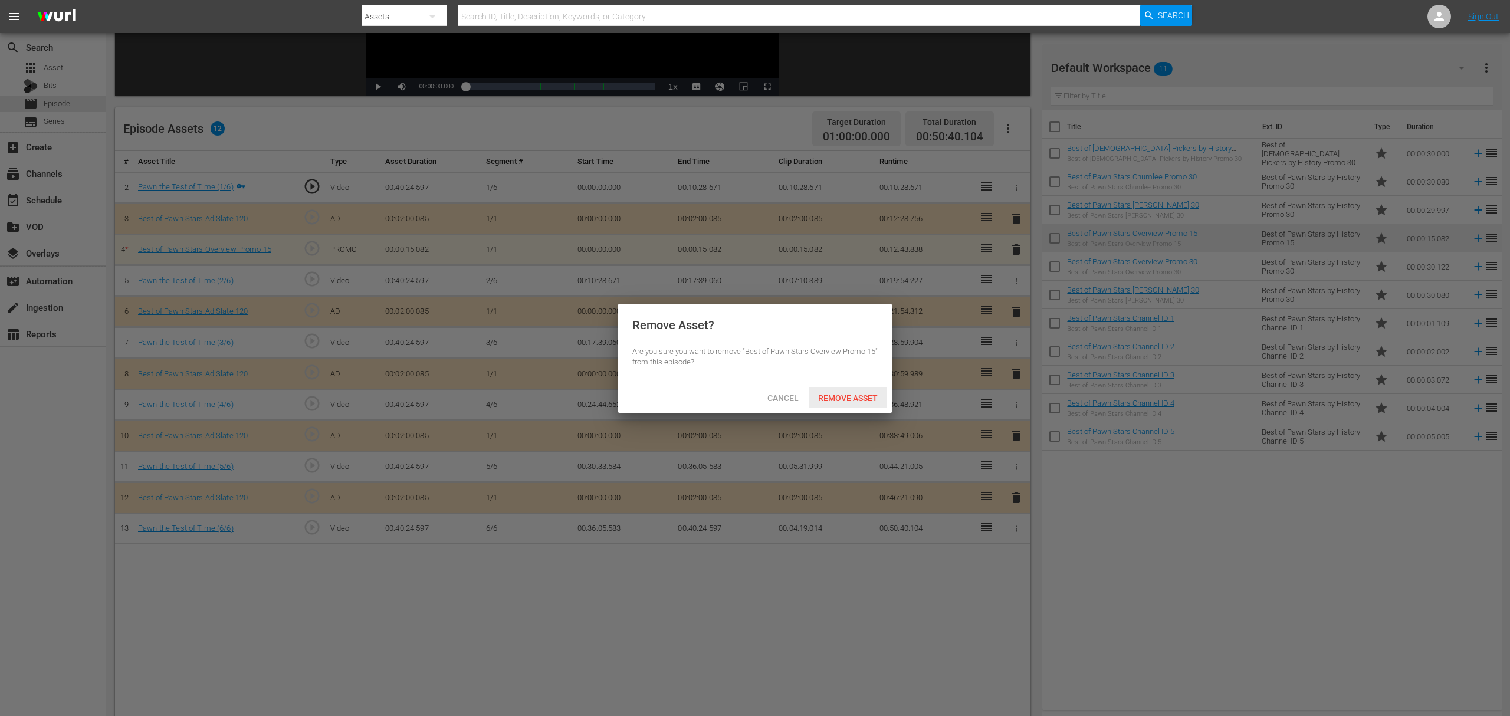
click at [839, 402] on span "Remove Asset" at bounding box center [847, 397] width 78 height 9
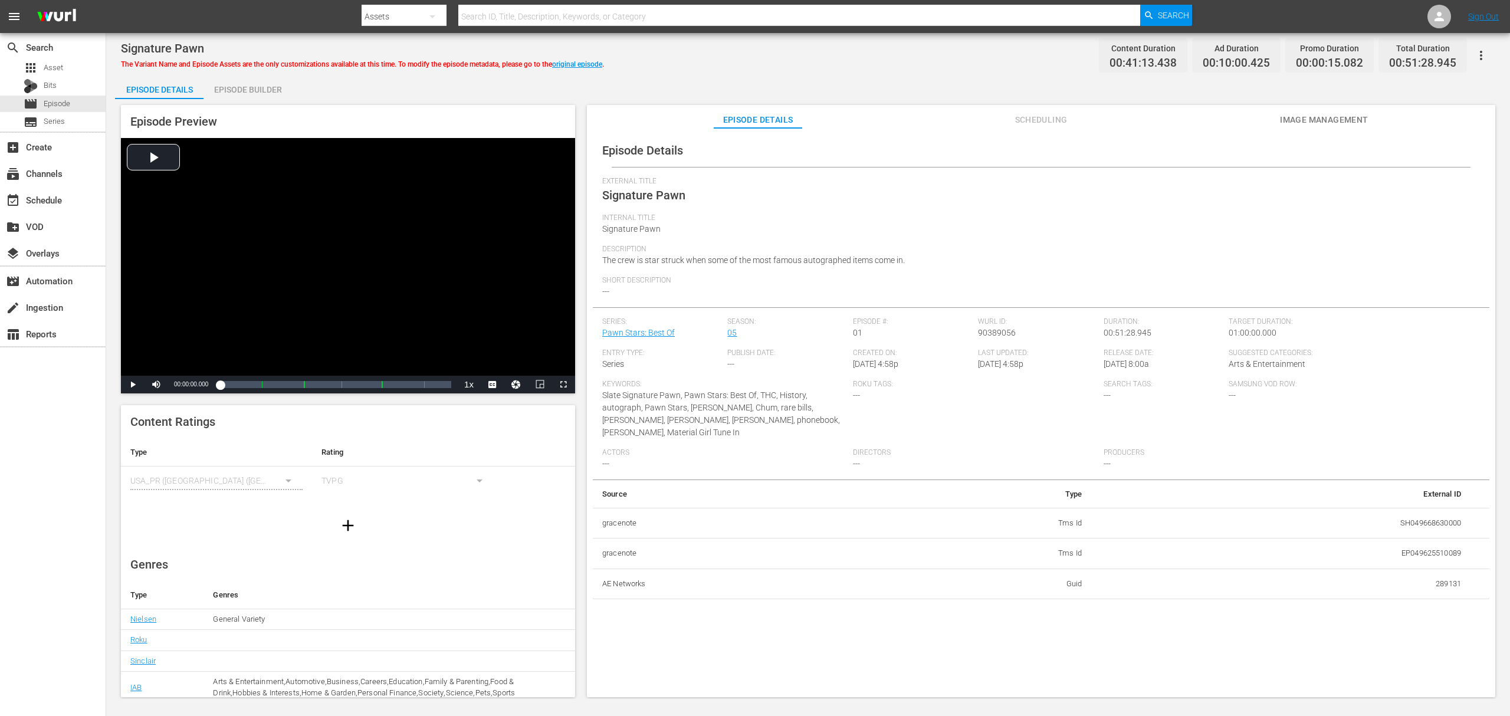
click at [272, 90] on div "Episode Builder" at bounding box center [247, 89] width 88 height 28
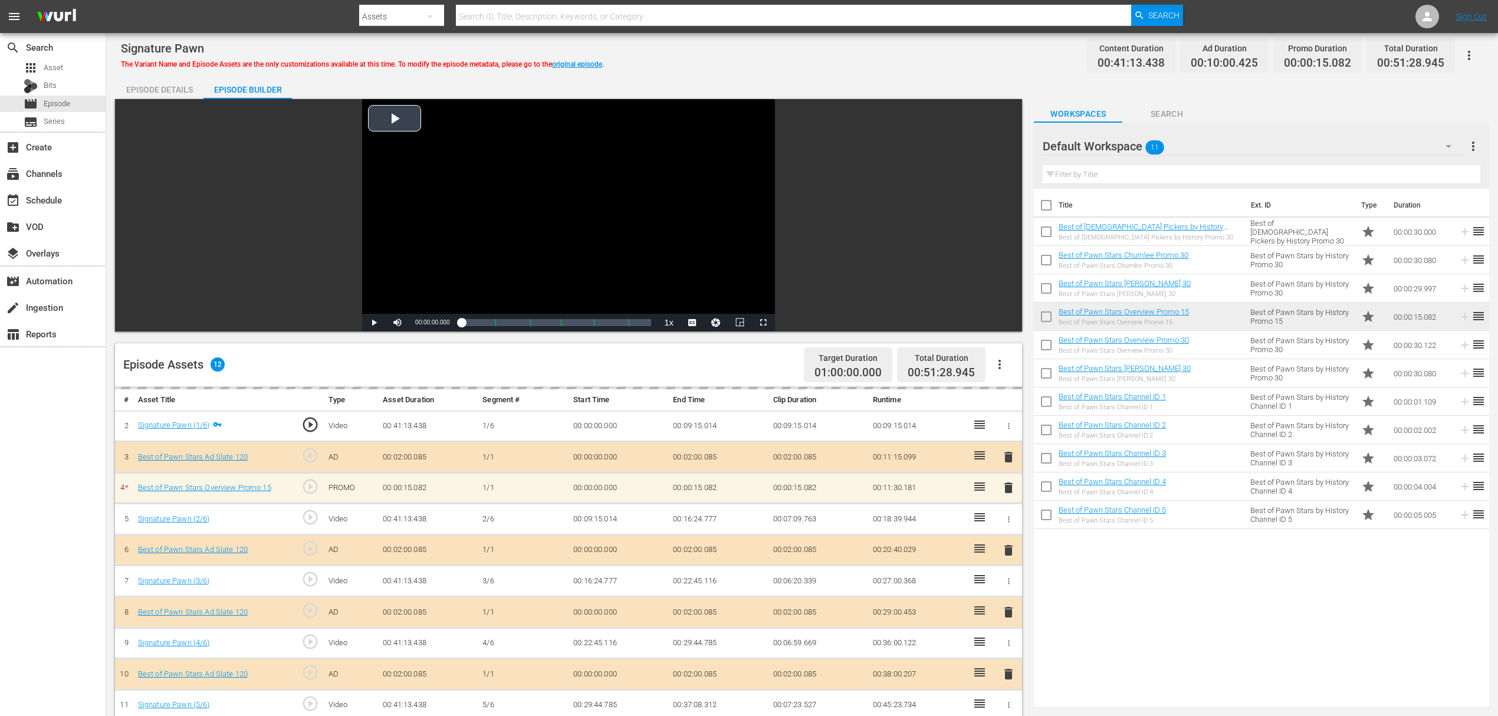
scroll to position [78, 0]
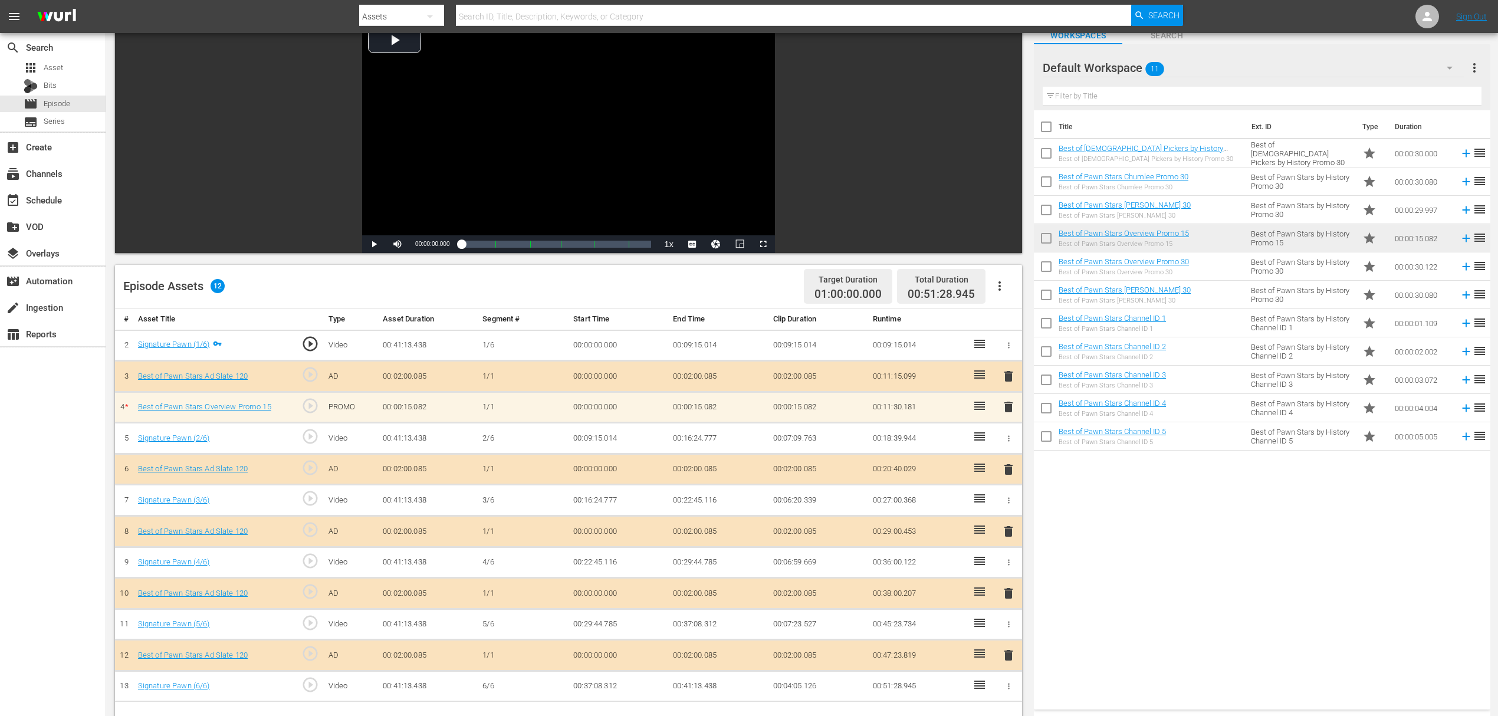
click at [1010, 408] on span "delete" at bounding box center [1008, 407] width 14 height 14
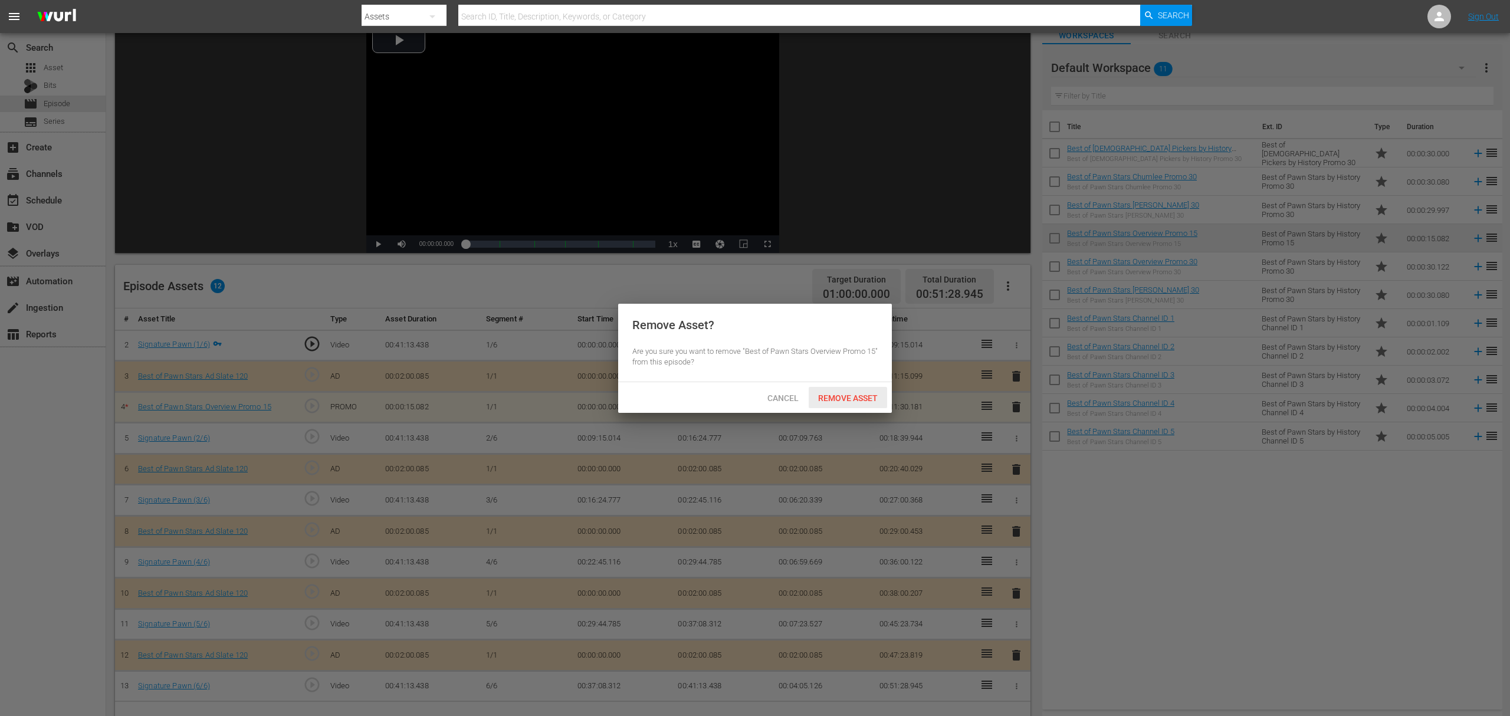
click at [869, 393] on span "Remove Asset" at bounding box center [847, 397] width 78 height 9
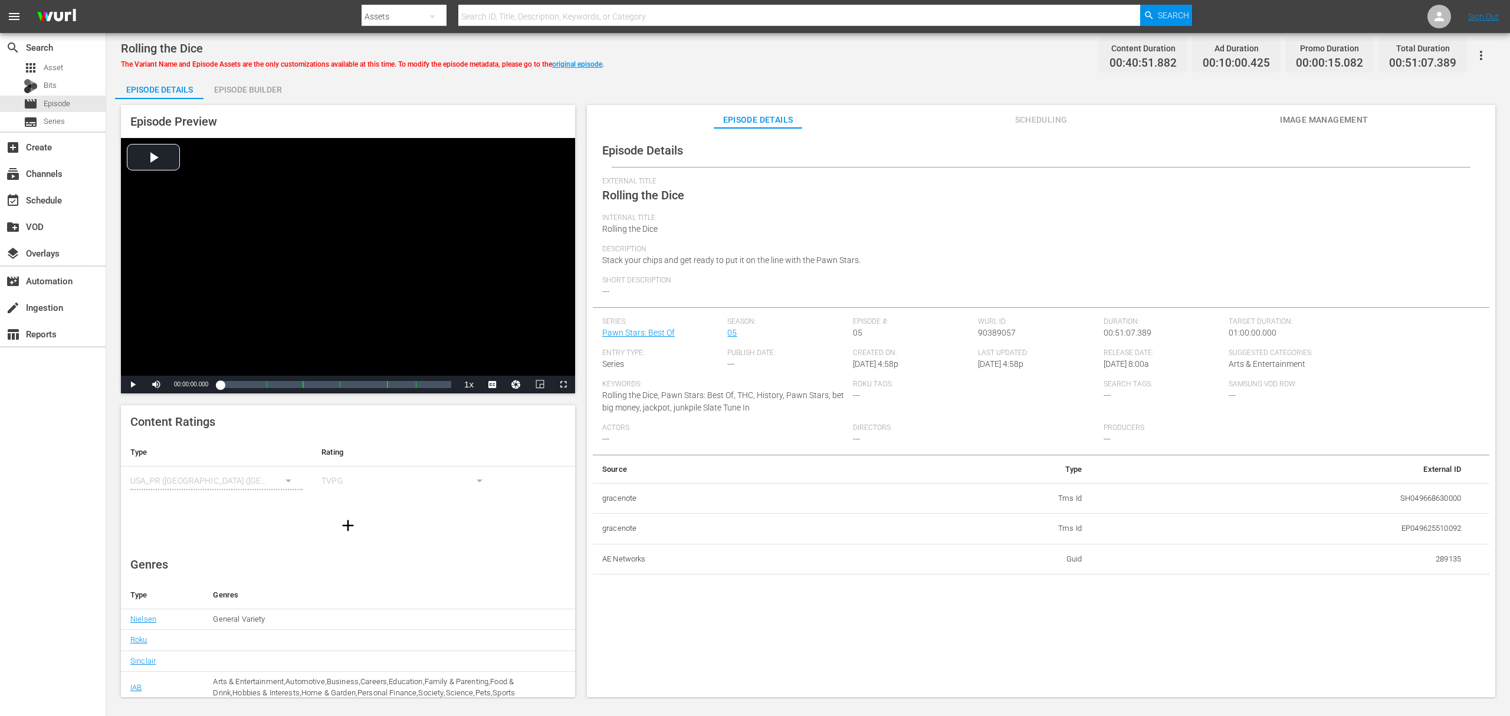
click at [274, 95] on div "Episode Builder" at bounding box center [247, 89] width 88 height 28
click at [234, 84] on div "Episode Builder" at bounding box center [247, 89] width 88 height 28
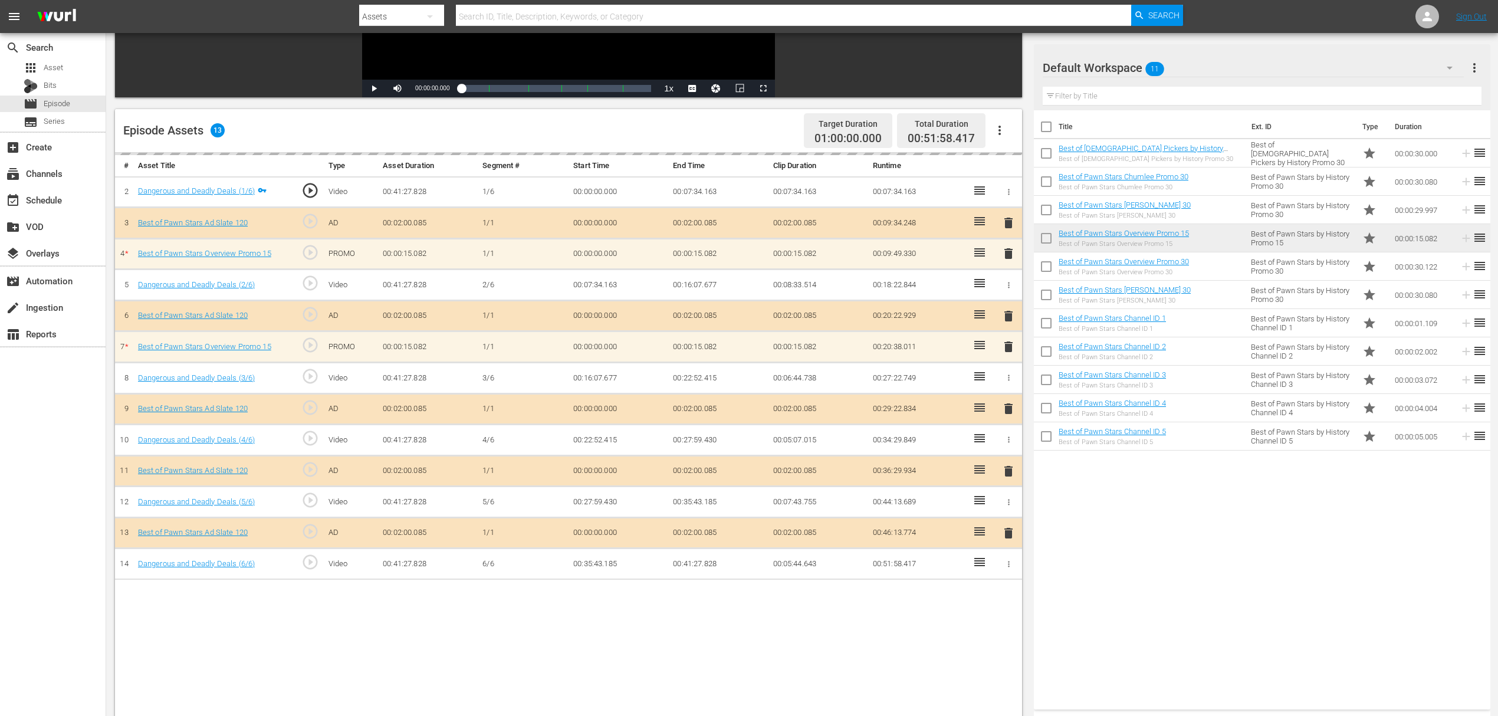
scroll to position [236, 0]
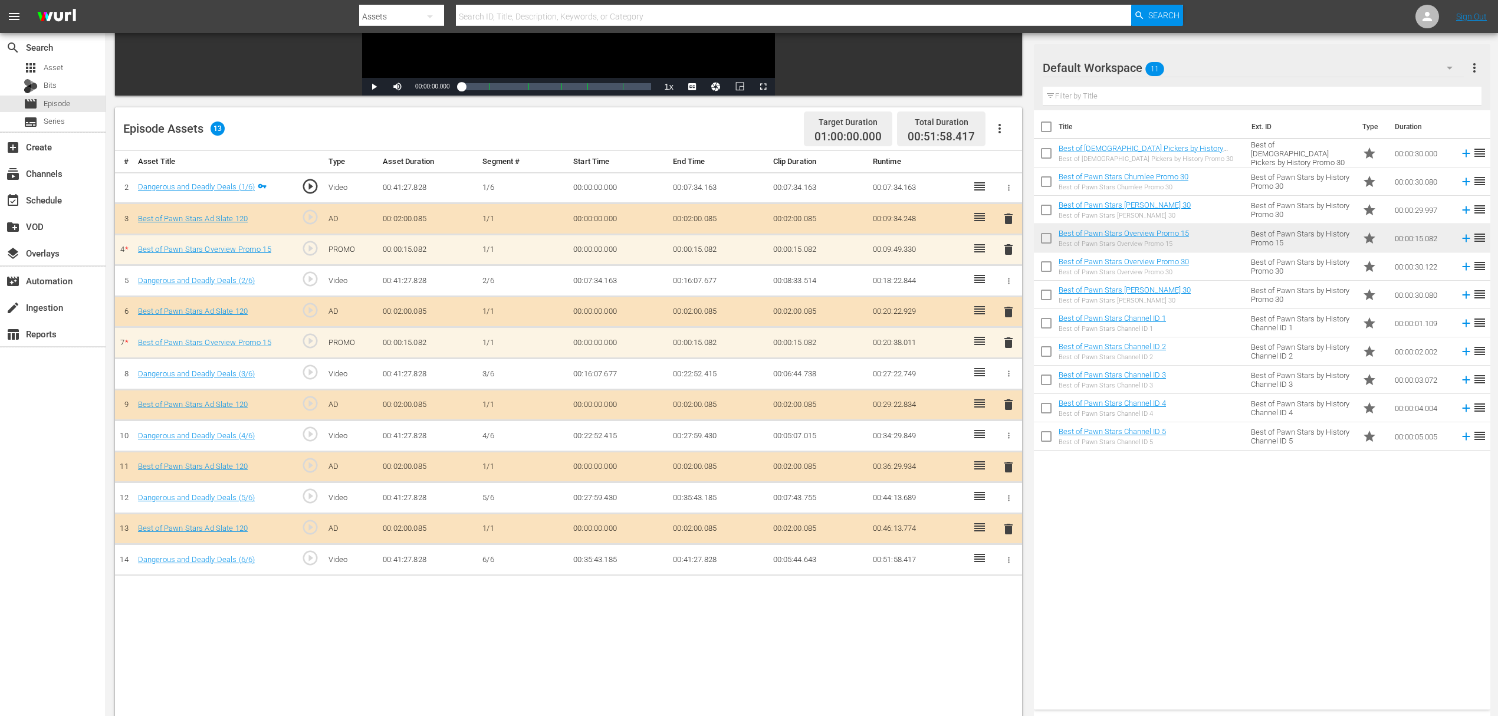
click at [1004, 342] on span "delete" at bounding box center [1008, 343] width 14 height 14
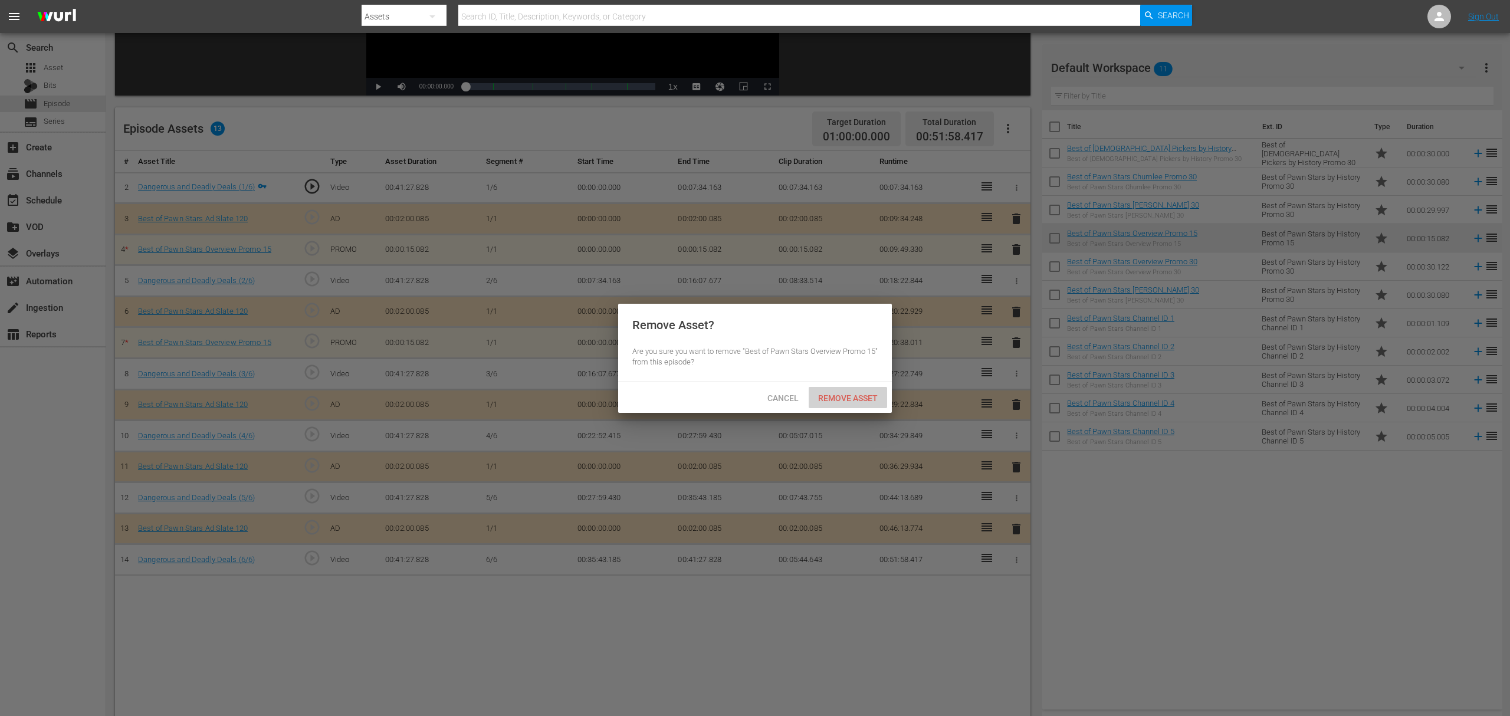
click at [853, 399] on span "Remove Asset" at bounding box center [847, 397] width 78 height 9
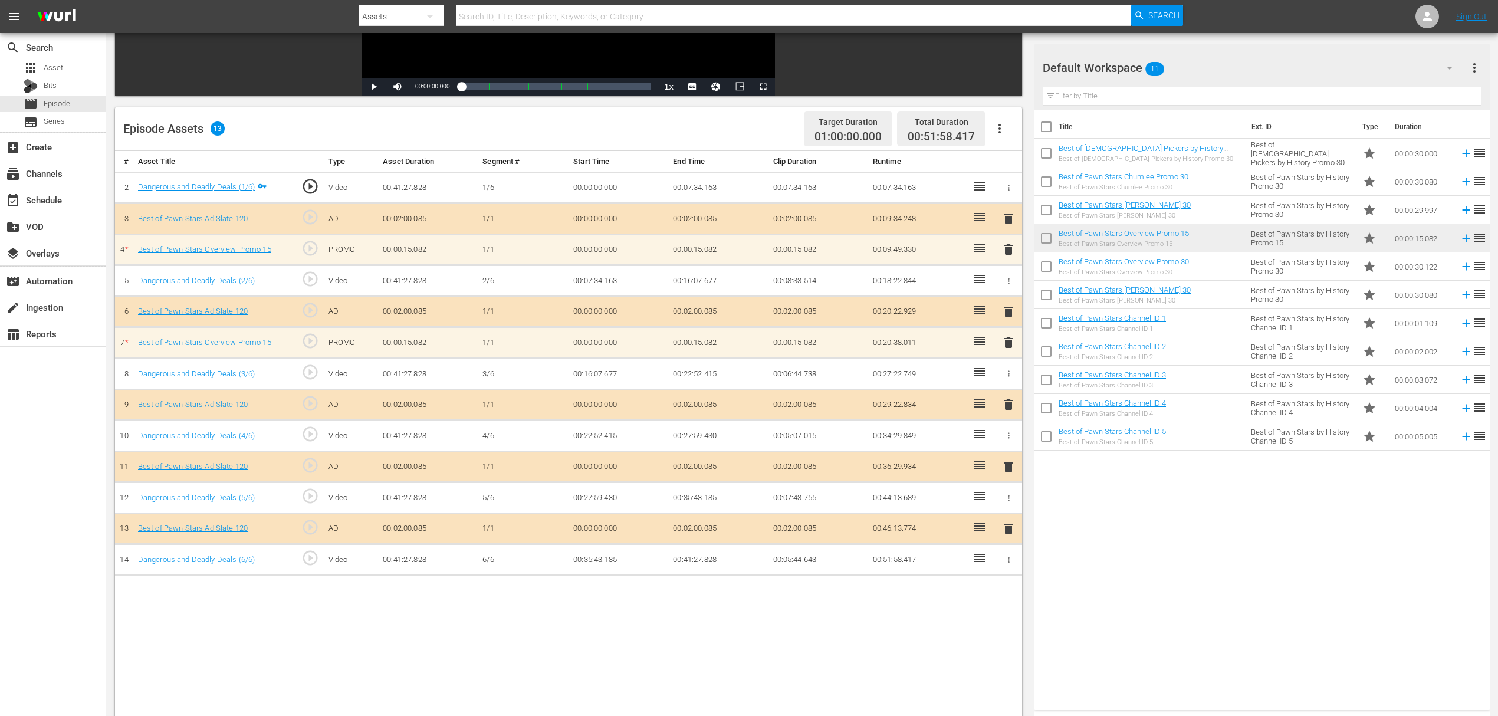
click at [1010, 250] on span "delete" at bounding box center [1008, 249] width 14 height 14
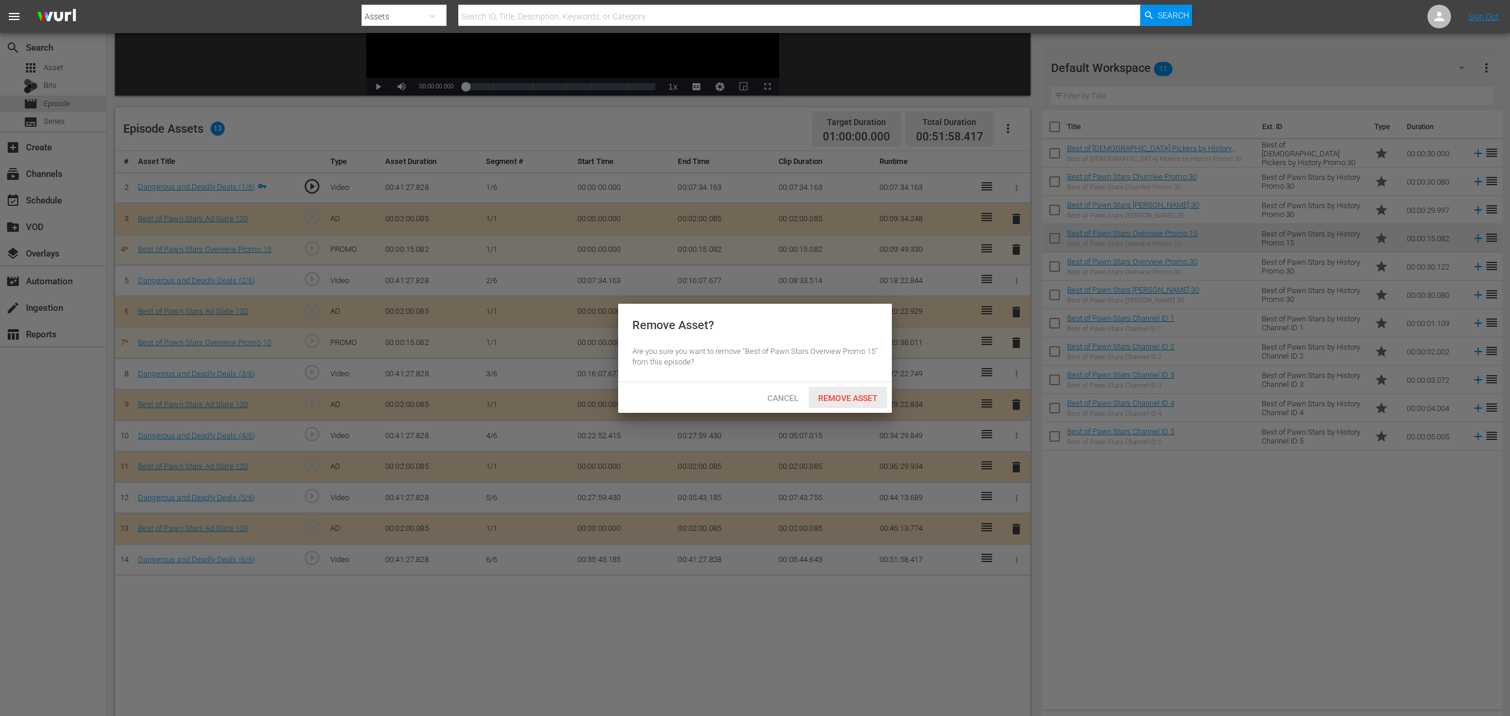
click at [842, 396] on span "Remove Asset" at bounding box center [847, 397] width 78 height 9
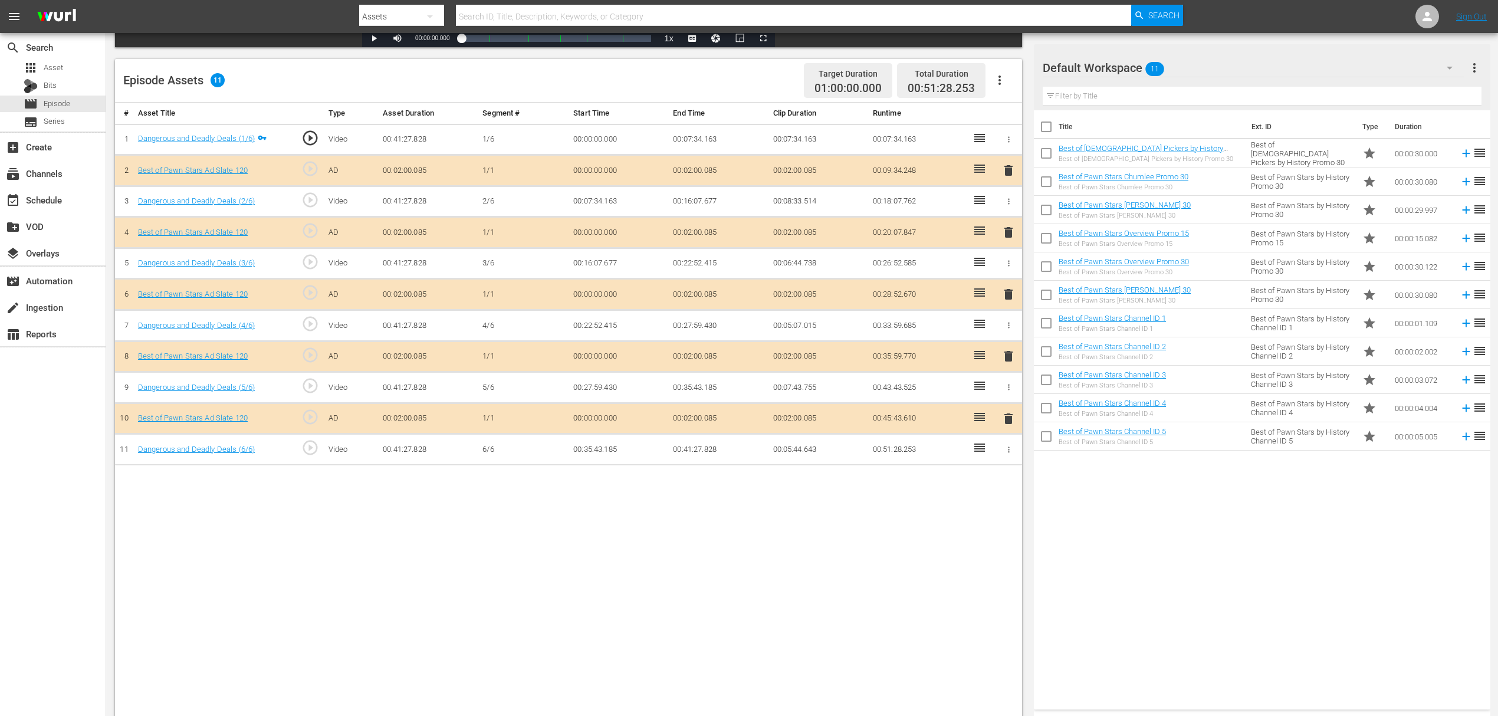
scroll to position [307, 0]
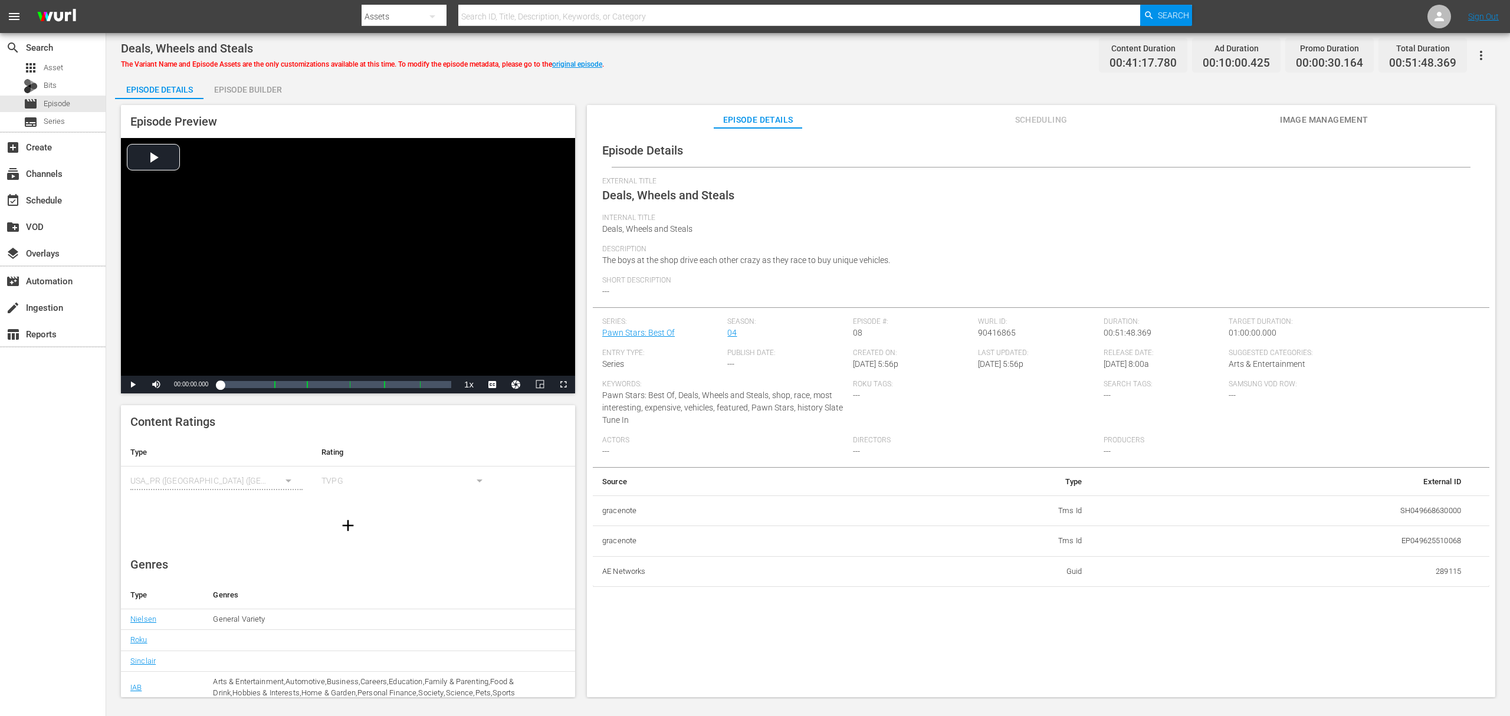
click at [261, 84] on div "Episode Builder" at bounding box center [247, 89] width 88 height 28
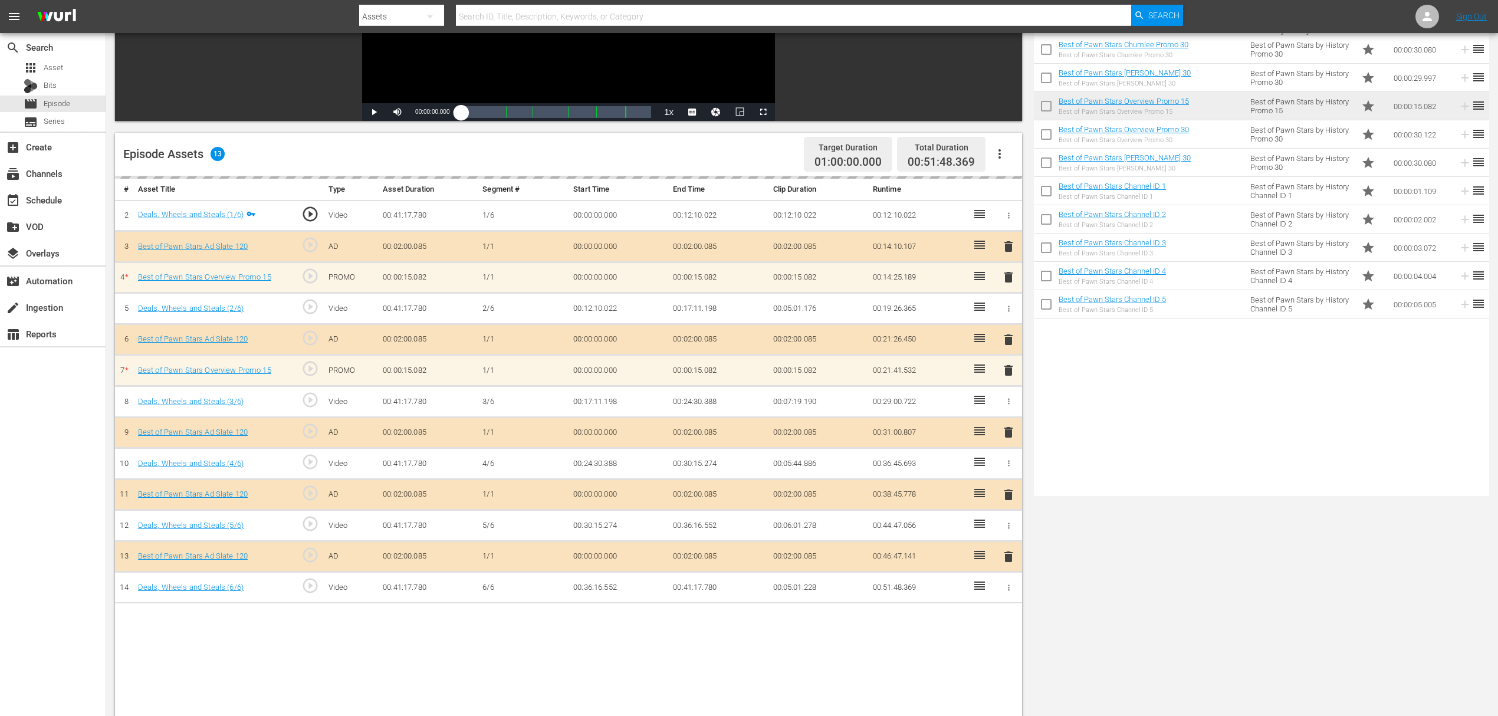
scroll to position [236, 0]
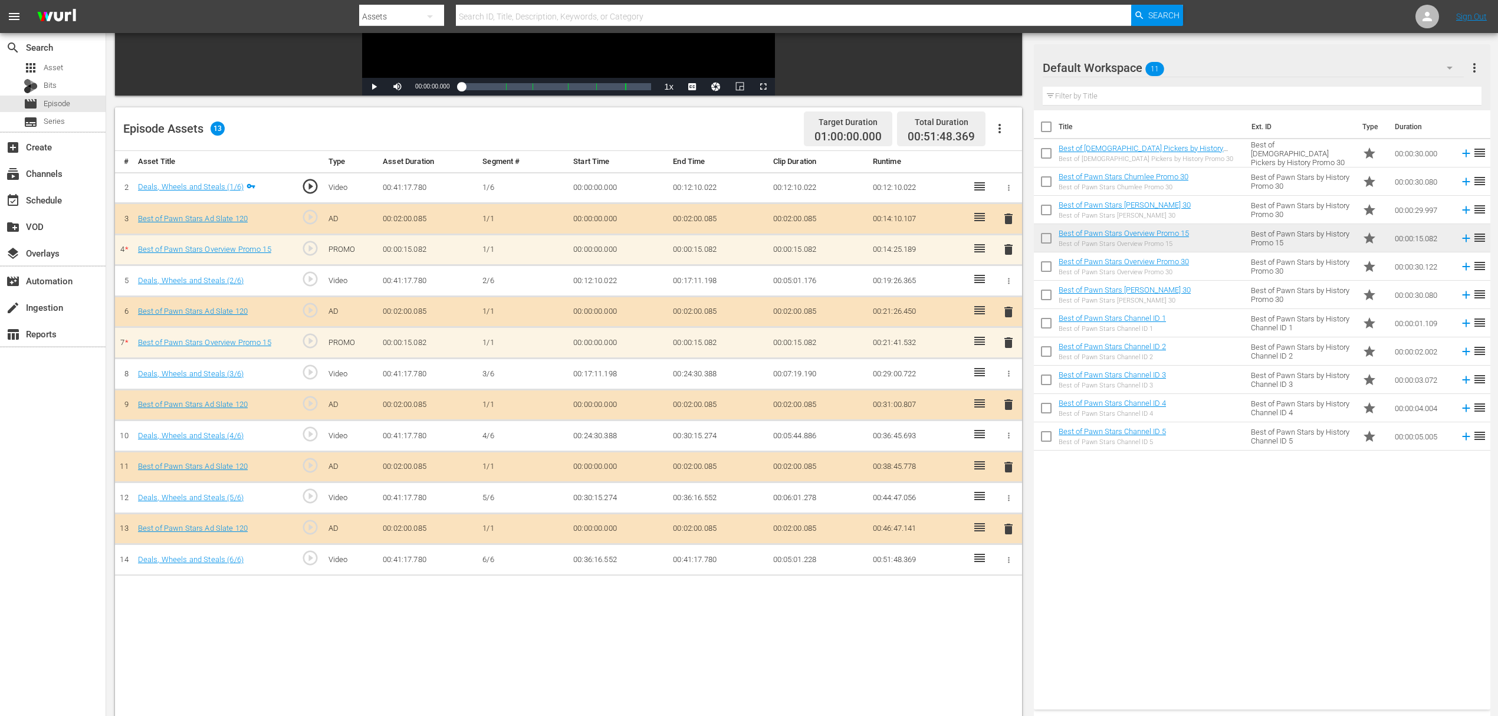
click at [1001, 340] on span "delete" at bounding box center [1008, 343] width 14 height 14
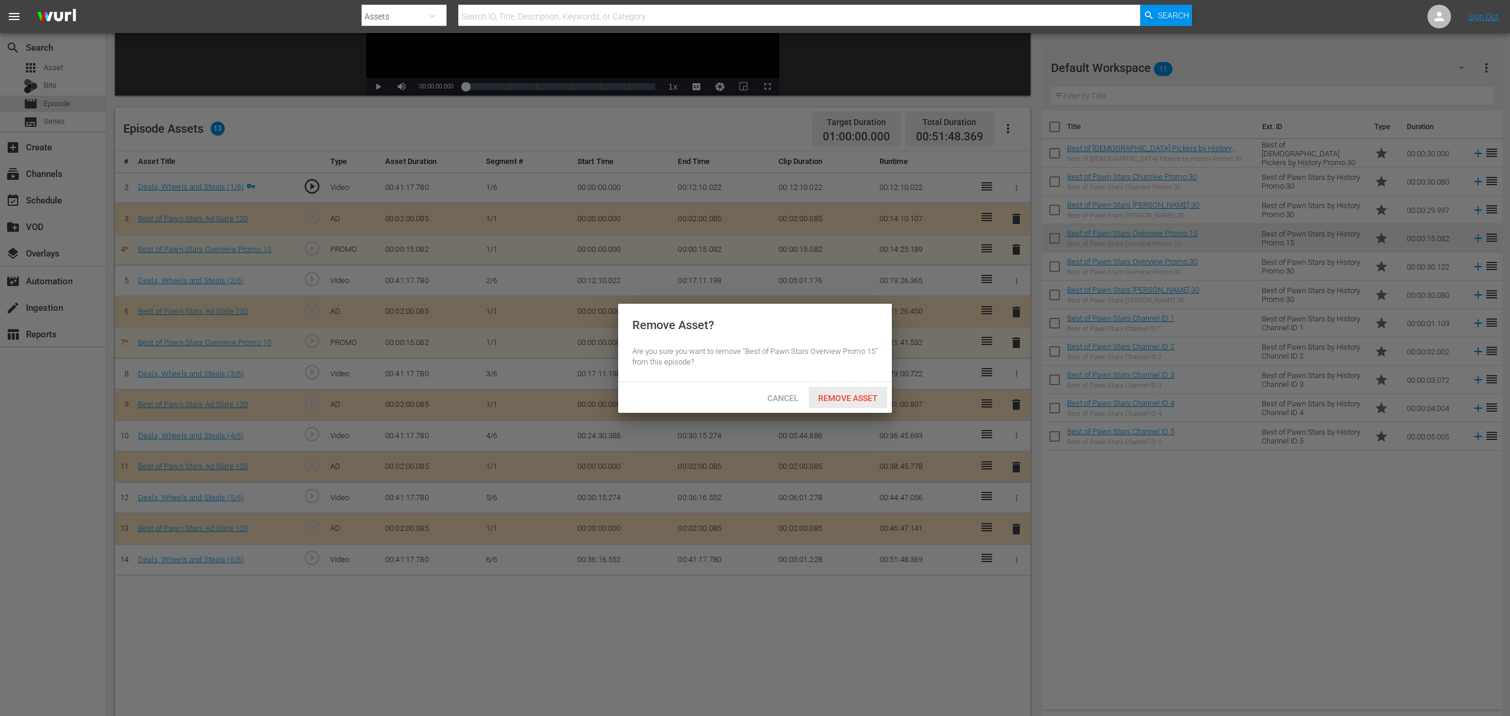
click at [843, 404] on div "Remove Asset" at bounding box center [847, 398] width 78 height 22
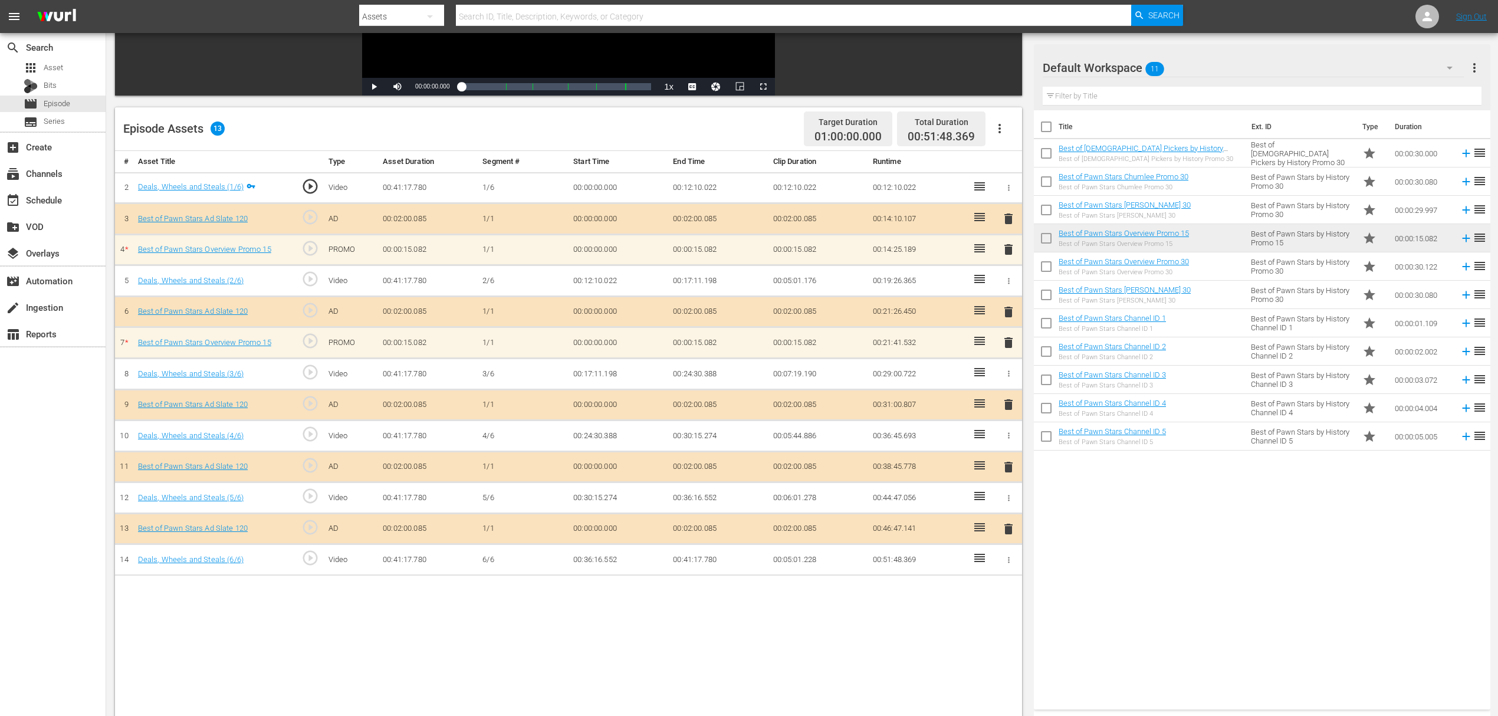
click at [1008, 248] on span "delete" at bounding box center [1008, 249] width 14 height 14
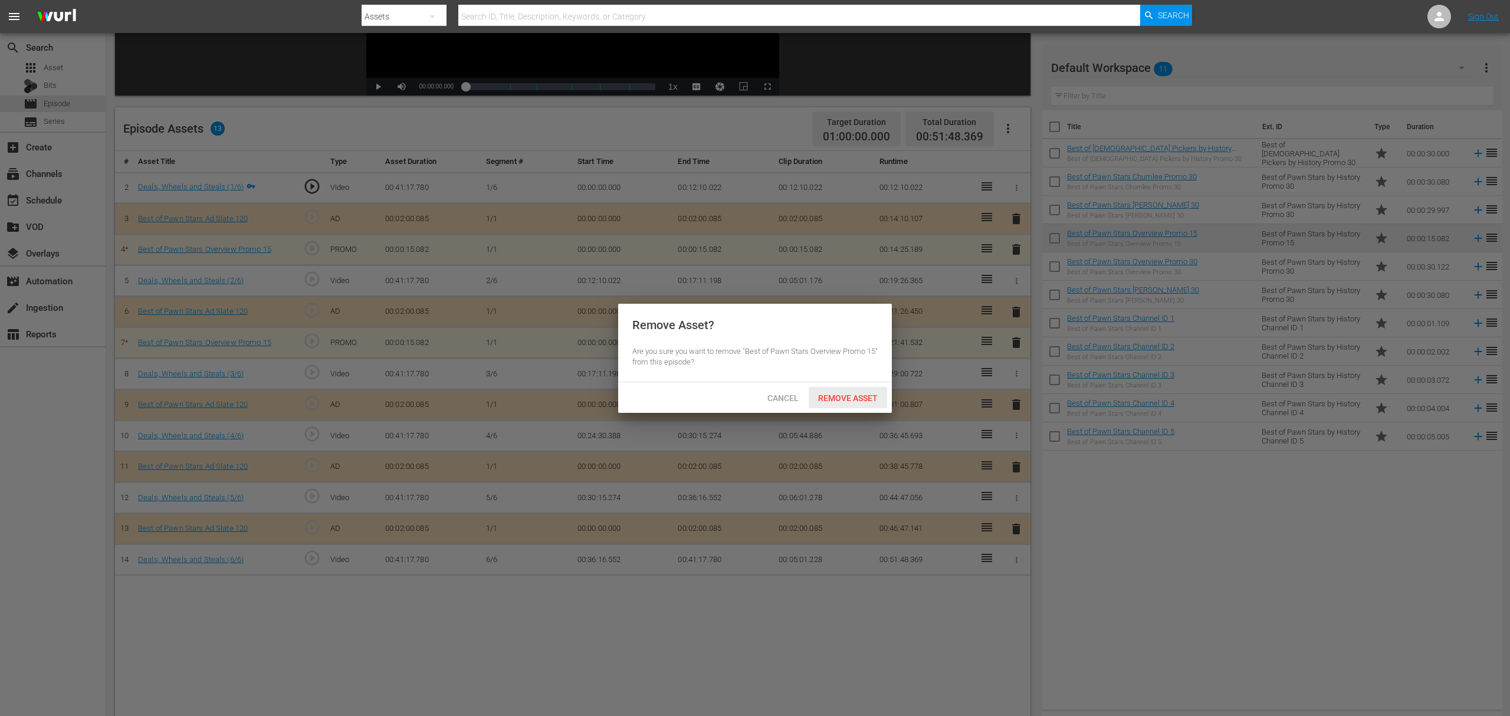
click at [859, 396] on span "Remove Asset" at bounding box center [847, 397] width 78 height 9
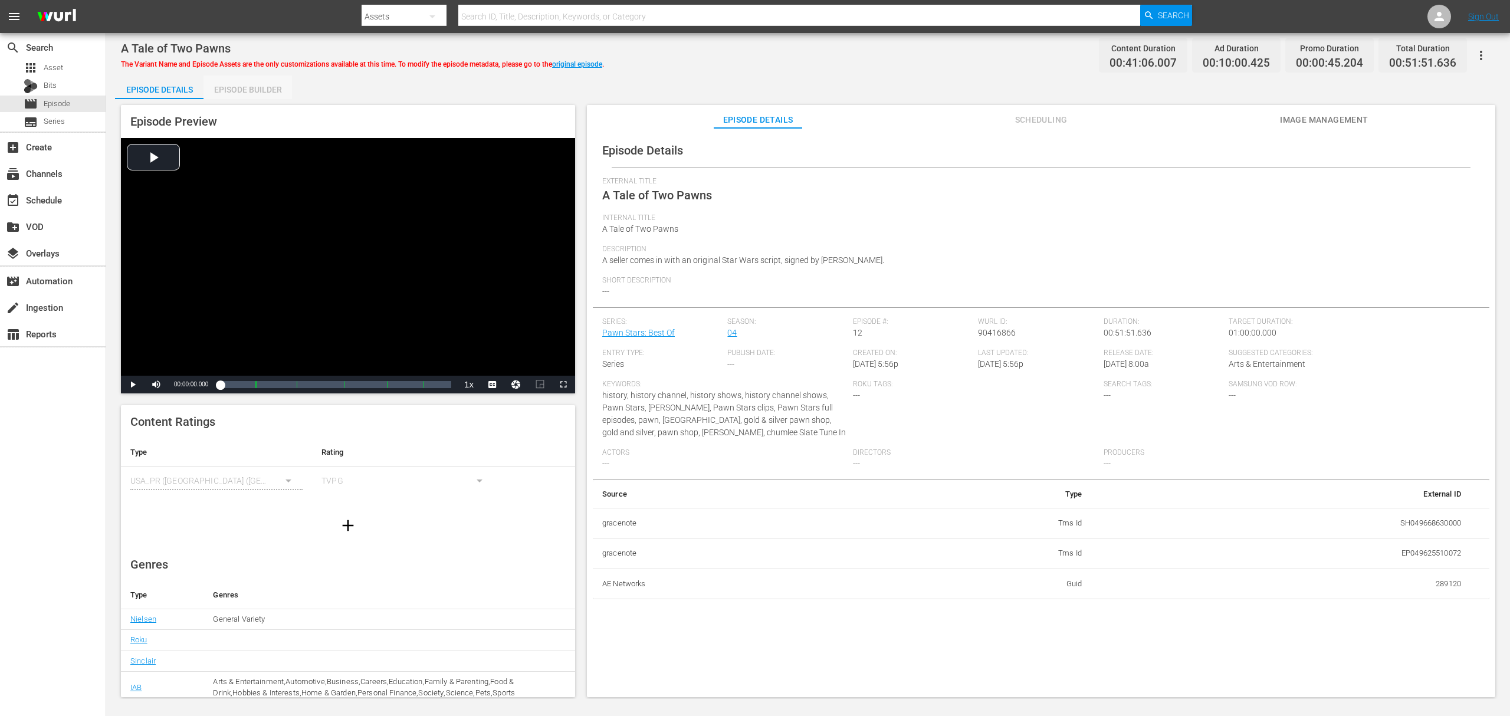
click at [267, 92] on div "Episode Builder" at bounding box center [247, 89] width 88 height 28
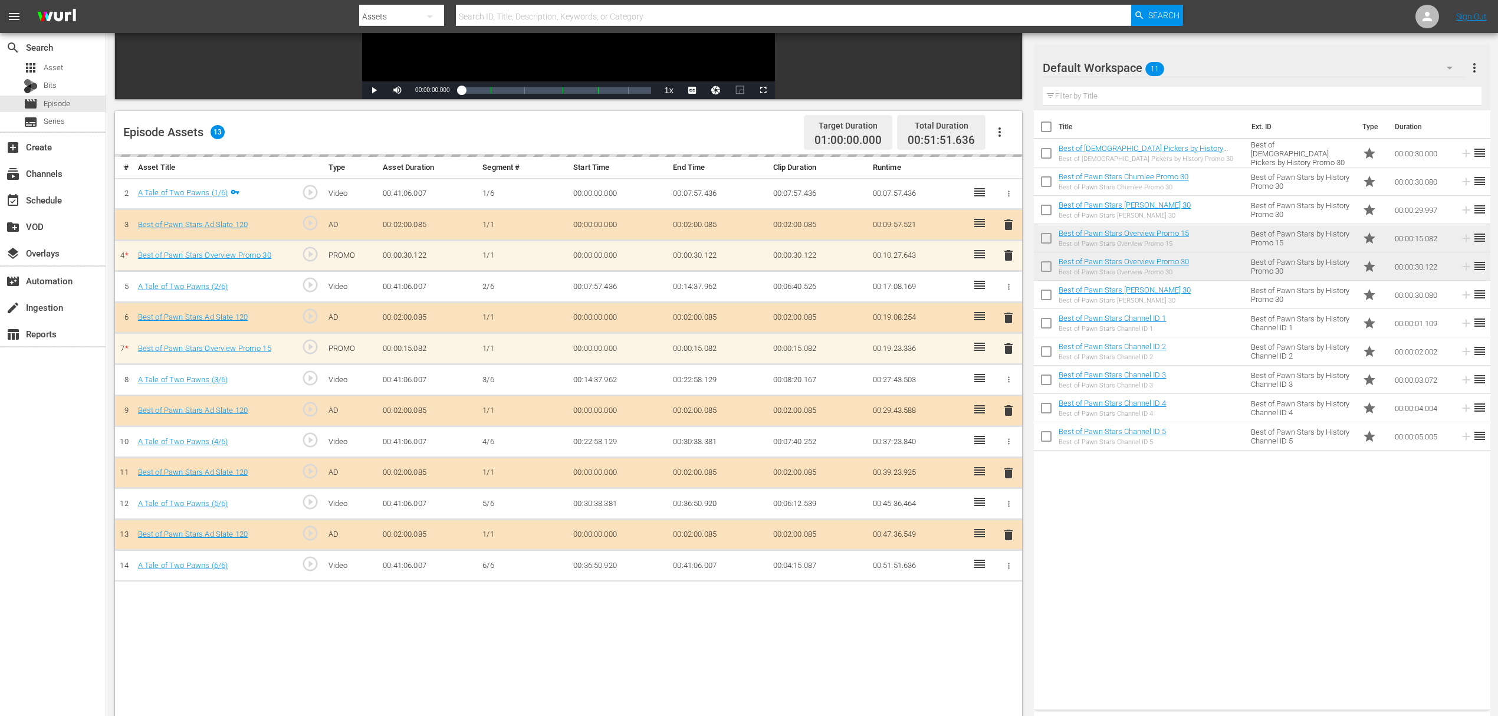
scroll to position [236, 0]
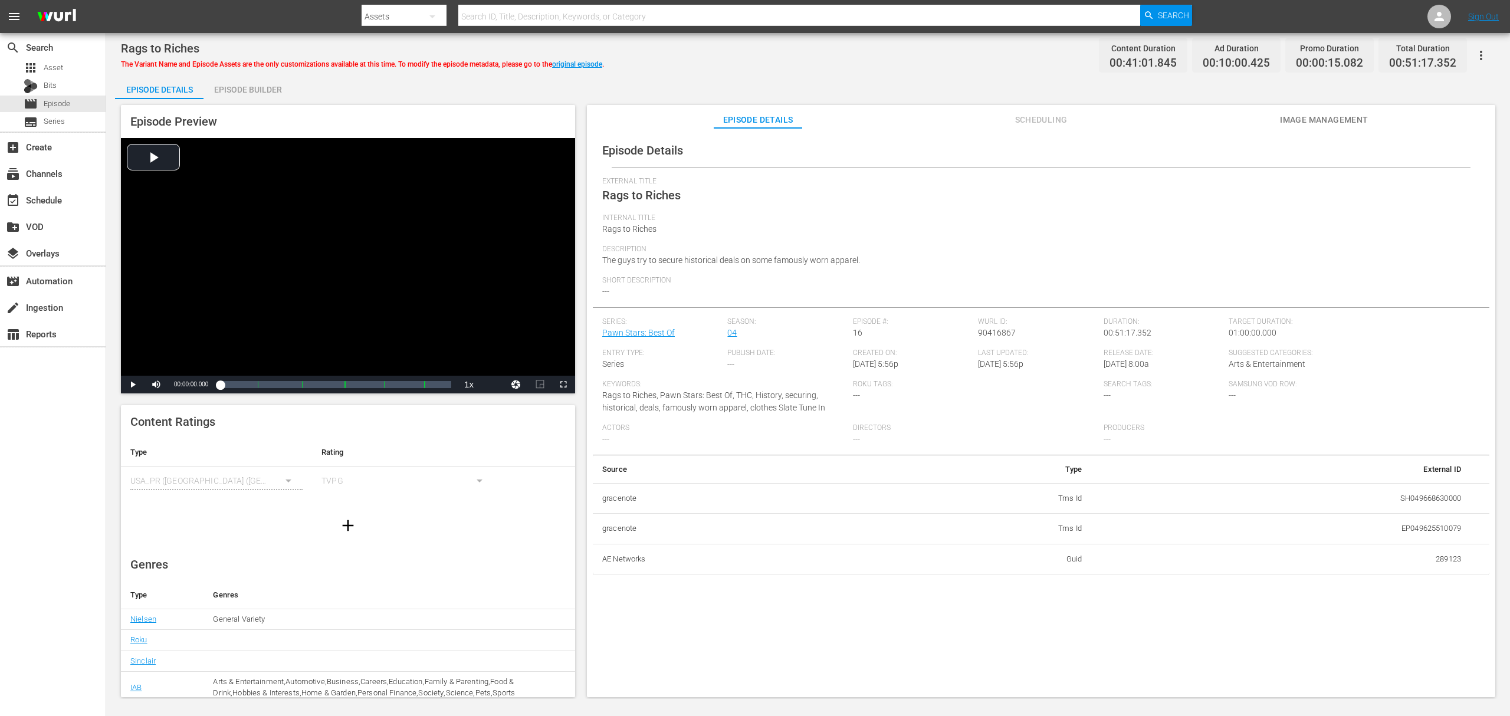
click at [260, 95] on div "Episode Builder" at bounding box center [247, 89] width 88 height 28
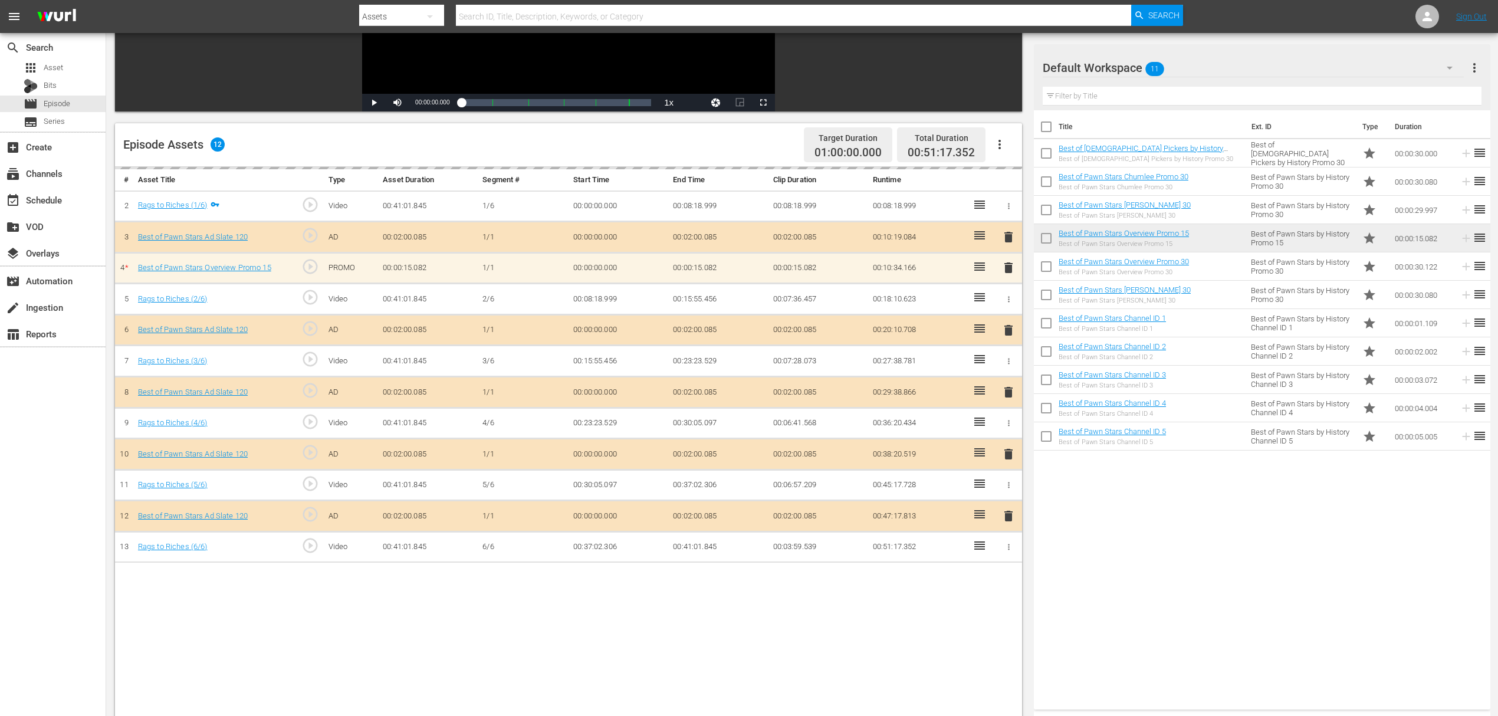
scroll to position [236, 0]
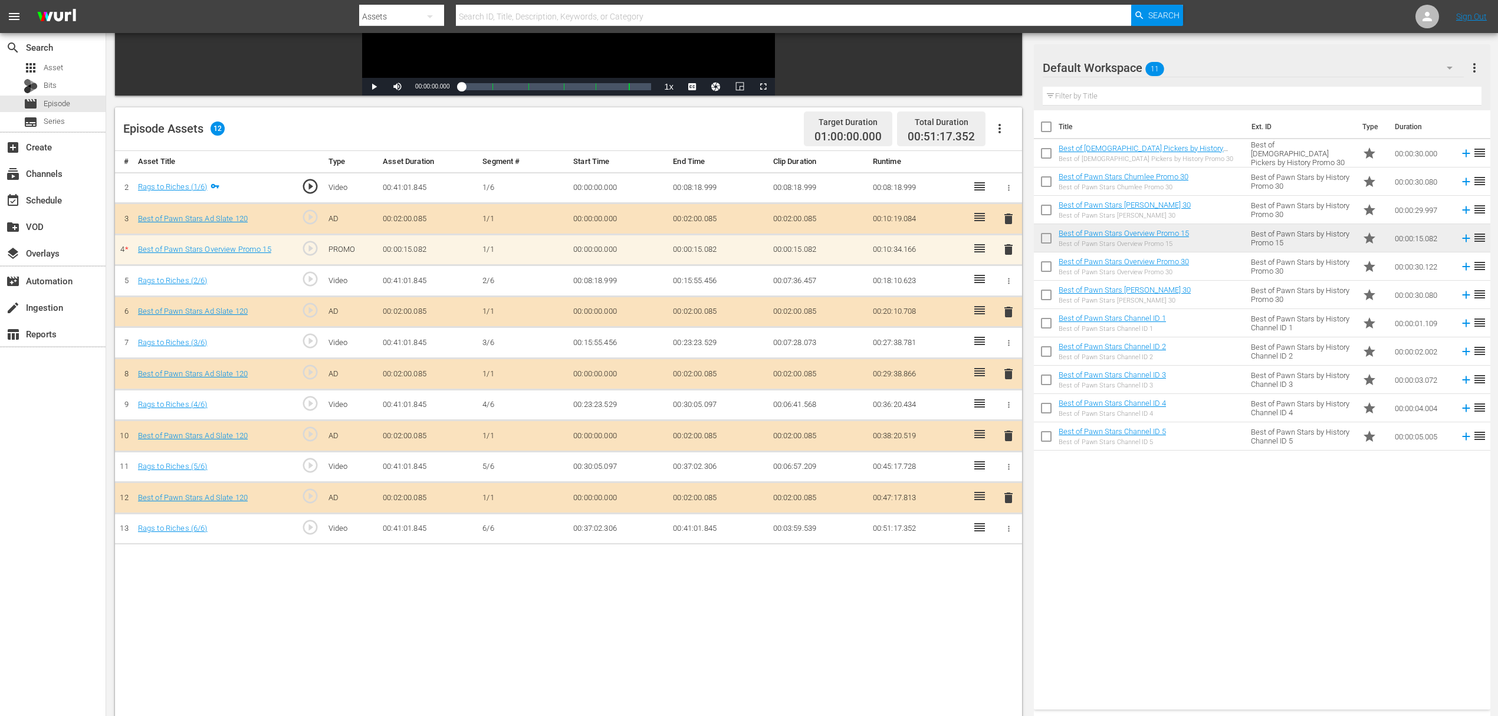
click at [1001, 248] on span "delete" at bounding box center [1008, 249] width 14 height 14
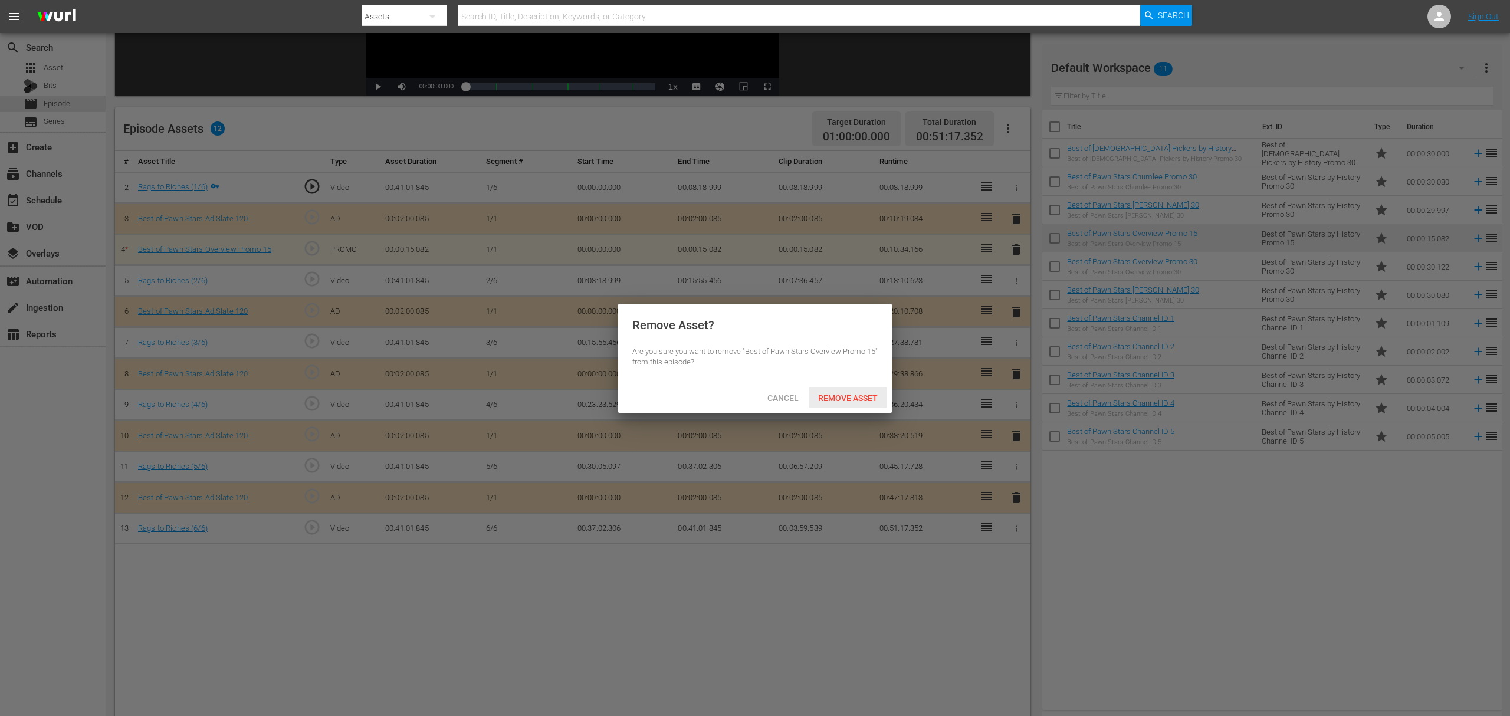
click at [850, 400] on span "Remove Asset" at bounding box center [847, 397] width 78 height 9
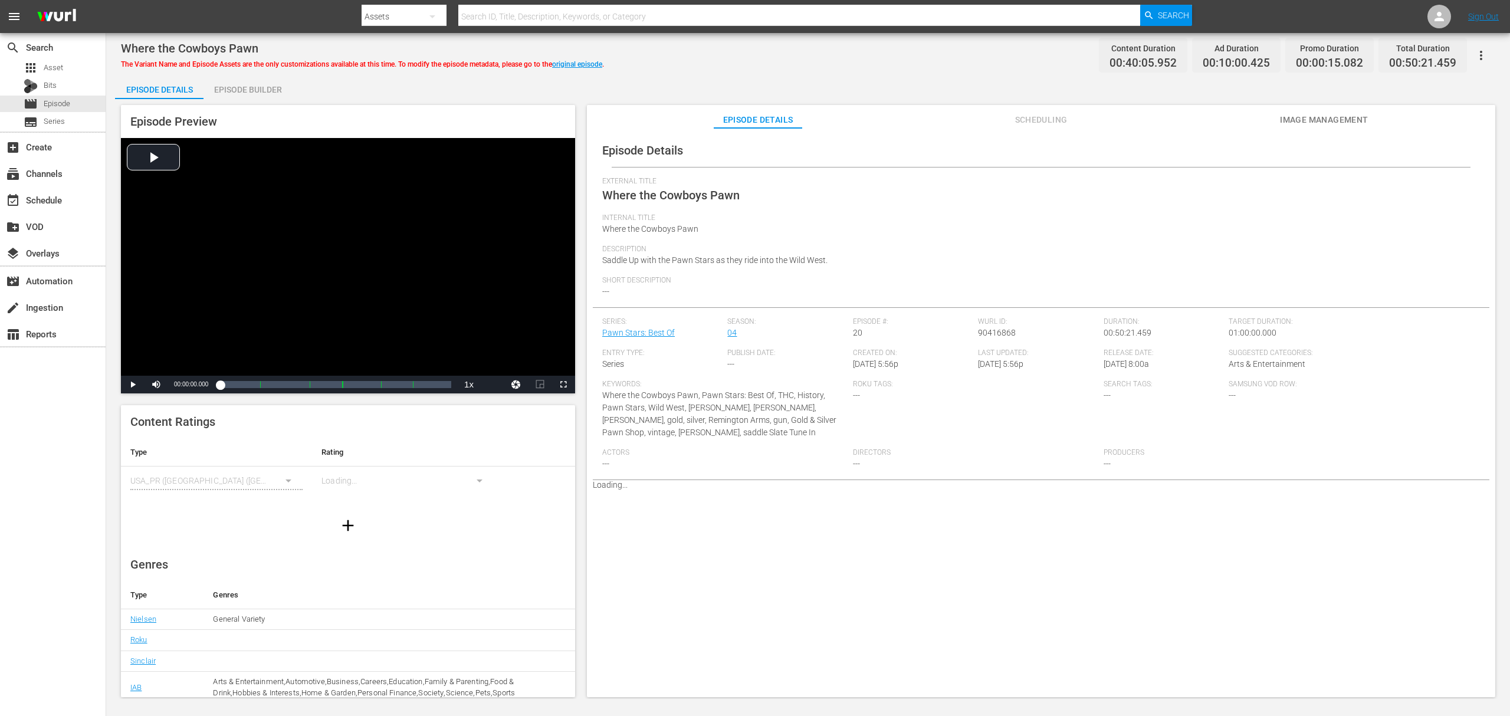
click at [267, 93] on div "Episode Builder" at bounding box center [247, 89] width 88 height 28
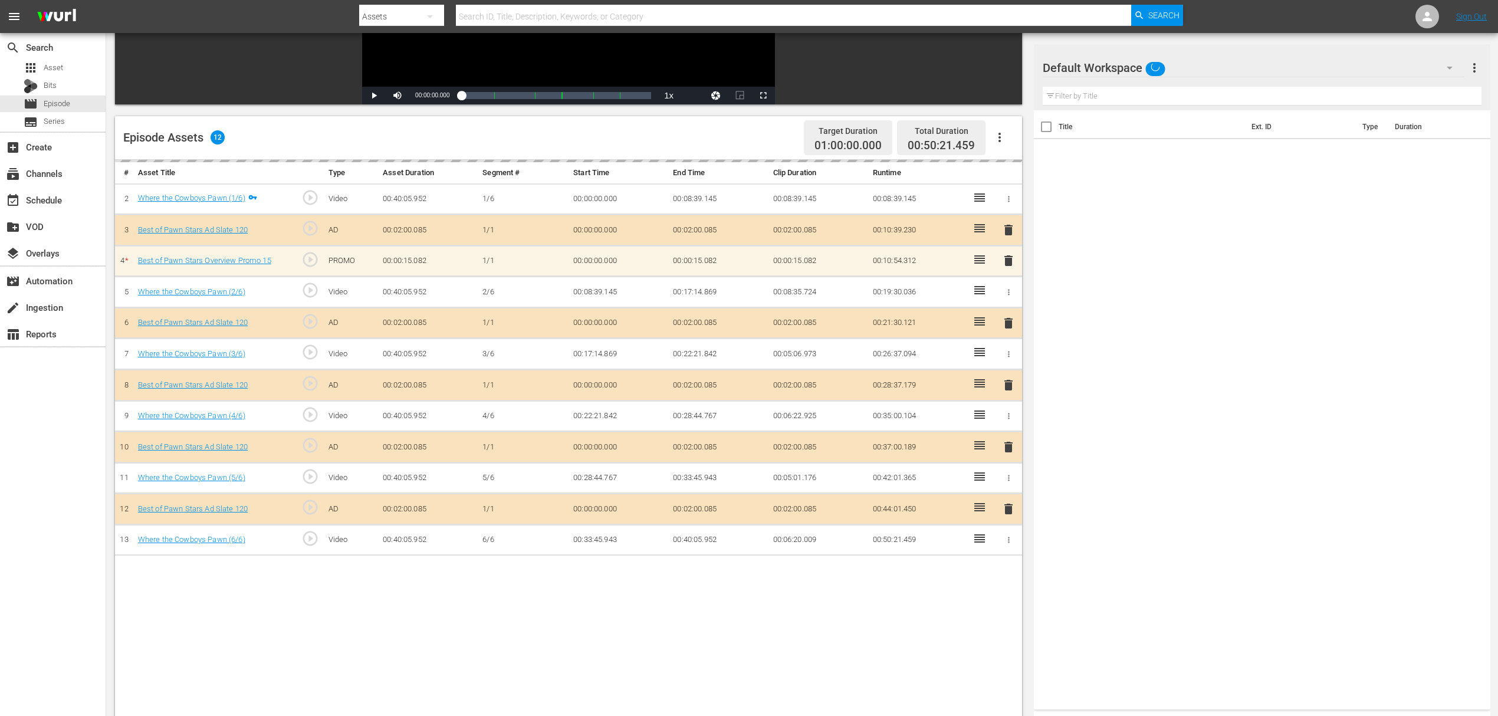
scroll to position [236, 0]
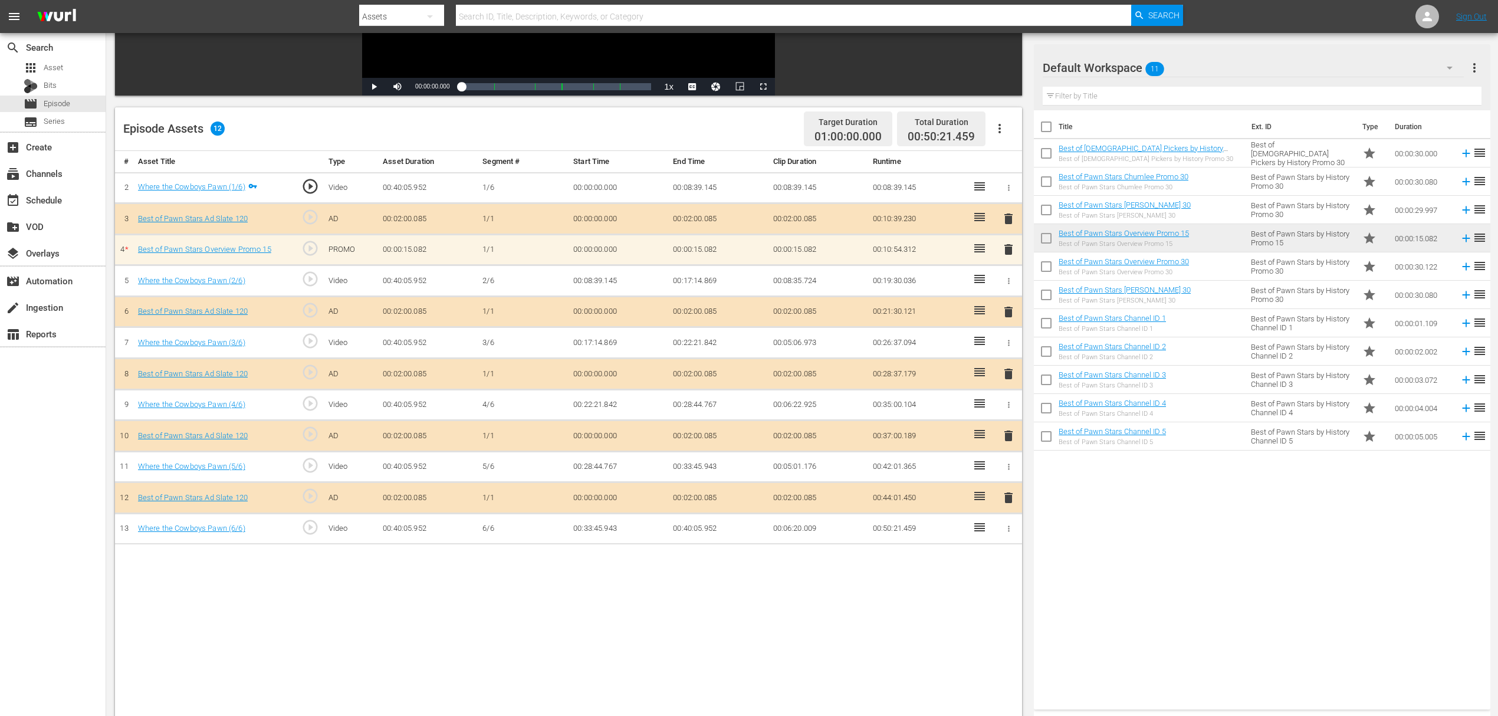
click at [1005, 249] on span "delete" at bounding box center [1008, 249] width 14 height 14
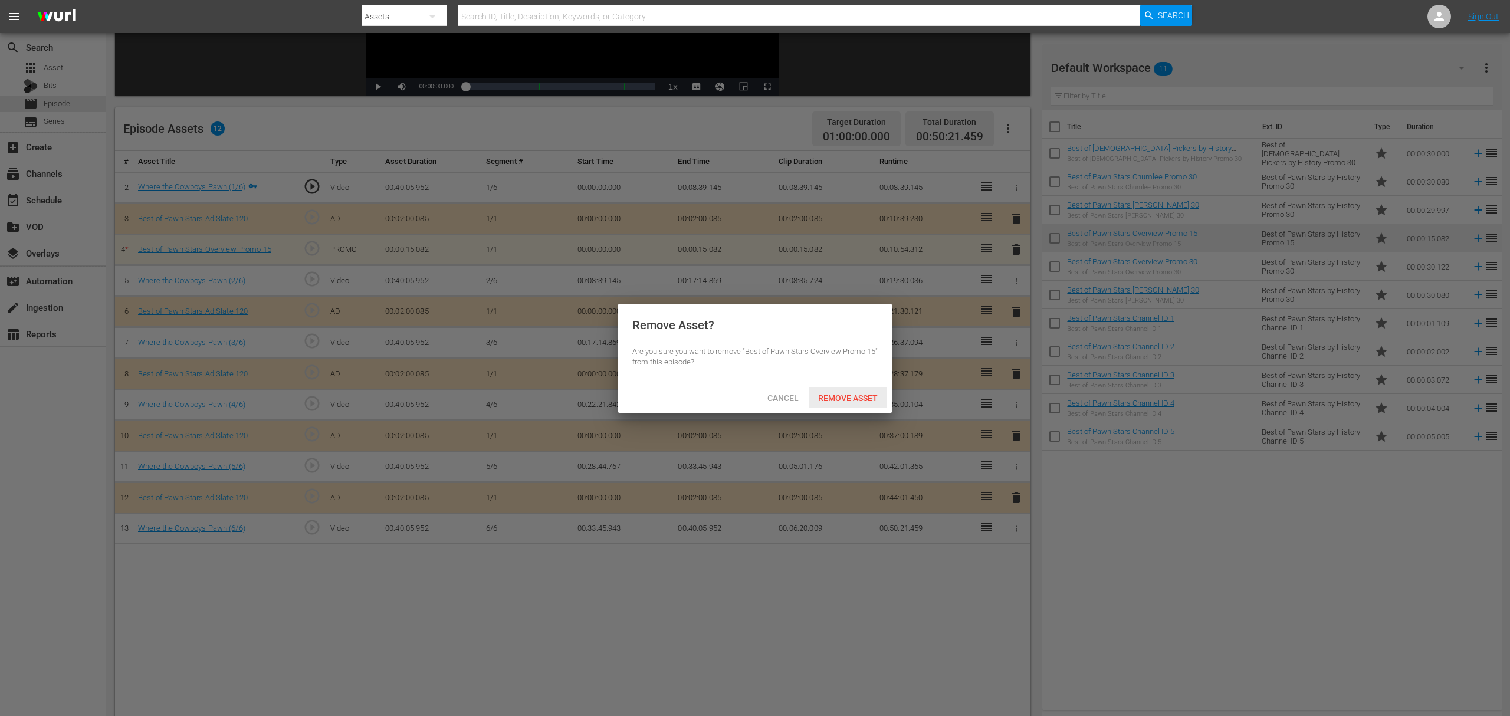
click at [848, 396] on span "Remove Asset" at bounding box center [847, 397] width 78 height 9
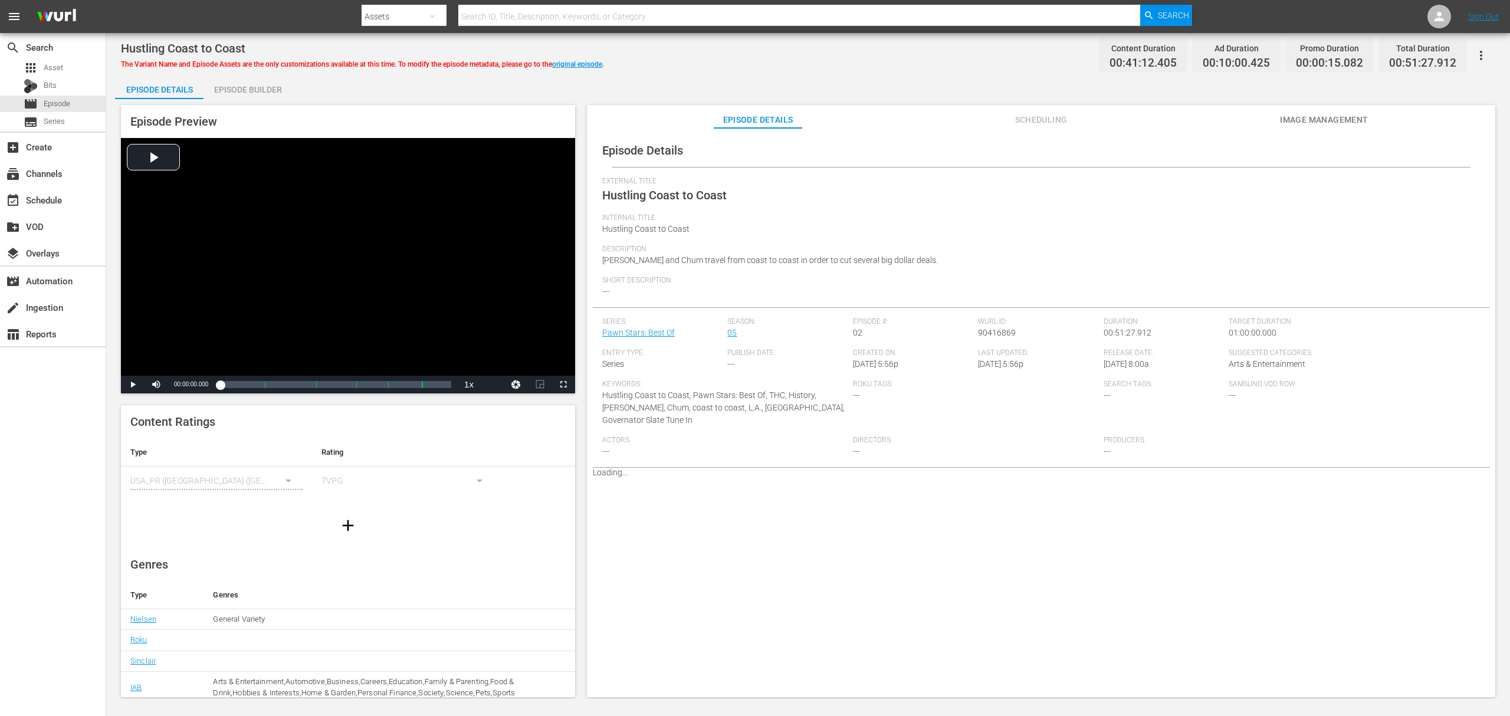
drag, startPoint x: 295, startPoint y: 75, endPoint x: 281, endPoint y: 86, distance: 17.7
click at [295, 75] on div "Episode Details Episode Builder Episode Preview Video Player is loading. Play V…" at bounding box center [808, 390] width 1386 height 631
click at [271, 93] on div "Episode Builder" at bounding box center [247, 89] width 88 height 28
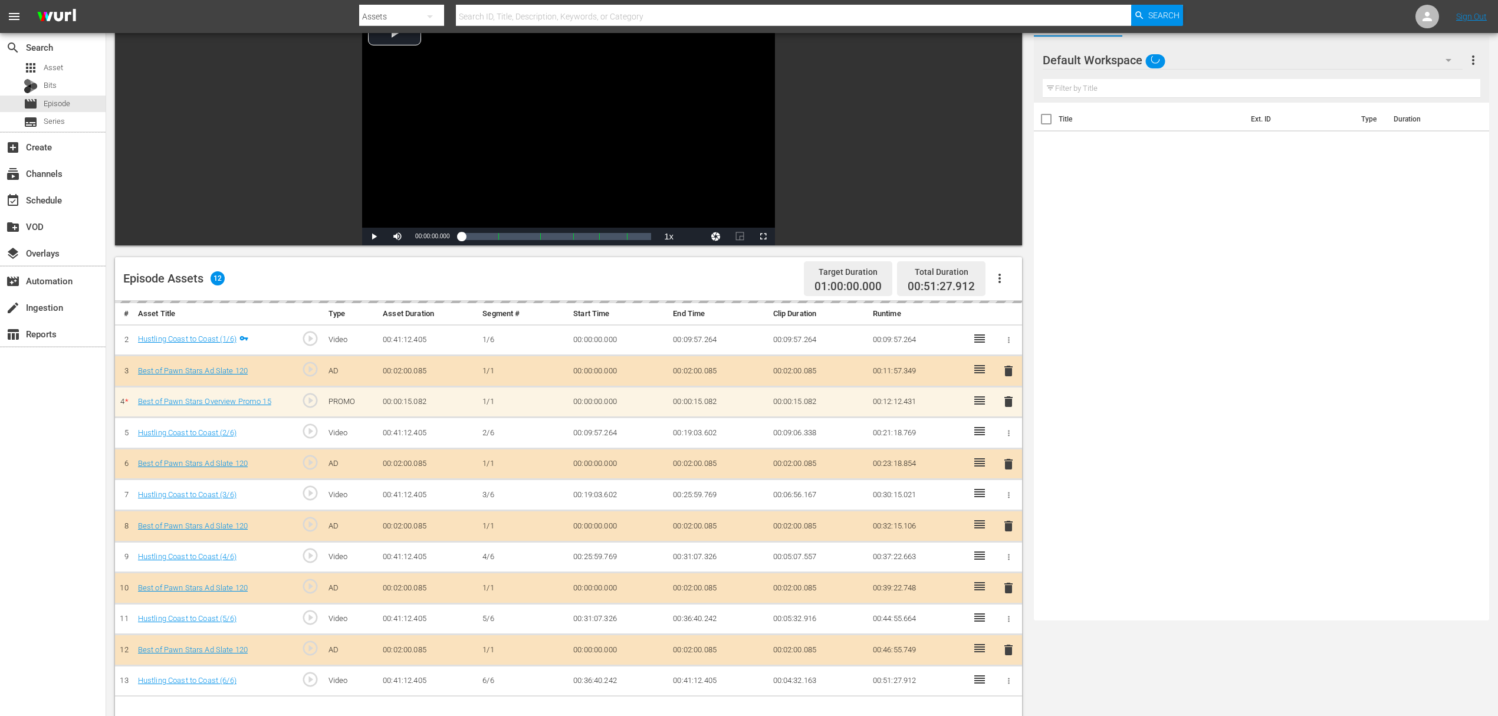
scroll to position [236, 0]
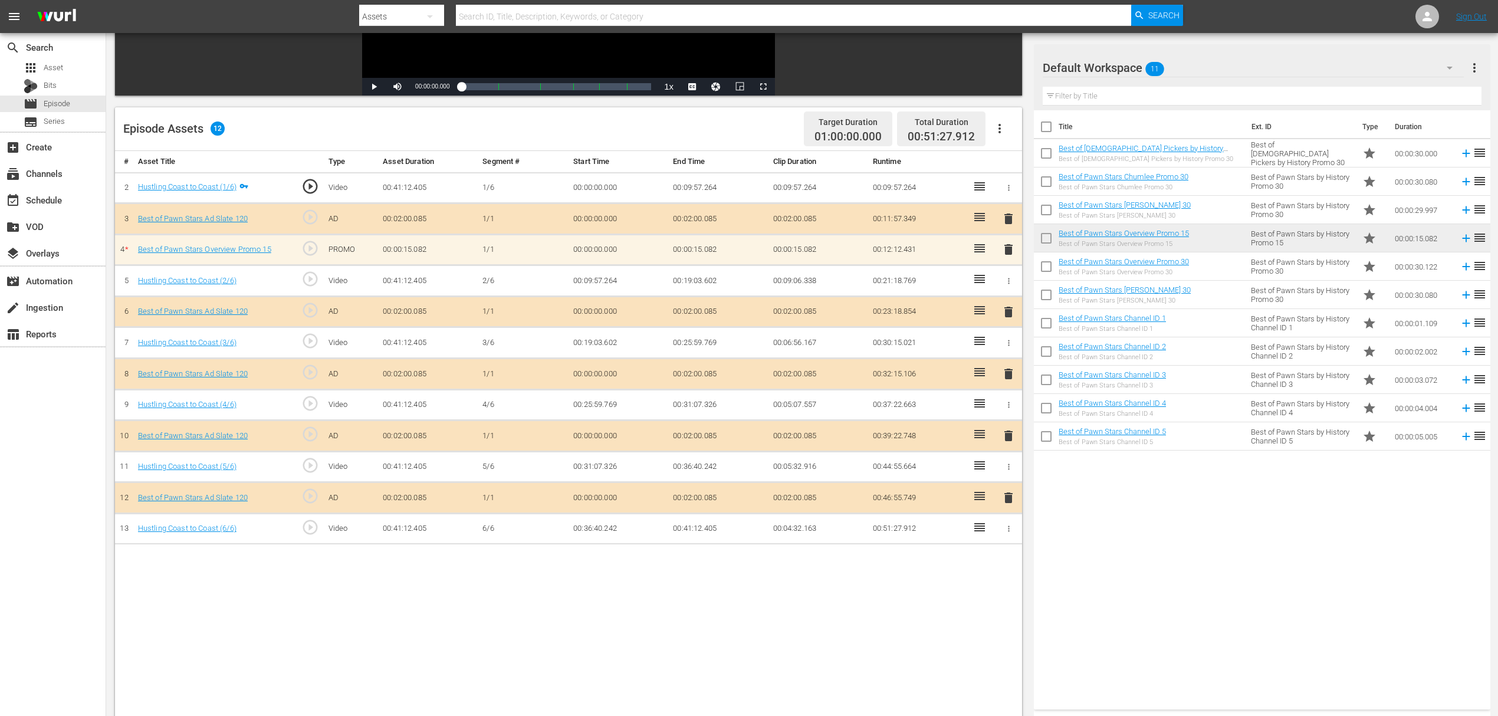
click at [1011, 251] on span "delete" at bounding box center [1008, 249] width 14 height 14
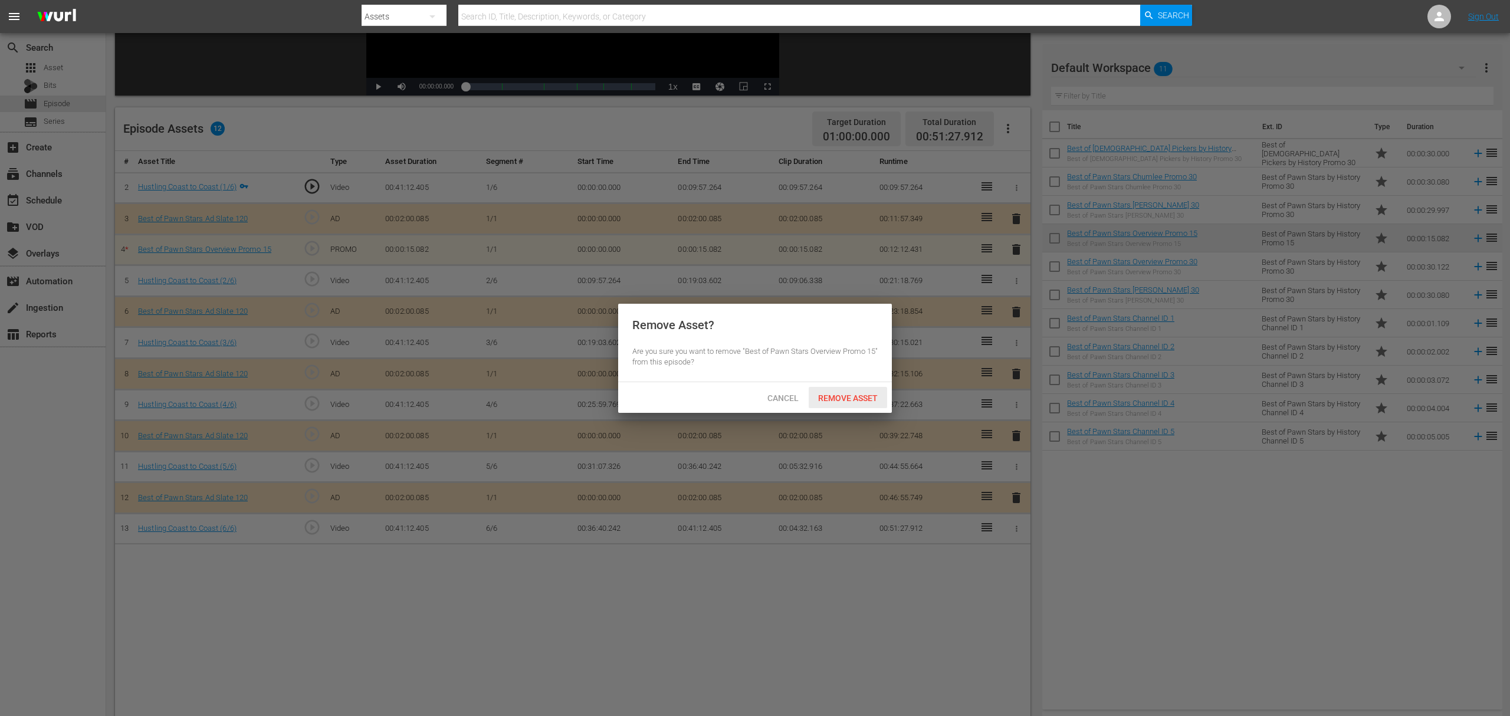
click at [850, 393] on span "Remove Asset" at bounding box center [847, 397] width 78 height 9
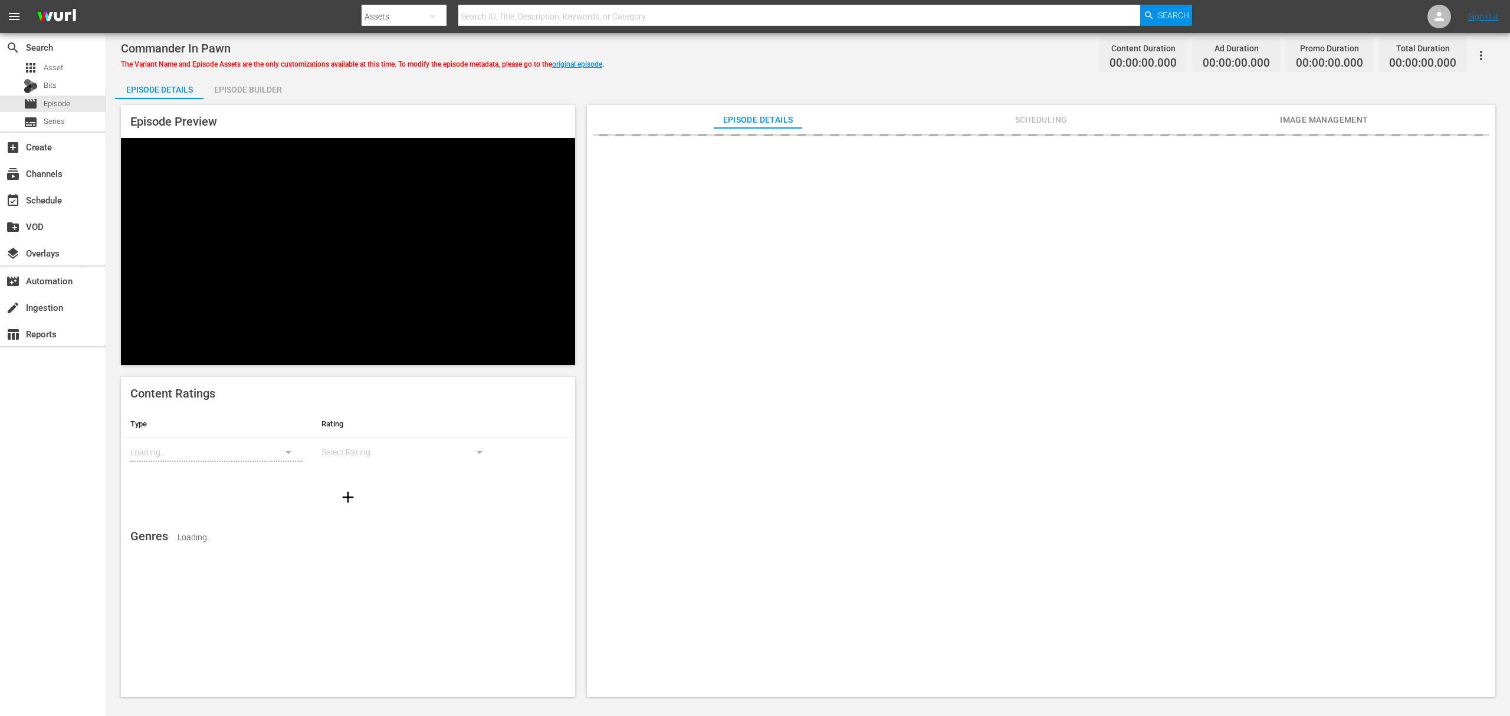
click at [260, 84] on div "Episode Builder" at bounding box center [247, 89] width 88 height 28
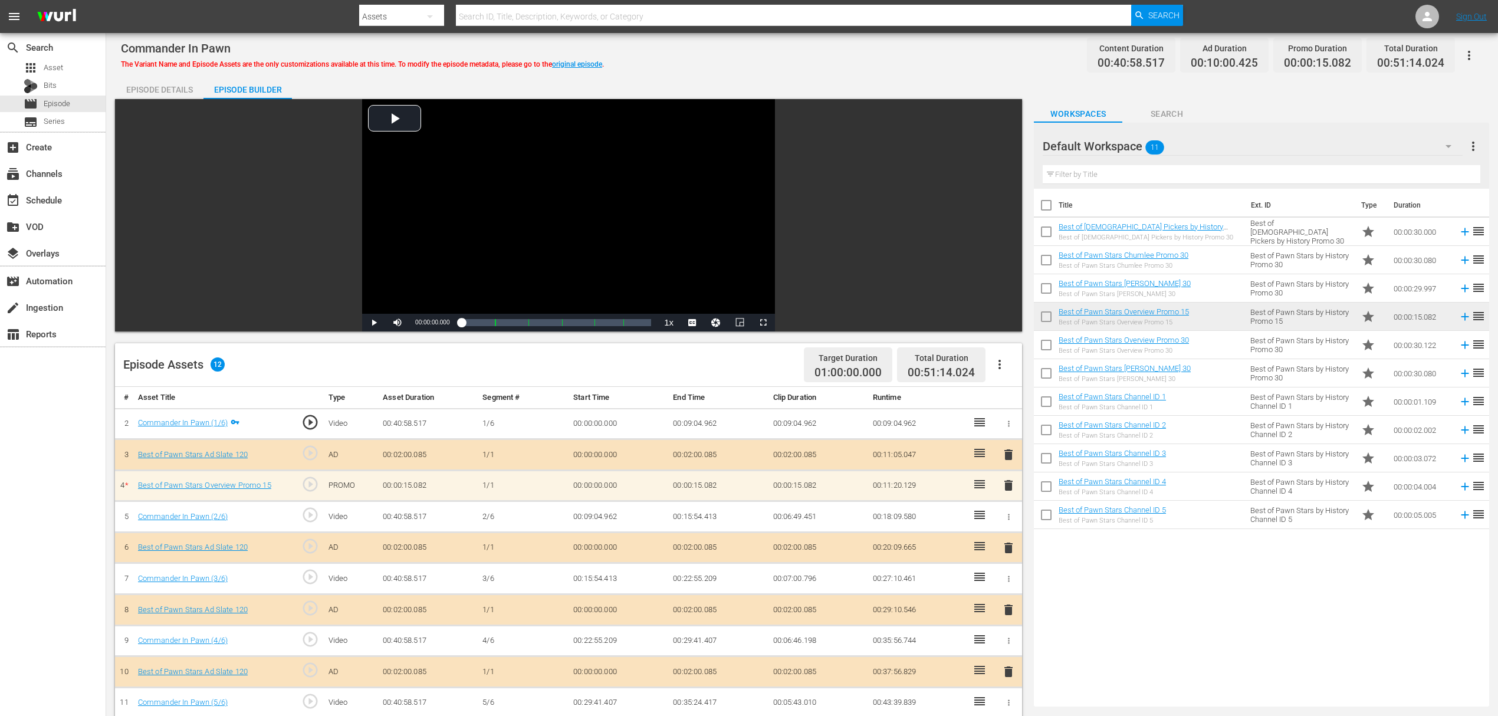
click at [1005, 484] on span "delete" at bounding box center [1008, 485] width 14 height 14
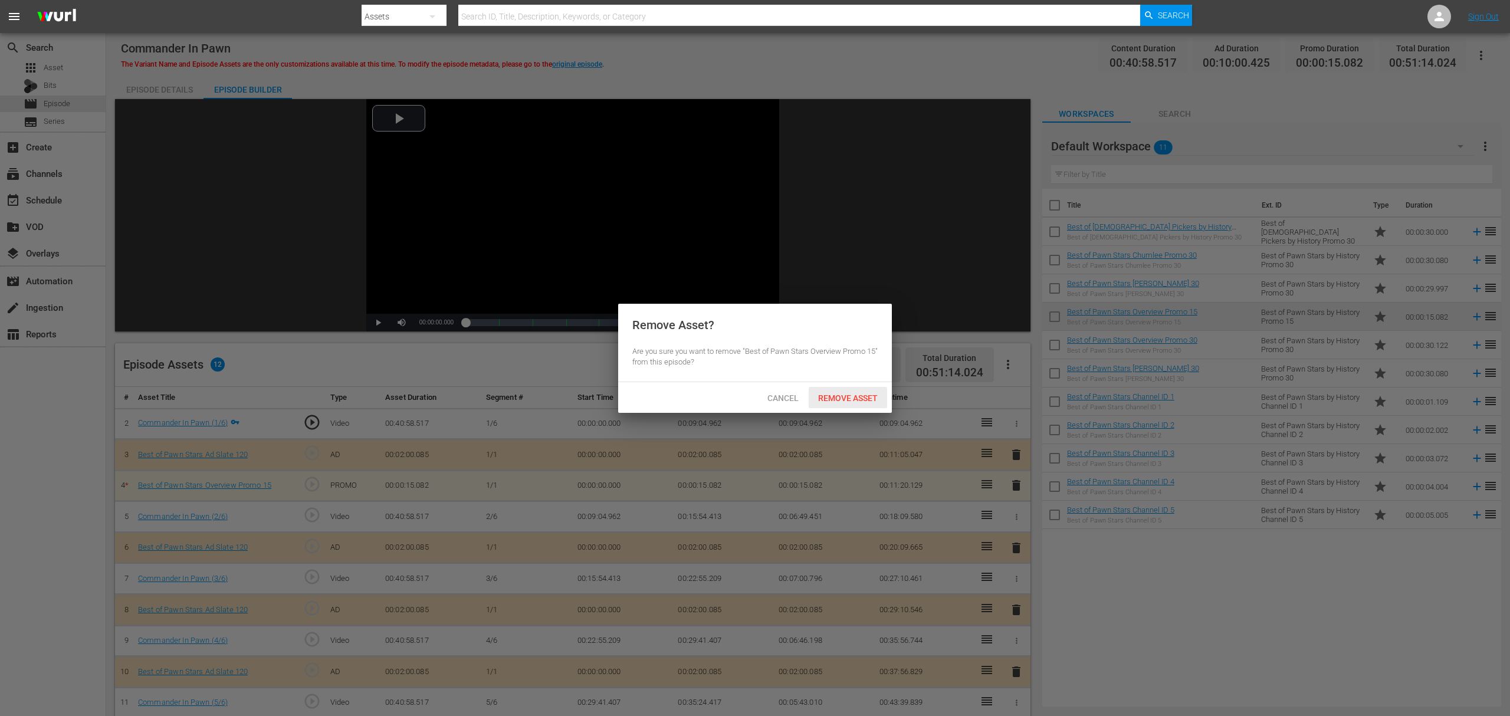
click at [865, 396] on span "Remove Asset" at bounding box center [847, 397] width 78 height 9
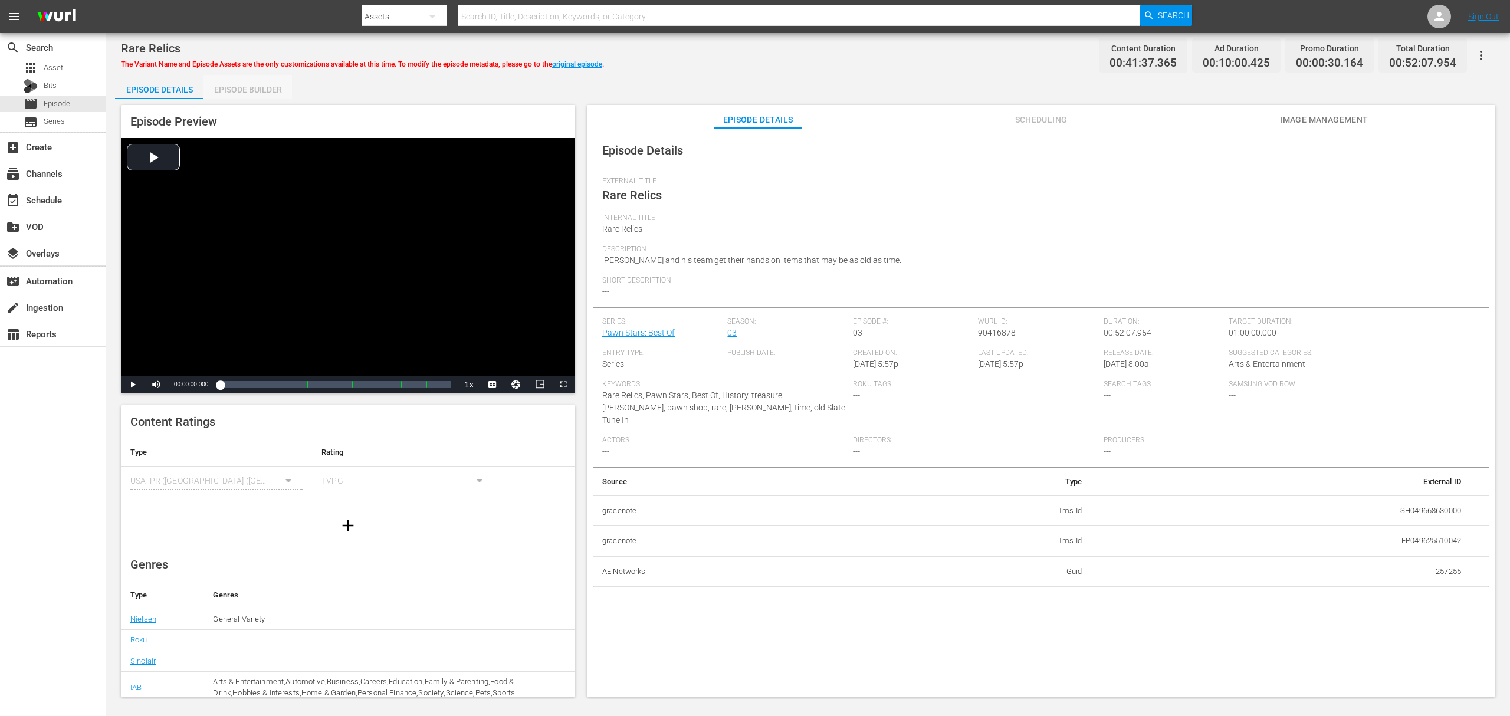
click at [256, 86] on div "Episode Builder" at bounding box center [247, 89] width 88 height 28
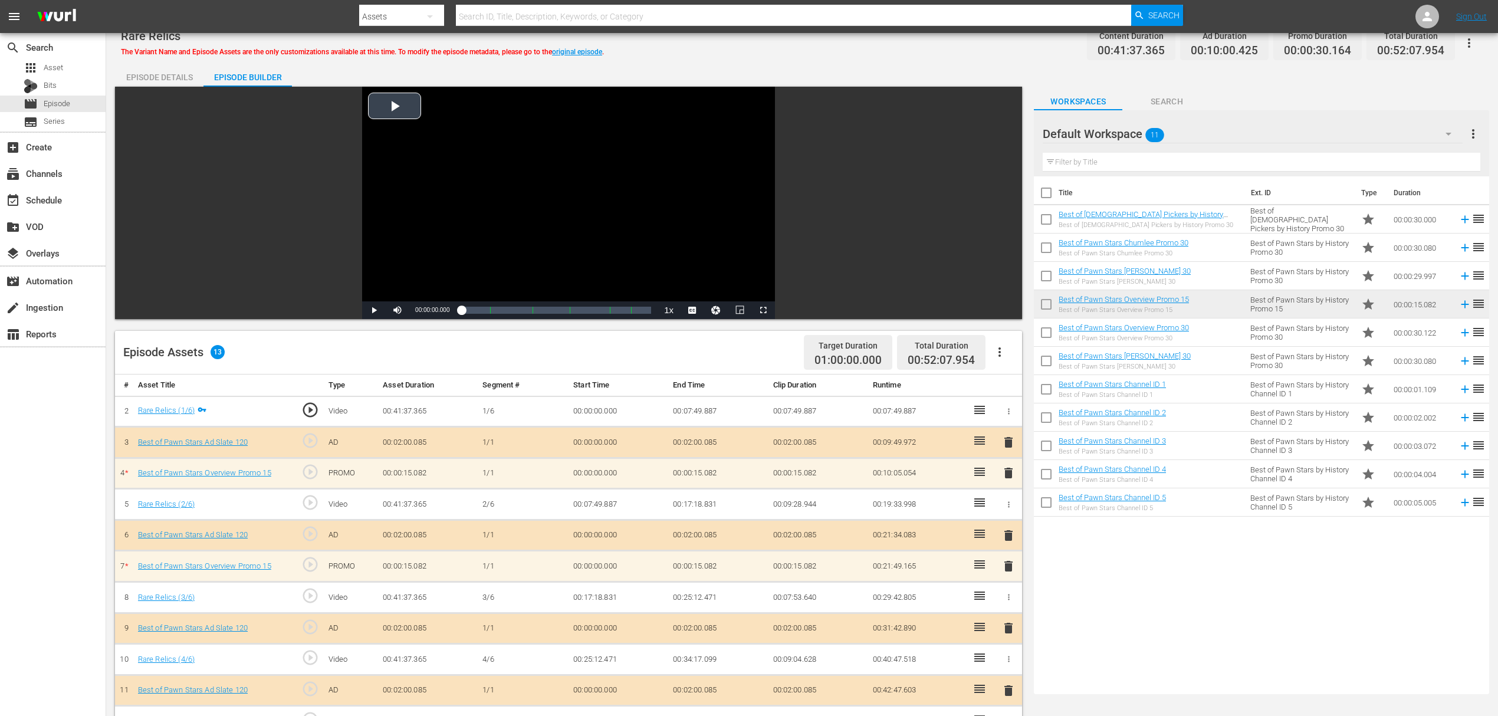
scroll to position [307, 0]
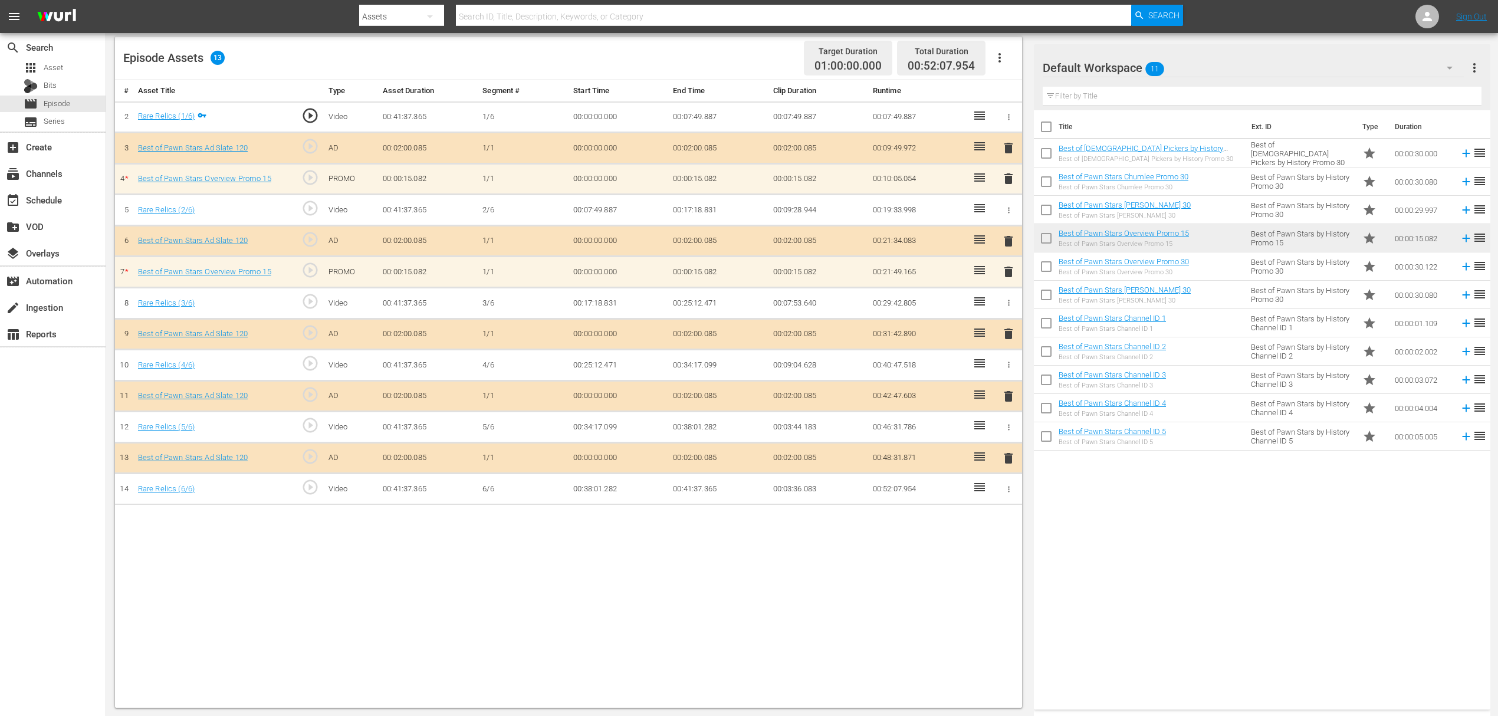
click at [1010, 178] on span "delete" at bounding box center [1008, 179] width 14 height 14
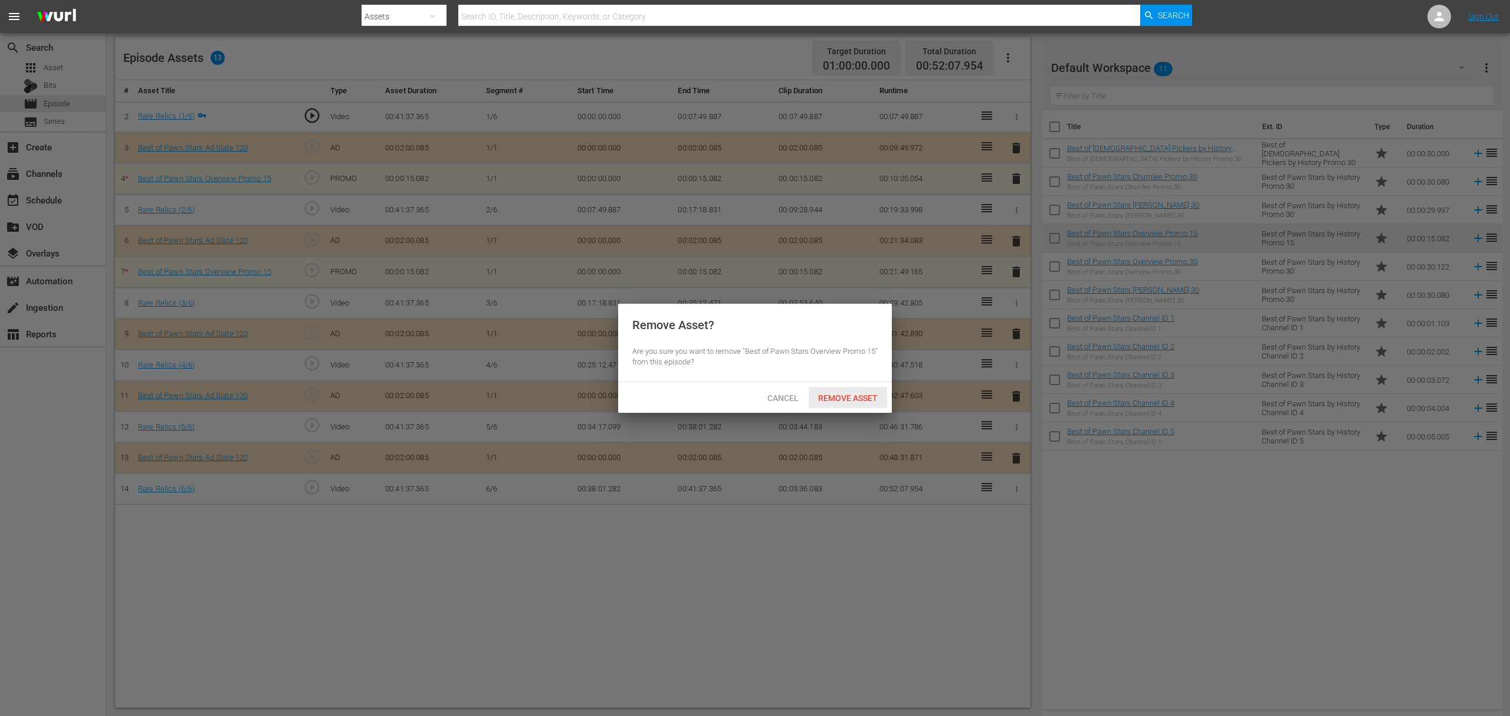
click at [852, 395] on span "Remove Asset" at bounding box center [847, 397] width 78 height 9
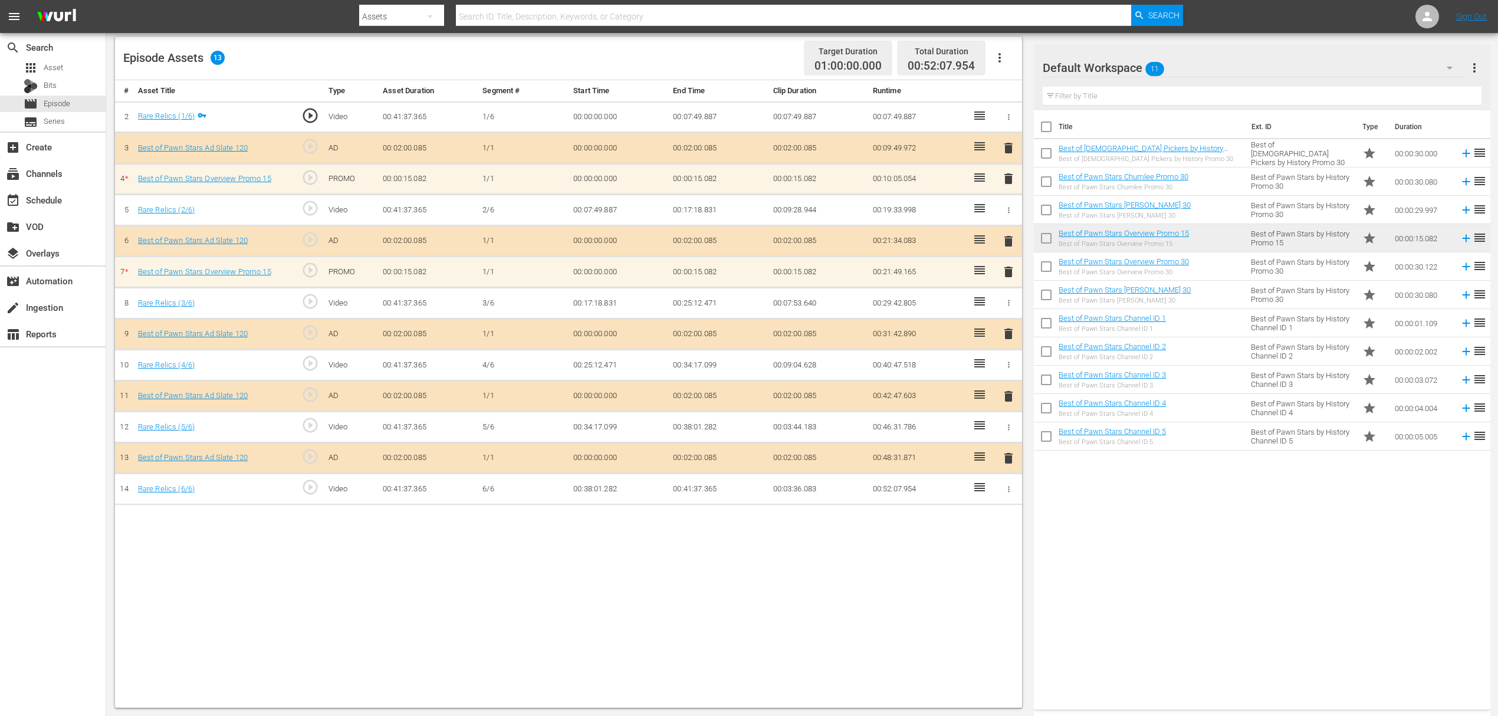
click at [1010, 270] on span "delete" at bounding box center [1008, 272] width 14 height 14
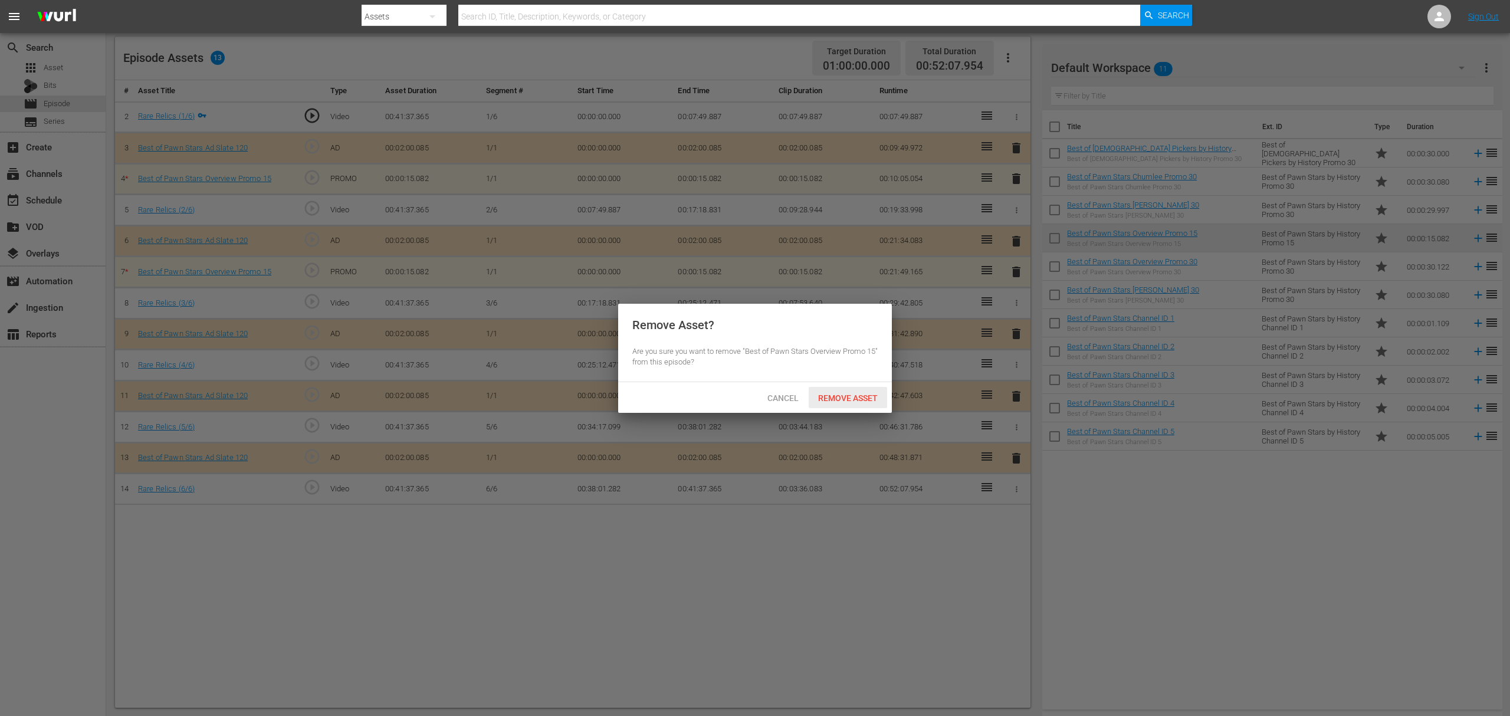
click at [842, 402] on span "Remove Asset" at bounding box center [847, 397] width 78 height 9
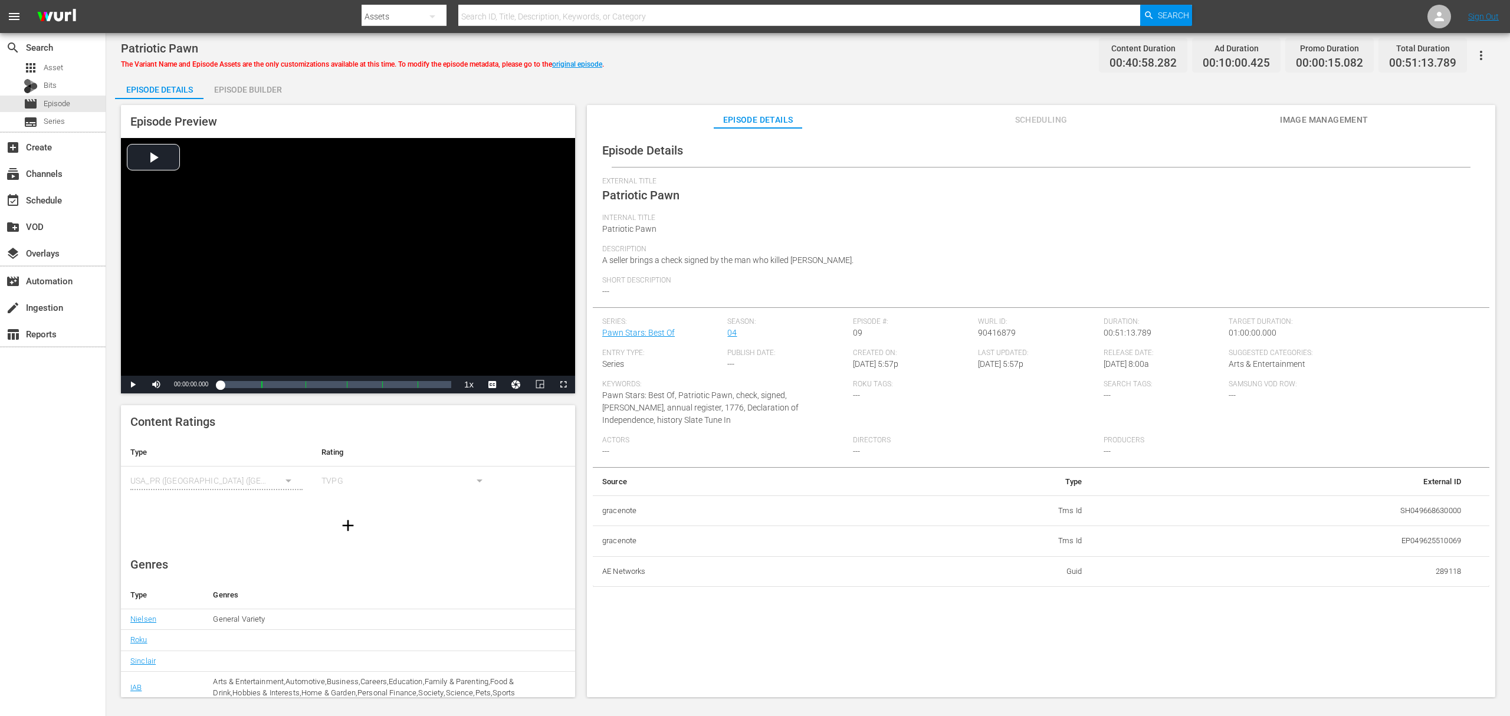
click at [268, 88] on div "Episode Builder" at bounding box center [247, 89] width 88 height 28
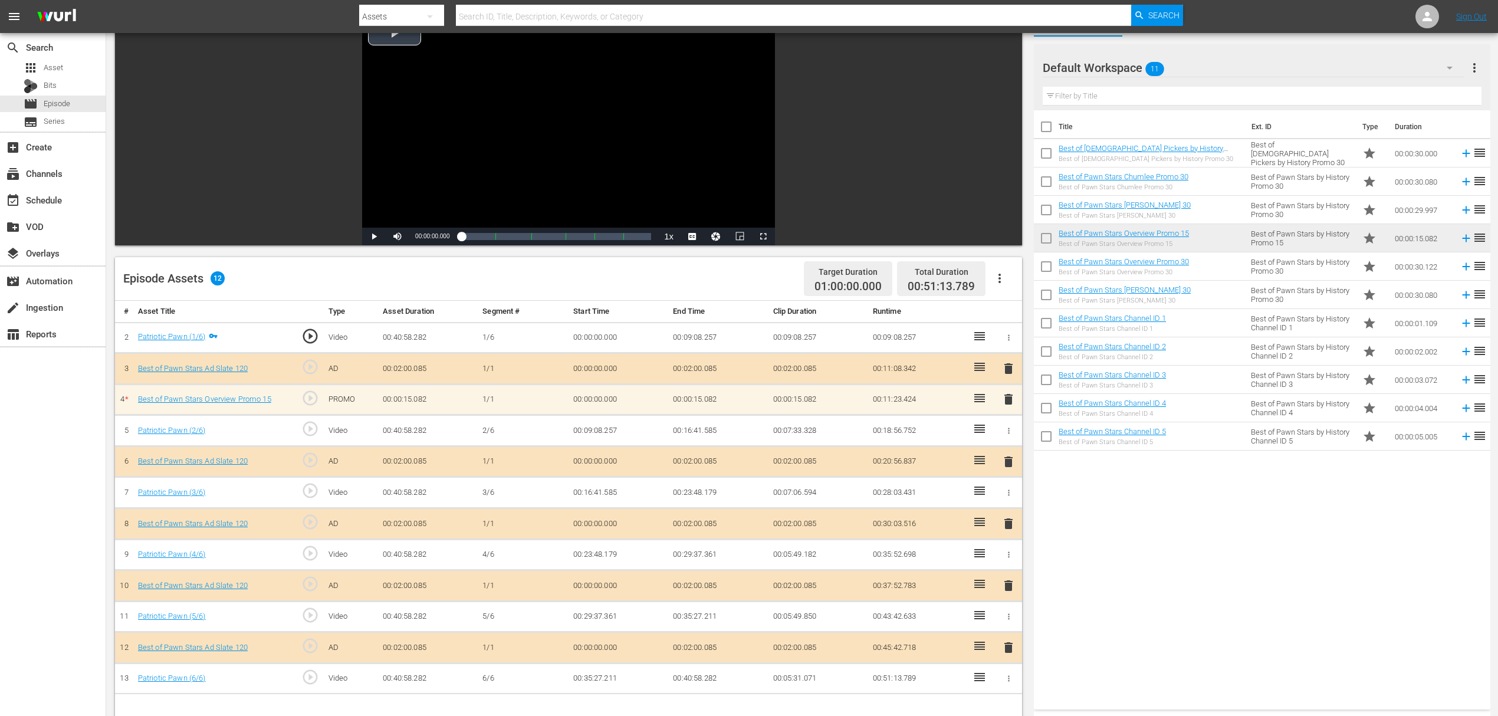
scroll to position [307, 0]
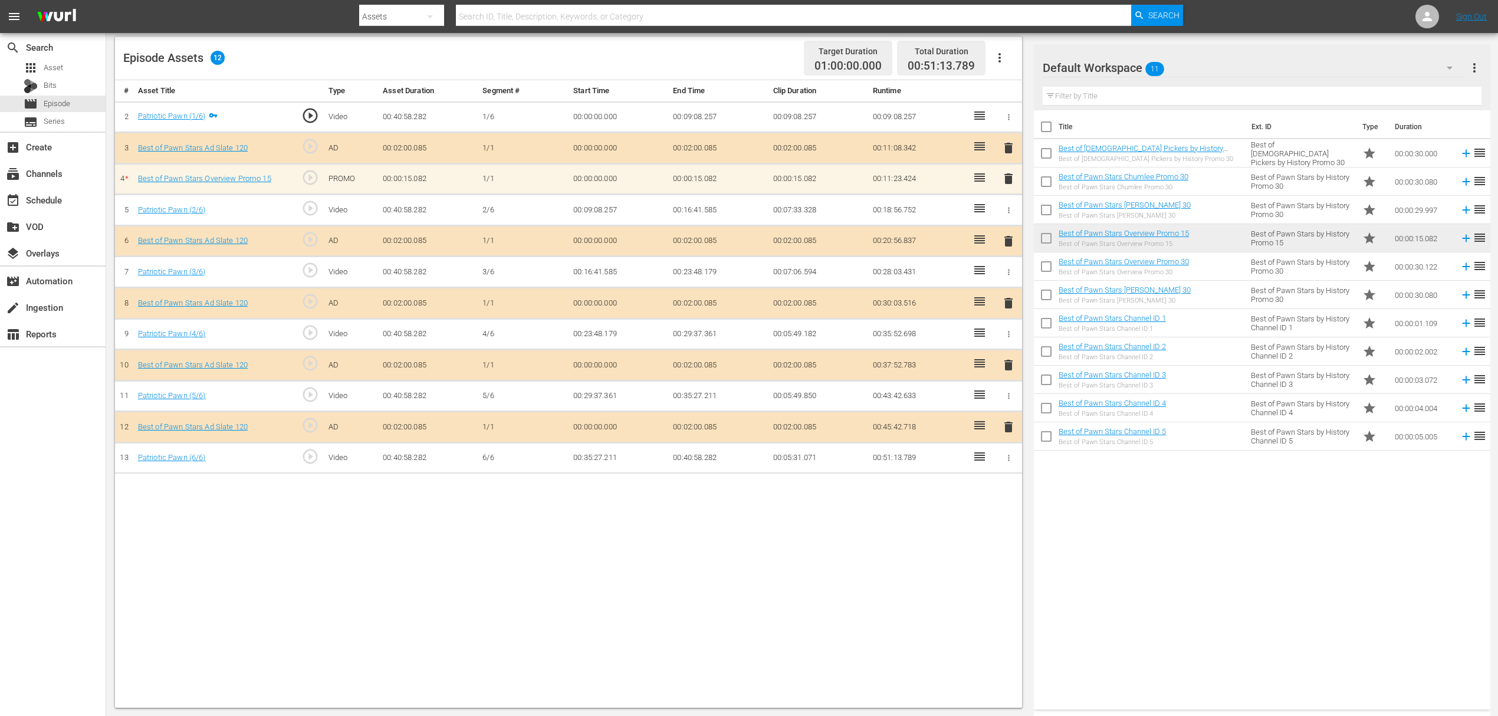
click at [1008, 180] on span "delete" at bounding box center [1008, 179] width 14 height 14
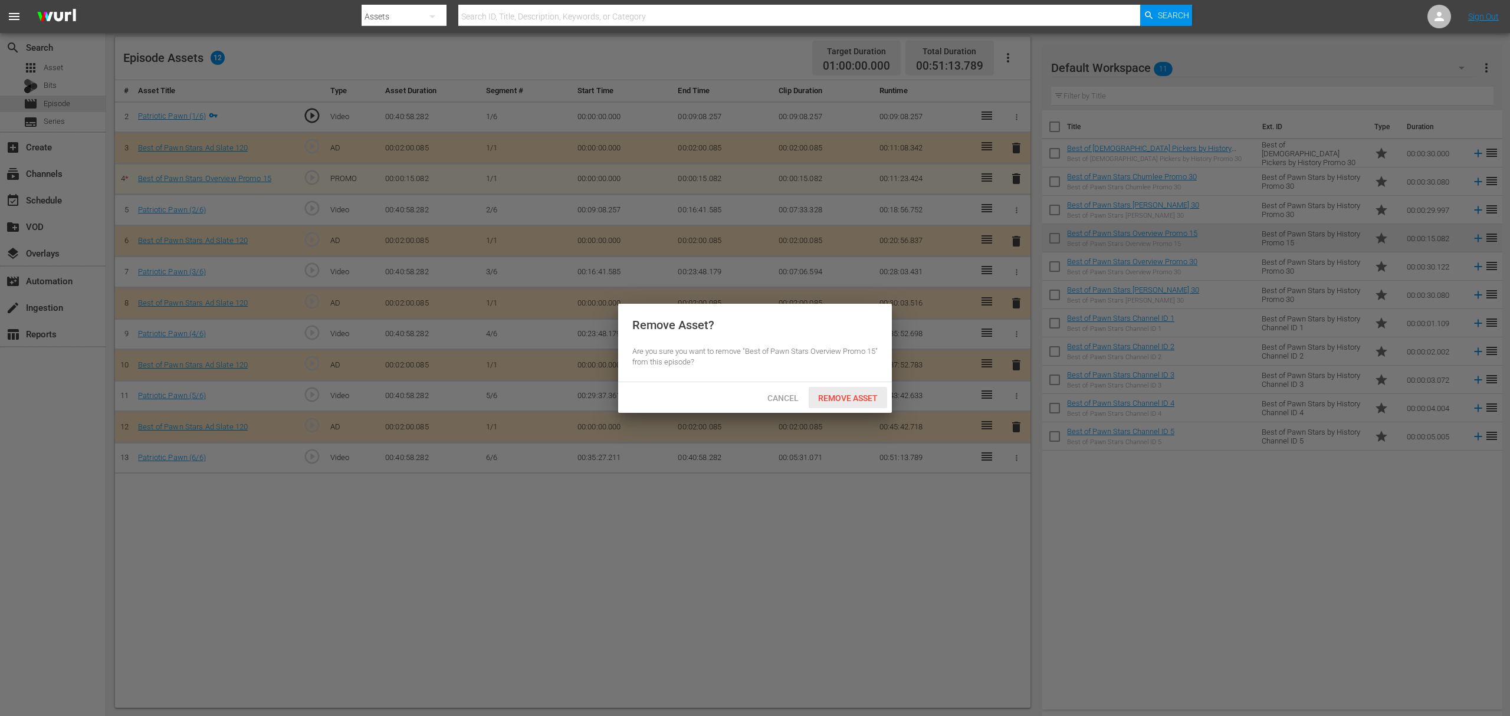
click at [850, 403] on div "Remove Asset" at bounding box center [847, 398] width 78 height 22
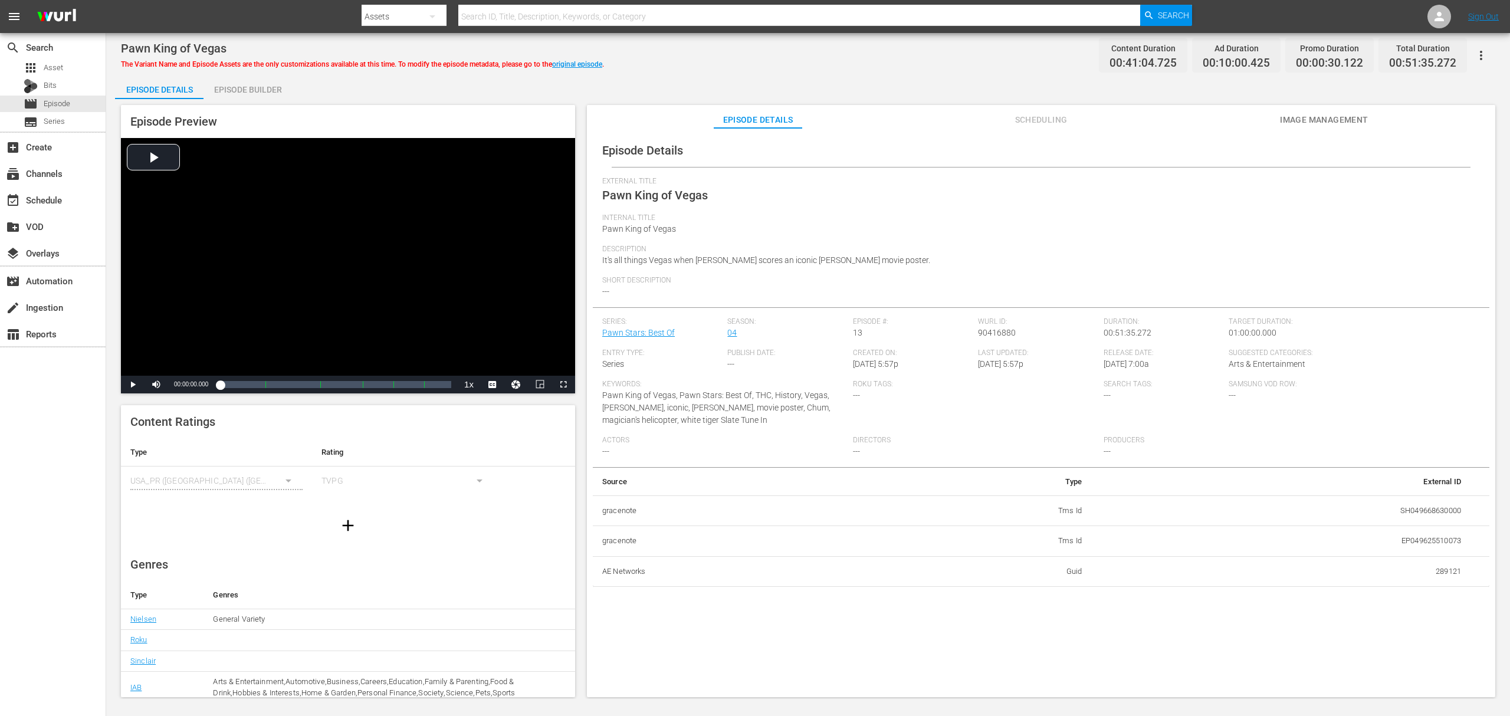
click at [272, 72] on div "Pawn King of Vegas The Variant Name and Episode Assets are the only customizati…" at bounding box center [808, 366] width 1404 height 666
click at [272, 86] on div "Episode Builder" at bounding box center [247, 89] width 88 height 28
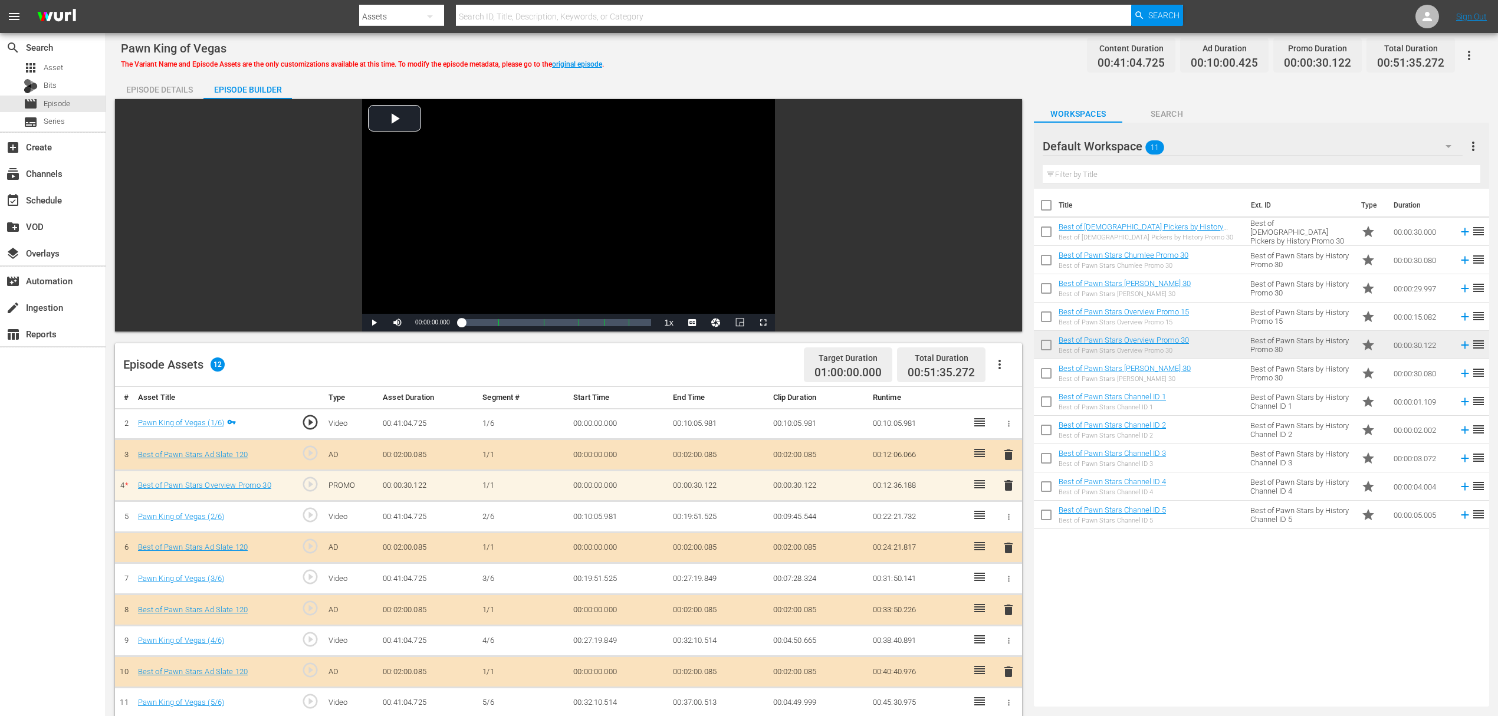
scroll to position [78, 0]
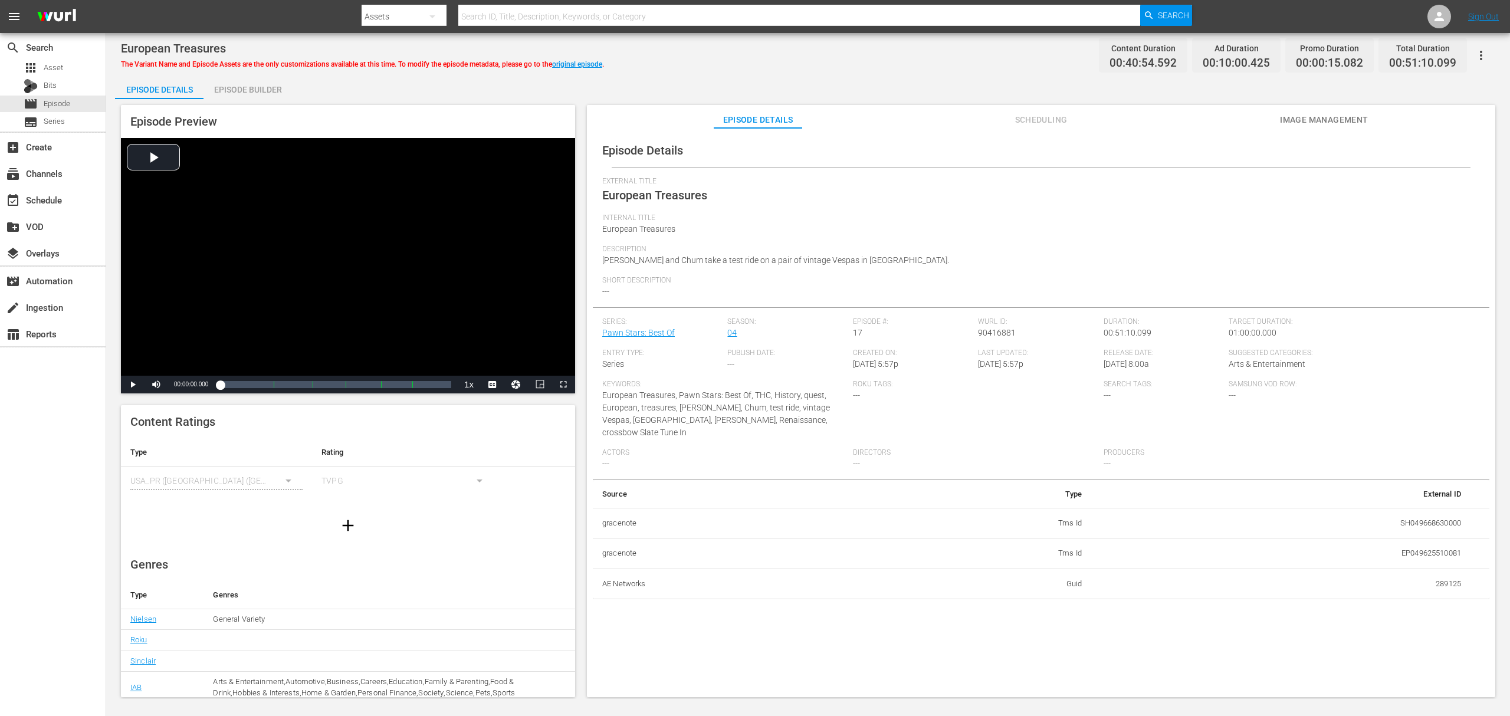
click at [269, 86] on div "Episode Builder" at bounding box center [247, 89] width 88 height 28
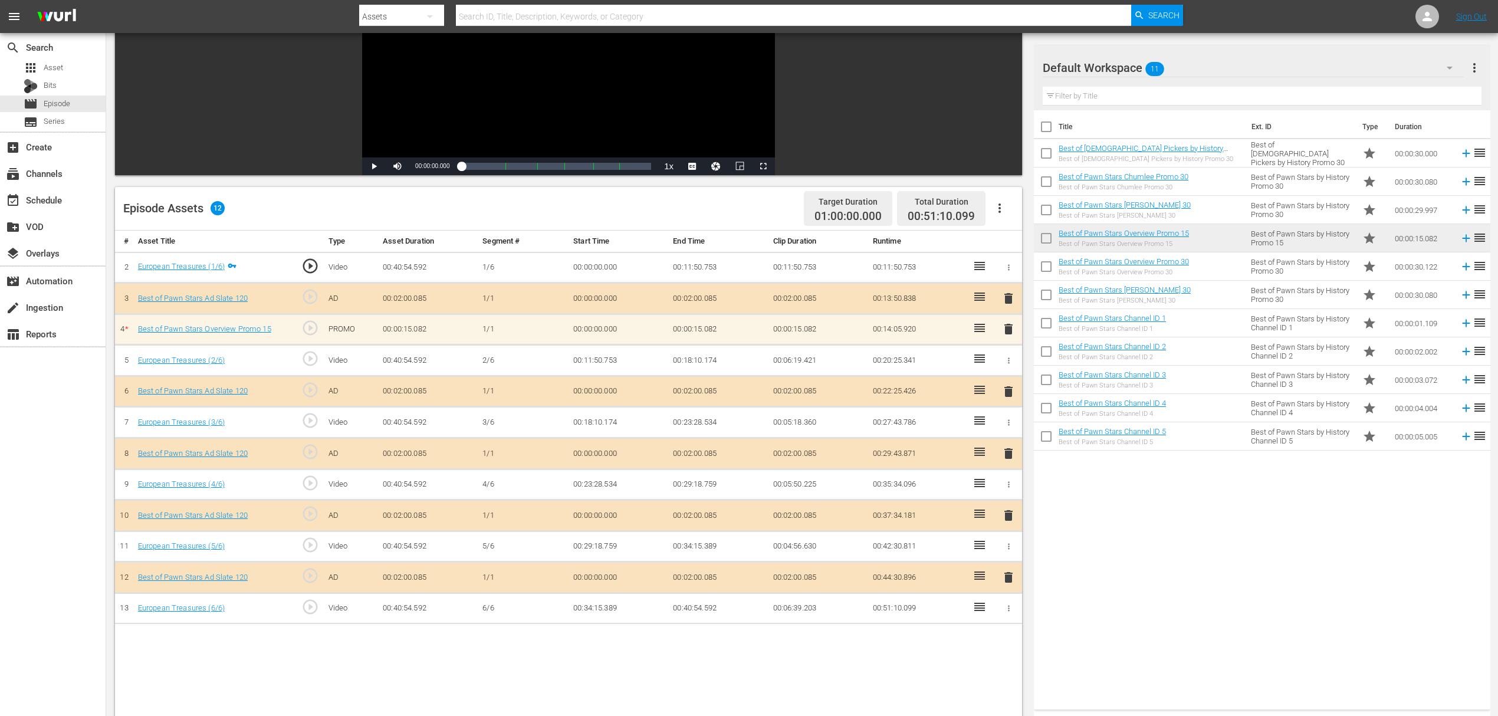
scroll to position [157, 0]
click at [1005, 327] on span "delete" at bounding box center [1008, 328] width 14 height 14
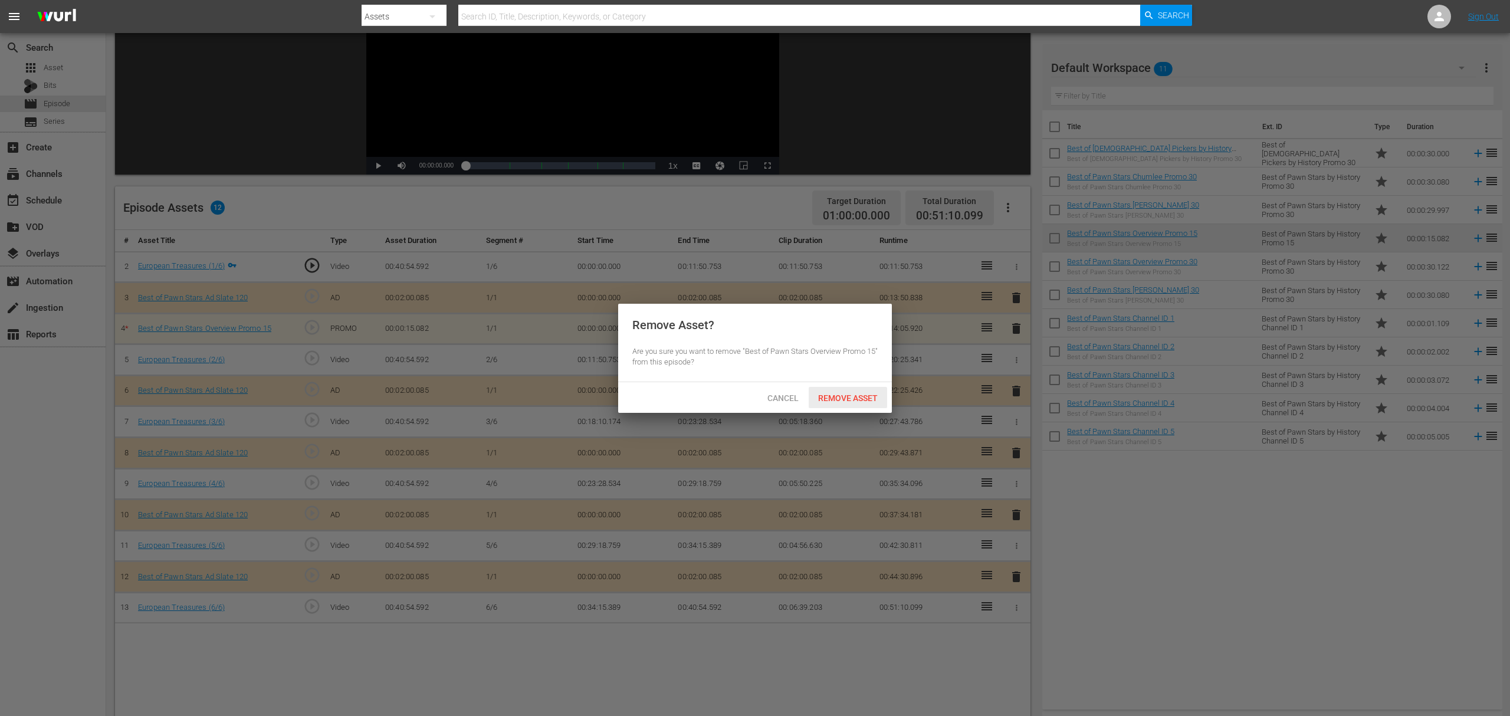
drag, startPoint x: 853, startPoint y: 402, endPoint x: 854, endPoint y: 390, distance: 11.9
click at [854, 402] on span "Remove Asset" at bounding box center [847, 397] width 78 height 9
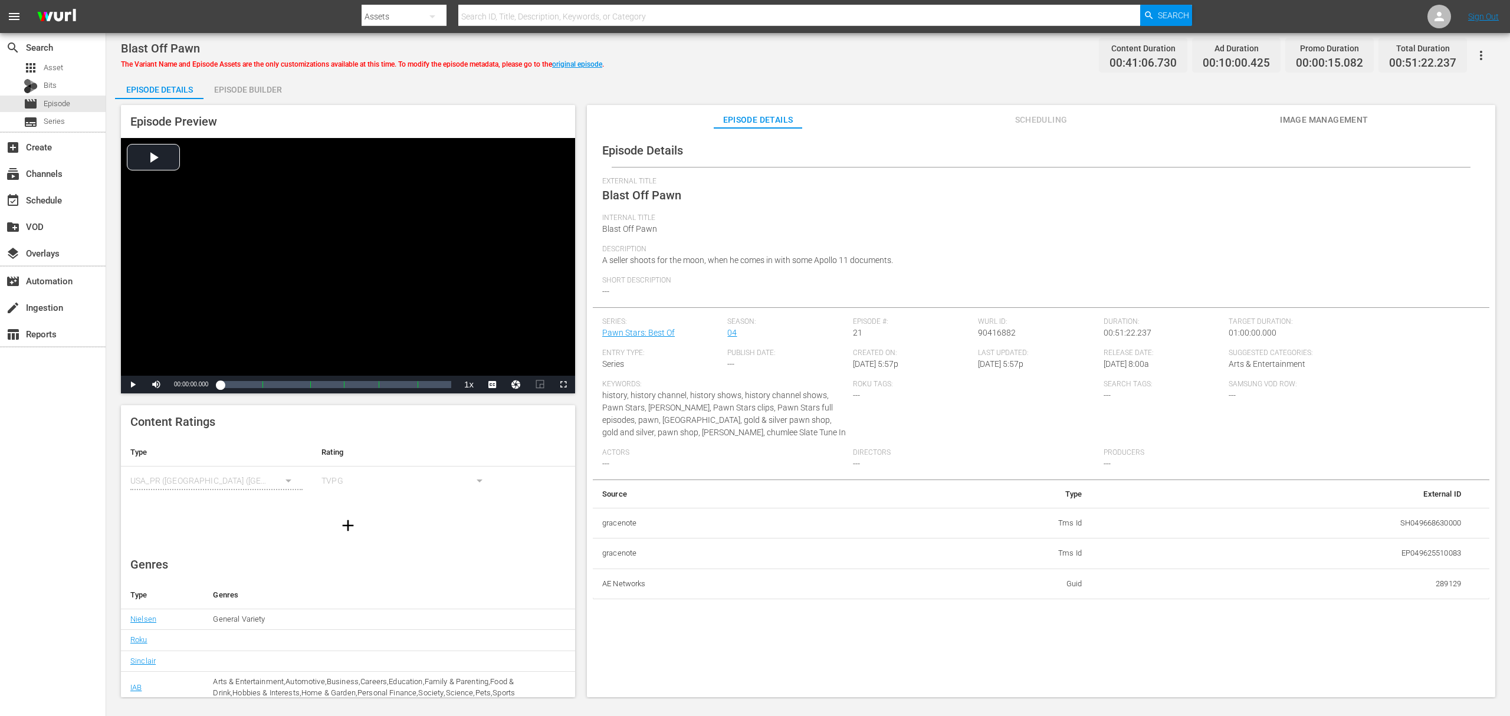
click at [280, 95] on div "Episode Builder" at bounding box center [247, 89] width 88 height 28
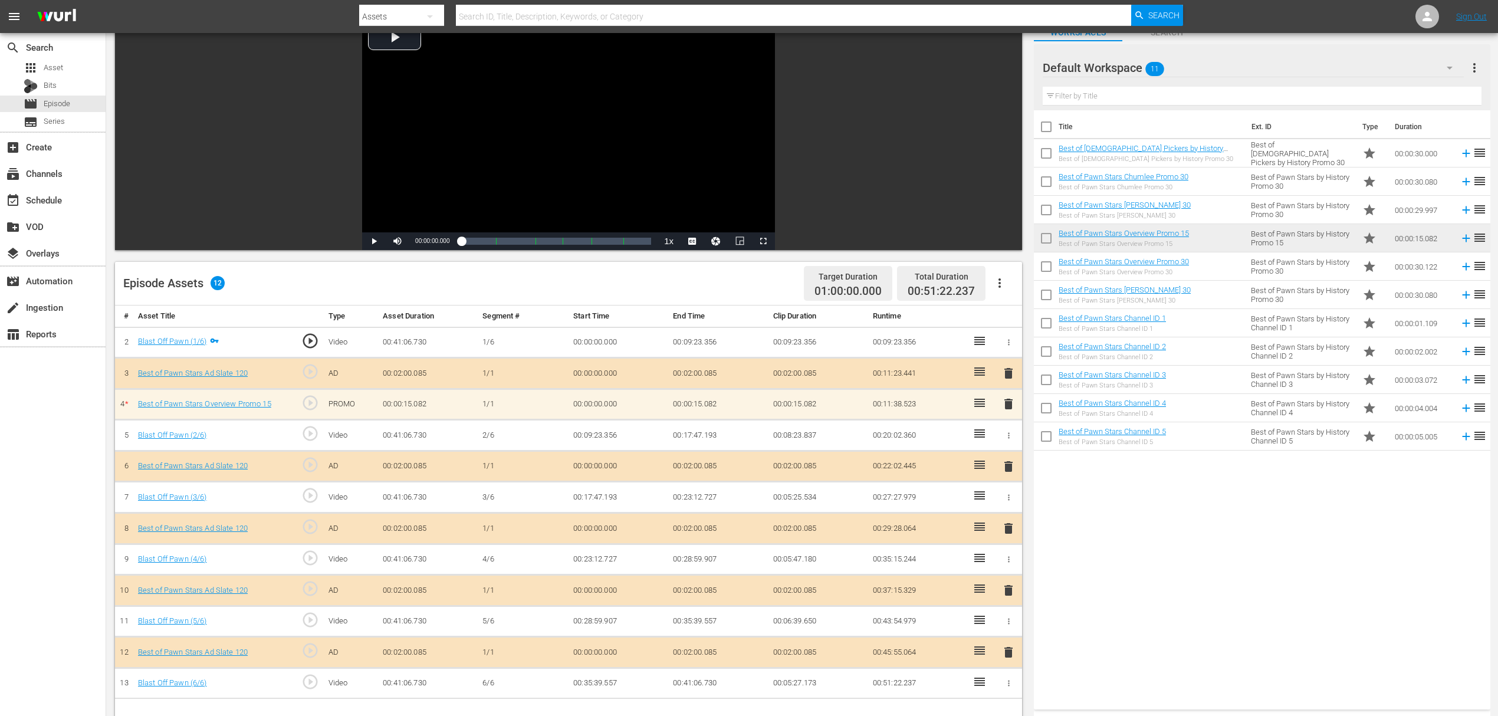
scroll to position [157, 0]
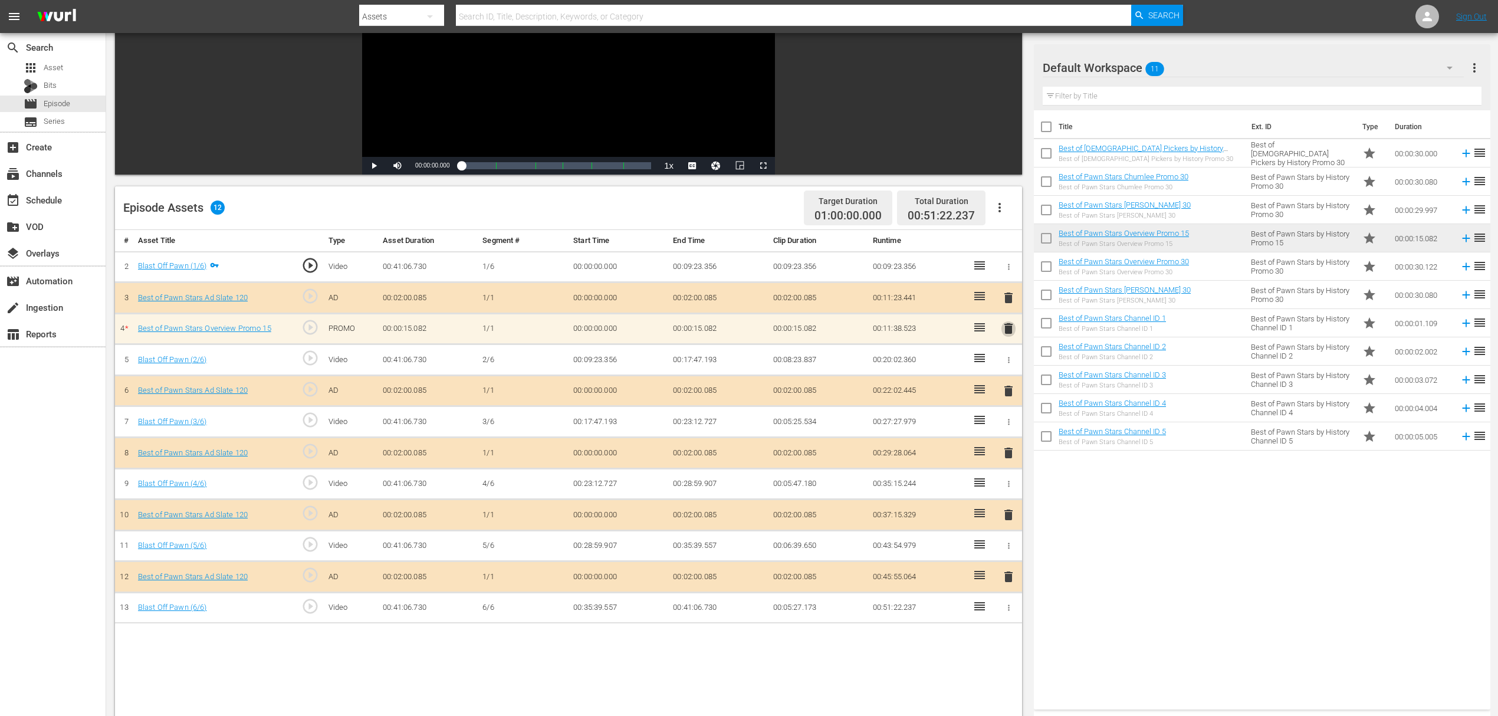
click at [1005, 328] on span "delete" at bounding box center [1008, 328] width 14 height 14
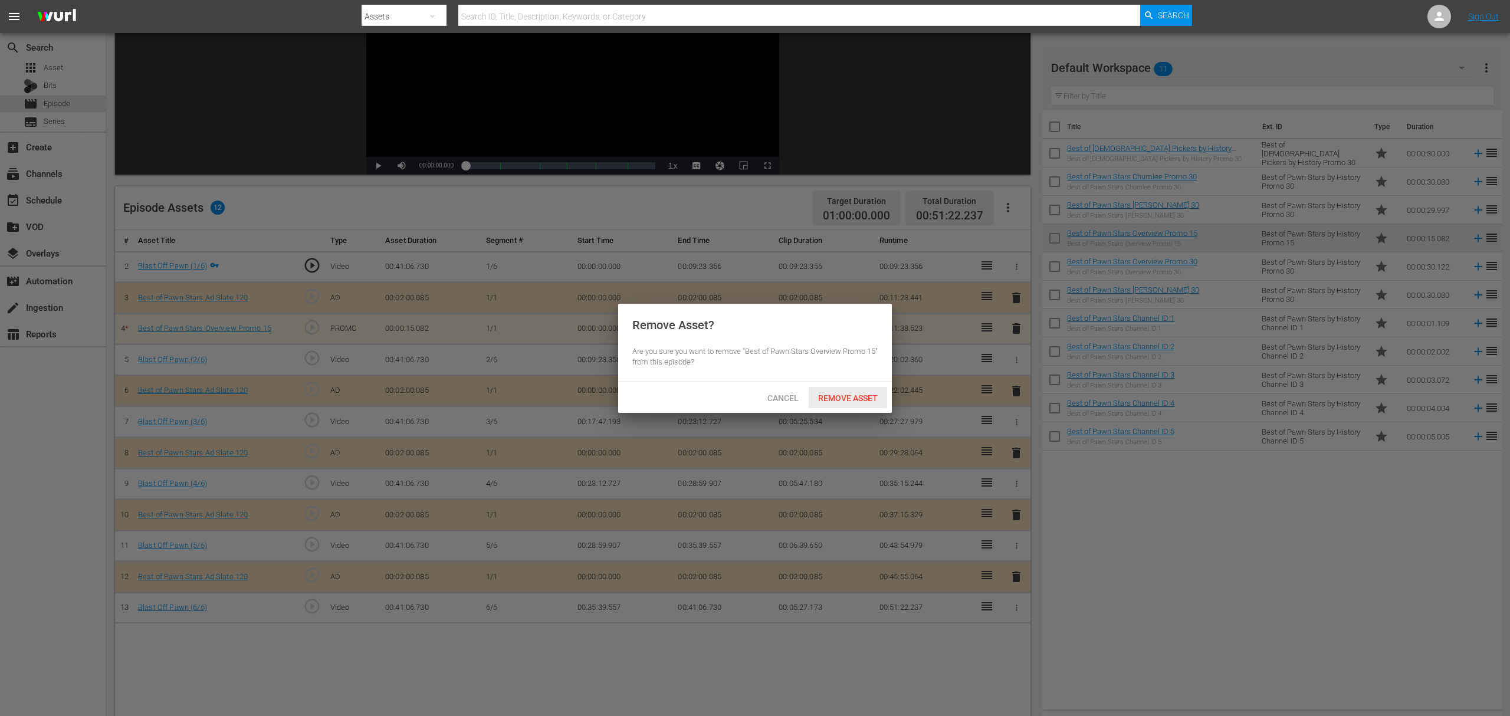
click at [842, 388] on div "Remove Asset" at bounding box center [847, 398] width 78 height 22
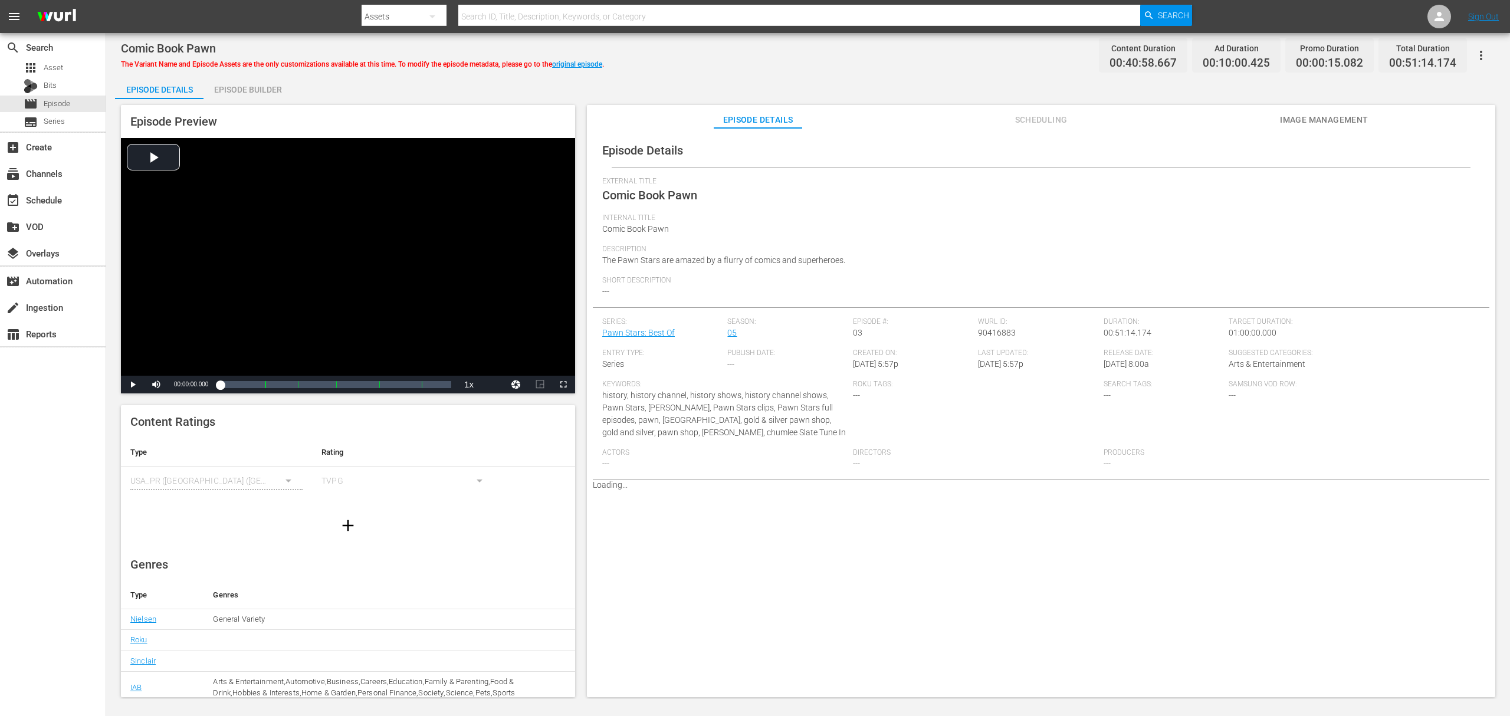
click at [264, 97] on div "Episode Builder" at bounding box center [247, 89] width 88 height 28
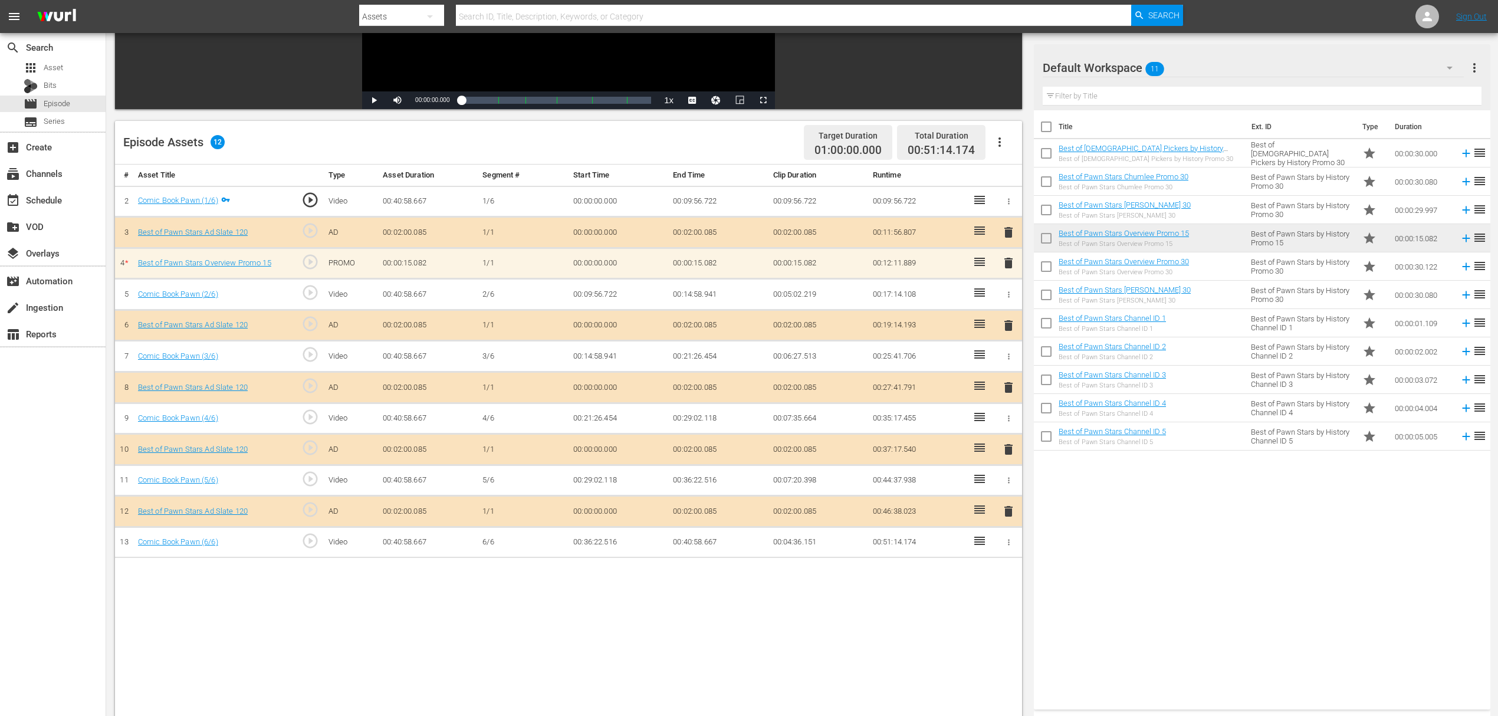
scroll to position [236, 0]
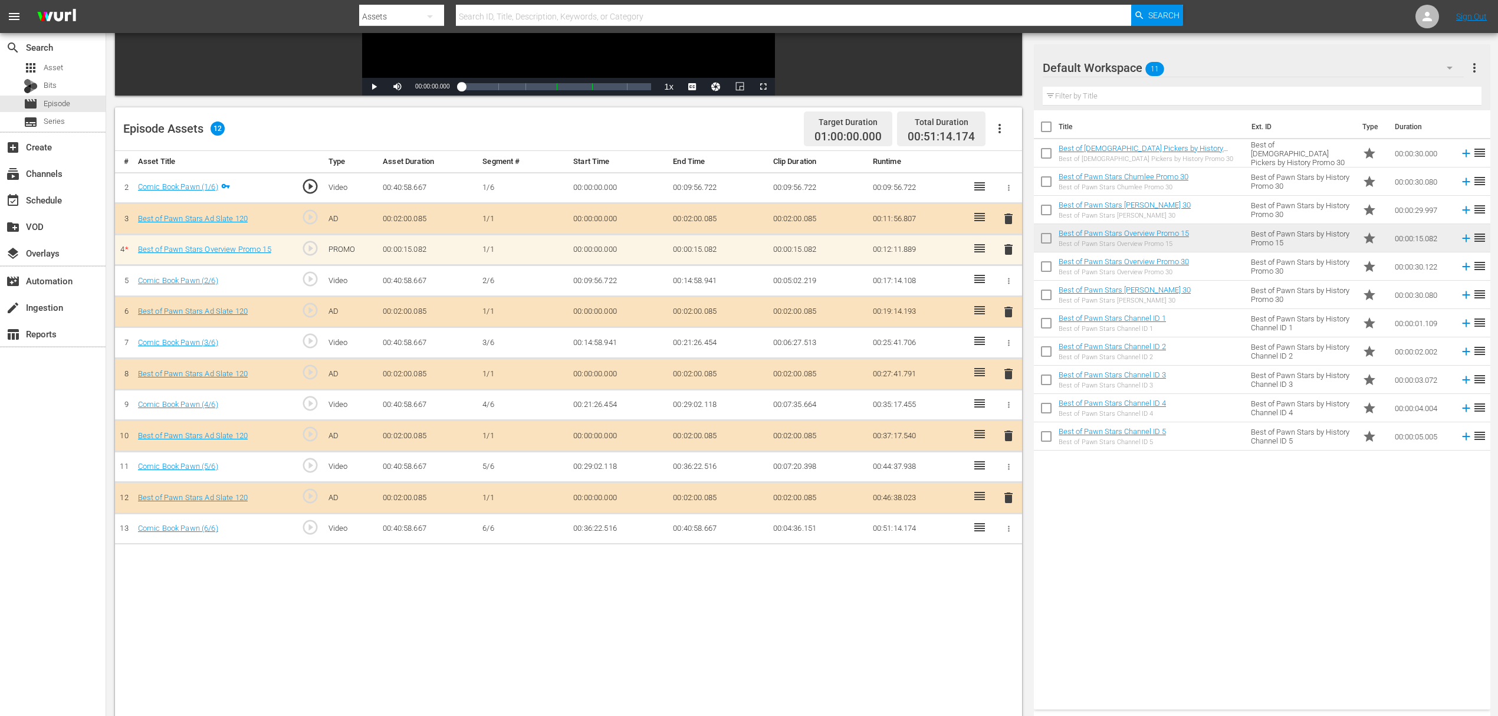
click at [1013, 245] on span "delete" at bounding box center [1008, 249] width 14 height 14
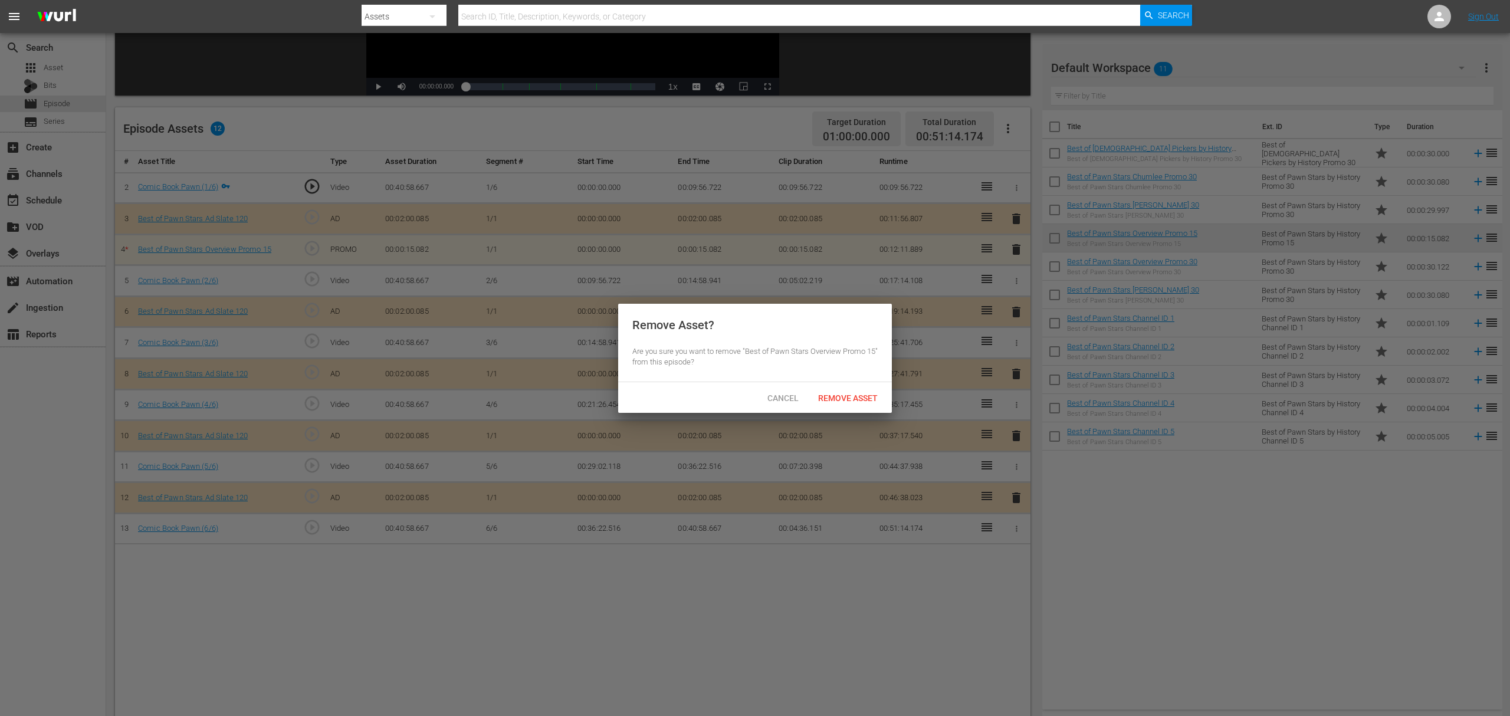
click at [857, 387] on div "Remove Asset" at bounding box center [847, 398] width 78 height 22
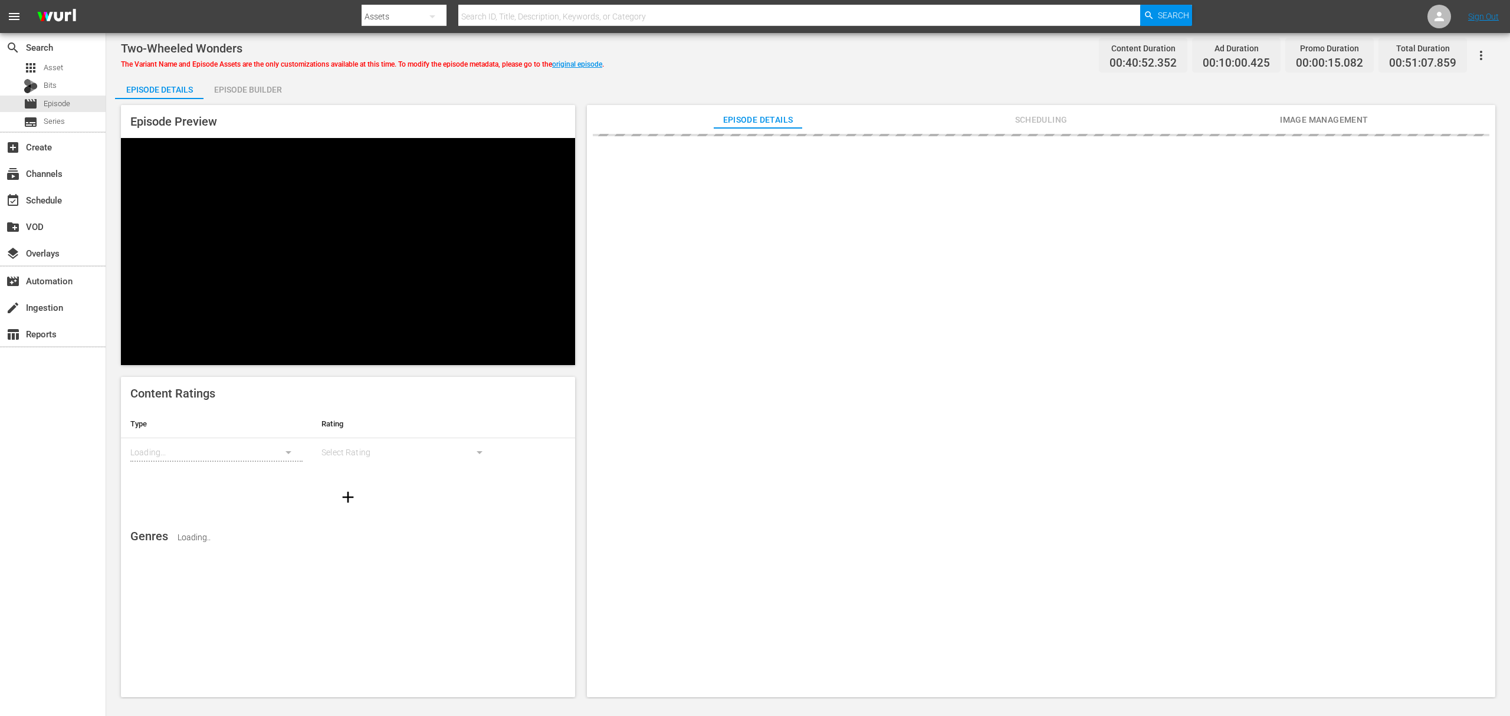
click at [286, 88] on div "Episode Builder" at bounding box center [247, 89] width 88 height 28
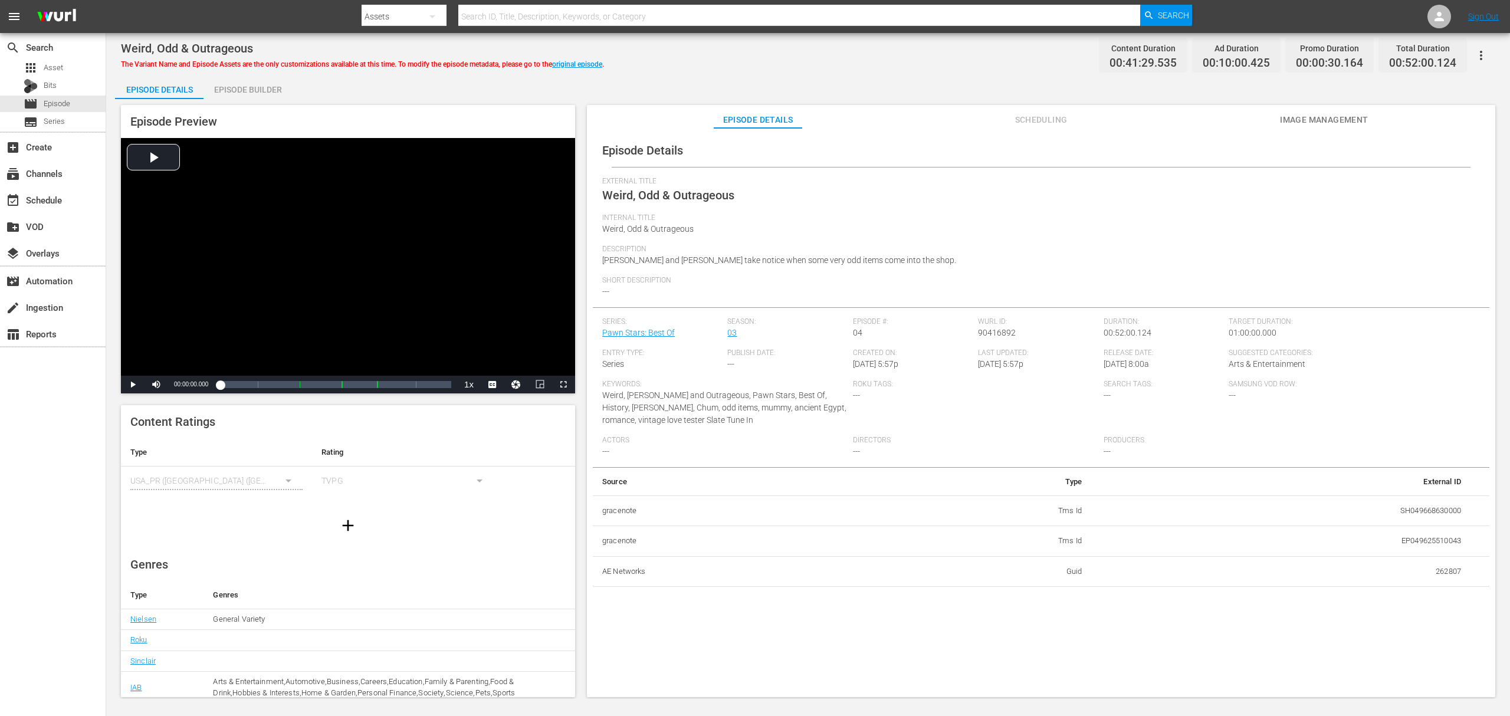
click at [251, 99] on div "Episode Preview Video Player is loading. Play Video Play Mute Current Time 00:0…" at bounding box center [808, 402] width 1386 height 607
click at [263, 86] on div "Episode Builder" at bounding box center [247, 89] width 88 height 28
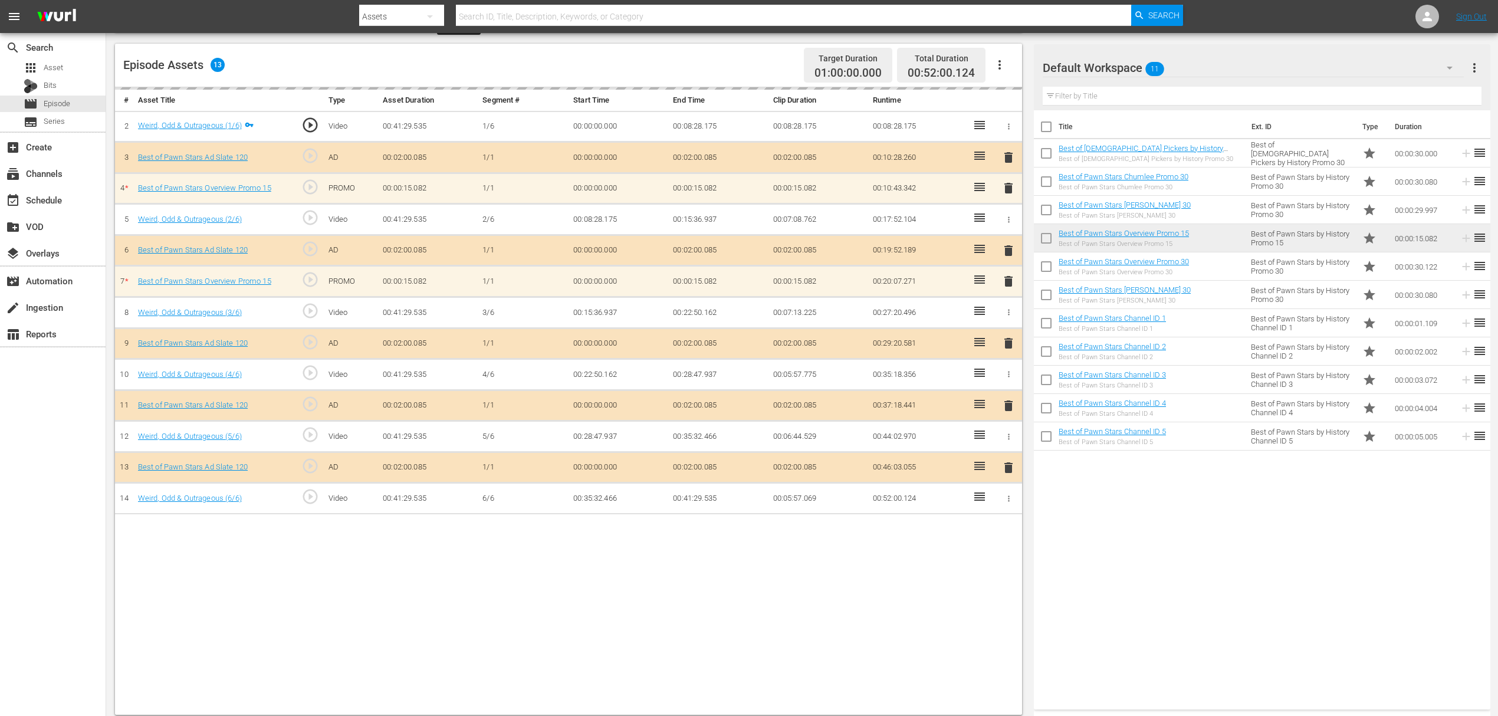
scroll to position [307, 0]
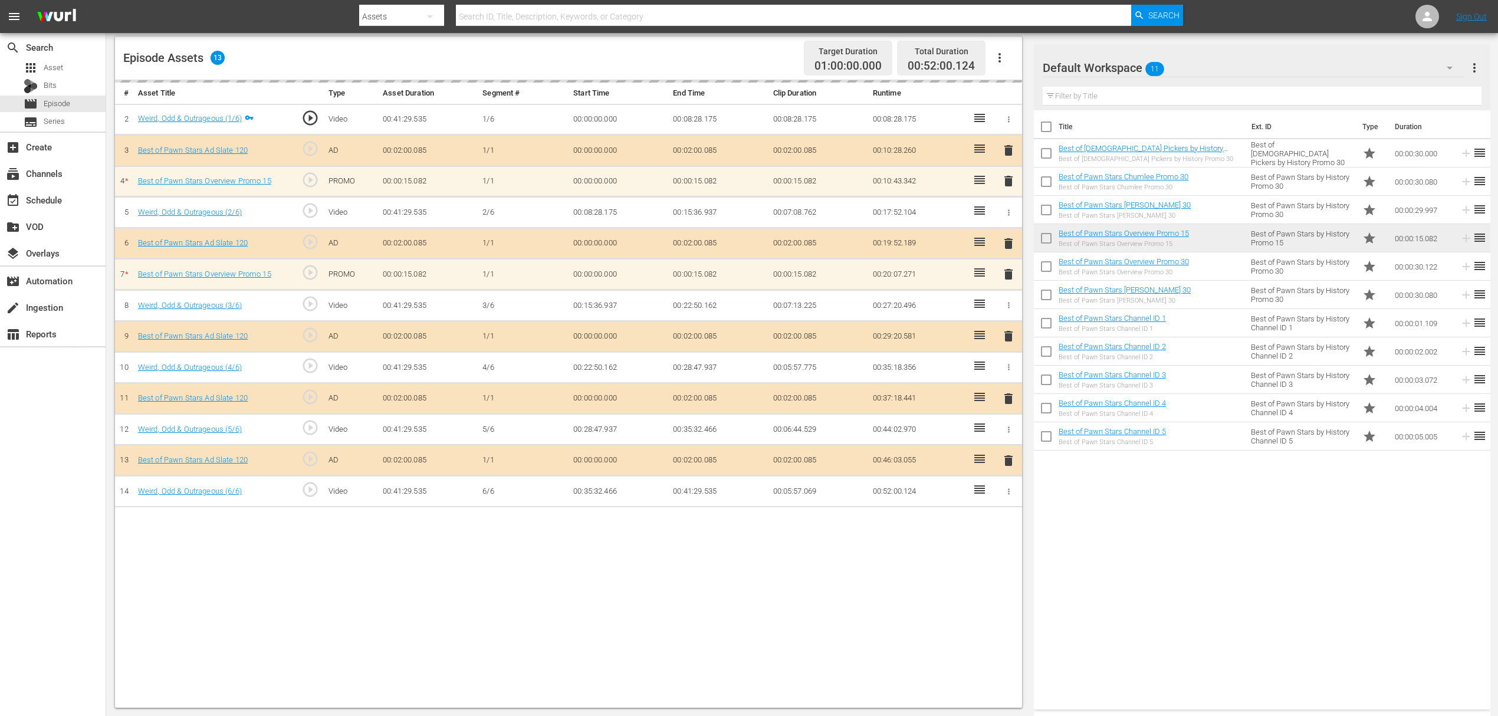
click at [877, 179] on td "00:10:43.342" at bounding box center [918, 181] width 100 height 31
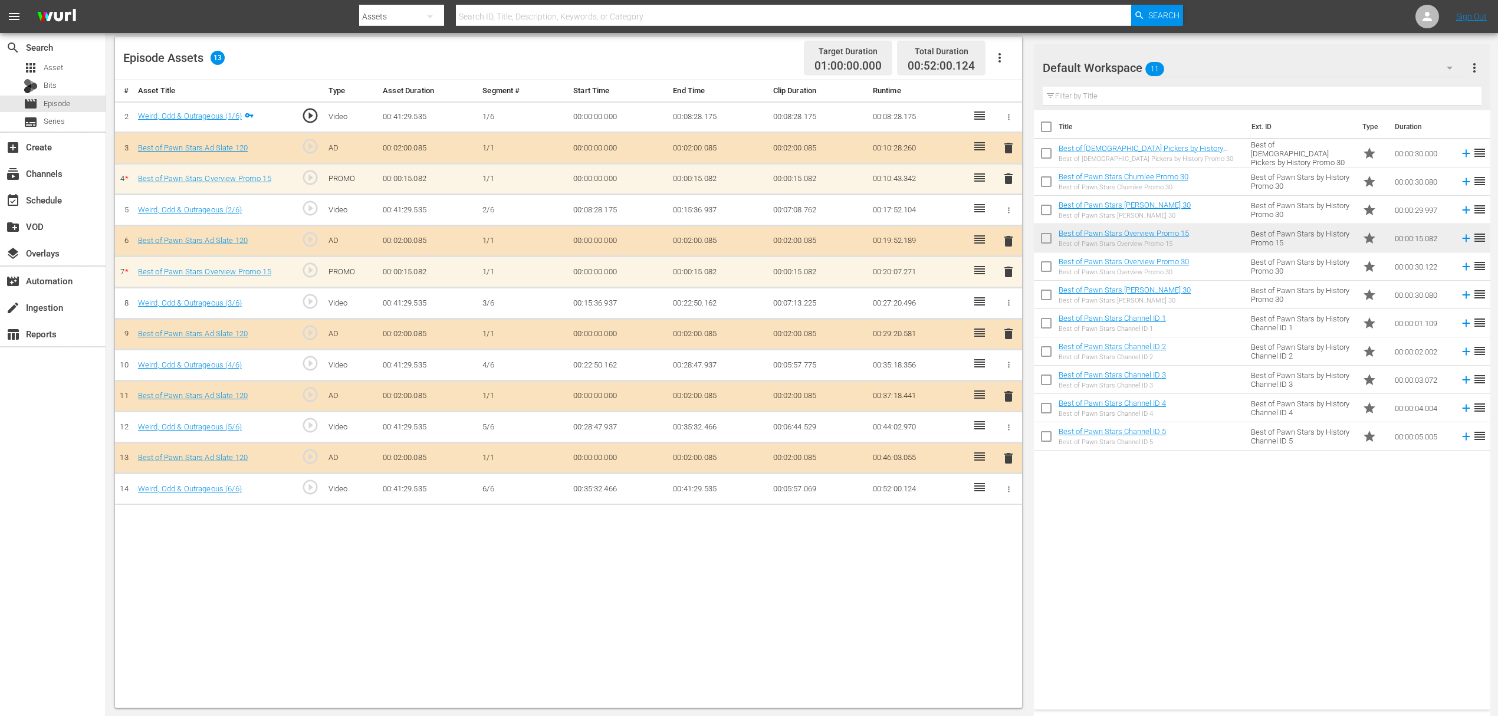
click at [1005, 178] on span "delete" at bounding box center [1008, 179] width 14 height 14
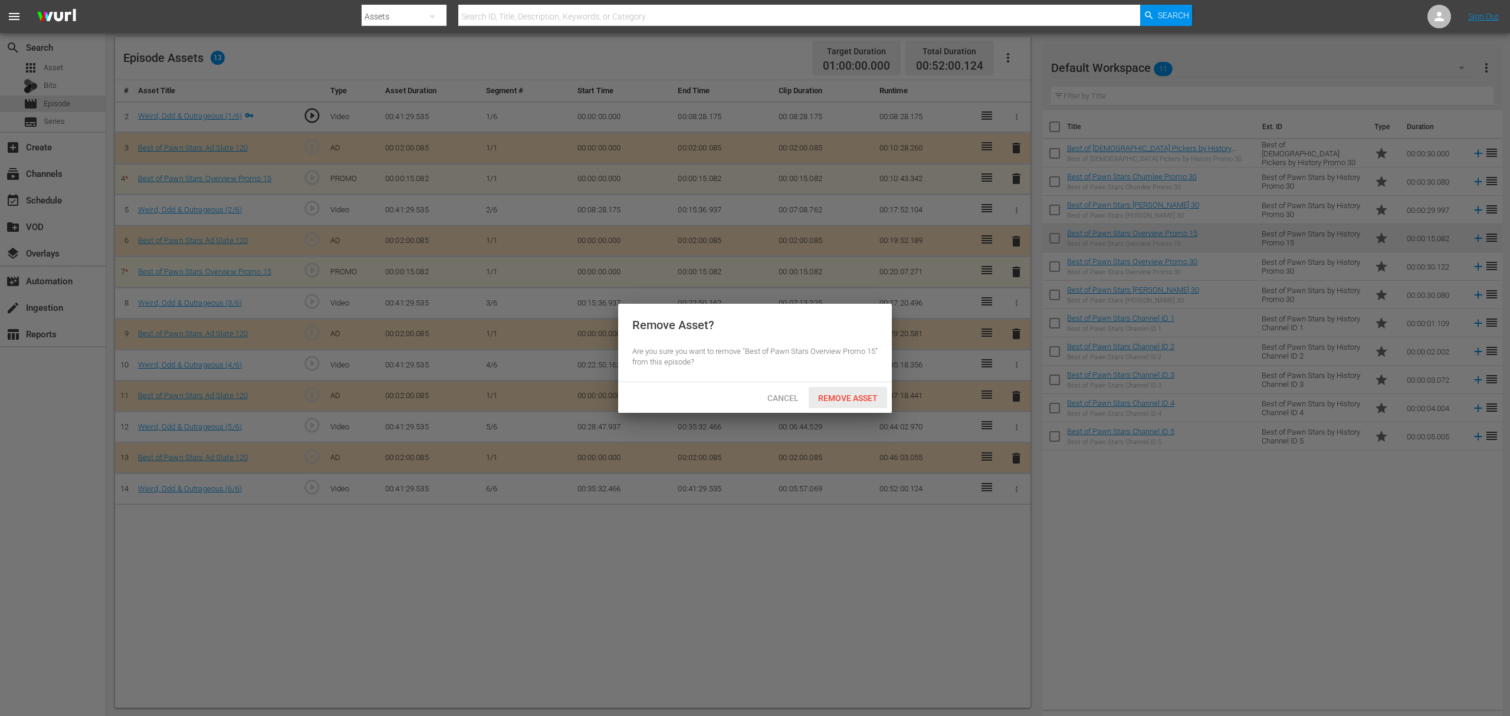
click at [859, 393] on span "Remove Asset" at bounding box center [847, 397] width 78 height 9
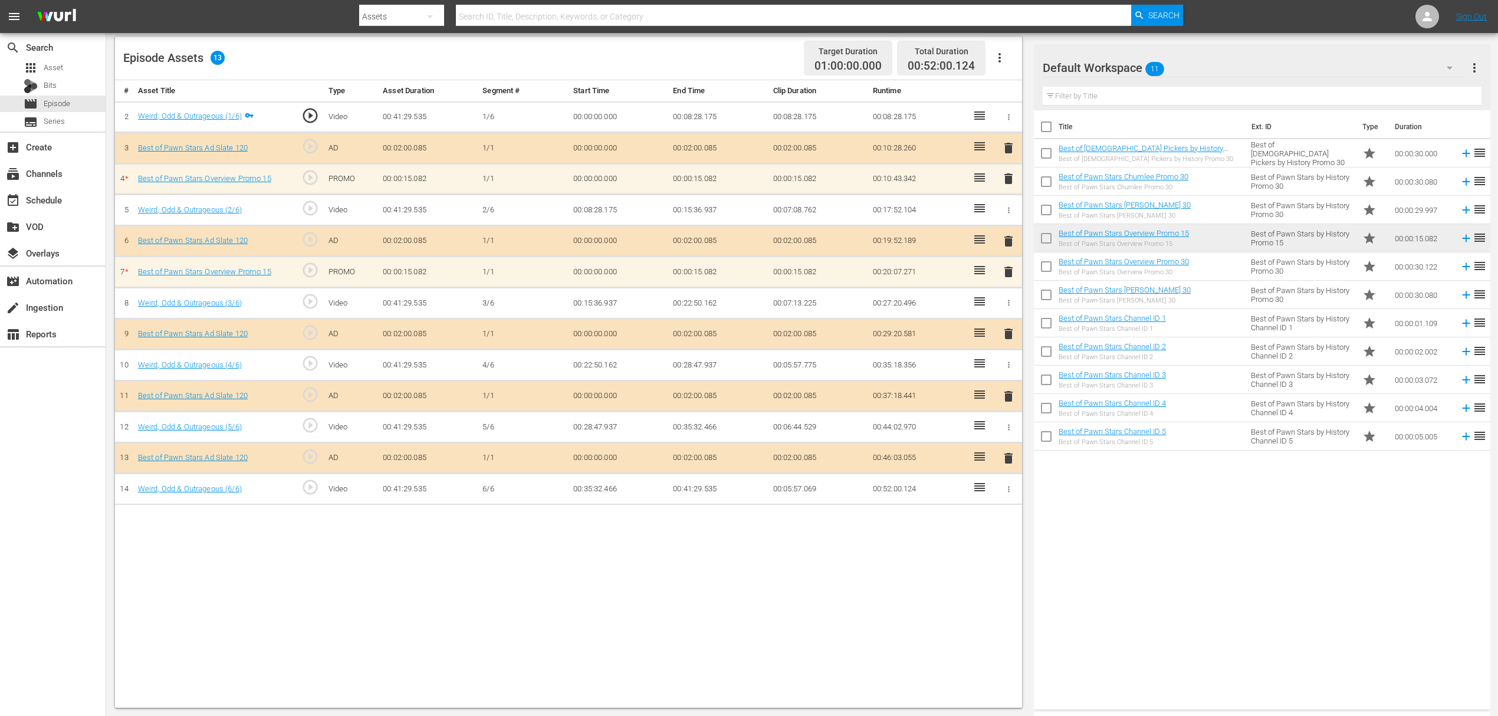
click at [1005, 272] on span "delete" at bounding box center [1008, 272] width 14 height 14
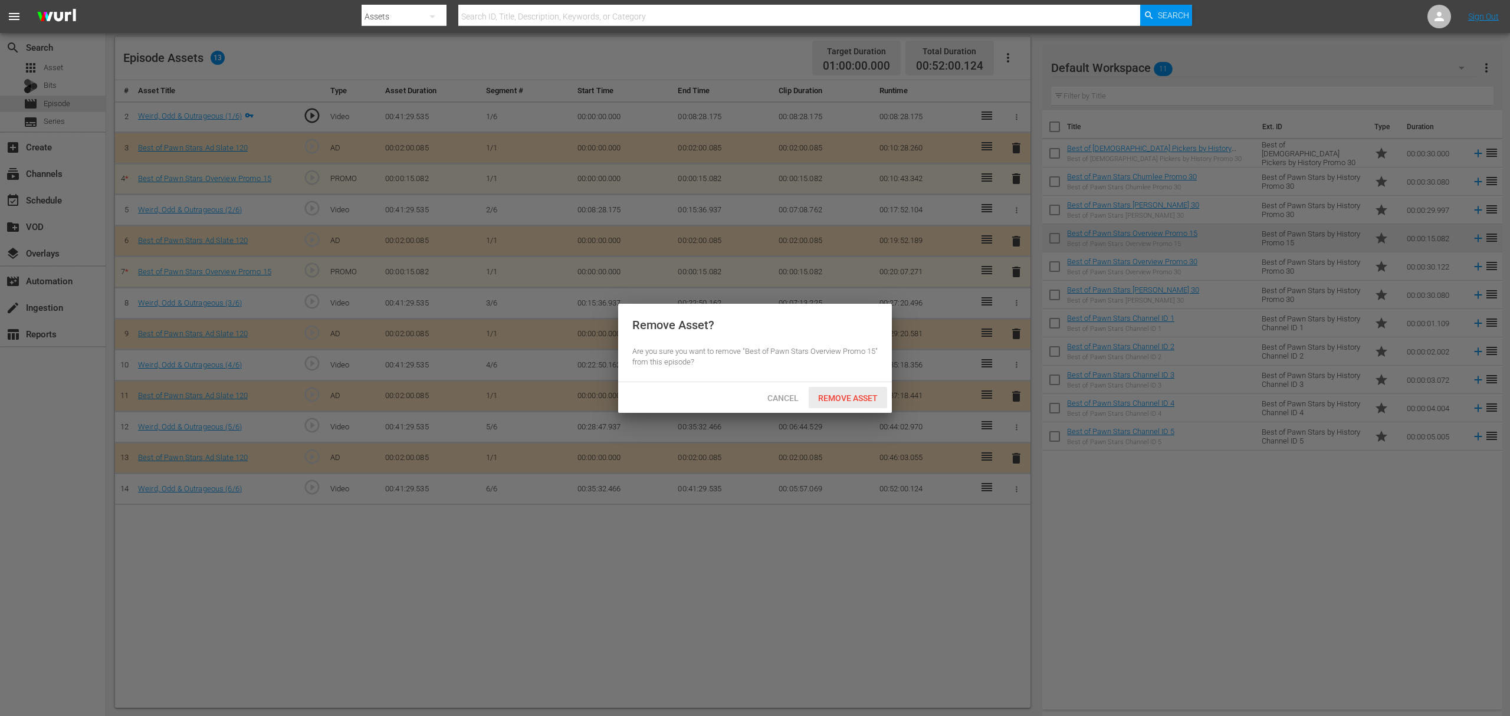
click at [842, 397] on span "Remove Asset" at bounding box center [847, 397] width 78 height 9
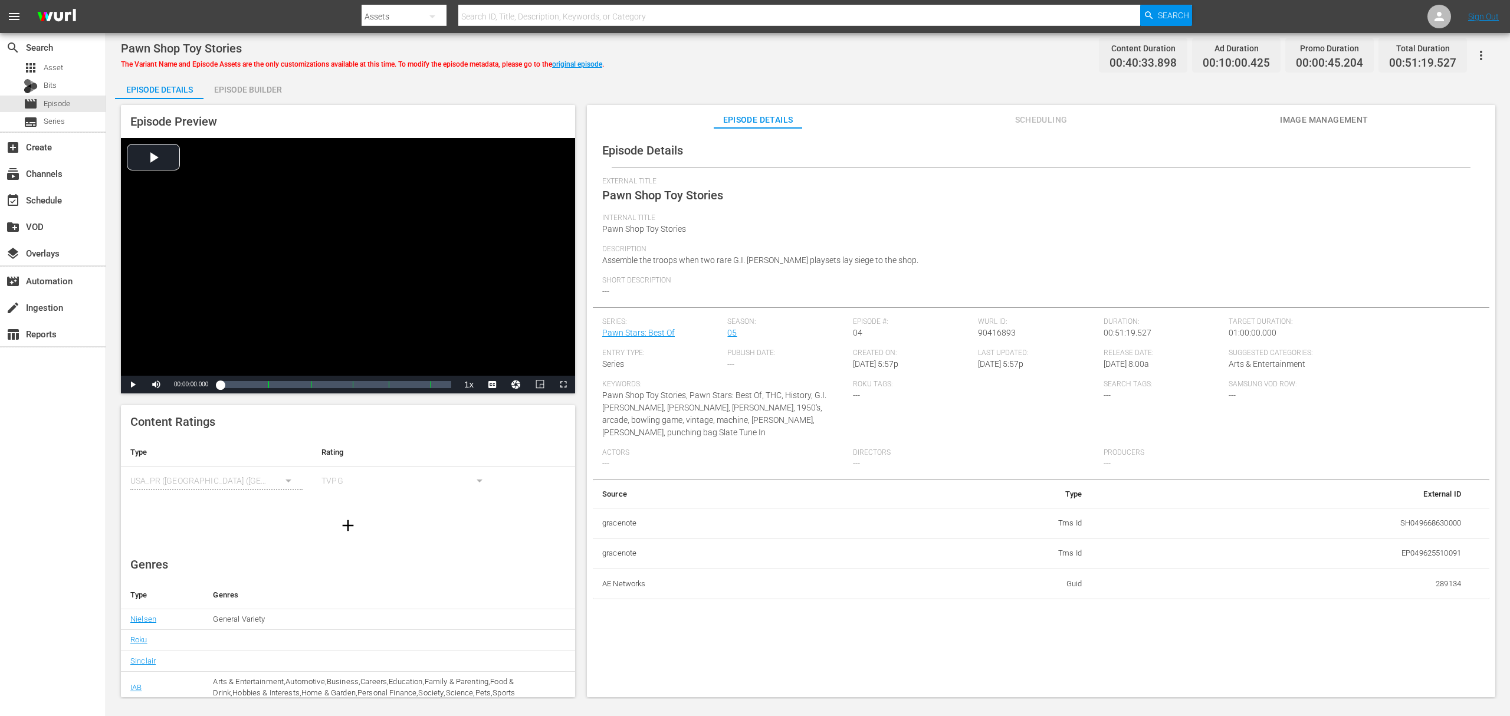
click at [254, 85] on div "Episode Builder" at bounding box center [247, 89] width 88 height 28
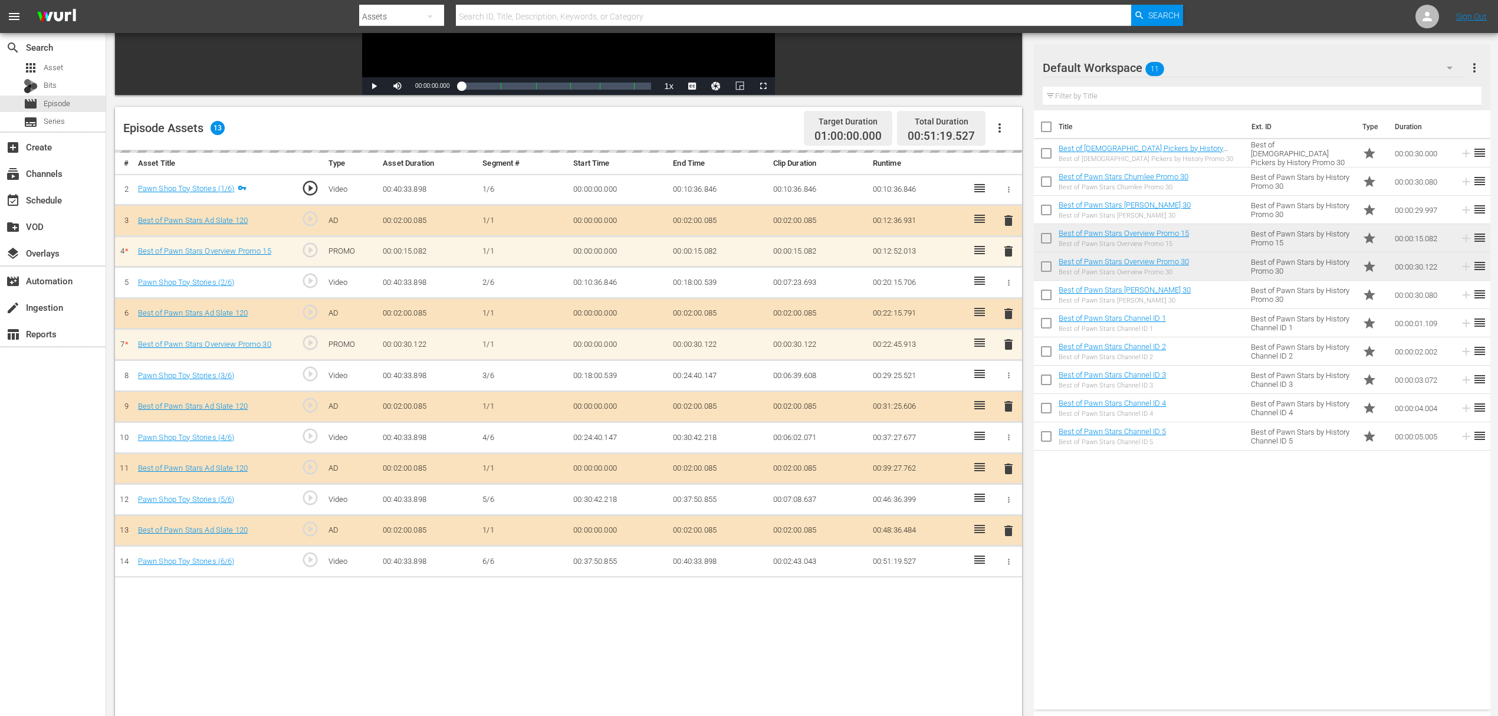
scroll to position [307, 0]
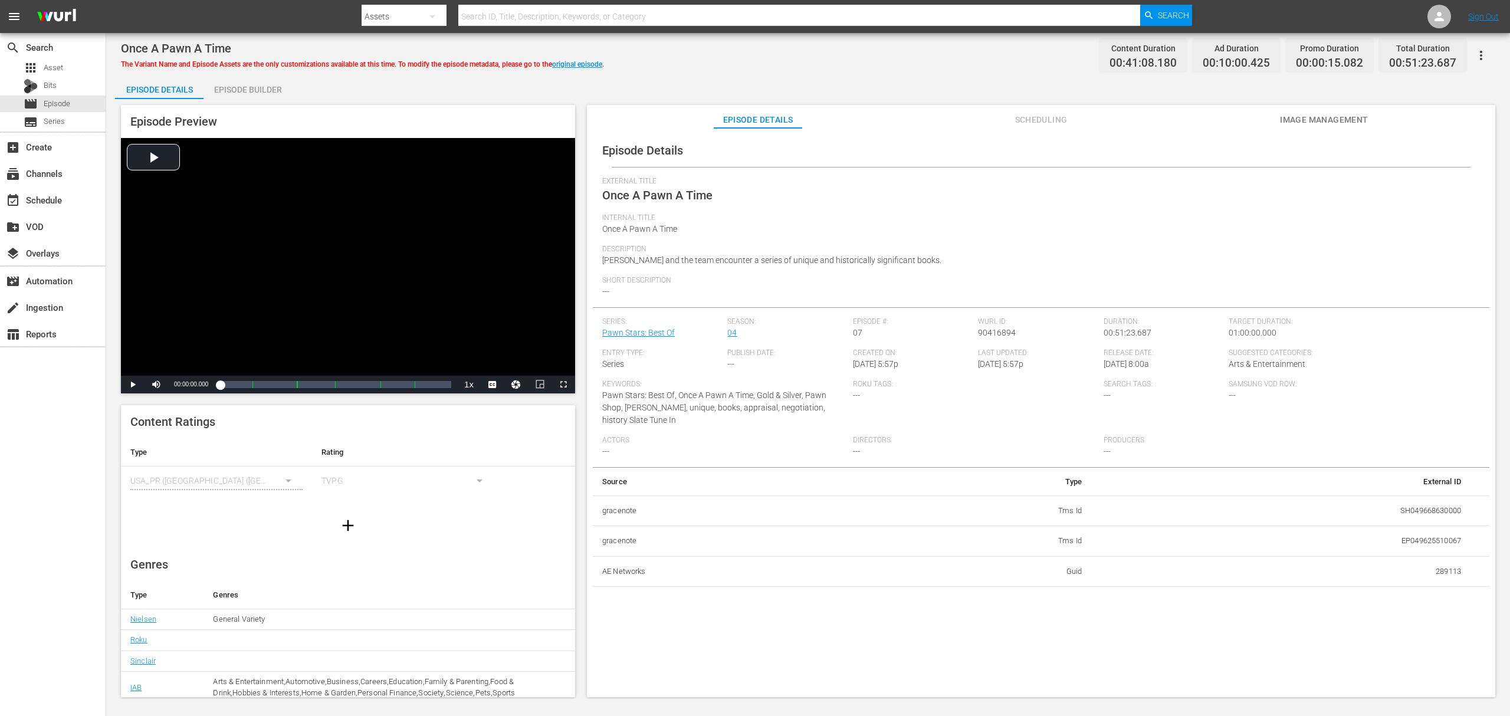
click at [263, 88] on div "Episode Builder" at bounding box center [247, 89] width 88 height 28
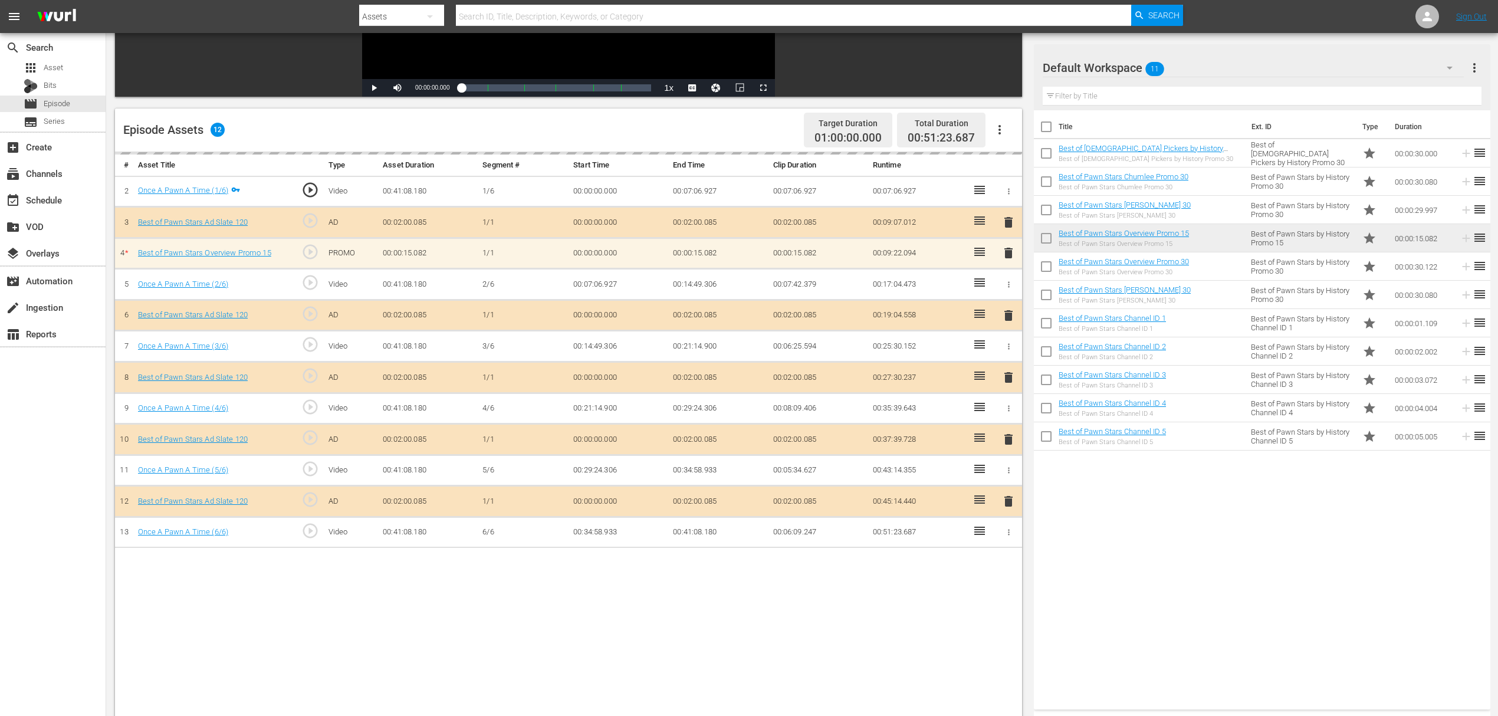
scroll to position [236, 0]
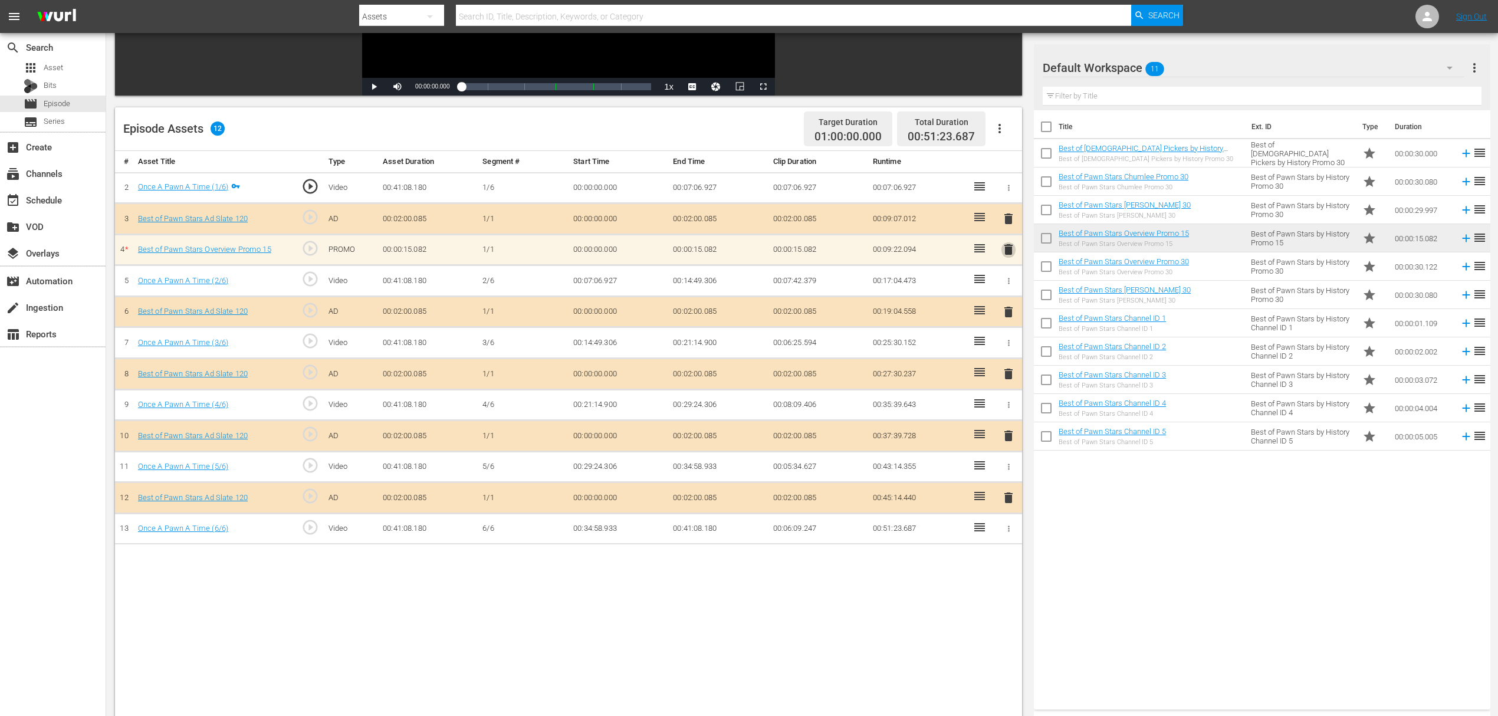
click at [1005, 248] on span "delete" at bounding box center [1008, 249] width 14 height 14
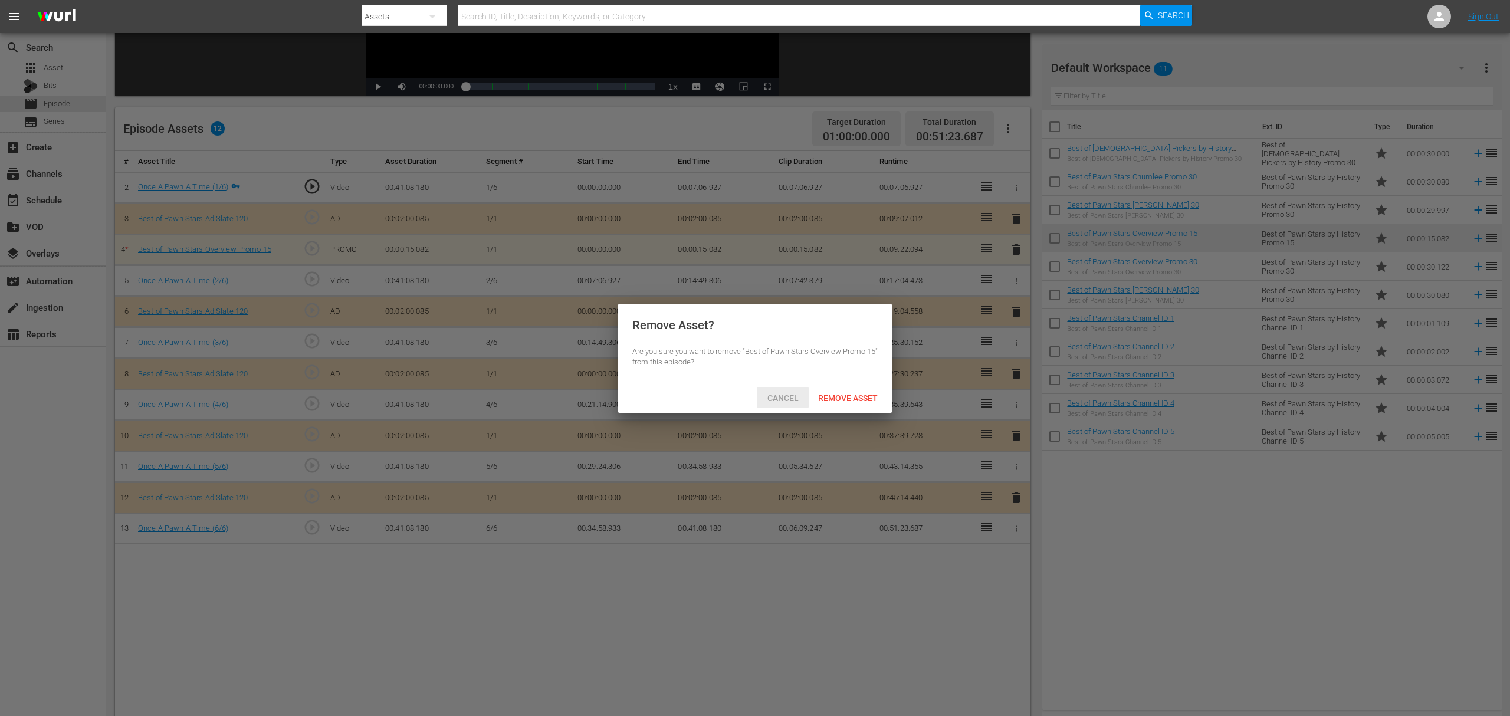
click at [833, 399] on span "Remove Asset" at bounding box center [847, 397] width 78 height 9
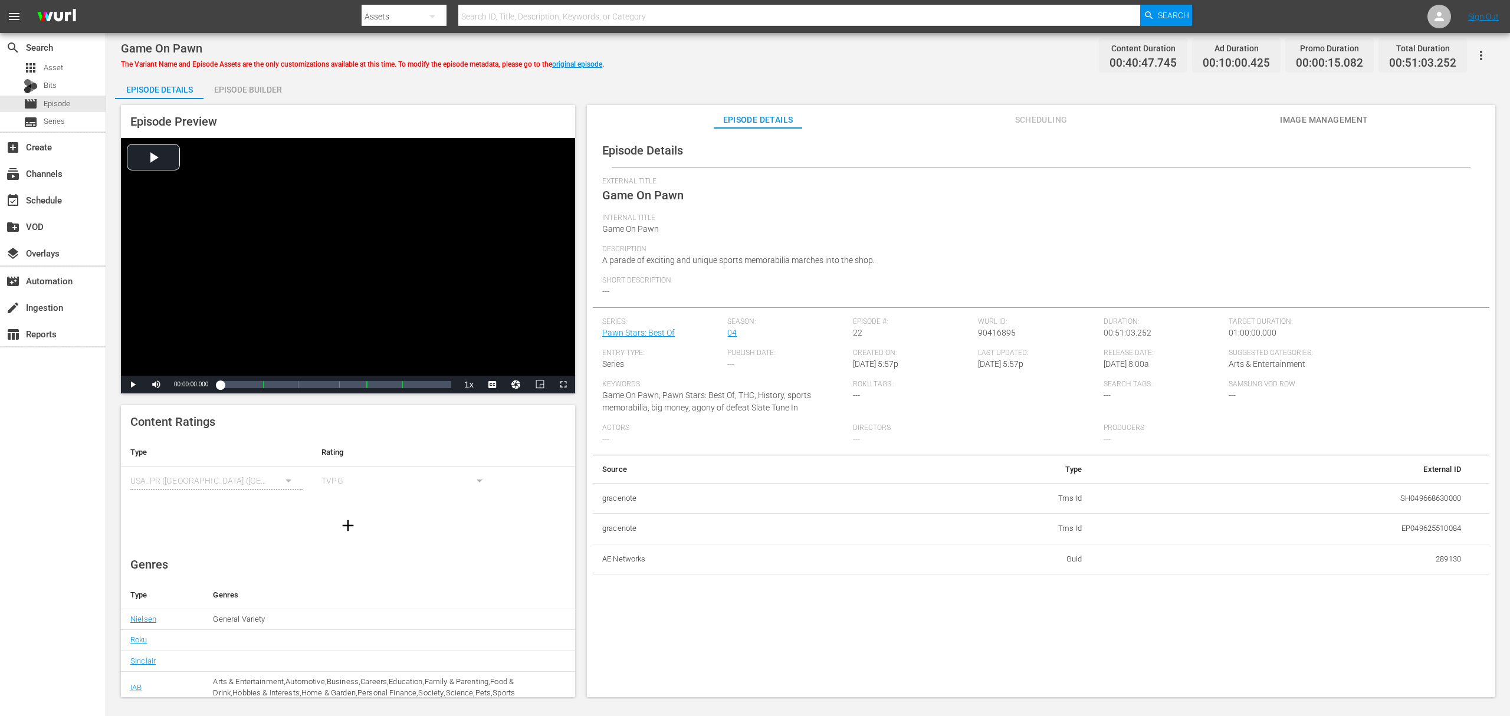
click at [281, 94] on div "Episode Builder" at bounding box center [247, 89] width 88 height 28
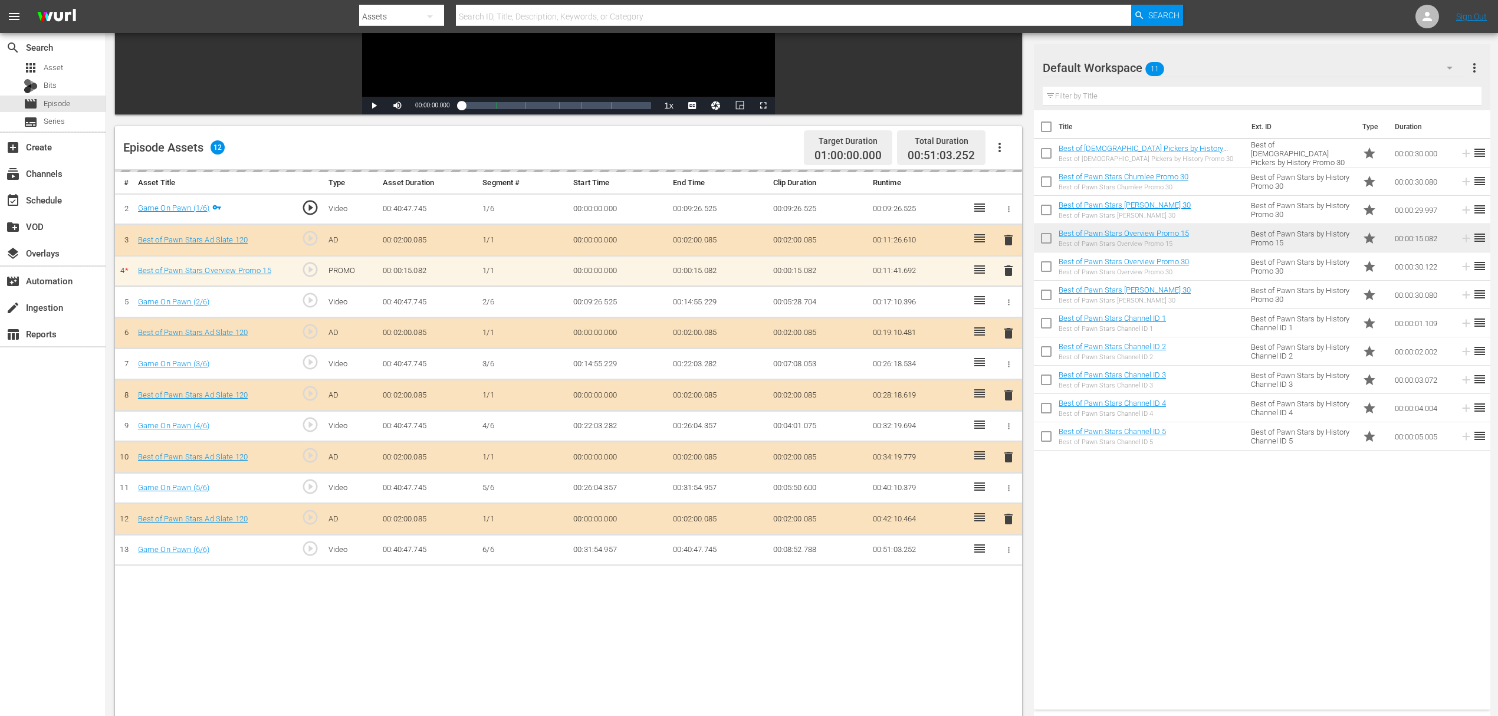
scroll to position [236, 0]
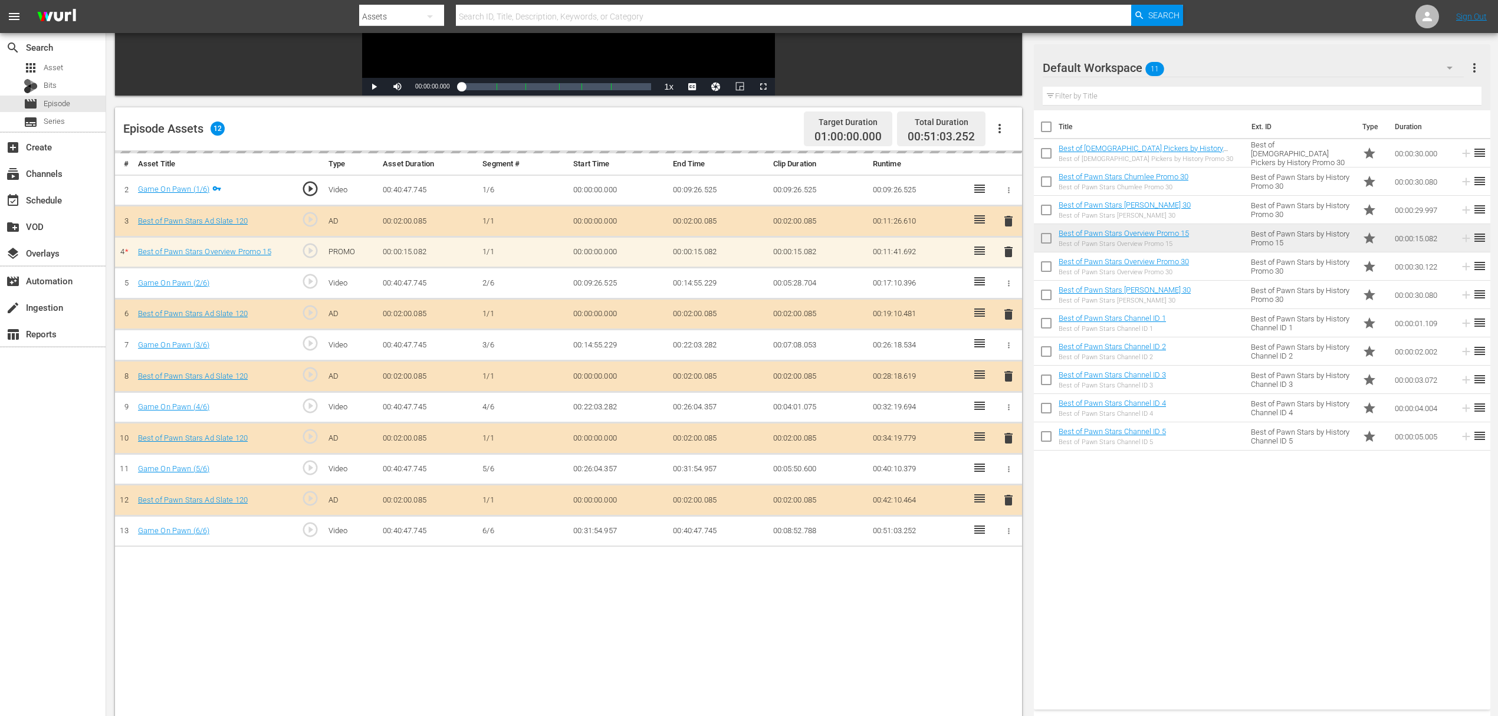
click at [1012, 251] on div "delete" at bounding box center [1009, 252] width 18 height 17
click at [1010, 247] on span "delete" at bounding box center [1008, 249] width 14 height 14
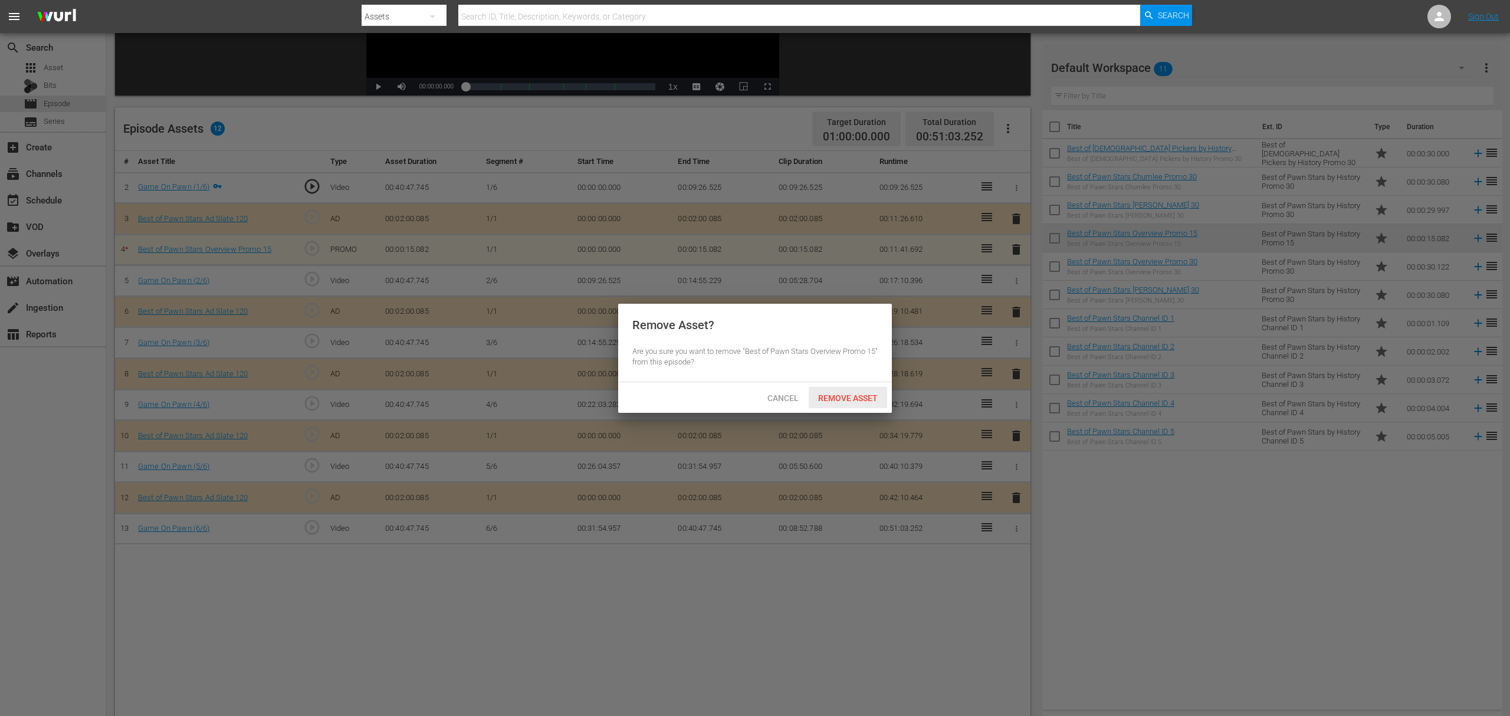
click at [837, 403] on div "Remove Asset" at bounding box center [847, 398] width 78 height 22
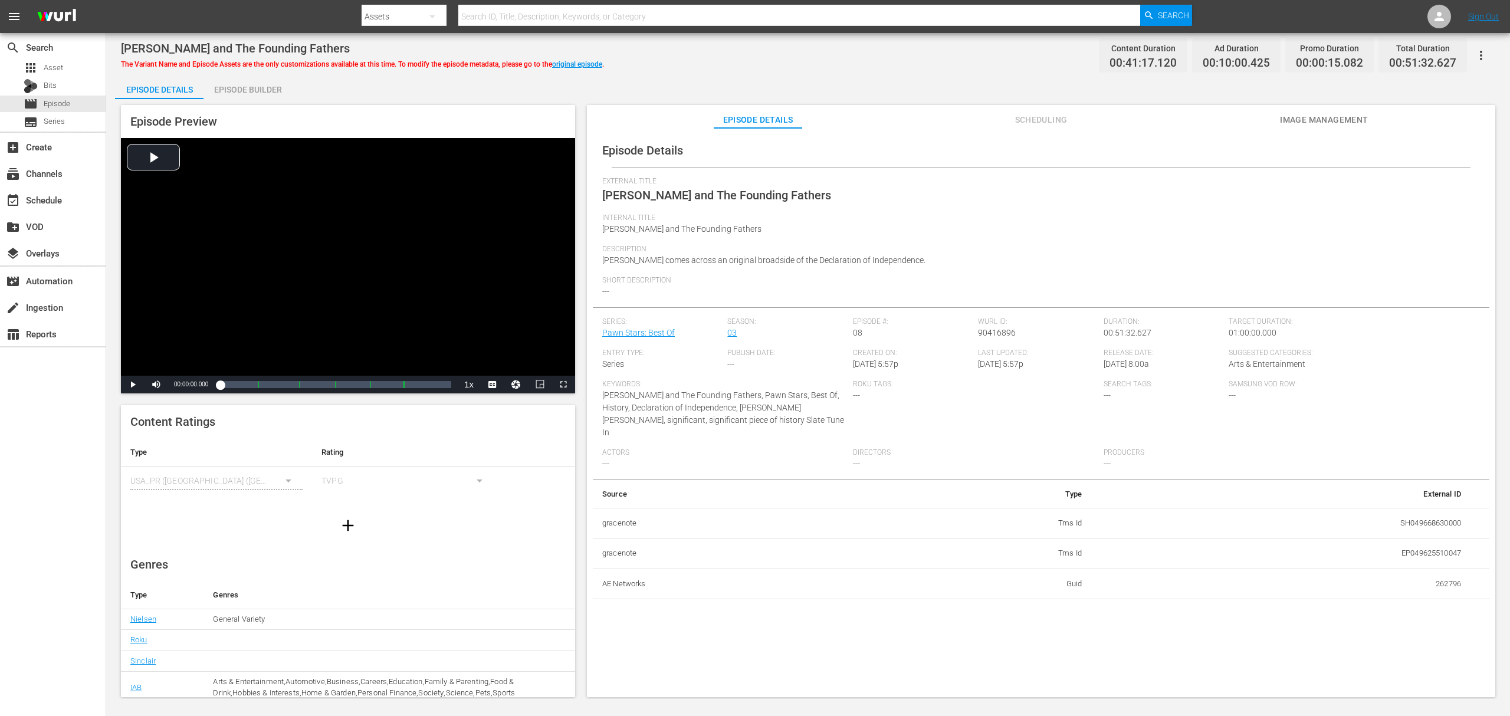
click at [244, 84] on div "Episode Builder" at bounding box center [247, 89] width 88 height 28
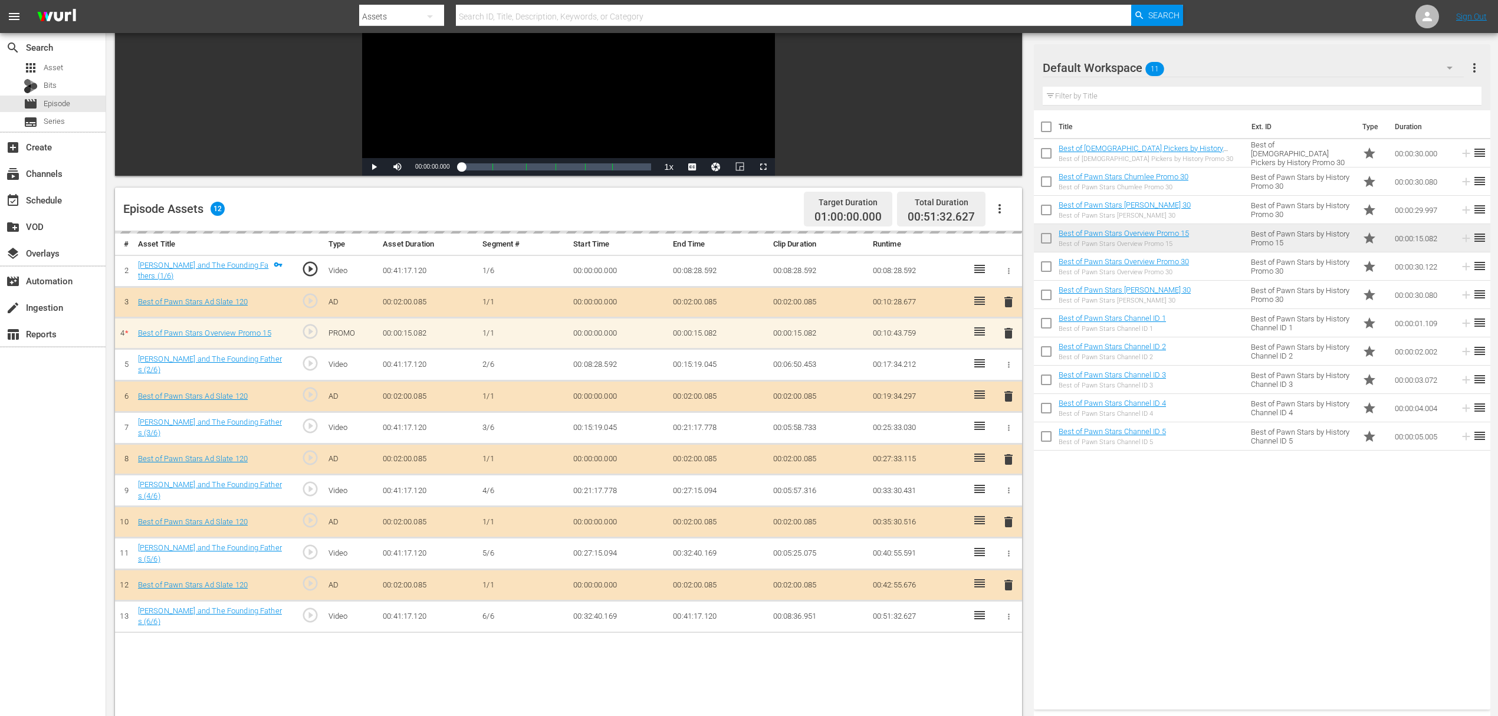
scroll to position [157, 0]
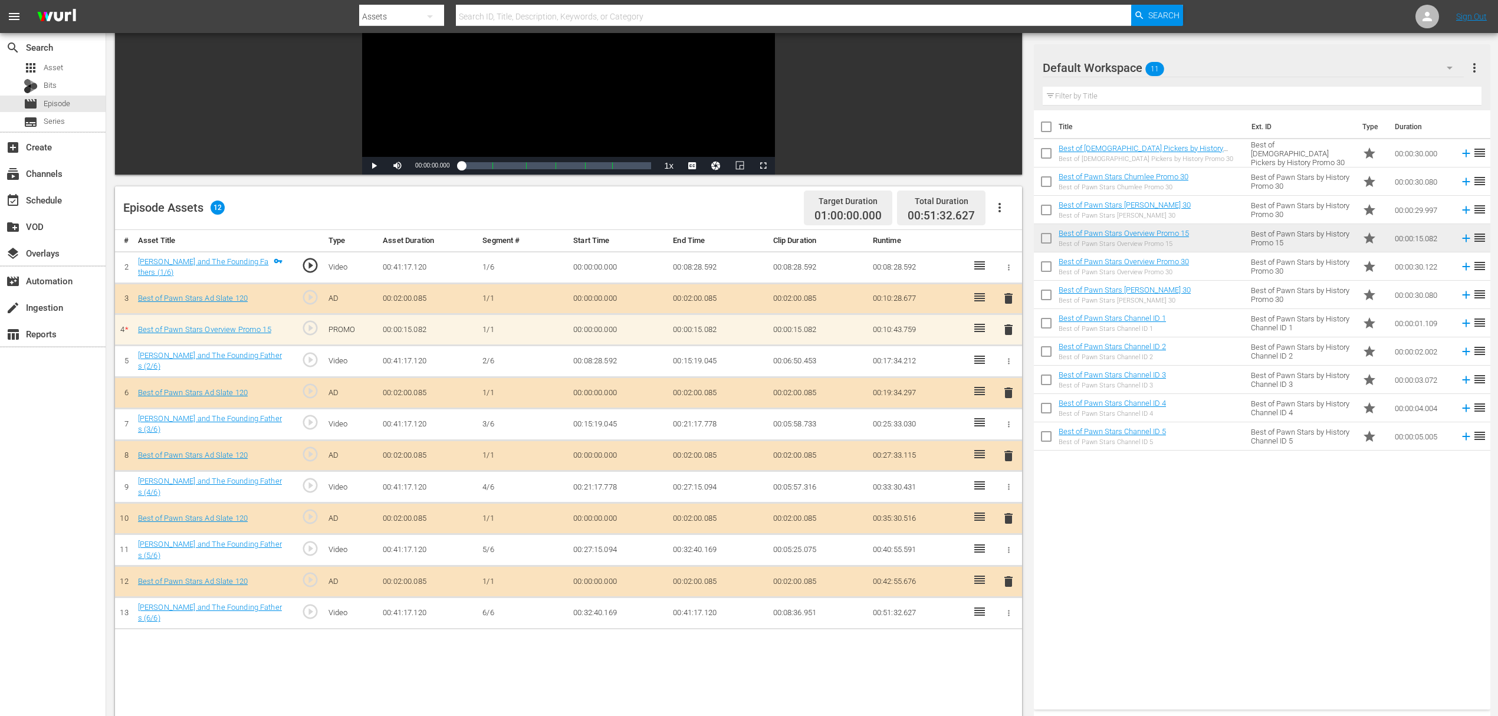
click at [1013, 328] on span "delete" at bounding box center [1008, 330] width 14 height 14
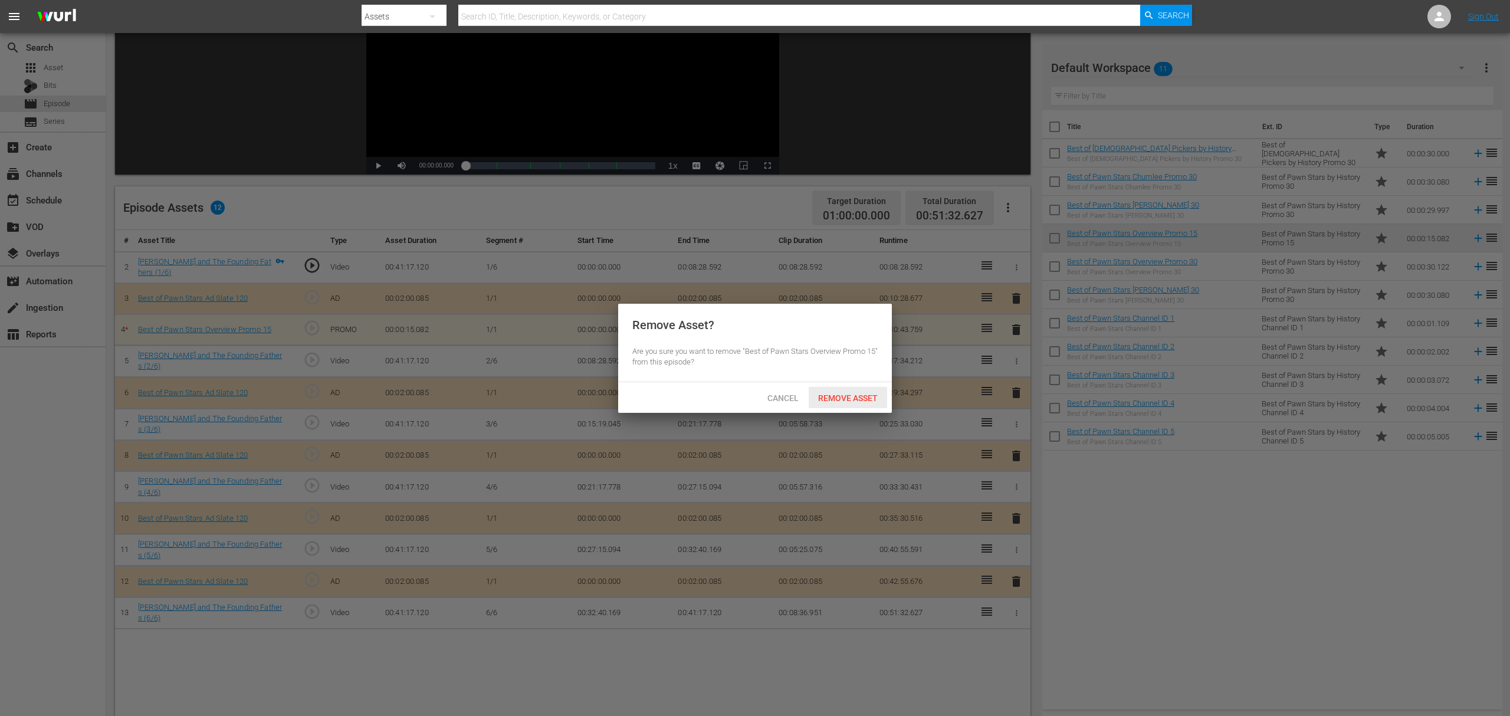
click at [854, 406] on div "Remove Asset" at bounding box center [847, 398] width 78 height 22
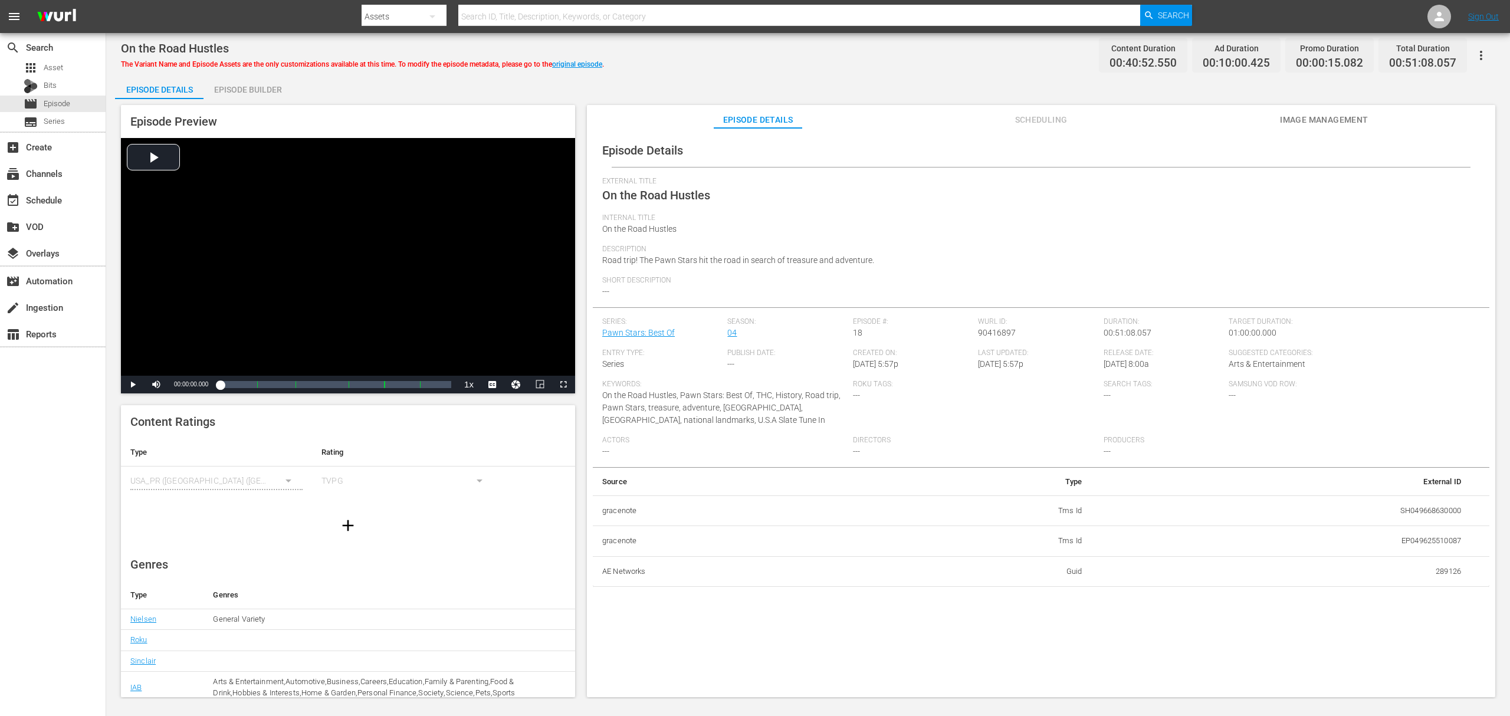
click at [246, 94] on div "Episode Builder" at bounding box center [247, 89] width 88 height 28
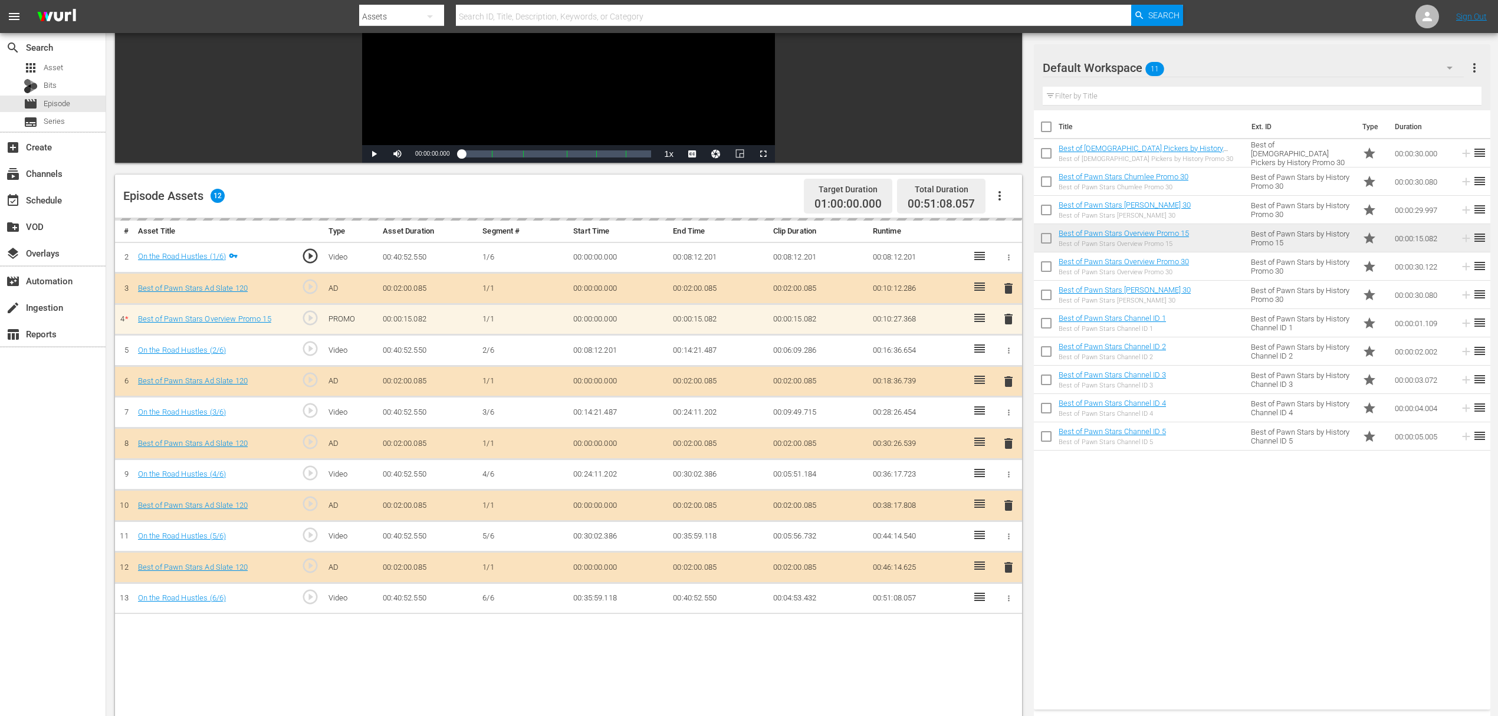
scroll to position [236, 0]
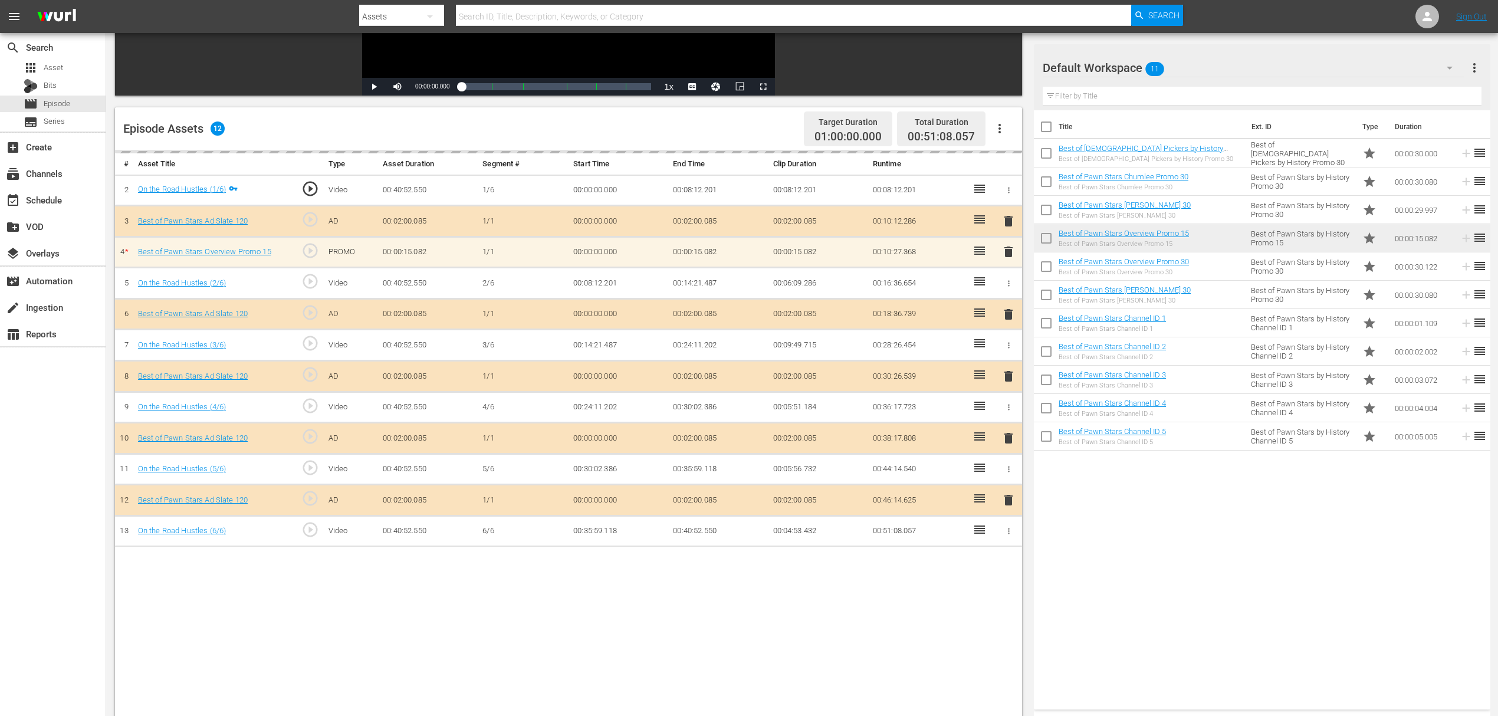
click at [1005, 250] on div "delete" at bounding box center [1009, 252] width 18 height 17
click at [1005, 251] on span "delete" at bounding box center [1008, 249] width 14 height 14
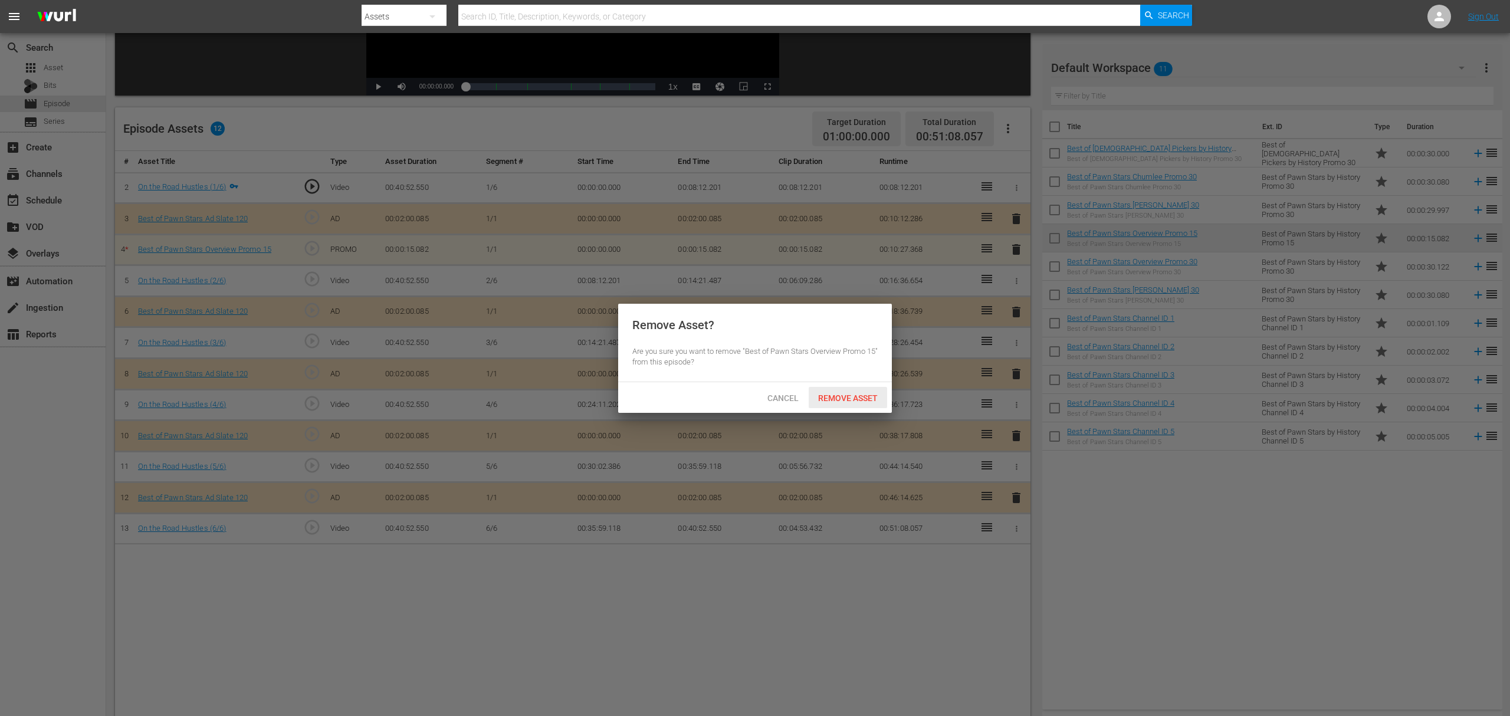
click at [860, 403] on div "Remove Asset" at bounding box center [847, 398] width 78 height 22
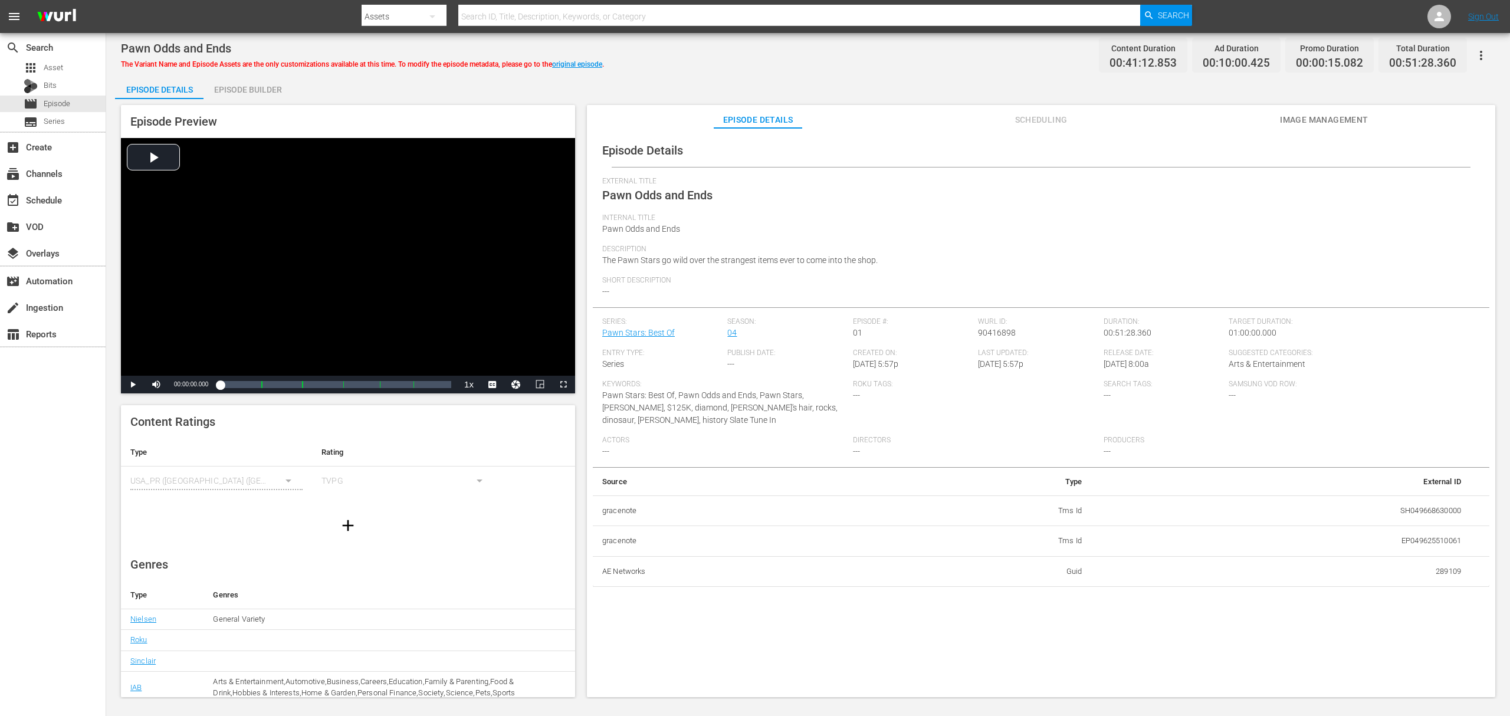
drag, startPoint x: 251, startPoint y: 105, endPoint x: 255, endPoint y: 97, distance: 9.0
click at [251, 105] on div "Episode Preview Video Player is loading. Play Video Play Mute Current Time 00:0…" at bounding box center [348, 249] width 454 height 288
click at [262, 92] on div "Episode Builder" at bounding box center [247, 89] width 88 height 28
click at [258, 88] on div "Episode Builder" at bounding box center [247, 89] width 88 height 28
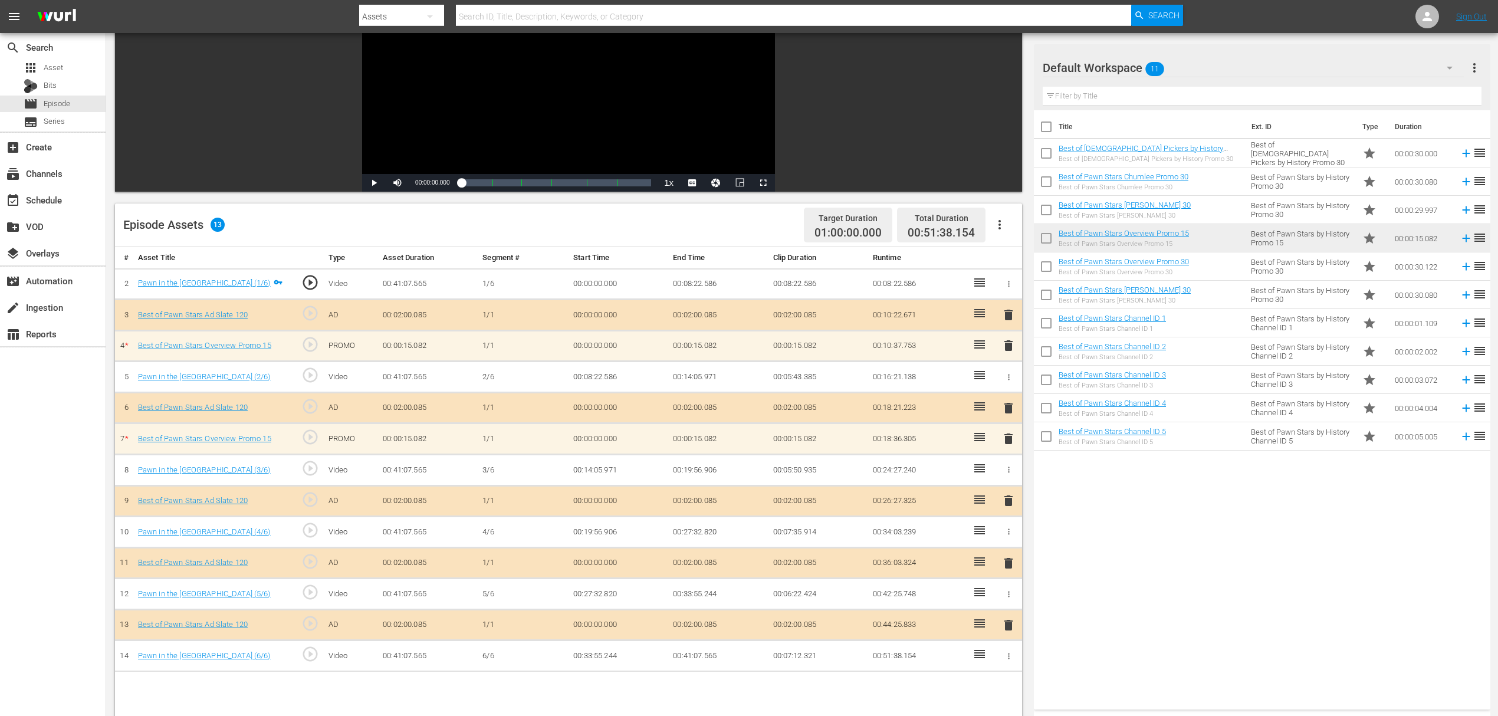
scroll to position [236, 0]
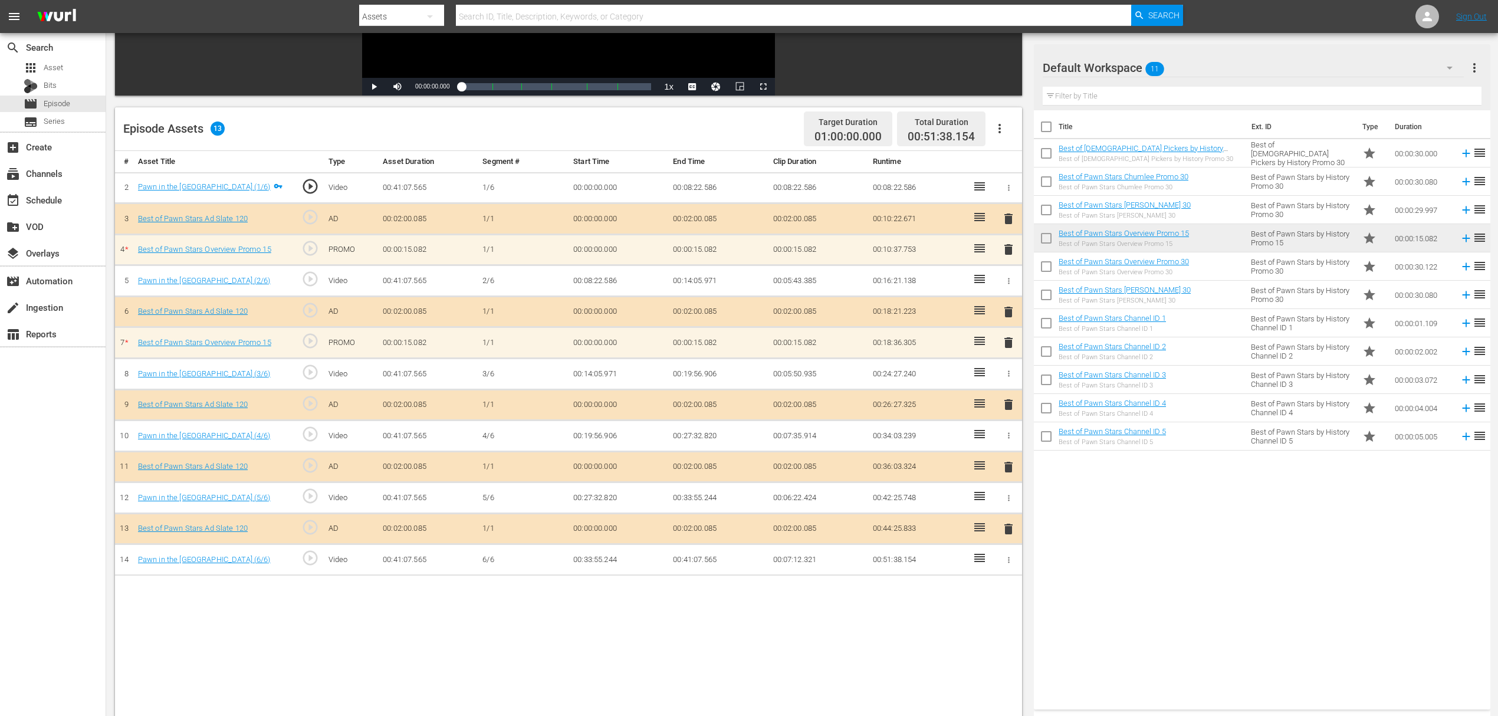
click at [1005, 251] on span "delete" at bounding box center [1008, 249] width 14 height 14
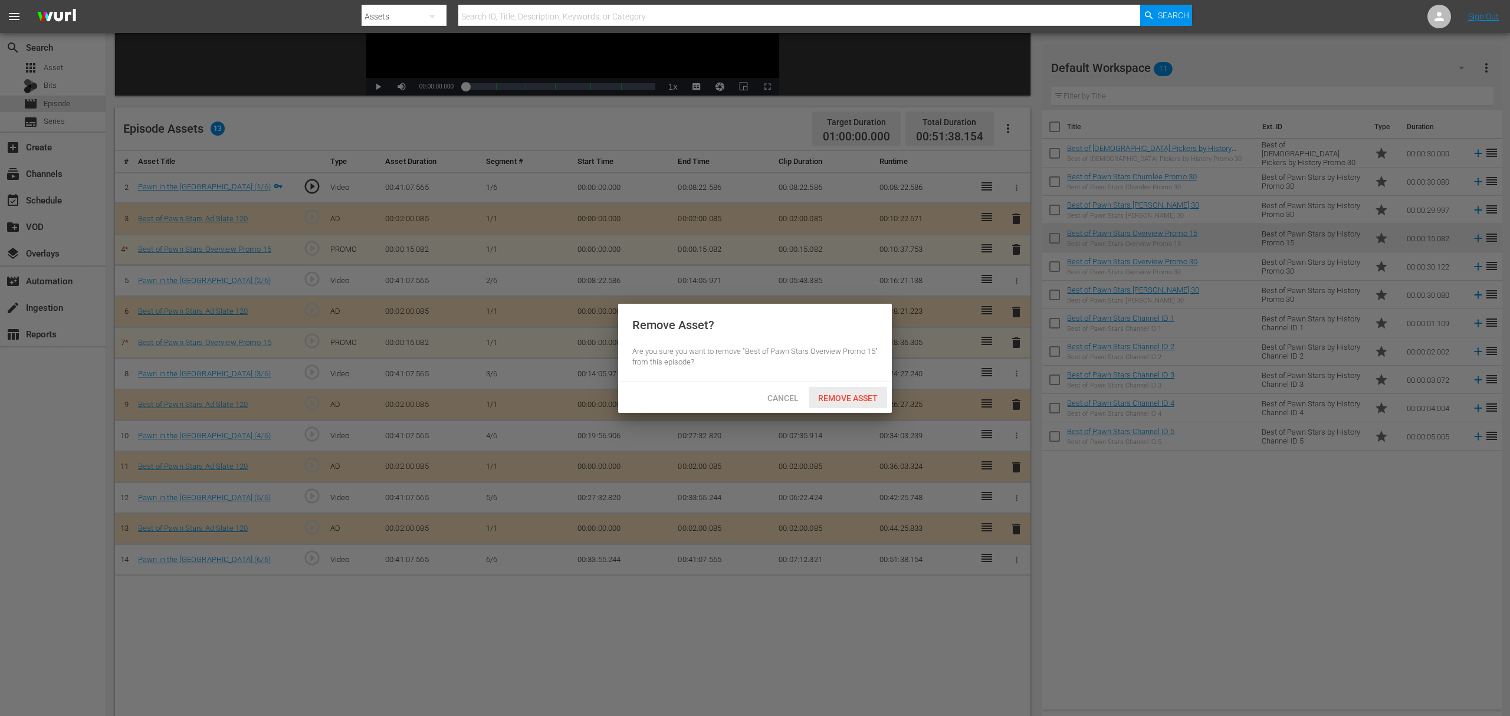
click at [855, 401] on span "Remove Asset" at bounding box center [847, 397] width 78 height 9
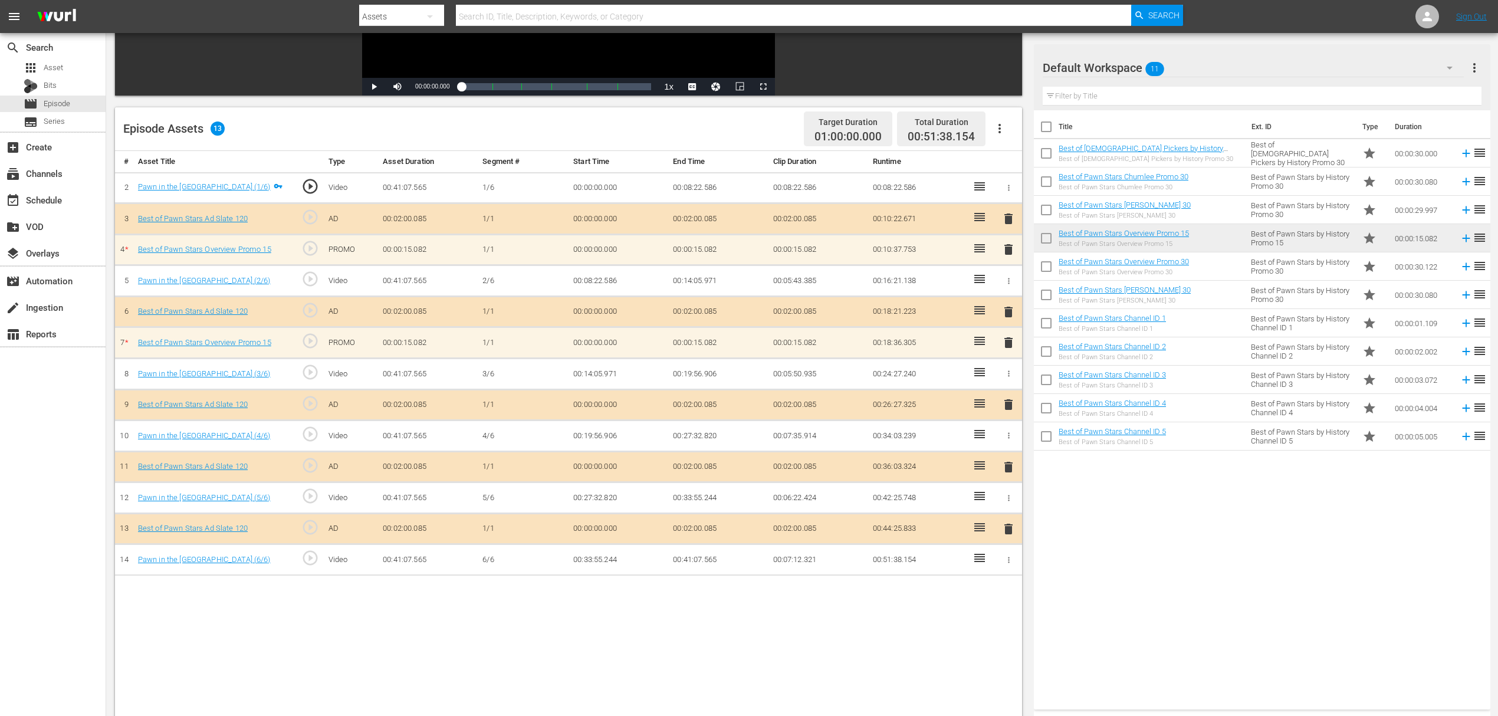
click at [1008, 343] on span "delete" at bounding box center [1008, 343] width 14 height 14
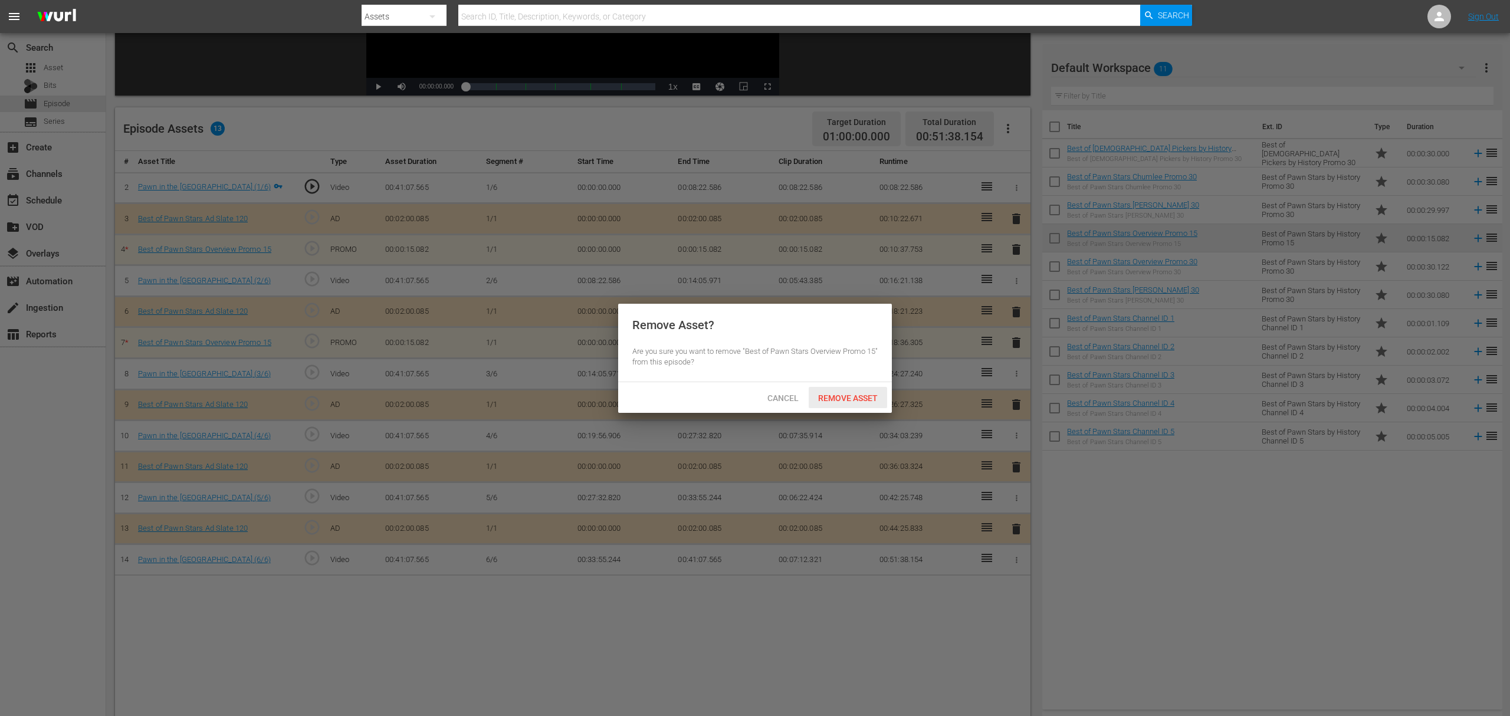
click at [843, 396] on span "Remove Asset" at bounding box center [847, 397] width 78 height 9
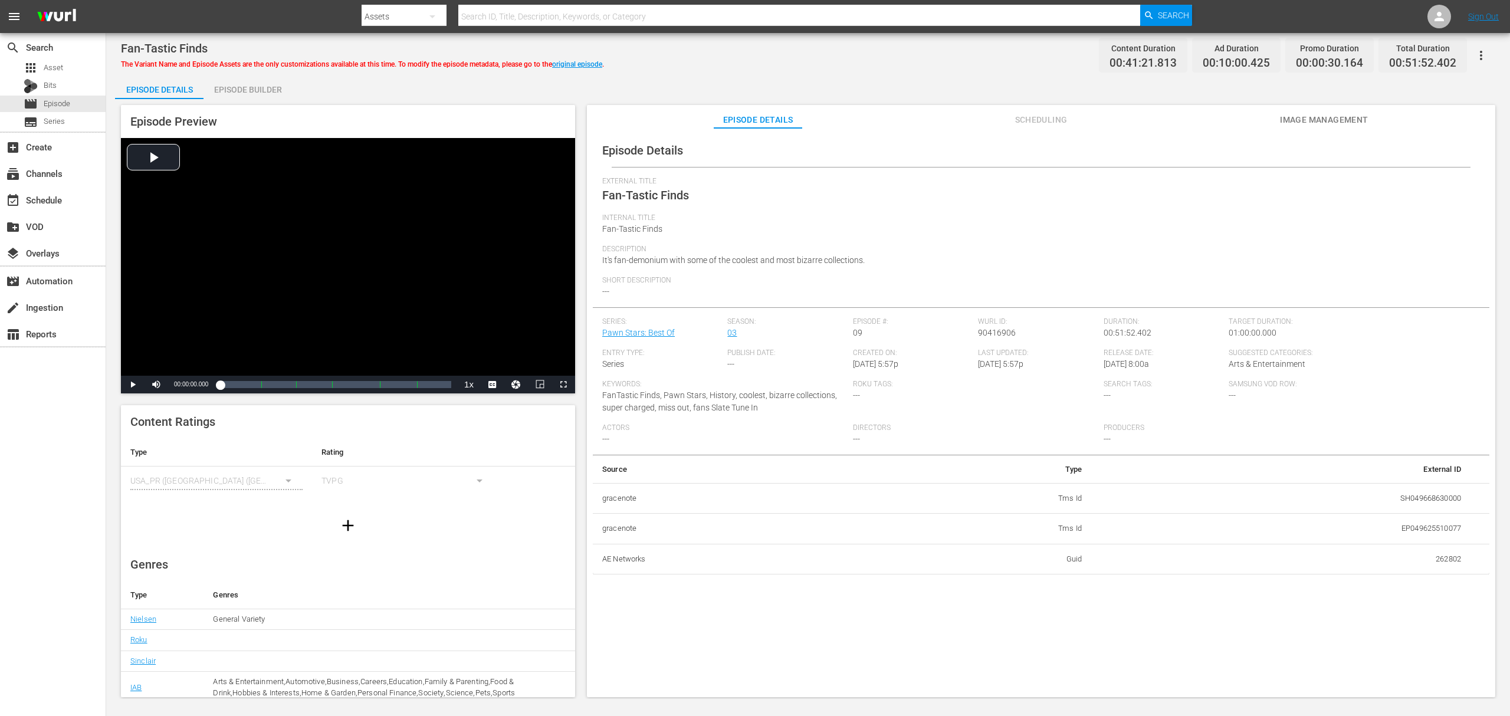
click at [241, 84] on div "Episode Builder" at bounding box center [247, 89] width 88 height 28
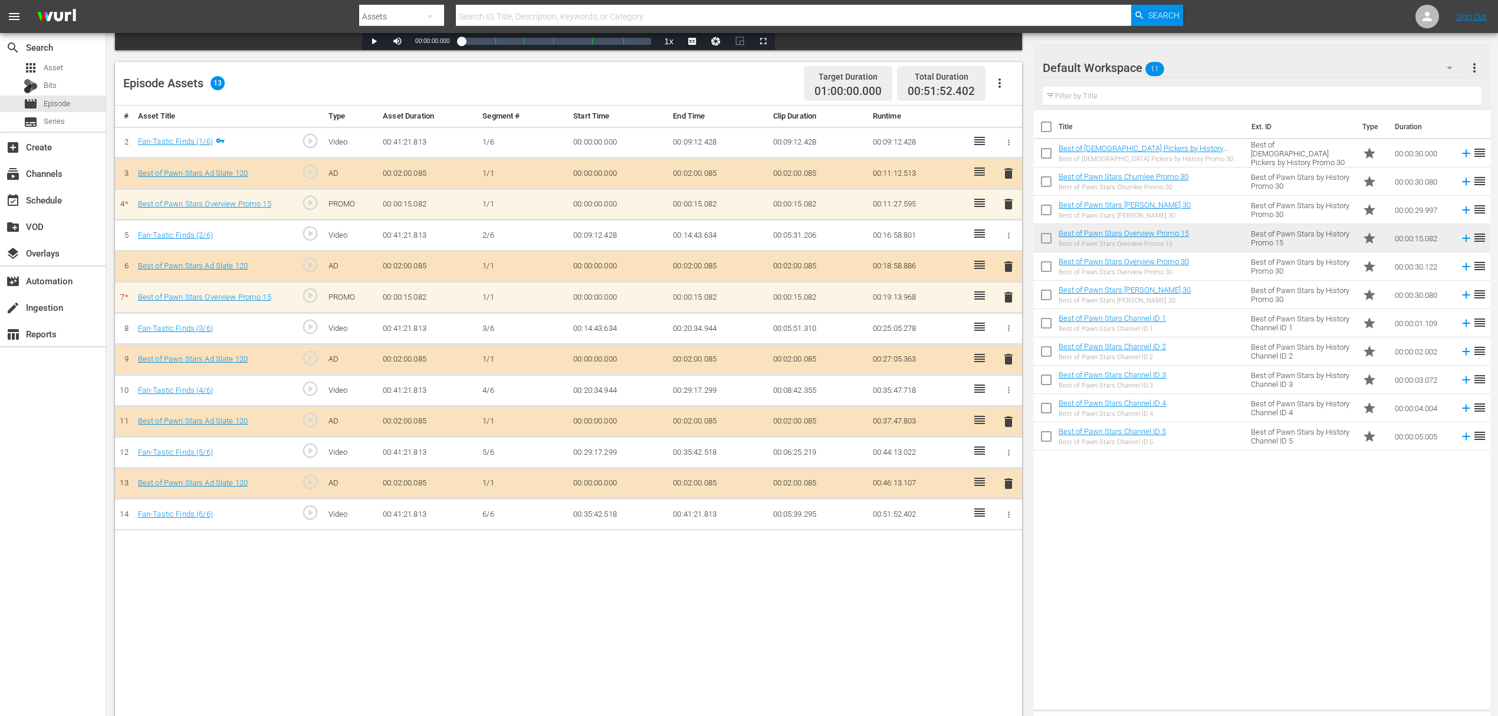
scroll to position [307, 0]
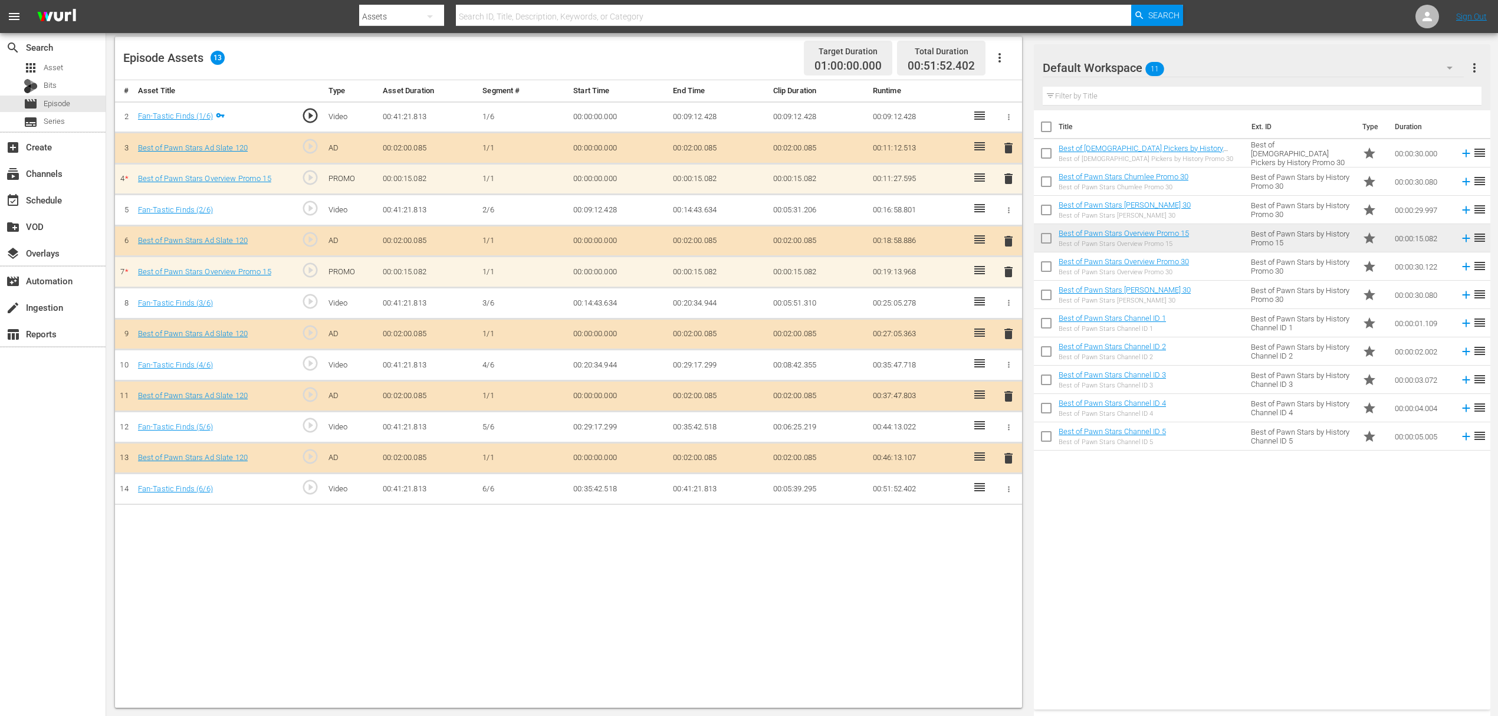
click at [1004, 177] on span "delete" at bounding box center [1008, 179] width 14 height 14
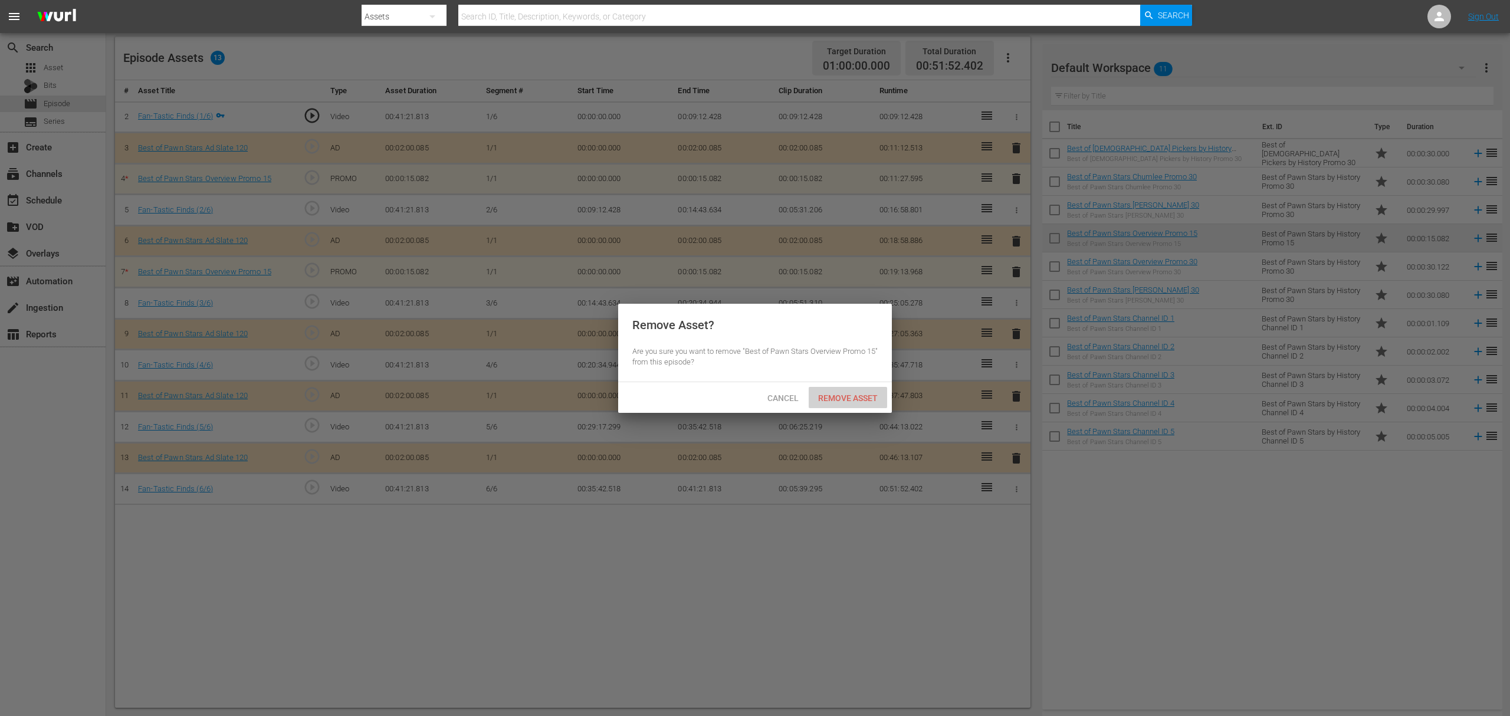
click at [829, 397] on span "Remove Asset" at bounding box center [847, 397] width 78 height 9
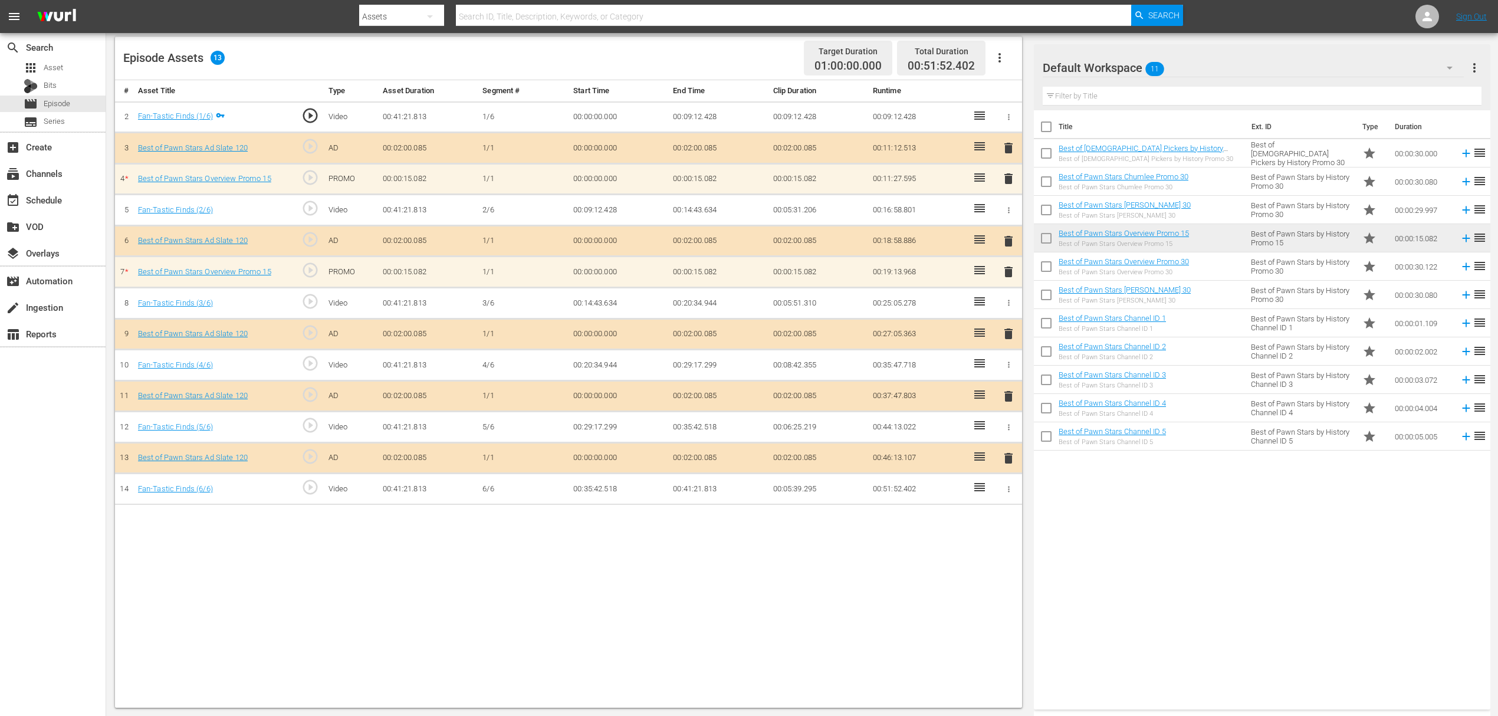
click at [1005, 272] on span "delete" at bounding box center [1008, 272] width 14 height 14
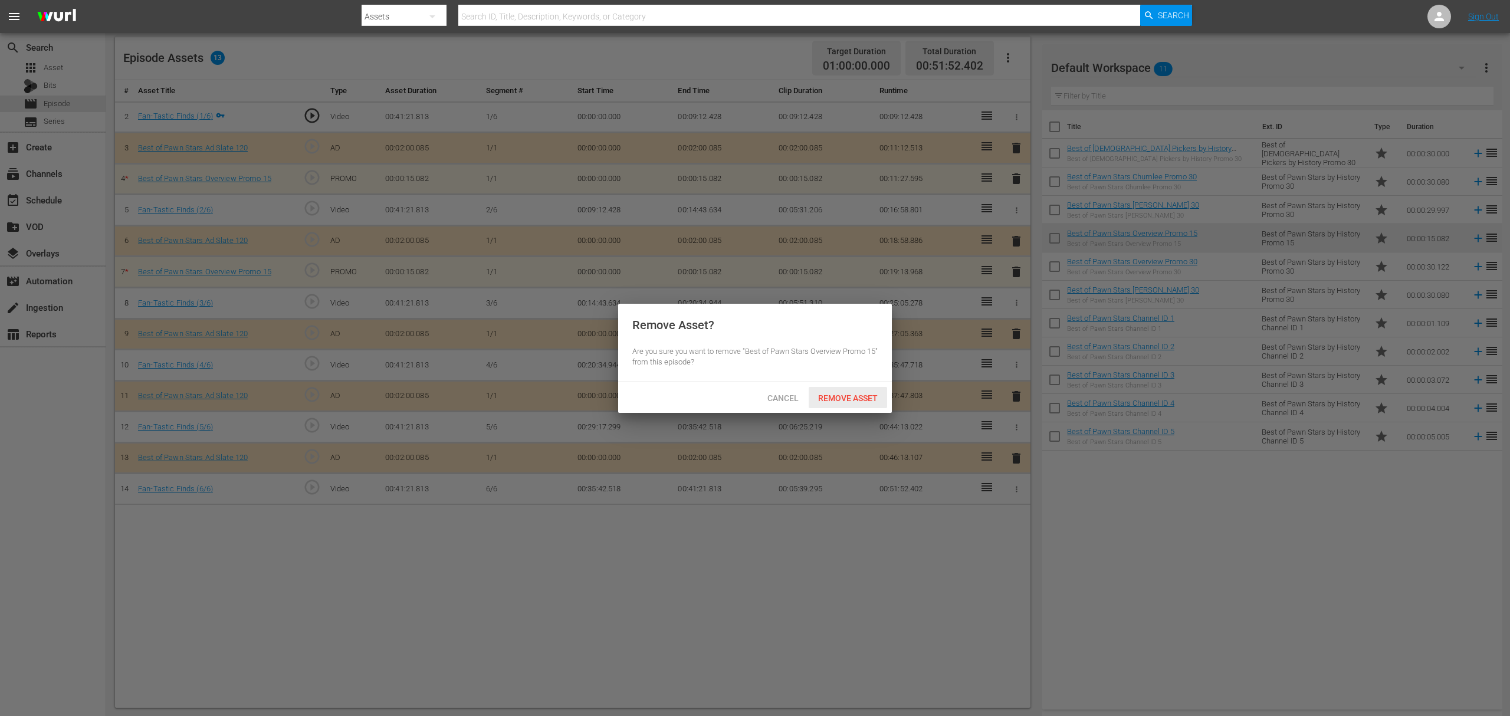
click at [843, 401] on span "Remove Asset" at bounding box center [847, 397] width 78 height 9
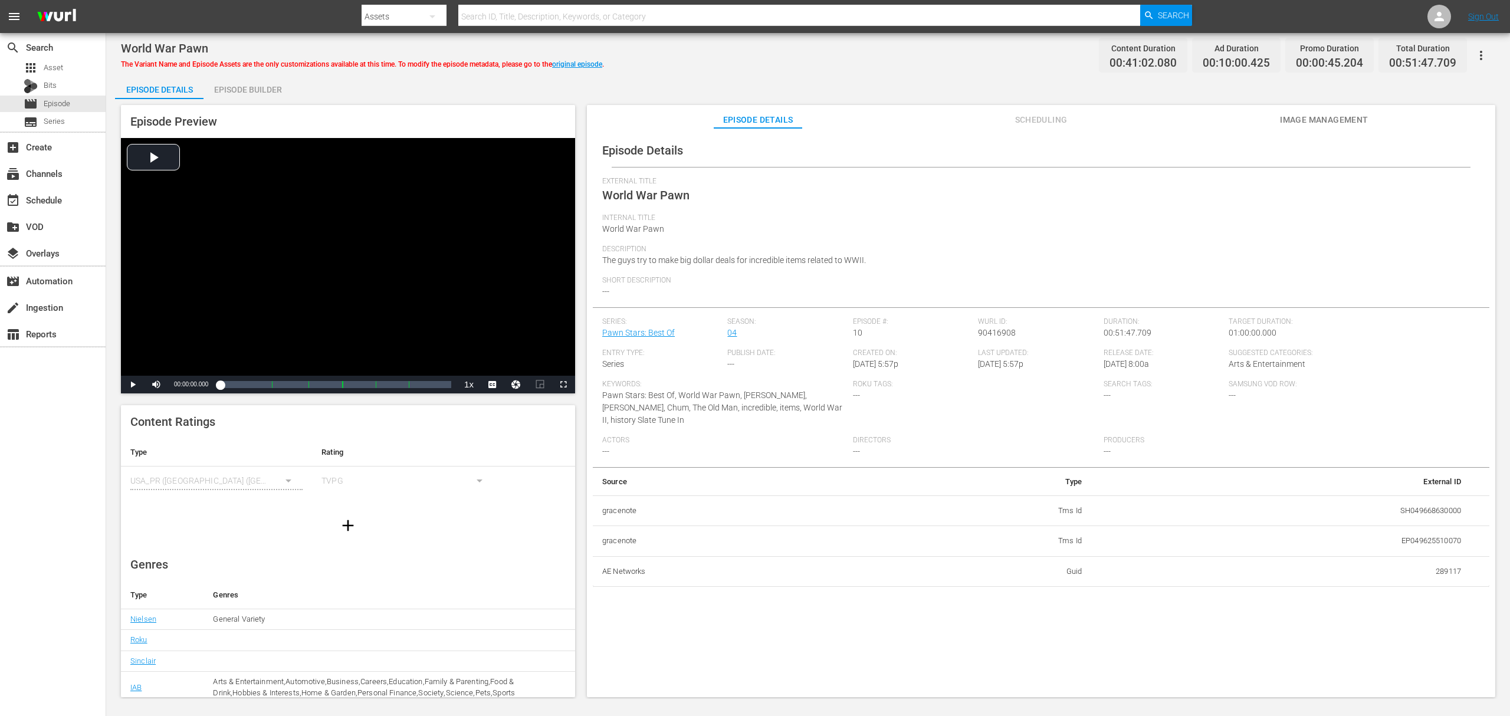
click at [276, 79] on div "Episode Builder" at bounding box center [247, 89] width 88 height 28
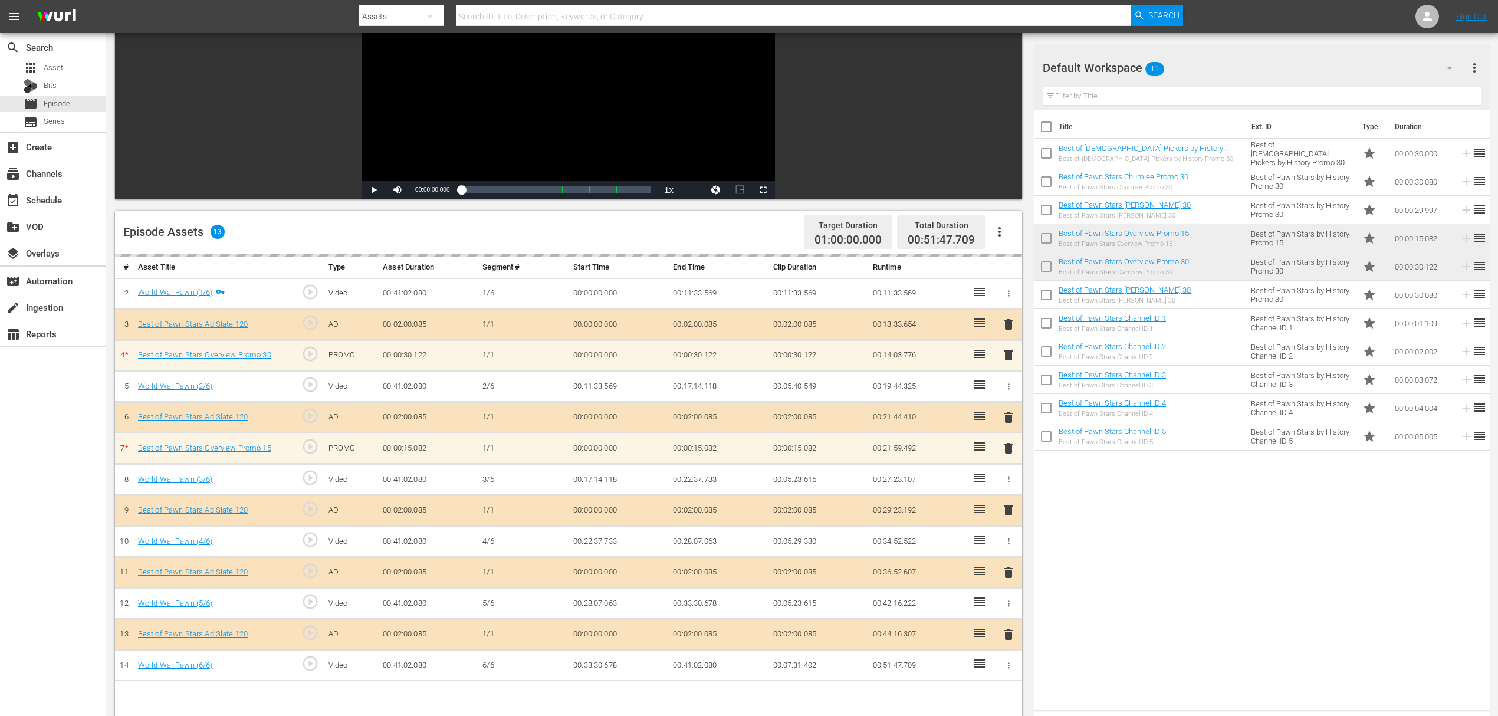
scroll to position [236, 0]
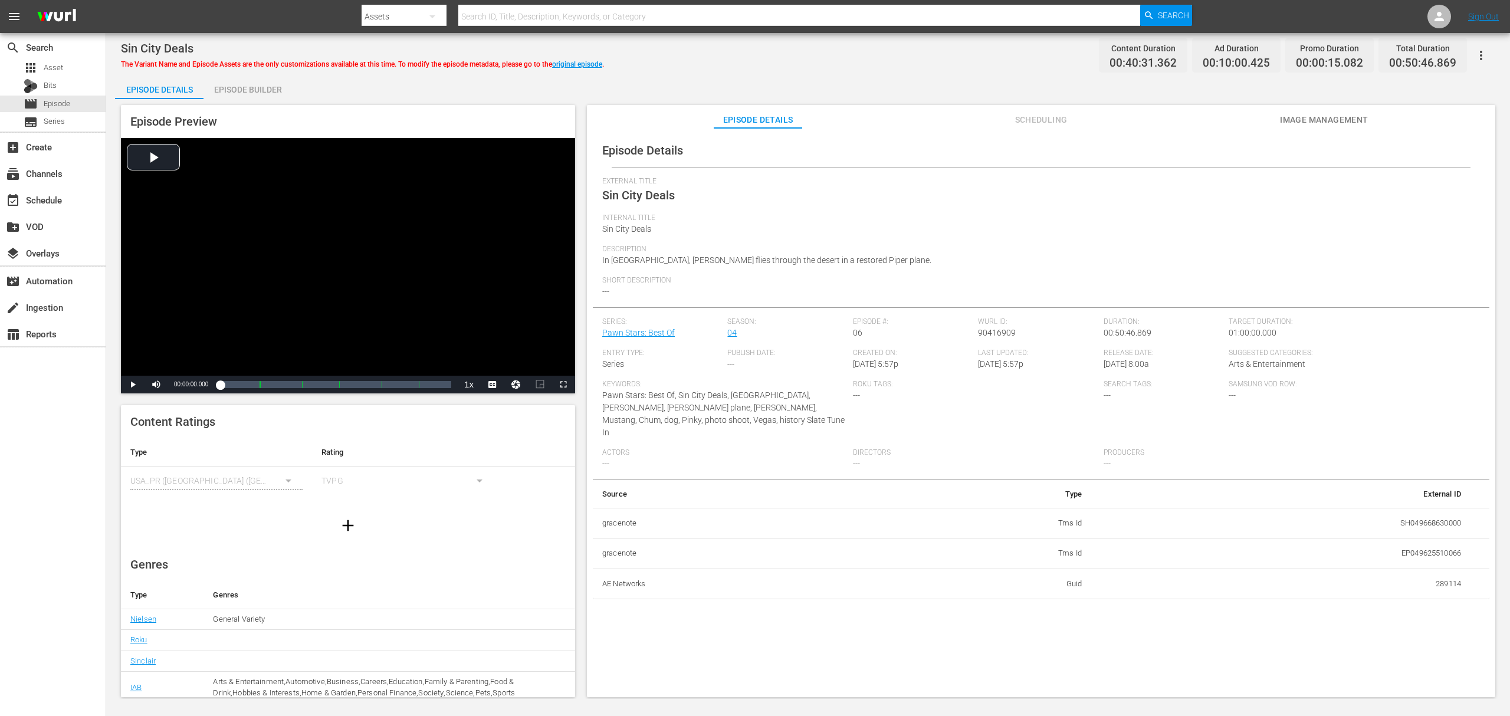
click at [262, 88] on div "Episode Builder" at bounding box center [247, 89] width 88 height 28
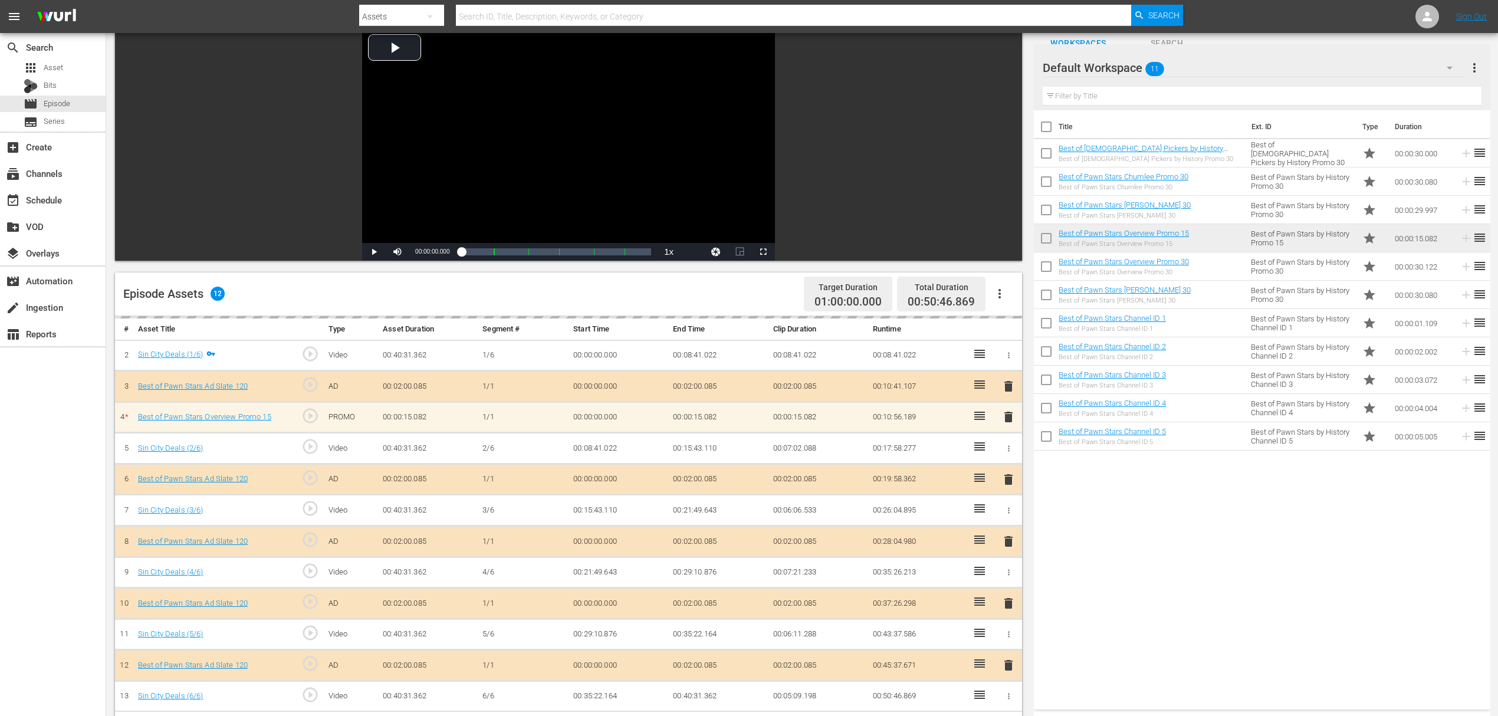
scroll to position [157, 0]
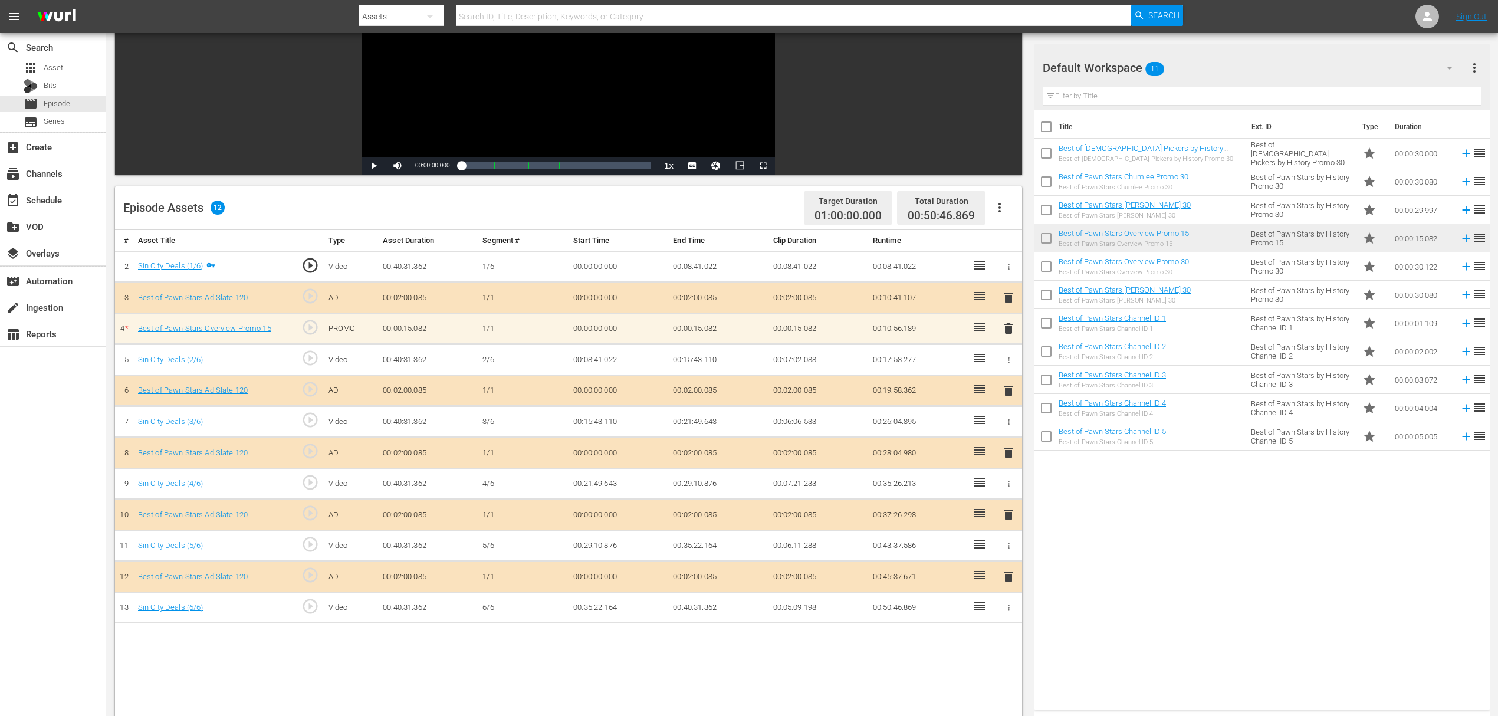
click at [1003, 322] on span "delete" at bounding box center [1008, 328] width 14 height 14
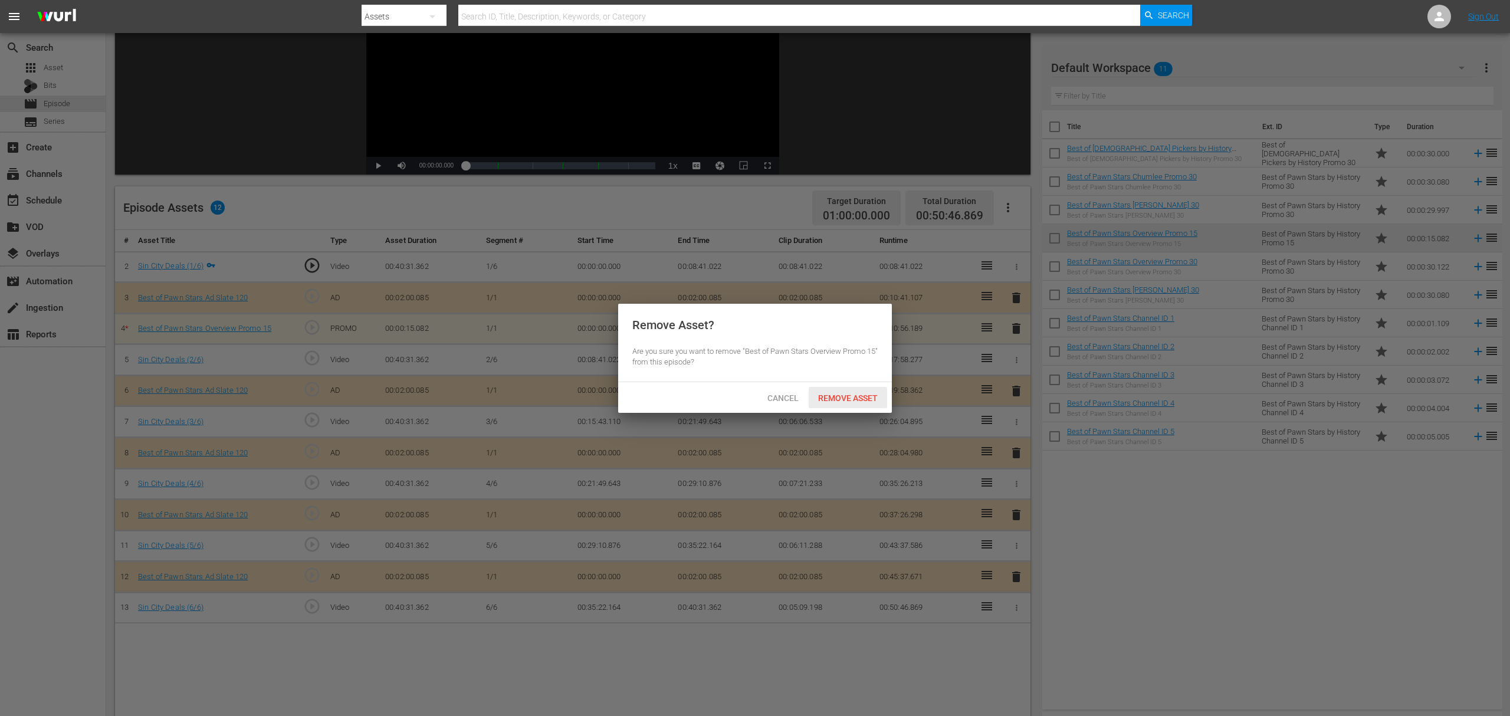
click at [853, 401] on span "Remove Asset" at bounding box center [847, 397] width 78 height 9
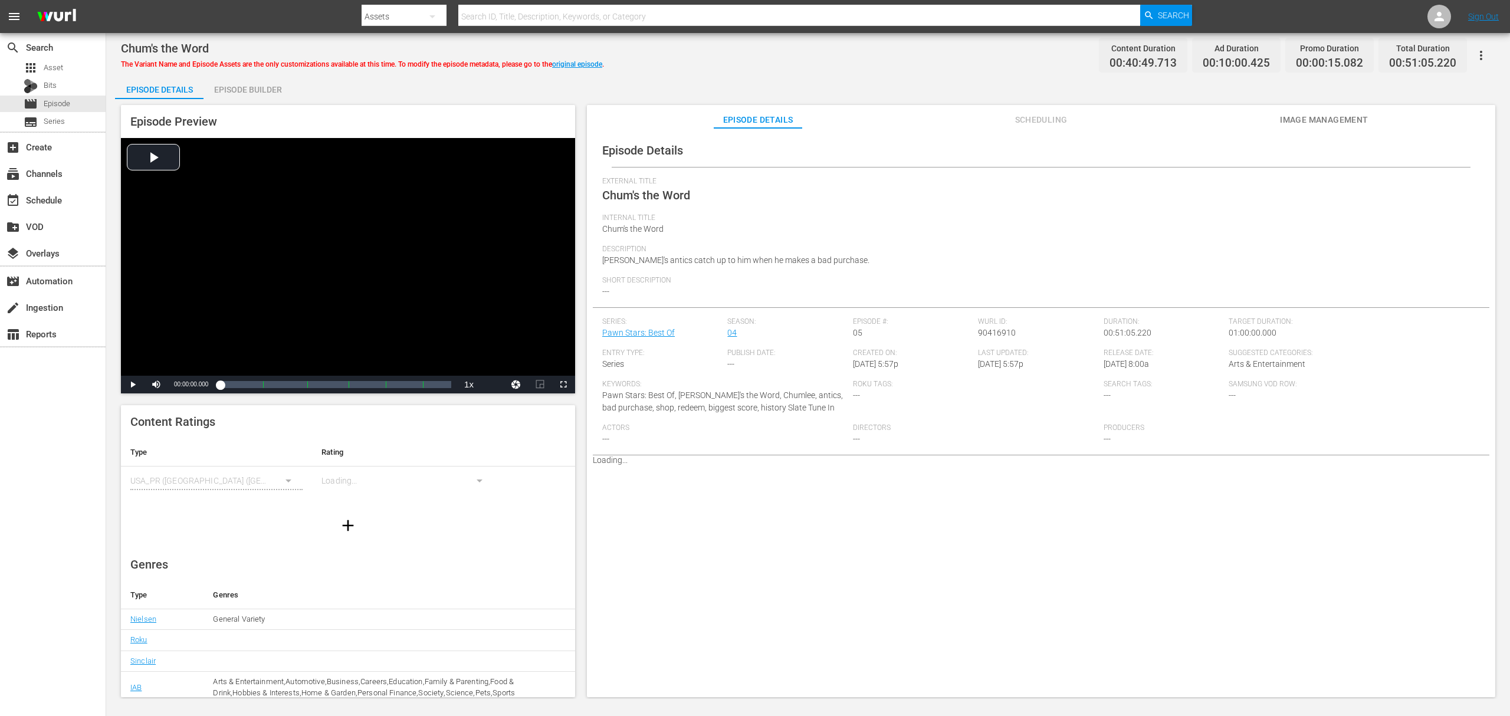
click at [268, 76] on div "Episode Builder" at bounding box center [247, 89] width 88 height 28
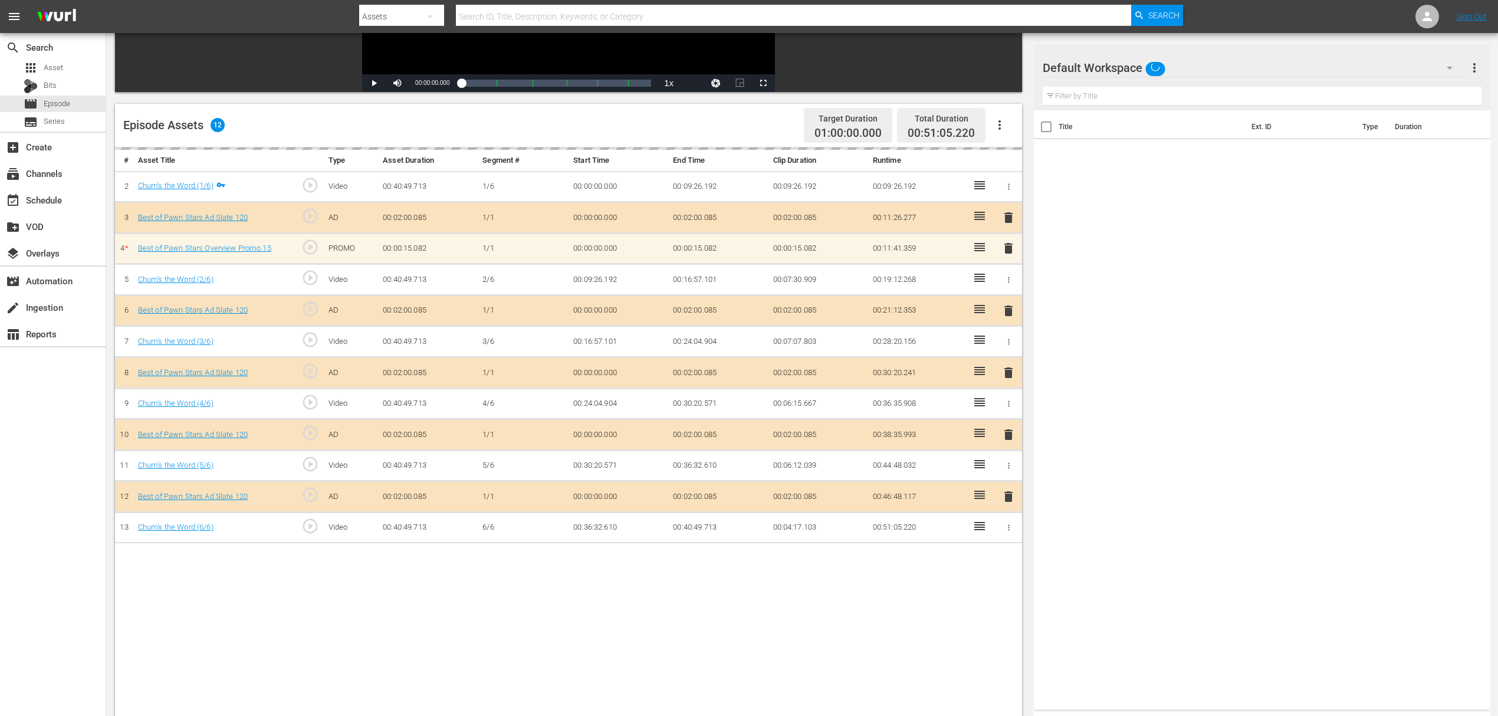
scroll to position [307, 0]
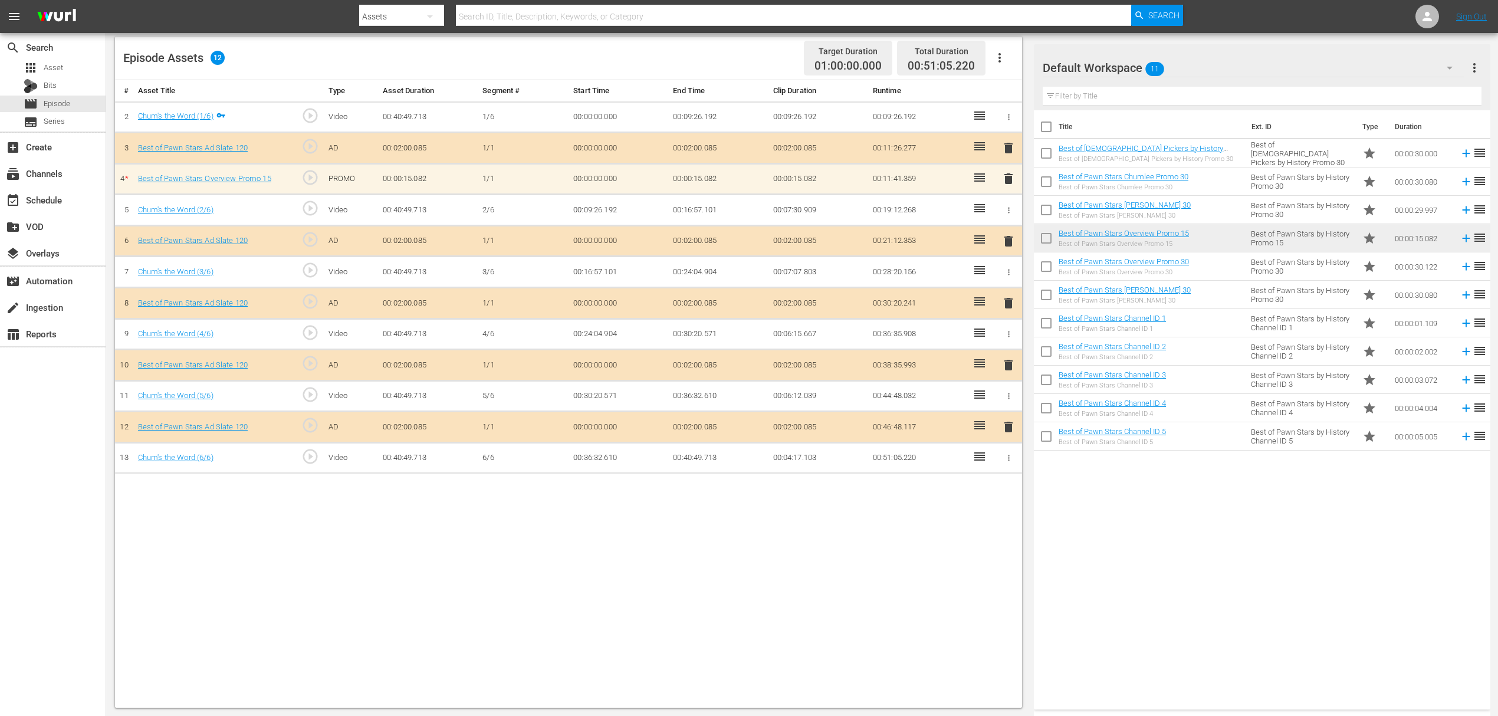
click at [1012, 176] on span "delete" at bounding box center [1008, 179] width 14 height 14
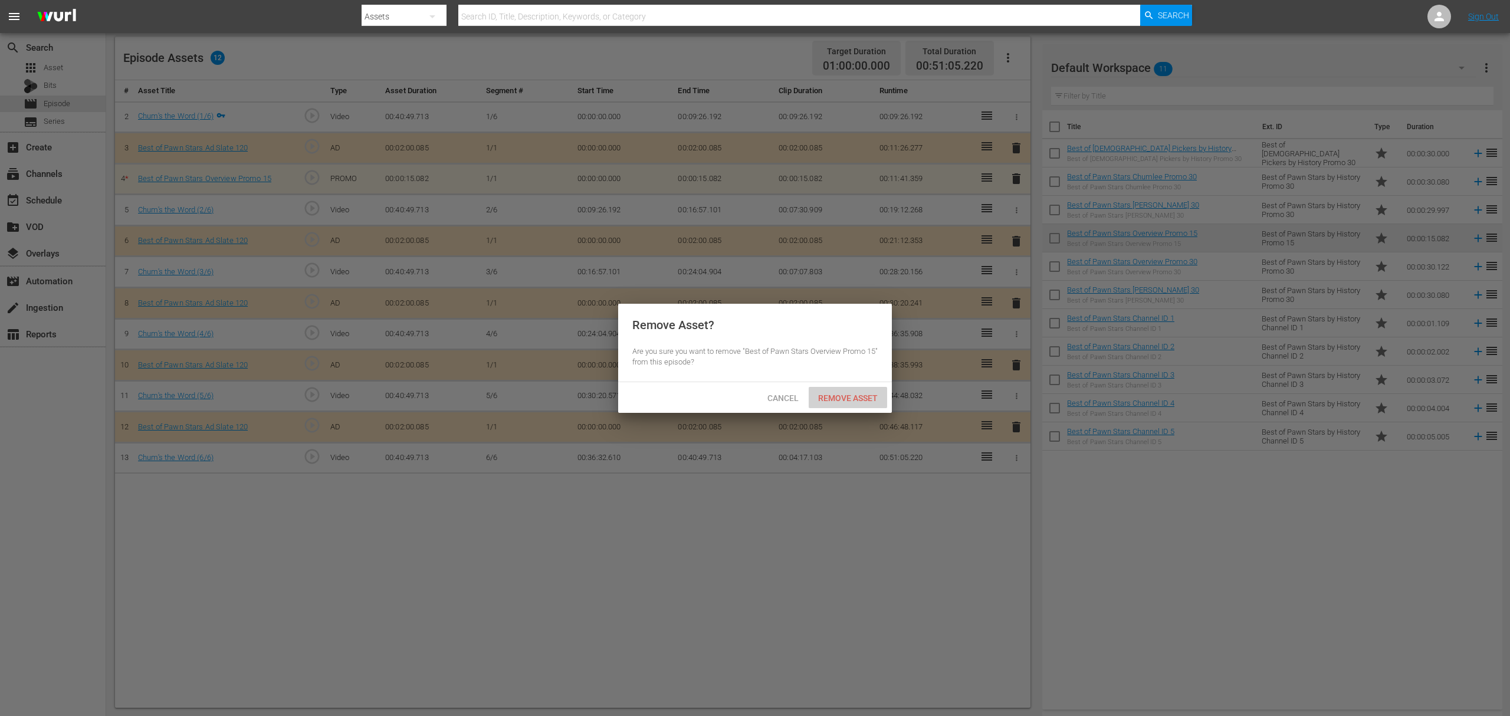
click at [847, 394] on span "Remove Asset" at bounding box center [847, 397] width 78 height 9
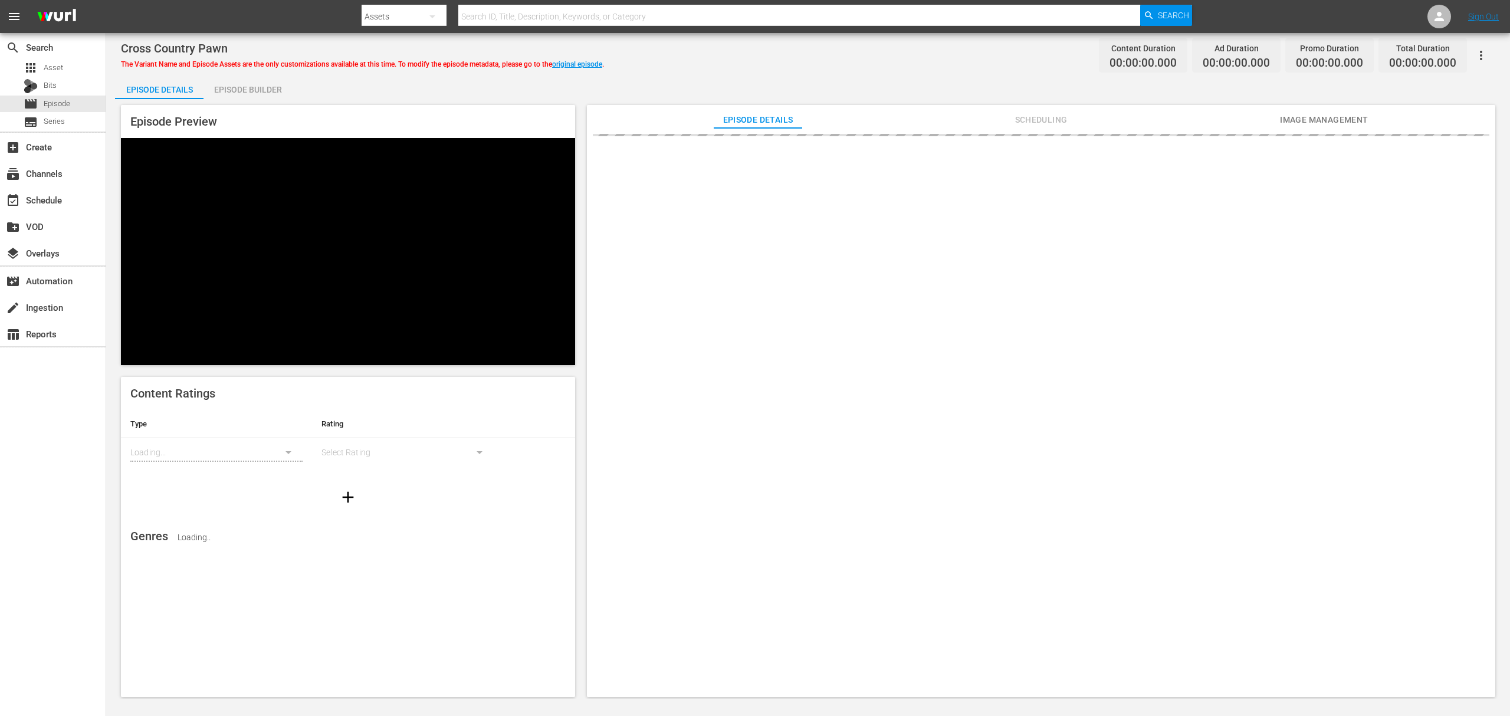
click at [263, 81] on div "Episode Builder" at bounding box center [247, 89] width 88 height 28
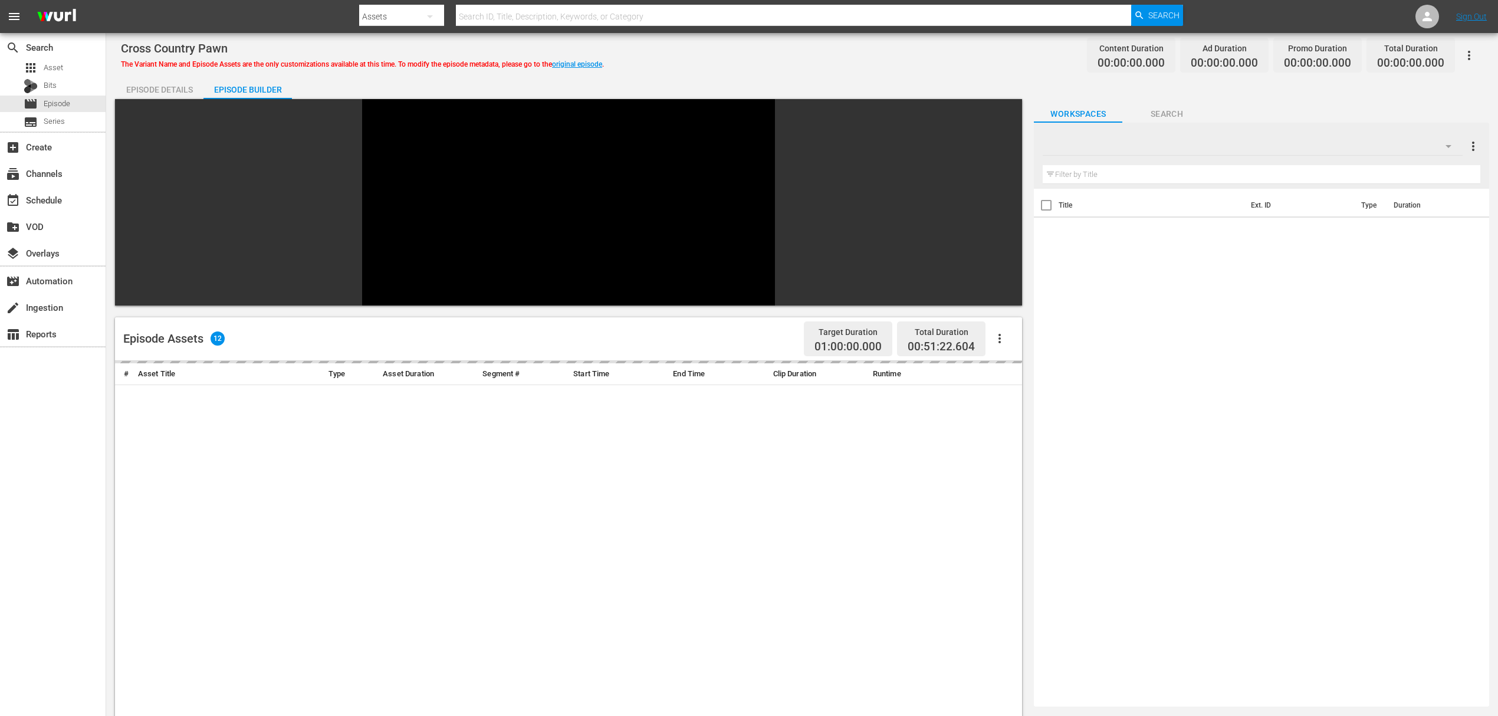
scroll to position [157, 0]
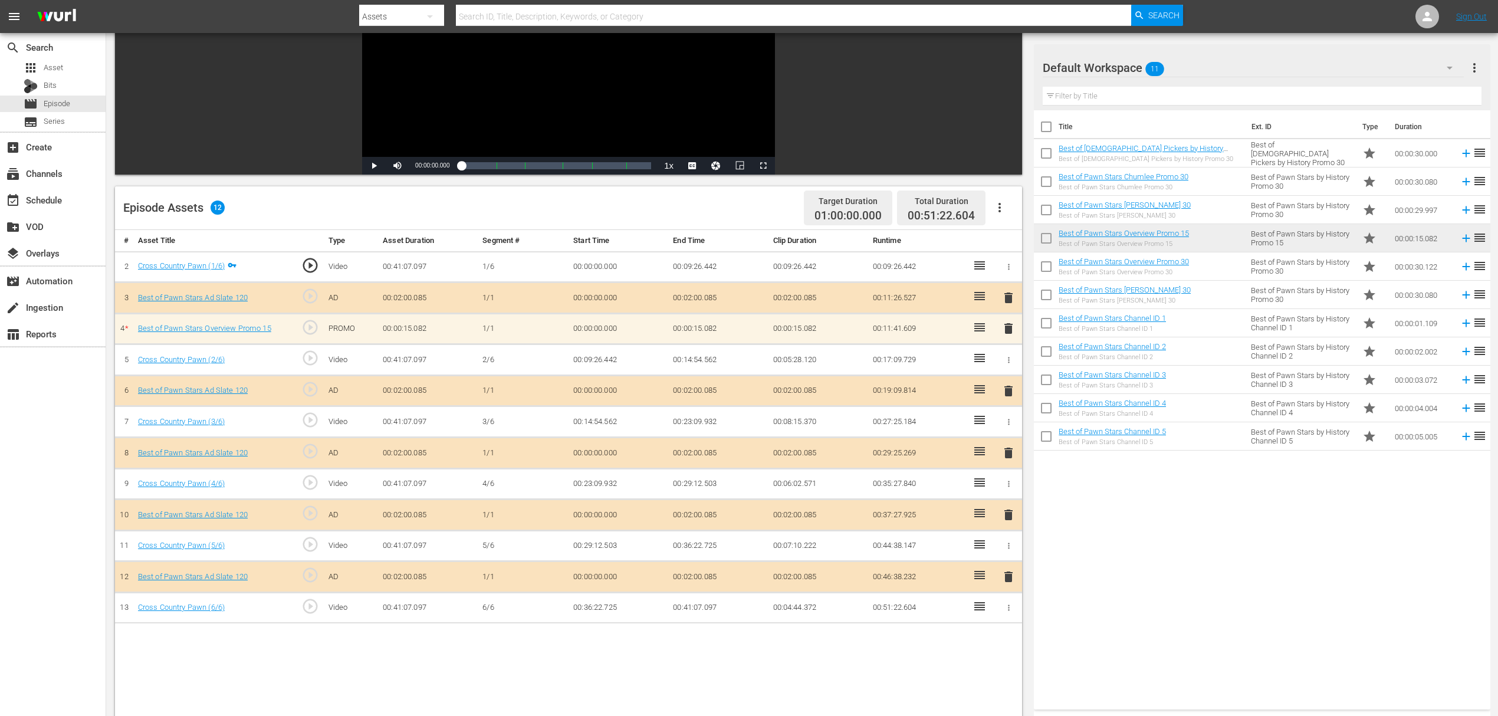
click at [1012, 328] on span "delete" at bounding box center [1008, 328] width 14 height 14
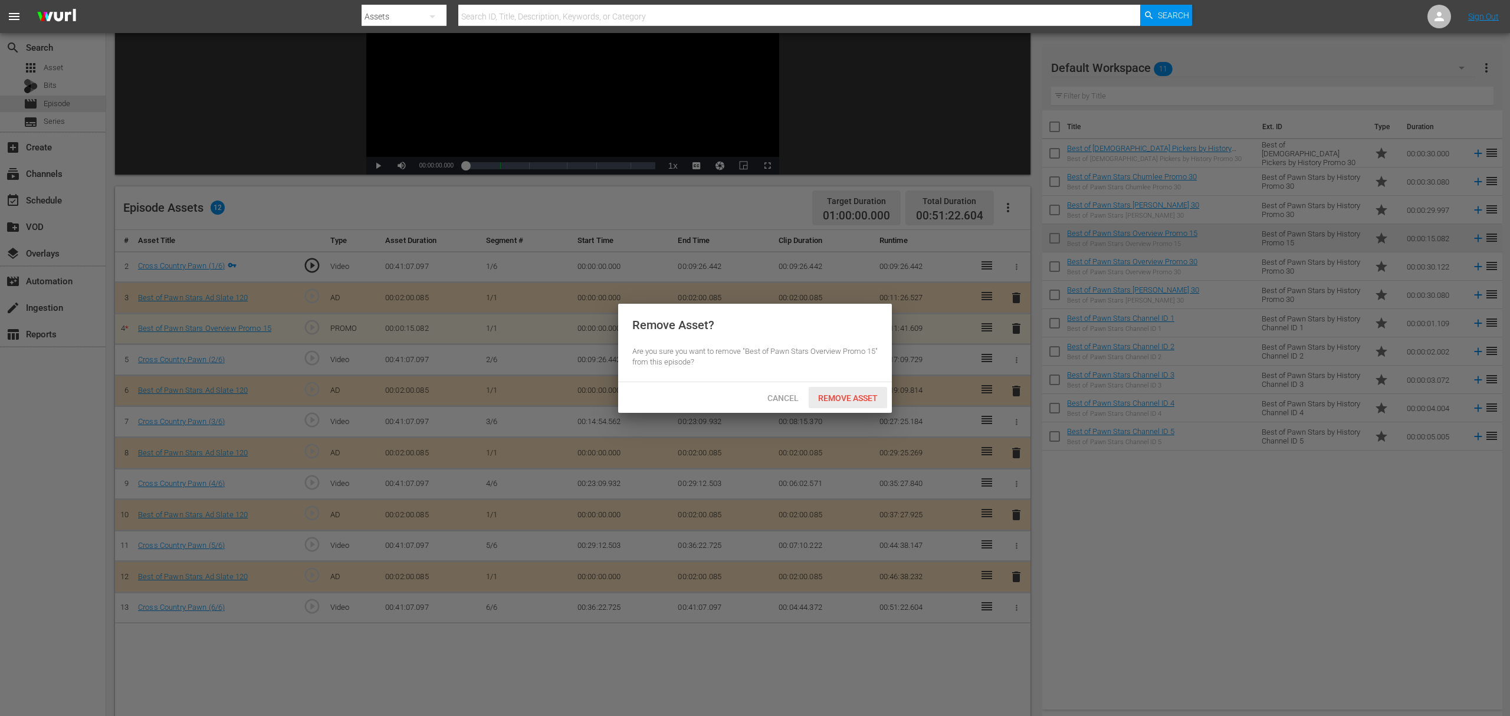
click at [833, 389] on div "Remove Asset" at bounding box center [847, 398] width 78 height 22
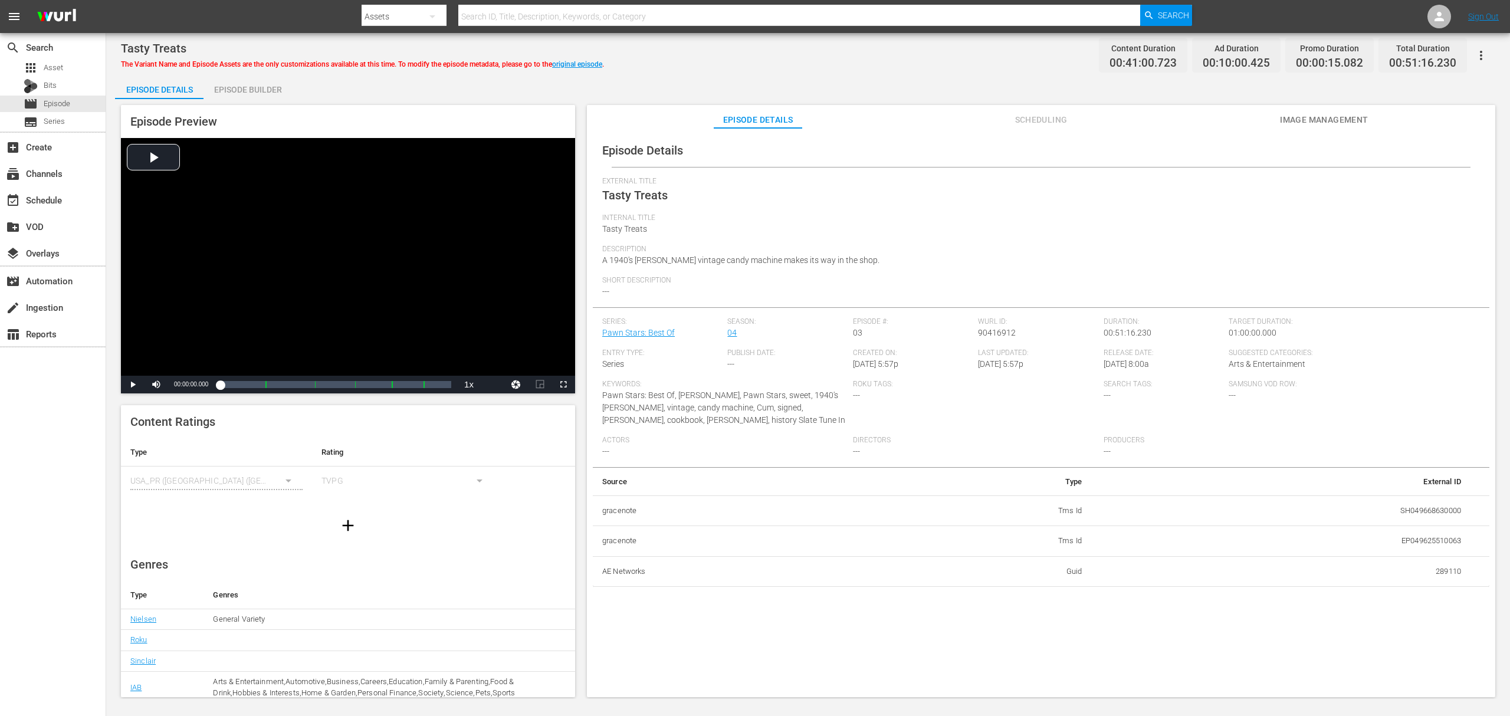
click at [265, 92] on div "Episode Builder" at bounding box center [247, 89] width 88 height 28
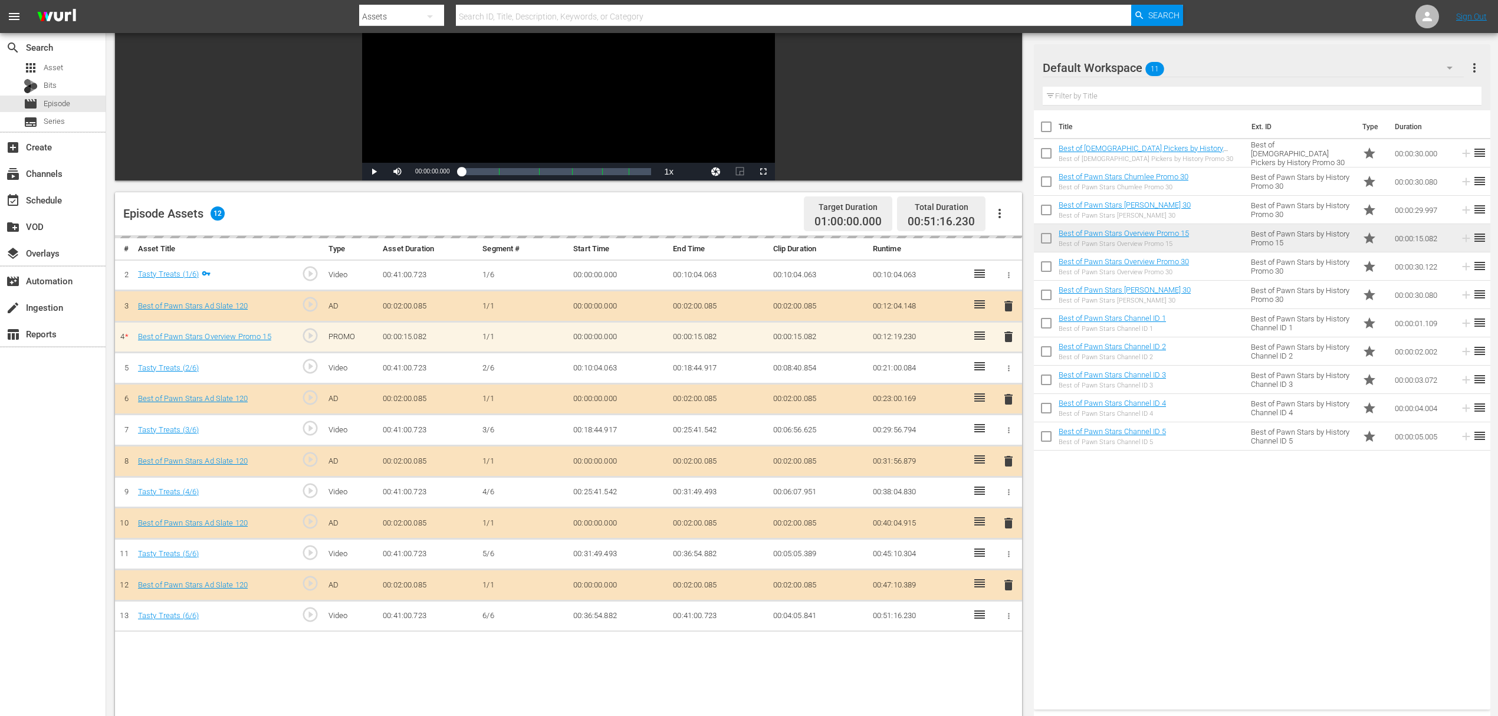
scroll to position [157, 0]
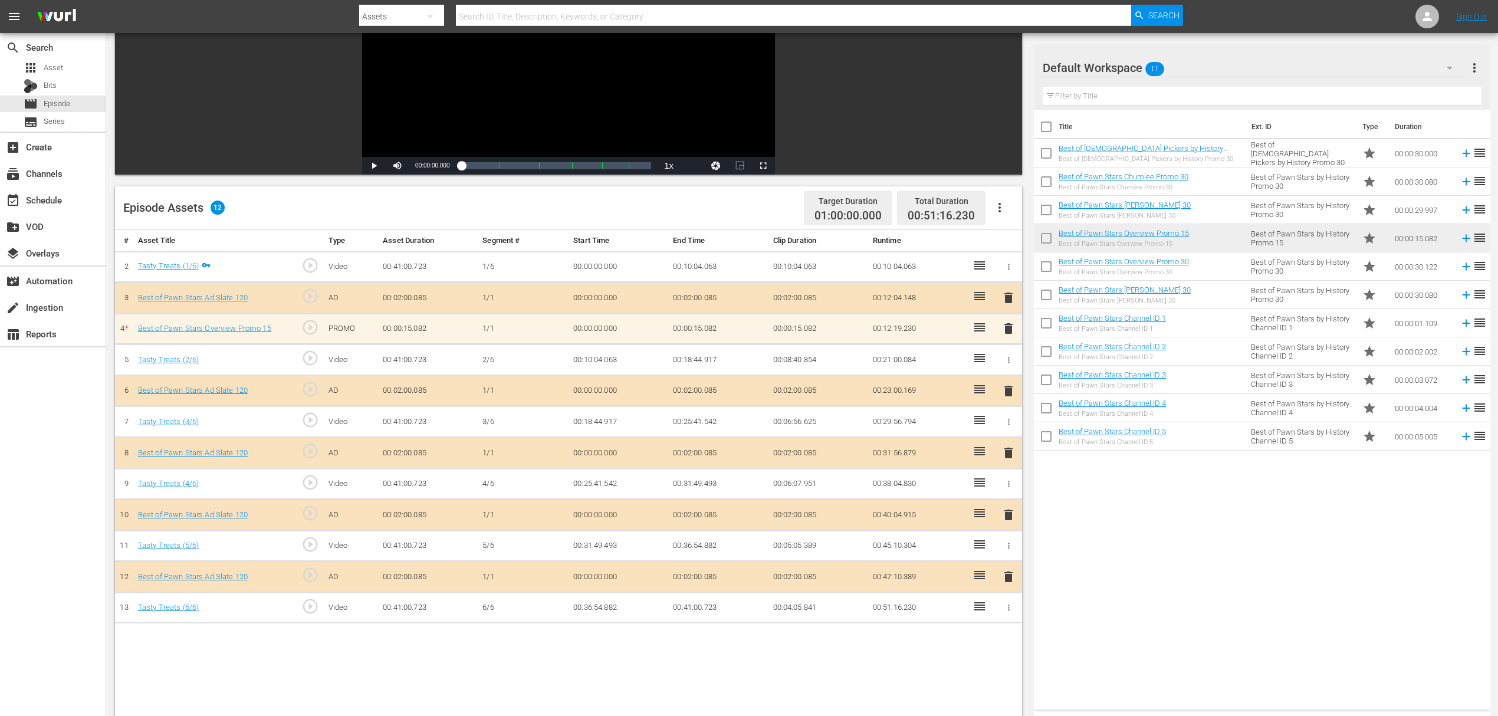
click at [1005, 323] on span "delete" at bounding box center [1008, 328] width 14 height 14
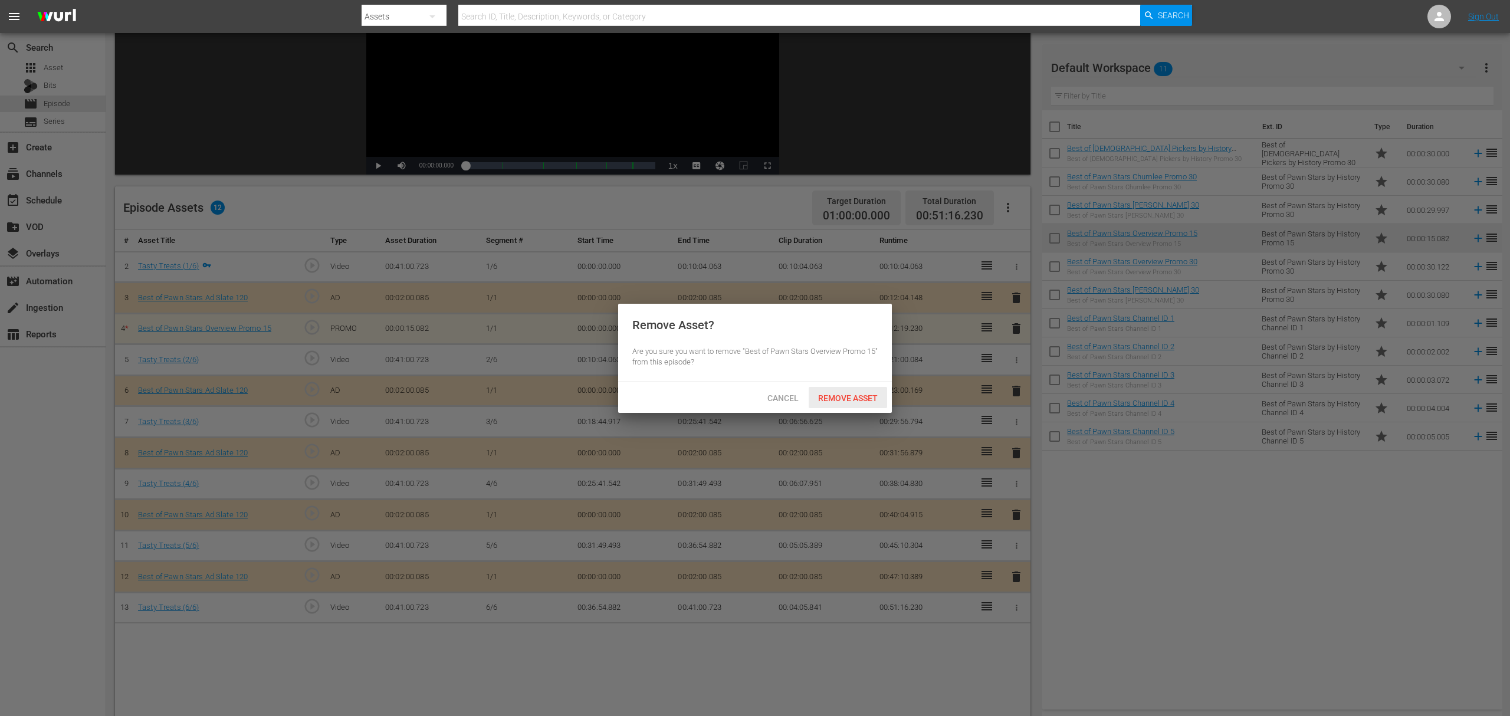
drag, startPoint x: 834, startPoint y: 402, endPoint x: 887, endPoint y: 405, distance: 53.1
click at [835, 402] on span "Remove Asset" at bounding box center [847, 397] width 78 height 9
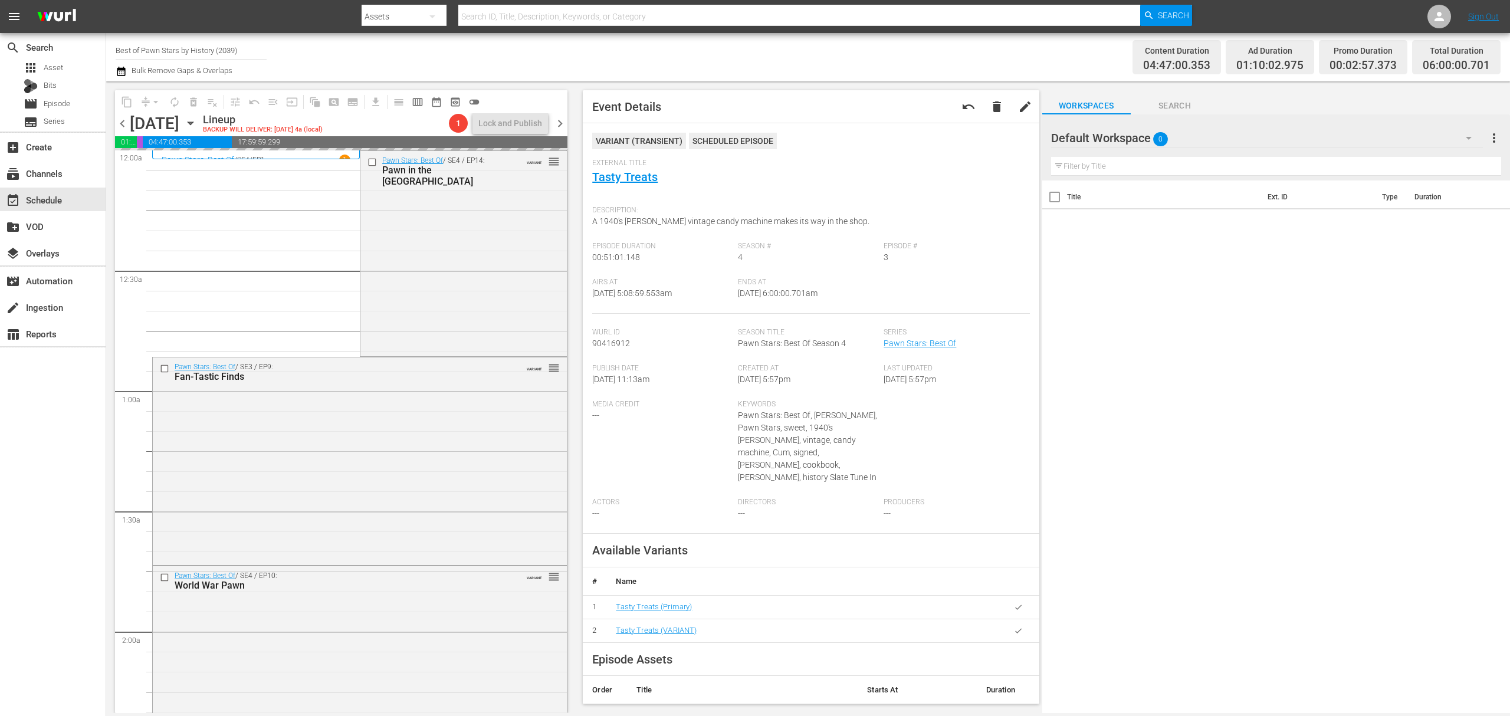
scroll to position [1022, 0]
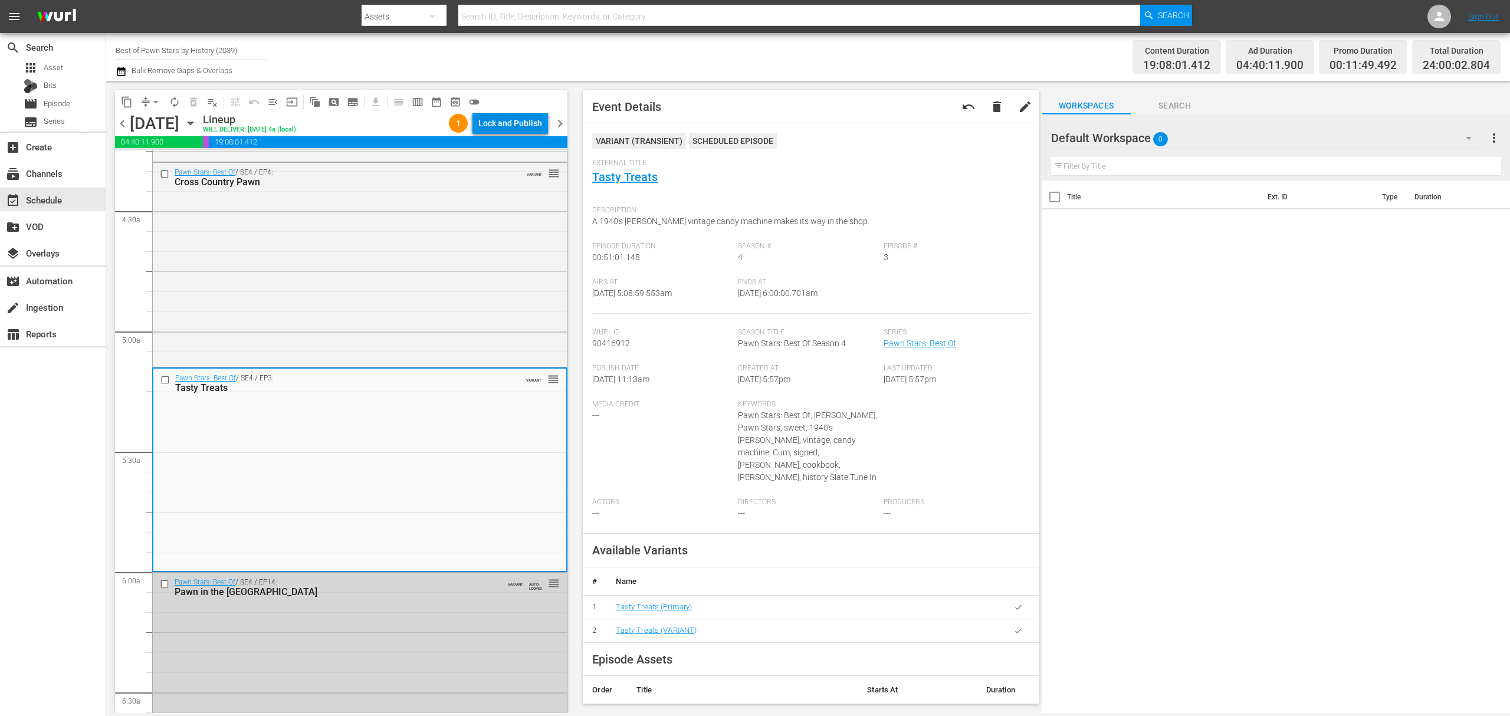
click at [513, 123] on div "Lock and Publish" at bounding box center [510, 123] width 64 height 21
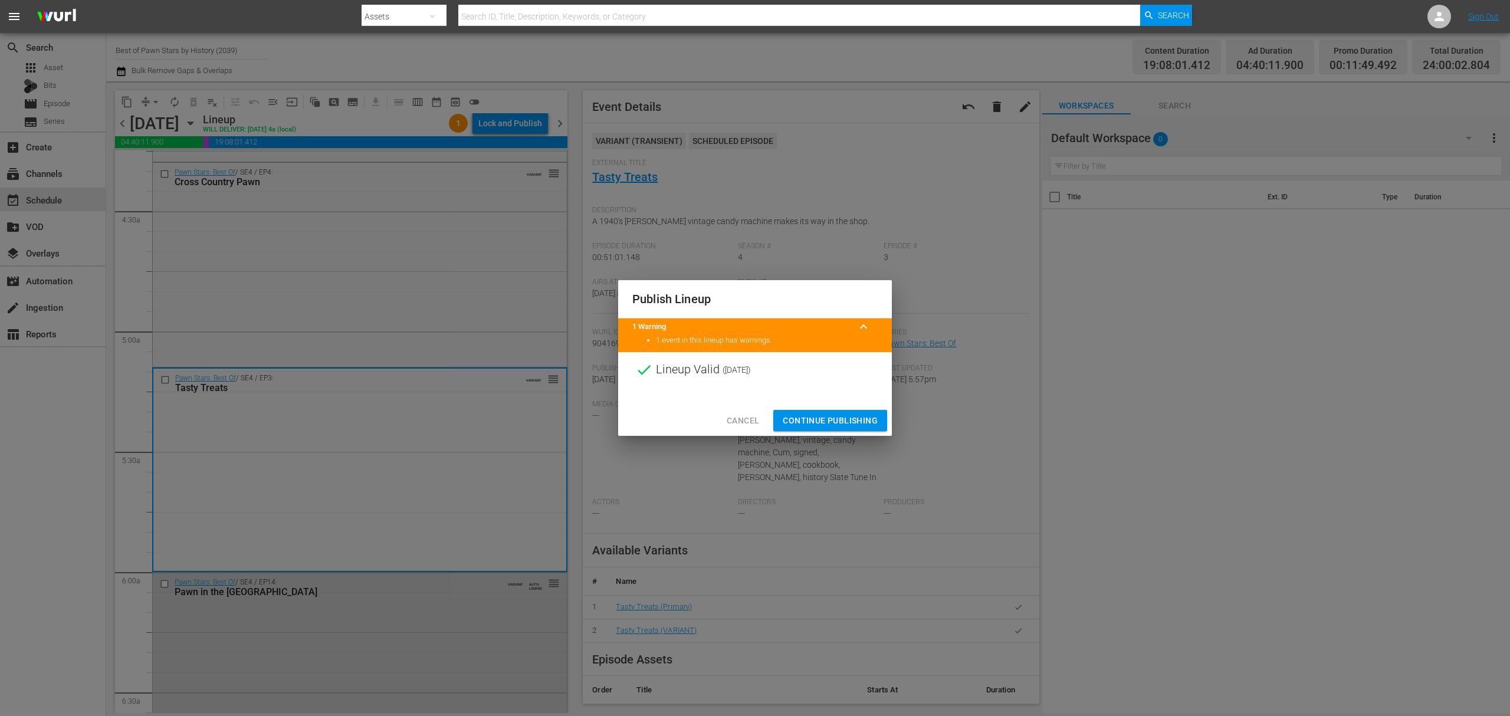
click at [823, 420] on span "Continue Publishing" at bounding box center [830, 420] width 95 height 15
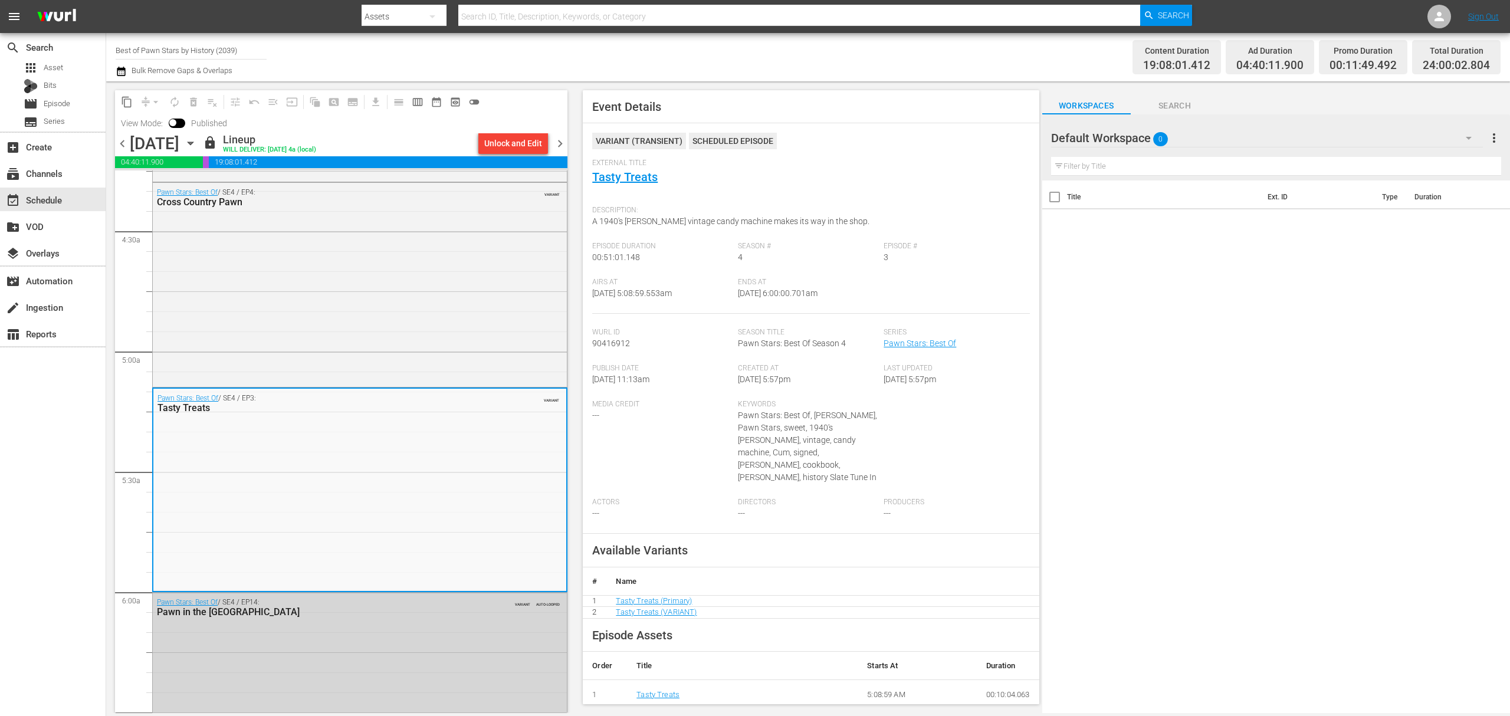
click at [564, 146] on span "chevron_right" at bounding box center [560, 143] width 15 height 15
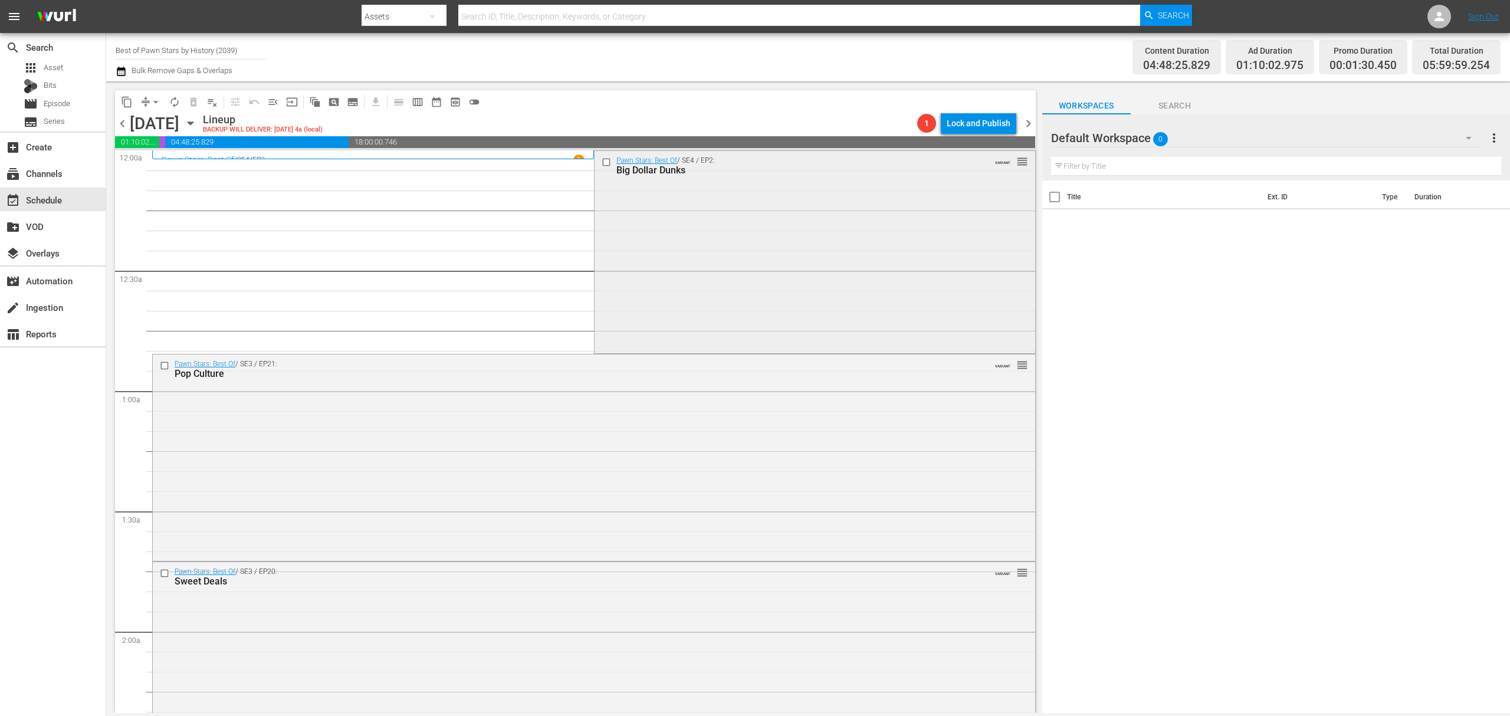
click at [708, 257] on div "Pawn Stars: Best Of / SE4 / EP2: Big Dollar Dunks VARIANT reorder" at bounding box center [814, 251] width 441 height 201
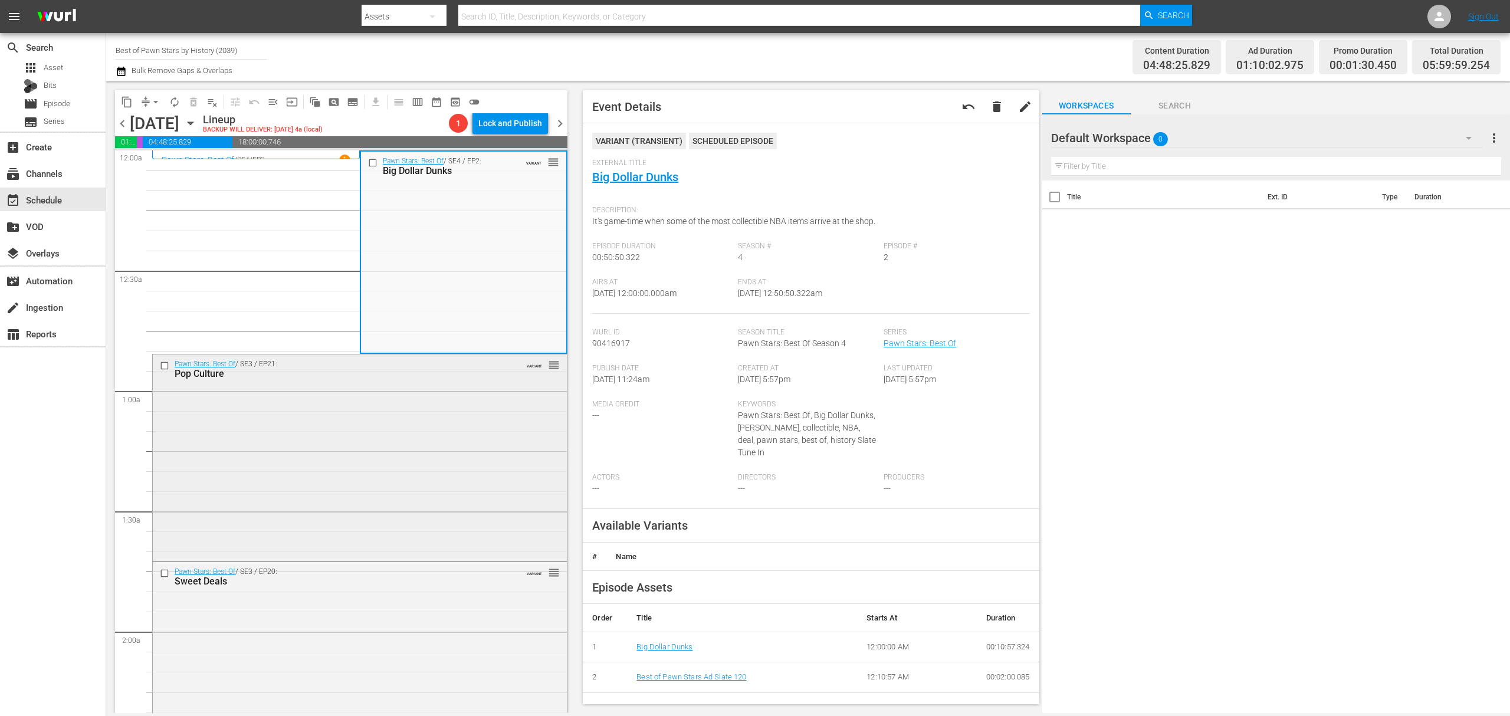
click at [440, 399] on div "Pawn Stars: Best Of / SE3 / EP21: Pop Culture VARIANT reorder" at bounding box center [360, 456] width 414 height 204
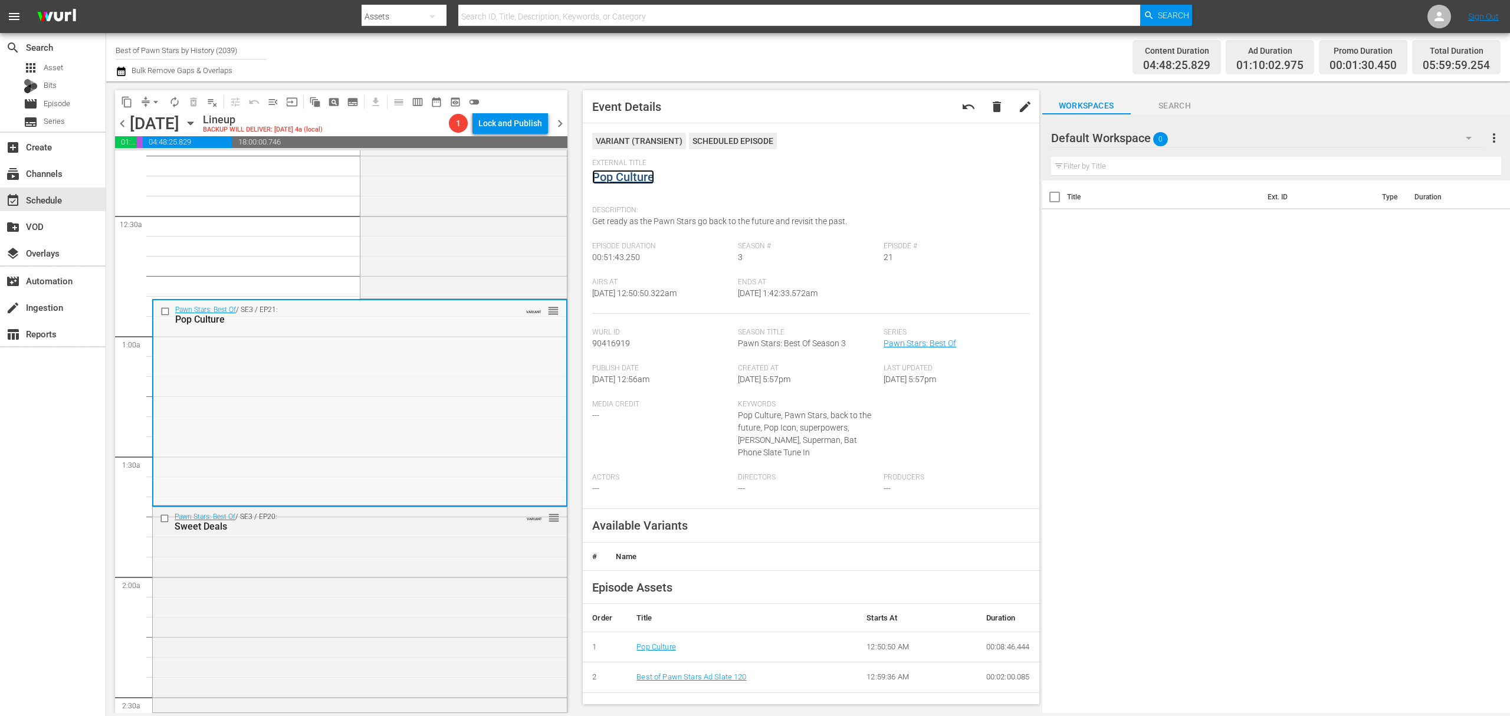
scroll to position [236, 0]
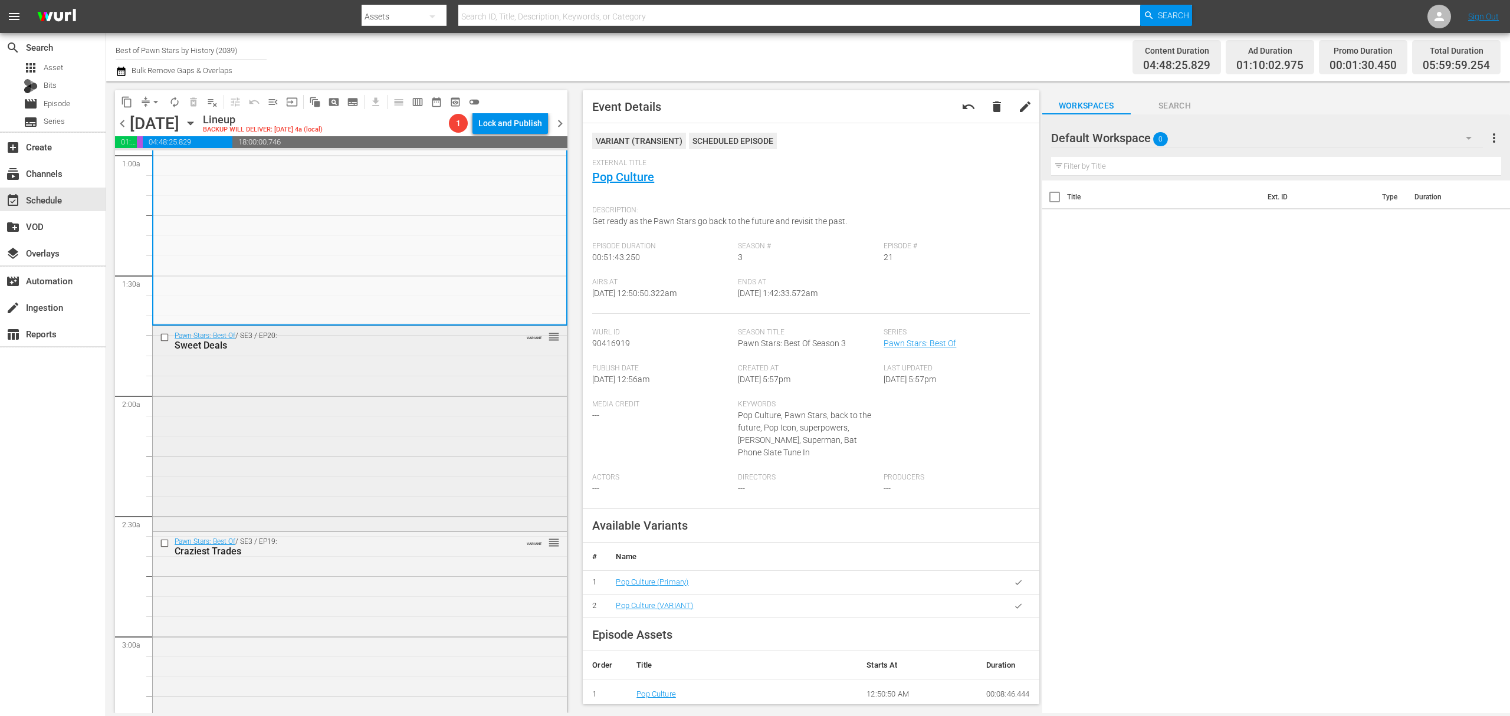
click at [429, 392] on div "Pawn Stars: Best Of / SE3 / EP20: Sweet Deals VARIANT reorder" at bounding box center [360, 427] width 414 height 203
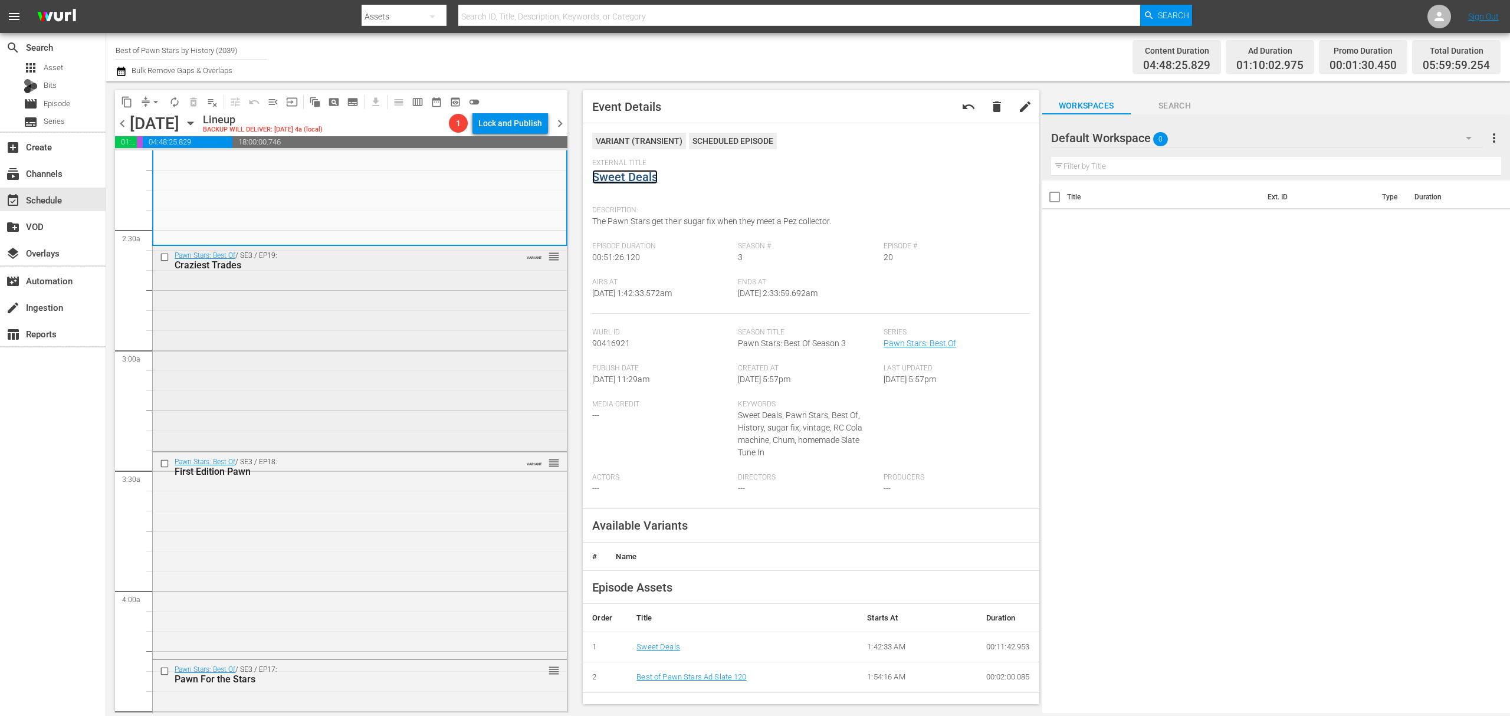
scroll to position [550, 0]
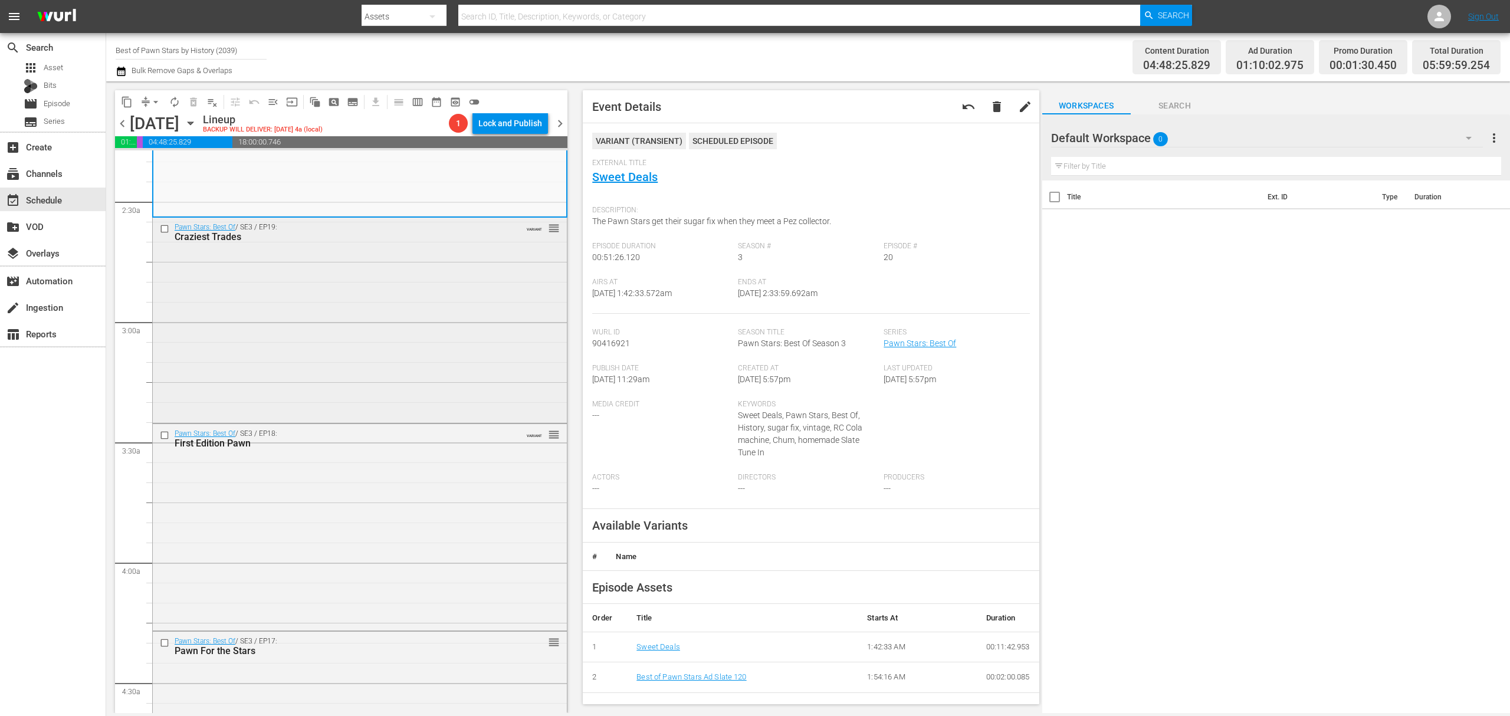
click at [442, 288] on div "Pawn Stars: Best Of / SE3 / EP19: Craziest Trades VARIANT reorder" at bounding box center [360, 319] width 414 height 202
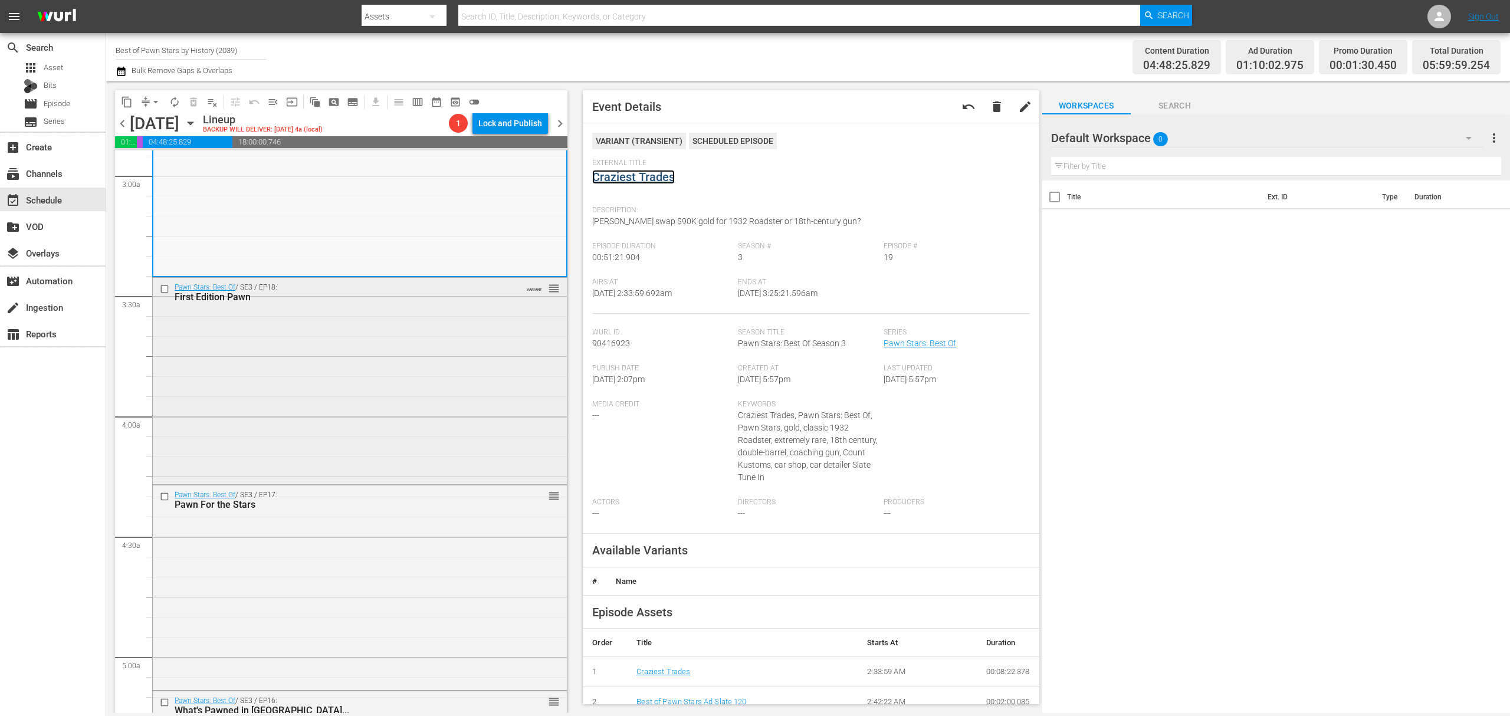
scroll to position [708, 0]
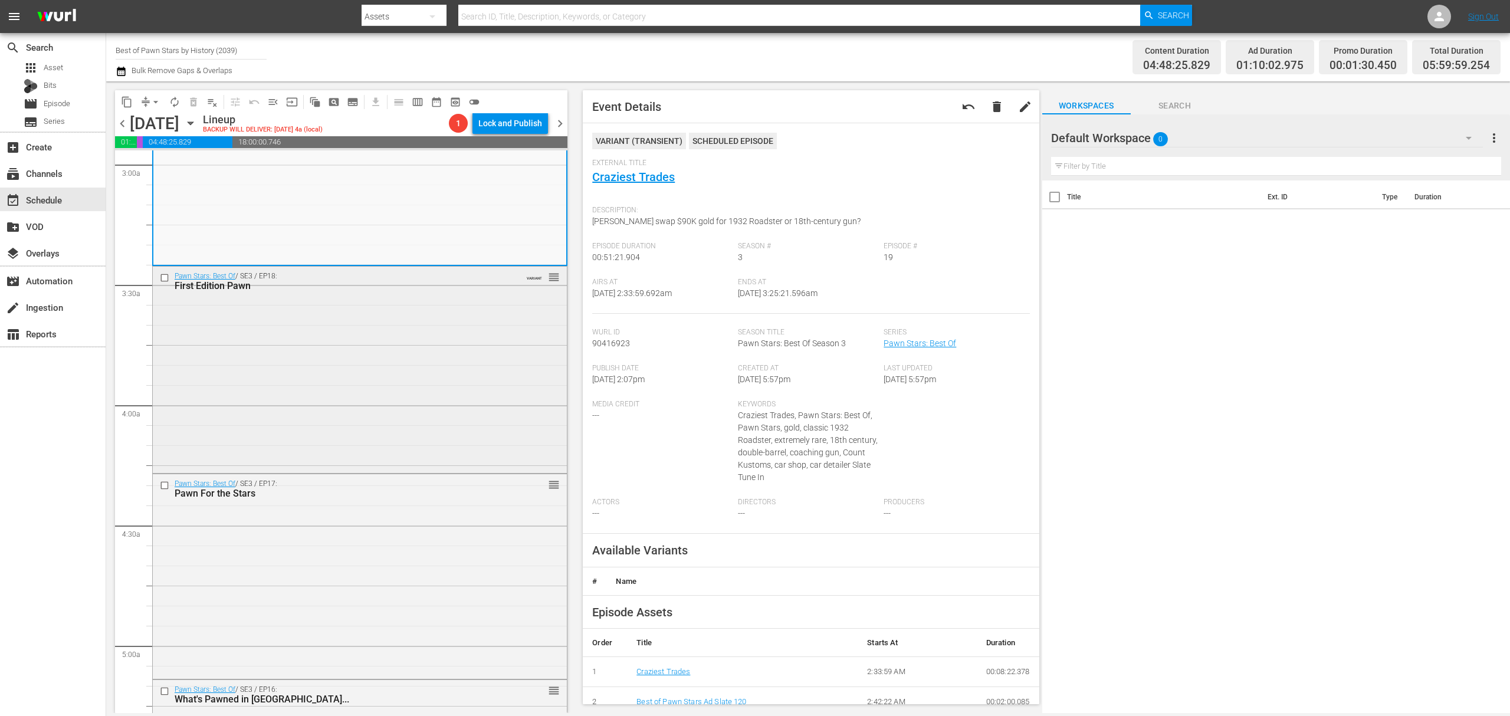
click at [439, 353] on div "Pawn Stars: Best Of / SE3 / EP18: First Edition Pawn VARIANT reorder" at bounding box center [360, 368] width 414 height 203
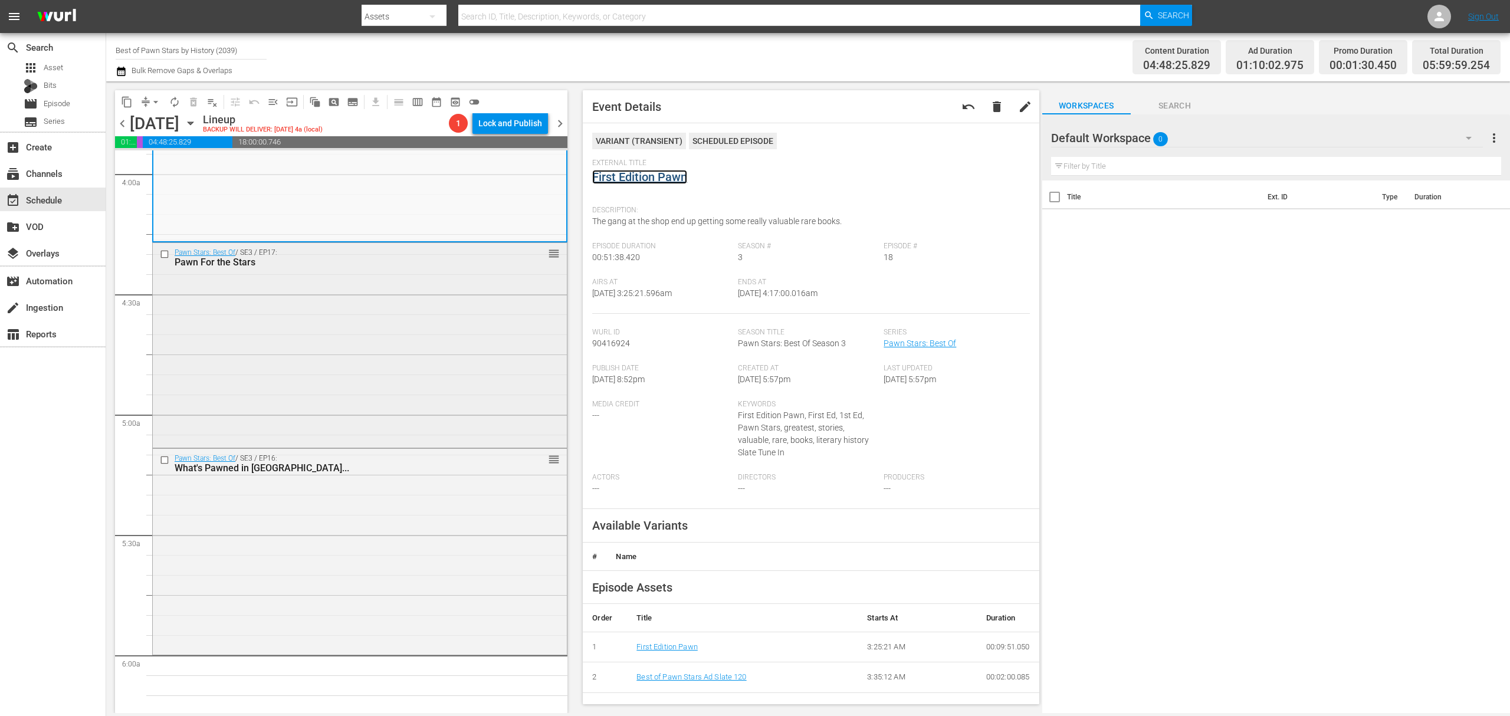
scroll to position [944, 0]
click at [449, 350] on div "Pawn Stars: Best Of / SE3 / EP17: Pawn For the Stars reorder" at bounding box center [360, 339] width 414 height 203
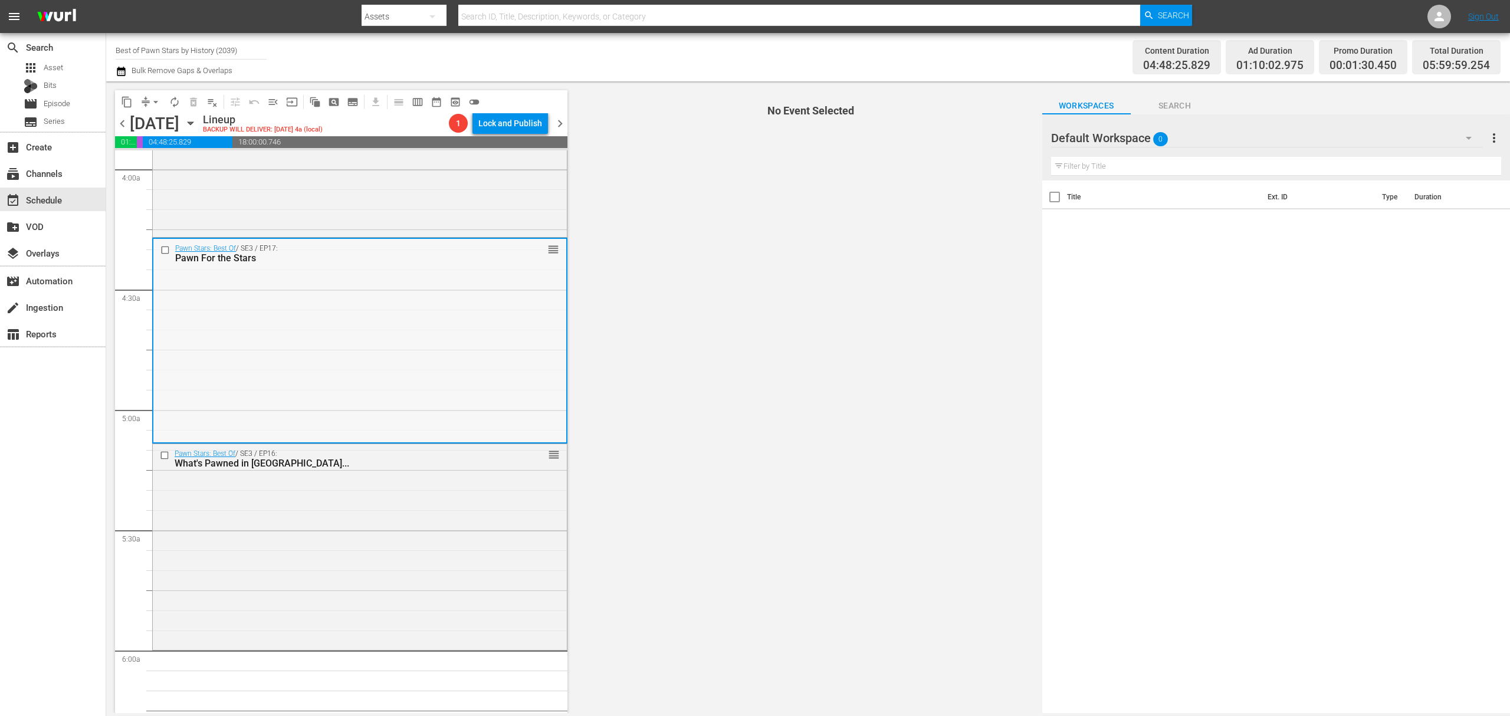
click at [446, 324] on div "Pawn Stars: Best Of / SE3 / EP17: Pawn For the Stars reorder" at bounding box center [359, 340] width 413 height 203
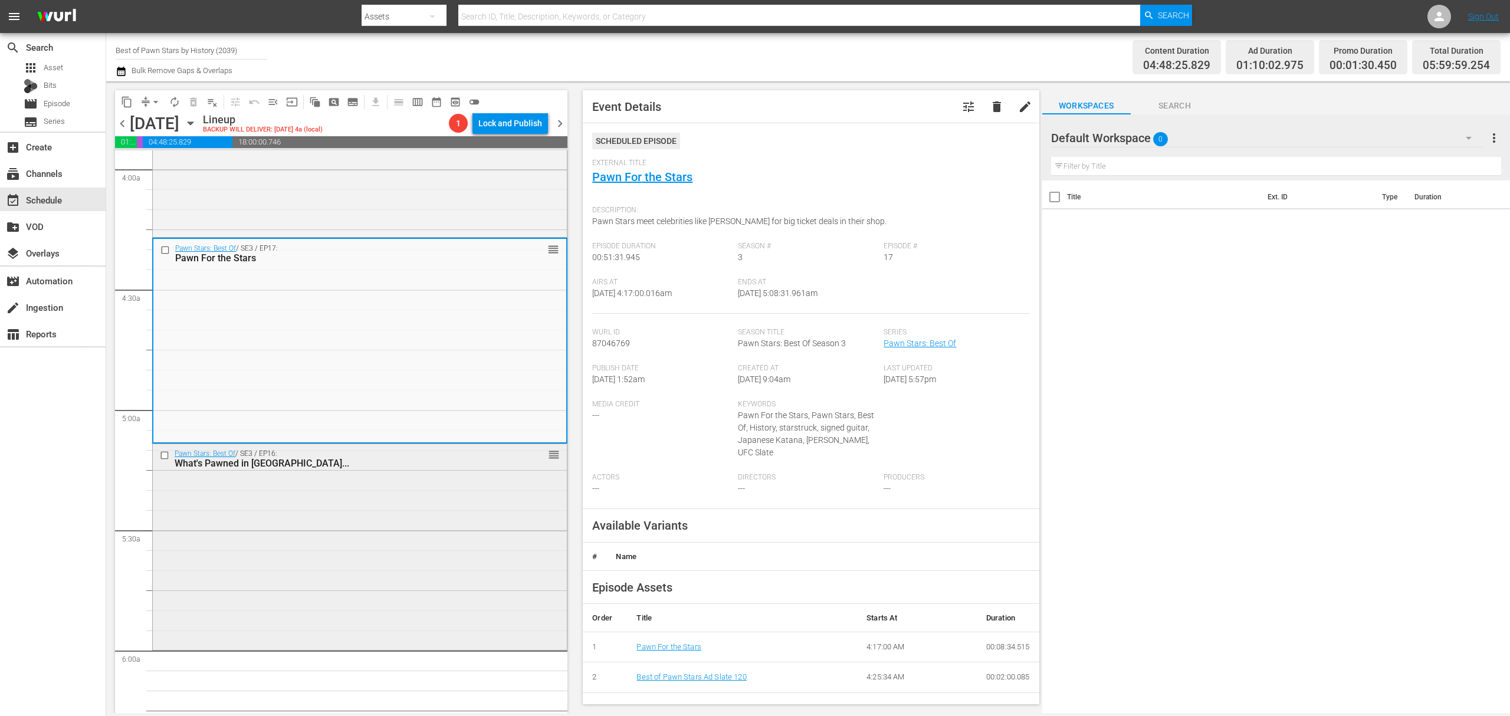
click at [361, 545] on div "Pawn Stars: Best Of / SE3 / EP16: What's Pawned in Vegas... reorder" at bounding box center [360, 545] width 414 height 203
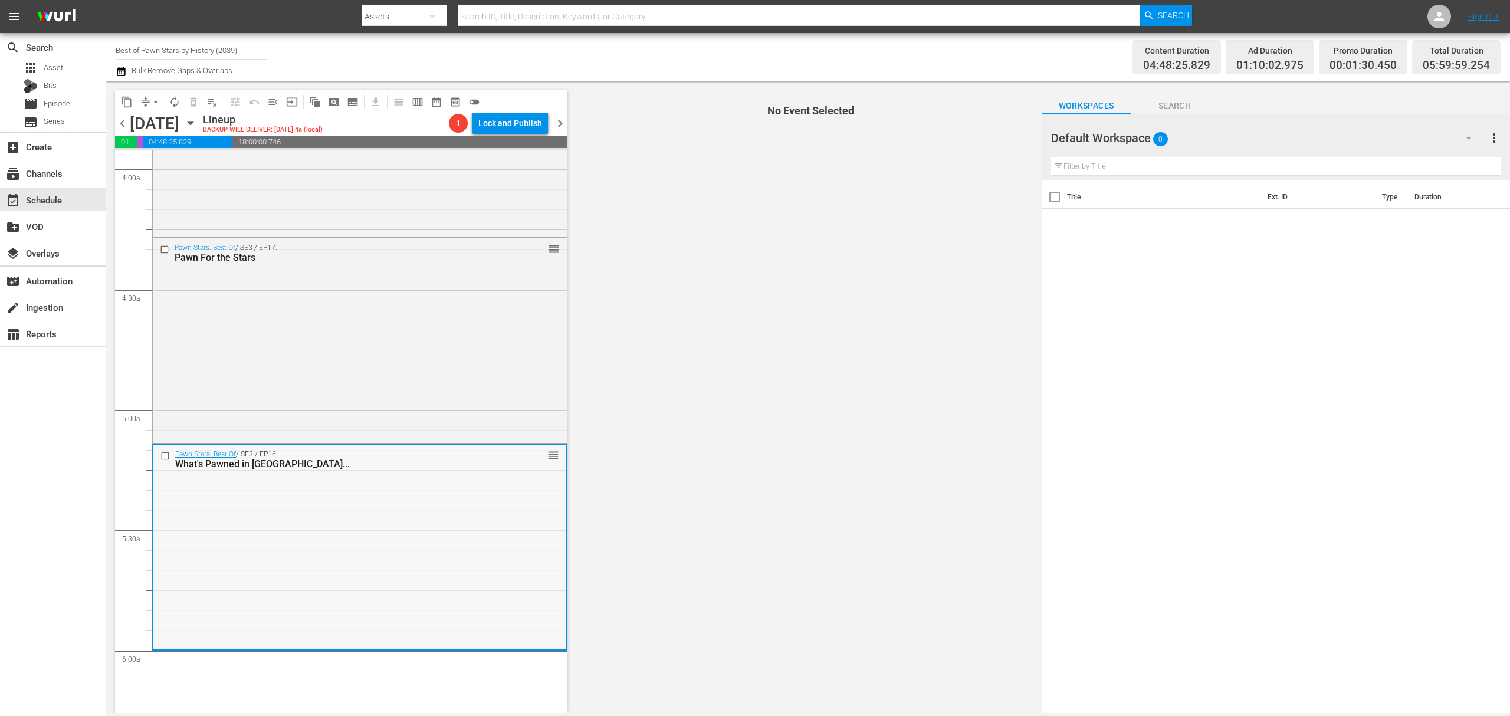
click at [428, 512] on div "Pawn Stars: Best Of / SE3 / EP16: What's Pawned in Vegas... reorder" at bounding box center [359, 546] width 413 height 203
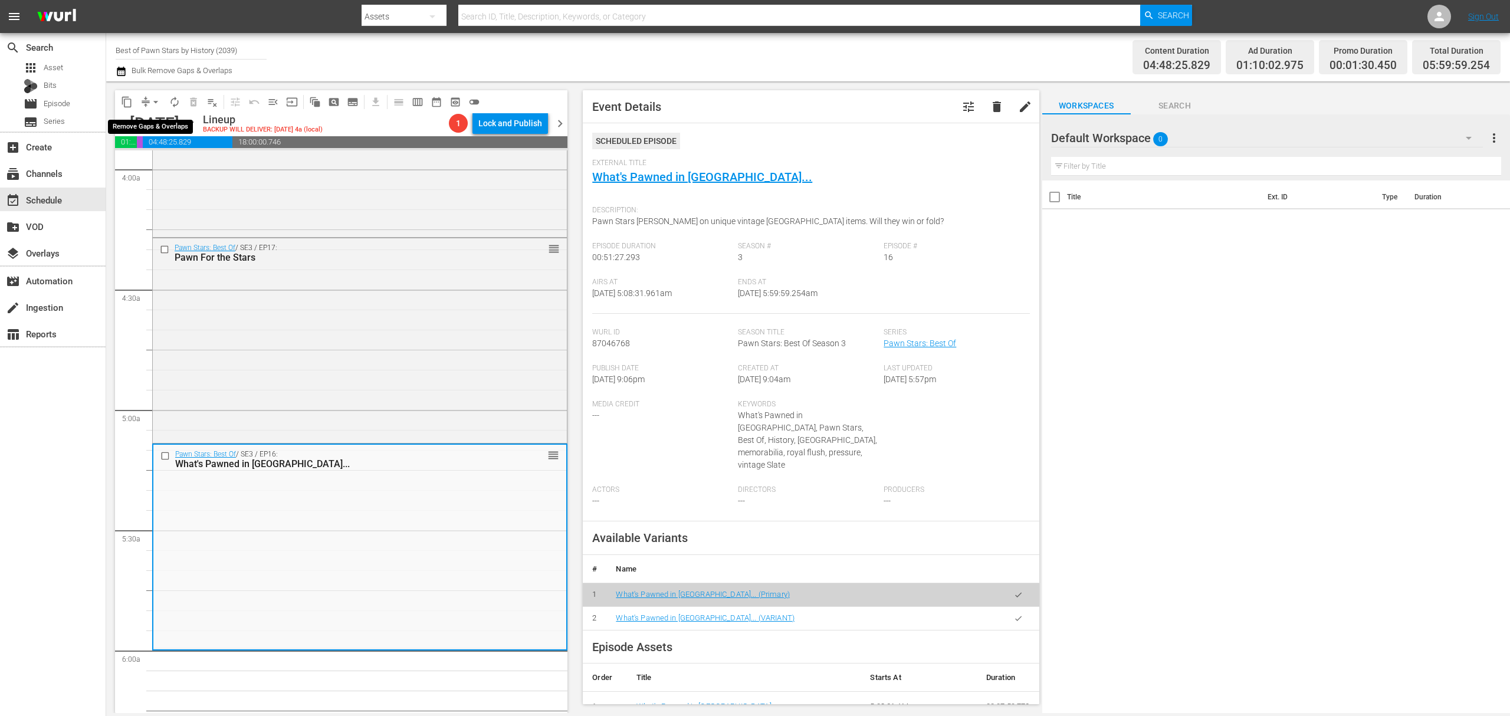
click at [147, 102] on button "arrow_drop_down" at bounding box center [155, 102] width 19 height 19
click at [152, 123] on li "Align to Midnight" at bounding box center [156, 125] width 124 height 19
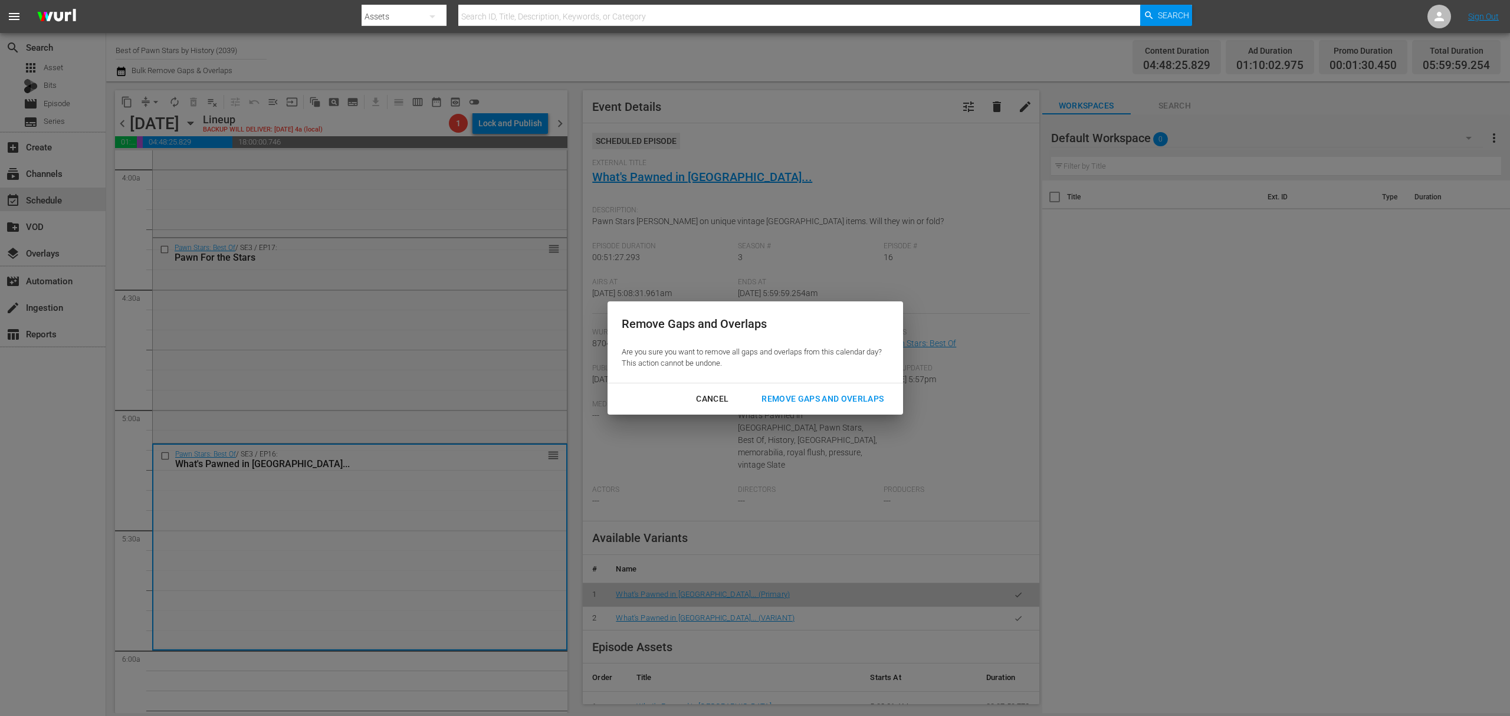
click at [831, 401] on div "Remove Gaps and Overlaps" at bounding box center [822, 399] width 141 height 15
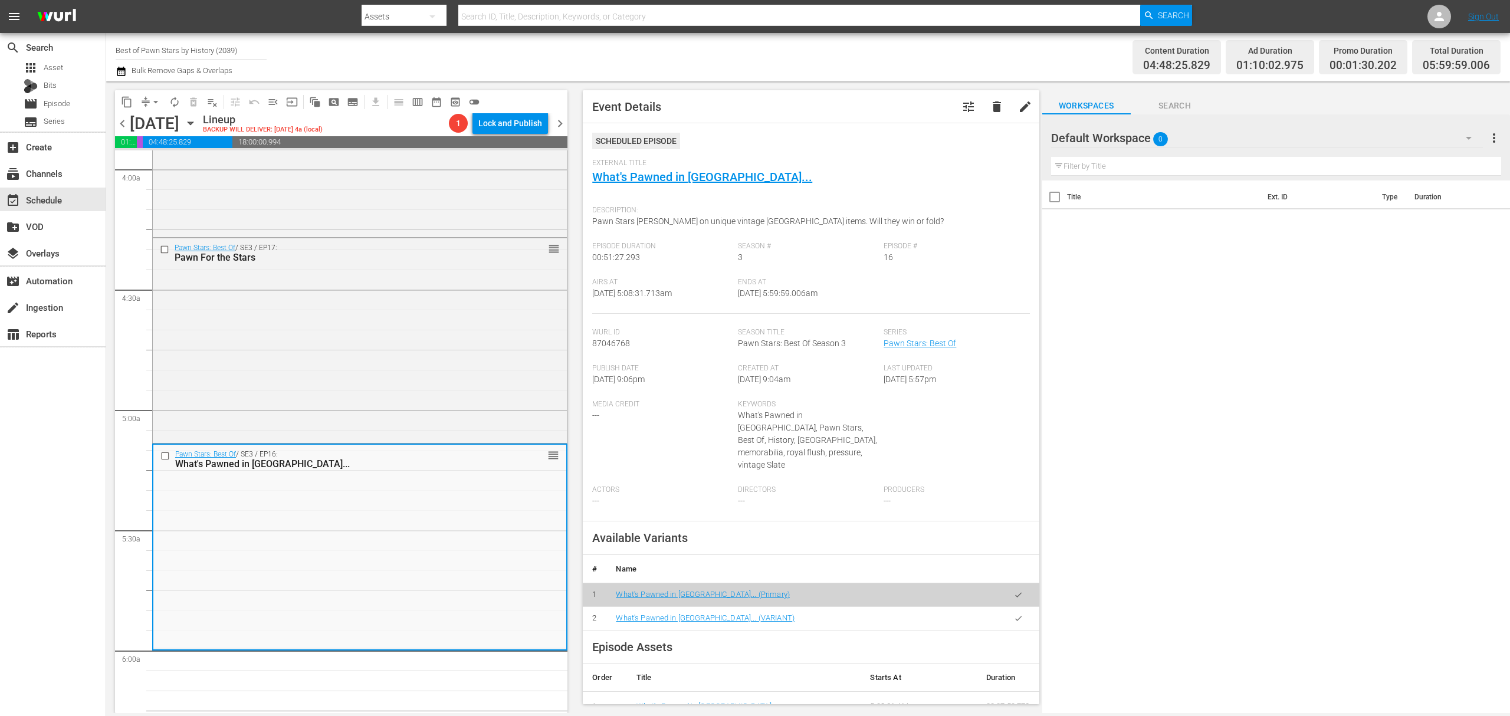
click at [152, 99] on span "arrow_drop_down" at bounding box center [156, 102] width 12 height 12
click at [147, 123] on li "Align to Midnight" at bounding box center [156, 125] width 124 height 19
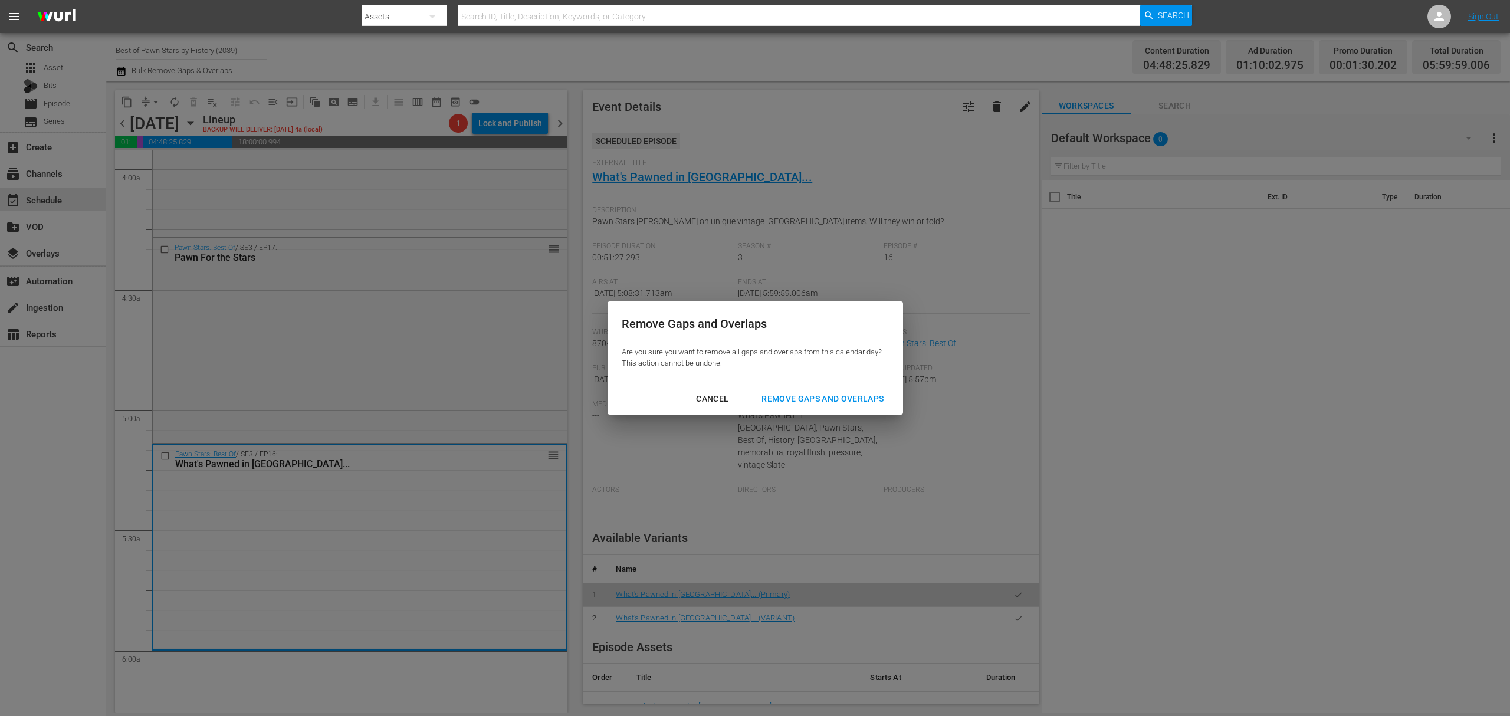
click at [836, 388] on button "Remove Gaps and Overlaps" at bounding box center [822, 399] width 150 height 22
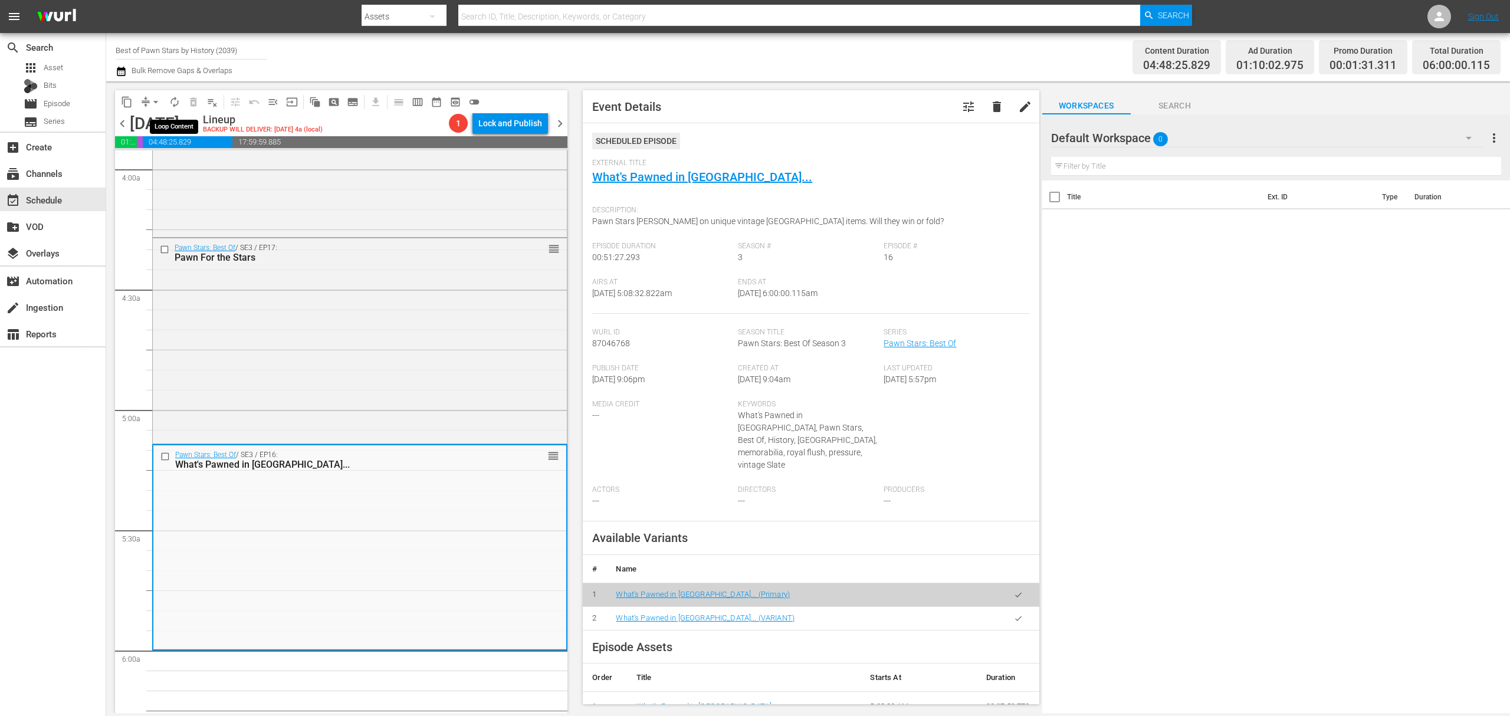
click at [177, 96] on span "autorenew_outlined" at bounding box center [175, 102] width 12 height 12
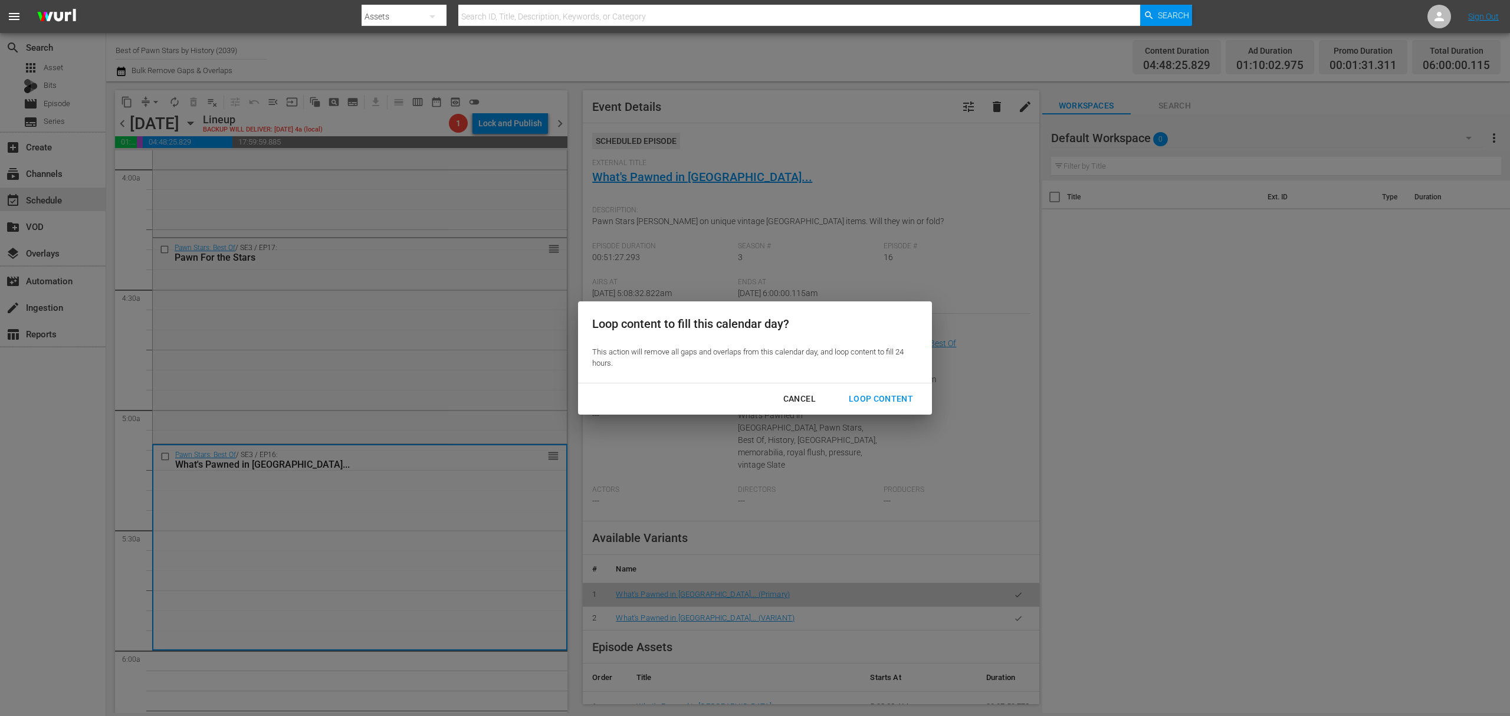
click at [878, 401] on div "Loop Content" at bounding box center [880, 399] width 83 height 15
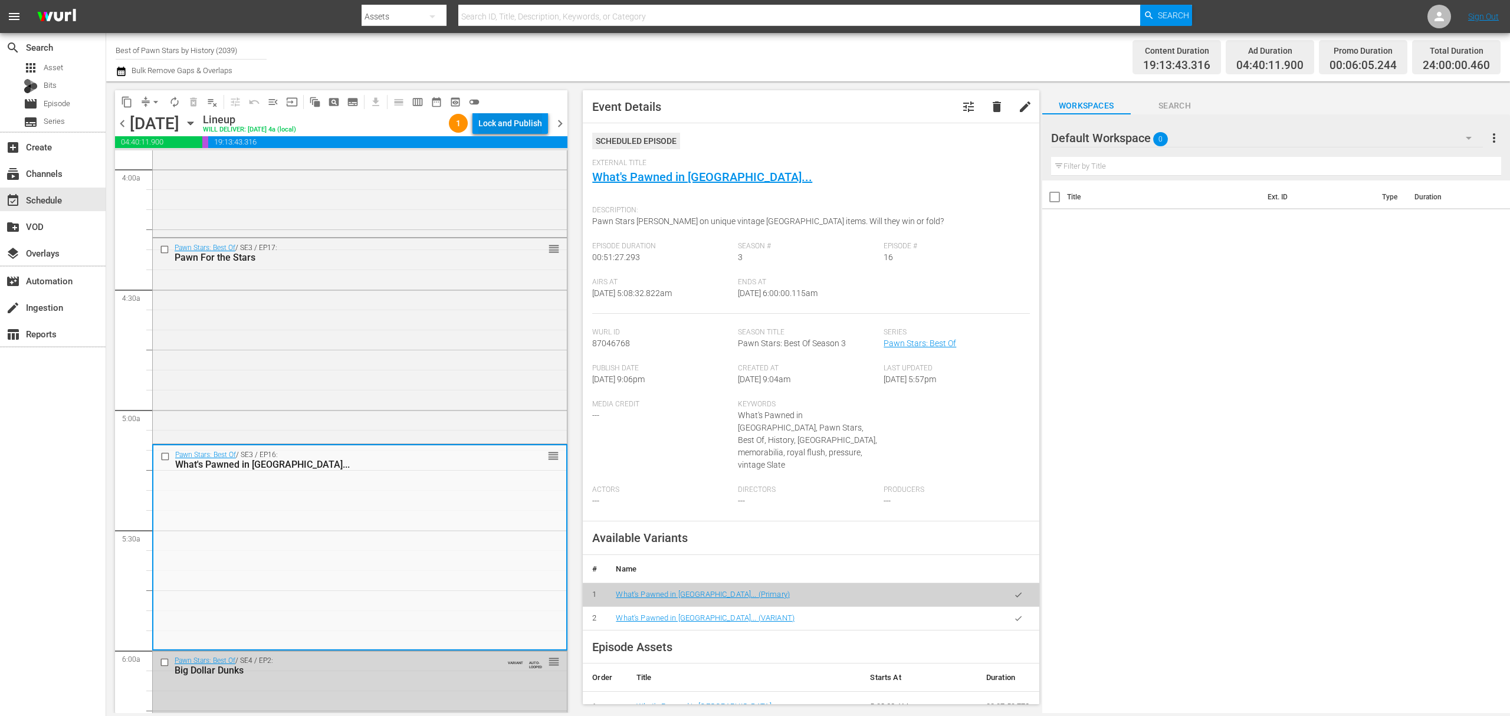
click at [515, 125] on div "Lock and Publish" at bounding box center [510, 123] width 64 height 21
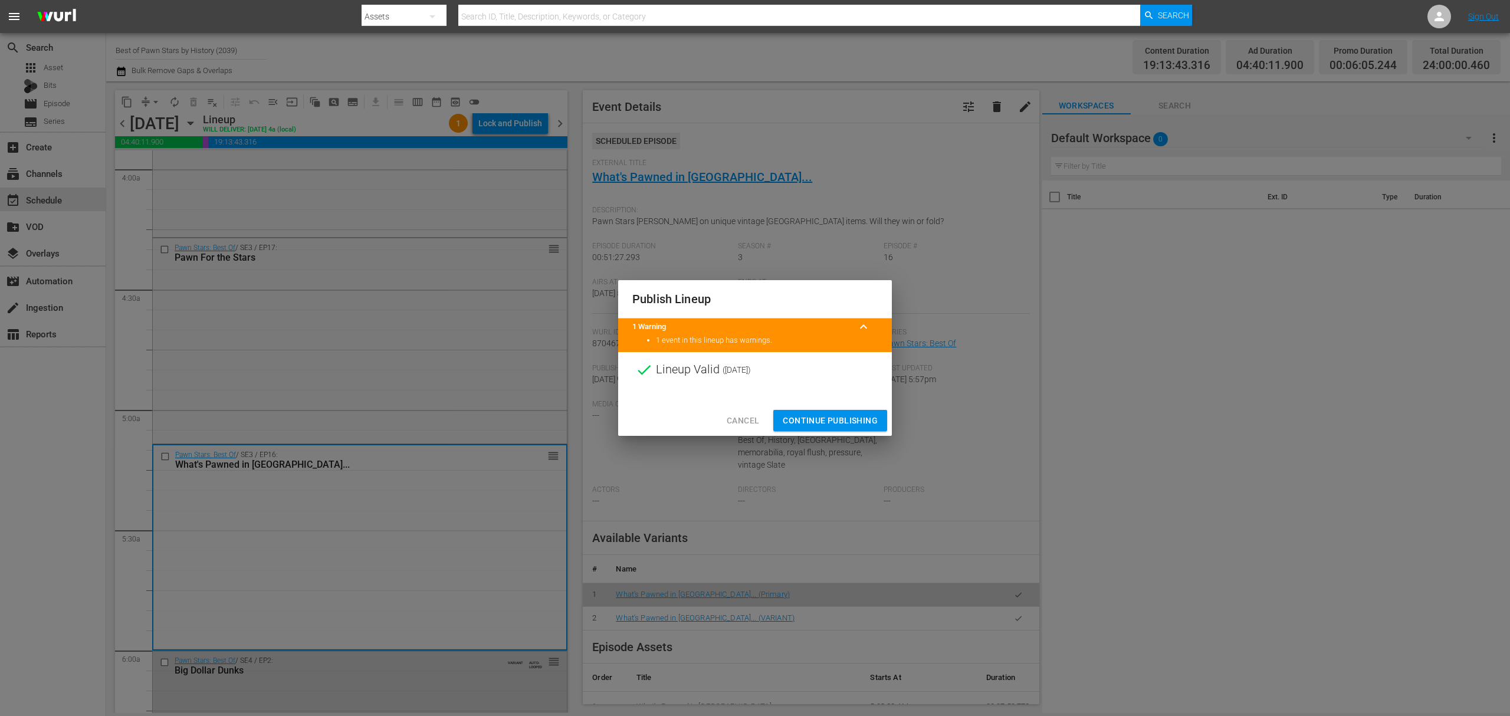
click at [826, 415] on span "Continue Publishing" at bounding box center [830, 420] width 95 height 15
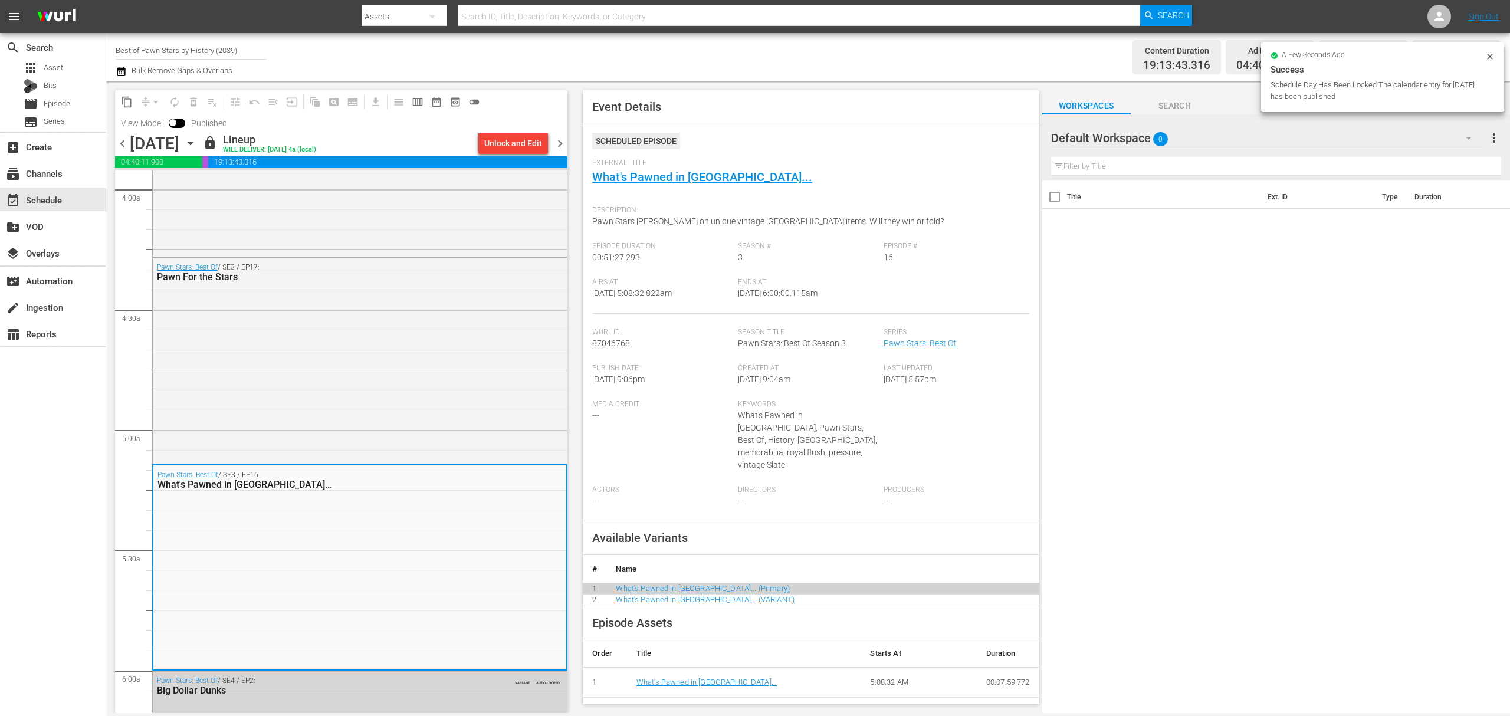
click at [555, 143] on span "chevron_right" at bounding box center [560, 143] width 15 height 15
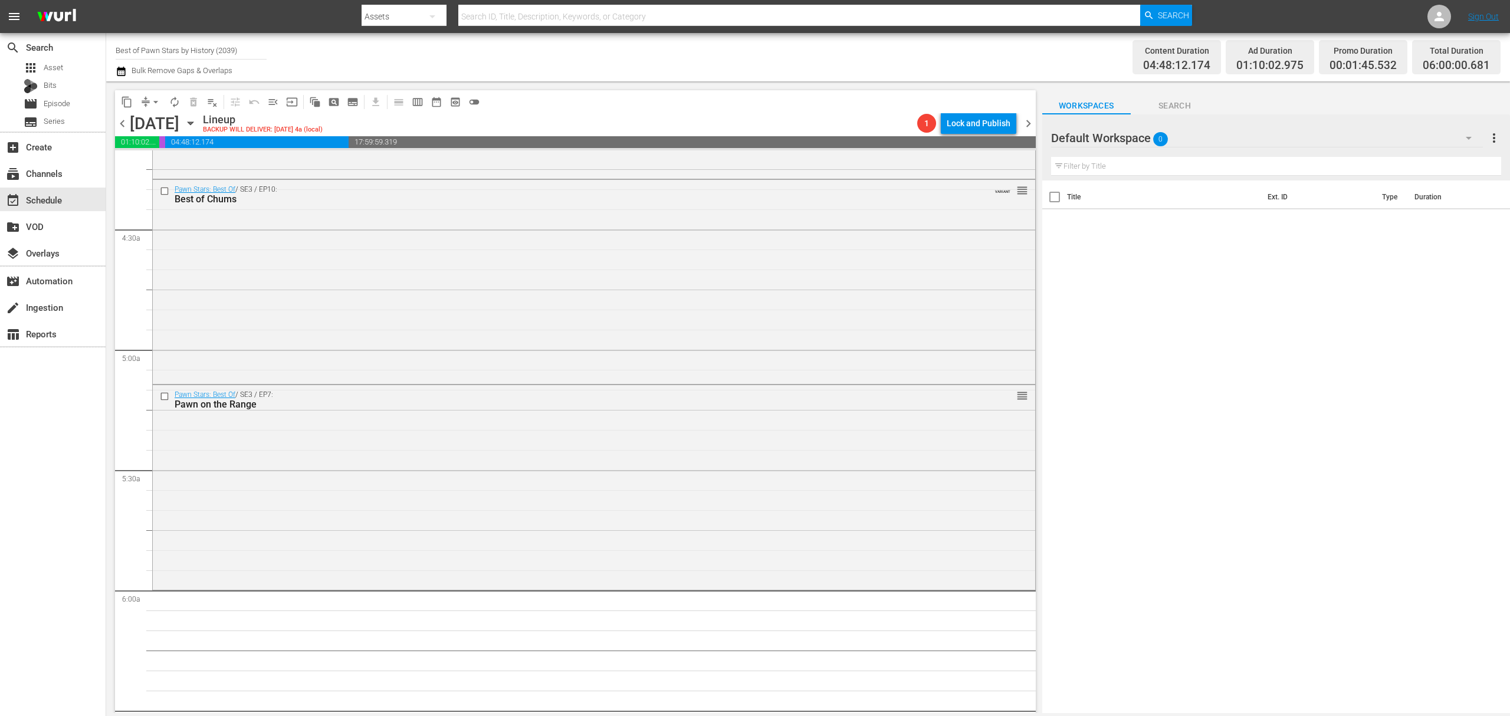
scroll to position [923, 0]
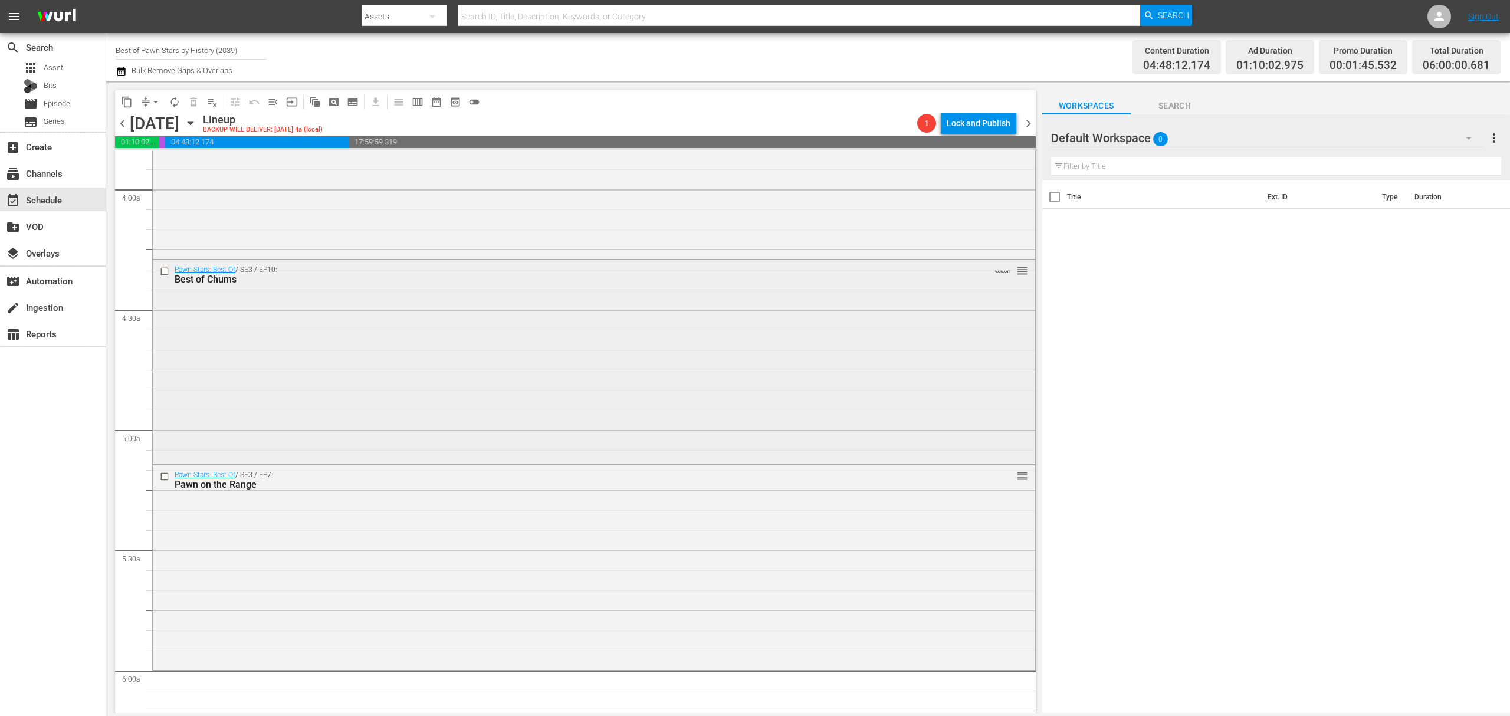
click at [579, 333] on div "Pawn Stars: Best Of / SE3 / EP10: Best of Chums VARIANT reorder" at bounding box center [594, 361] width 882 height 202
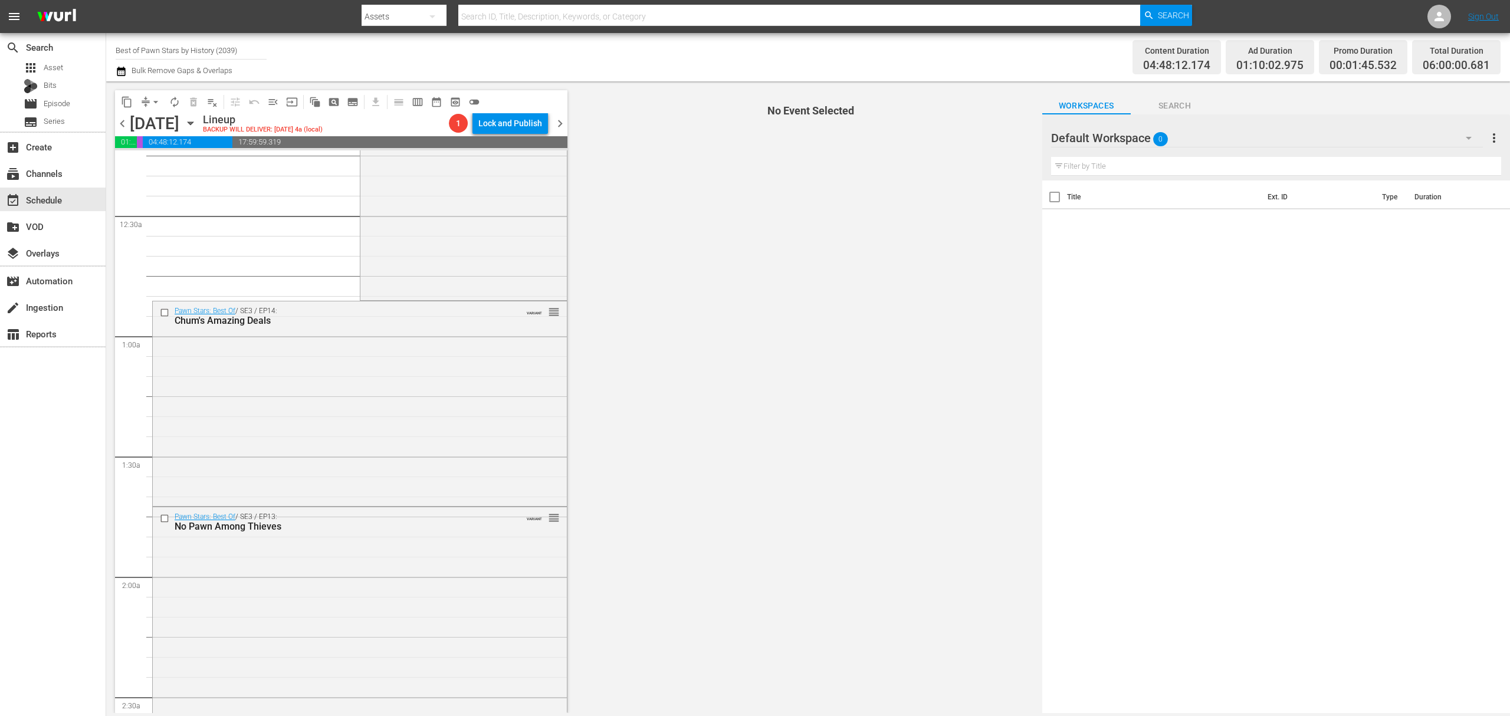
scroll to position [0, 0]
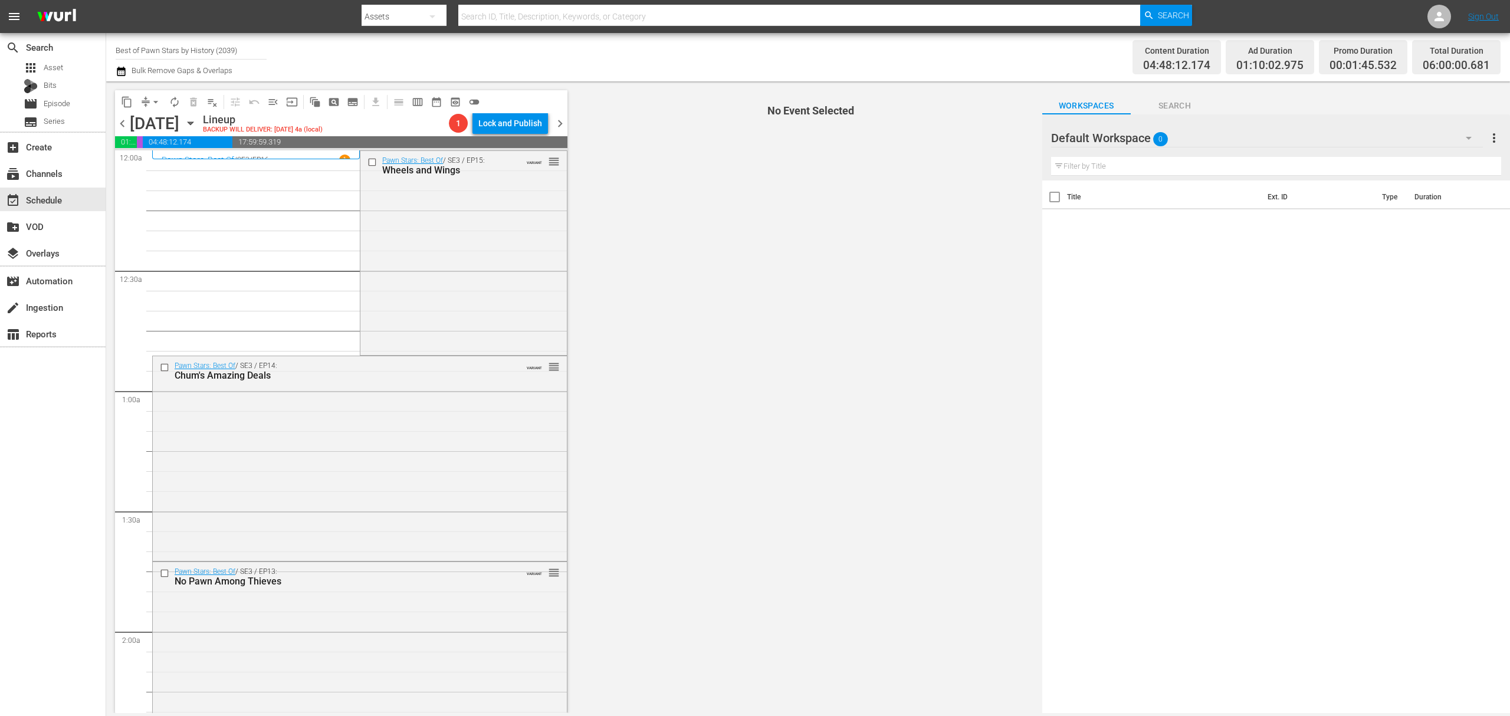
click at [499, 236] on div "Pawn Stars: Best Of / SE3 / EP15: Wheels and Wings VARIANT reorder" at bounding box center [463, 252] width 206 height 202
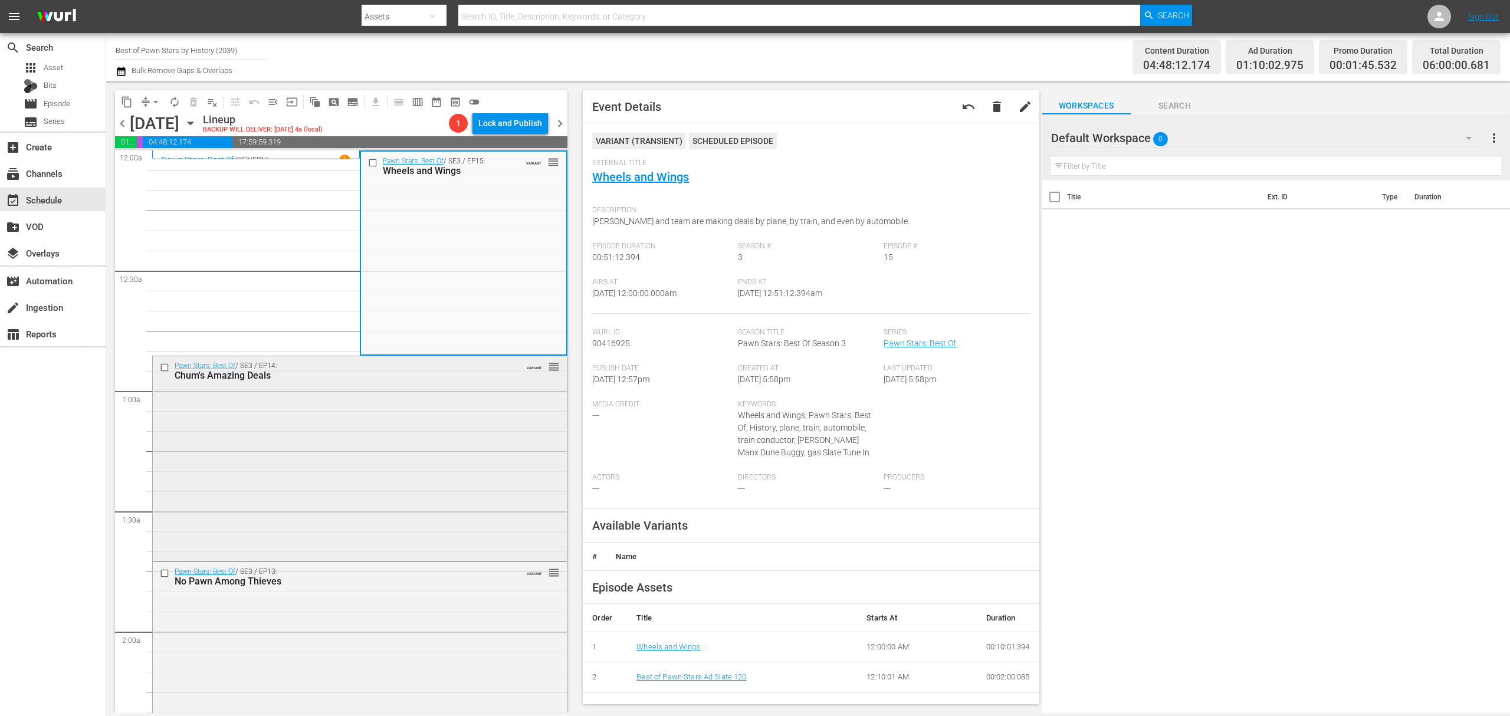
click at [397, 475] on div "Pawn Stars: Best Of / SE3 / EP14: Chum's Amazing Deals VARIANT reorder" at bounding box center [360, 457] width 414 height 202
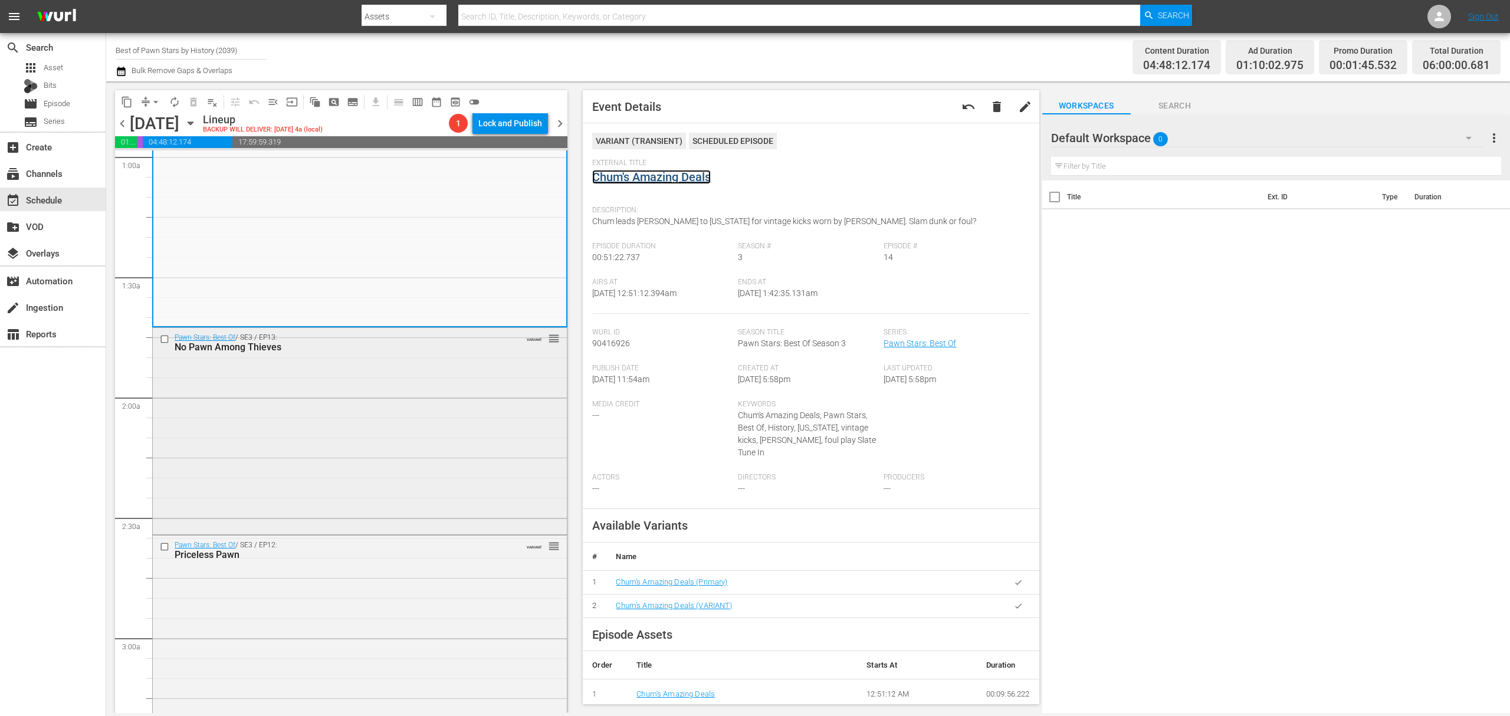
scroll to position [236, 0]
click at [435, 432] on div "Pawn Stars: Best Of / SE3 / EP13: No Pawn Among Thieves VARIANT reorder" at bounding box center [360, 428] width 414 height 204
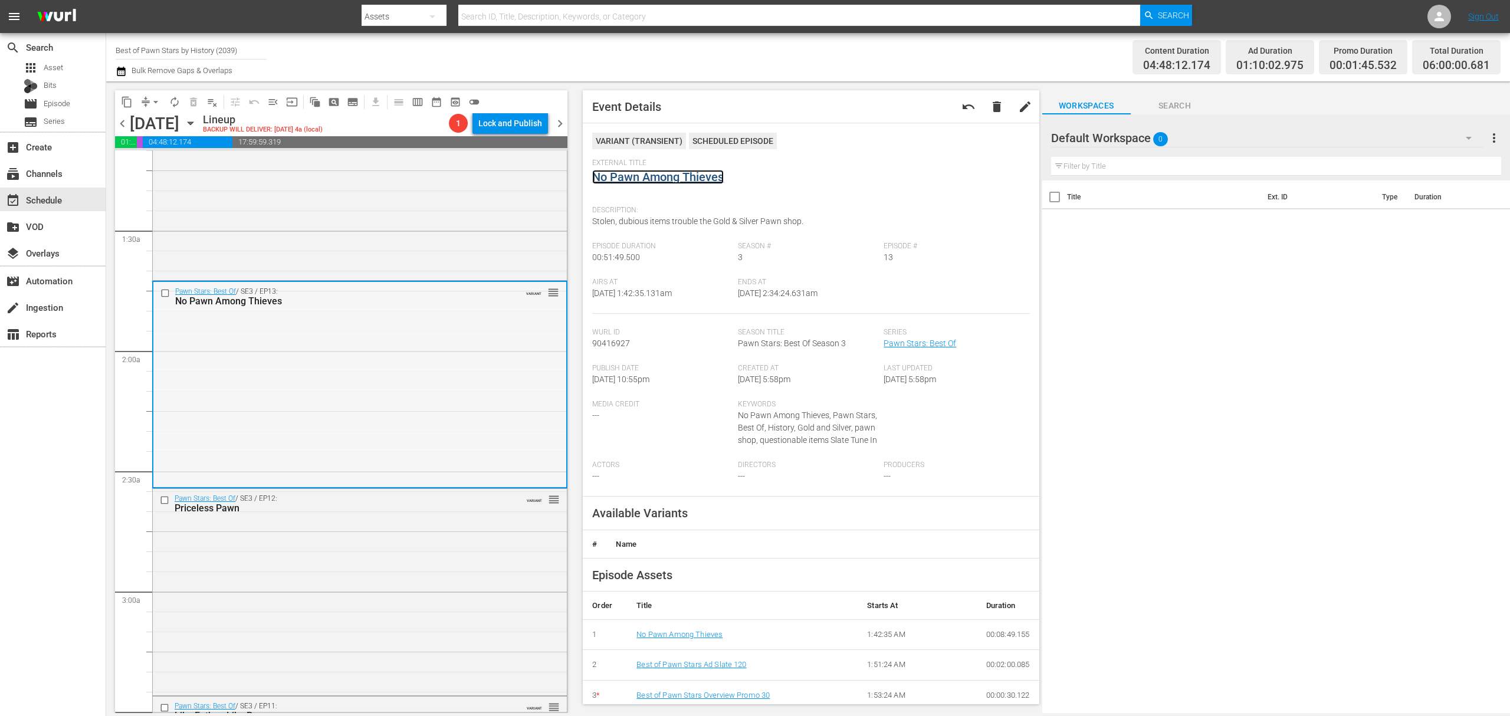
scroll to position [472, 0]
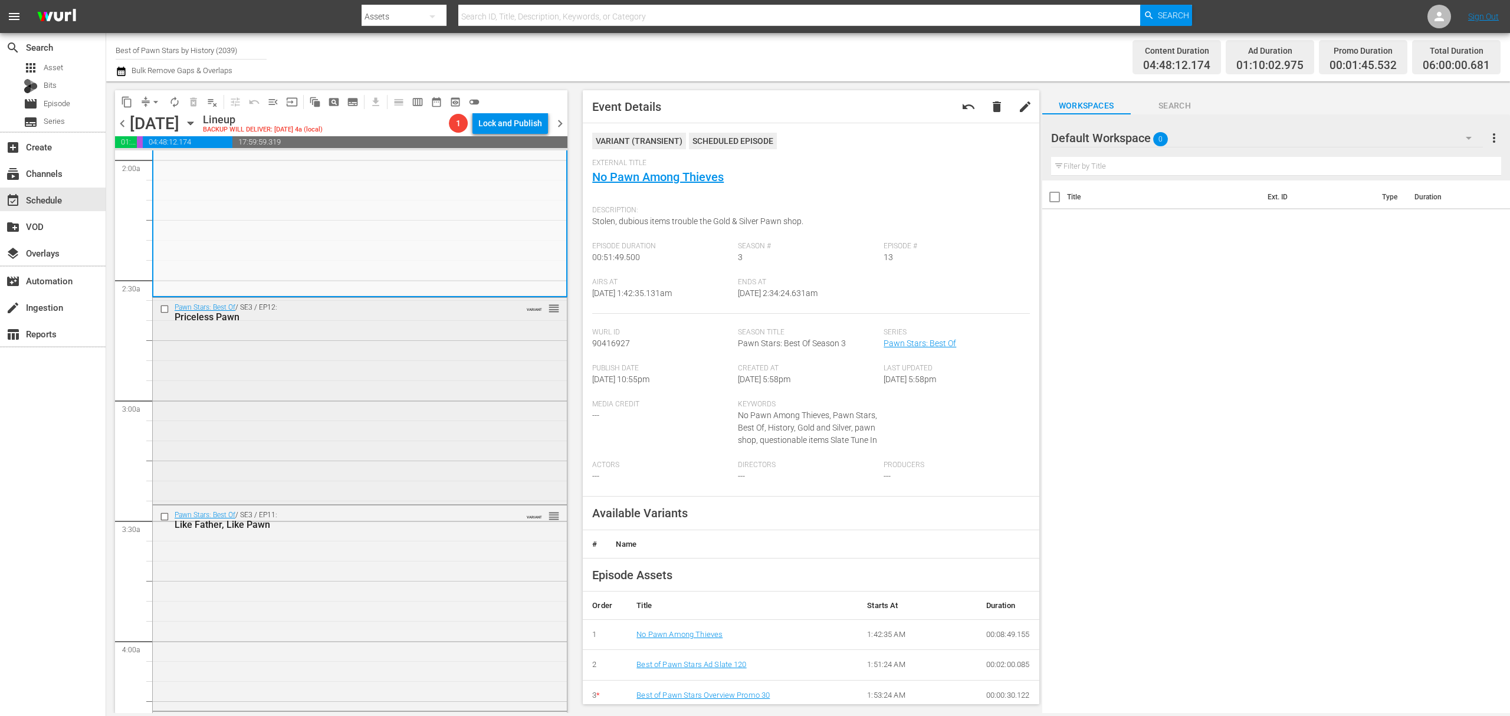
click at [382, 390] on div "Pawn Stars: Best Of / SE3 / EP12: Priceless Pawn VARIANT reorder" at bounding box center [360, 399] width 414 height 203
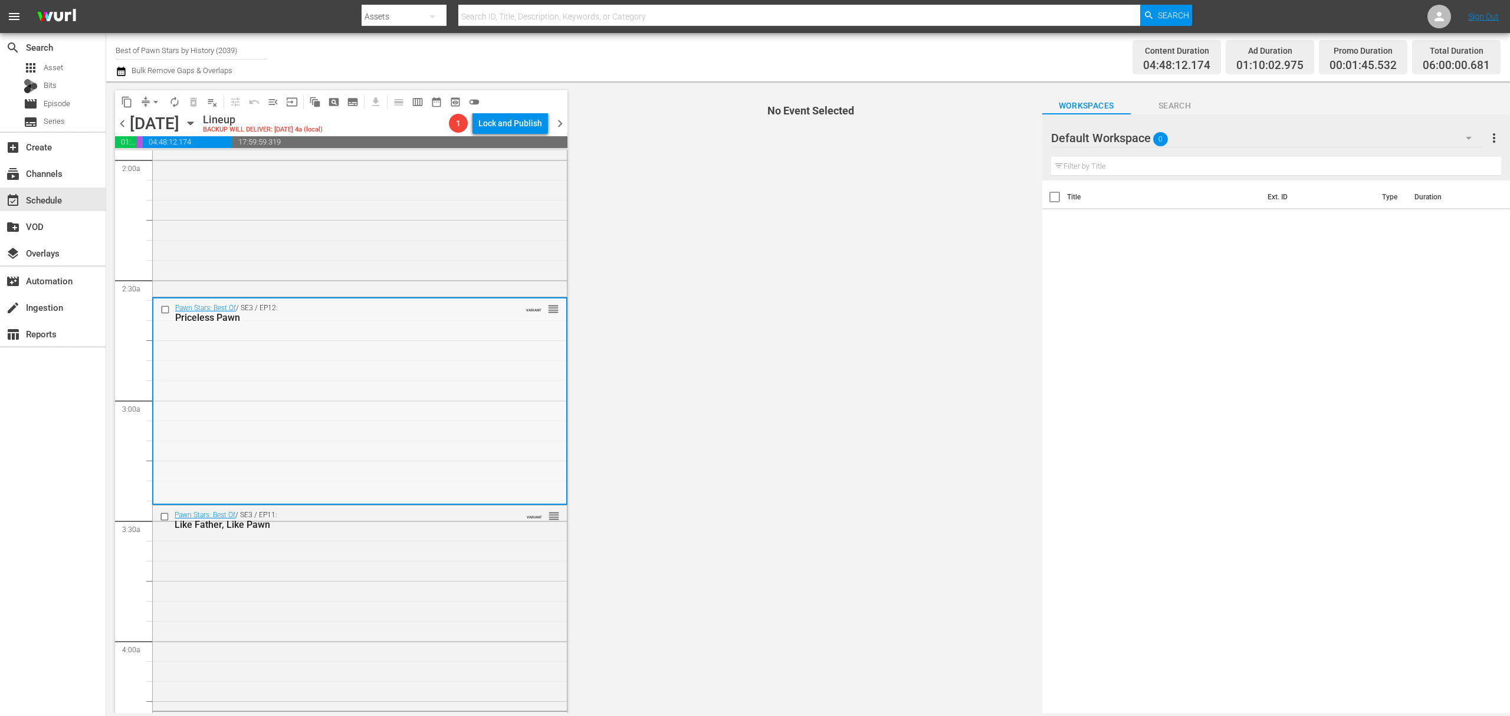
click at [389, 397] on div "Pawn Stars: Best Of / SE3 / EP12: Priceless Pawn VARIANT reorder" at bounding box center [359, 399] width 413 height 203
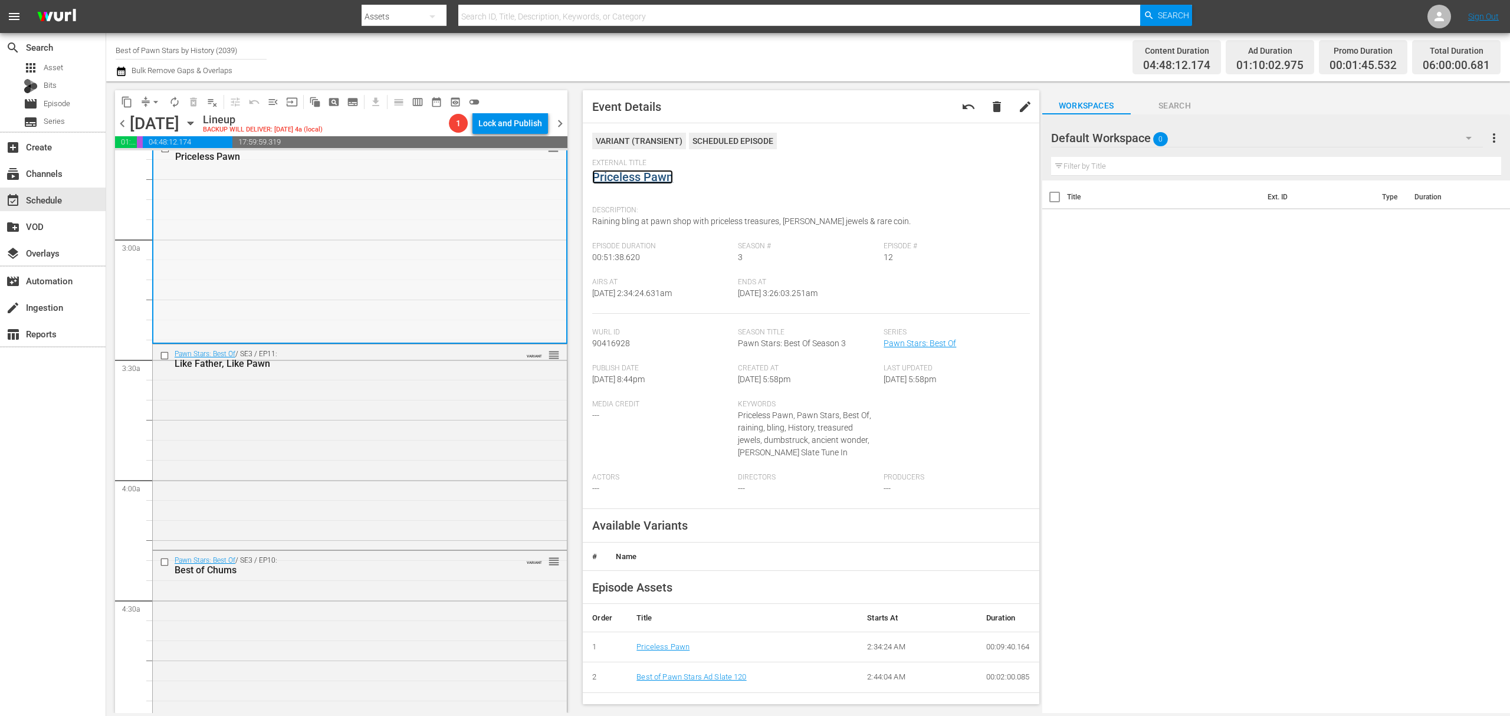
scroll to position [708, 0]
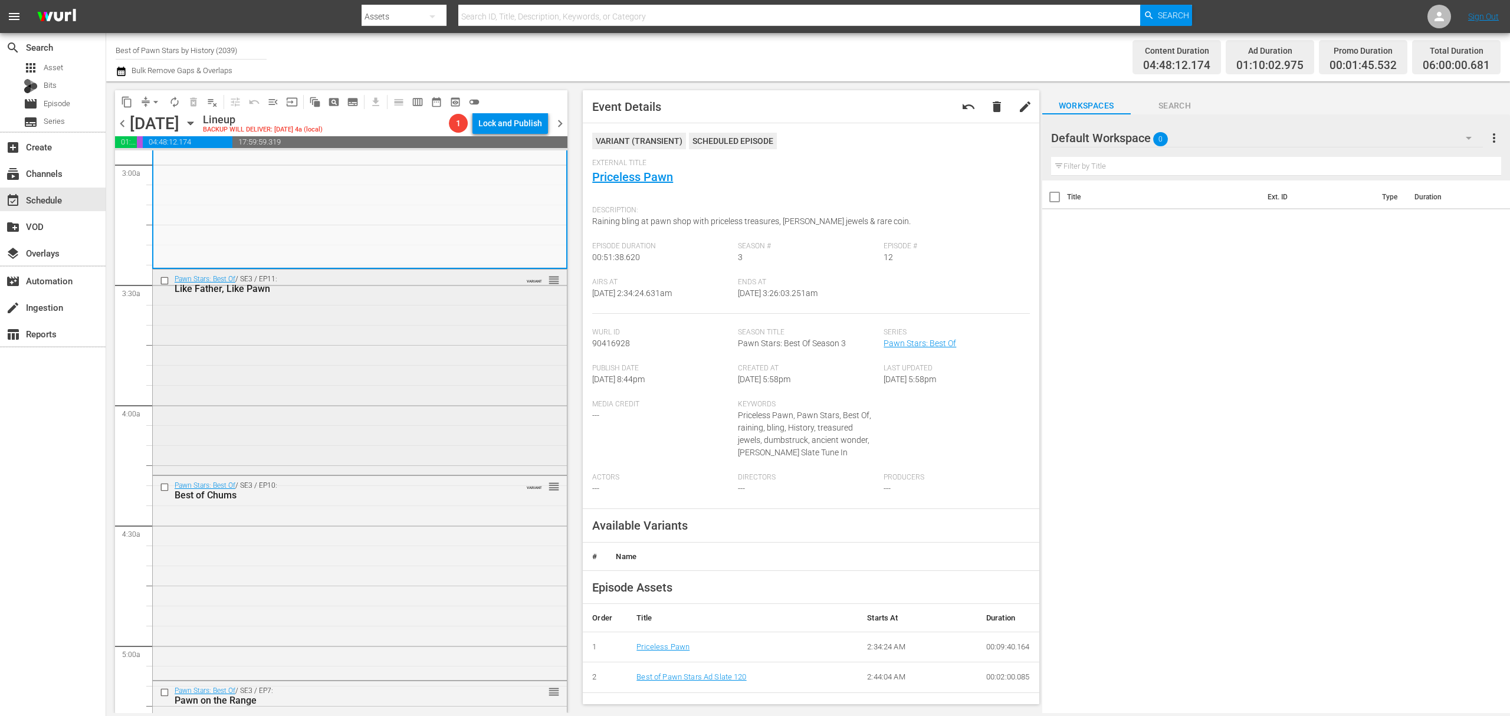
click at [447, 333] on div "Pawn Stars: Best Of / SE3 / EP11: Like Father, Like Pawn VARIANT reorder" at bounding box center [360, 370] width 414 height 203
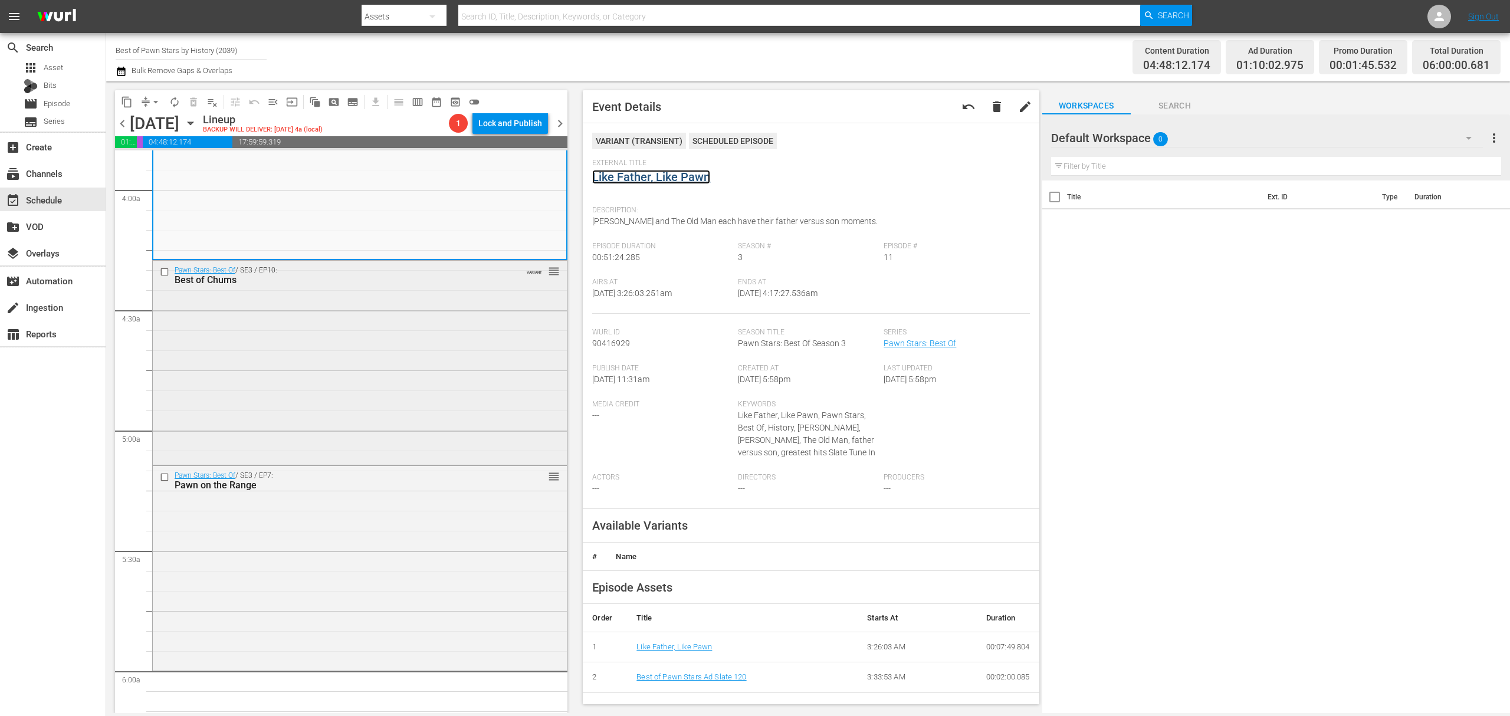
scroll to position [944, 0]
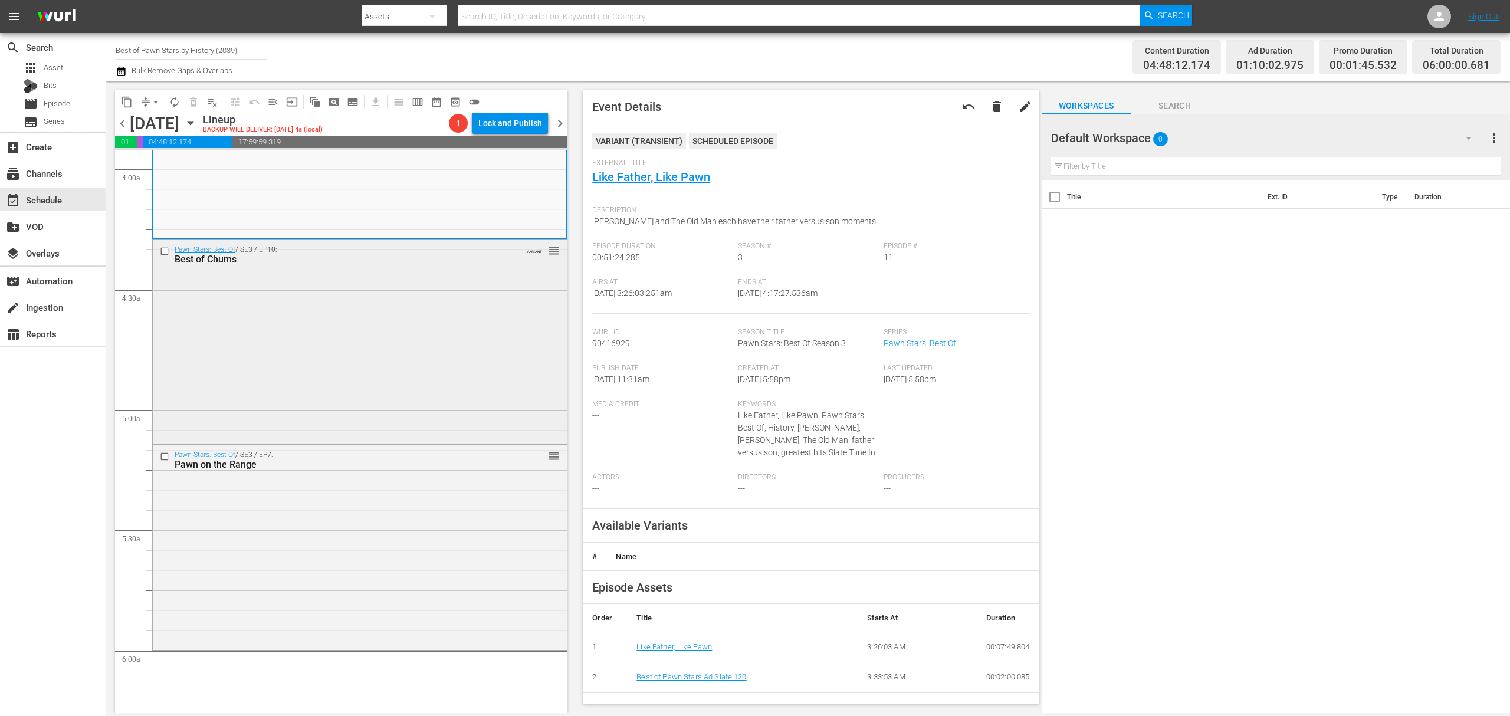
click at [411, 357] on div "Pawn Stars: Best Of / SE3 / EP10: Best of Chums VARIANT reorder" at bounding box center [360, 341] width 414 height 202
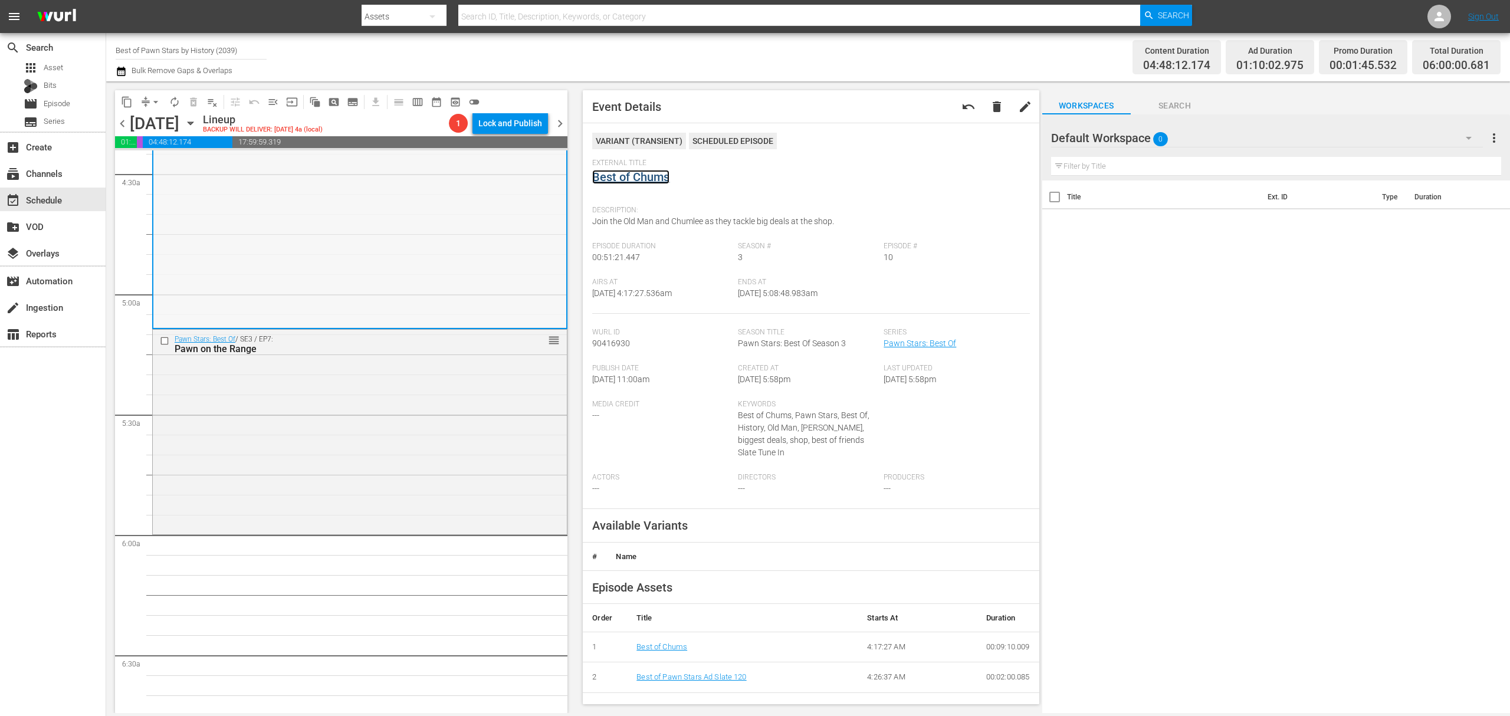
scroll to position [1100, 0]
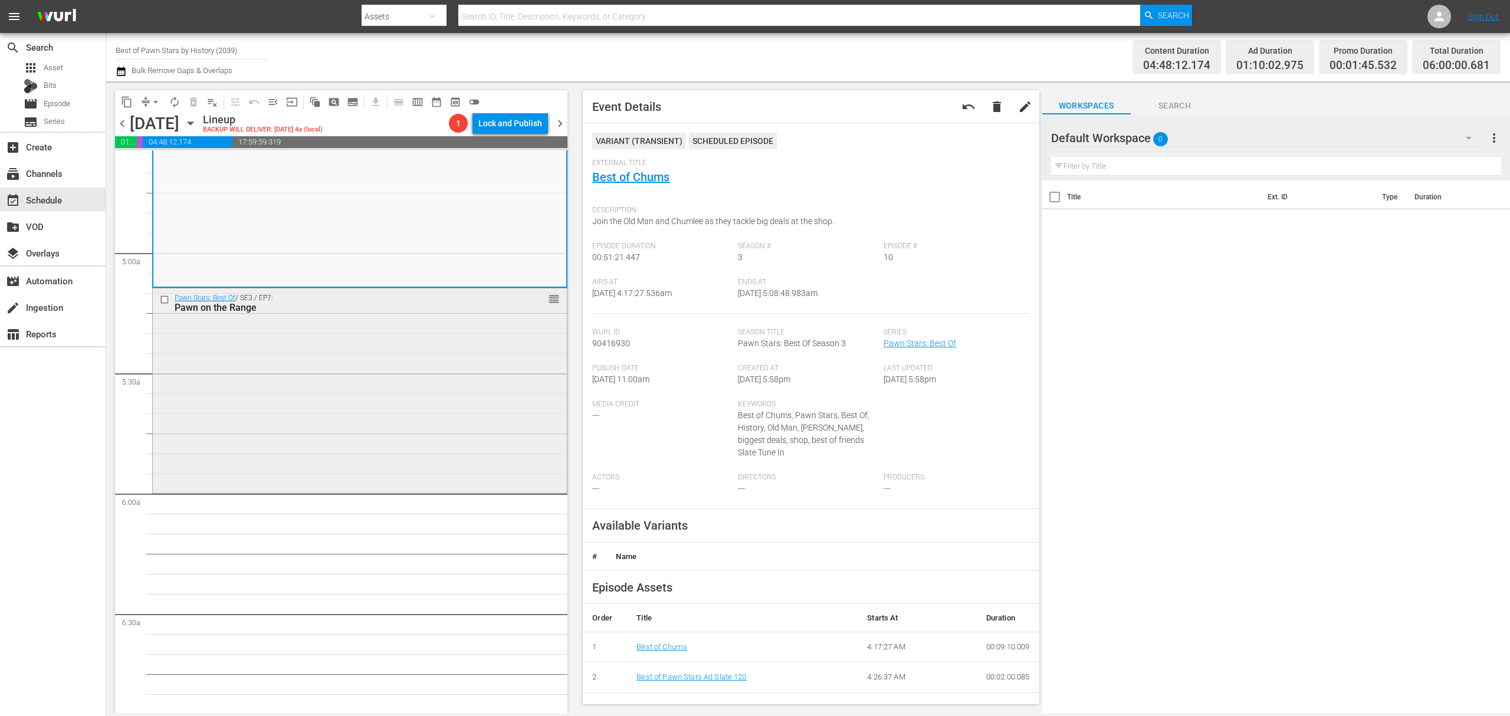
click at [433, 361] on div "Pawn Stars: Best Of / SE3 / EP7: Pawn on the Range reorder" at bounding box center [360, 389] width 414 height 202
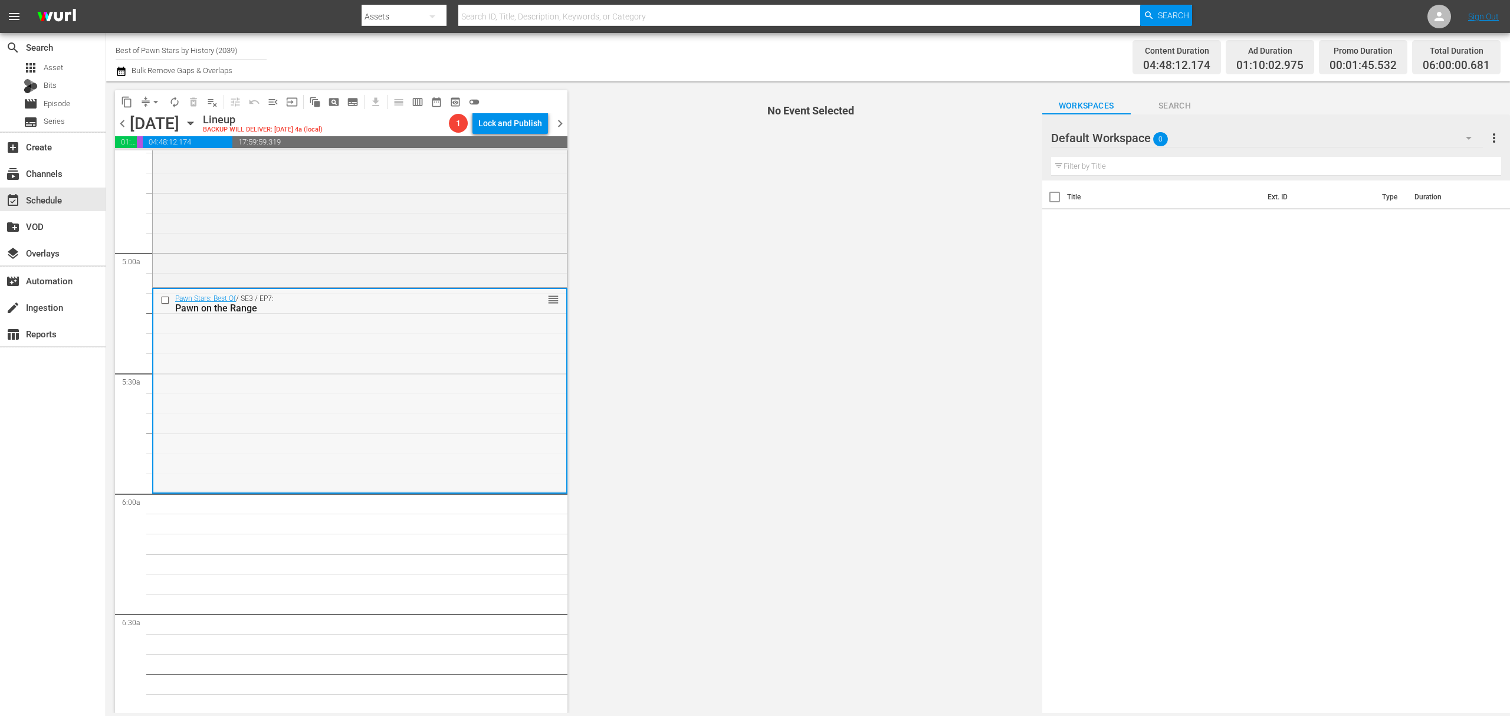
click at [434, 362] on div "Pawn Stars: Best Of / SE3 / EP7: Pawn on the Range reorder" at bounding box center [359, 390] width 413 height 202
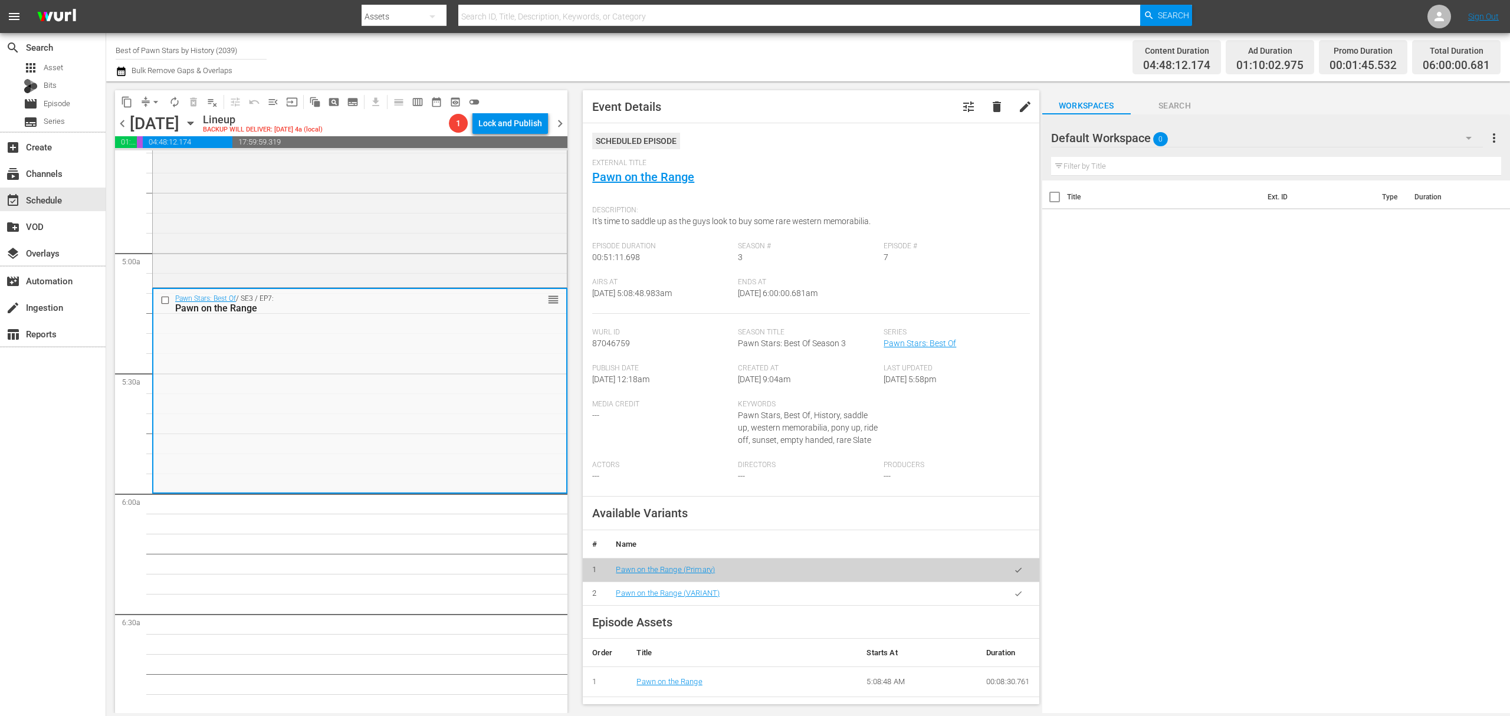
click at [149, 102] on button "arrow_drop_down" at bounding box center [155, 102] width 19 height 19
click at [147, 126] on li "Align to Midnight" at bounding box center [156, 125] width 124 height 19
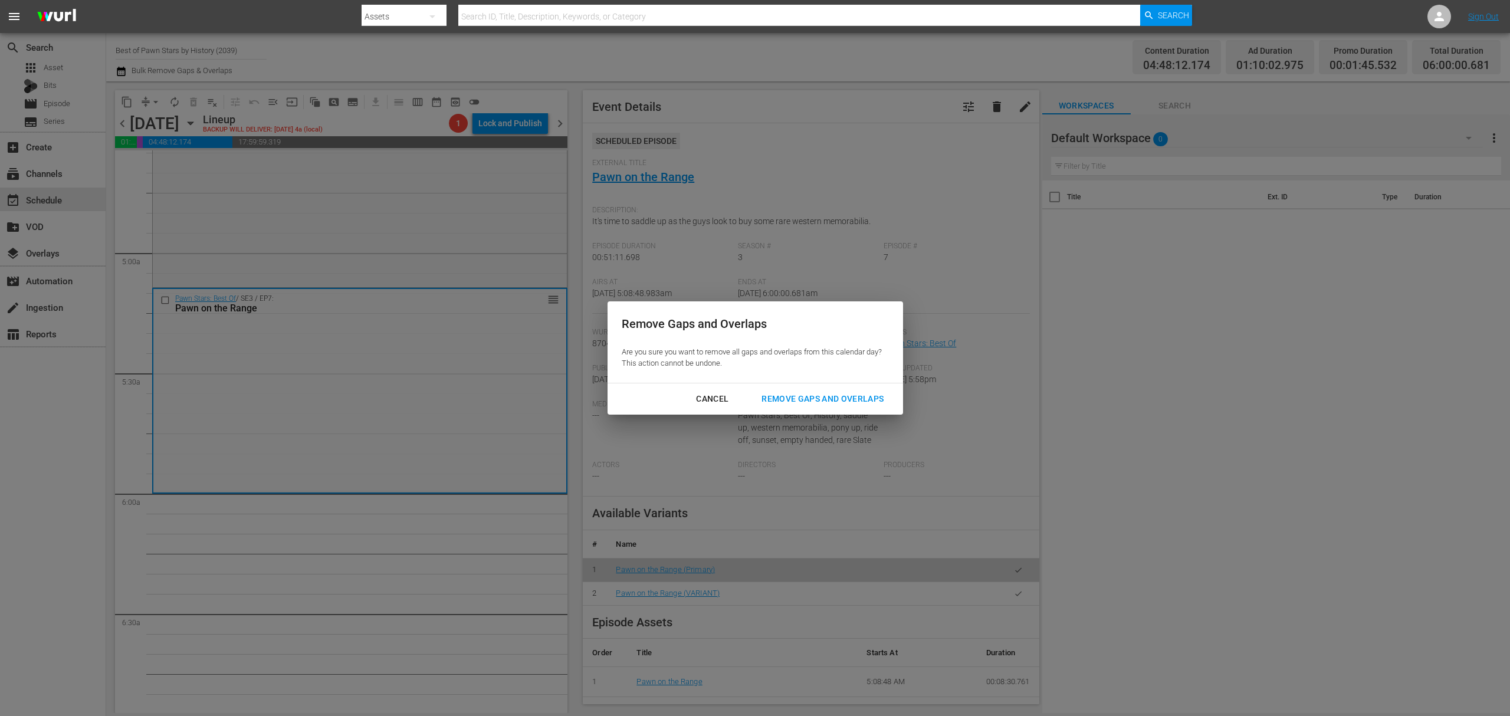
click at [809, 399] on div "Remove Gaps and Overlaps" at bounding box center [822, 399] width 141 height 15
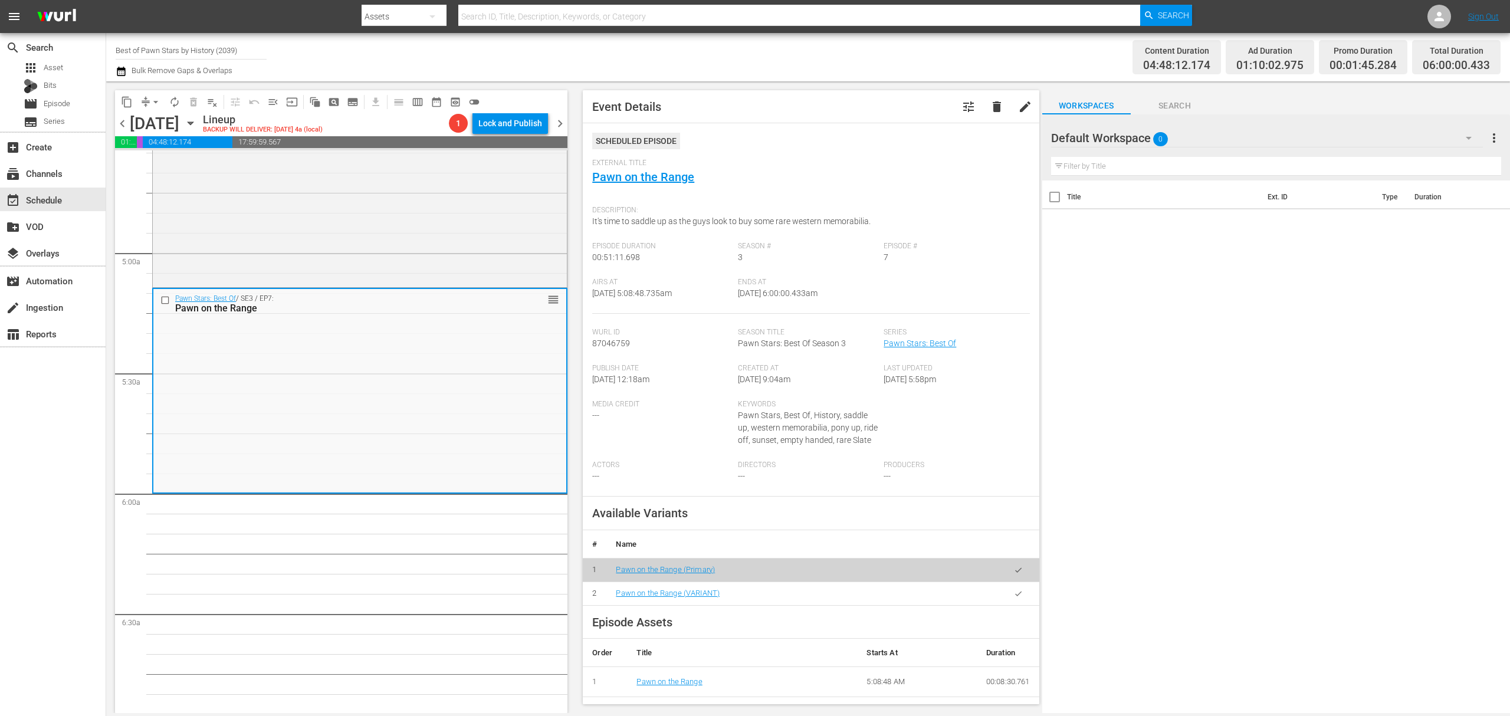
click at [173, 114] on div "Saturday, October 11th" at bounding box center [155, 123] width 50 height 19
click at [175, 104] on span "autorenew_outlined" at bounding box center [175, 102] width 12 height 12
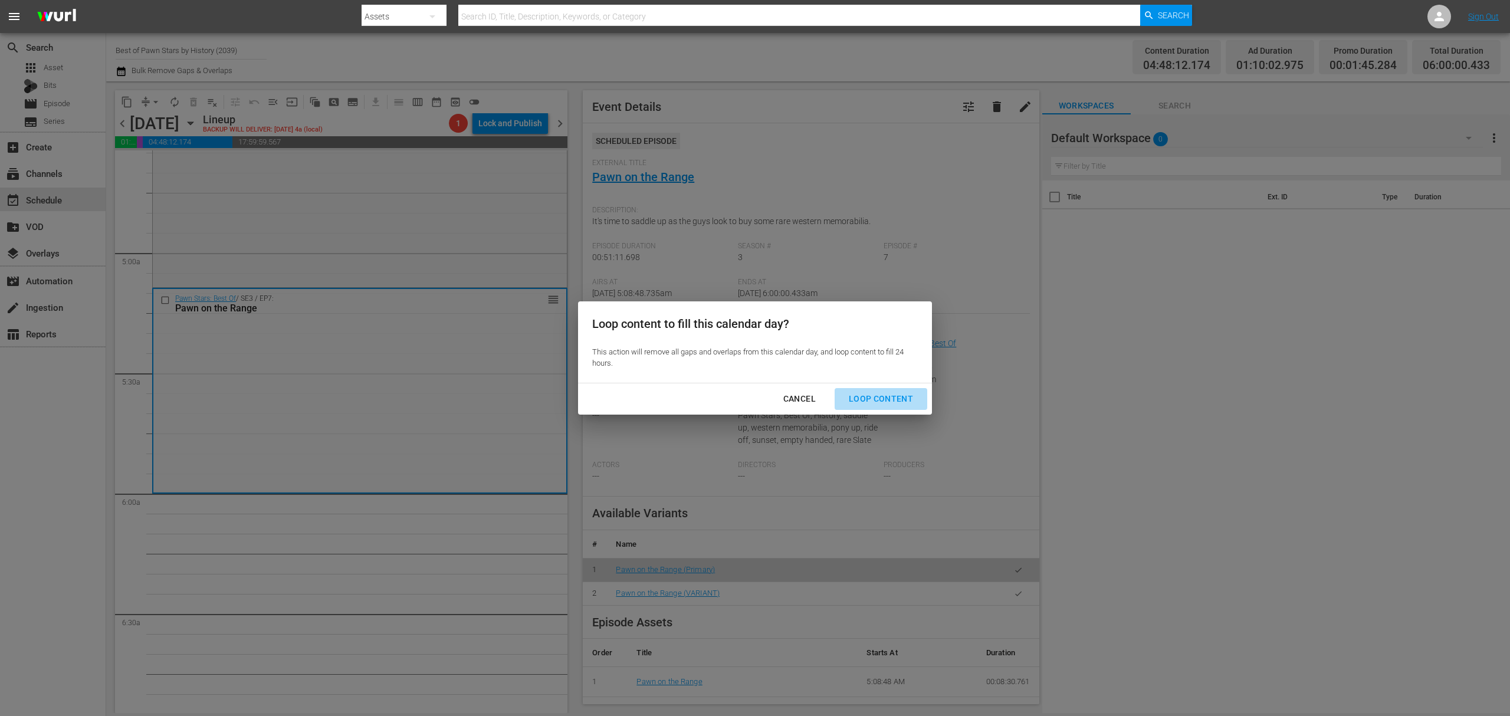
click at [899, 396] on div "Loop Content" at bounding box center [880, 399] width 83 height 15
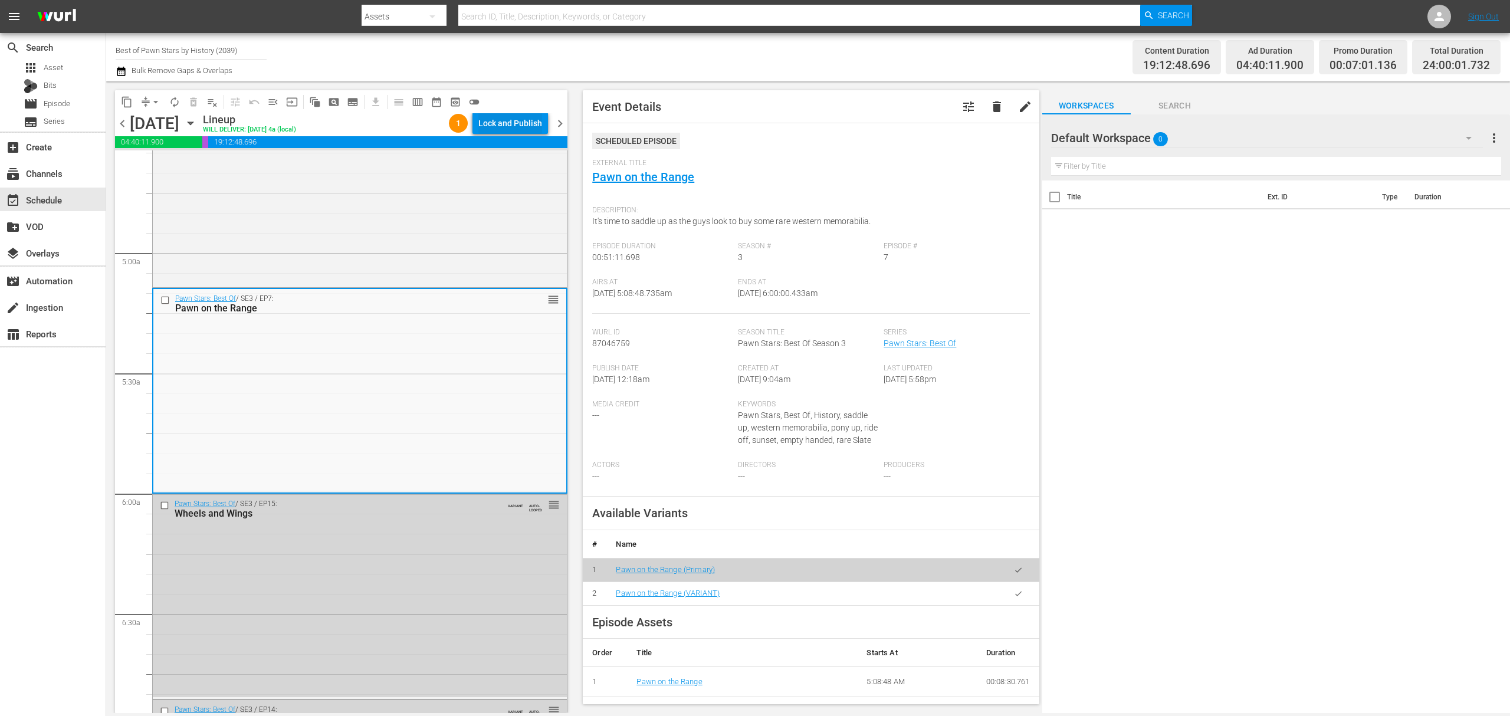
click at [517, 126] on div "Lock and Publish" at bounding box center [510, 123] width 64 height 21
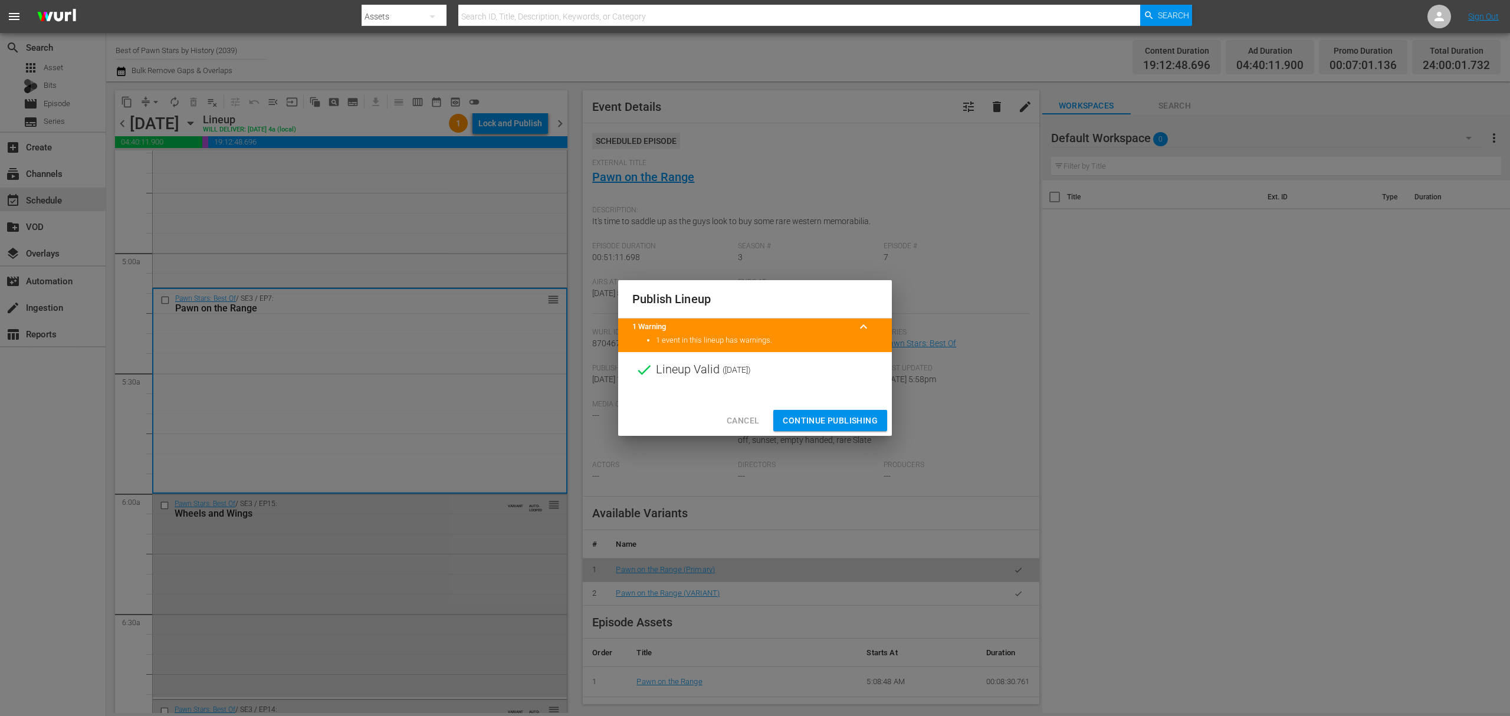
click at [831, 416] on span "Continue Publishing" at bounding box center [830, 420] width 95 height 15
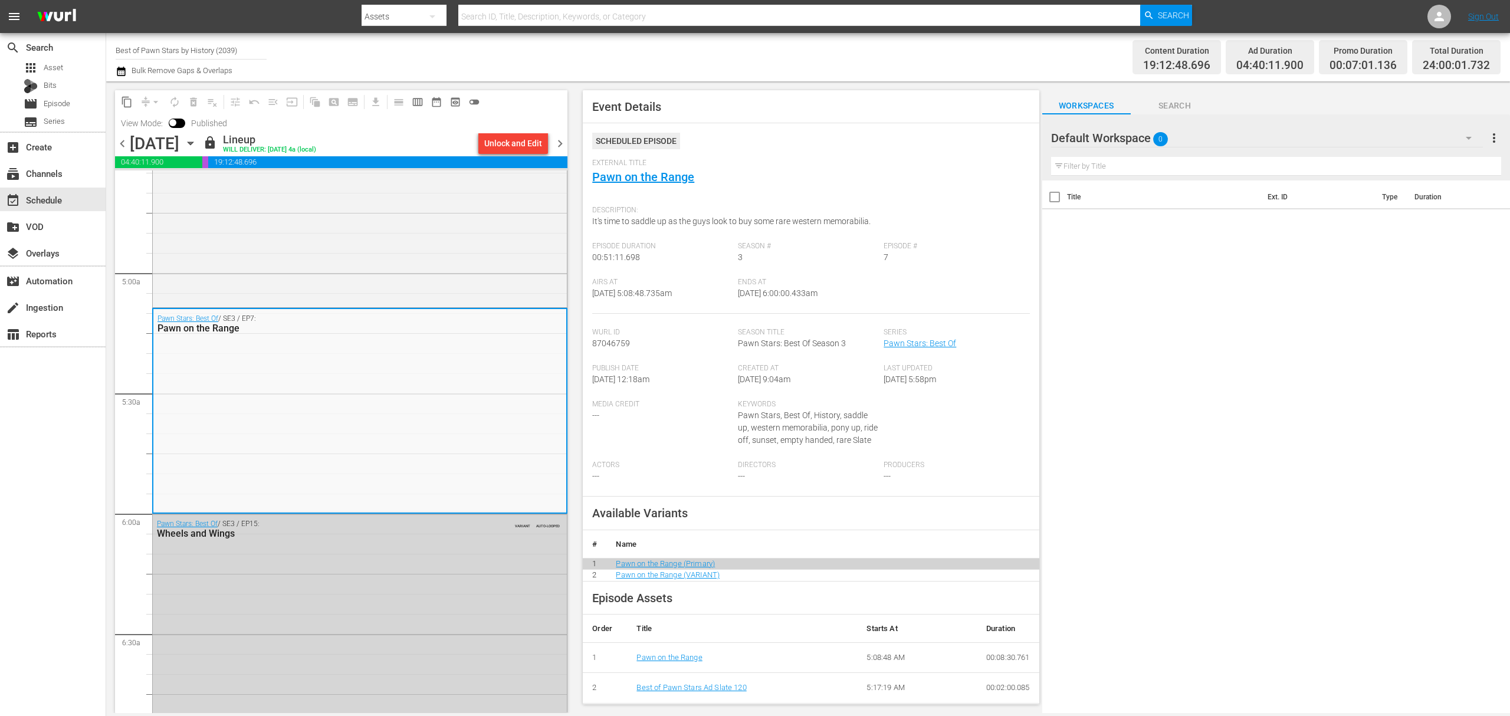
click at [557, 144] on span "chevron_right" at bounding box center [560, 143] width 15 height 15
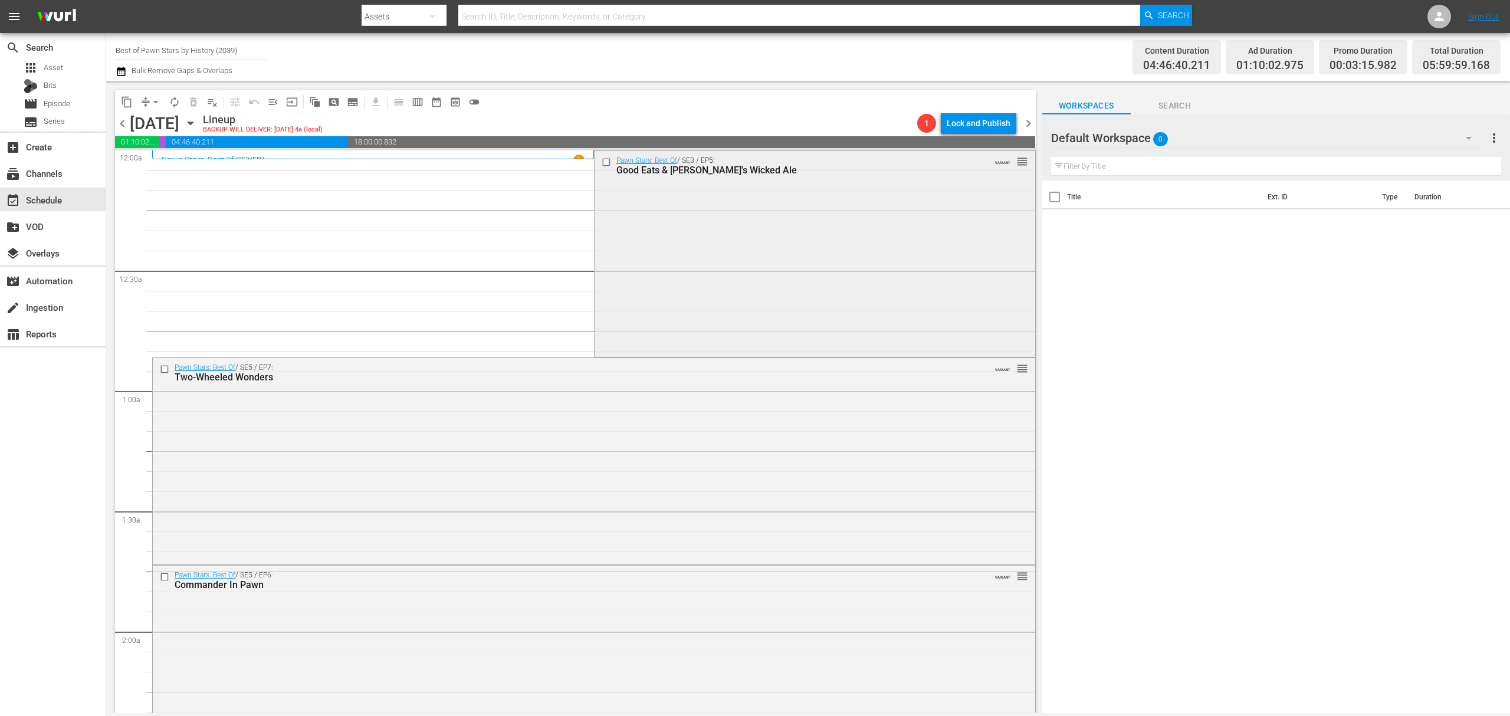
click at [748, 188] on div "Pawn Stars: Best Of / SE3 / EP5: Good Eats & Rick's Wicked Ale VARIANT reorder" at bounding box center [814, 253] width 441 height 204
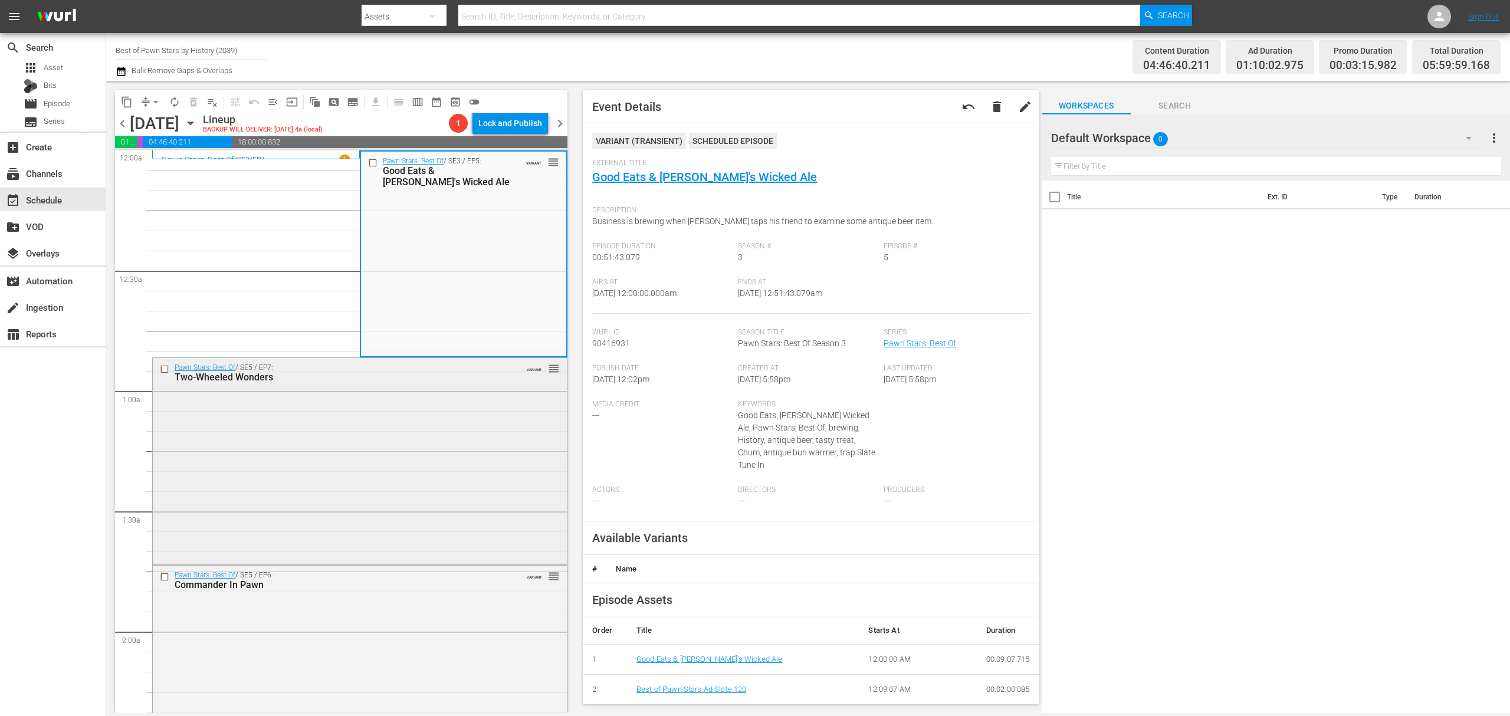
click at [423, 442] on div "Pawn Stars: Best Of / SE5 / EP7: Two-Wheeled Wonders VARIANT reorder" at bounding box center [360, 459] width 414 height 203
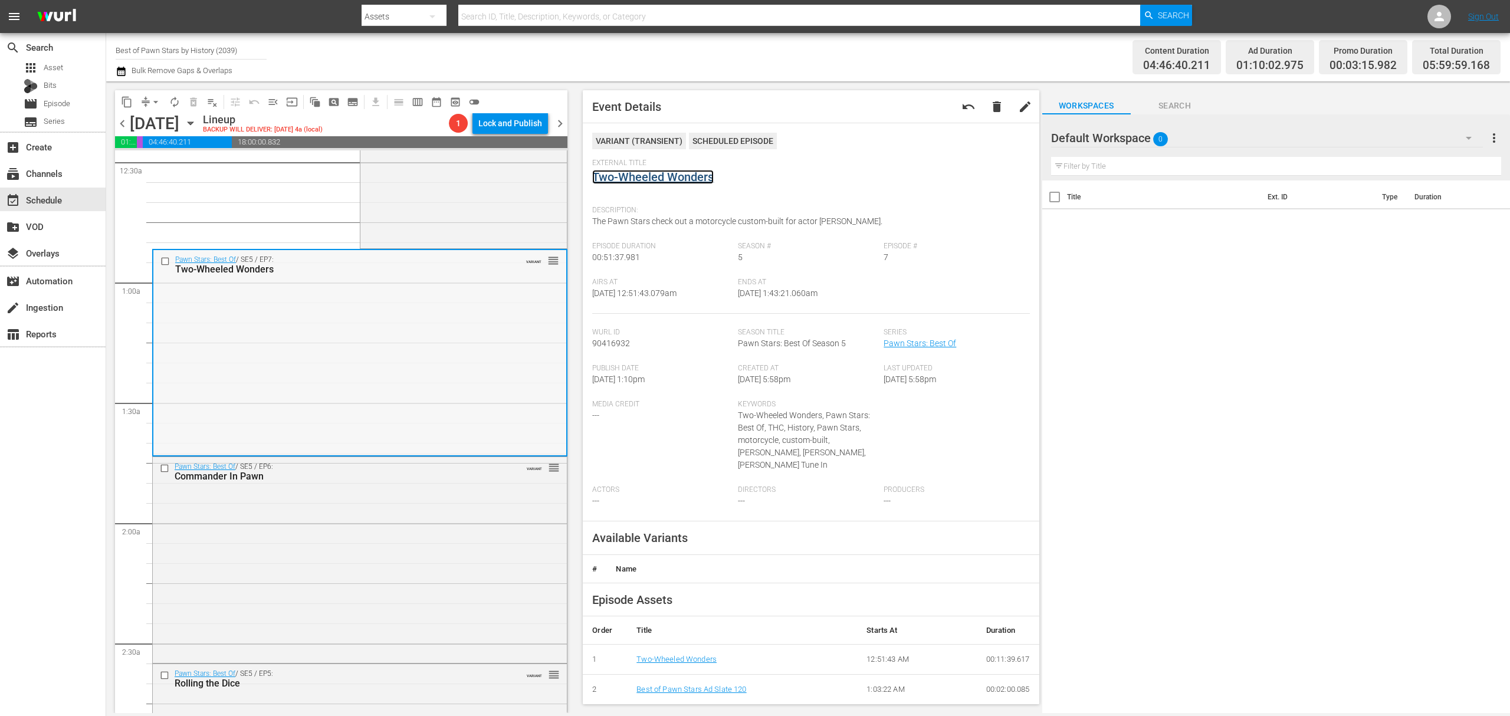
scroll to position [157, 0]
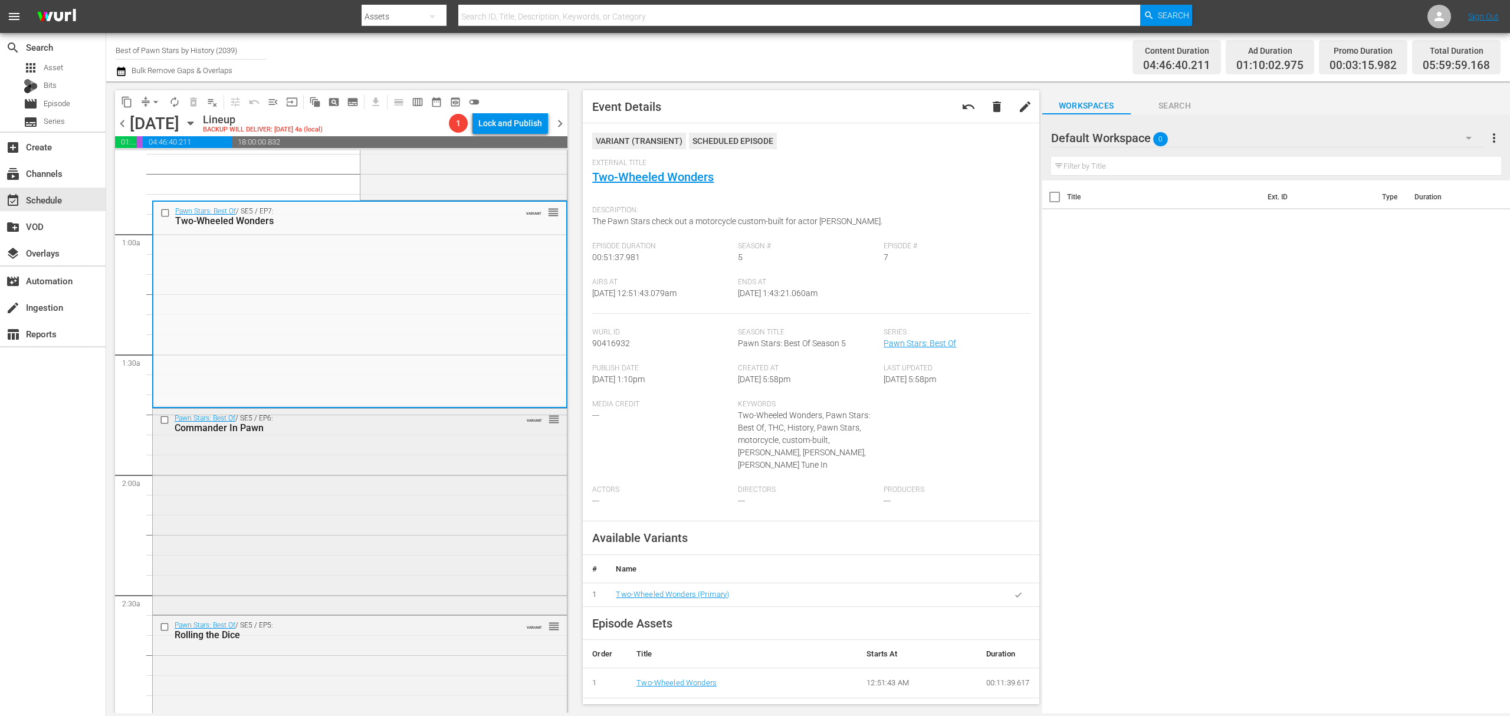
click at [397, 467] on div "Pawn Stars: Best Of / SE5 / EP6: Commander In Pawn VARIANT reorder" at bounding box center [360, 511] width 414 height 204
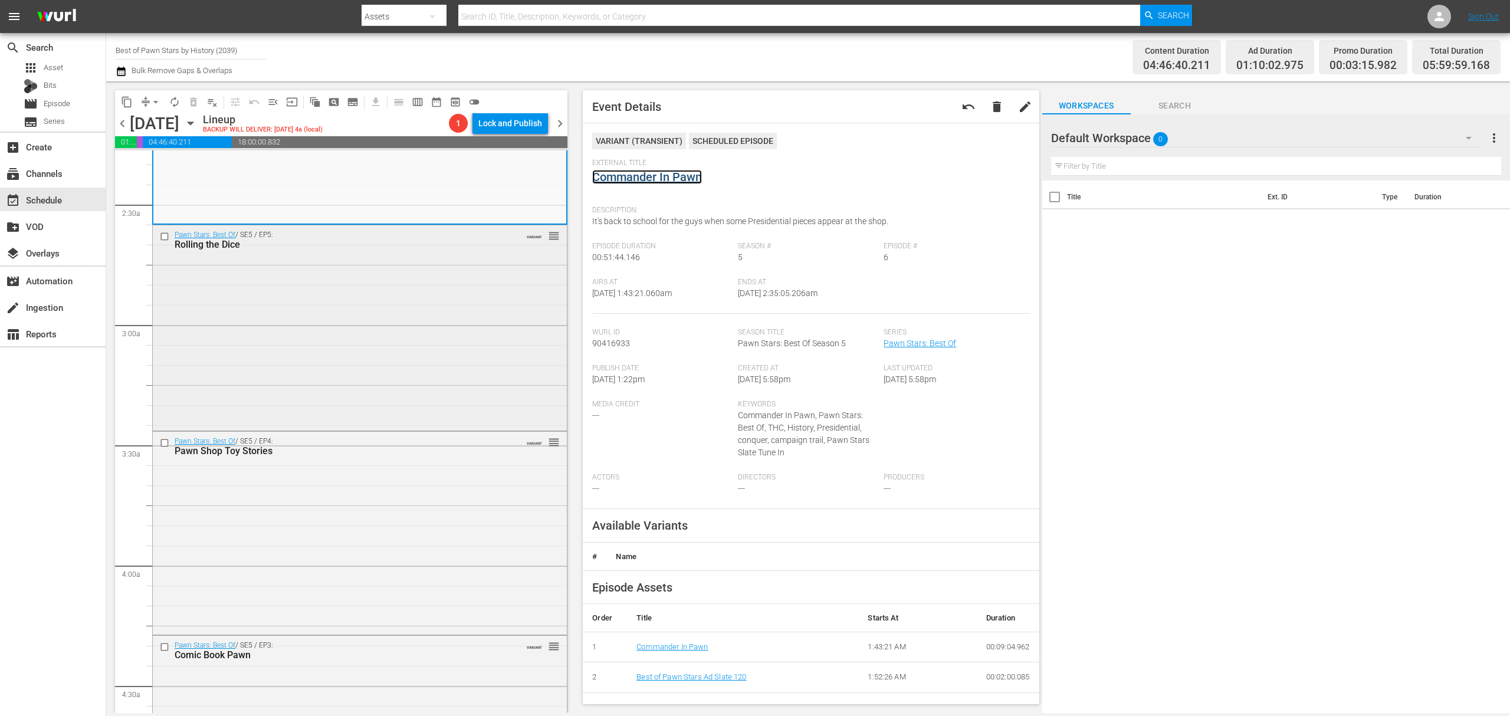
scroll to position [550, 0]
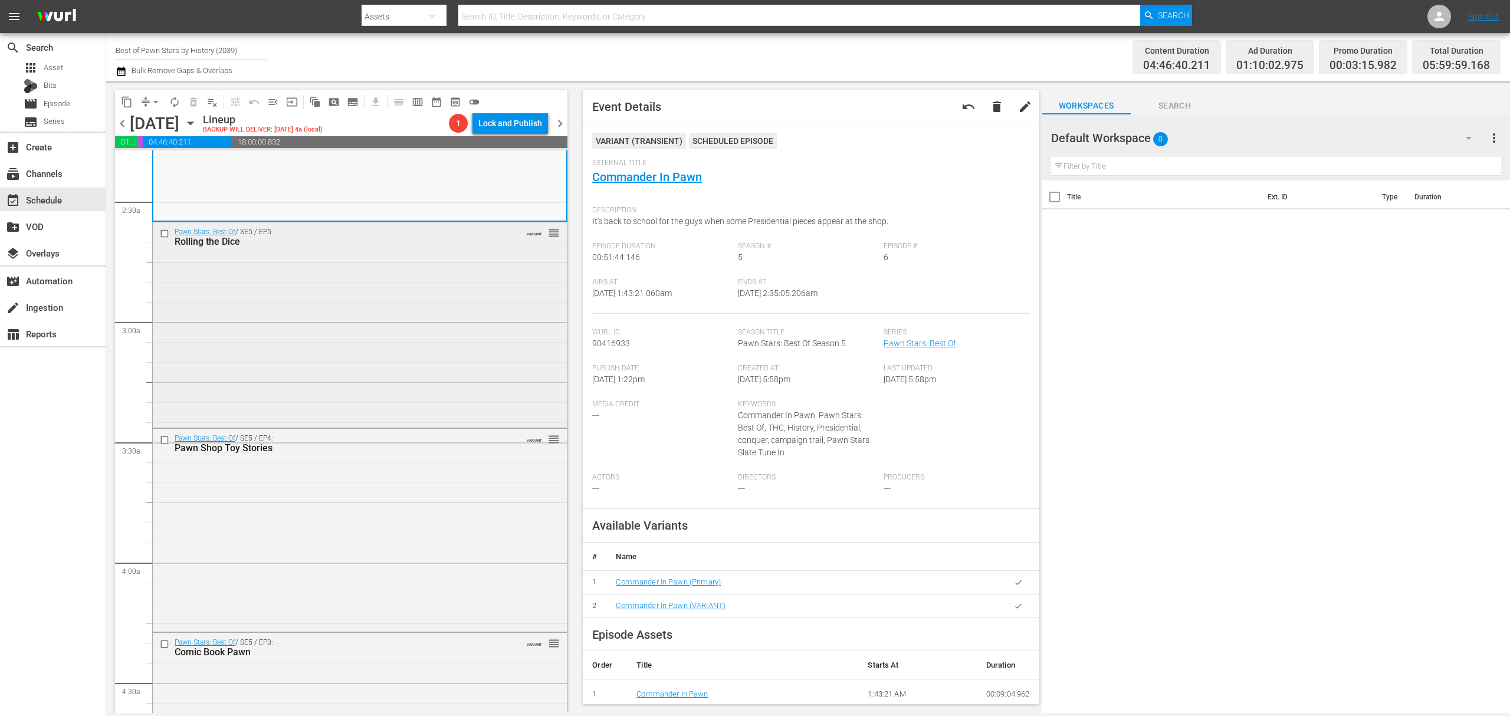
click at [437, 303] on div "Pawn Stars: Best Of / SE5 / EP5: Rolling the Dice VARIANT reorder" at bounding box center [360, 323] width 414 height 202
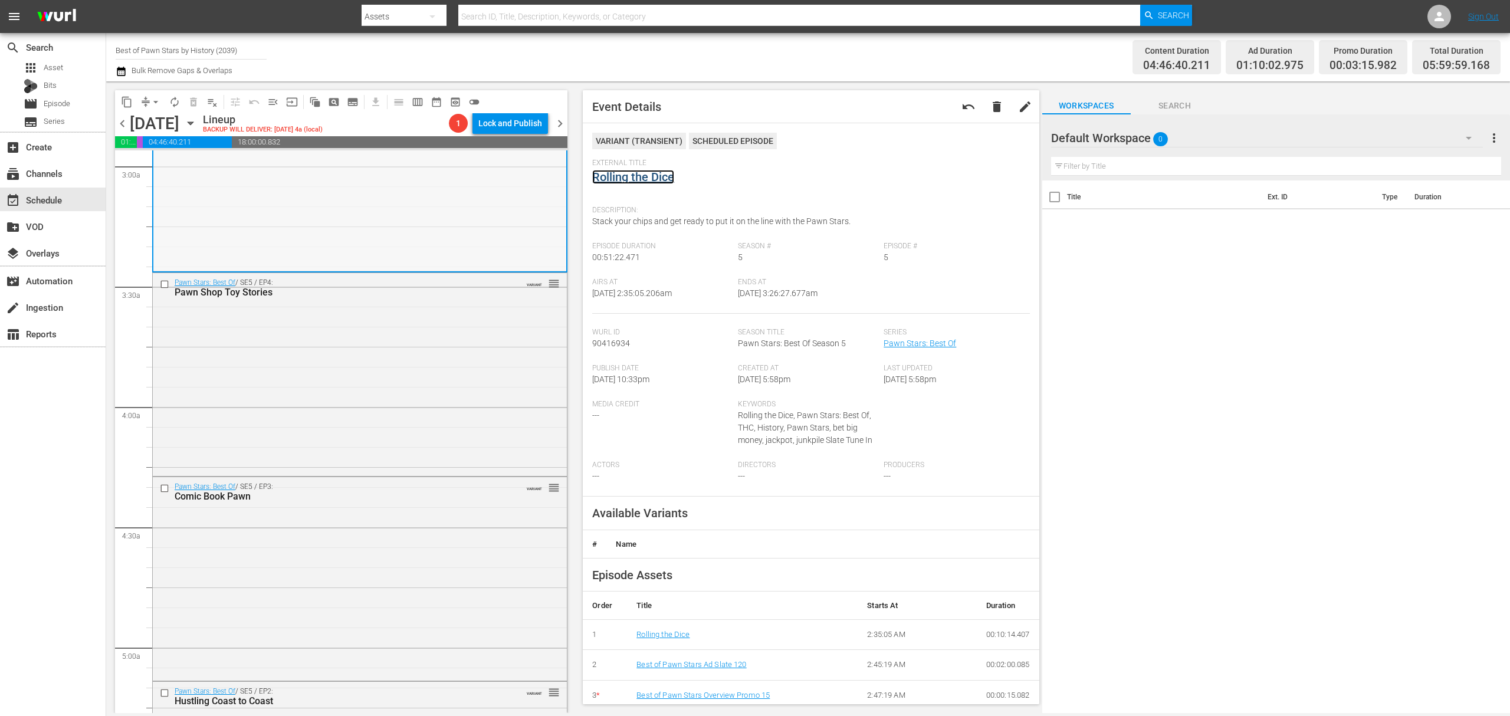
scroll to position [708, 0]
click at [433, 360] on div "Pawn Stars: Best Of / SE5 / EP4: Pawn Shop Toy Stories VARIANT reorder" at bounding box center [360, 371] width 414 height 201
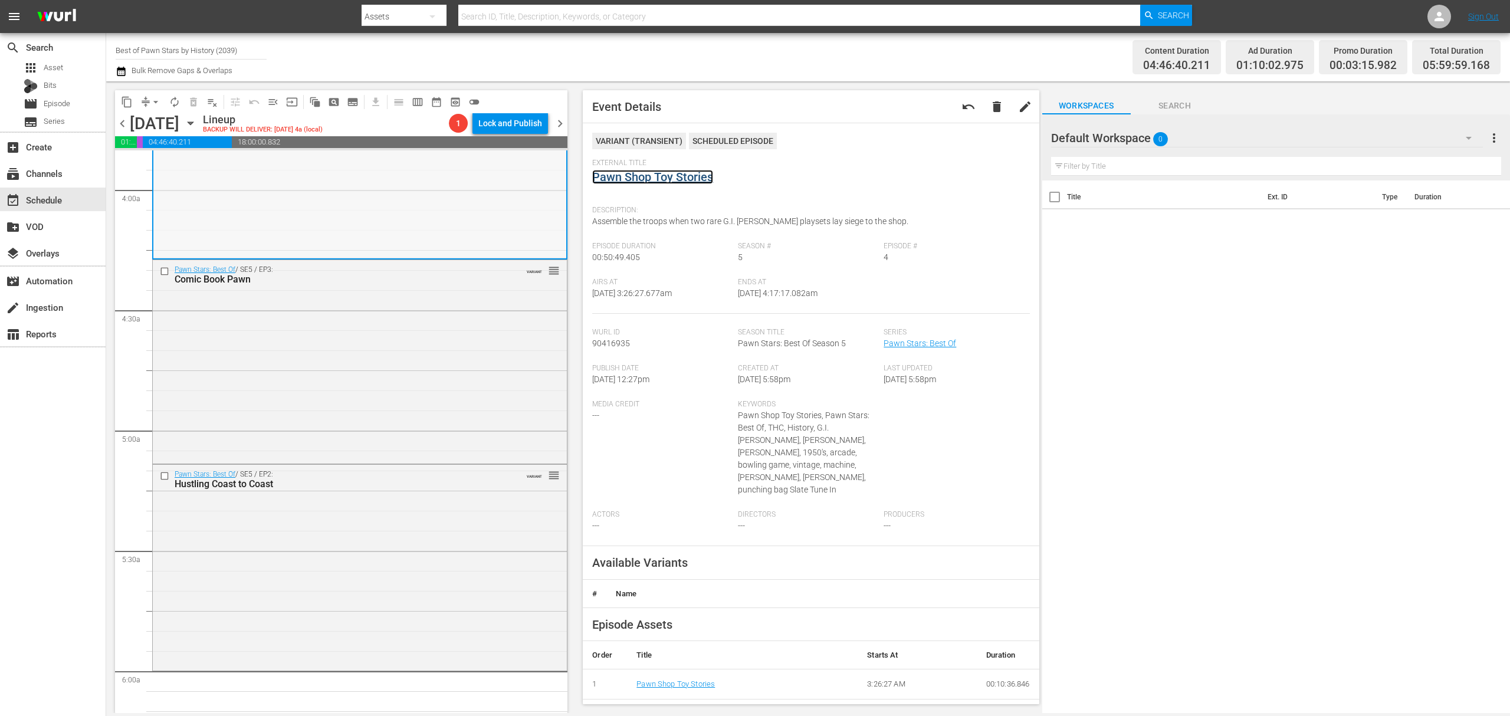
scroll to position [944, 0]
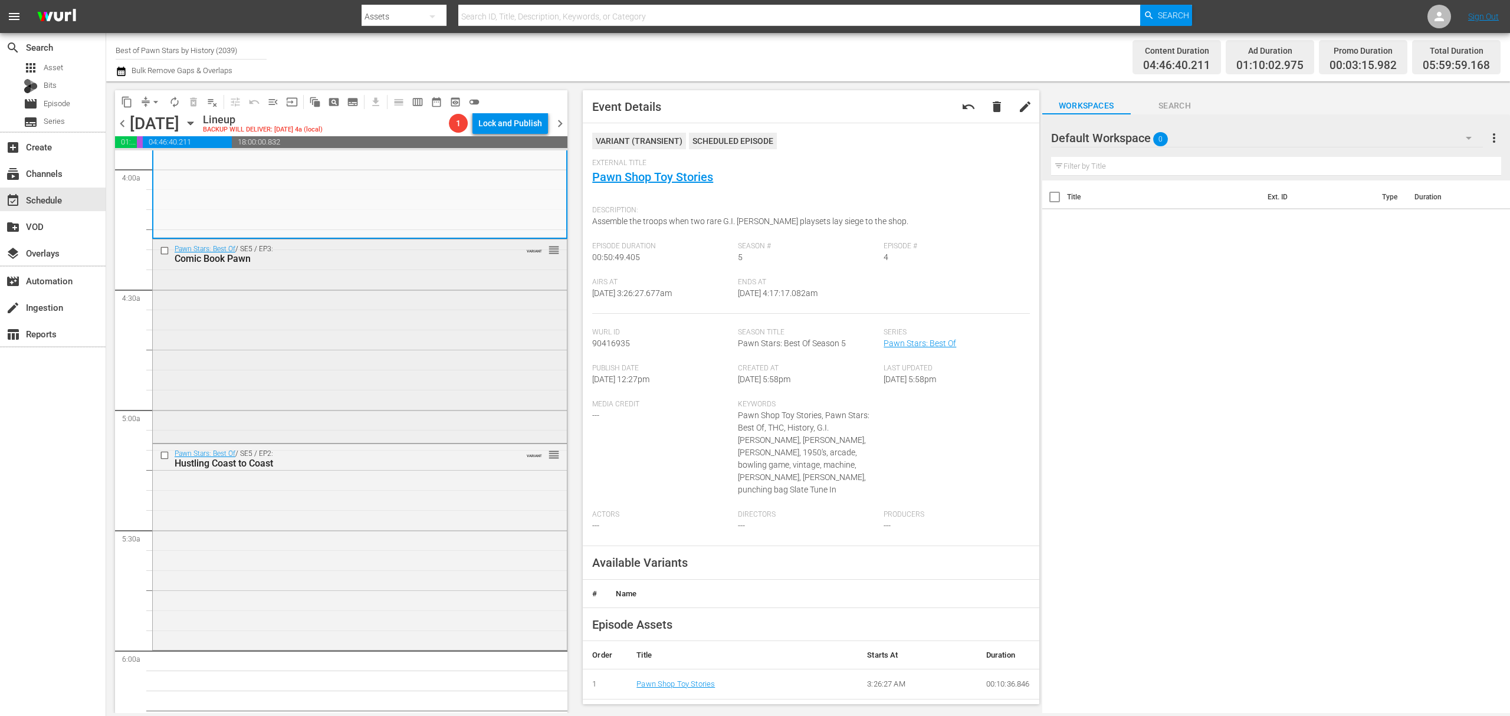
click at [466, 344] on div "Pawn Stars: Best Of / SE5 / EP3: Comic Book Pawn VARIANT reorder" at bounding box center [360, 340] width 414 height 202
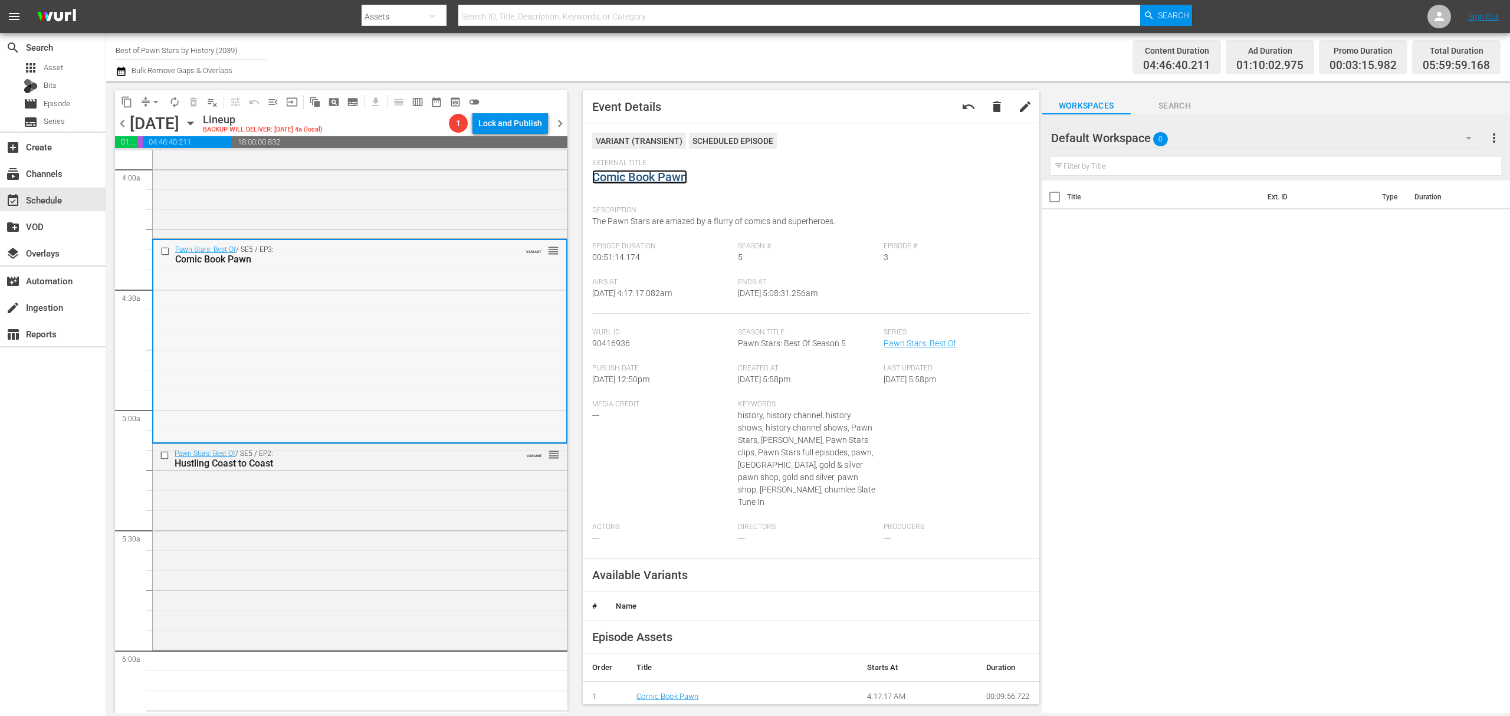
scroll to position [1022, 0]
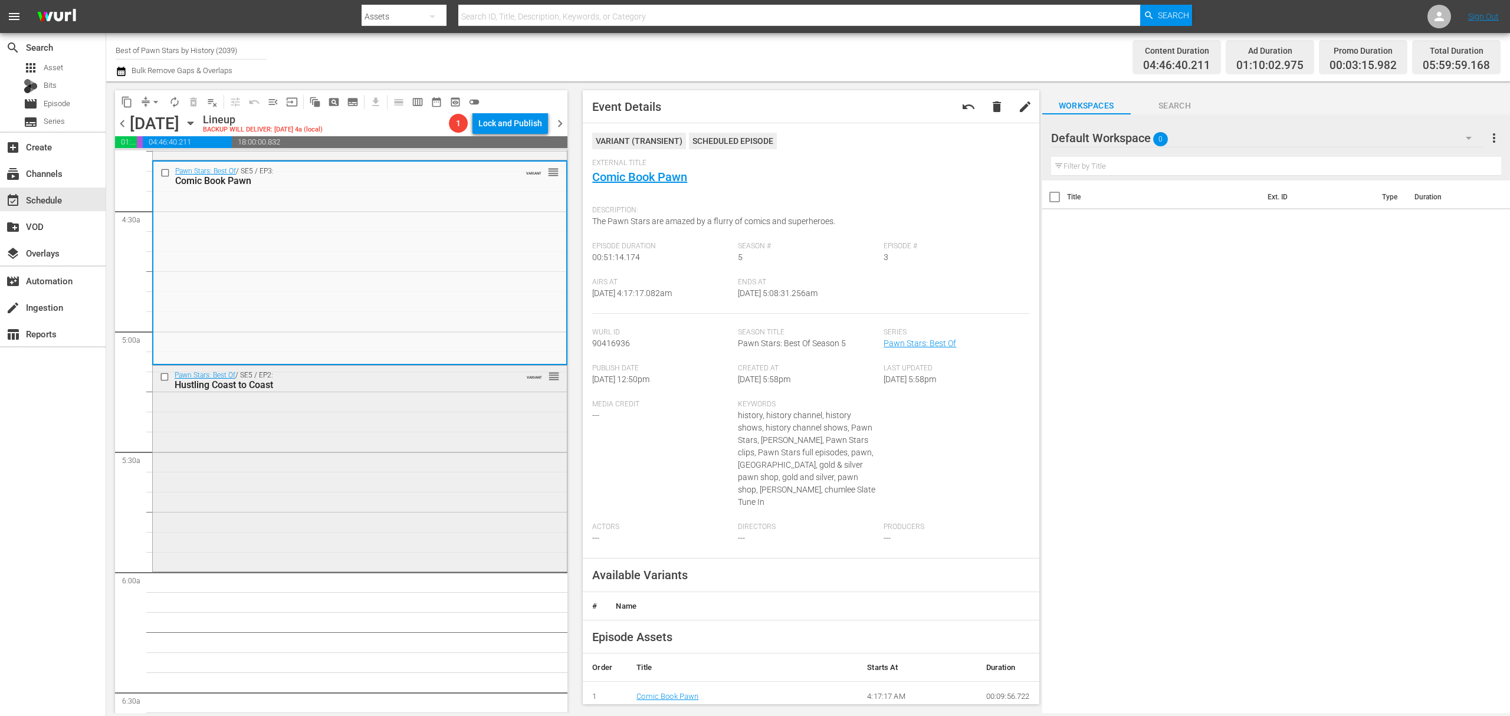
click at [429, 456] on div "Pawn Stars: Best Of / SE5 / EP2: Hustling Coast to Coast VARIANT reorder" at bounding box center [360, 467] width 414 height 203
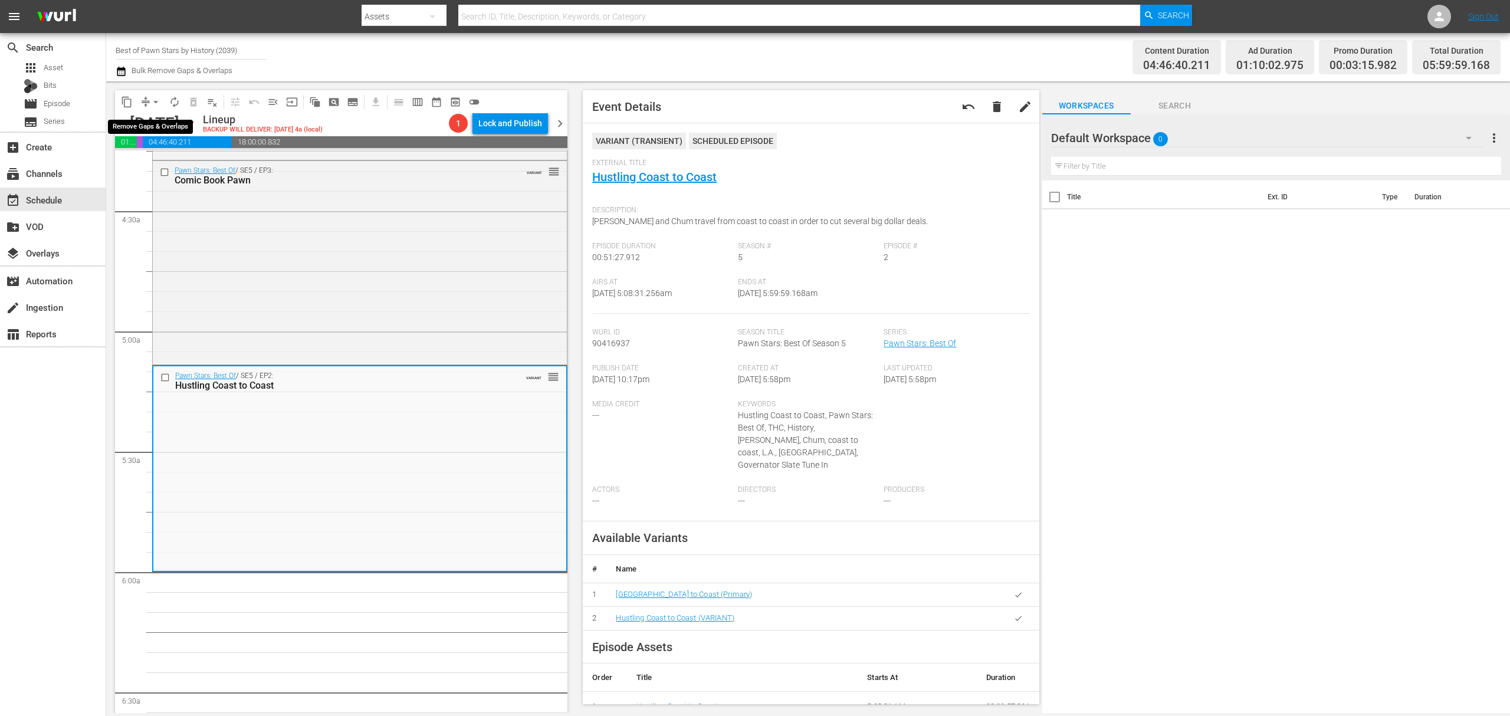
click at [152, 94] on button "arrow_drop_down" at bounding box center [155, 102] width 19 height 19
click at [147, 120] on li "Align to Midnight" at bounding box center [156, 125] width 124 height 19
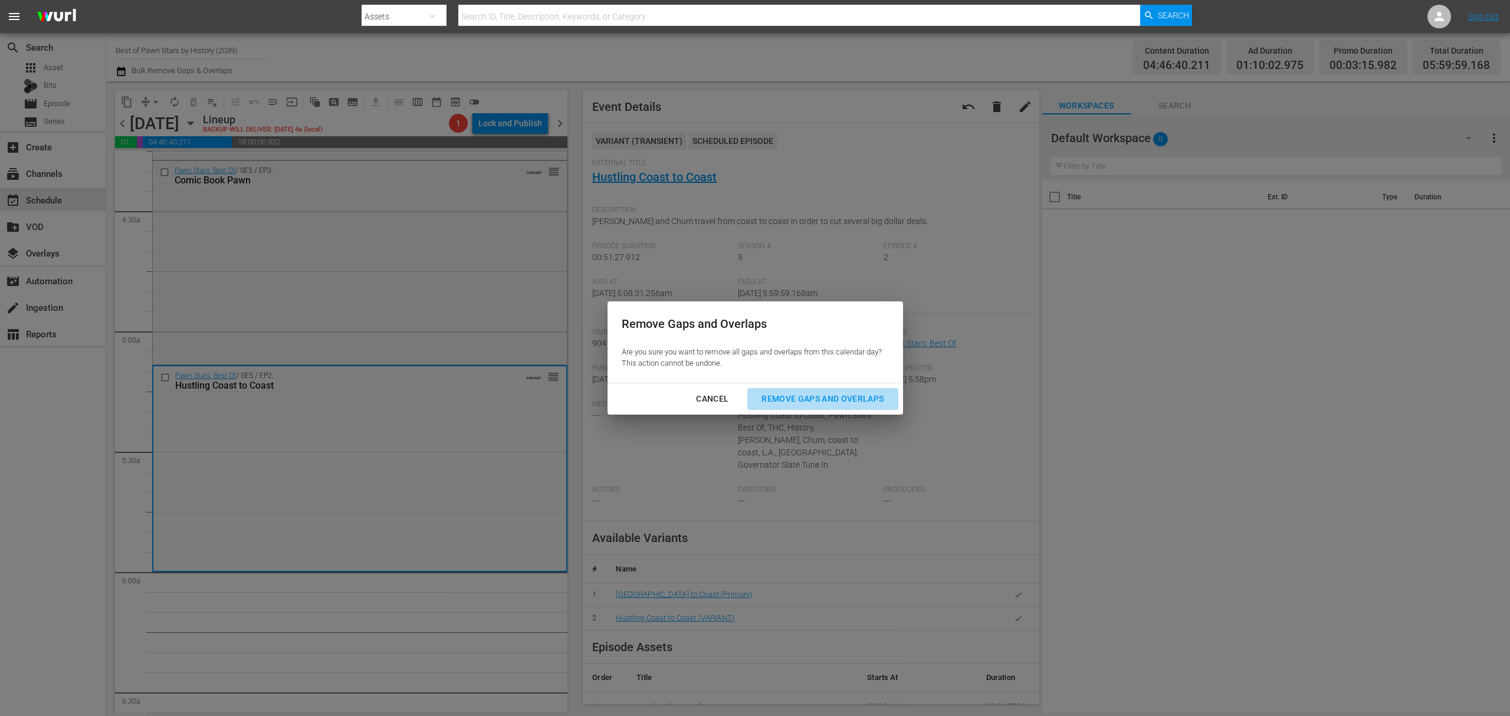
click at [822, 392] on div "Remove Gaps and Overlaps" at bounding box center [822, 399] width 141 height 15
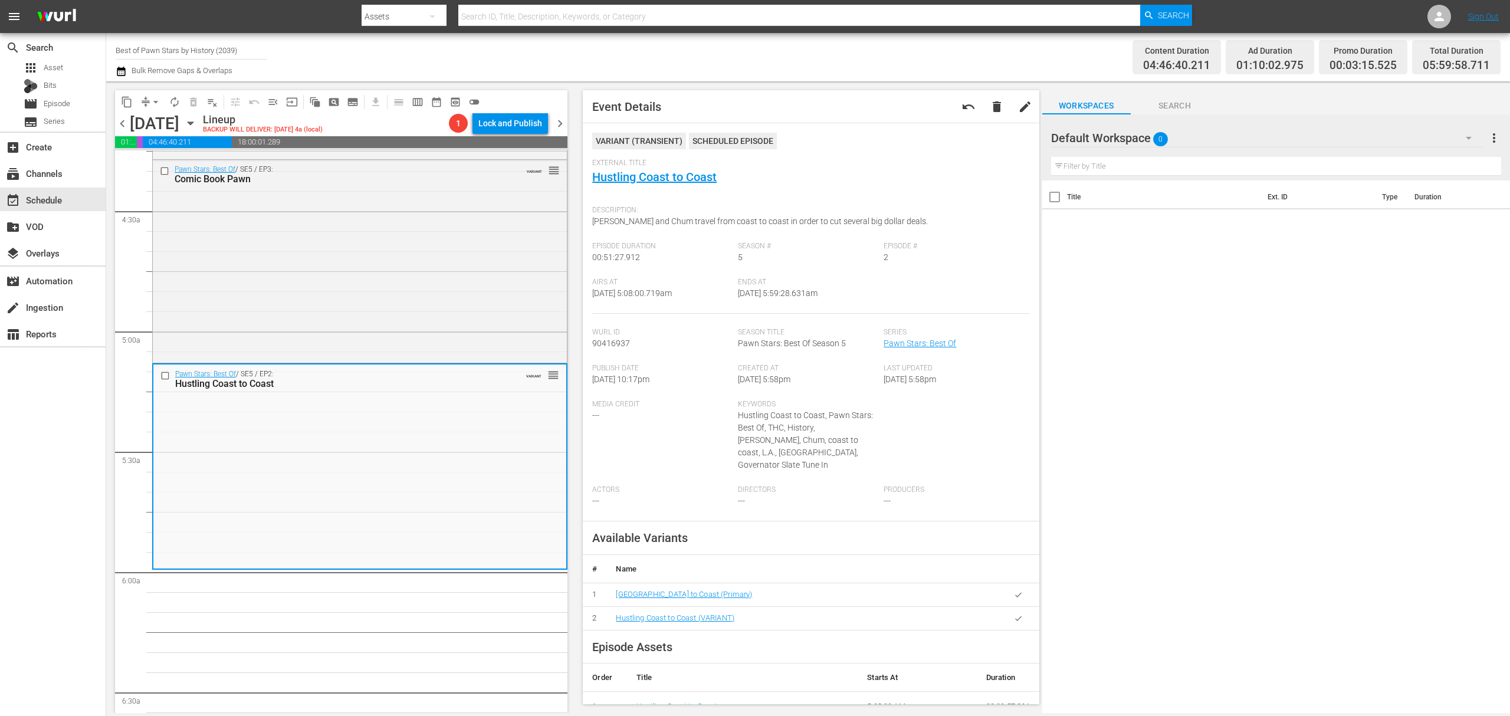
click at [144, 93] on button "compress" at bounding box center [145, 102] width 19 height 19
click at [150, 107] on span "arrow_drop_down" at bounding box center [156, 102] width 12 height 12
click at [147, 114] on ul "Align to Midnight Align to First Episode Align to End of Previous Day" at bounding box center [156, 145] width 124 height 68
click at [147, 128] on li "Align to Midnight" at bounding box center [156, 125] width 124 height 19
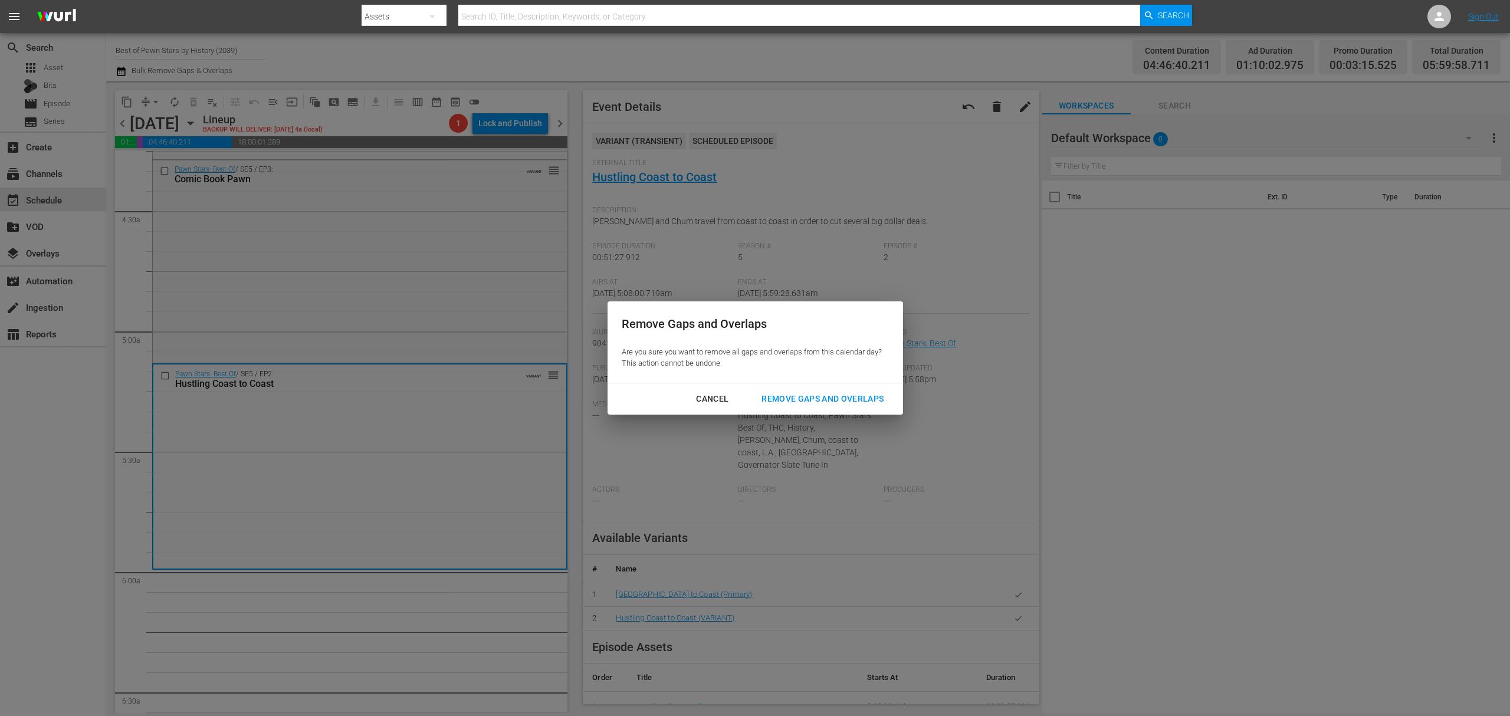
click at [856, 402] on div "Remove Gaps and Overlaps" at bounding box center [822, 399] width 141 height 15
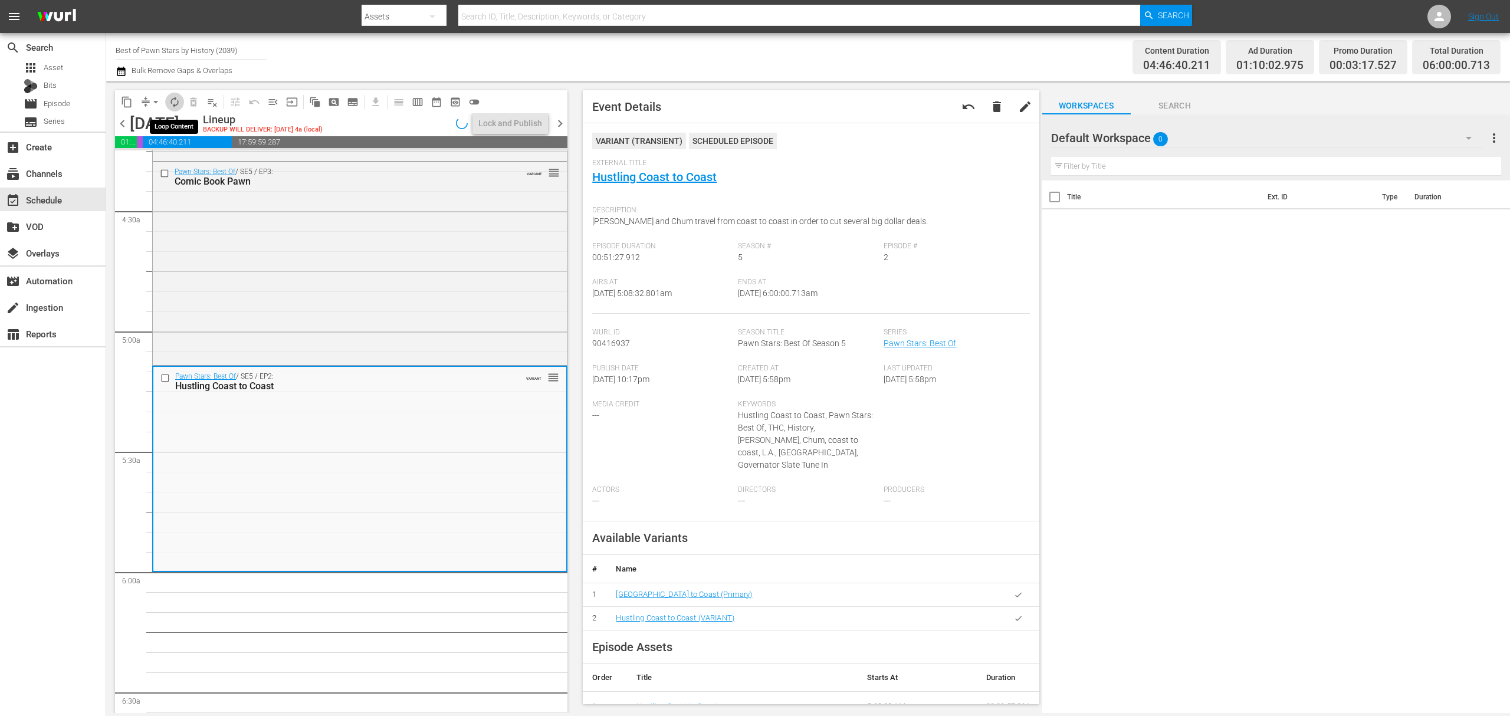
click at [173, 101] on span "autorenew_outlined" at bounding box center [175, 102] width 12 height 12
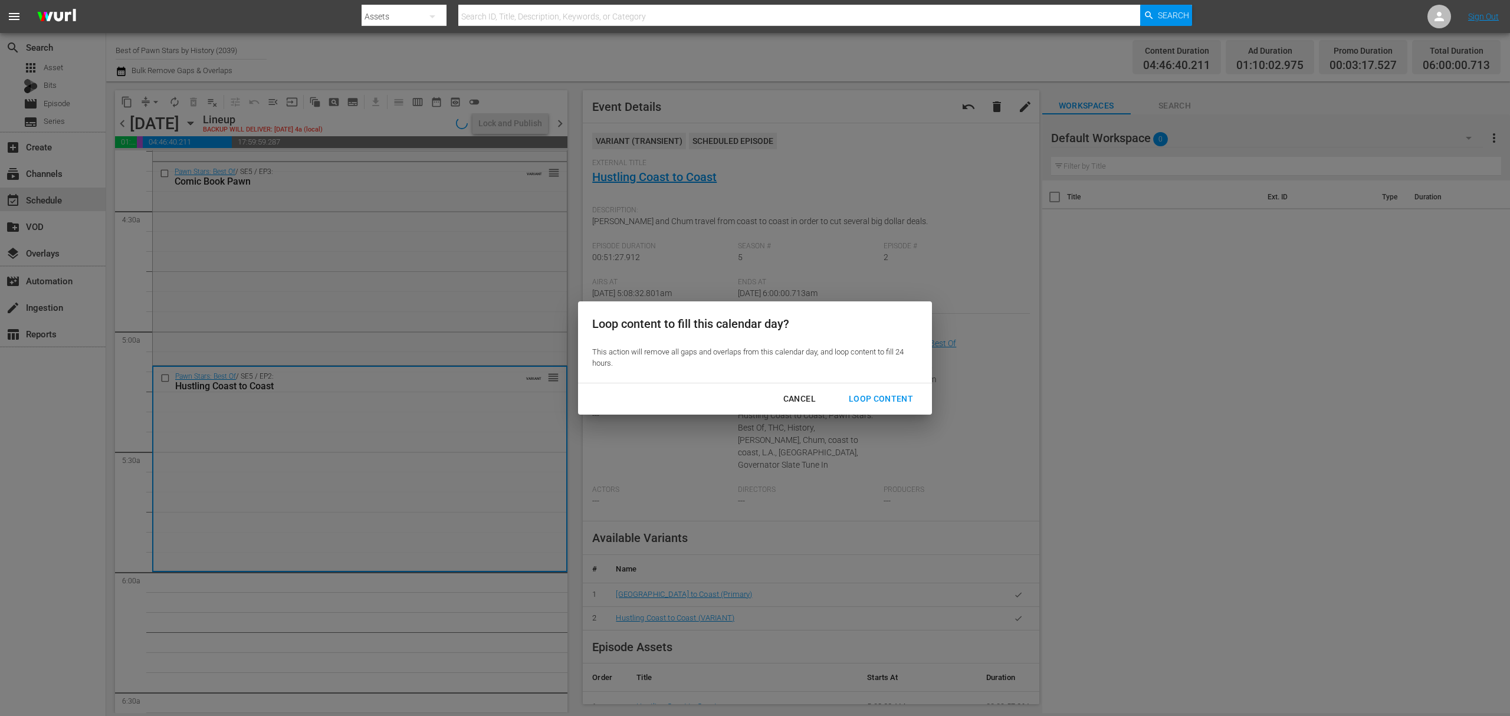
click at [878, 402] on div "Loop Content" at bounding box center [880, 399] width 83 height 15
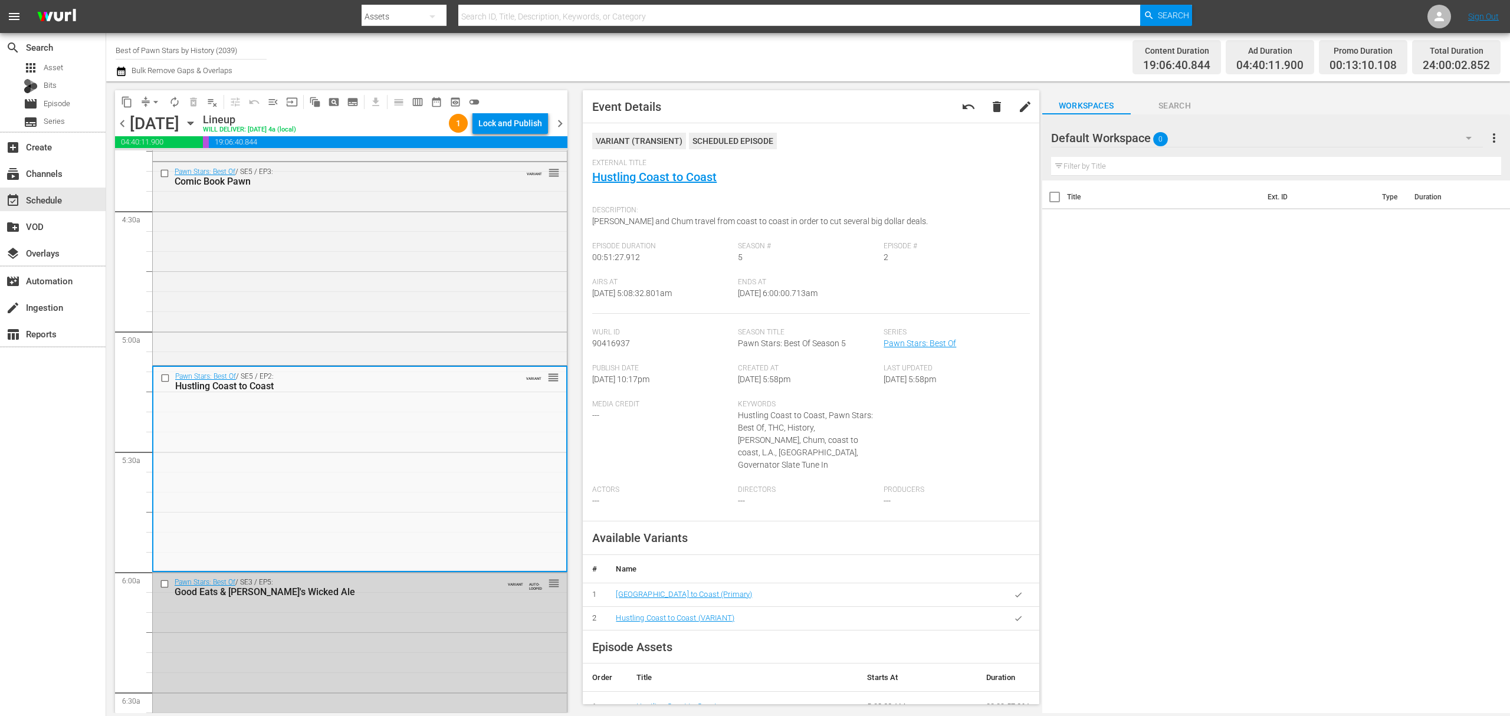
click at [521, 118] on div "Lock and Publish" at bounding box center [510, 123] width 64 height 21
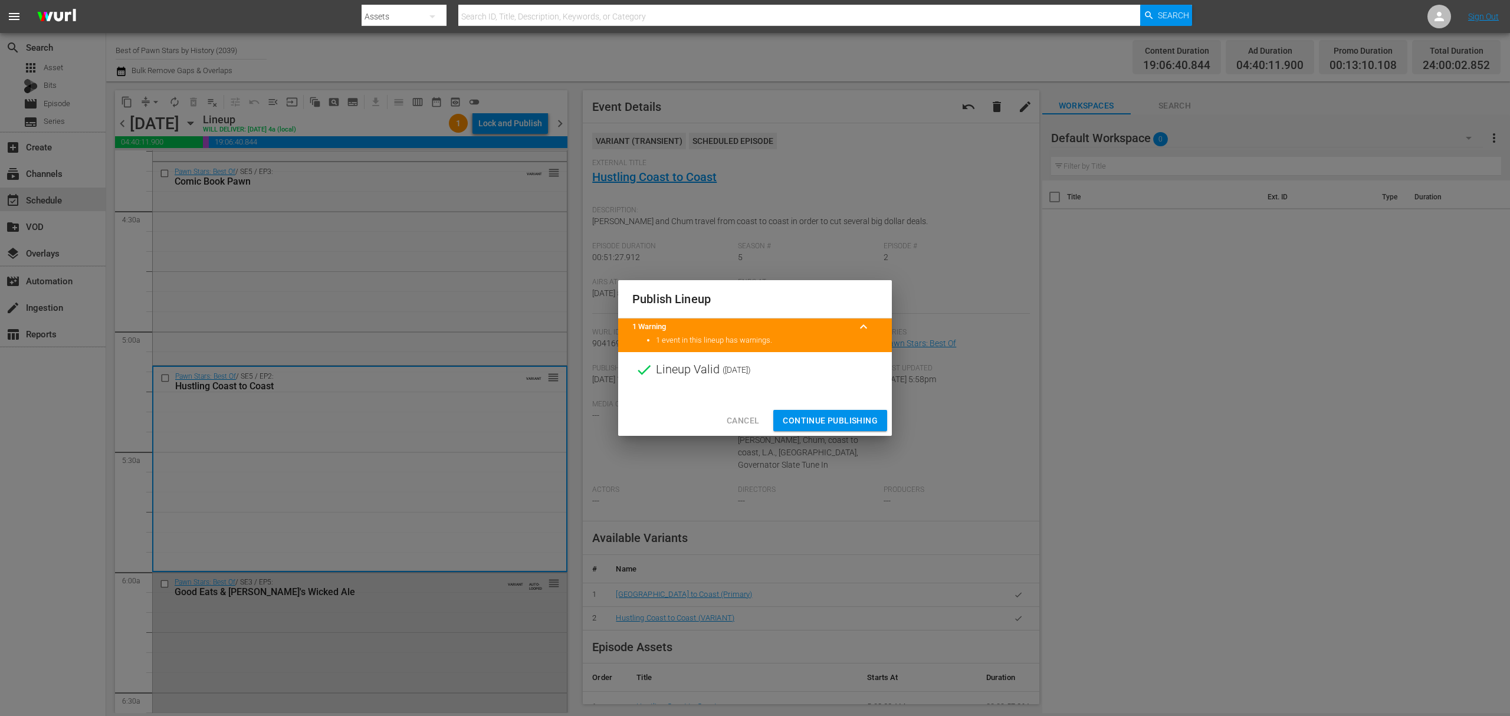
click at [814, 413] on span "Continue Publishing" at bounding box center [830, 420] width 95 height 15
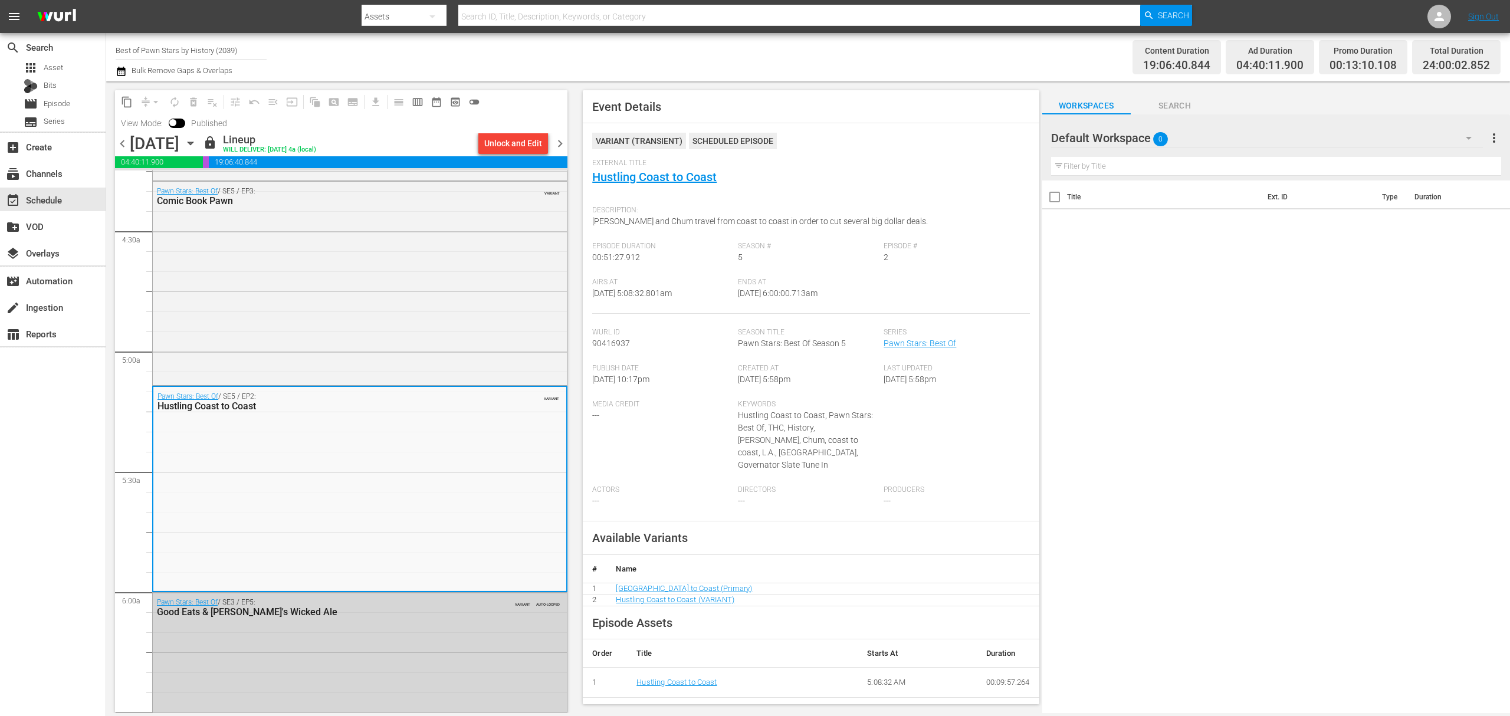
click at [563, 142] on span "chevron_right" at bounding box center [560, 143] width 15 height 15
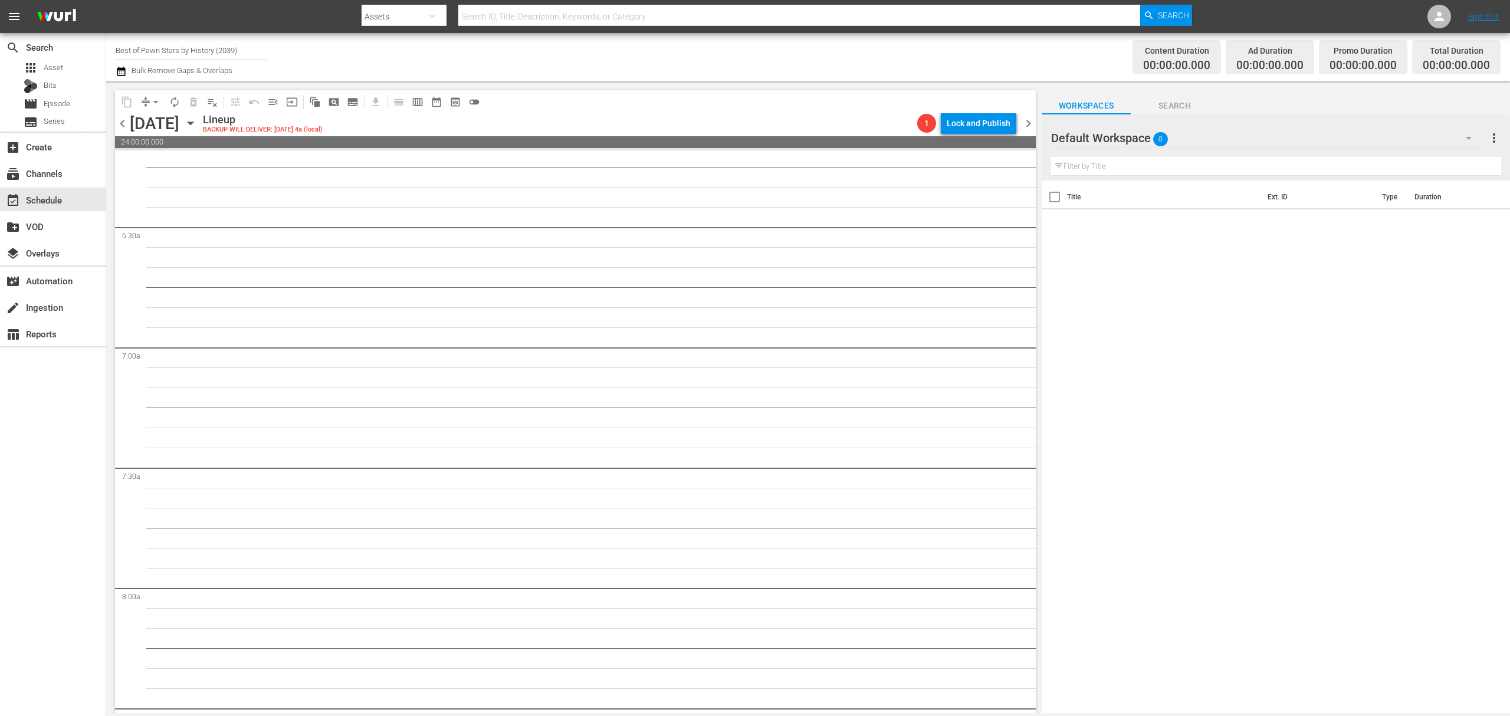
scroll to position [1553, 0]
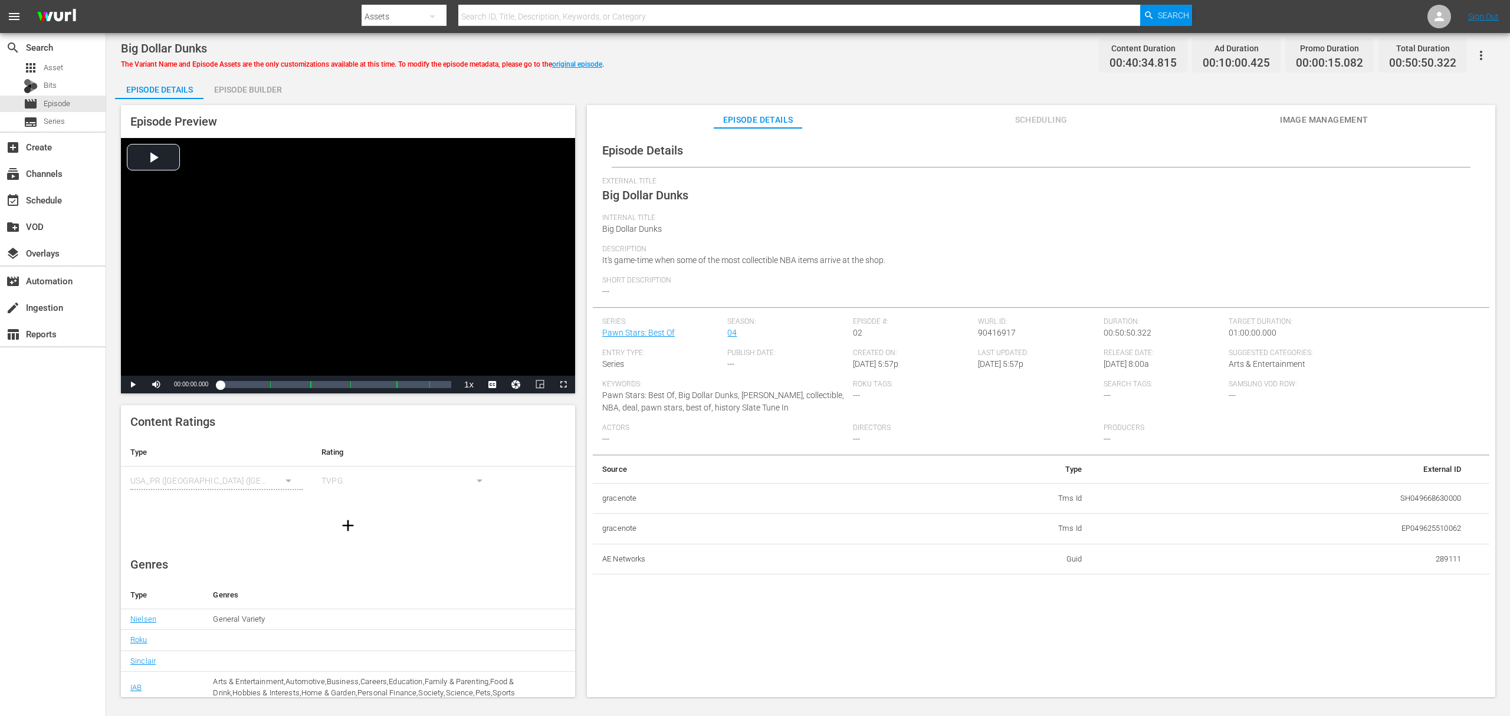
click at [277, 86] on div "Episode Builder" at bounding box center [247, 89] width 88 height 28
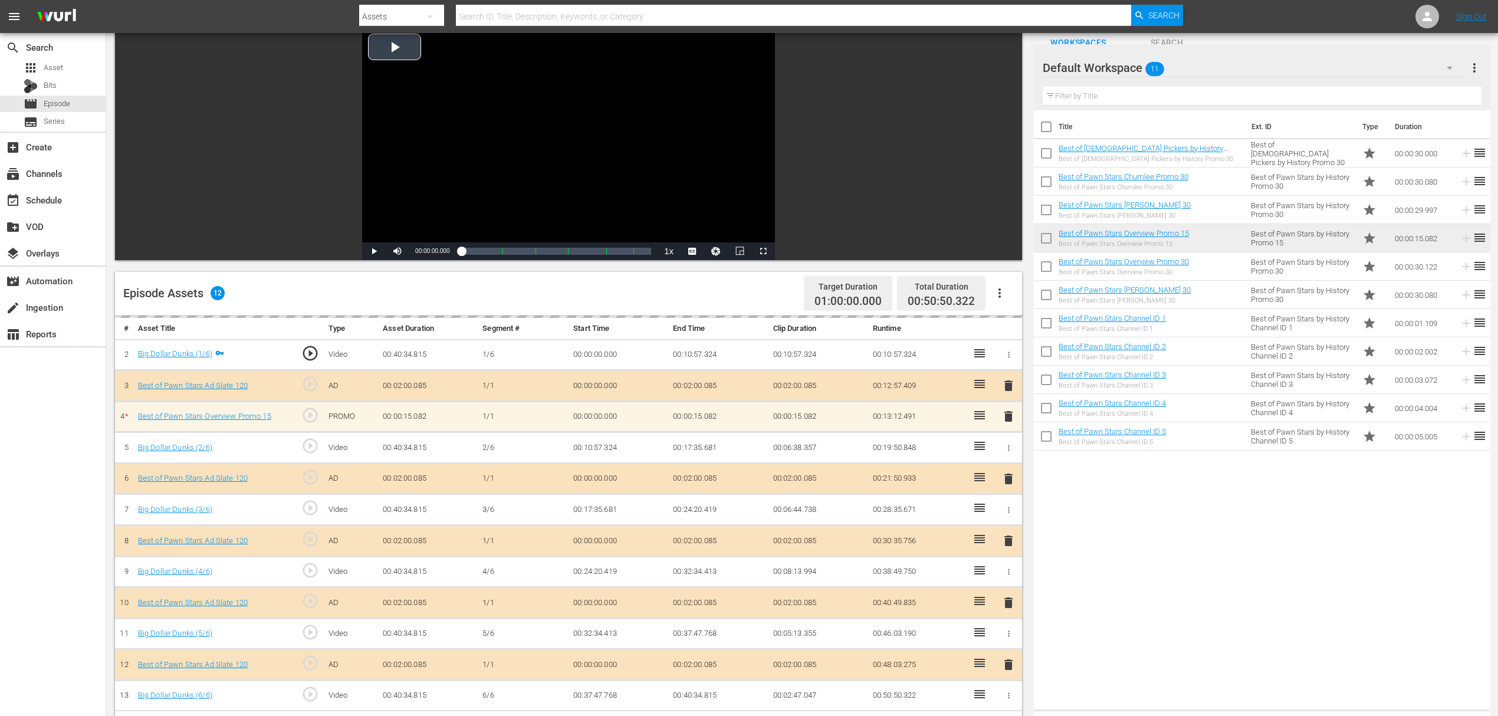
scroll to position [307, 0]
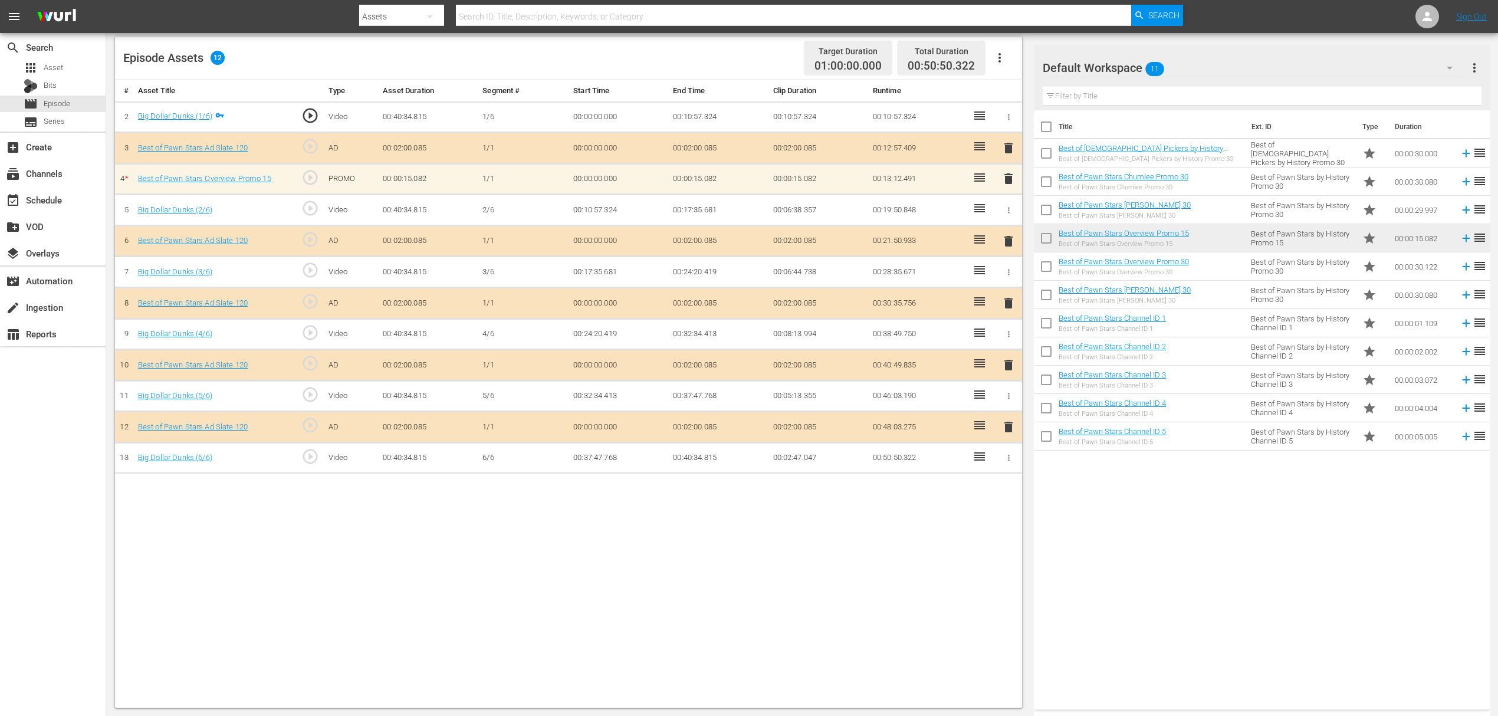
click at [1005, 180] on span "delete" at bounding box center [1008, 179] width 14 height 14
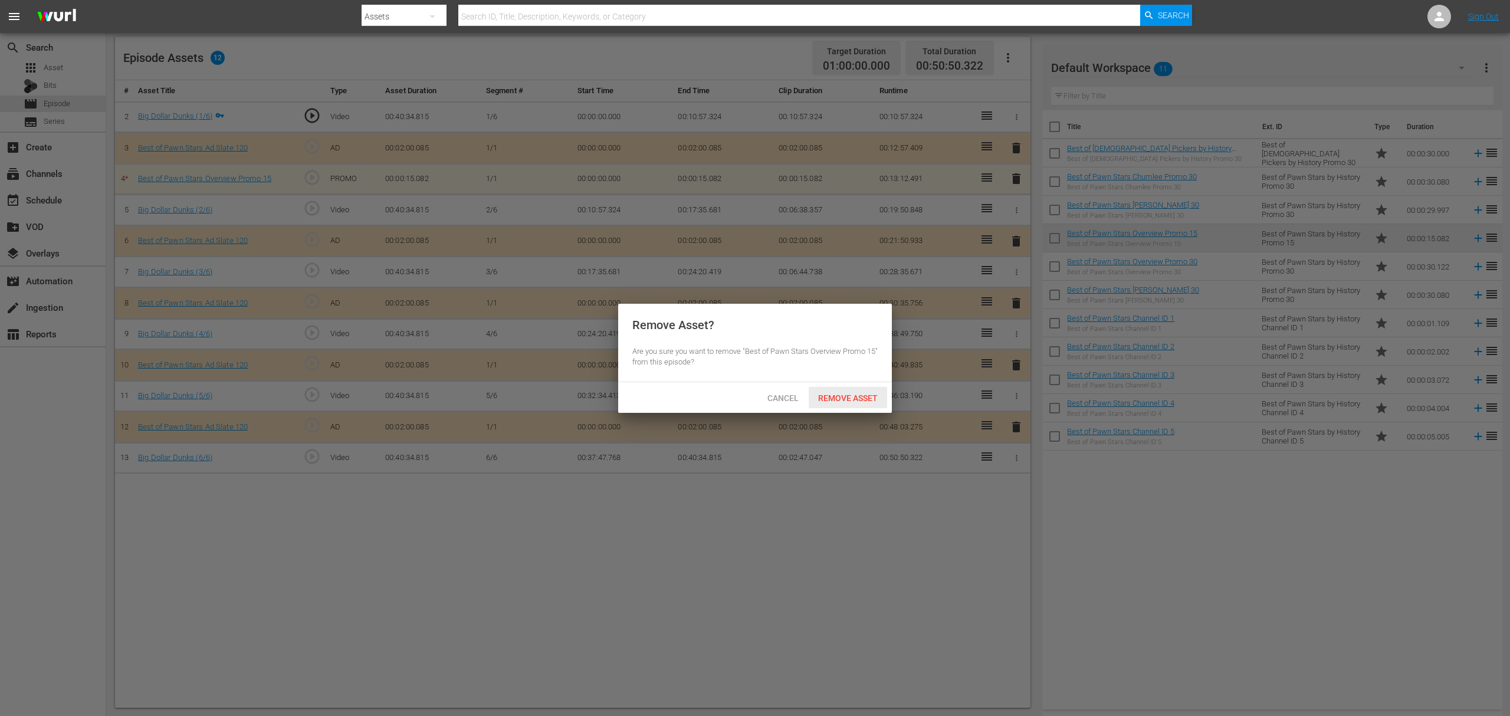
click at [850, 397] on span "Remove Asset" at bounding box center [847, 397] width 78 height 9
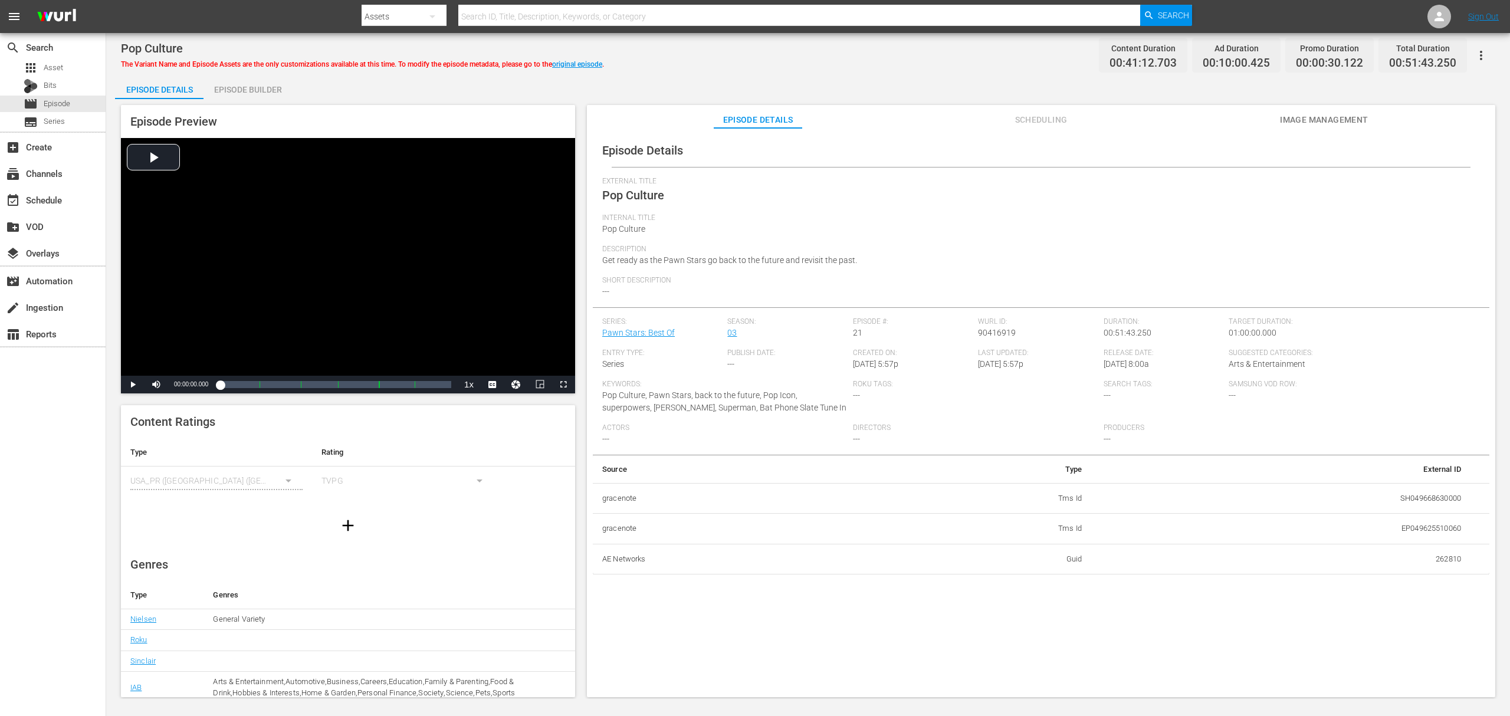
click at [236, 90] on div "Episode Builder" at bounding box center [247, 89] width 88 height 28
click at [269, 78] on div "Episode Builder" at bounding box center [247, 89] width 88 height 28
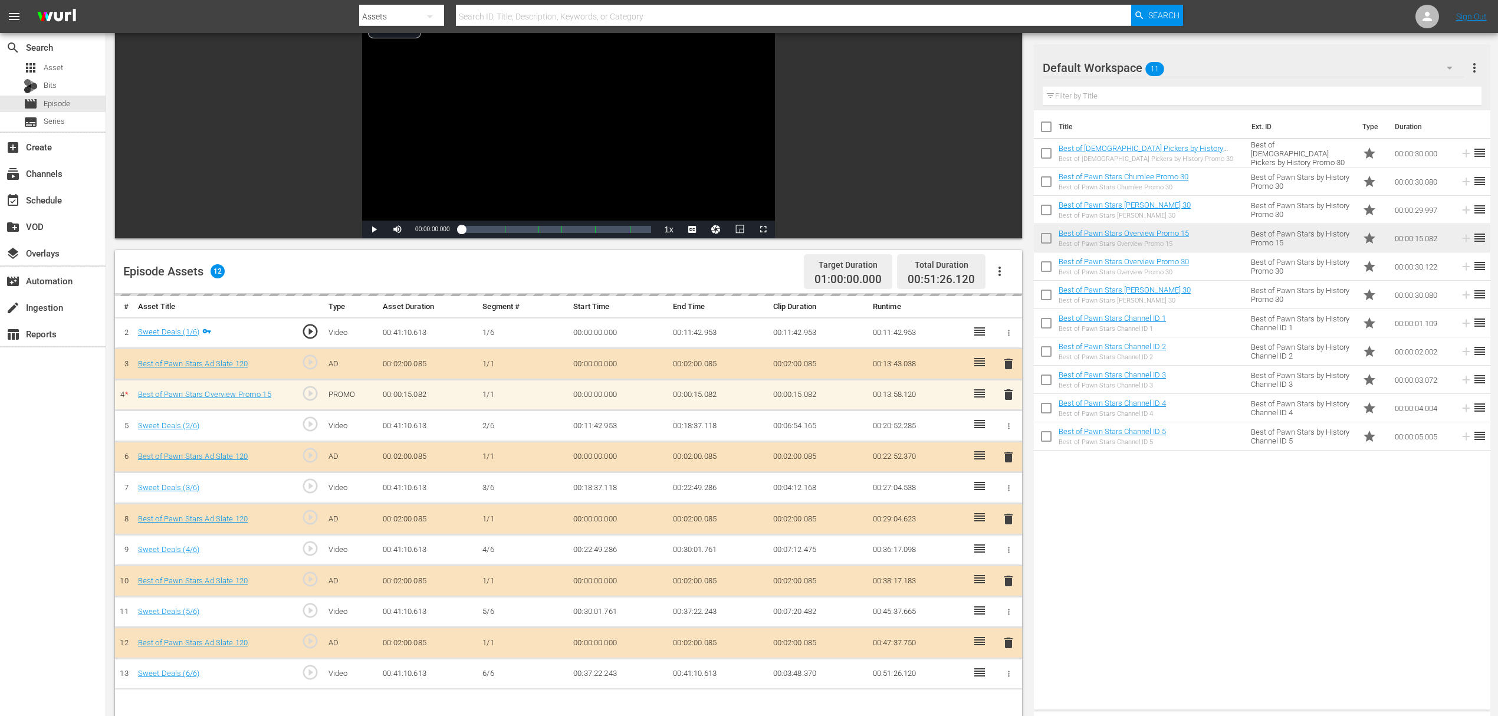
scroll to position [236, 0]
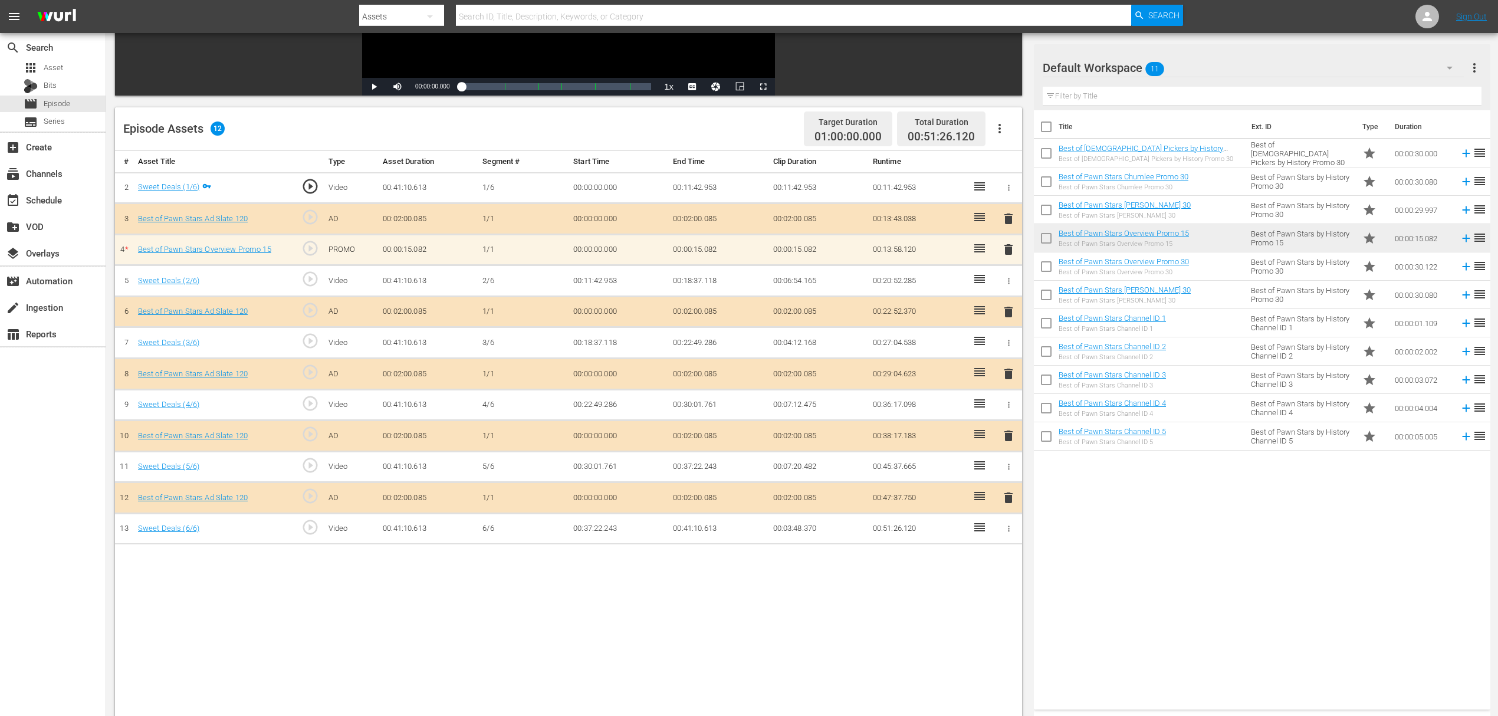
click at [1013, 245] on span "delete" at bounding box center [1008, 249] width 14 height 14
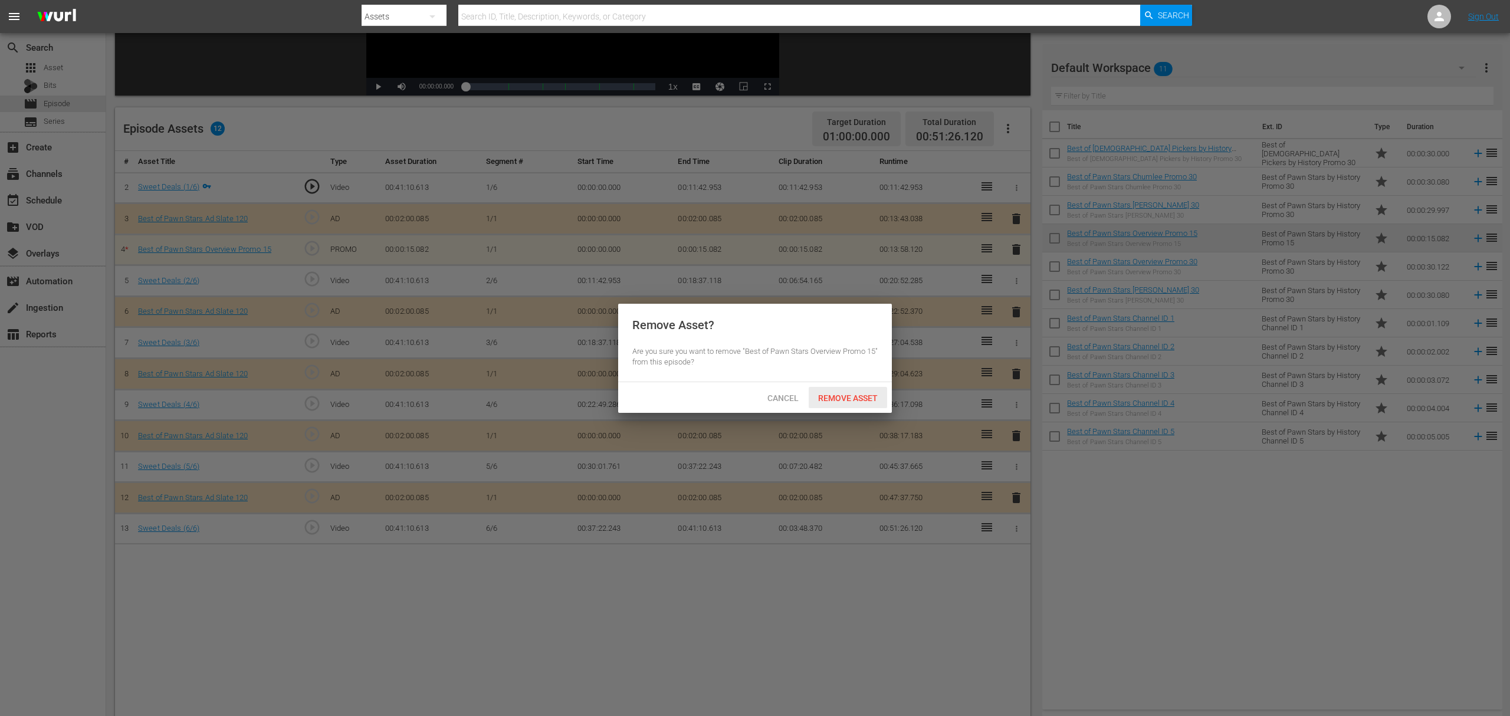
click at [863, 399] on span "Remove Asset" at bounding box center [847, 397] width 78 height 9
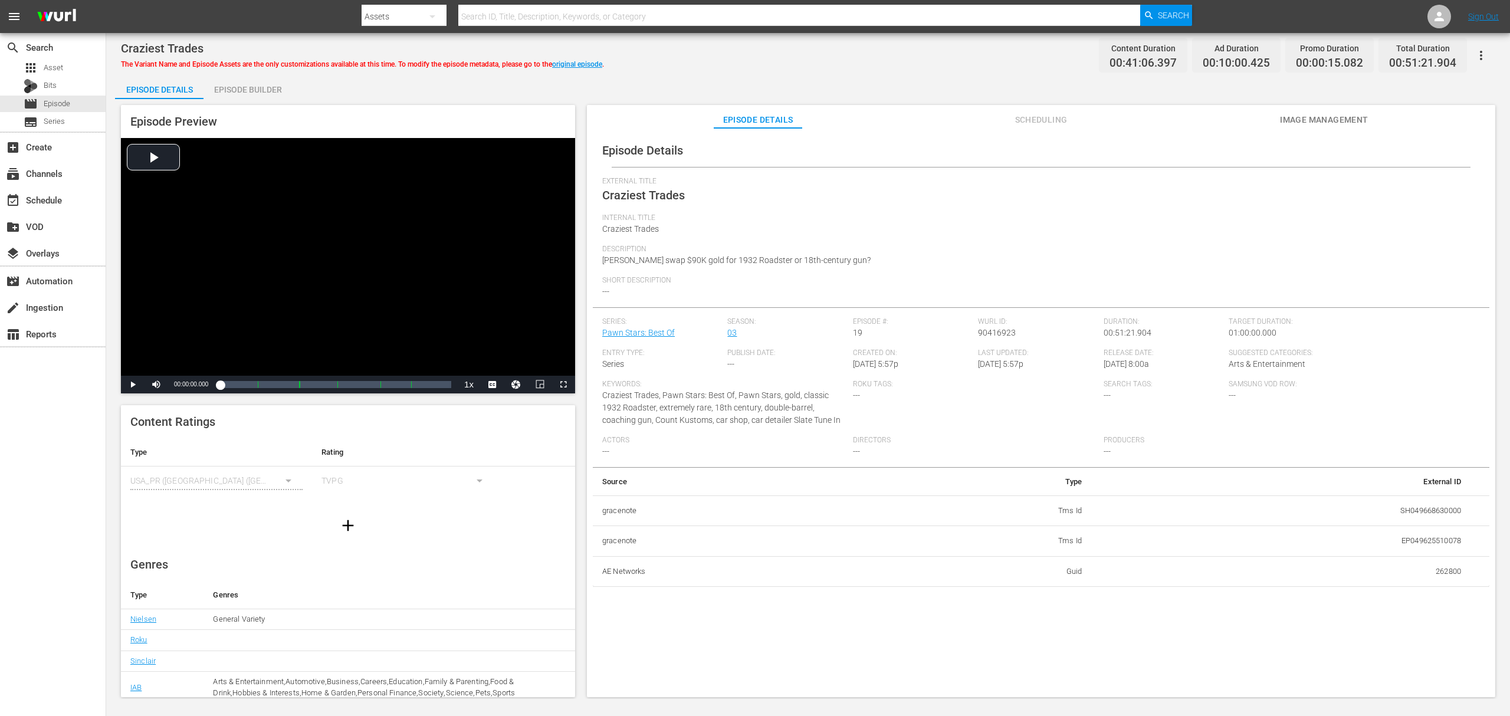
click at [226, 93] on div "Episode Builder" at bounding box center [247, 89] width 88 height 28
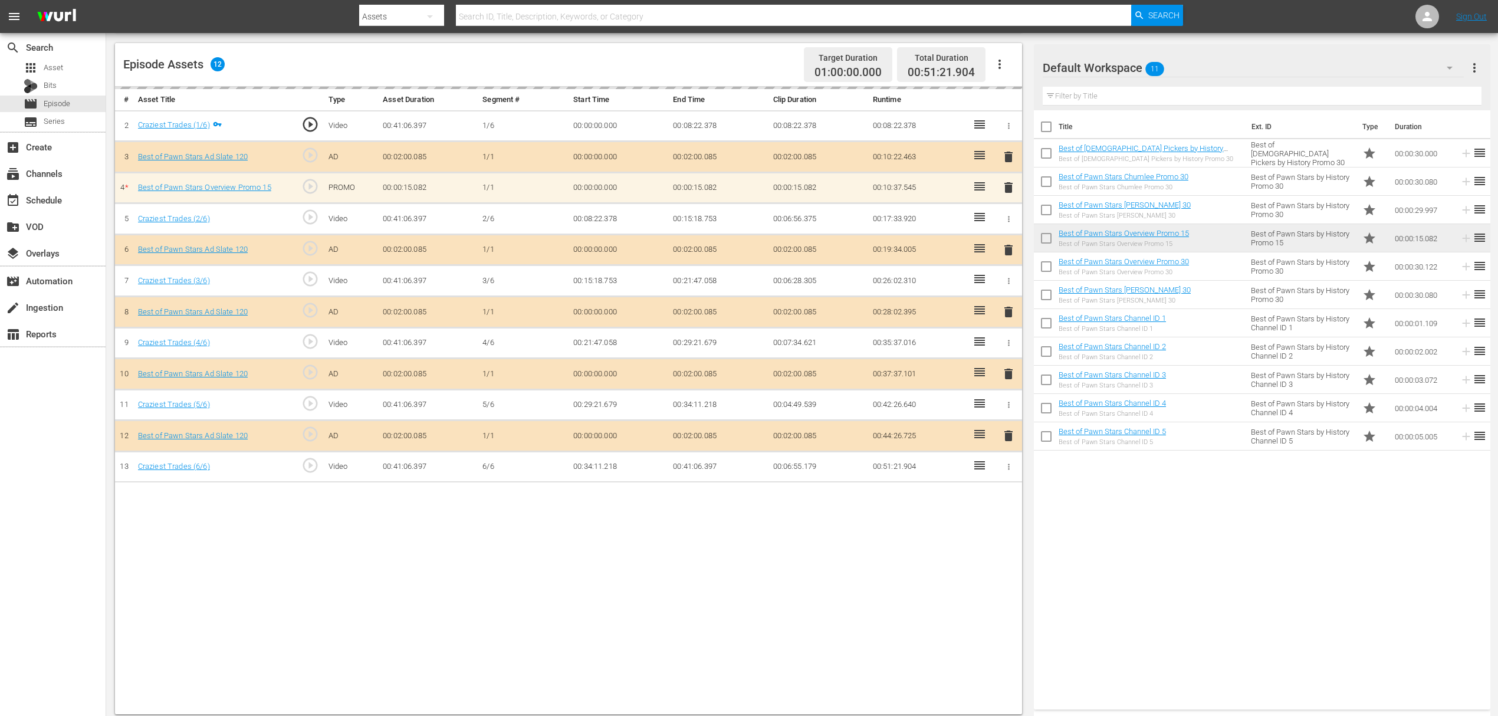
scroll to position [307, 0]
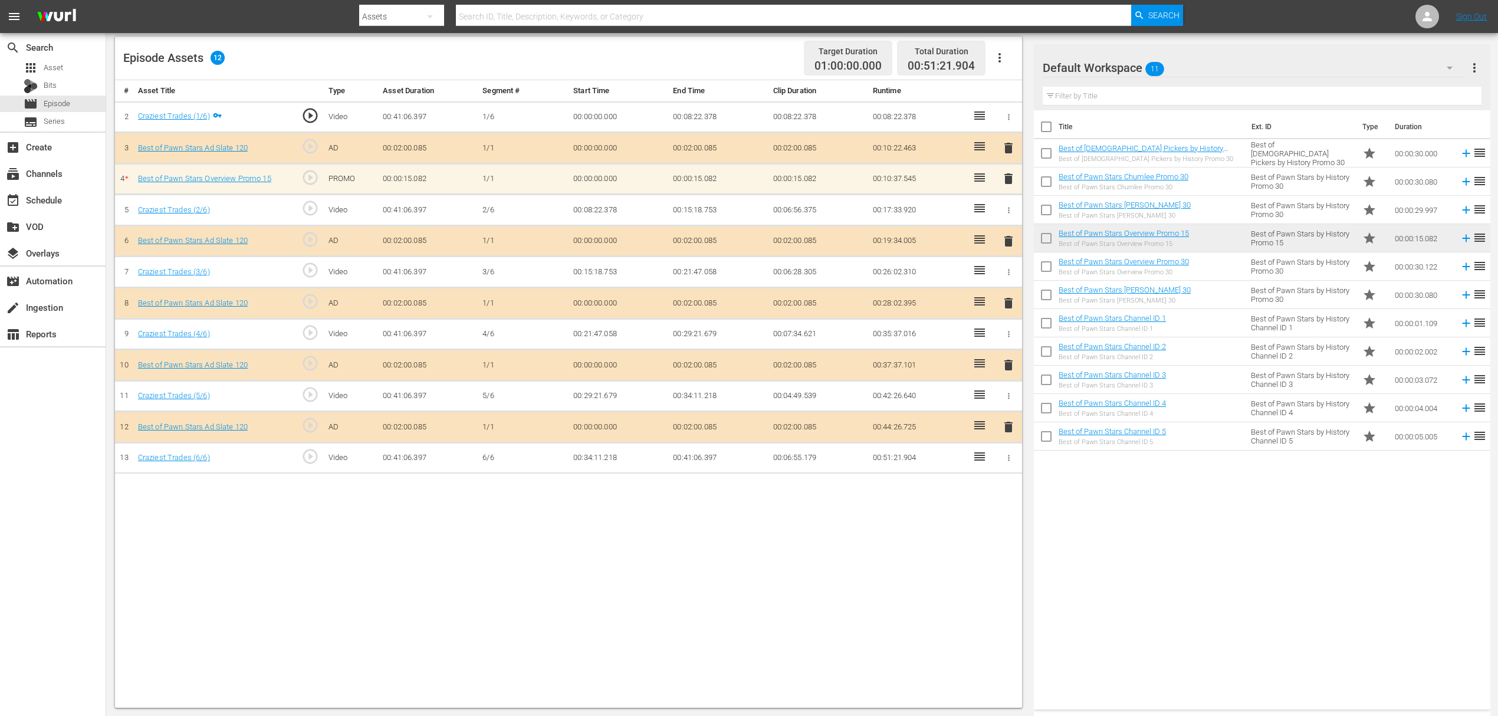
click at [1008, 177] on span "delete" at bounding box center [1008, 179] width 14 height 14
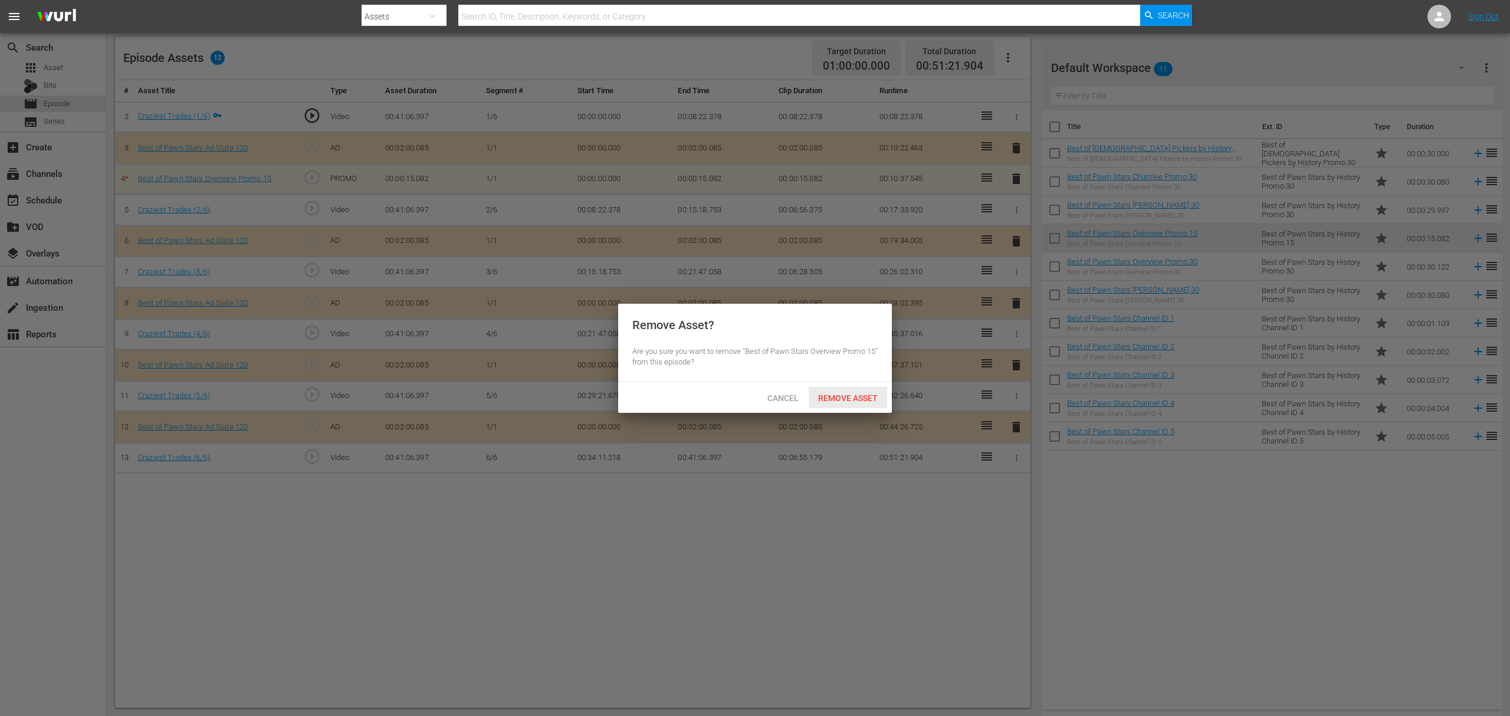
click at [860, 394] on span "Remove Asset" at bounding box center [847, 397] width 78 height 9
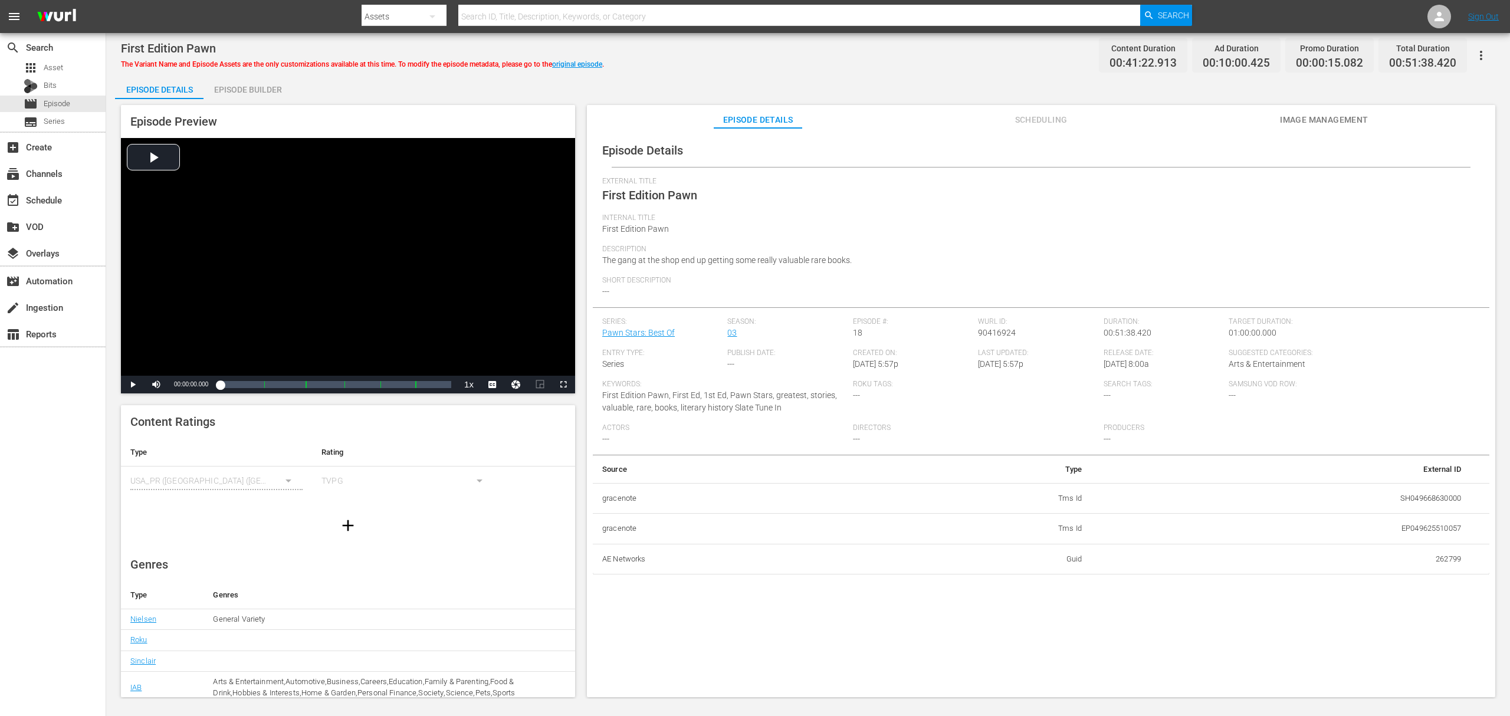
click at [248, 88] on div "Episode Builder" at bounding box center [247, 89] width 88 height 28
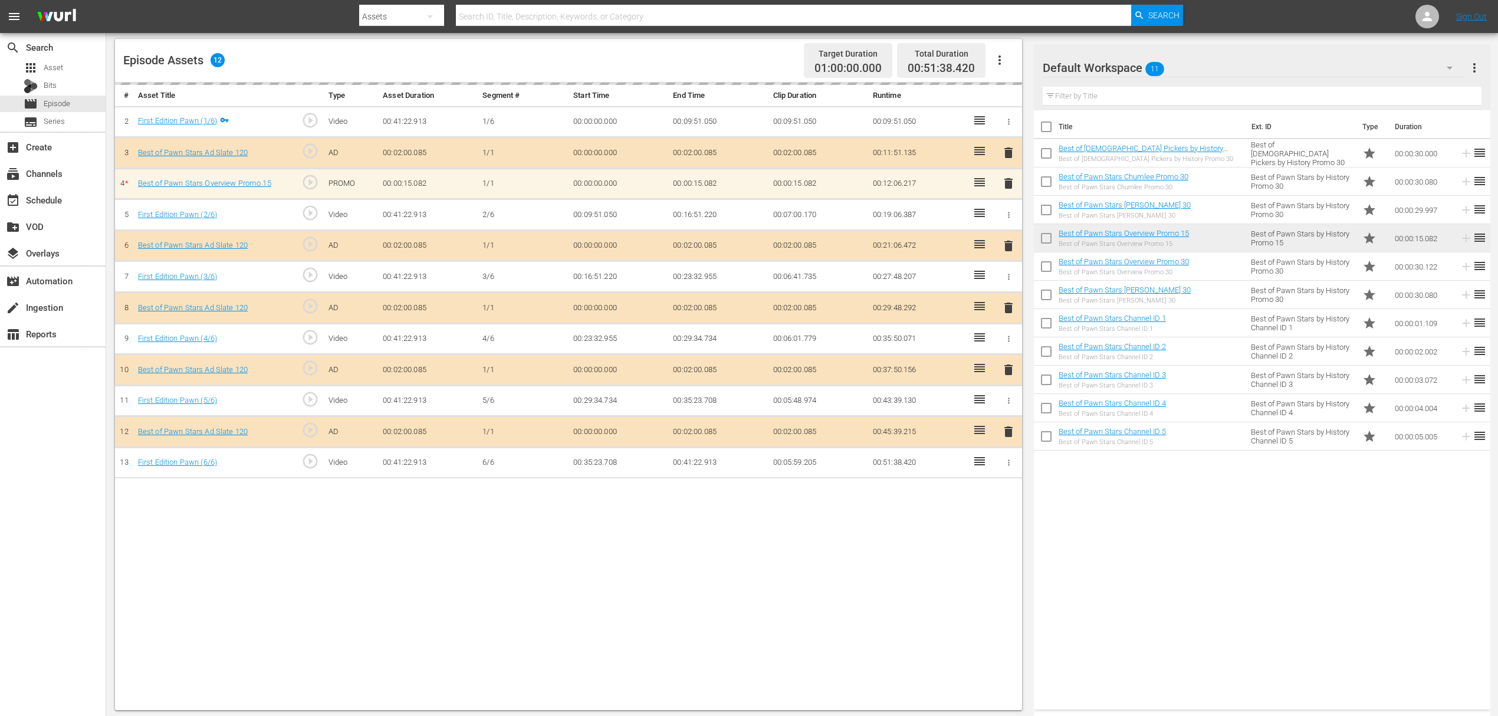
scroll to position [307, 0]
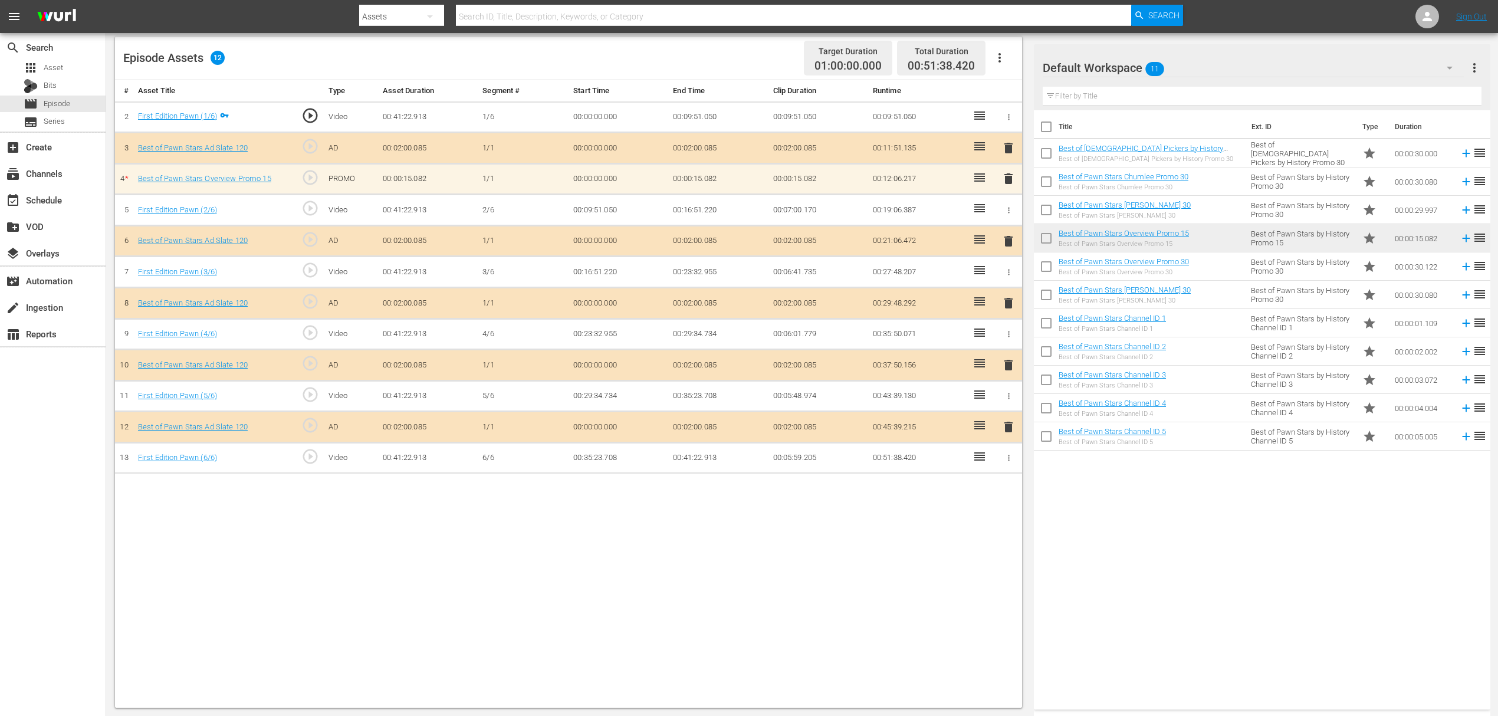
click at [1010, 185] on button "delete" at bounding box center [1008, 178] width 14 height 17
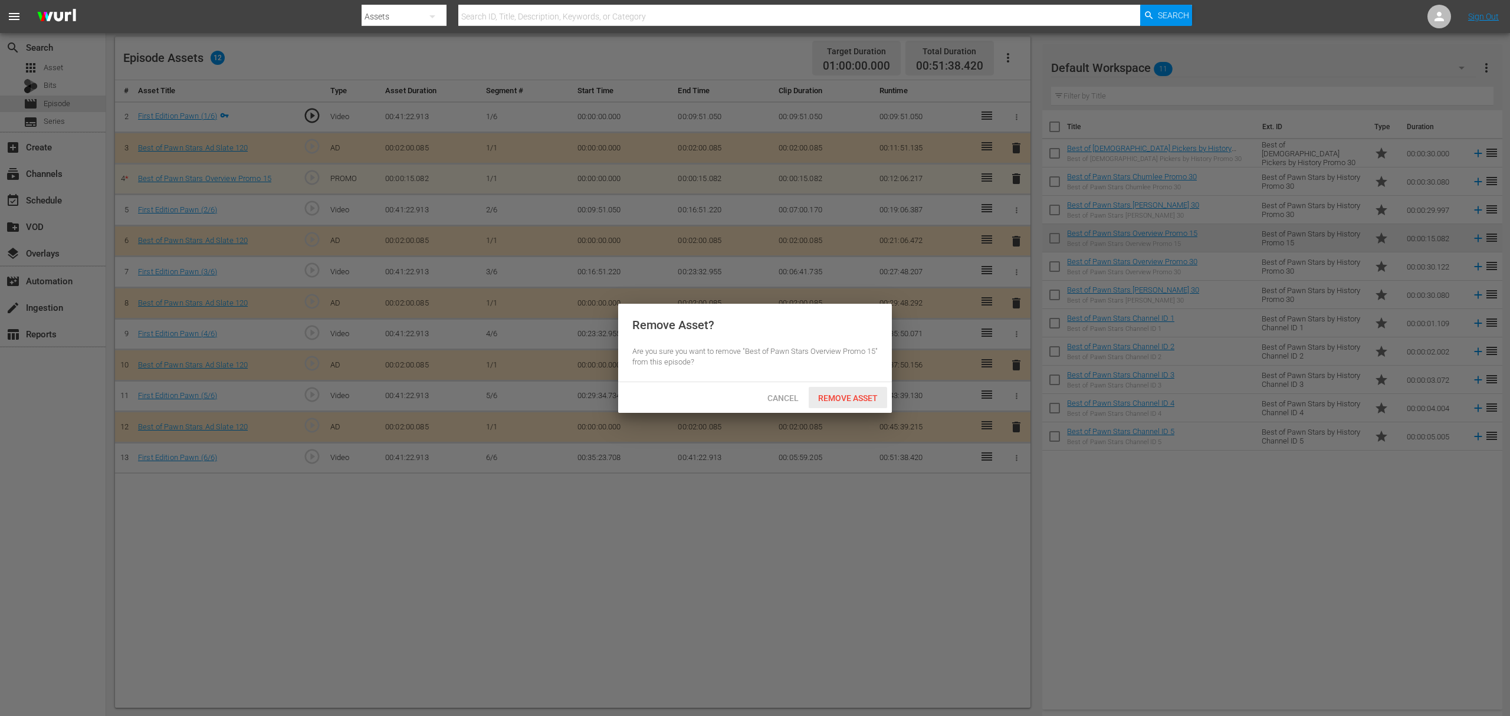
click at [856, 395] on span "Remove Asset" at bounding box center [847, 397] width 78 height 9
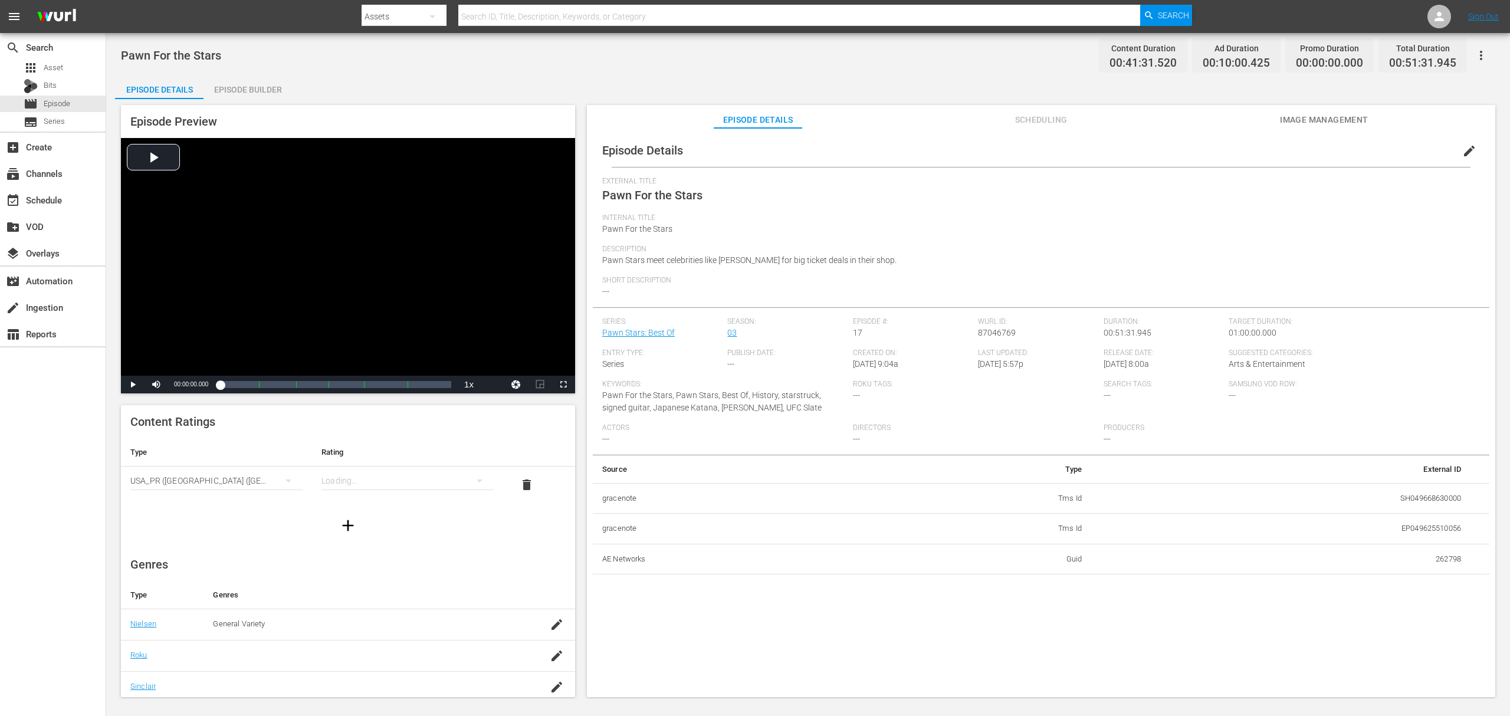
click at [260, 88] on div "Episode Builder" at bounding box center [247, 89] width 88 height 28
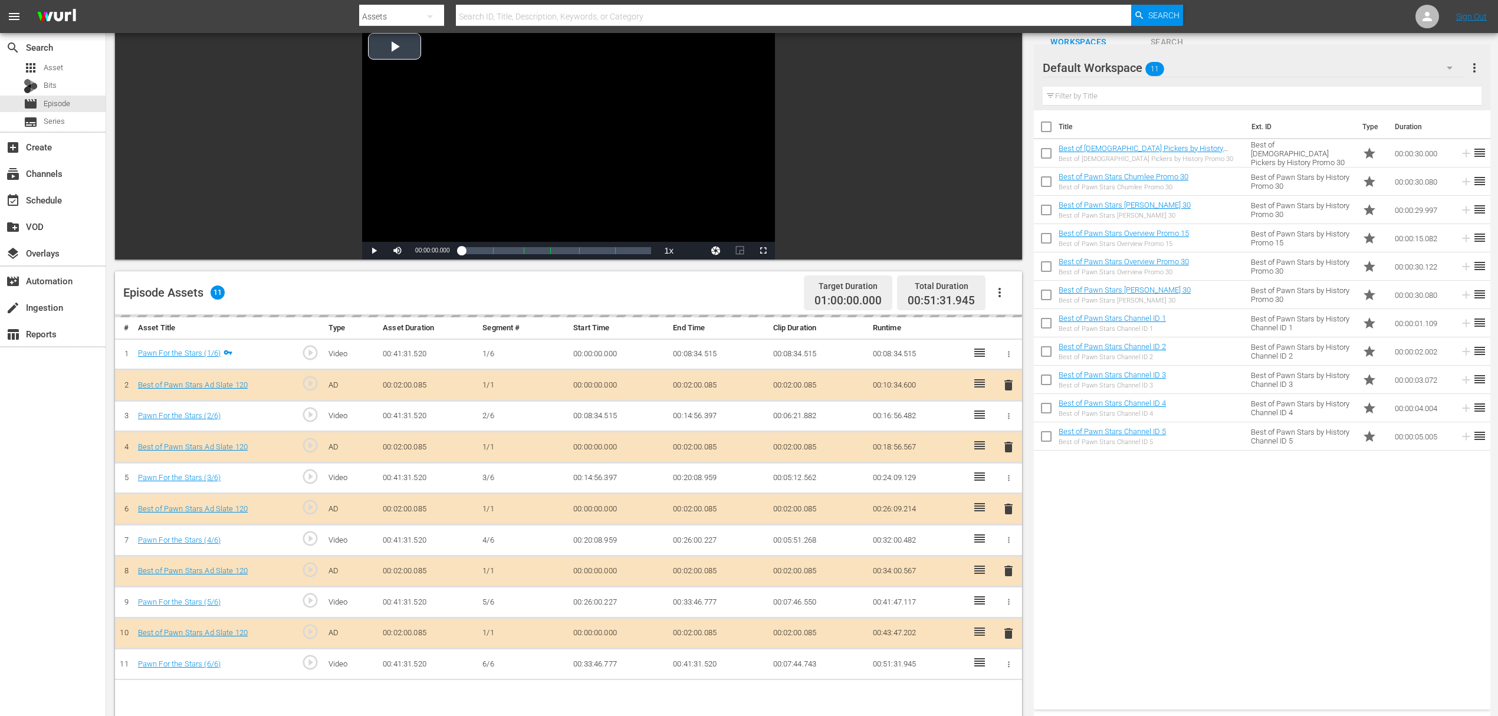
scroll to position [236, 0]
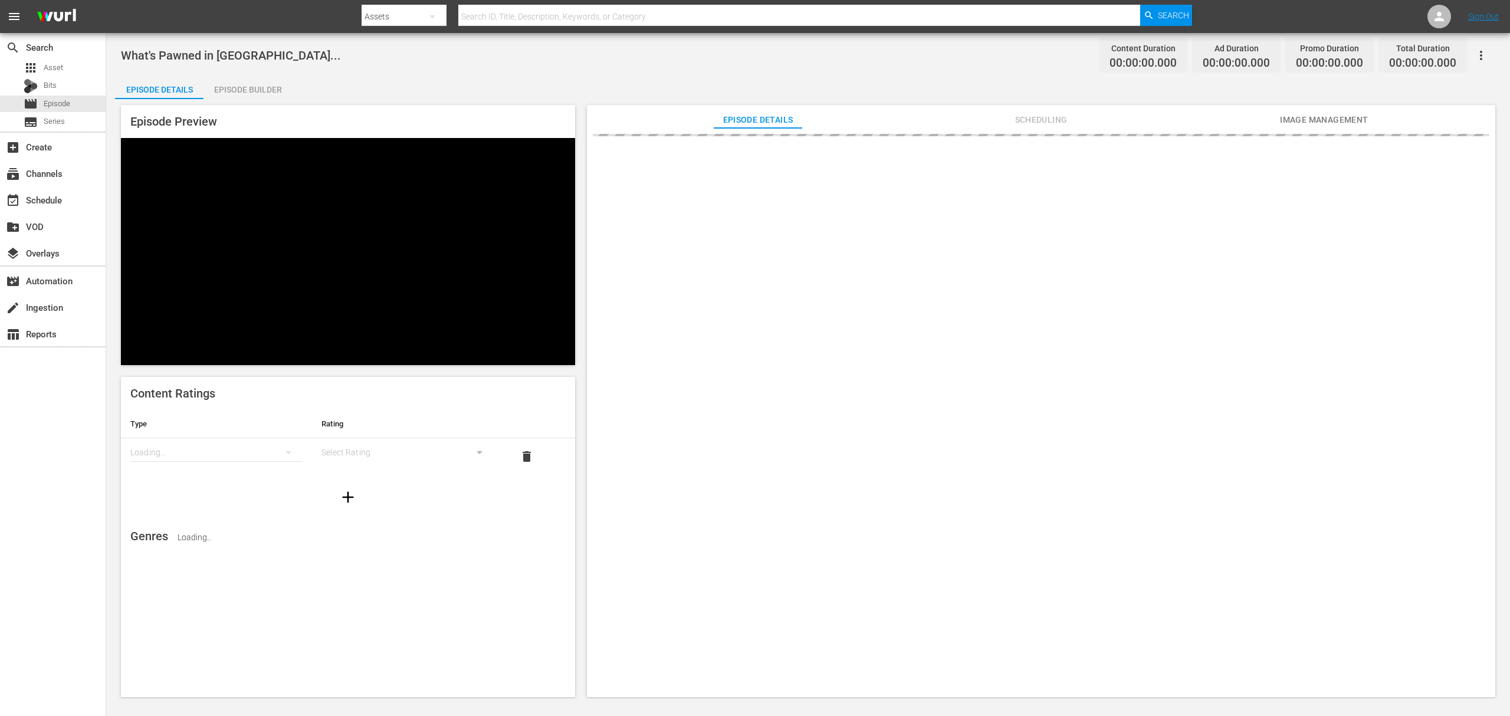
click at [248, 85] on div "Episode Builder" at bounding box center [247, 89] width 88 height 28
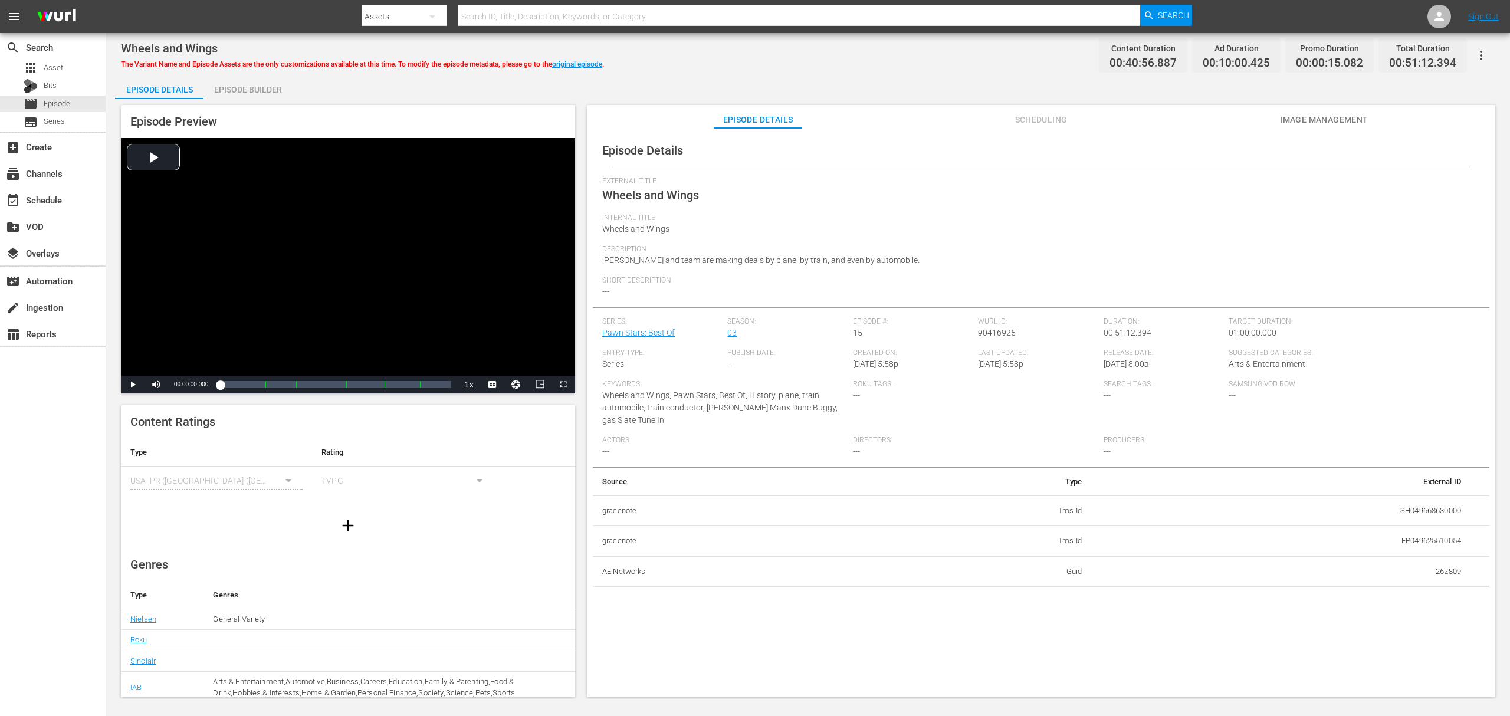
click at [262, 90] on div "Episode Builder" at bounding box center [247, 89] width 88 height 28
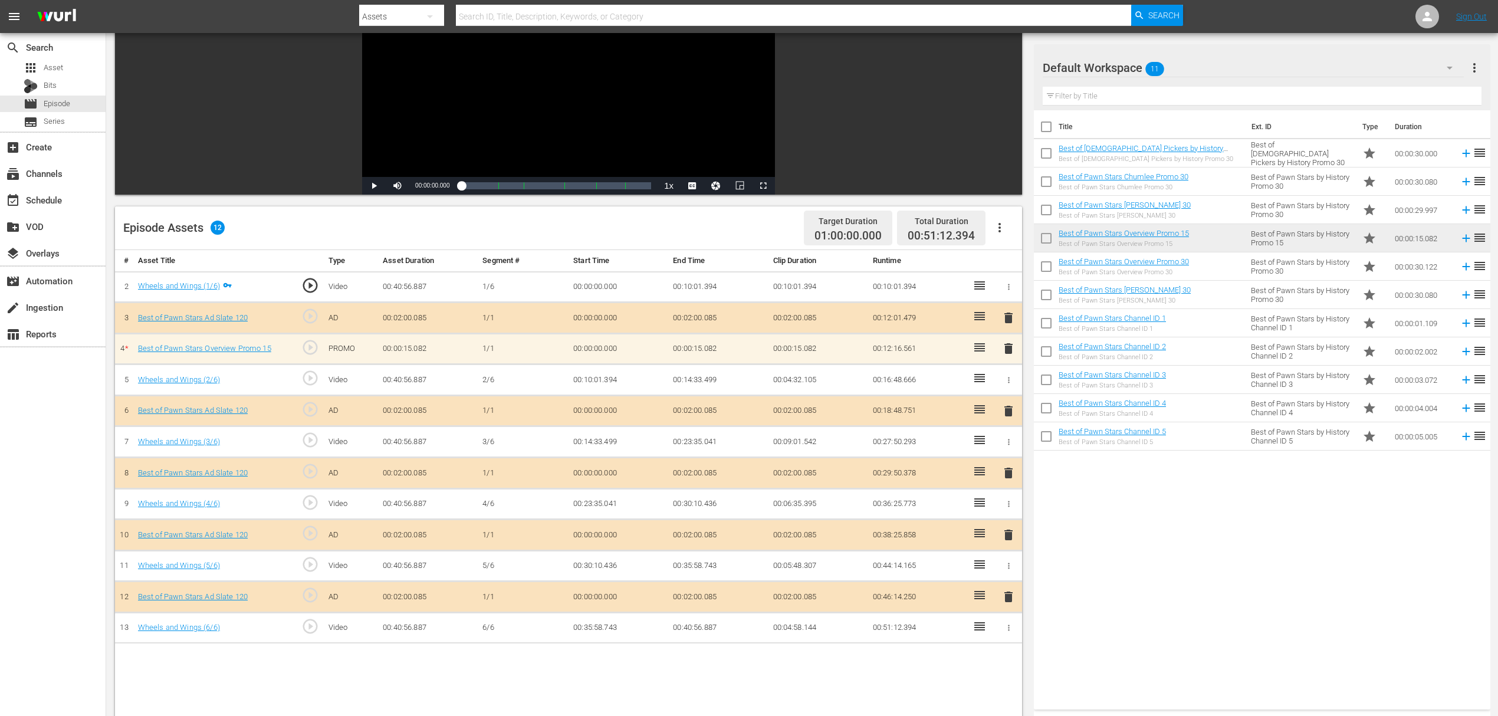
scroll to position [157, 0]
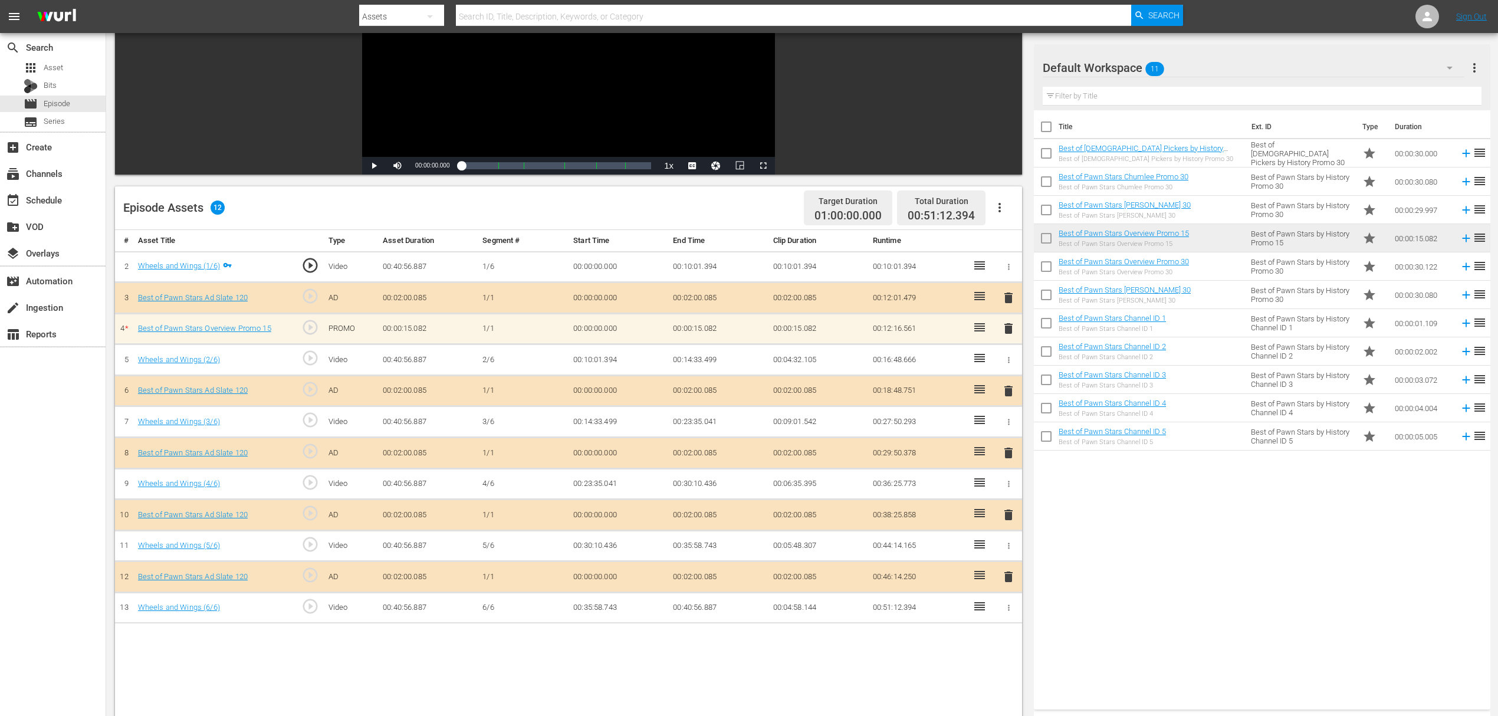
click at [1008, 322] on span "delete" at bounding box center [1008, 328] width 14 height 14
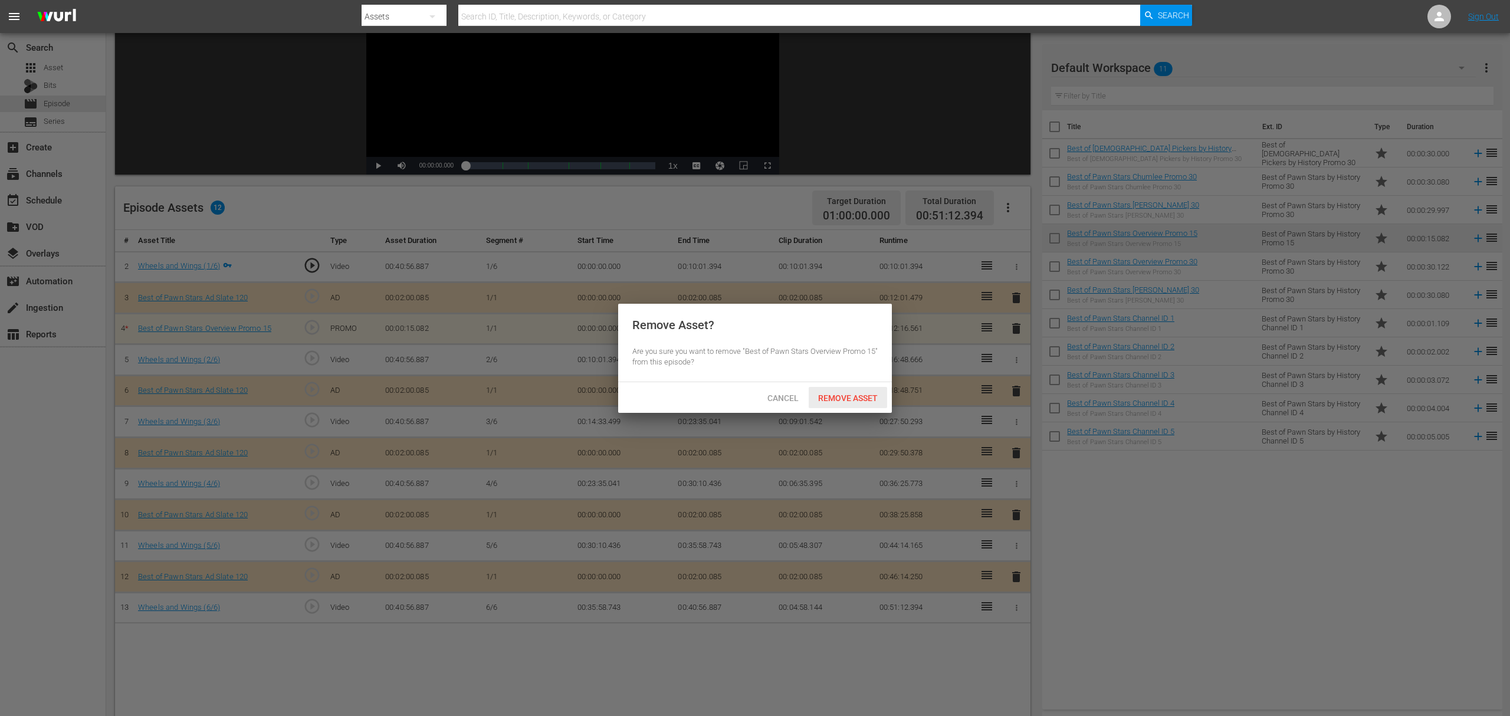
click at [854, 393] on span "Remove Asset" at bounding box center [847, 397] width 78 height 9
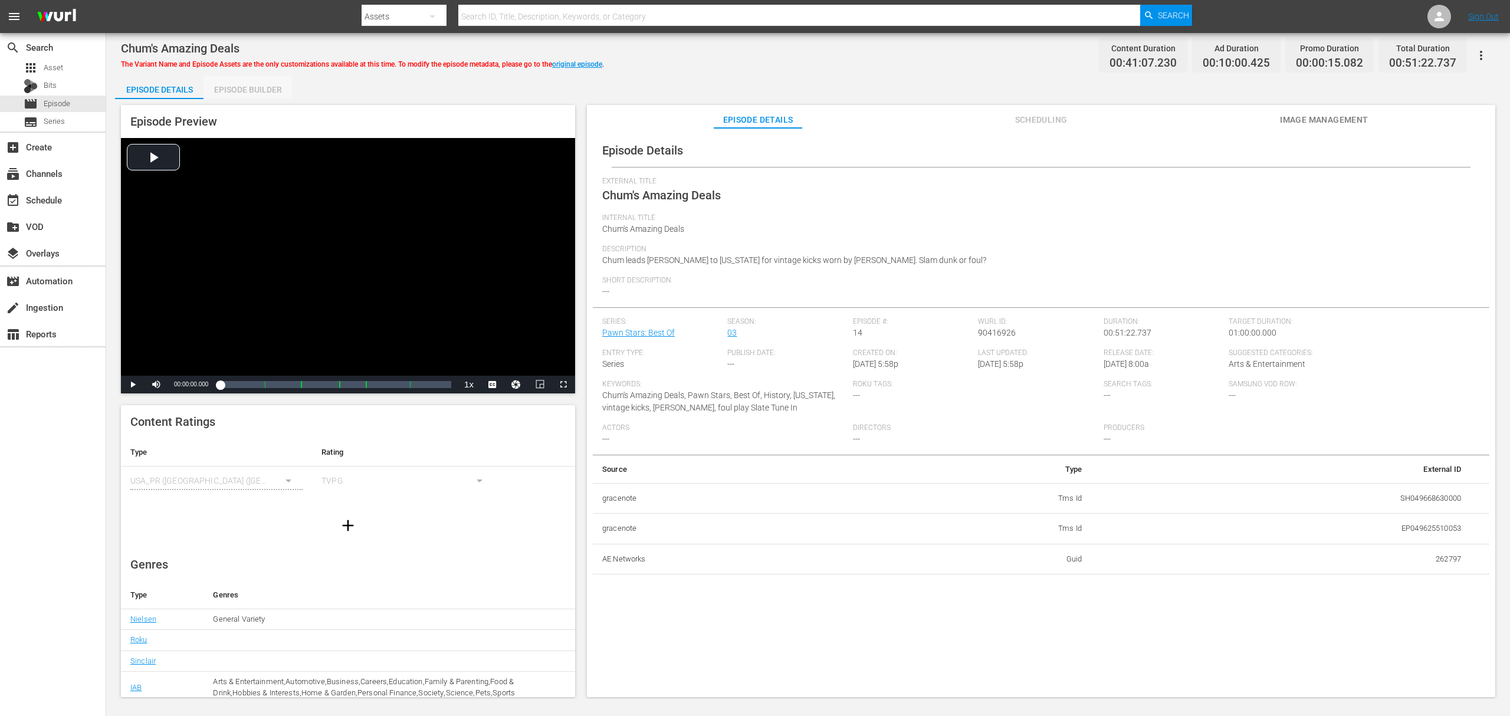
click at [241, 83] on div "Episode Builder" at bounding box center [247, 89] width 88 height 28
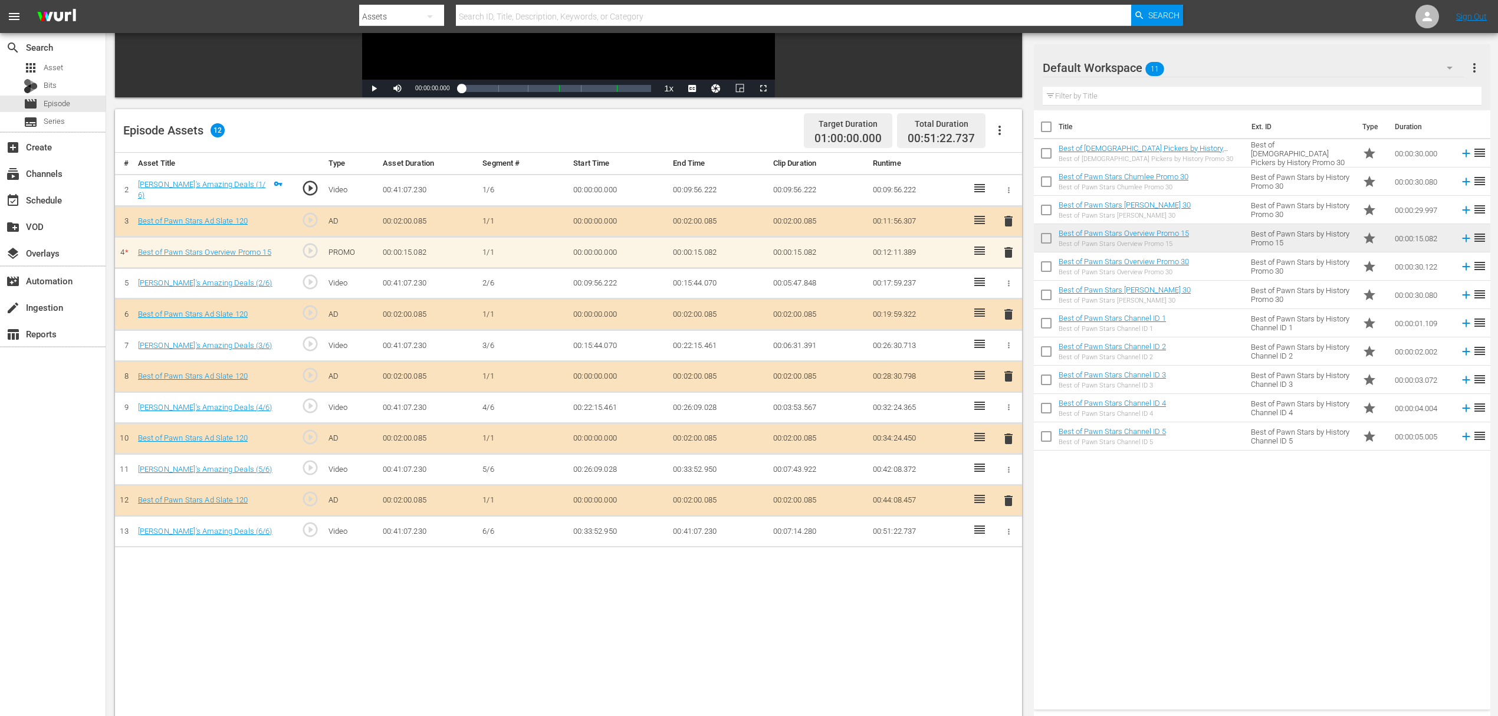
scroll to position [236, 0]
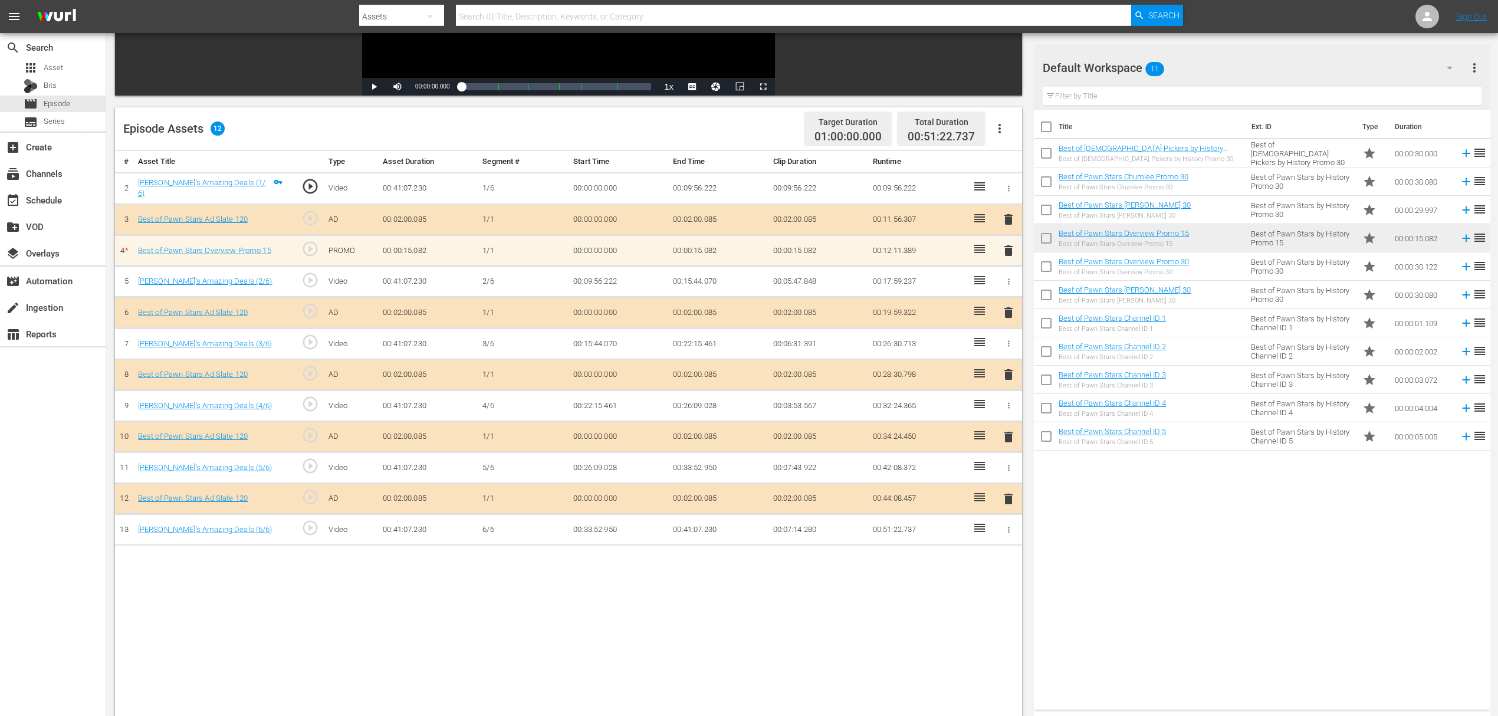
click at [1007, 249] on span "delete" at bounding box center [1008, 251] width 14 height 14
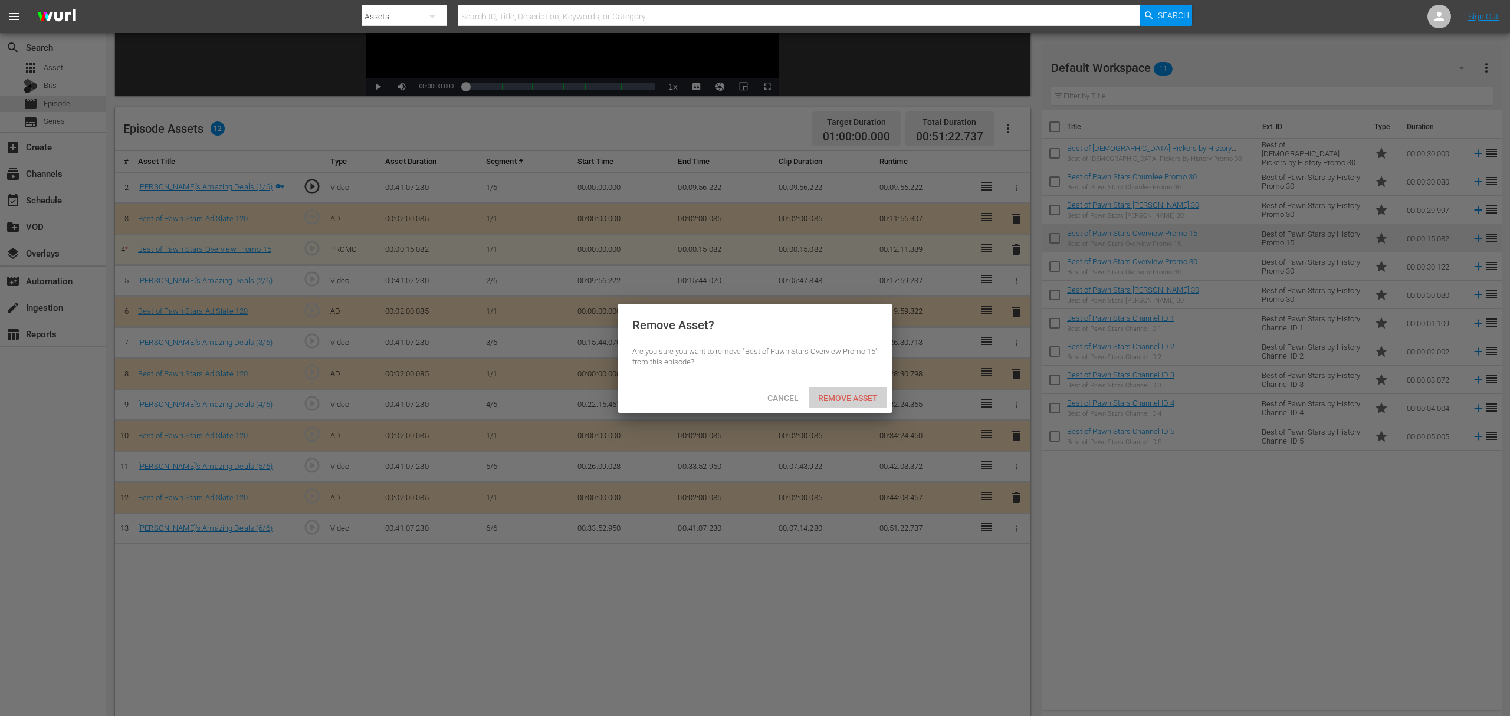
click at [840, 394] on span "Remove Asset" at bounding box center [847, 397] width 78 height 9
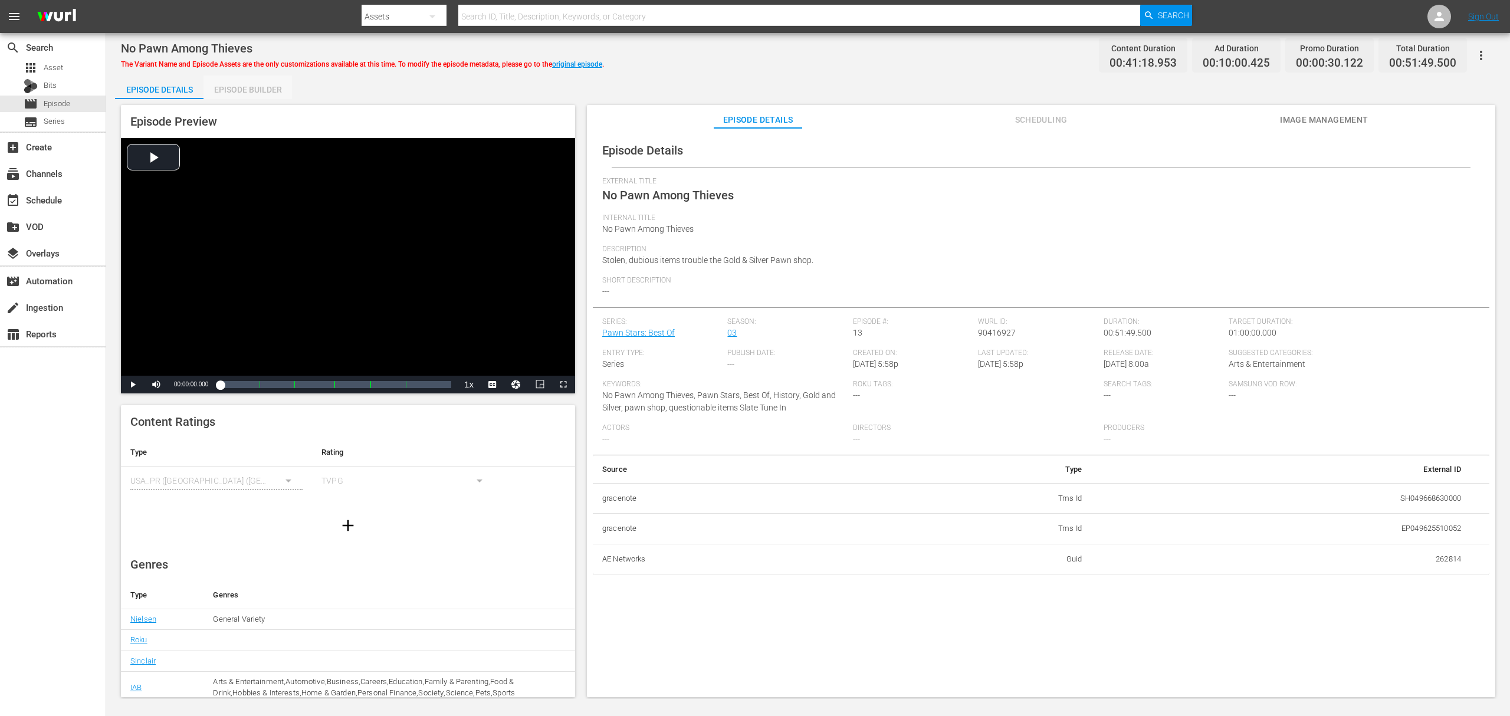
click at [239, 93] on div "Episode Builder" at bounding box center [247, 89] width 88 height 28
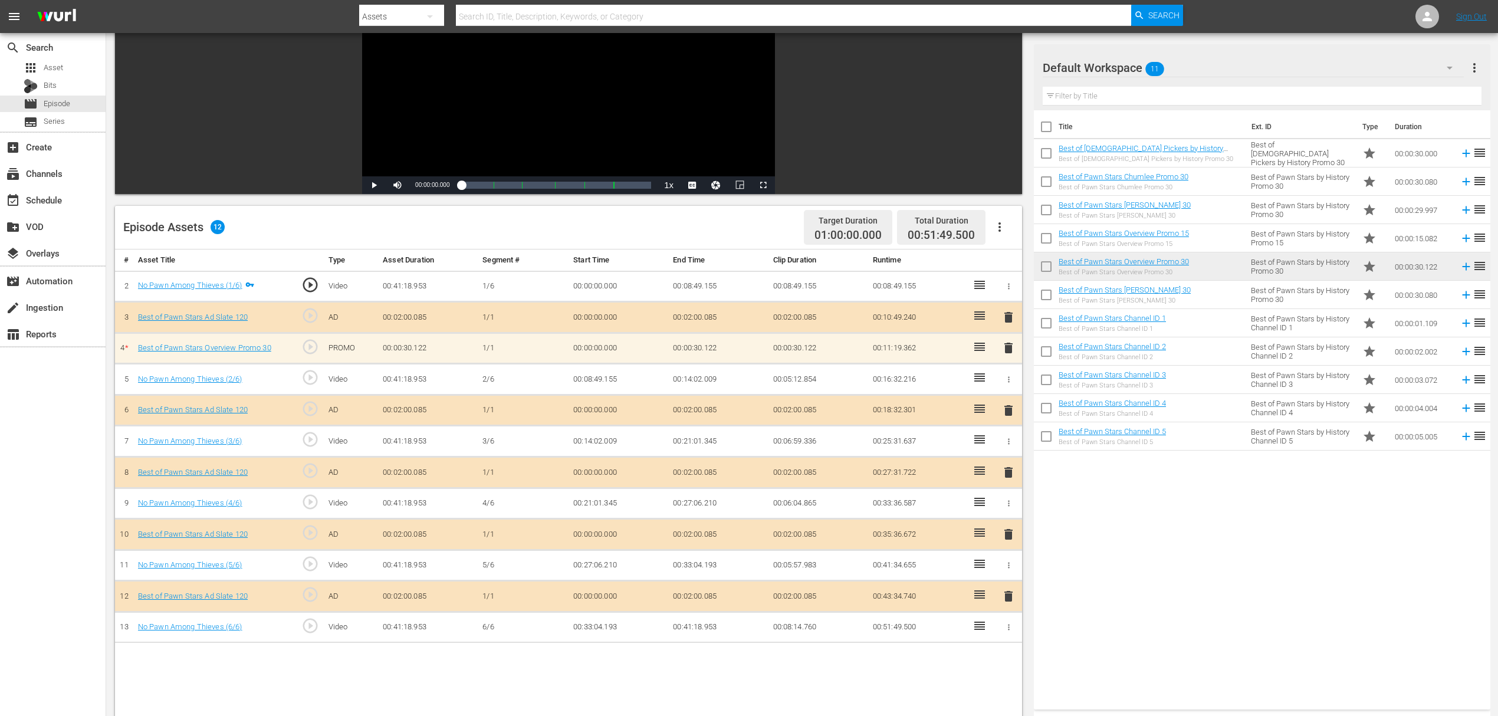
scroll to position [157, 0]
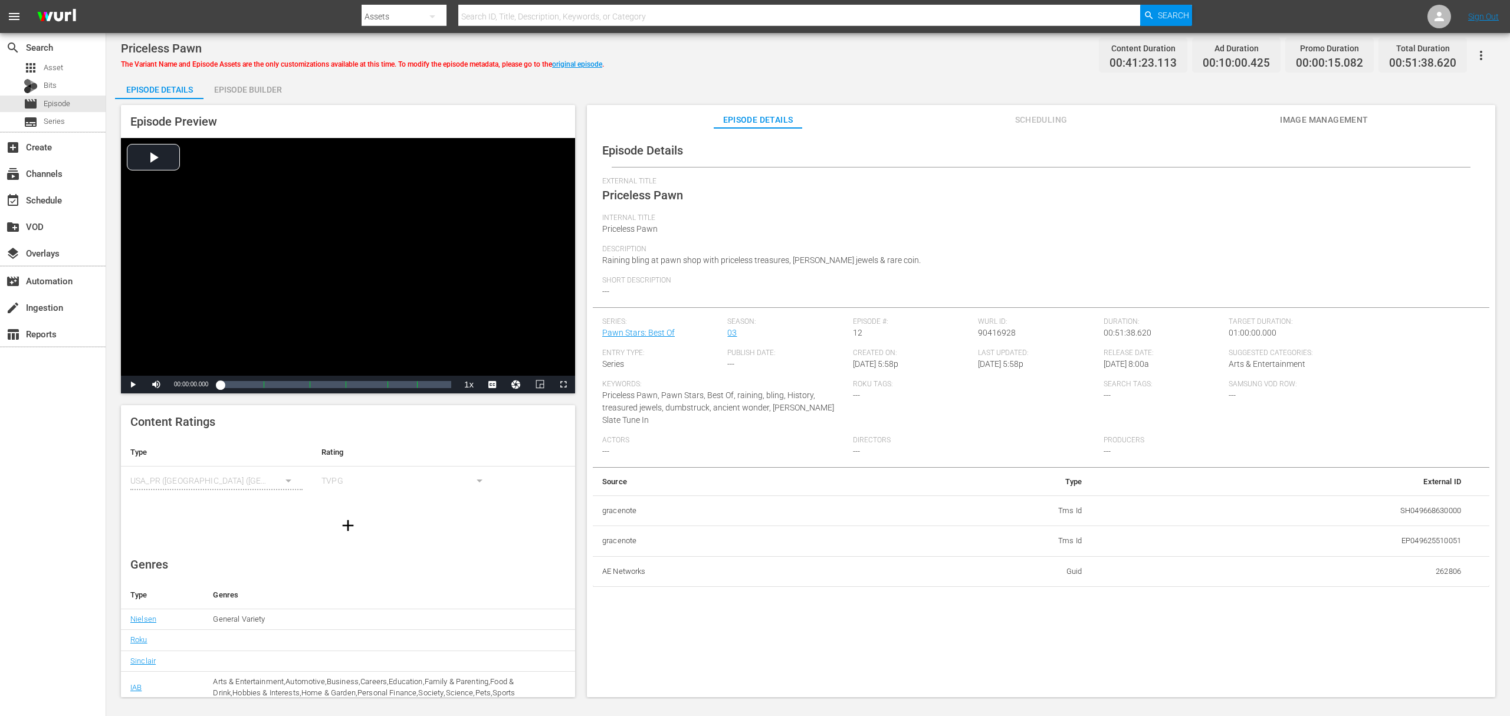
click at [275, 94] on div "Episode Builder" at bounding box center [247, 89] width 88 height 28
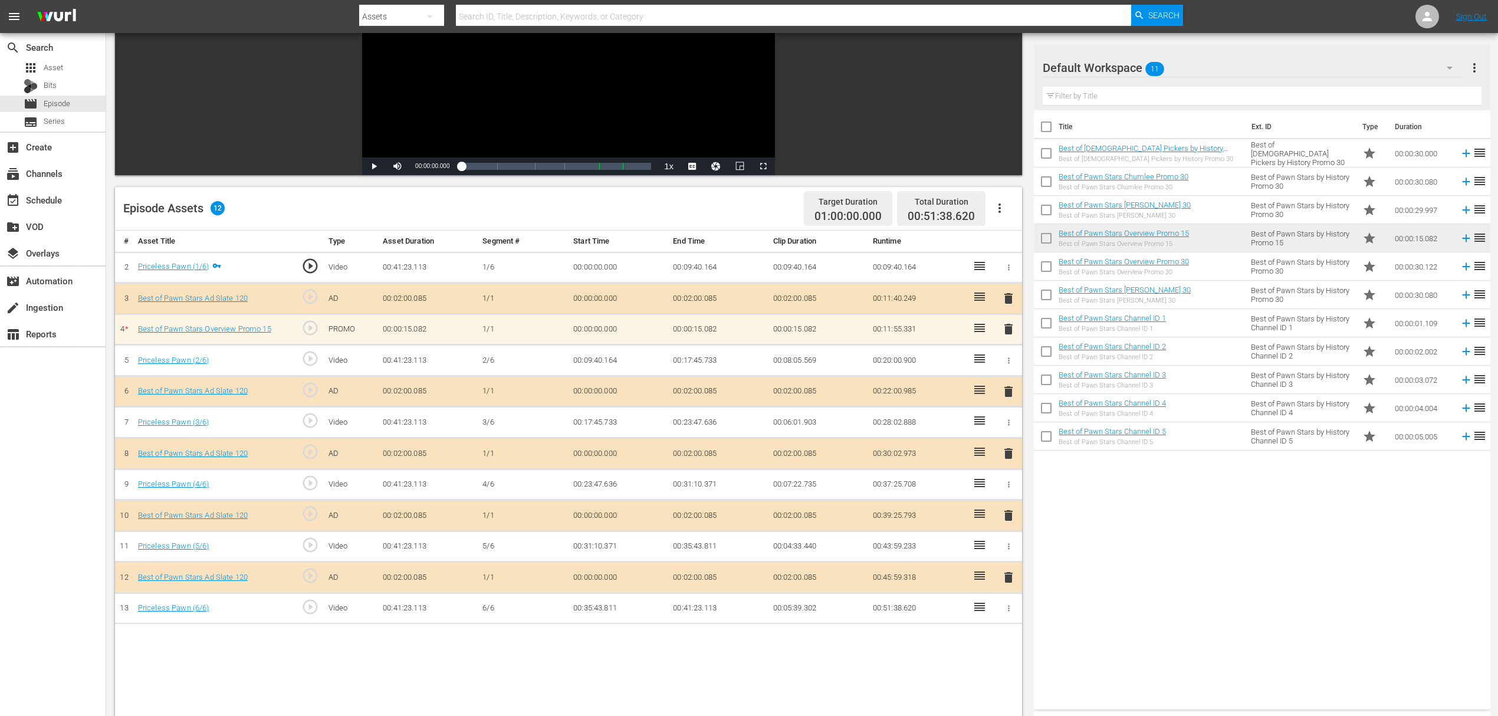
scroll to position [157, 0]
click at [1007, 328] on span "delete" at bounding box center [1008, 328] width 14 height 14
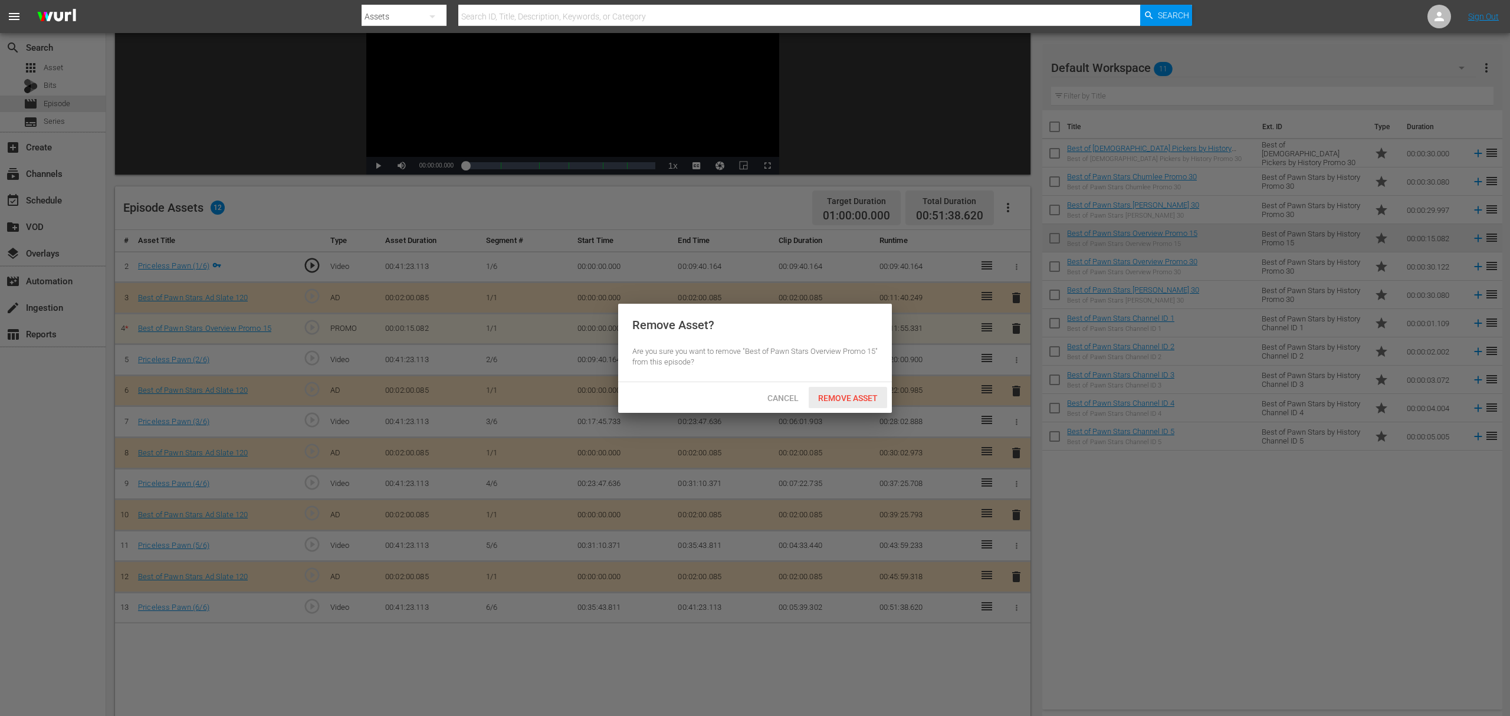
click at [862, 397] on span "Remove Asset" at bounding box center [847, 397] width 78 height 9
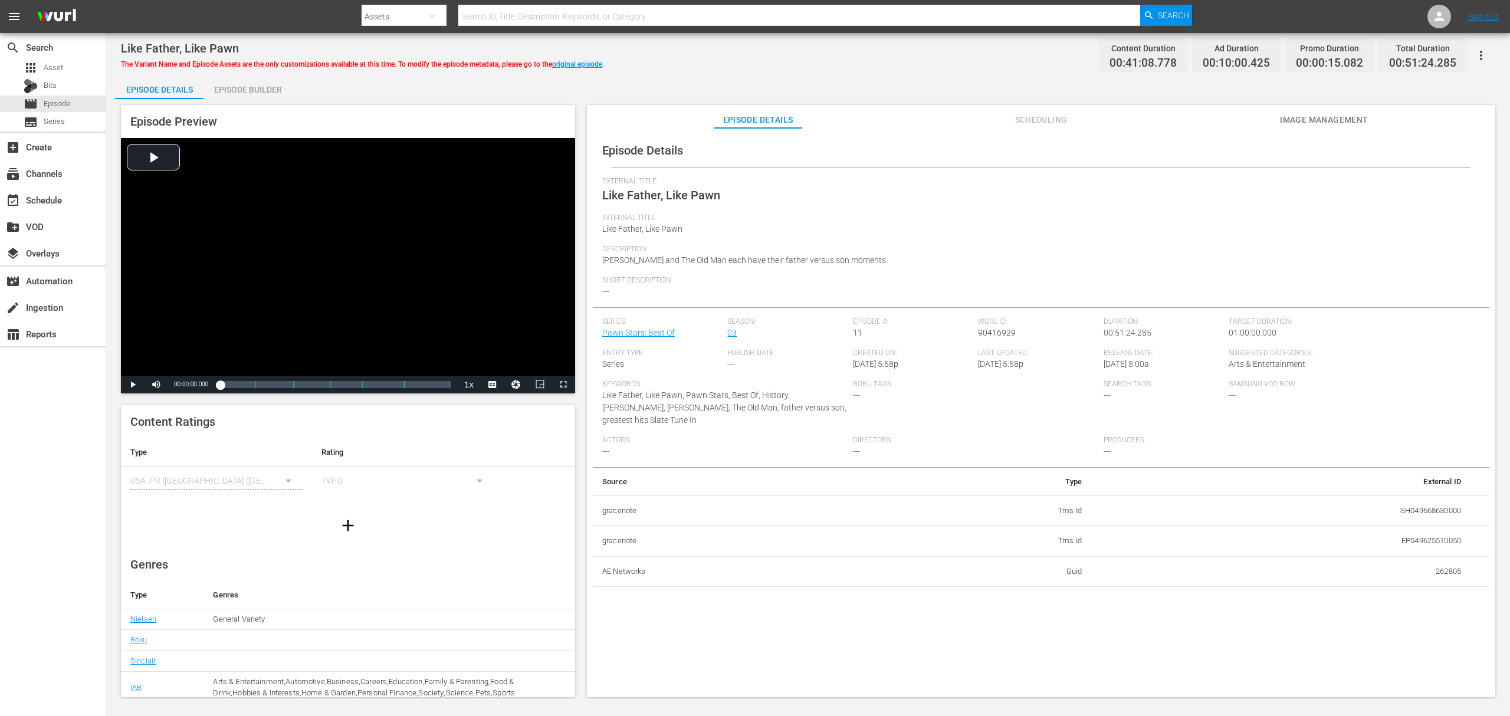
click at [253, 93] on div "Episode Builder" at bounding box center [247, 89] width 88 height 28
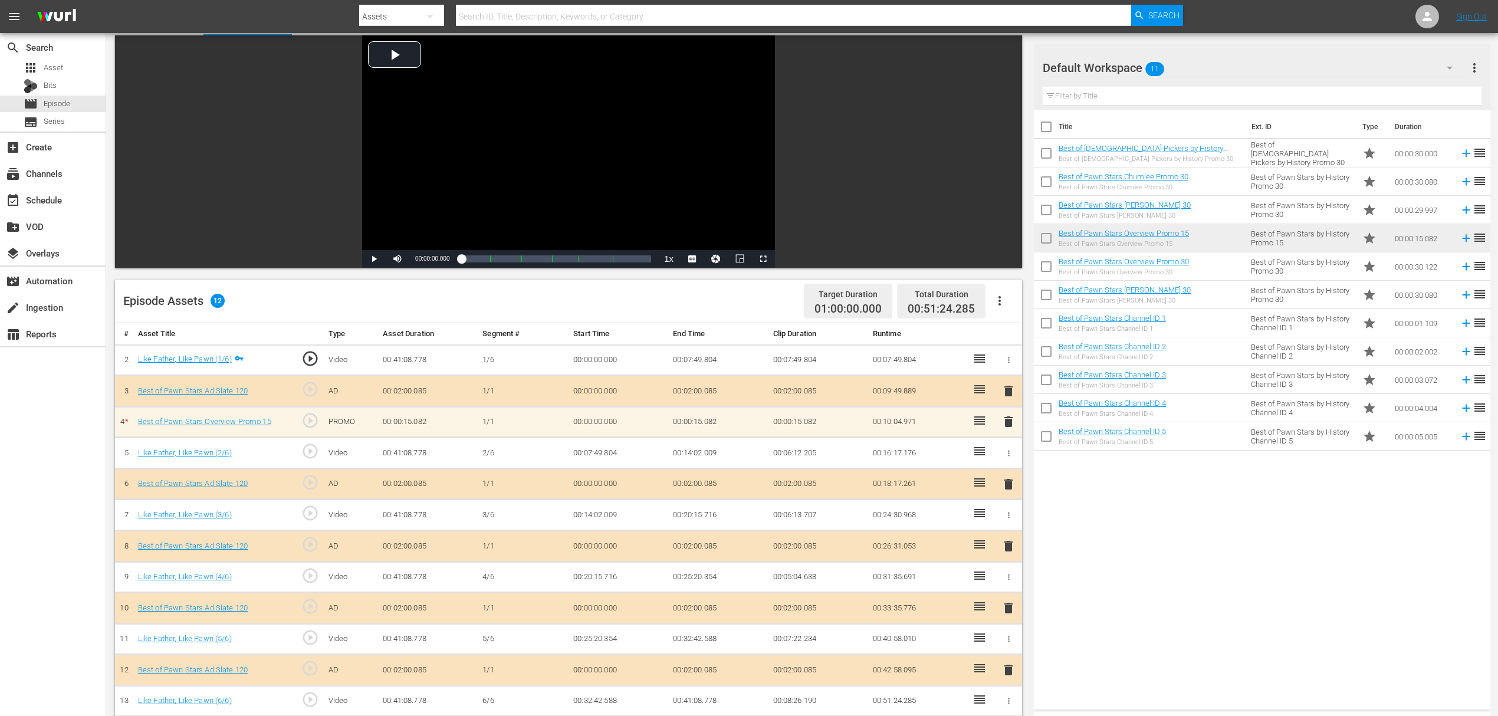
scroll to position [157, 0]
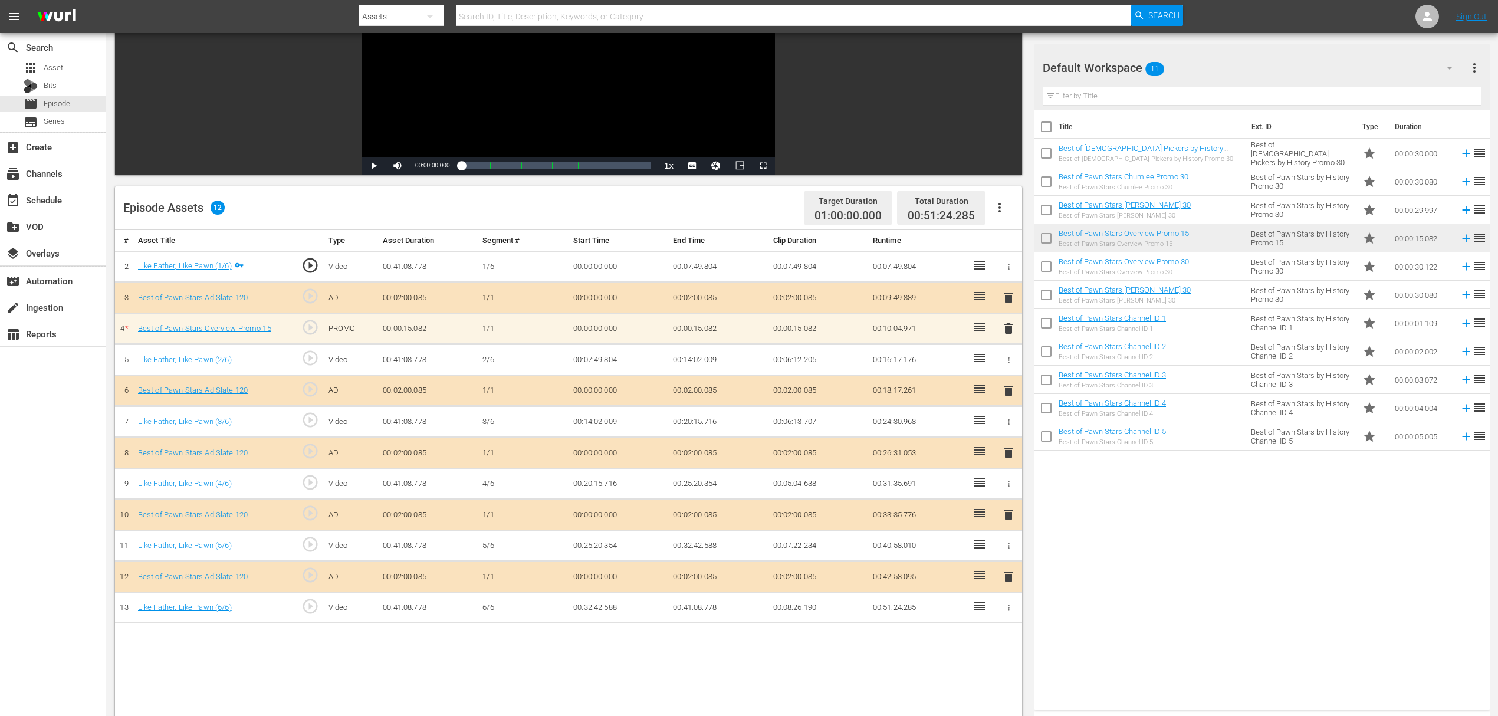
click at [1010, 328] on span "delete" at bounding box center [1008, 328] width 14 height 14
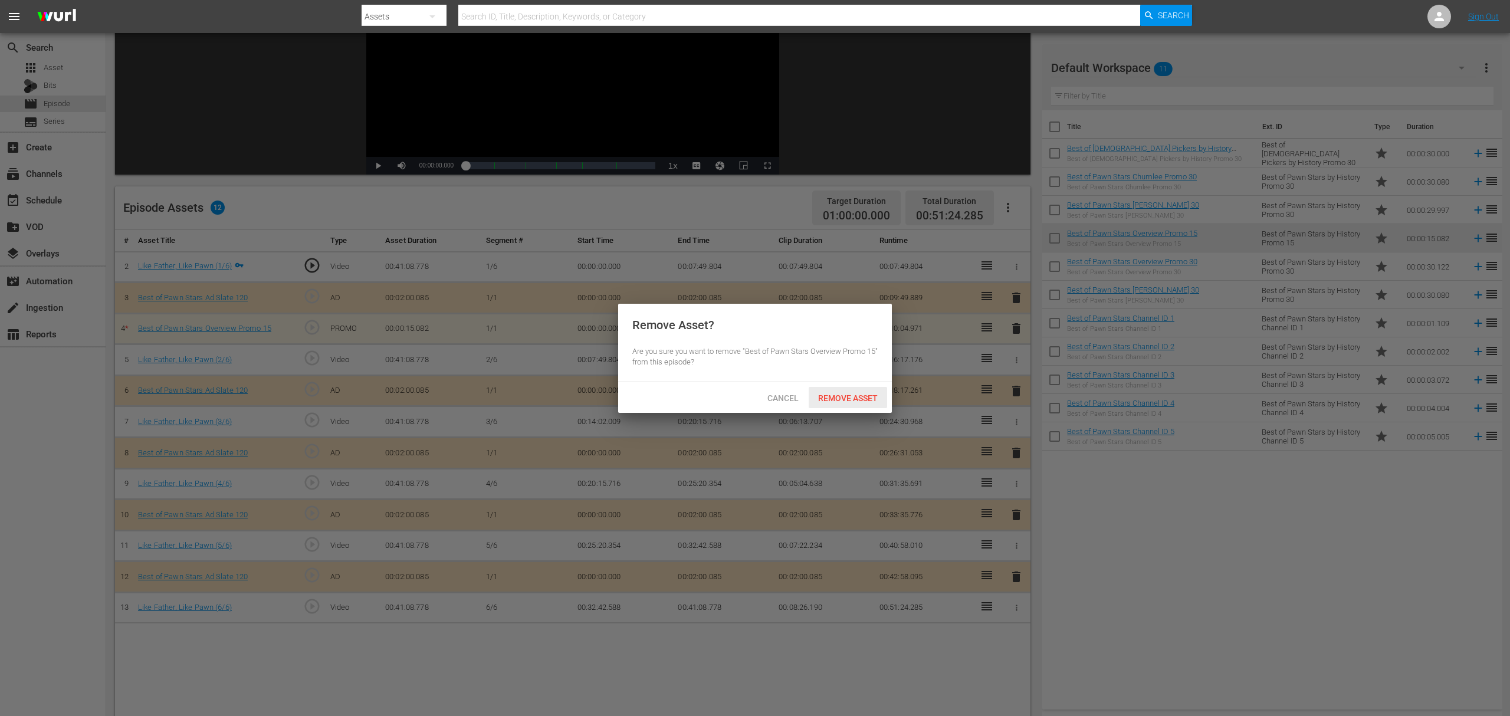
click at [867, 394] on span "Remove Asset" at bounding box center [847, 397] width 78 height 9
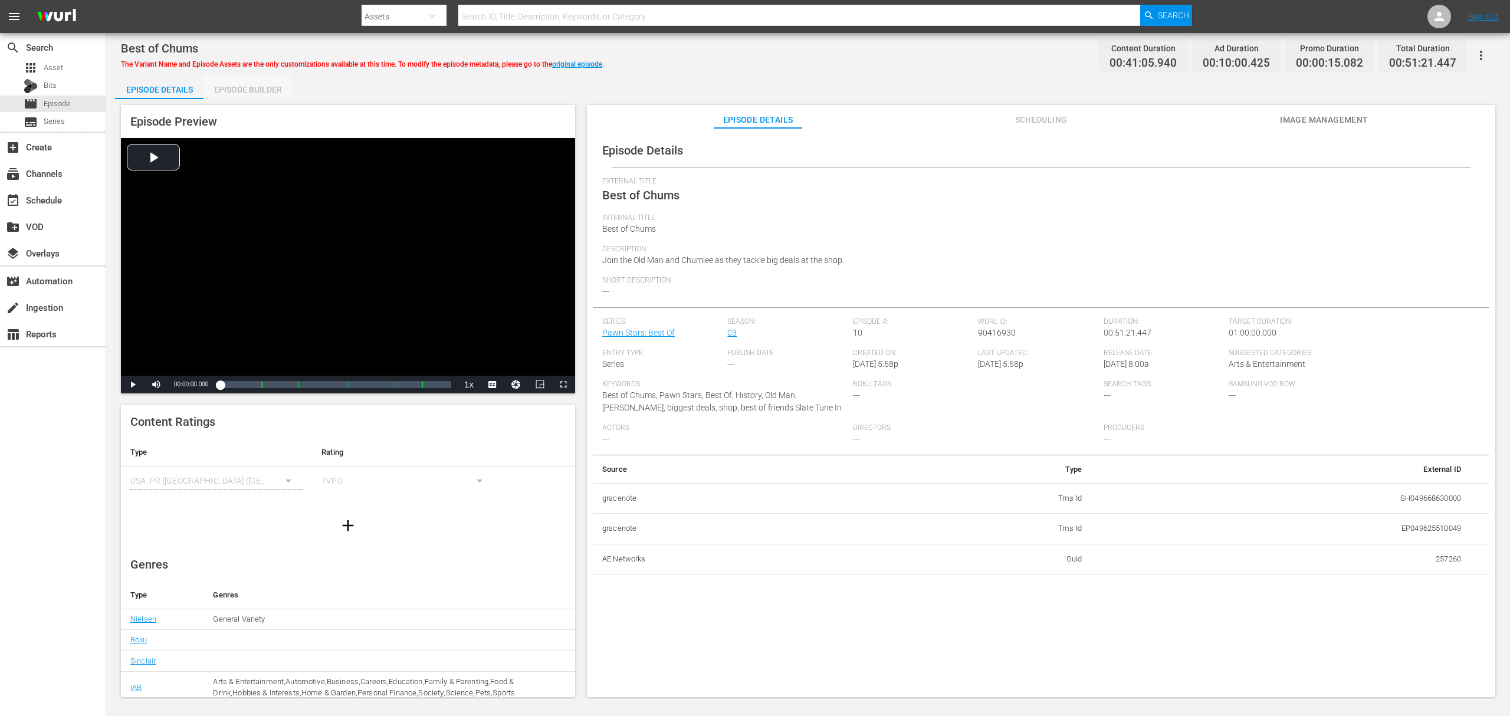
click at [257, 86] on div "Episode Builder" at bounding box center [247, 89] width 88 height 28
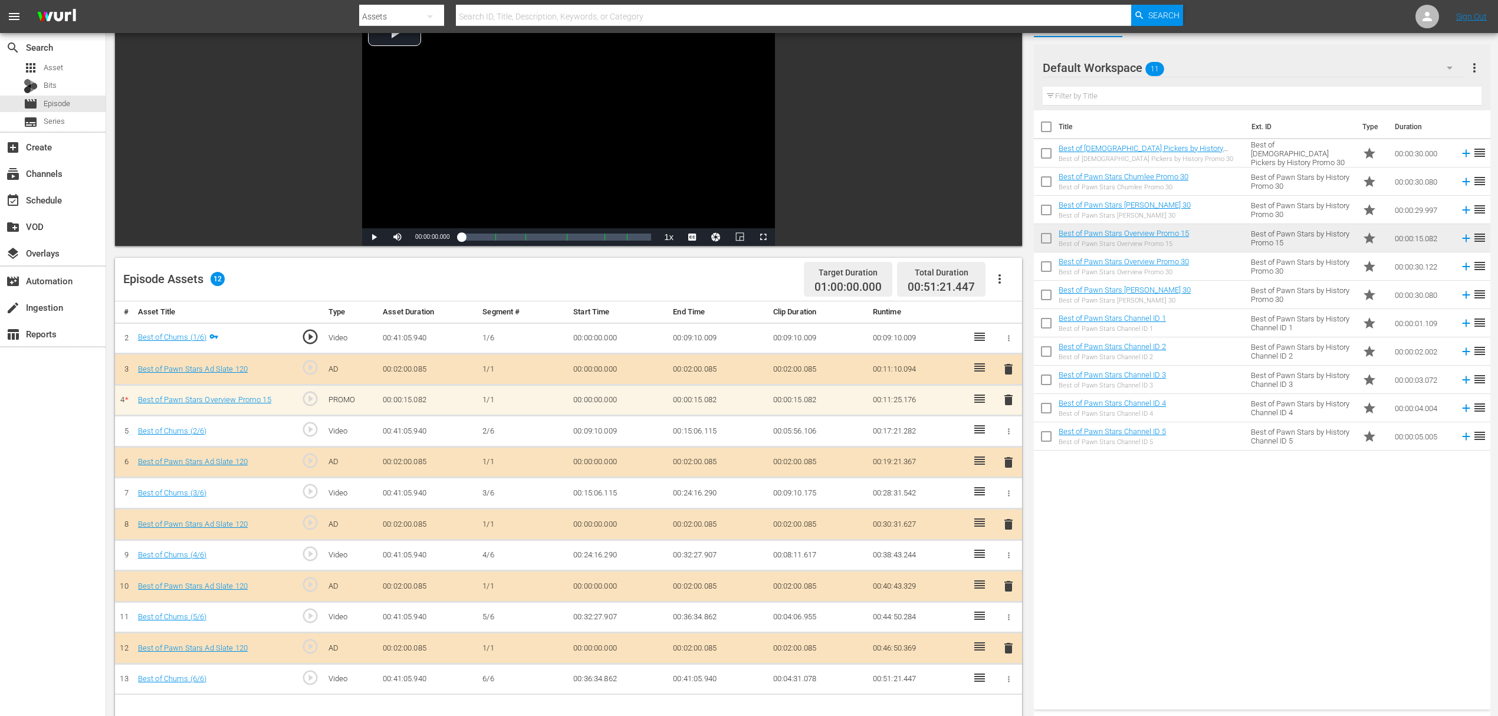
scroll to position [236, 0]
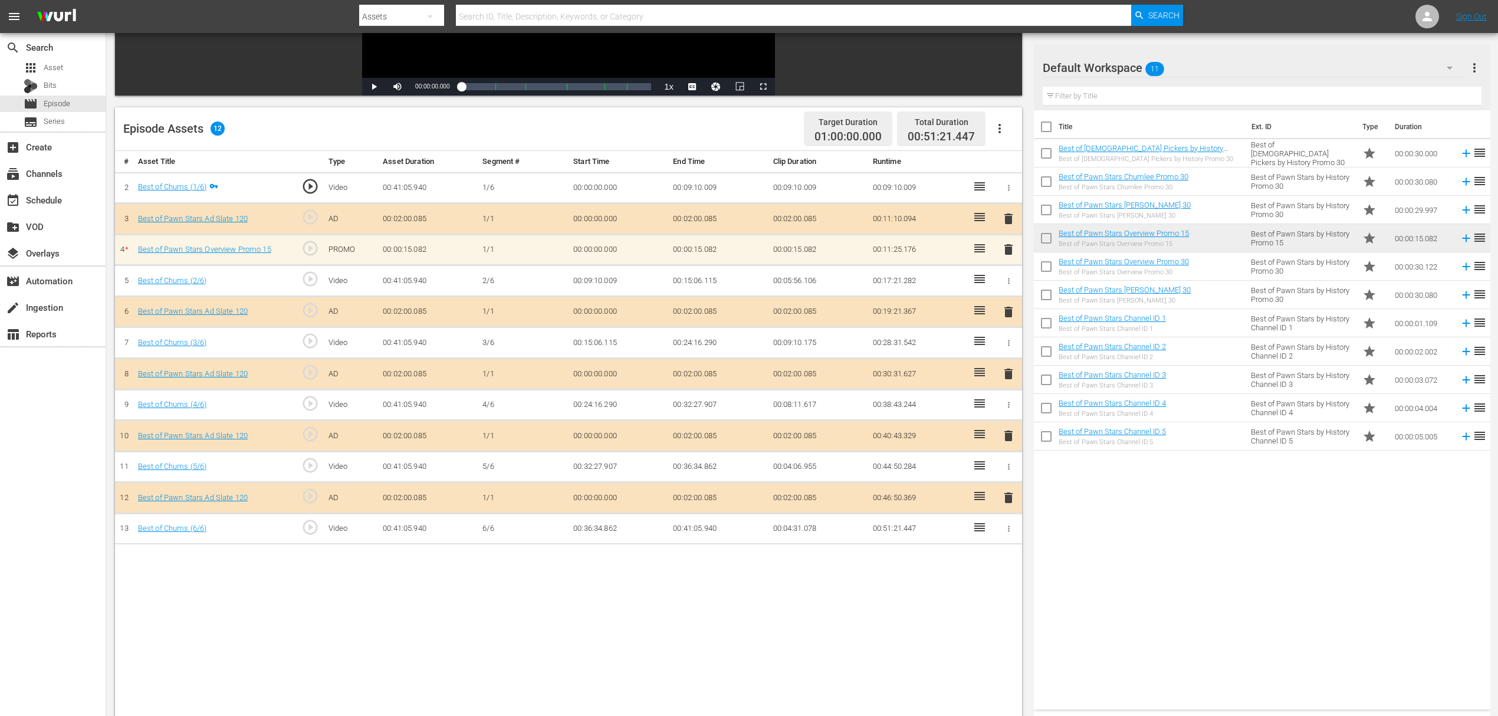
click at [1005, 246] on span "delete" at bounding box center [1008, 249] width 14 height 14
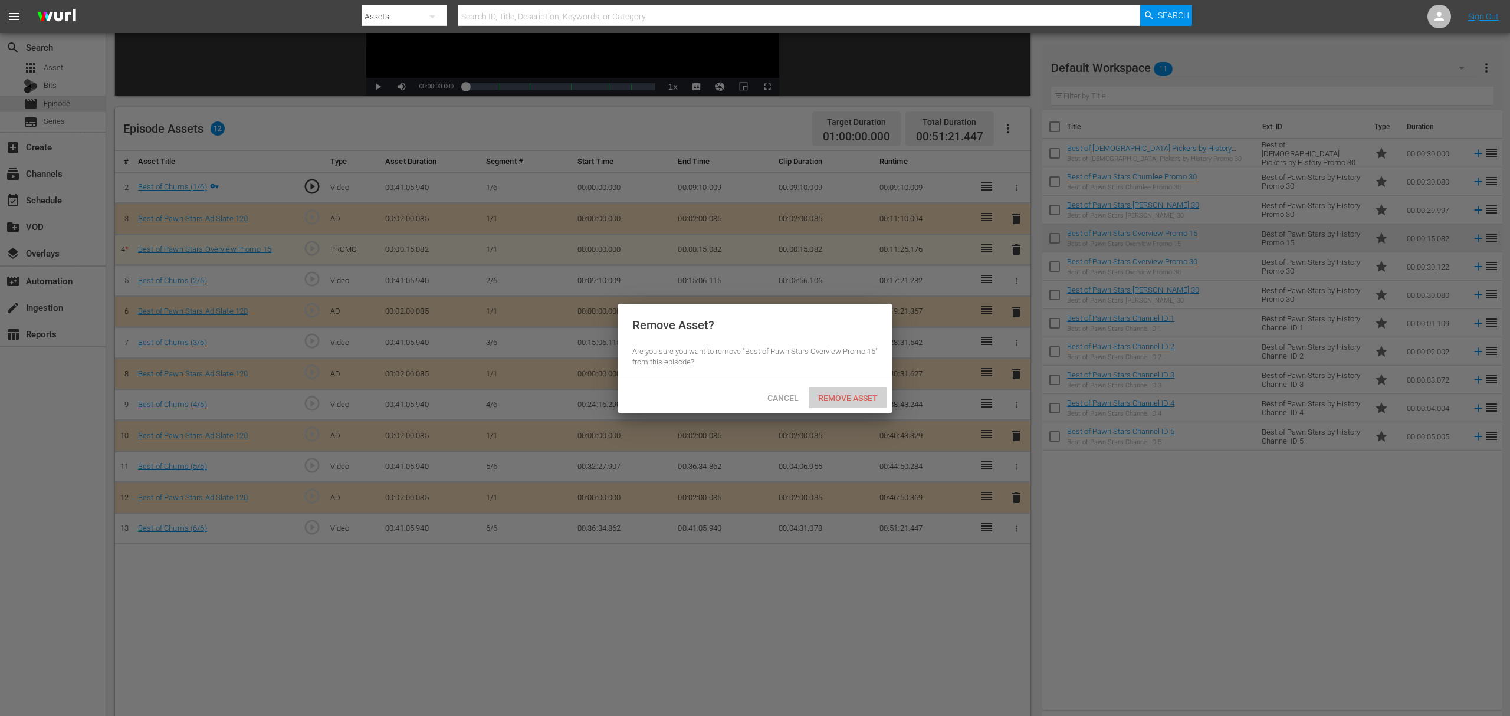
click at [840, 404] on div "Remove Asset" at bounding box center [847, 398] width 78 height 22
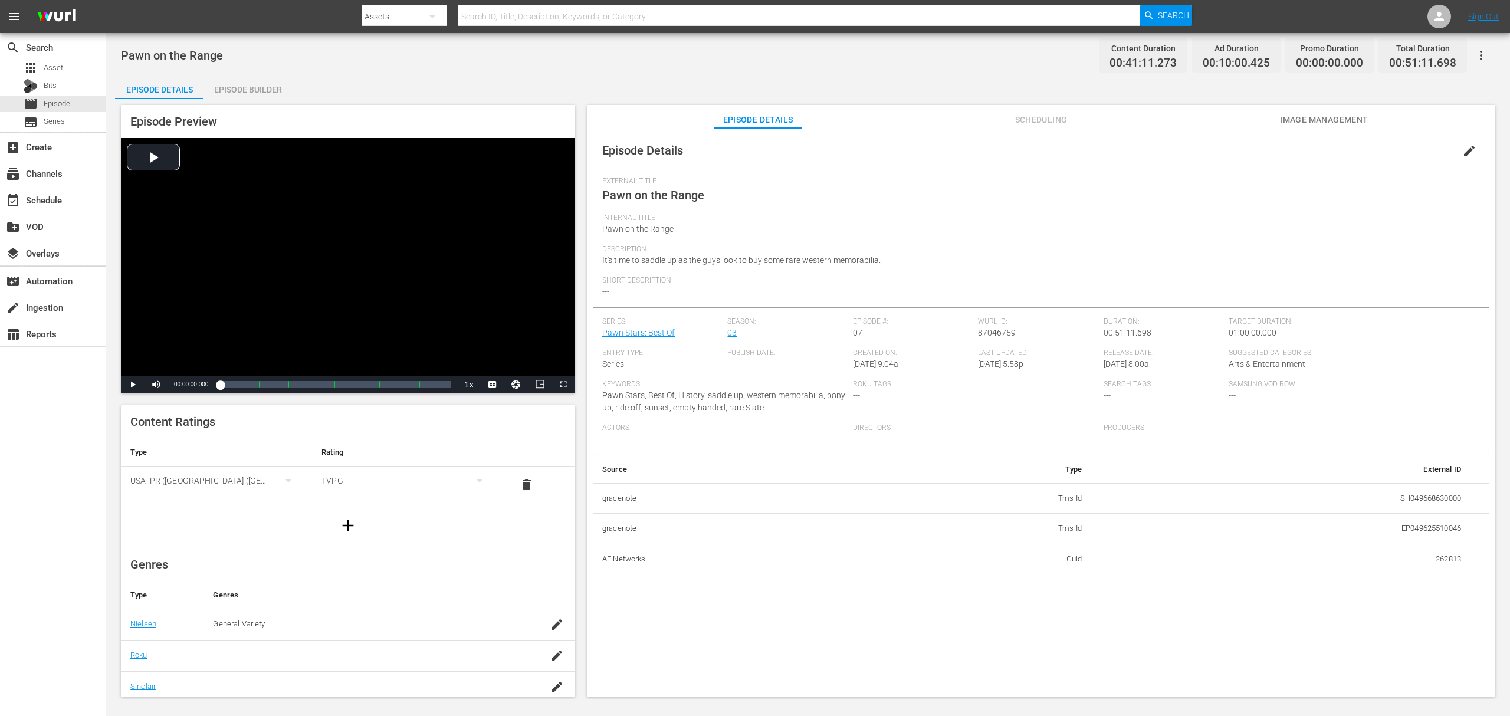
click at [274, 92] on div "Episode Builder" at bounding box center [247, 89] width 88 height 28
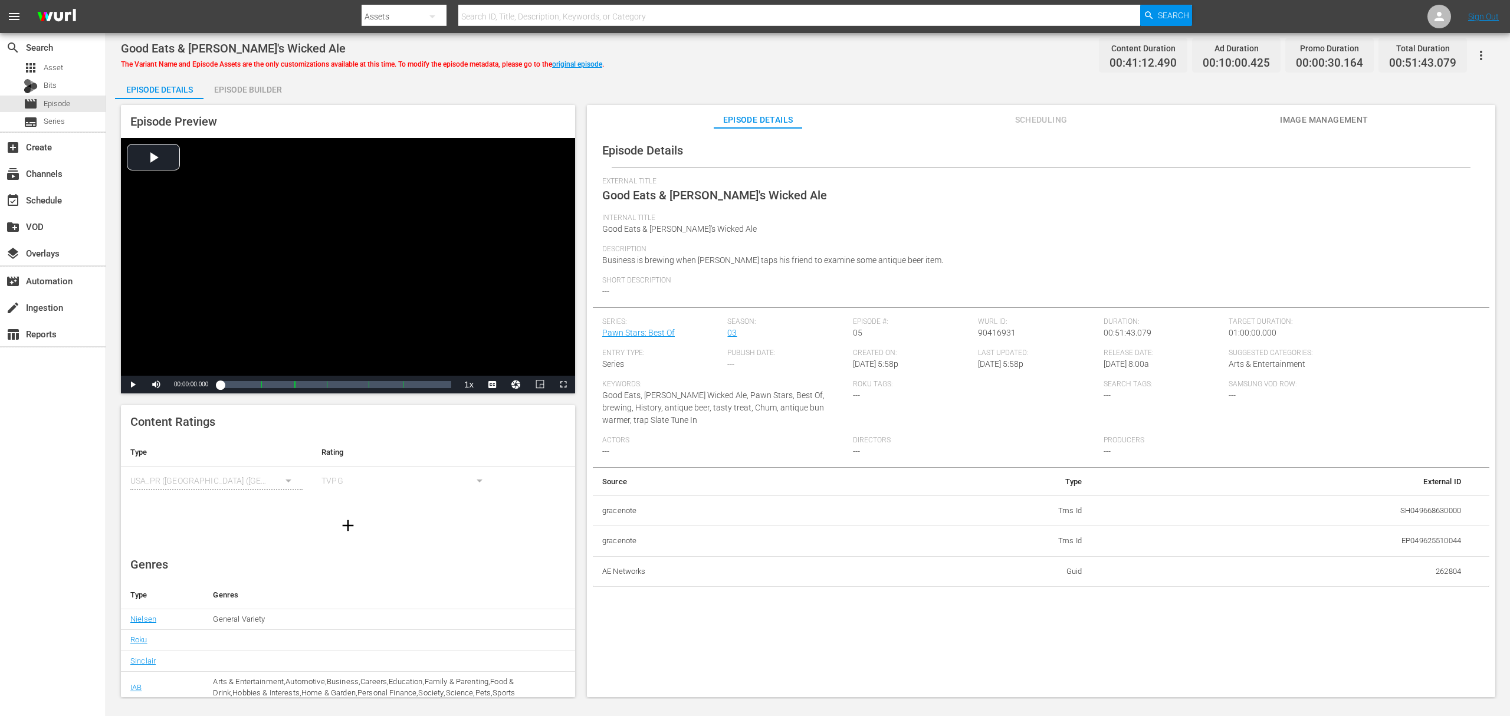
click at [253, 88] on div "Episode Builder" at bounding box center [247, 89] width 88 height 28
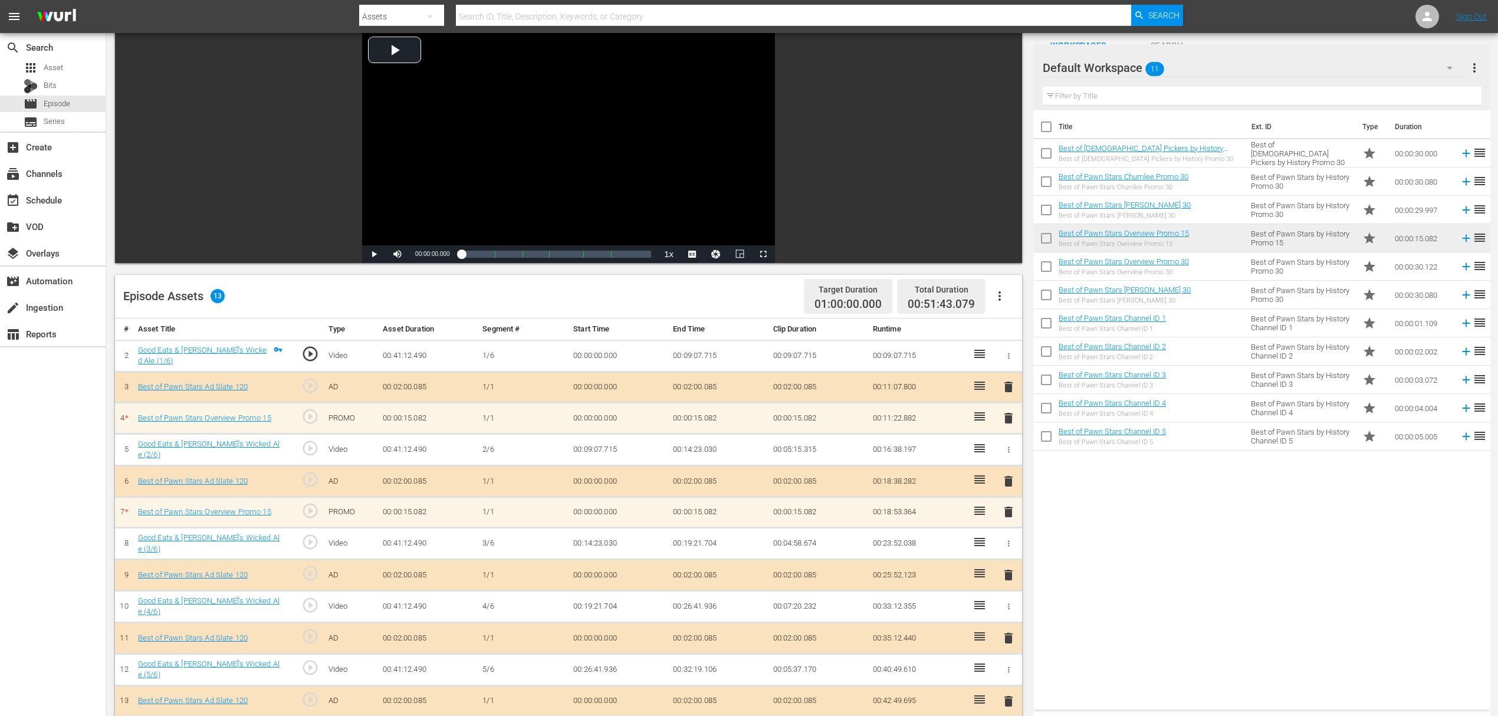
scroll to position [157, 0]
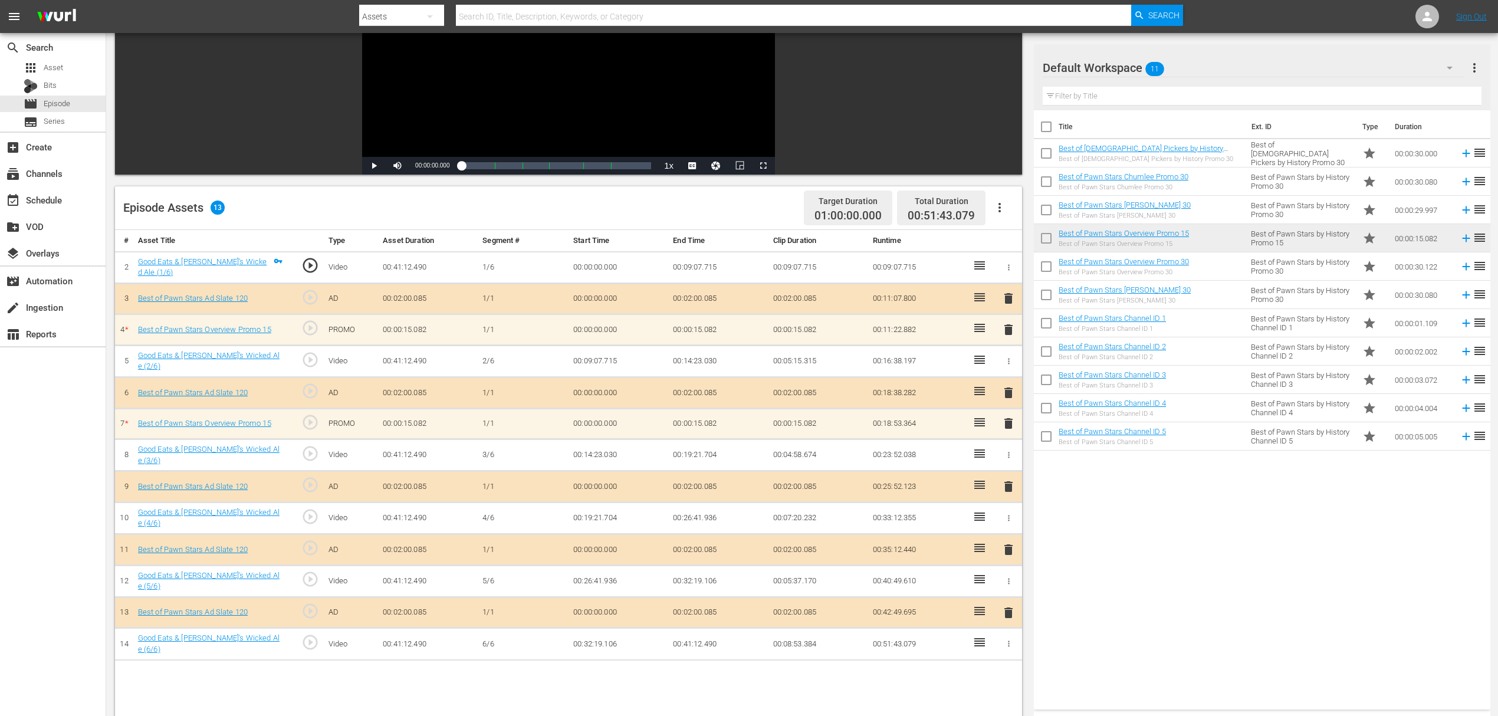
click at [1013, 419] on span "delete" at bounding box center [1008, 423] width 14 height 14
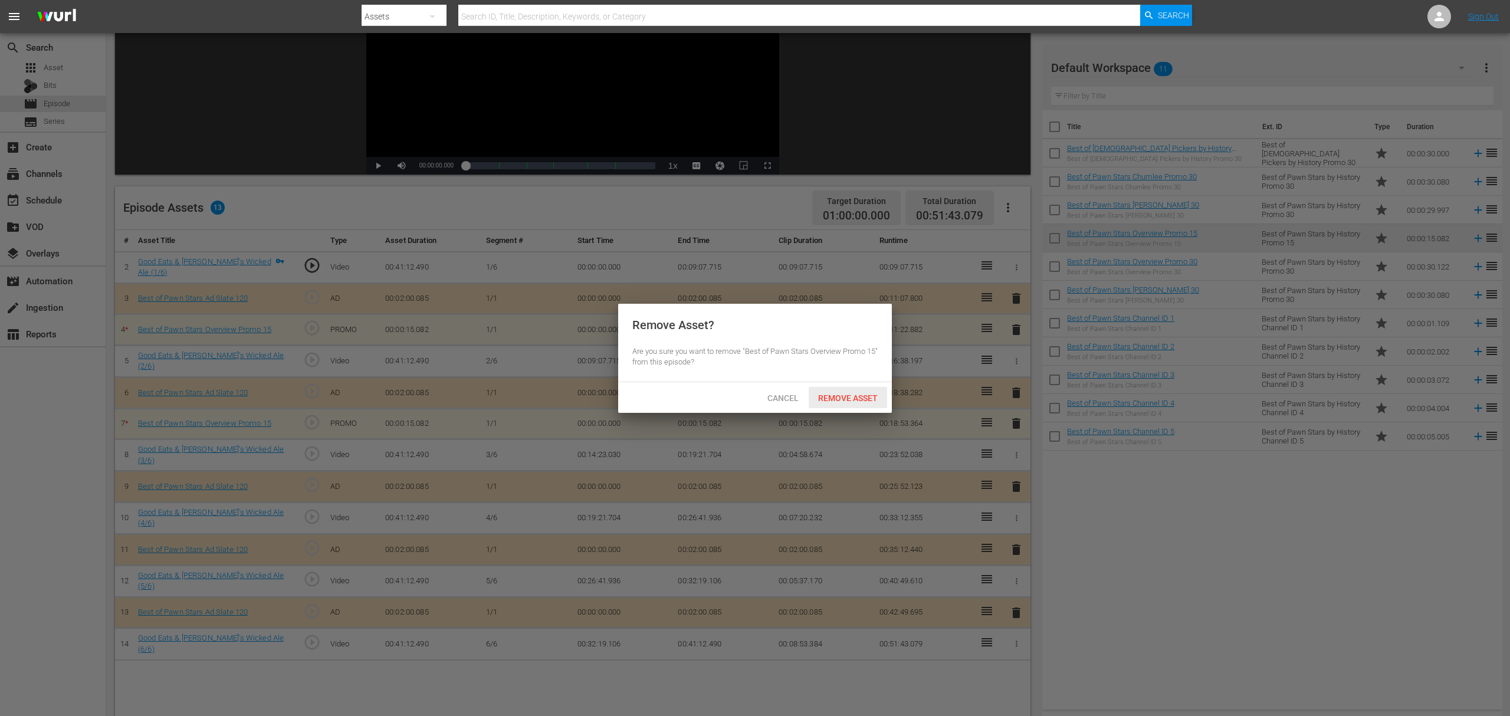
click at [854, 397] on span "Remove Asset" at bounding box center [847, 397] width 78 height 9
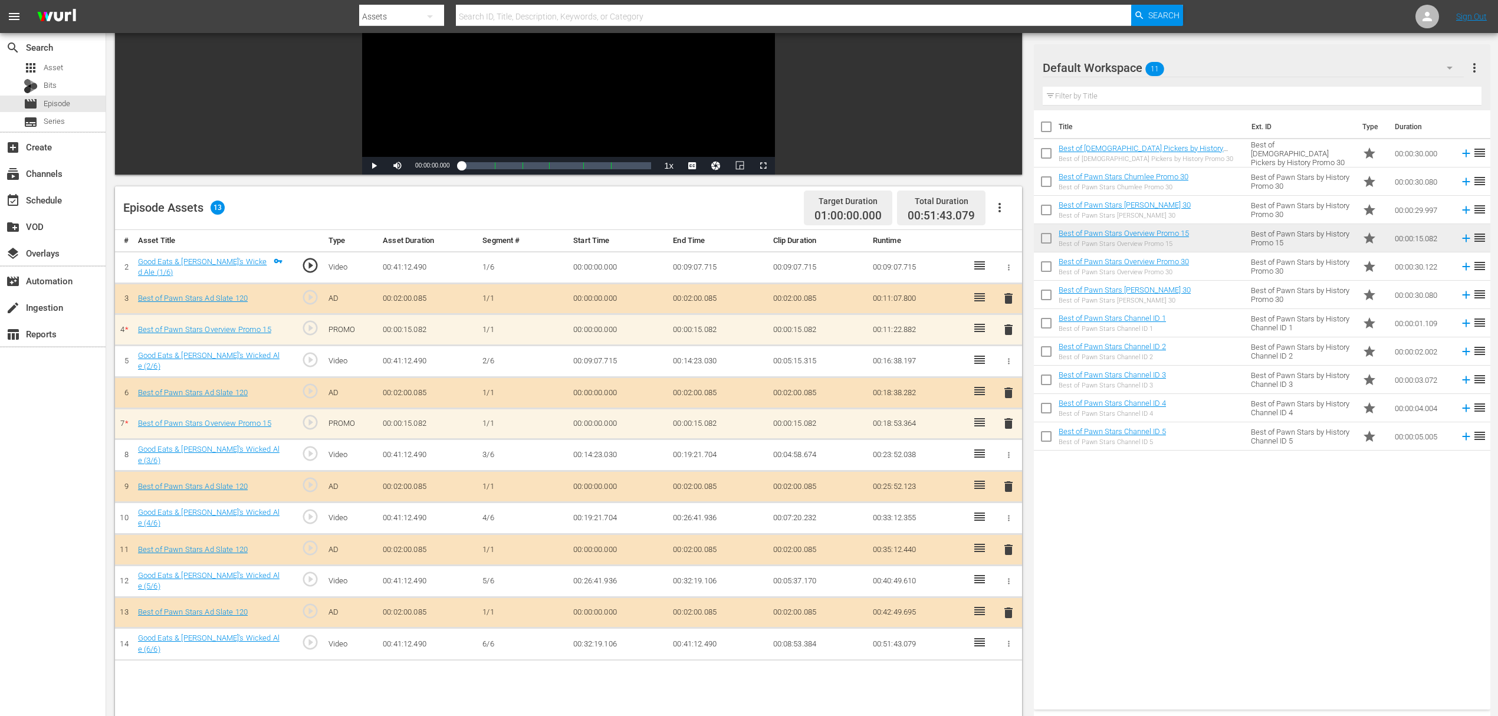
click at [1008, 327] on span "delete" at bounding box center [1008, 330] width 14 height 14
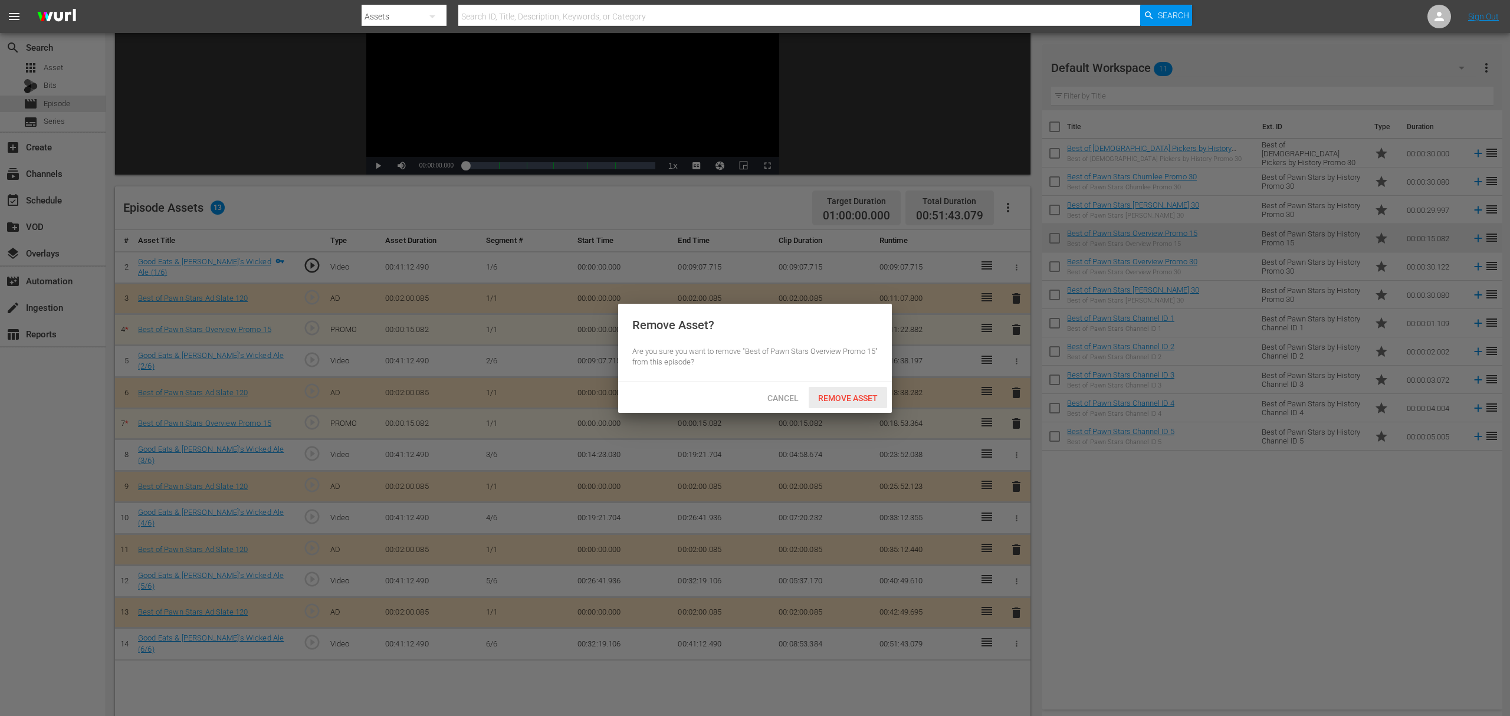
click at [854, 393] on span "Remove Asset" at bounding box center [847, 397] width 78 height 9
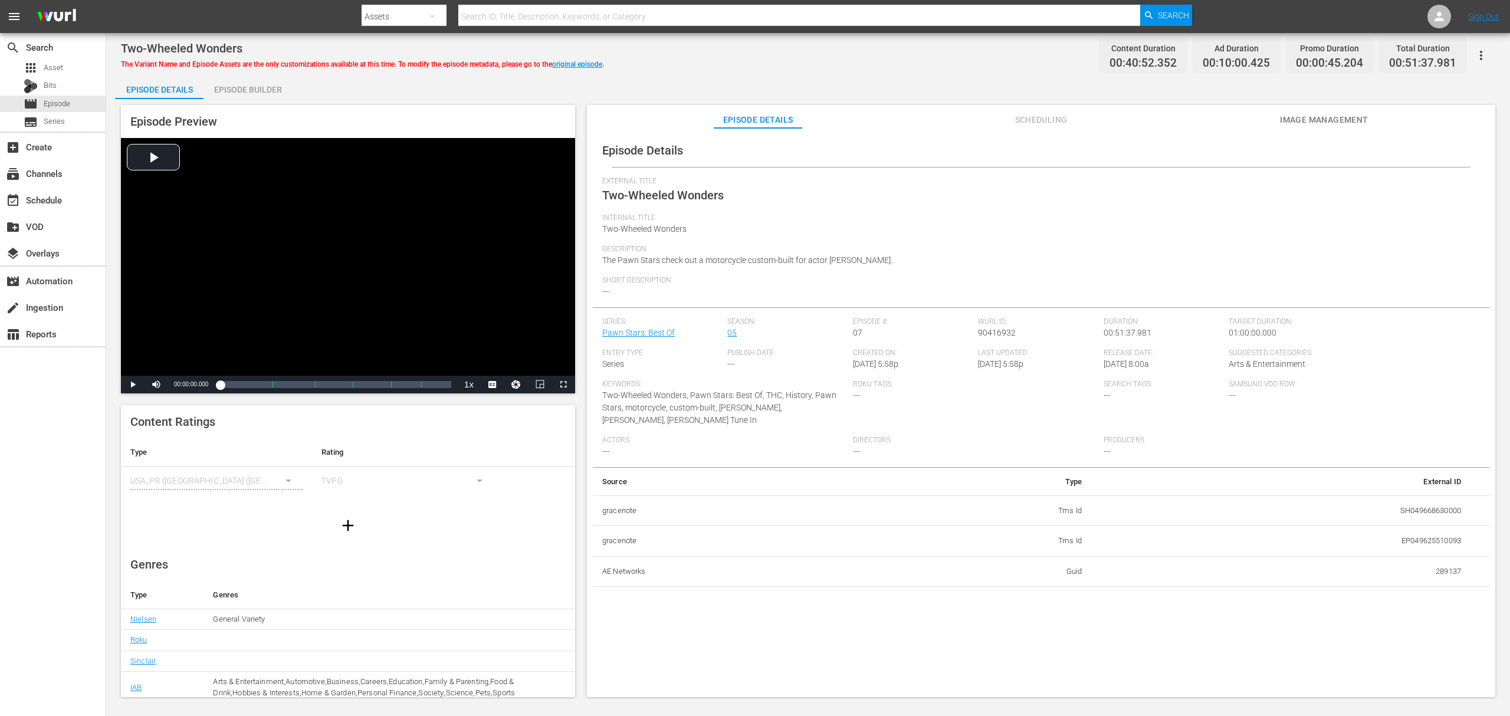
click at [255, 88] on div "Episode Builder" at bounding box center [247, 89] width 88 height 28
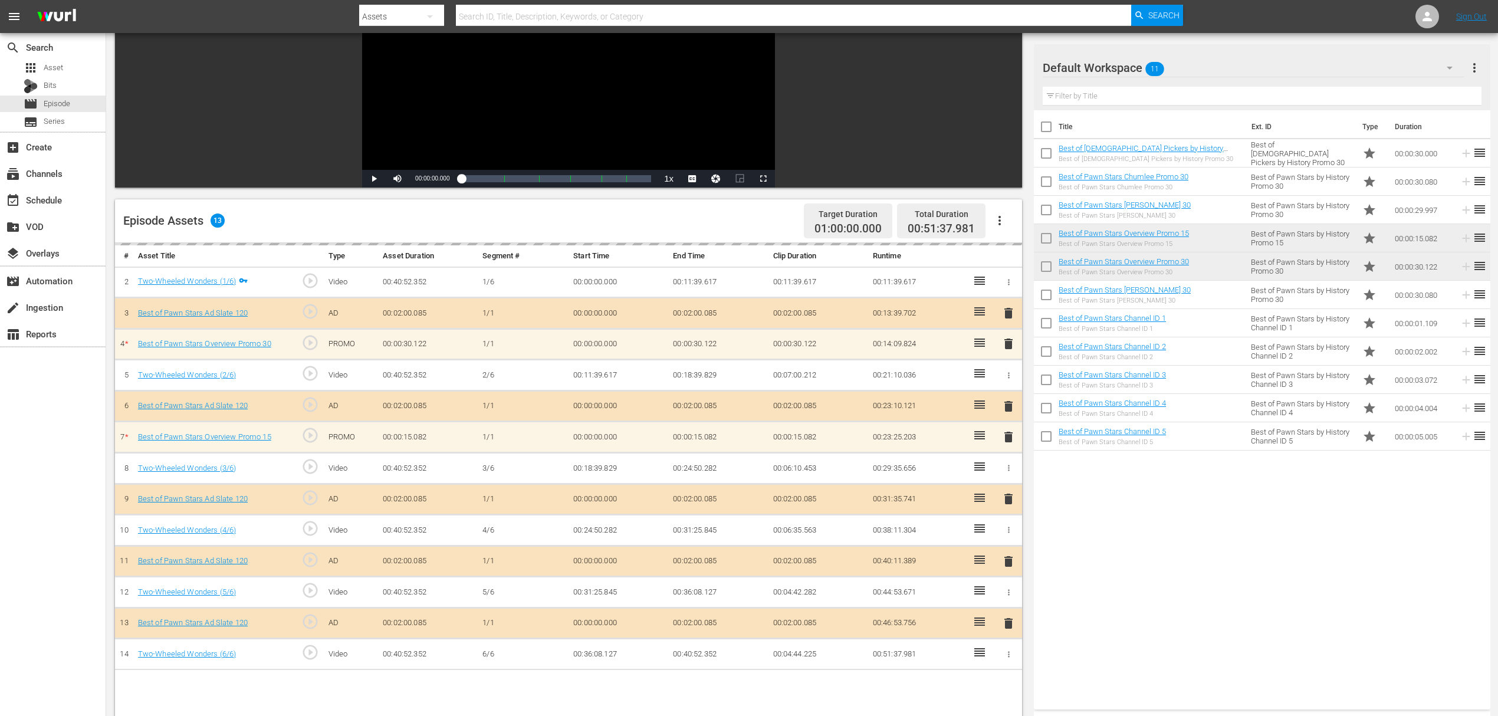
scroll to position [157, 0]
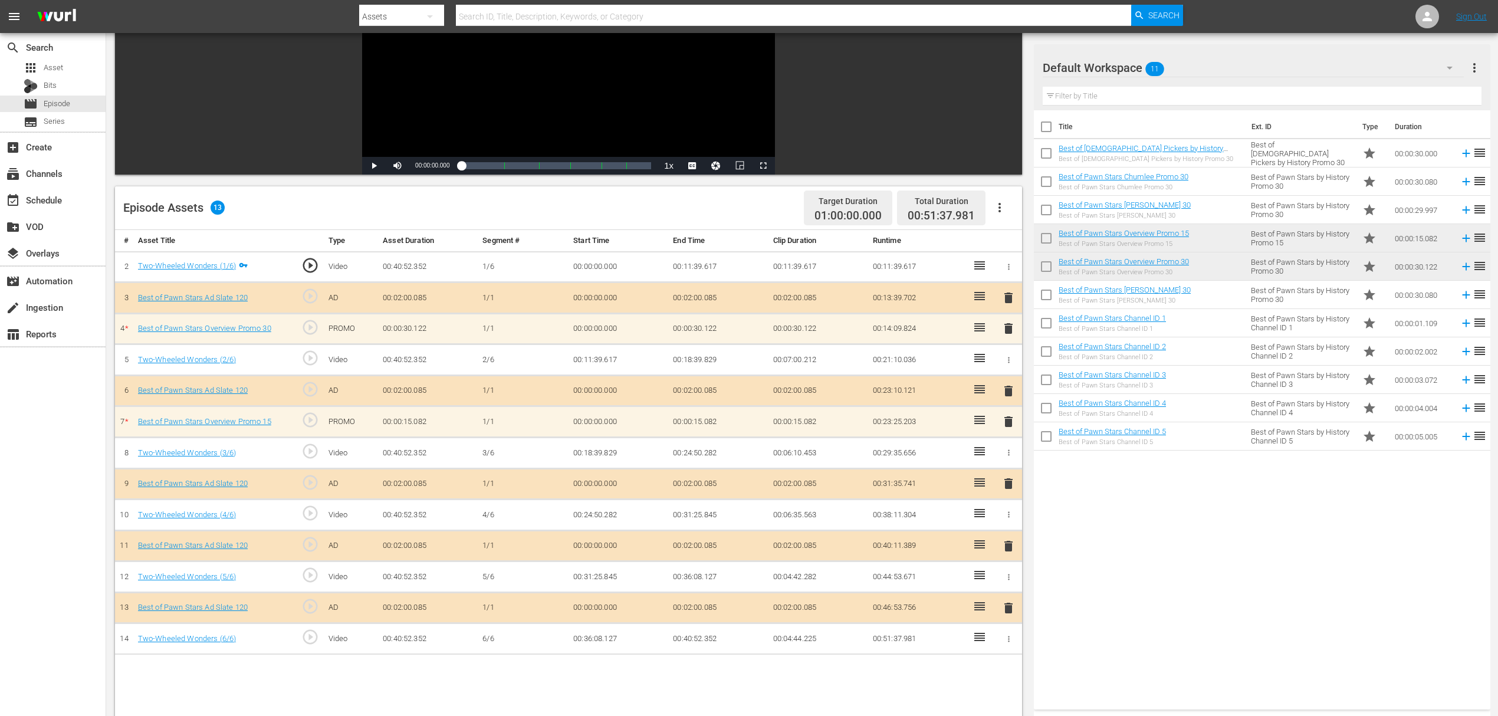
click at [1008, 328] on span "delete" at bounding box center [1008, 328] width 14 height 14
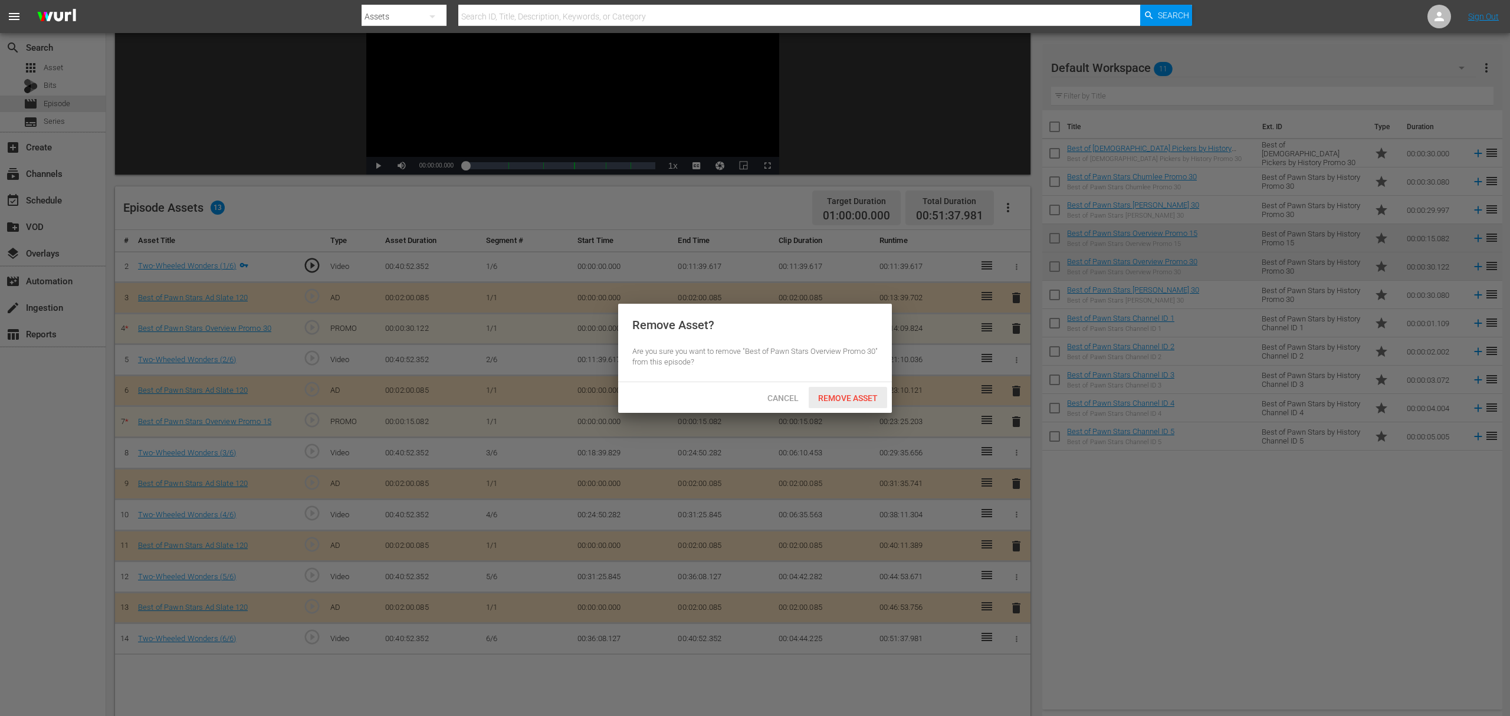
click at [849, 408] on div "Cancel Remove Asset" at bounding box center [755, 397] width 274 height 31
click at [845, 397] on span "Remove Asset" at bounding box center [847, 397] width 78 height 9
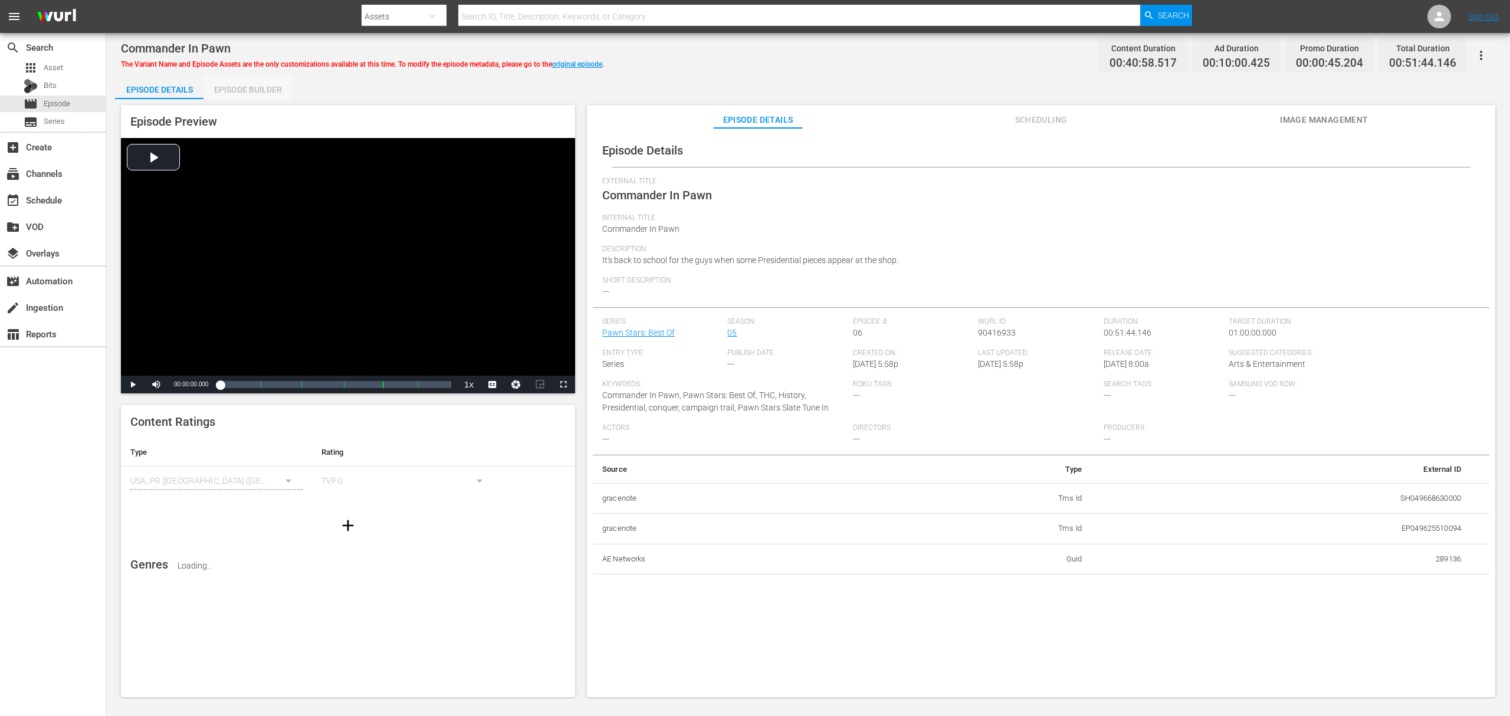
click at [245, 97] on div "Episode Builder" at bounding box center [247, 89] width 88 height 28
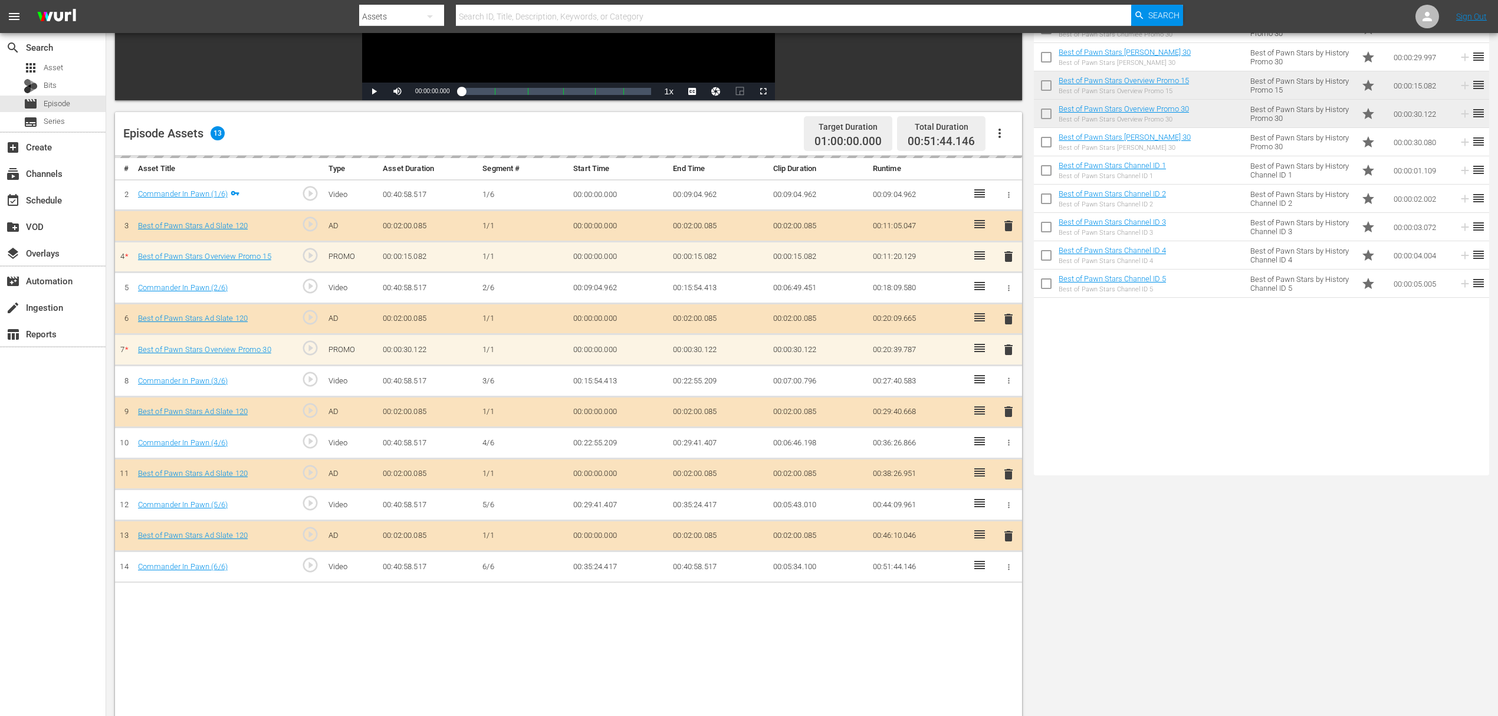
scroll to position [236, 0]
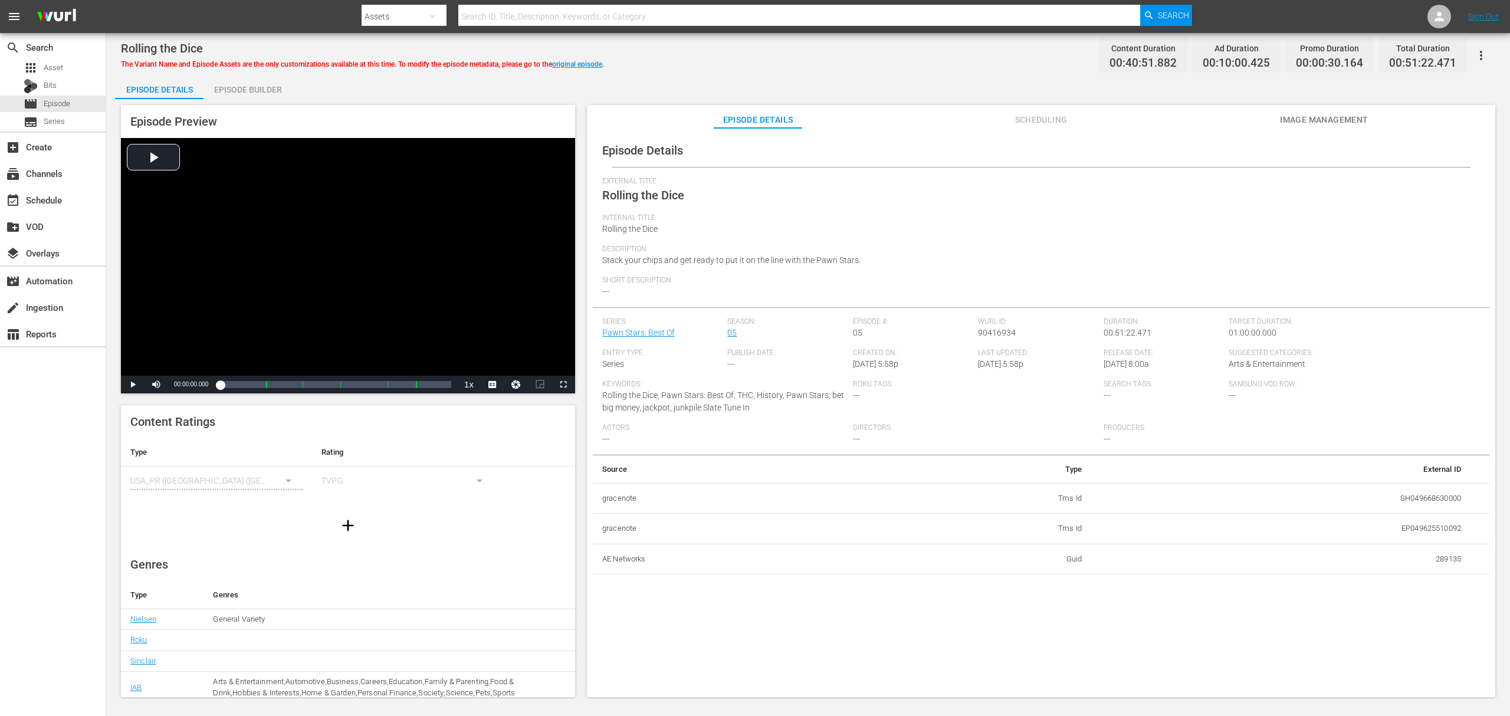
click at [259, 88] on div "Episode Builder" at bounding box center [247, 89] width 88 height 28
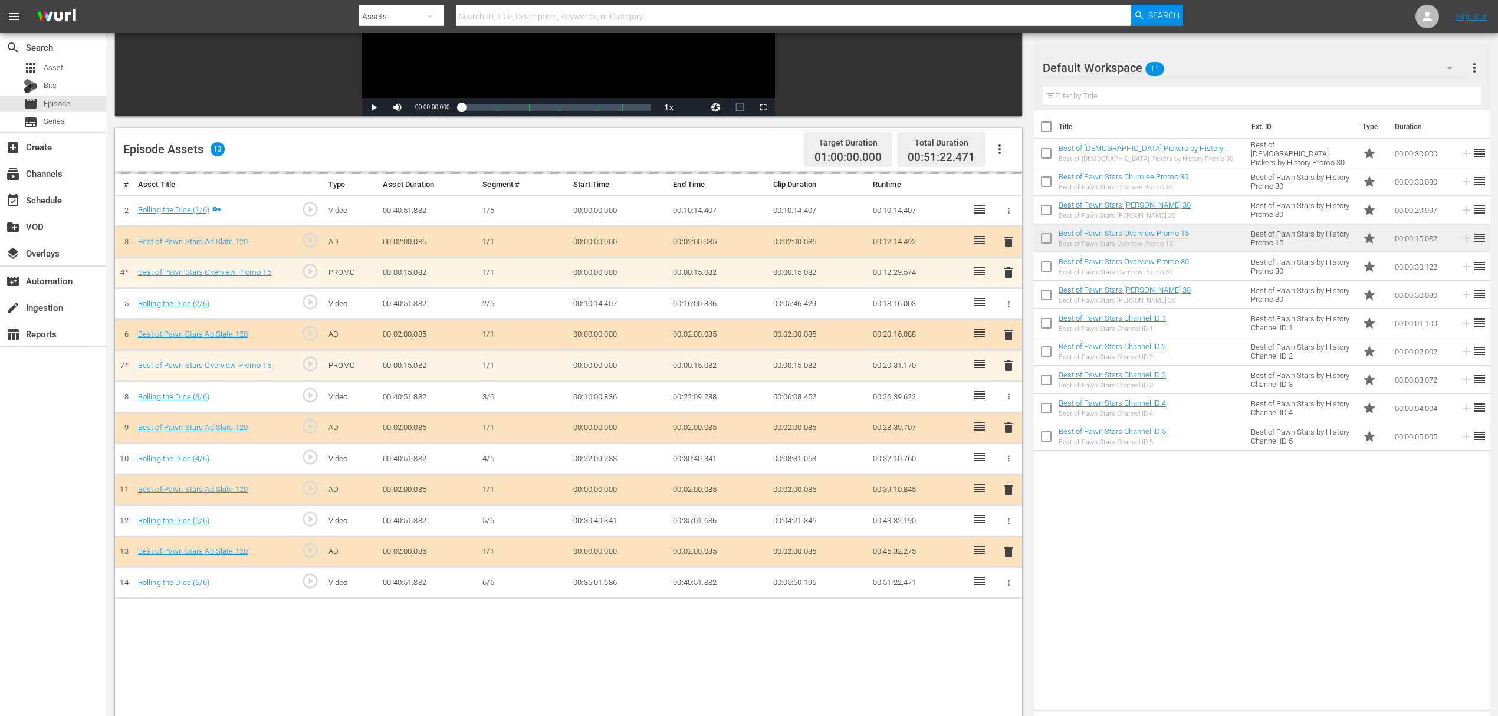
scroll to position [236, 0]
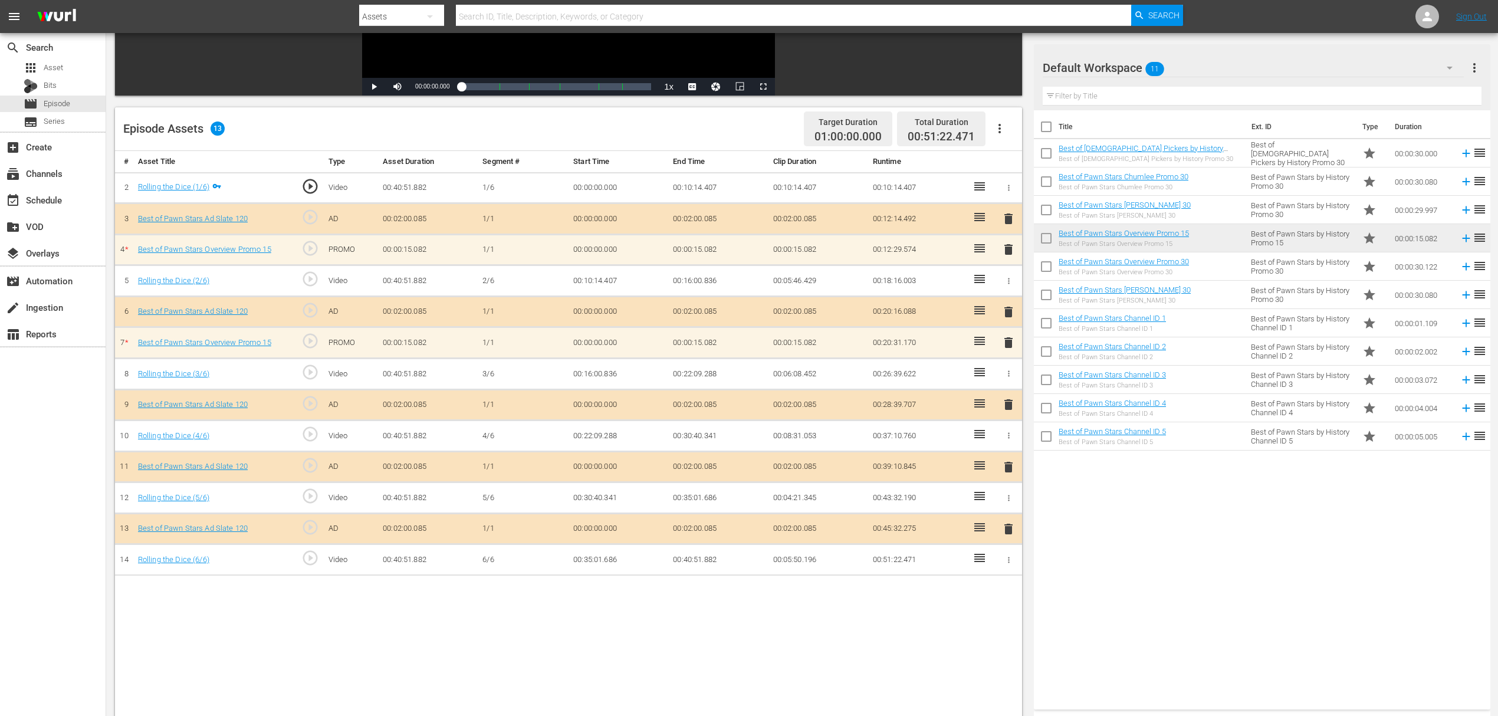
click at [1008, 343] on span "delete" at bounding box center [1008, 343] width 14 height 14
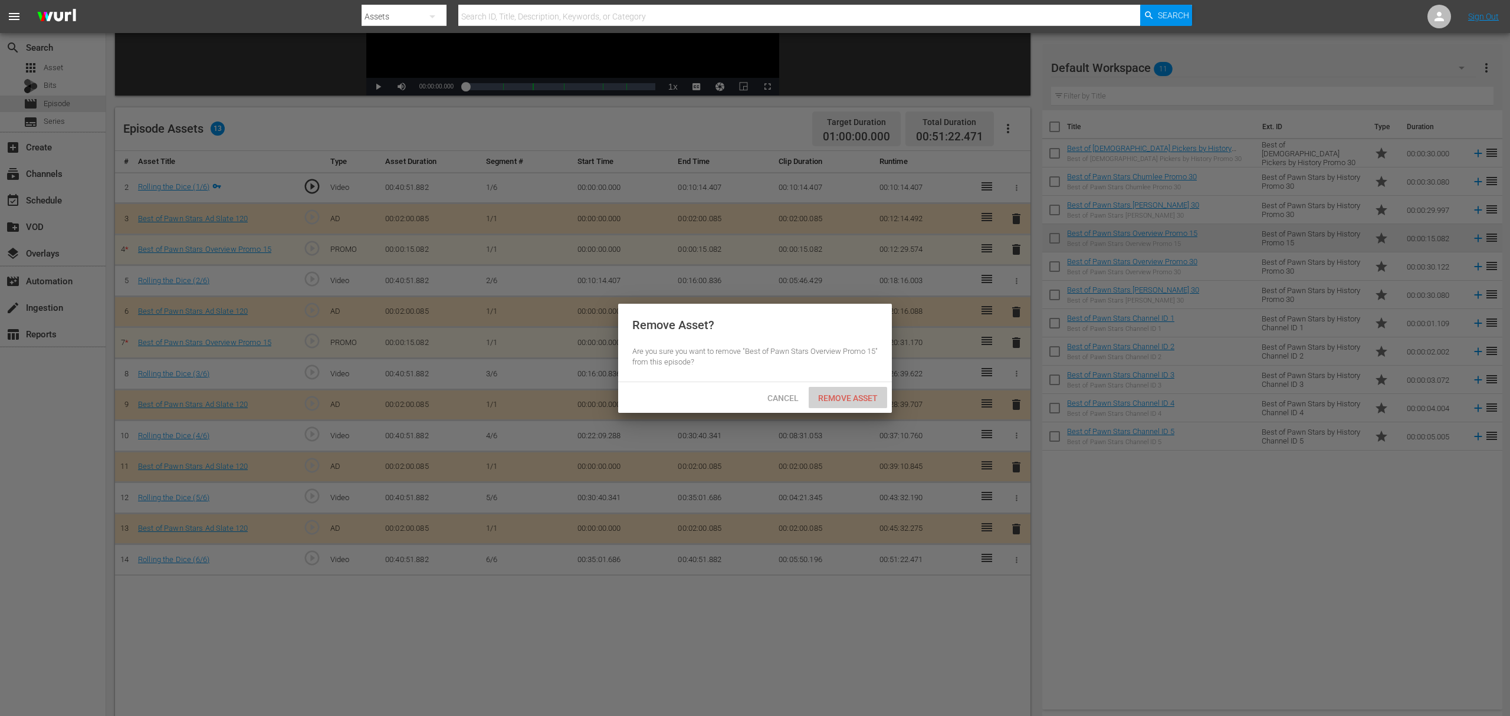
click at [855, 393] on span "Remove Asset" at bounding box center [847, 397] width 78 height 9
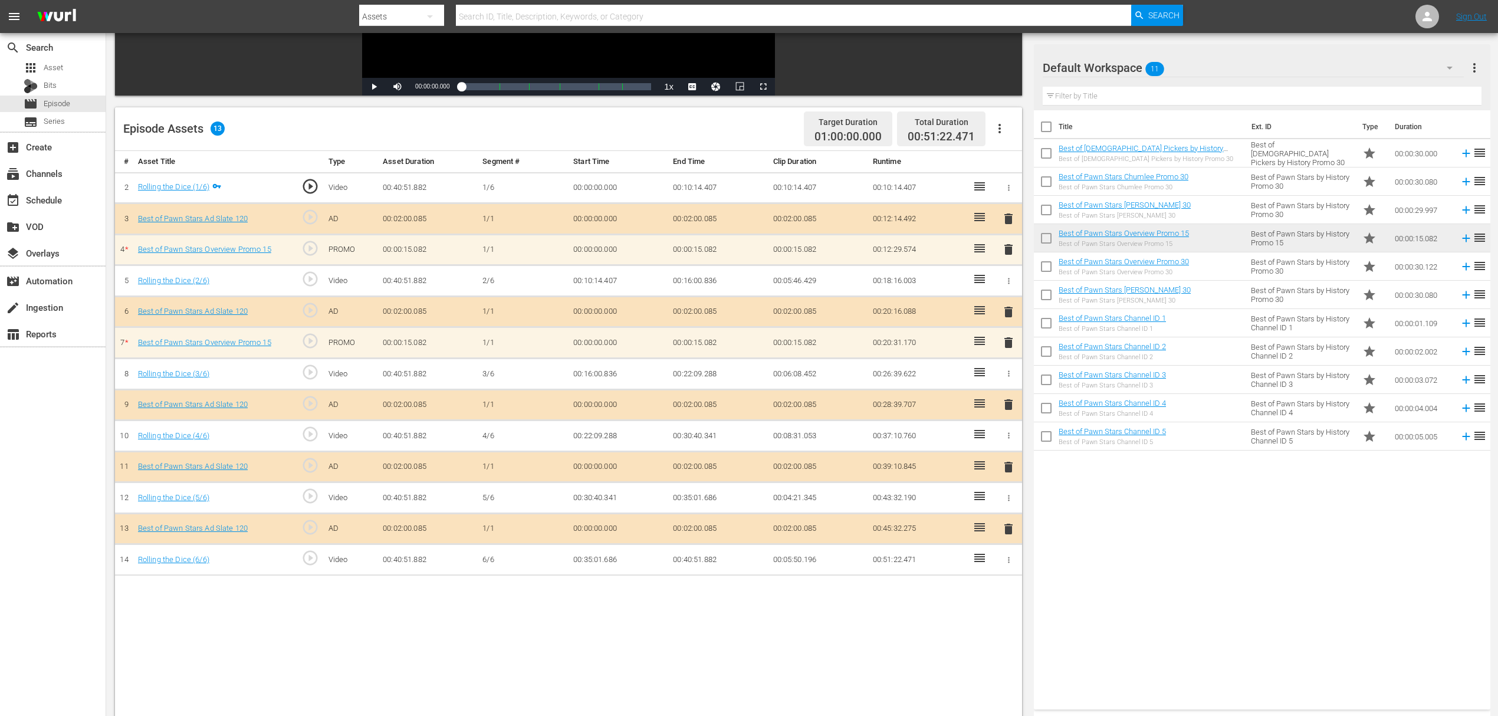
click at [1010, 249] on span "delete" at bounding box center [1008, 249] width 14 height 14
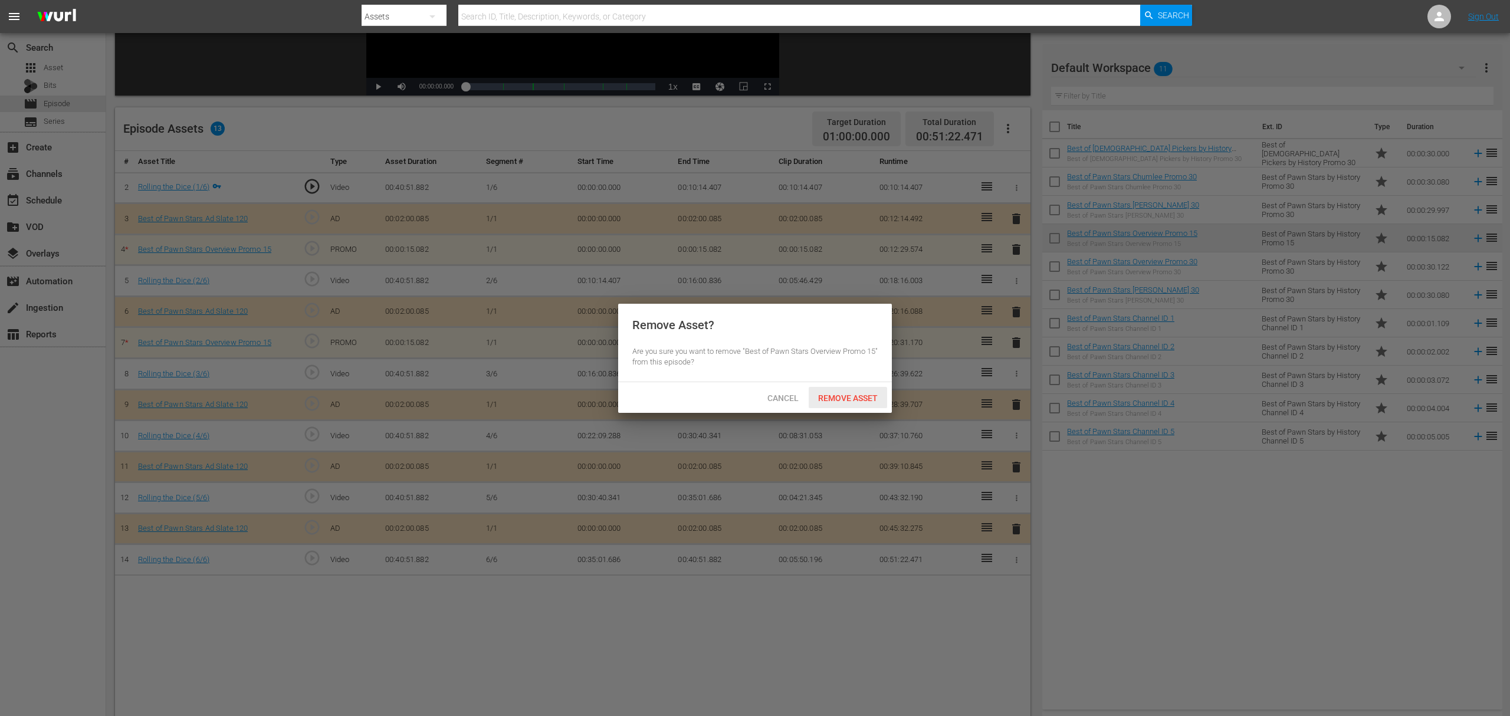
click at [836, 402] on span "Remove Asset" at bounding box center [847, 397] width 78 height 9
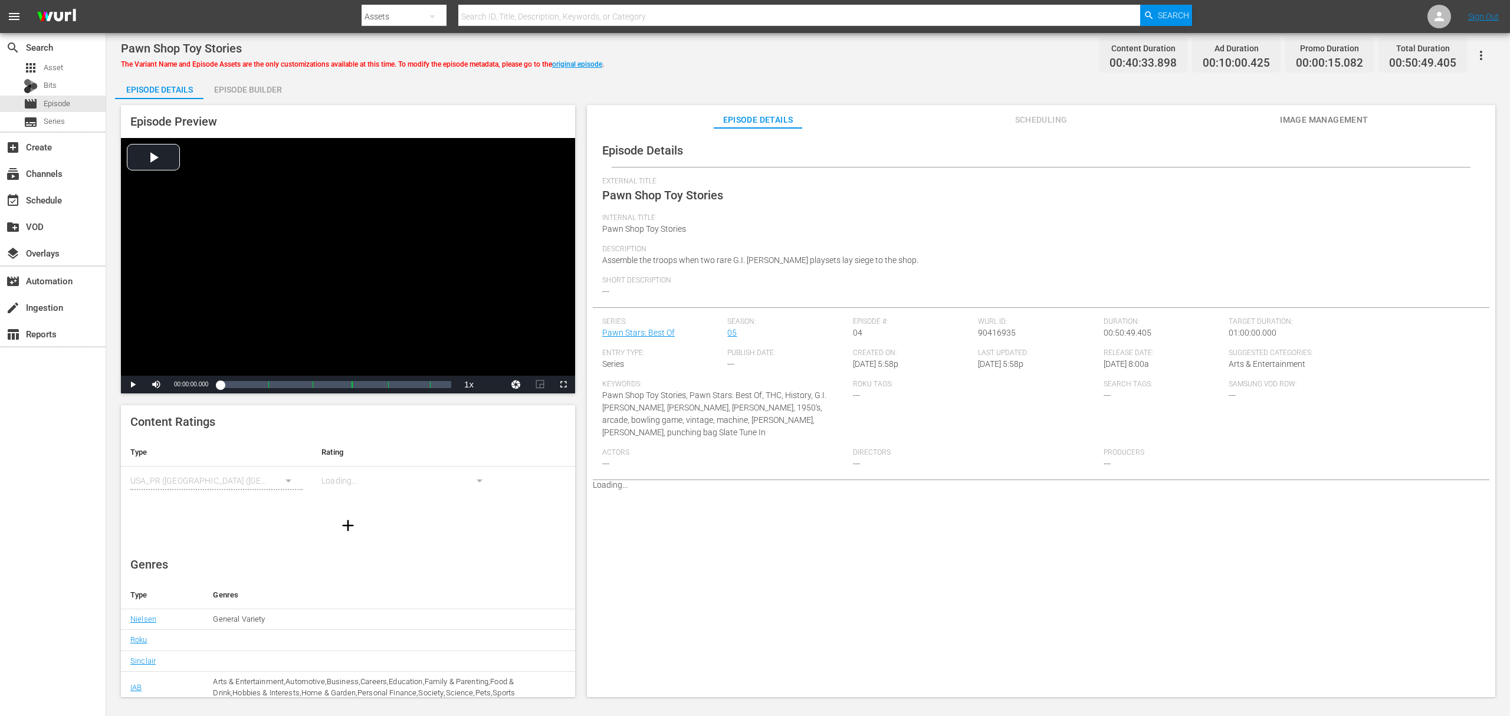
click at [262, 97] on div "Episode Builder" at bounding box center [247, 89] width 88 height 28
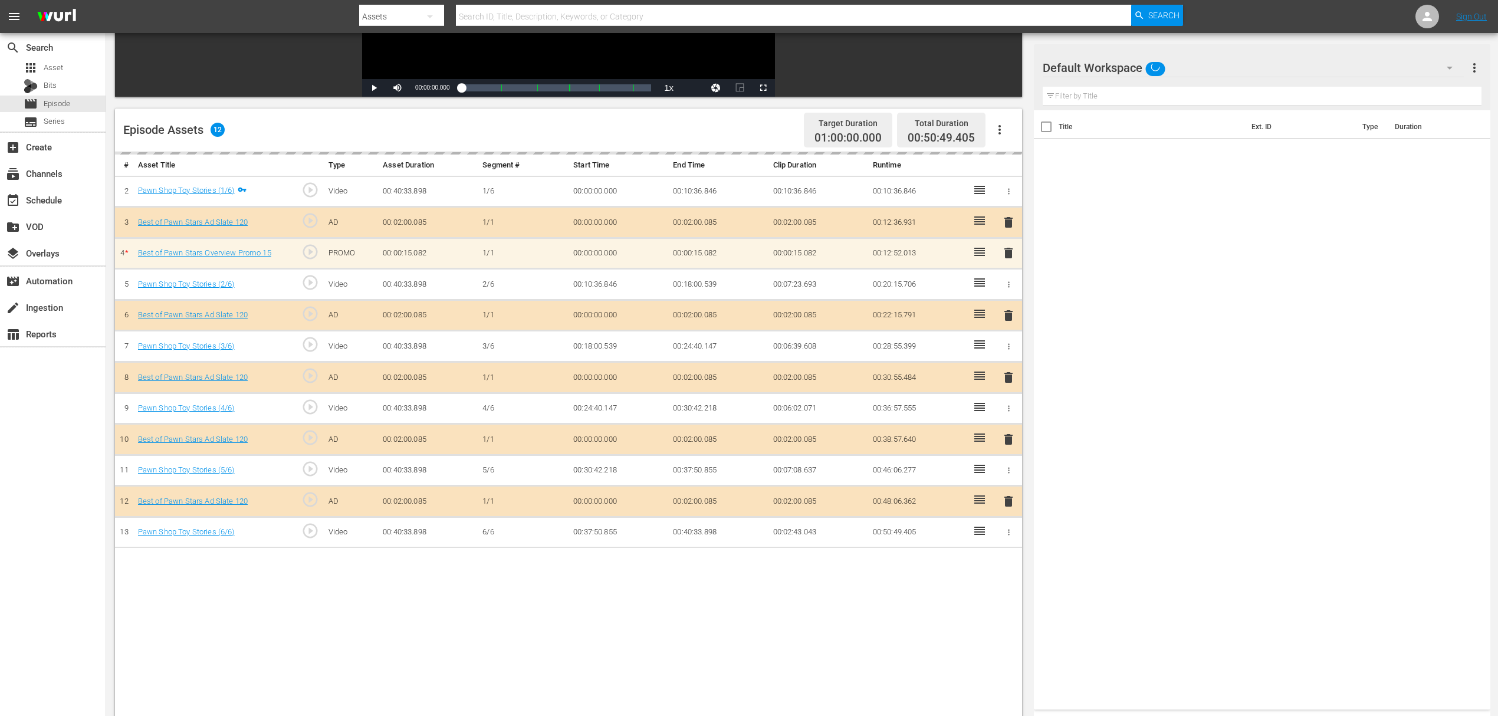
scroll to position [236, 0]
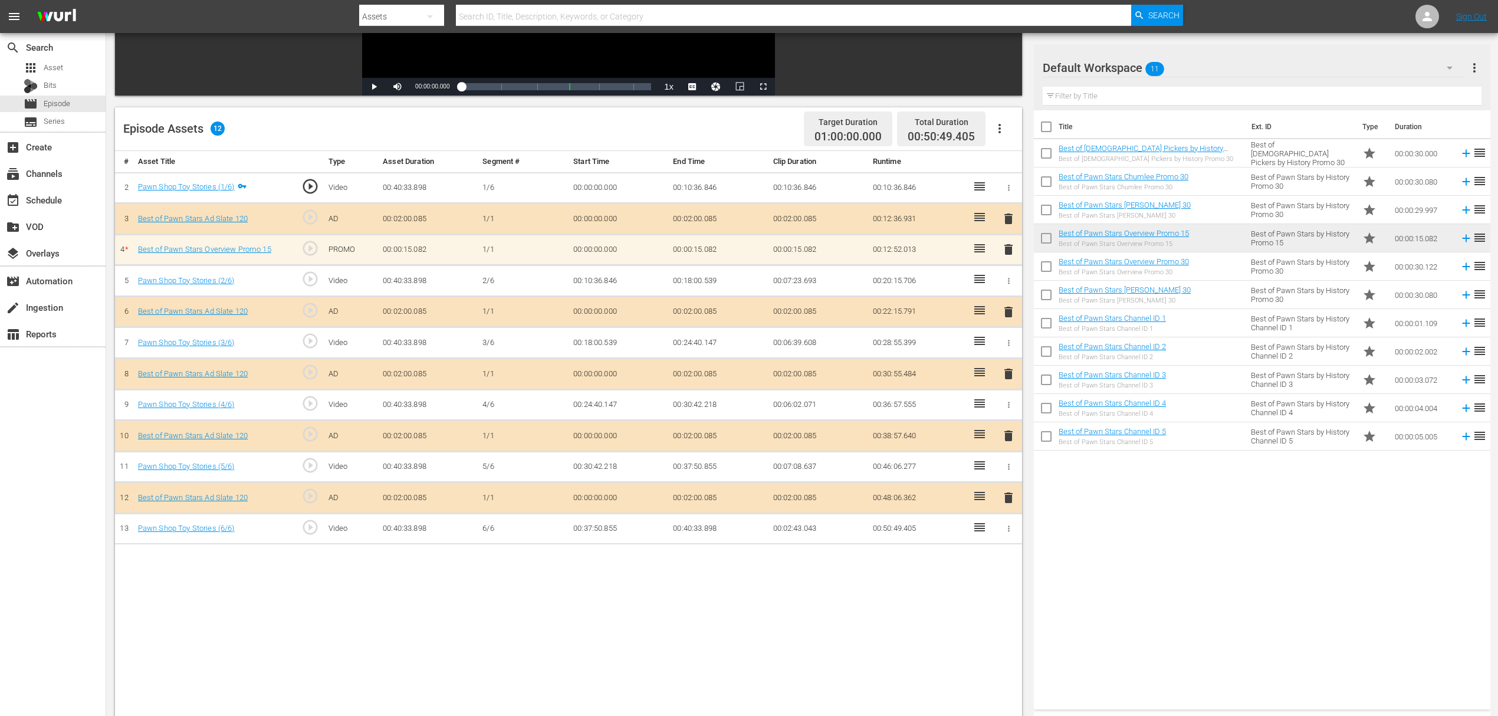
click at [1001, 244] on span "delete" at bounding box center [1008, 249] width 14 height 14
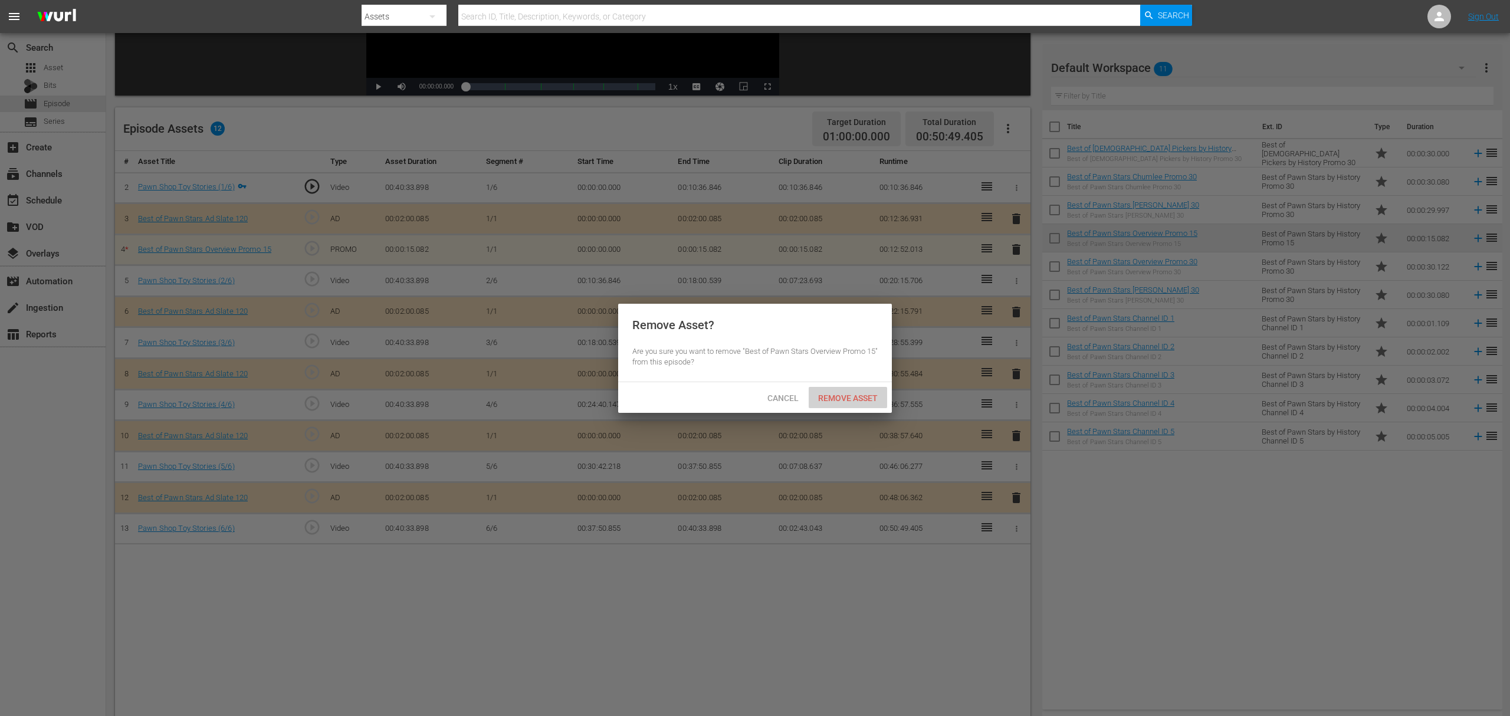
click at [837, 395] on span "Remove Asset" at bounding box center [847, 397] width 78 height 9
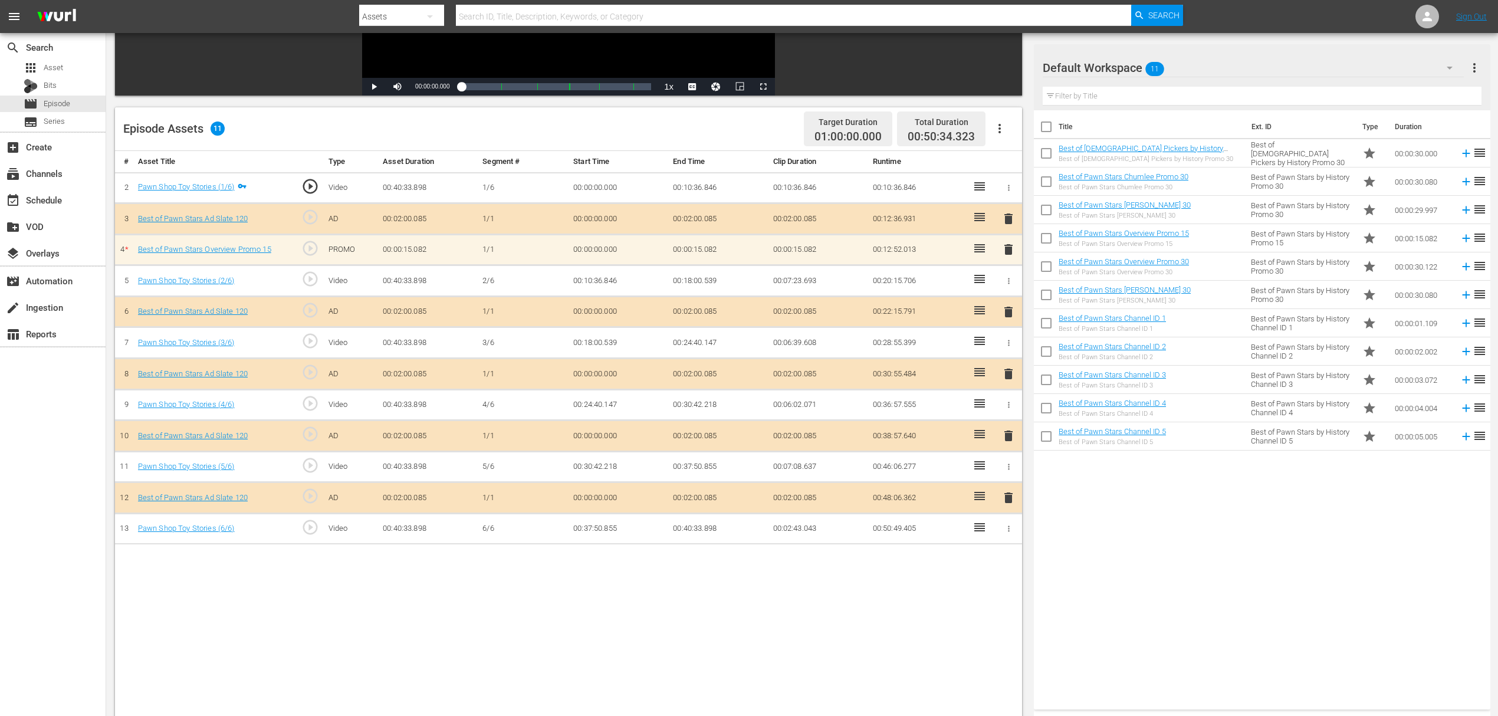
click at [1001, 252] on span "delete" at bounding box center [1008, 249] width 14 height 14
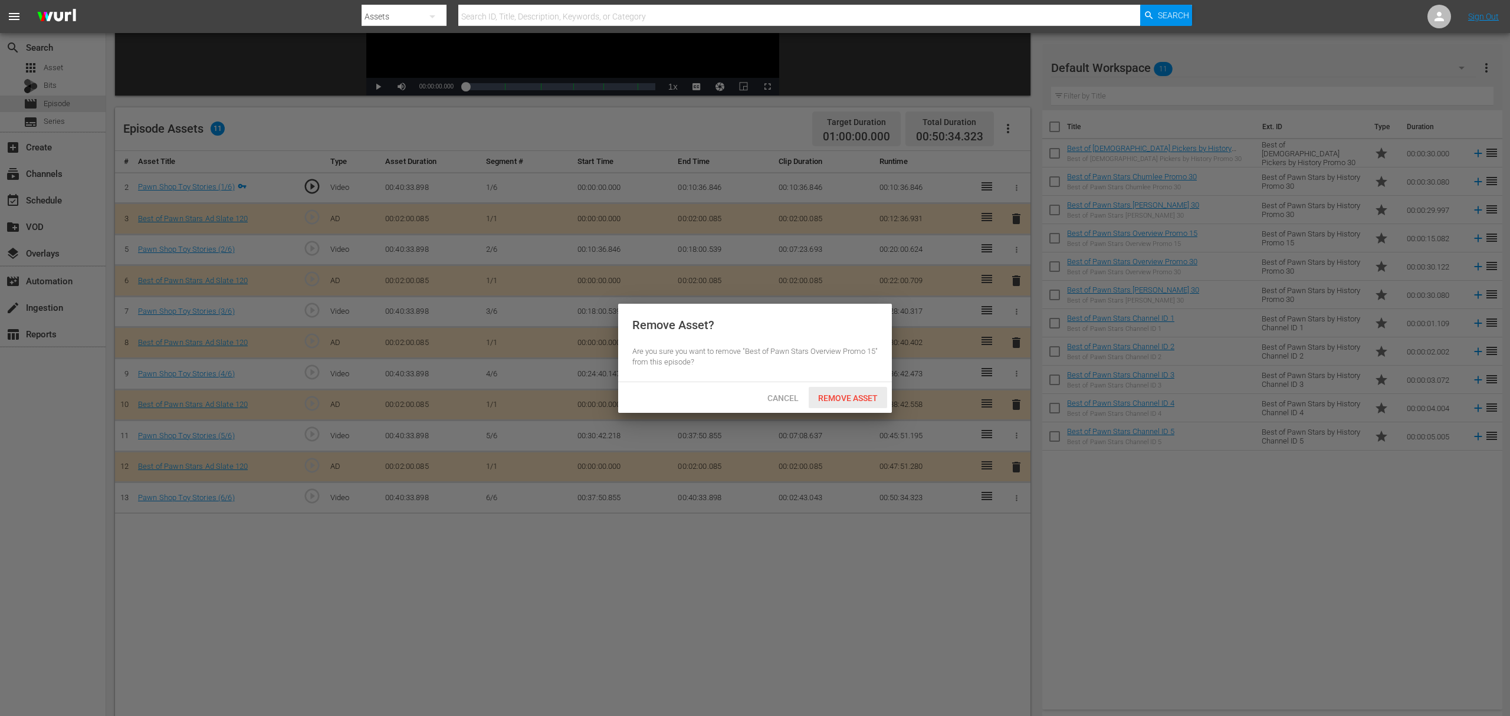
click at [857, 399] on span "Remove Asset" at bounding box center [847, 397] width 78 height 9
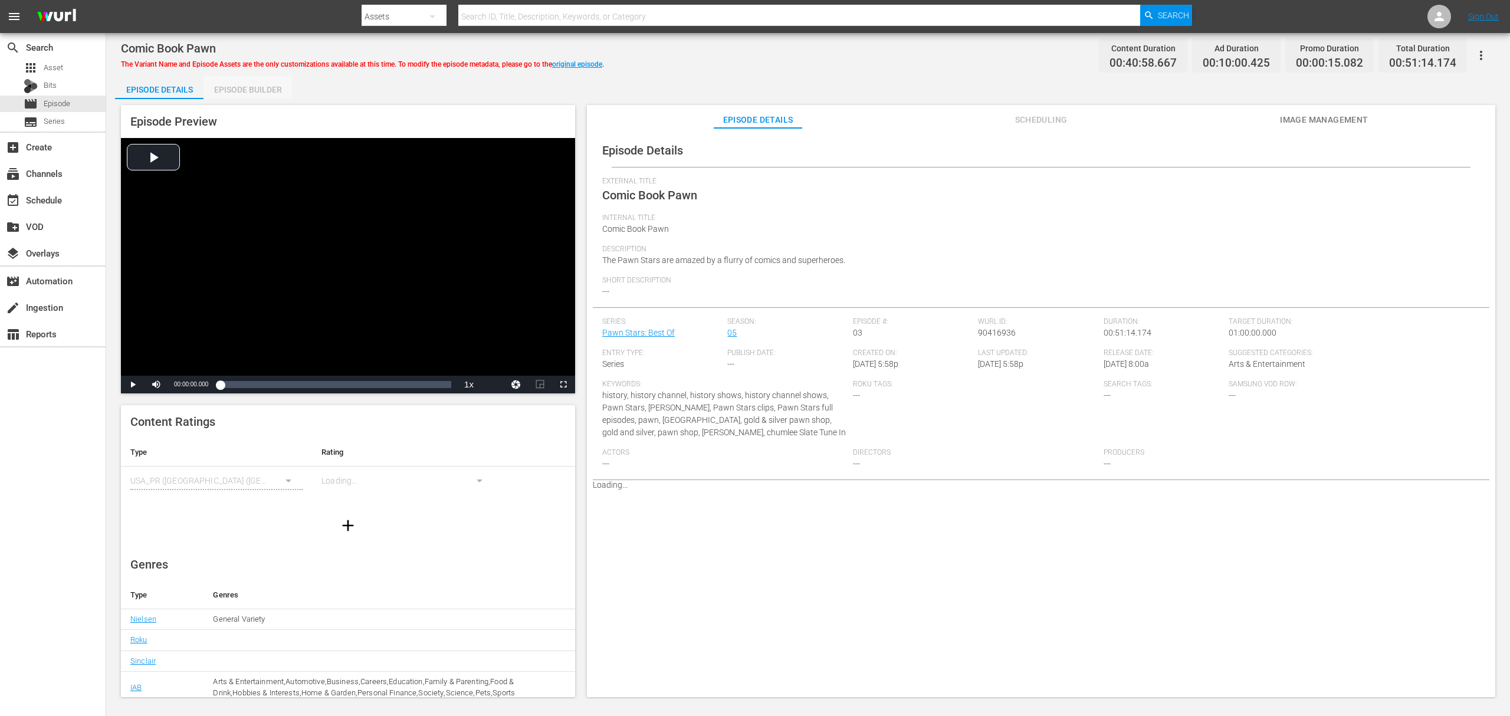
click at [260, 86] on div "Episode Builder" at bounding box center [247, 89] width 88 height 28
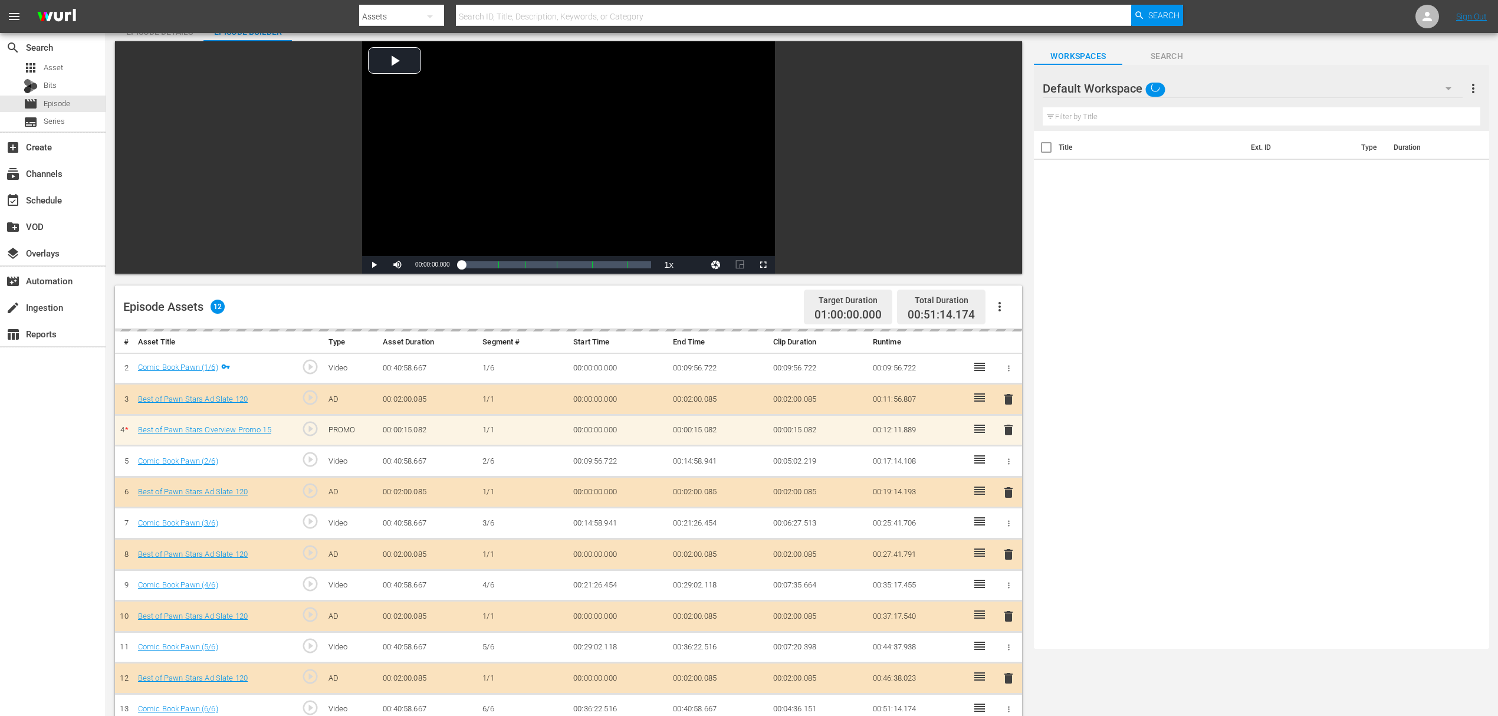
scroll to position [236, 0]
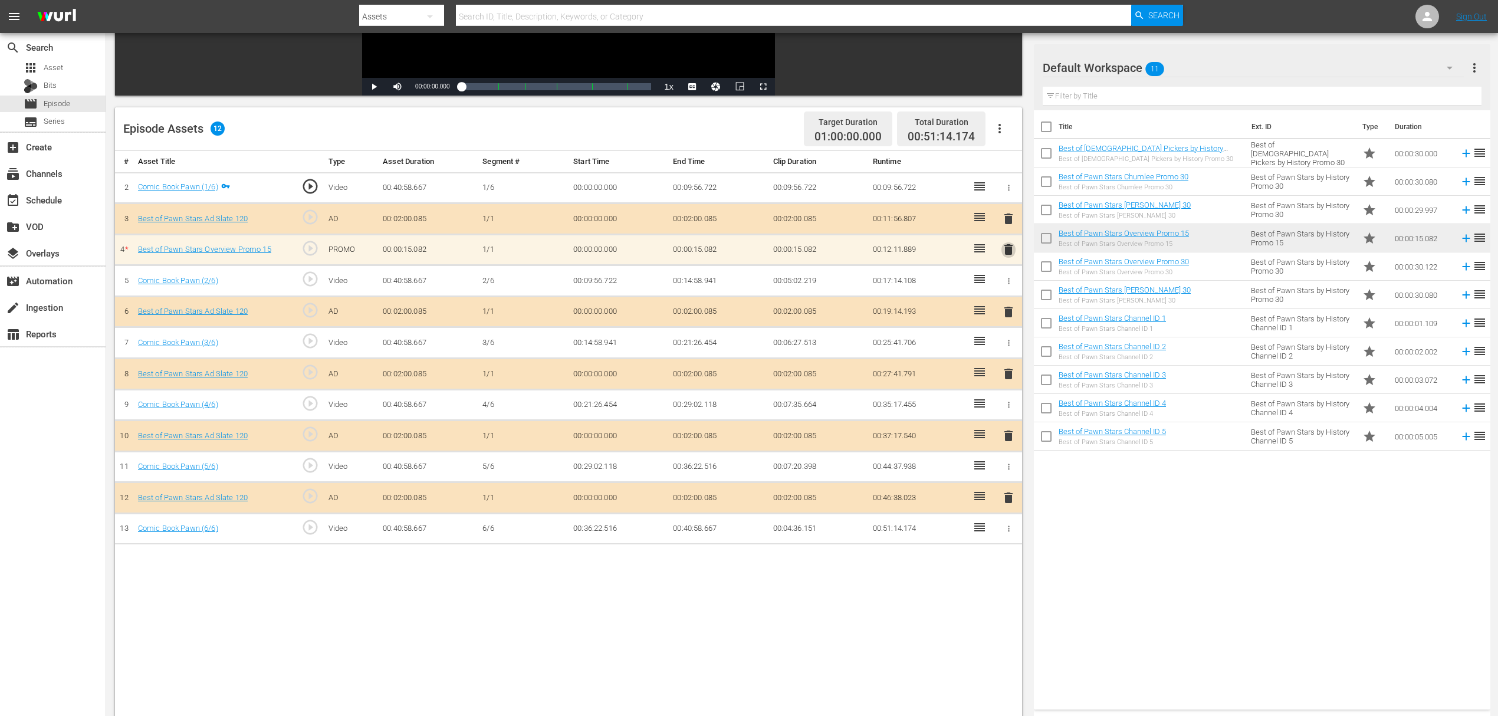
click at [1010, 250] on span "delete" at bounding box center [1008, 249] width 14 height 14
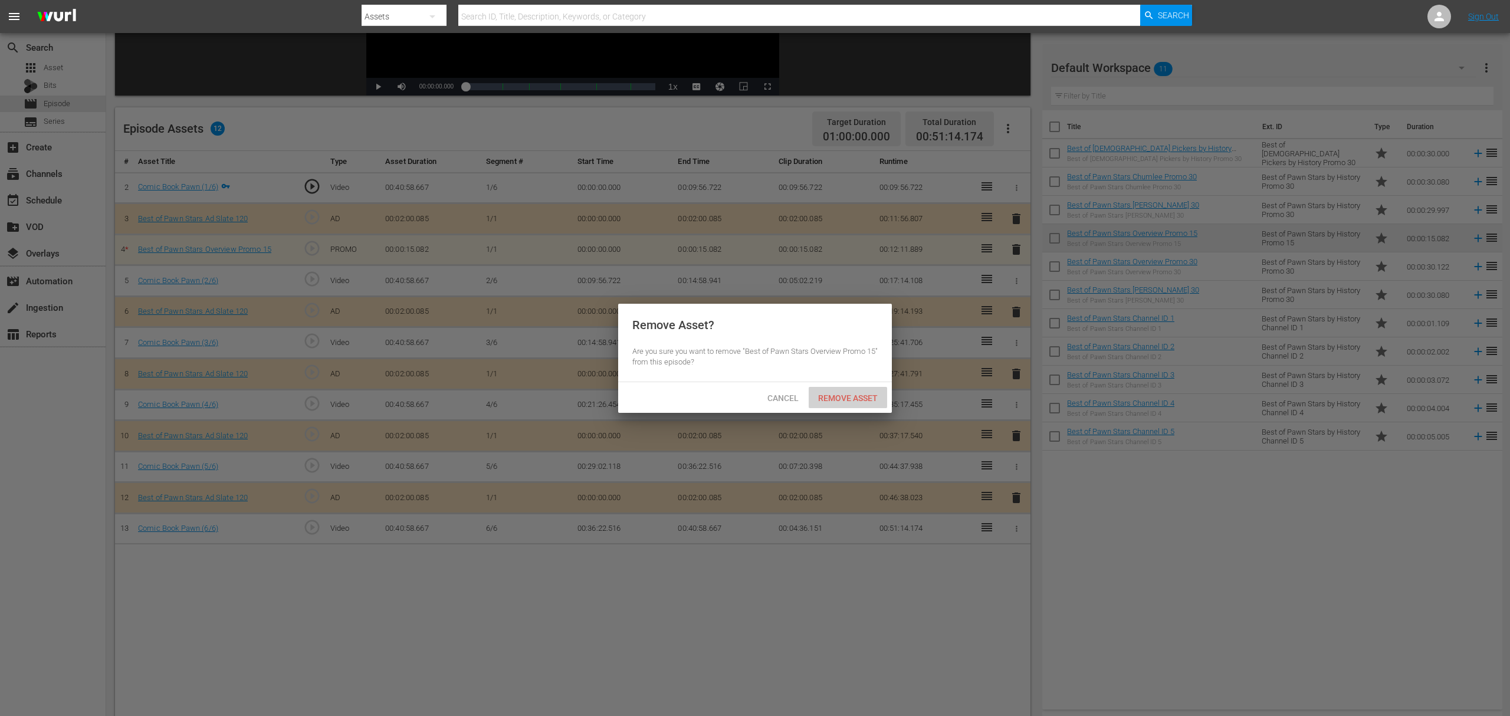
click at [862, 393] on span "Remove Asset" at bounding box center [847, 397] width 78 height 9
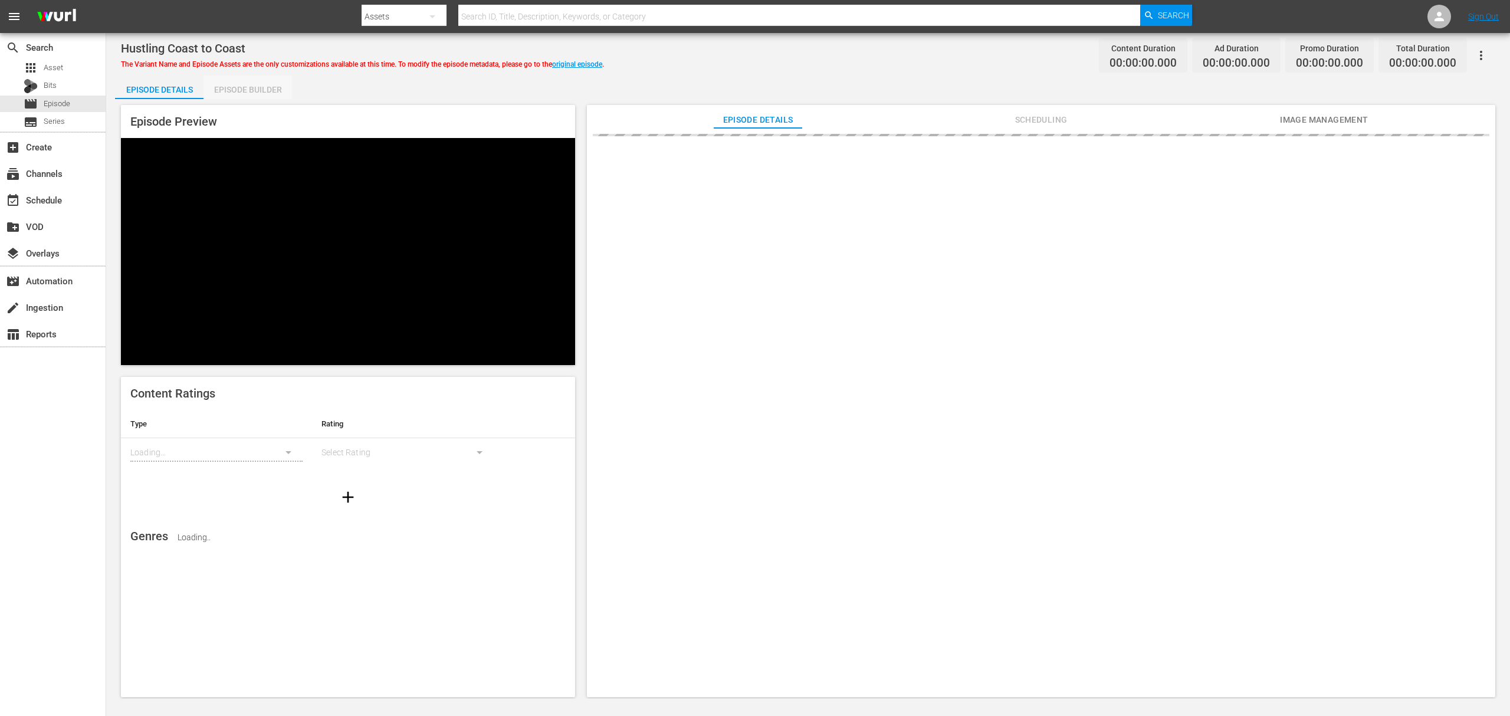
click at [270, 91] on div "Episode Builder" at bounding box center [247, 89] width 88 height 28
